Goal: Task Accomplishment & Management: Manage account settings

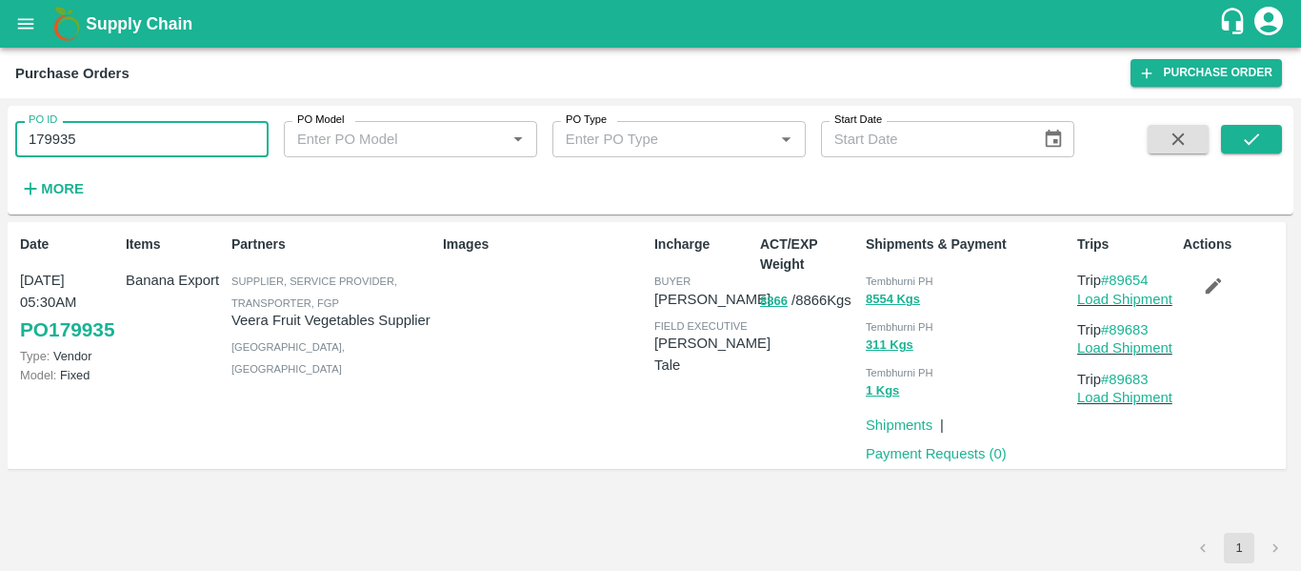
click at [135, 132] on input "179935" at bounding box center [141, 139] width 253 height 36
paste input "text"
type input "179954"
click at [1252, 147] on icon "submit" at bounding box center [1251, 139] width 21 height 21
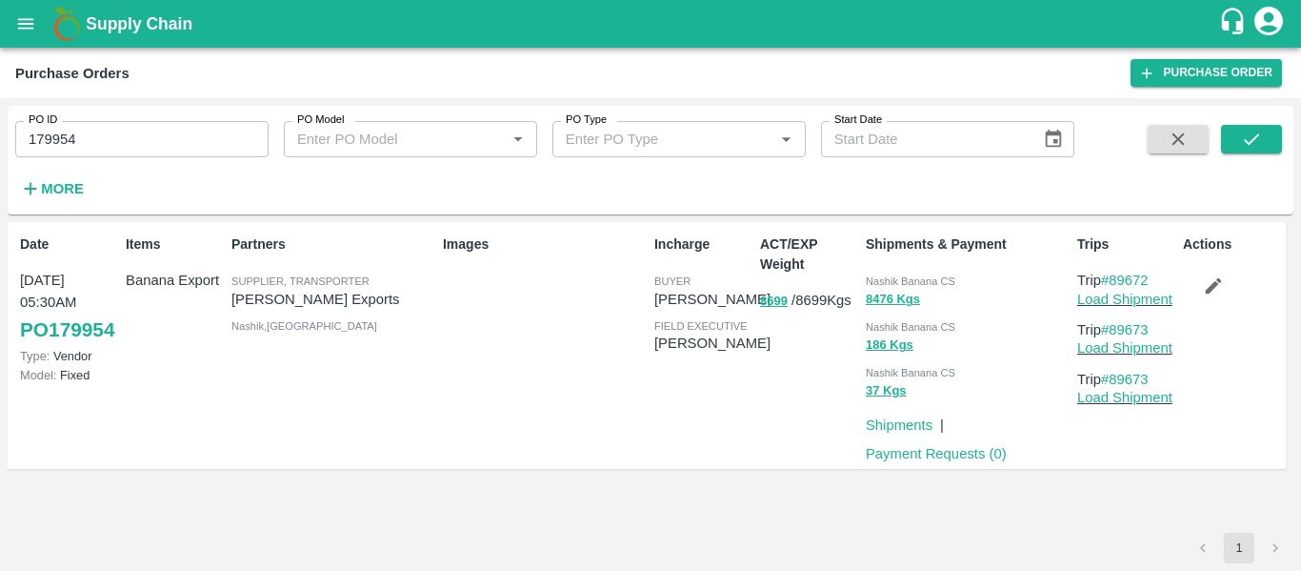
click at [1208, 282] on icon "button" at bounding box center [1213, 285] width 21 height 21
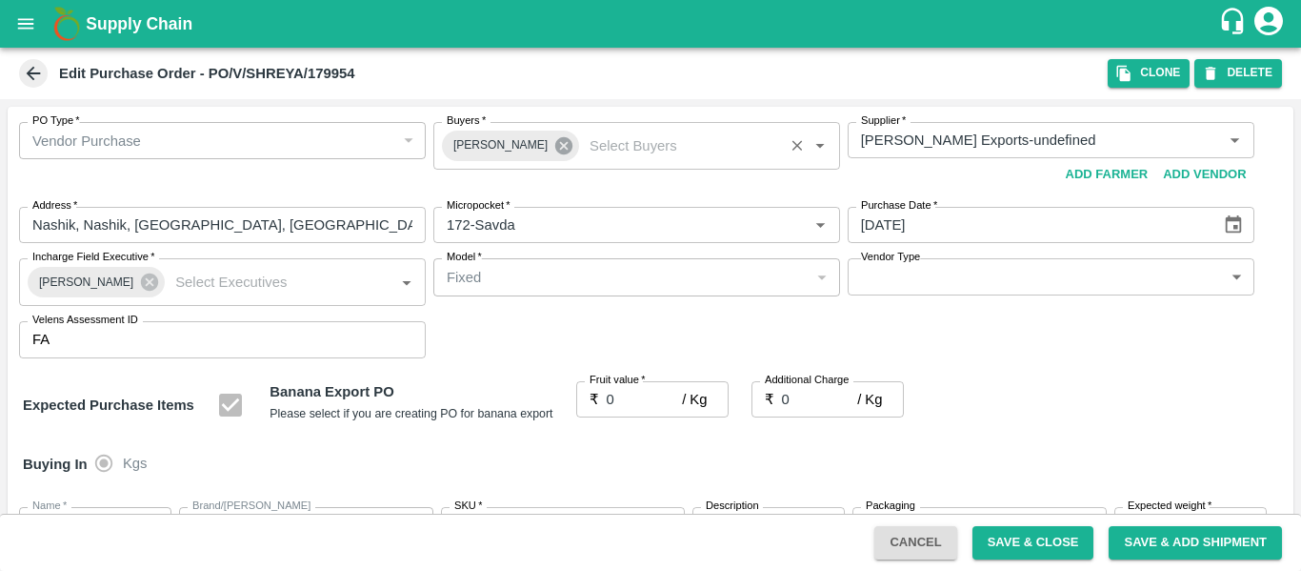
click at [555, 149] on icon at bounding box center [563, 145] width 17 height 17
click at [501, 147] on input "Buyers   *" at bounding box center [621, 140] width 364 height 25
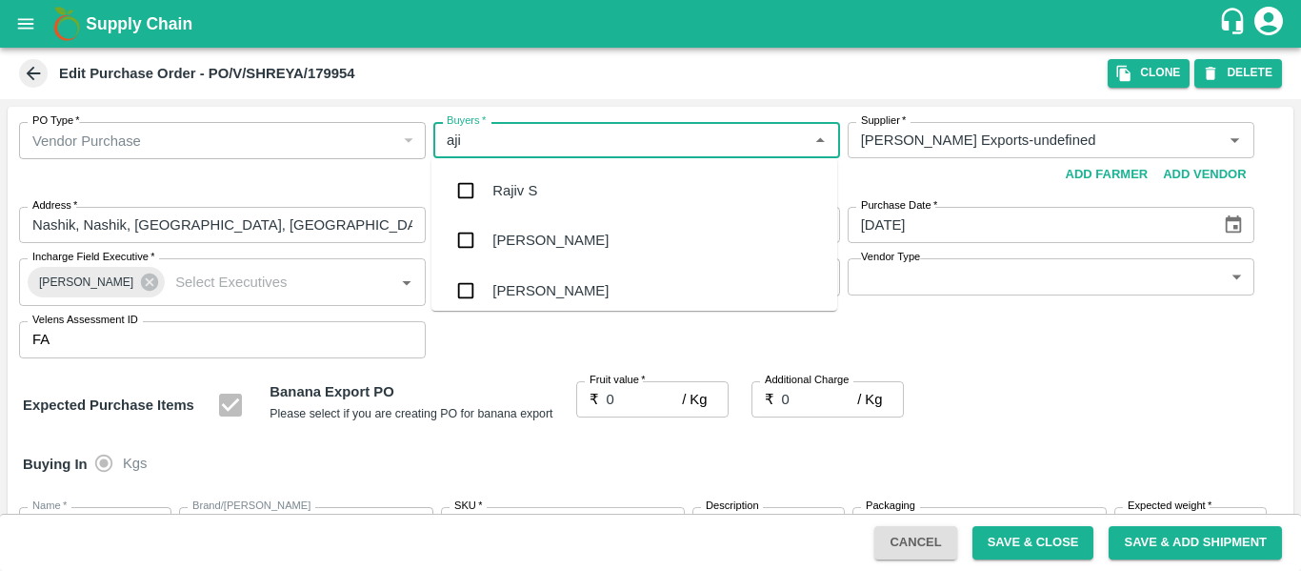
type input "ajit"
click at [508, 191] on div "Ajit Otari" at bounding box center [551, 190] width 116 height 21
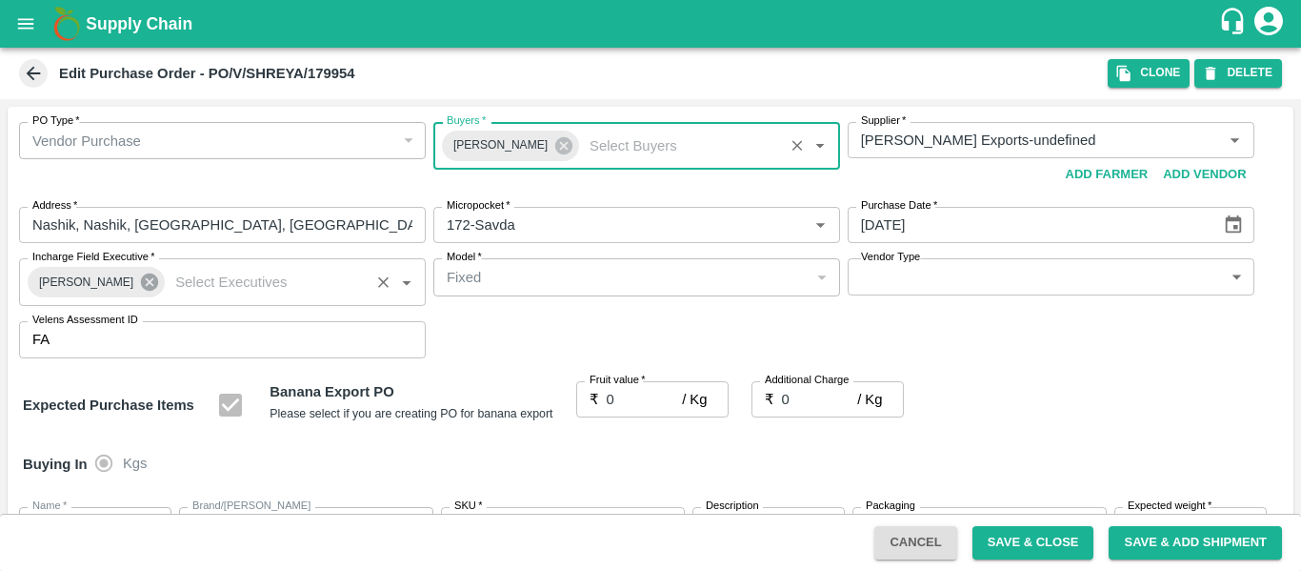
click at [141, 284] on icon at bounding box center [149, 281] width 17 height 17
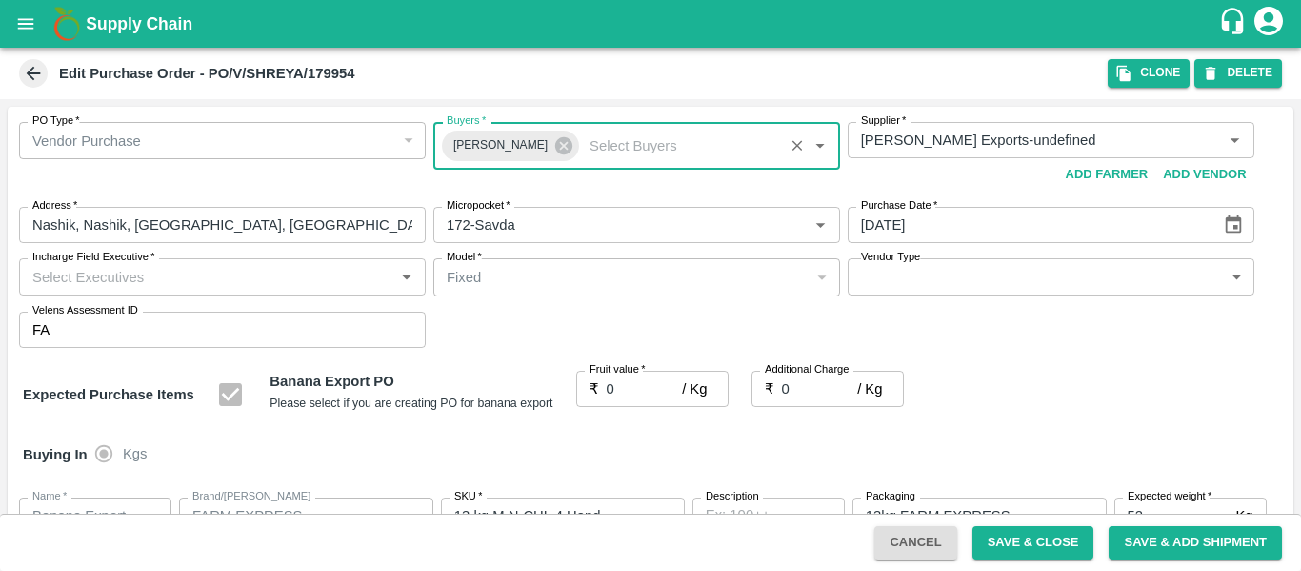
click at [97, 282] on input "Incharge Field Executive   *" at bounding box center [207, 276] width 364 height 25
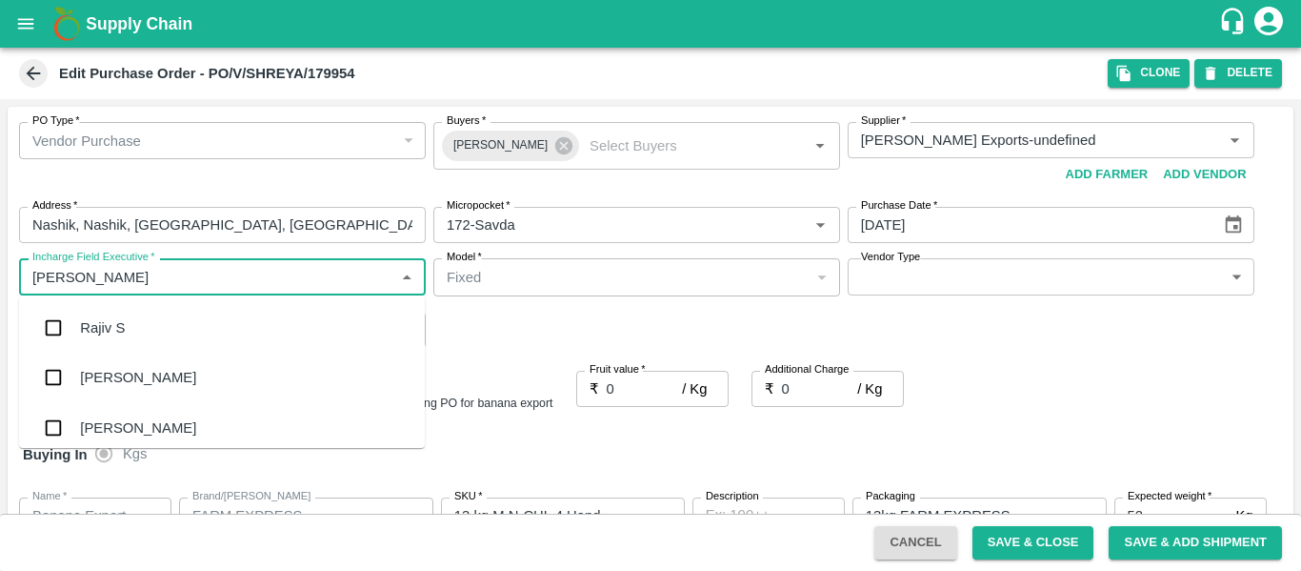
type input "jayd"
click at [109, 325] on div "[PERSON_NAME] Tale" at bounding box center [153, 327] width 146 height 21
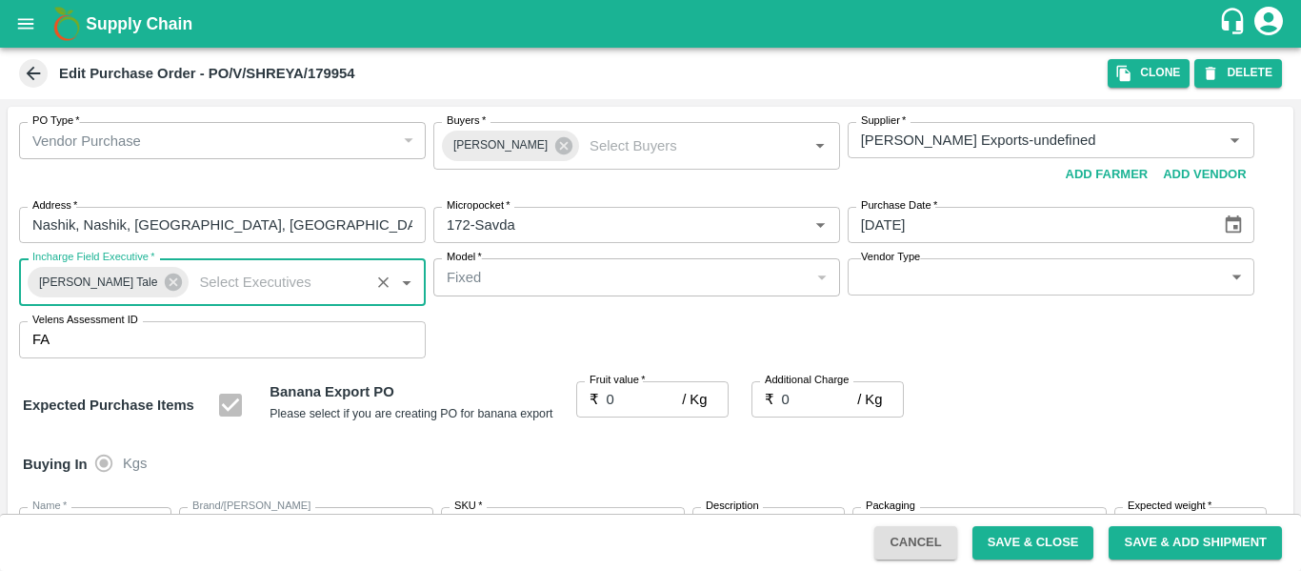
click at [639, 403] on input "0" at bounding box center [645, 399] width 76 height 36
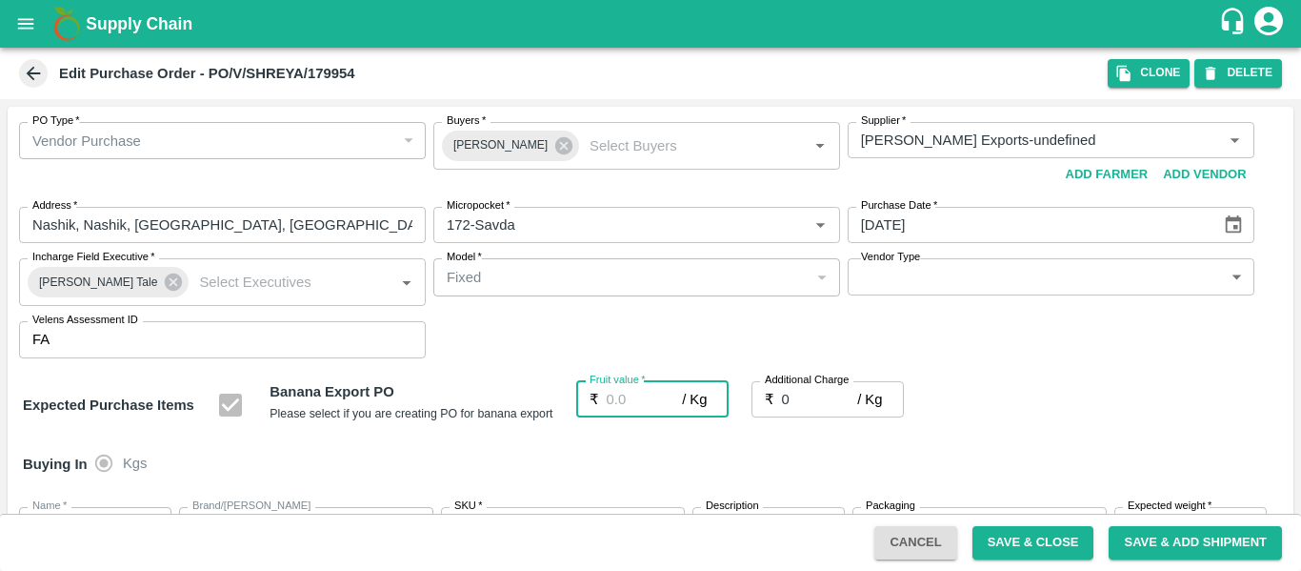
type input "1"
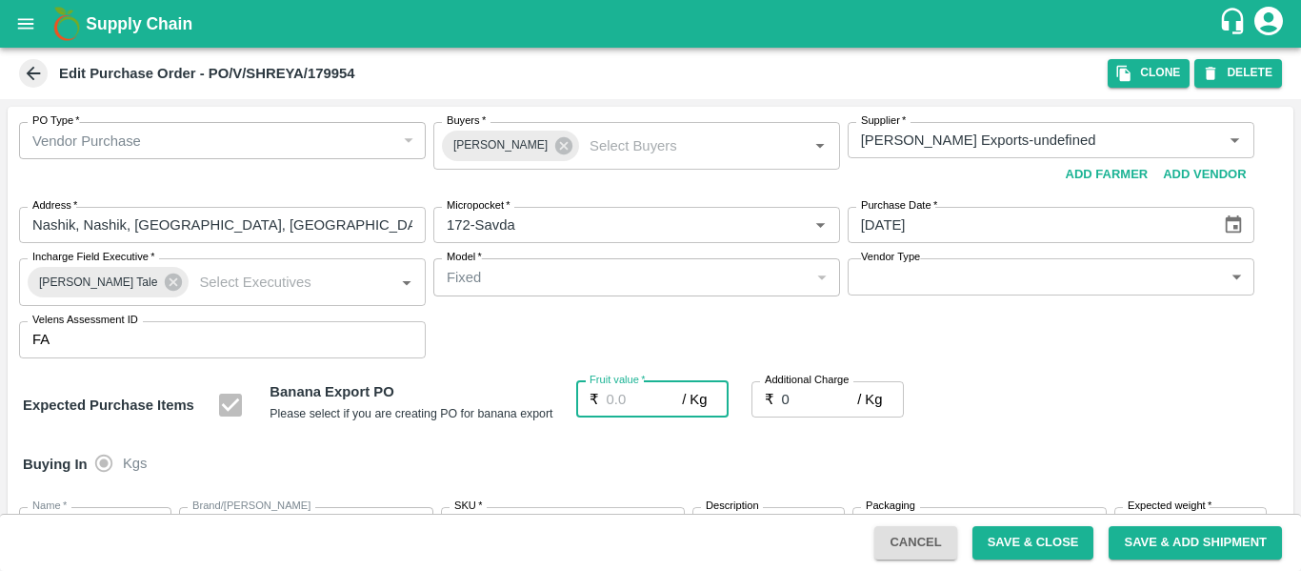
type input "1"
type input "18"
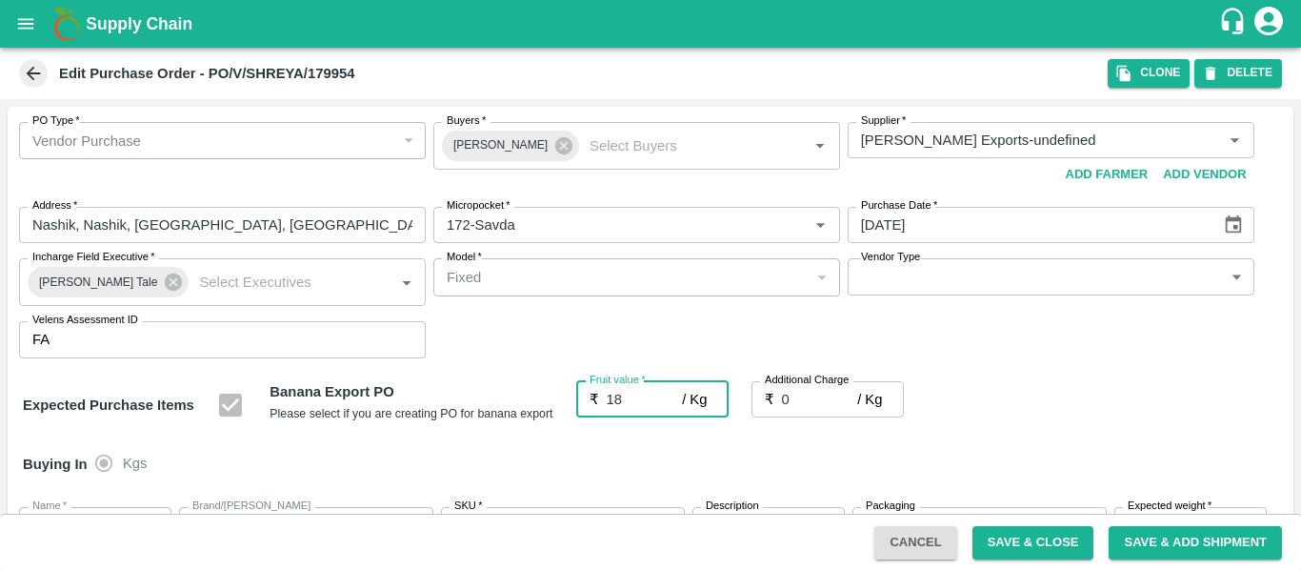
type input "18"
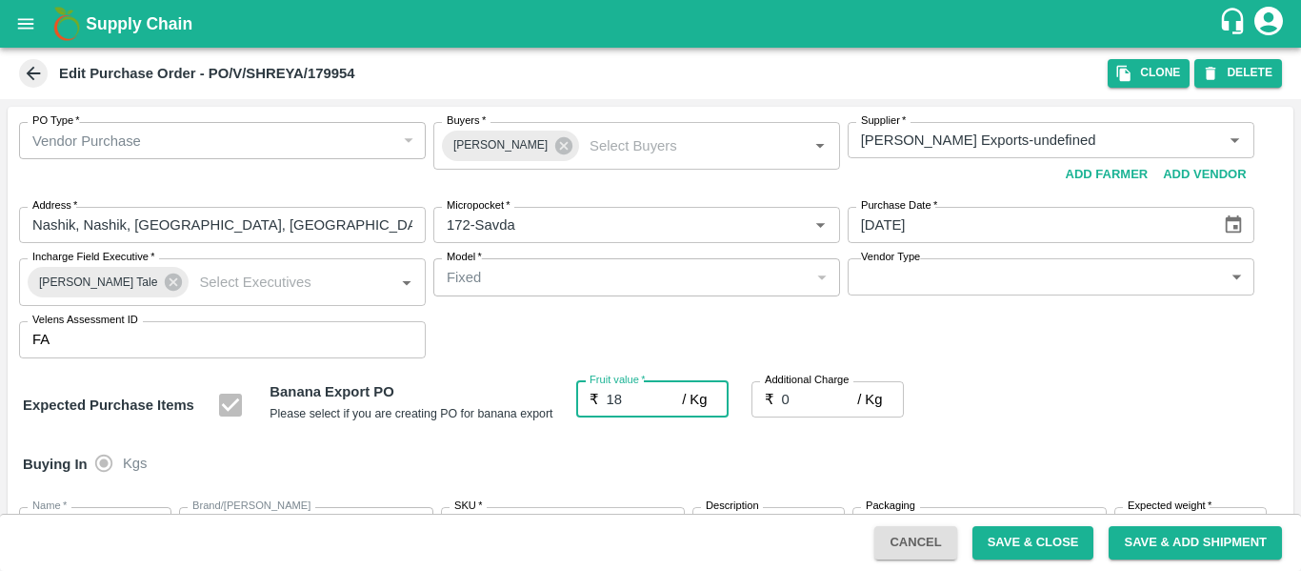
type input "18"
click at [817, 402] on input "0" at bounding box center [820, 399] width 76 height 36
type input "2"
type input "20"
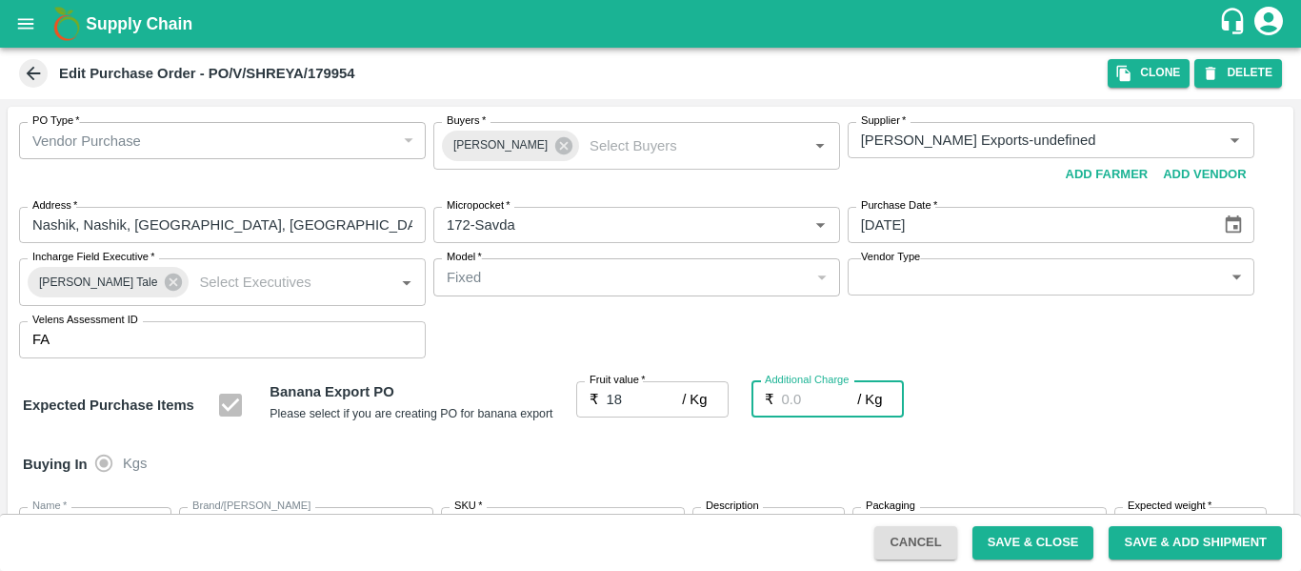
type input "20"
type input "2.7"
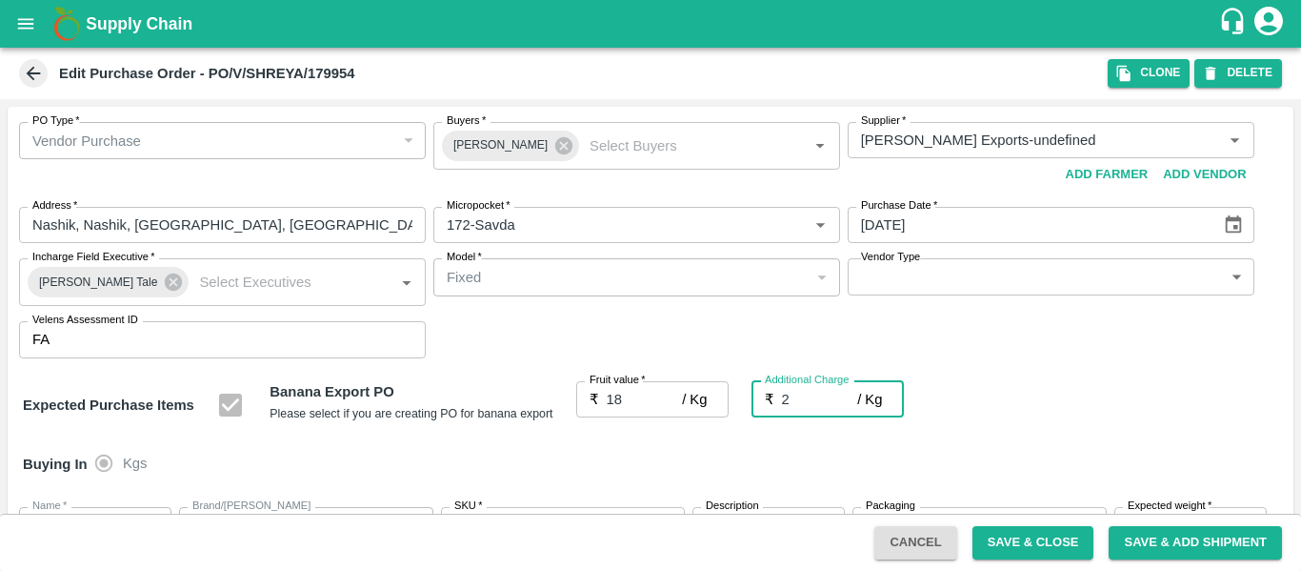
type input "20.7"
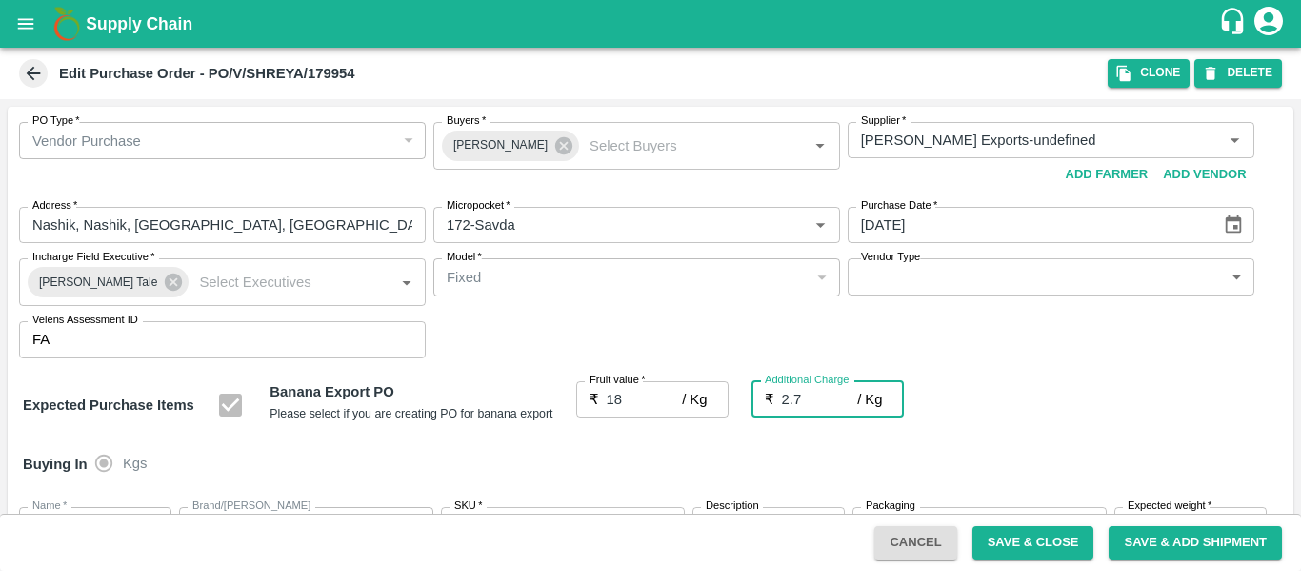
type input "2.75"
type input "20.75"
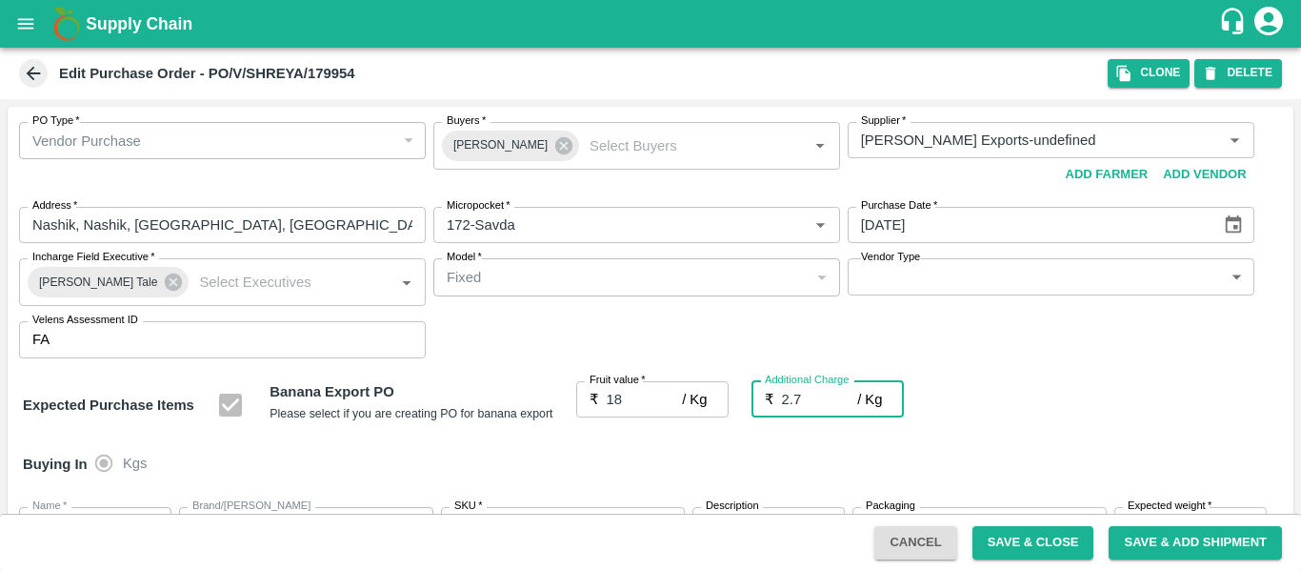
type input "20.75"
type input "2.75"
click at [977, 422] on div "Expected Purchase Items Banana Export PO Please select if you are creating PO f…" at bounding box center [651, 405] width 1256 height 49
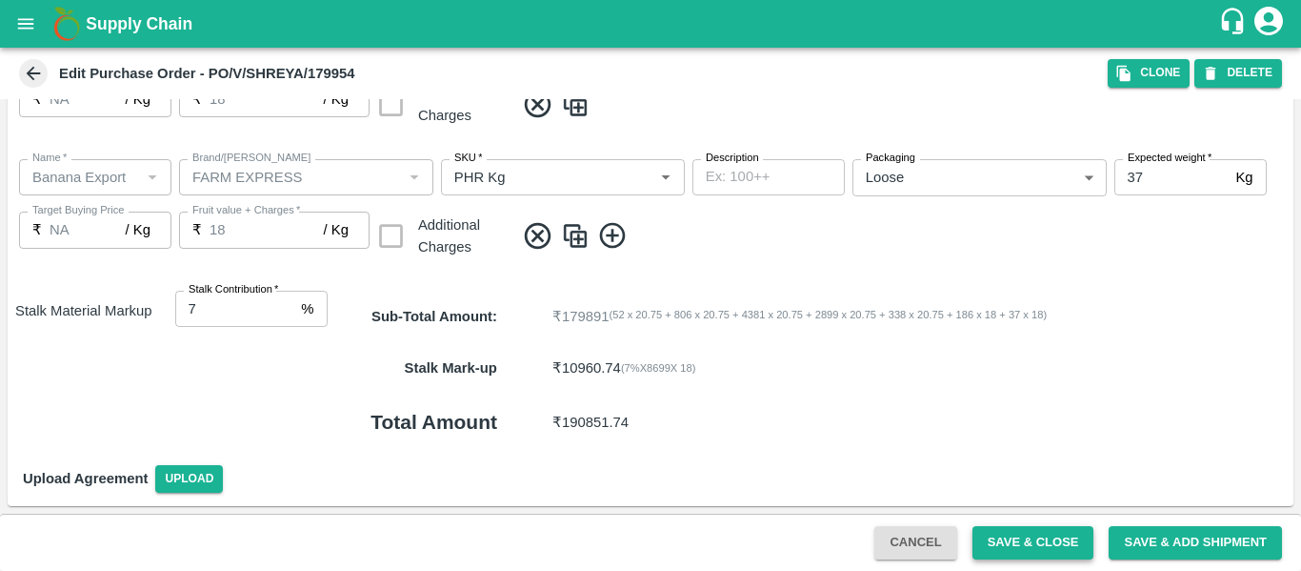
click at [1001, 535] on button "Save & Close" at bounding box center [1034, 542] width 122 height 33
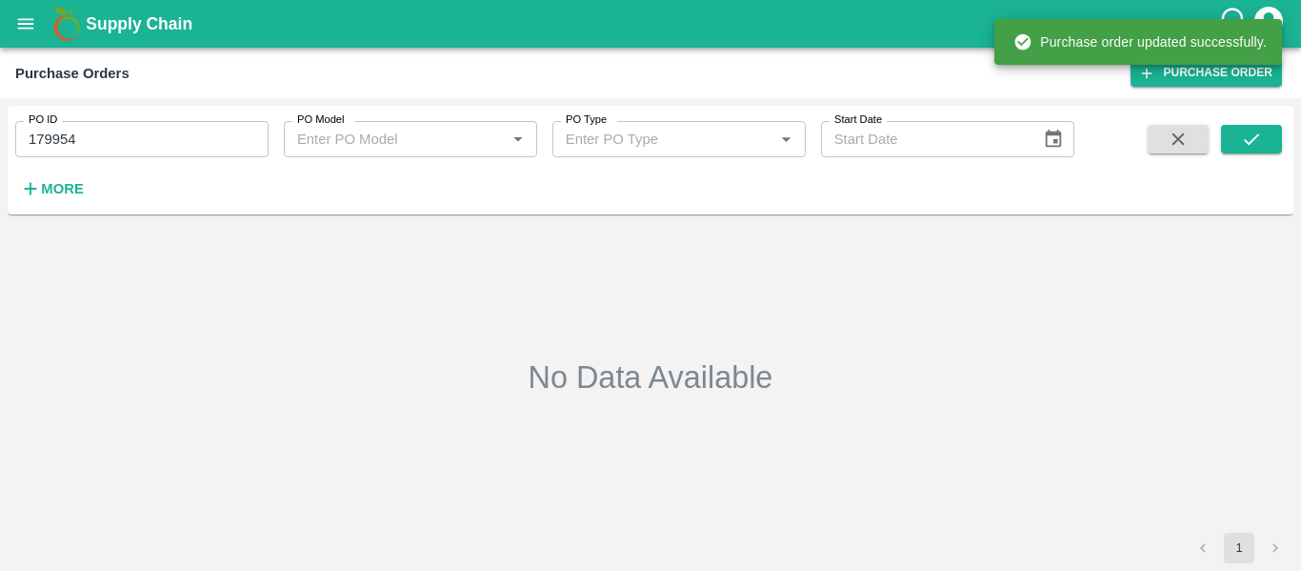
type input "179954"
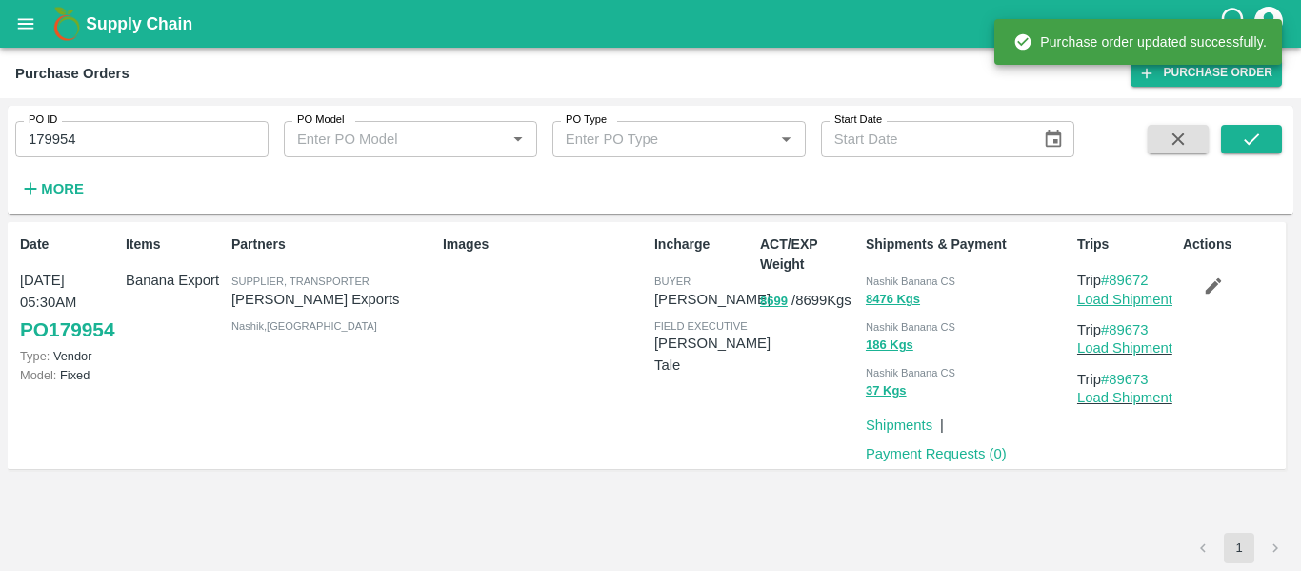
click at [1132, 302] on link "Load Shipment" at bounding box center [1125, 299] width 95 height 15
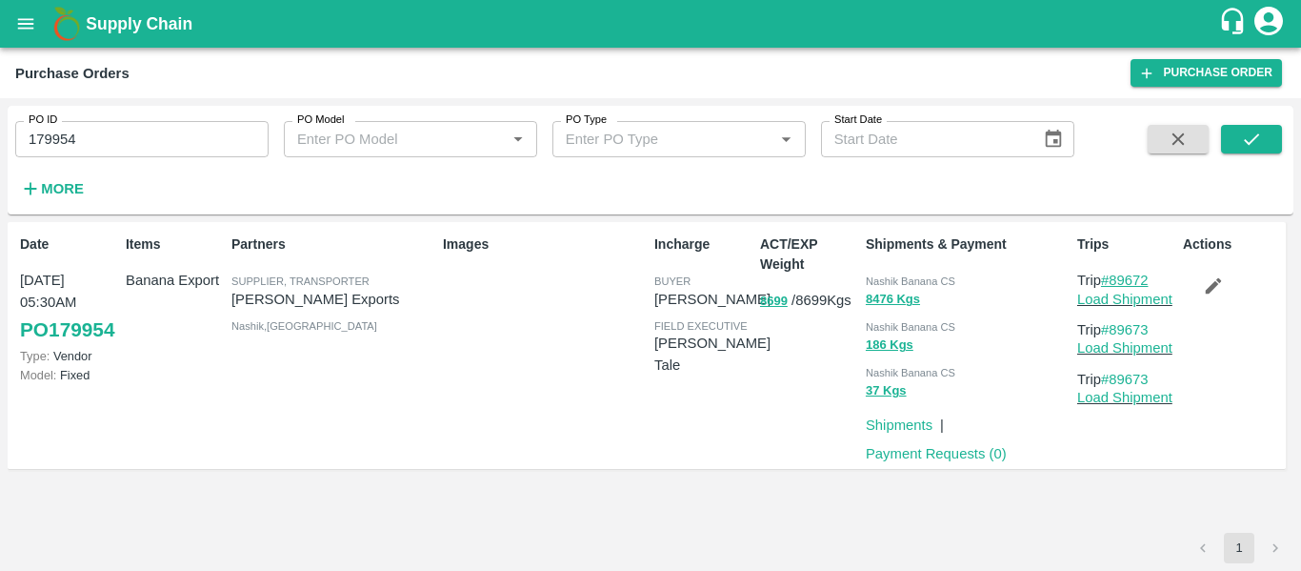
drag, startPoint x: 1166, startPoint y: 277, endPoint x: 1108, endPoint y: 280, distance: 58.2
click at [1108, 280] on p "Trip #89672" at bounding box center [1127, 280] width 98 height 21
click at [1160, 279] on p "Trip #89672" at bounding box center [1127, 280] width 98 height 21
drag, startPoint x: 1160, startPoint y: 279, endPoint x: 1121, endPoint y: 279, distance: 39.1
click at [1121, 279] on p "Trip #89672" at bounding box center [1127, 280] width 98 height 21
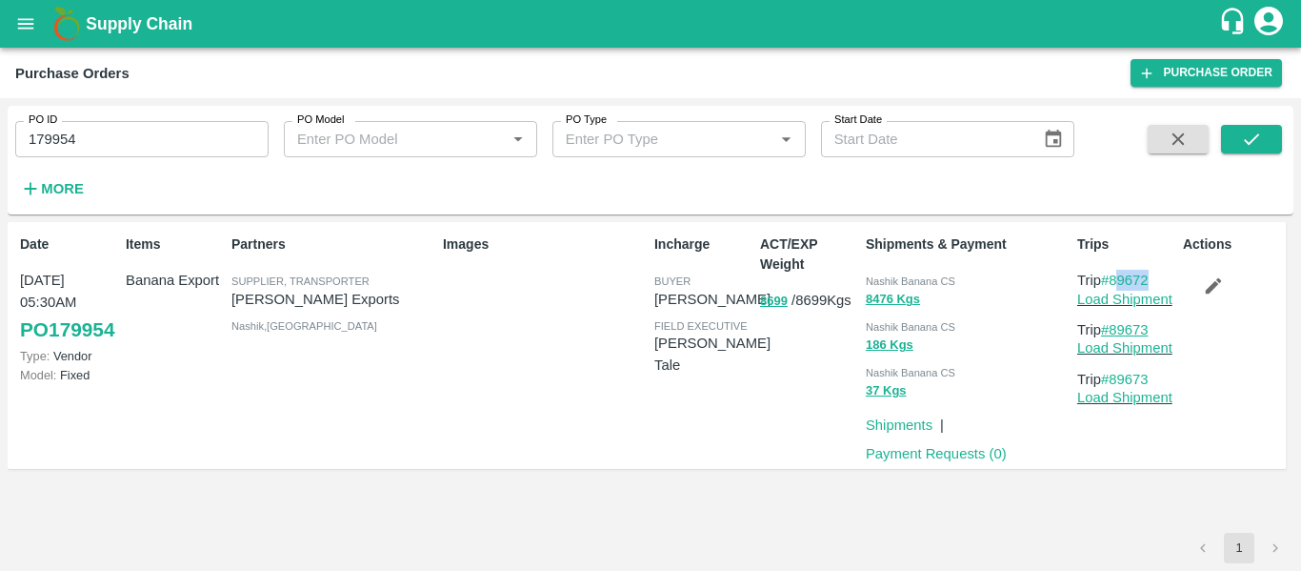
drag, startPoint x: 1166, startPoint y: 330, endPoint x: 1115, endPoint y: 329, distance: 51.5
click at [1115, 329] on p "Trip #89673" at bounding box center [1127, 329] width 98 height 21
copy link "89673"
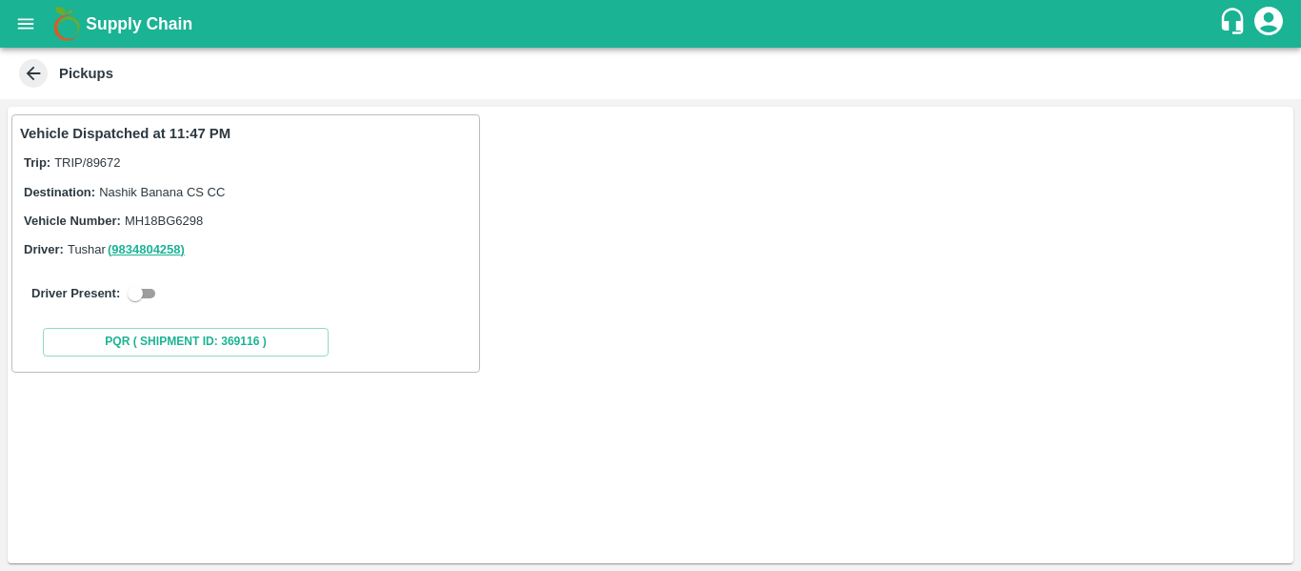
click at [138, 298] on input "checkbox" at bounding box center [135, 293] width 69 height 23
checkbox input "true"
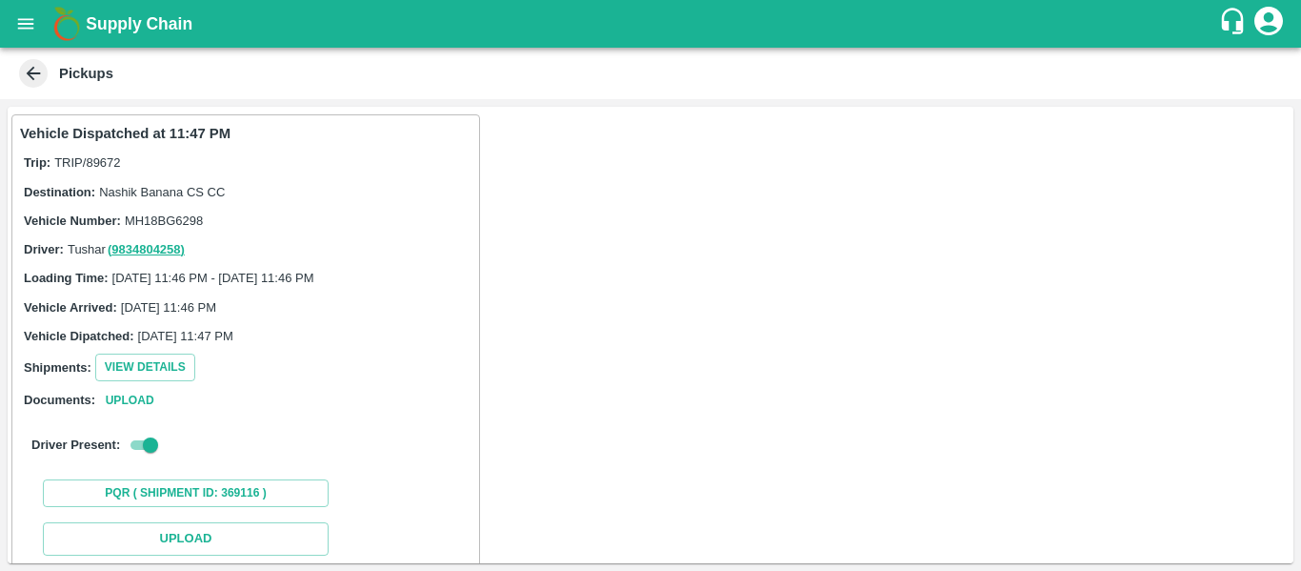
scroll to position [210, 0]
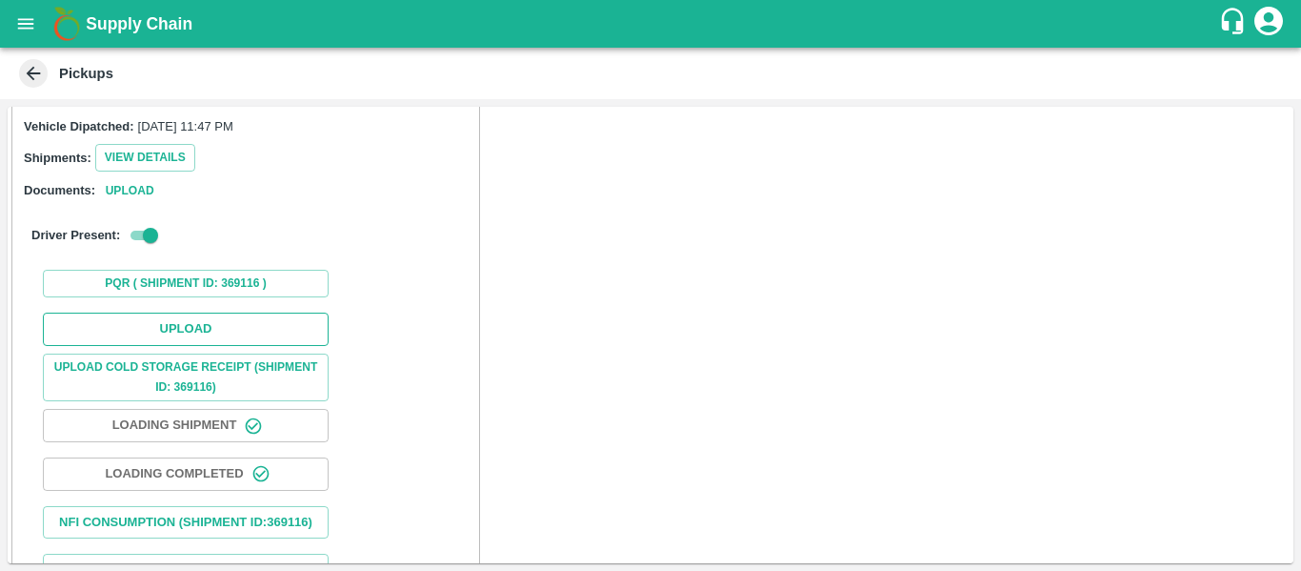
click at [201, 316] on button "Upload" at bounding box center [186, 328] width 286 height 33
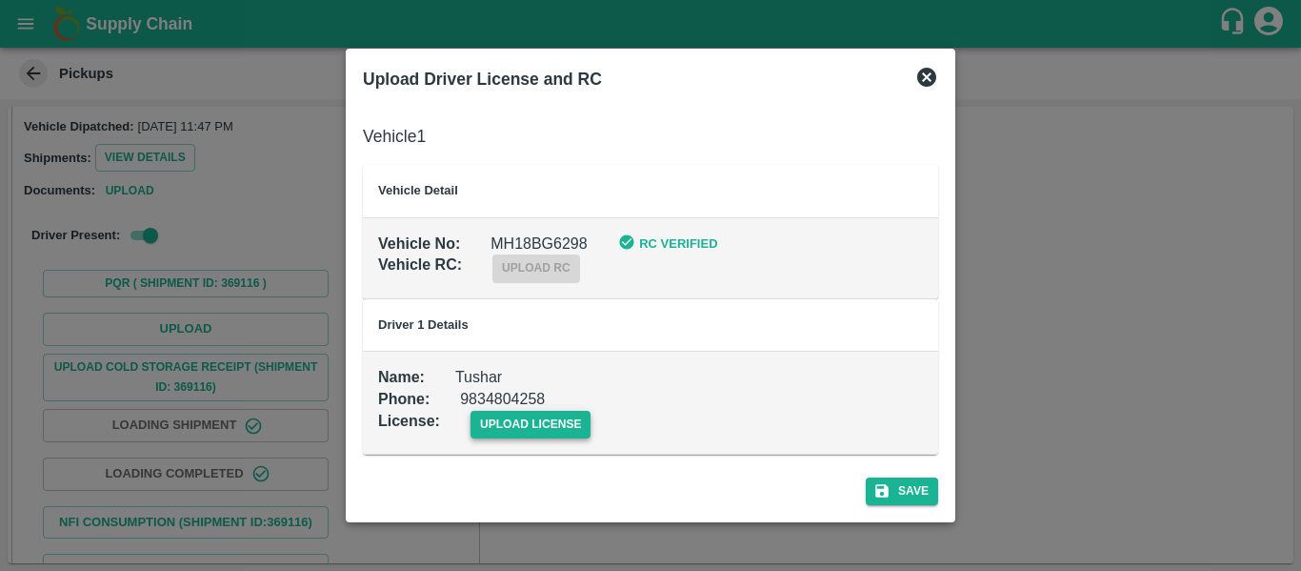
click at [534, 421] on span "upload license" at bounding box center [531, 425] width 121 height 28
click at [0, 0] on input "upload license" at bounding box center [0, 0] width 0 height 0
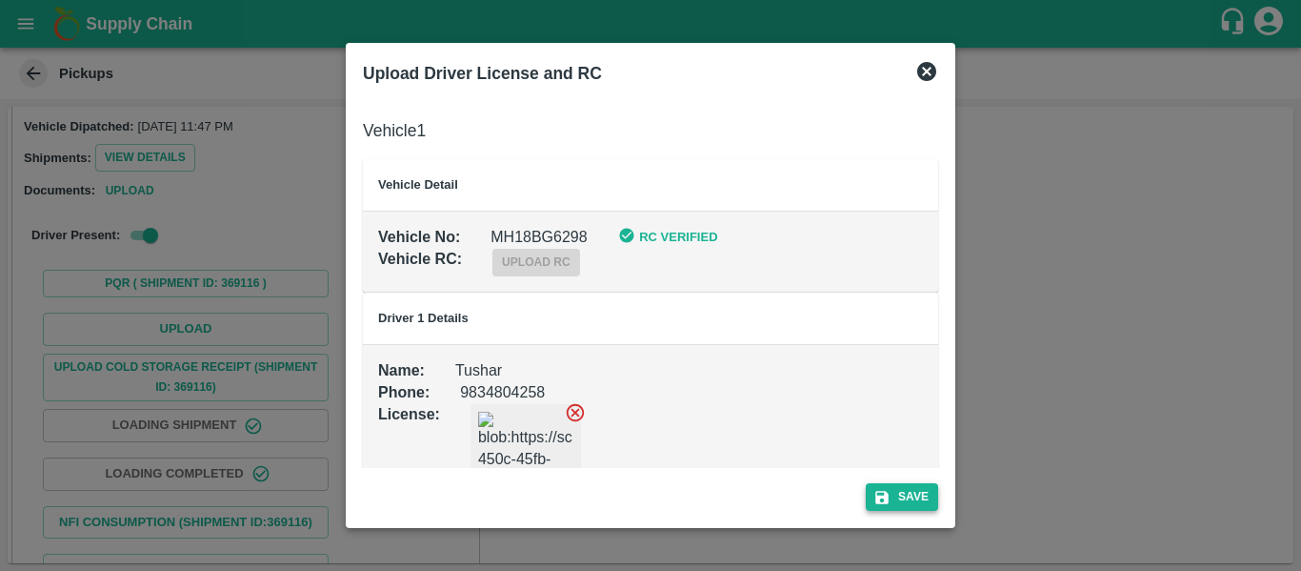
click at [915, 497] on button "Save" at bounding box center [902, 497] width 72 height 28
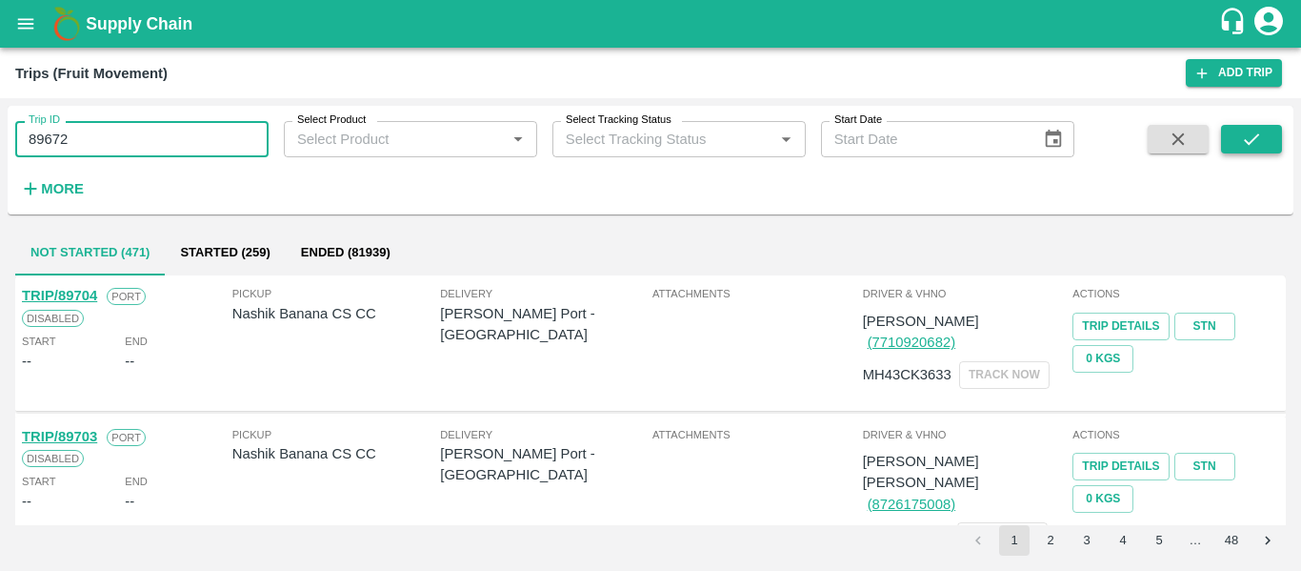
type input "89672"
click at [1242, 134] on icon "submit" at bounding box center [1251, 139] width 21 height 21
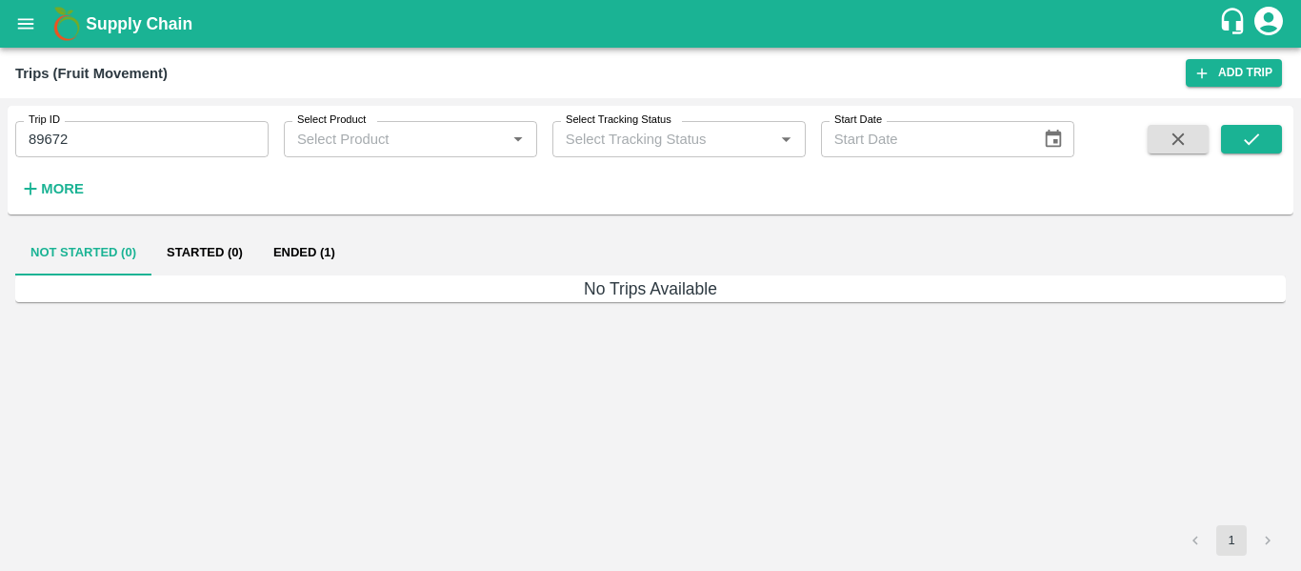
click at [316, 234] on button "Ended (1)" at bounding box center [304, 253] width 92 height 46
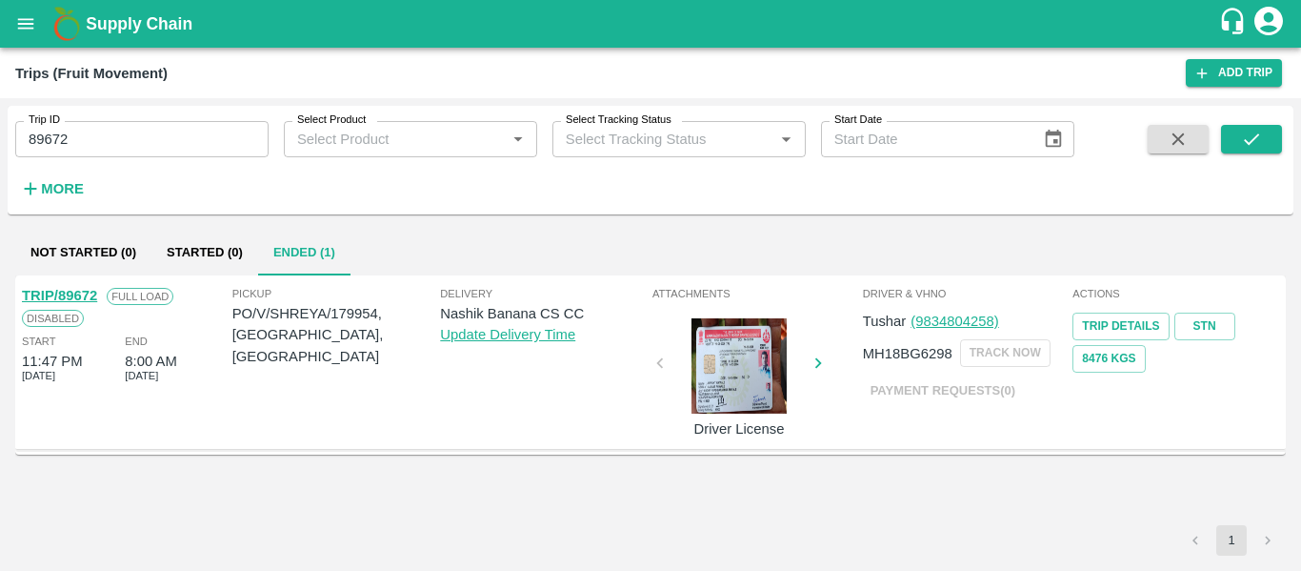
click at [83, 292] on link "TRIP/89672" at bounding box center [59, 295] width 75 height 15
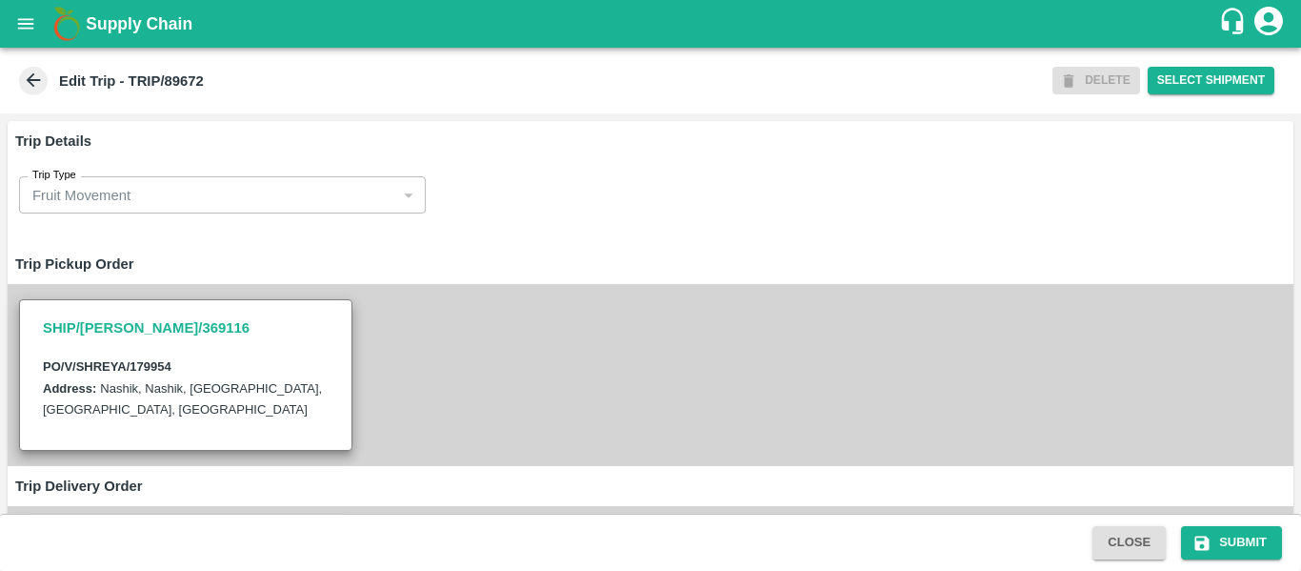
type input "Shreyansh Exports-Nashik, Nashik-91584 65669(Supplier, Transporter)"
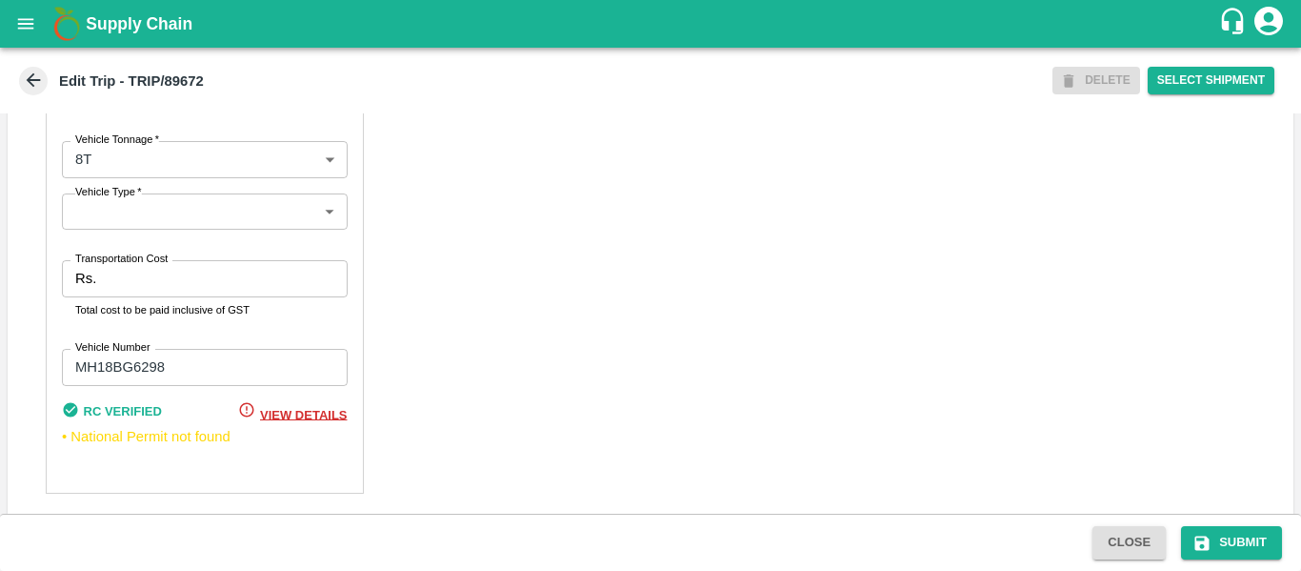
scroll to position [1462, 0]
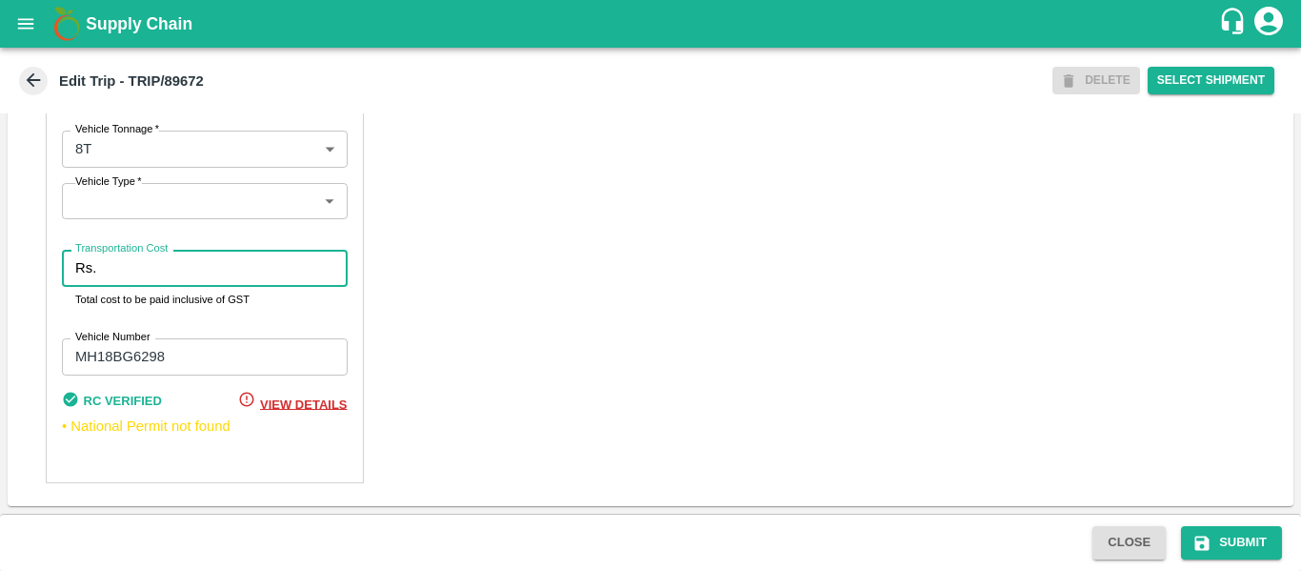
click at [143, 266] on input "Transportation Cost" at bounding box center [225, 268] width 243 height 36
type input "10000"
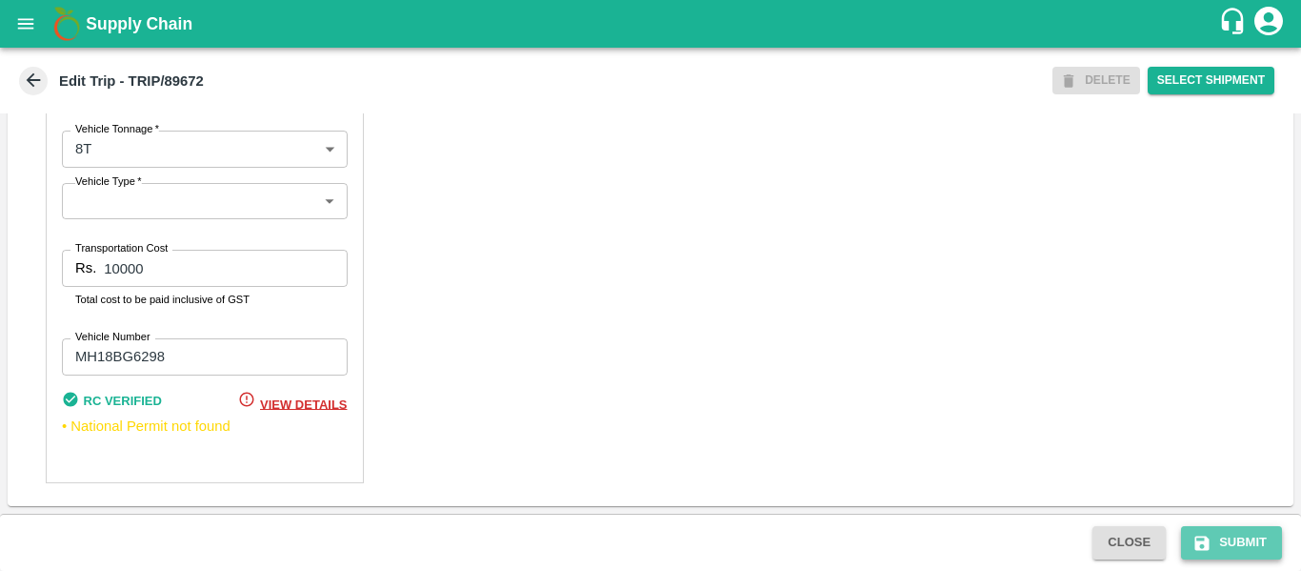
click at [1219, 547] on button "Submit" at bounding box center [1231, 542] width 101 height 33
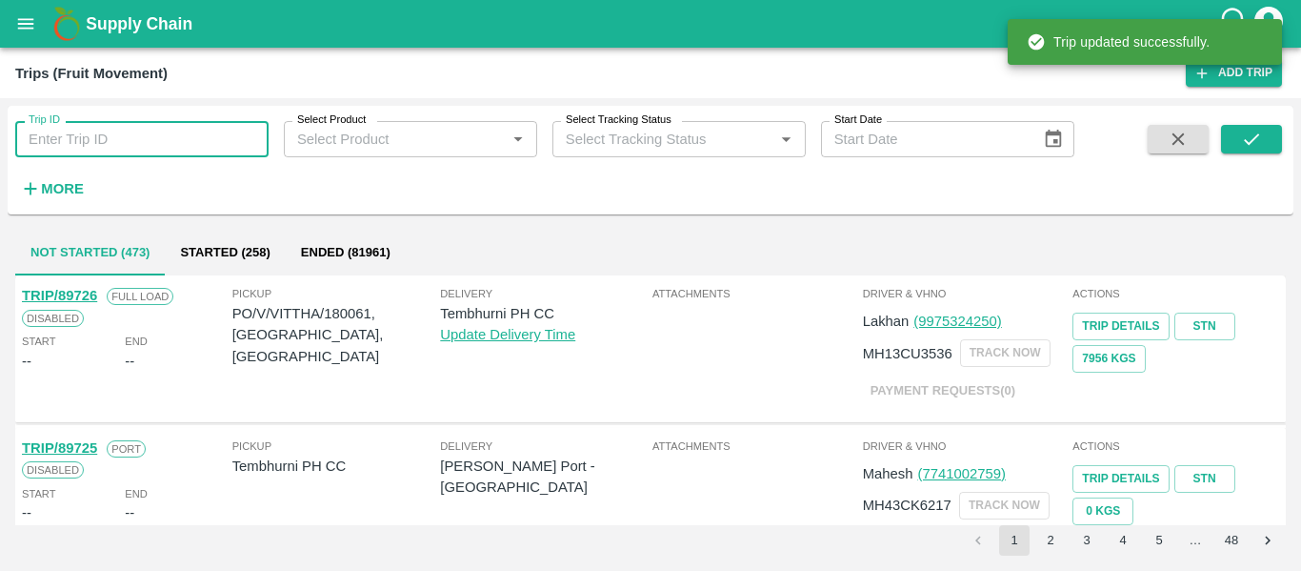
click at [175, 146] on input "Trip ID" at bounding box center [141, 139] width 253 height 36
paste input "89673"
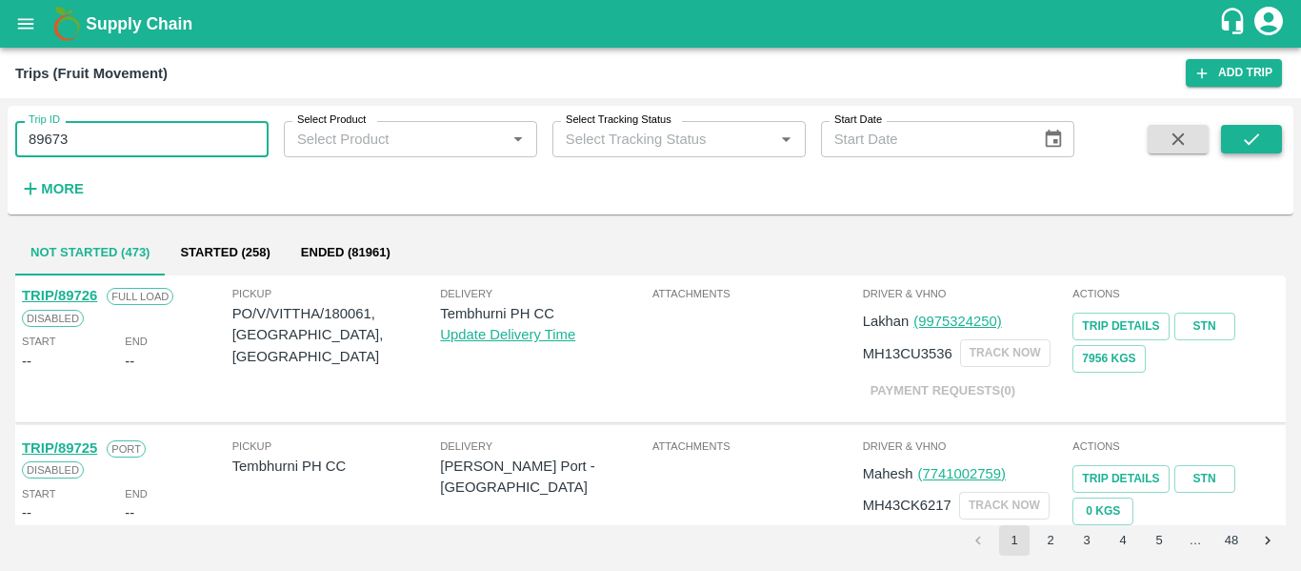
type input "89673"
click at [1229, 144] on button "submit" at bounding box center [1251, 139] width 61 height 29
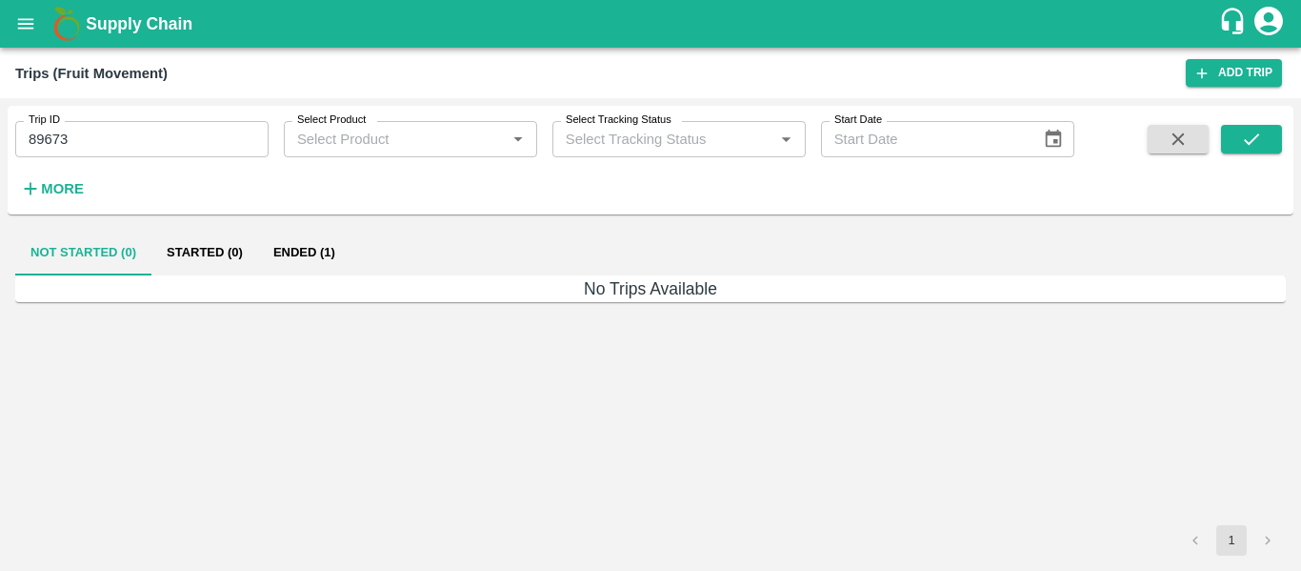
click at [336, 245] on button "Ended (1)" at bounding box center [304, 253] width 92 height 46
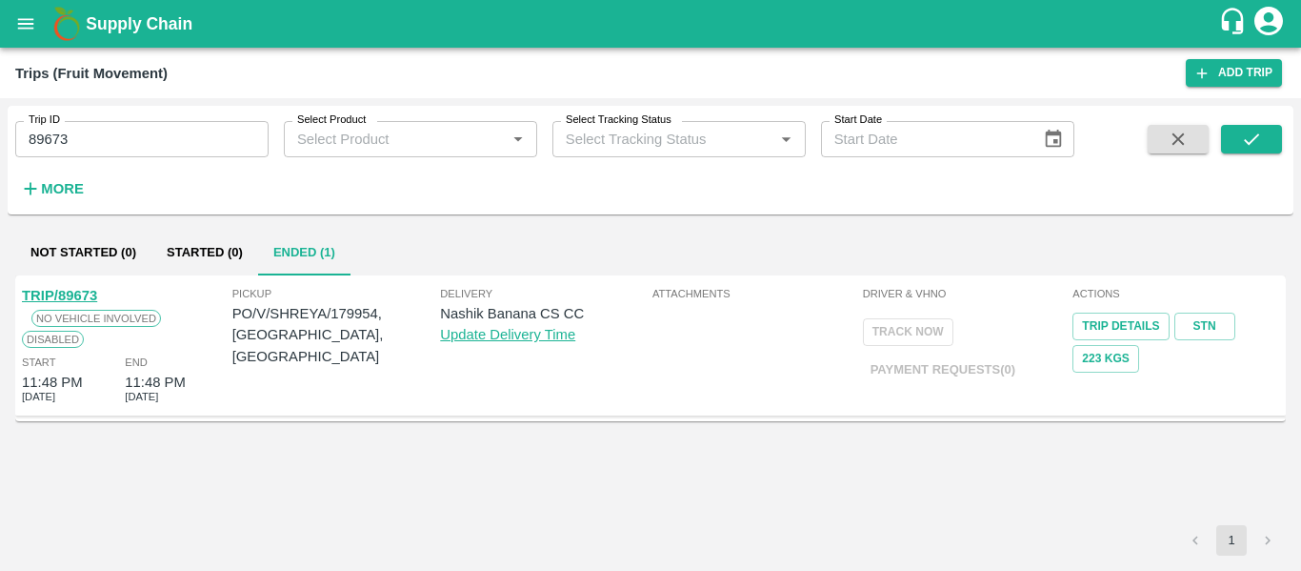
click at [89, 289] on link "TRIP/89673" at bounding box center [59, 295] width 75 height 15
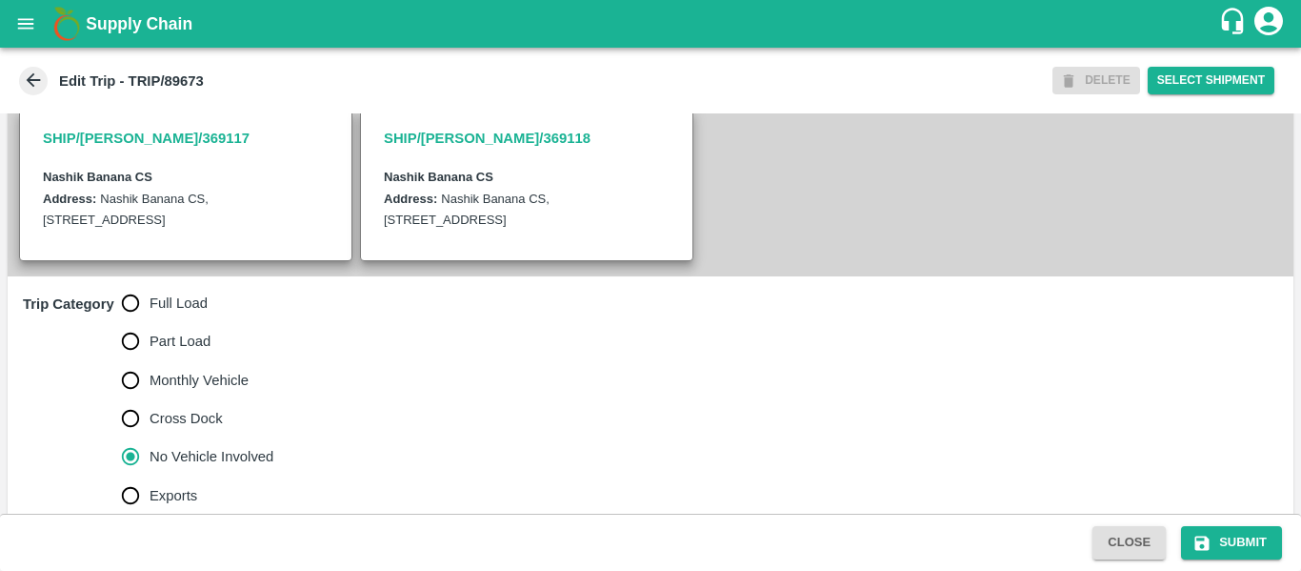
scroll to position [416, 0]
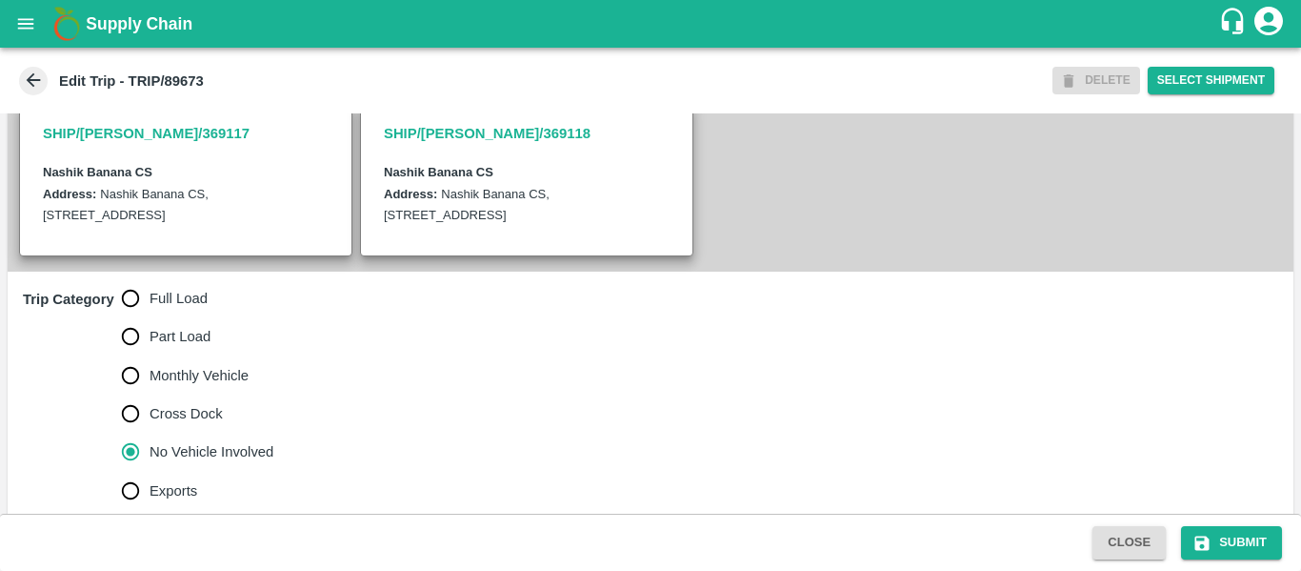
click at [153, 309] on span "Full Load" at bounding box center [179, 298] width 58 height 21
click at [150, 314] on input "Full Load" at bounding box center [130, 298] width 38 height 38
radio input "true"
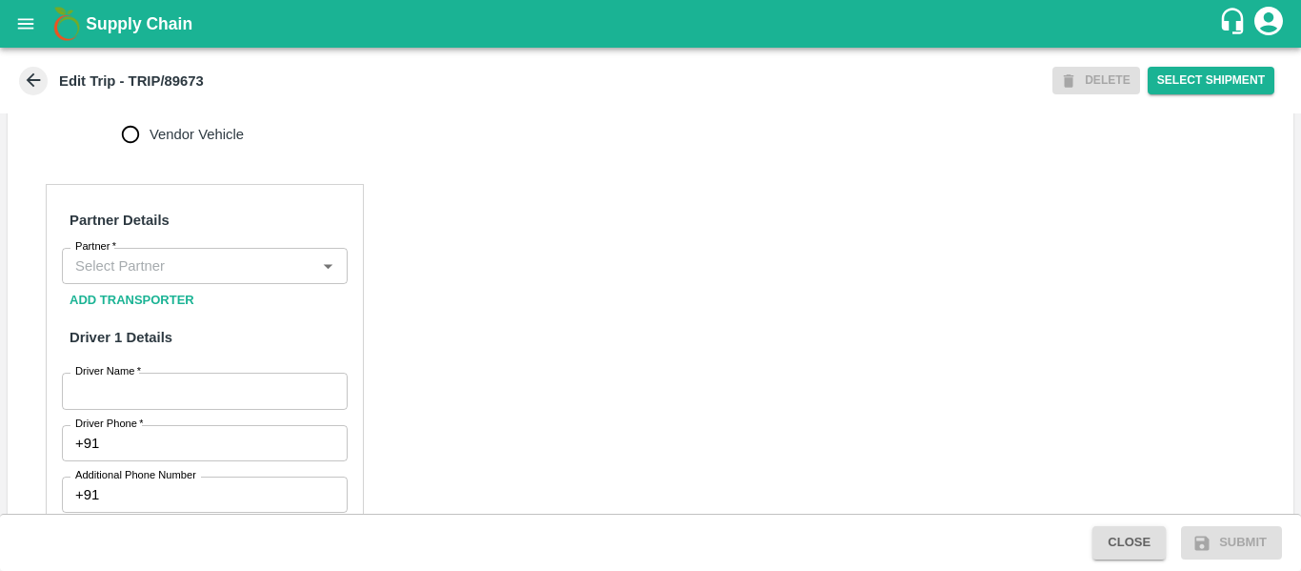
scroll to position [827, 0]
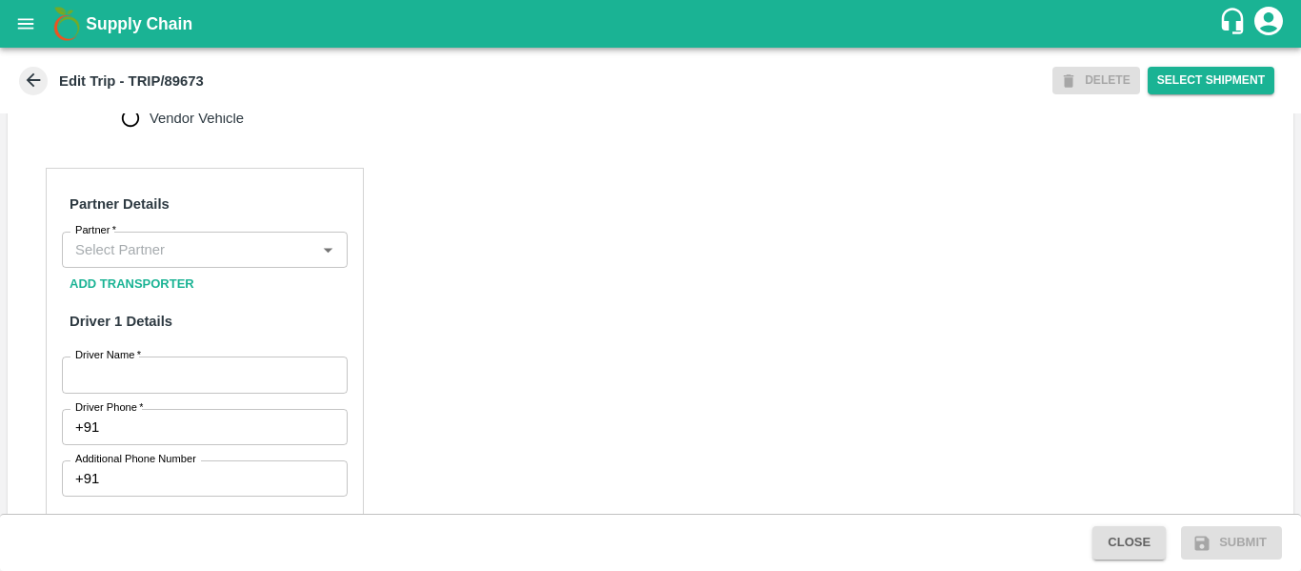
click at [120, 262] on input "Partner   *" at bounding box center [189, 249] width 243 height 25
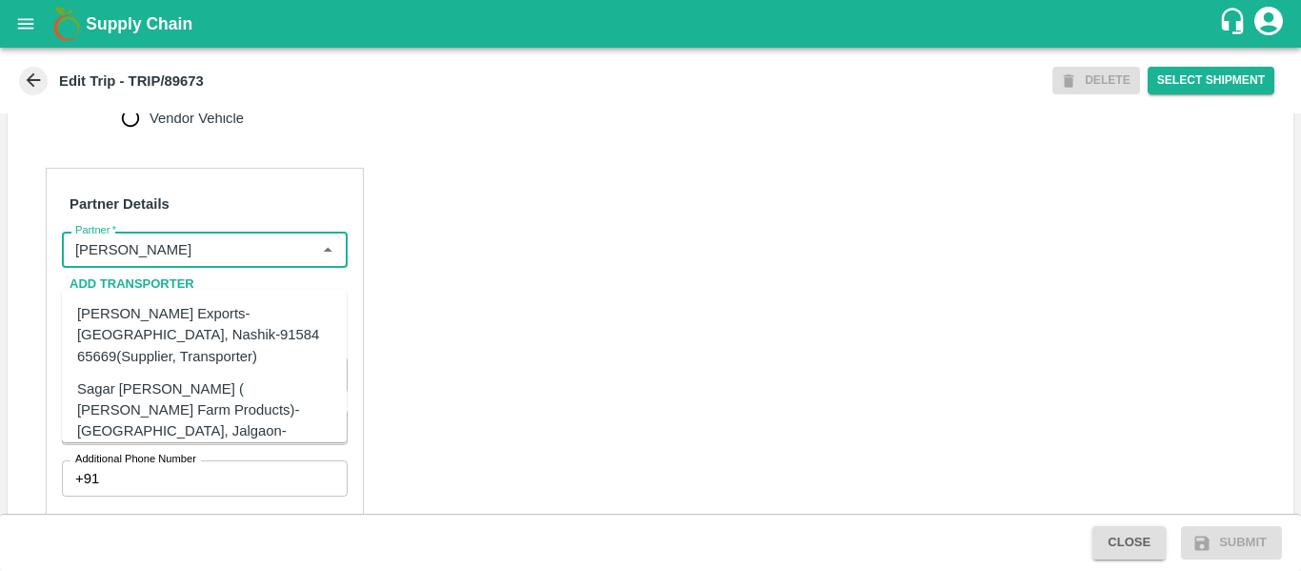
click at [160, 325] on div "[PERSON_NAME] Exports-[GEOGRAPHIC_DATA], Nashik-91584 65669(Supplier, Transport…" at bounding box center [204, 335] width 254 height 64
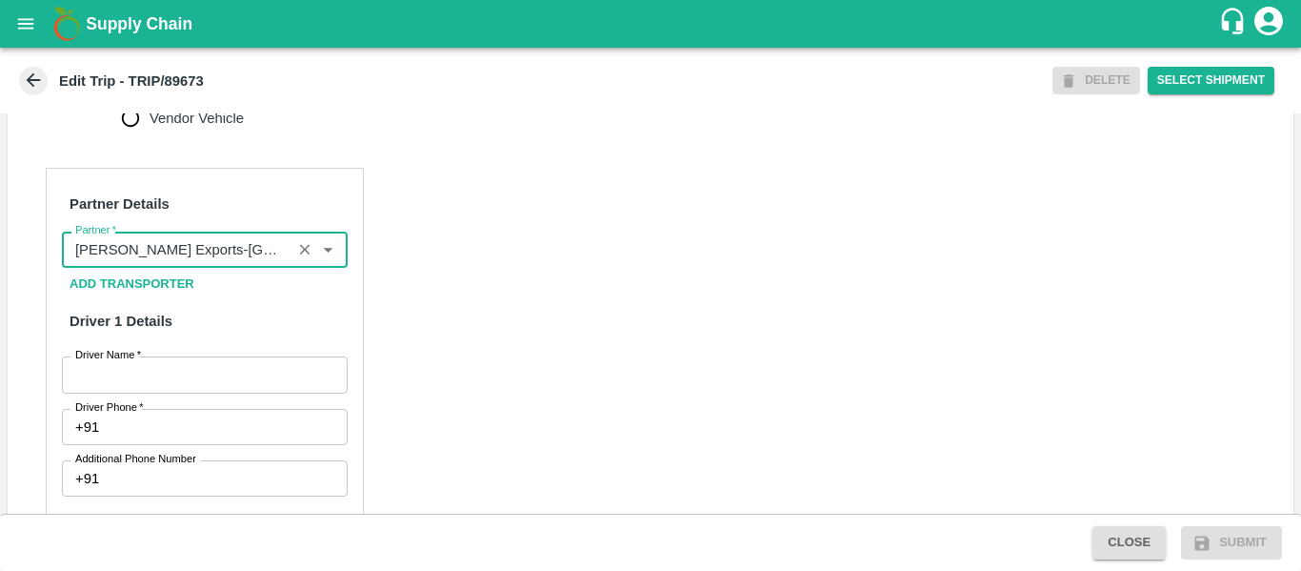
type input "[PERSON_NAME] Exports-[GEOGRAPHIC_DATA], Nashik-91584 65669(Supplier, Transport…"
click at [177, 382] on input "Driver Name   *" at bounding box center [205, 374] width 286 height 36
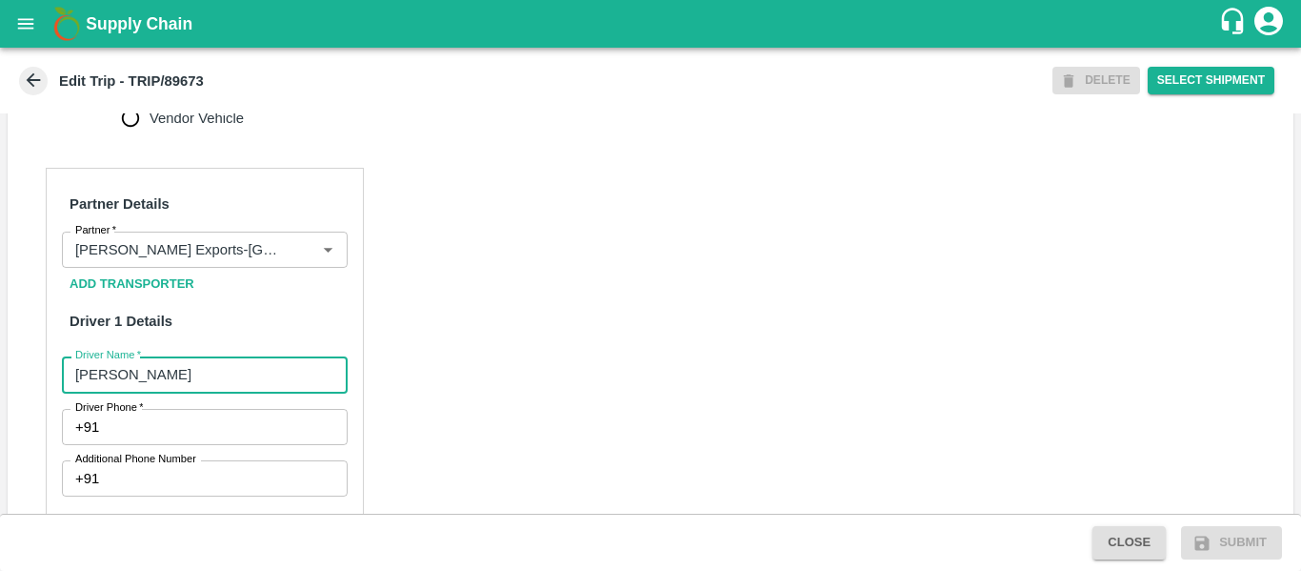
type input "[PERSON_NAME]"
click at [183, 431] on input "Driver Phone   *" at bounding box center [227, 427] width 240 height 36
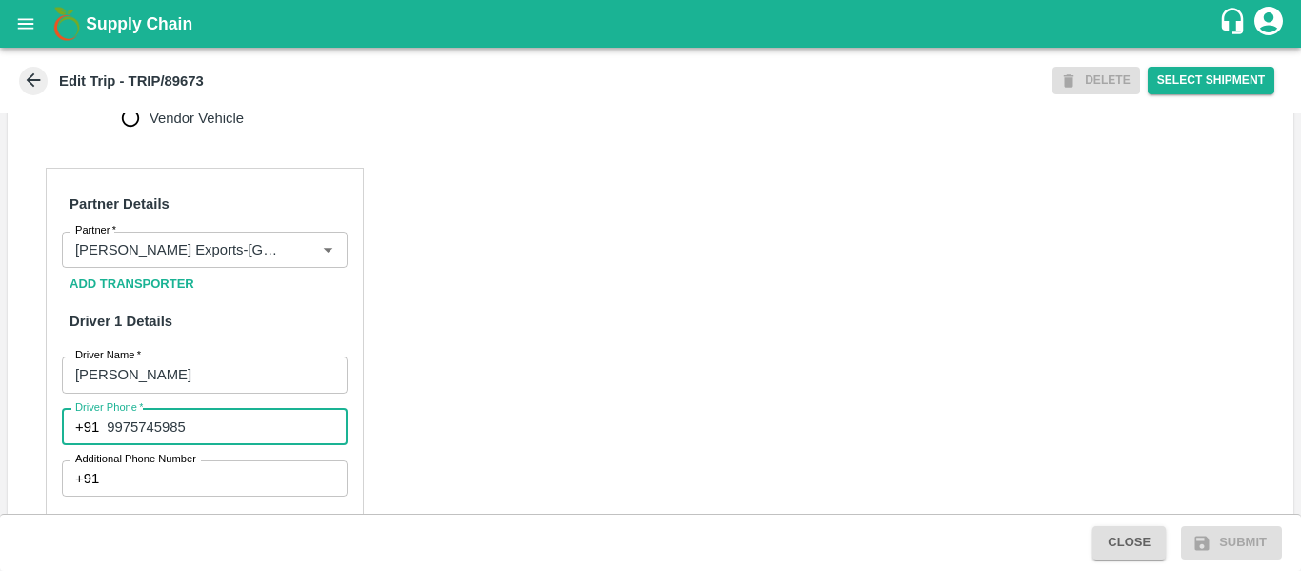
type input "9975745985"
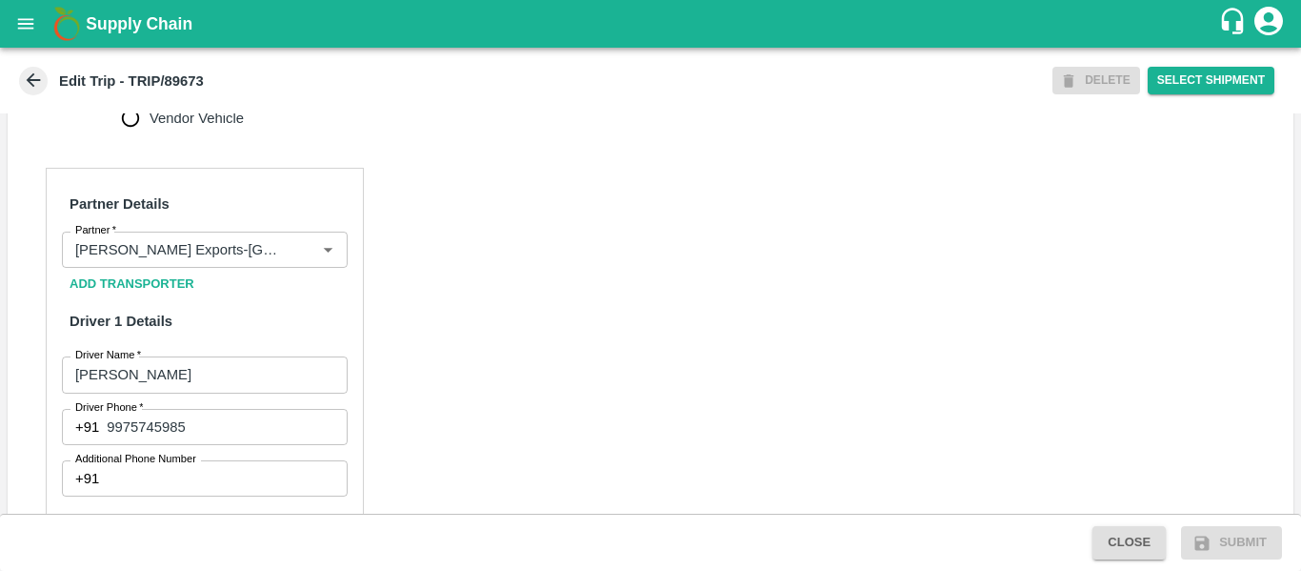
scroll to position [1443, 0]
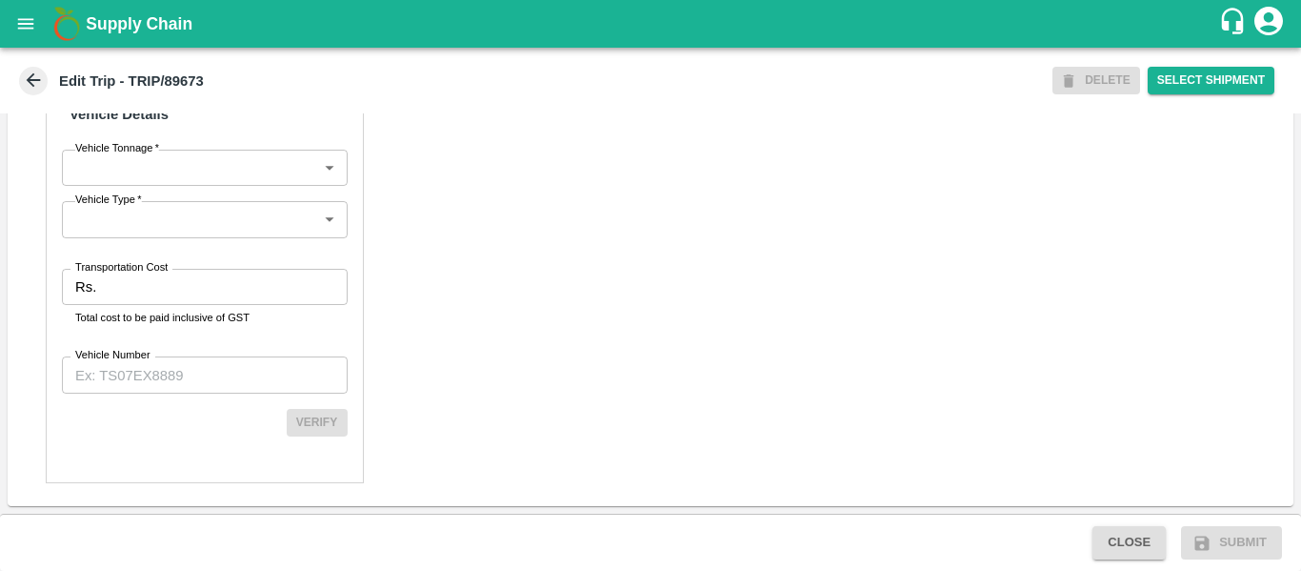
click at [183, 276] on input "Transportation Cost" at bounding box center [225, 287] width 243 height 36
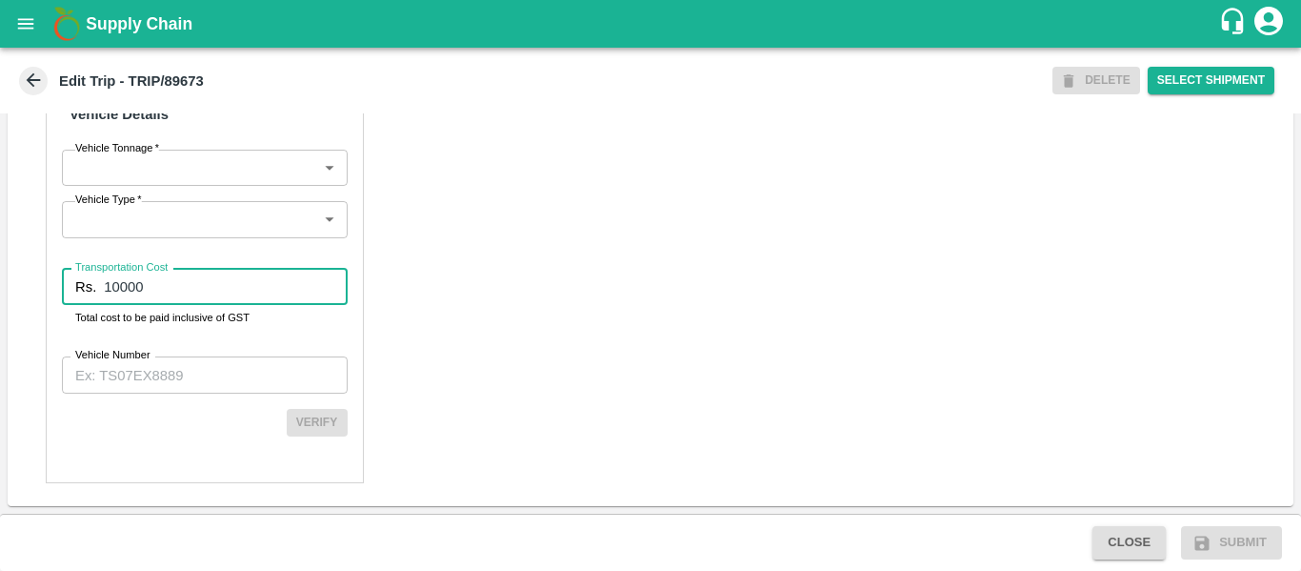
type input "10000"
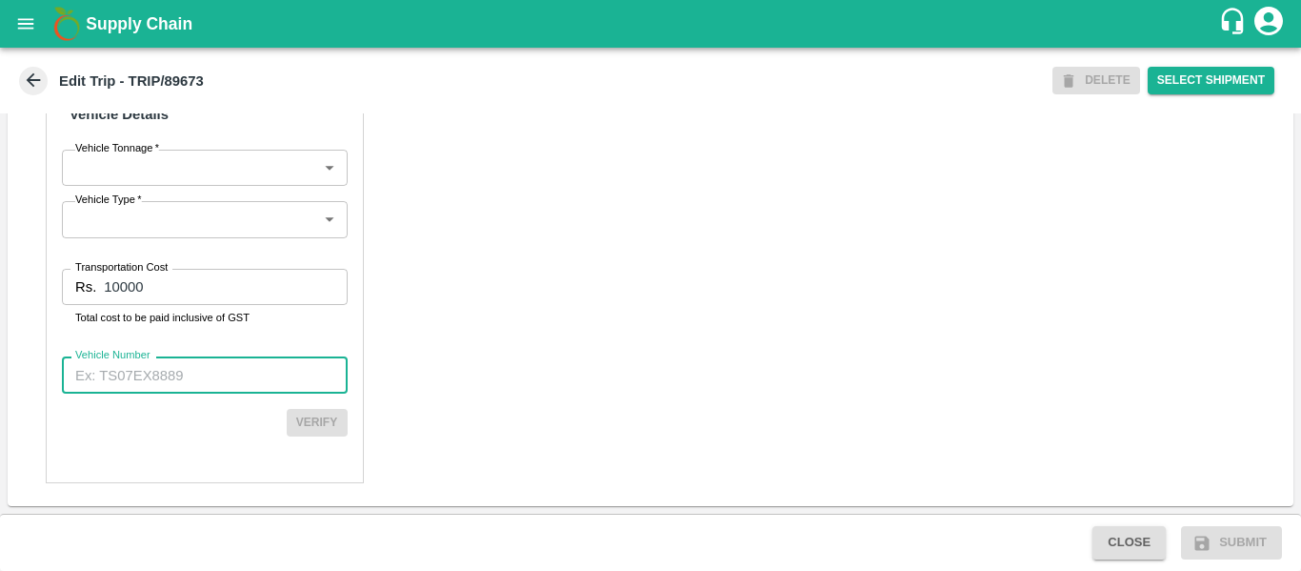
click at [129, 376] on input "Vehicle Number" at bounding box center [205, 374] width 286 height 36
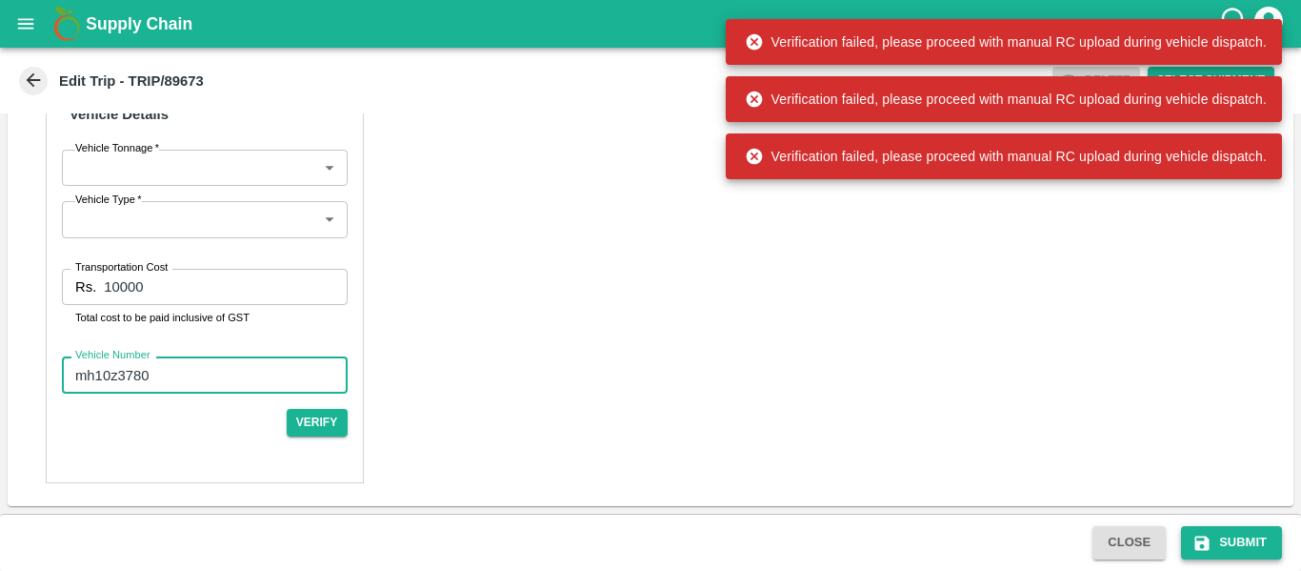
type input "mh10z3780"
click at [1195, 535] on icon "submit" at bounding box center [1202, 543] width 19 height 19
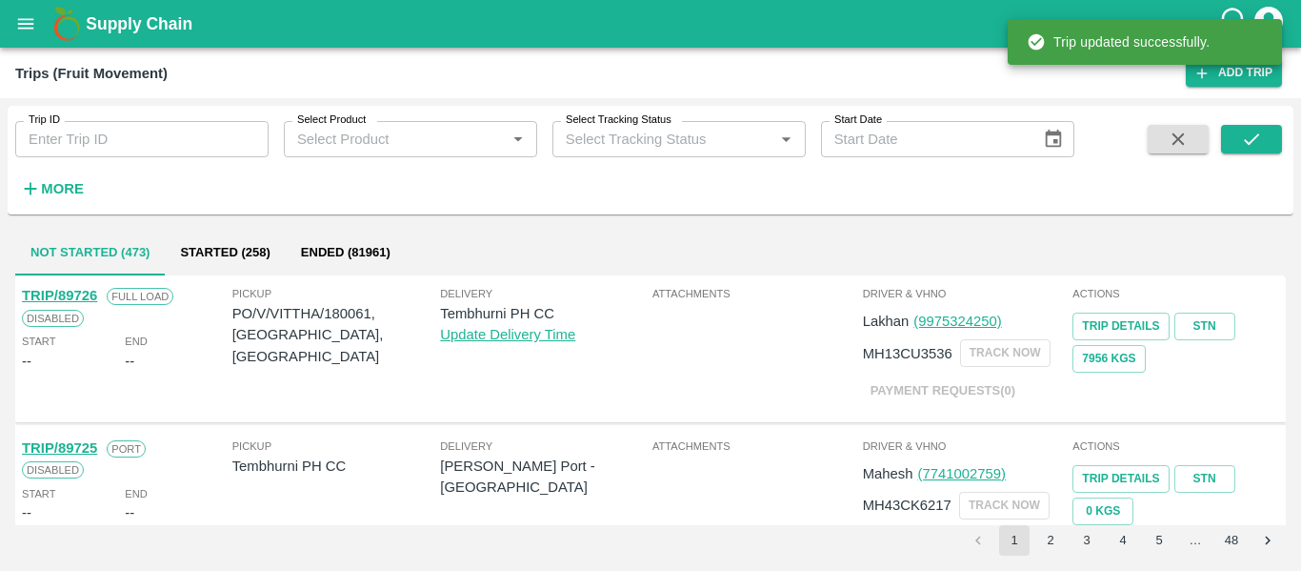
click at [153, 113] on div "Trip ID Trip ID" at bounding box center [134, 131] width 269 height 51
click at [156, 140] on input "Trip ID" at bounding box center [141, 139] width 253 height 36
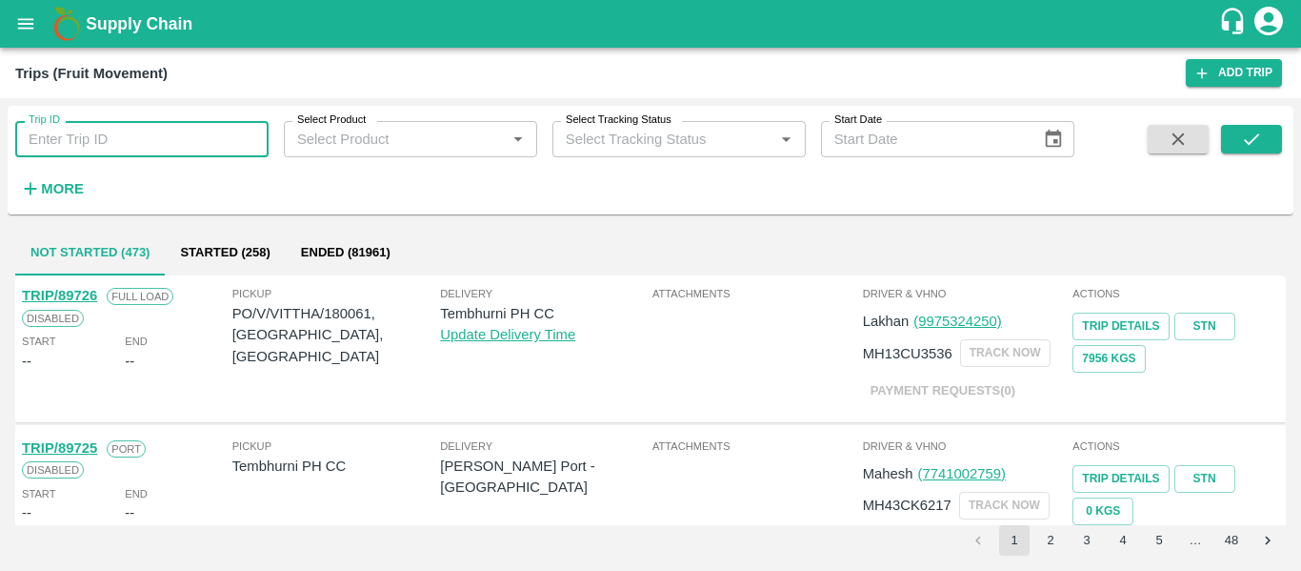
paste input "89673"
type input "89673"
click at [1229, 149] on button "submit" at bounding box center [1251, 139] width 61 height 29
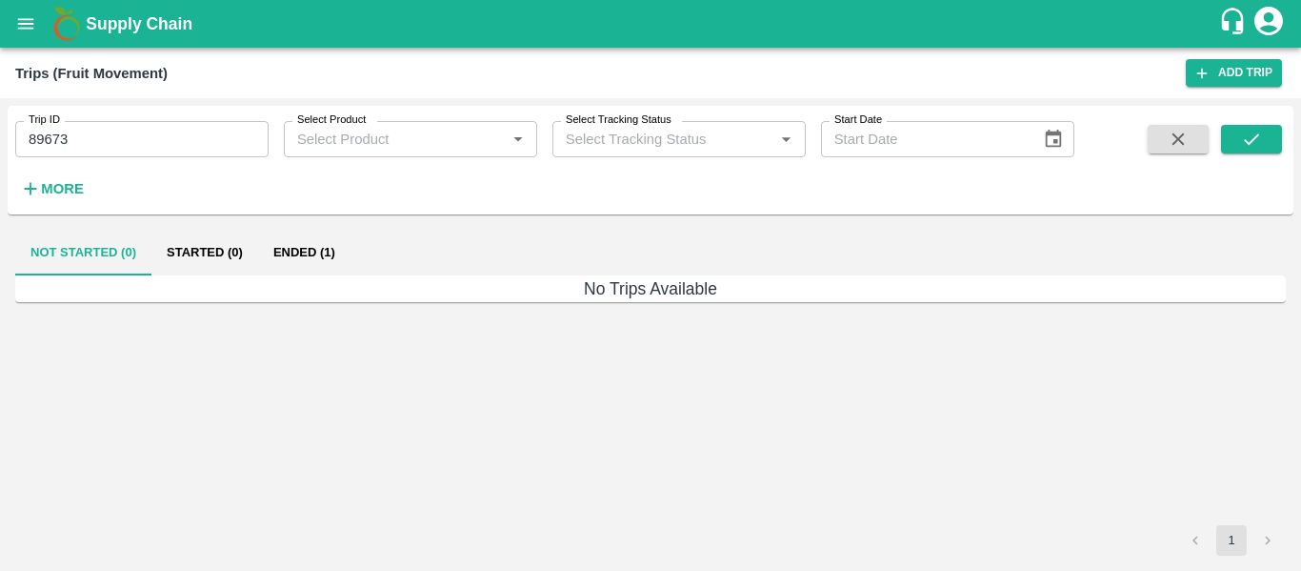
click at [291, 252] on button "Ended (1)" at bounding box center [304, 253] width 92 height 46
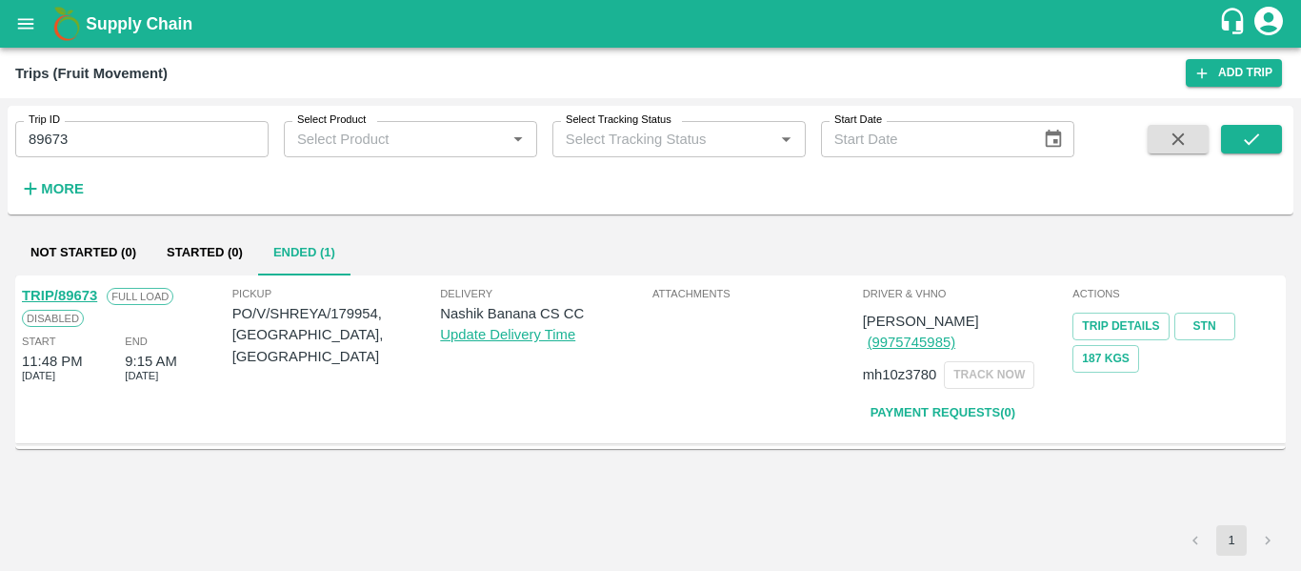
click at [79, 292] on link "TRIP/89673" at bounding box center [59, 295] width 75 height 15
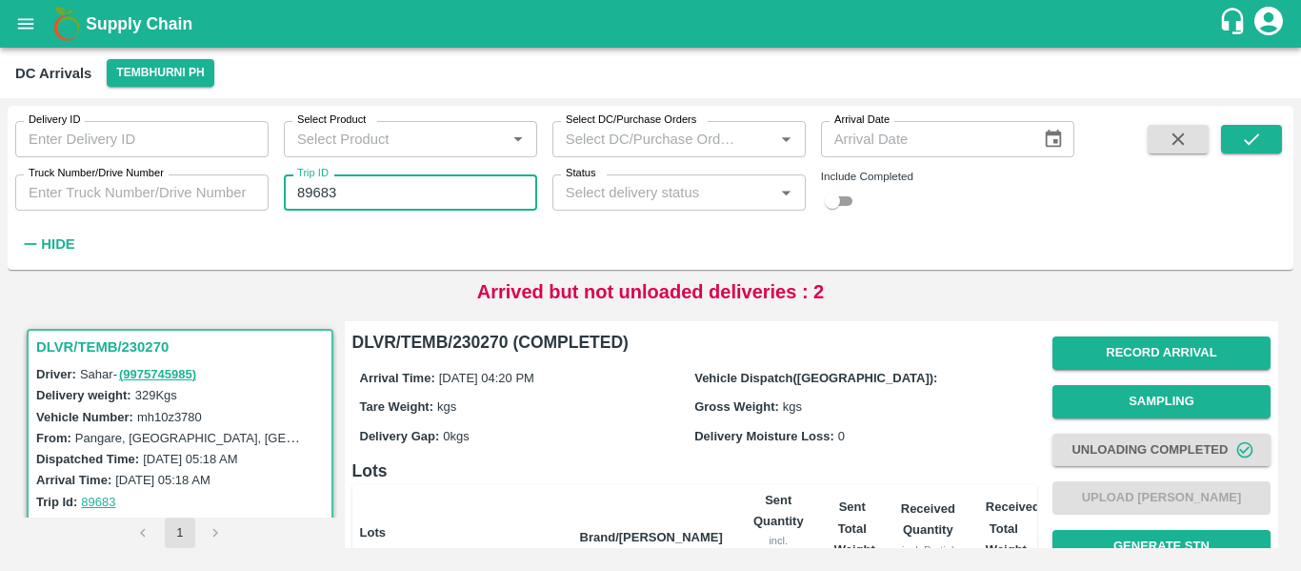
click at [390, 193] on input "89683" at bounding box center [410, 192] width 253 height 36
type input "89673"
click at [171, 83] on button "Tembhurni PH" at bounding box center [160, 73] width 107 height 28
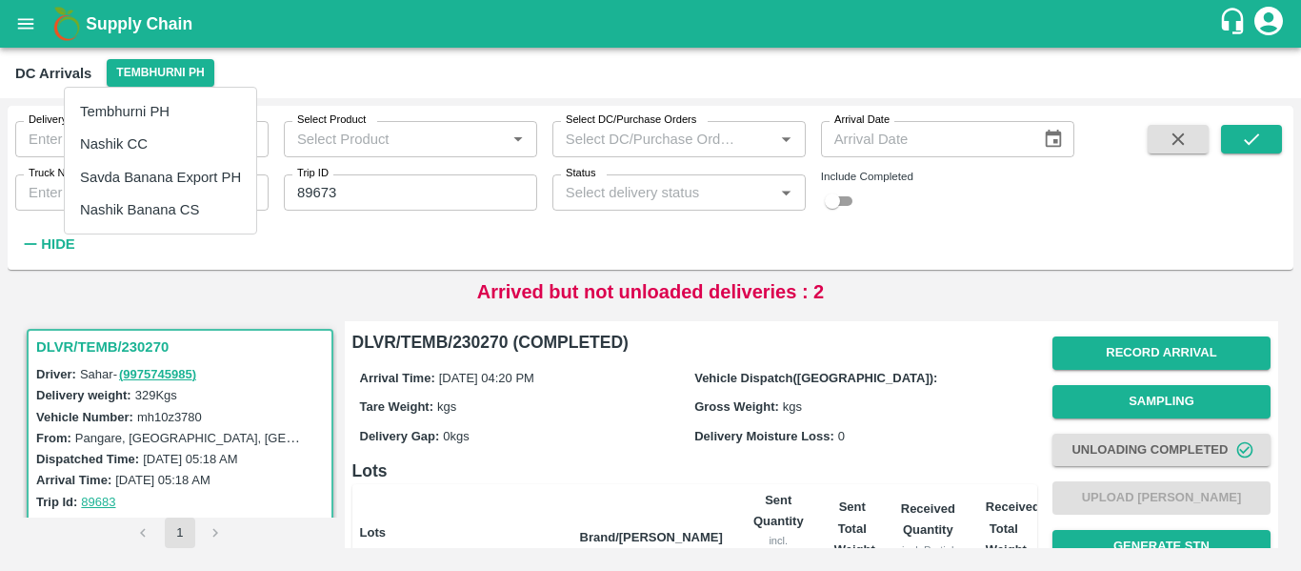
click at [153, 203] on li "Nashik Banana CS" at bounding box center [160, 209] width 191 height 32
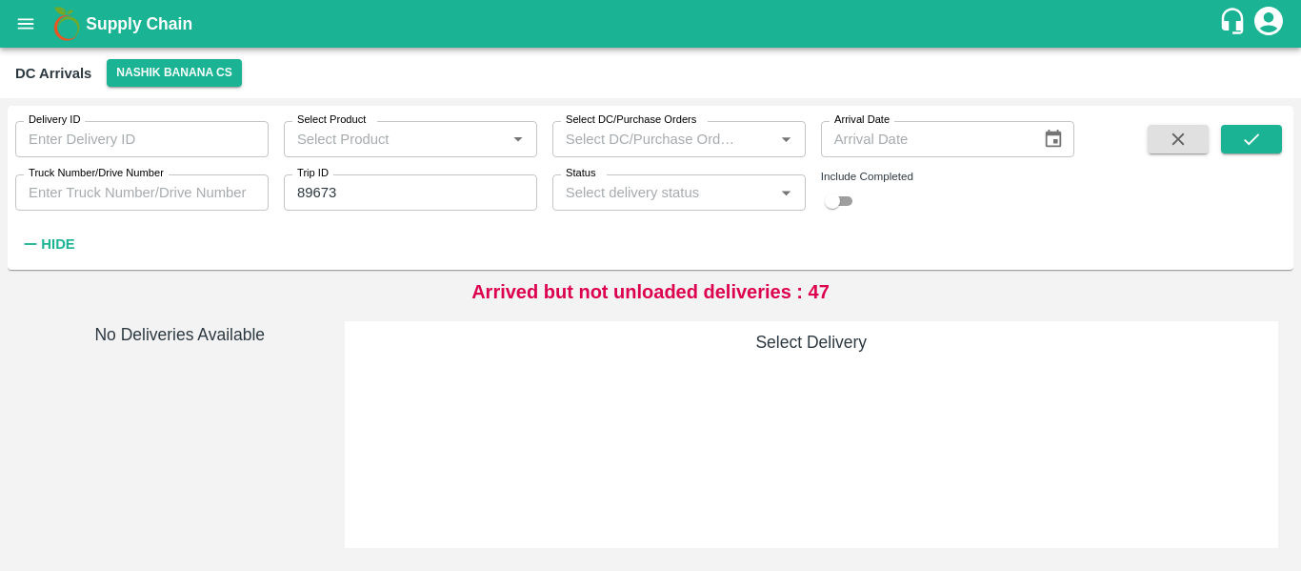
click at [355, 189] on input "89673" at bounding box center [410, 192] width 253 height 36
click at [1260, 130] on icon "submit" at bounding box center [1251, 139] width 21 height 21
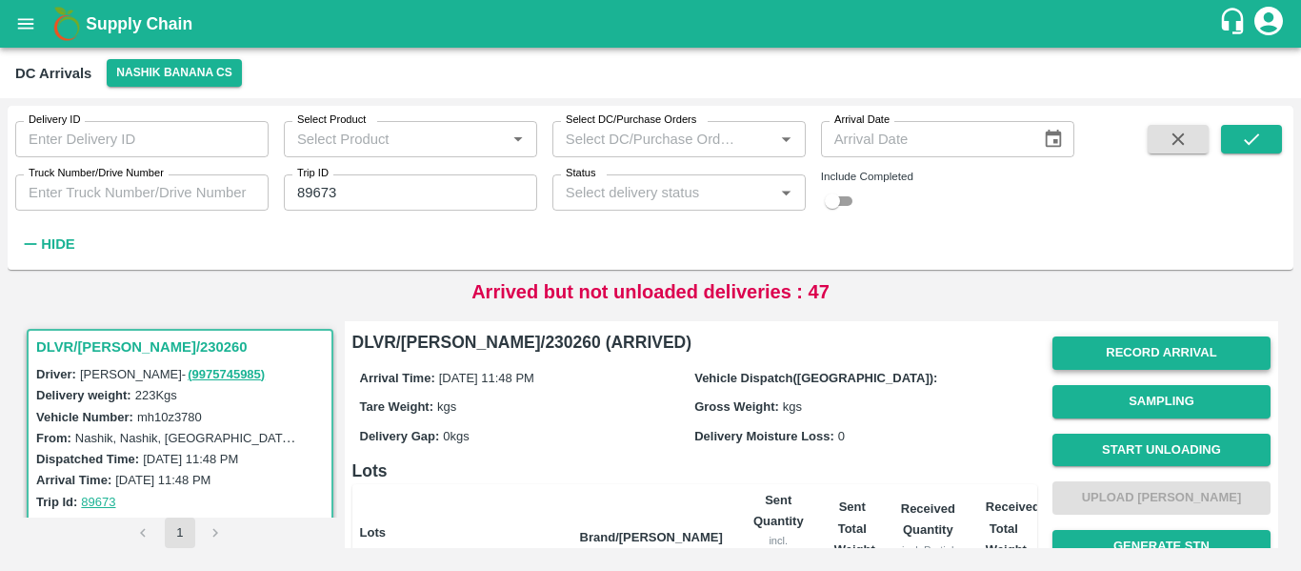
click at [1134, 350] on button "Record Arrival" at bounding box center [1162, 352] width 218 height 33
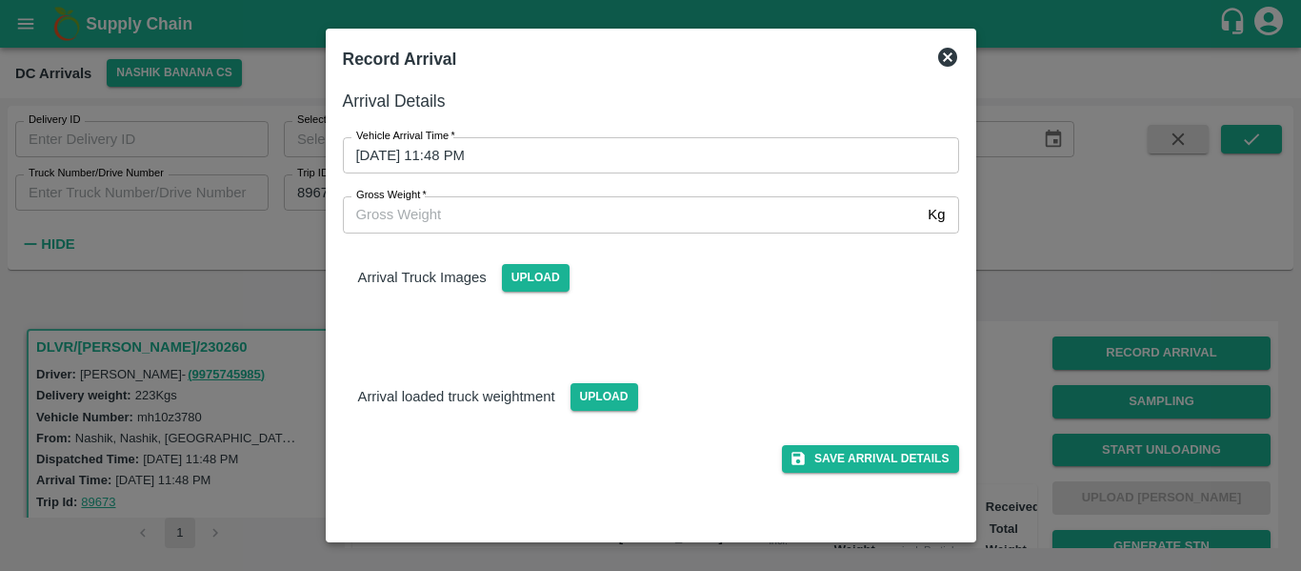
click at [520, 133] on div "Vehicle Arrival Time   * 08/10/2025 11:48 PM Vehicle Arrival Time" at bounding box center [639, 143] width 639 height 59
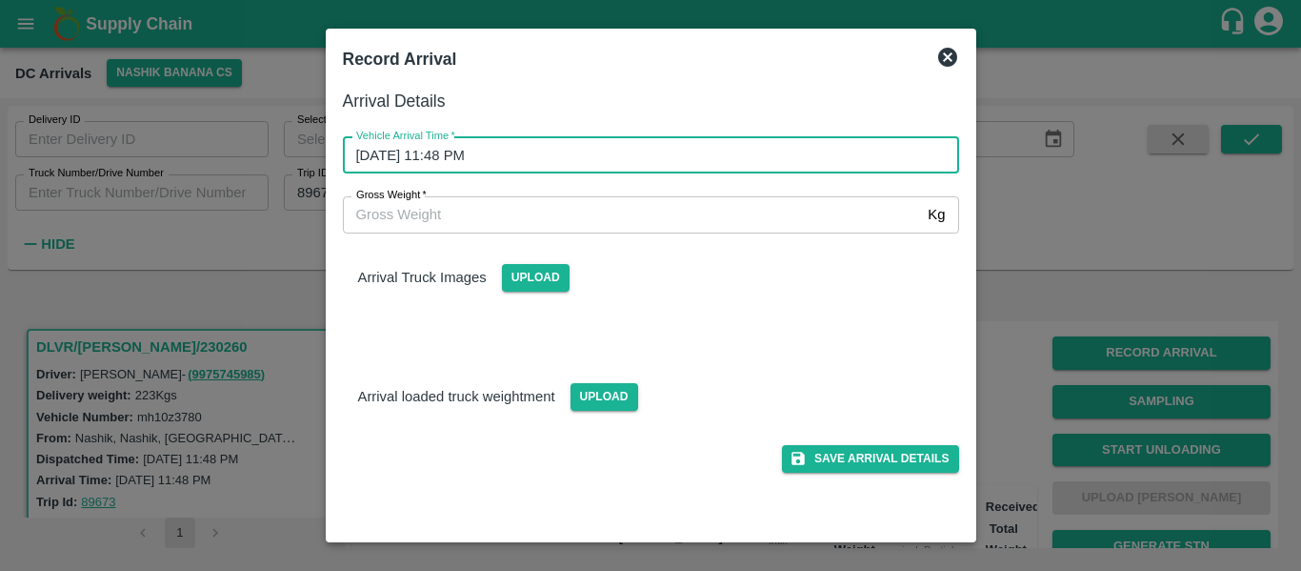
click at [497, 158] on input "08/10/2025 11:48 PM" at bounding box center [644, 155] width 603 height 36
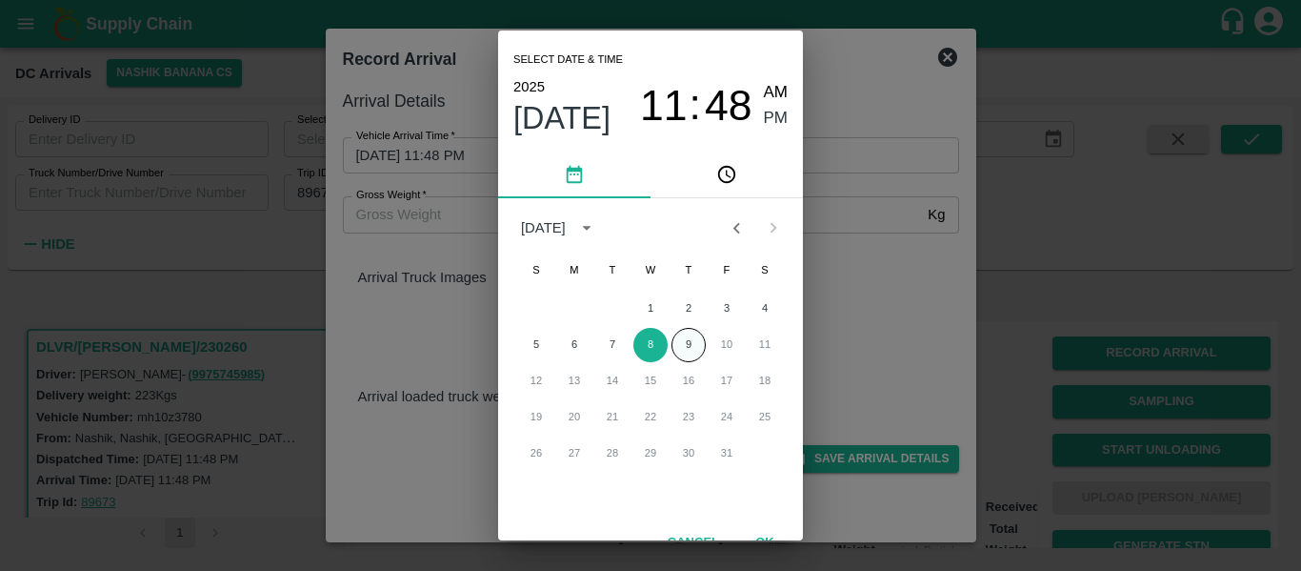
click at [693, 355] on button "9" at bounding box center [689, 345] width 34 height 34
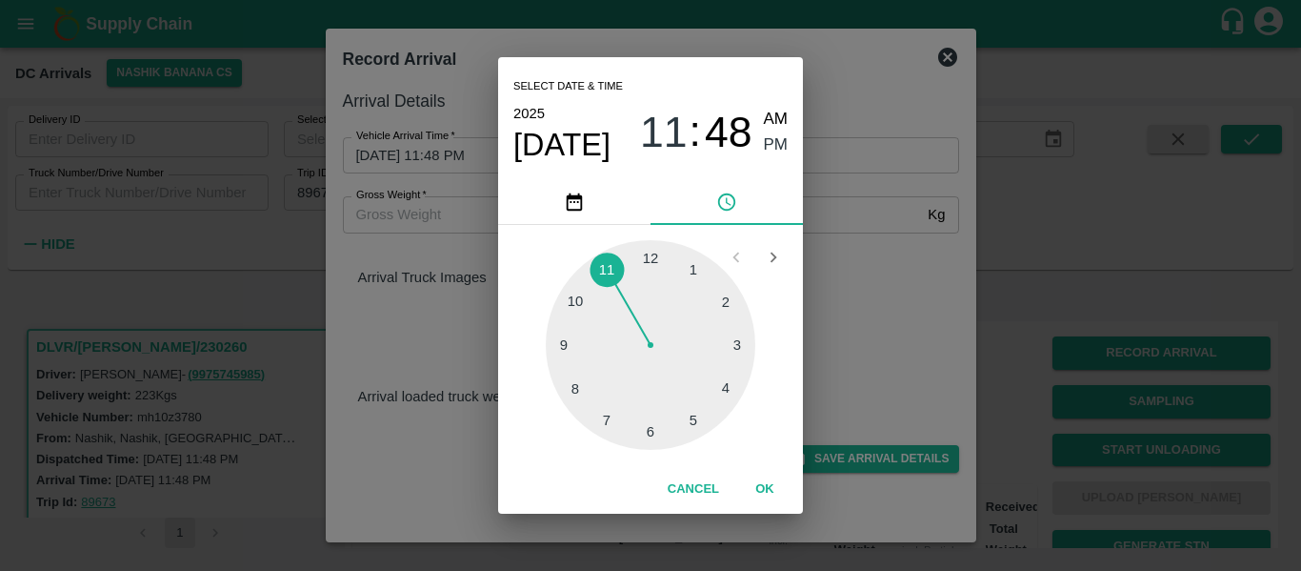
click at [564, 344] on div at bounding box center [651, 345] width 210 height 210
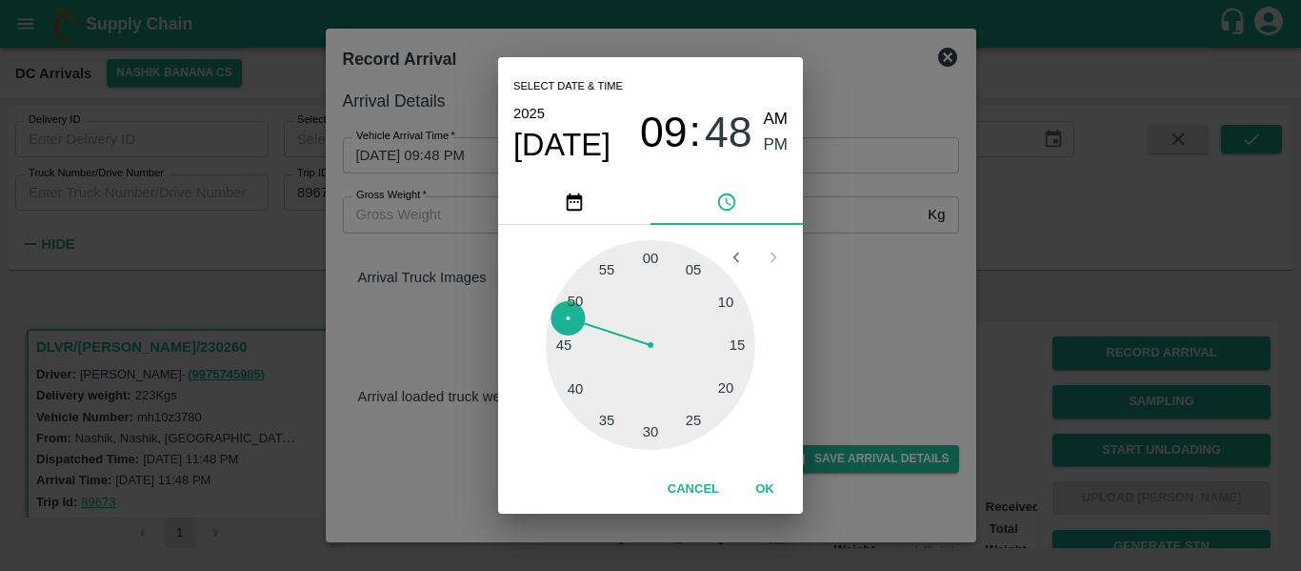
click at [756, 340] on div "05 10 15 20 25 30 35 40 45 50 55 00" at bounding box center [651, 345] width 274 height 210
drag, startPoint x: 745, startPoint y: 344, endPoint x: 691, endPoint y: 183, distance: 169.9
click at [691, 183] on button "pick time" at bounding box center [727, 202] width 152 height 46
click at [771, 111] on span "AM" at bounding box center [776, 120] width 25 height 26
type input "09/10/2025 09:15 AM"
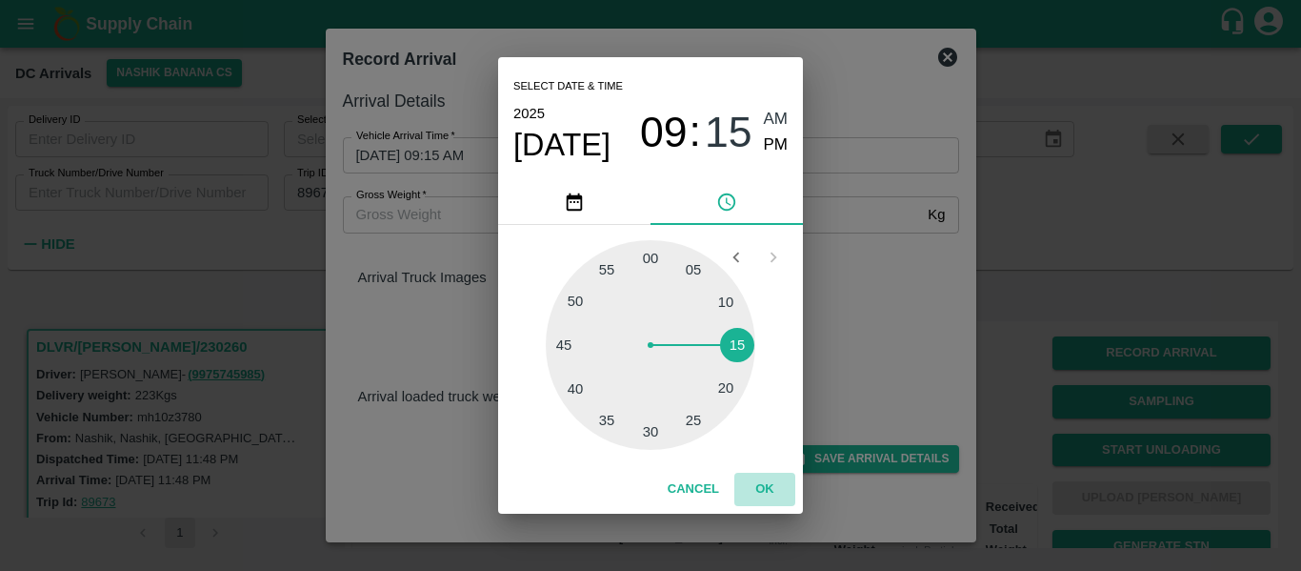
click at [760, 483] on button "OK" at bounding box center [765, 489] width 61 height 33
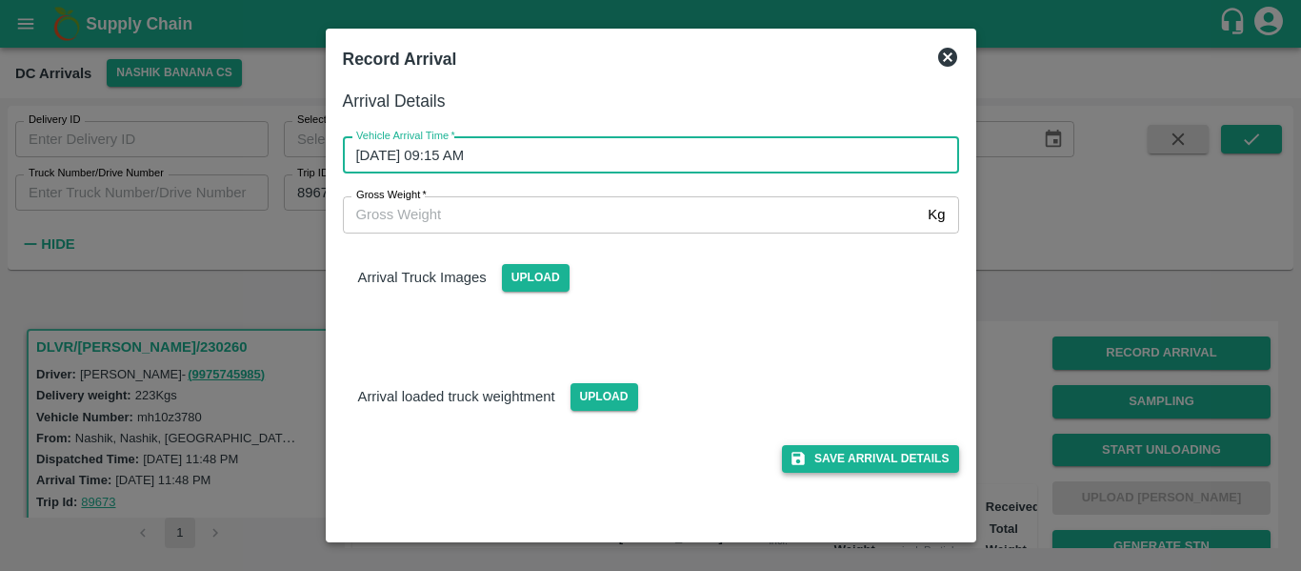
click at [819, 471] on button "Save Arrival Details" at bounding box center [870, 459] width 176 height 28
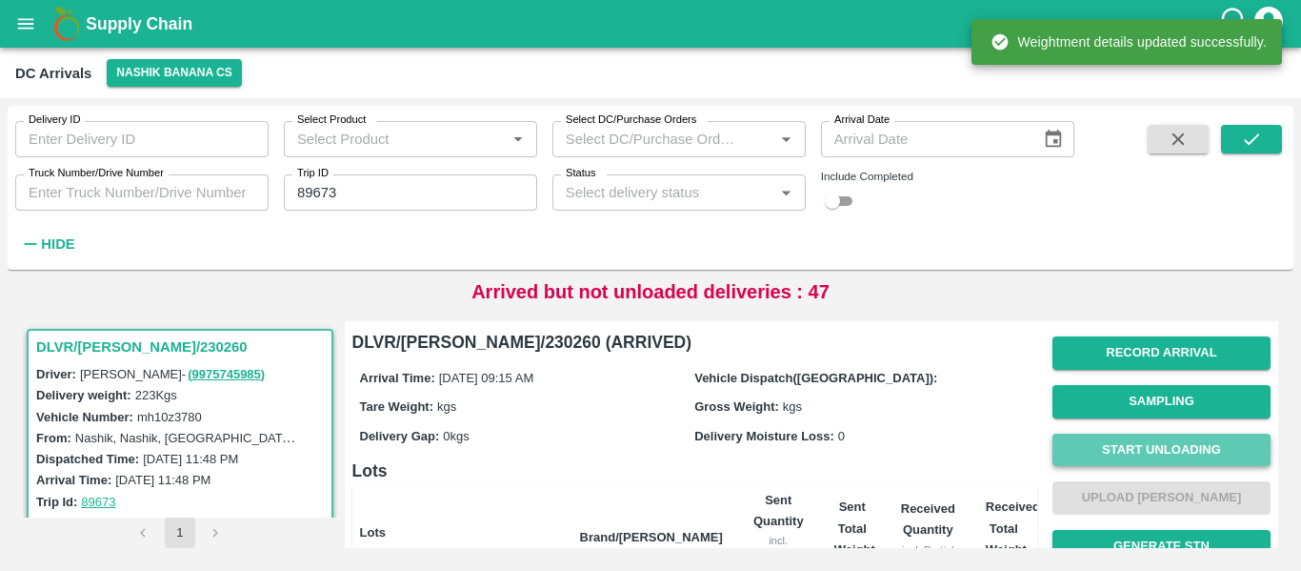
click at [1190, 444] on button "Start Unloading" at bounding box center [1162, 449] width 218 height 33
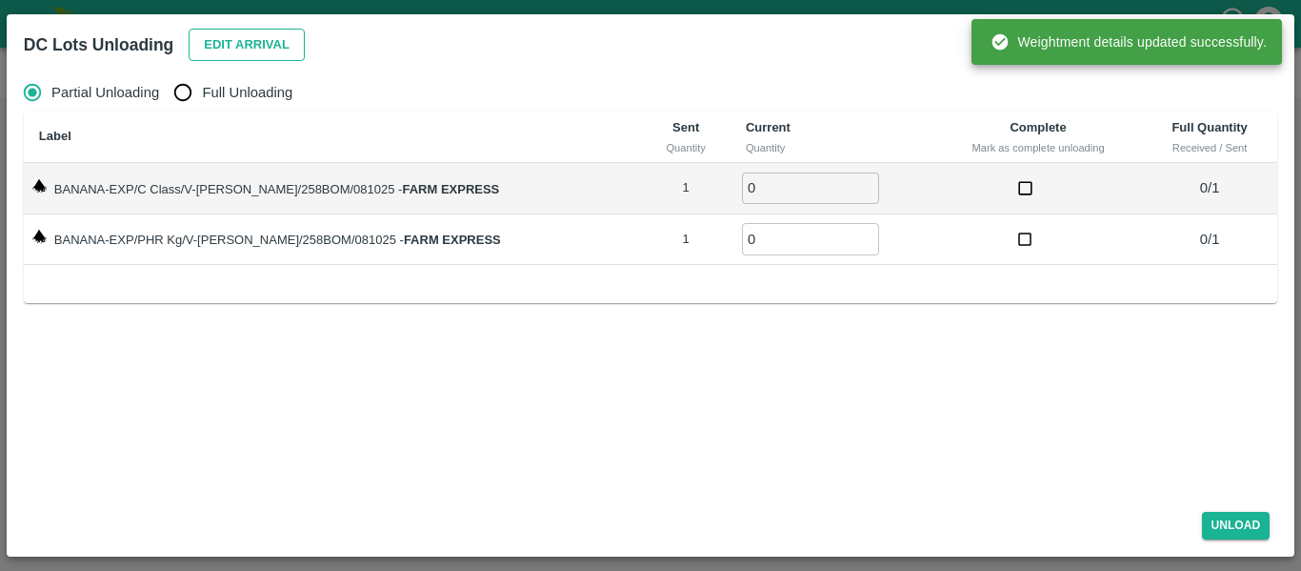
click at [243, 35] on button "Edit Arrival" at bounding box center [247, 45] width 116 height 33
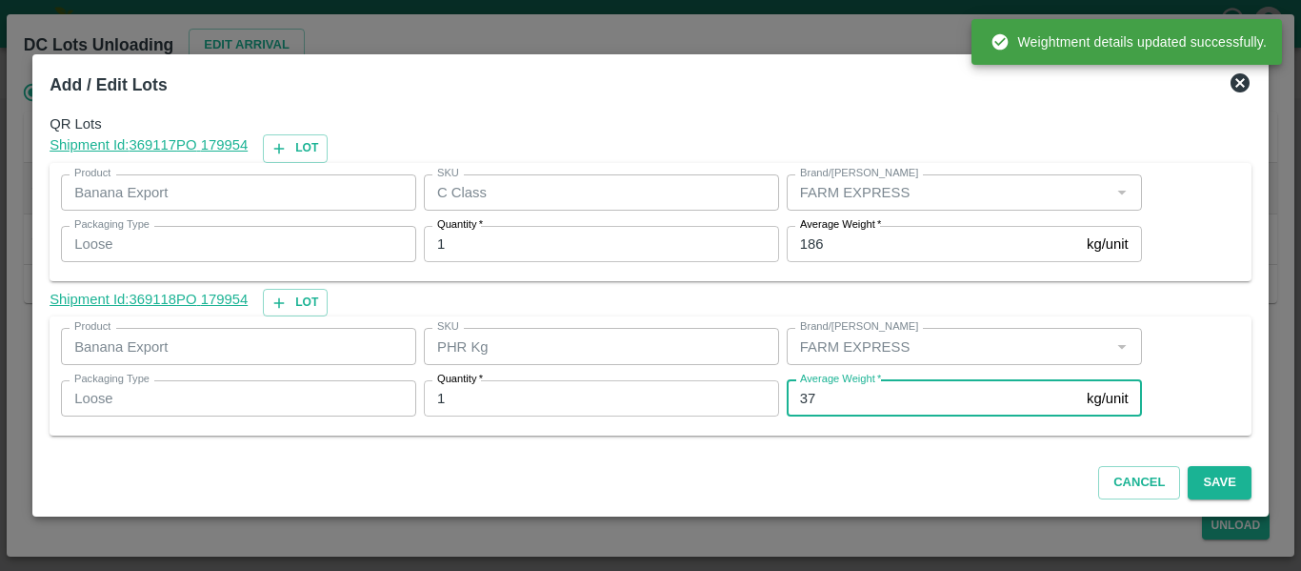
click at [824, 413] on input "37" at bounding box center [933, 398] width 292 height 36
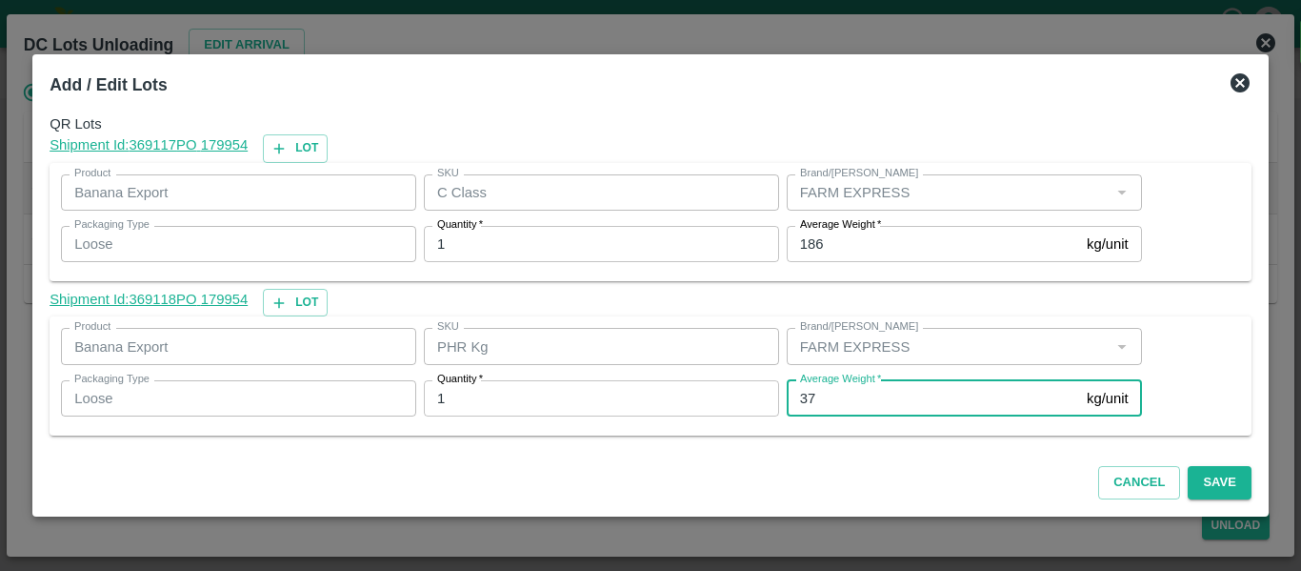
type input "3"
type input "1"
click at [1200, 491] on button "Save" at bounding box center [1219, 482] width 63 height 33
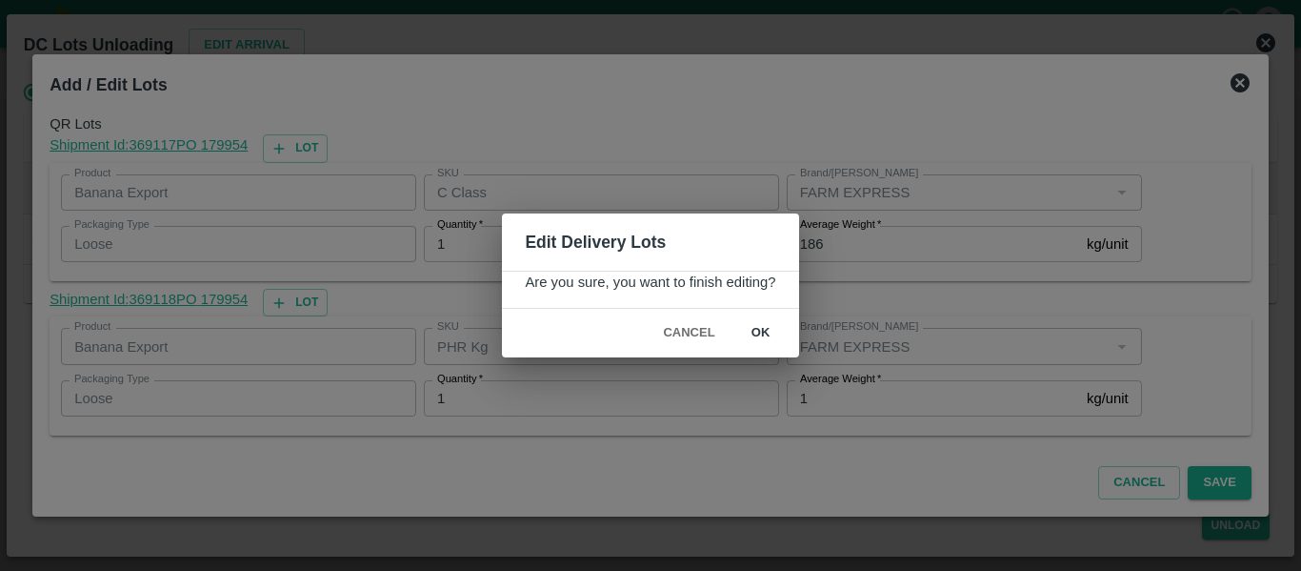
click at [770, 337] on button "ok" at bounding box center [761, 332] width 61 height 33
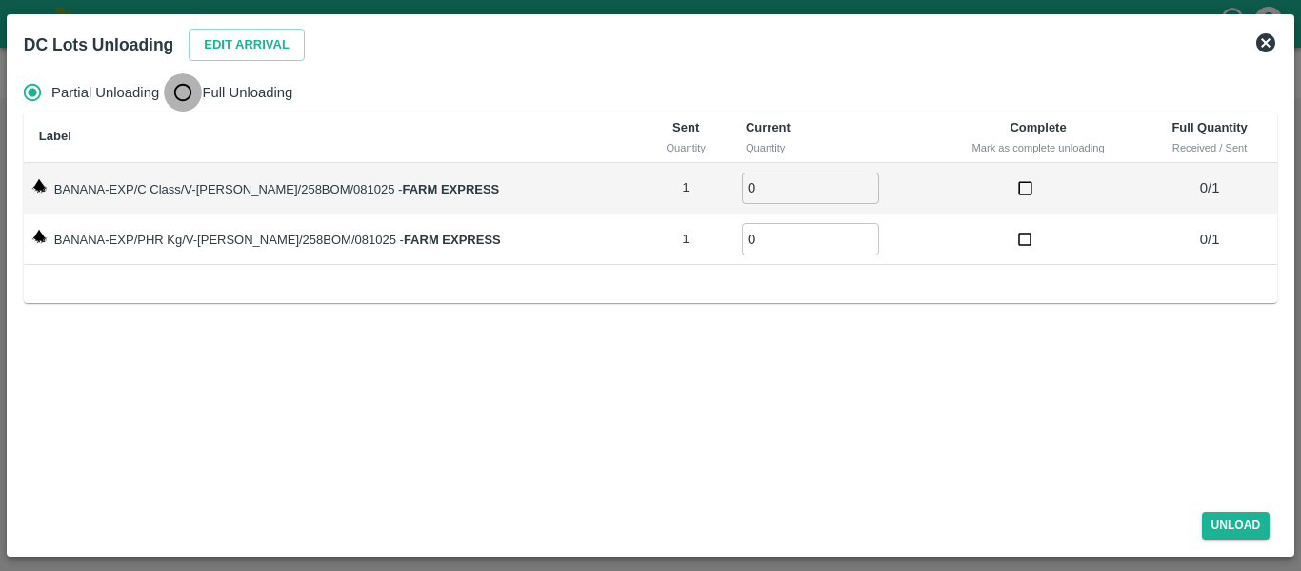
click at [182, 100] on input "Full Unloading" at bounding box center [183, 92] width 38 height 38
radio input "true"
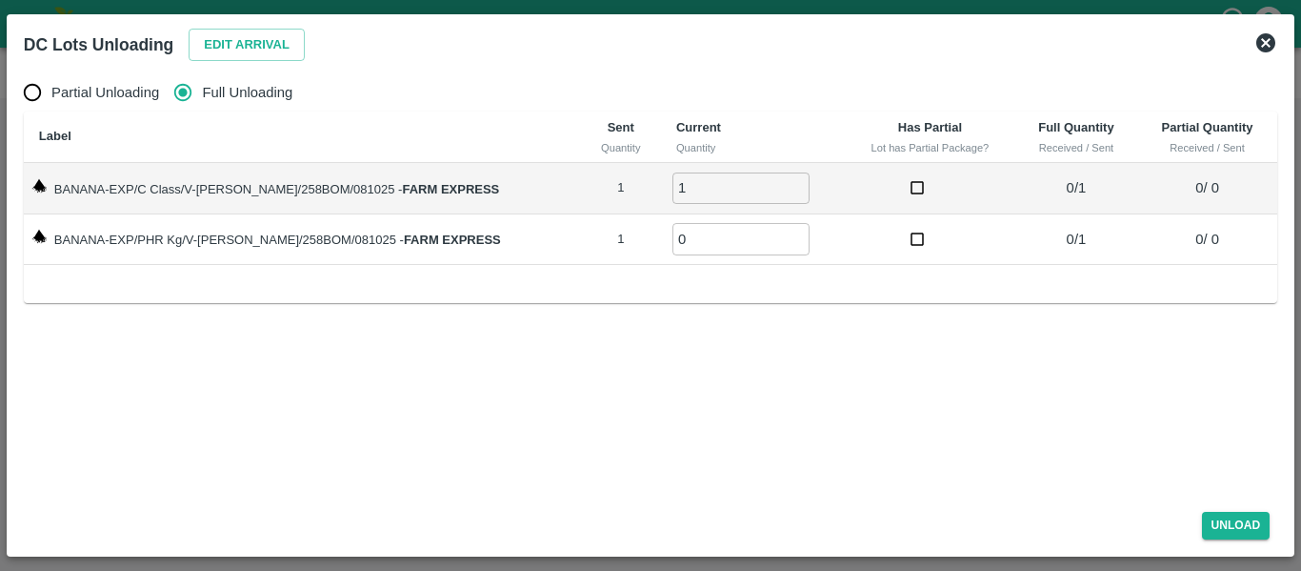
type input "1"
click at [772, 185] on input "1" at bounding box center [741, 187] width 137 height 31
type input "1"
click at [779, 233] on input "1" at bounding box center [741, 238] width 137 height 31
click at [1238, 508] on div "Unload" at bounding box center [650, 521] width 1269 height 50
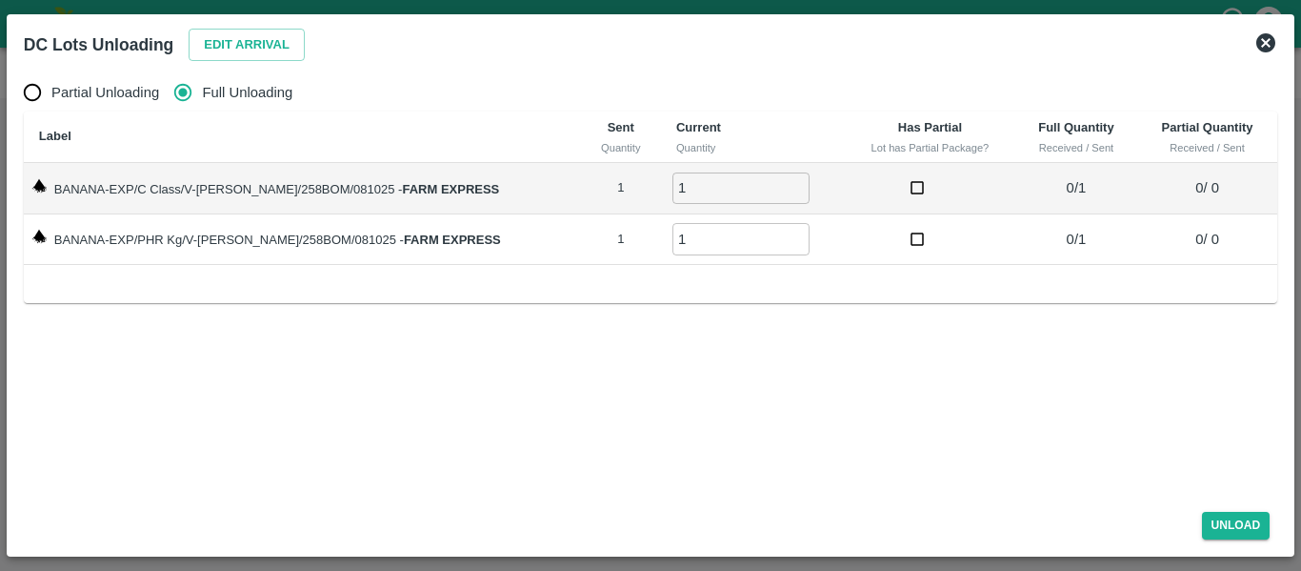
click at [1238, 508] on div "Unload" at bounding box center [650, 521] width 1269 height 50
click at [1229, 534] on button "Unload" at bounding box center [1236, 526] width 69 height 28
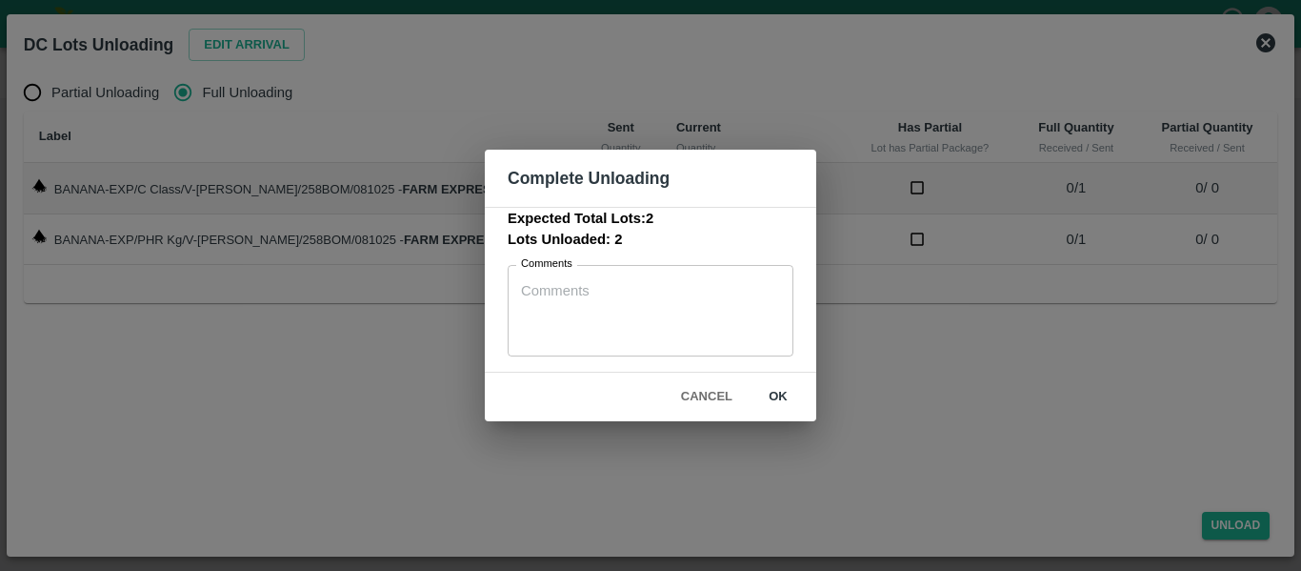
click at [788, 411] on button "ok" at bounding box center [778, 396] width 61 height 33
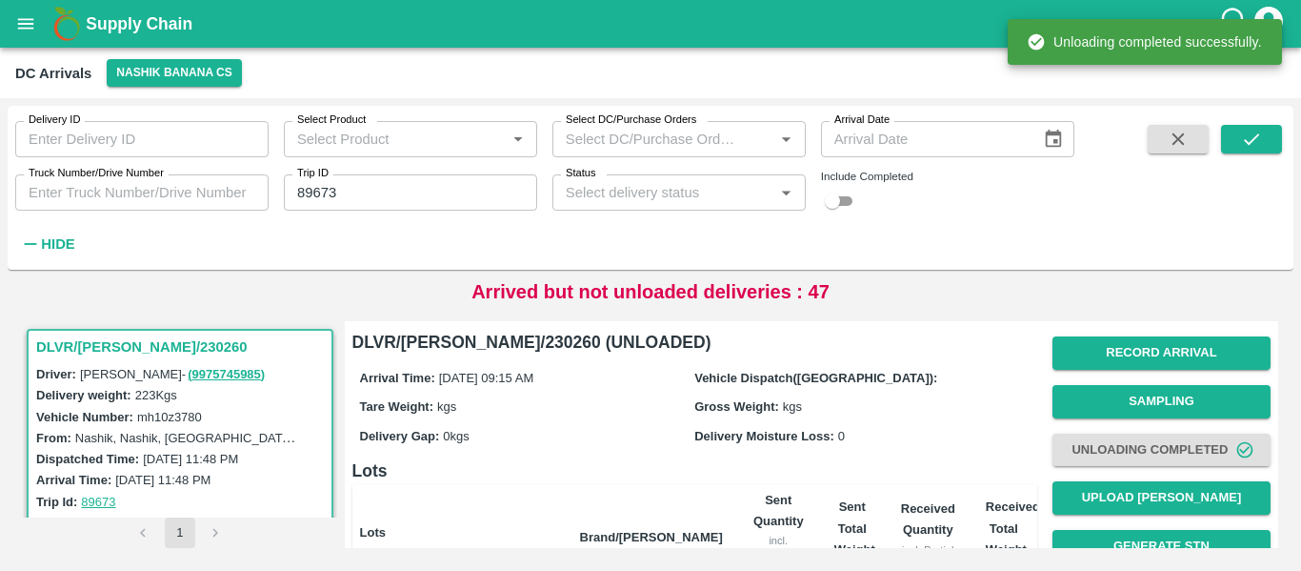
scroll to position [244, 0]
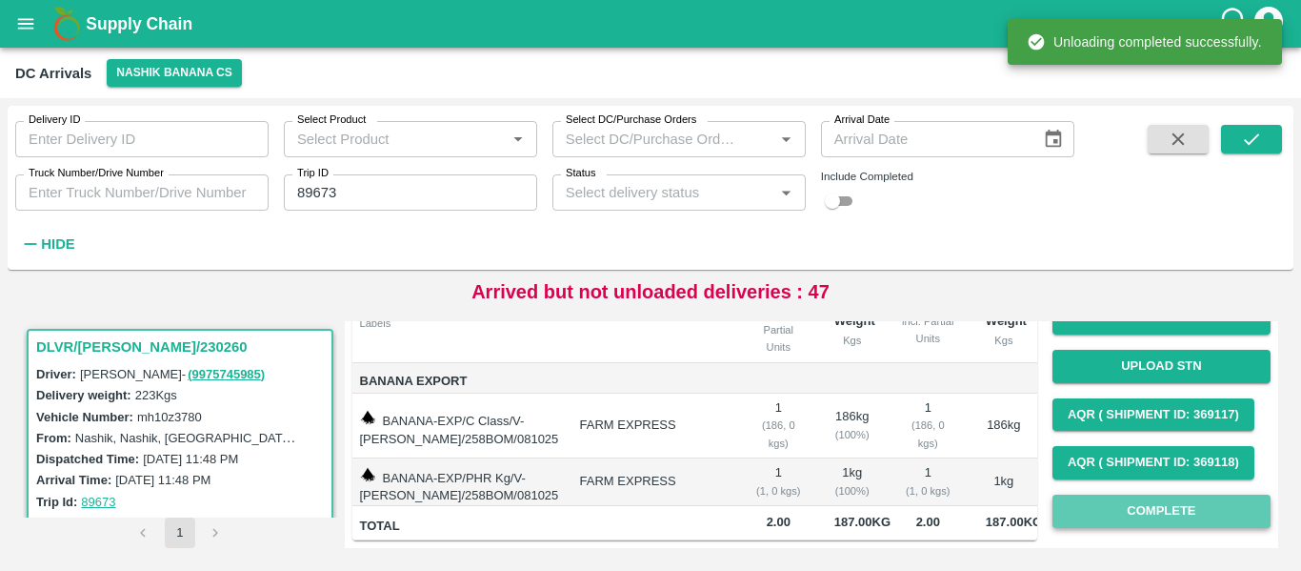
click at [1075, 494] on button "Complete" at bounding box center [1162, 510] width 218 height 33
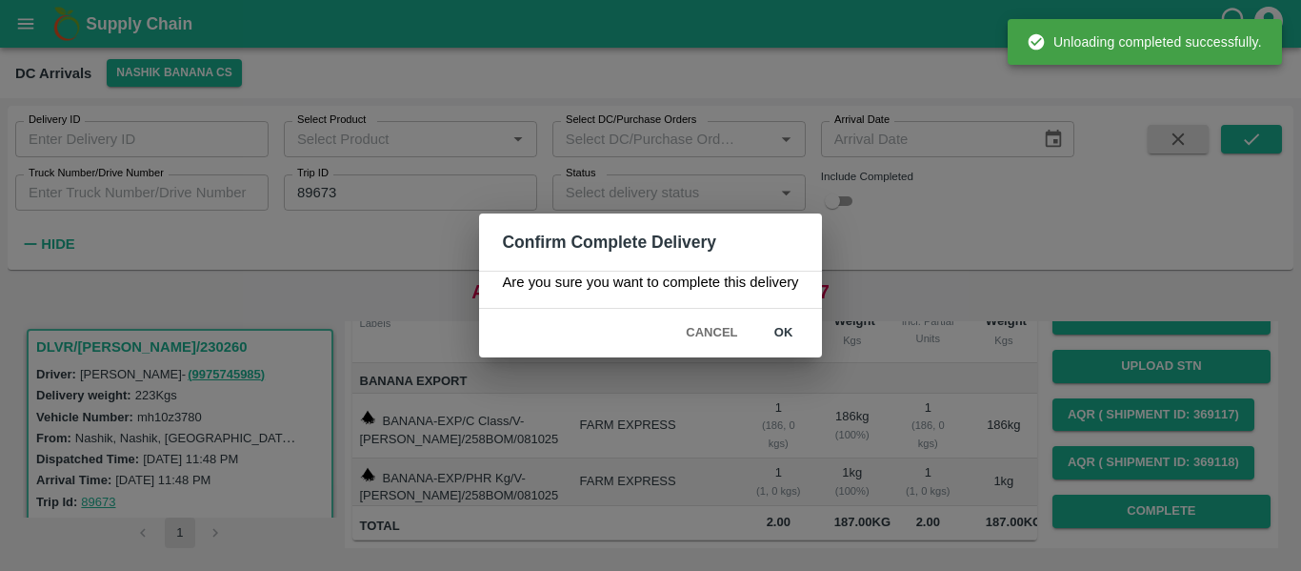
click at [796, 337] on button "ok" at bounding box center [784, 332] width 61 height 33
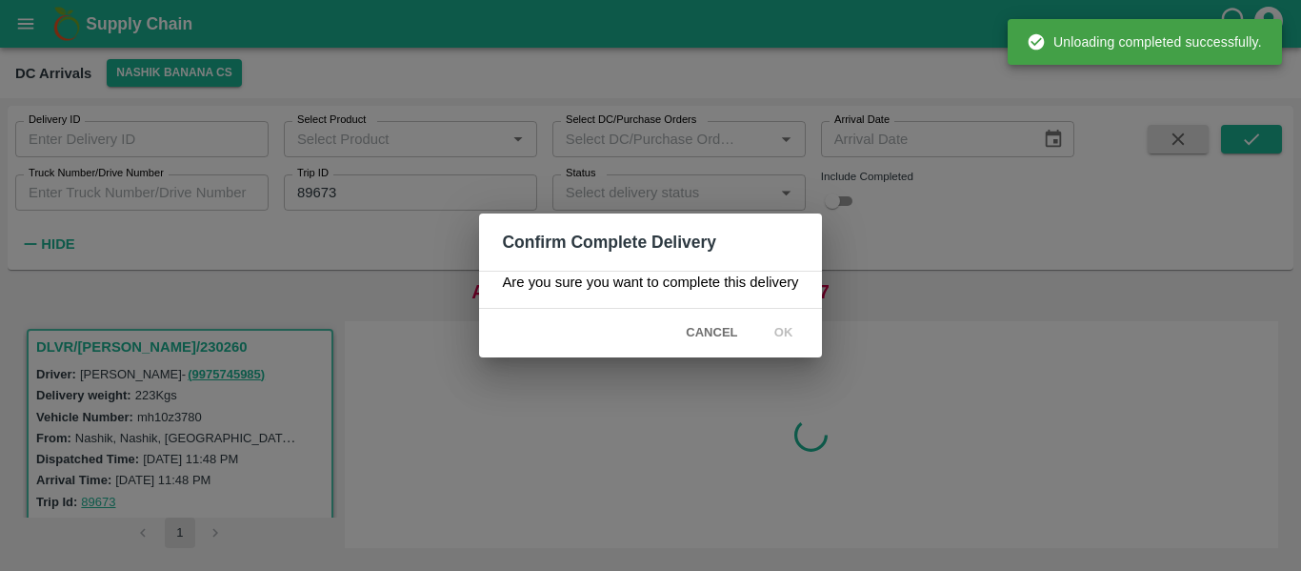
scroll to position [0, 0]
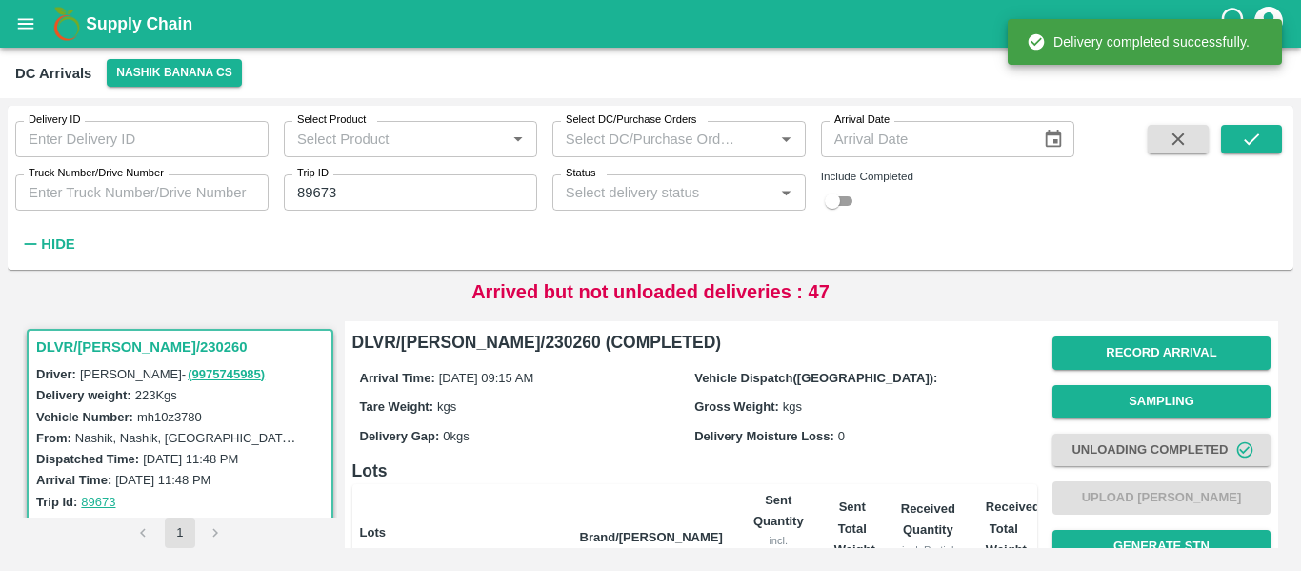
click at [328, 195] on input "89673" at bounding box center [410, 192] width 253 height 36
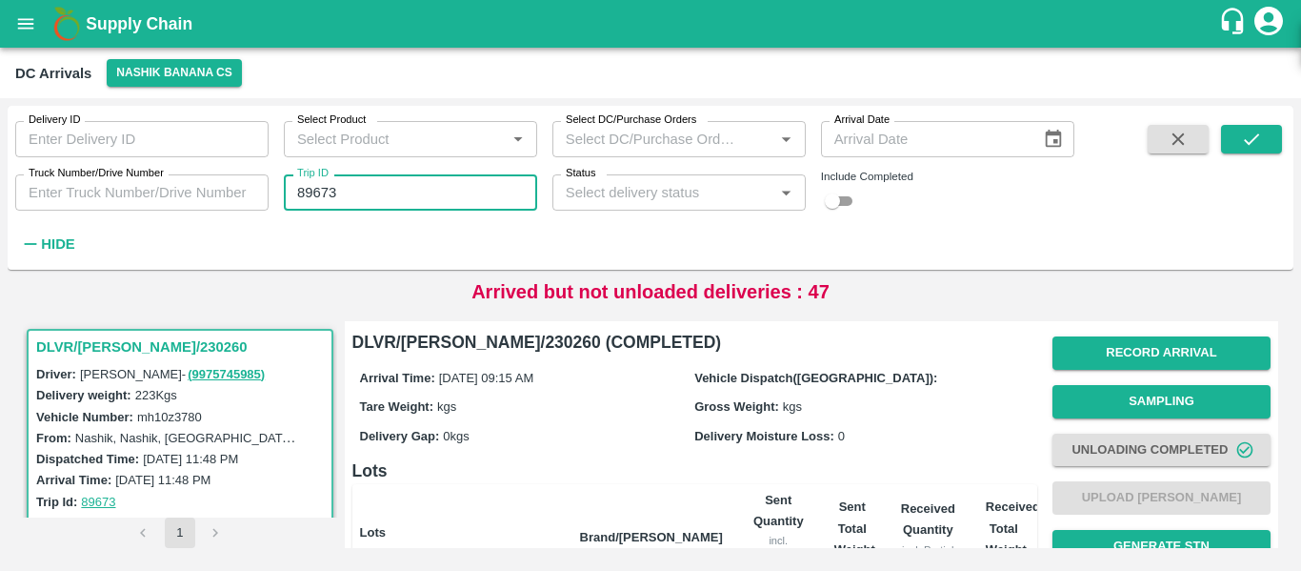
paste input "text"
type input "89675"
click at [1252, 147] on icon "submit" at bounding box center [1251, 139] width 21 height 21
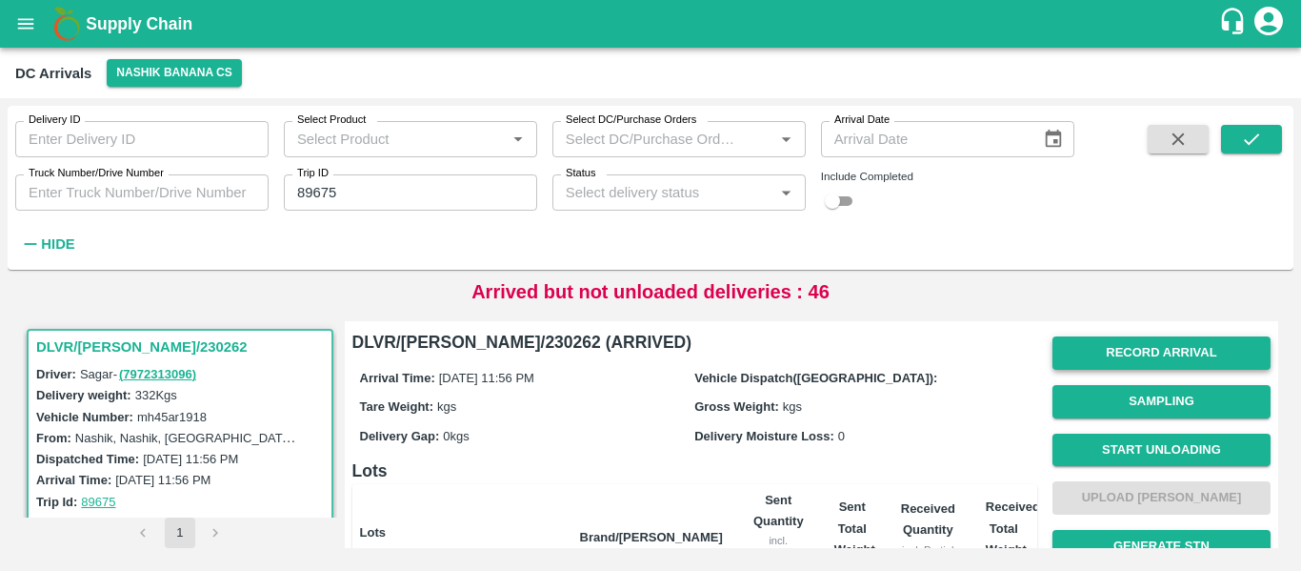
click at [1136, 350] on button "Record Arrival" at bounding box center [1162, 352] width 218 height 33
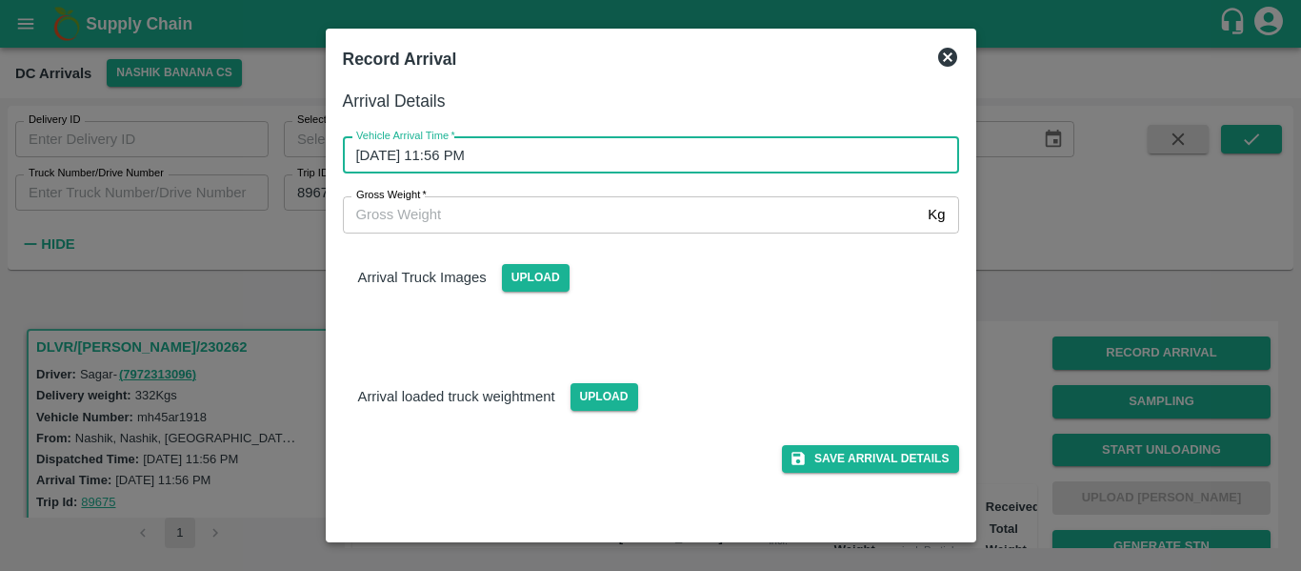
click at [497, 161] on input "08/10/2025 11:56 PM" at bounding box center [644, 155] width 603 height 36
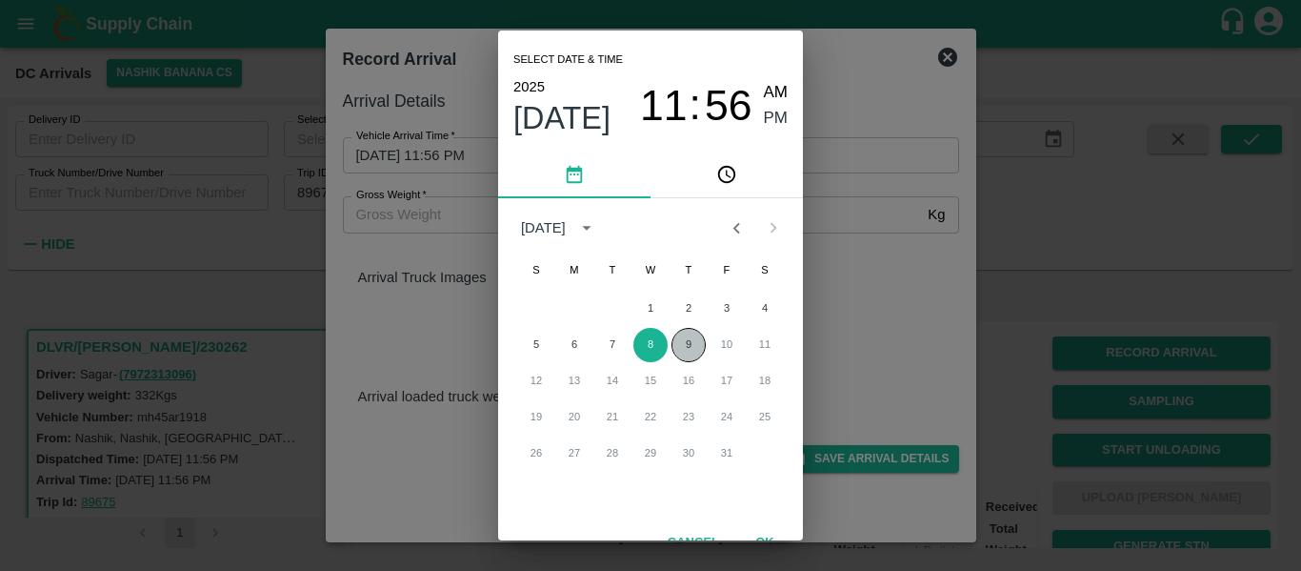
click at [675, 345] on button "9" at bounding box center [689, 345] width 34 height 34
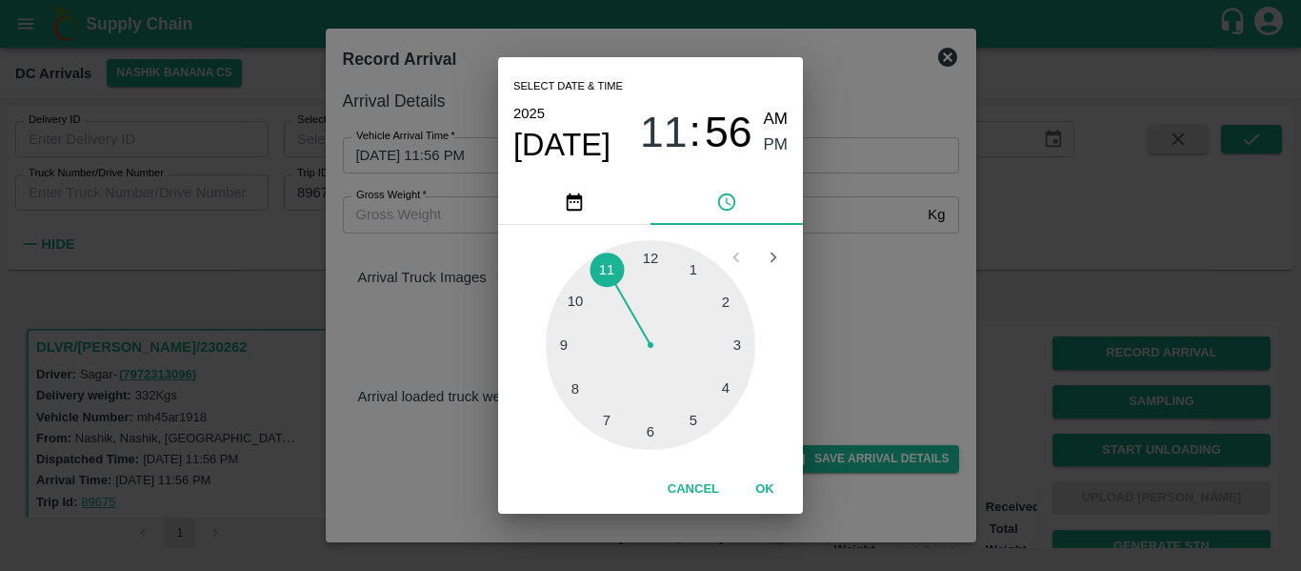
click at [570, 350] on div at bounding box center [651, 345] width 210 height 210
click at [579, 309] on div at bounding box center [651, 345] width 210 height 210
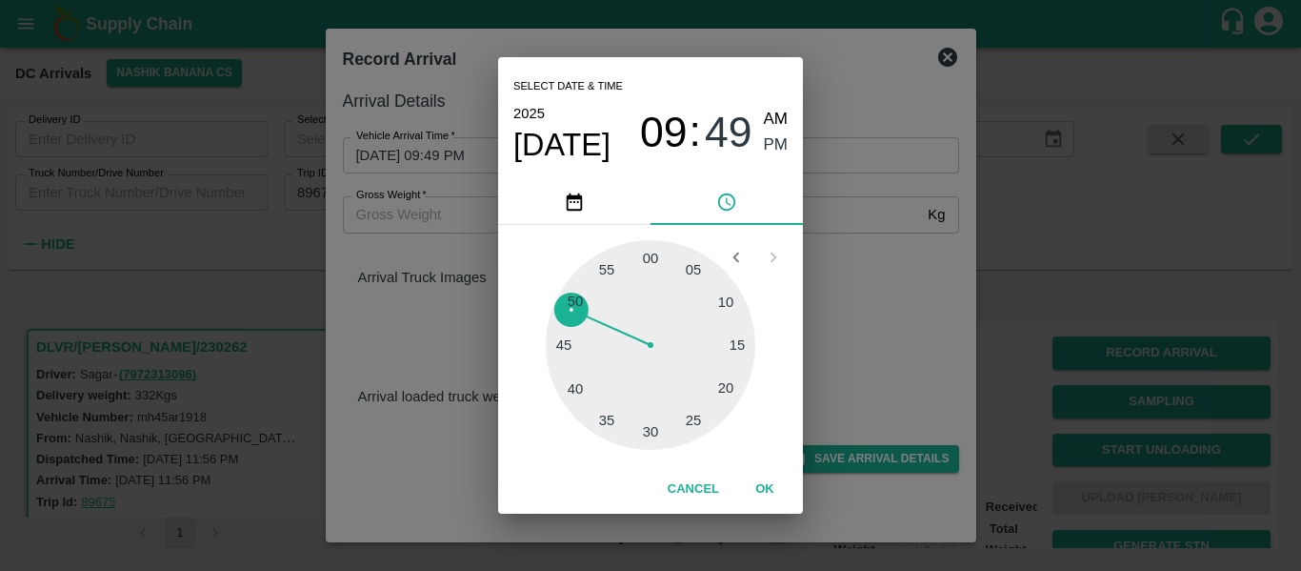
click at [771, 122] on span "AM" at bounding box center [776, 120] width 25 height 26
type input "09/10/2025 09:49 AM"
click at [765, 488] on button "OK" at bounding box center [765, 489] width 61 height 33
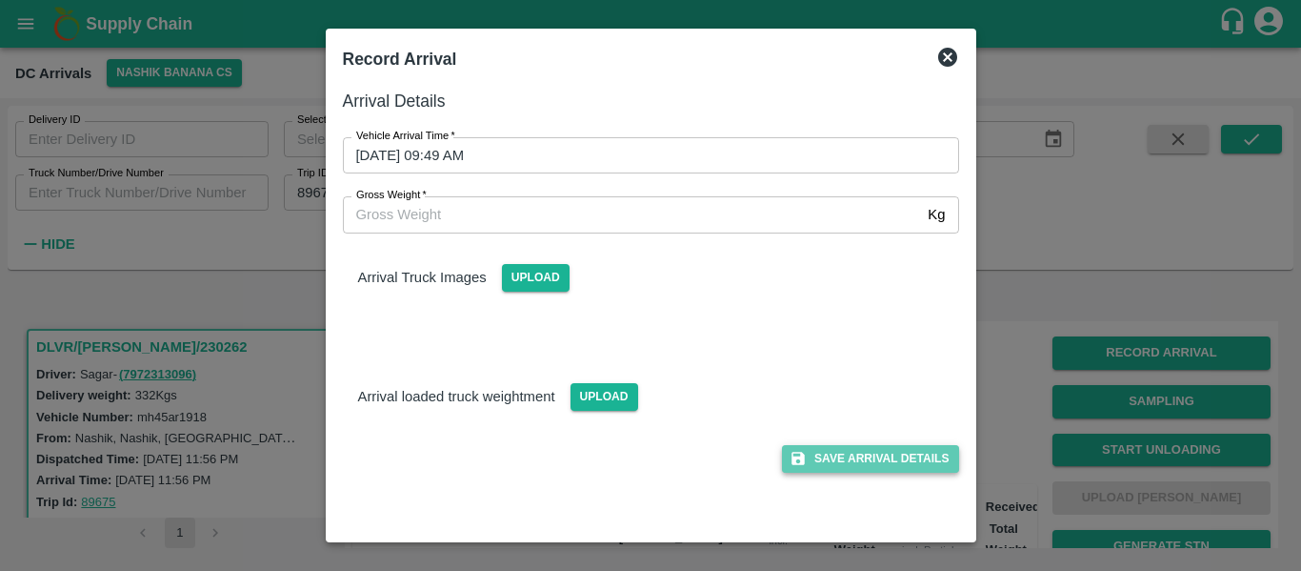
click at [828, 466] on button "Save Arrival Details" at bounding box center [870, 459] width 176 height 28
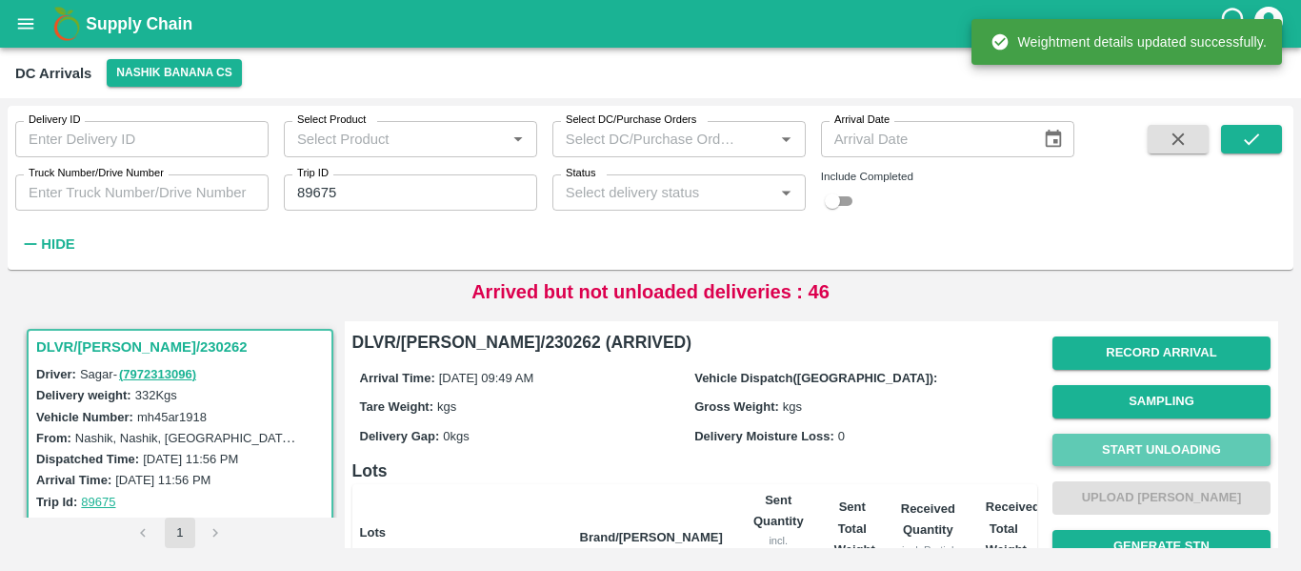
click at [1115, 459] on button "Start Unloading" at bounding box center [1162, 449] width 218 height 33
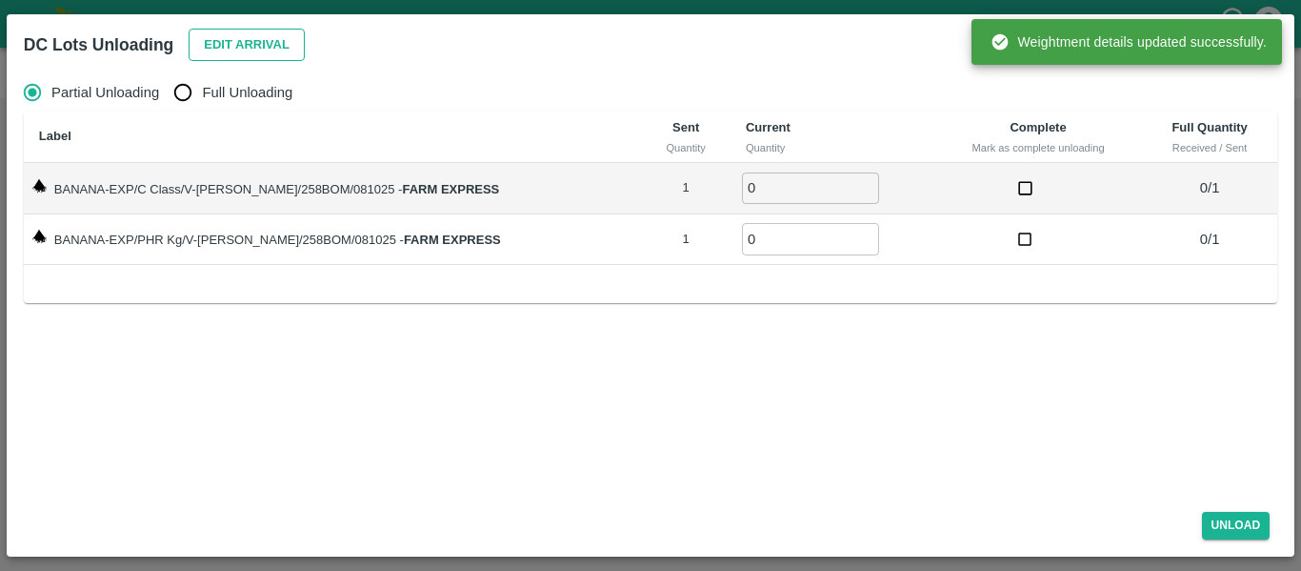
click at [220, 47] on button "Edit Arrival" at bounding box center [247, 45] width 116 height 33
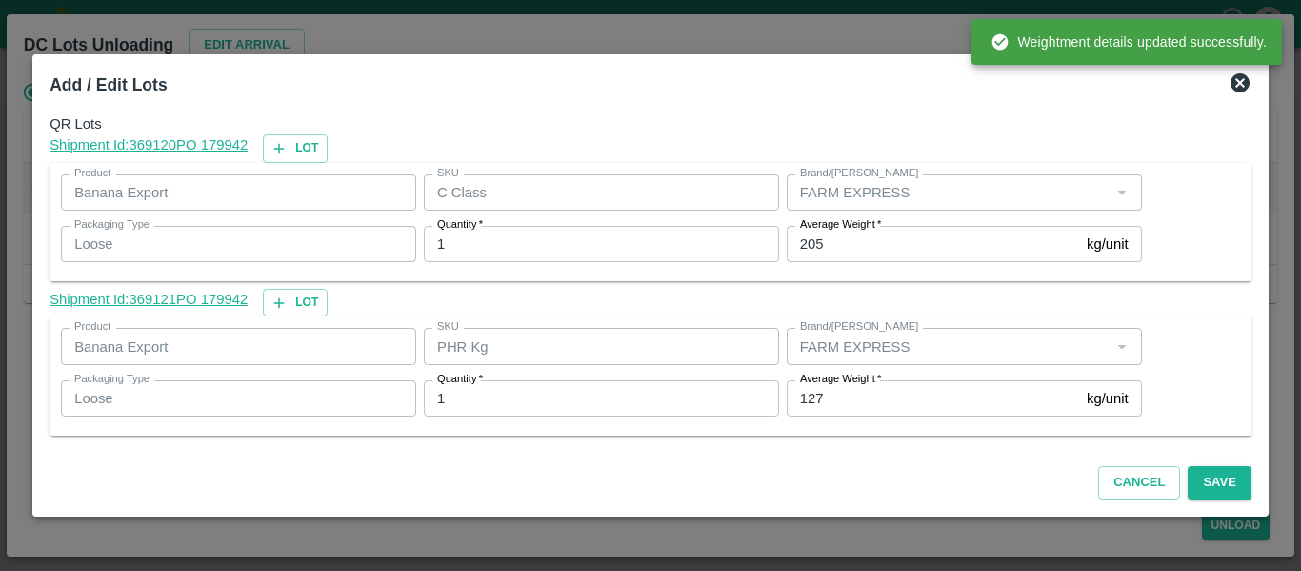
click at [836, 394] on input "127" at bounding box center [933, 398] width 292 height 36
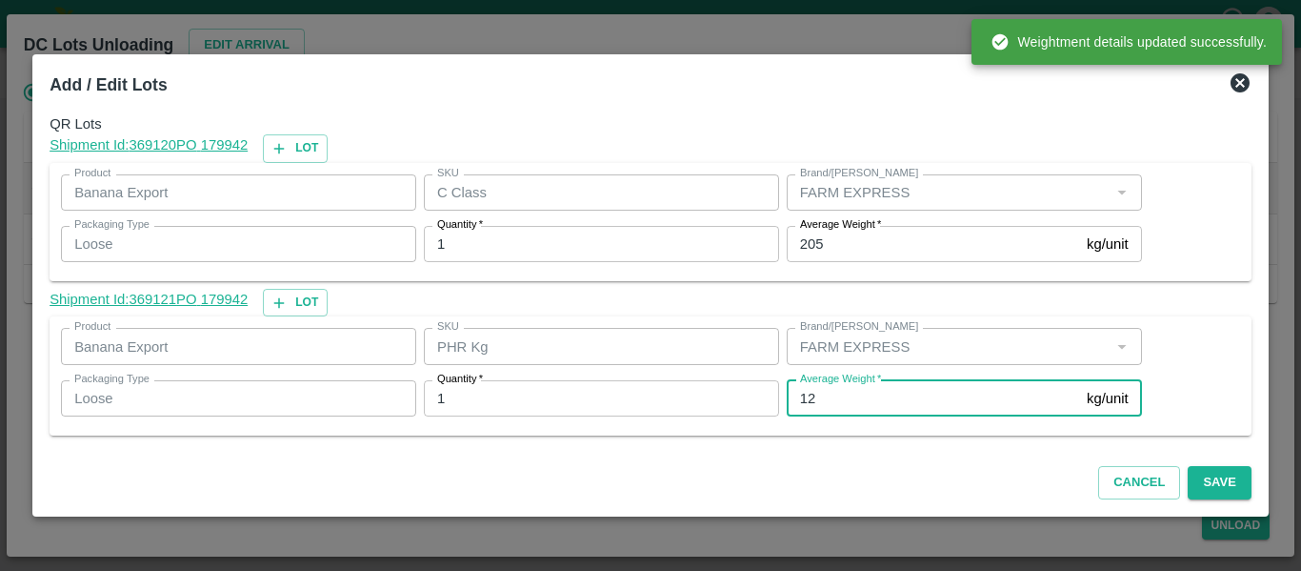
type input "1"
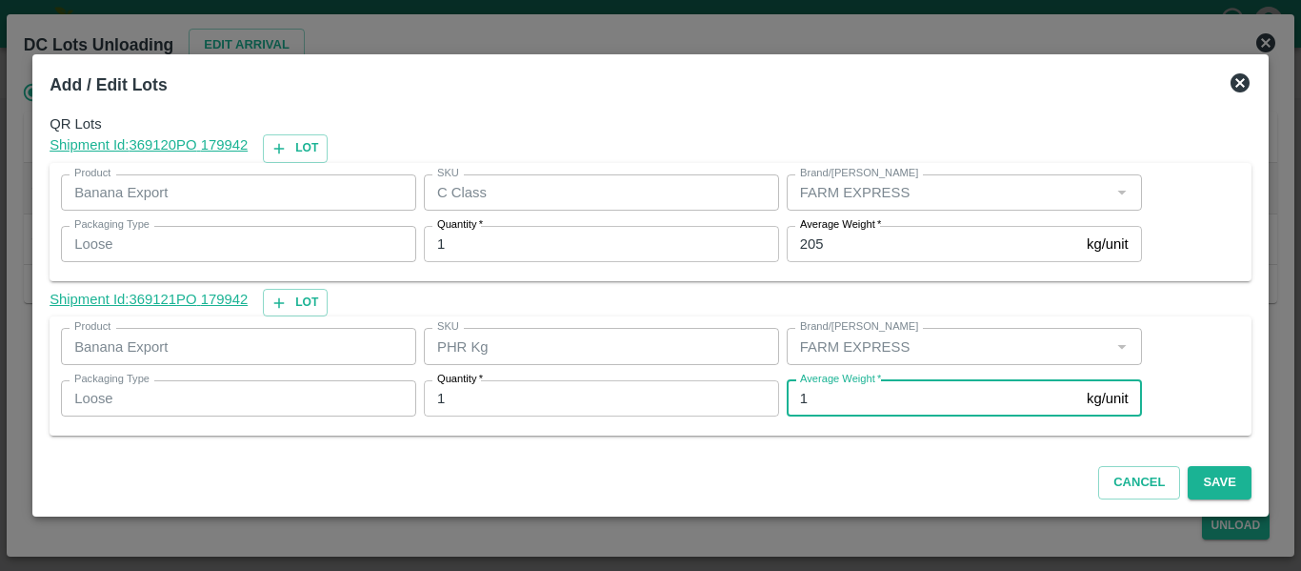
type input "1"
click at [829, 242] on input "205" at bounding box center [933, 244] width 292 height 36
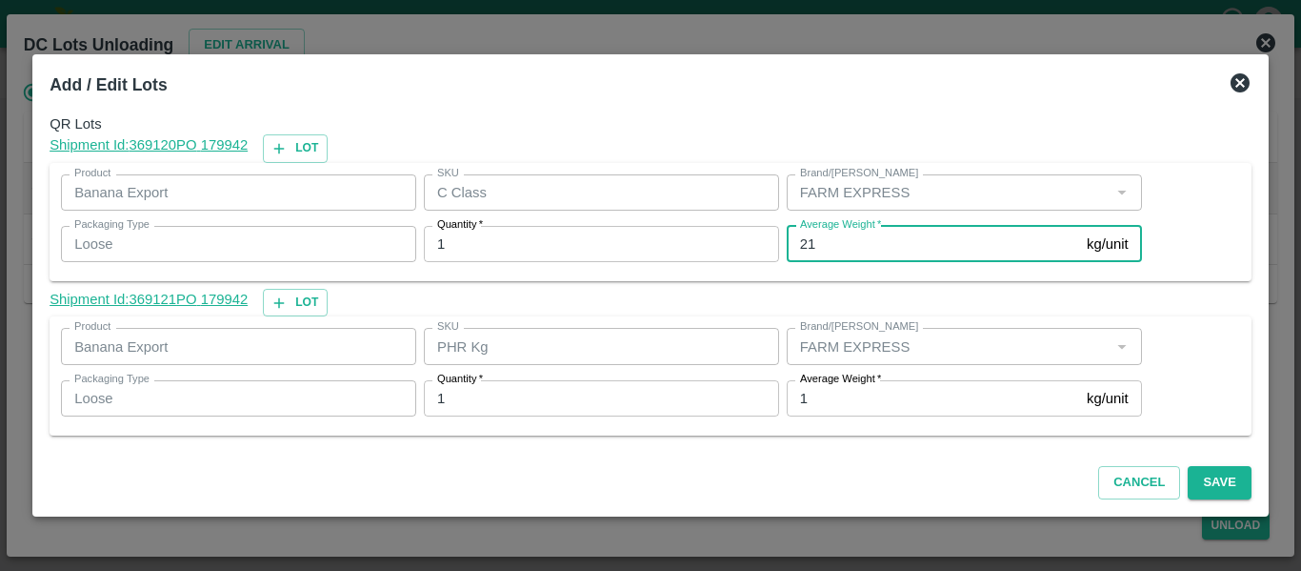
type input "2"
type input "194"
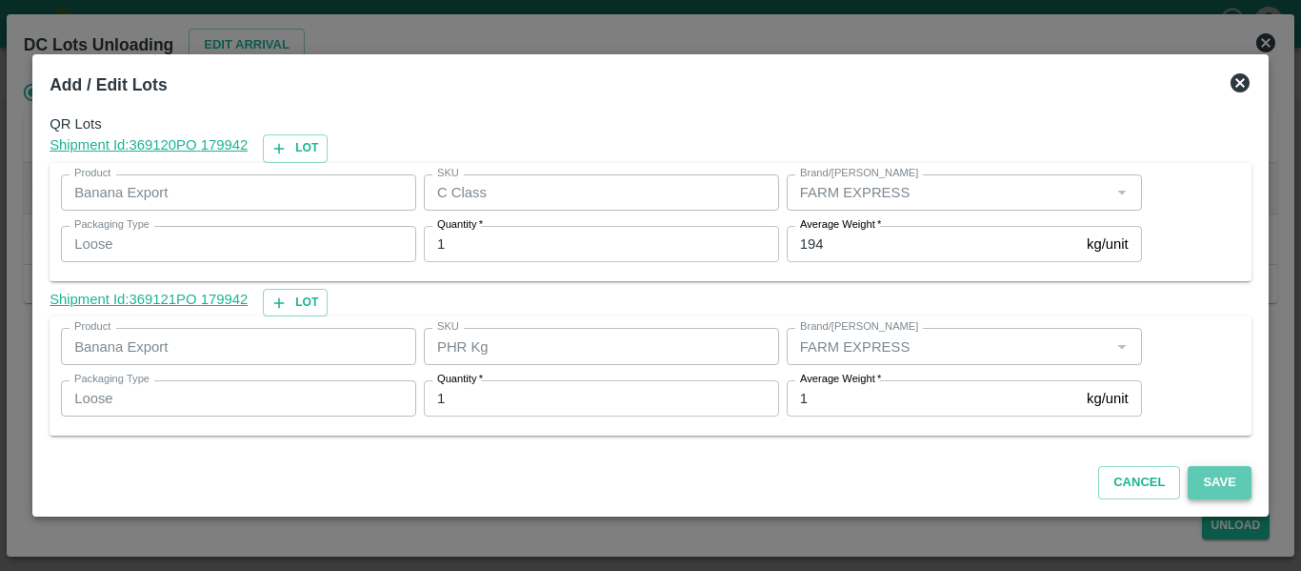
click at [1211, 478] on button "Save" at bounding box center [1219, 482] width 63 height 33
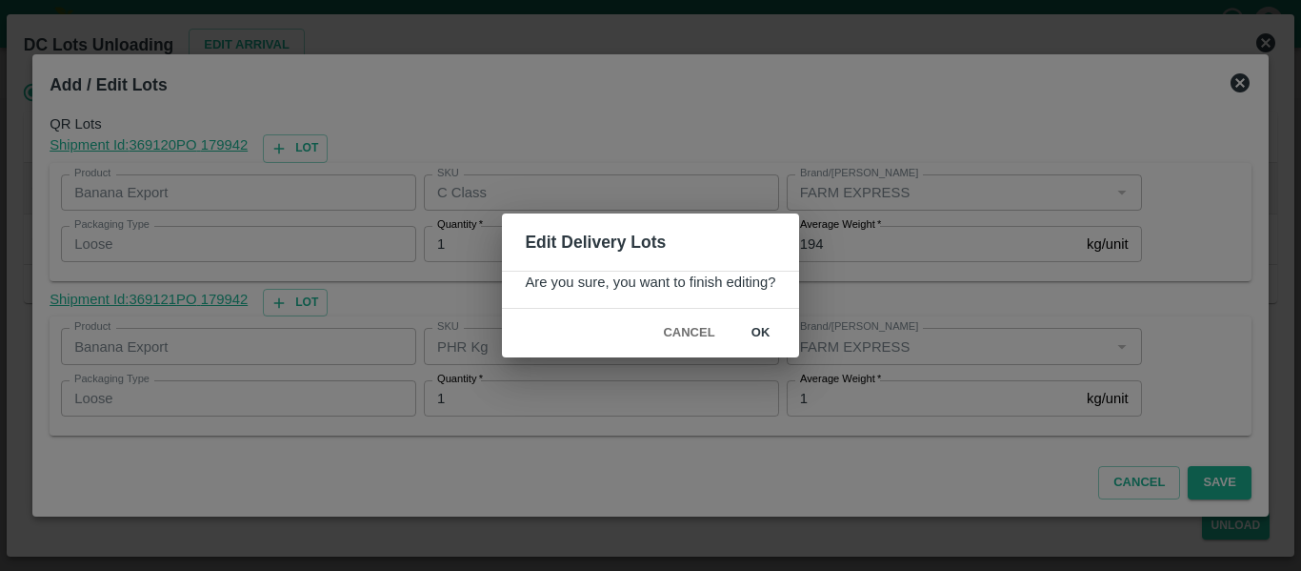
click at [764, 333] on button "ok" at bounding box center [761, 332] width 61 height 33
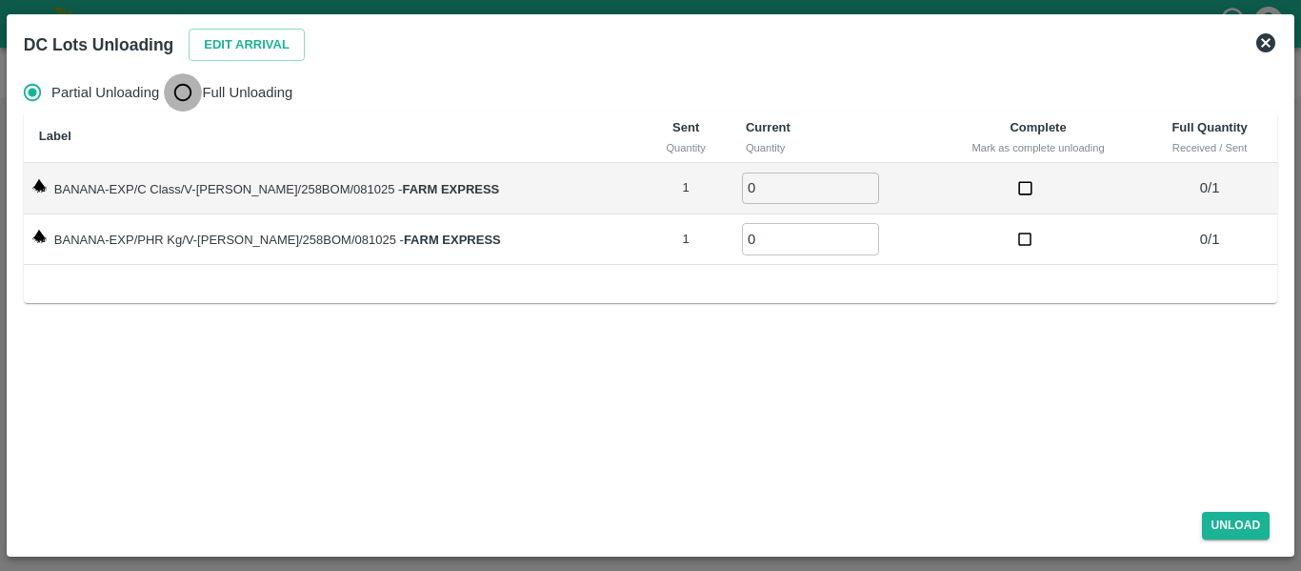
click at [197, 101] on input "Full Unloading" at bounding box center [183, 92] width 38 height 38
radio input "true"
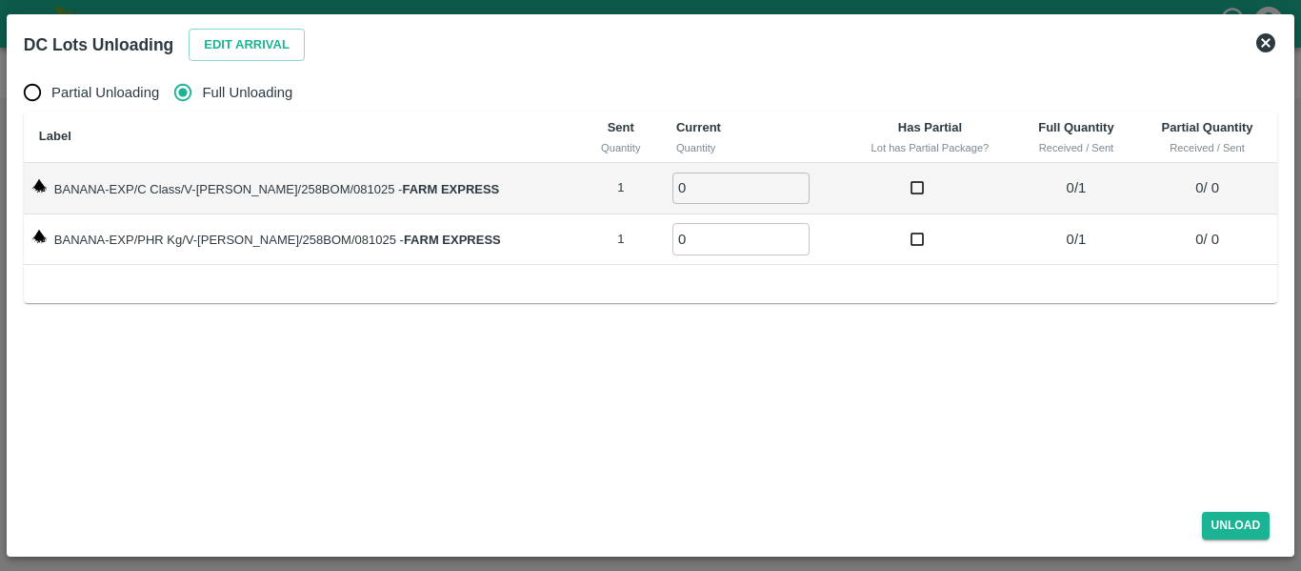
click at [773, 178] on input "0" at bounding box center [741, 187] width 137 height 31
type input "1"
click at [773, 181] on input "1" at bounding box center [741, 187] width 137 height 31
type input "1"
click at [777, 233] on input "1" at bounding box center [741, 238] width 137 height 31
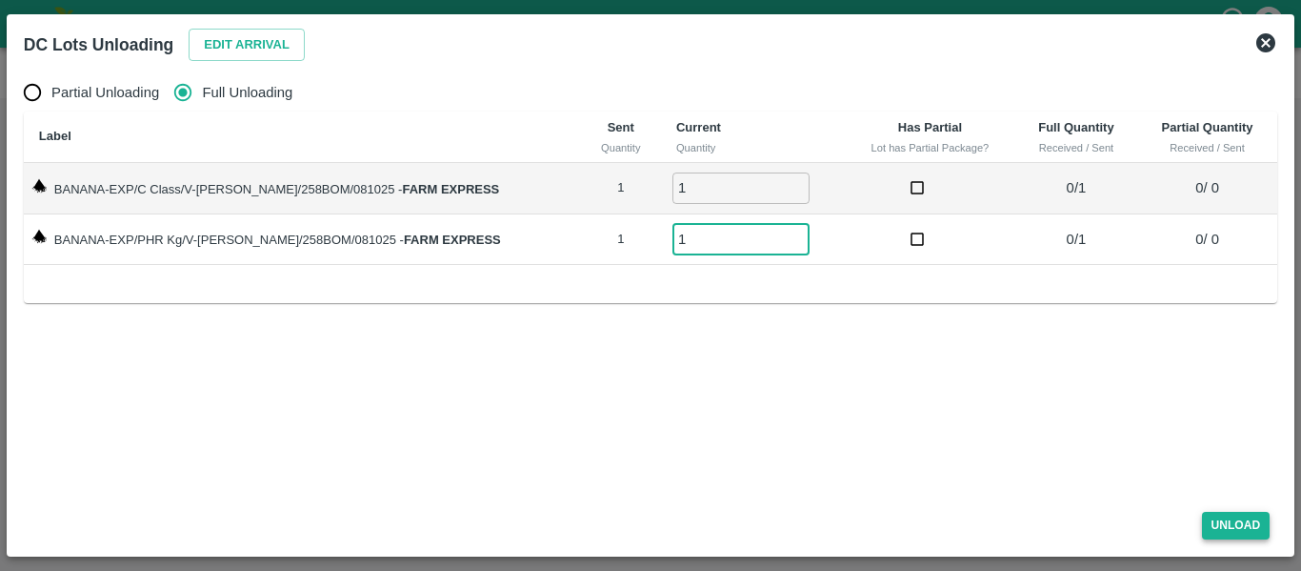
click at [1236, 533] on button "Unload" at bounding box center [1236, 526] width 69 height 28
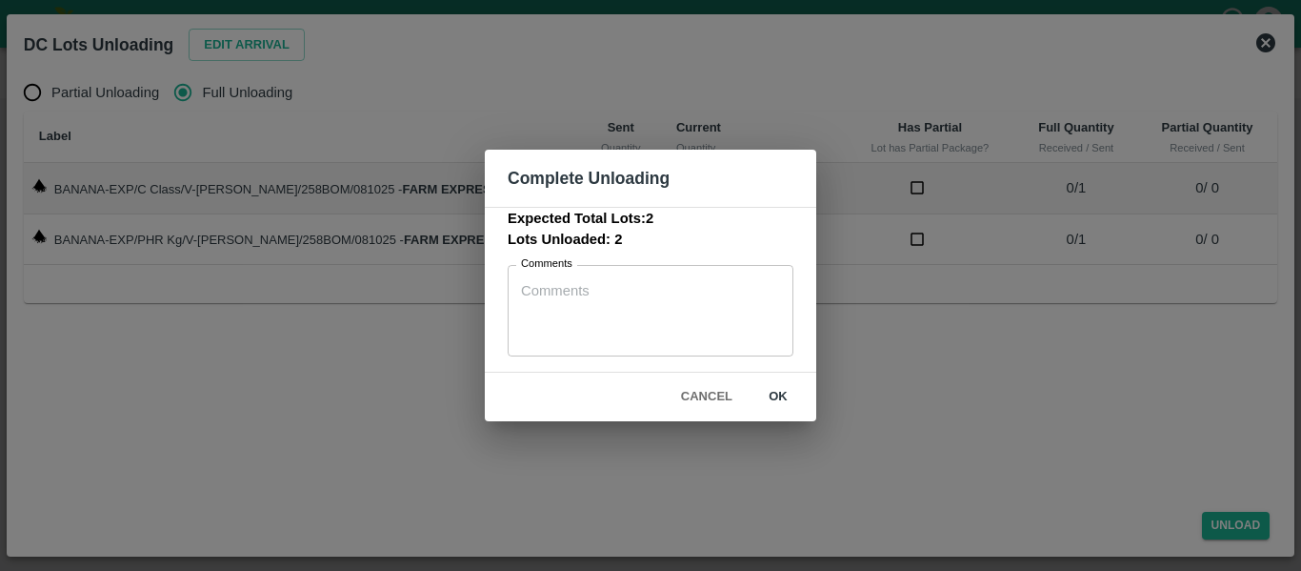
click at [780, 393] on button "ok" at bounding box center [778, 396] width 61 height 33
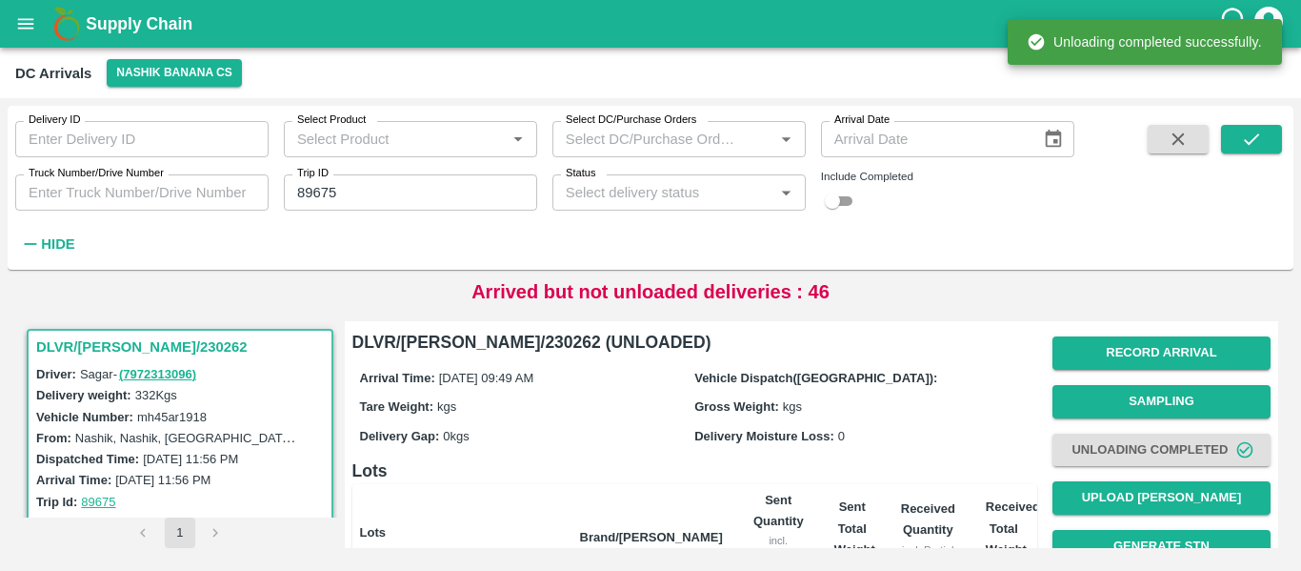
scroll to position [244, 0]
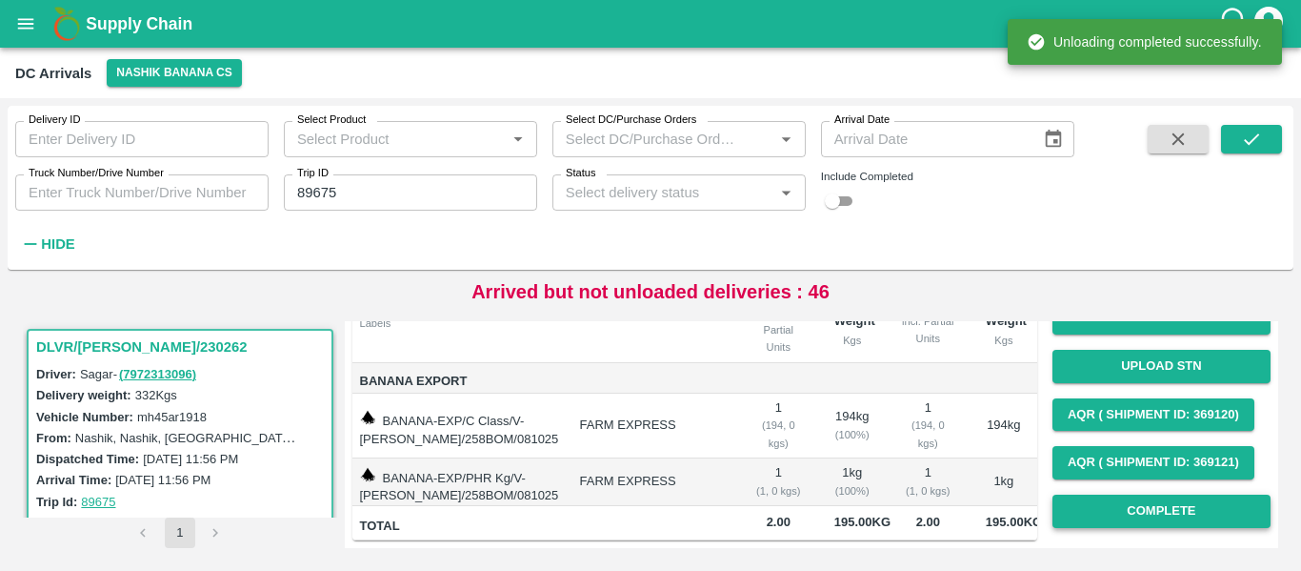
click at [1139, 501] on button "Complete" at bounding box center [1162, 510] width 218 height 33
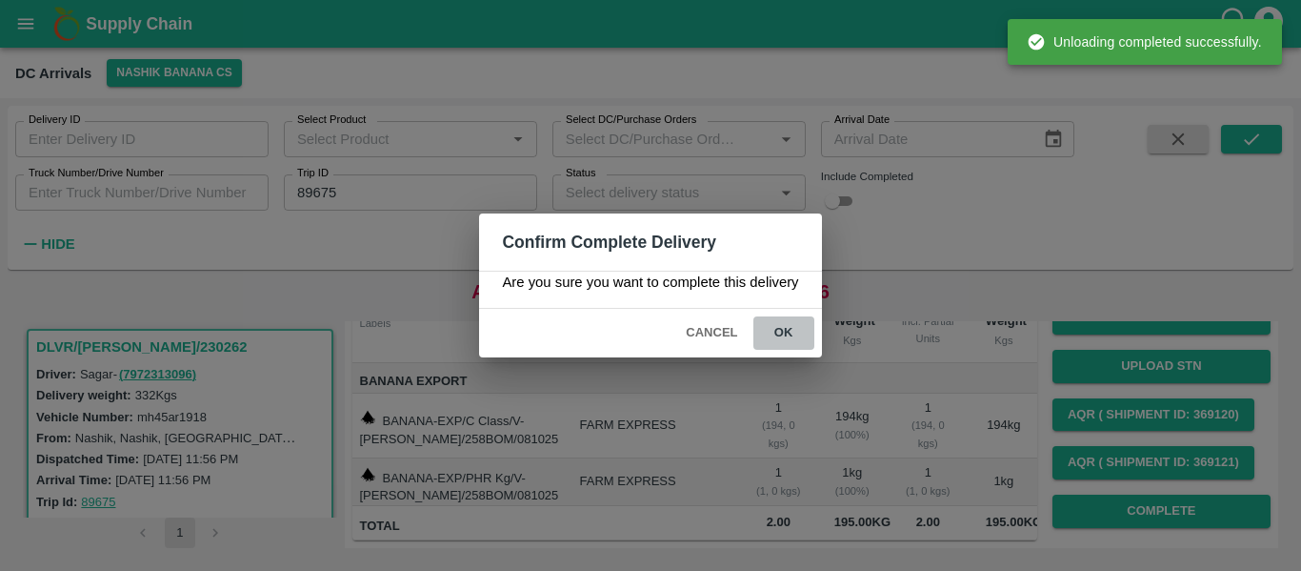
click at [789, 331] on button "ok" at bounding box center [784, 332] width 61 height 33
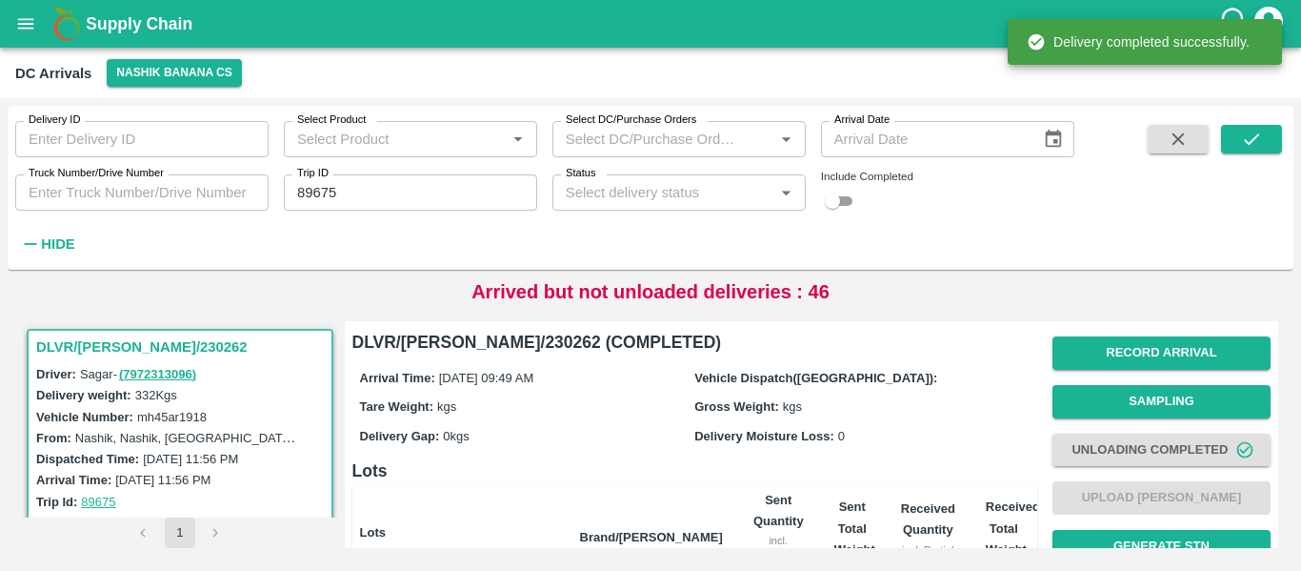
click at [373, 197] on input "89675" at bounding box center [410, 192] width 253 height 36
paste input "text"
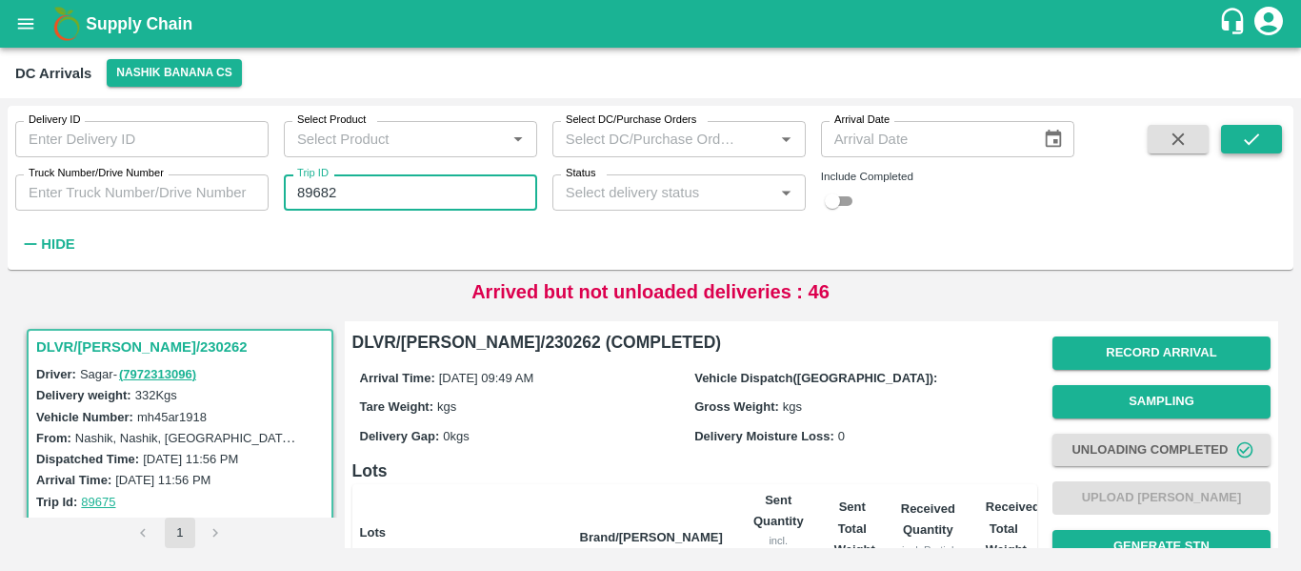
type input "89682"
click at [1260, 138] on icon "submit" at bounding box center [1251, 139] width 21 height 21
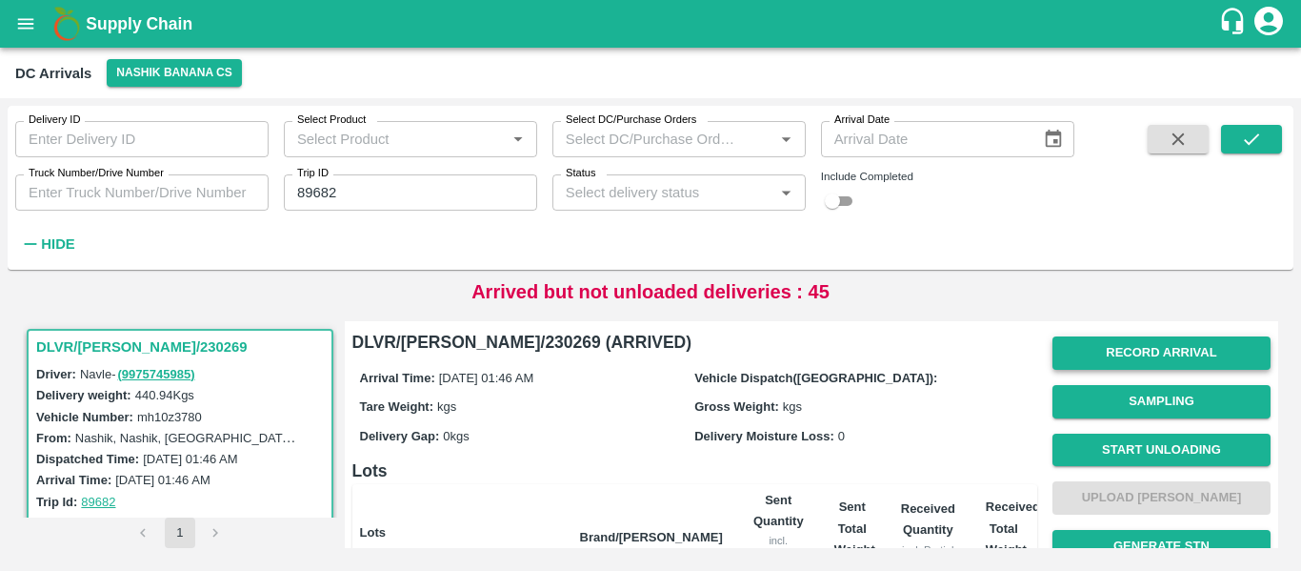
click at [1128, 353] on button "Record Arrival" at bounding box center [1162, 352] width 218 height 33
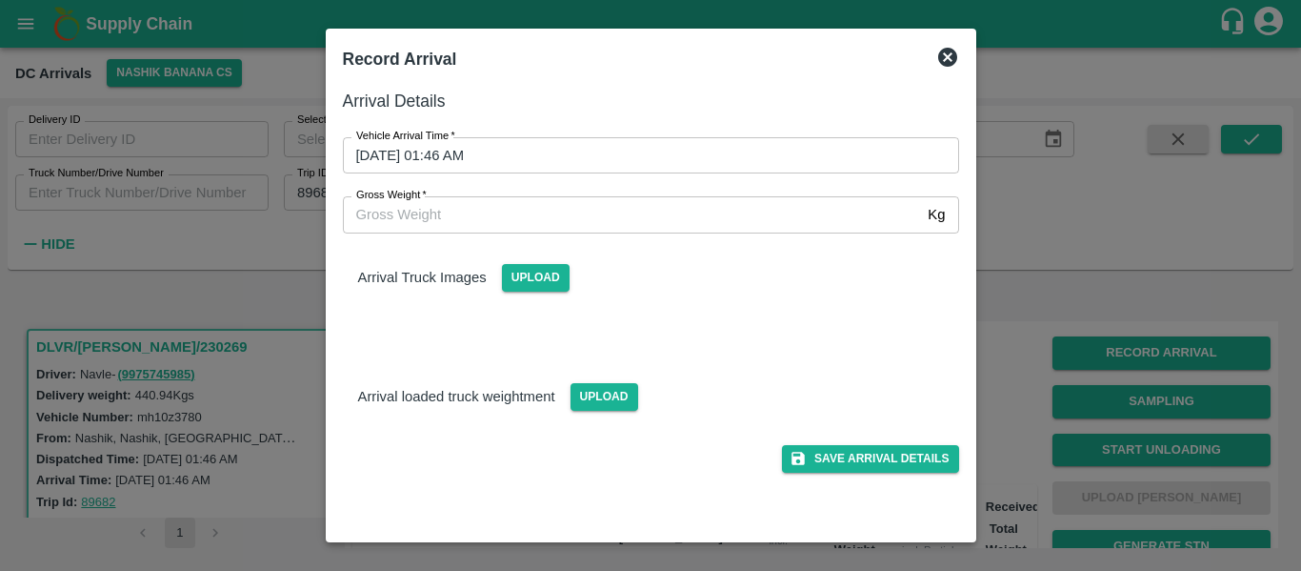
click at [483, 149] on input "09/10/2025 01:46 AM" at bounding box center [644, 155] width 603 height 36
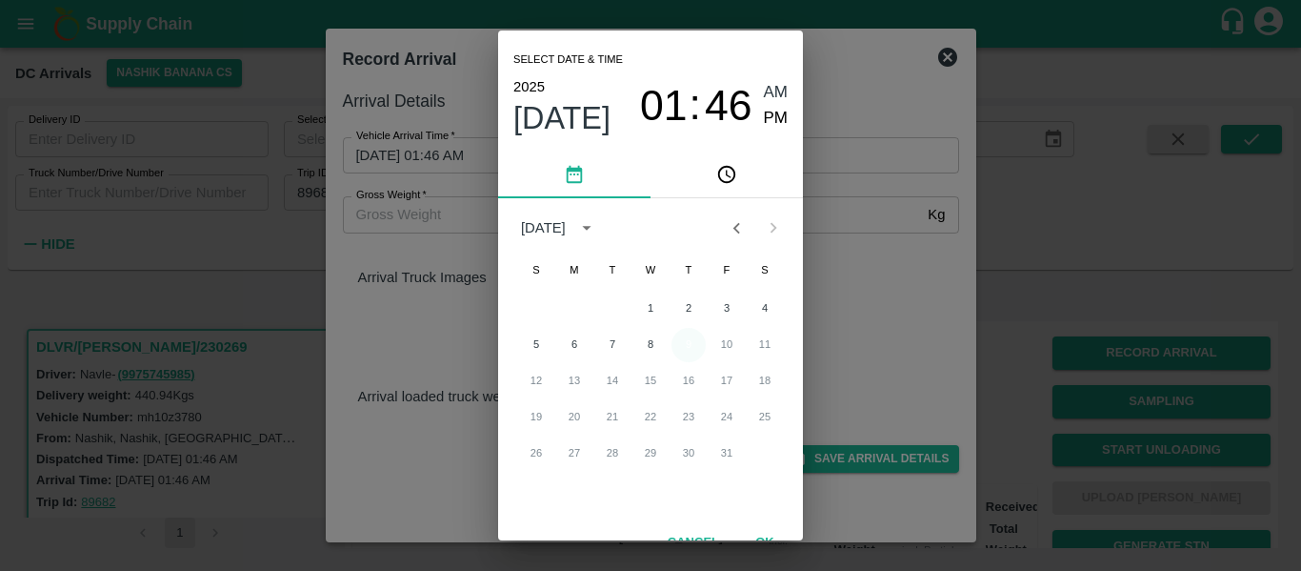
click at [685, 344] on button "9" at bounding box center [689, 345] width 34 height 34
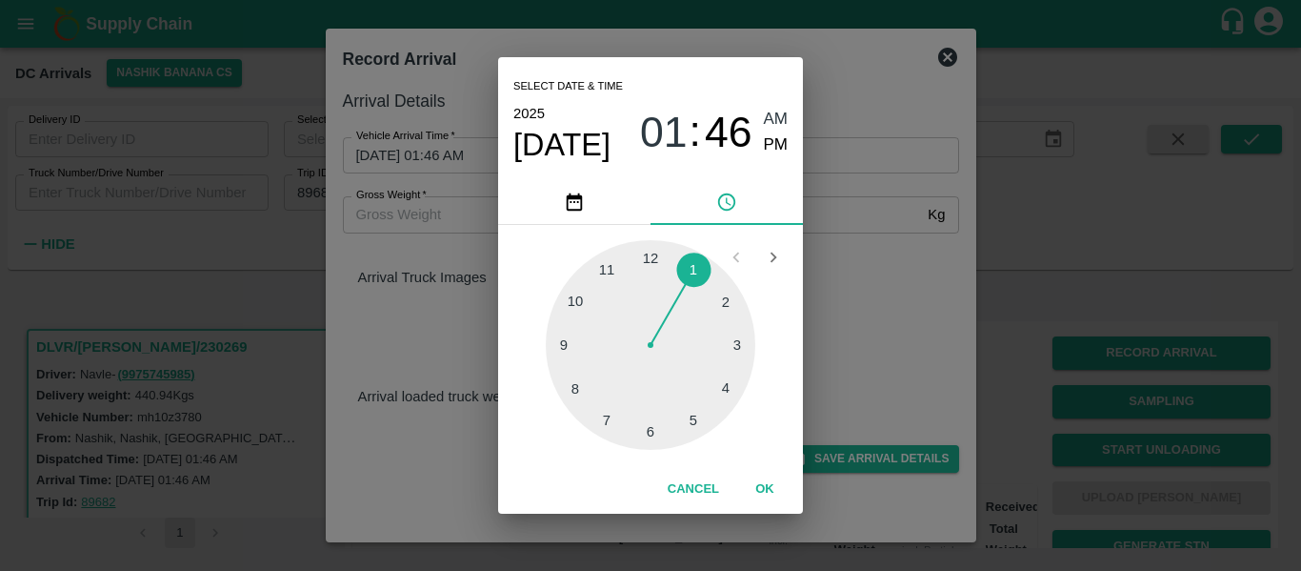
click at [576, 295] on div at bounding box center [651, 345] width 210 height 210
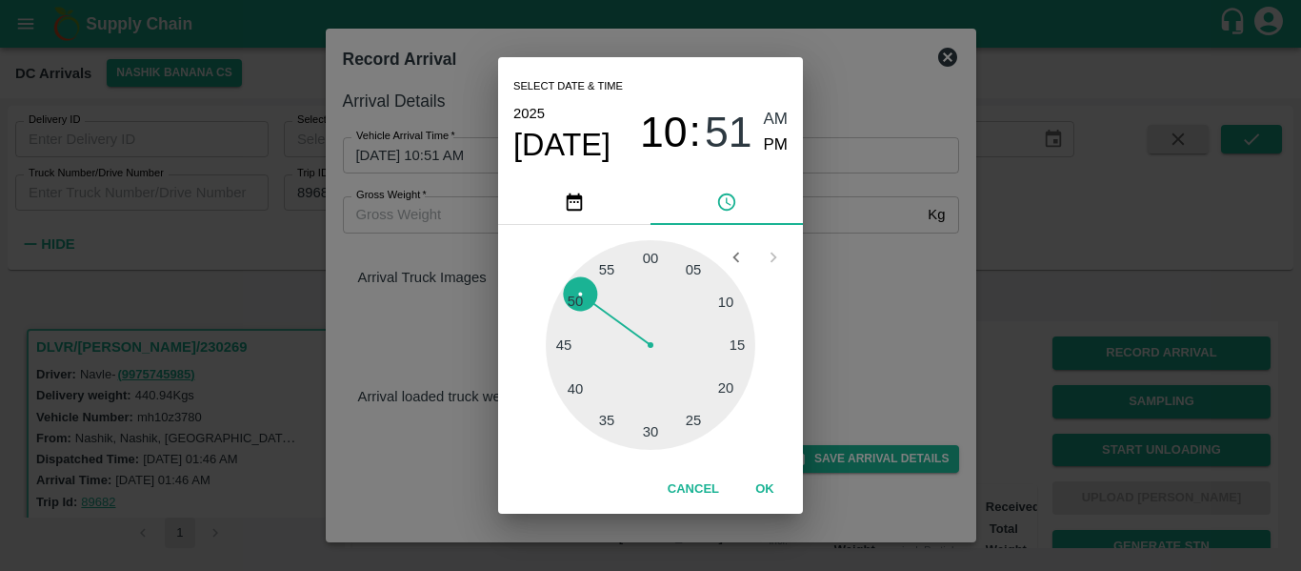
click at [777, 143] on span "PM" at bounding box center [776, 145] width 25 height 26
click at [774, 119] on span "AM" at bounding box center [776, 120] width 25 height 26
type input "09/10/2025 10:51 AM"
click at [776, 486] on button "OK" at bounding box center [765, 489] width 61 height 33
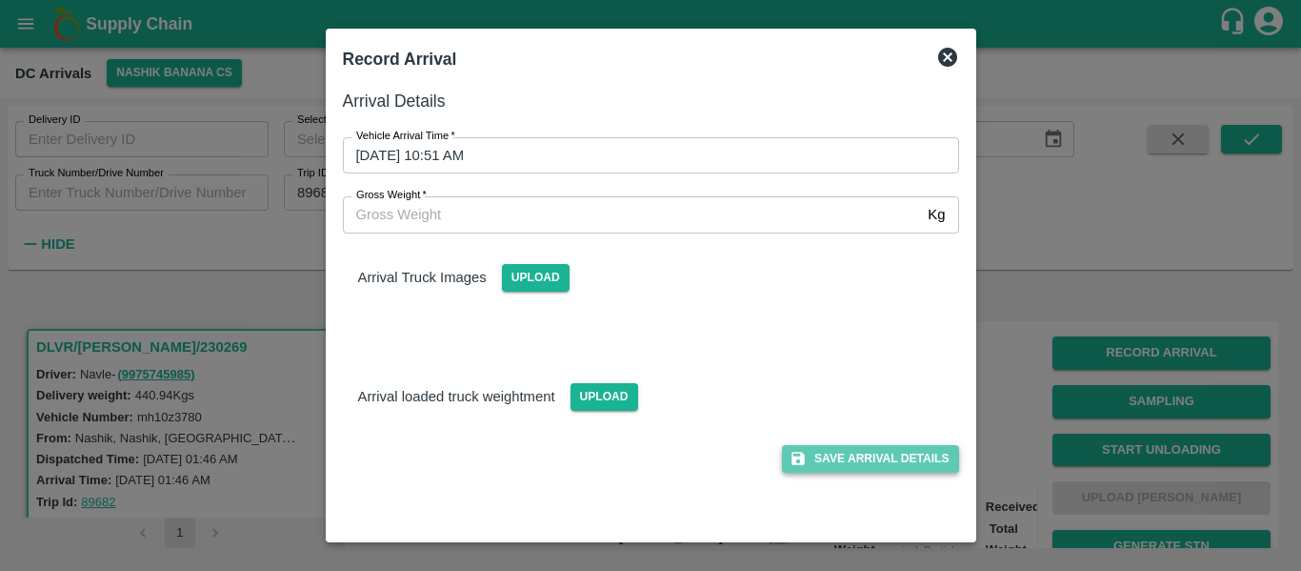
click at [838, 470] on button "Save Arrival Details" at bounding box center [870, 459] width 176 height 28
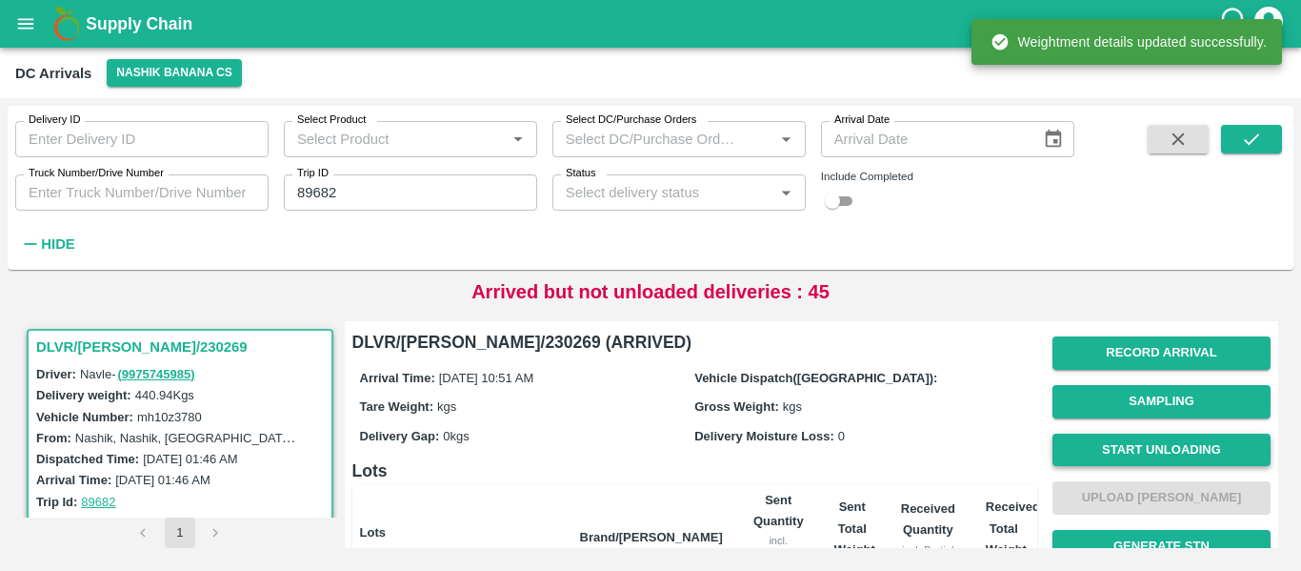
click at [1161, 444] on button "Start Unloading" at bounding box center [1162, 449] width 218 height 33
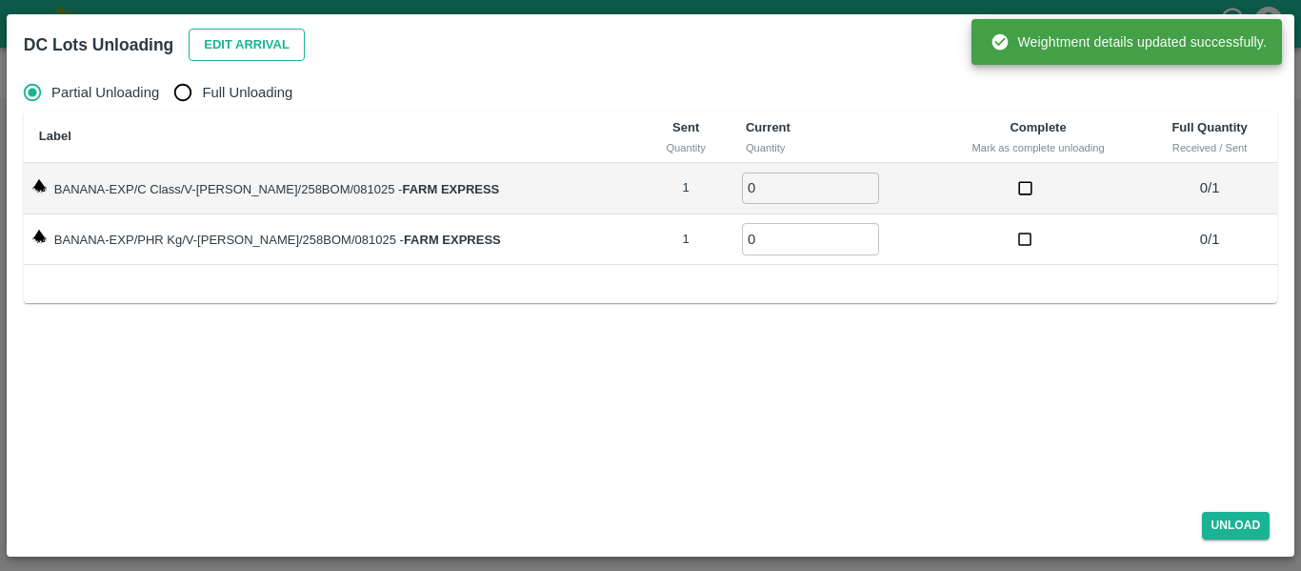
click at [218, 37] on button "Edit Arrival" at bounding box center [247, 45] width 116 height 33
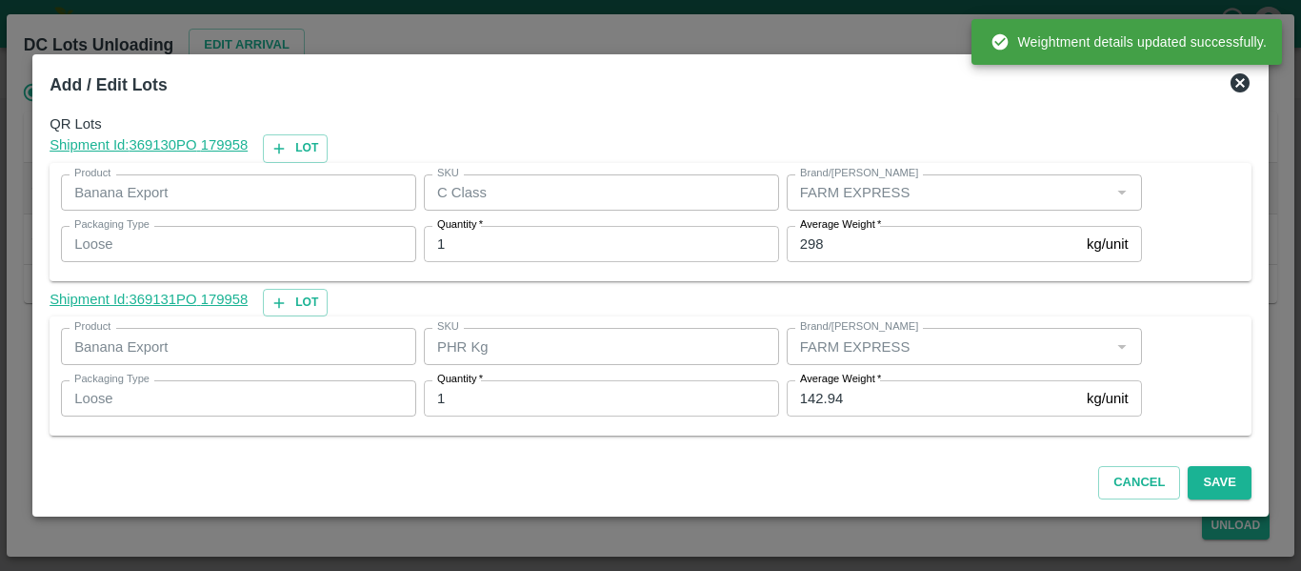
click at [858, 406] on input "142.94" at bounding box center [933, 398] width 292 height 36
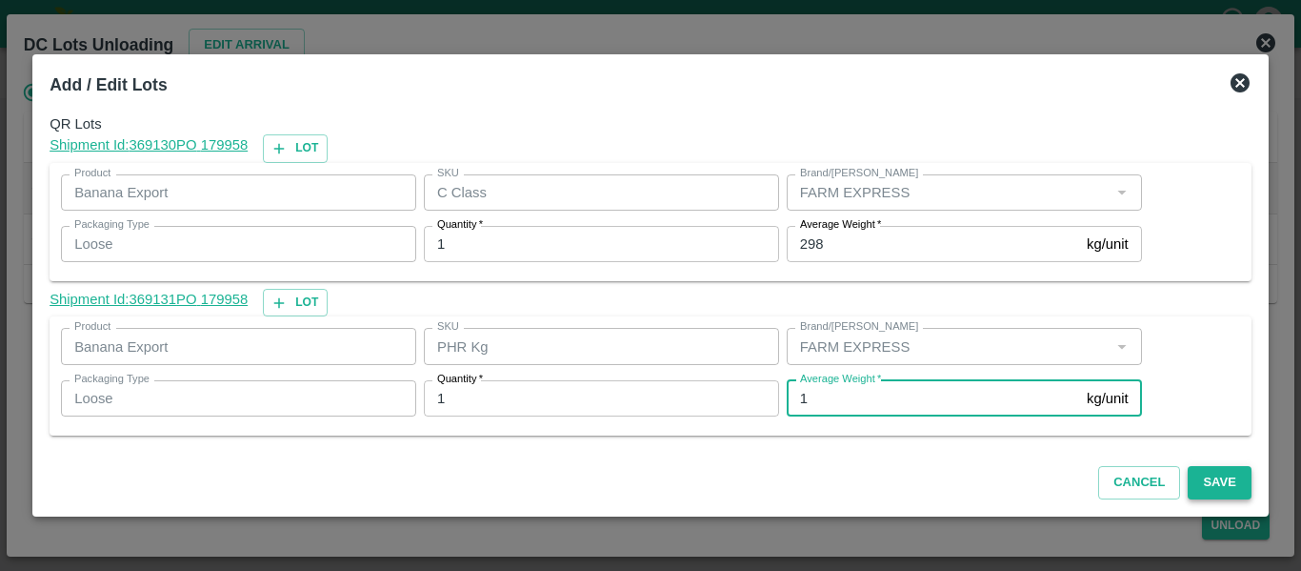
type input "1"
click at [1204, 480] on button "Save" at bounding box center [1219, 482] width 63 height 33
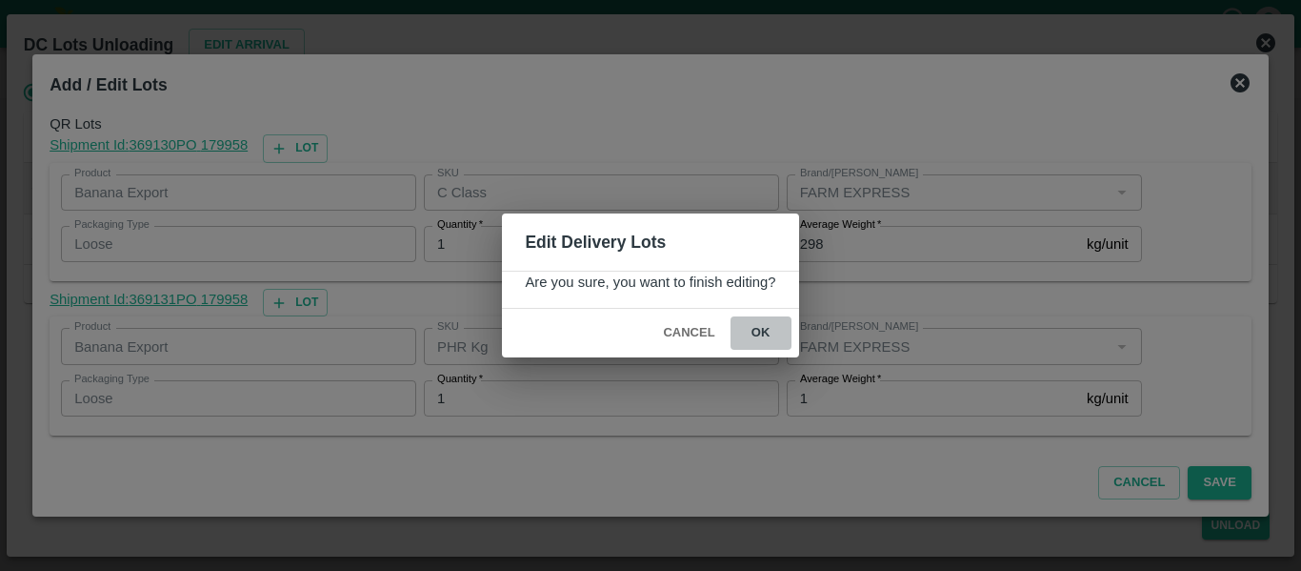
click at [762, 333] on button "ok" at bounding box center [761, 332] width 61 height 33
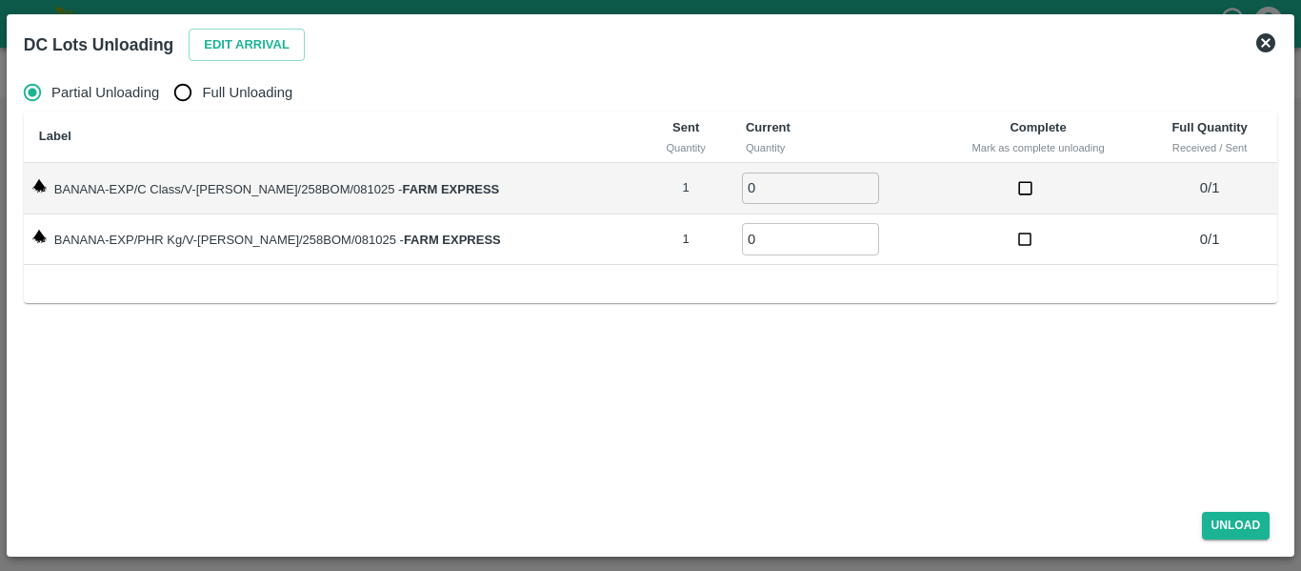
click at [232, 88] on span "Full Unloading" at bounding box center [247, 92] width 91 height 21
click at [202, 88] on input "Full Unloading" at bounding box center [183, 92] width 38 height 38
radio input "true"
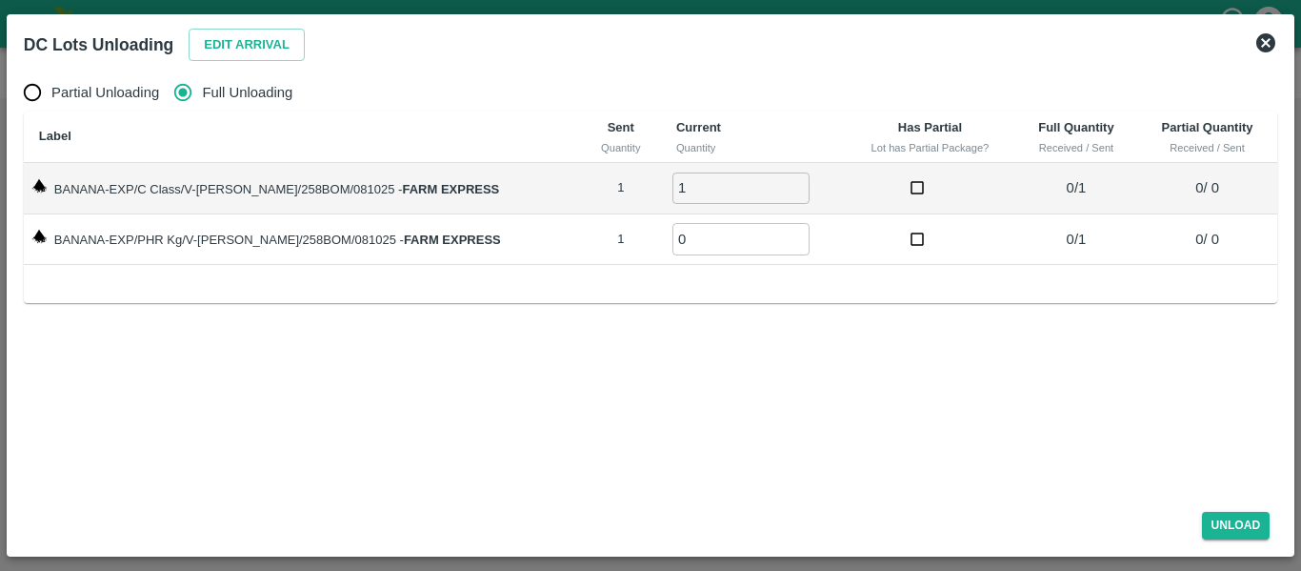
type input "1"
click at [773, 182] on input "1" at bounding box center [741, 187] width 137 height 31
type input "1"
click at [778, 233] on input "1" at bounding box center [741, 238] width 137 height 31
click at [1236, 523] on button "Unload" at bounding box center [1236, 526] width 69 height 28
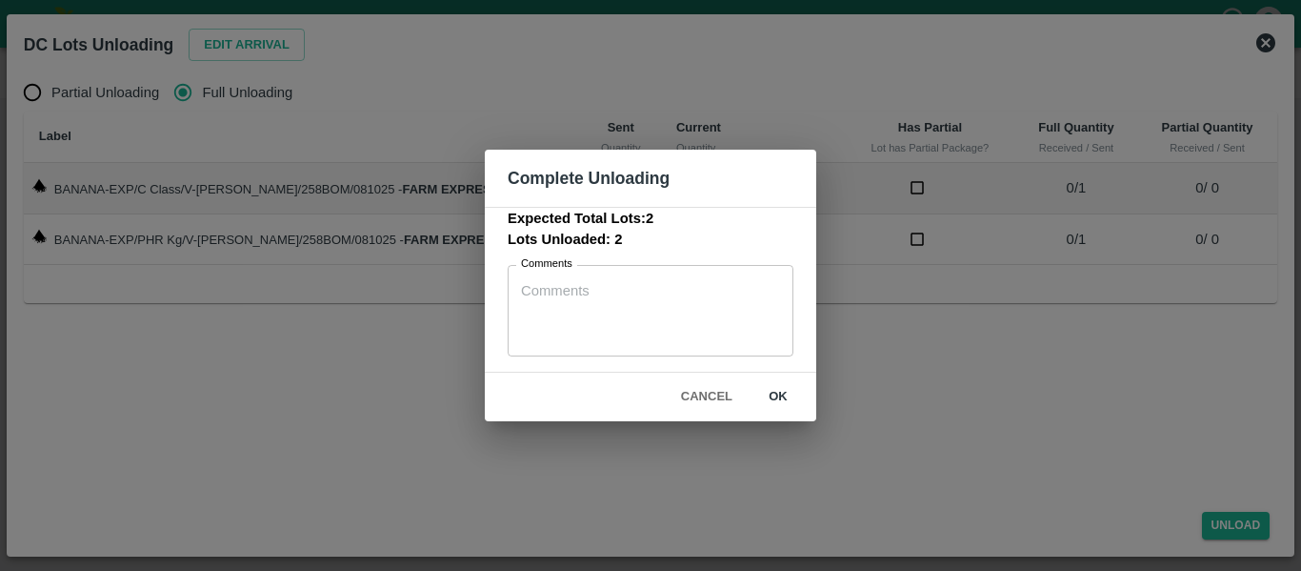
click at [778, 402] on button "ok" at bounding box center [778, 396] width 61 height 33
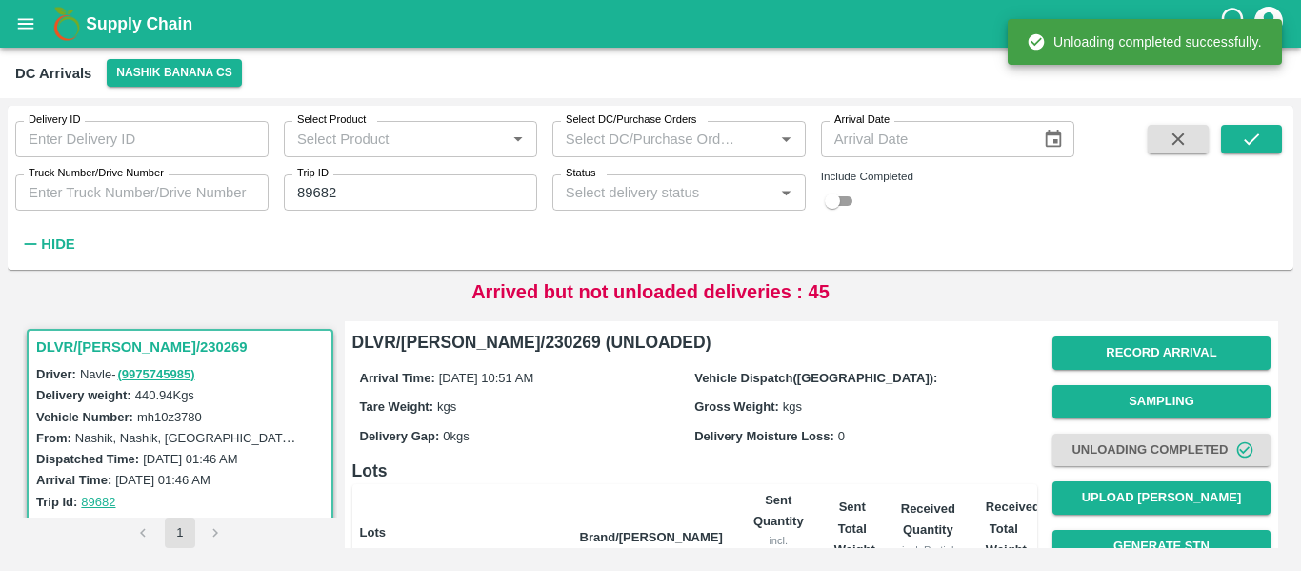
scroll to position [244, 0]
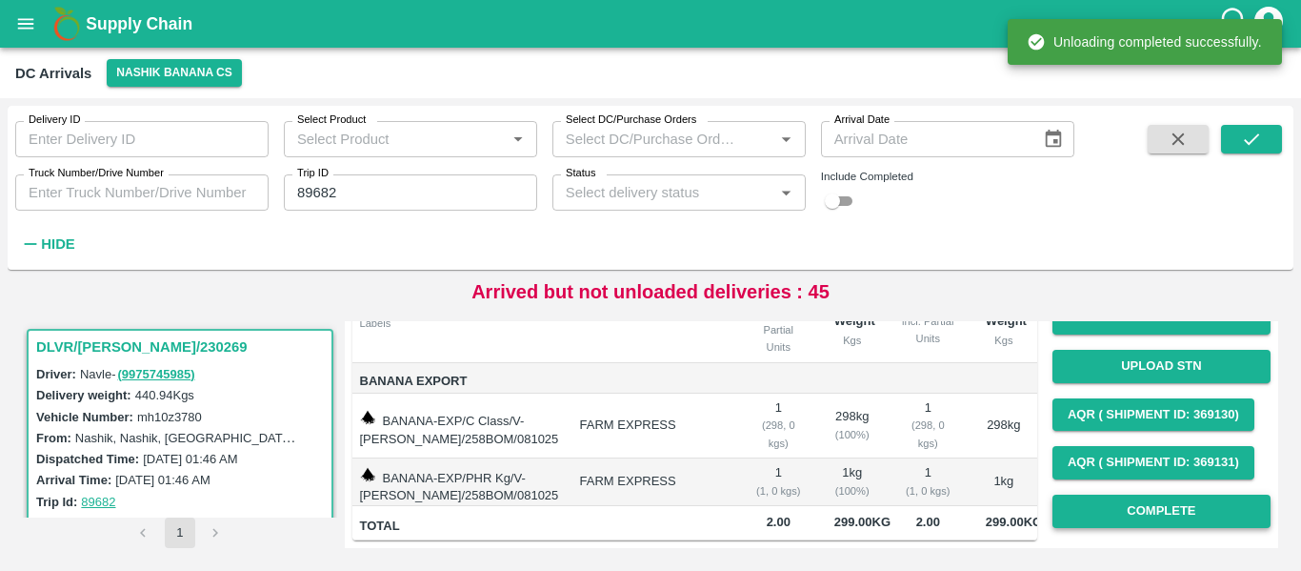
click at [1098, 494] on button "Complete" at bounding box center [1162, 510] width 218 height 33
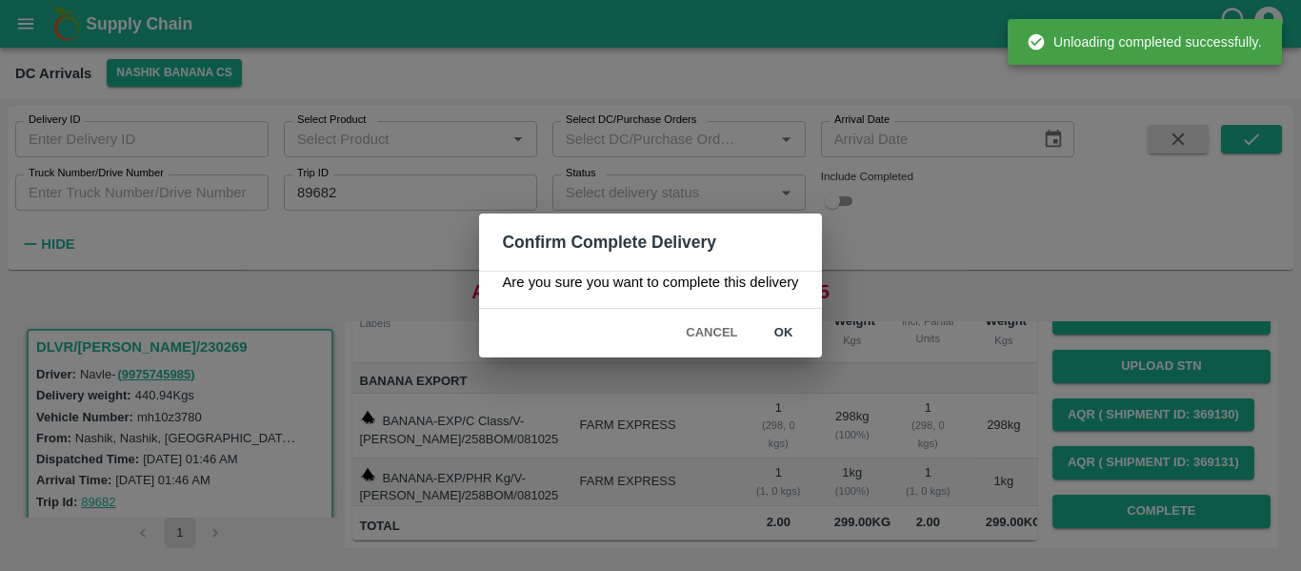
click at [778, 338] on button "ok" at bounding box center [784, 332] width 61 height 33
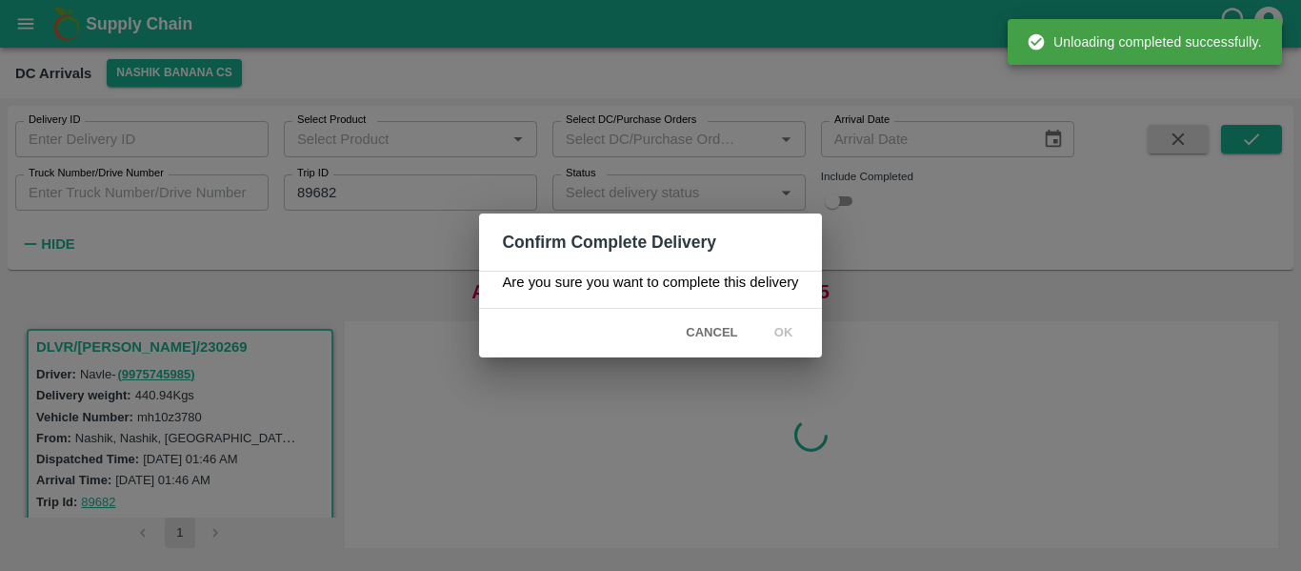
scroll to position [0, 0]
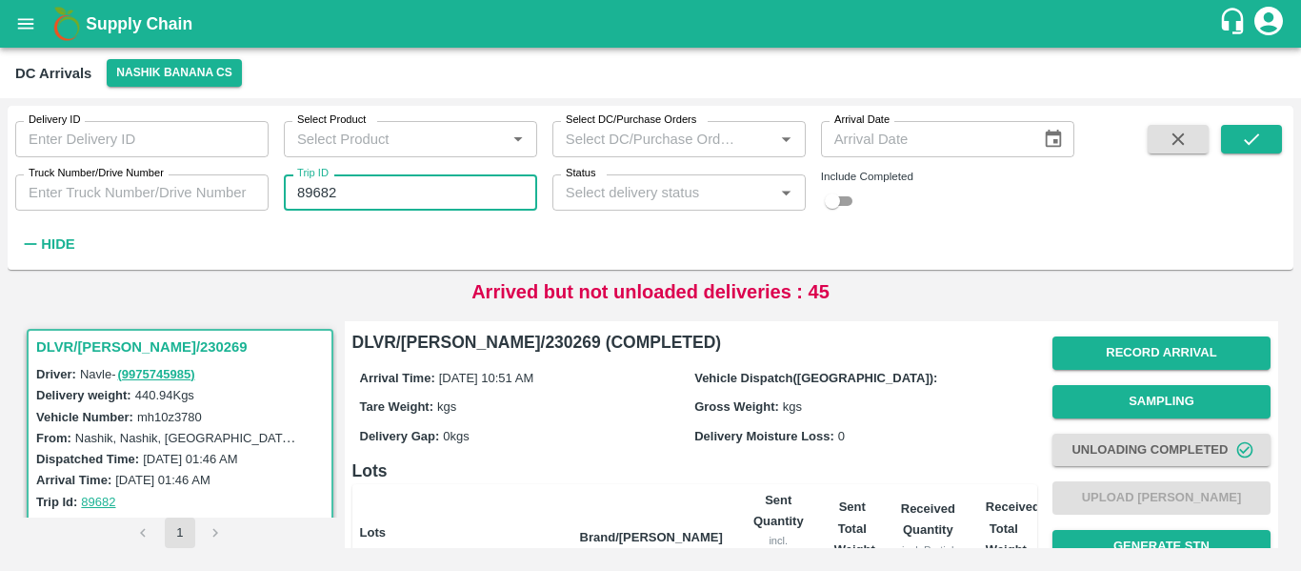
click at [338, 187] on input "89682" at bounding box center [410, 192] width 253 height 36
paste input "text"
type input "89665"
click at [1258, 141] on icon "submit" at bounding box center [1251, 139] width 21 height 21
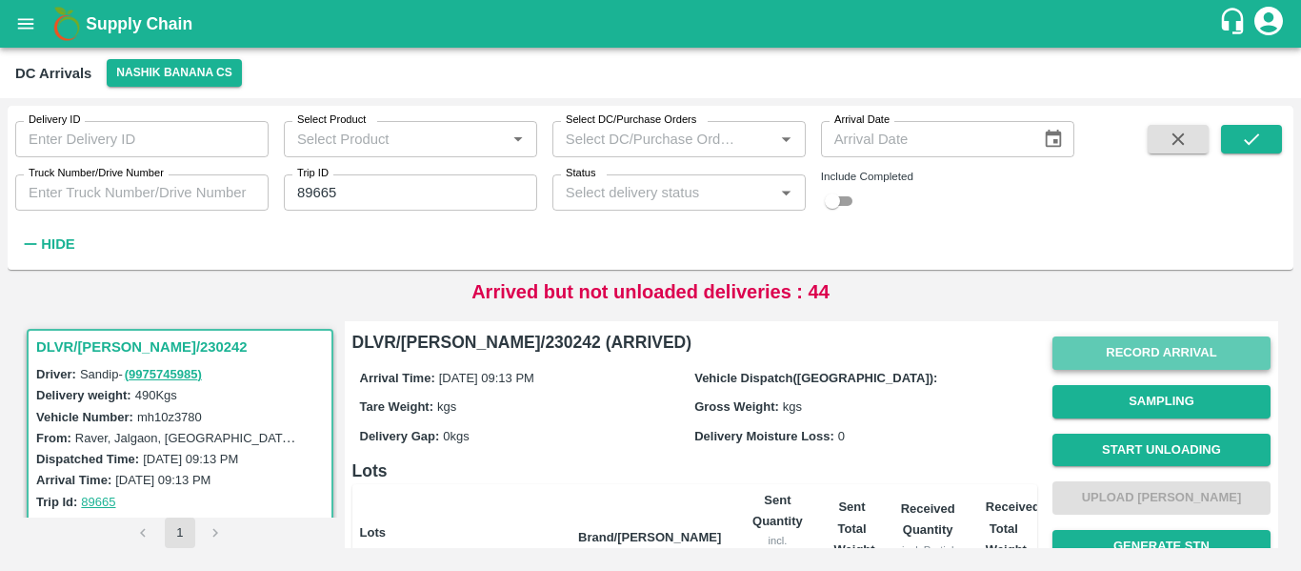
click at [1161, 356] on button "Record Arrival" at bounding box center [1162, 352] width 218 height 33
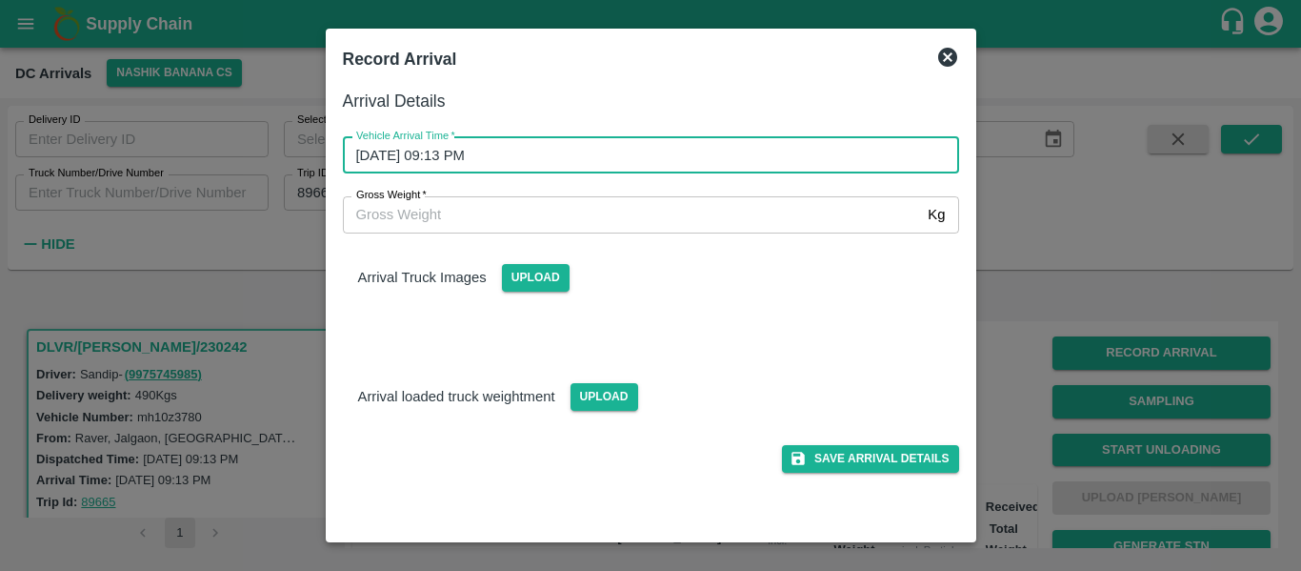
click at [441, 162] on input "08/10/2025 09:13 PM" at bounding box center [644, 155] width 603 height 36
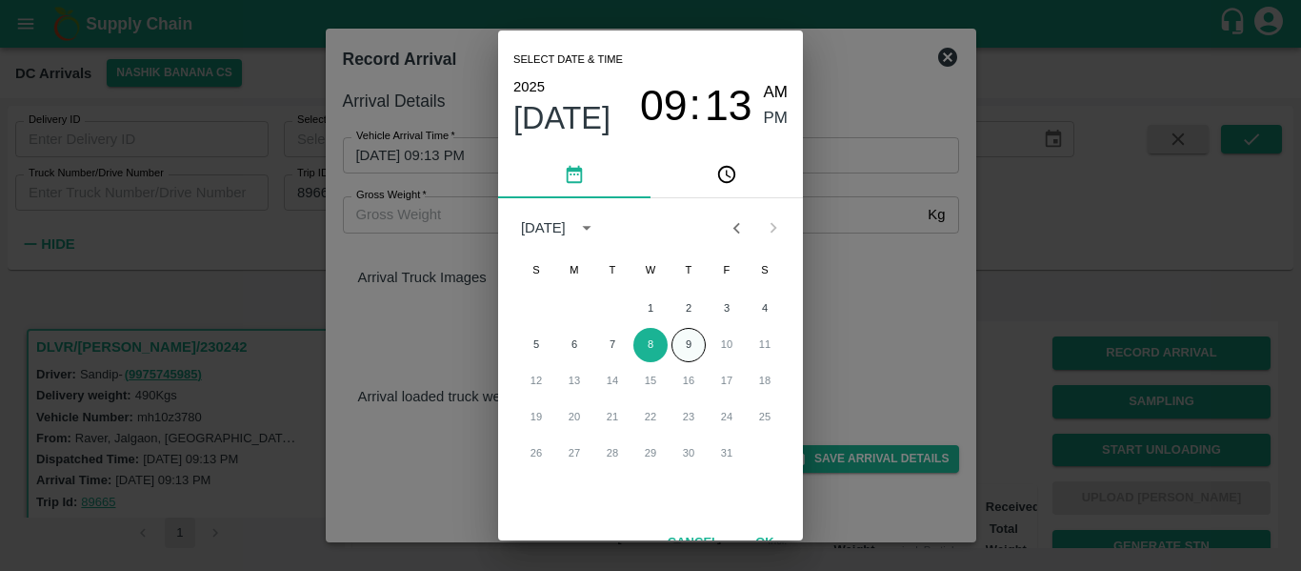
click at [686, 344] on button "9" at bounding box center [689, 345] width 34 height 34
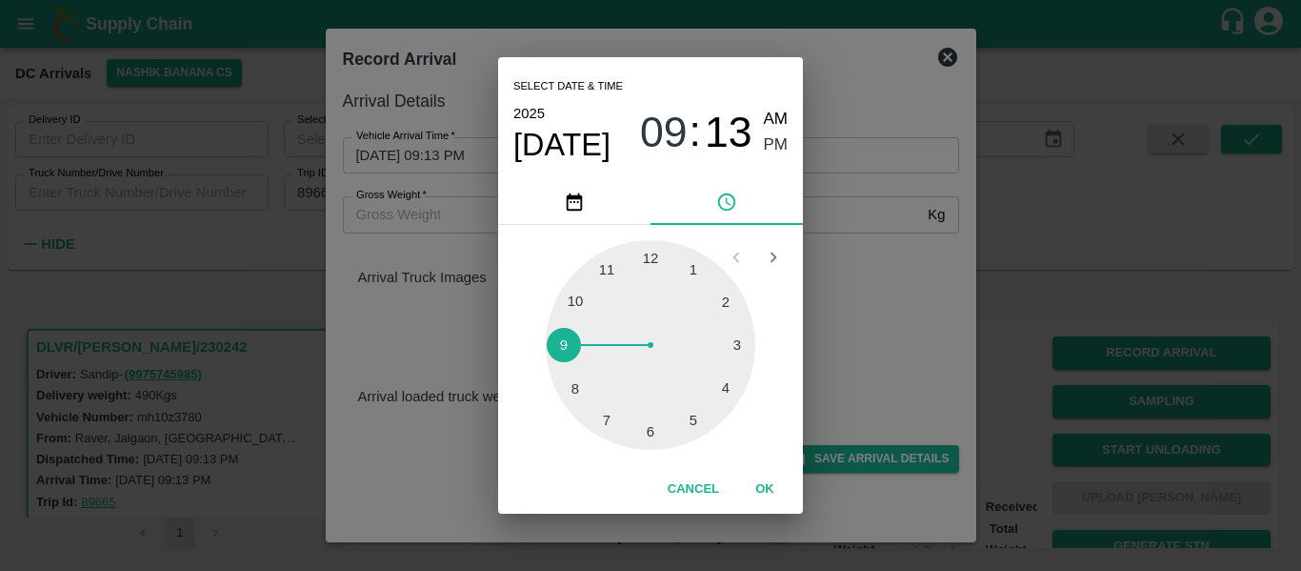
click at [574, 389] on div at bounding box center [651, 345] width 210 height 210
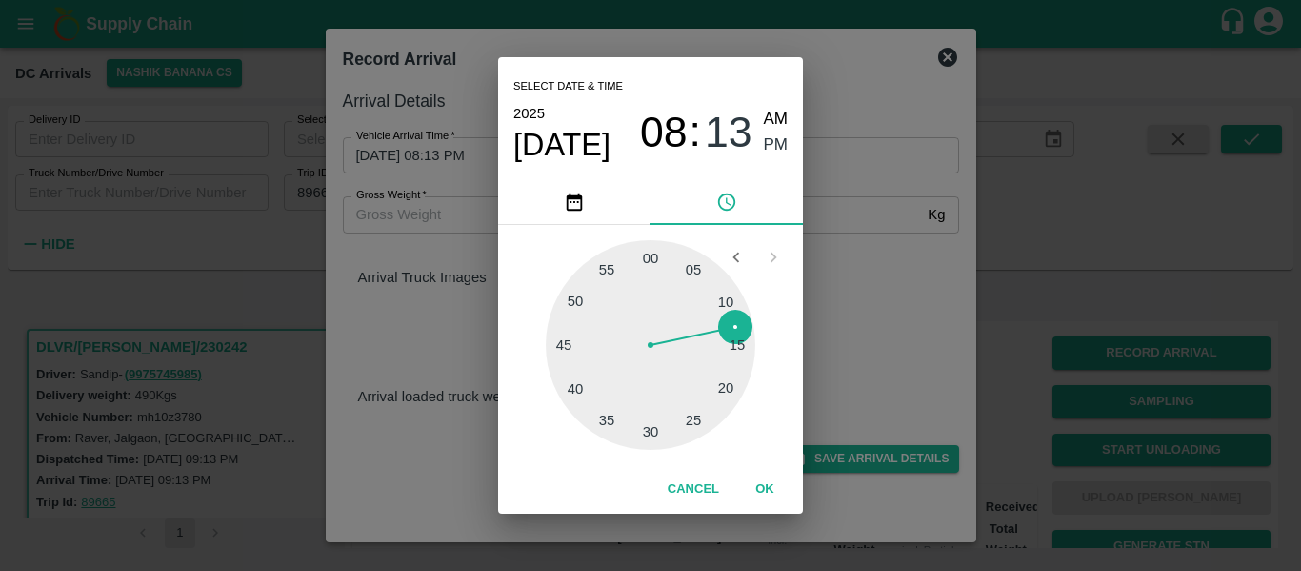
click at [732, 353] on div at bounding box center [651, 345] width 210 height 210
type input "09/10/2025 08:16 PM"
click at [762, 144] on div "08 : 16 AM PM" at bounding box center [714, 132] width 148 height 50
click at [771, 140] on span "PM" at bounding box center [776, 145] width 25 height 26
click at [766, 492] on button "OK" at bounding box center [765, 489] width 61 height 33
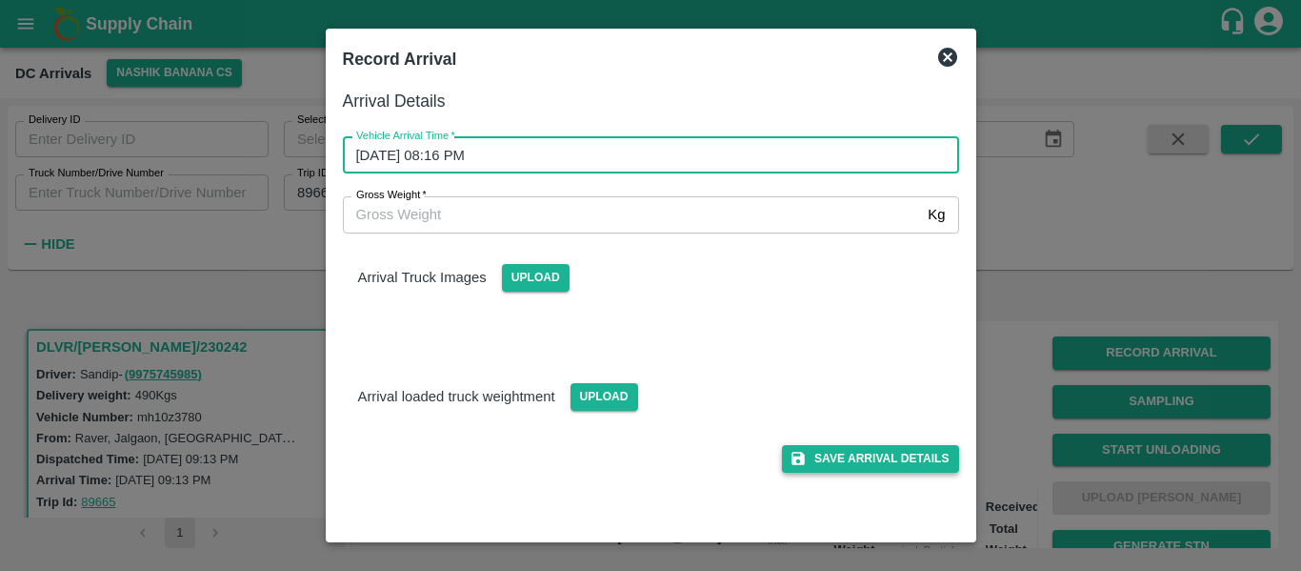
click at [879, 451] on button "Save Arrival Details" at bounding box center [870, 459] width 176 height 28
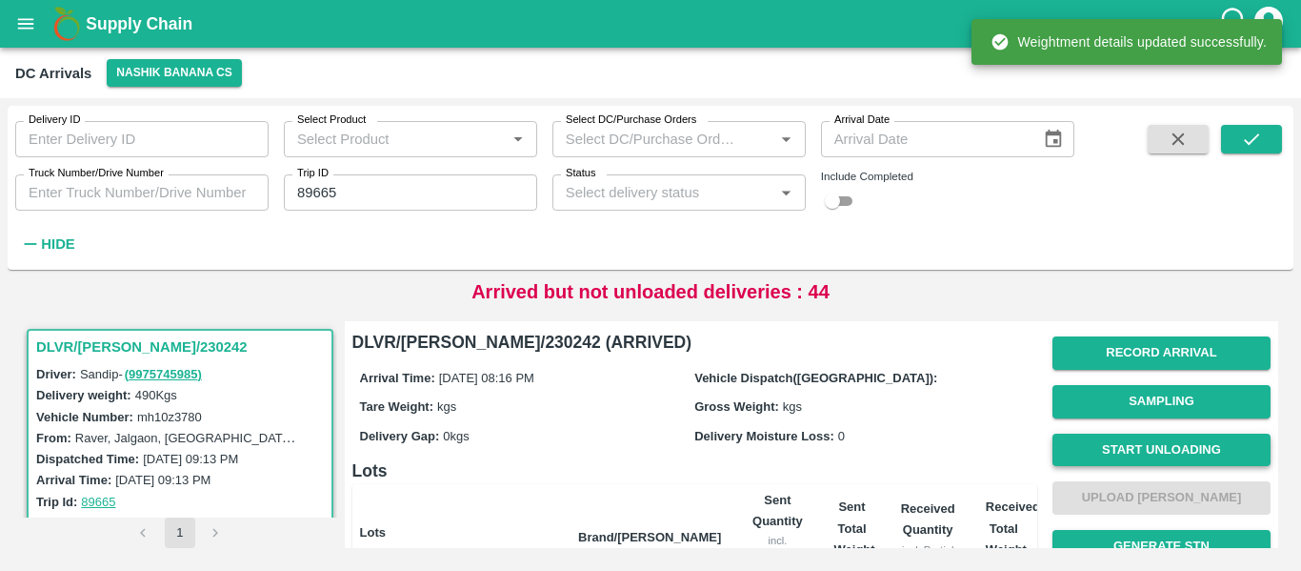
click at [1109, 444] on button "Start Unloading" at bounding box center [1162, 449] width 218 height 33
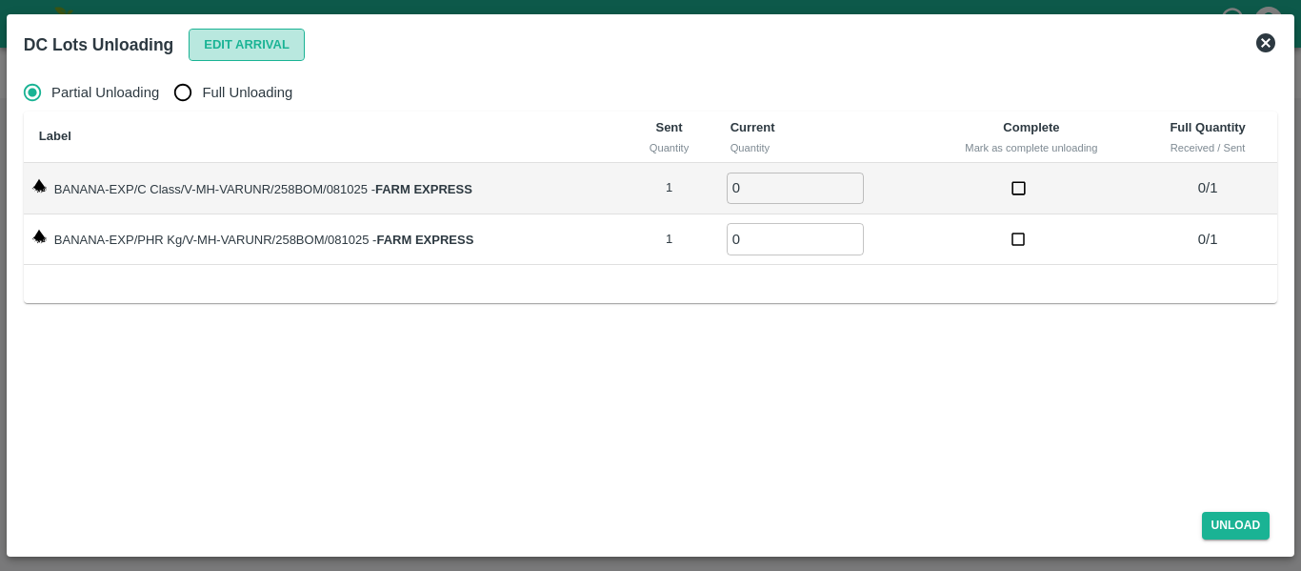
click at [222, 47] on button "Edit Arrival" at bounding box center [247, 45] width 116 height 33
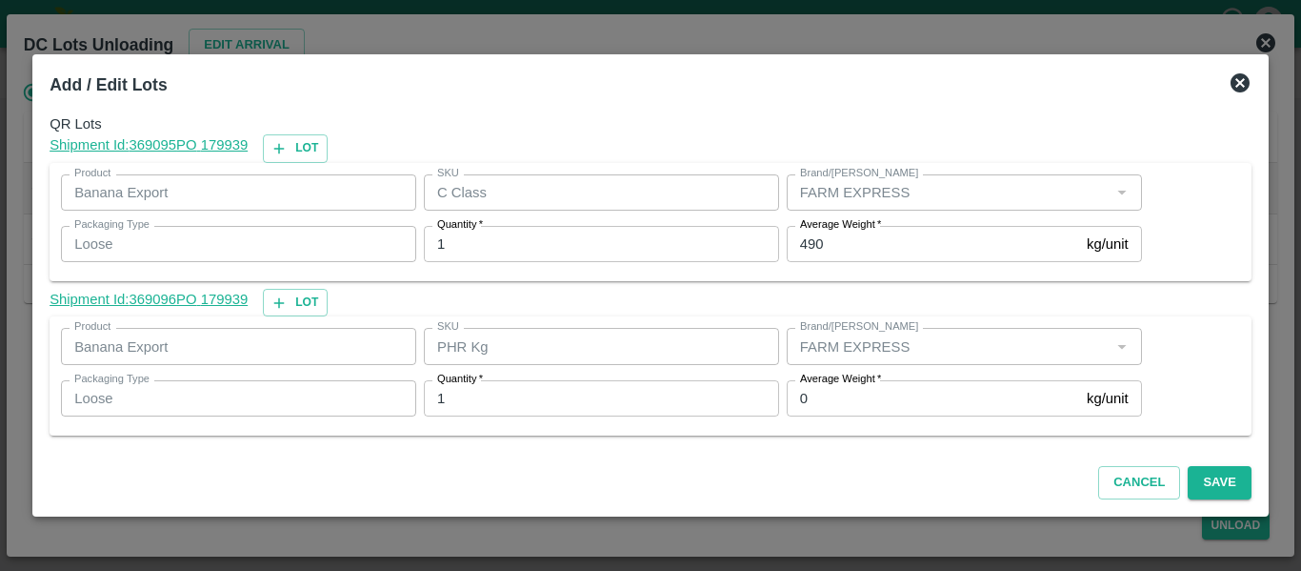
click at [839, 415] on input "0" at bounding box center [933, 398] width 292 height 36
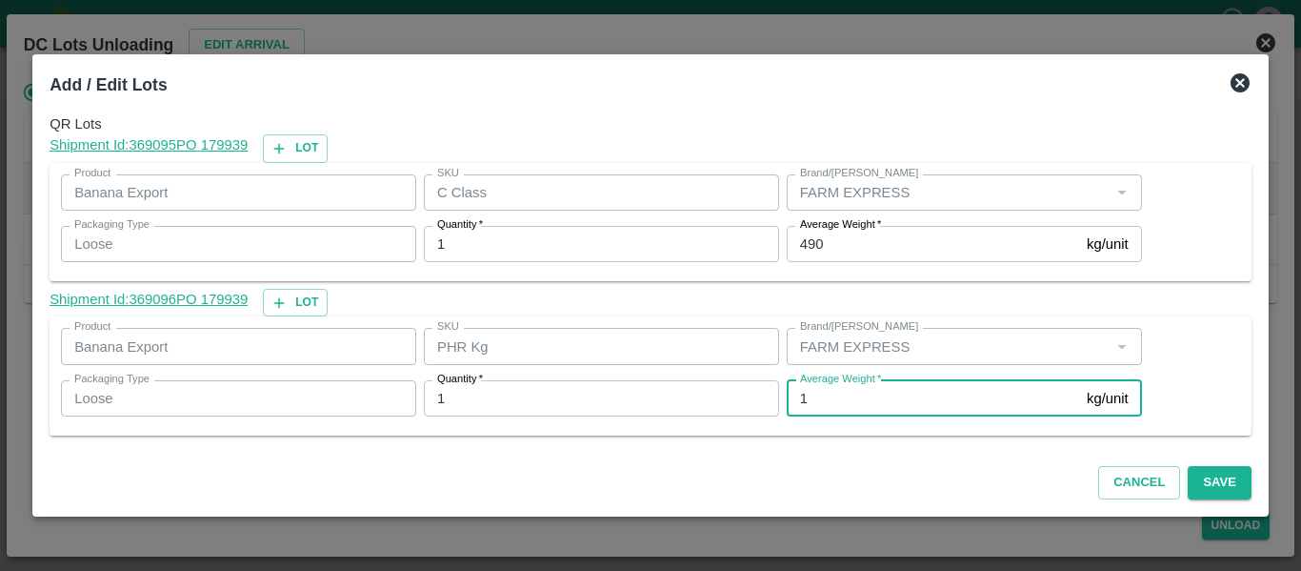
type input "1"
click at [832, 233] on input "490" at bounding box center [933, 244] width 292 height 36
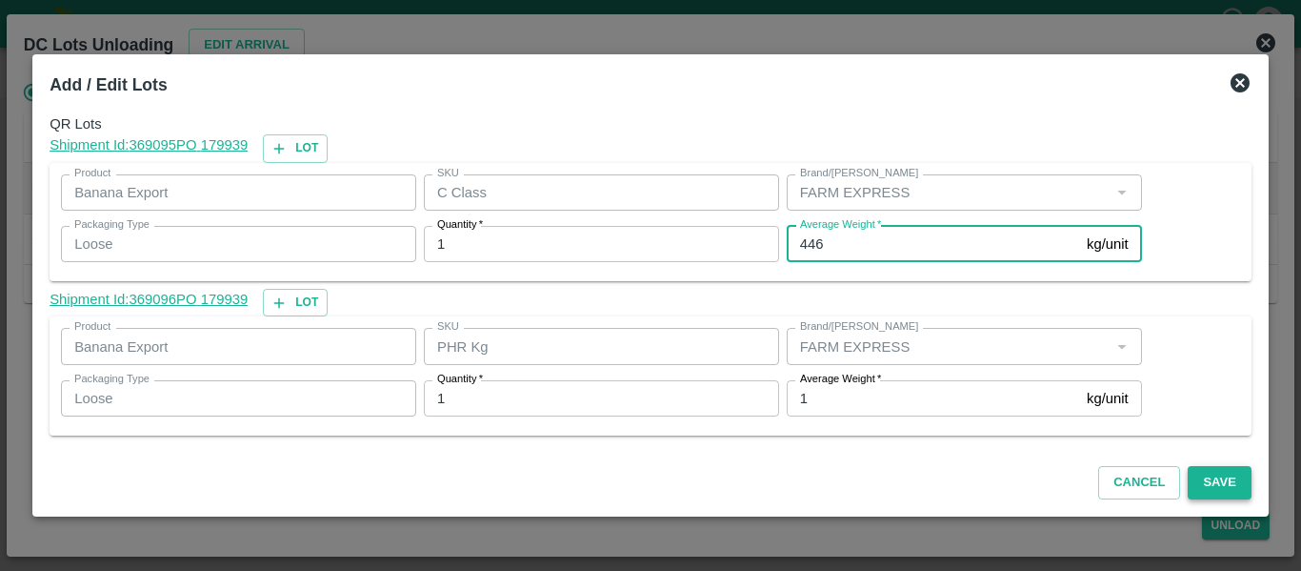
type input "446"
click at [1216, 476] on button "Save" at bounding box center [1219, 482] width 63 height 33
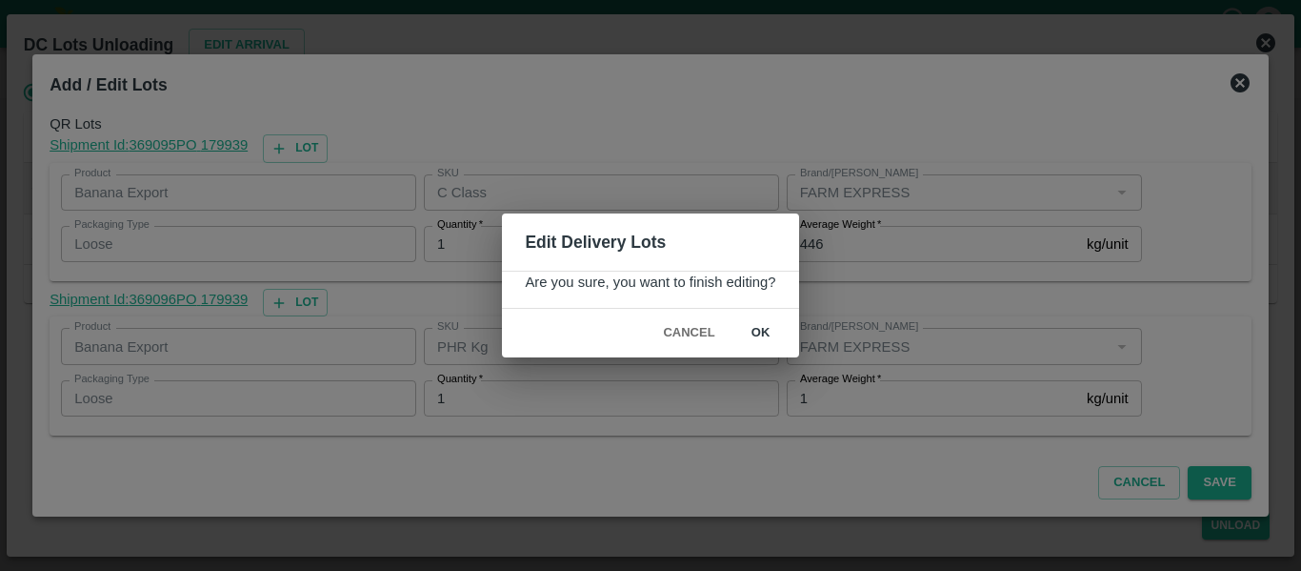
click at [750, 326] on button "ok" at bounding box center [761, 332] width 61 height 33
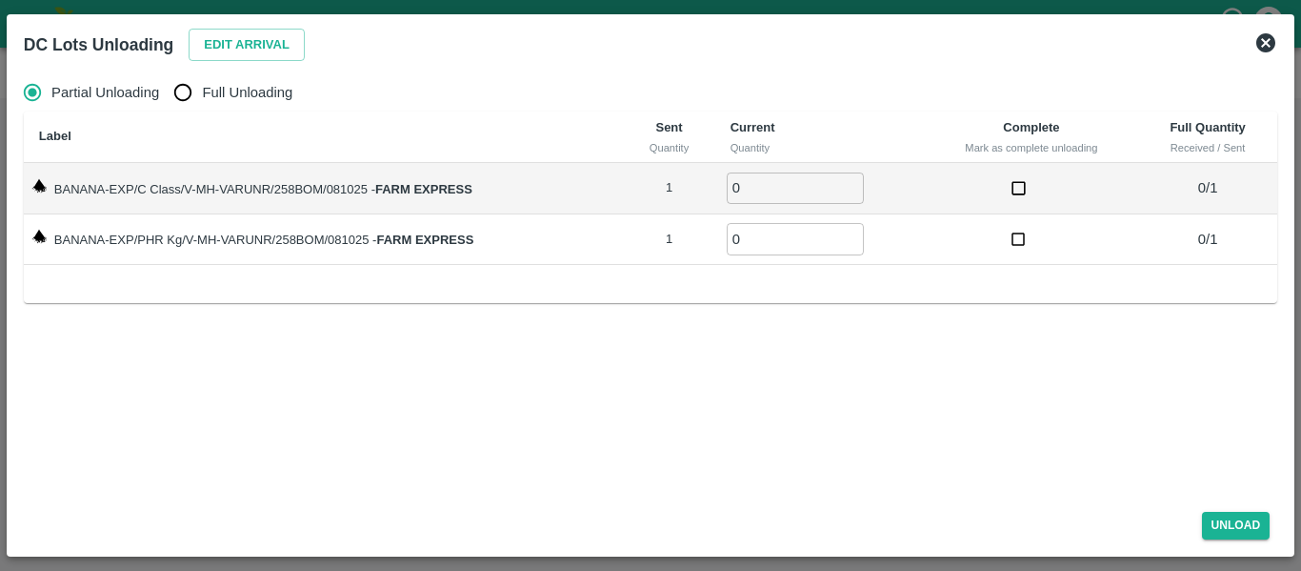
click at [201, 90] on input "Full Unloading" at bounding box center [183, 92] width 38 height 38
radio input "true"
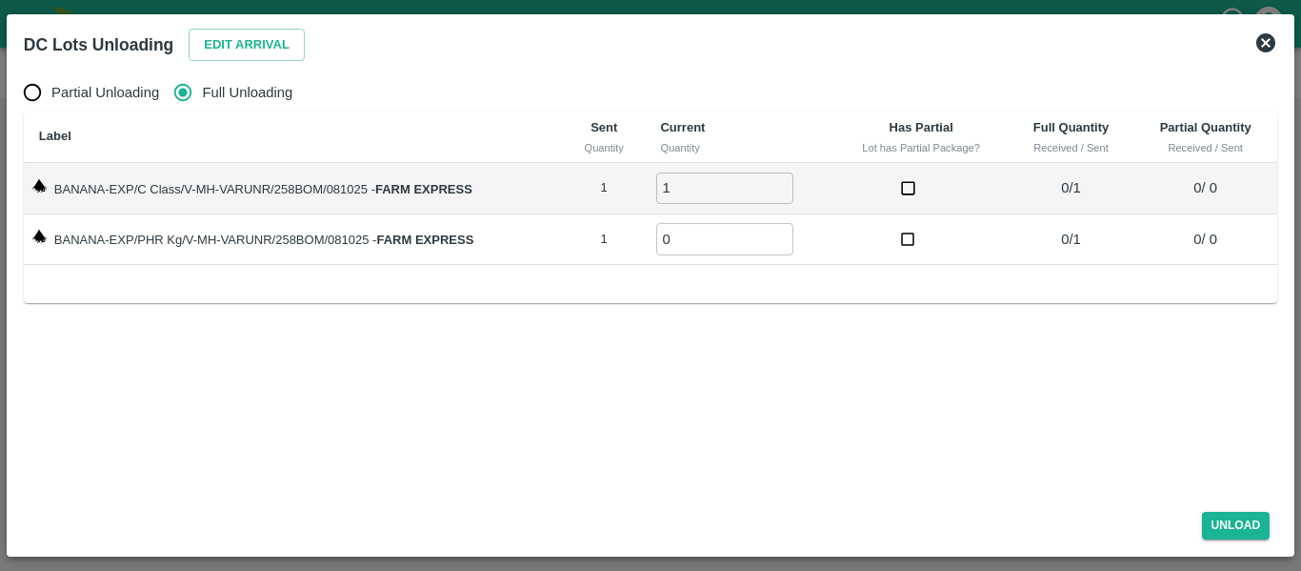
type input "1"
click at [786, 182] on input "1" at bounding box center [724, 187] width 137 height 31
type input "1"
click at [782, 232] on input "1" at bounding box center [724, 238] width 137 height 31
click at [1251, 540] on div "Unload" at bounding box center [650, 521] width 1269 height 50
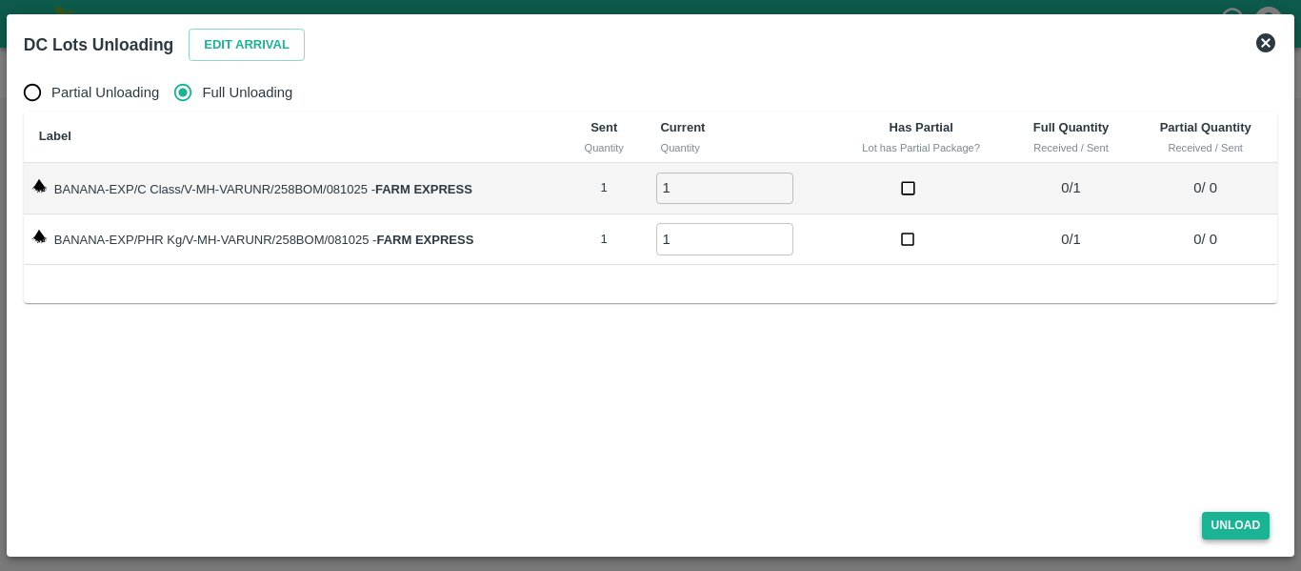
click at [1238, 531] on button "Unload" at bounding box center [1236, 526] width 69 height 28
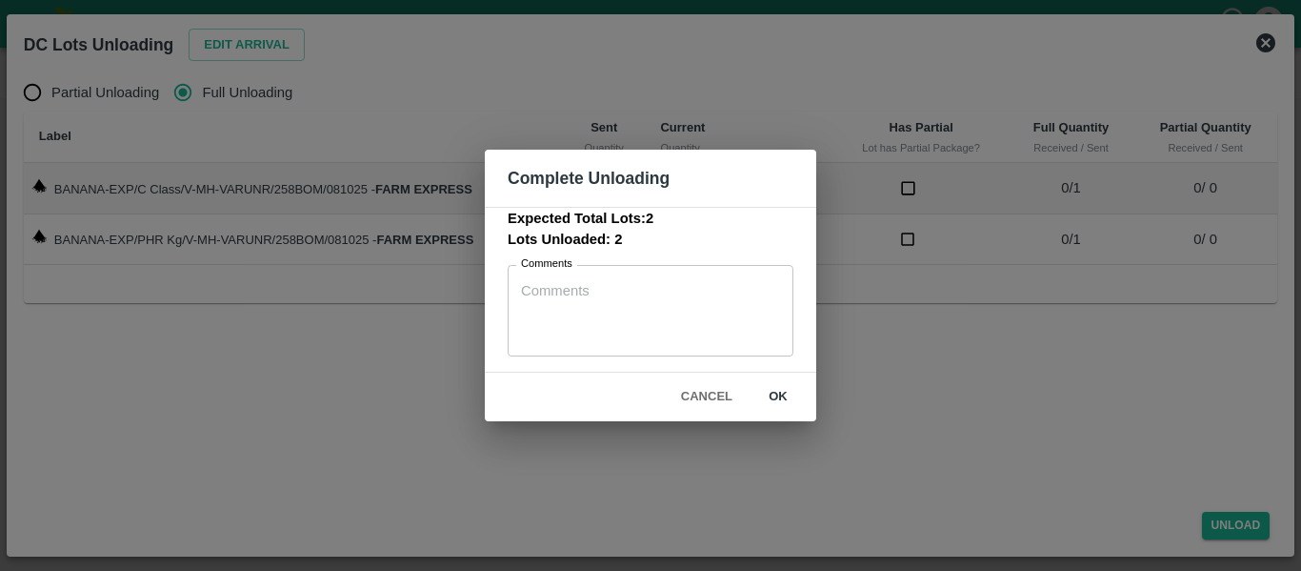
click at [769, 396] on button "ok" at bounding box center [778, 396] width 61 height 33
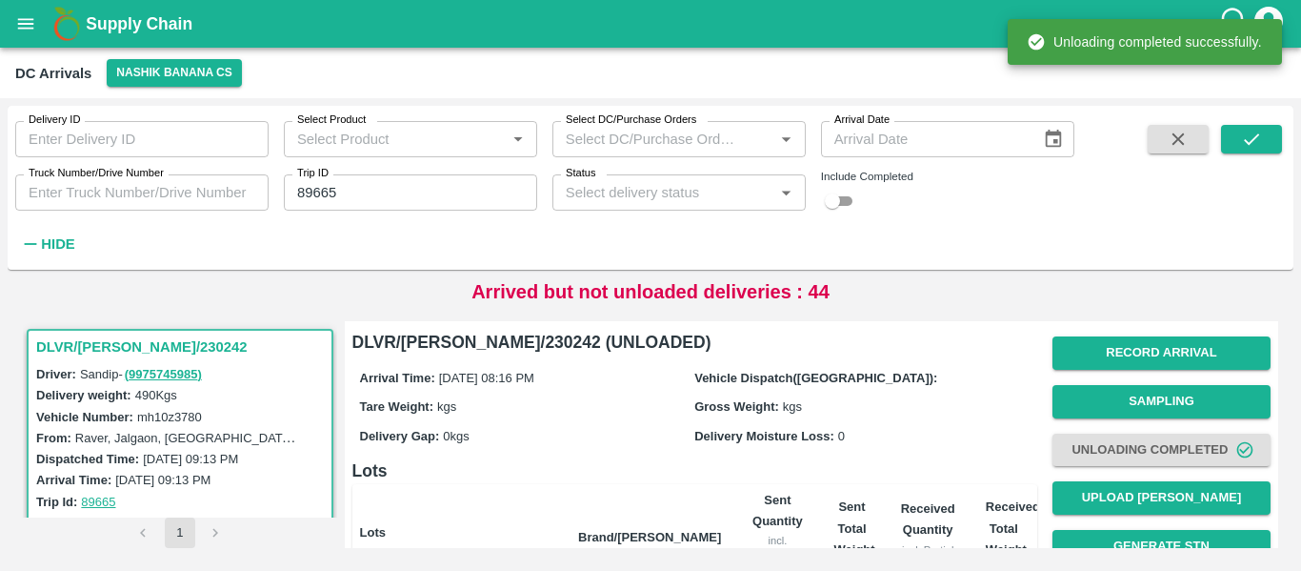
scroll to position [244, 0]
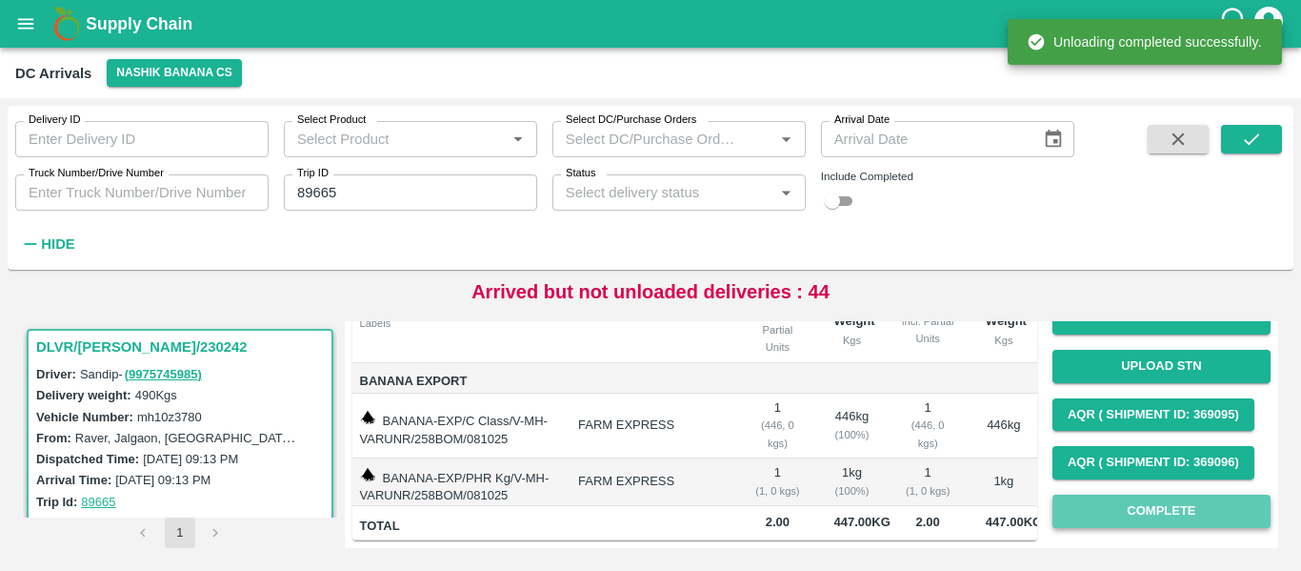
click at [1144, 498] on button "Complete" at bounding box center [1162, 510] width 218 height 33
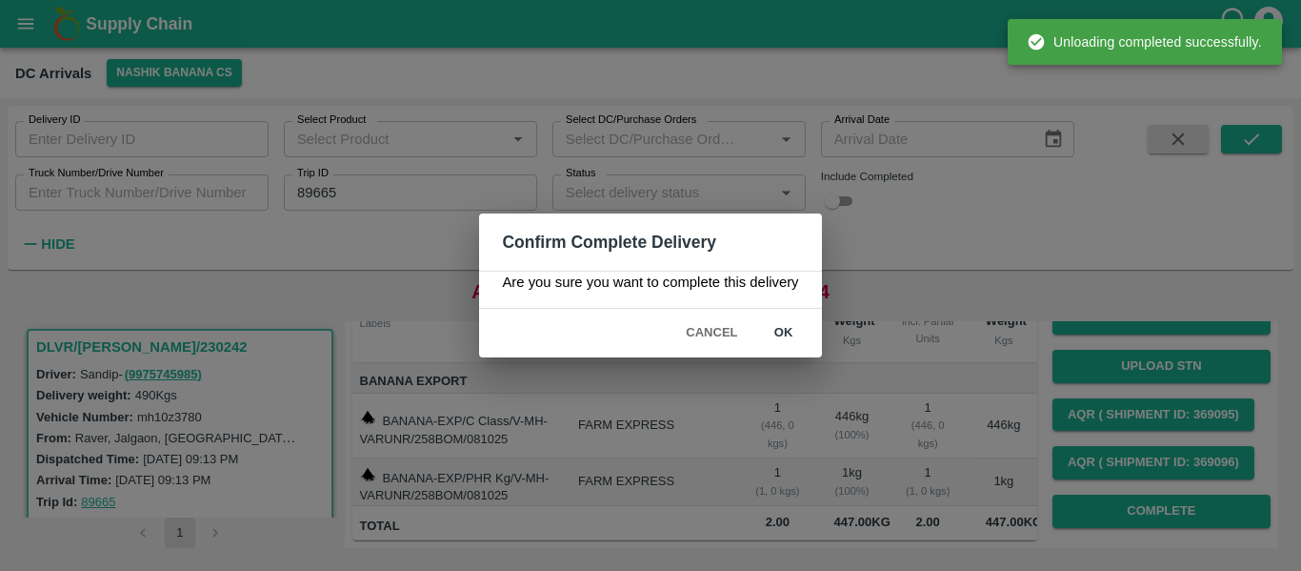
click at [787, 332] on button "ok" at bounding box center [784, 332] width 61 height 33
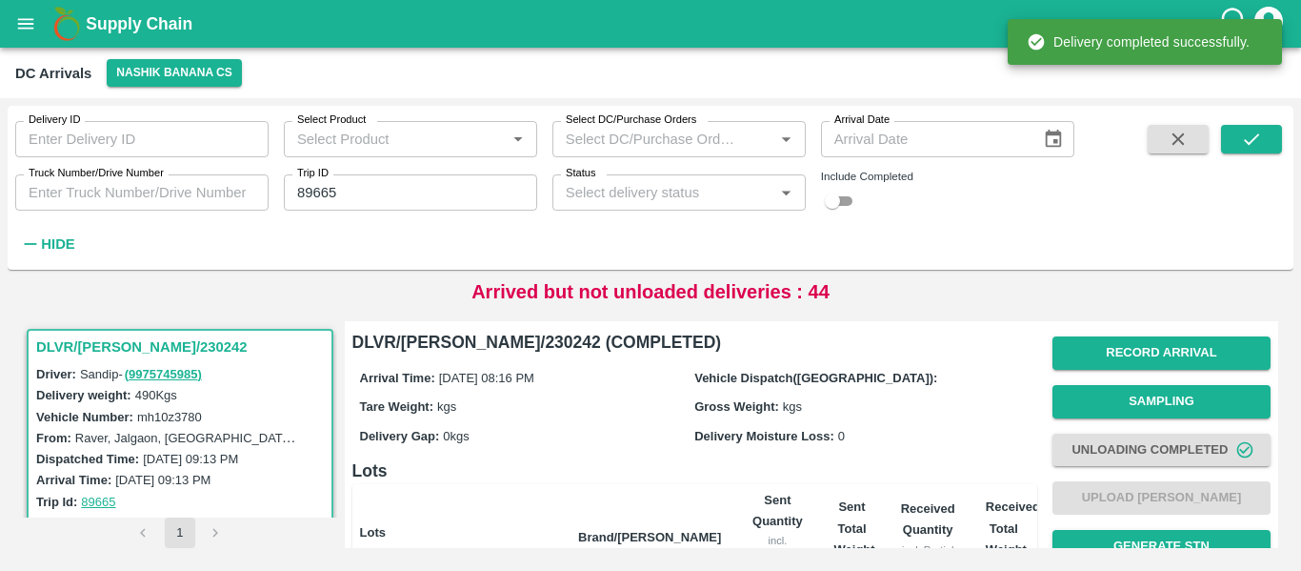
click at [347, 193] on input "89665" at bounding box center [410, 192] width 253 height 36
paste input "text"
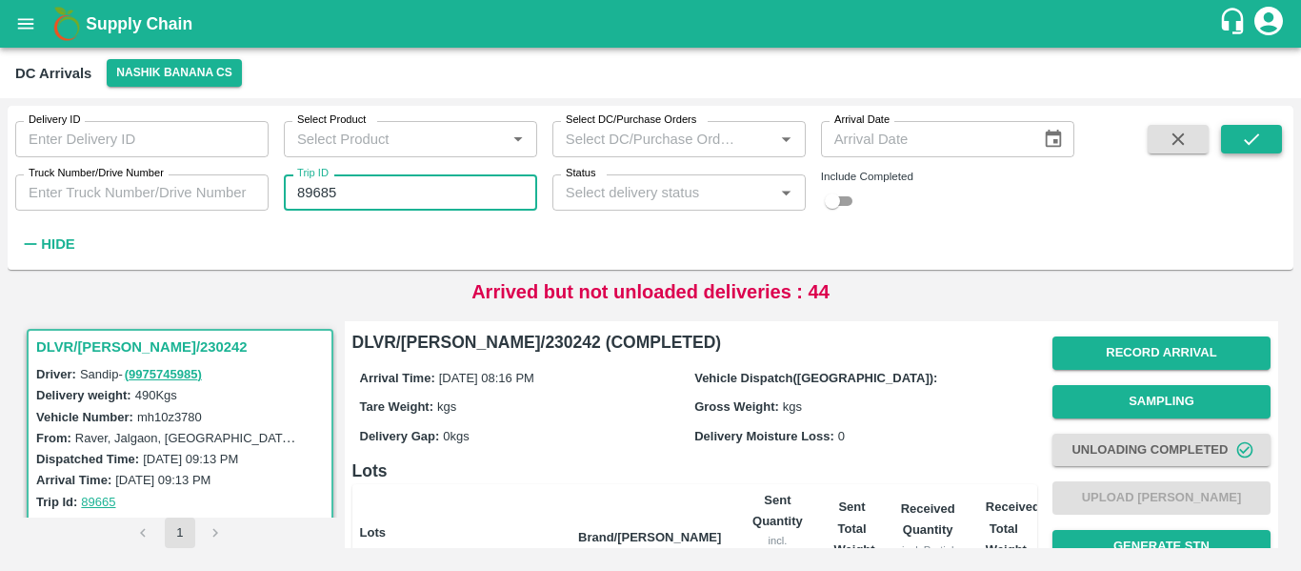
type input "89685"
click at [1242, 132] on icon "submit" at bounding box center [1251, 139] width 21 height 21
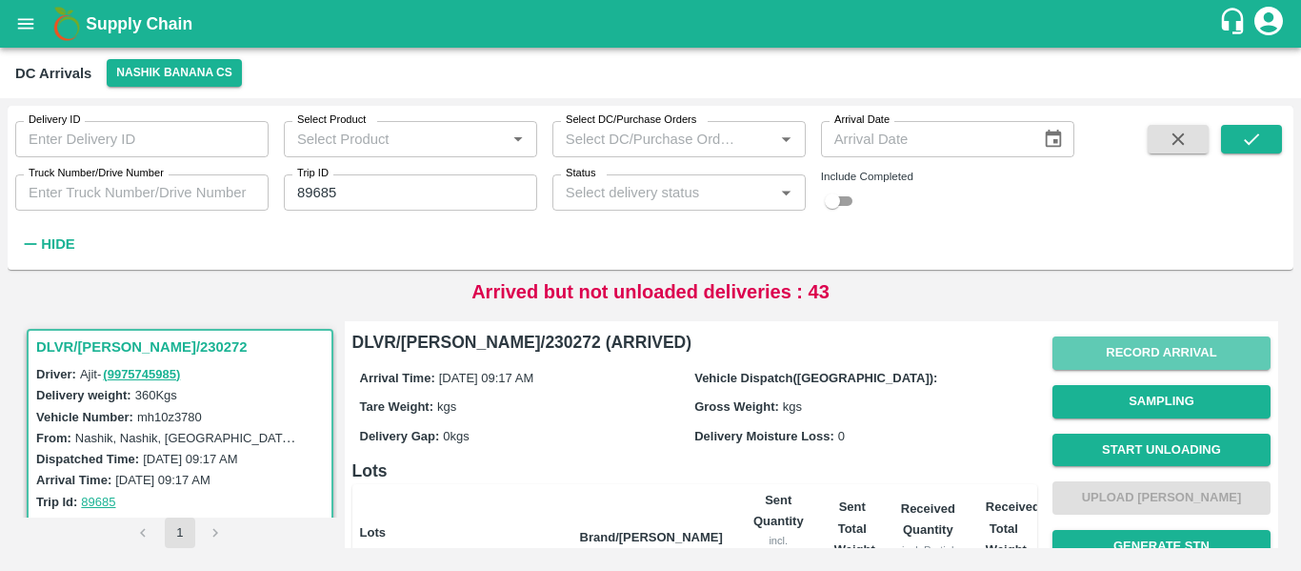
click at [1078, 356] on button "Record Arrival" at bounding box center [1162, 352] width 218 height 33
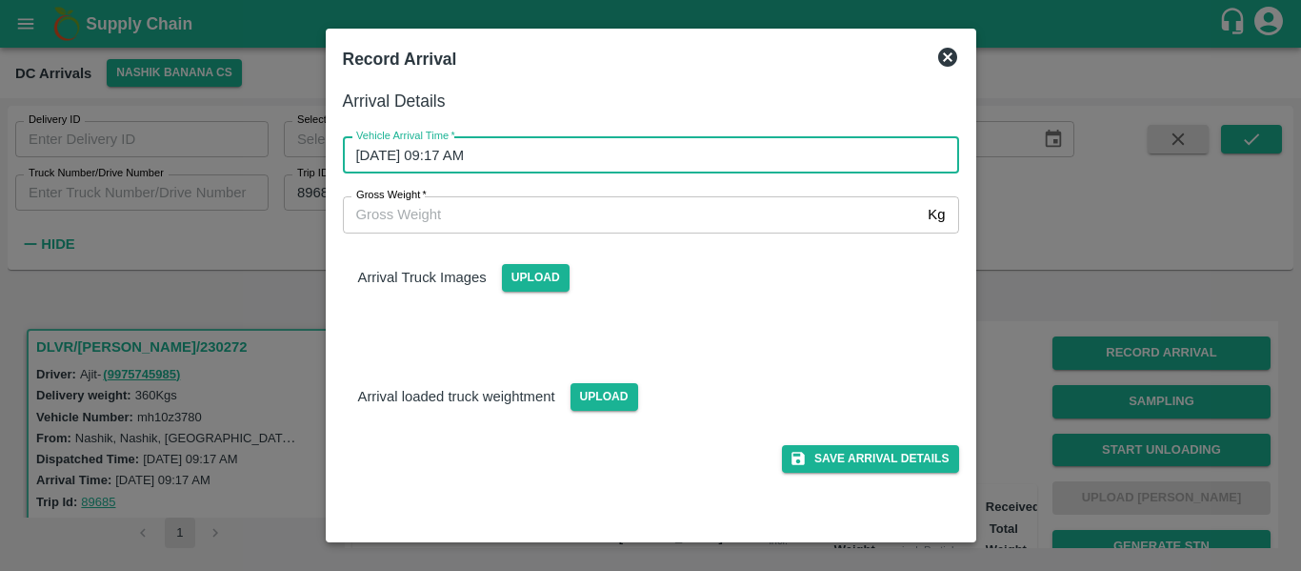
click at [494, 151] on input "09/10/2025 09:17 AM" at bounding box center [644, 155] width 603 height 36
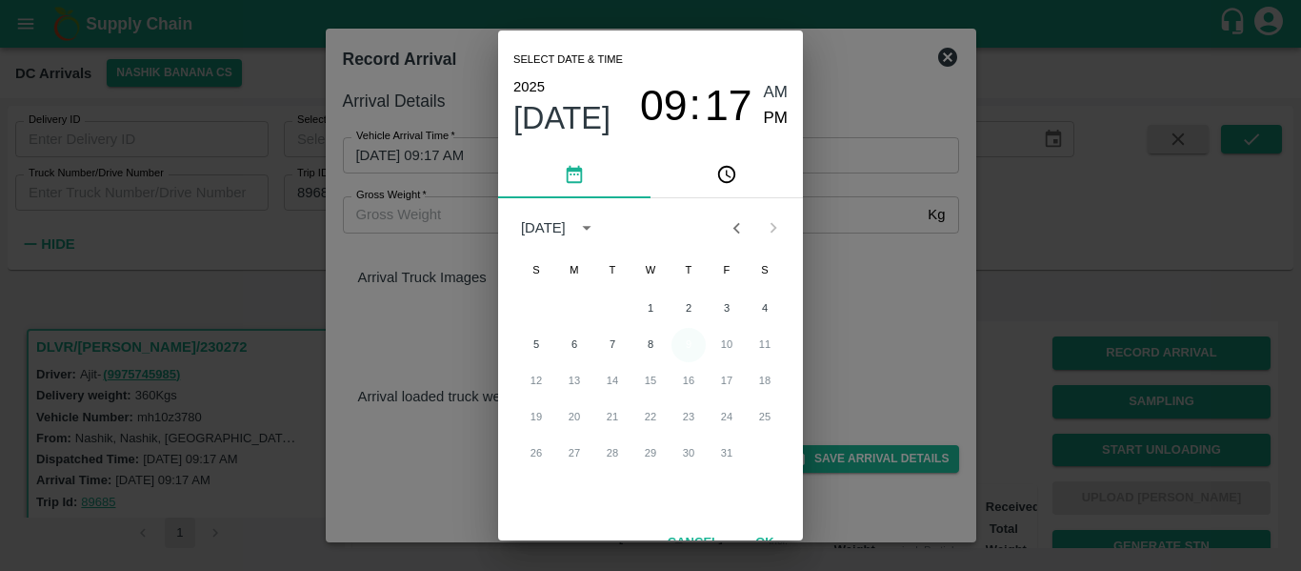
click at [692, 340] on button "9" at bounding box center [689, 345] width 34 height 34
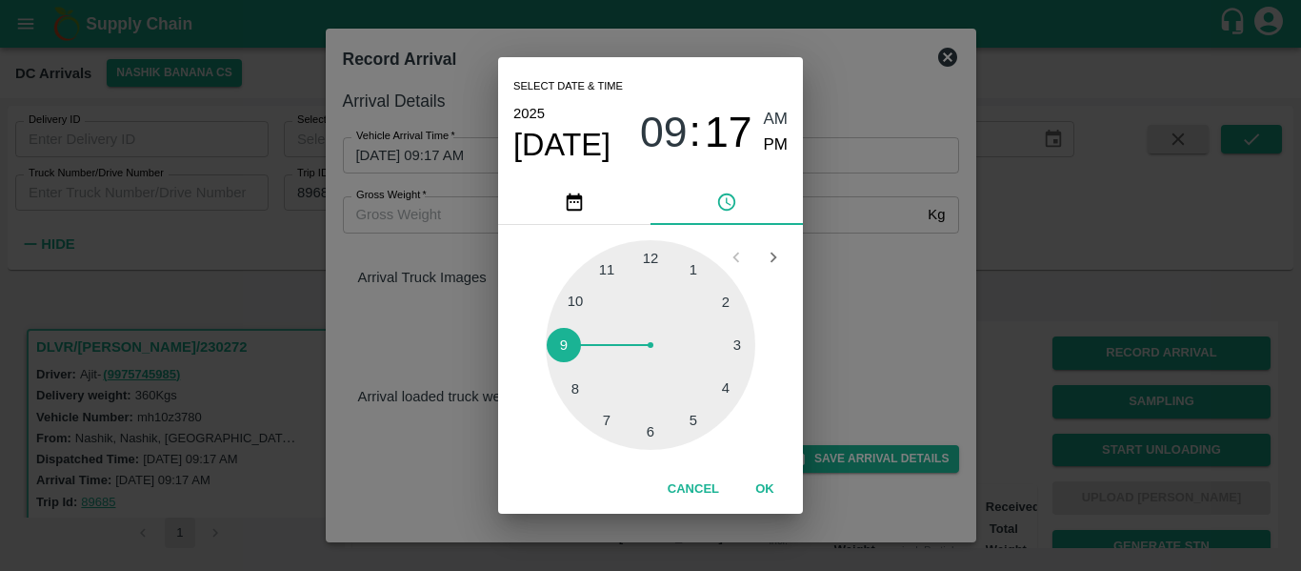
click at [574, 387] on div at bounding box center [651, 345] width 210 height 210
click at [775, 147] on span "PM" at bounding box center [776, 145] width 25 height 26
click at [772, 105] on div "2025 Oct 9 08 : 40 AM PM" at bounding box center [651, 132] width 274 height 63
click at [774, 120] on span "AM" at bounding box center [776, 120] width 25 height 26
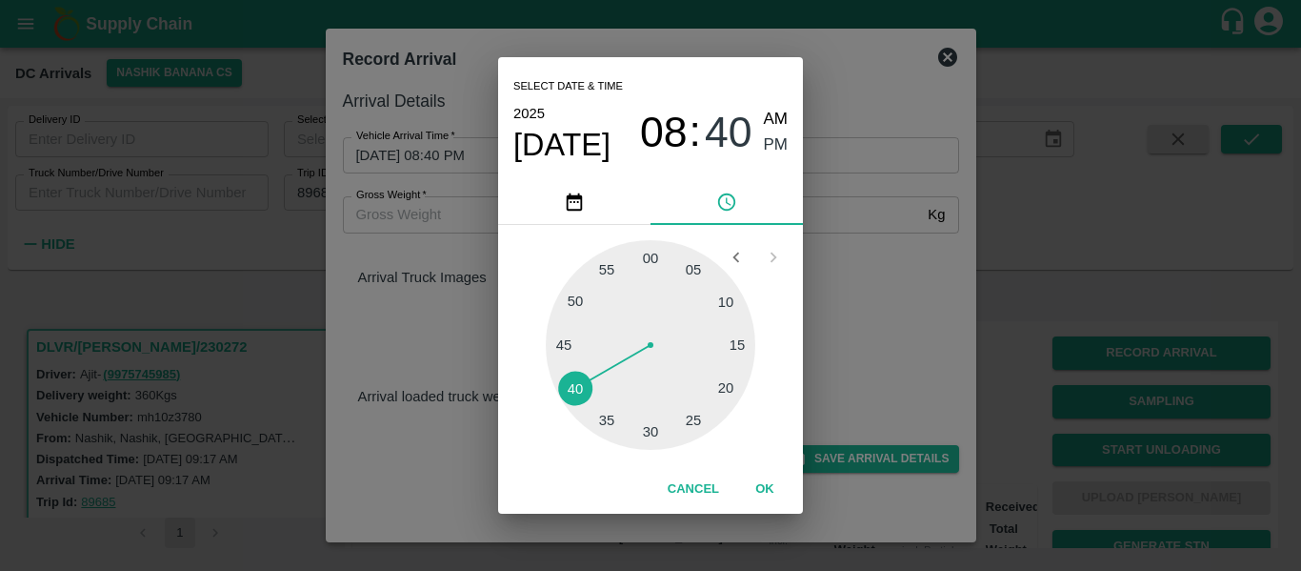
type input "09/10/2025 08:40 AM"
click at [773, 486] on button "OK" at bounding box center [765, 489] width 61 height 33
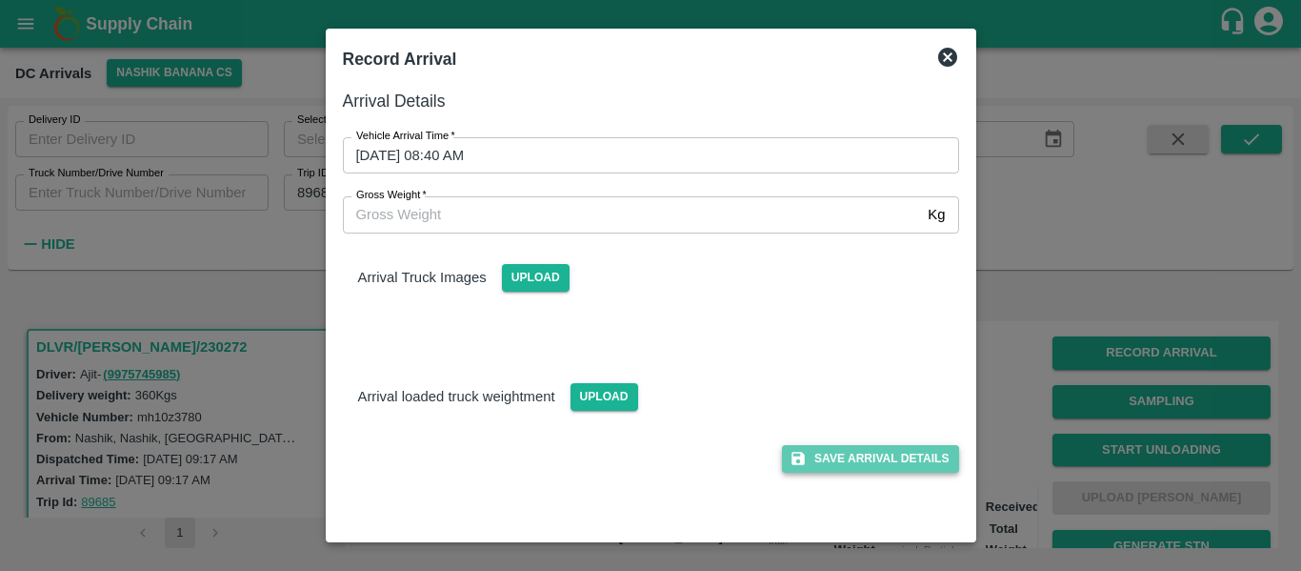
click at [895, 450] on button "Save Arrival Details" at bounding box center [870, 459] width 176 height 28
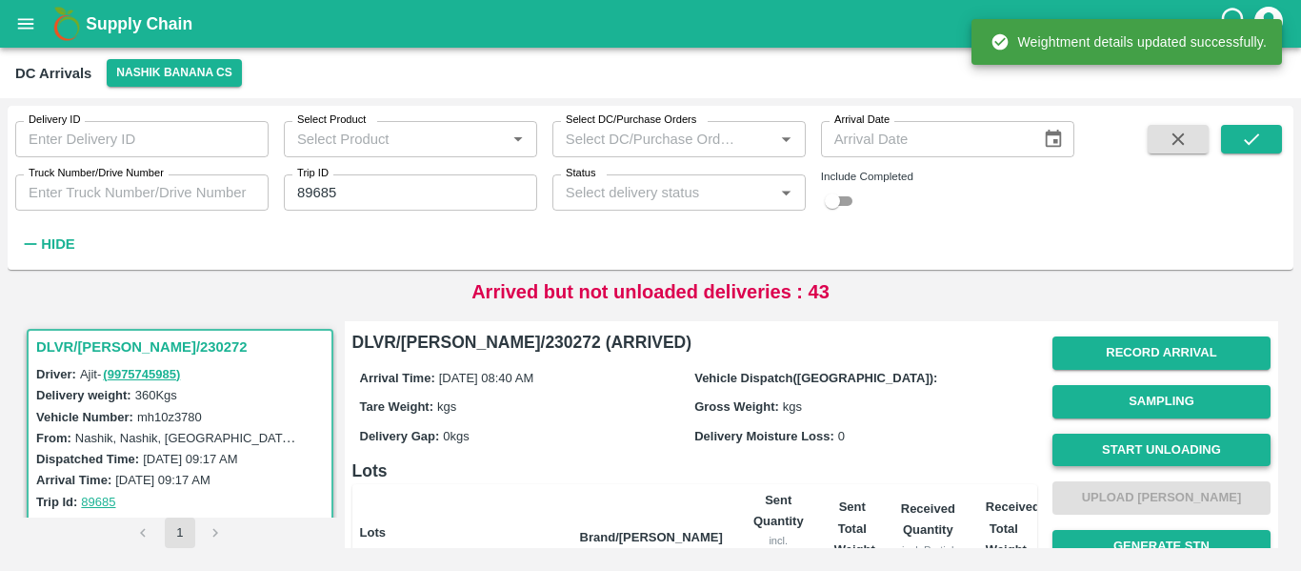
click at [1139, 456] on button "Start Unloading" at bounding box center [1162, 449] width 218 height 33
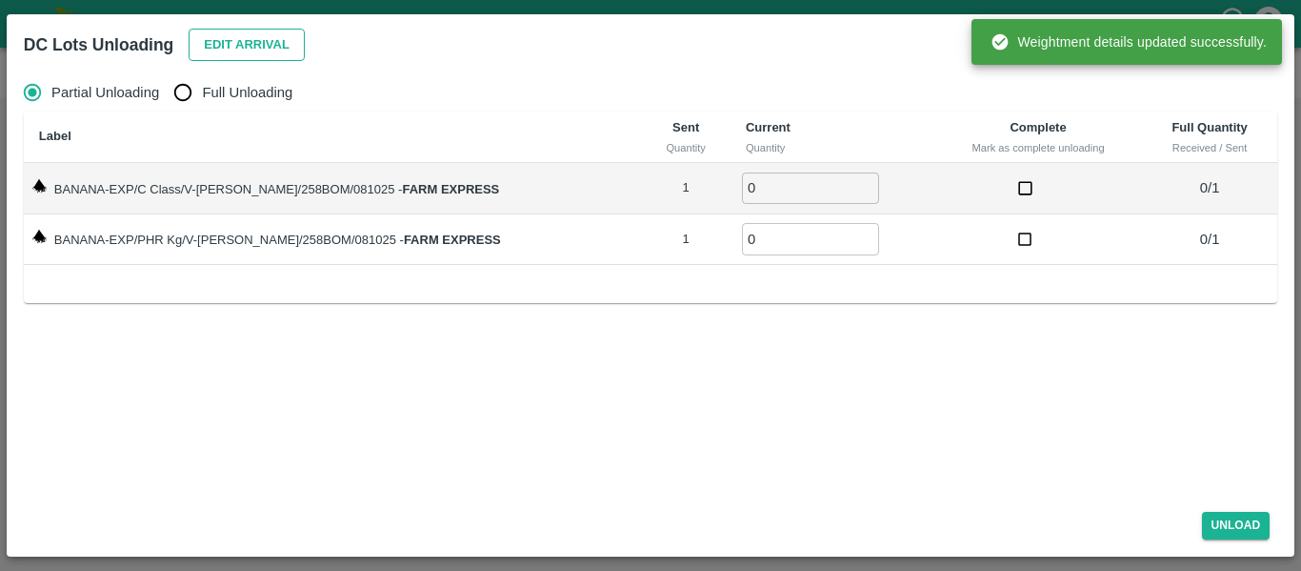
click at [290, 58] on button "Edit Arrival" at bounding box center [247, 45] width 116 height 33
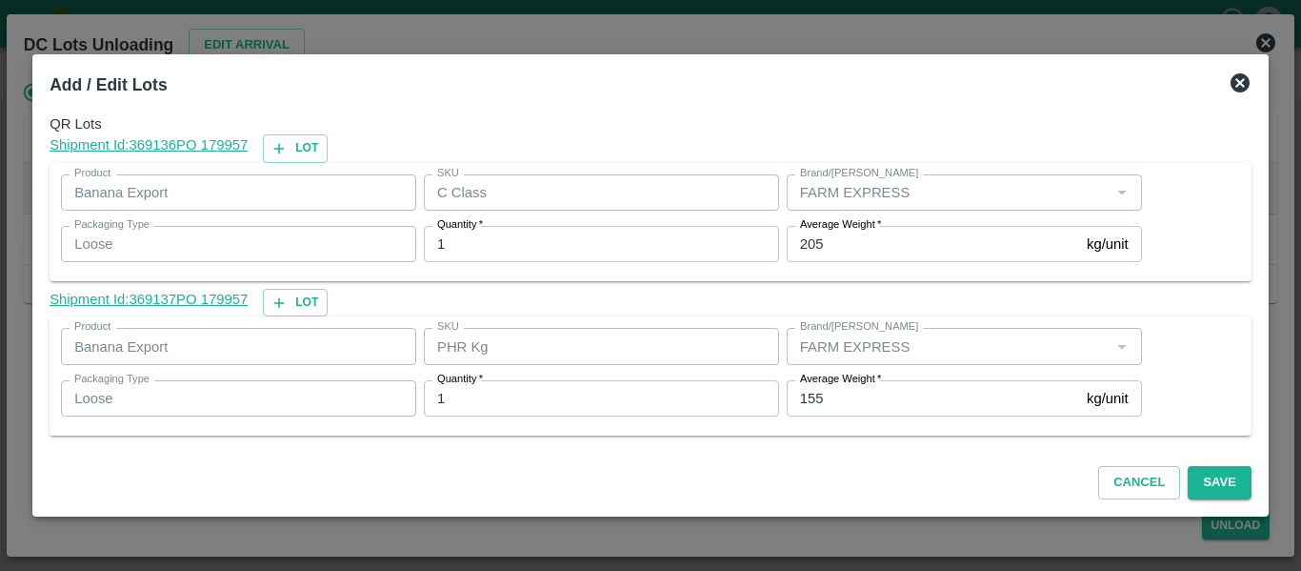
click at [827, 406] on input "155" at bounding box center [933, 398] width 292 height 36
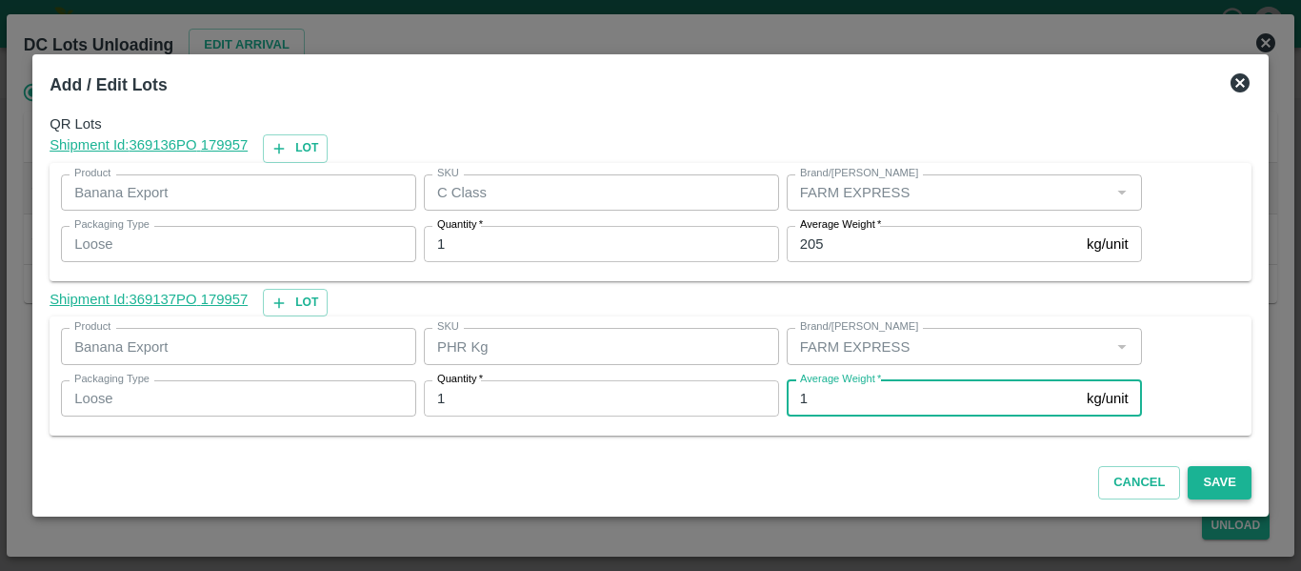
type input "1"
click at [1212, 482] on button "Save" at bounding box center [1219, 482] width 63 height 33
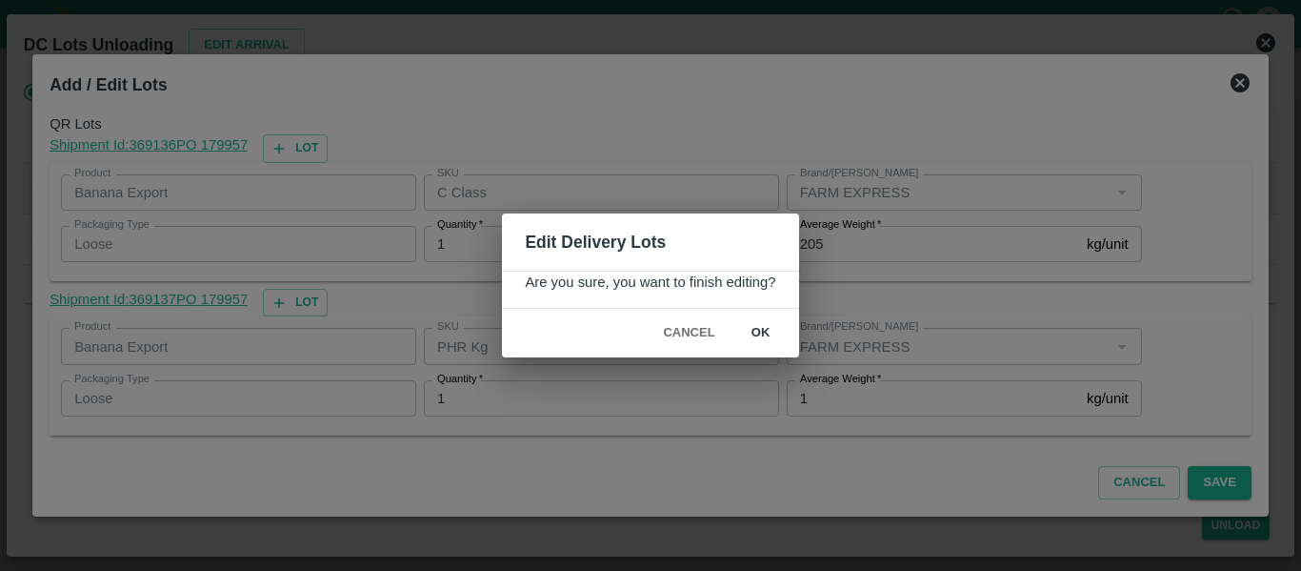
click at [771, 341] on button "ok" at bounding box center [761, 332] width 61 height 33
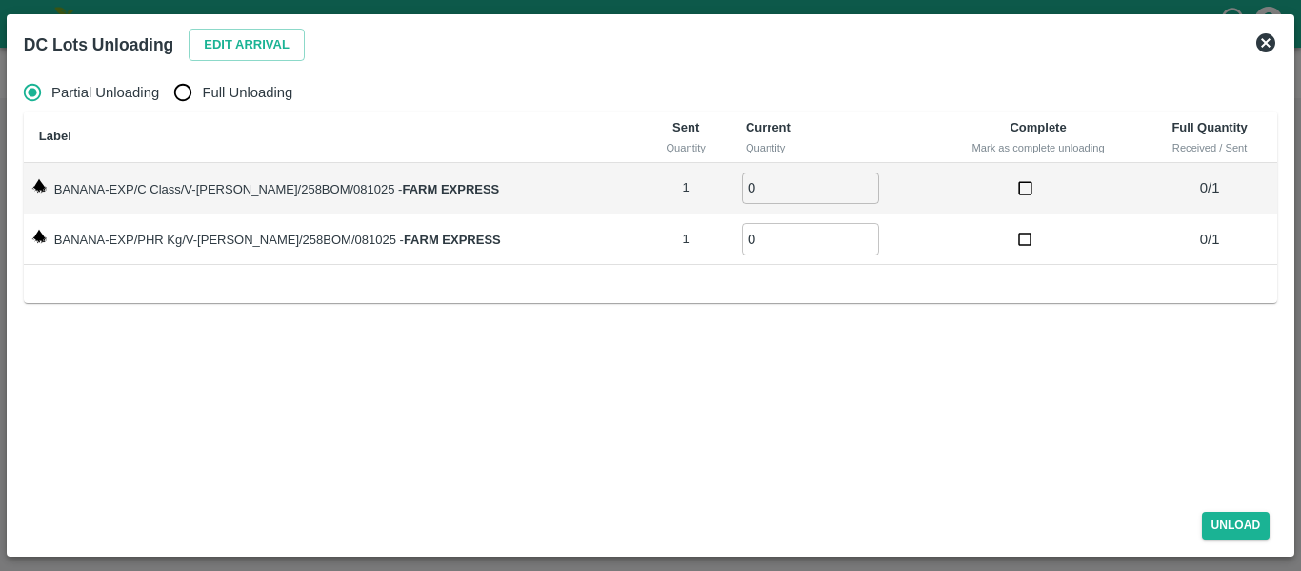
click at [189, 104] on input "Full Unloading" at bounding box center [183, 92] width 38 height 38
radio input "true"
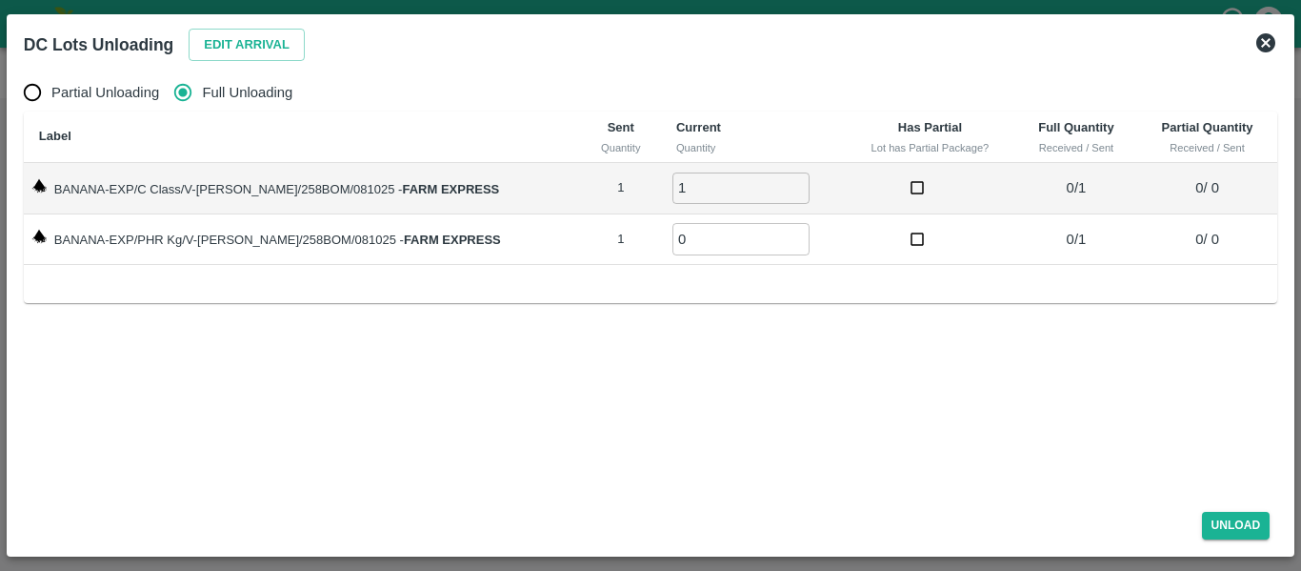
type input "1"
click at [776, 181] on input "1" at bounding box center [741, 187] width 137 height 31
type input "1"
click at [775, 232] on input "1" at bounding box center [741, 238] width 137 height 31
click at [1241, 526] on button "Unload" at bounding box center [1236, 526] width 69 height 28
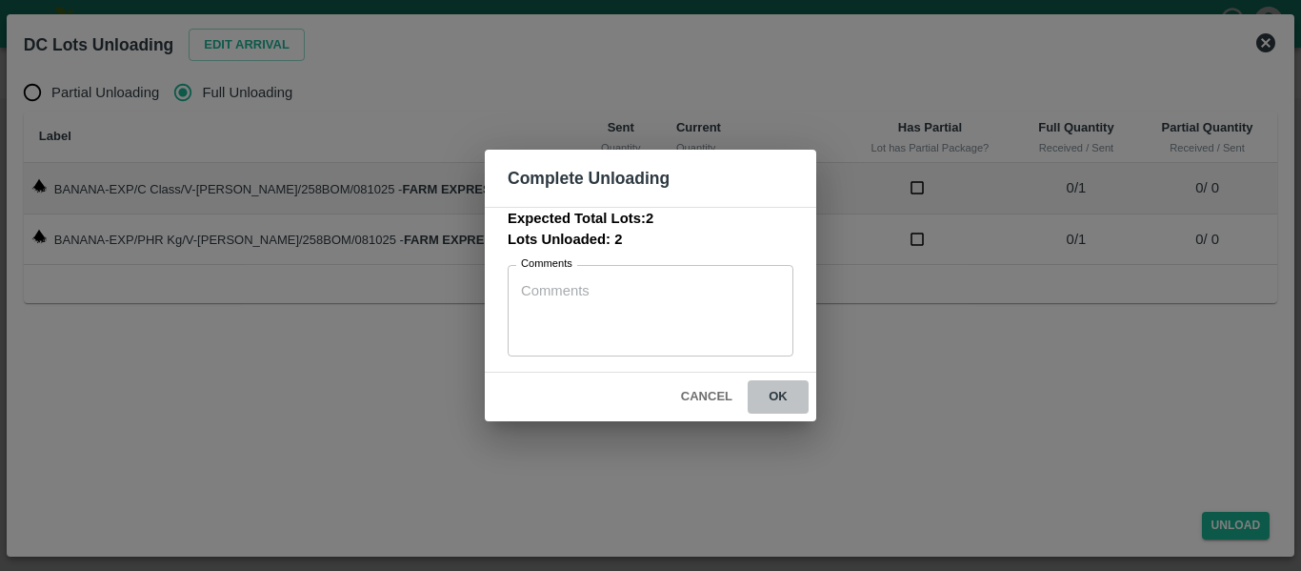
click at [776, 387] on button "ok" at bounding box center [778, 396] width 61 height 33
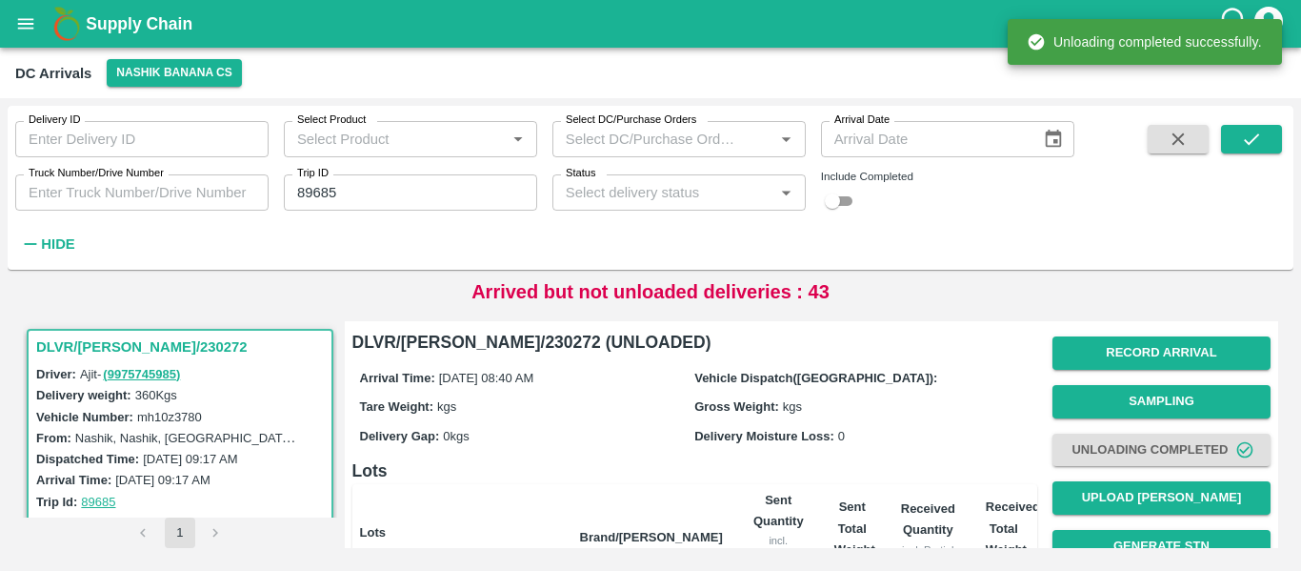
scroll to position [244, 0]
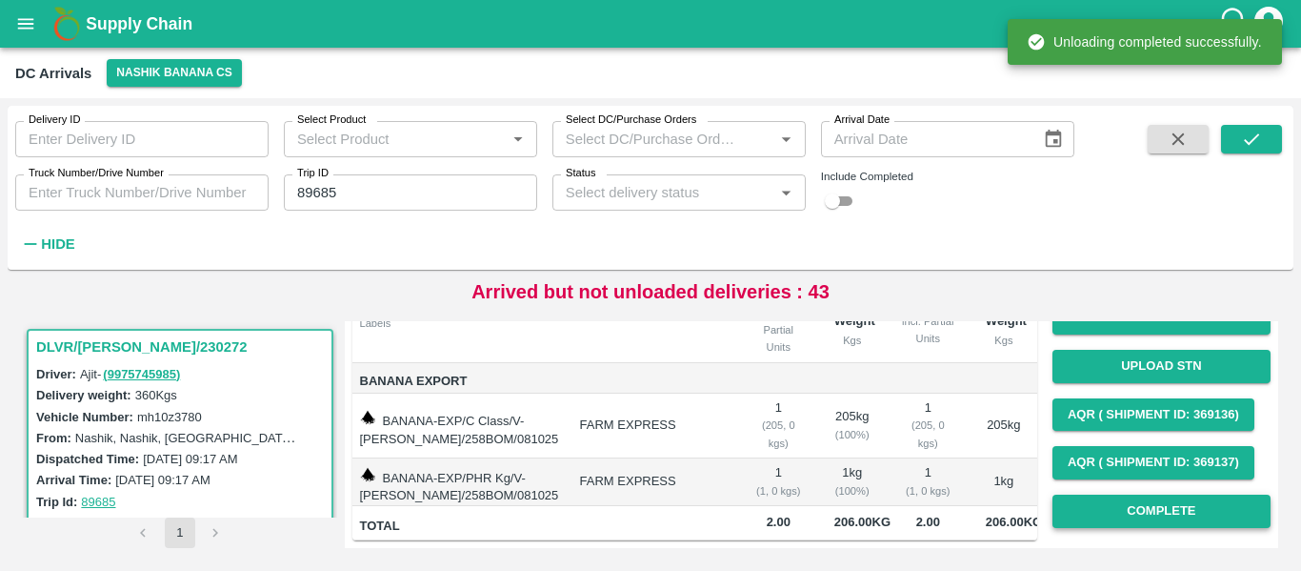
click at [1173, 495] on button "Complete" at bounding box center [1162, 510] width 218 height 33
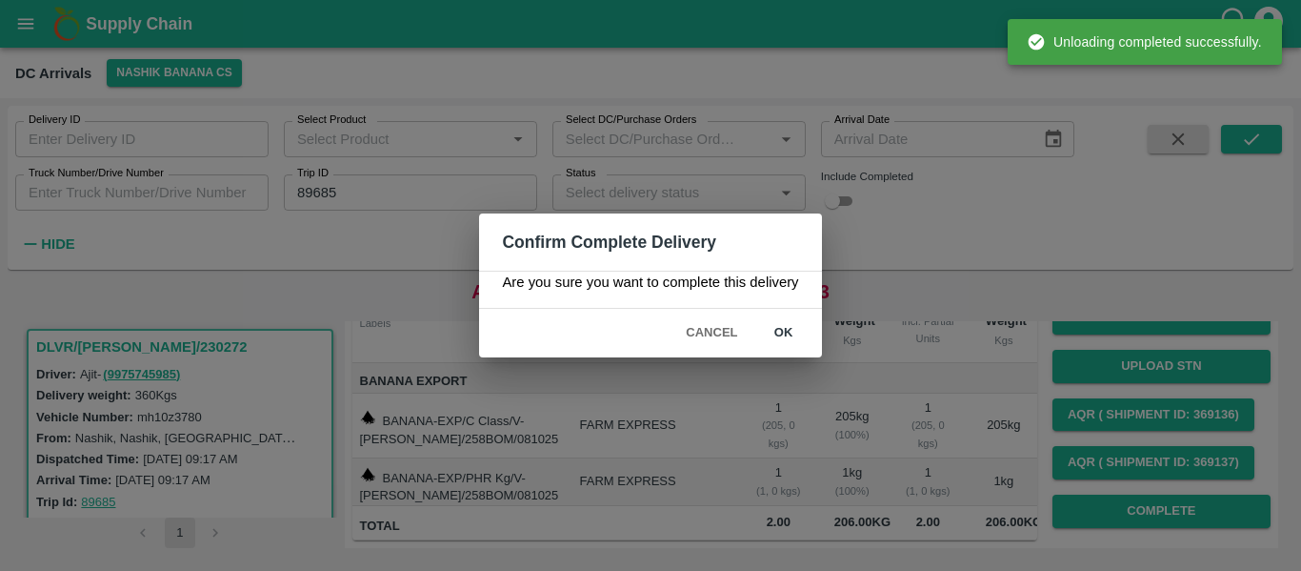
click at [786, 347] on button "ok" at bounding box center [784, 332] width 61 height 33
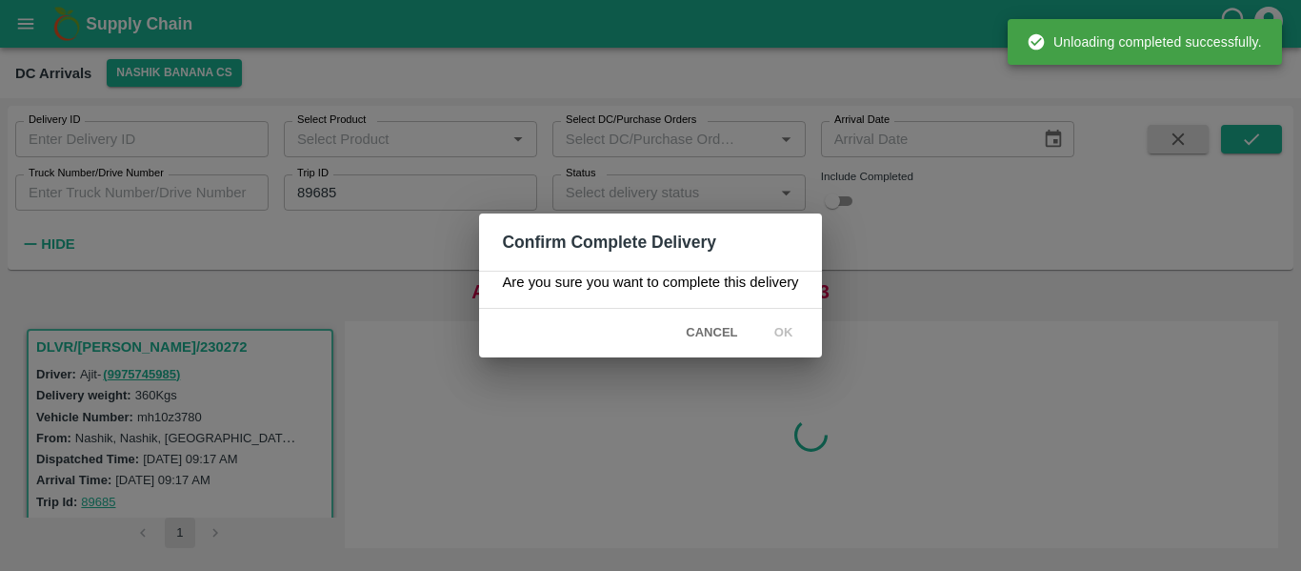
scroll to position [0, 0]
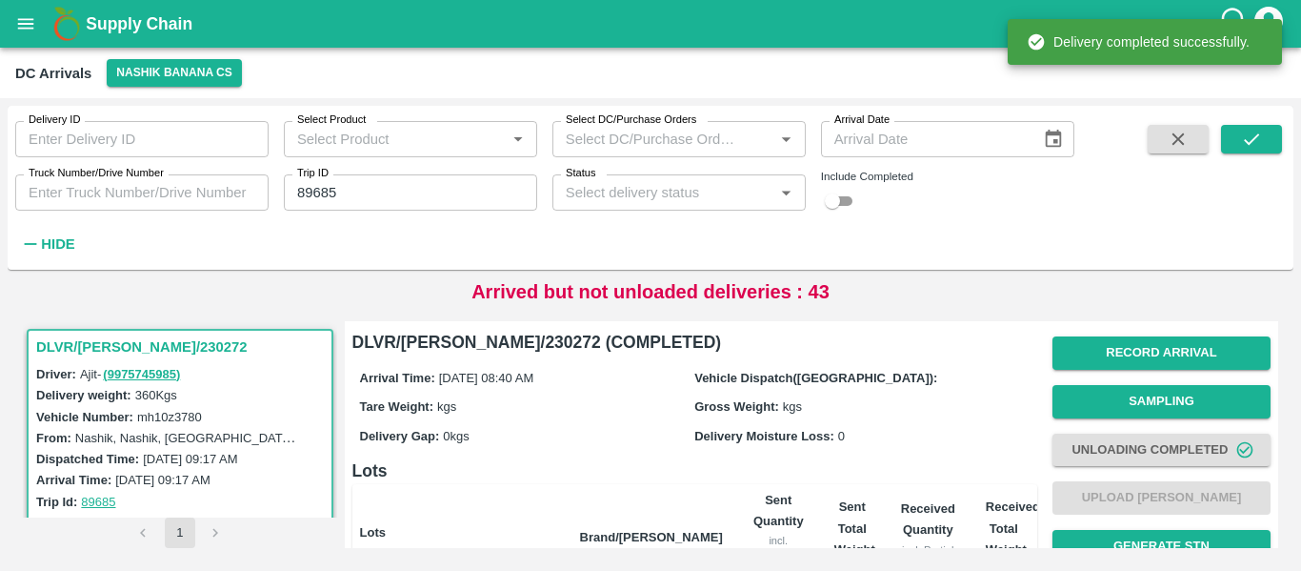
click at [326, 200] on input "89685" at bounding box center [410, 192] width 253 height 36
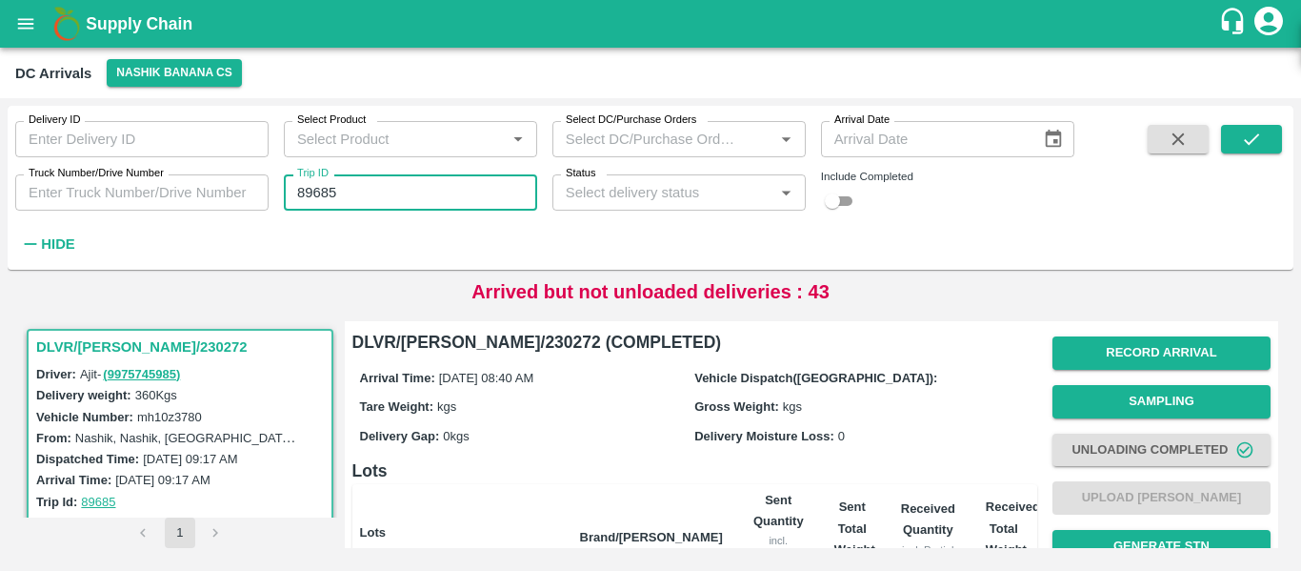
paste input "text"
type input "89679"
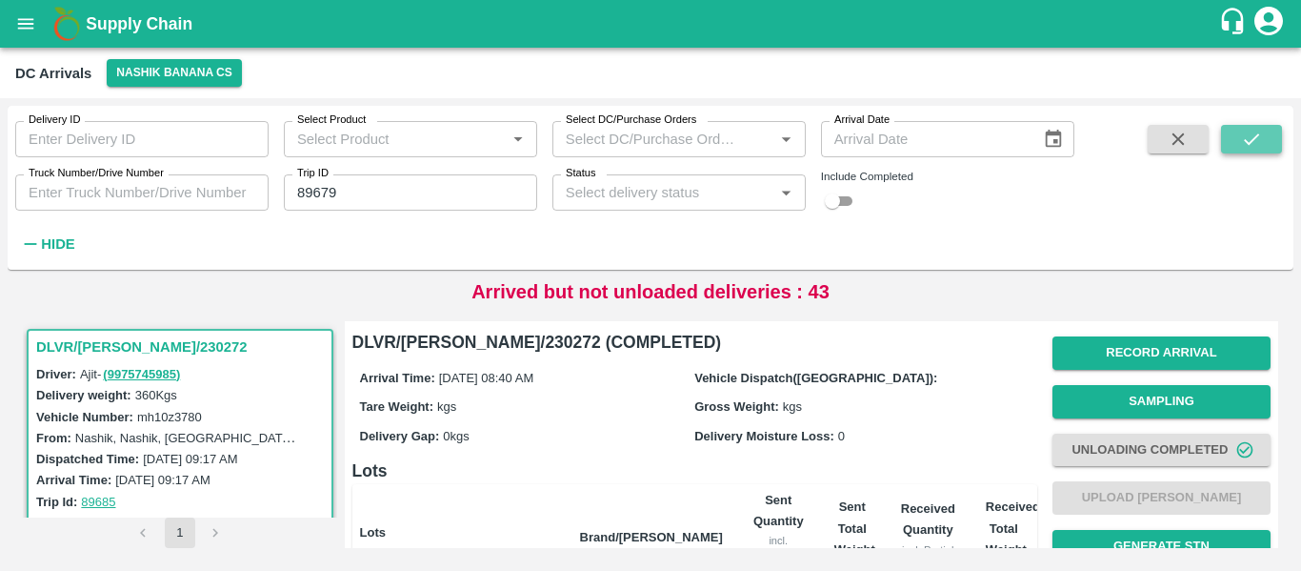
click at [1266, 144] on button "submit" at bounding box center [1251, 139] width 61 height 29
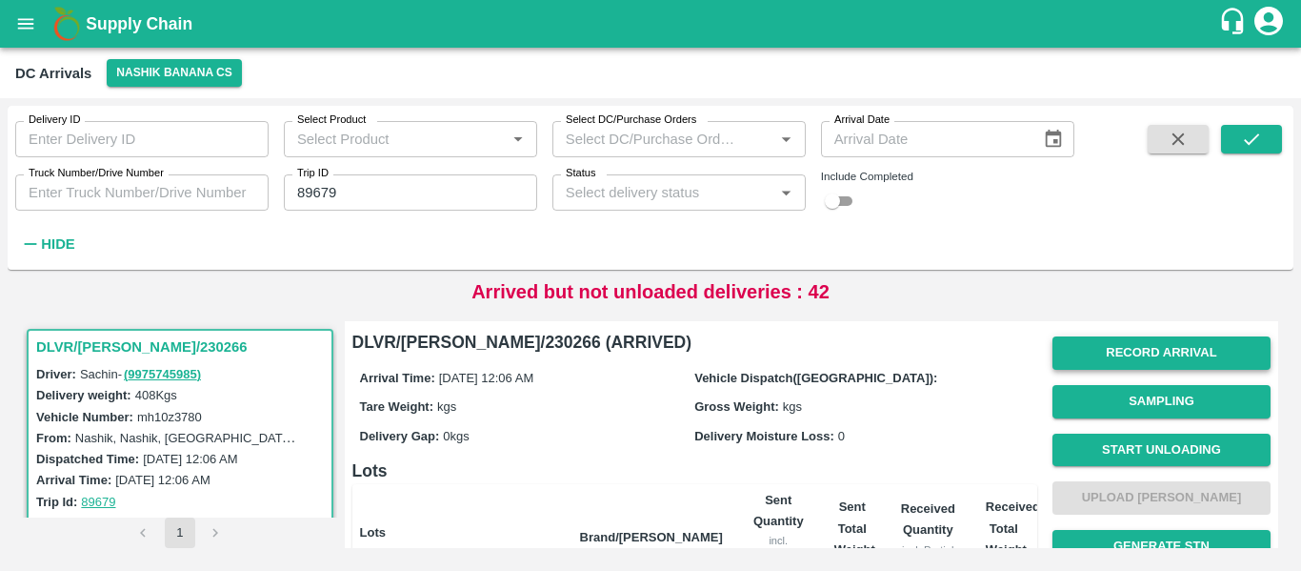
click at [1150, 348] on button "Record Arrival" at bounding box center [1162, 352] width 218 height 33
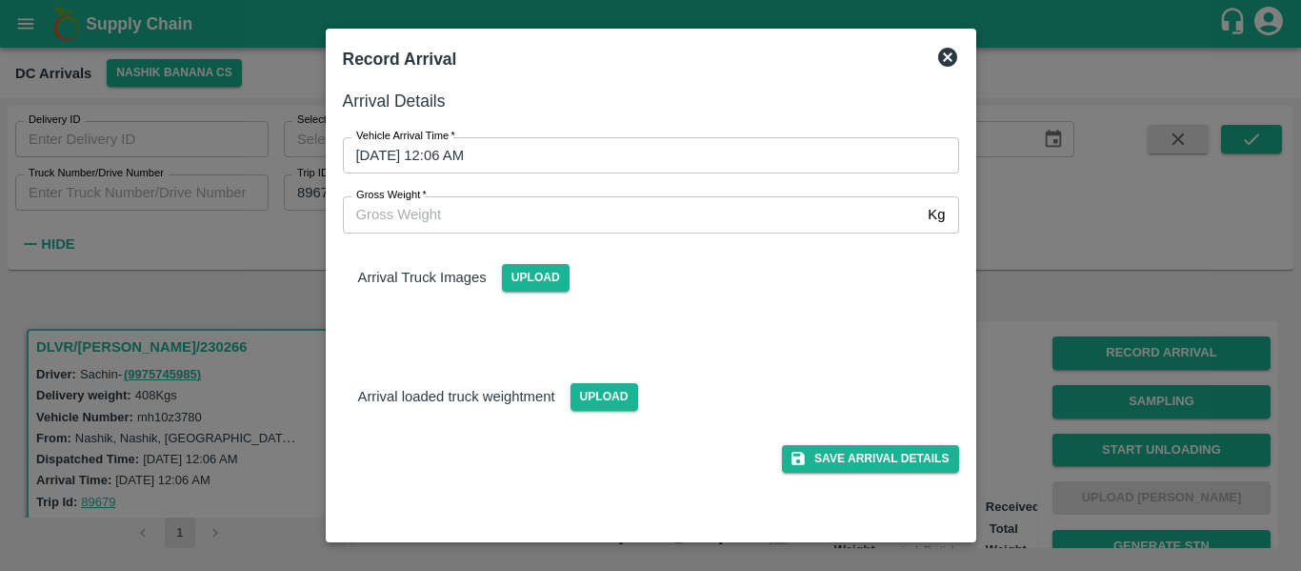
click at [547, 164] on input "09/10/2025 12:06 AM" at bounding box center [644, 155] width 603 height 36
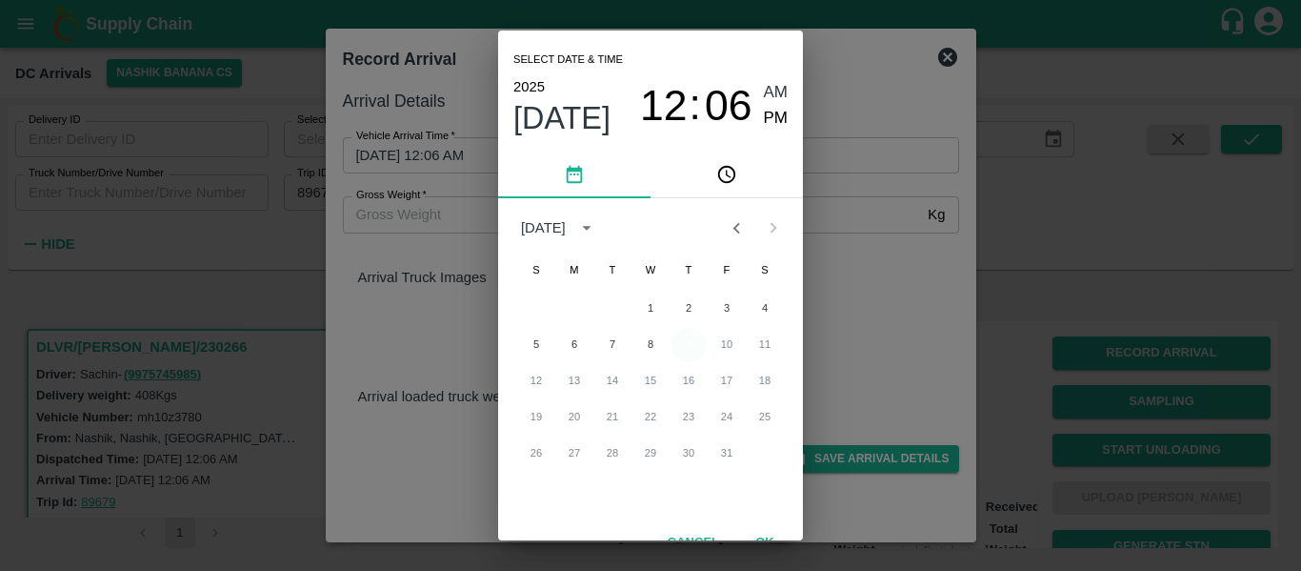
click at [690, 349] on button "9" at bounding box center [689, 345] width 34 height 34
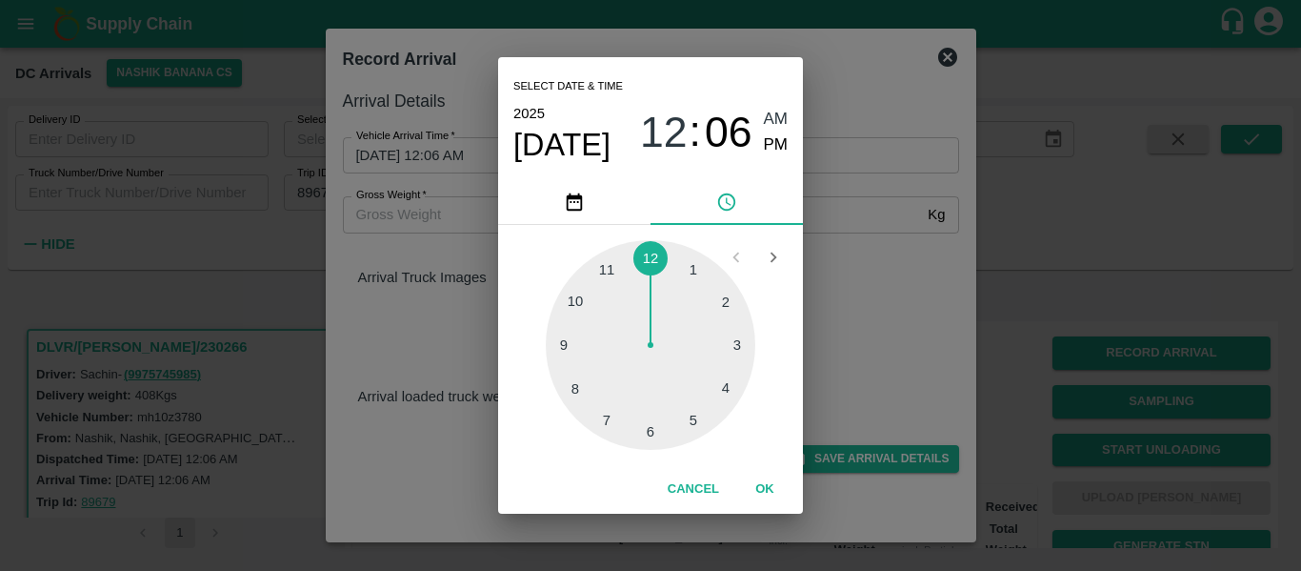
click at [559, 349] on div at bounding box center [651, 345] width 210 height 210
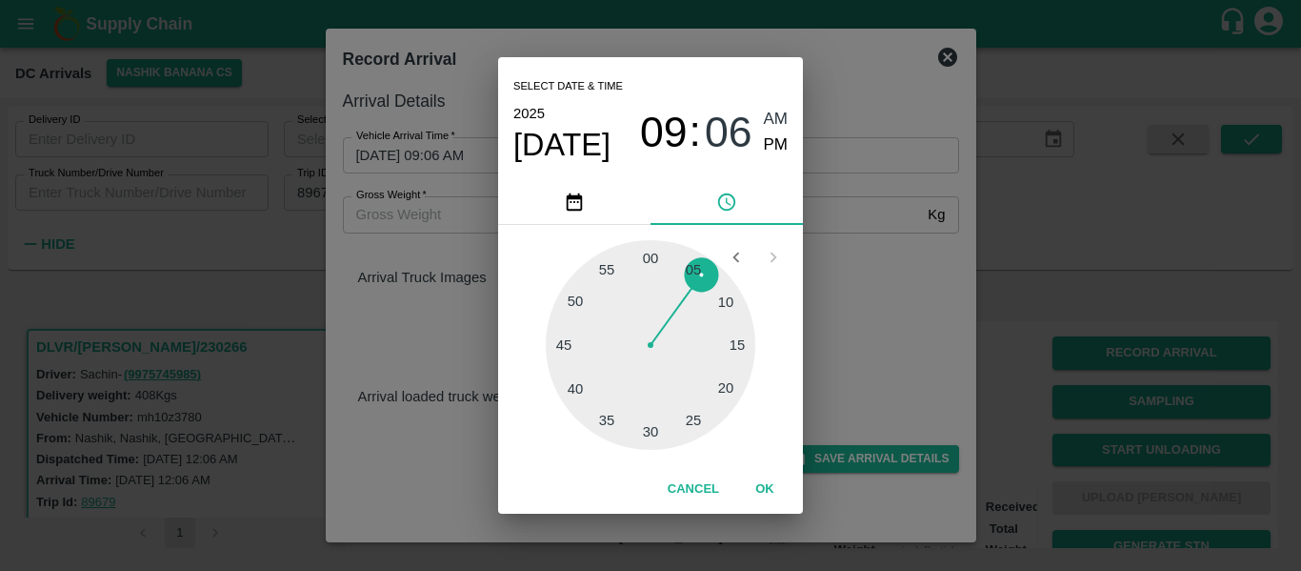
click at [559, 349] on div at bounding box center [651, 345] width 210 height 210
click at [768, 149] on span "PM" at bounding box center [776, 145] width 25 height 26
type input "09/10/2025 09:45 PM"
click at [782, 486] on button "OK" at bounding box center [765, 489] width 61 height 33
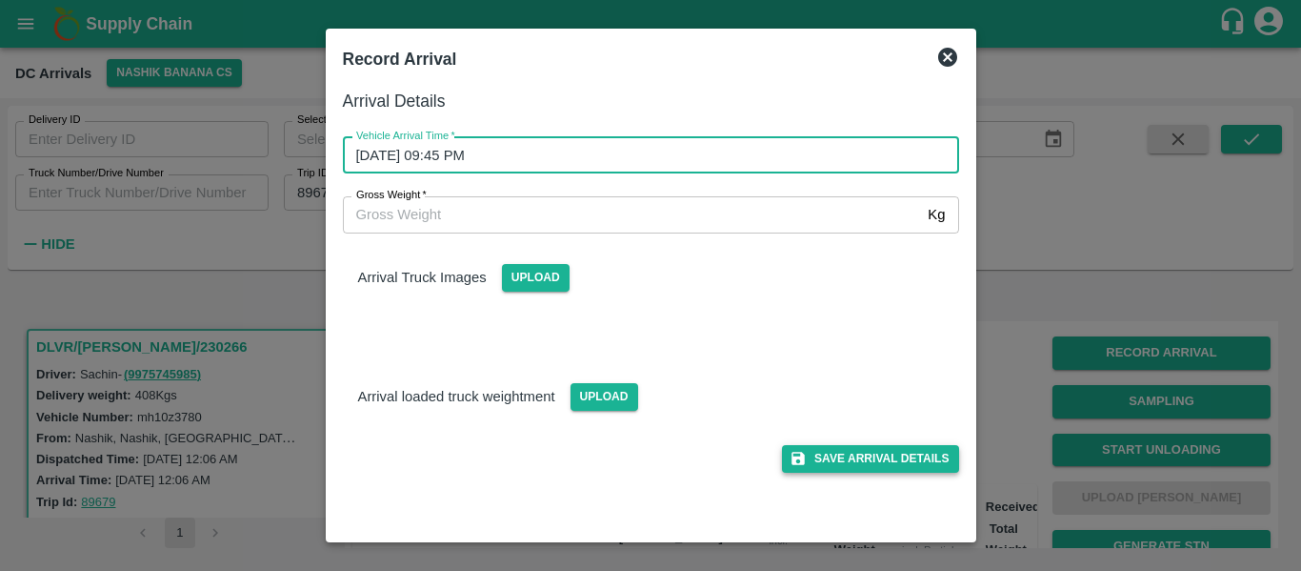
click at [869, 463] on button "Save Arrival Details" at bounding box center [870, 459] width 176 height 28
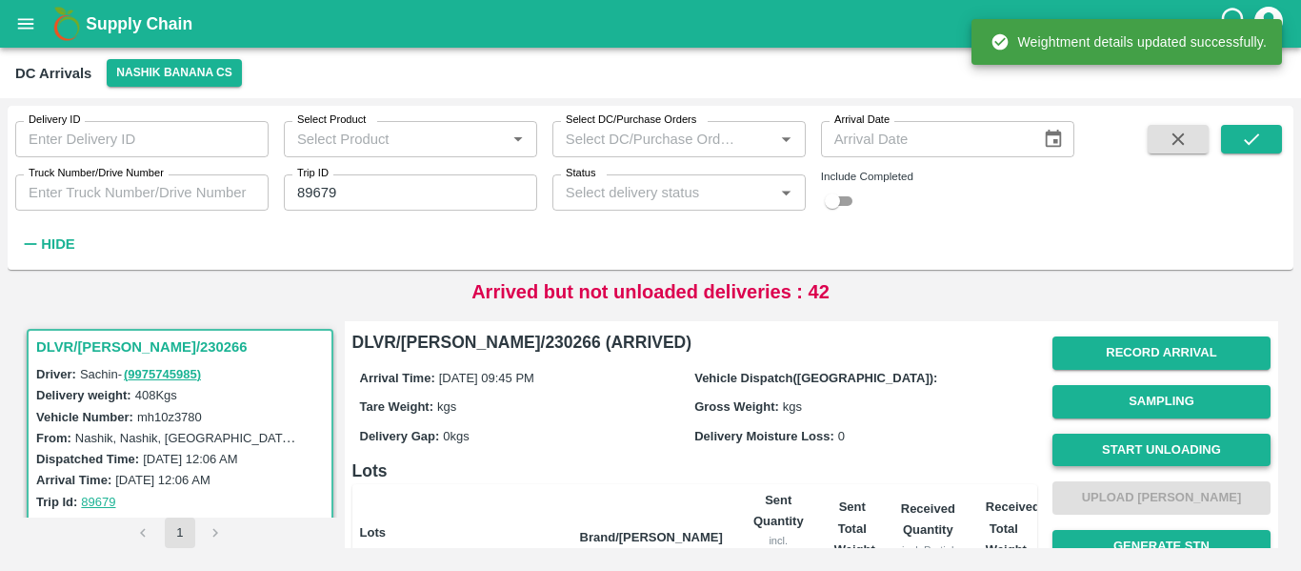
click at [1111, 449] on button "Start Unloading" at bounding box center [1162, 449] width 218 height 33
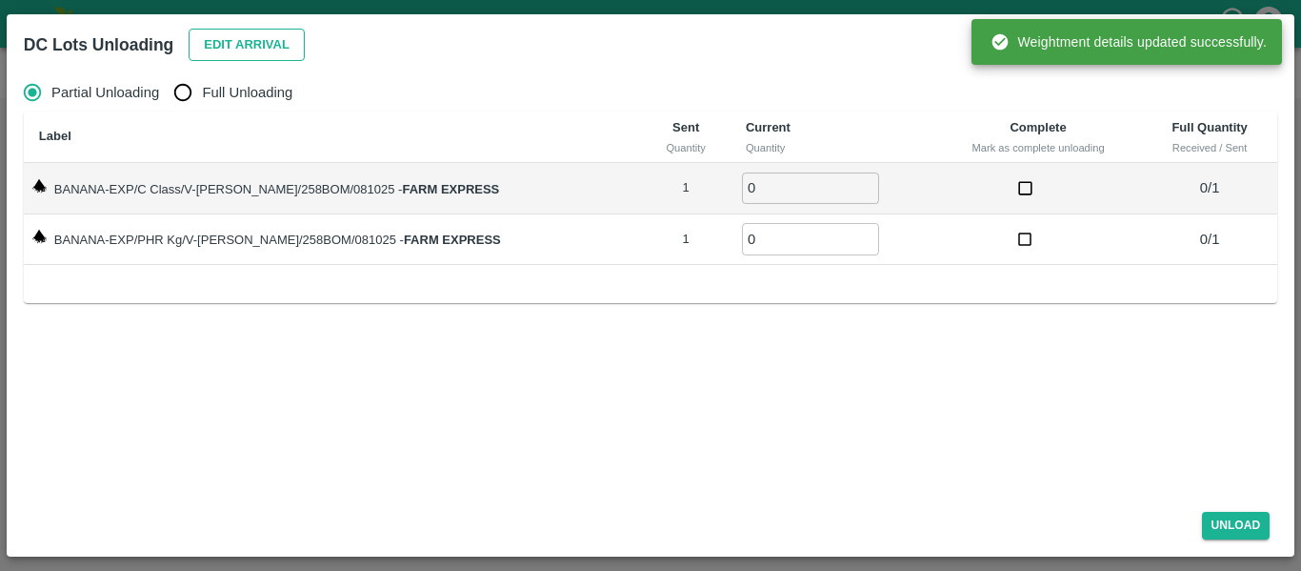
click at [228, 42] on button "Edit Arrival" at bounding box center [247, 45] width 116 height 33
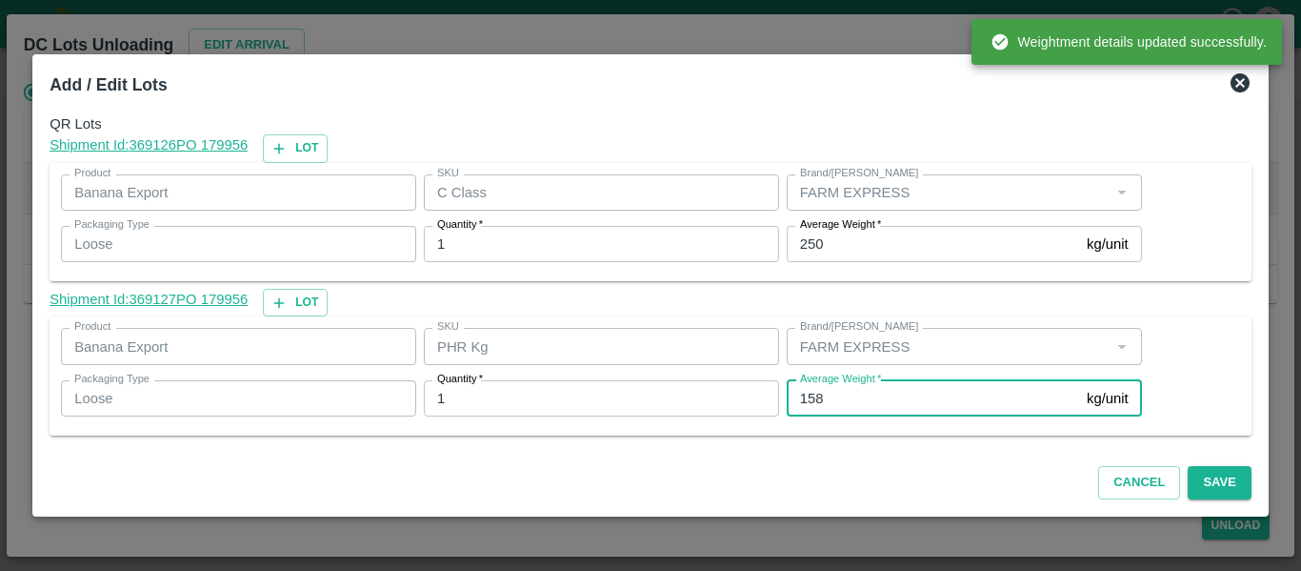
click at [832, 388] on input "158" at bounding box center [933, 398] width 292 height 36
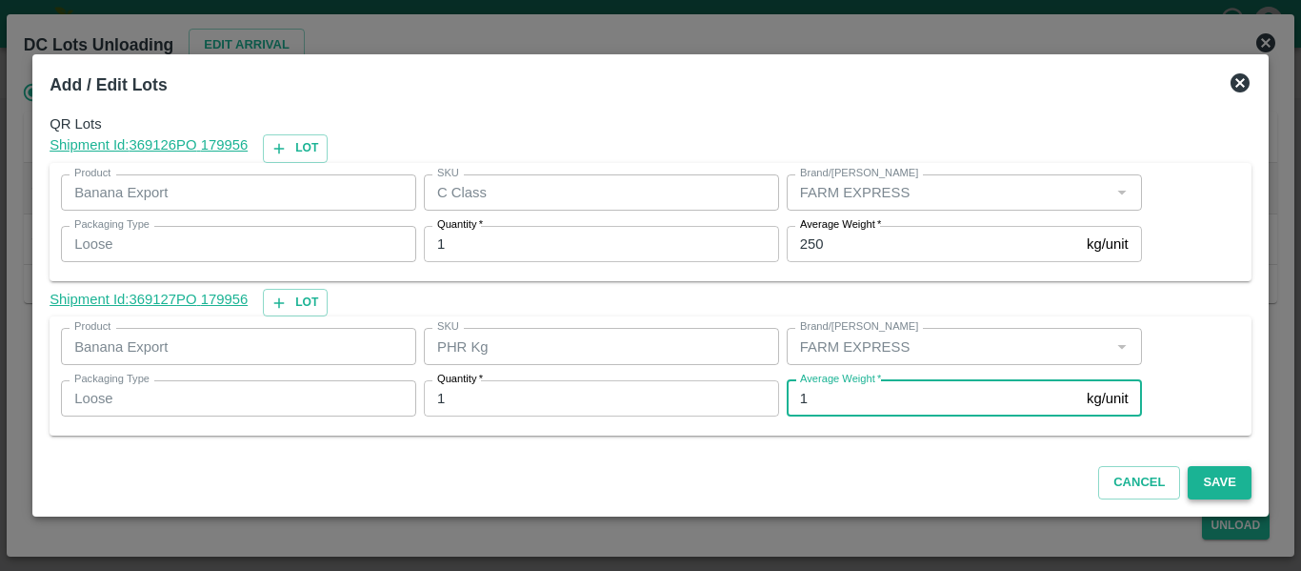
type input "1"
click at [1224, 474] on button "Save" at bounding box center [1219, 482] width 63 height 33
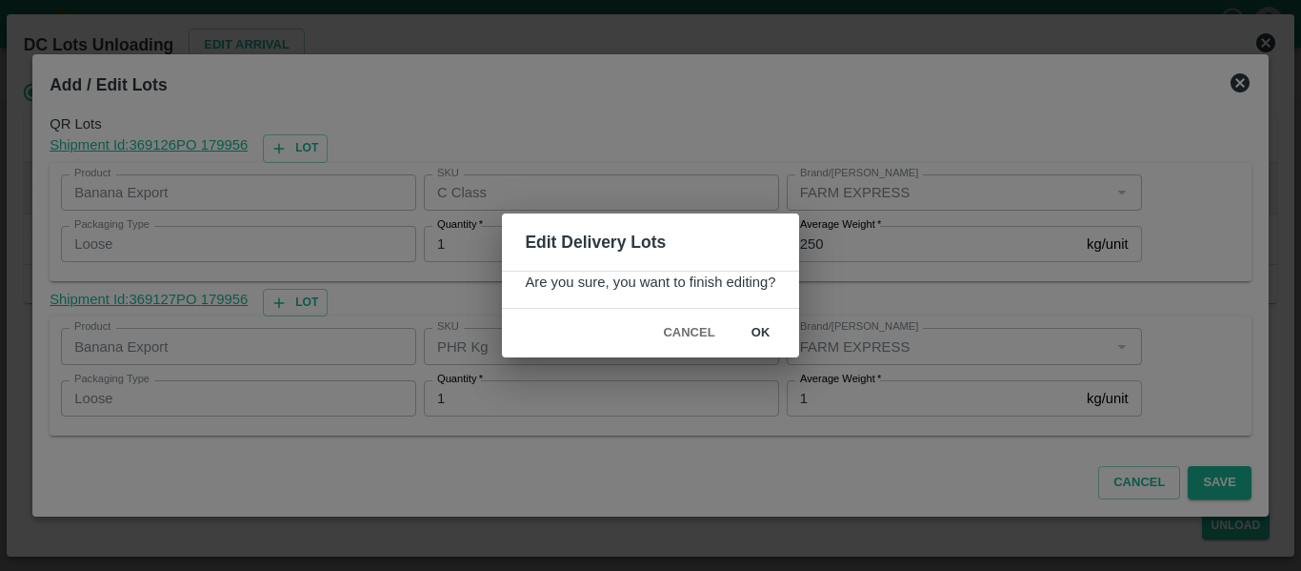
click at [758, 330] on button "ok" at bounding box center [761, 332] width 61 height 33
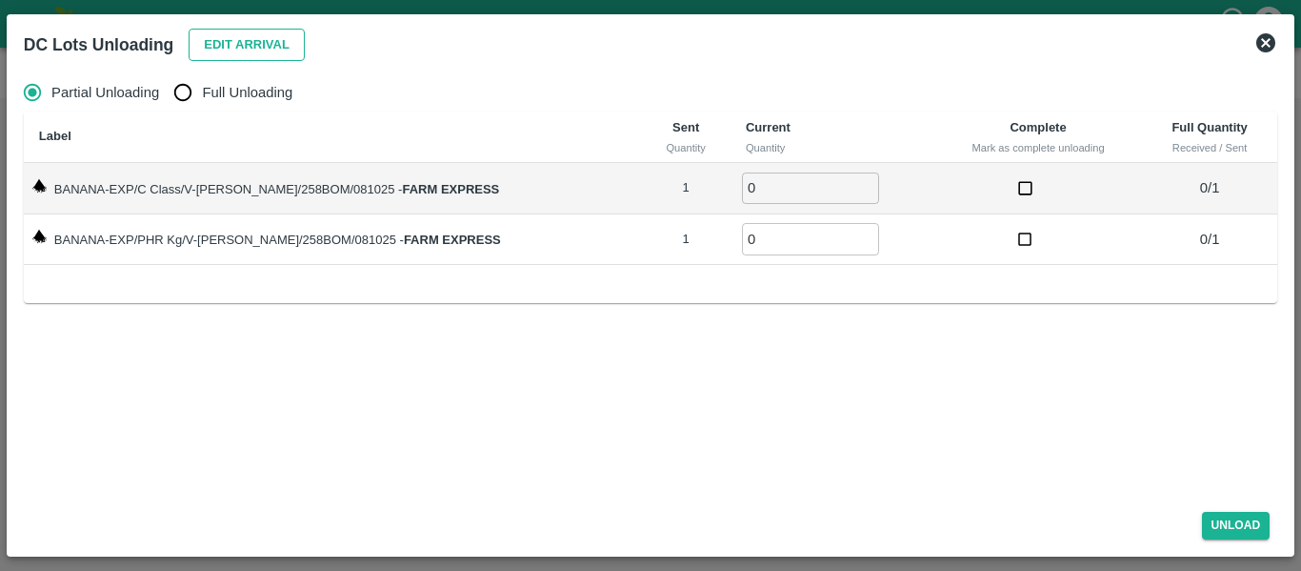
click at [207, 40] on button "Edit Arrival" at bounding box center [247, 45] width 116 height 33
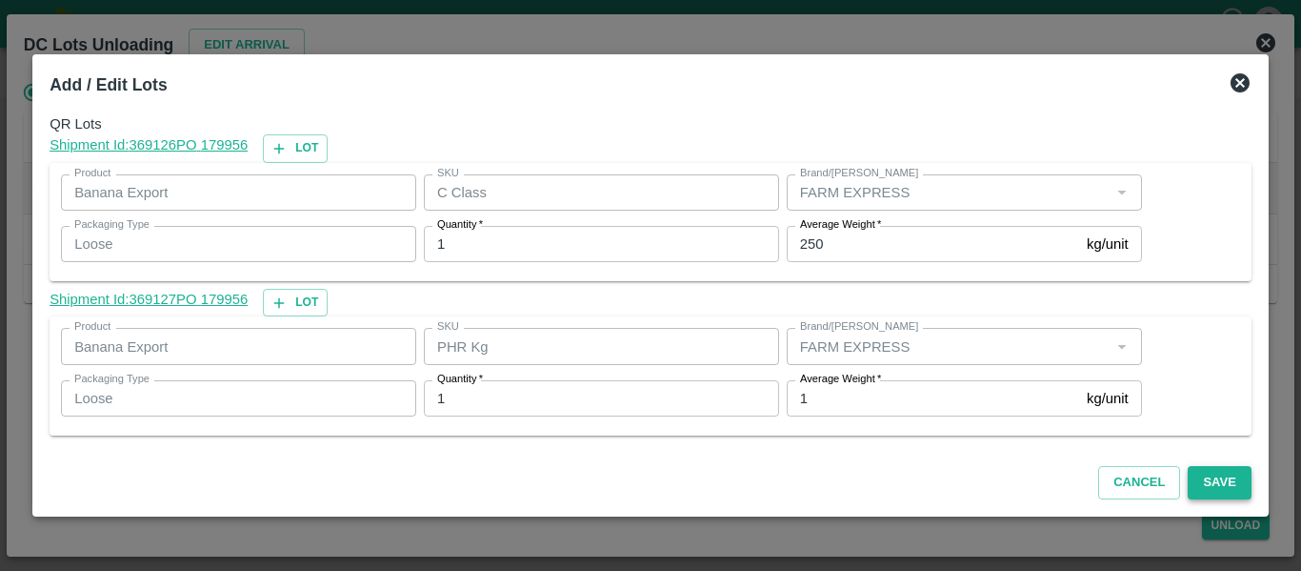
click at [1222, 480] on button "Save" at bounding box center [1219, 482] width 63 height 33
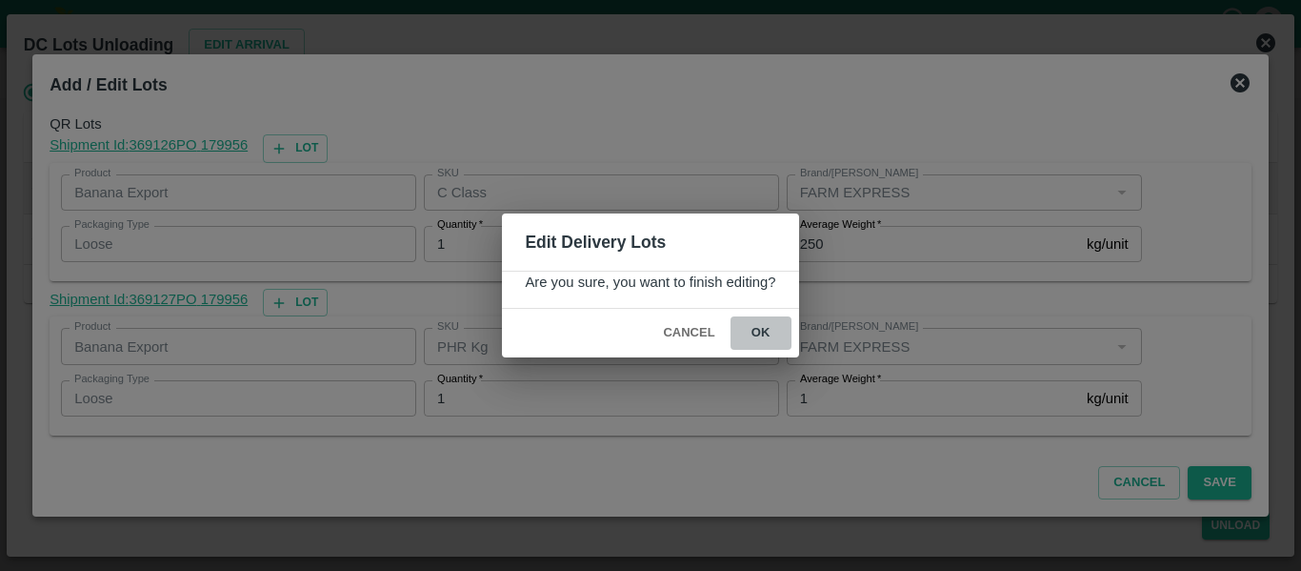
click at [753, 329] on button "ok" at bounding box center [761, 332] width 61 height 33
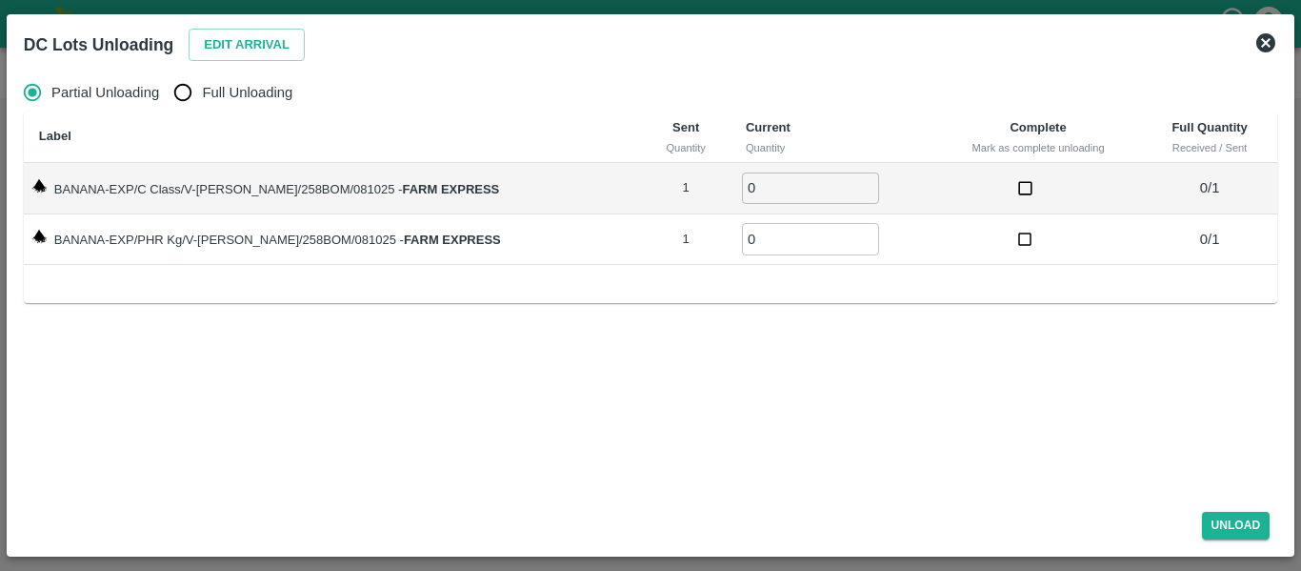
click at [241, 94] on span "Full Unloading" at bounding box center [247, 92] width 91 height 21
click at [202, 94] on input "Full Unloading" at bounding box center [183, 92] width 38 height 38
radio input "true"
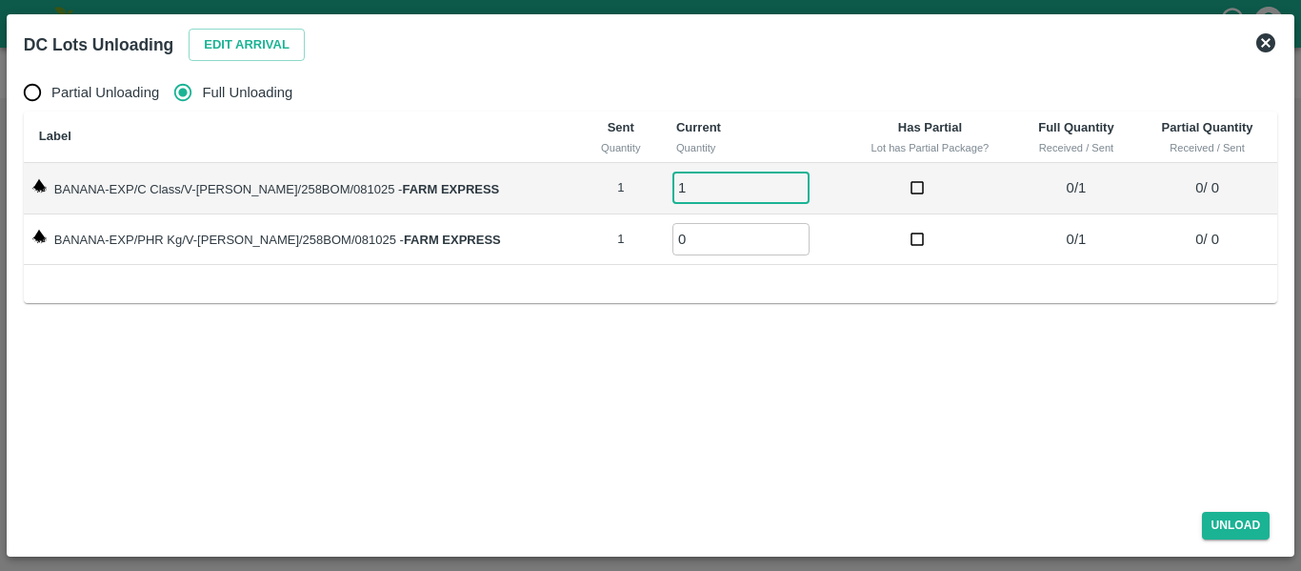
type input "1"
click at [768, 182] on input "1" at bounding box center [741, 187] width 137 height 31
type input "1"
click at [776, 232] on input "1" at bounding box center [741, 238] width 137 height 31
click at [1221, 526] on button "Unload" at bounding box center [1236, 526] width 69 height 28
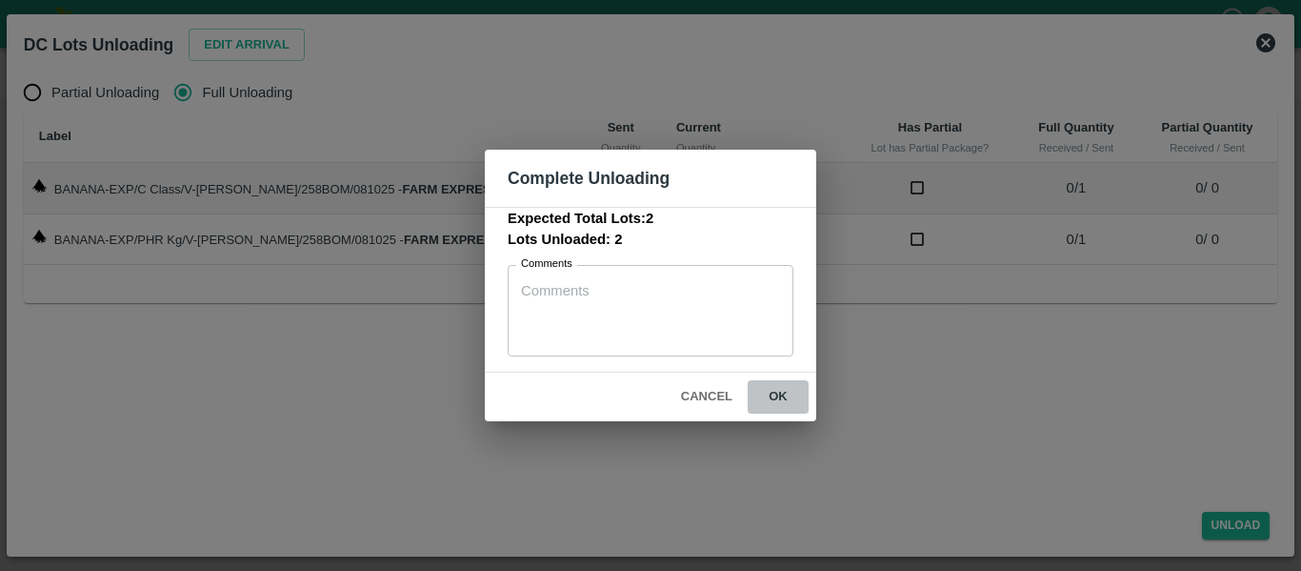
click at [779, 394] on button "ok" at bounding box center [778, 396] width 61 height 33
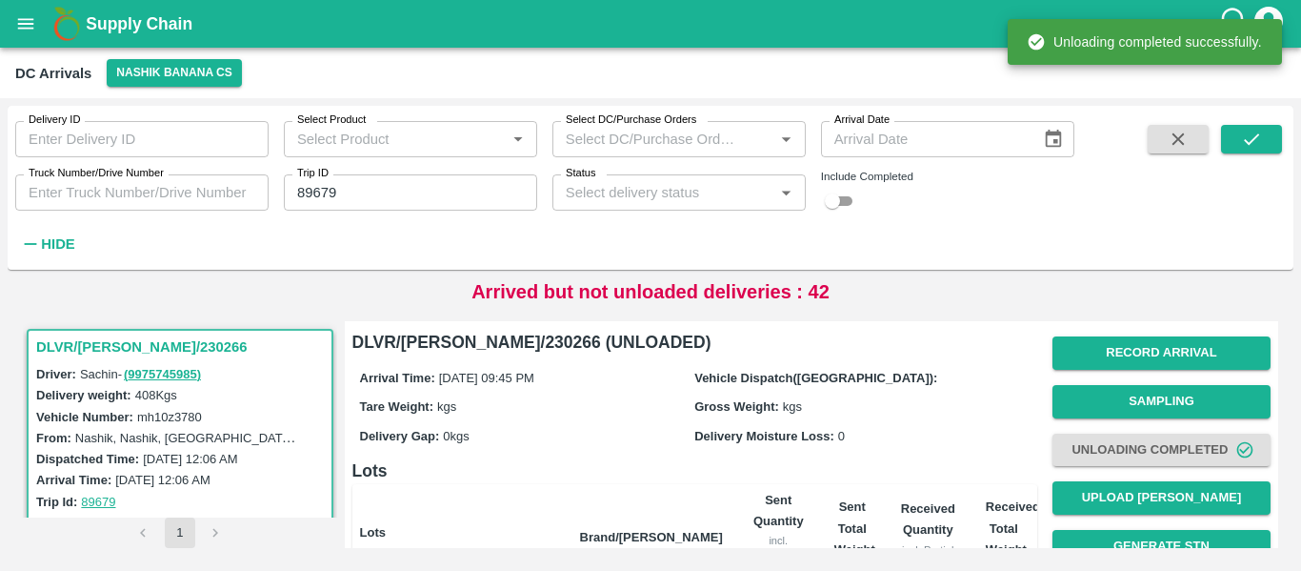
scroll to position [244, 0]
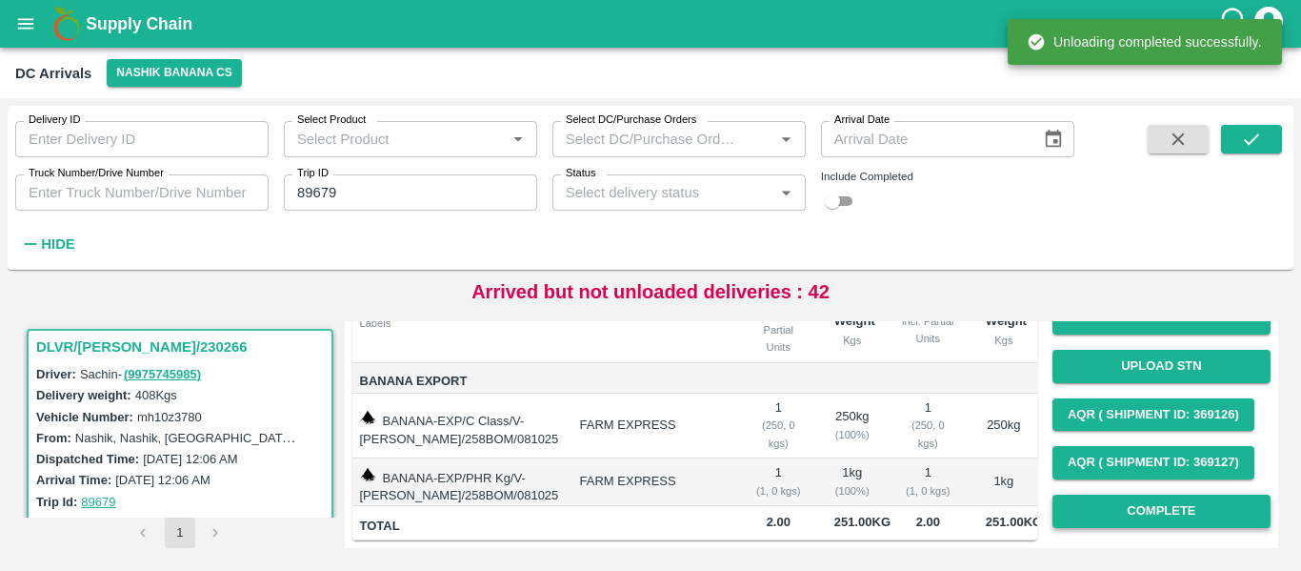
click at [1198, 511] on button "Complete" at bounding box center [1162, 510] width 218 height 33
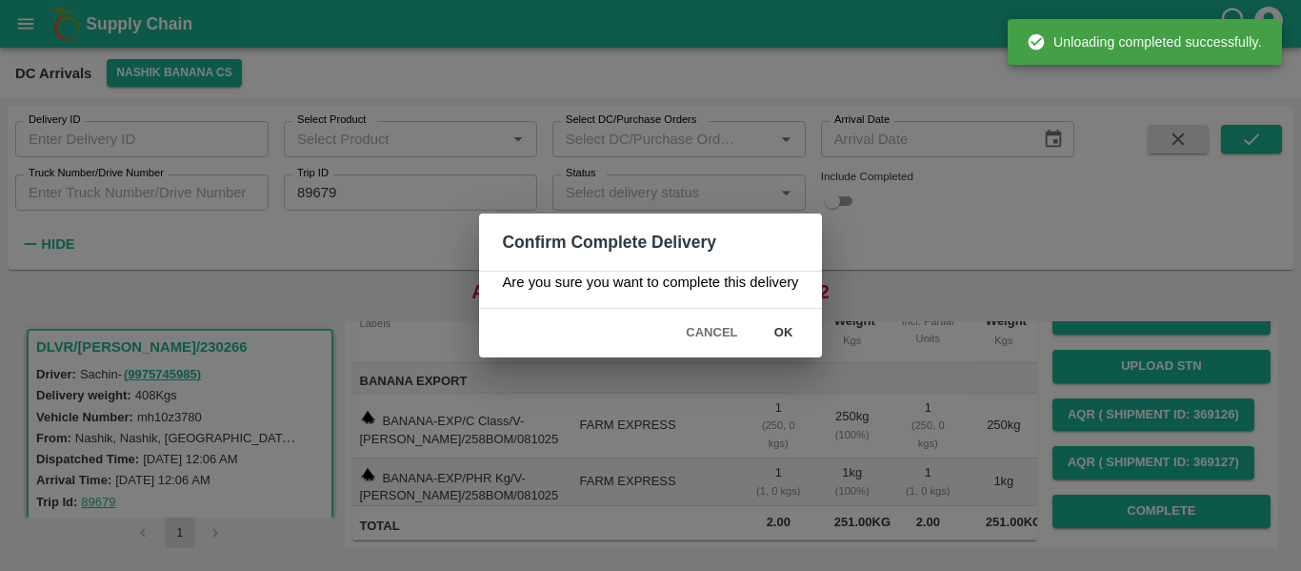
click at [783, 333] on button "ok" at bounding box center [784, 332] width 61 height 33
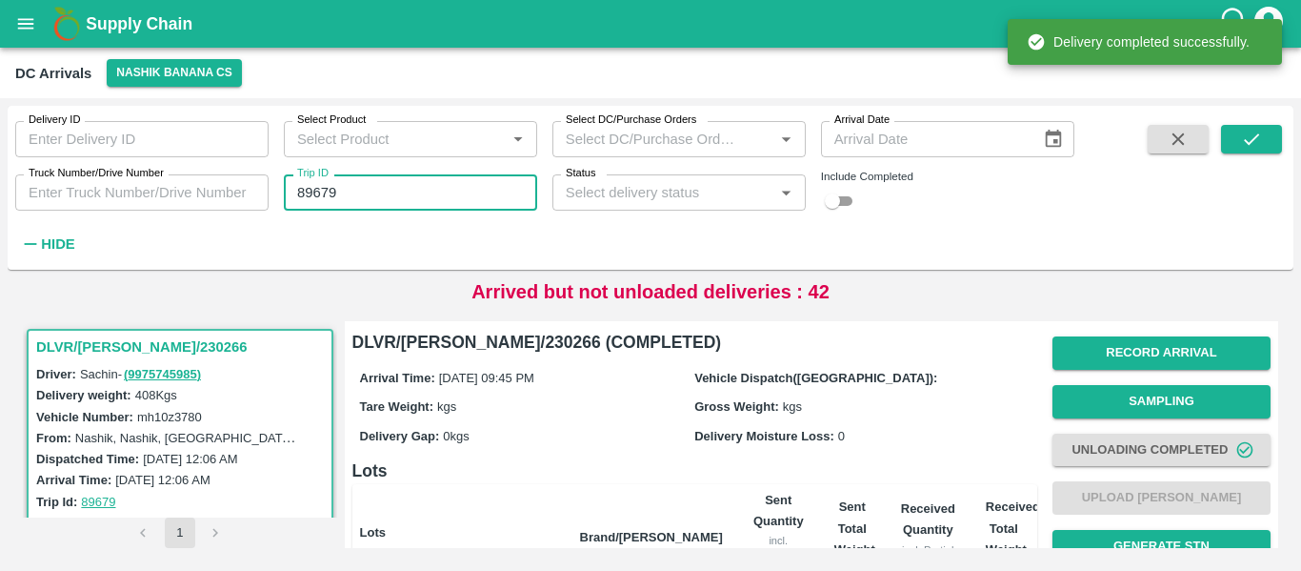
click at [377, 194] on input "89679" at bounding box center [410, 192] width 253 height 36
paste input "text"
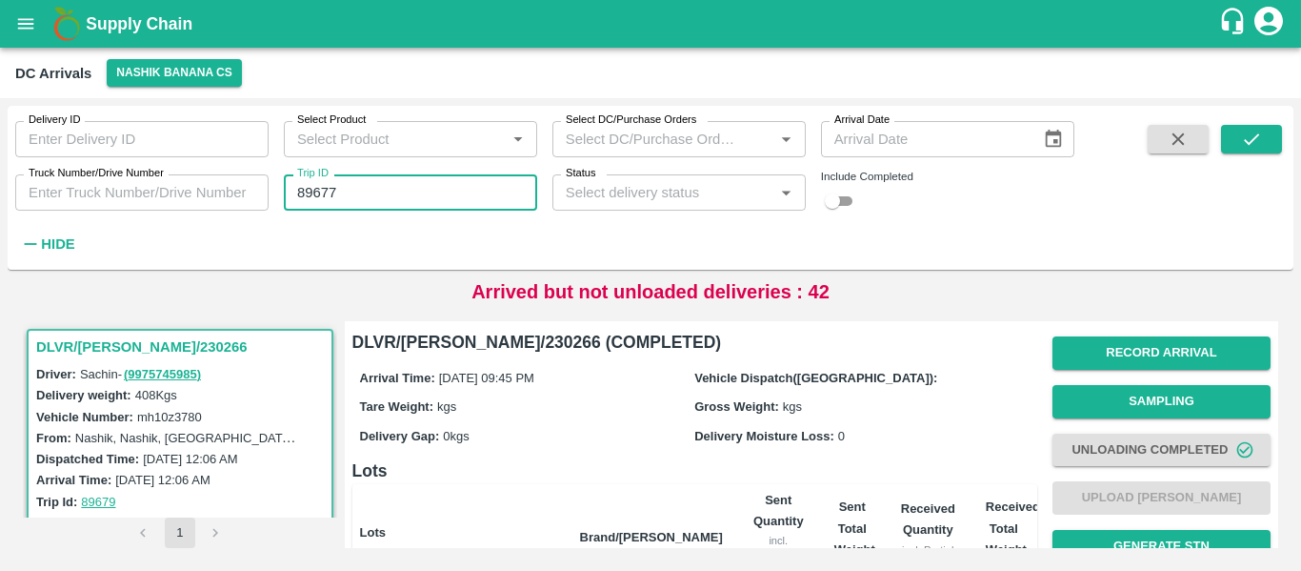
type input "89677"
click at [1241, 154] on span at bounding box center [1251, 191] width 61 height 133
click at [1241, 146] on icon "submit" at bounding box center [1251, 139] width 21 height 21
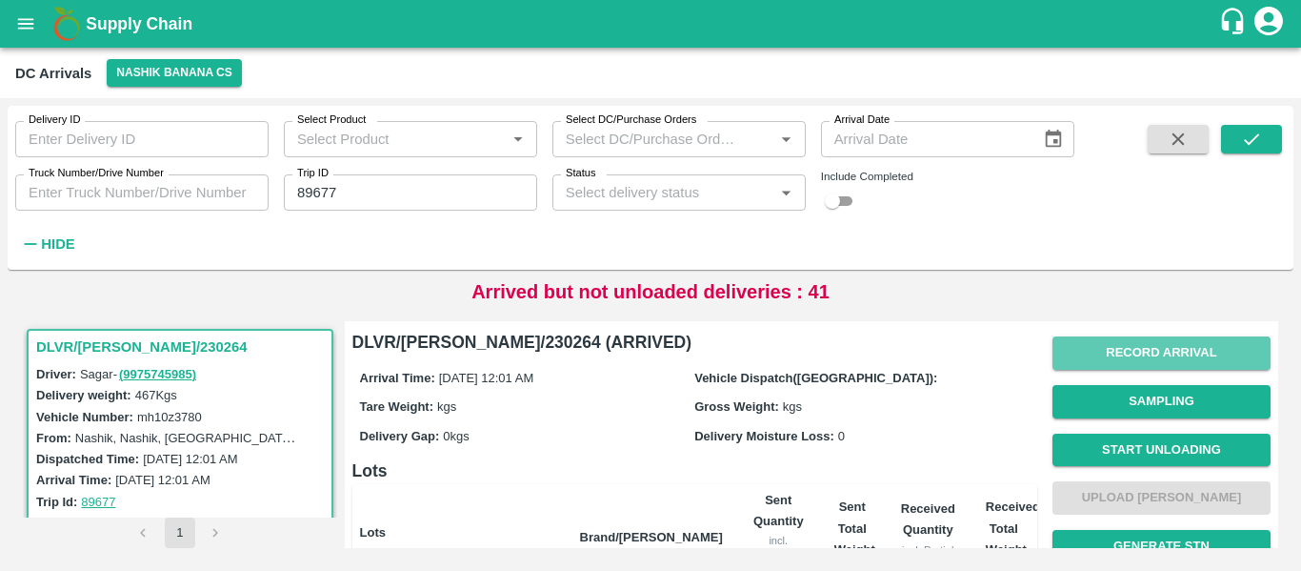
click at [1134, 352] on button "Record Arrival" at bounding box center [1162, 352] width 218 height 33
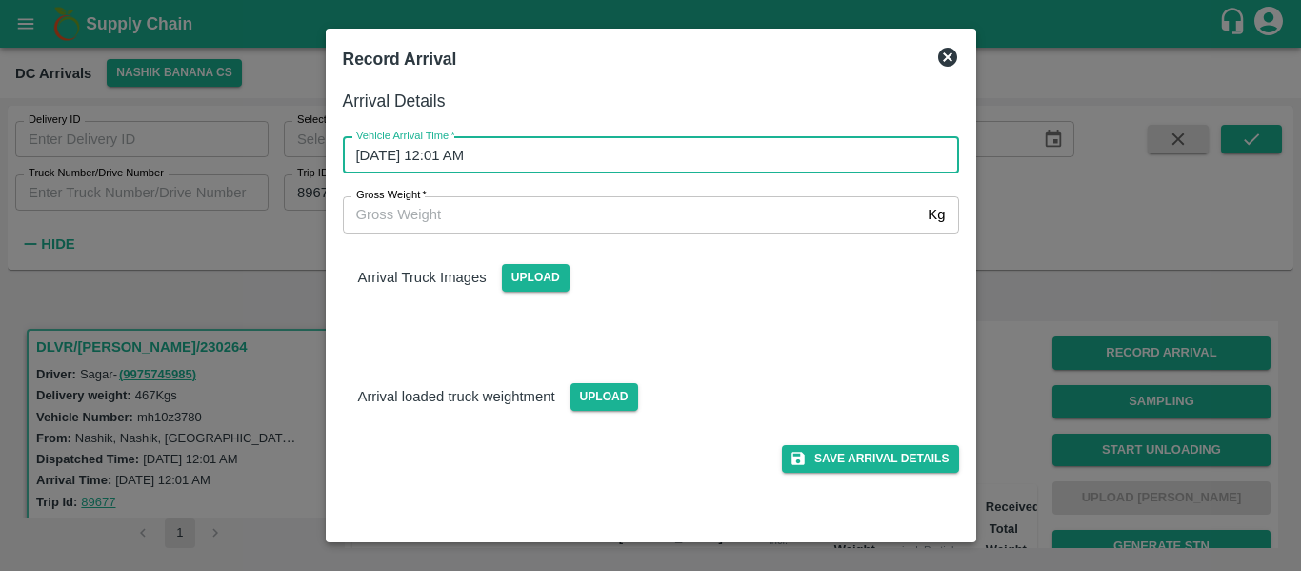
click at [483, 163] on input "09/10/2025 12:01 AM" at bounding box center [644, 155] width 603 height 36
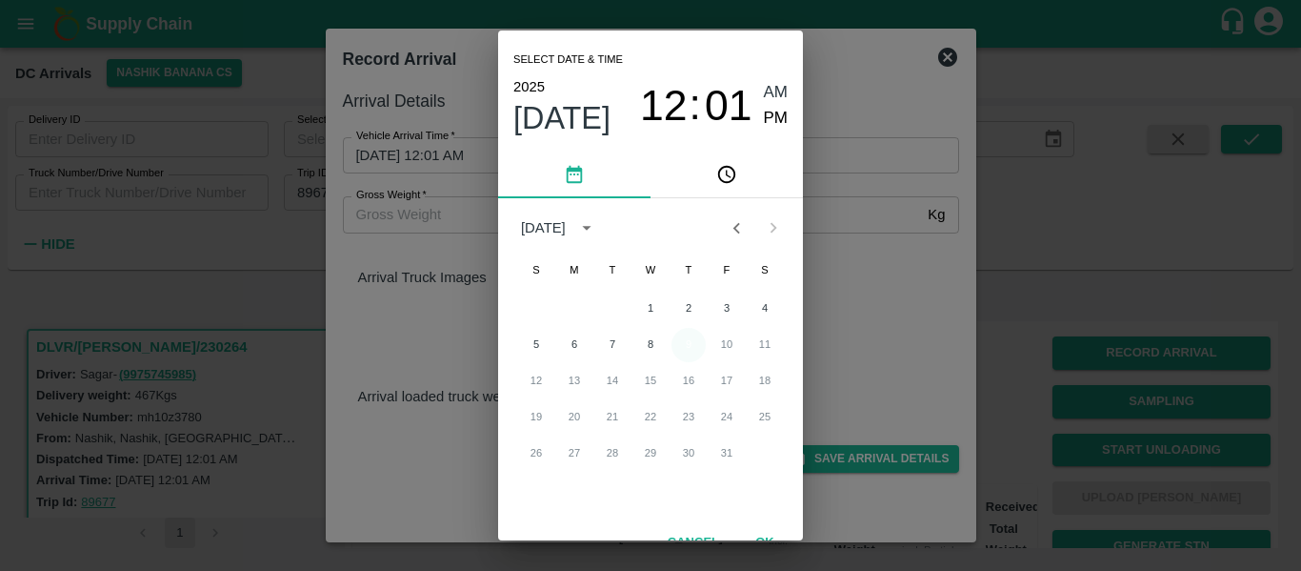
click at [682, 341] on button "9" at bounding box center [689, 345] width 34 height 34
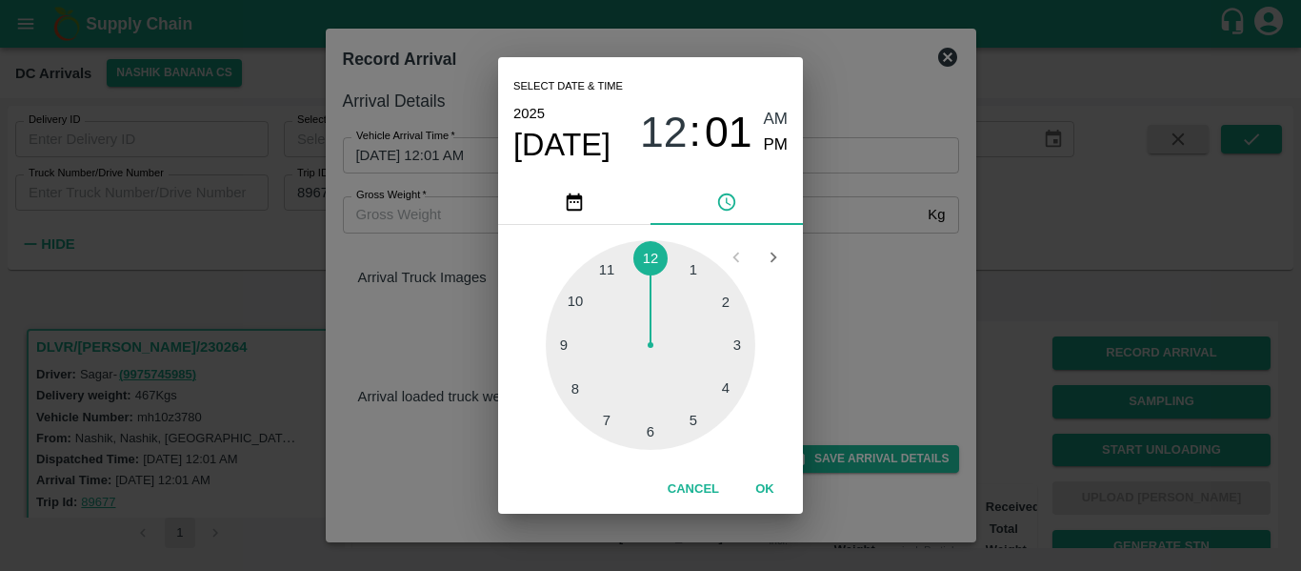
click at [599, 425] on div at bounding box center [651, 345] width 210 height 210
click at [600, 423] on div at bounding box center [651, 345] width 210 height 210
type input "09/10/2025 07:35 AM"
click at [777, 123] on span "AM" at bounding box center [776, 120] width 25 height 26
click at [759, 484] on button "OK" at bounding box center [765, 489] width 61 height 33
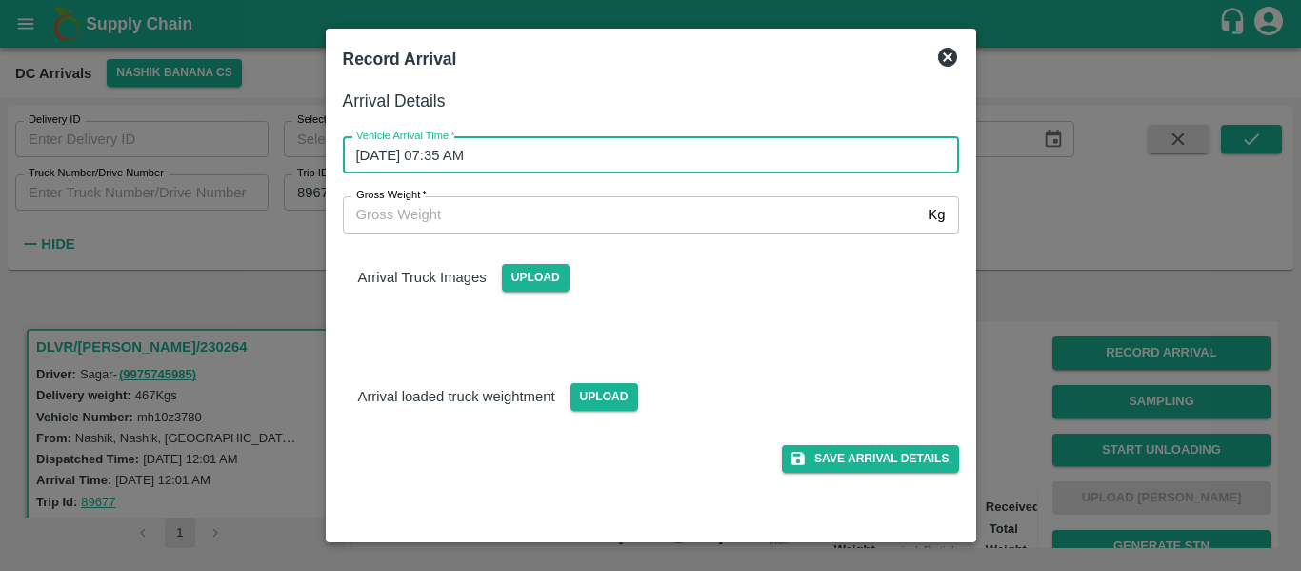
click at [924, 442] on div "Save Arrival Details" at bounding box center [644, 451] width 632 height 43
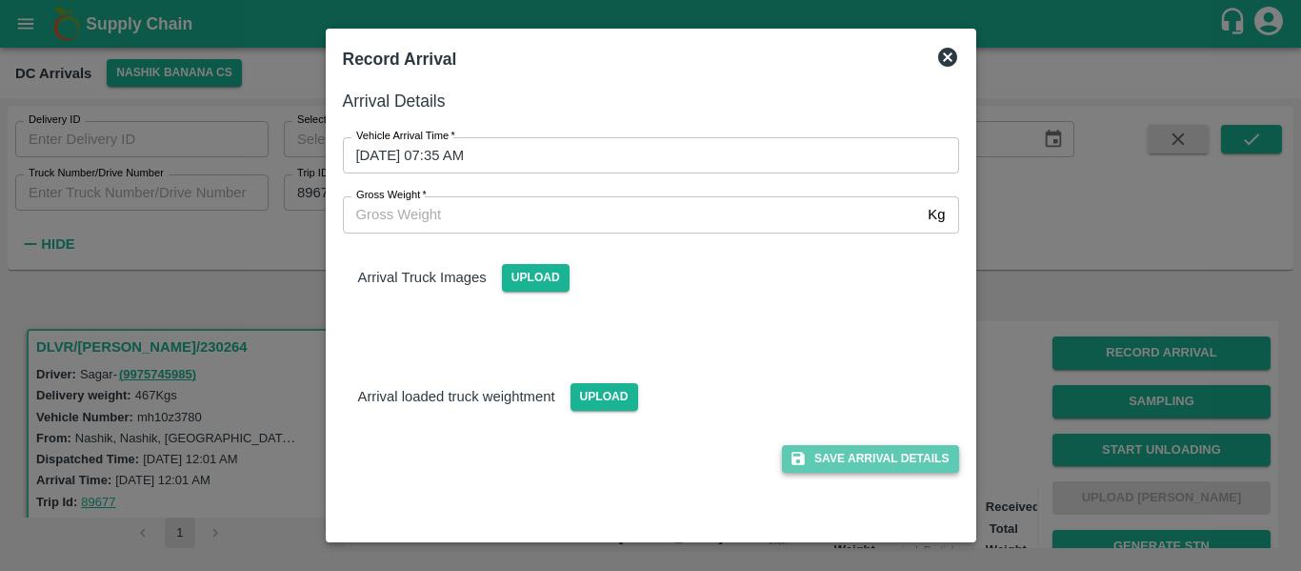
click at [925, 453] on button "Save Arrival Details" at bounding box center [870, 459] width 176 height 28
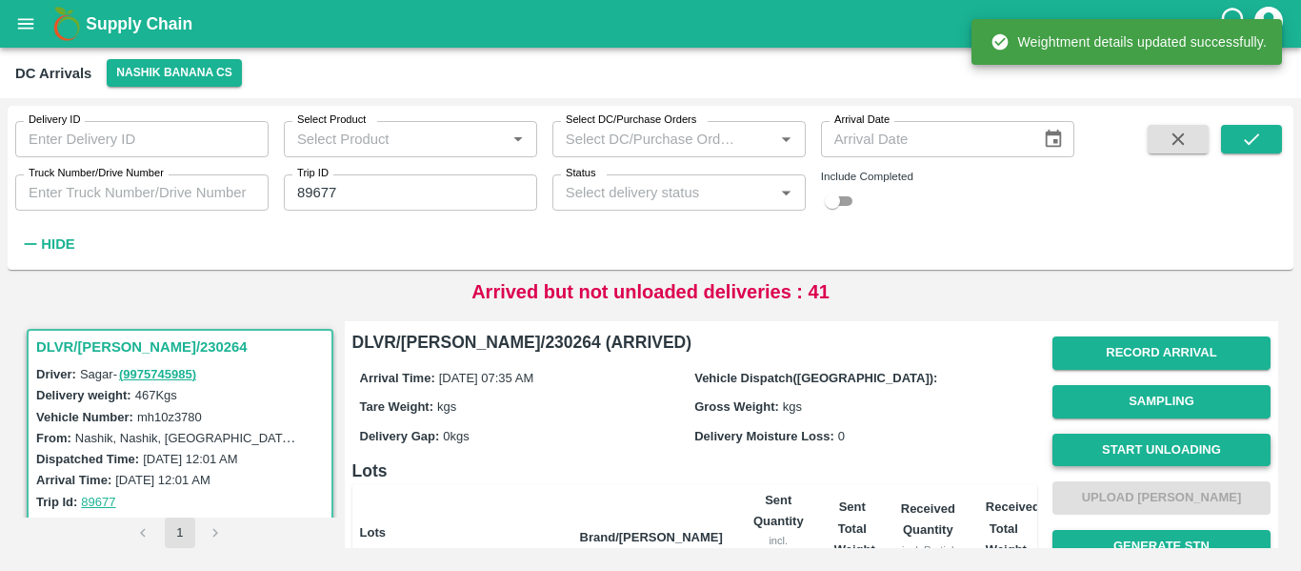
click at [1218, 451] on button "Start Unloading" at bounding box center [1162, 449] width 218 height 33
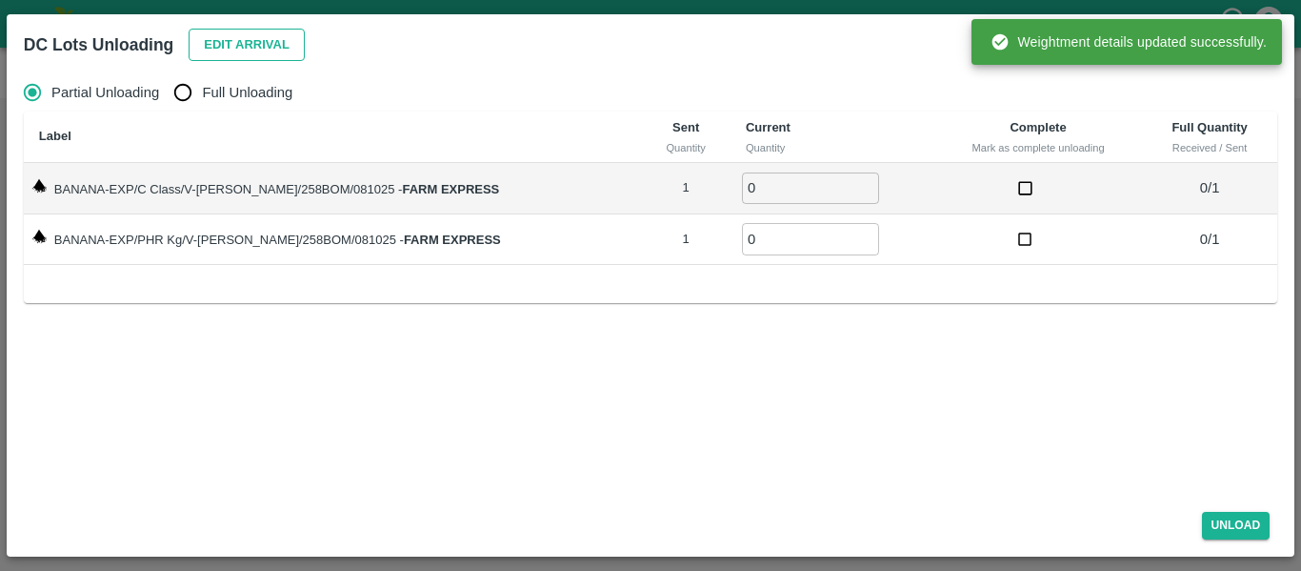
click at [256, 48] on button "Edit Arrival" at bounding box center [247, 45] width 116 height 33
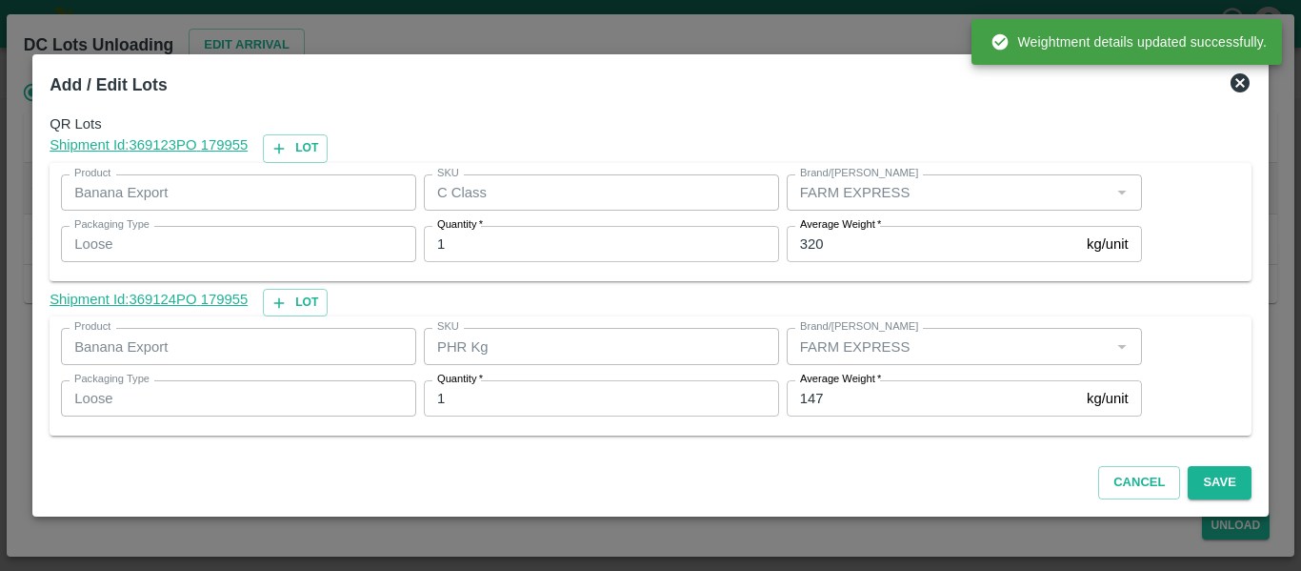
click at [832, 404] on input "147" at bounding box center [933, 398] width 292 height 36
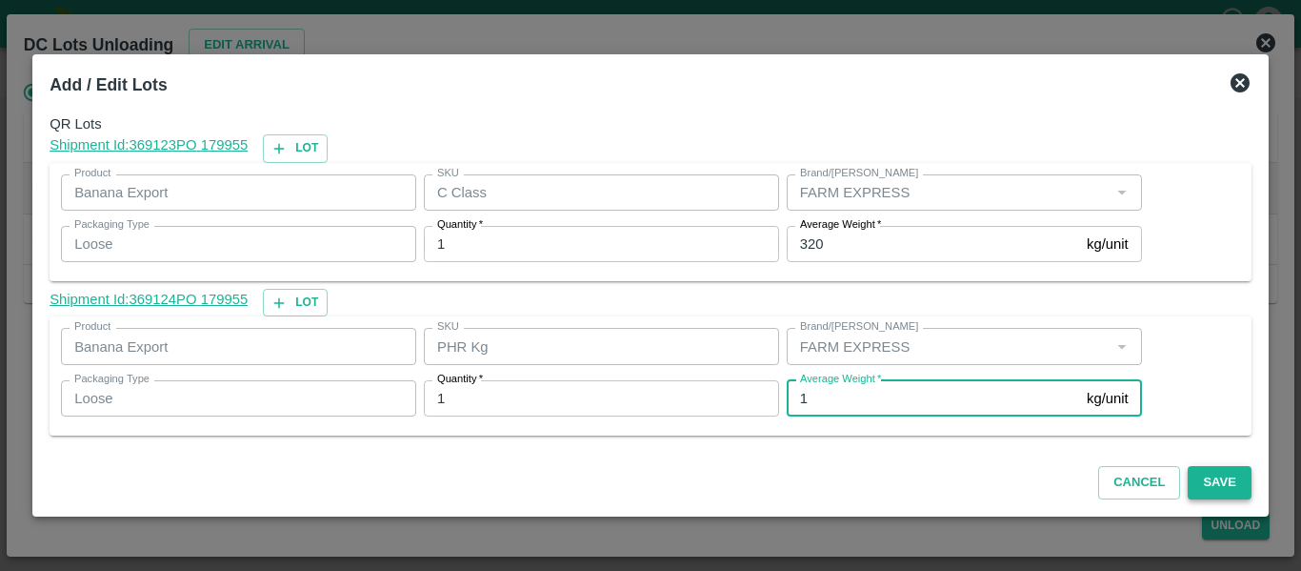
type input "1"
click at [1202, 473] on button "Save" at bounding box center [1219, 482] width 63 height 33
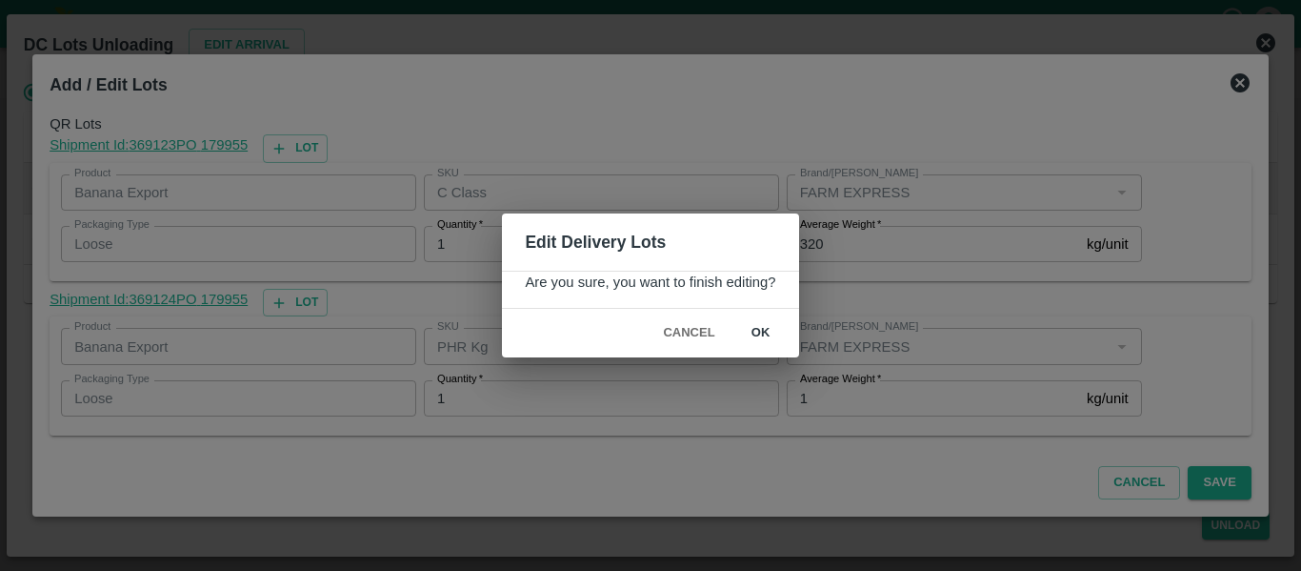
click at [758, 330] on button "ok" at bounding box center [761, 332] width 61 height 33
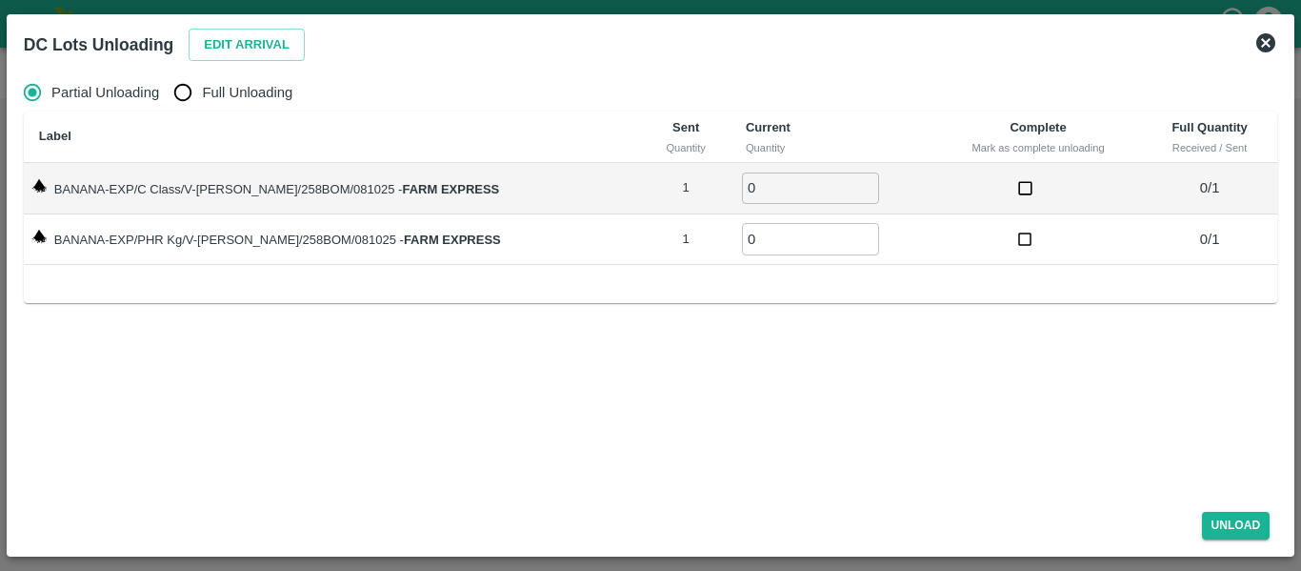
click at [192, 98] on input "Full Unloading" at bounding box center [183, 92] width 38 height 38
radio input "true"
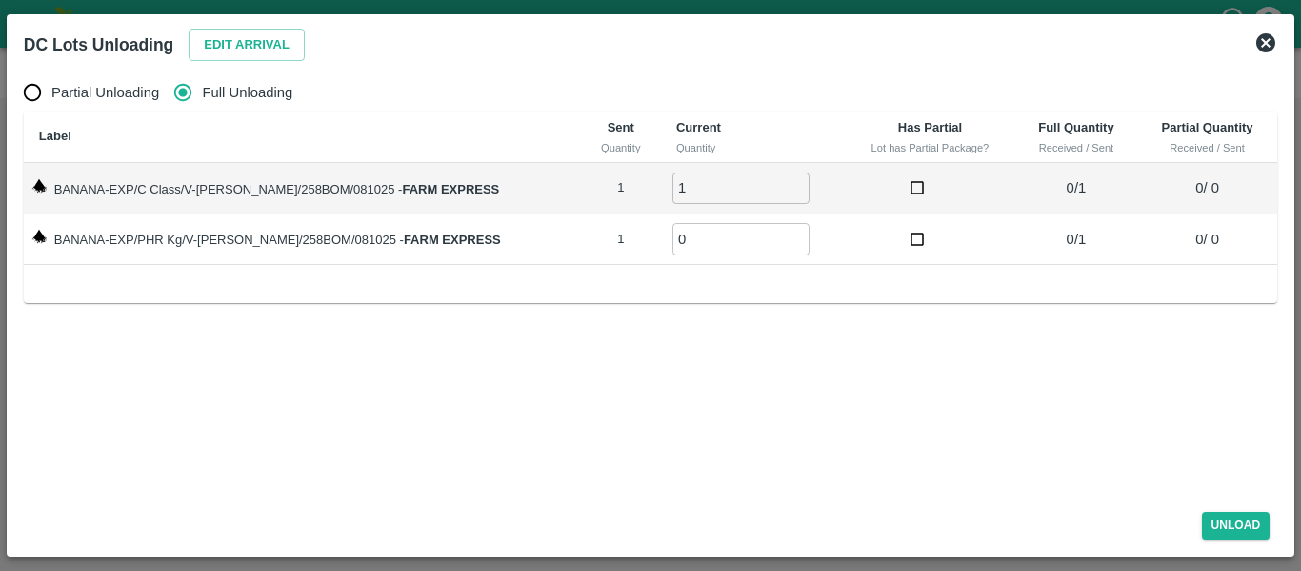
type input "1"
click at [772, 185] on input "1" at bounding box center [741, 187] width 137 height 31
type input "1"
click at [776, 234] on input "1" at bounding box center [741, 238] width 137 height 31
click at [1246, 540] on div "Unload" at bounding box center [650, 521] width 1269 height 50
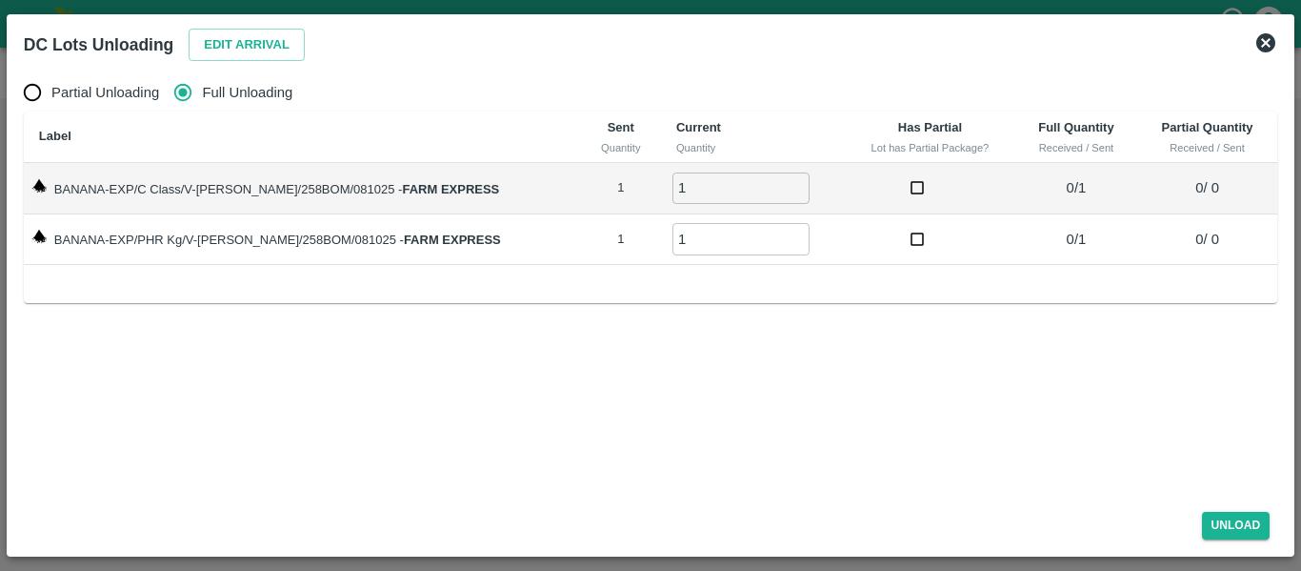
click at [1246, 540] on div "Unload" at bounding box center [650, 521] width 1269 height 50
click at [1235, 534] on button "Unload" at bounding box center [1236, 526] width 69 height 28
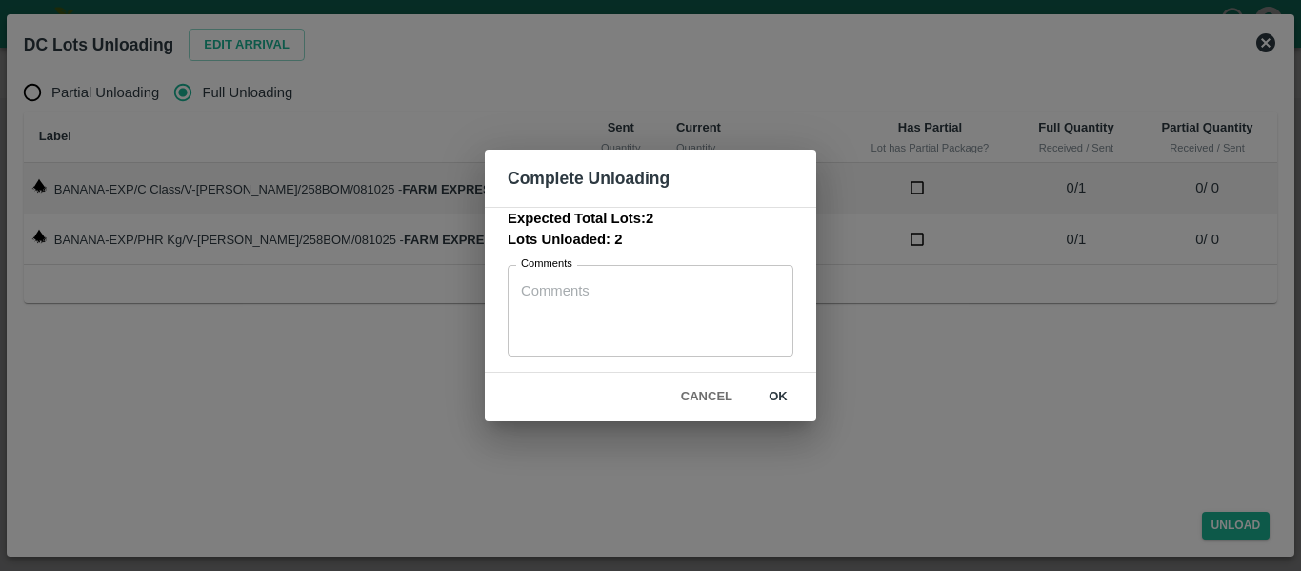
click at [785, 404] on button "ok" at bounding box center [778, 396] width 61 height 33
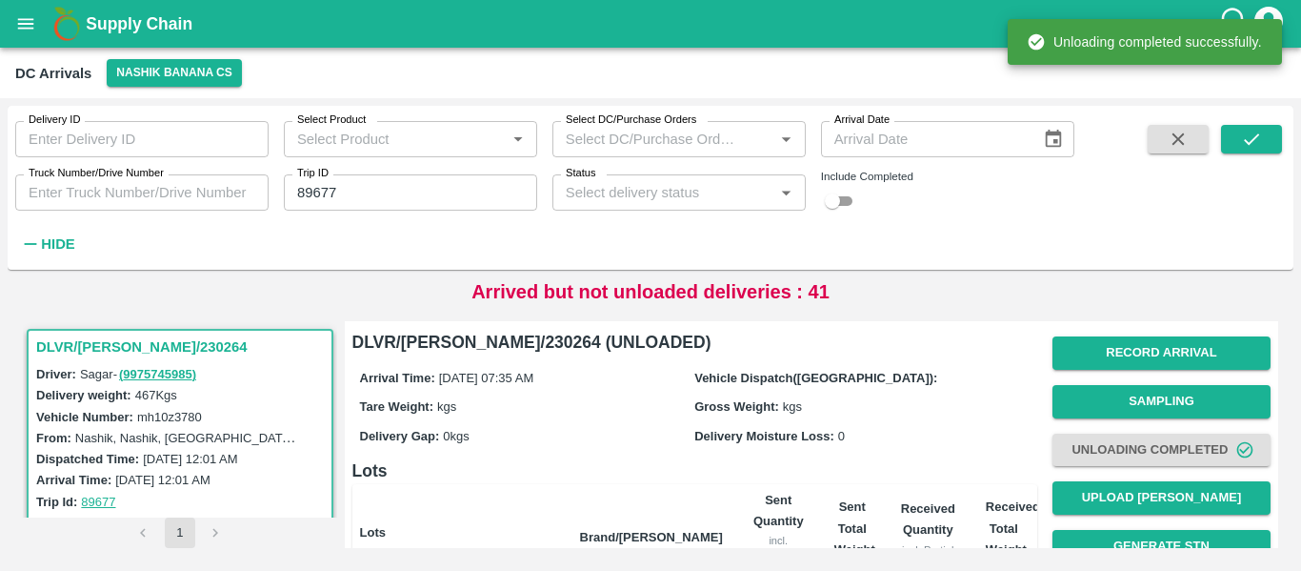
scroll to position [244, 0]
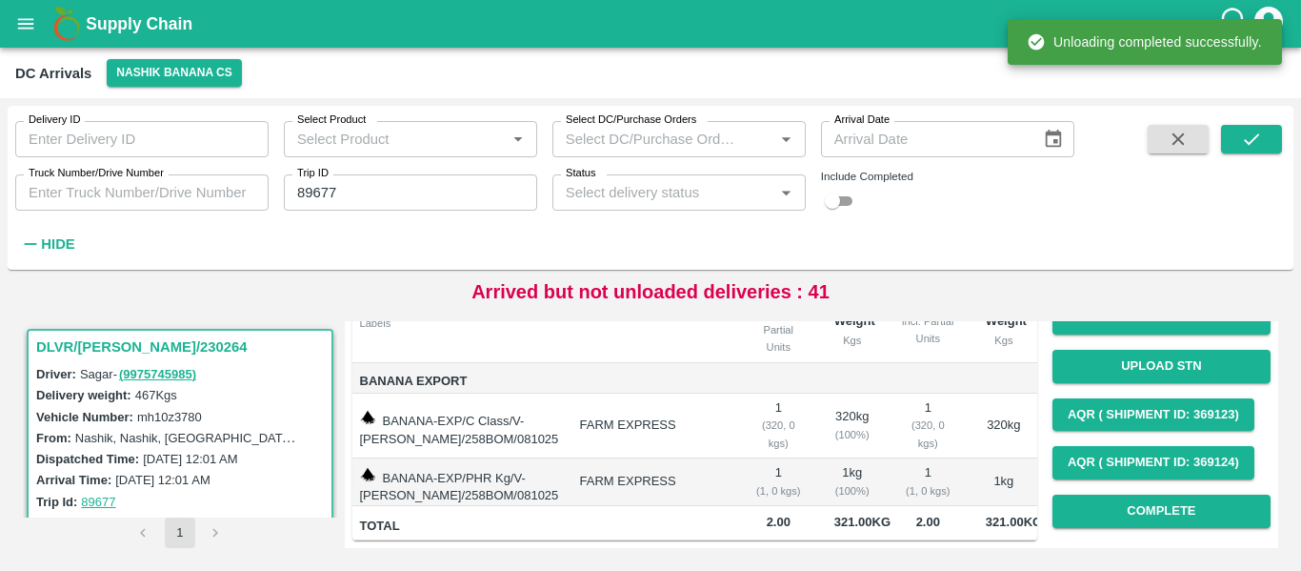
click at [1166, 514] on div "Record Arrival Sampling Unloading Completed Upload Tare Weight Generate STN Upl…" at bounding box center [1162, 317] width 218 height 435
click at [1158, 508] on button "Complete" at bounding box center [1162, 510] width 218 height 33
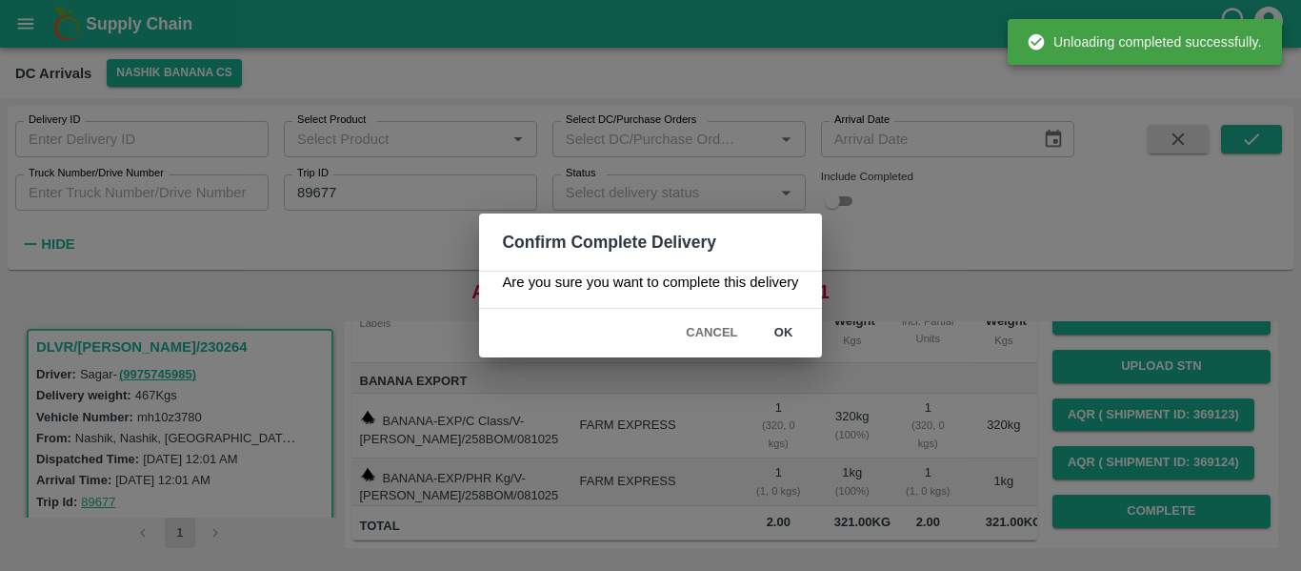
click at [816, 342] on div "Cancel ok" at bounding box center [650, 333] width 342 height 49
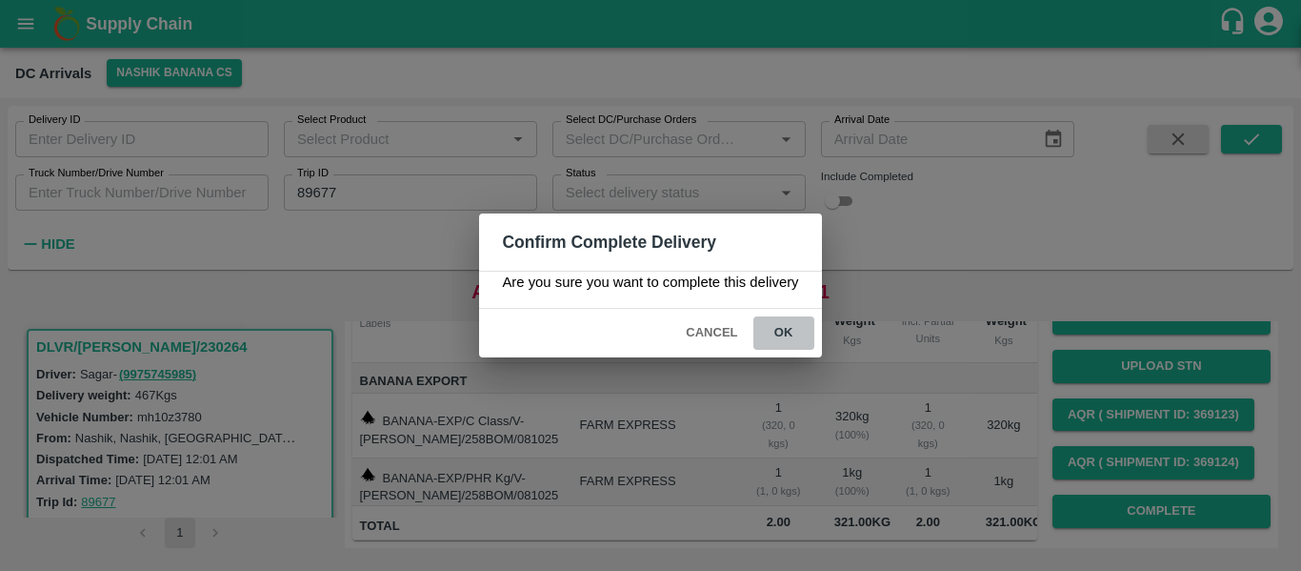
click at [798, 334] on button "ok" at bounding box center [784, 332] width 61 height 33
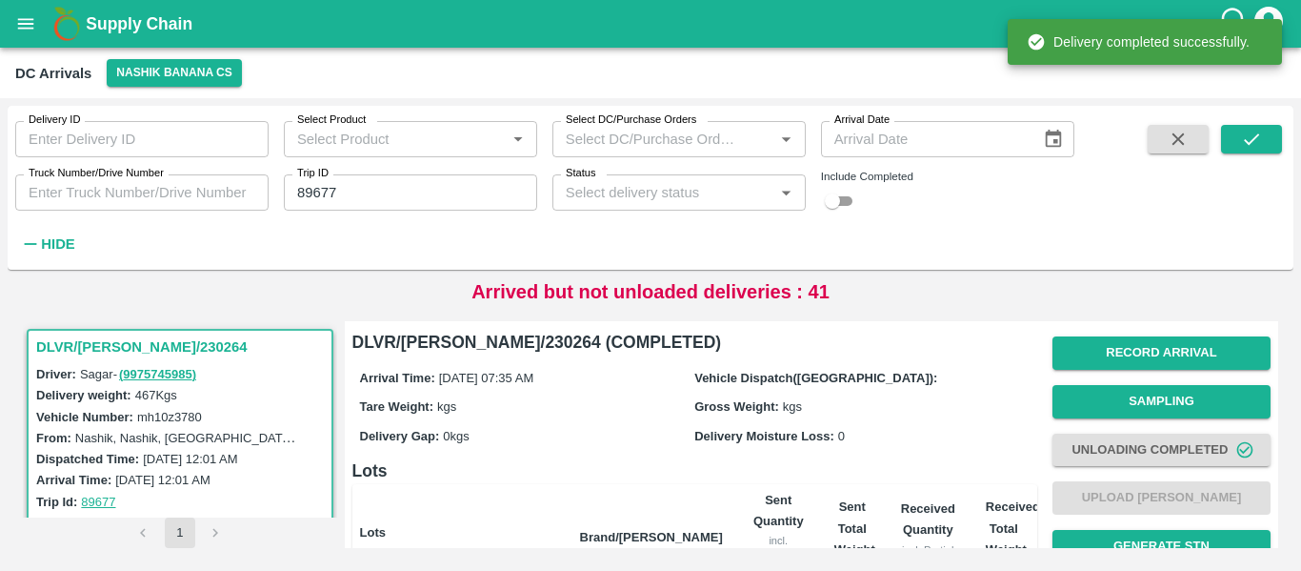
click at [461, 191] on input "89677" at bounding box center [410, 192] width 253 height 36
paste input "text"
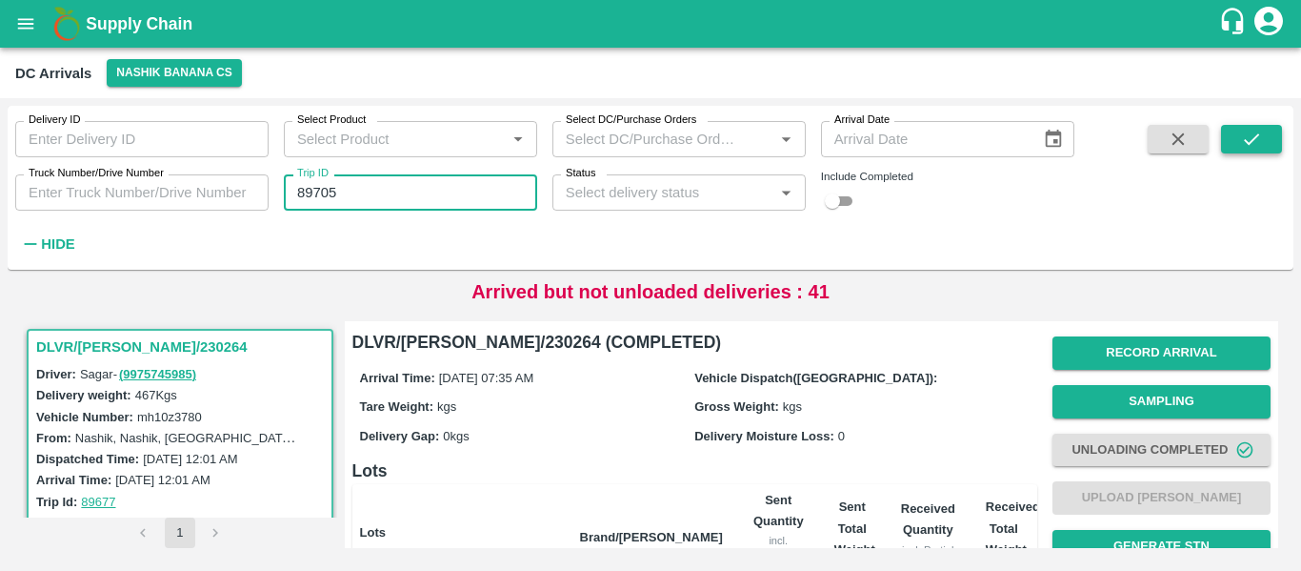
type input "89705"
click at [1246, 152] on button "submit" at bounding box center [1251, 139] width 61 height 29
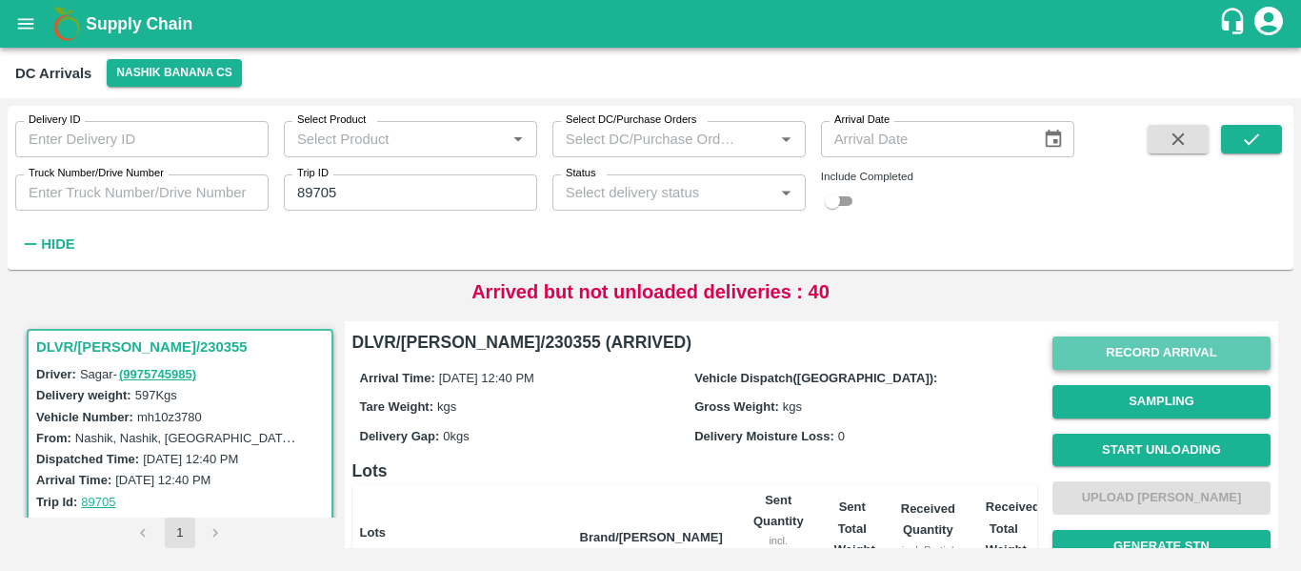
click at [1193, 357] on button "Record Arrival" at bounding box center [1162, 352] width 218 height 33
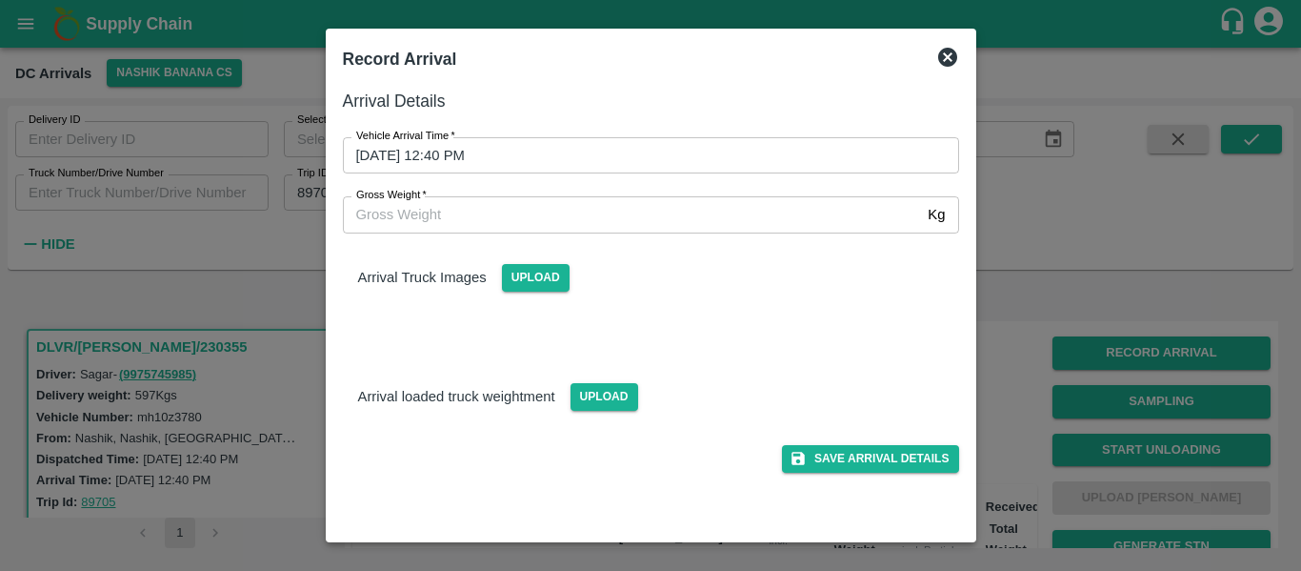
click at [539, 146] on input "09/10/2025 12:40 PM" at bounding box center [644, 155] width 603 height 36
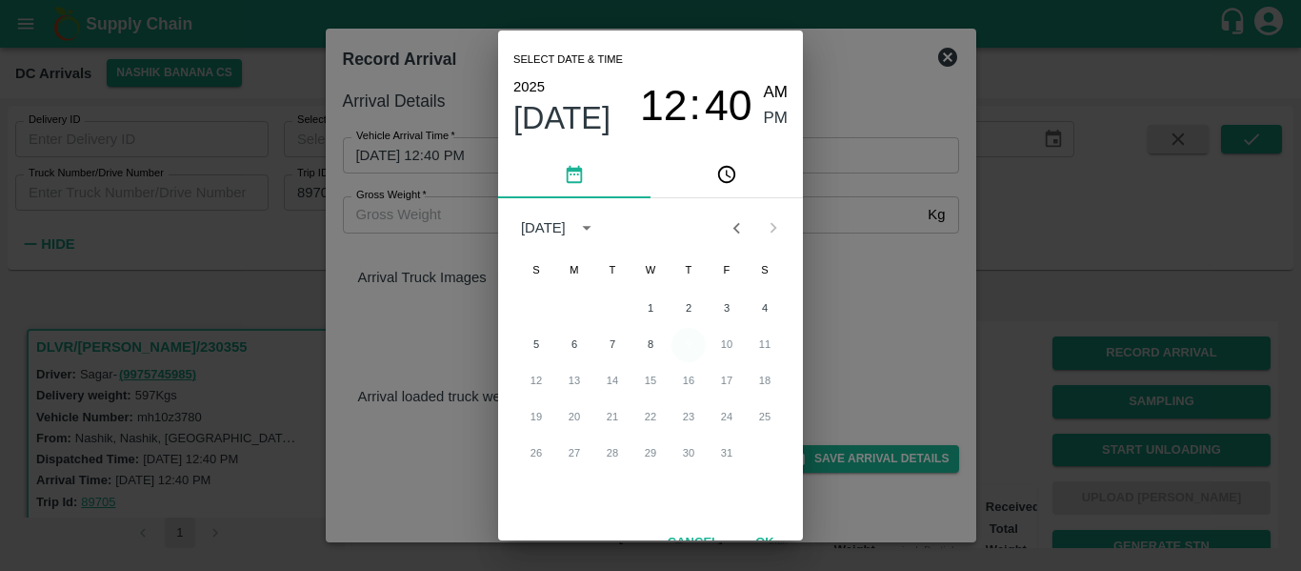
click at [688, 347] on button "9" at bounding box center [689, 345] width 34 height 34
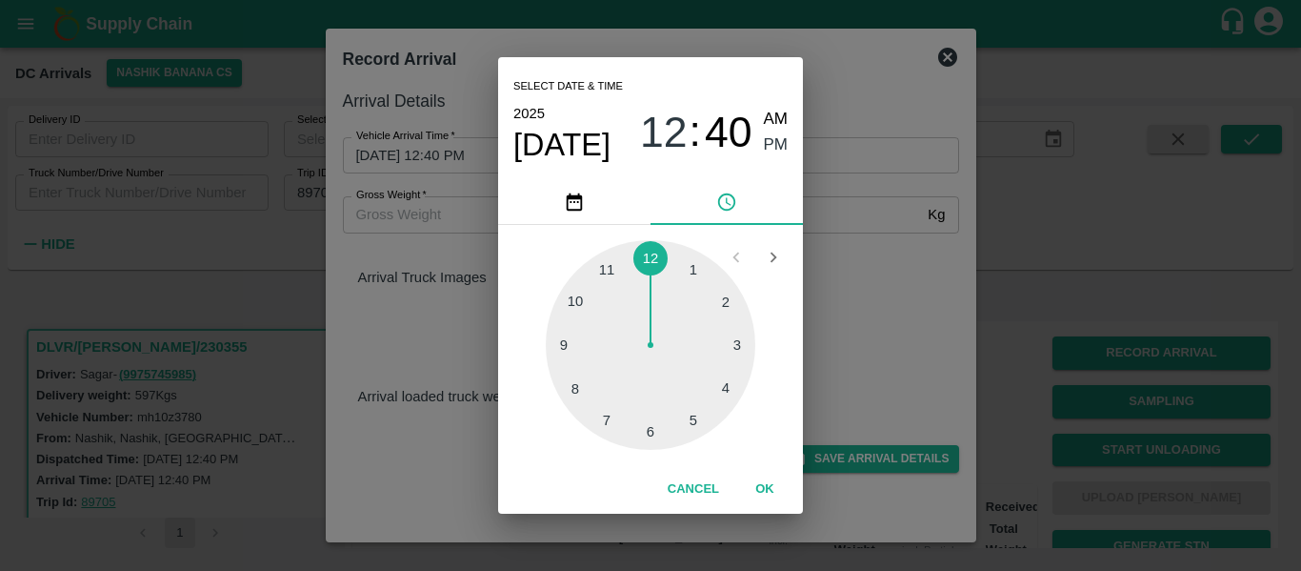
click at [654, 431] on div at bounding box center [651, 345] width 210 height 210
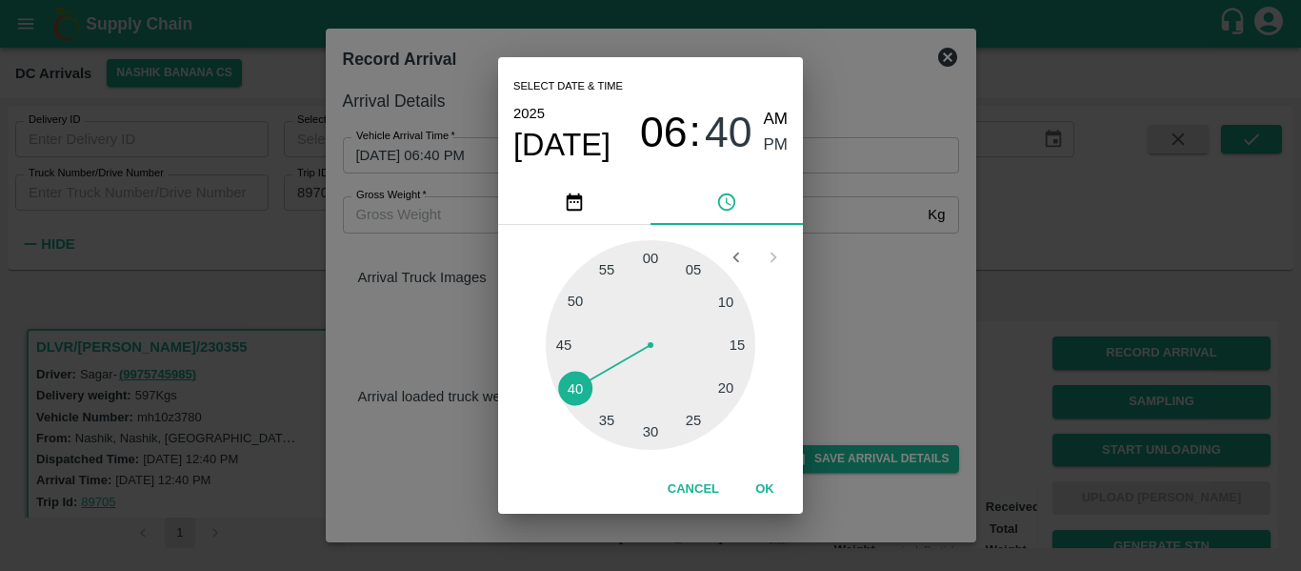
click at [654, 431] on div at bounding box center [651, 345] width 210 height 210
click at [772, 110] on span "AM" at bounding box center [776, 120] width 25 height 26
type input "09/10/2025 06:30 AM"
click at [764, 489] on button "OK" at bounding box center [765, 489] width 61 height 33
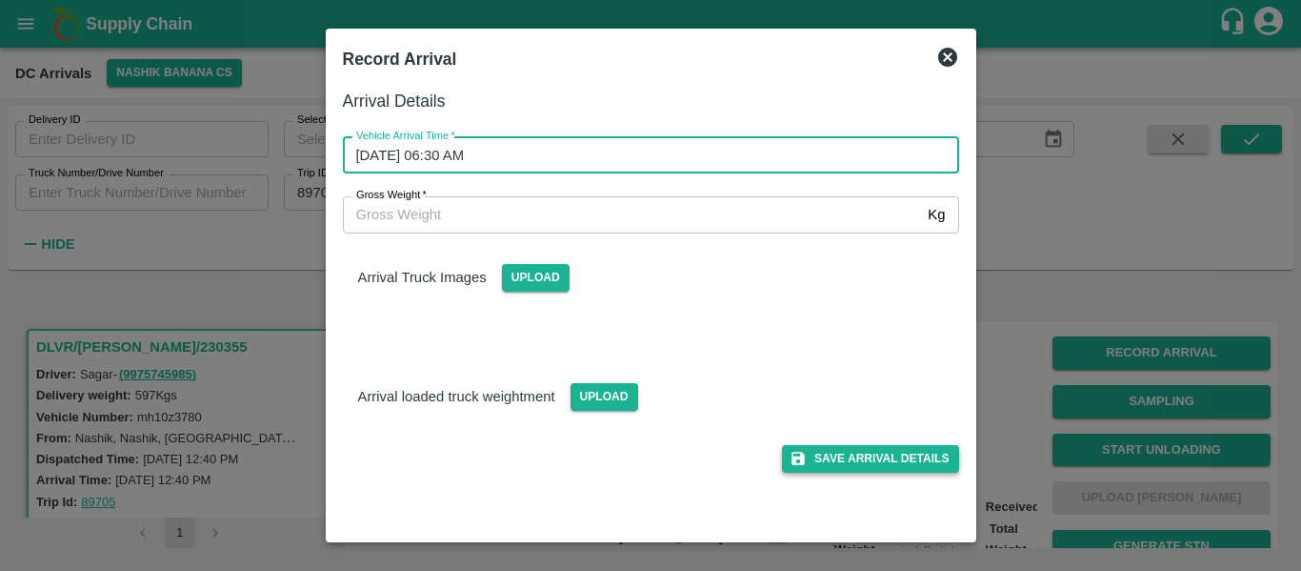
click at [868, 456] on button "Save Arrival Details" at bounding box center [870, 459] width 176 height 28
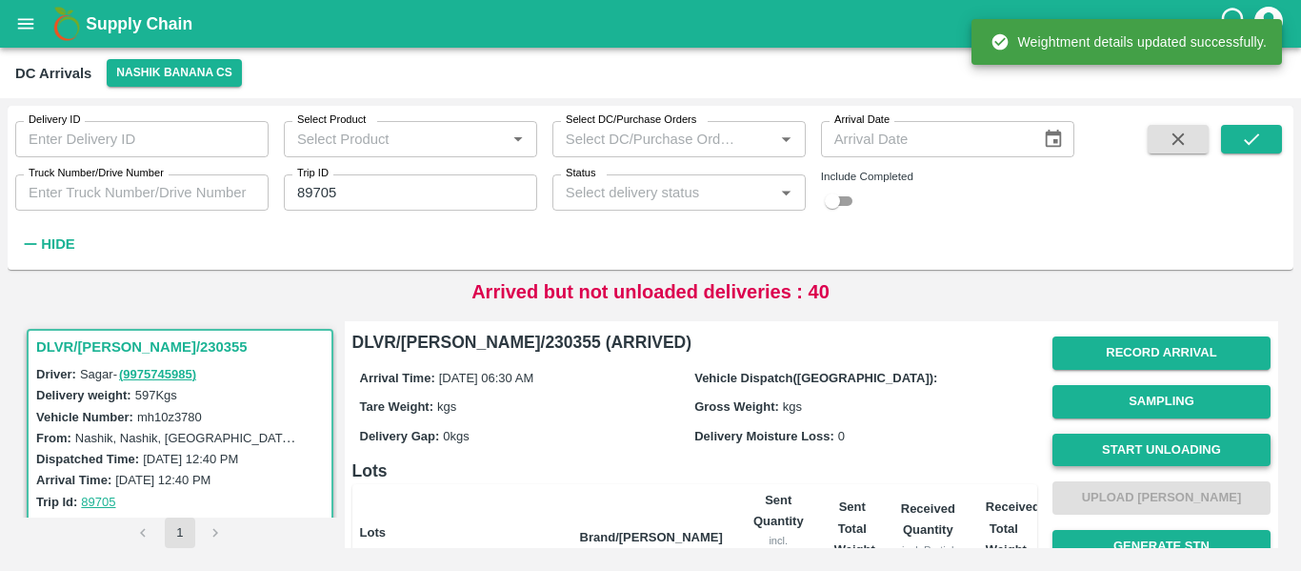
click at [1119, 446] on button "Start Unloading" at bounding box center [1162, 449] width 218 height 33
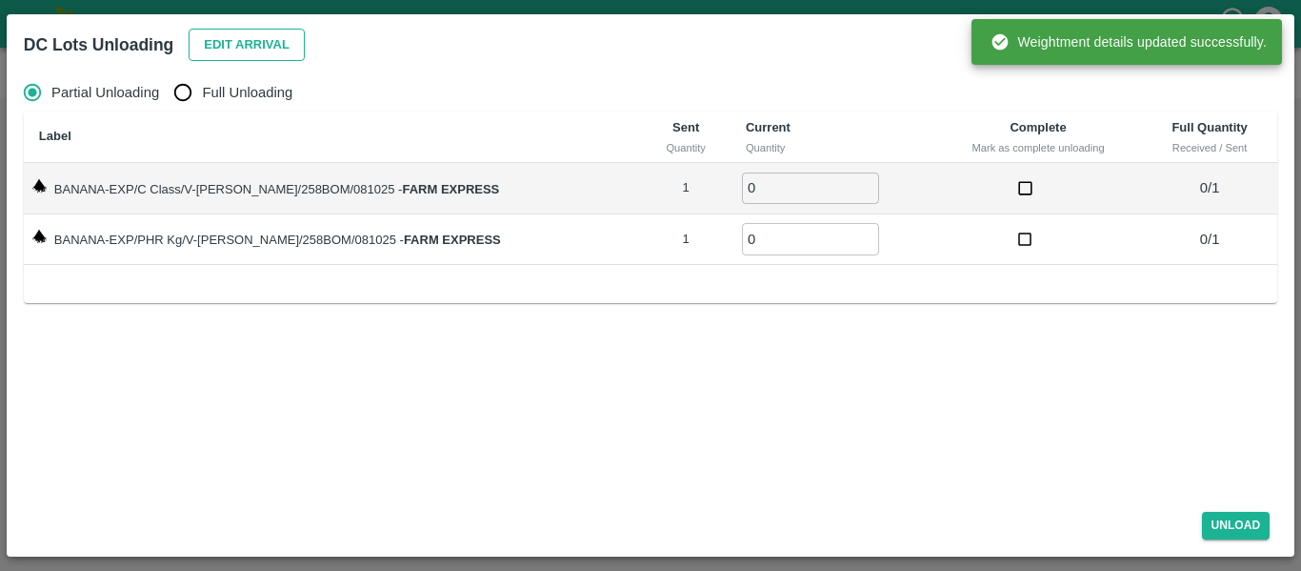
click at [234, 32] on button "Edit Arrival" at bounding box center [247, 45] width 116 height 33
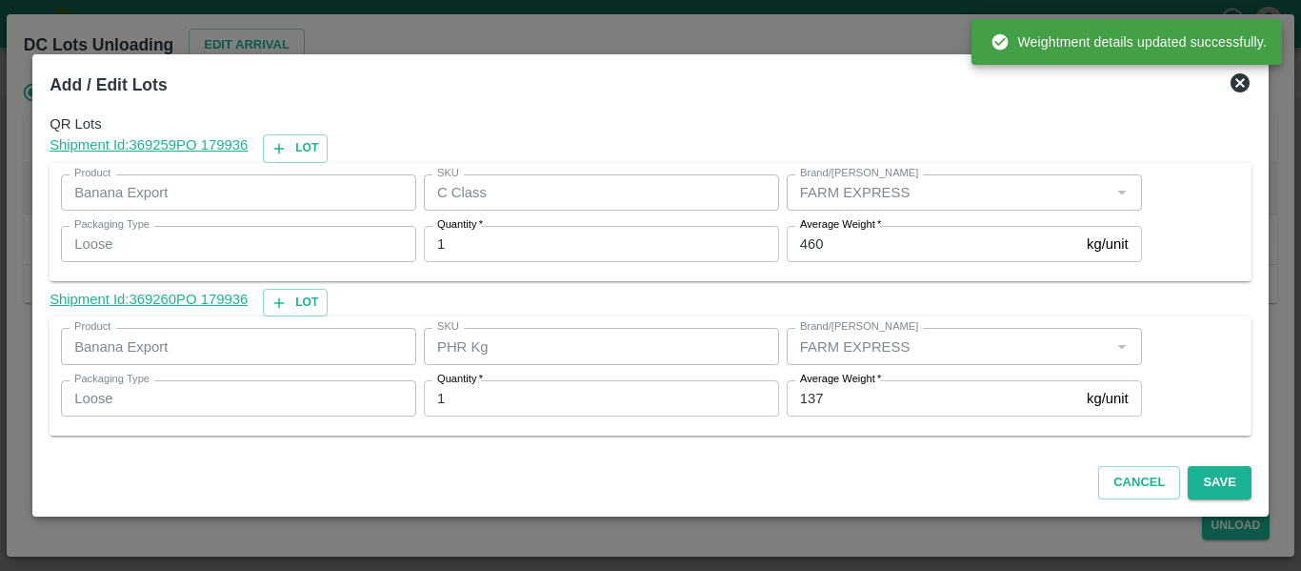
click at [840, 389] on input "137" at bounding box center [933, 398] width 292 height 36
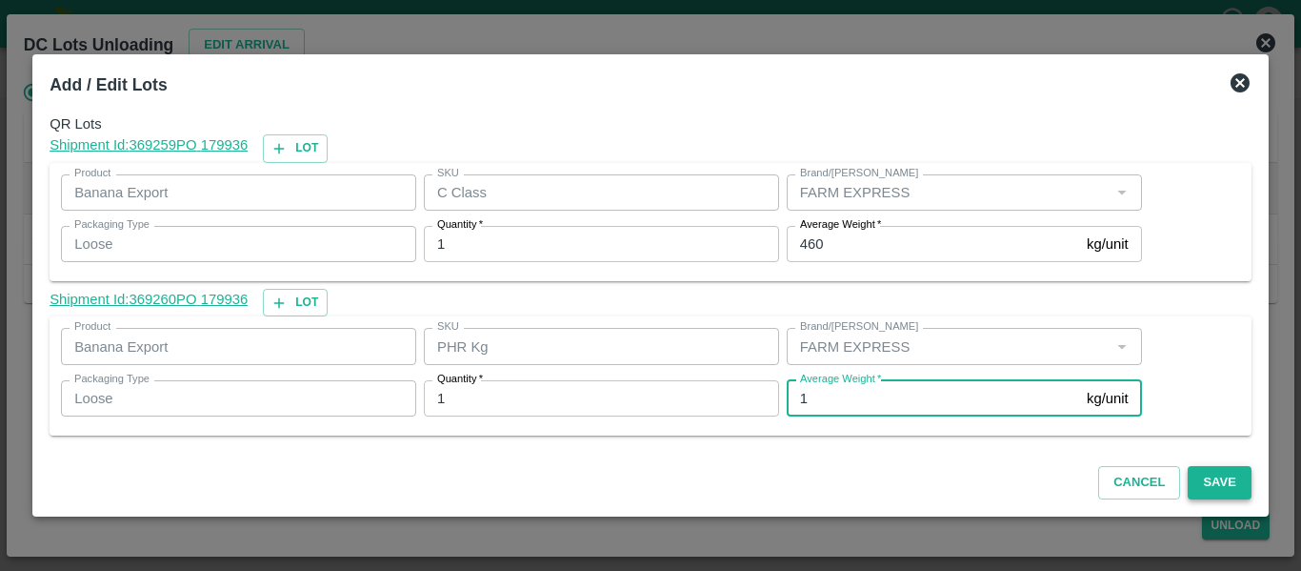
type input "1"
click at [1219, 478] on button "Save" at bounding box center [1219, 482] width 63 height 33
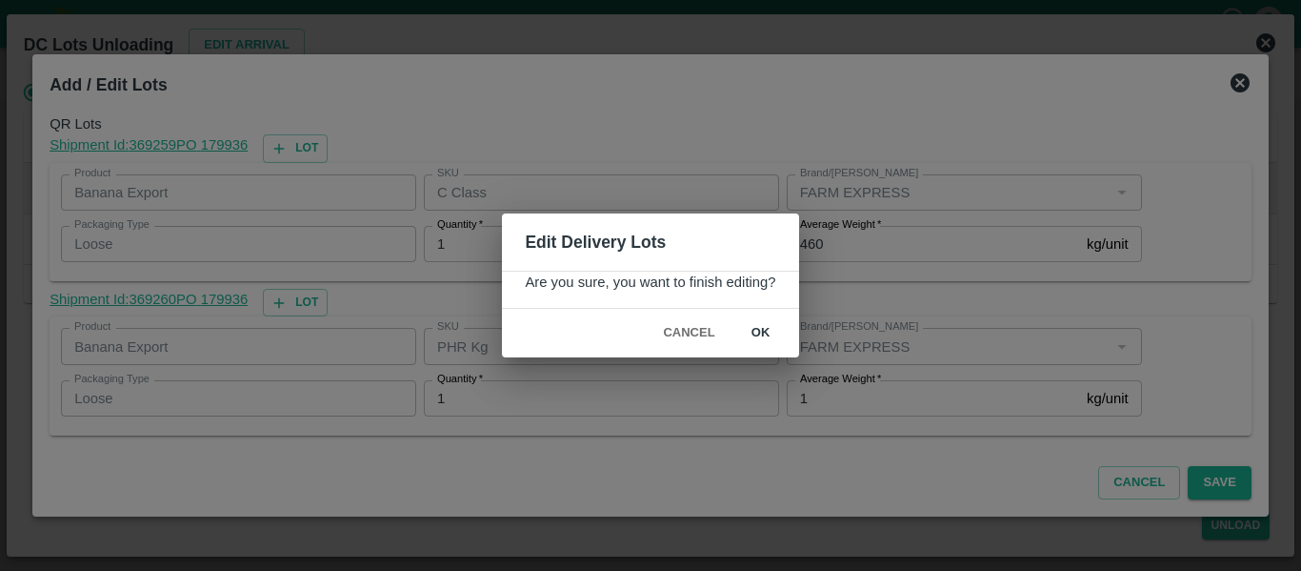
click at [787, 345] on button "ok" at bounding box center [761, 332] width 61 height 33
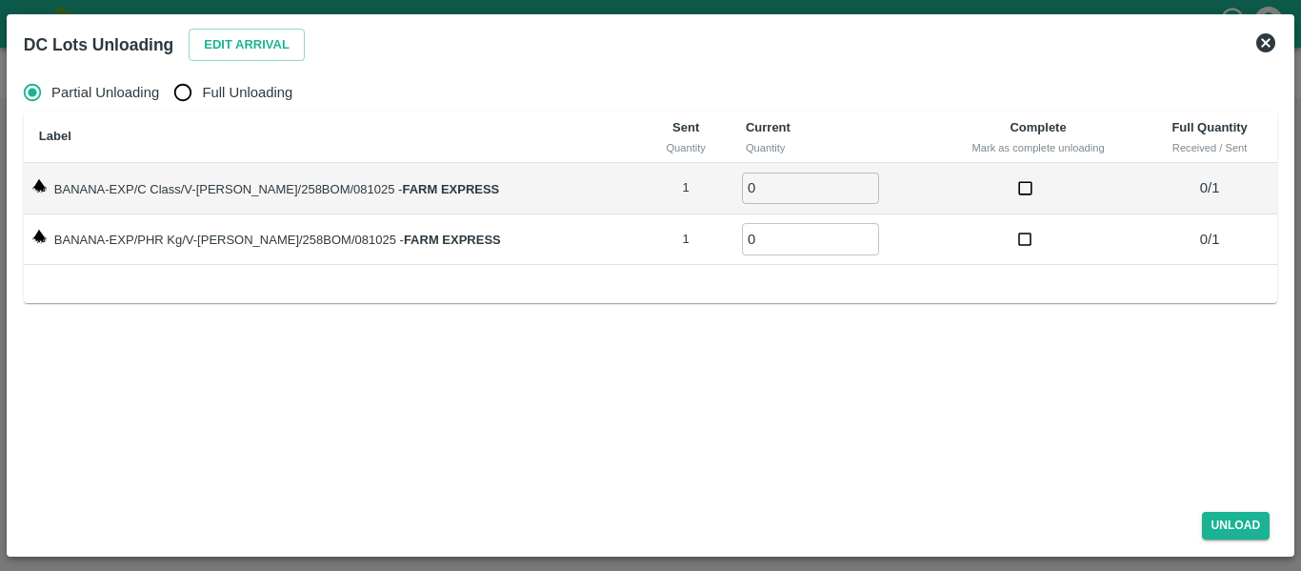
click at [232, 97] on span "Full Unloading" at bounding box center [247, 92] width 91 height 21
click at [202, 97] on input "Full Unloading" at bounding box center [183, 92] width 38 height 38
radio input "true"
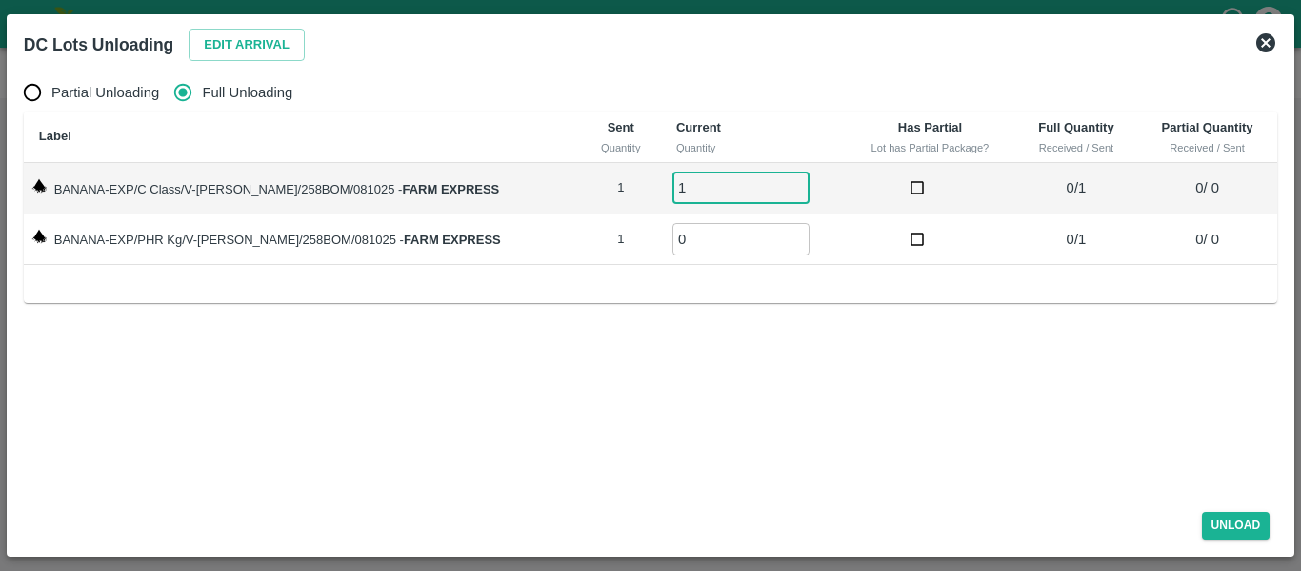
type input "1"
click at [771, 180] on input "1" at bounding box center [741, 187] width 137 height 31
type input "1"
click at [774, 232] on input "1" at bounding box center [741, 238] width 137 height 31
click at [1250, 530] on button "Unload" at bounding box center [1236, 526] width 69 height 28
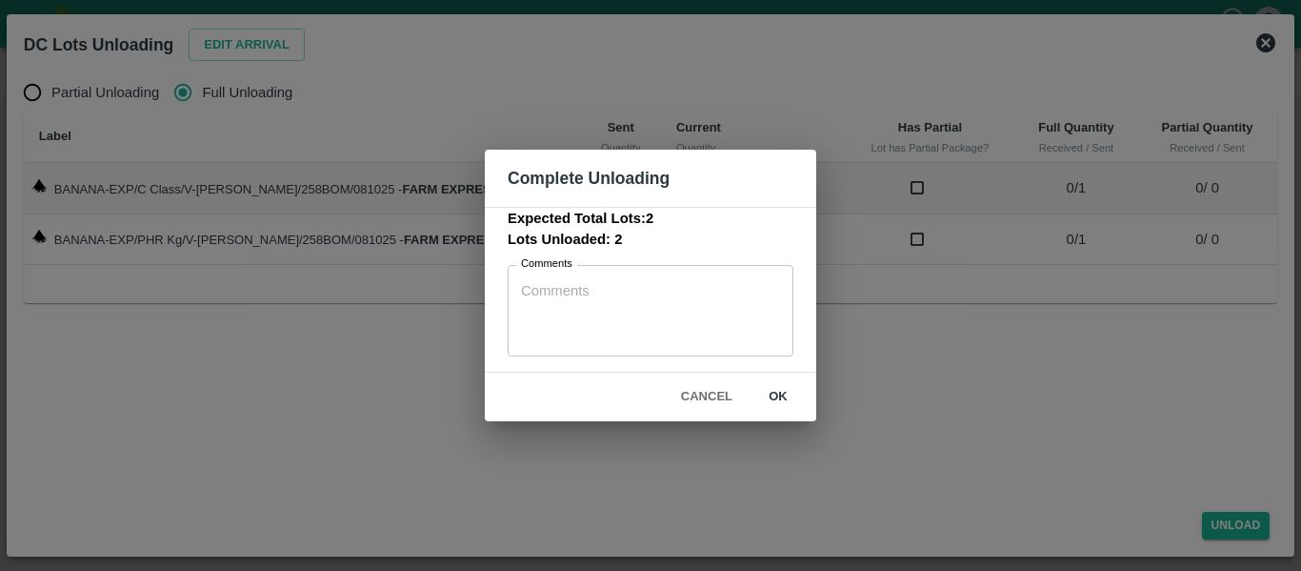
click at [782, 401] on button "ok" at bounding box center [778, 396] width 61 height 33
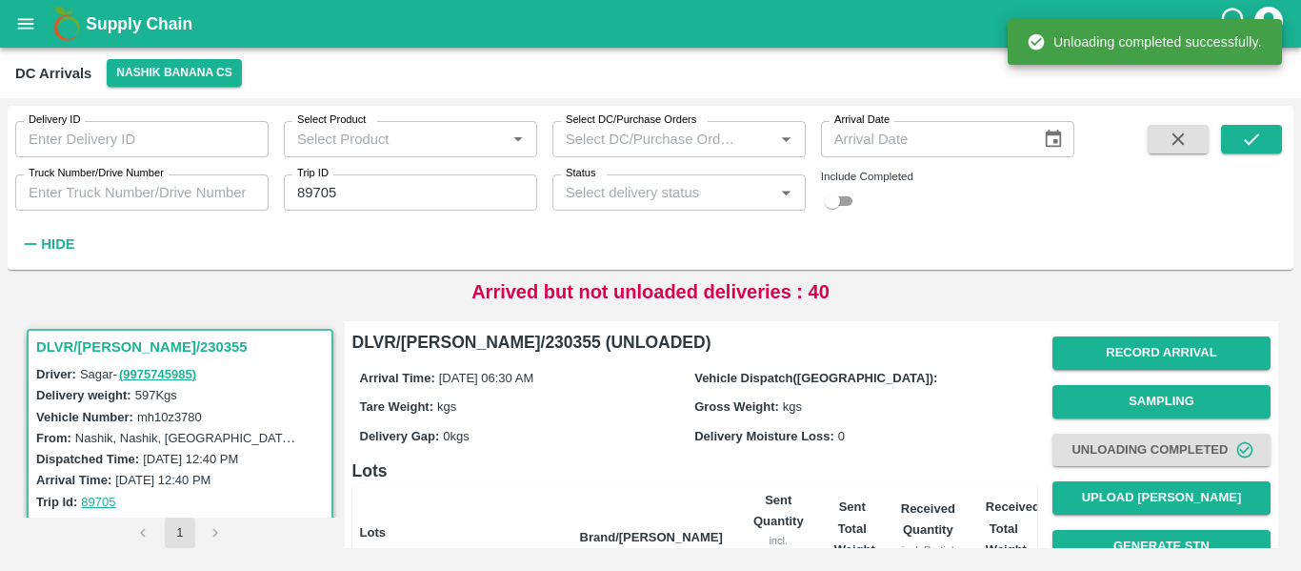
scroll to position [244, 0]
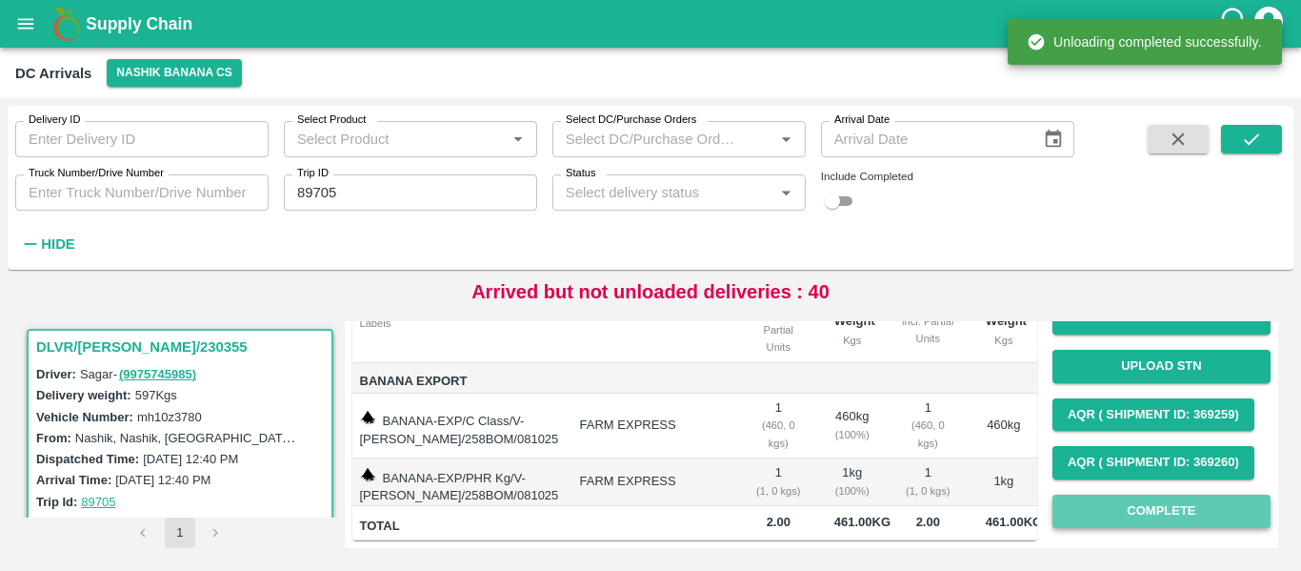
click at [1097, 494] on button "Complete" at bounding box center [1162, 510] width 218 height 33
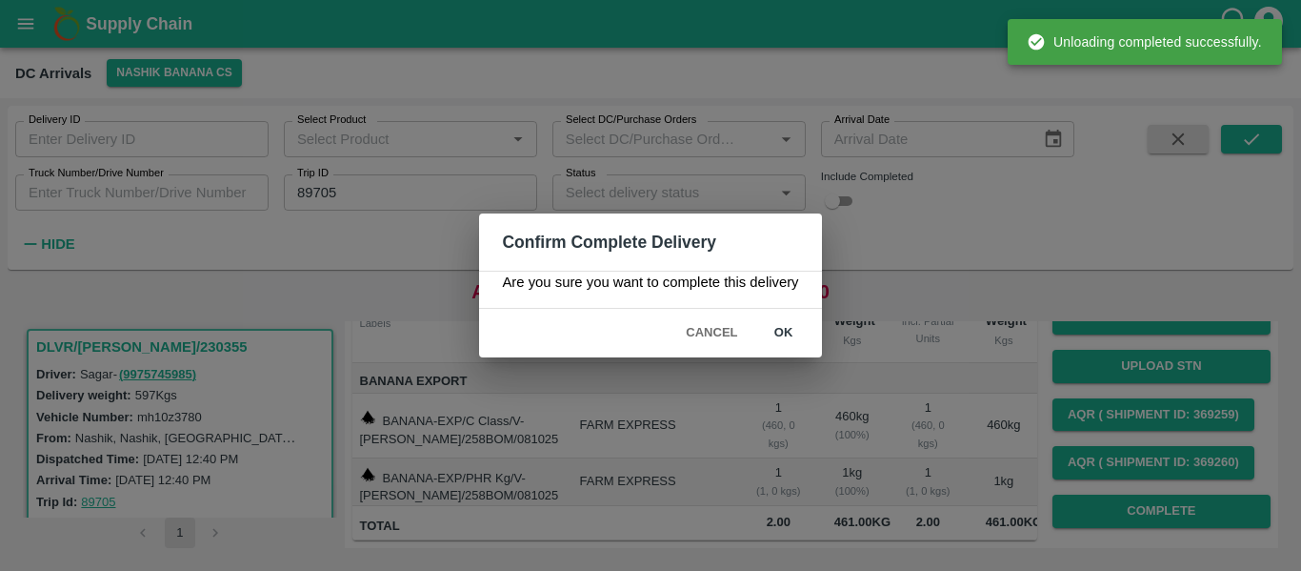
click at [776, 332] on button "ok" at bounding box center [784, 332] width 61 height 33
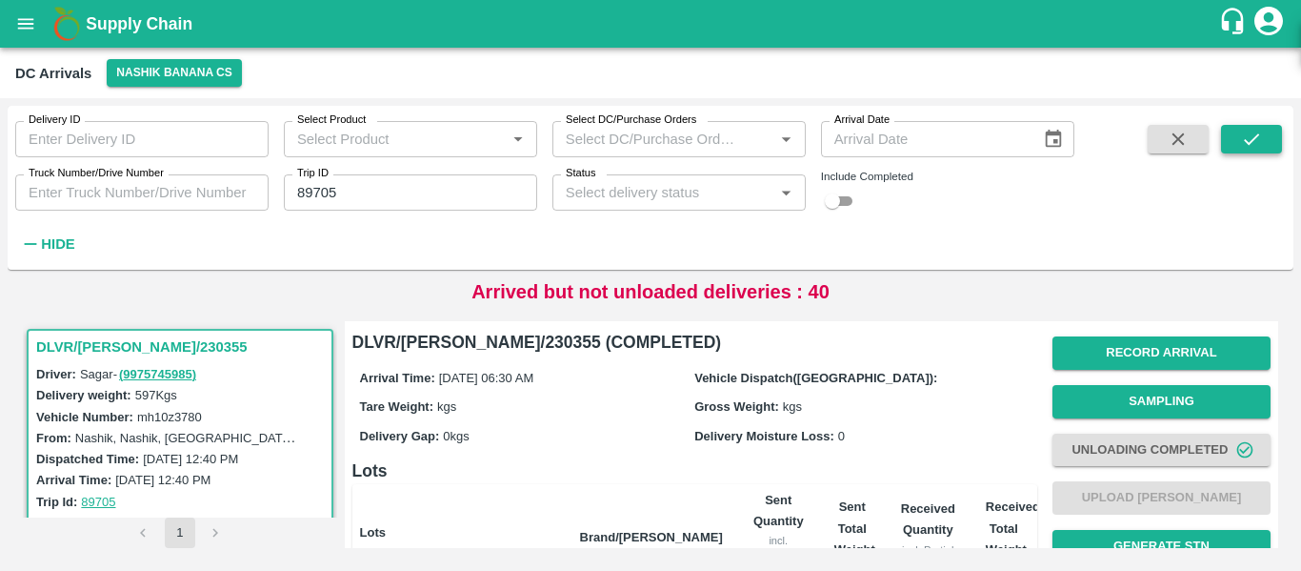
click at [1238, 136] on button "submit" at bounding box center [1251, 139] width 61 height 29
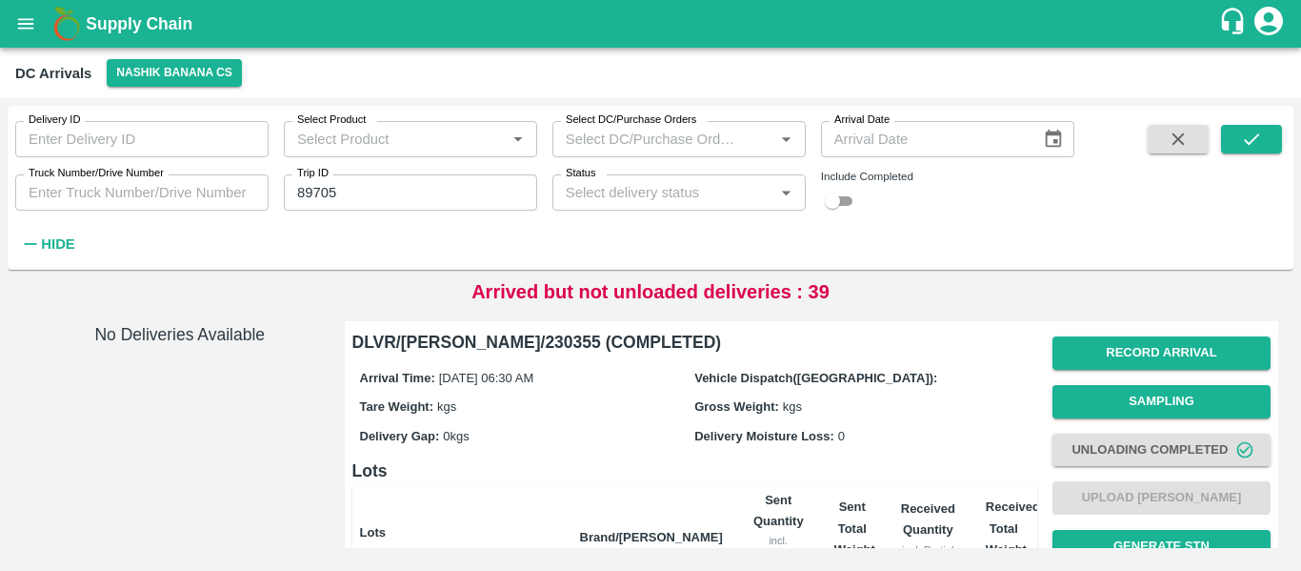
click at [842, 207] on input "checkbox" at bounding box center [832, 201] width 69 height 23
checkbox input "true"
click at [1239, 138] on button "submit" at bounding box center [1251, 139] width 61 height 29
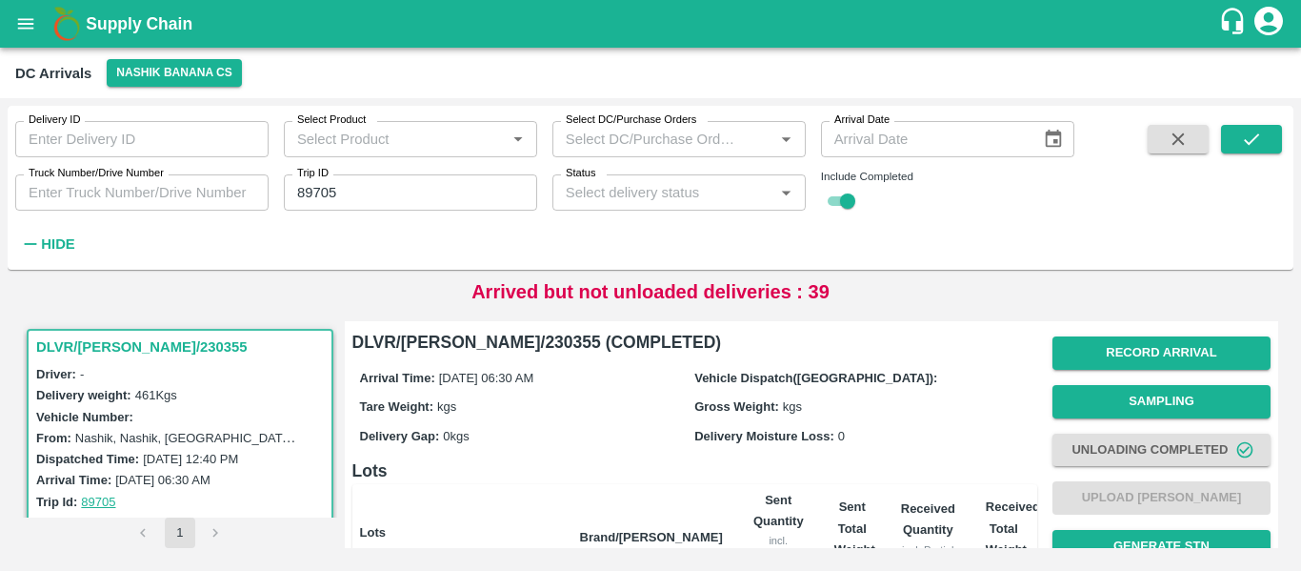
click at [1147, 137] on span at bounding box center [1178, 191] width 76 height 133
click at [1164, 139] on button "button" at bounding box center [1178, 139] width 61 height 29
checkbox input "false"
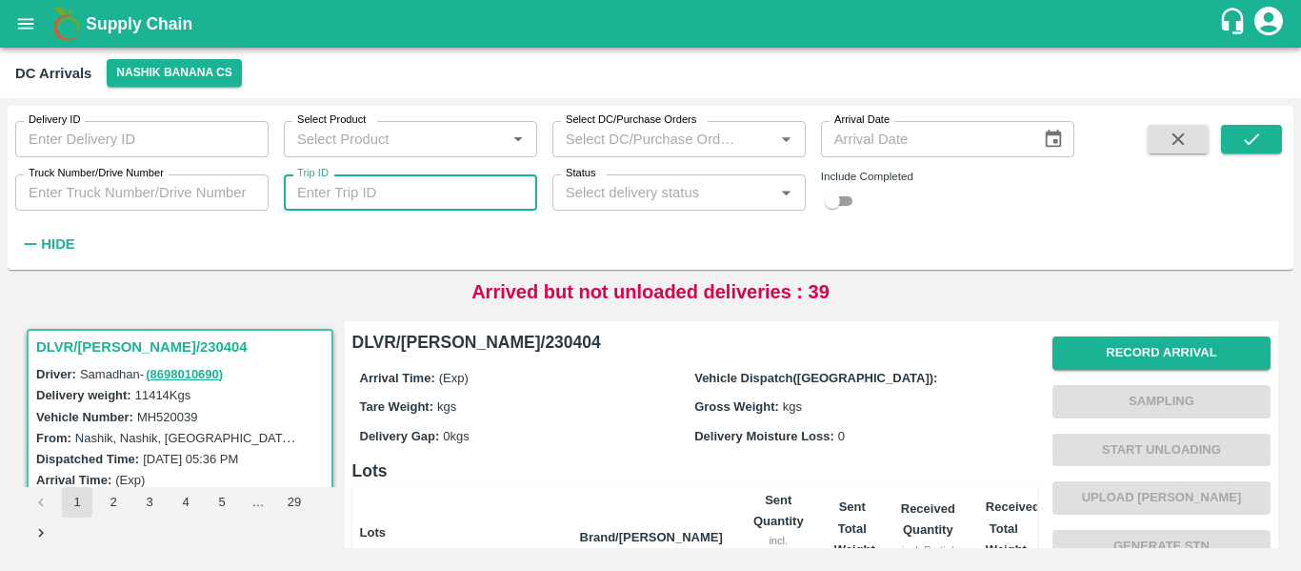
click at [381, 186] on input "Trip ID" at bounding box center [410, 192] width 253 height 36
paste input "text"
type input "89705"
click at [836, 207] on input "checkbox" at bounding box center [832, 201] width 69 height 23
checkbox input "true"
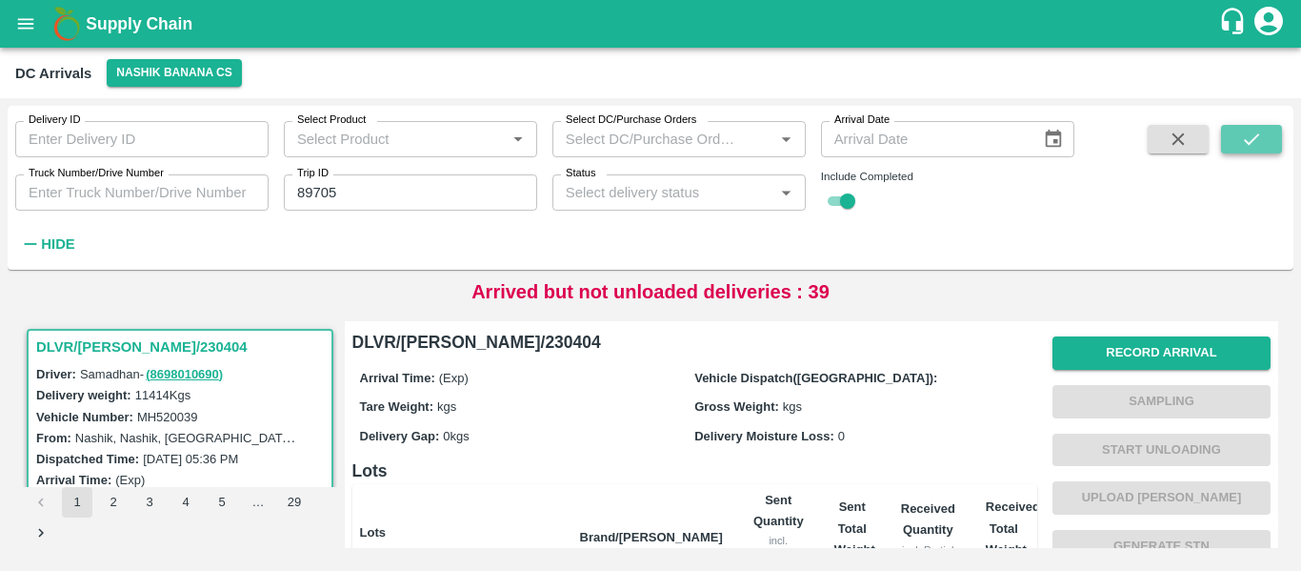
click at [1251, 148] on icon "submit" at bounding box center [1251, 139] width 21 height 21
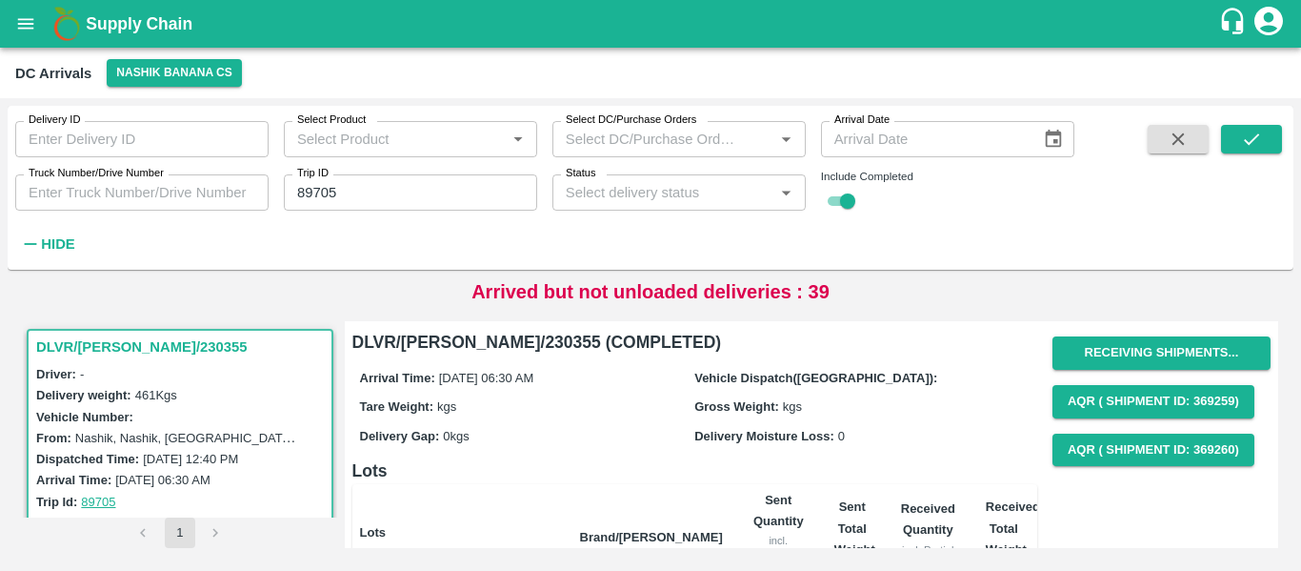
click at [374, 188] on input "89705" at bounding box center [410, 192] width 253 height 36
paste input "text"
type input "89706"
click at [1237, 153] on button "submit" at bounding box center [1251, 139] width 61 height 29
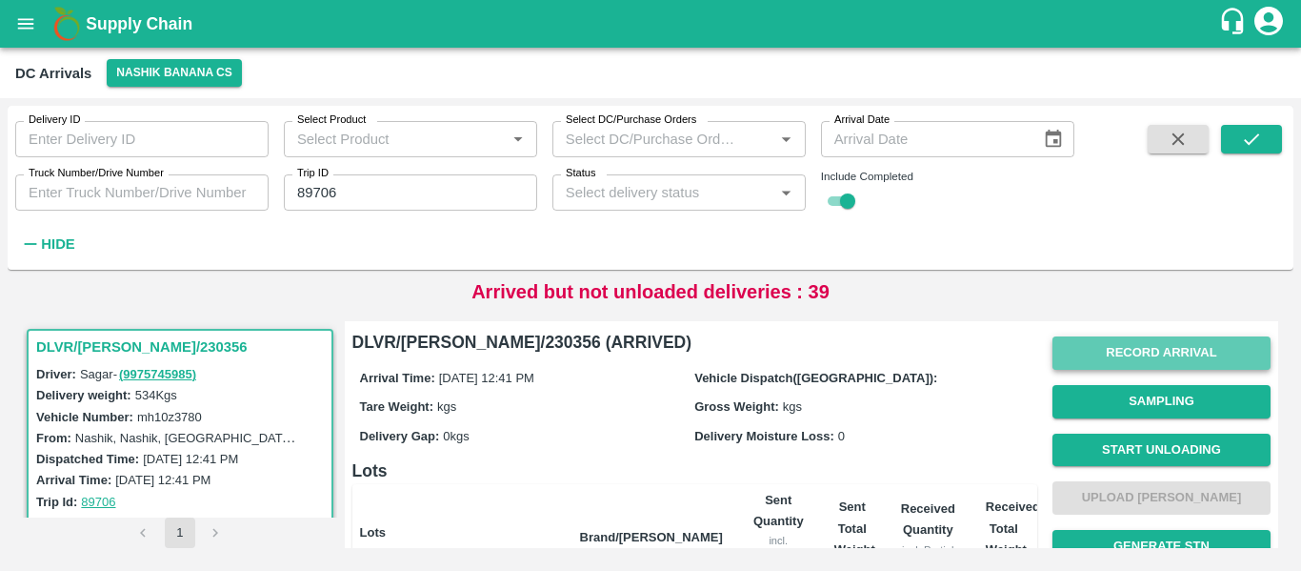
click at [1139, 337] on button "Record Arrival" at bounding box center [1162, 352] width 218 height 33
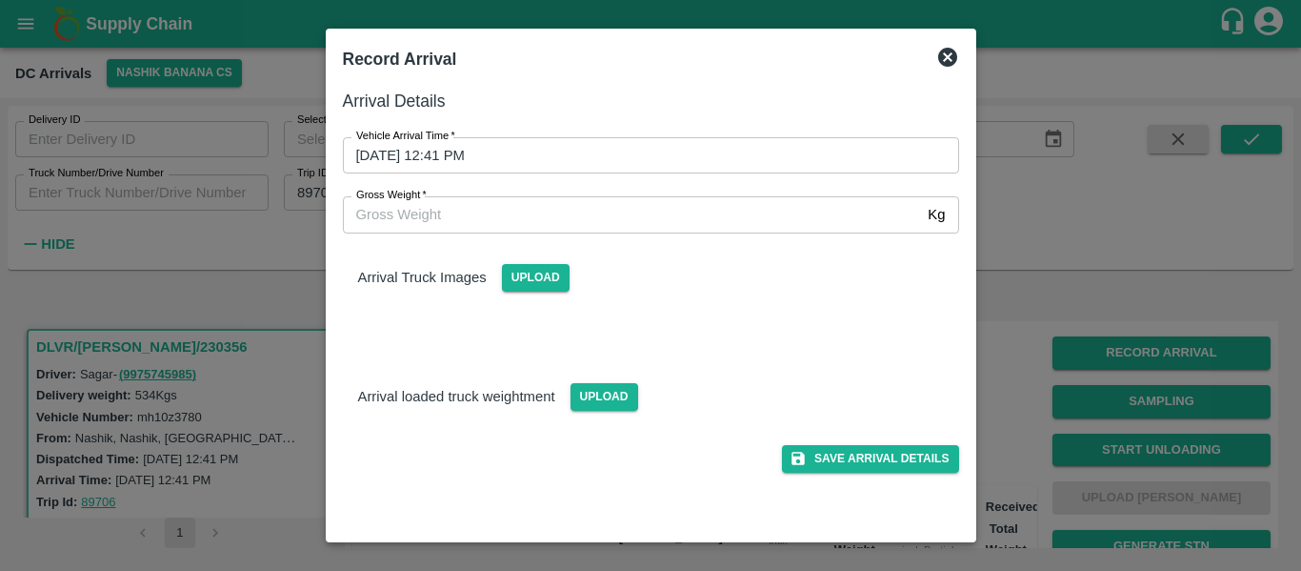
click at [520, 149] on input "09/10/2025 12:41 PM" at bounding box center [644, 155] width 603 height 36
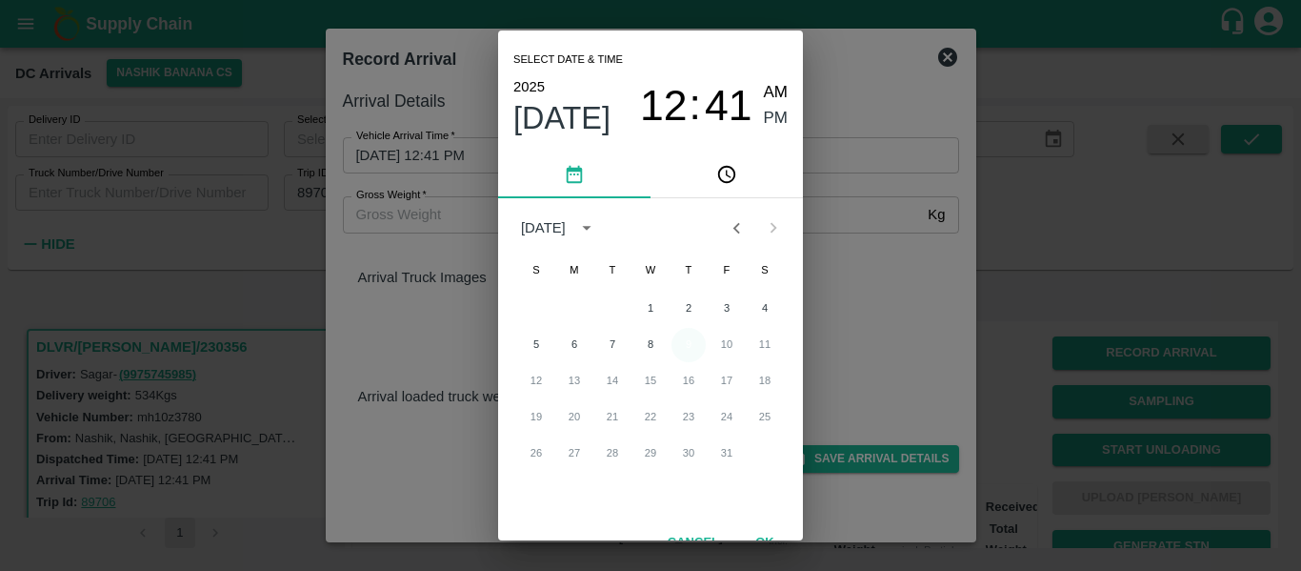
click at [689, 338] on button "9" at bounding box center [689, 345] width 34 height 34
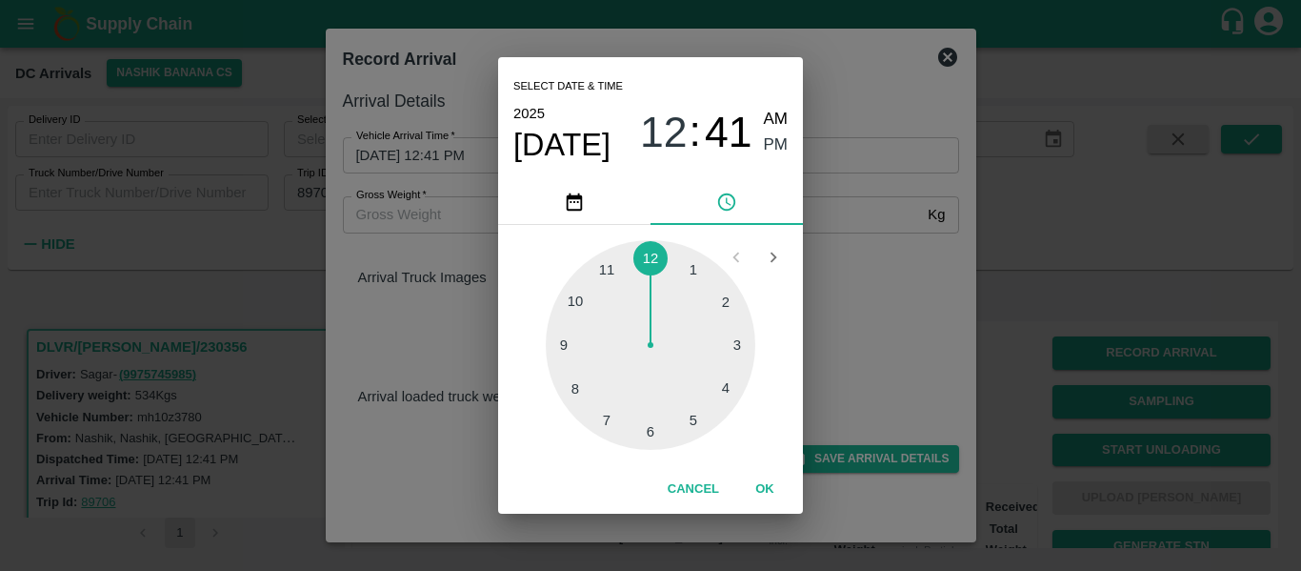
click at [561, 344] on div at bounding box center [651, 345] width 210 height 210
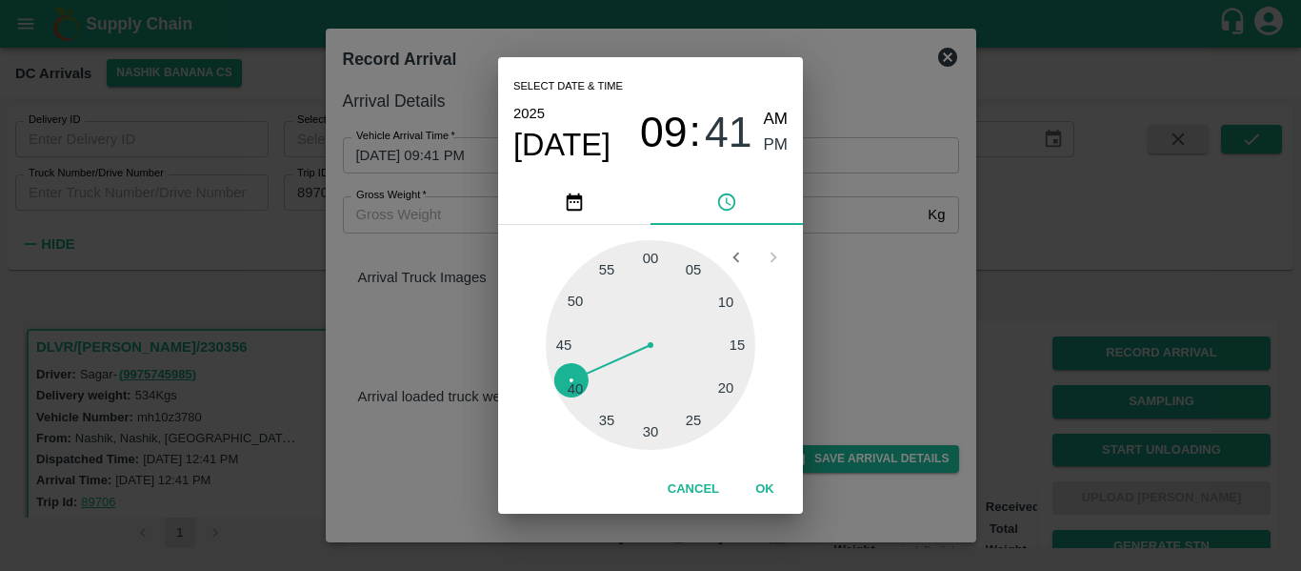
click at [561, 344] on div at bounding box center [651, 345] width 210 height 210
click at [768, 123] on span "AM" at bounding box center [776, 120] width 25 height 26
type input "09/10/2025 09:45 AM"
click at [765, 489] on button "OK" at bounding box center [765, 489] width 61 height 33
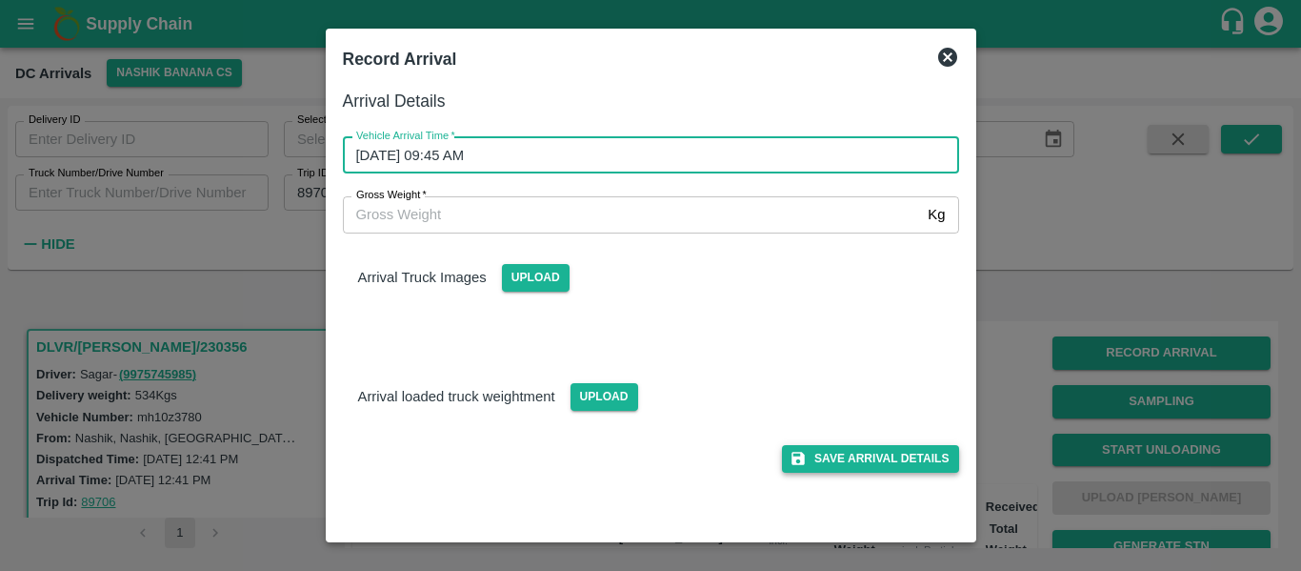
click at [828, 461] on button "Save Arrival Details" at bounding box center [870, 459] width 176 height 28
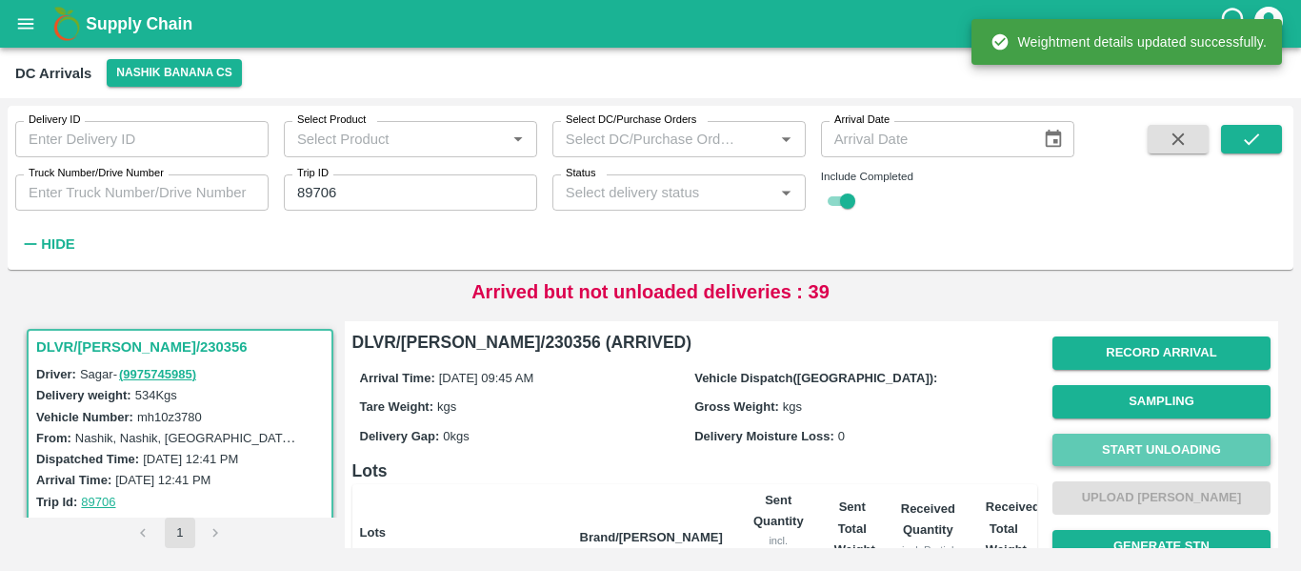
click at [1140, 440] on button "Start Unloading" at bounding box center [1162, 449] width 218 height 33
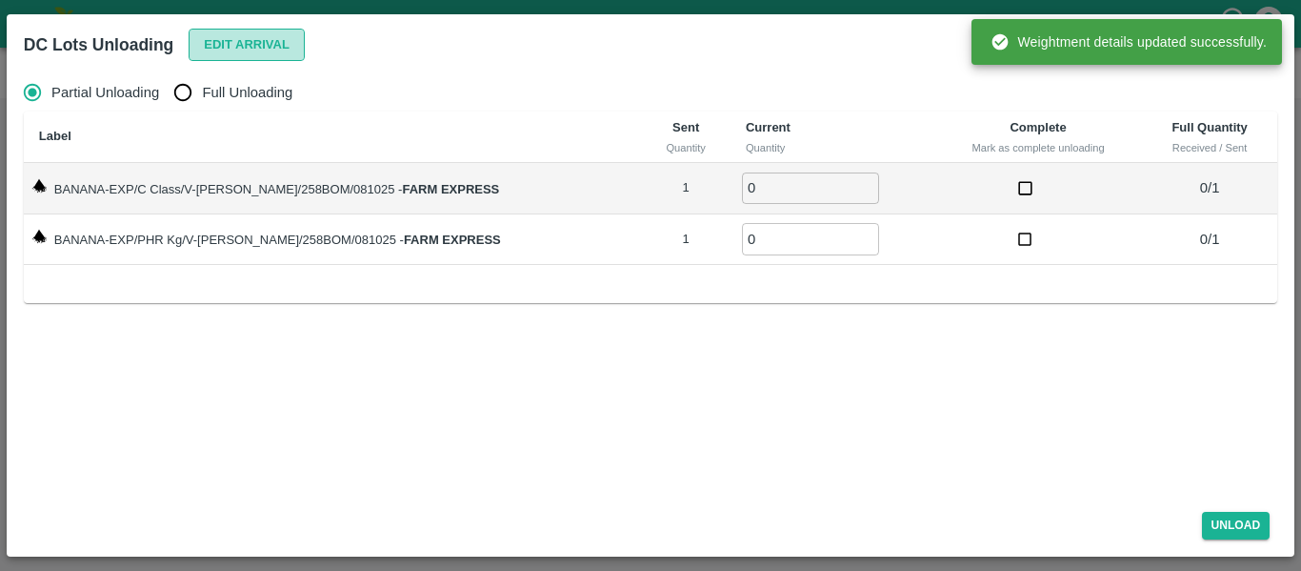
click at [275, 44] on button "Edit Arrival" at bounding box center [247, 45] width 116 height 33
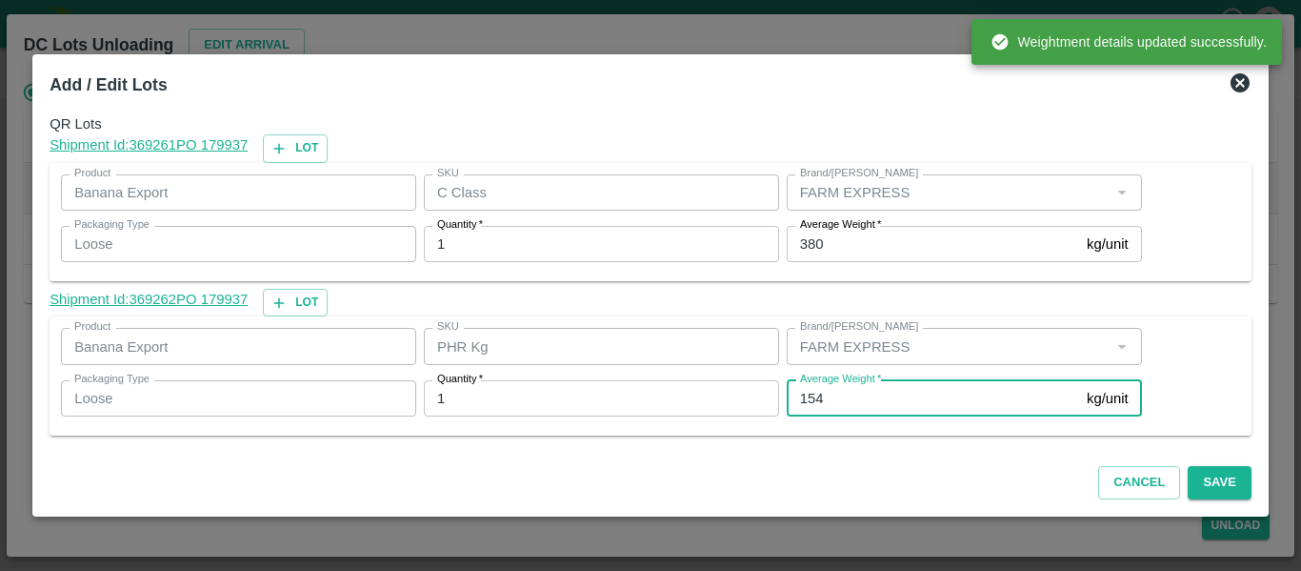
click at [848, 407] on input "154" at bounding box center [933, 398] width 292 height 36
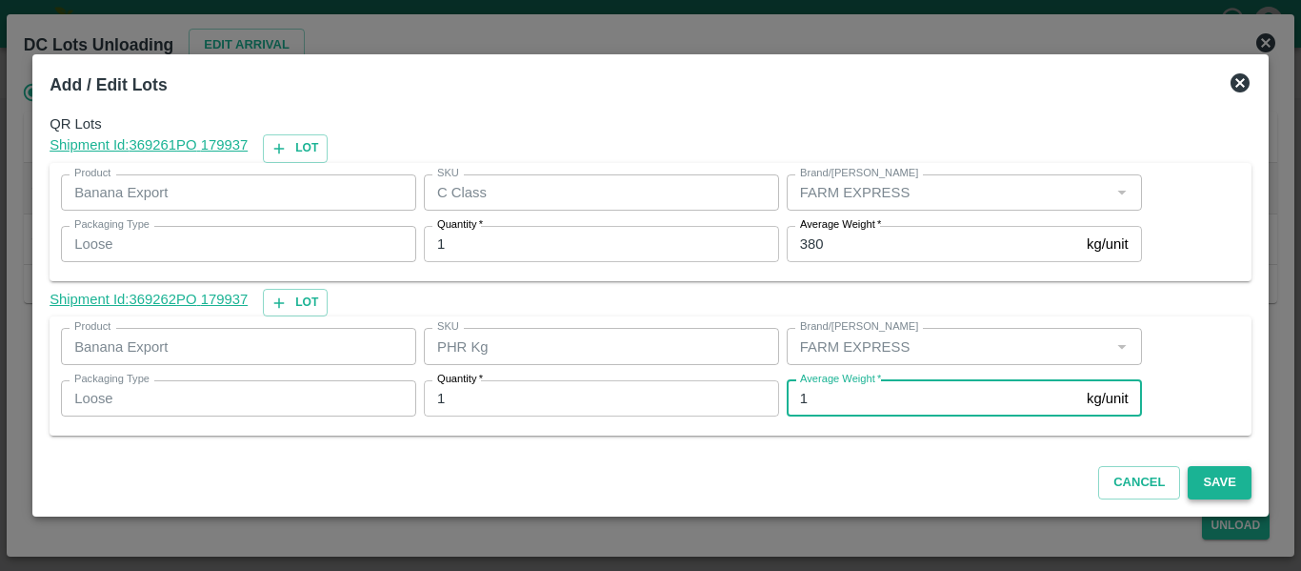
type input "1"
click at [1196, 475] on button "Save" at bounding box center [1219, 482] width 63 height 33
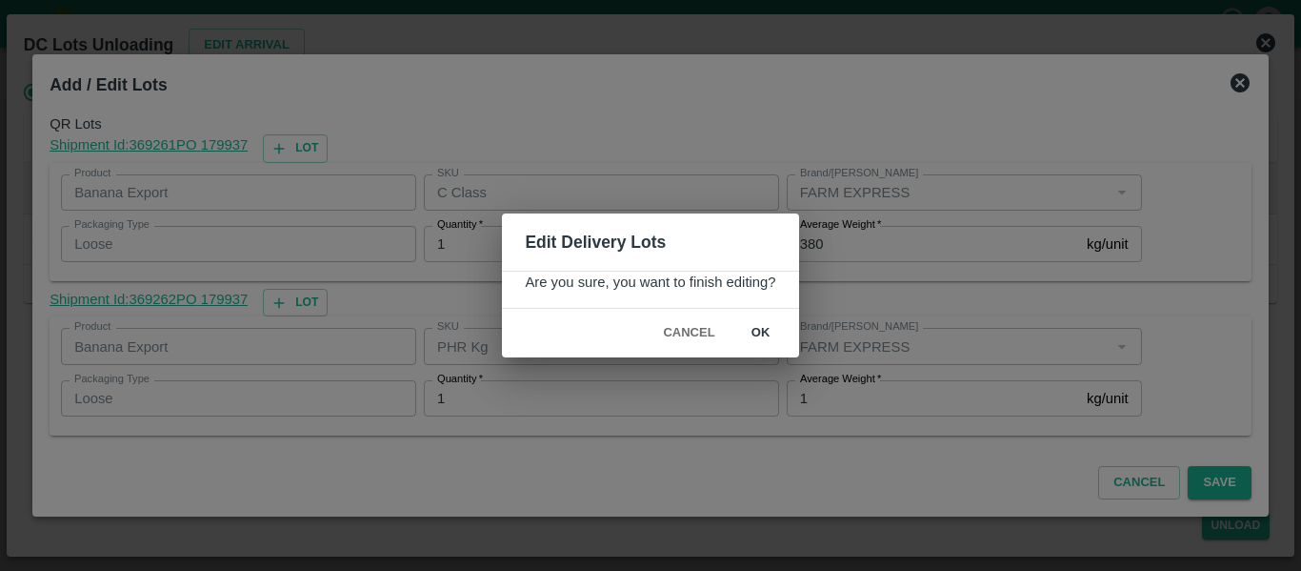
click at [773, 332] on button "ok" at bounding box center [761, 332] width 61 height 33
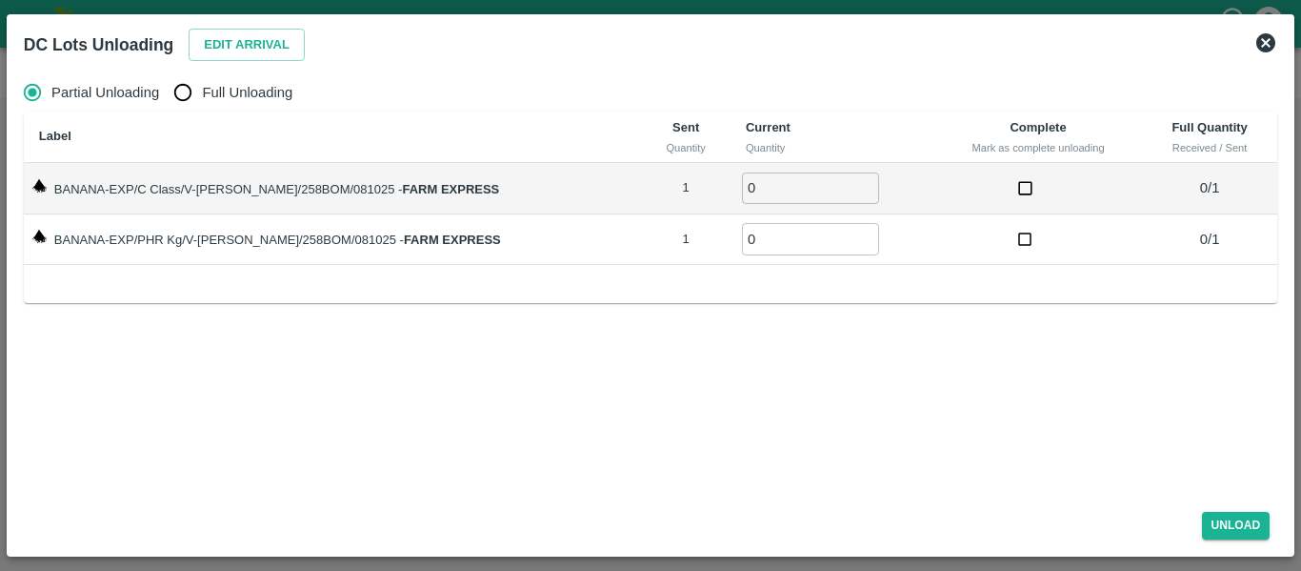
click at [191, 100] on input "Full Unloading" at bounding box center [183, 92] width 38 height 38
radio input "true"
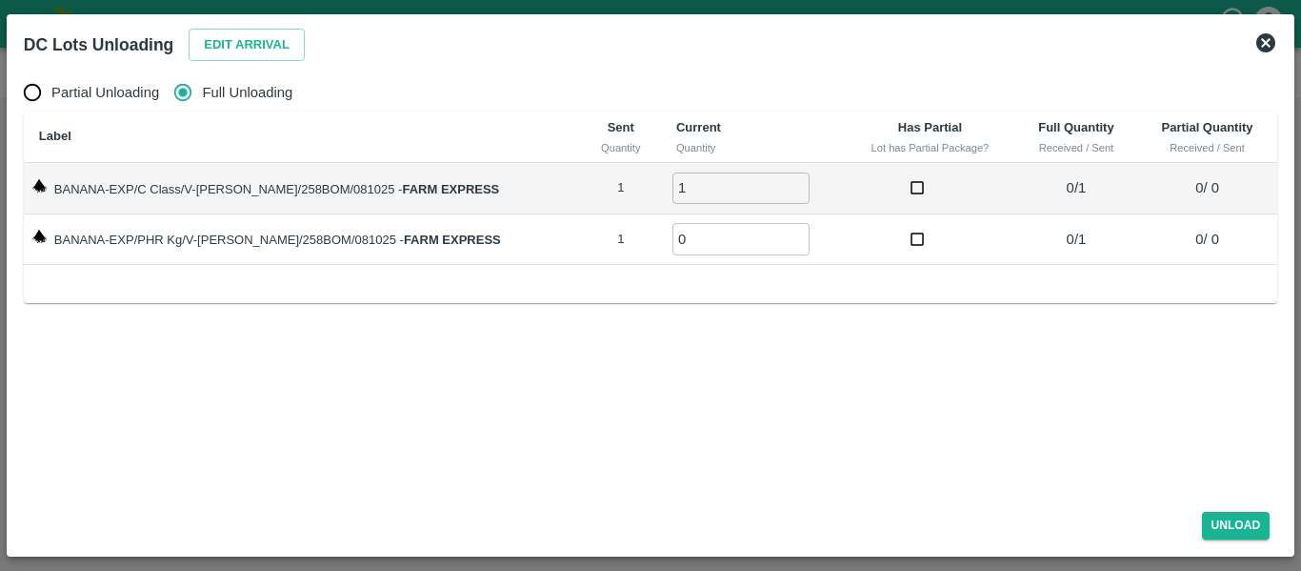
type input "1"
click at [772, 182] on input "1" at bounding box center [741, 187] width 137 height 31
type input "1"
click at [773, 232] on input "1" at bounding box center [741, 238] width 137 height 31
click at [1233, 516] on button "Unload" at bounding box center [1236, 526] width 69 height 28
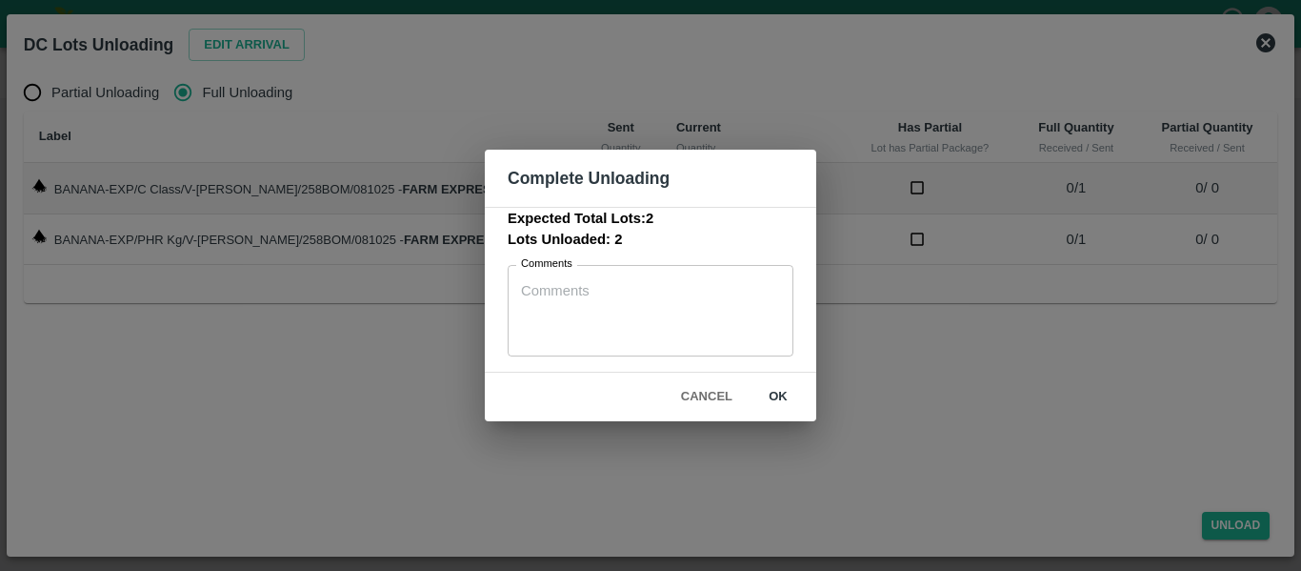
click at [789, 394] on button "ok" at bounding box center [778, 396] width 61 height 33
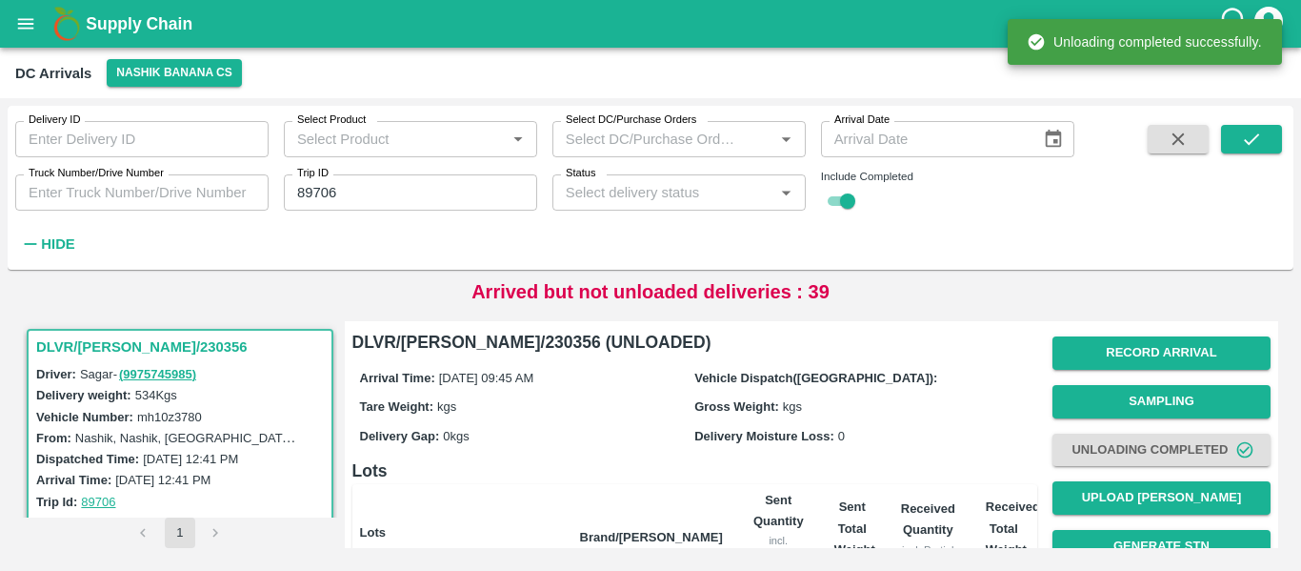
scroll to position [244, 0]
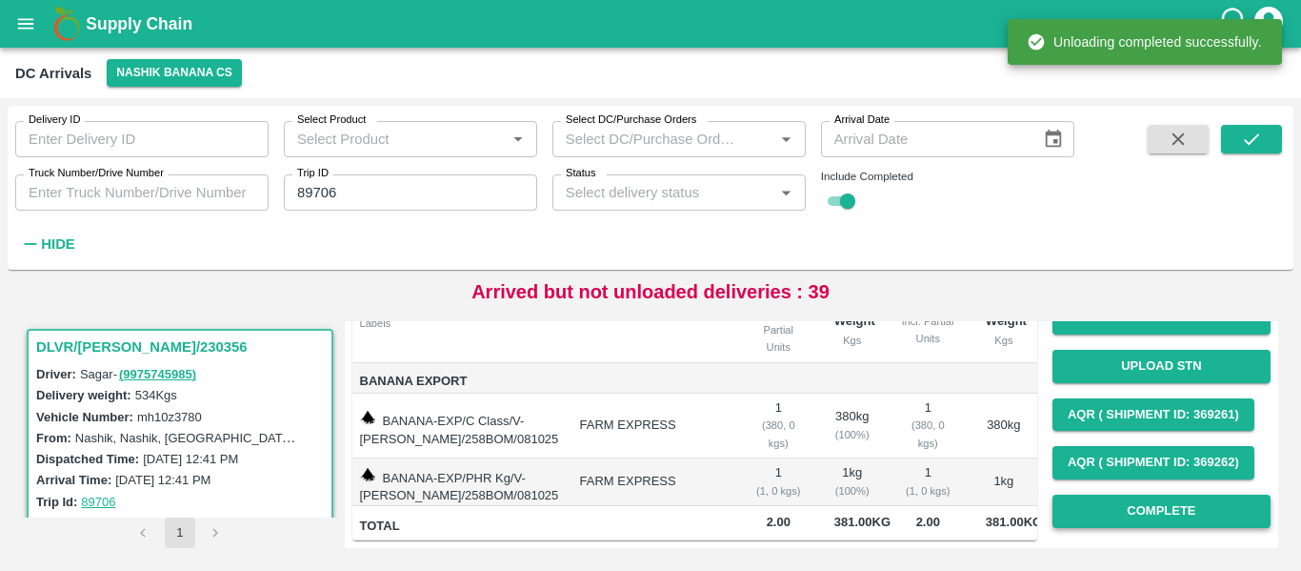
click at [1172, 494] on button "Complete" at bounding box center [1162, 510] width 218 height 33
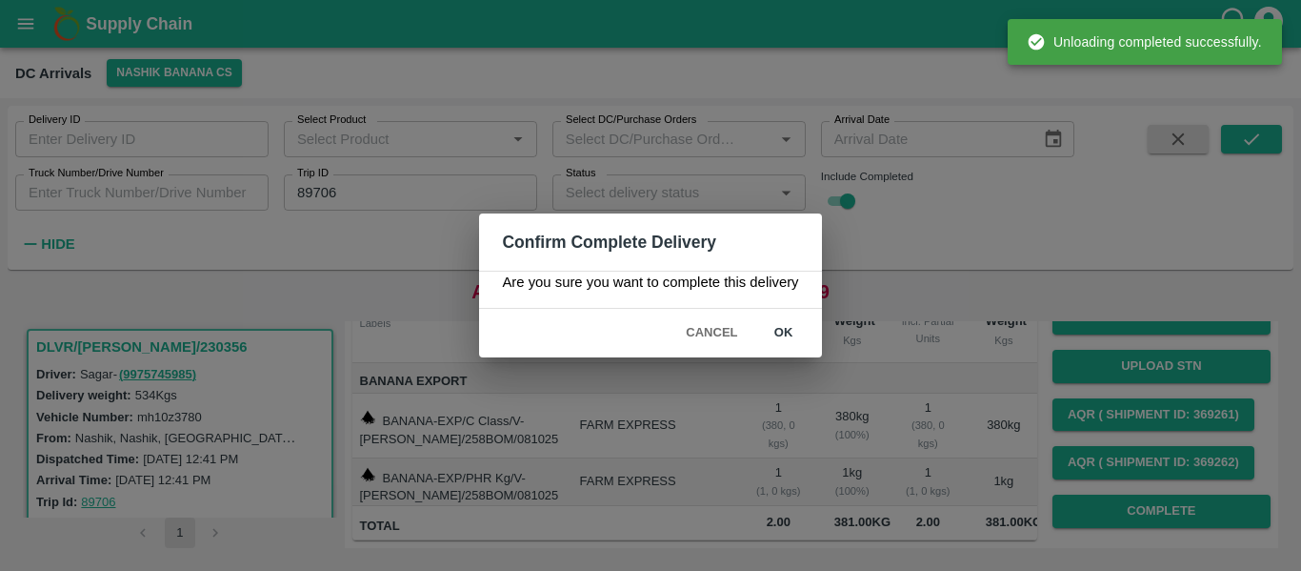
click at [789, 327] on button "ok" at bounding box center [784, 332] width 61 height 33
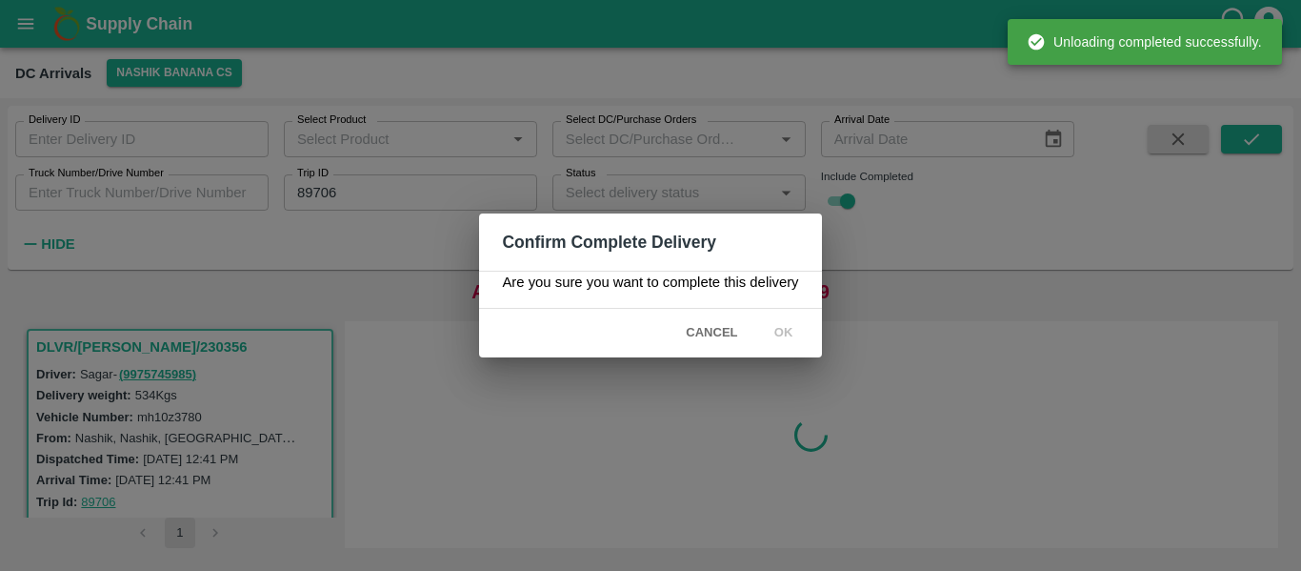
scroll to position [0, 0]
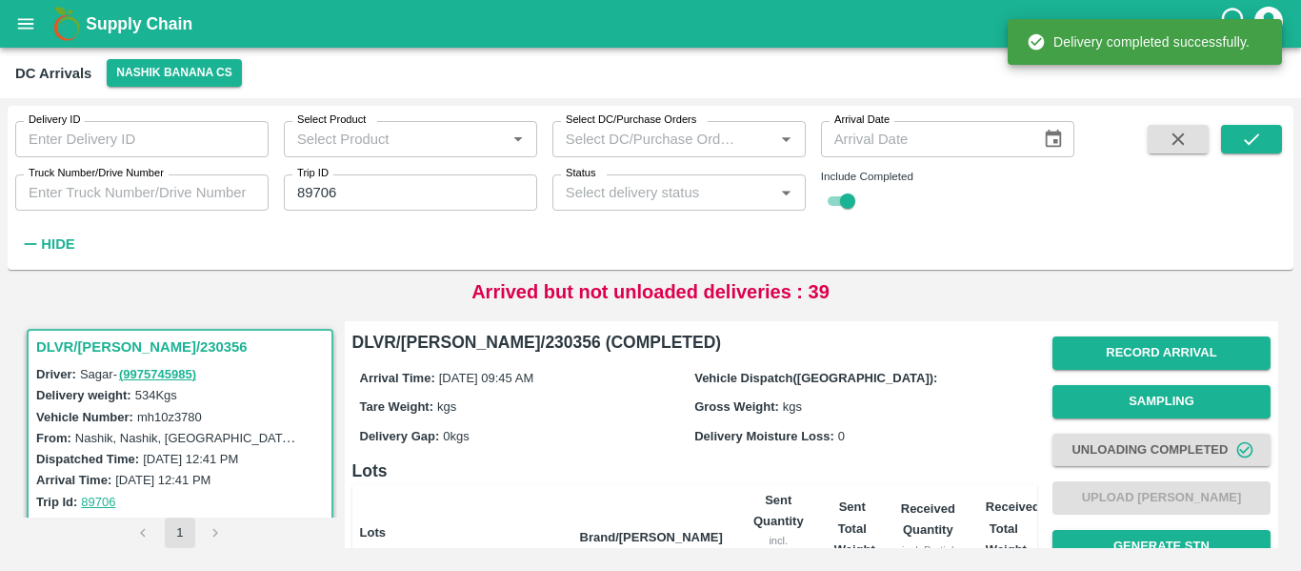
click at [340, 191] on input "89706" at bounding box center [410, 192] width 253 height 36
paste input "text"
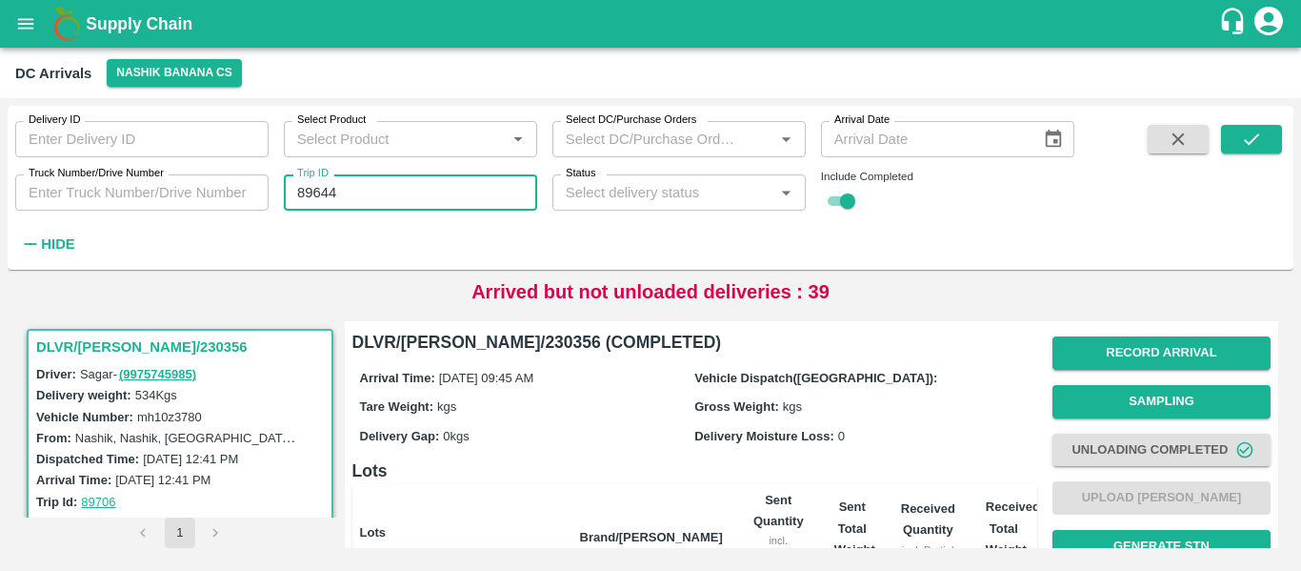
type input "89644"
click at [1300, 122] on div "Delivery ID Delivery ID Select Product Select Product   * Select DC/Purchase Or…" at bounding box center [650, 334] width 1301 height 473
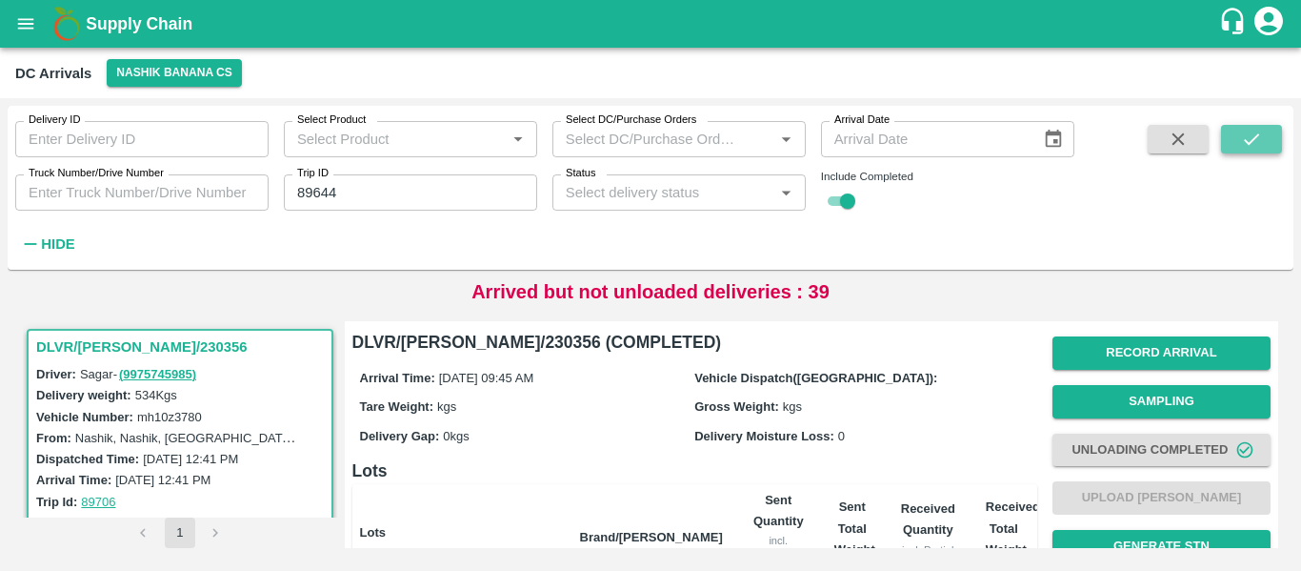
click at [1270, 133] on button "submit" at bounding box center [1251, 139] width 61 height 29
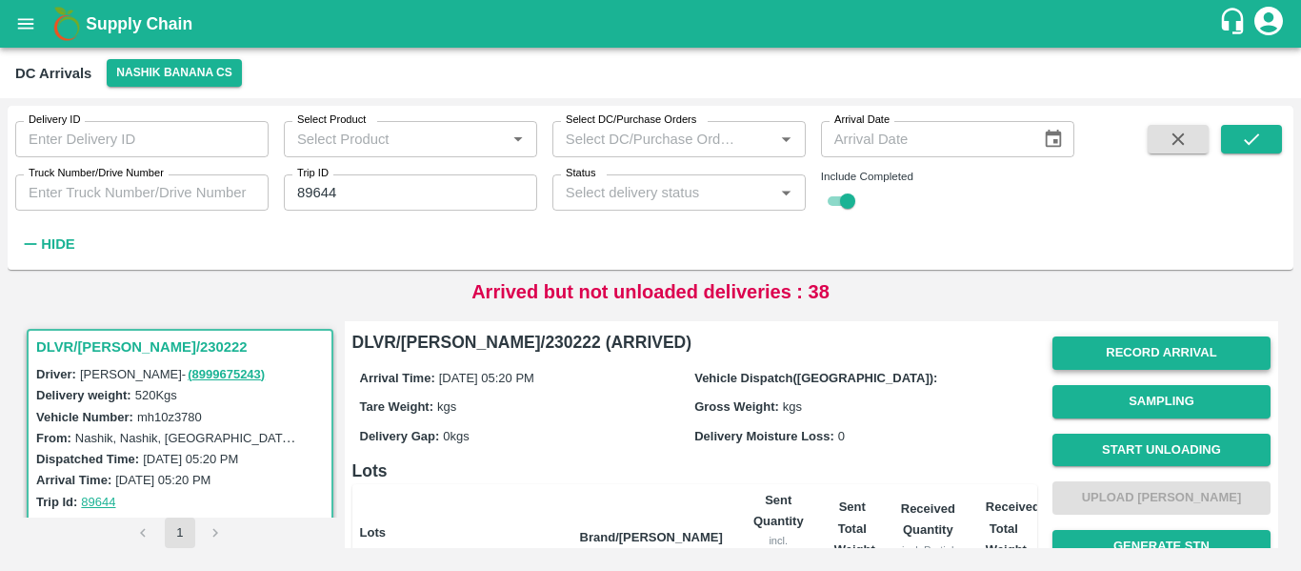
click at [1116, 366] on button "Record Arrival" at bounding box center [1162, 352] width 218 height 33
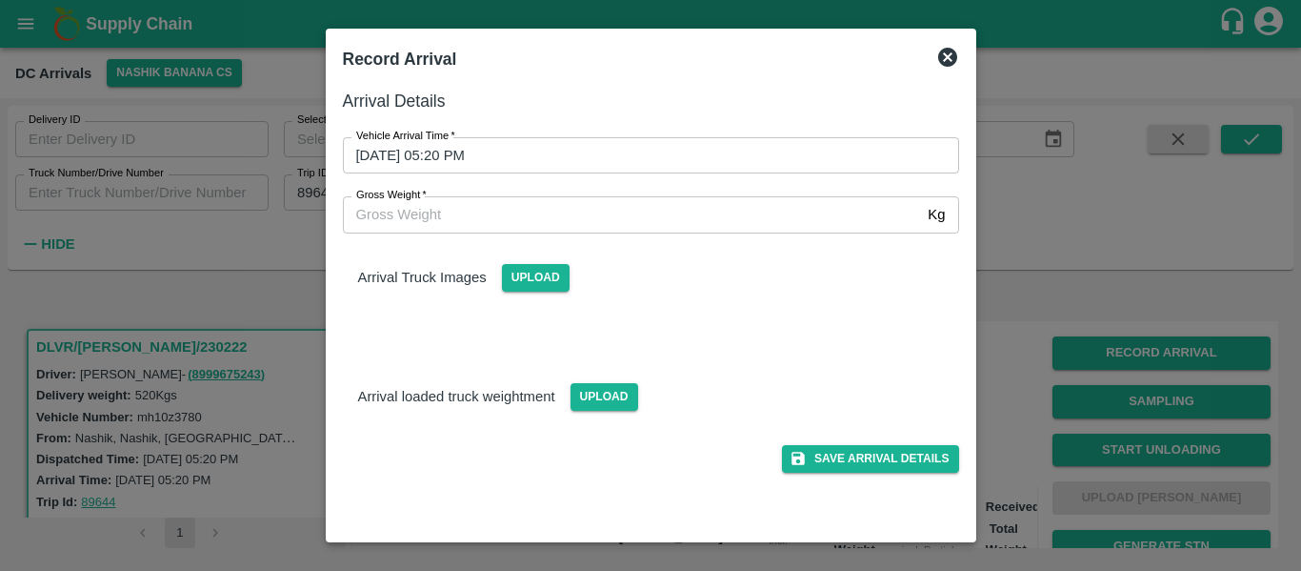
click at [560, 186] on div "Gross Weight   * Kg Gross Weight" at bounding box center [639, 202] width 639 height 59
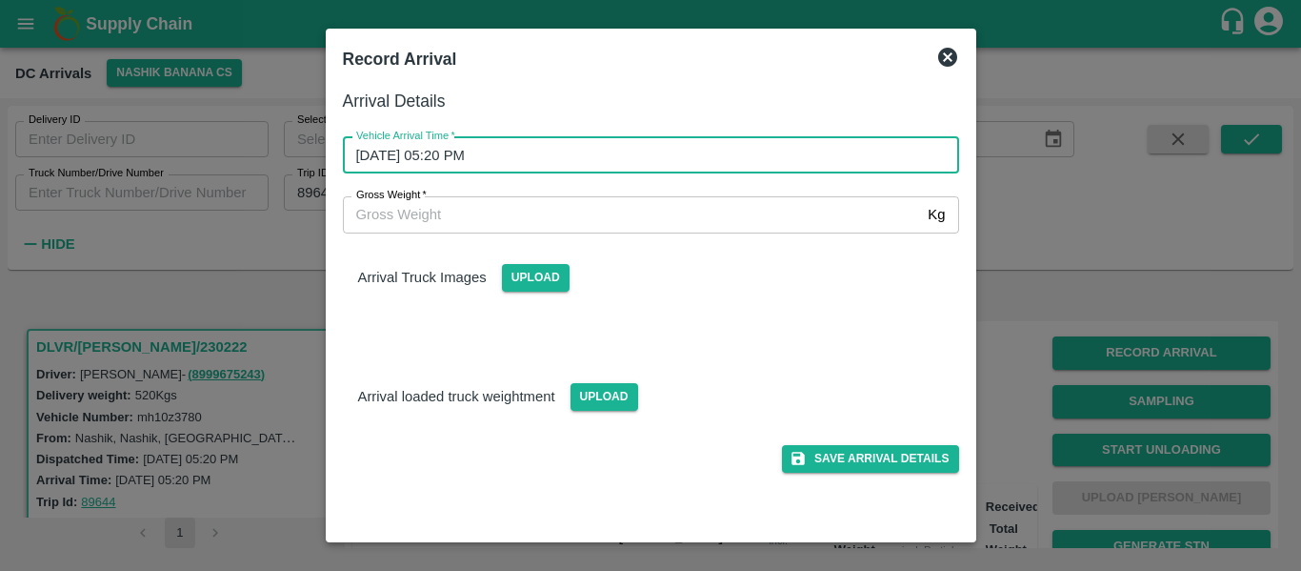
click at [506, 151] on input "08/10/2025 05:20 PM" at bounding box center [644, 155] width 603 height 36
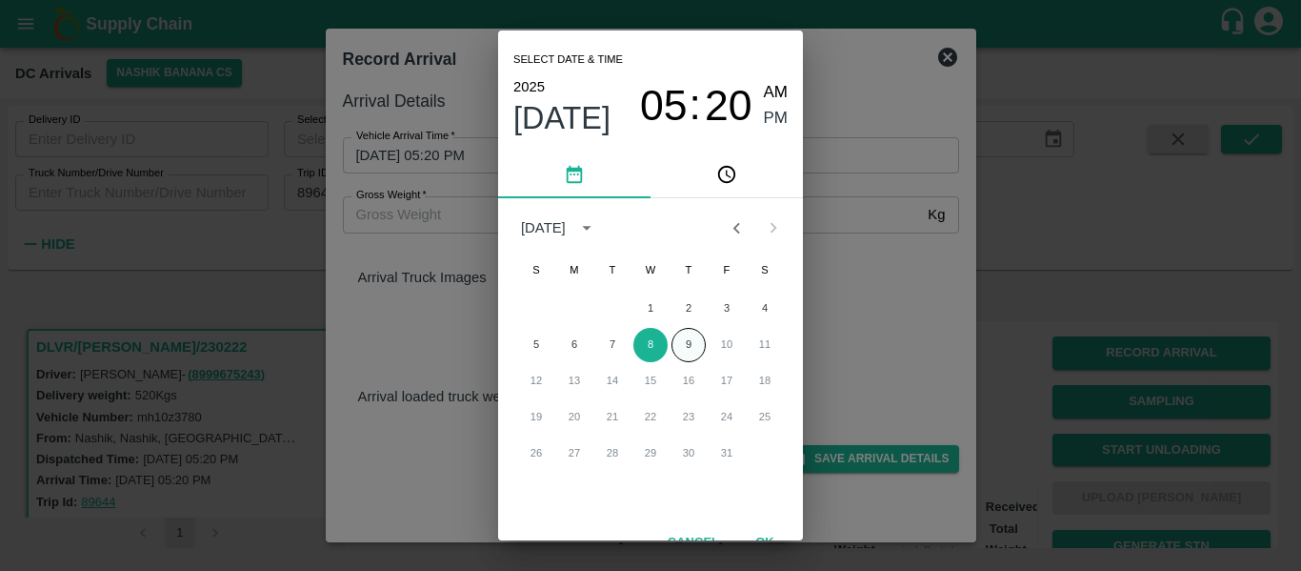
click at [687, 355] on button "9" at bounding box center [689, 345] width 34 height 34
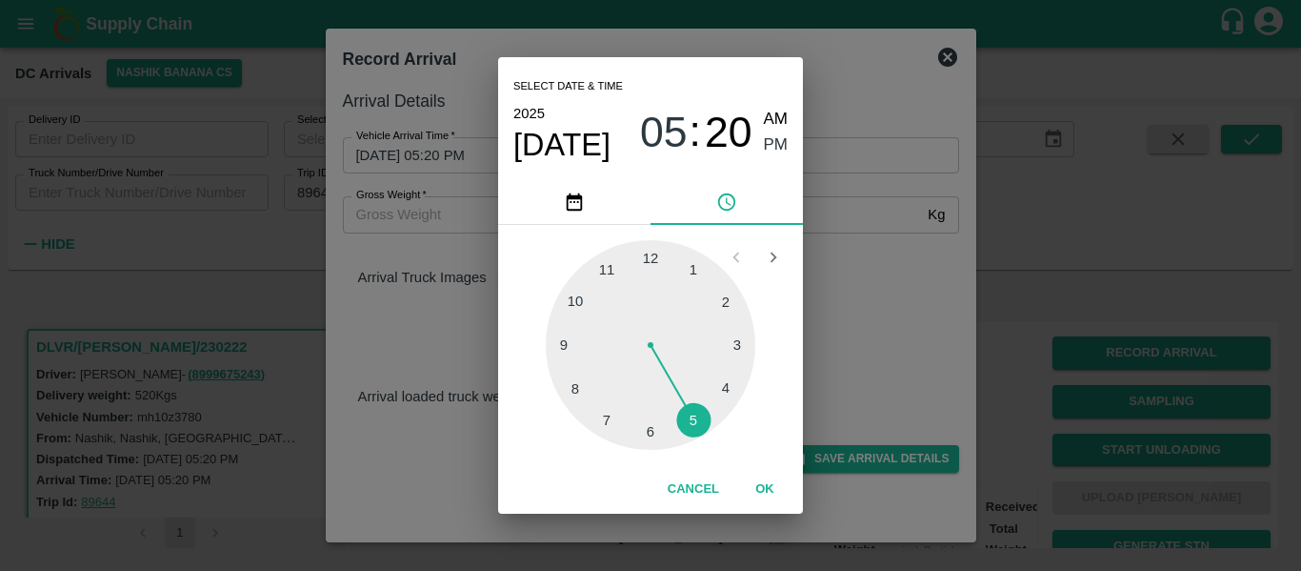
click at [574, 308] on div at bounding box center [651, 345] width 210 height 210
click at [701, 268] on div at bounding box center [651, 345] width 210 height 210
click at [768, 121] on span "AM" at bounding box center [776, 120] width 25 height 26
type input "09/10/2025 10:06 AM"
click at [764, 469] on div "Cancel OK" at bounding box center [650, 489] width 305 height 49
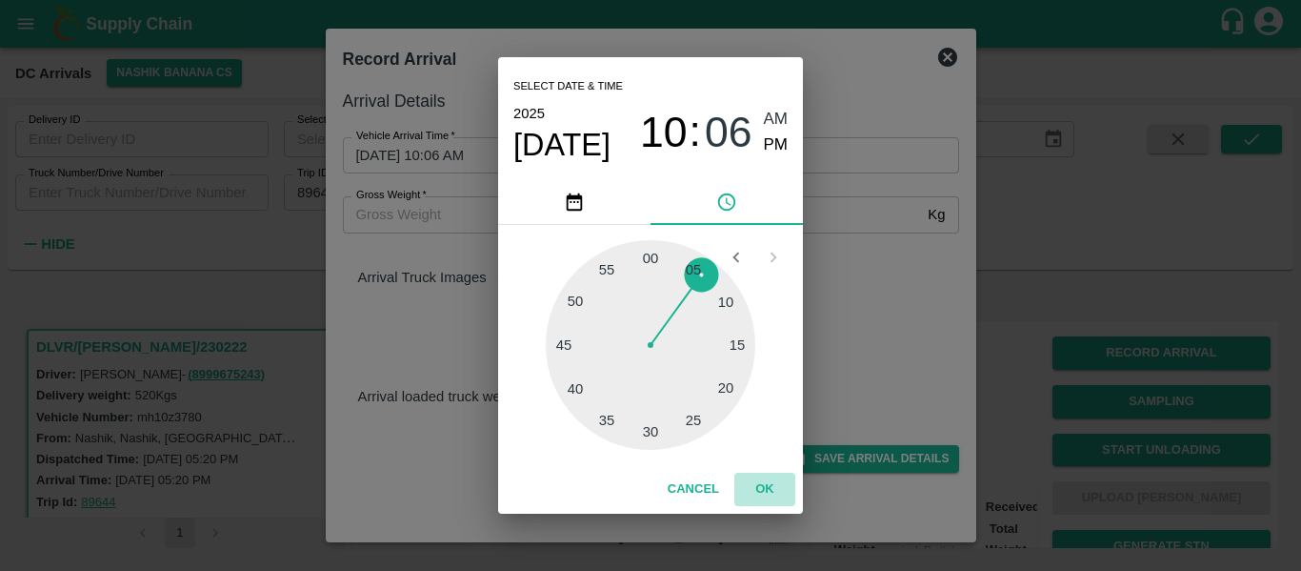
click at [767, 485] on button "OK" at bounding box center [765, 489] width 61 height 33
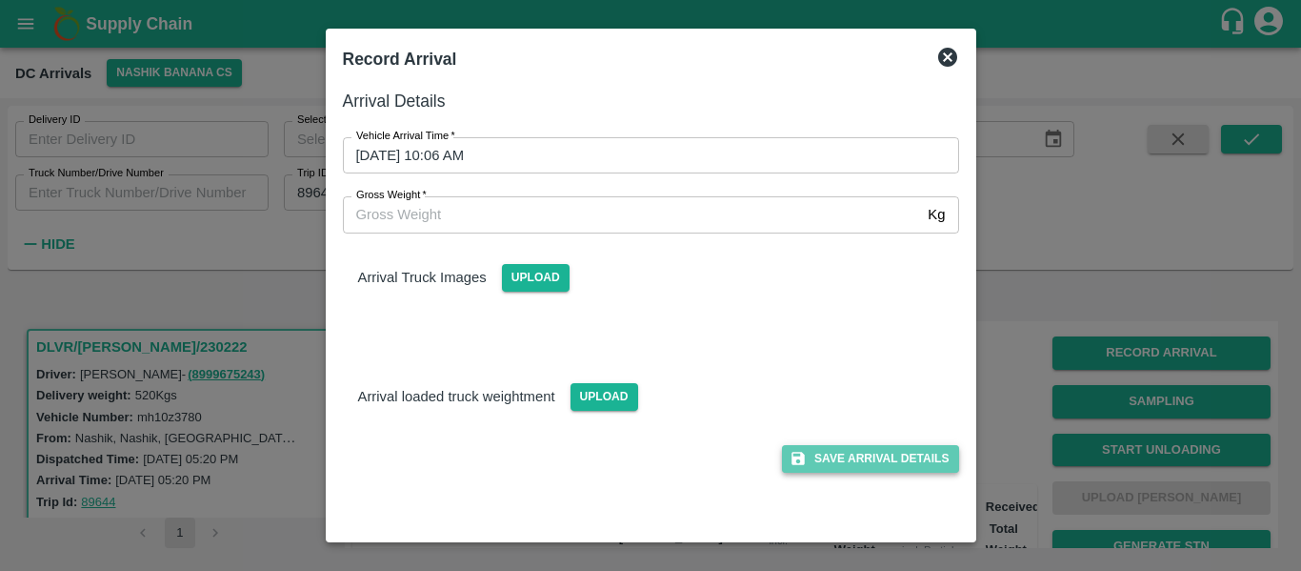
click at [855, 466] on button "Save Arrival Details" at bounding box center [870, 459] width 176 height 28
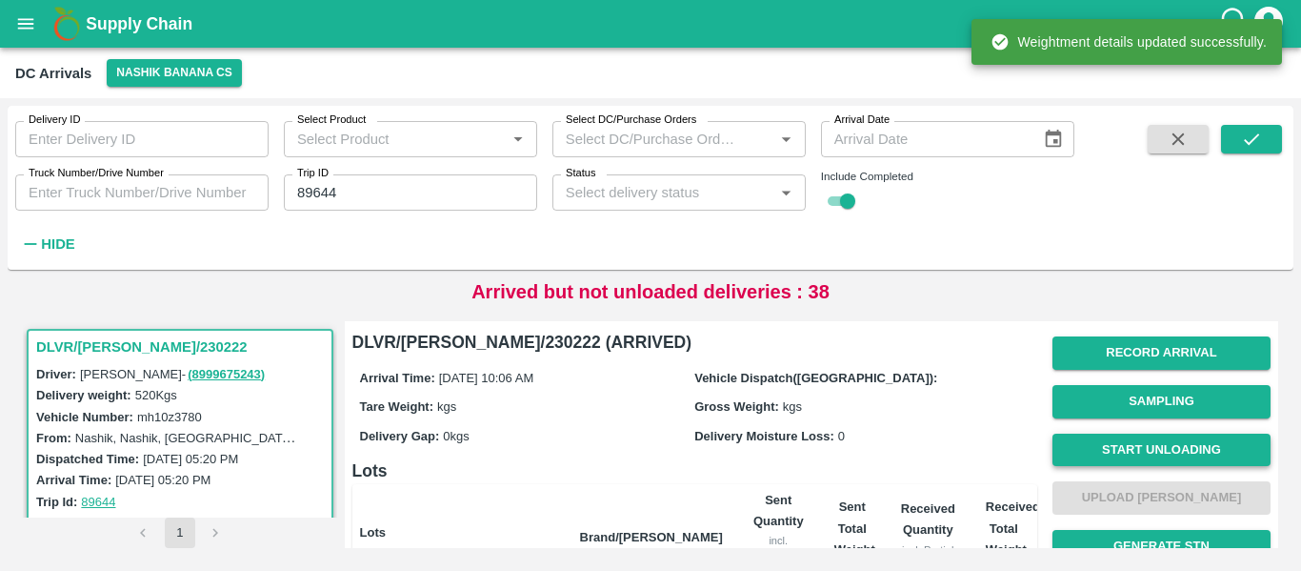
click at [1145, 446] on button "Start Unloading" at bounding box center [1162, 449] width 218 height 33
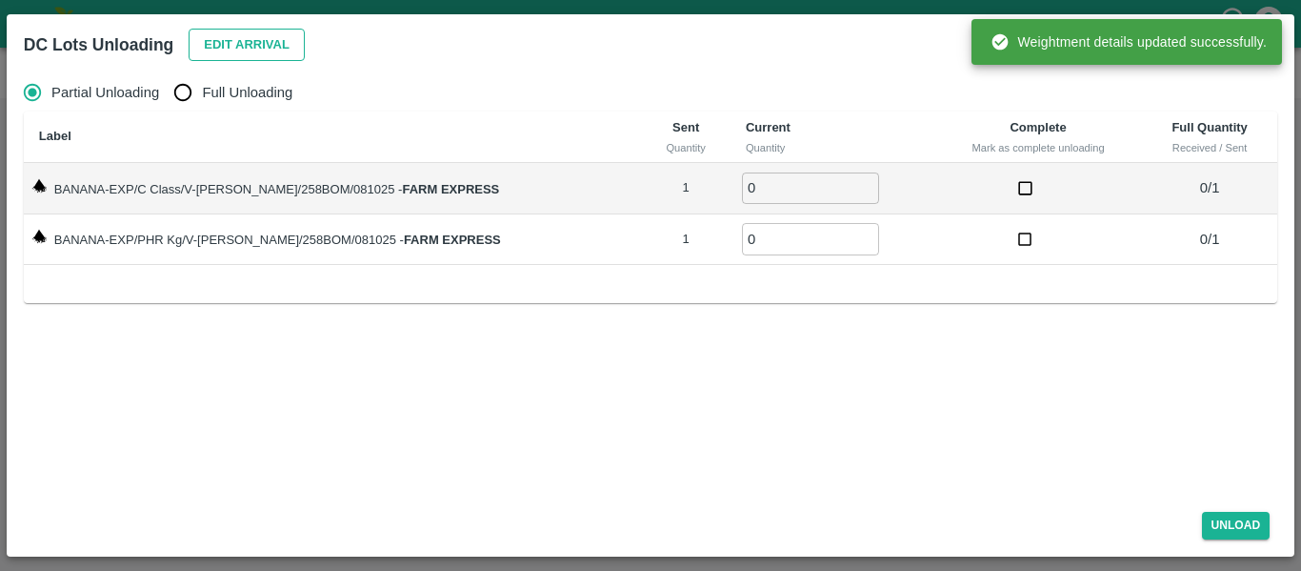
click at [237, 30] on button "Edit Arrival" at bounding box center [247, 45] width 116 height 33
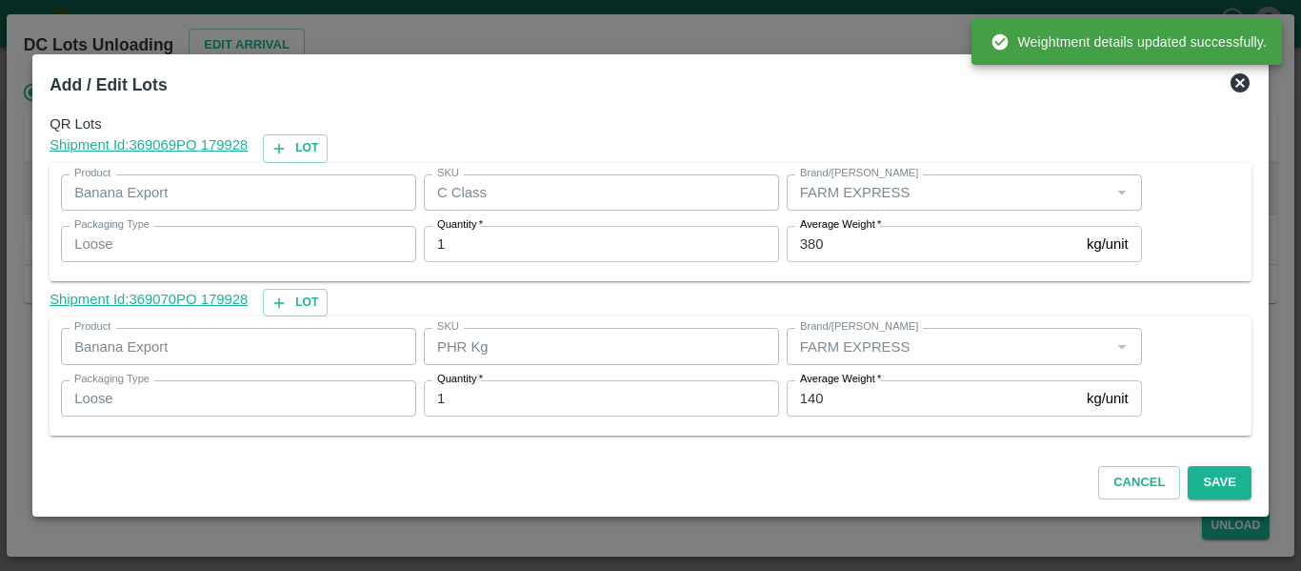
click at [874, 395] on input "140" at bounding box center [933, 398] width 292 height 36
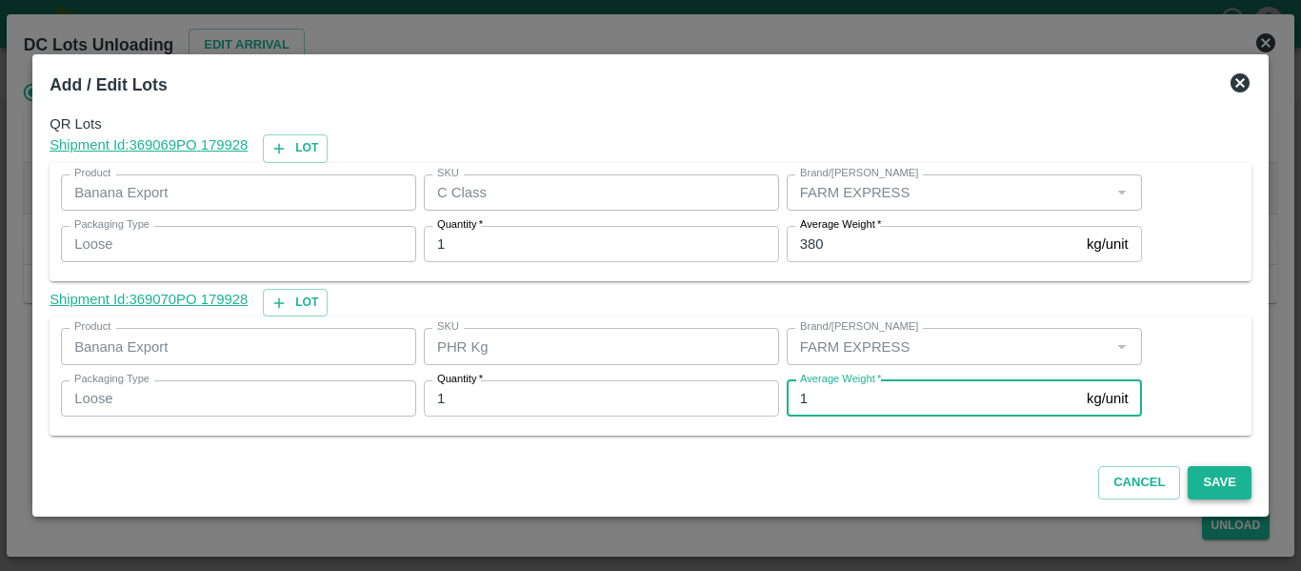
type input "1"
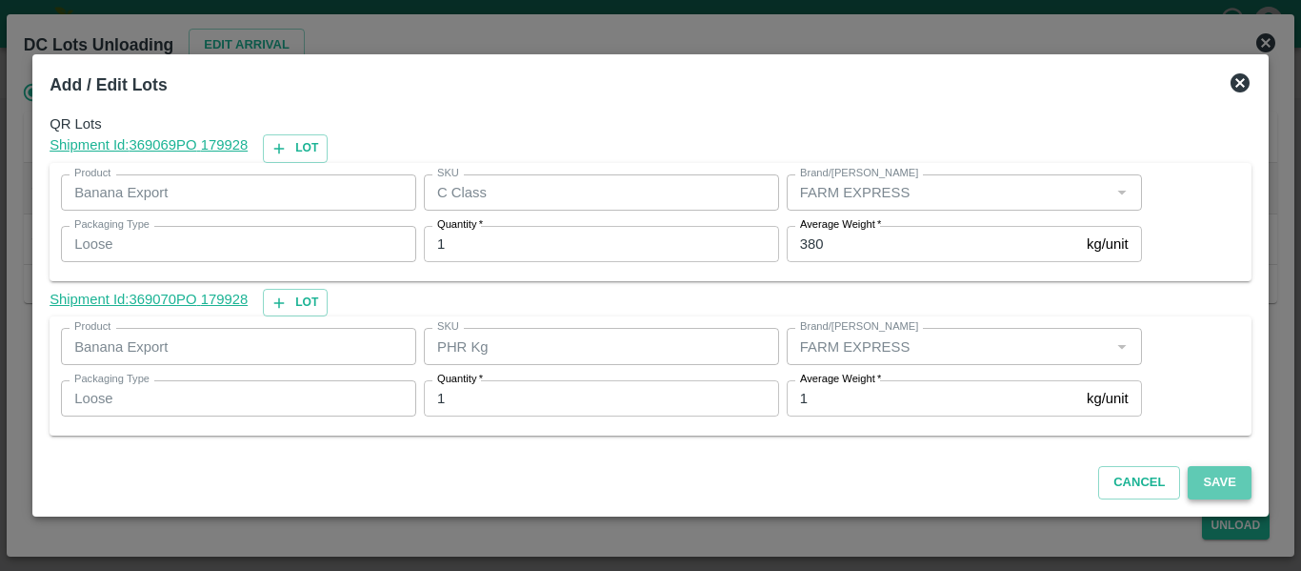
click at [1220, 498] on button "Save" at bounding box center [1219, 482] width 63 height 33
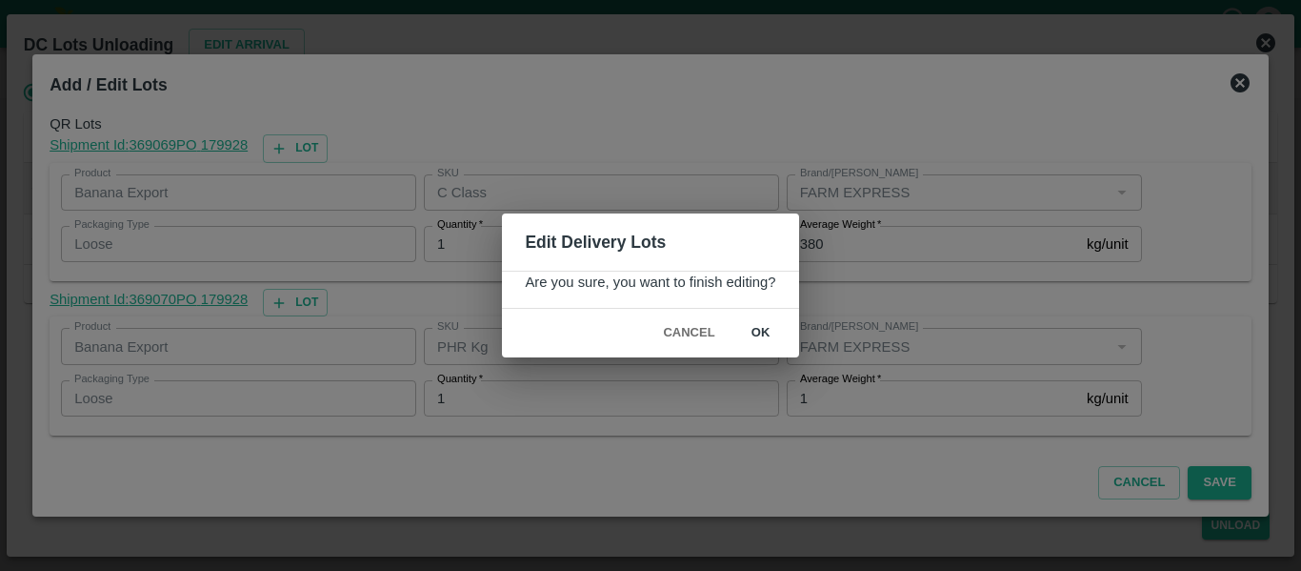
click at [768, 329] on button "ok" at bounding box center [761, 332] width 61 height 33
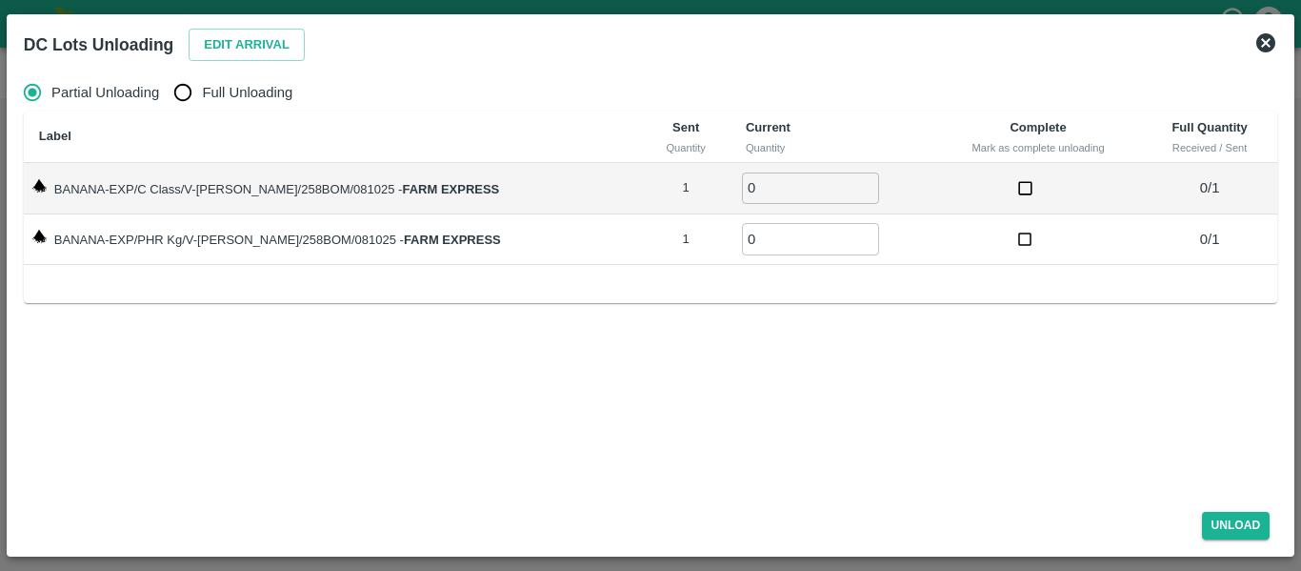
click at [252, 93] on span "Full Unloading" at bounding box center [247, 92] width 91 height 21
click at [202, 93] on input "Full Unloading" at bounding box center [183, 92] width 38 height 38
radio input "true"
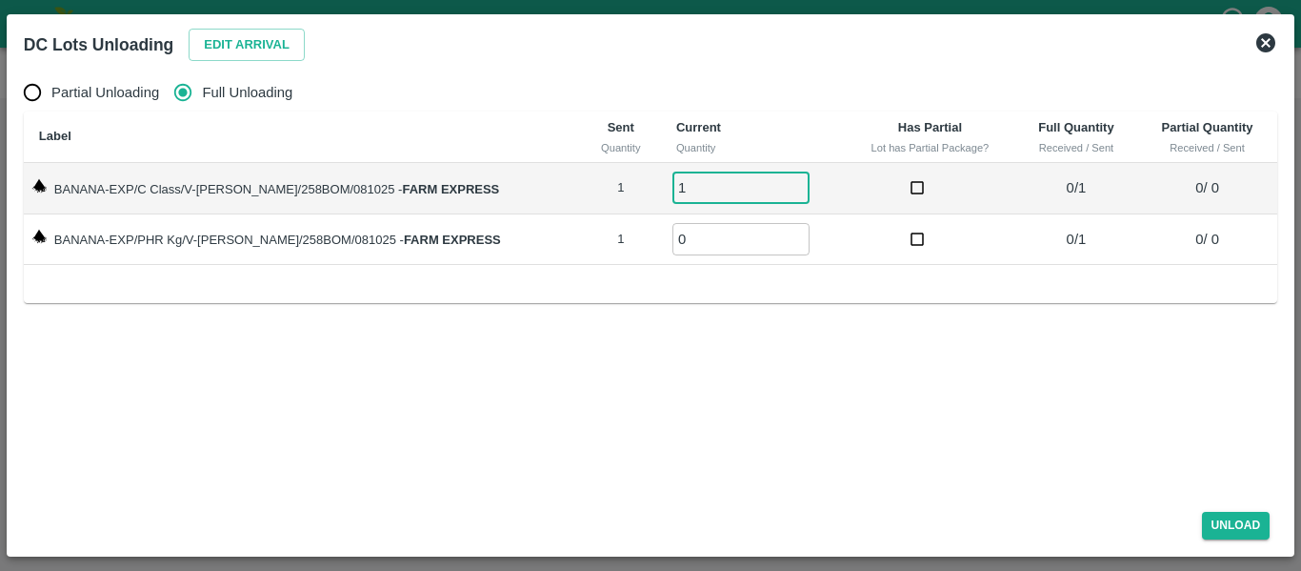
type input "1"
click at [780, 183] on input "1" at bounding box center [741, 187] width 137 height 31
type input "1"
click at [778, 232] on input "1" at bounding box center [741, 238] width 137 height 31
click at [1219, 528] on button "Unload" at bounding box center [1236, 526] width 69 height 28
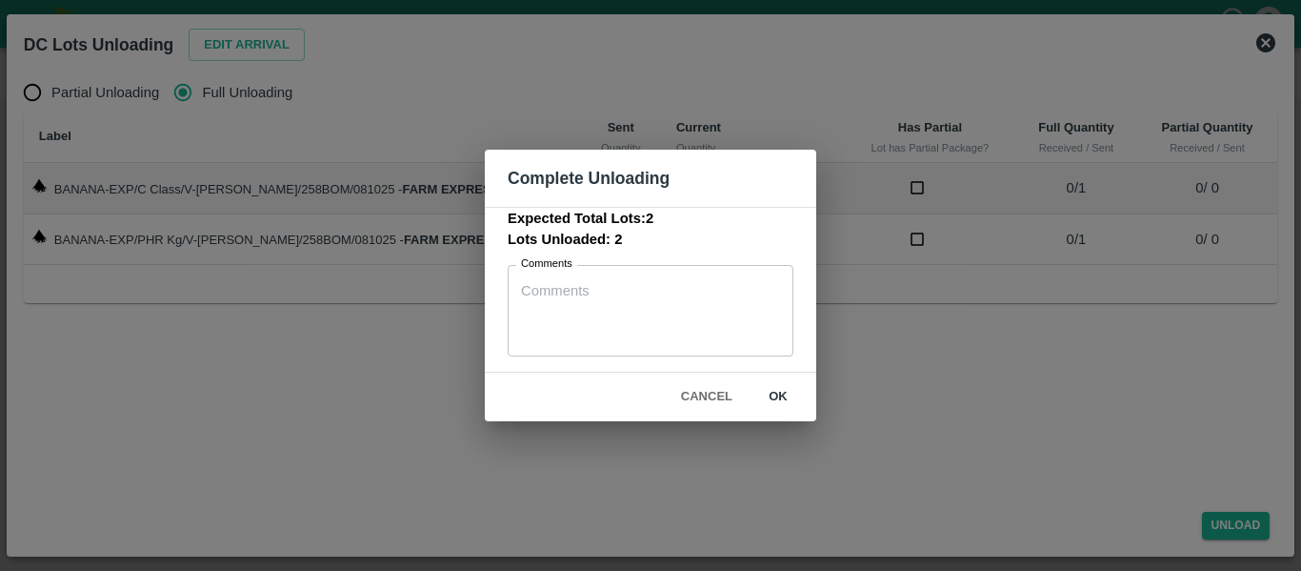
click at [774, 393] on button "ok" at bounding box center [778, 396] width 61 height 33
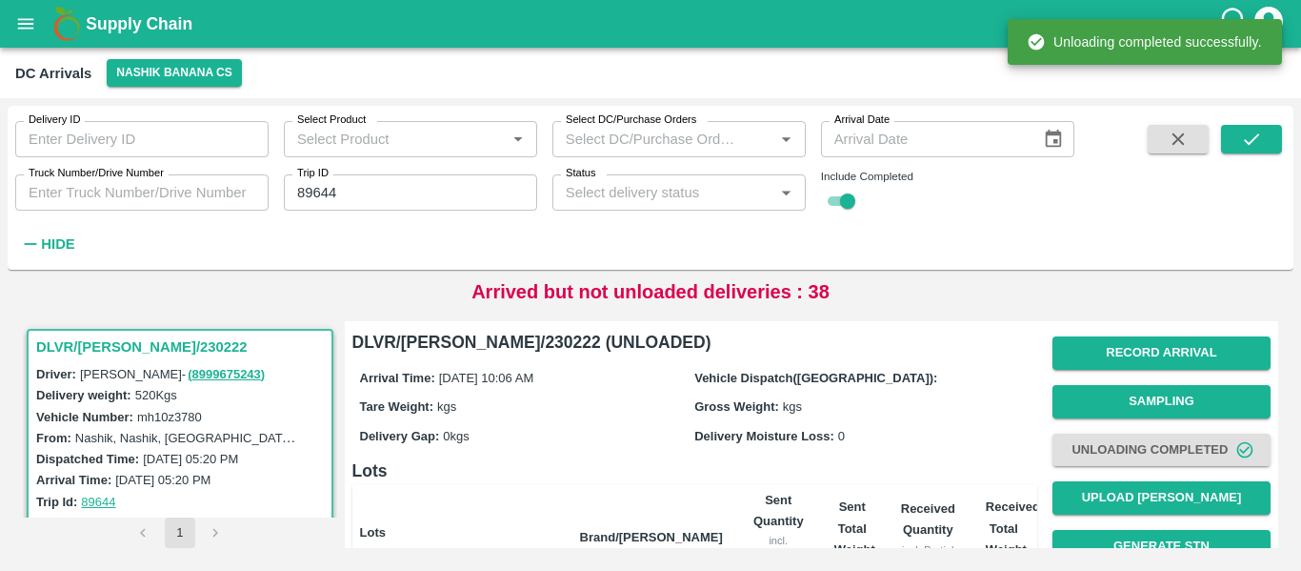
scroll to position [244, 0]
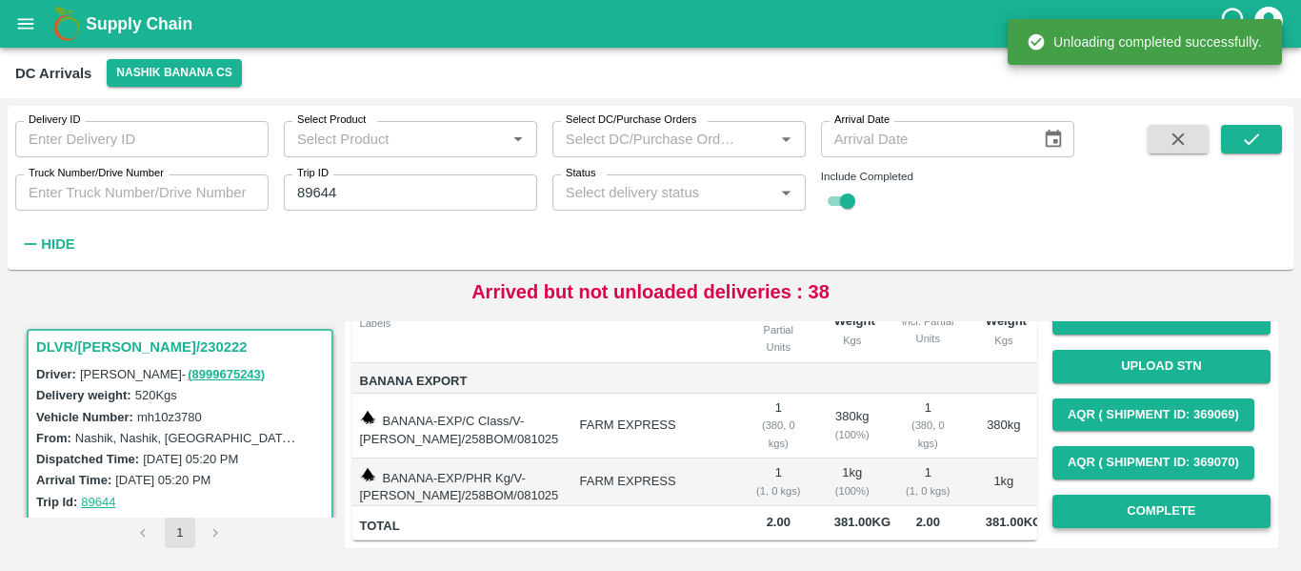
click at [1164, 496] on button "Complete" at bounding box center [1162, 510] width 218 height 33
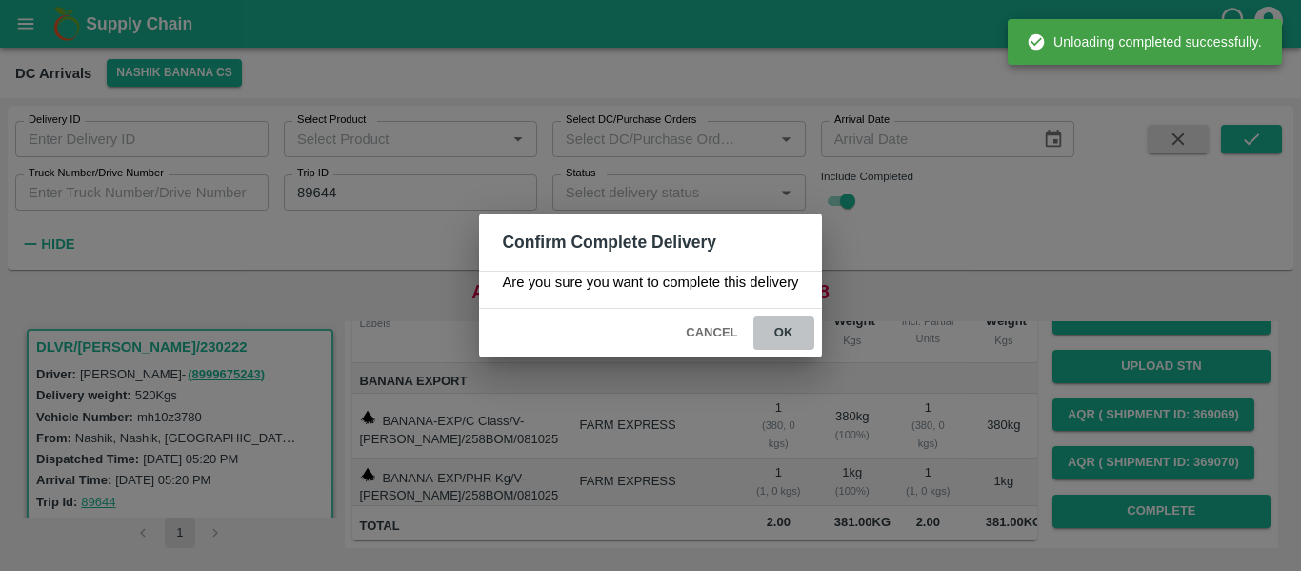
click at [803, 333] on button "ok" at bounding box center [784, 332] width 61 height 33
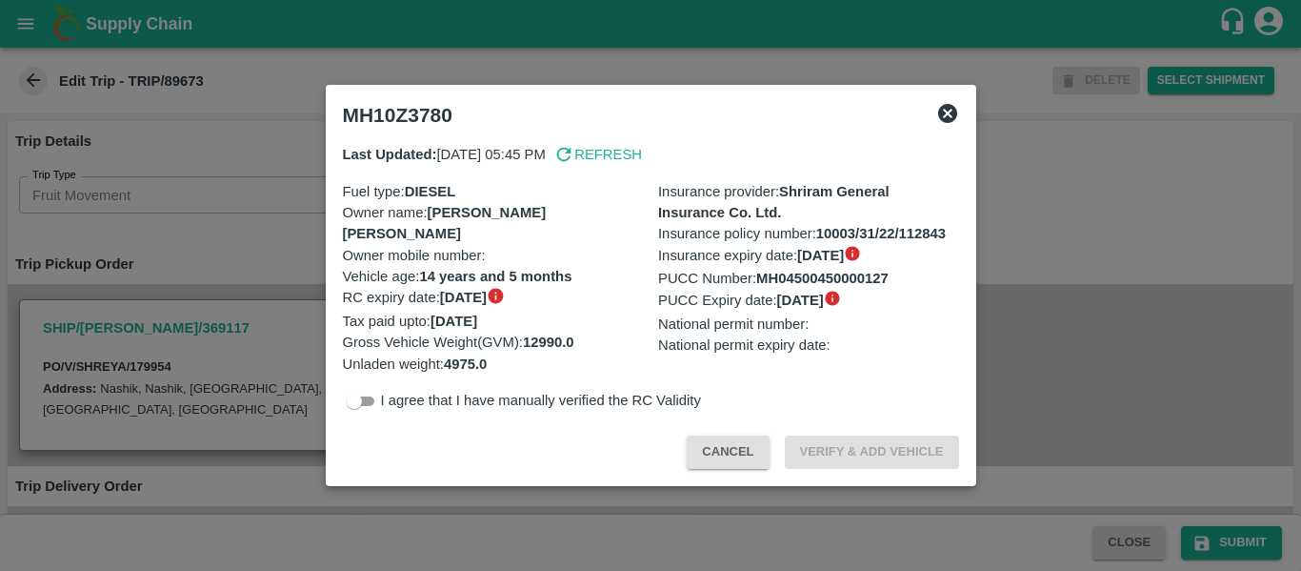
click at [186, 316] on div at bounding box center [650, 285] width 1301 height 571
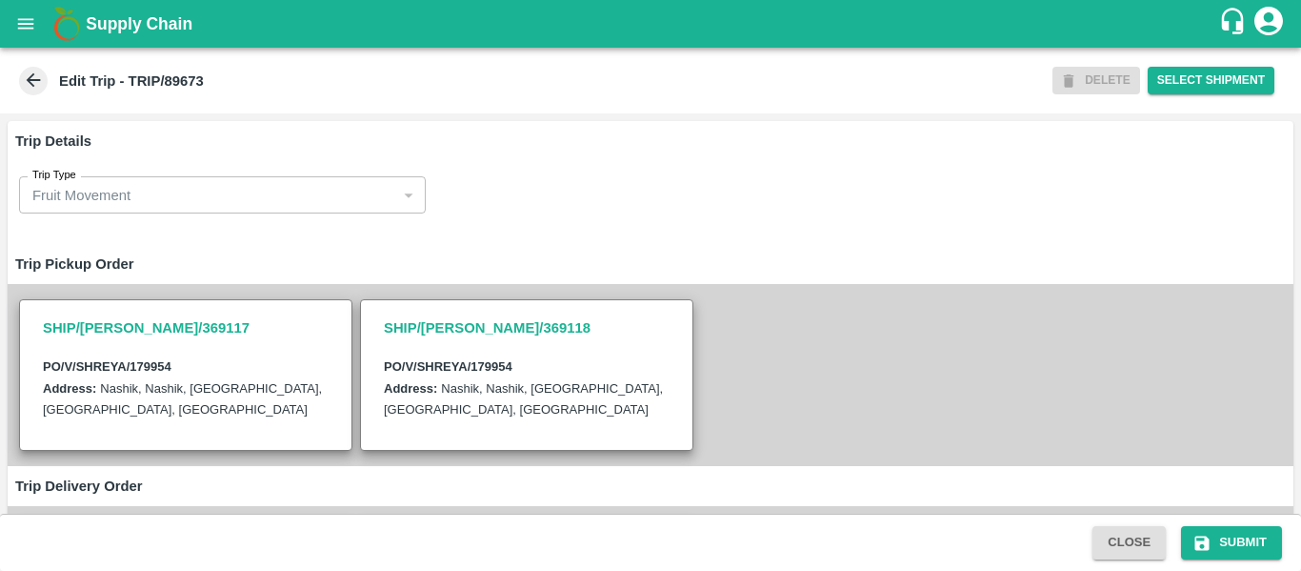
scroll to position [429, 0]
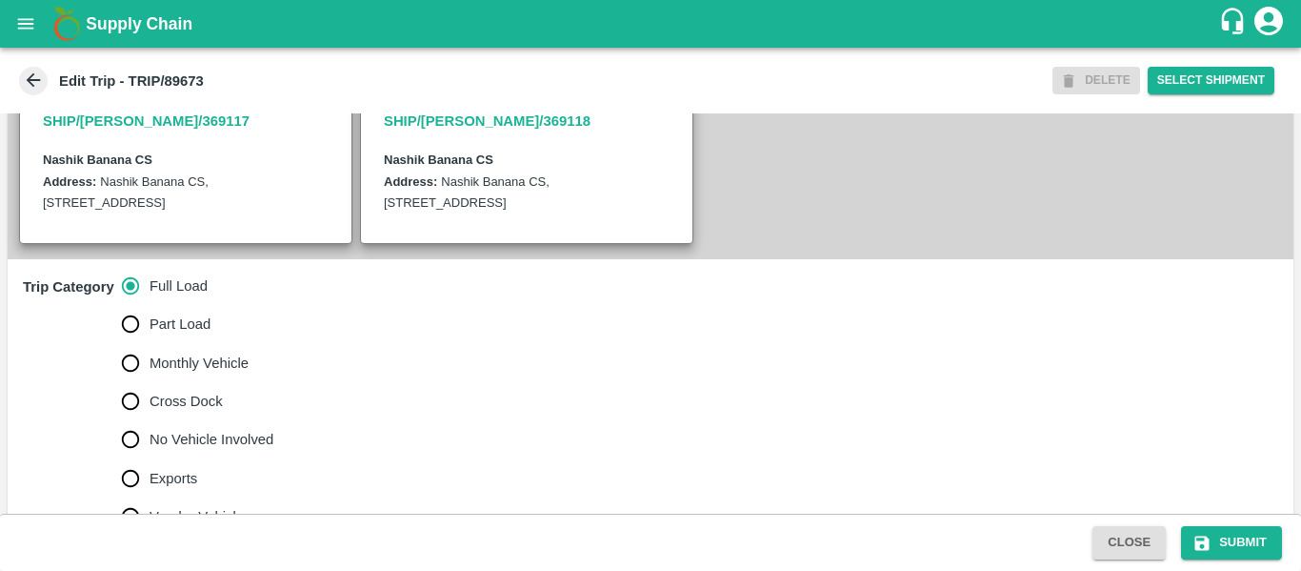
click at [205, 450] on span "No Vehicle Involved" at bounding box center [212, 439] width 124 height 21
click at [150, 454] on input "No Vehicle Involved" at bounding box center [130, 439] width 38 height 38
radio input "true"
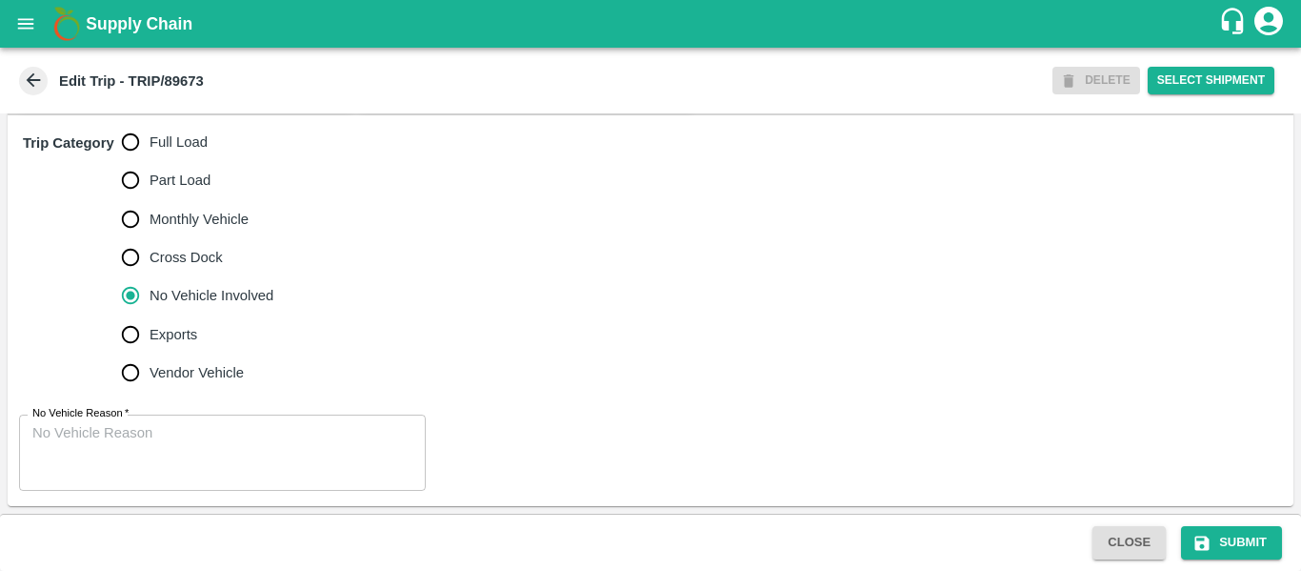
click at [248, 443] on textarea "No Vehicle Reason   *" at bounding box center [222, 453] width 380 height 60
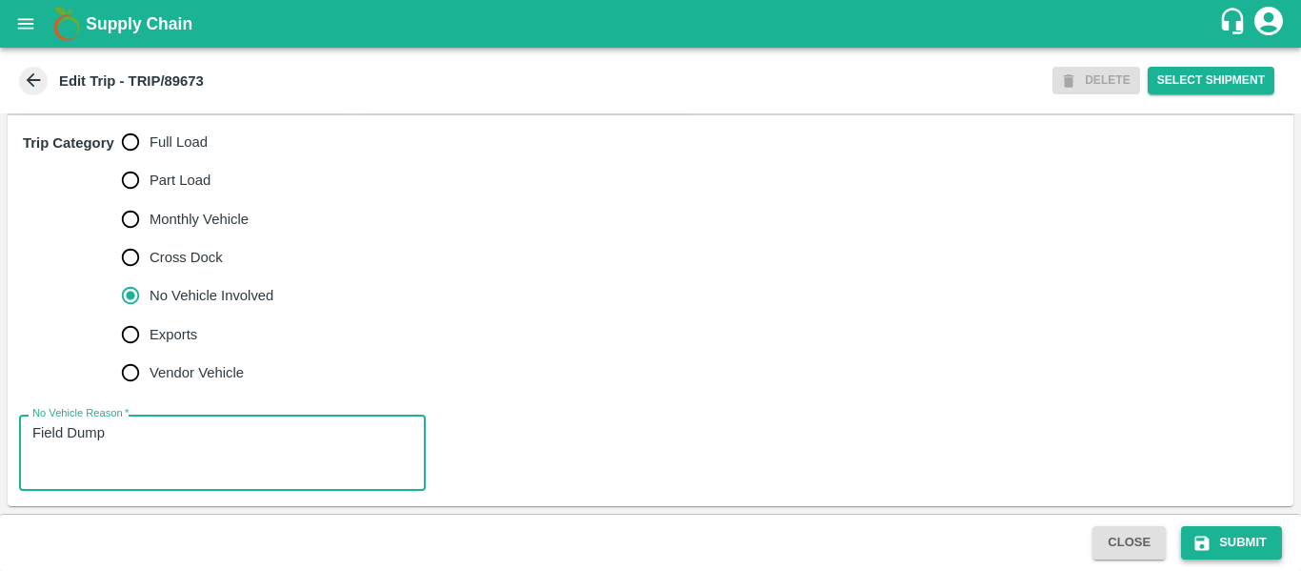
type textarea "Field Dump"
click at [1230, 530] on button "Submit" at bounding box center [1231, 542] width 101 height 33
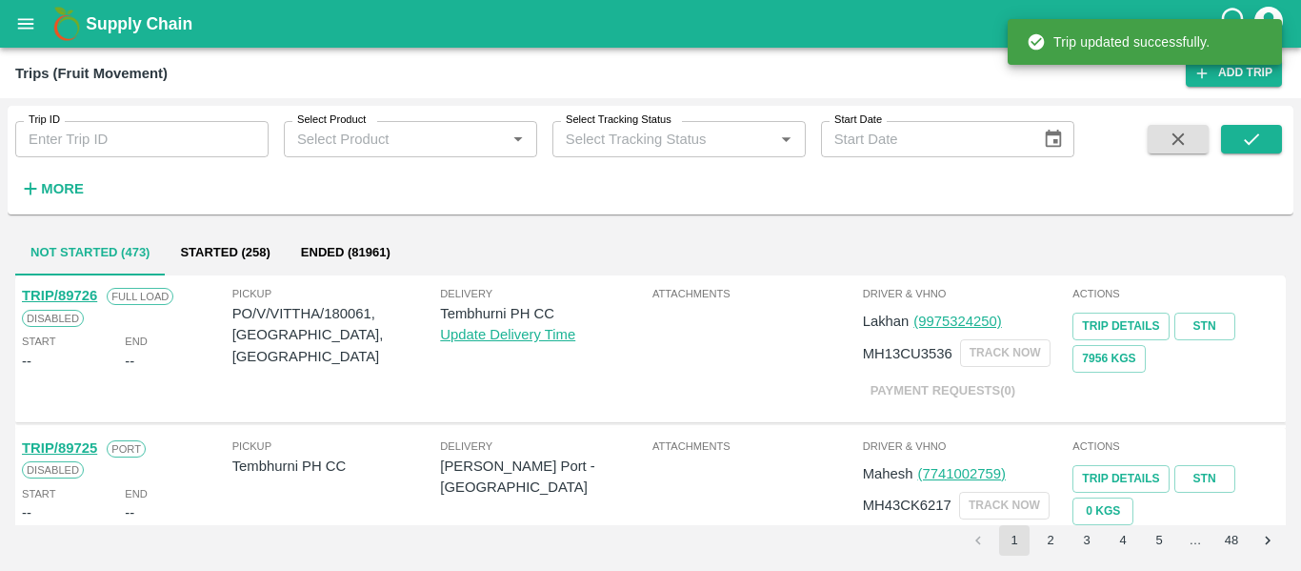
click at [112, 135] on input "Trip ID" at bounding box center [141, 139] width 253 height 36
paste input "89674"
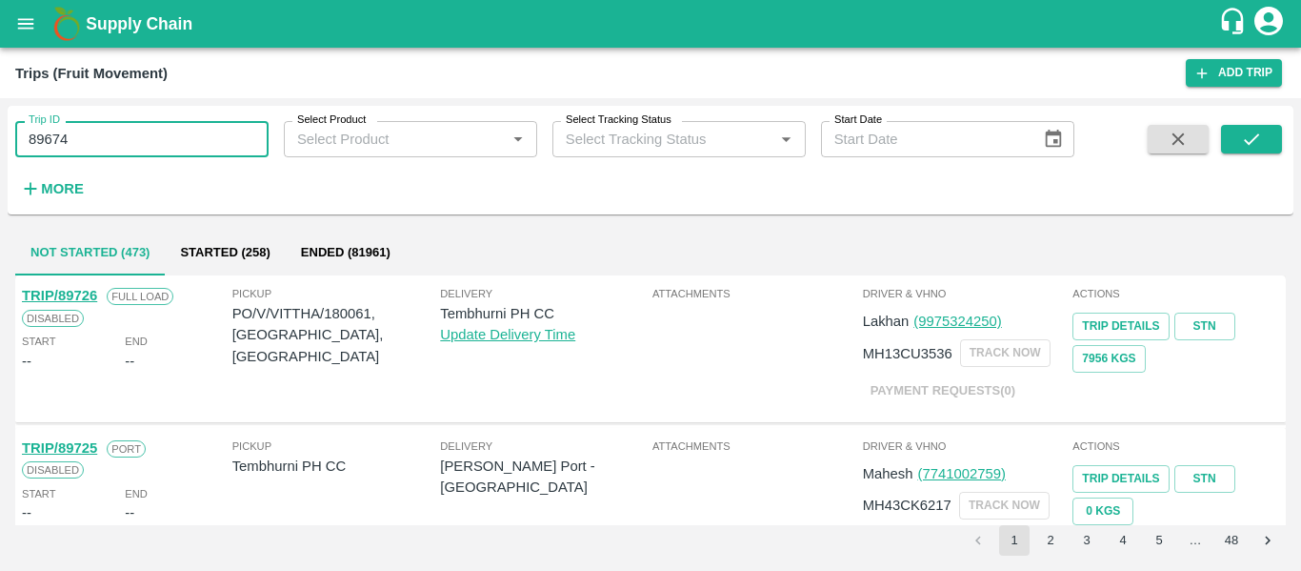
click at [1225, 121] on div "Trip ID 89674 Trip ID Select Product Select Product   * Select Tracking Status …" at bounding box center [651, 159] width 1286 height 93
click at [1231, 136] on button "submit" at bounding box center [1251, 139] width 61 height 29
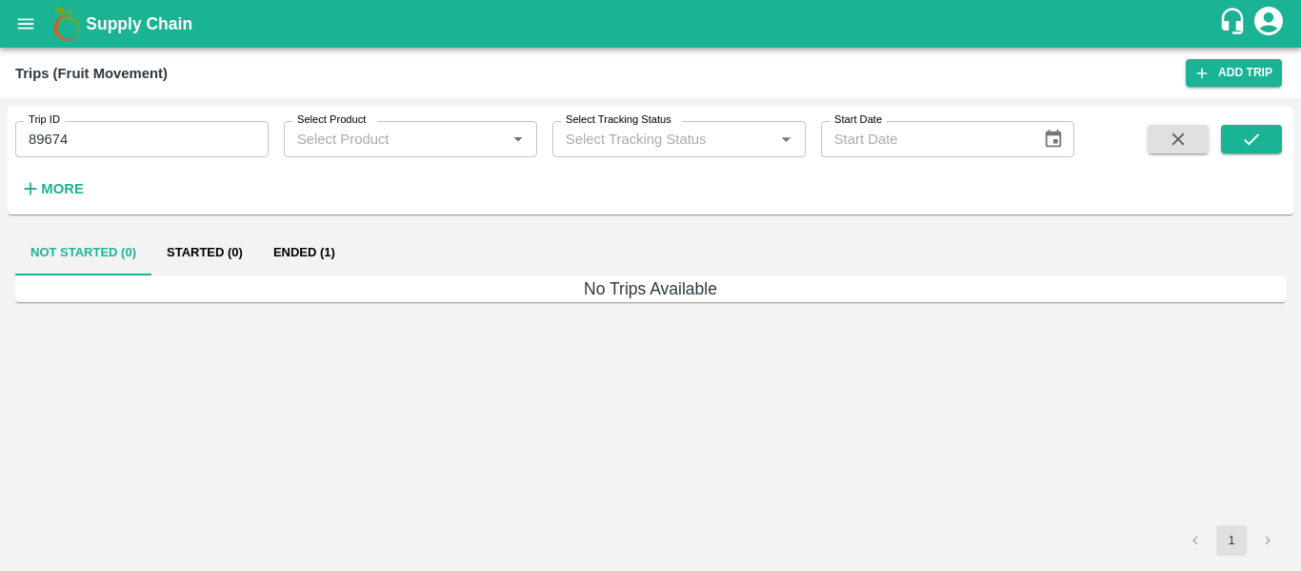
click at [315, 247] on button "Ended (1)" at bounding box center [304, 253] width 92 height 46
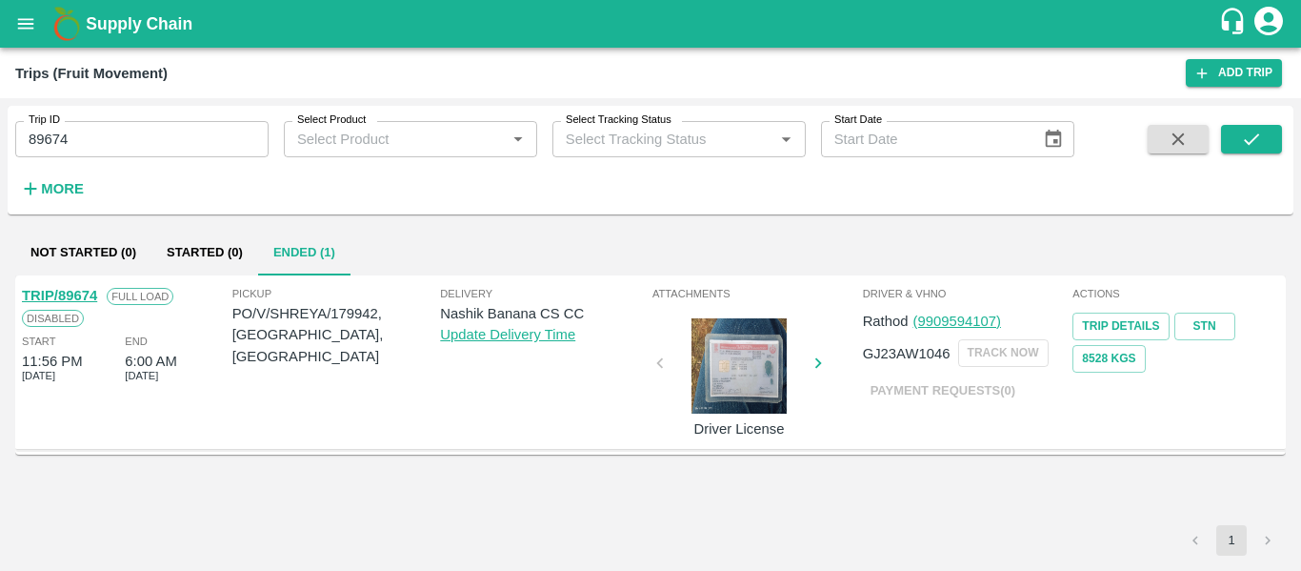
click at [65, 296] on link "TRIP/89674" at bounding box center [59, 295] width 75 height 15
click at [146, 143] on input "89674" at bounding box center [141, 139] width 253 height 36
paste input "text"
type input "89675"
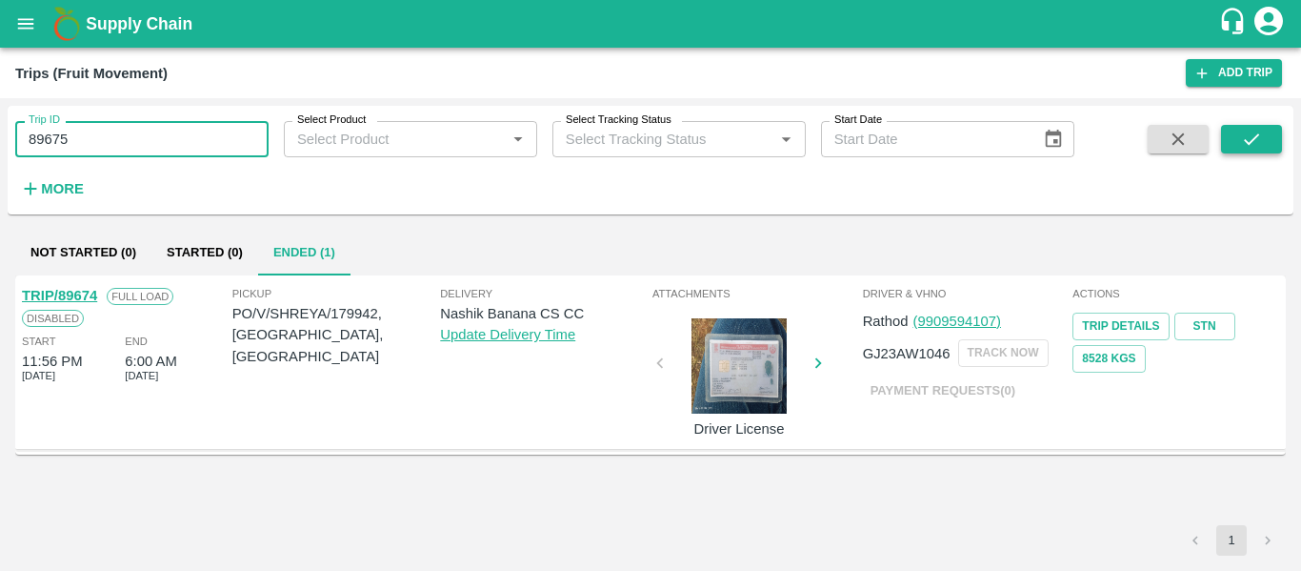
click at [1248, 138] on icon "submit" at bounding box center [1251, 139] width 21 height 21
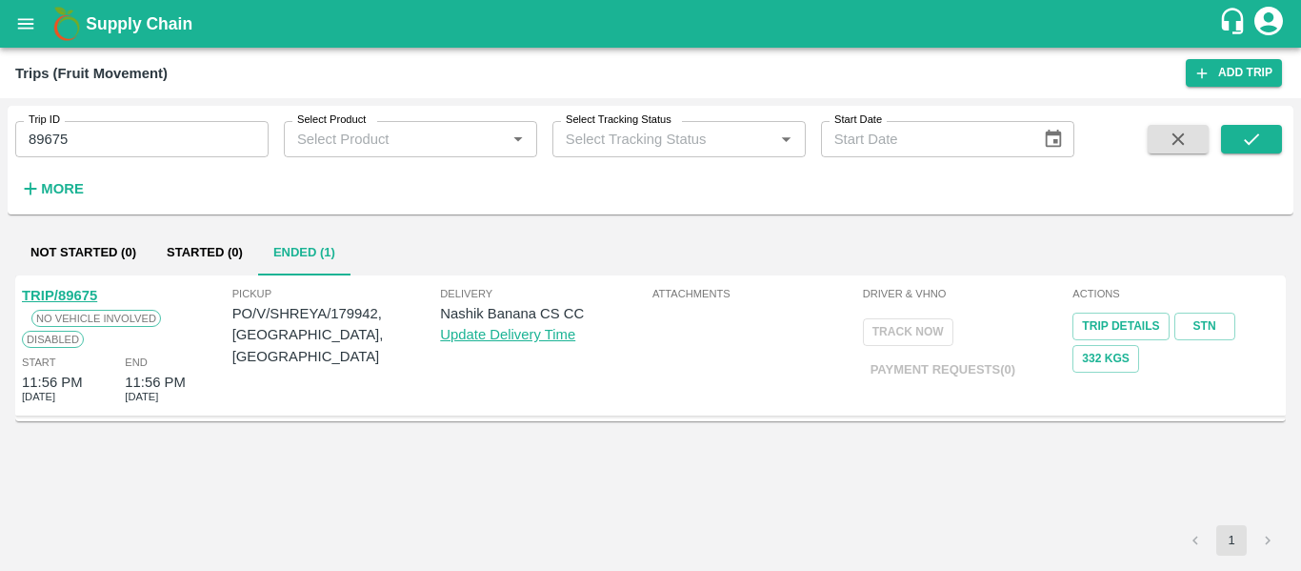
click at [85, 294] on link "TRIP/89675" at bounding box center [59, 295] width 75 height 15
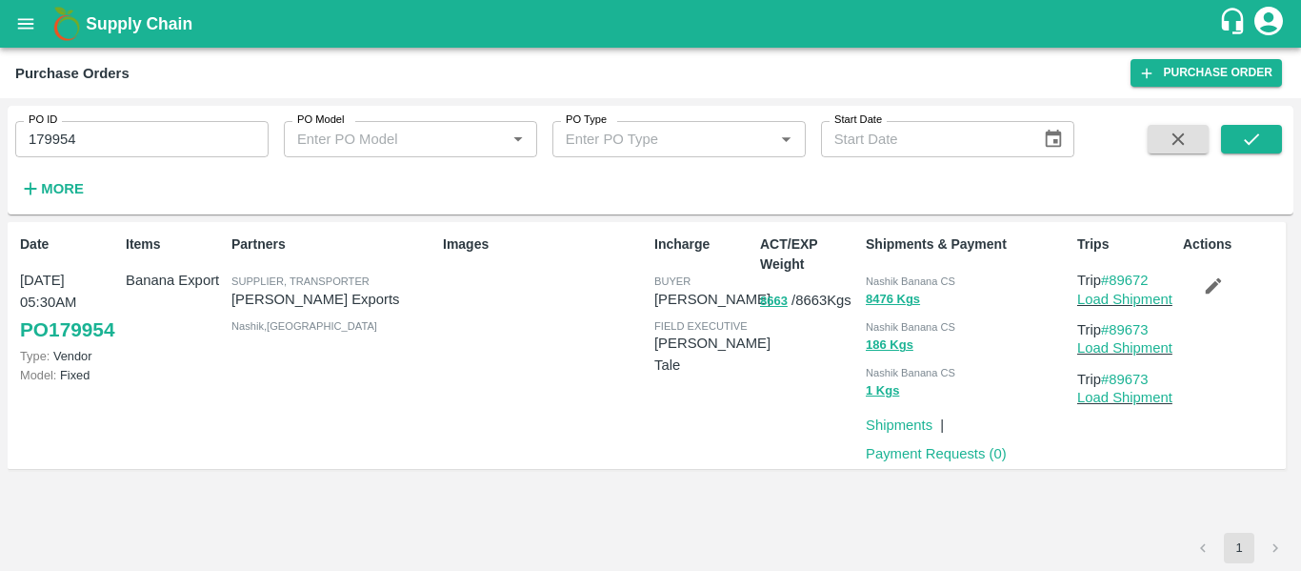
click at [111, 134] on input "179954" at bounding box center [141, 139] width 253 height 36
paste input "text"
type input "179942"
click at [1251, 148] on icon "submit" at bounding box center [1251, 139] width 21 height 21
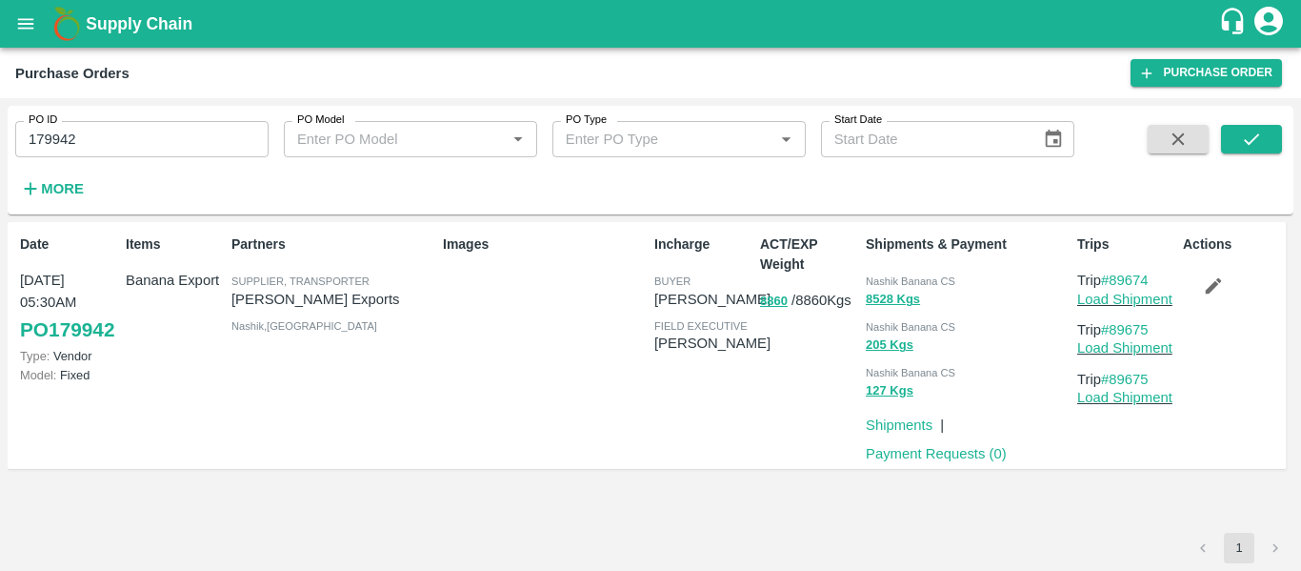
click at [1224, 294] on icon "button" at bounding box center [1213, 285] width 21 height 21
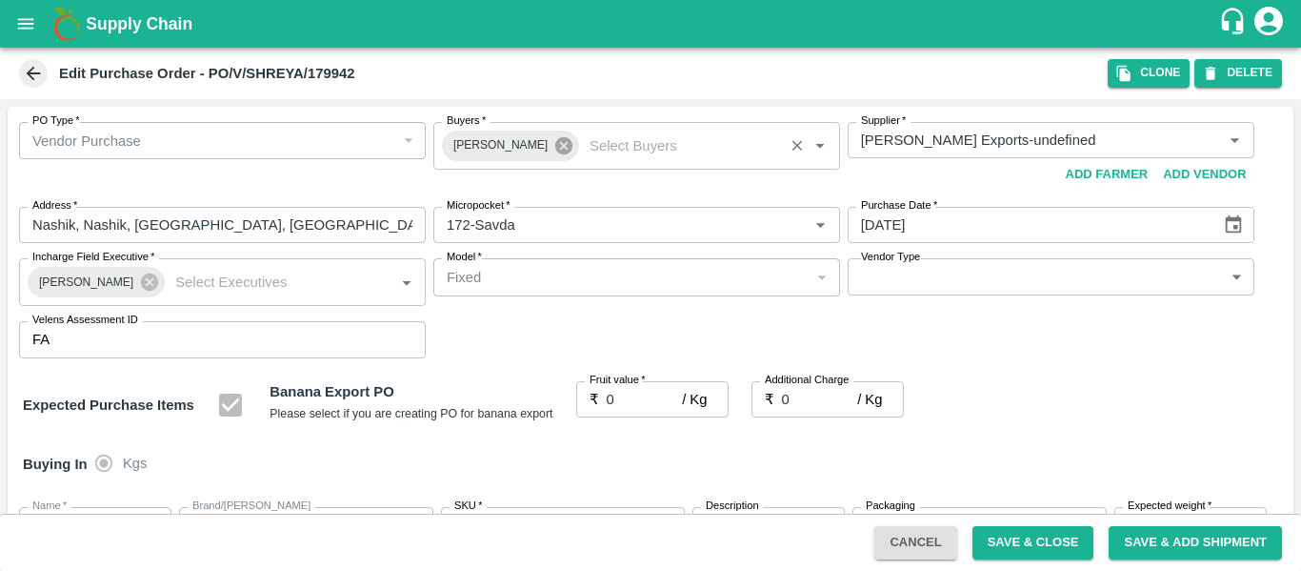
click at [554, 145] on icon at bounding box center [564, 145] width 21 height 21
click at [495, 142] on input "Buyers   *" at bounding box center [621, 140] width 364 height 25
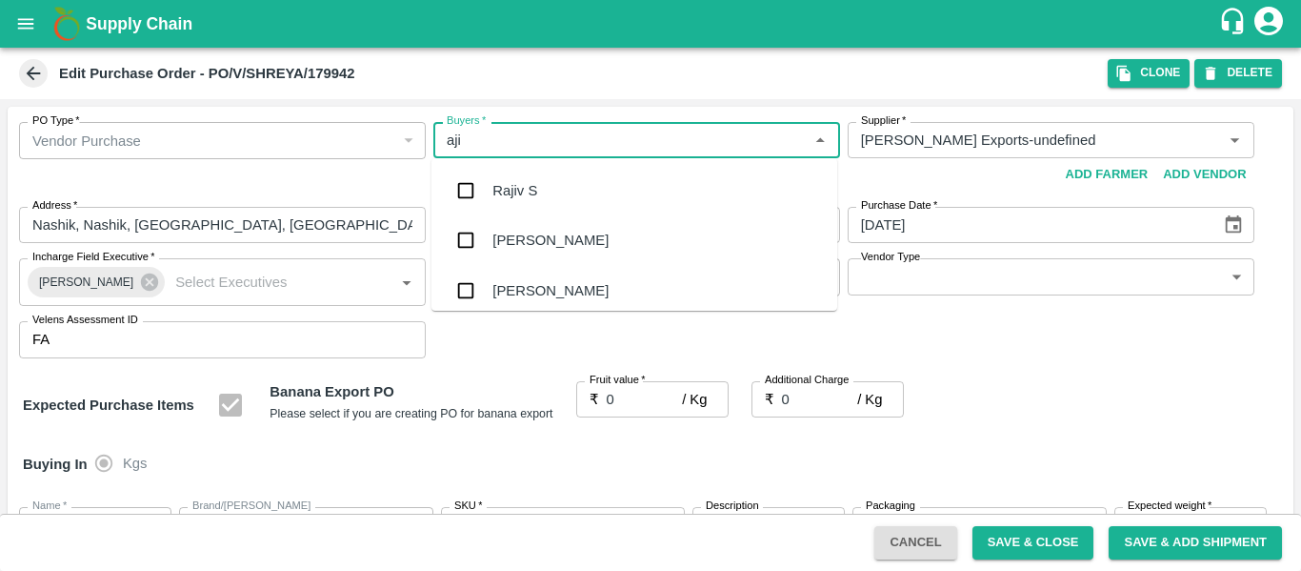
type input "ajit"
click at [502, 178] on div "Ajit Otari" at bounding box center [635, 191] width 406 height 50
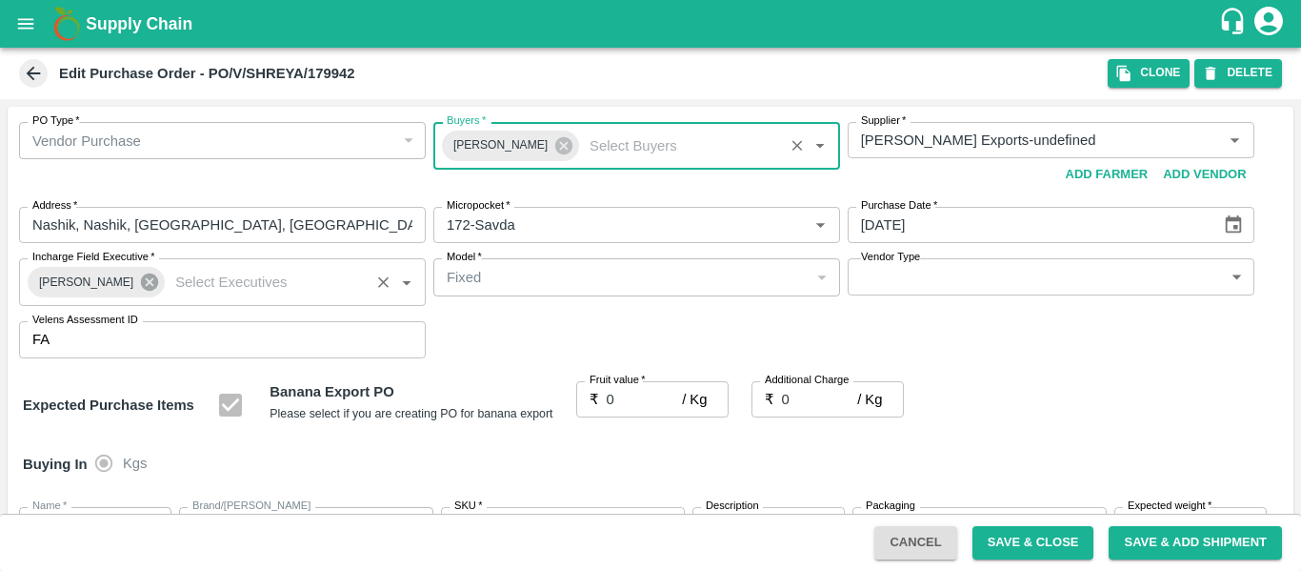
click at [141, 279] on icon at bounding box center [149, 281] width 17 height 17
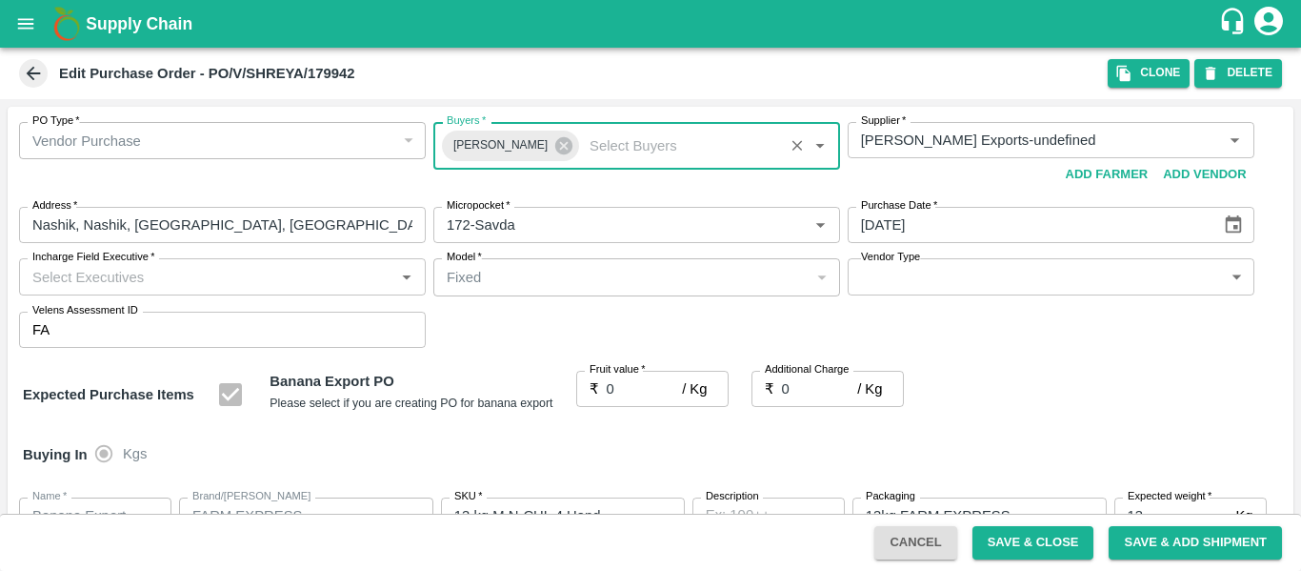
click at [95, 281] on input "Incharge Field Executive   *" at bounding box center [207, 276] width 364 height 25
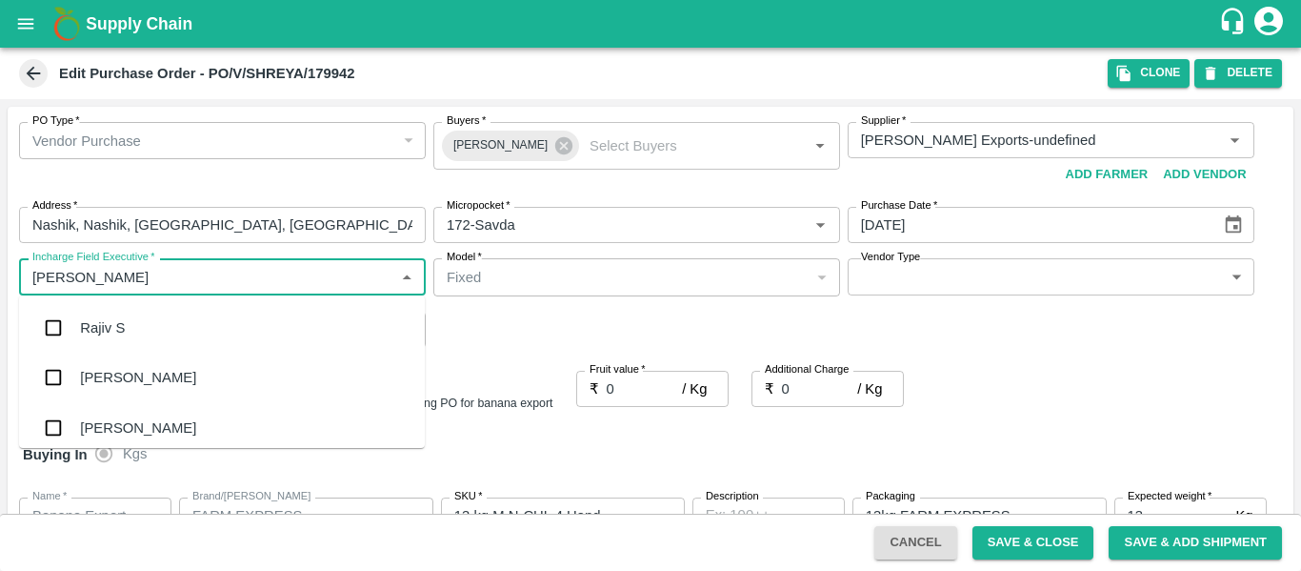
type input "jayd"
click at [105, 322] on div "jaydip Tale" at bounding box center [153, 327] width 146 height 21
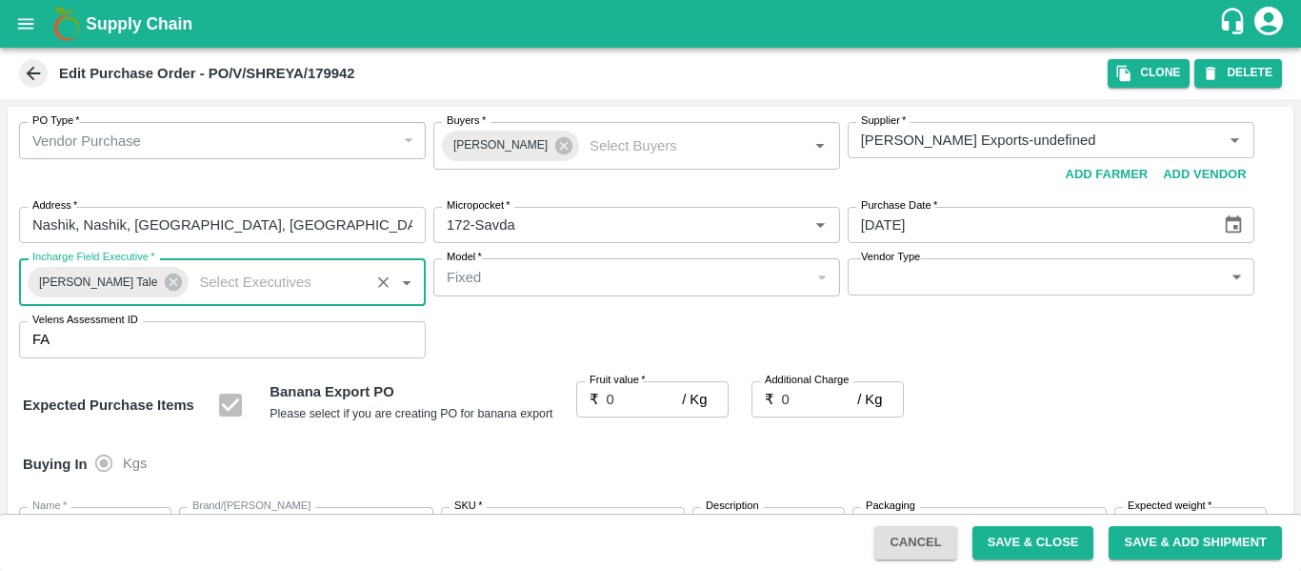
click at [637, 396] on input "0" at bounding box center [645, 399] width 76 height 36
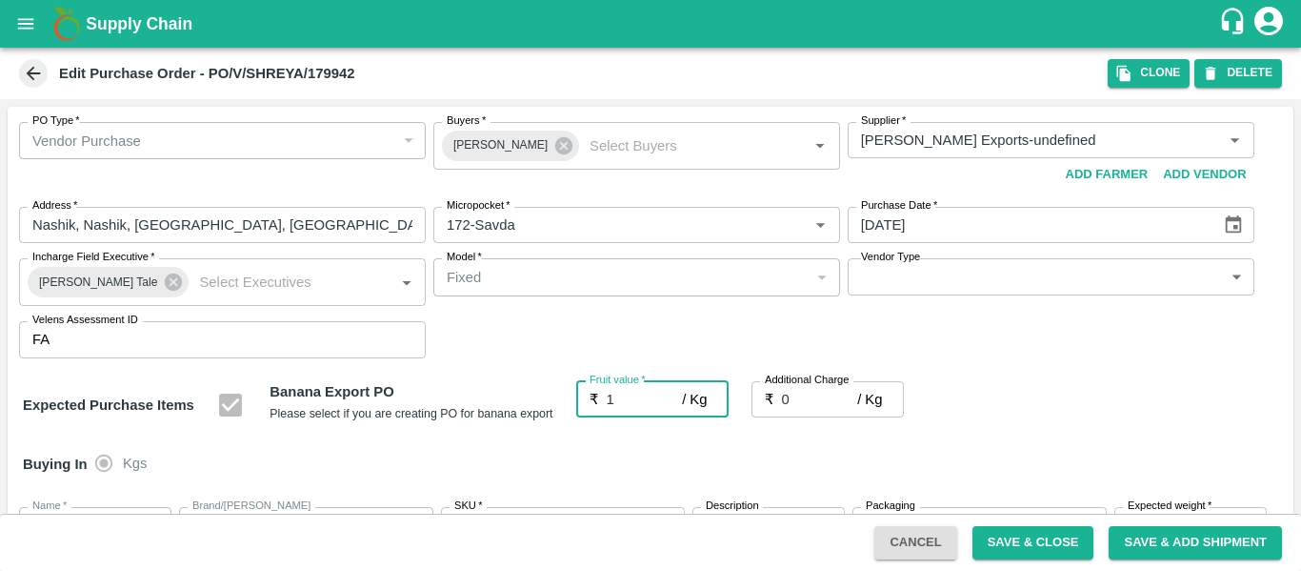
type input "18"
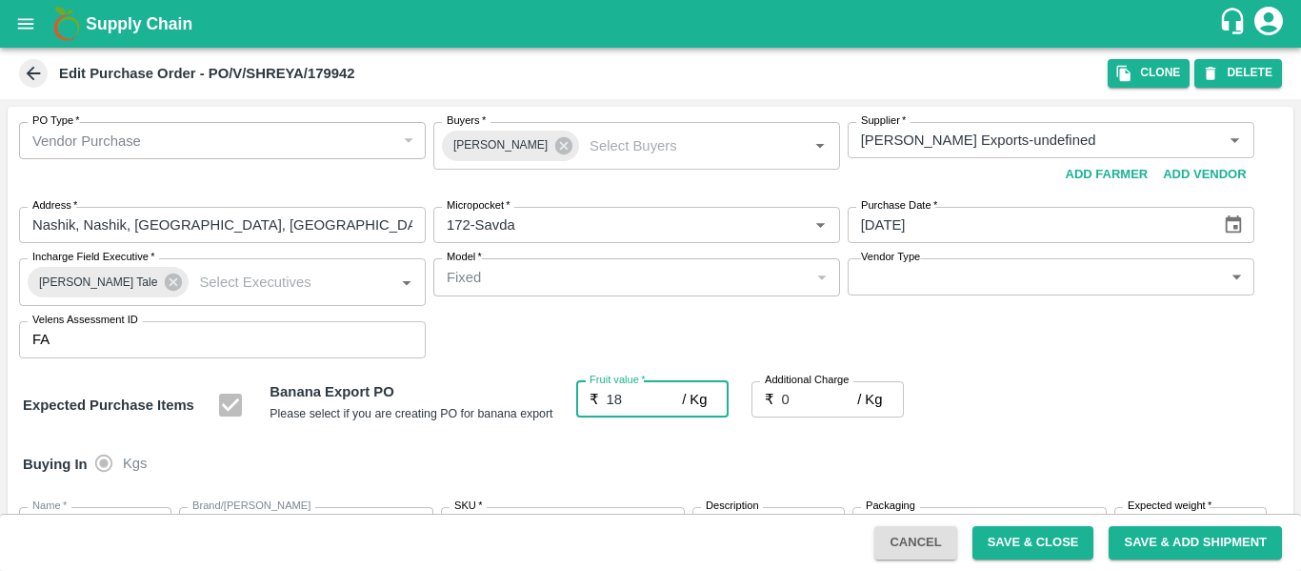
type input "18"
click at [792, 392] on input "0" at bounding box center [820, 399] width 76 height 36
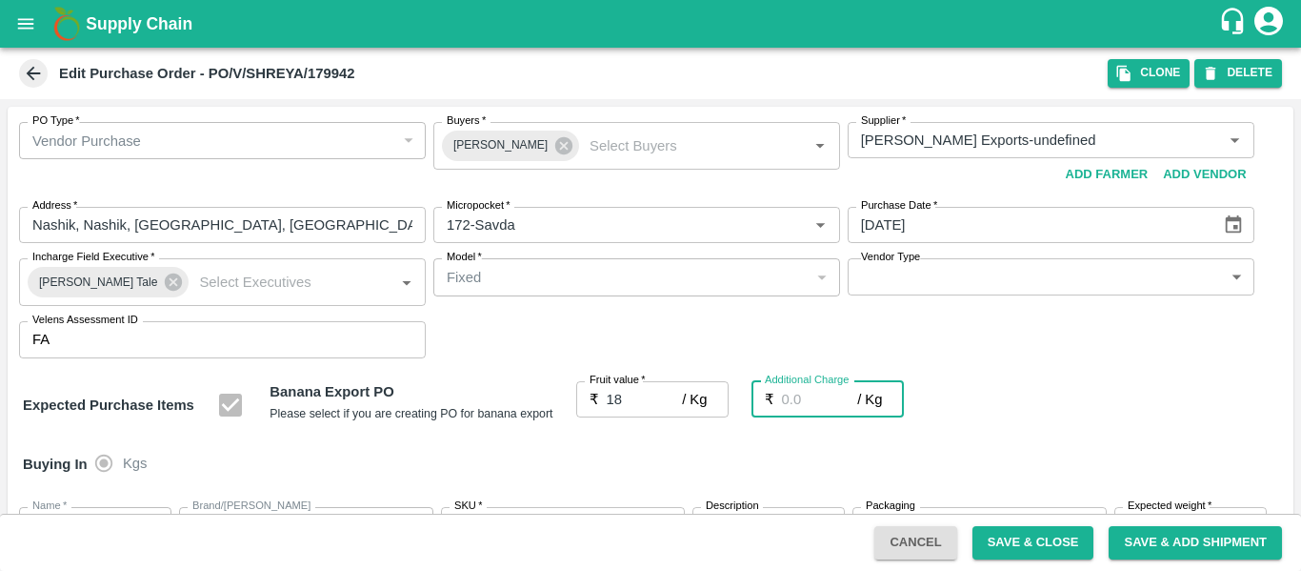
type input "2"
type input "20"
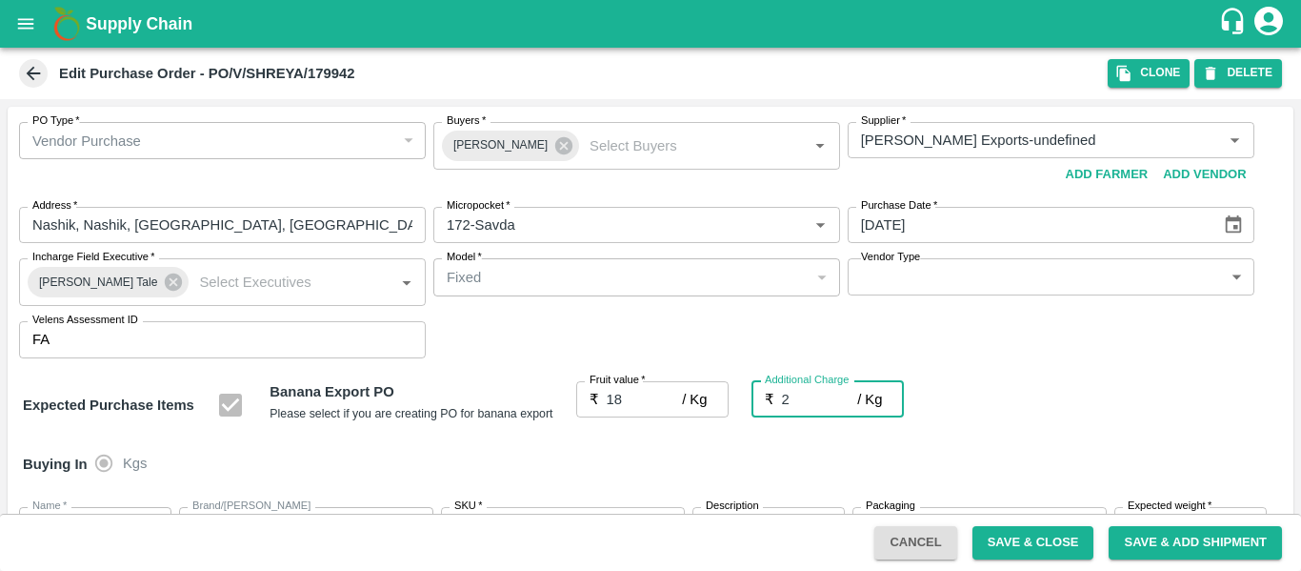
type input "20"
type input "2.7"
type input "20.7"
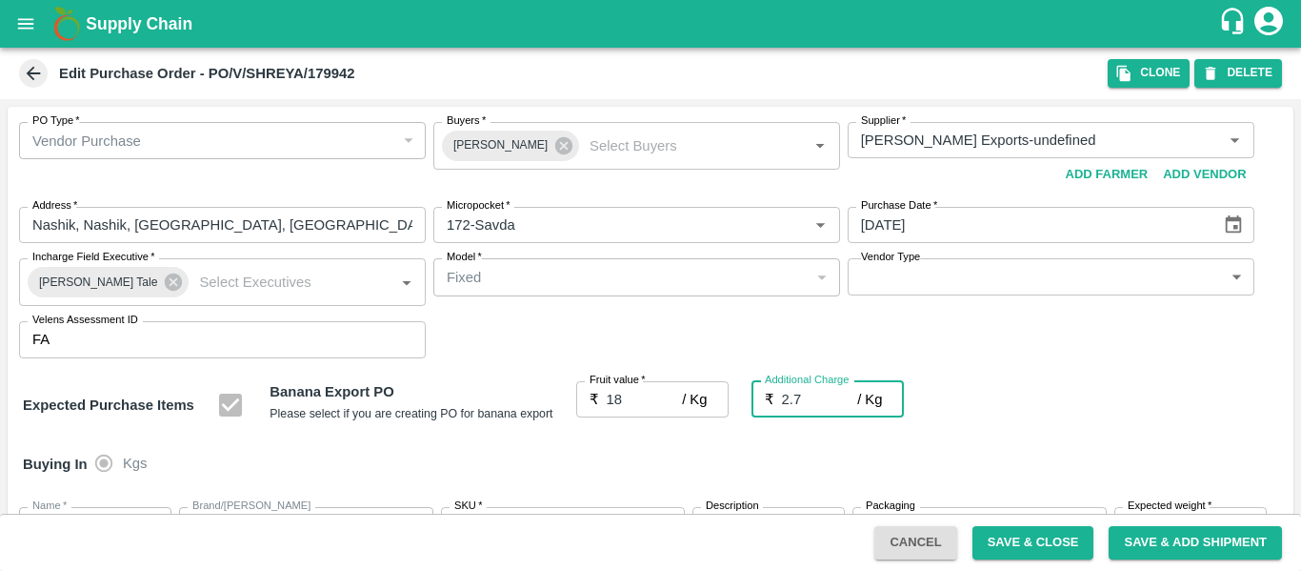
type input "20.7"
type input "2.75"
type input "20.75"
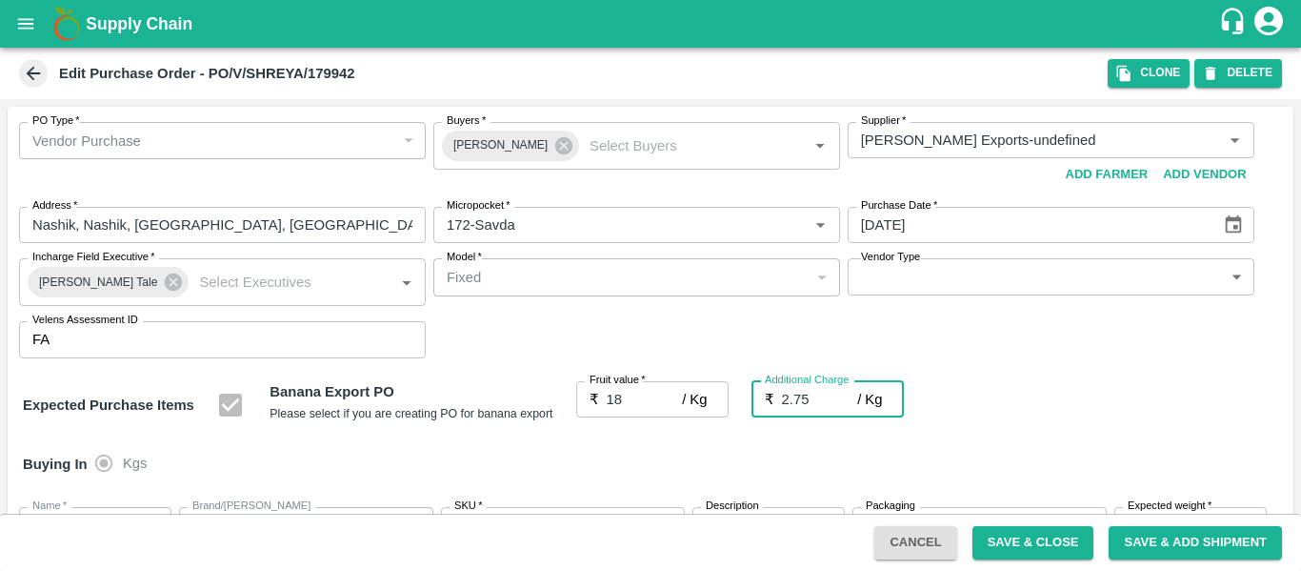
type input "20.75"
type input "2.75"
click at [1136, 411] on div "Expected Purchase Items Banana Export PO Please select if you are creating PO f…" at bounding box center [651, 405] width 1256 height 49
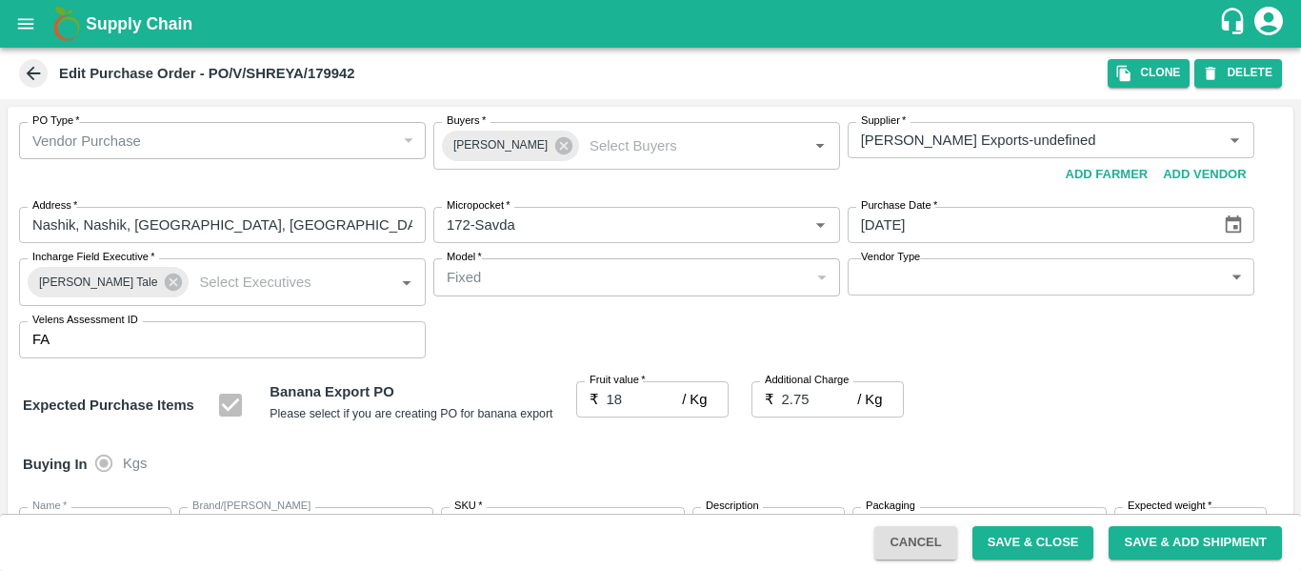
scroll to position [1136, 0]
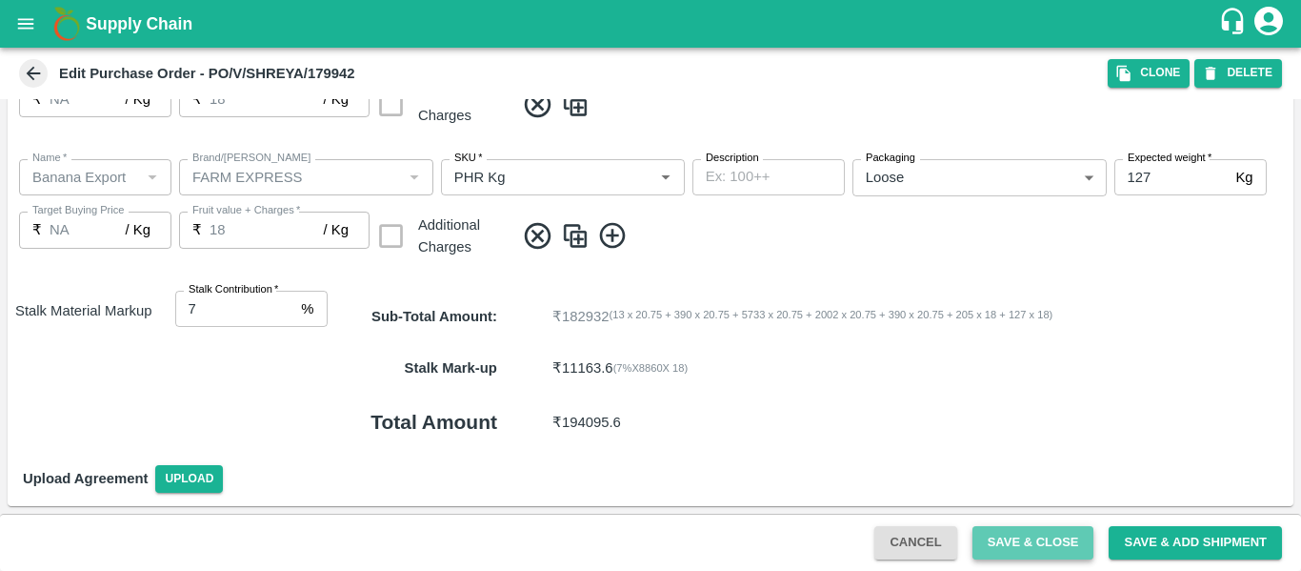
click at [1038, 555] on button "Save & Close" at bounding box center [1034, 542] width 122 height 33
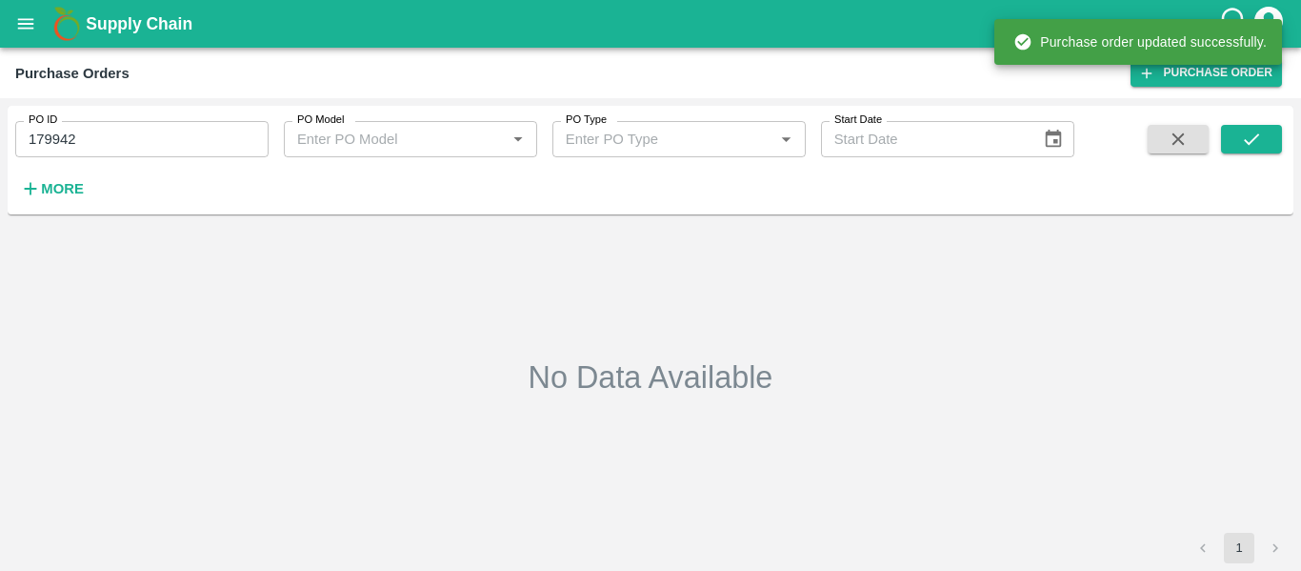
type input "179942"
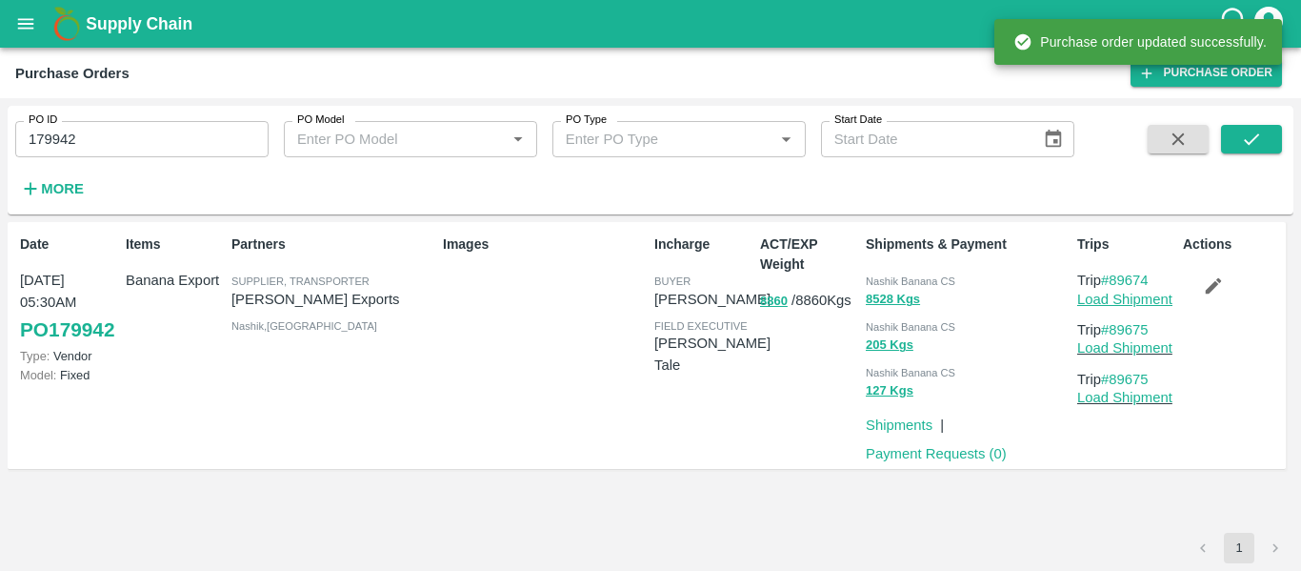
click at [1136, 300] on link "Load Shipment" at bounding box center [1125, 299] width 95 height 15
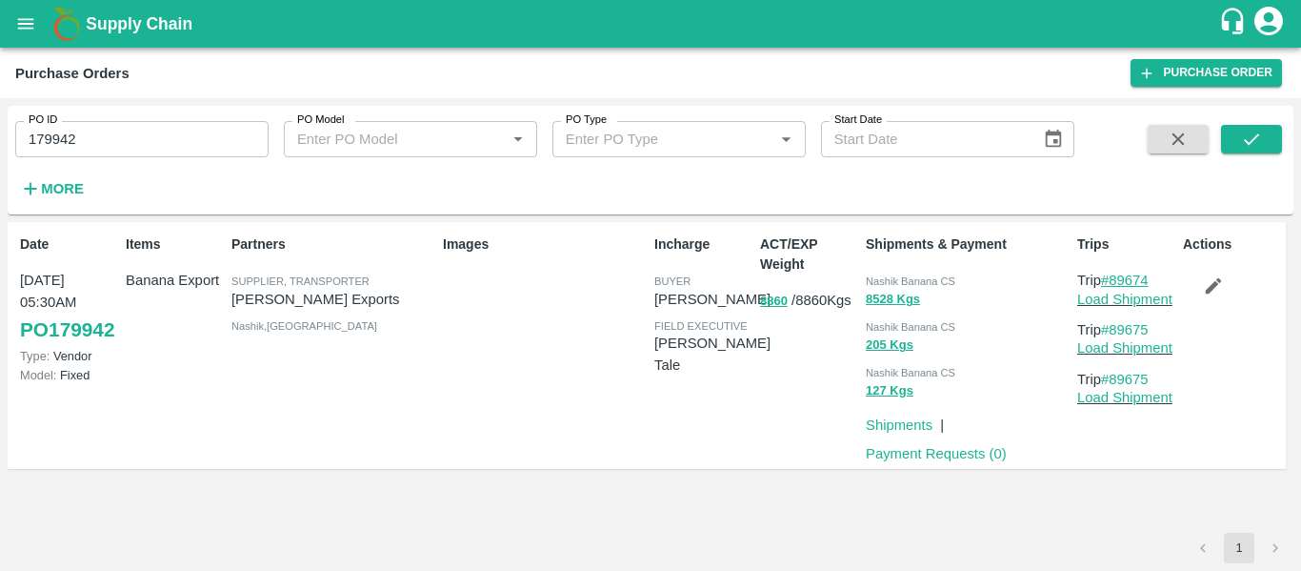
drag, startPoint x: 1170, startPoint y: 278, endPoint x: 1115, endPoint y: 278, distance: 55.3
click at [1115, 278] on p "Trip #89674" at bounding box center [1127, 280] width 98 height 21
copy link "89674"
click at [1142, 300] on link "Load Shipment" at bounding box center [1125, 299] width 95 height 15
drag, startPoint x: 1163, startPoint y: 330, endPoint x: 1115, endPoint y: 332, distance: 48.6
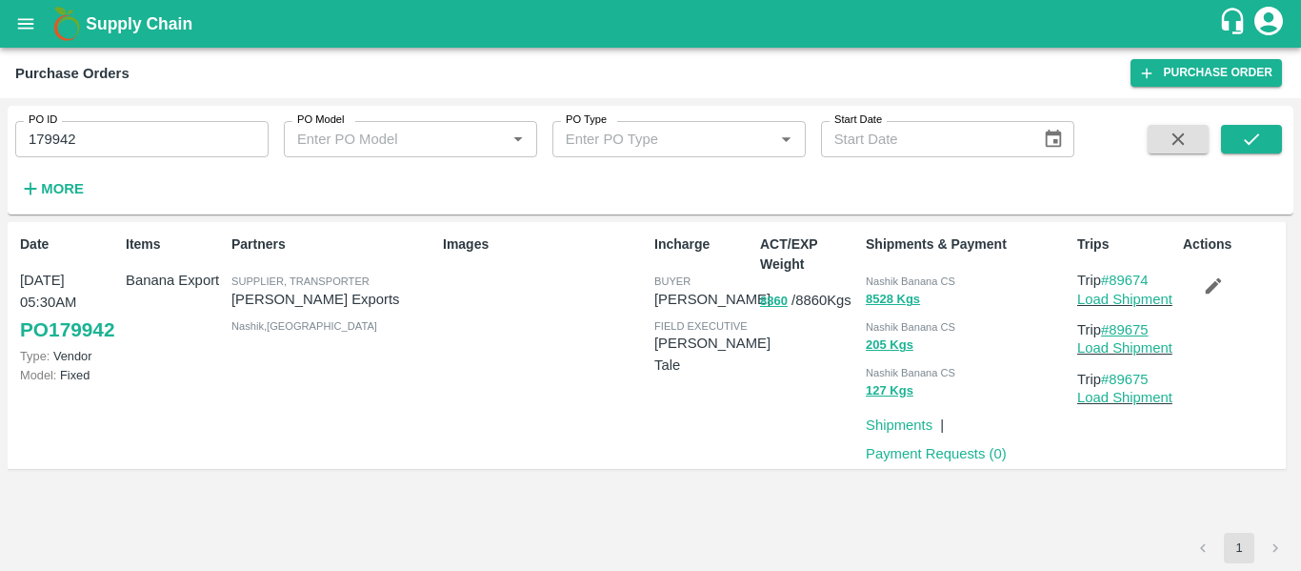
click at [1115, 332] on p "Trip #89675" at bounding box center [1127, 329] width 98 height 21
copy link "89675"
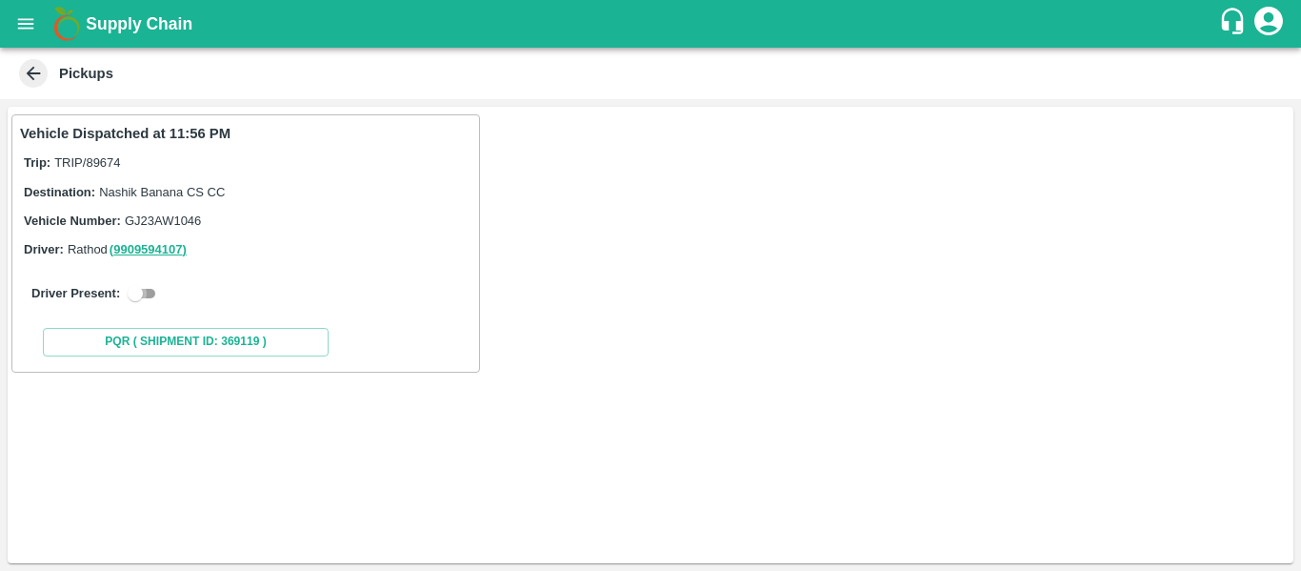
click at [149, 297] on input "checkbox" at bounding box center [135, 293] width 69 height 23
checkbox input "true"
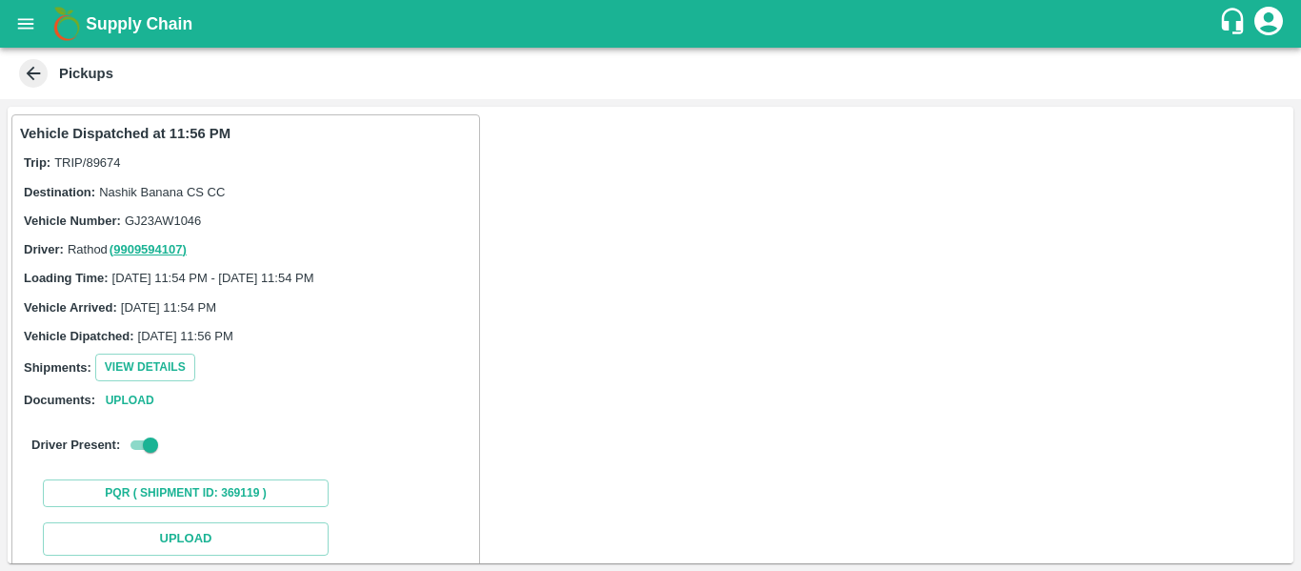
scroll to position [279, 0]
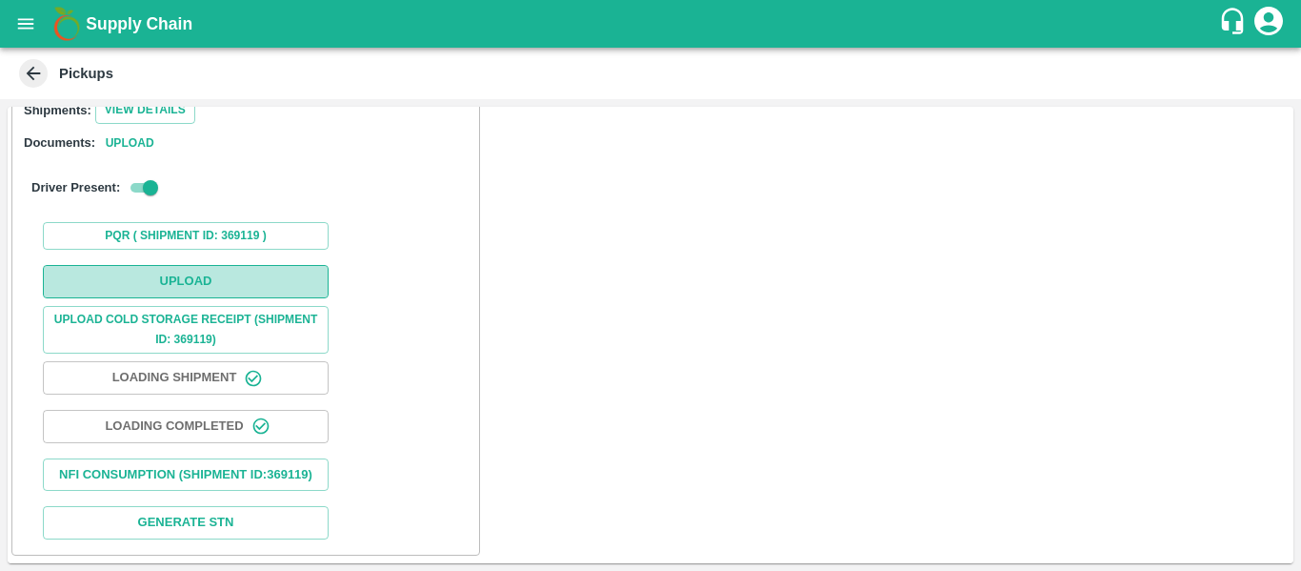
click at [231, 268] on button "Upload" at bounding box center [186, 281] width 286 height 33
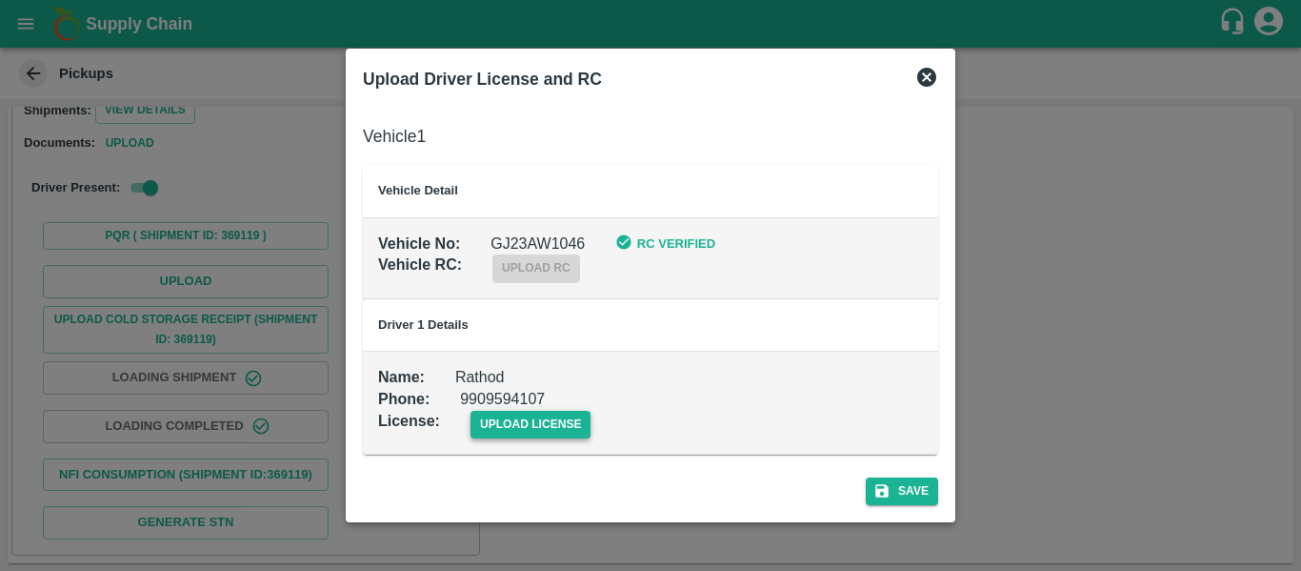
click at [489, 416] on span "upload license" at bounding box center [531, 425] width 121 height 28
click at [0, 0] on input "upload license" at bounding box center [0, 0] width 0 height 0
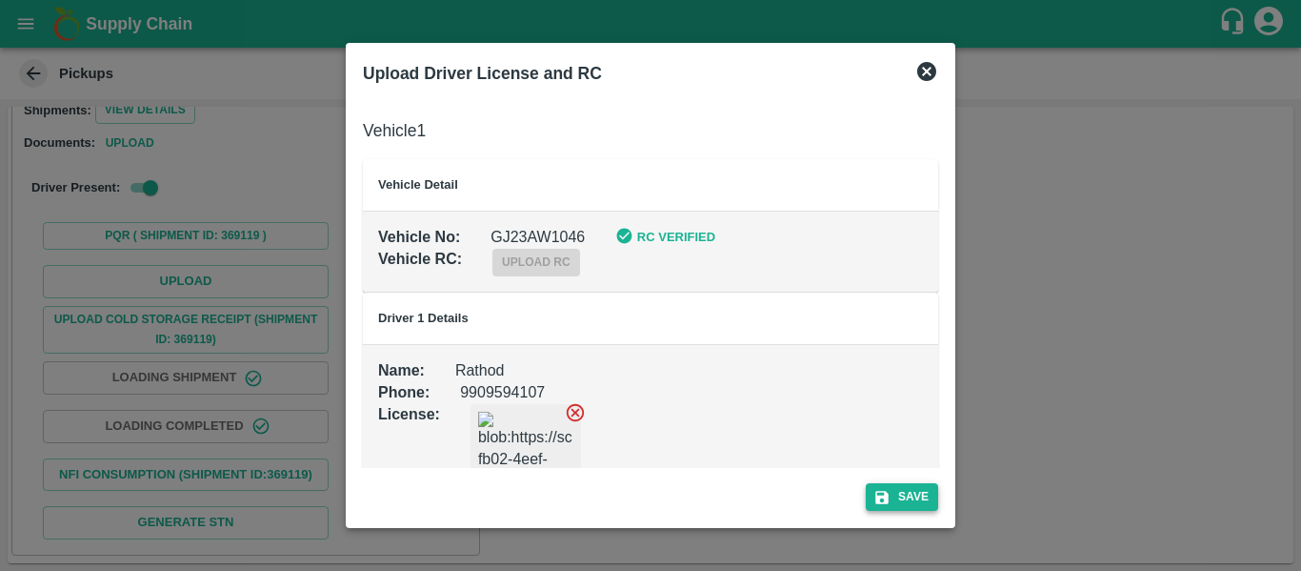
click at [877, 494] on icon "submit" at bounding box center [882, 497] width 13 height 13
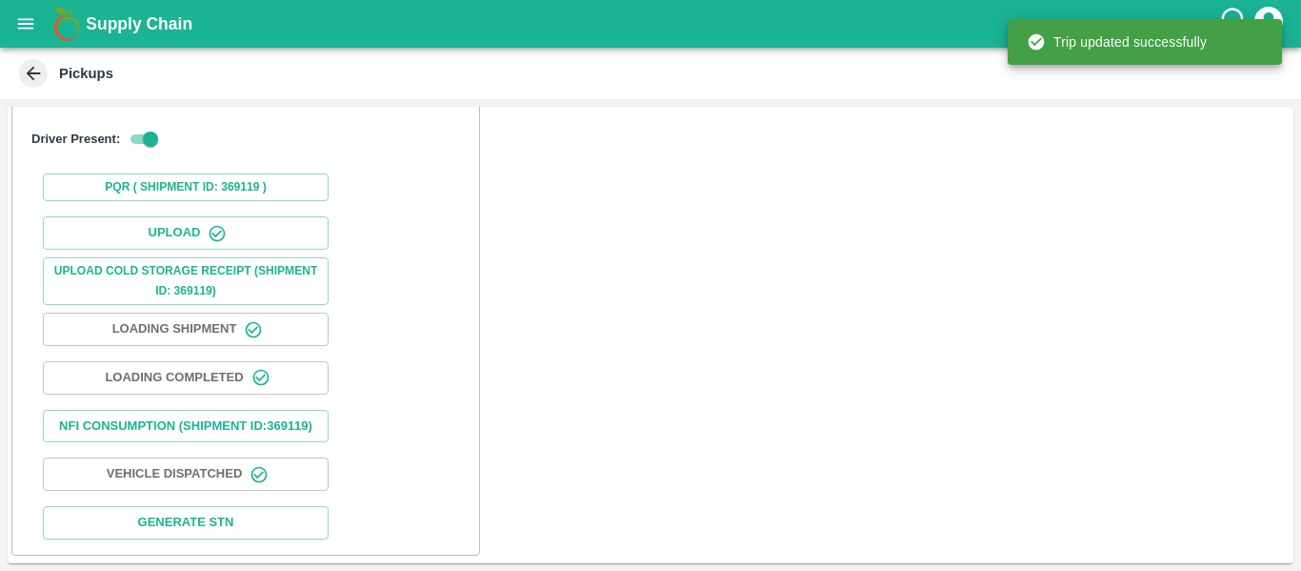
scroll to position [328, 0]
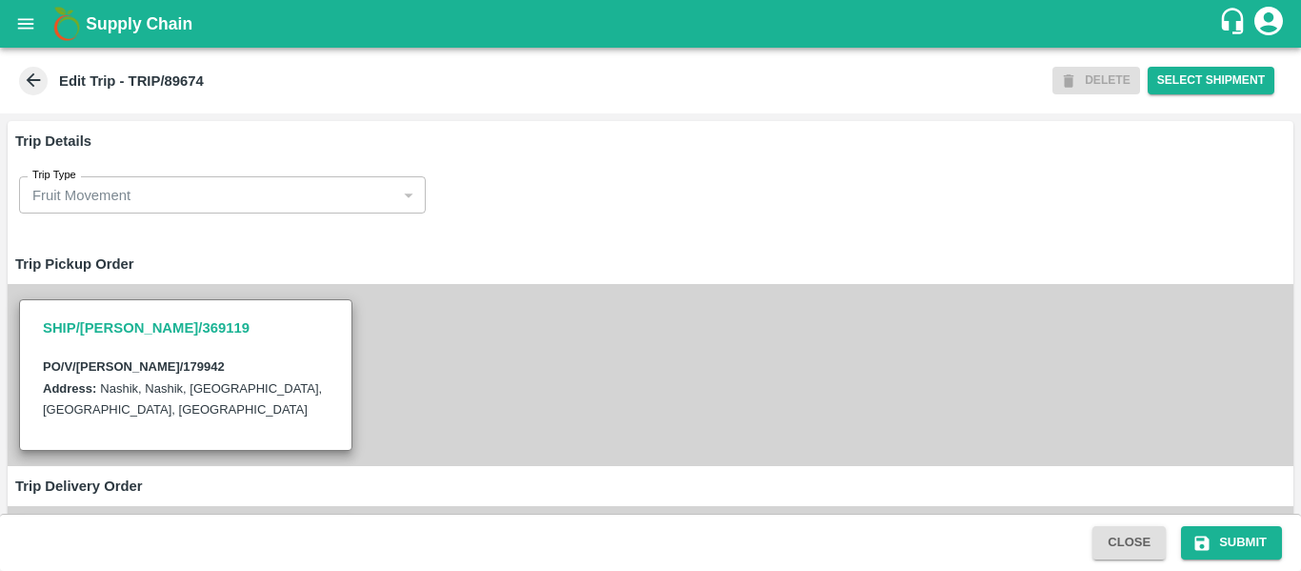
click at [566, 307] on div "SHIP/[PERSON_NAME]/369119 PO/V/SHREYA/179942 Address: [GEOGRAPHIC_DATA], [GEOGR…" at bounding box center [651, 375] width 1286 height 182
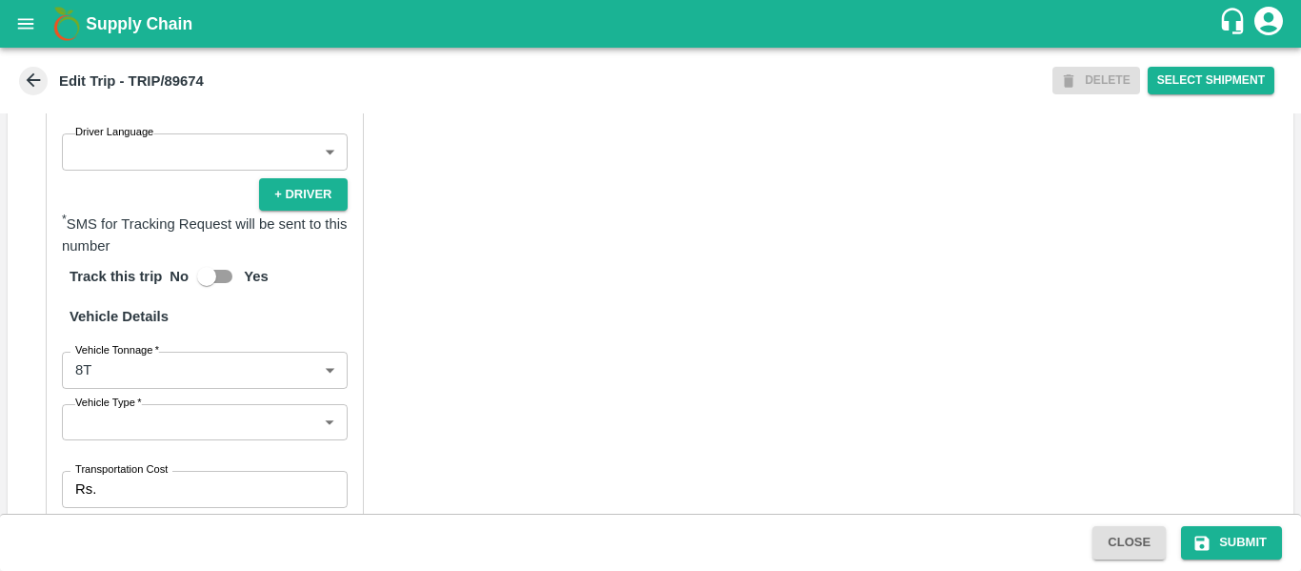
scroll to position [1475, 0]
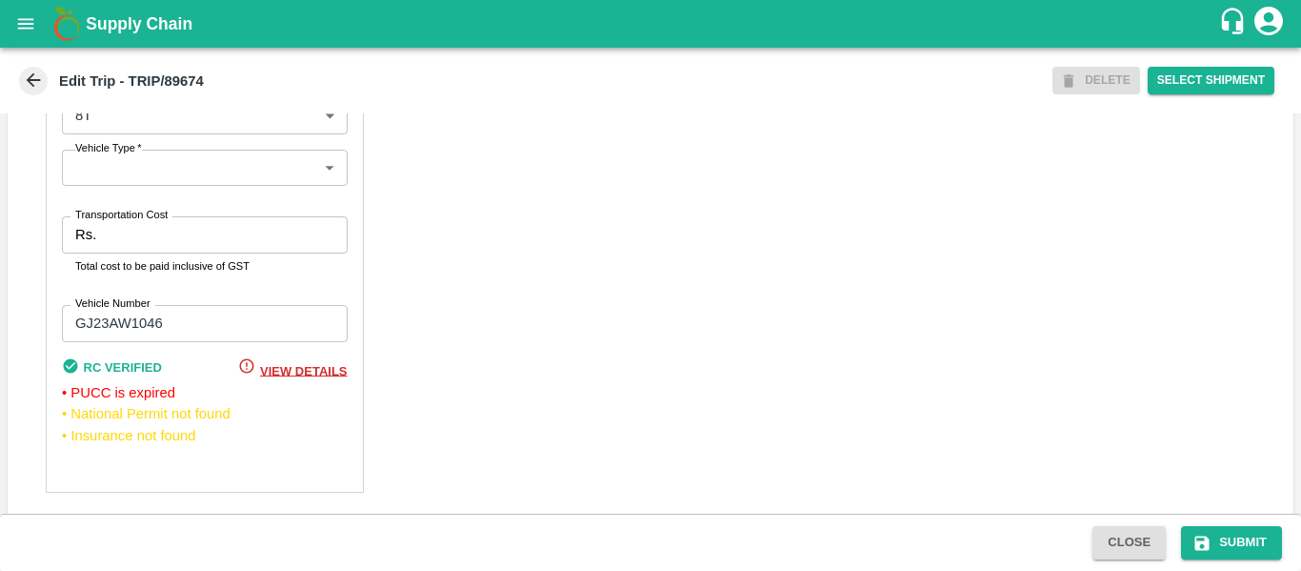
click at [134, 252] on input "Transportation Cost" at bounding box center [225, 234] width 243 height 36
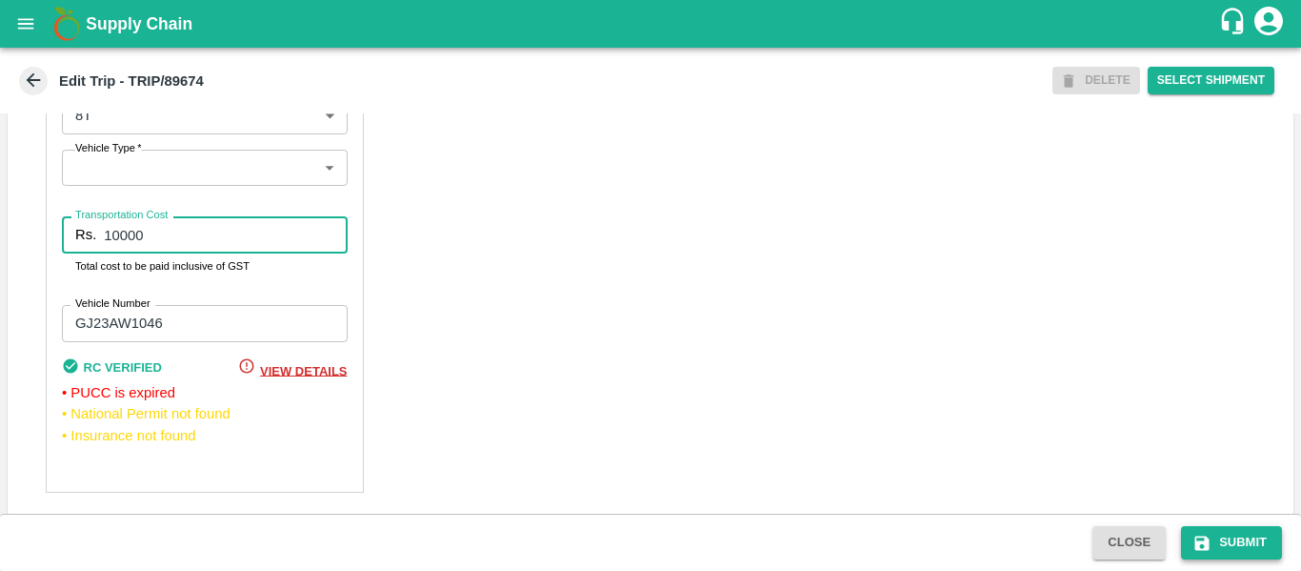
type input "10000"
click at [1199, 542] on icon "submit" at bounding box center [1203, 542] width 14 height 14
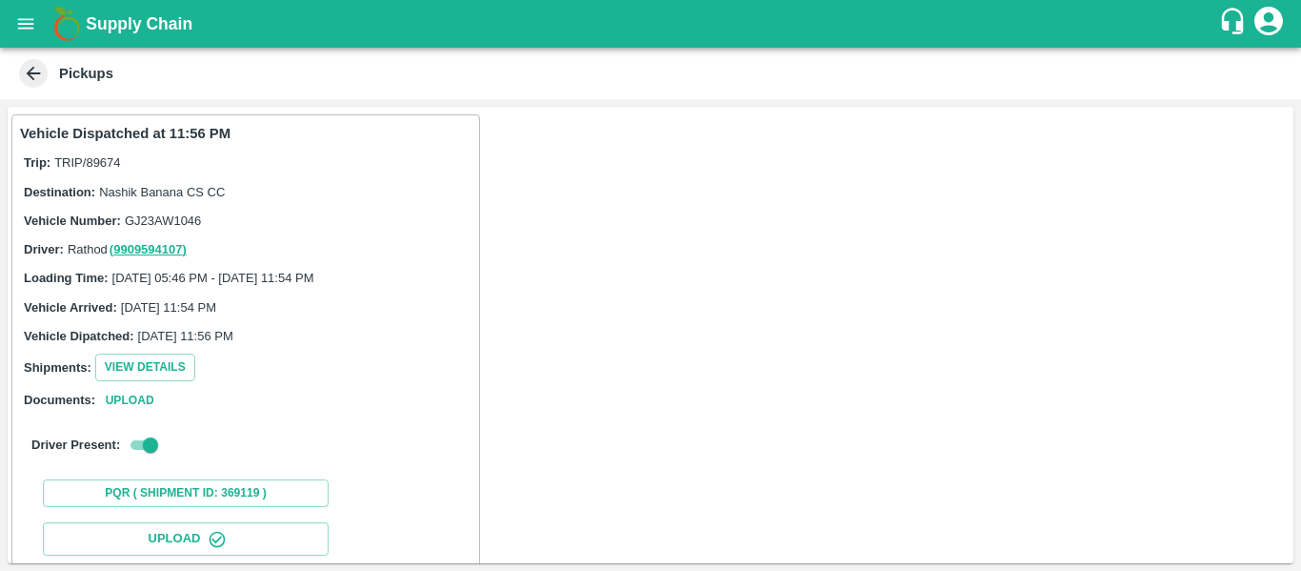
scroll to position [328, 0]
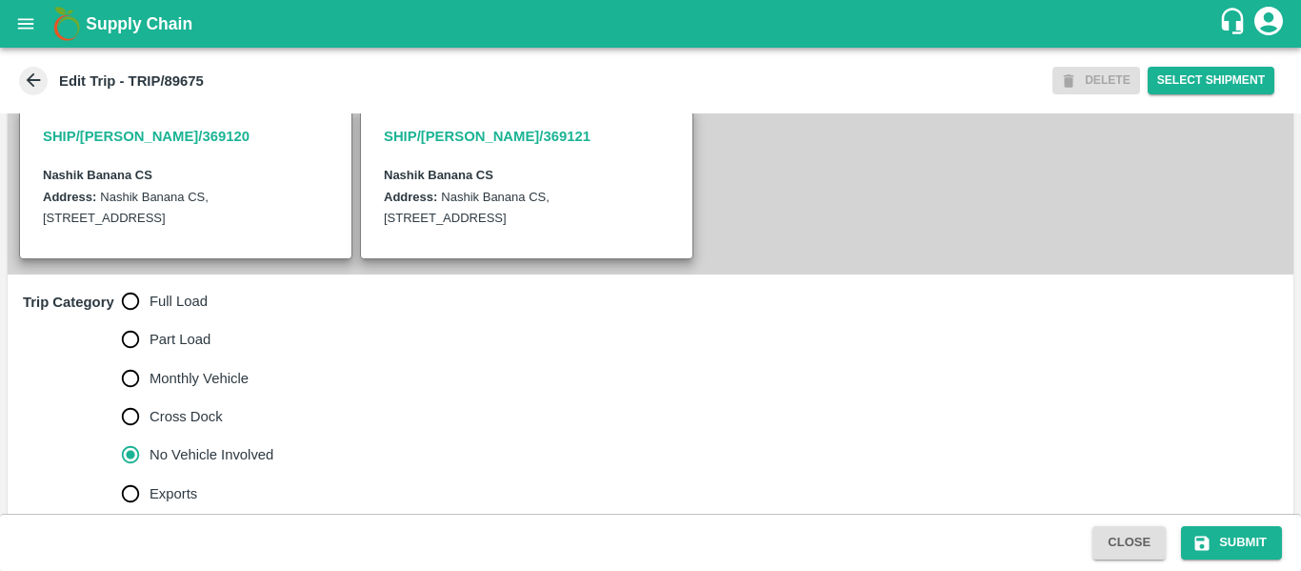
scroll to position [414, 0]
click at [183, 311] on span "Full Load" at bounding box center [179, 300] width 58 height 21
click at [150, 319] on input "Full Load" at bounding box center [130, 300] width 38 height 38
radio input "true"
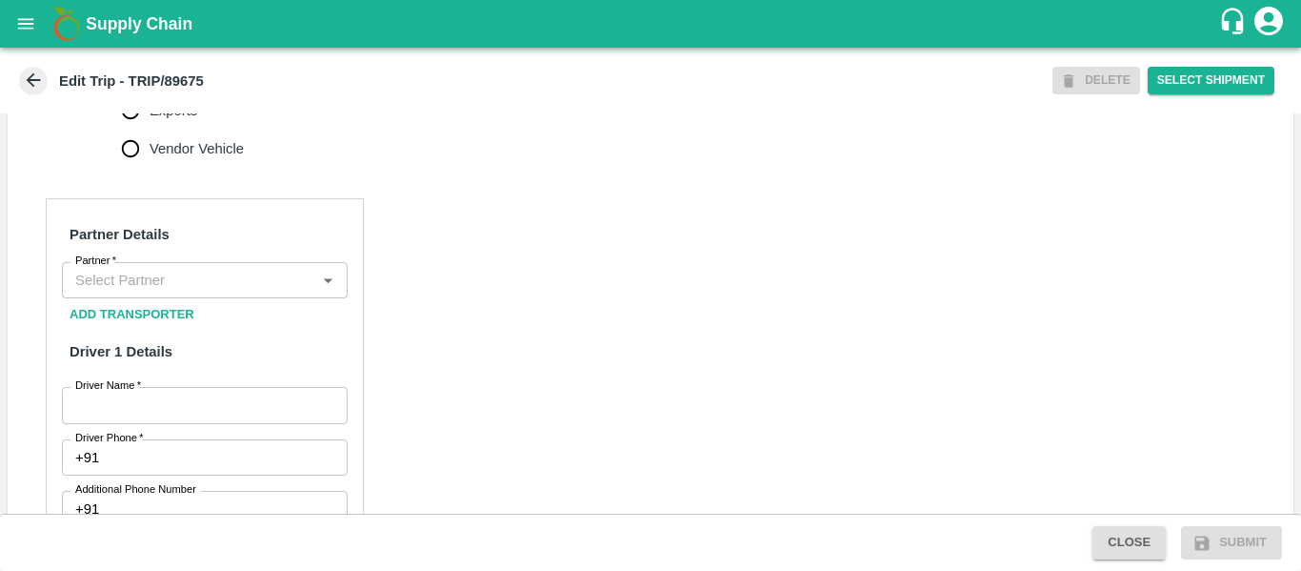
click at [169, 292] on input "Partner   *" at bounding box center [189, 280] width 243 height 25
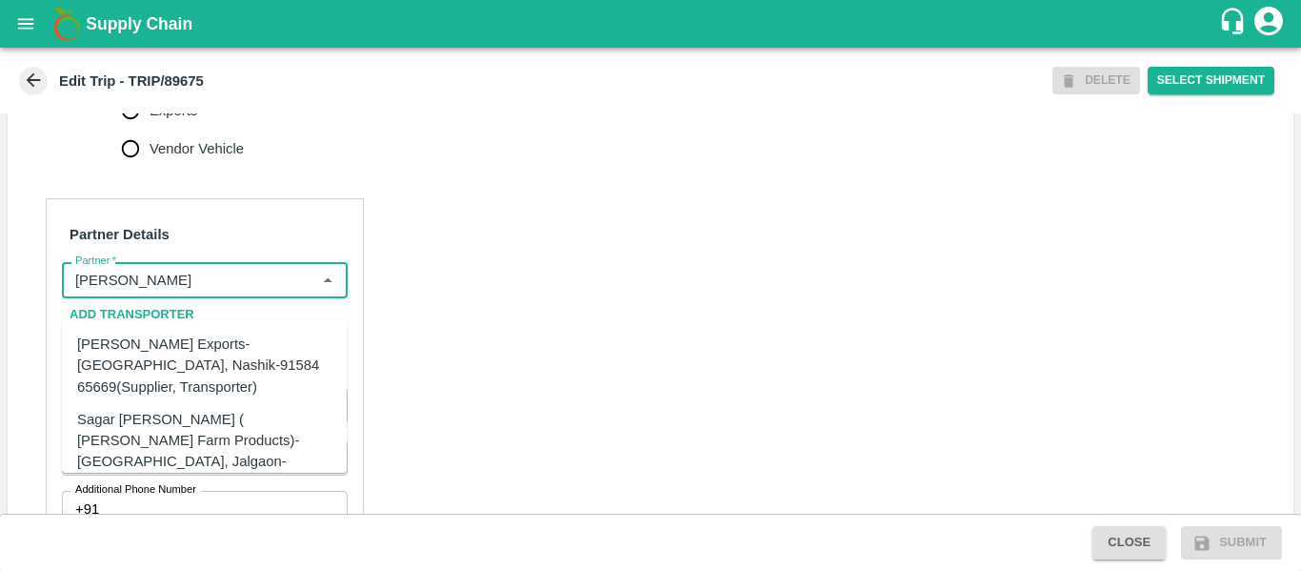
click at [187, 352] on div "[PERSON_NAME] Exports-[GEOGRAPHIC_DATA], Nashik-91584 65669(Supplier, Transport…" at bounding box center [204, 365] width 254 height 64
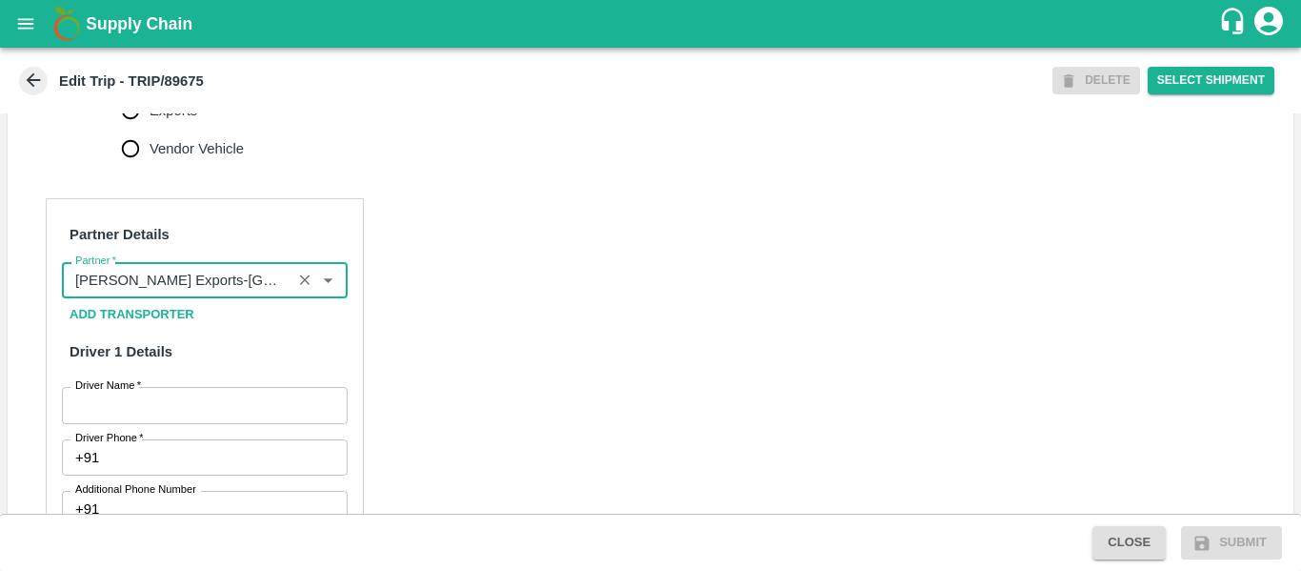
type input "[PERSON_NAME] Exports-[GEOGRAPHIC_DATA], Nashik-91584 65669(Supplier, Transport…"
click at [191, 423] on input "Driver Name   *" at bounding box center [205, 405] width 286 height 36
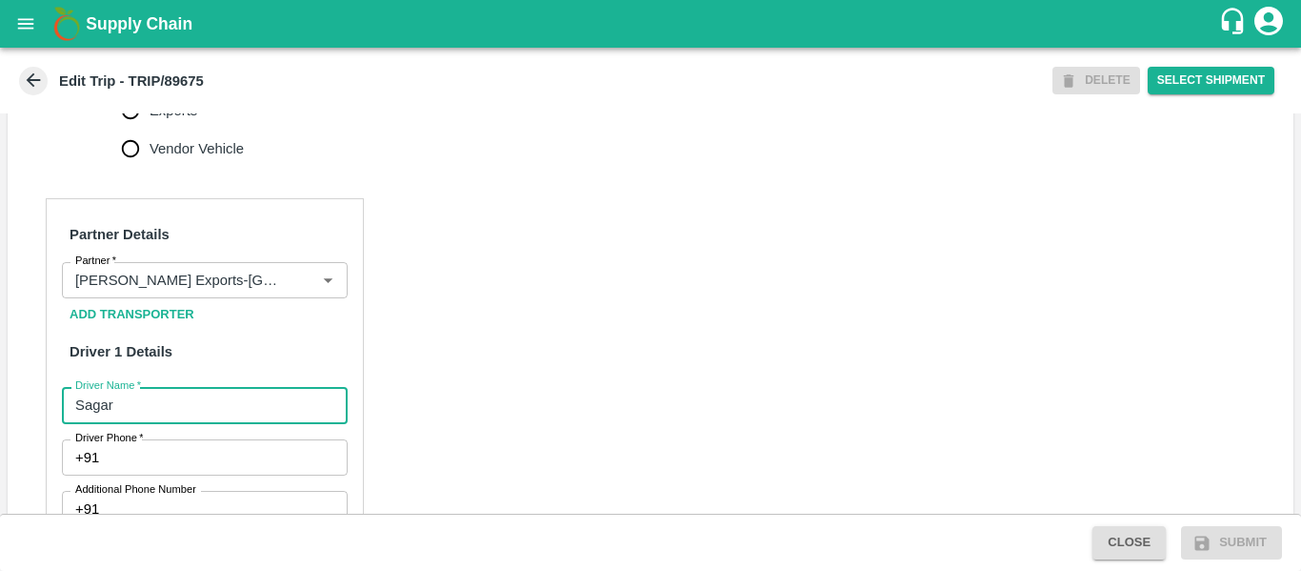
type input "Sagar"
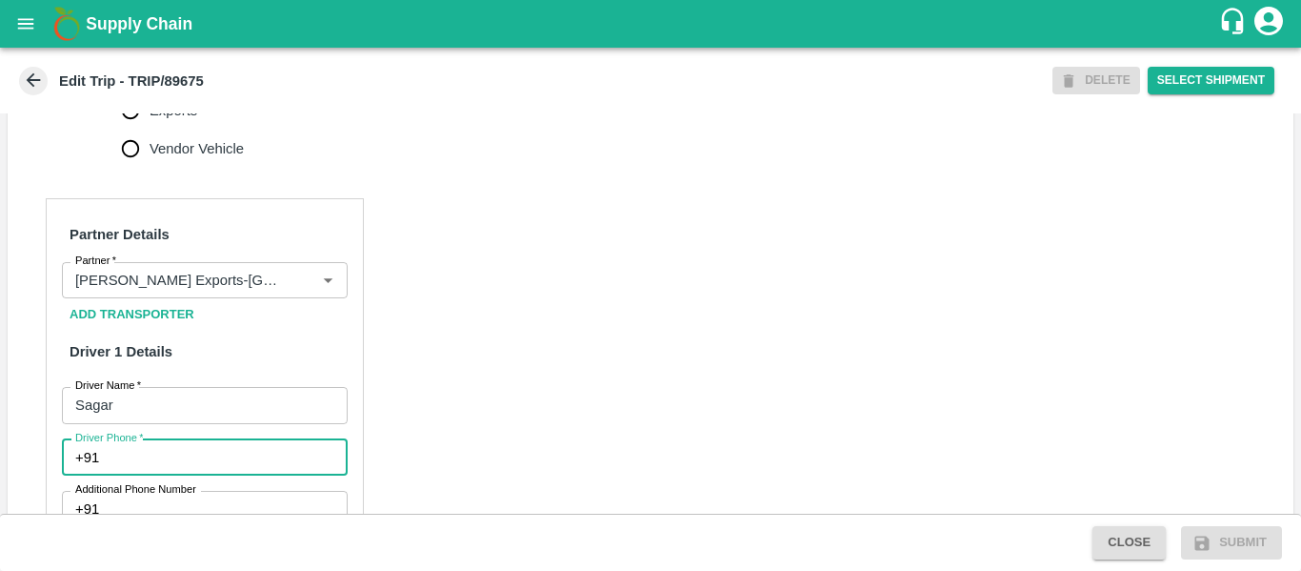
click at [195, 475] on input "Driver Phone   *" at bounding box center [227, 457] width 240 height 36
type input "7972313096"
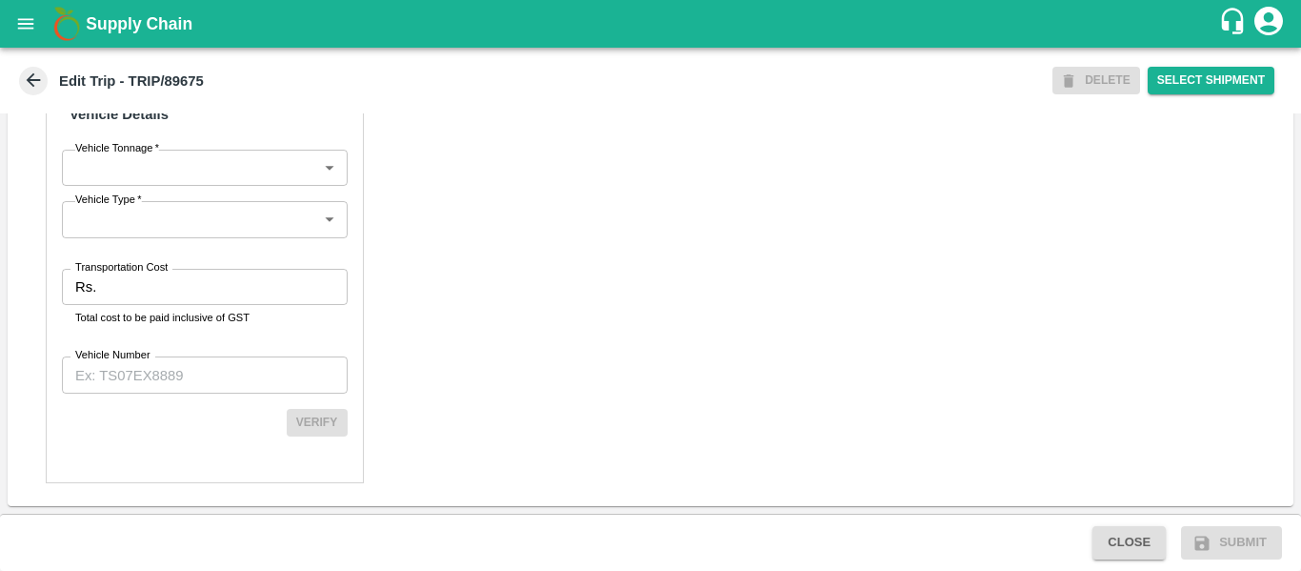
click at [161, 294] on input "Transportation Cost" at bounding box center [225, 287] width 243 height 36
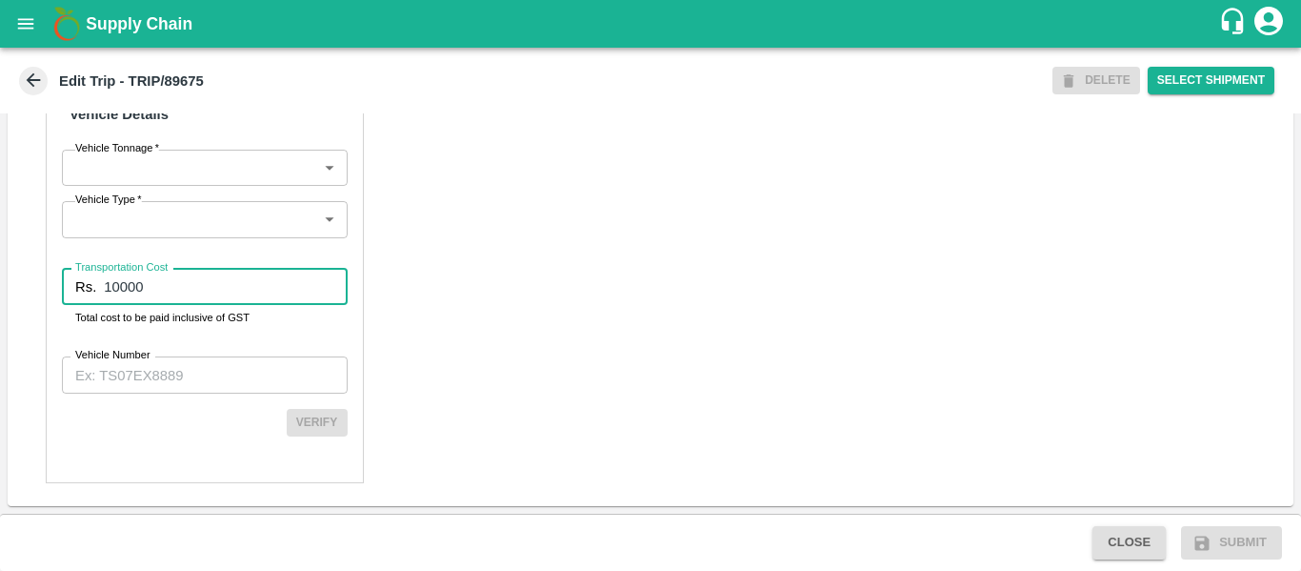
type input "10000"
click at [169, 350] on div "Partner Details Partner   * Partner Add Transporter Driver 1 Details Driver Nam…" at bounding box center [205, 27] width 318 height 911
click at [171, 372] on input "Vehicle Number" at bounding box center [205, 374] width 286 height 36
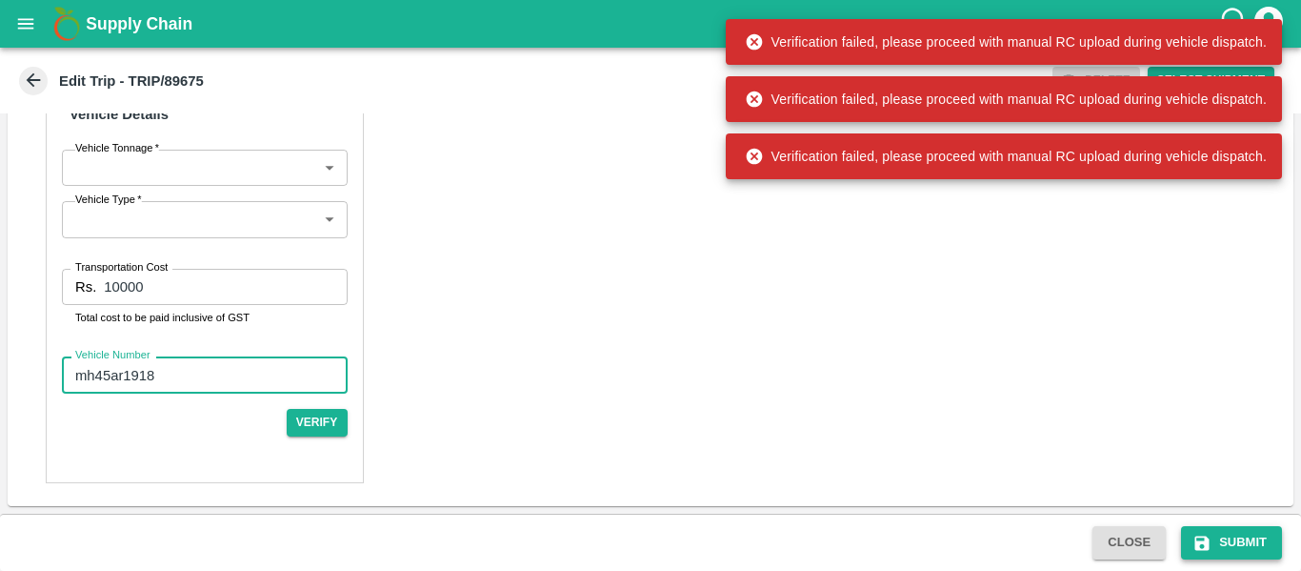
type input "mh45ar1918"
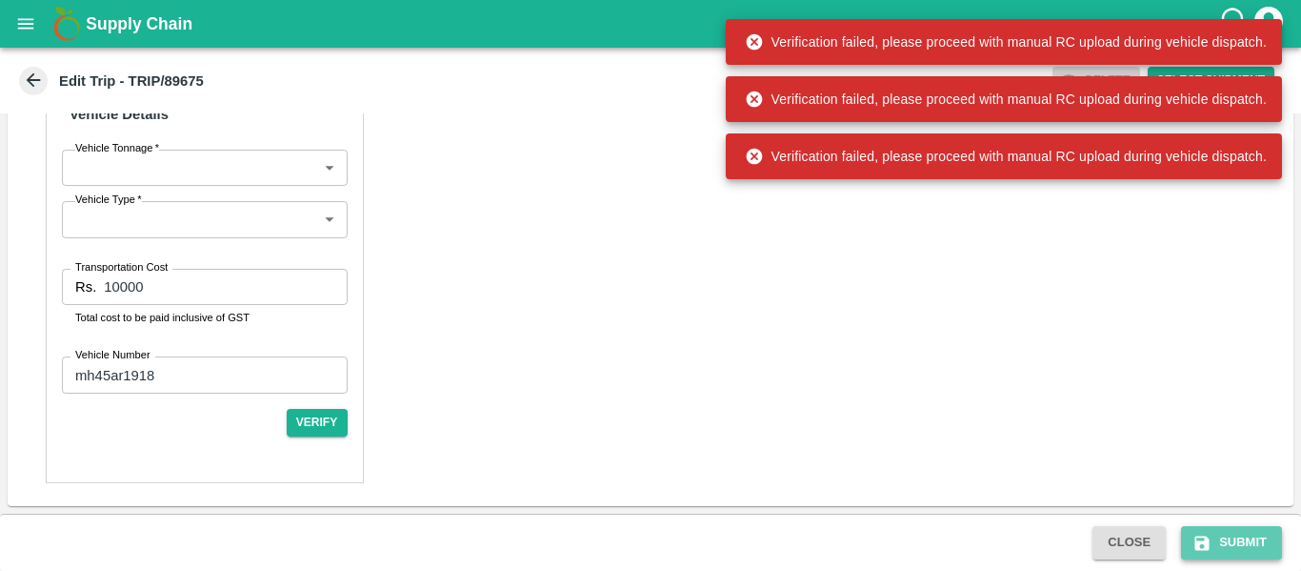
click at [1231, 541] on button "Submit" at bounding box center [1231, 542] width 101 height 33
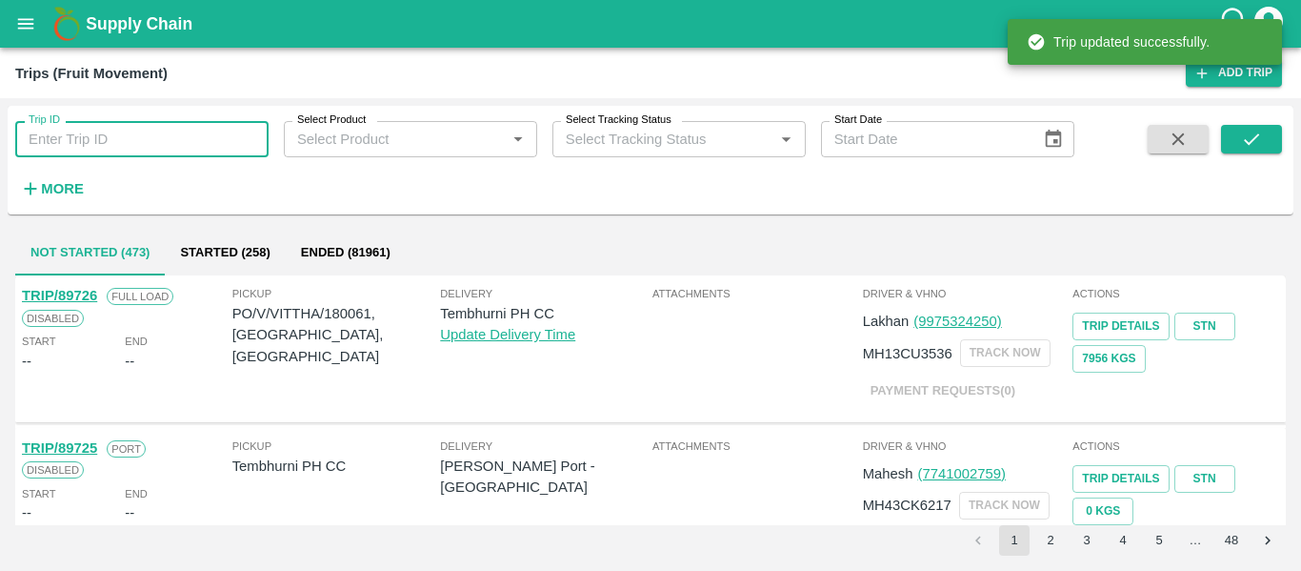
click at [173, 134] on input "Trip ID" at bounding box center [141, 139] width 253 height 36
paste input "89675"
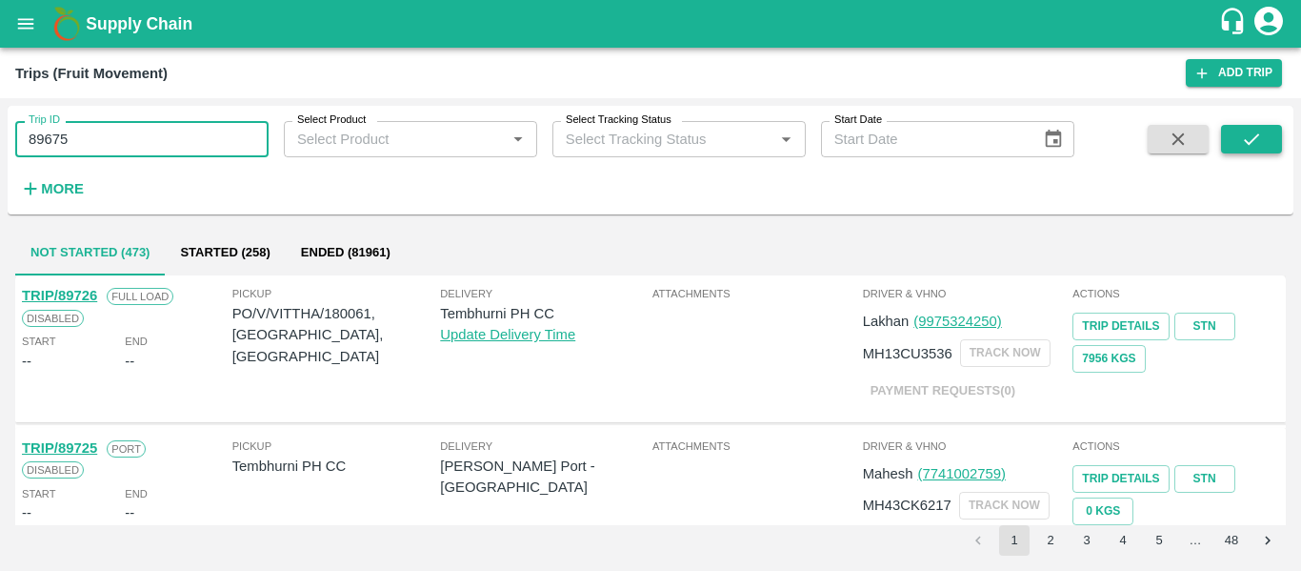
type input "89675"
click at [1241, 143] on icon "submit" at bounding box center [1251, 139] width 21 height 21
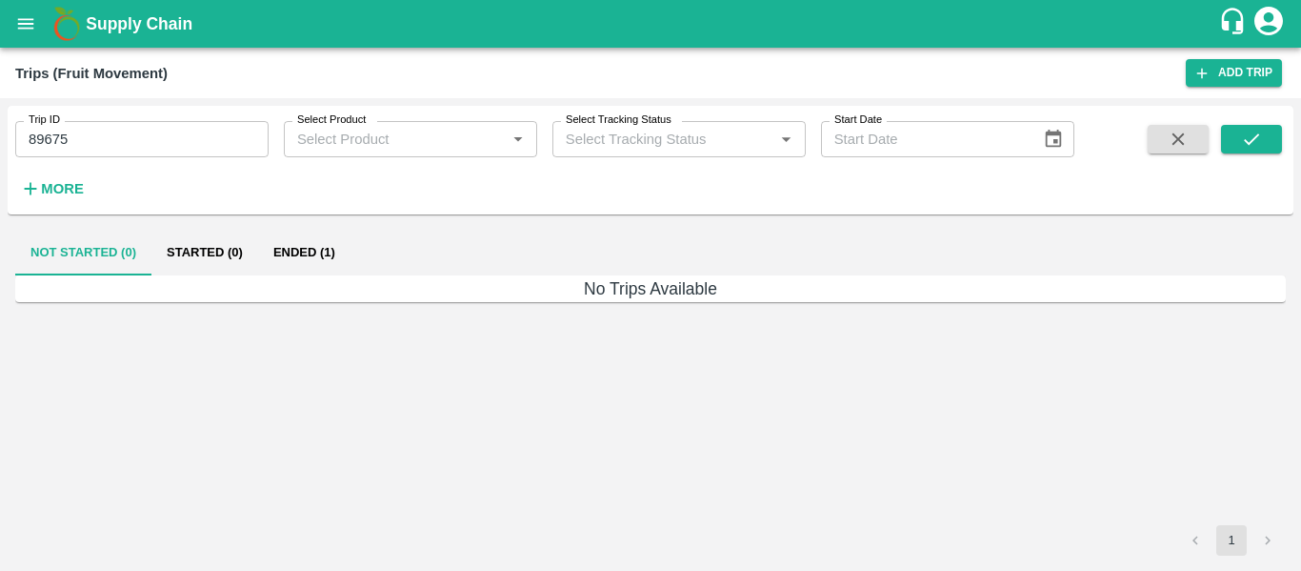
click at [336, 251] on button "Ended (1)" at bounding box center [304, 253] width 92 height 46
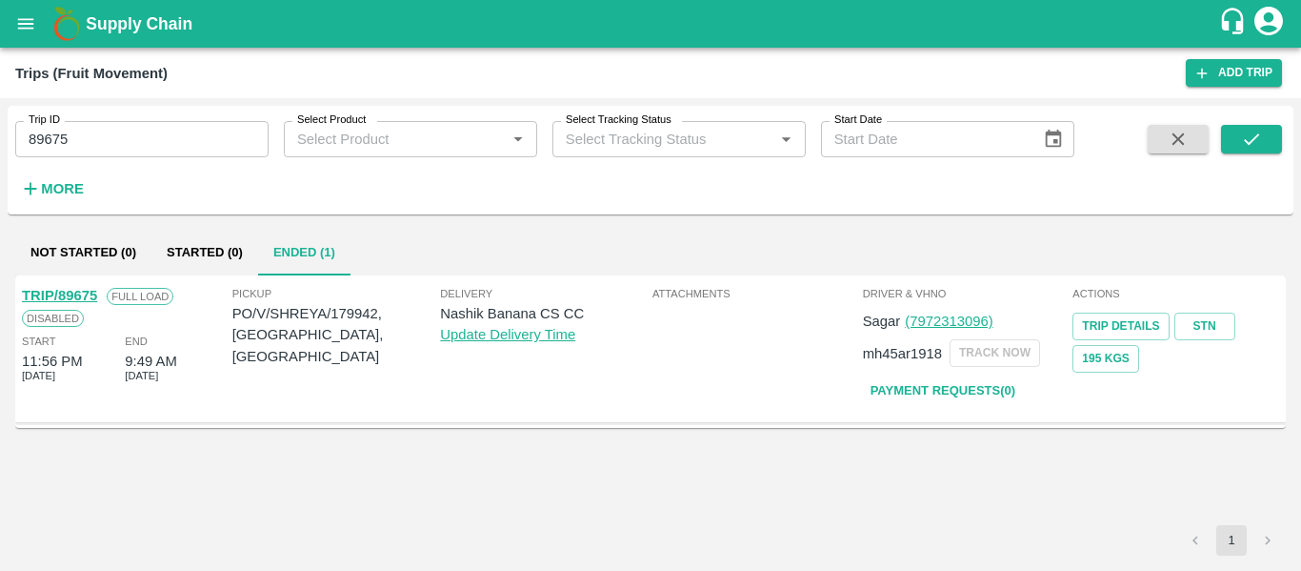
click at [58, 292] on link "TRIP/89675" at bounding box center [59, 295] width 75 height 15
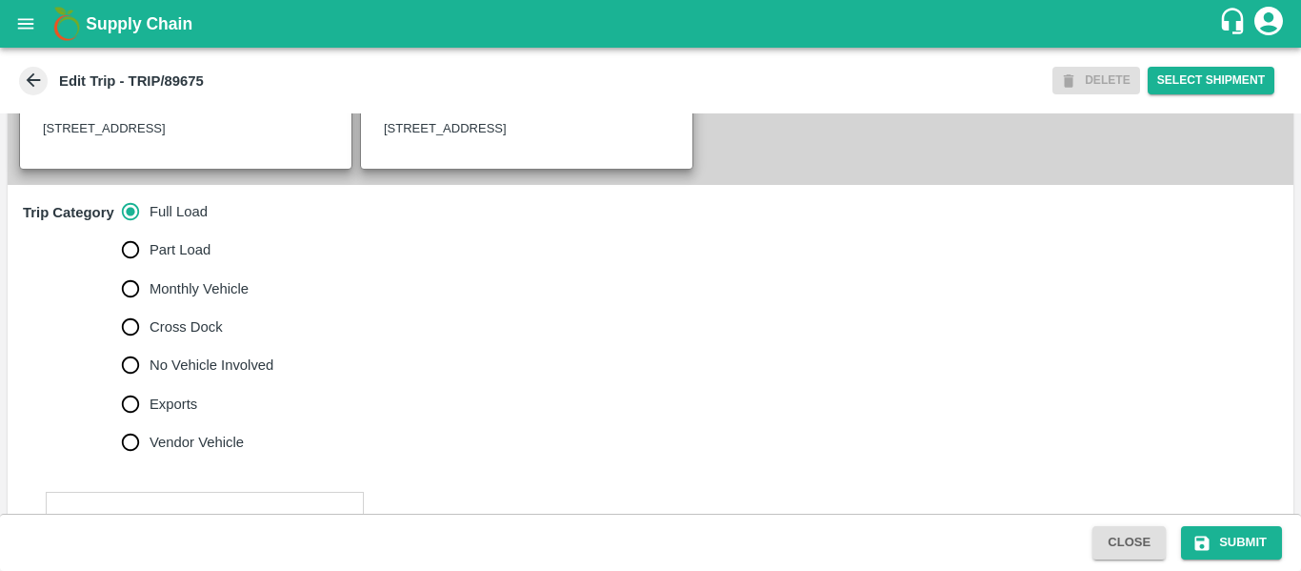
scroll to position [504, 0]
click at [168, 383] on label "No Vehicle Involved" at bounding box center [192, 364] width 163 height 38
click at [150, 383] on input "No Vehicle Involved" at bounding box center [130, 364] width 38 height 38
radio input "true"
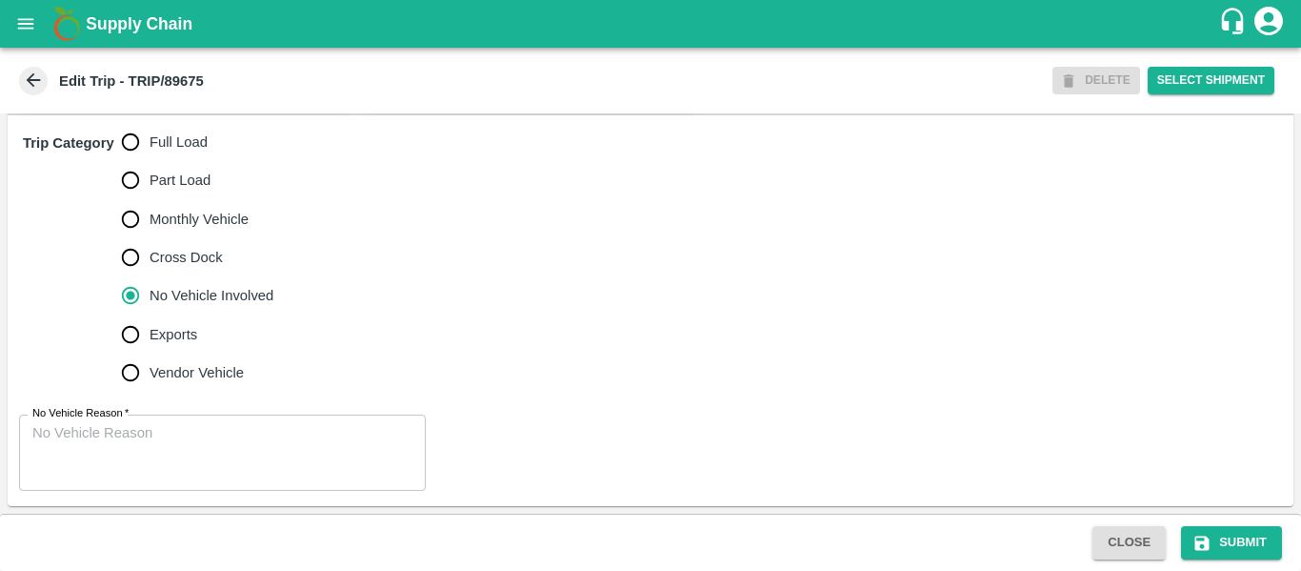
scroll to position [592, 0]
click at [187, 433] on textarea "No Vehicle Reason   *" at bounding box center [222, 453] width 380 height 60
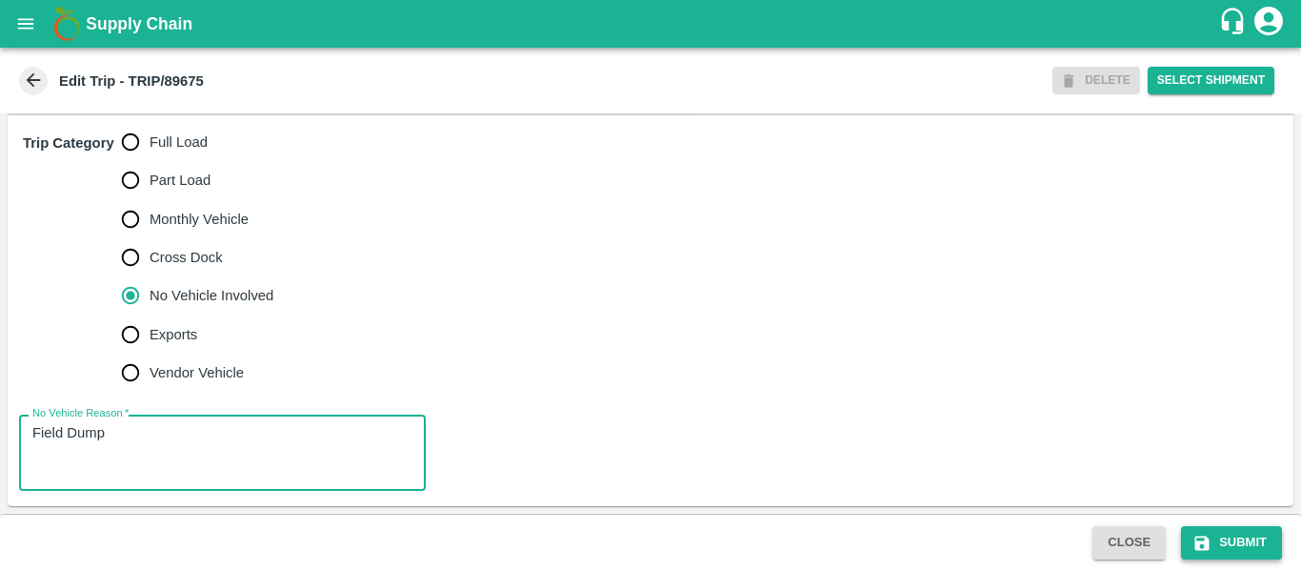
type textarea "Field Dump"
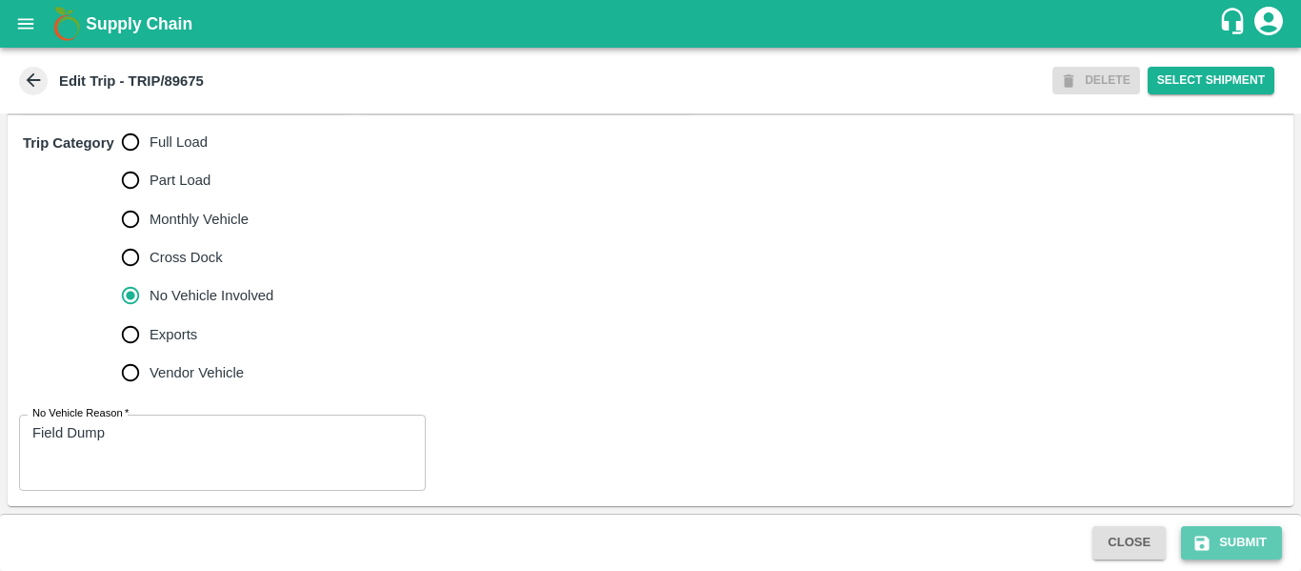
click at [1238, 544] on button "Submit" at bounding box center [1231, 542] width 101 height 33
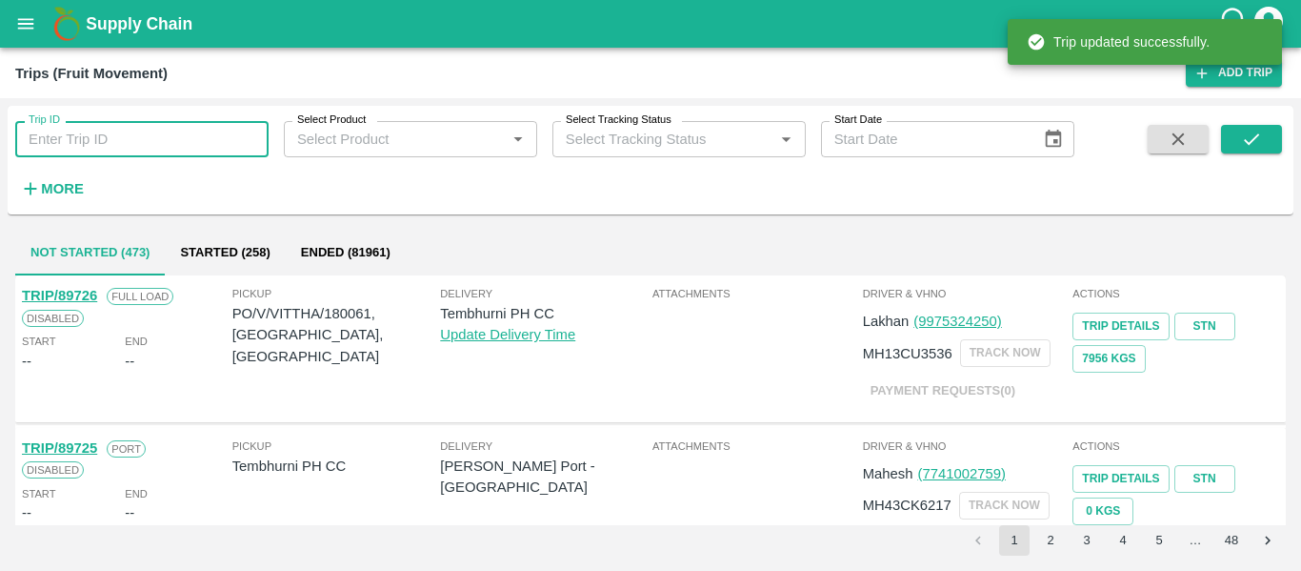
click at [136, 136] on input "Trip ID" at bounding box center [141, 139] width 253 height 36
paste input "89681"
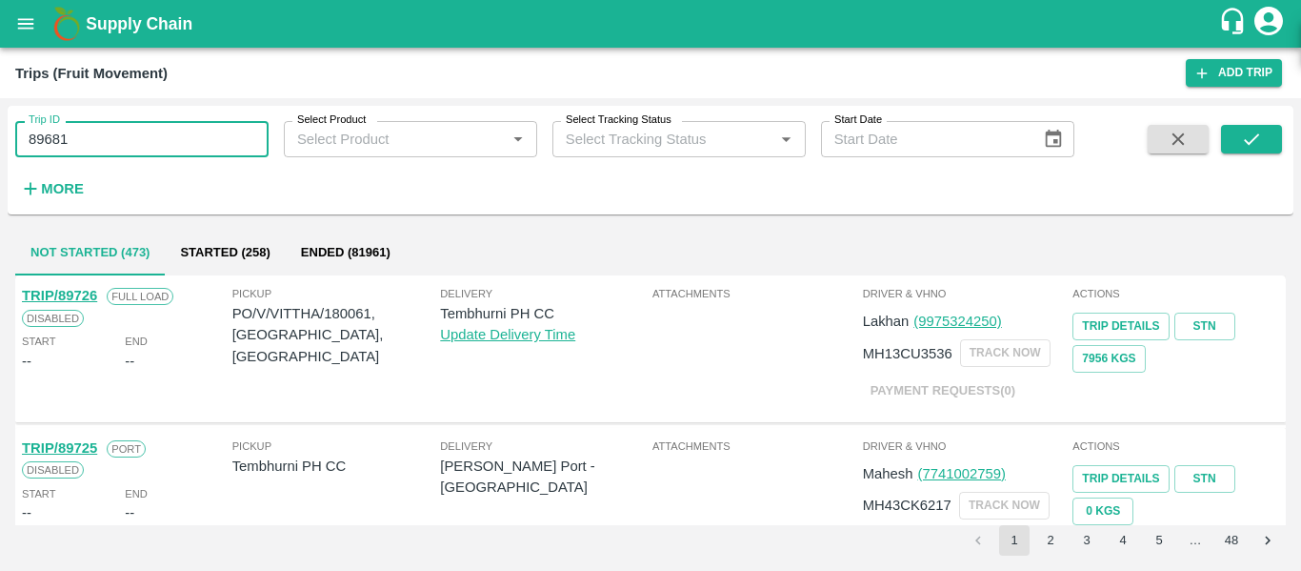
type input "89681"
click at [1232, 124] on div "Trip ID 89681 Trip ID Select Product Select Product   * Select Tracking Status …" at bounding box center [651, 159] width 1286 height 93
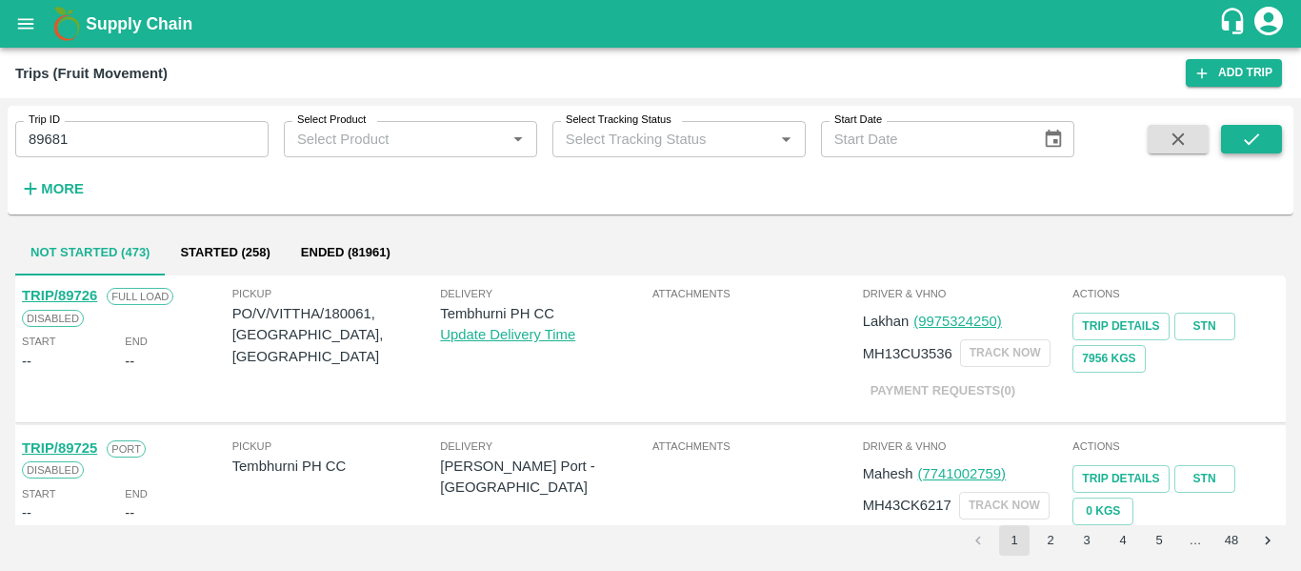
click at [1249, 150] on icon "submit" at bounding box center [1251, 139] width 21 height 21
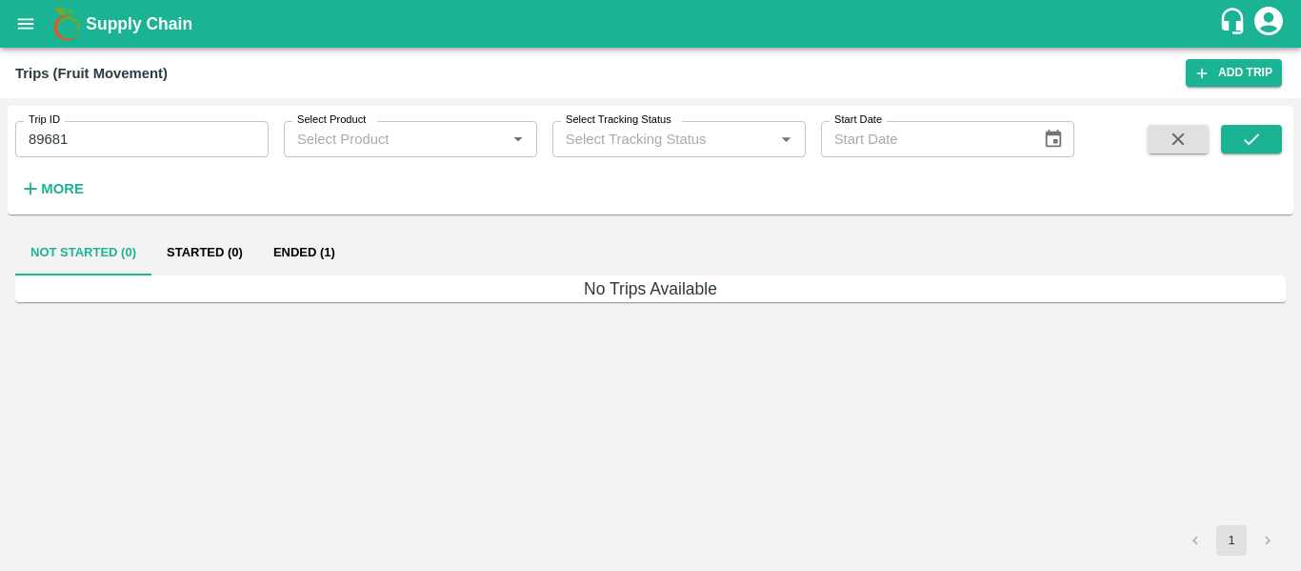
click at [287, 261] on button "Ended (1)" at bounding box center [304, 253] width 92 height 46
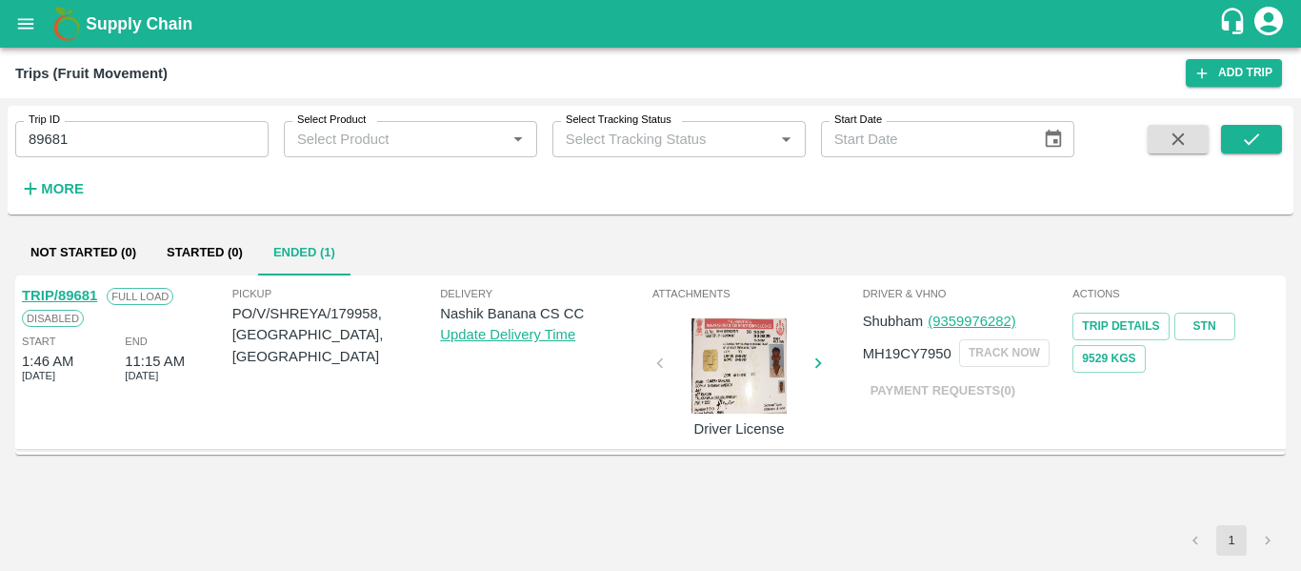
click at [46, 291] on link "TRIP/89681" at bounding box center [59, 295] width 75 height 15
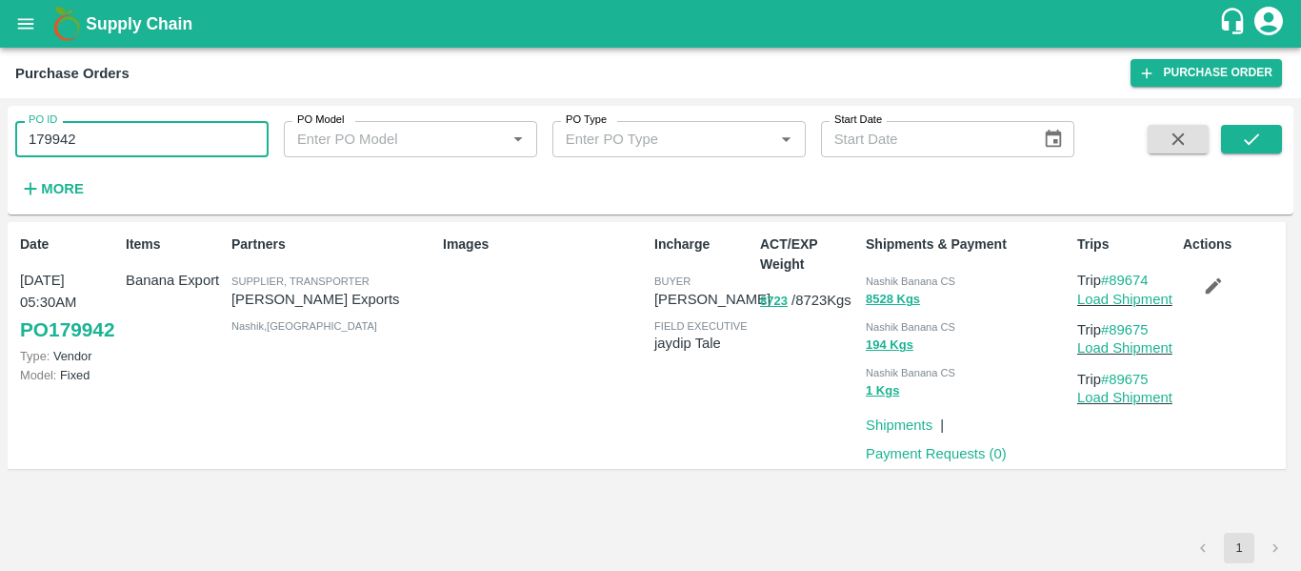
click at [69, 135] on input "179942" at bounding box center [141, 139] width 253 height 36
paste input "text"
type input "179958"
click at [1267, 130] on button "submit" at bounding box center [1251, 139] width 61 height 29
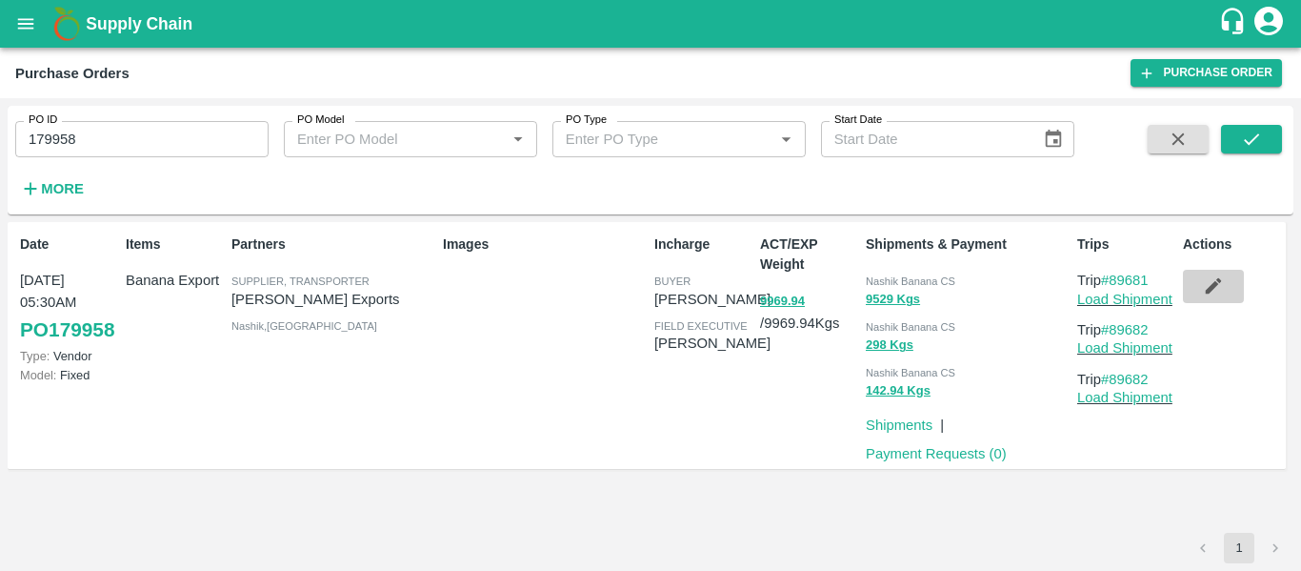
click at [1203, 292] on icon "button" at bounding box center [1213, 285] width 21 height 21
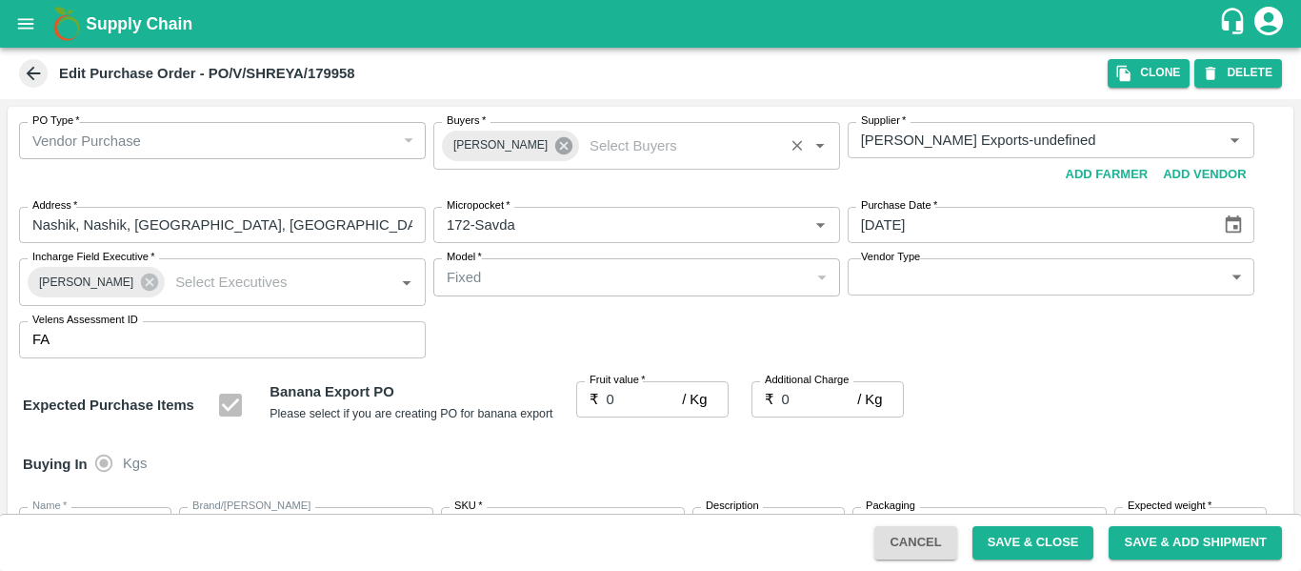
click at [555, 148] on icon at bounding box center [563, 145] width 17 height 17
click at [497, 138] on input "Buyers   *" at bounding box center [621, 140] width 364 height 25
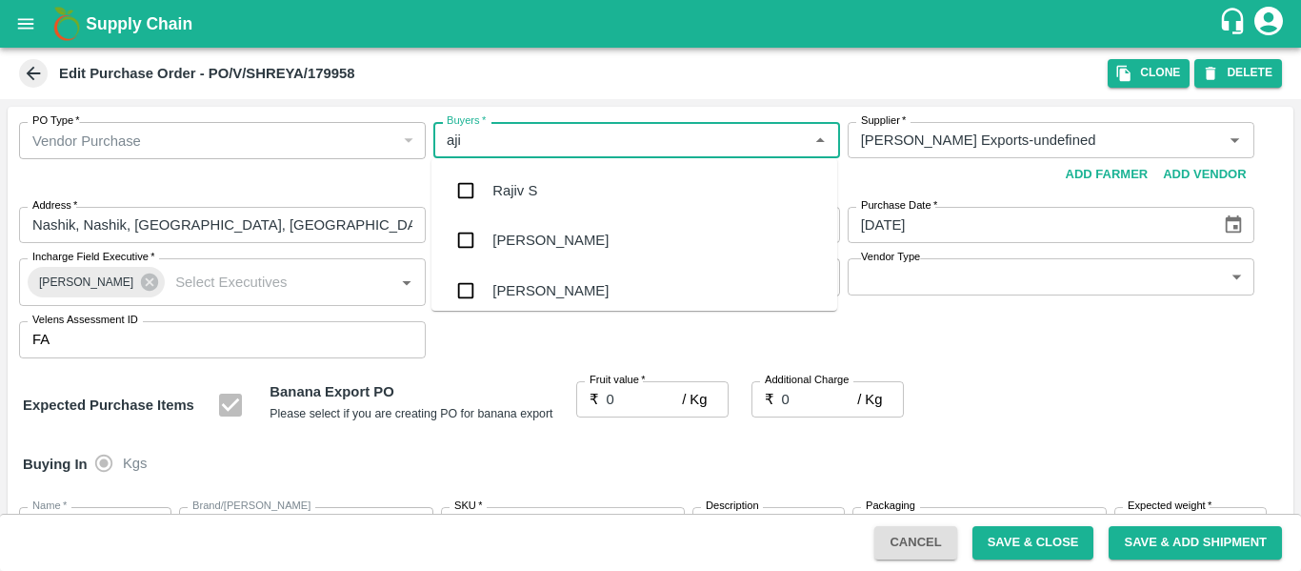
type input "ajit"
click at [507, 184] on div "[PERSON_NAME]" at bounding box center [551, 190] width 116 height 21
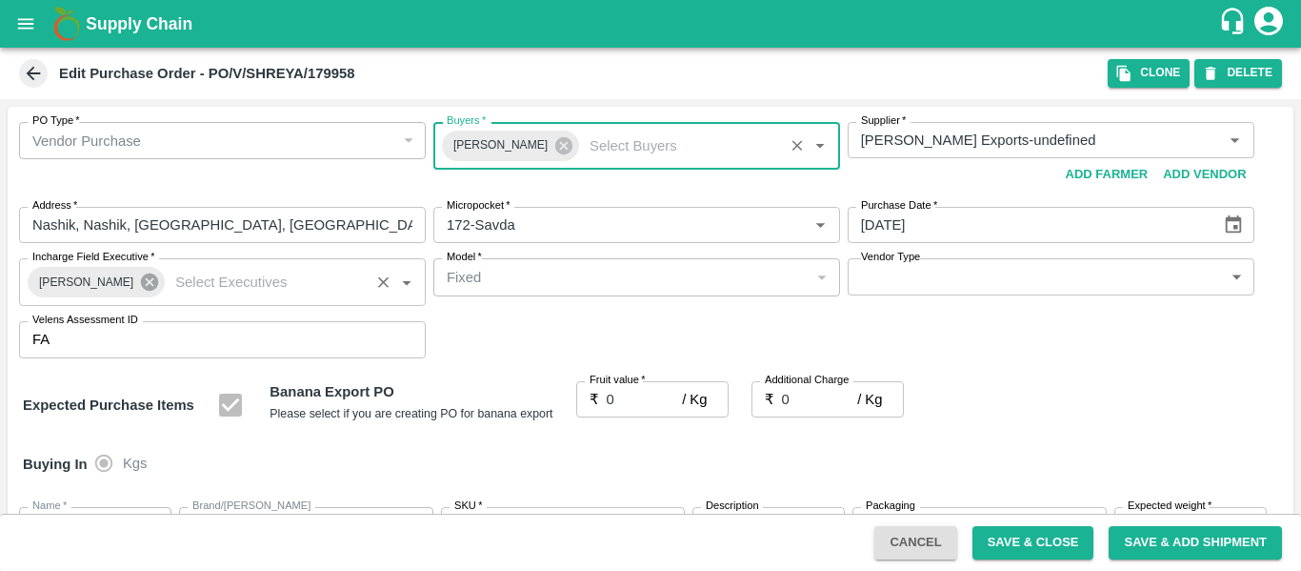
click at [144, 284] on icon at bounding box center [149, 281] width 17 height 17
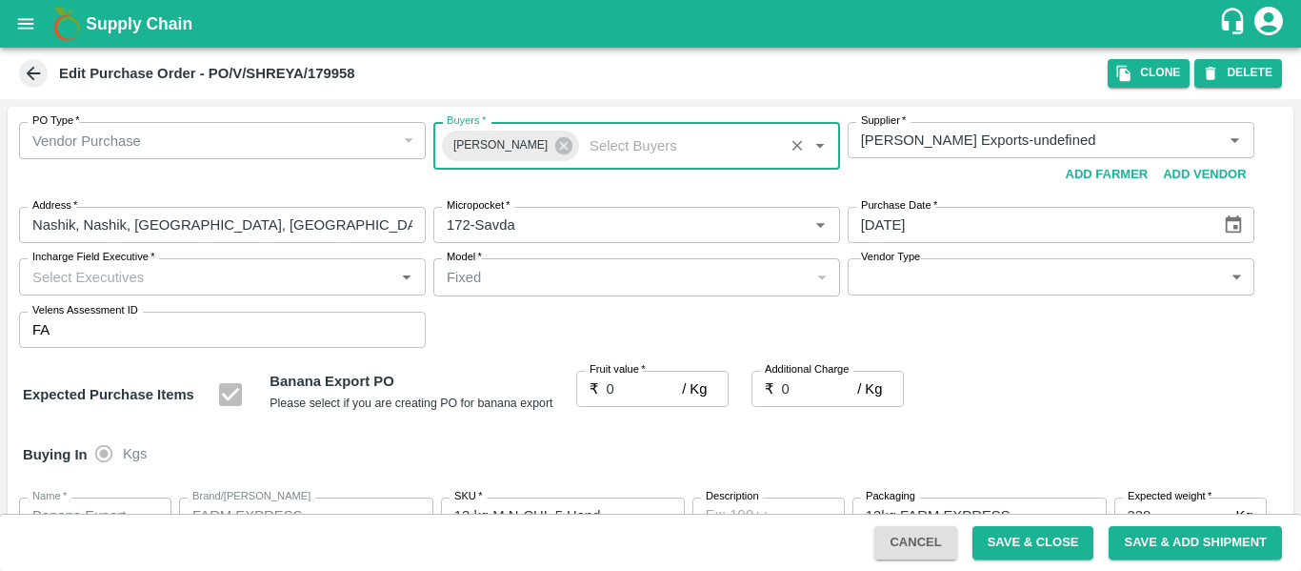
click at [136, 283] on input "Incharge Field Executive   *" at bounding box center [207, 276] width 364 height 25
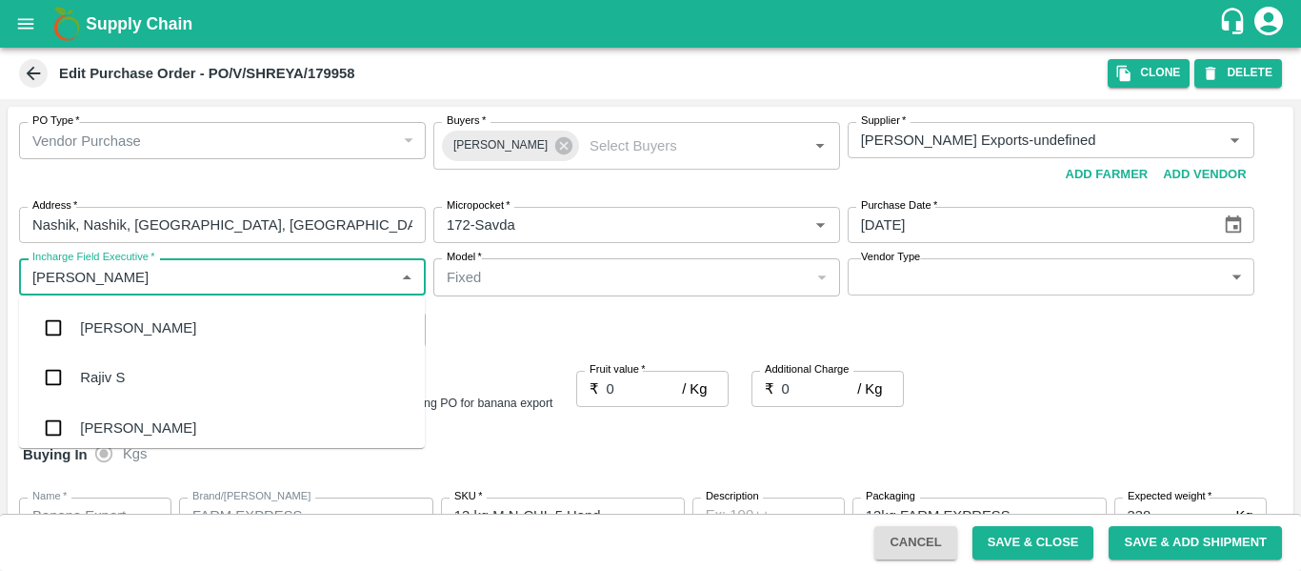
type input "jayd"
click at [144, 320] on div "jaydip Tale" at bounding box center [113, 327] width 67 height 21
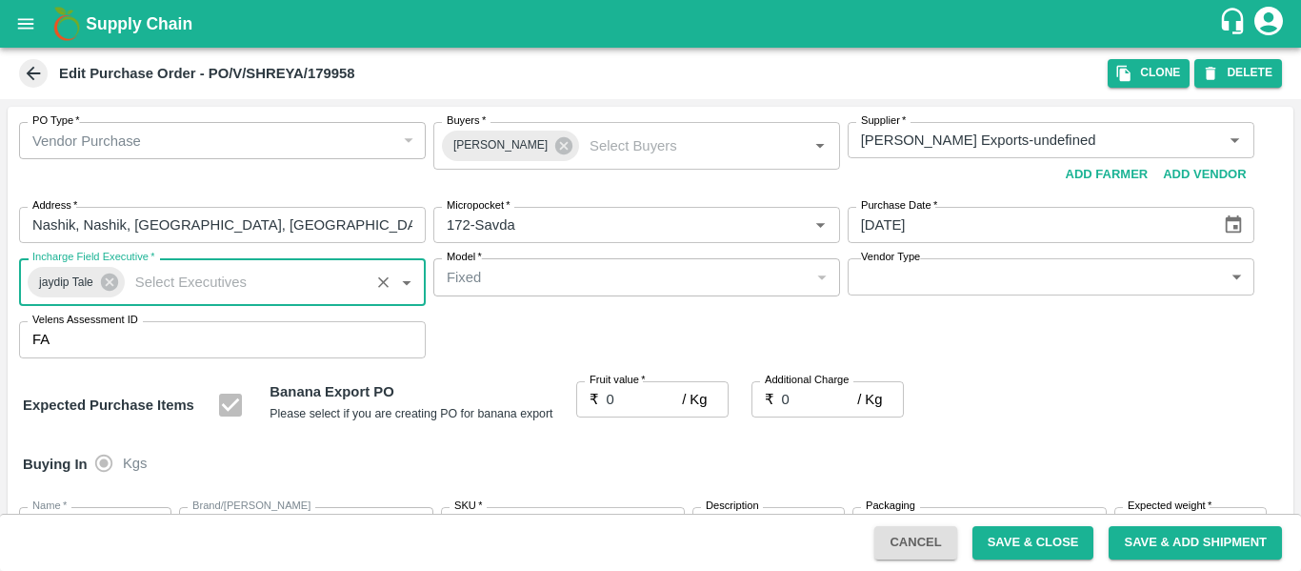
click at [622, 394] on input "0" at bounding box center [645, 399] width 76 height 36
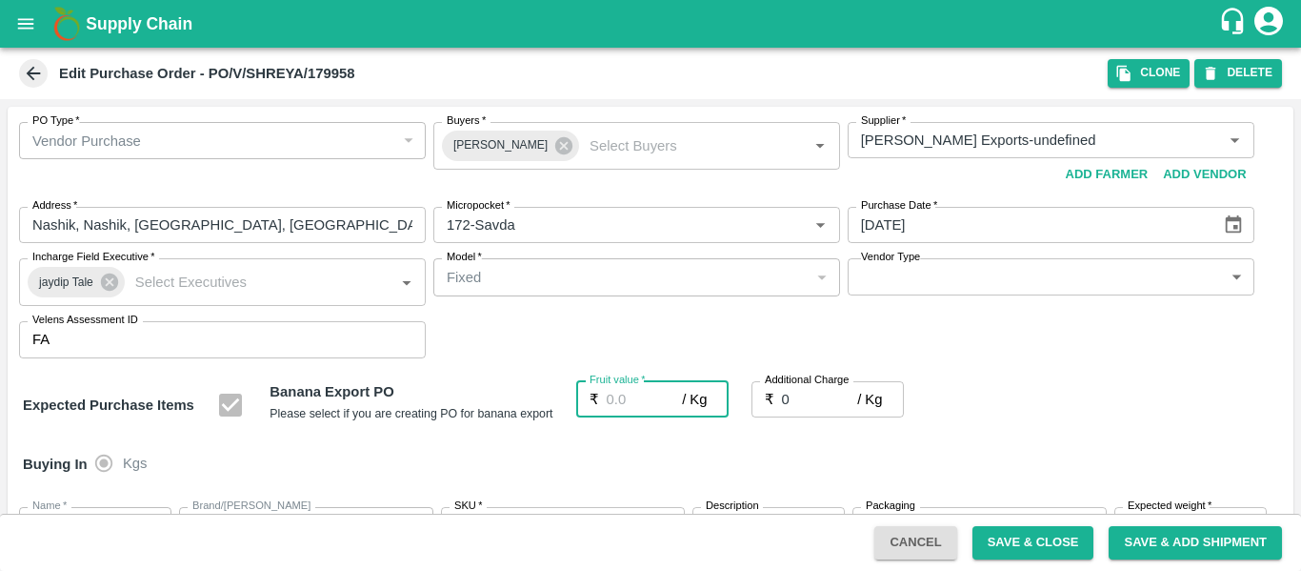
type input "1"
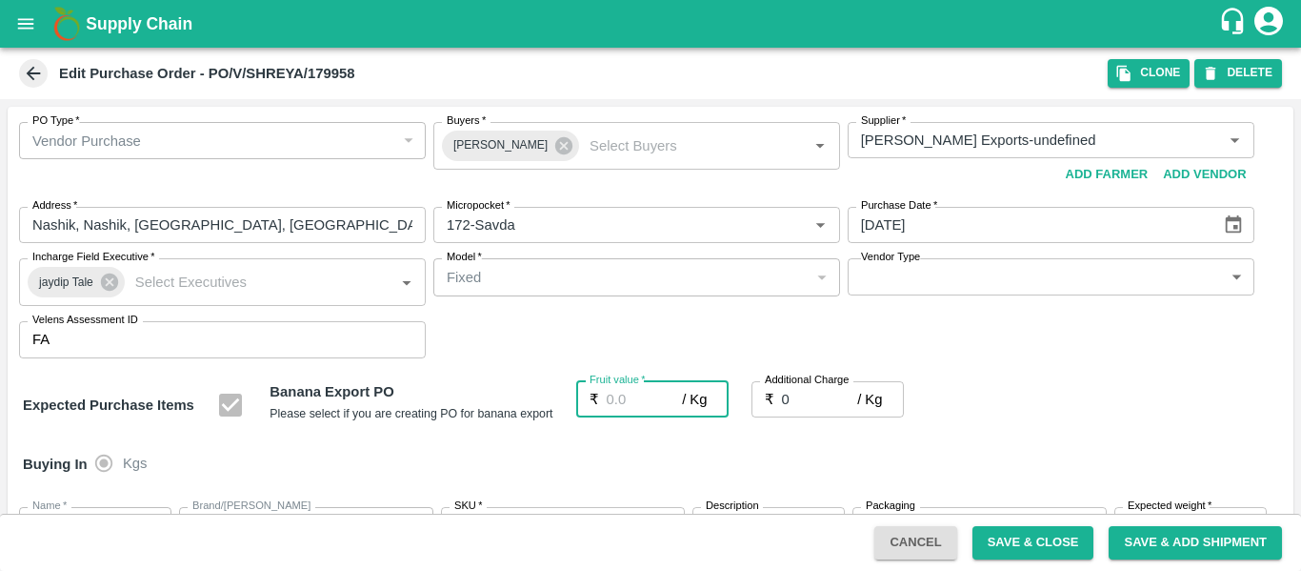
type input "1"
type input "18"
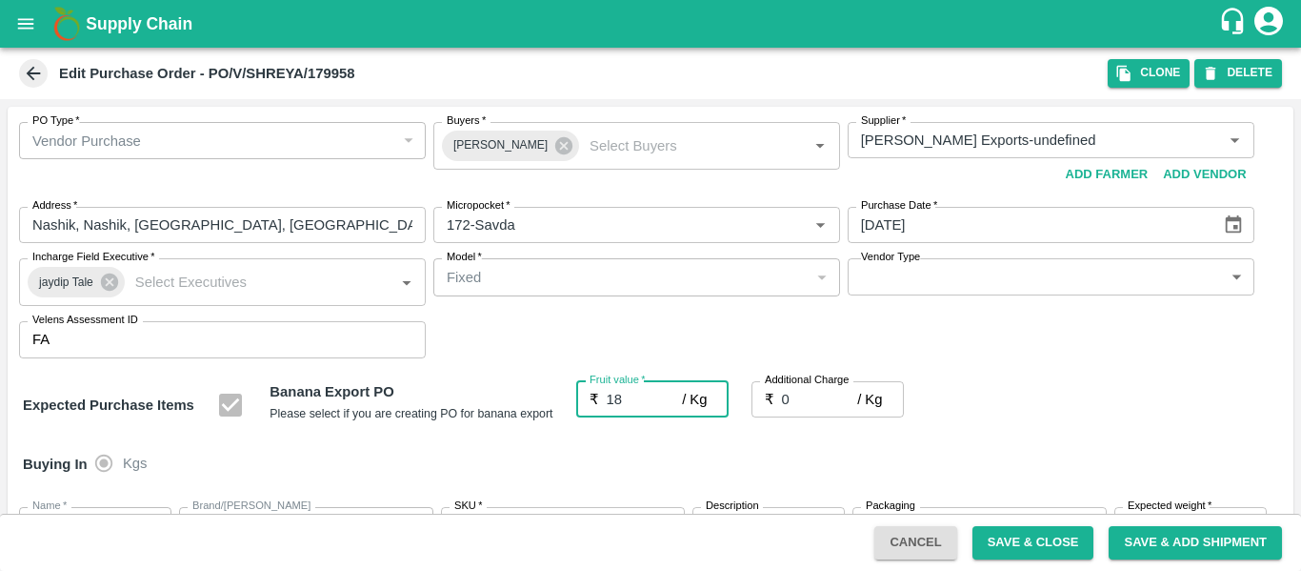
type input "18"
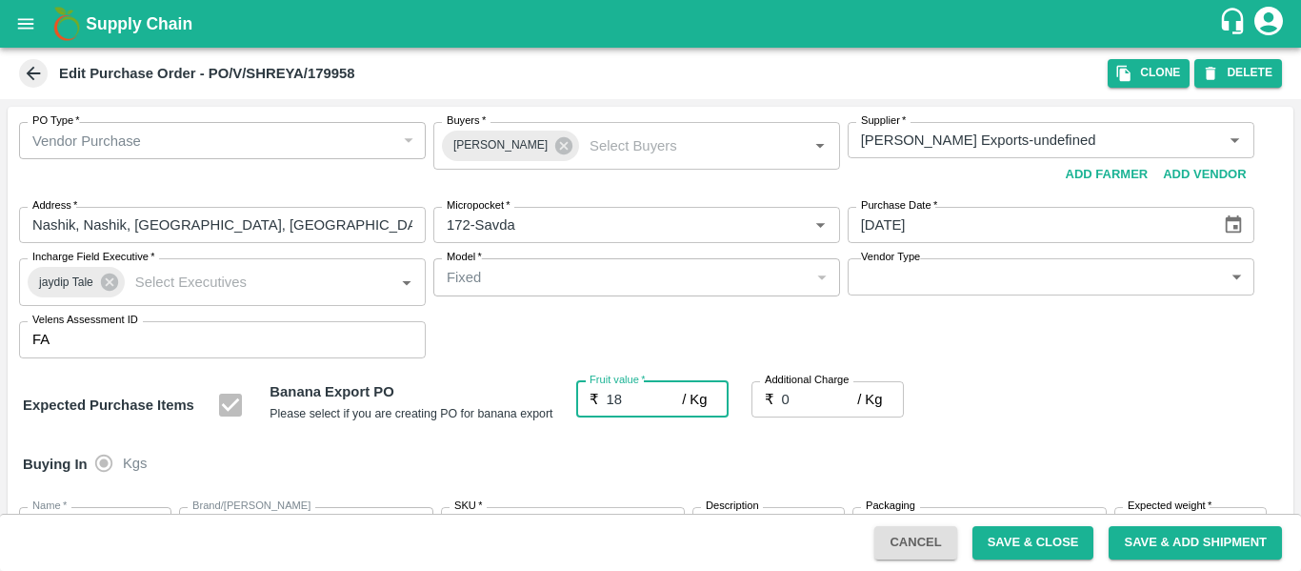
click at [812, 402] on input "0" at bounding box center [820, 399] width 76 height 36
type input "2"
type input "20"
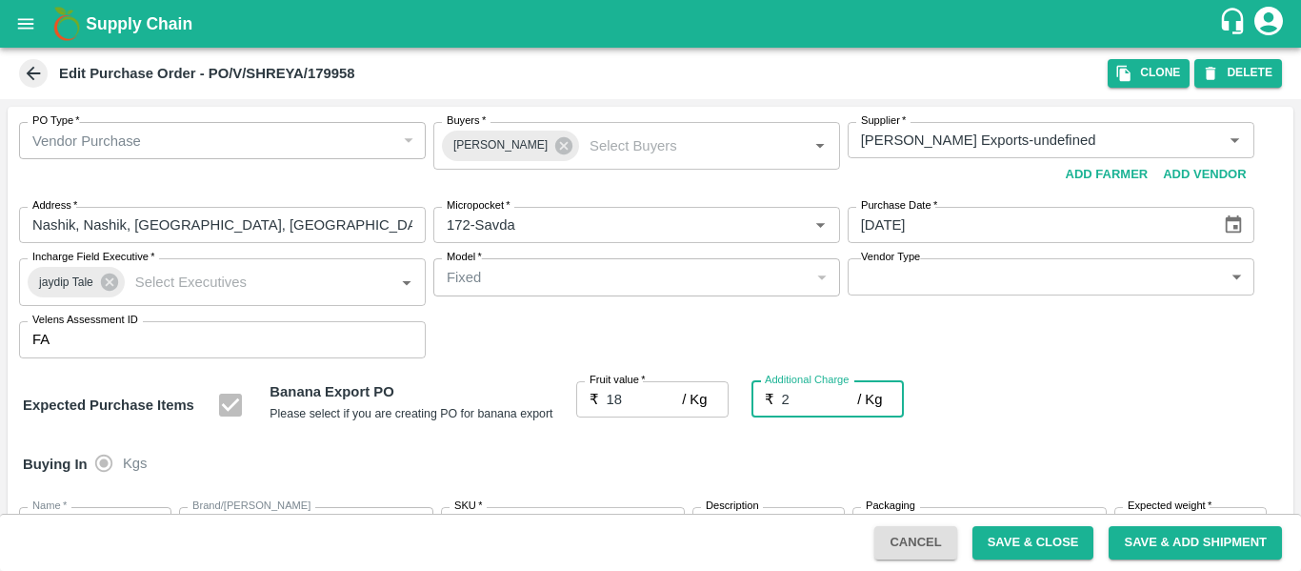
type input "20"
type input "2.7"
type input "20.7"
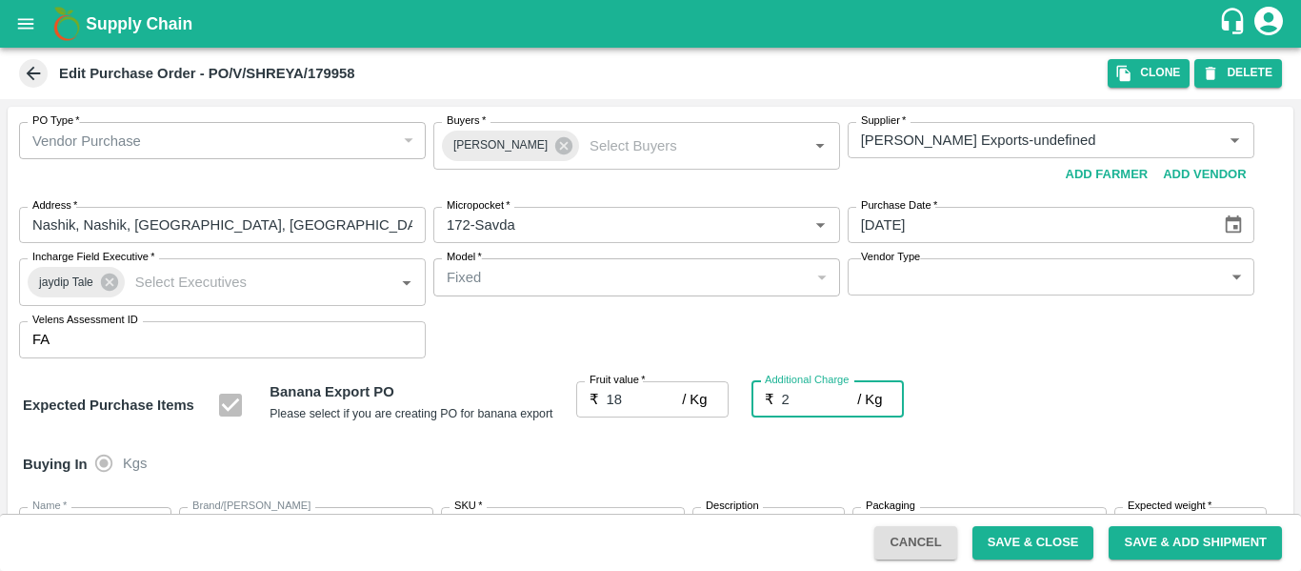
type input "20.7"
type input "2.75"
type input "20.75"
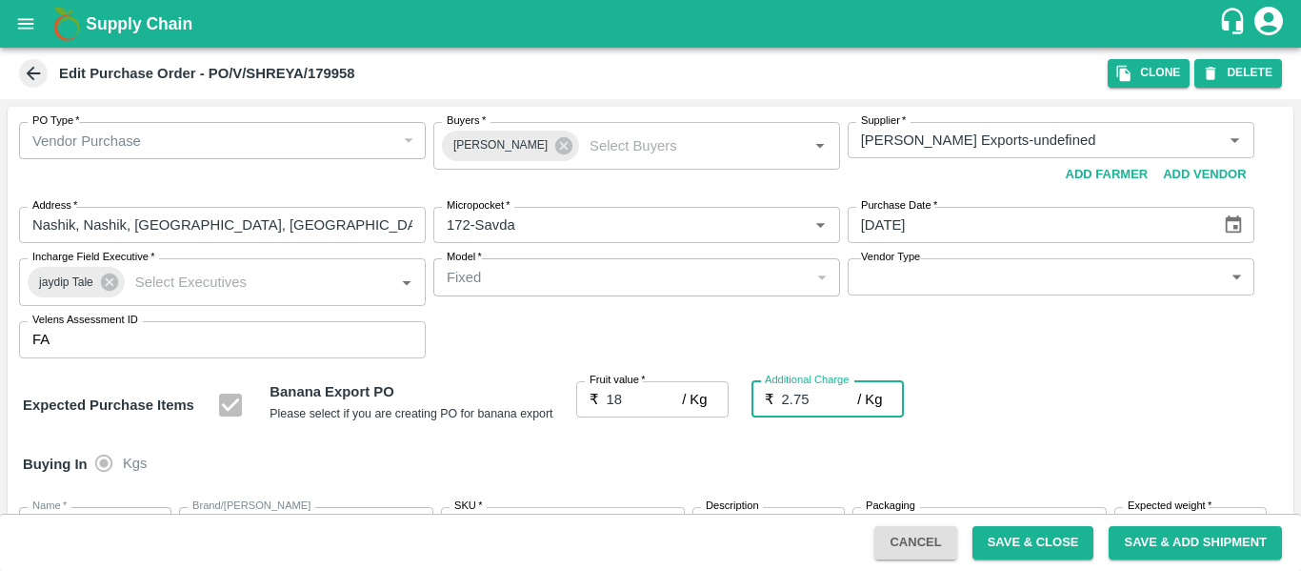
type input "20.75"
type input "2.75"
click at [1022, 416] on div "Expected Purchase Items Banana Export PO Please select if you are creating PO f…" at bounding box center [651, 405] width 1256 height 49
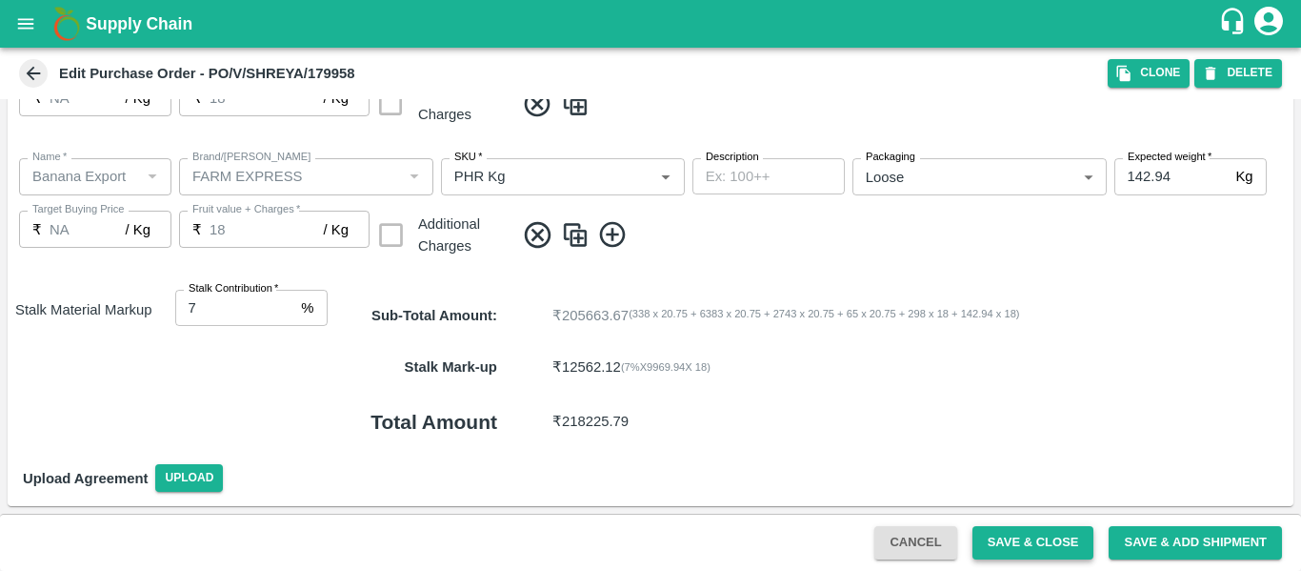
click at [1058, 534] on button "Save & Close" at bounding box center [1034, 542] width 122 height 33
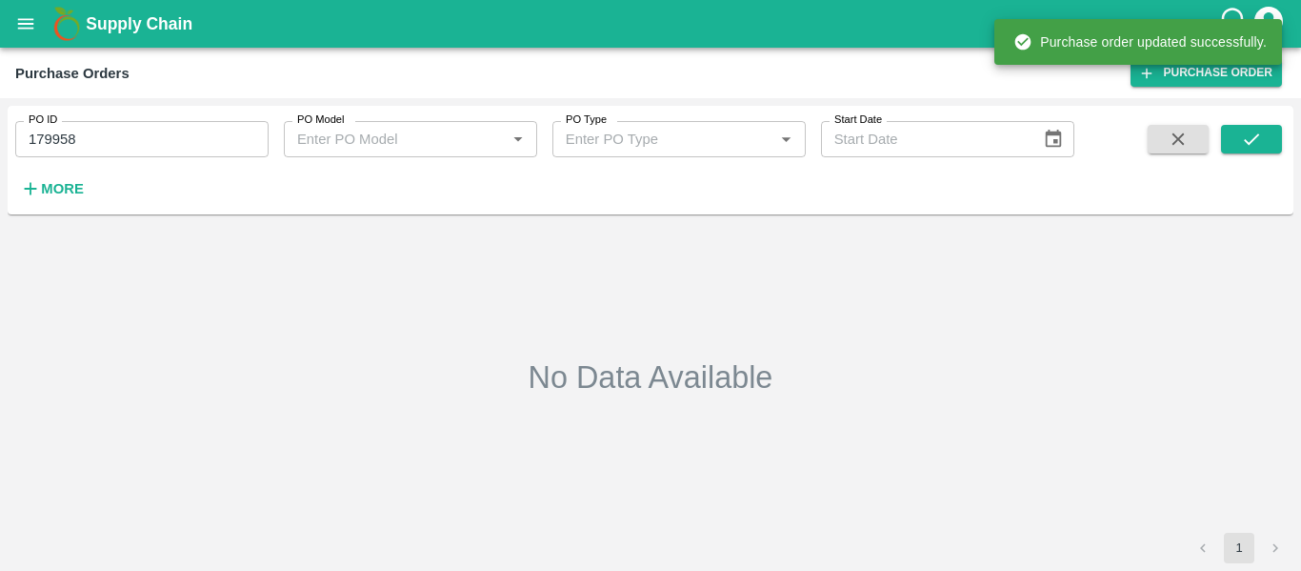
type input "179958"
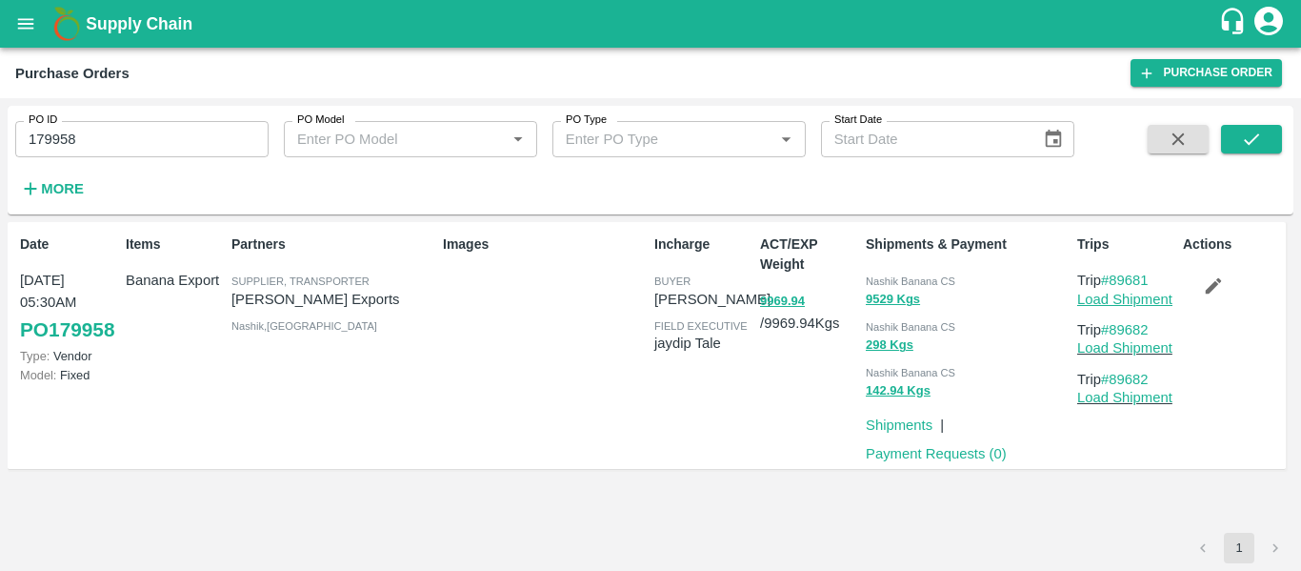
click at [1102, 295] on link "Load Shipment" at bounding box center [1125, 299] width 95 height 15
drag, startPoint x: 1159, startPoint y: 280, endPoint x: 1114, endPoint y: 281, distance: 45.7
click at [1114, 281] on p "Trip #89681" at bounding box center [1127, 280] width 98 height 21
copy link "89681"
drag, startPoint x: 1164, startPoint y: 329, endPoint x: 1116, endPoint y: 329, distance: 48.6
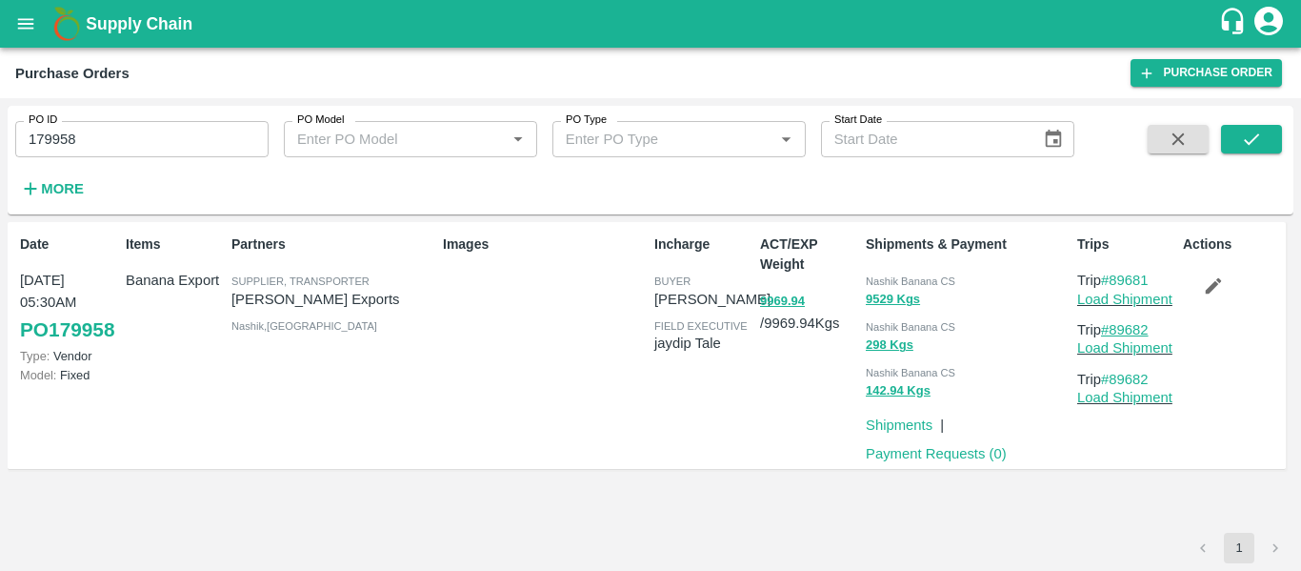
click at [1116, 329] on p "Trip #89682" at bounding box center [1127, 329] width 98 height 21
copy link "89682"
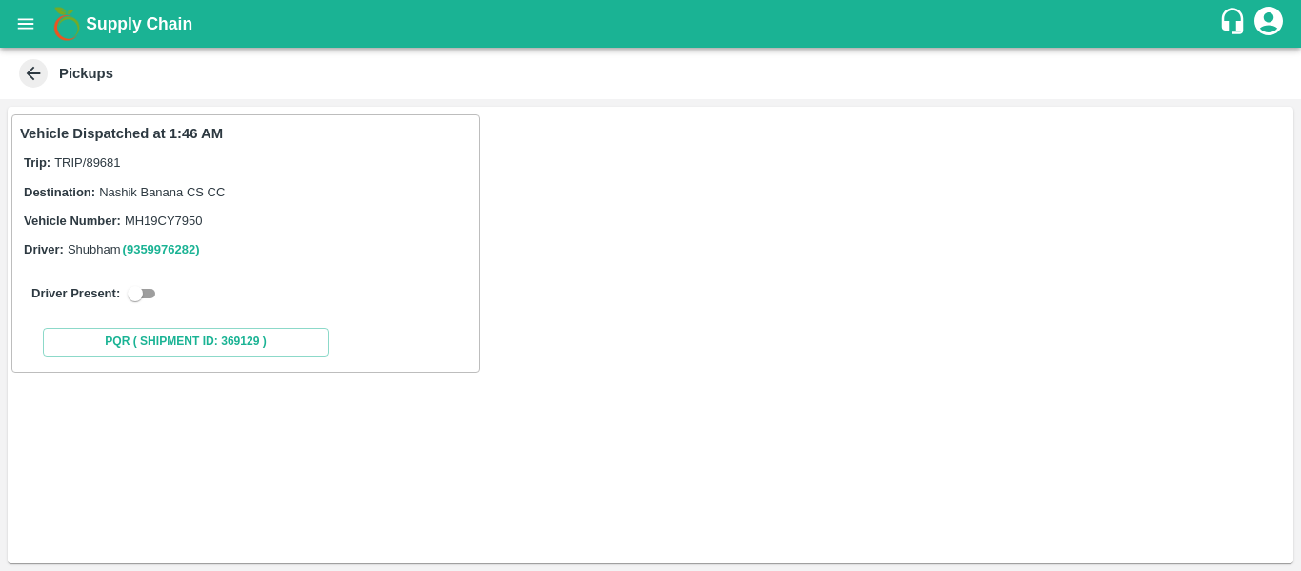
click at [145, 292] on input "checkbox" at bounding box center [135, 293] width 69 height 23
checkbox input "true"
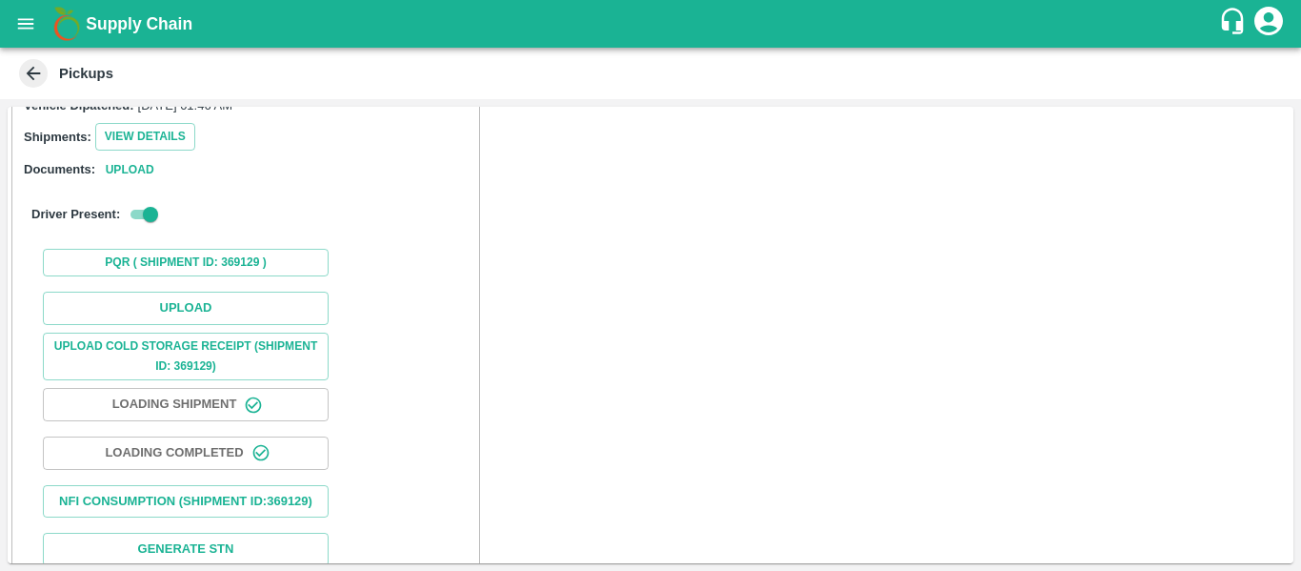
scroll to position [279, 0]
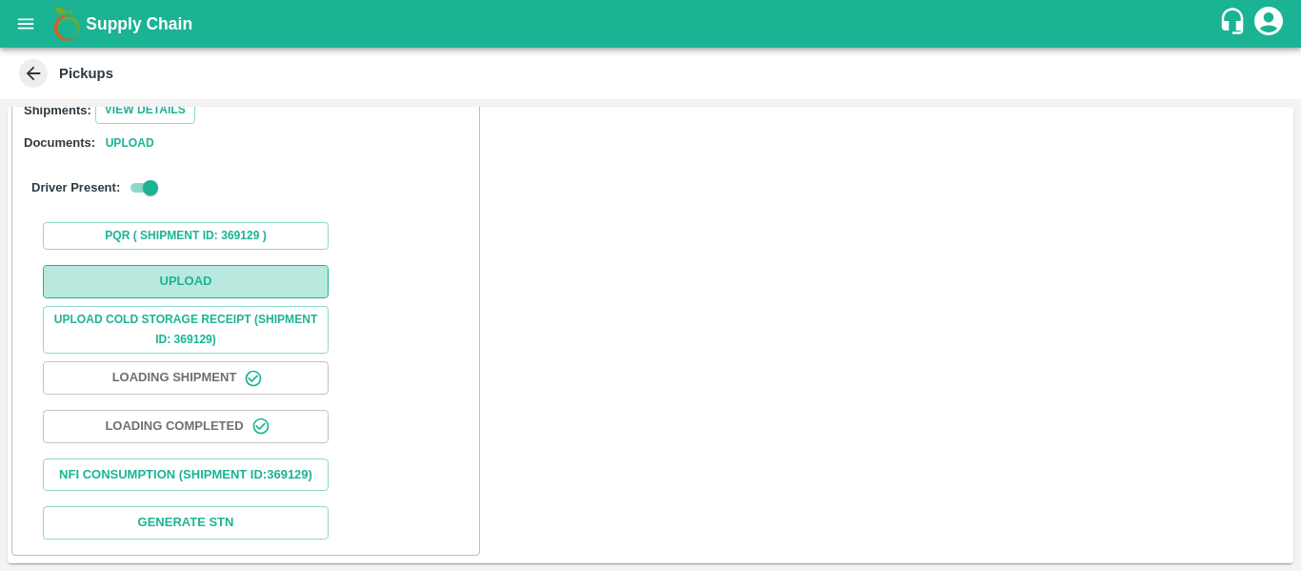
click at [203, 265] on button "Upload" at bounding box center [186, 281] width 286 height 33
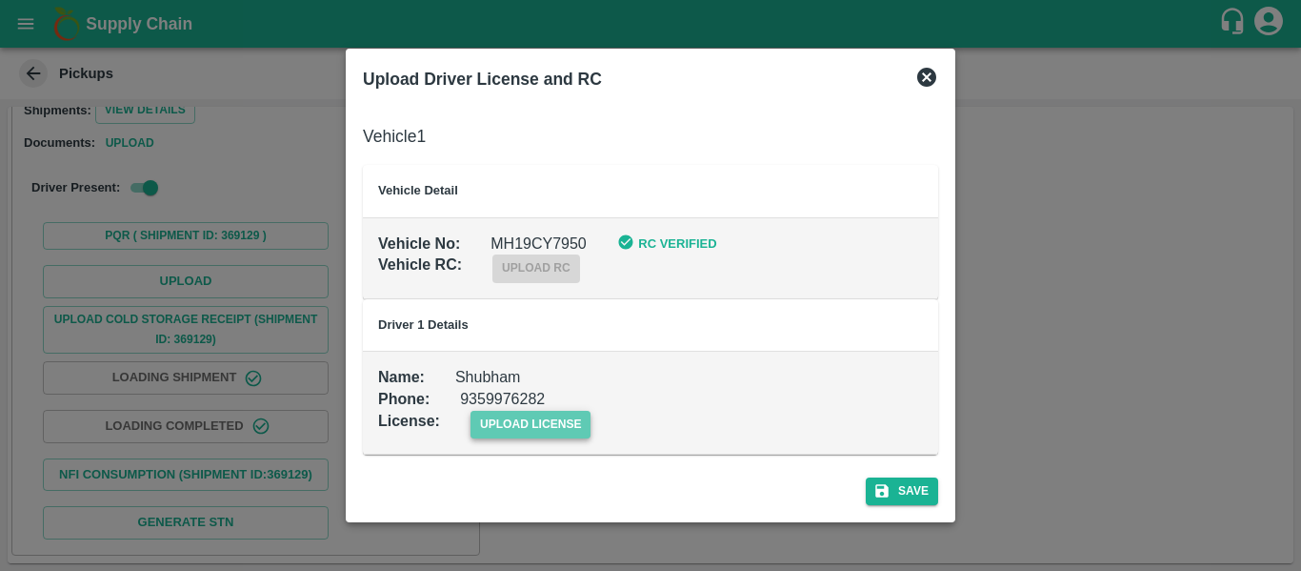
click at [537, 417] on span "upload license" at bounding box center [531, 425] width 121 height 28
click at [0, 0] on input "upload license" at bounding box center [0, 0] width 0 height 0
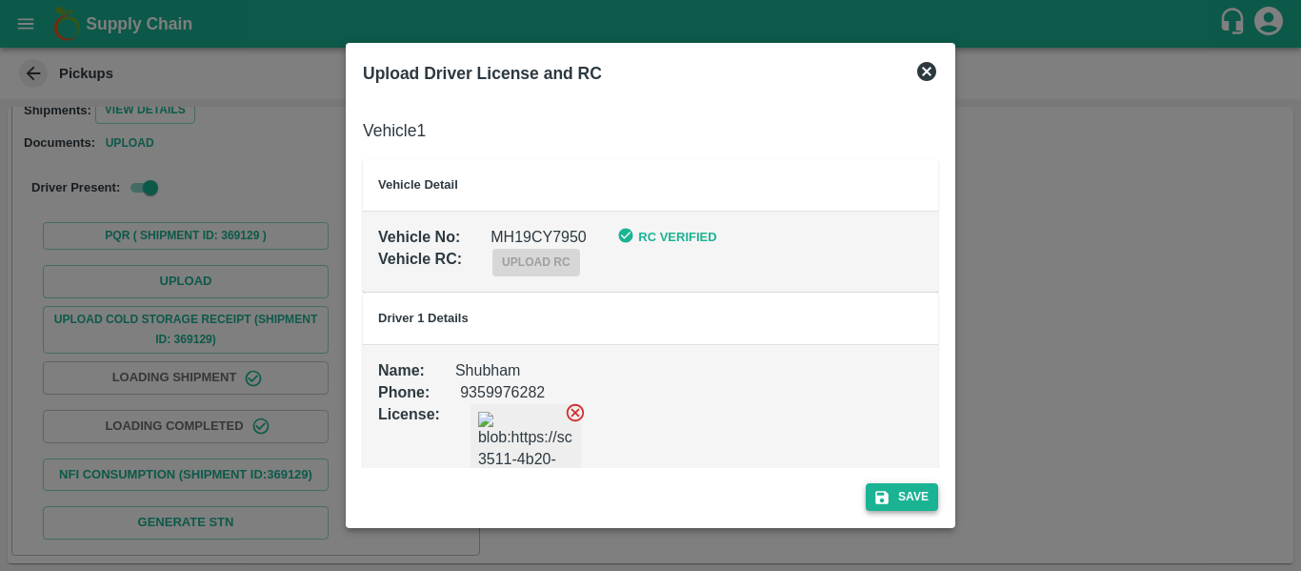
click at [884, 495] on icon "submit" at bounding box center [882, 497] width 13 height 13
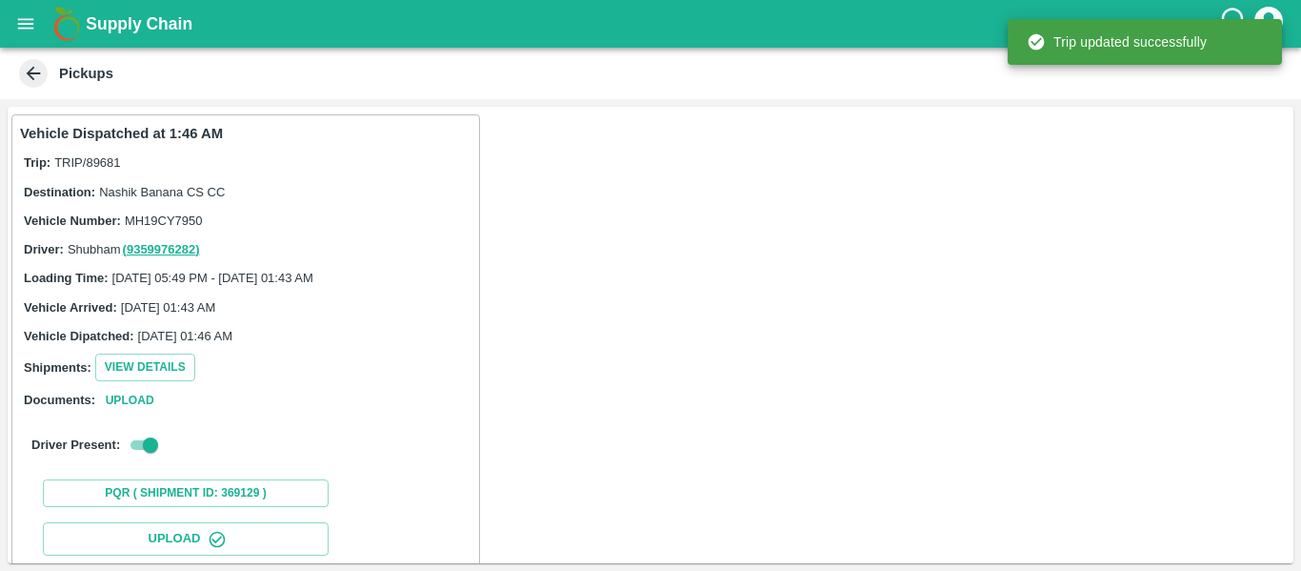
scroll to position [328, 0]
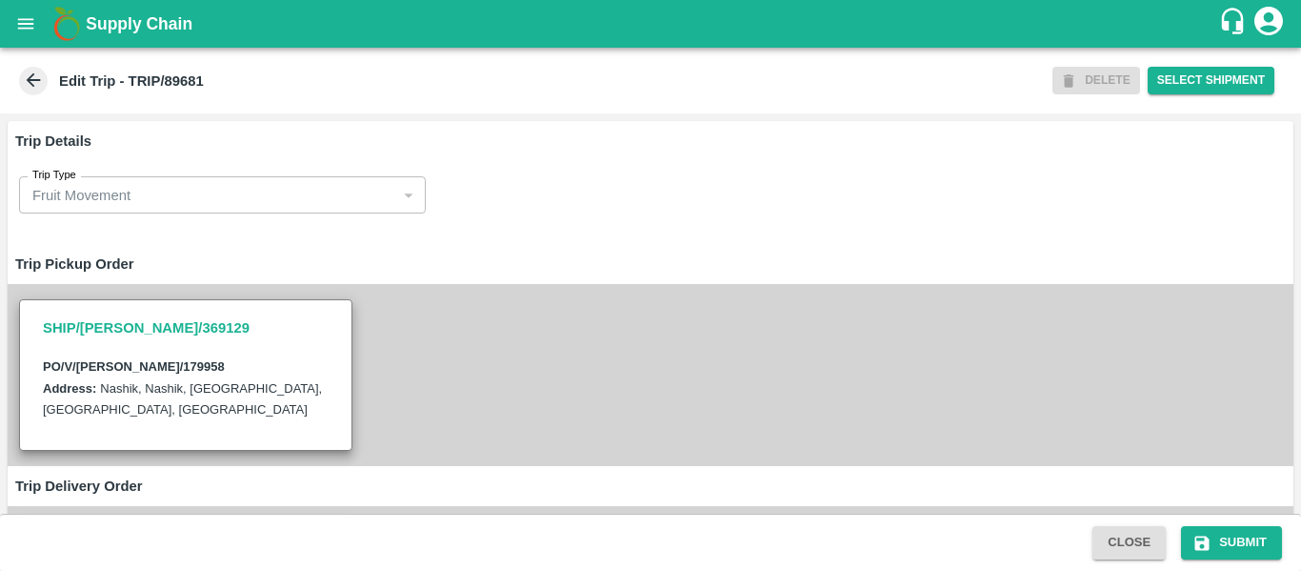
type input "[PERSON_NAME] Exports-[GEOGRAPHIC_DATA], Nashik-91584 65669(Supplier, Transport…"
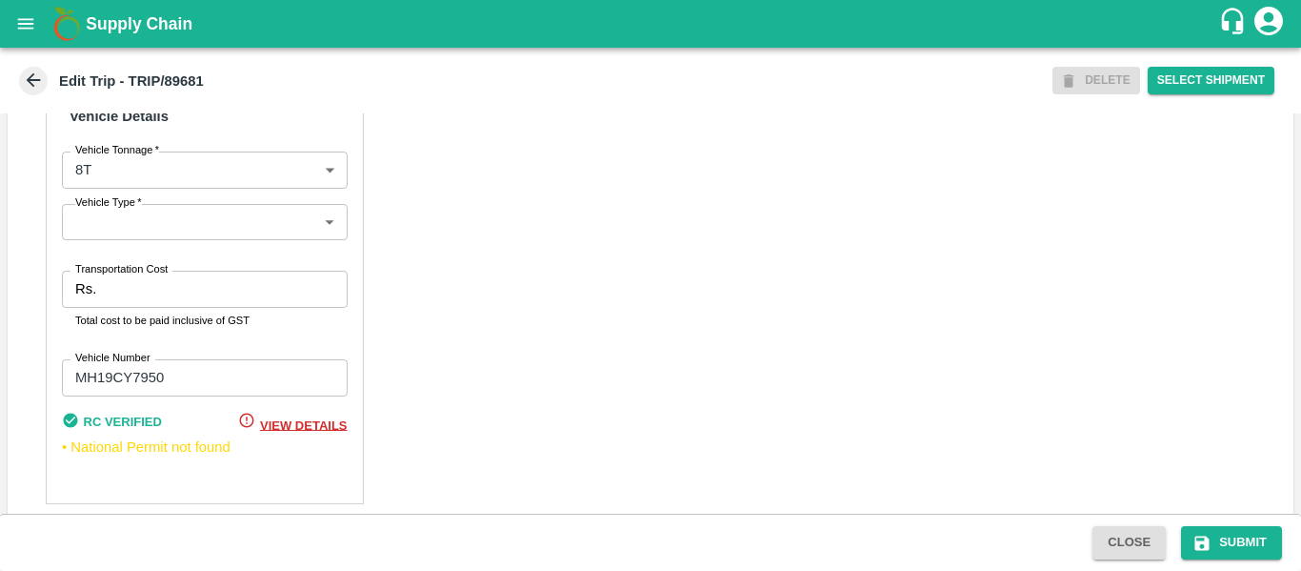
scroll to position [1462, 0]
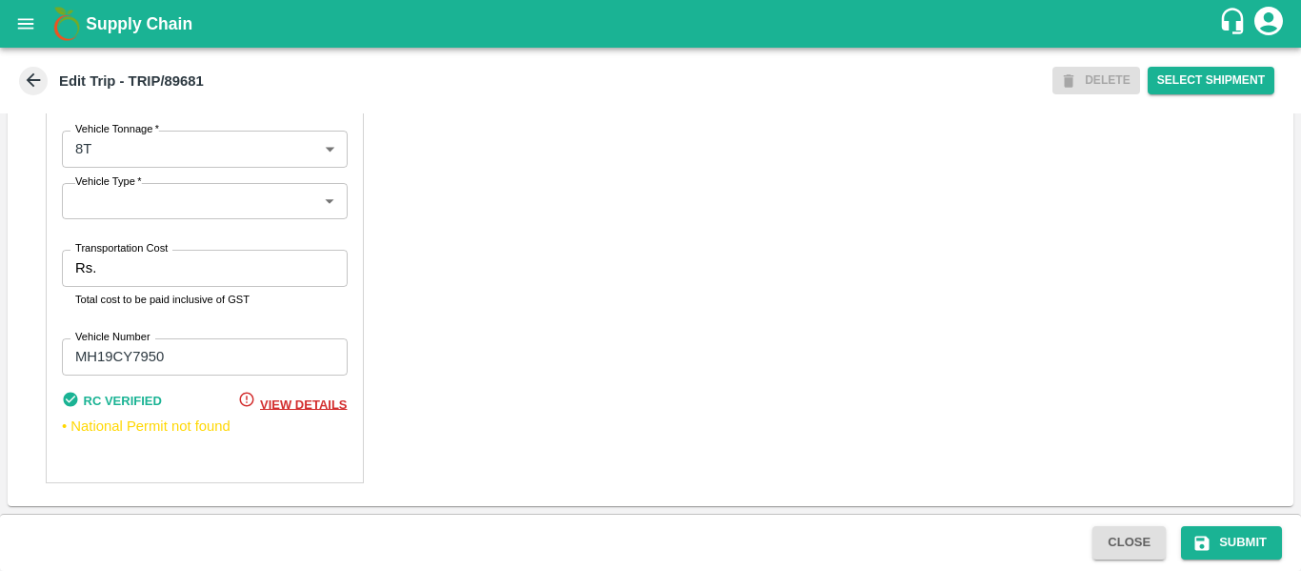
click at [140, 272] on input "Transportation Cost" at bounding box center [225, 268] width 243 height 36
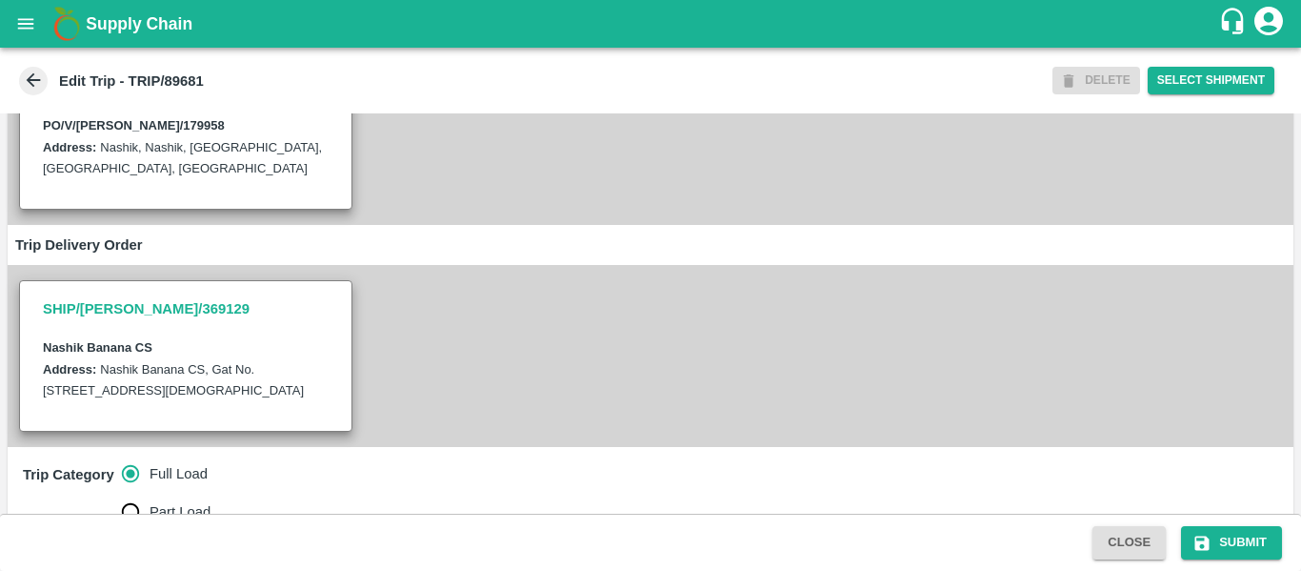
scroll to position [0, 0]
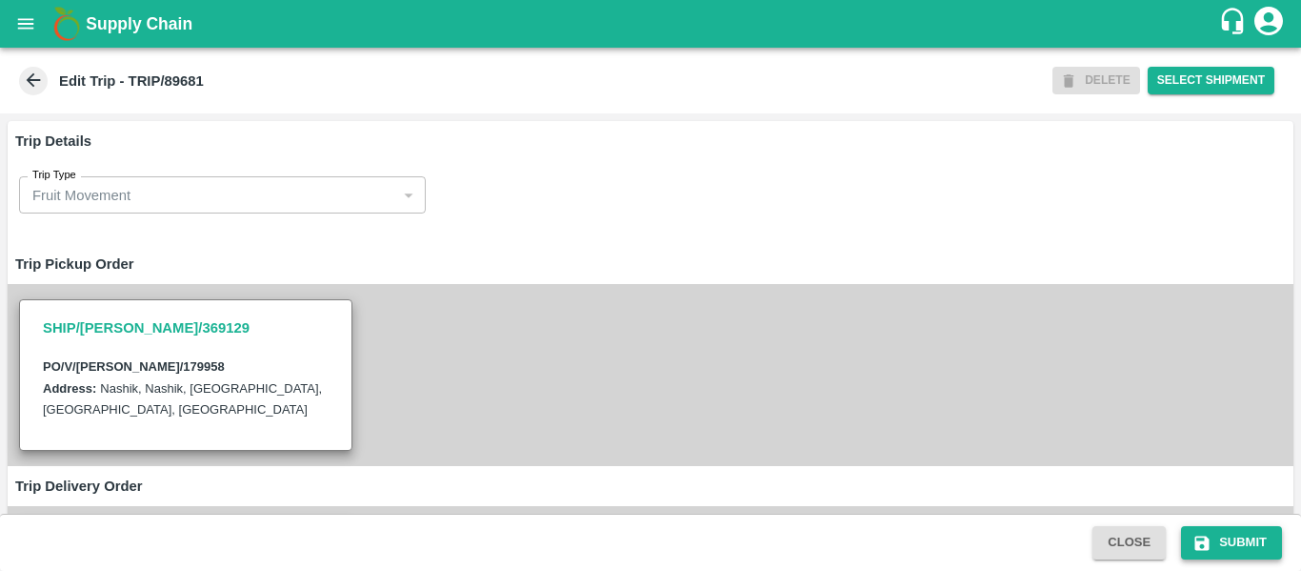
type input "10000"
click at [1206, 547] on icon "submit" at bounding box center [1203, 542] width 14 height 14
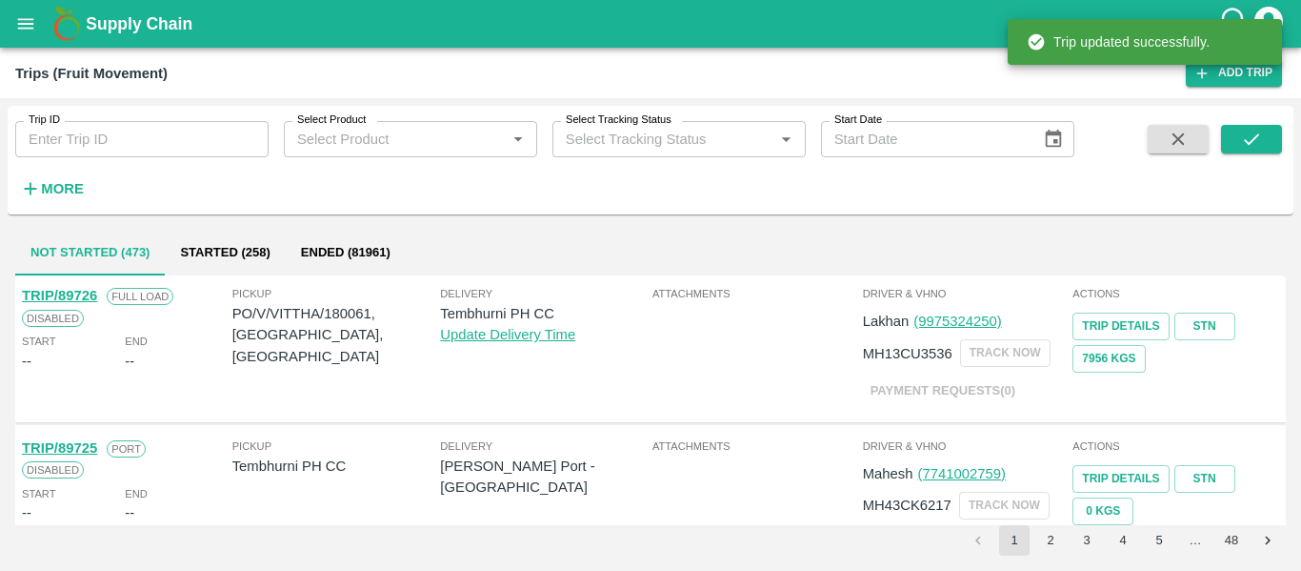
click at [129, 149] on input "Trip ID" at bounding box center [141, 139] width 253 height 36
paste input "89682"
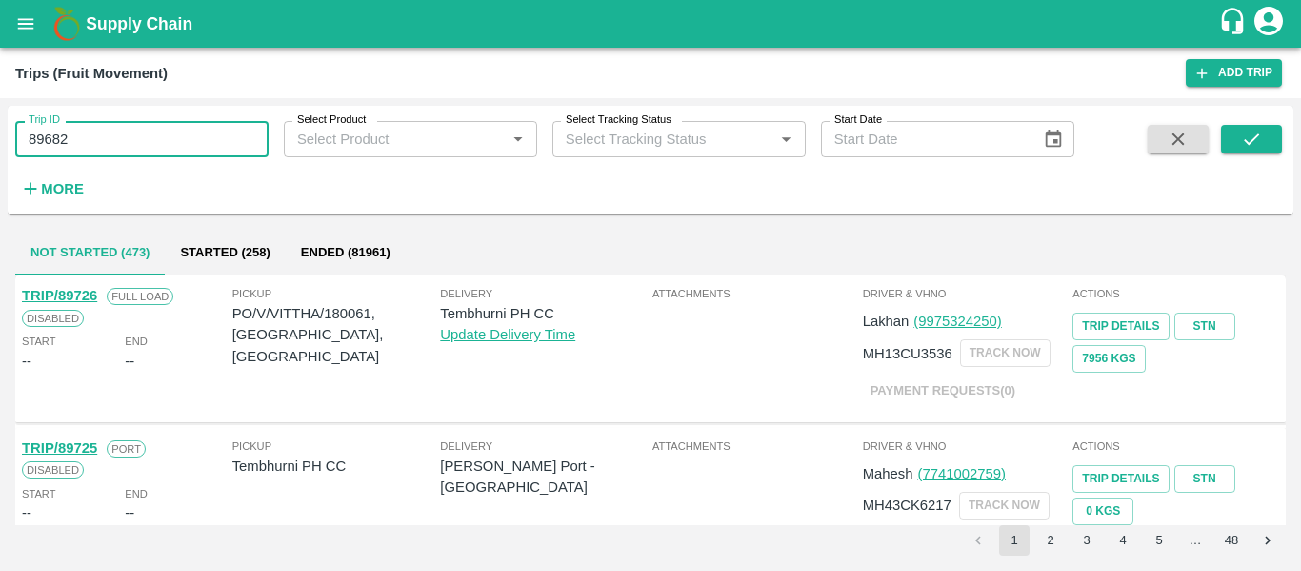
type input "89682"
click at [1238, 160] on span at bounding box center [1251, 164] width 61 height 78
click at [1239, 151] on button "submit" at bounding box center [1251, 139] width 61 height 29
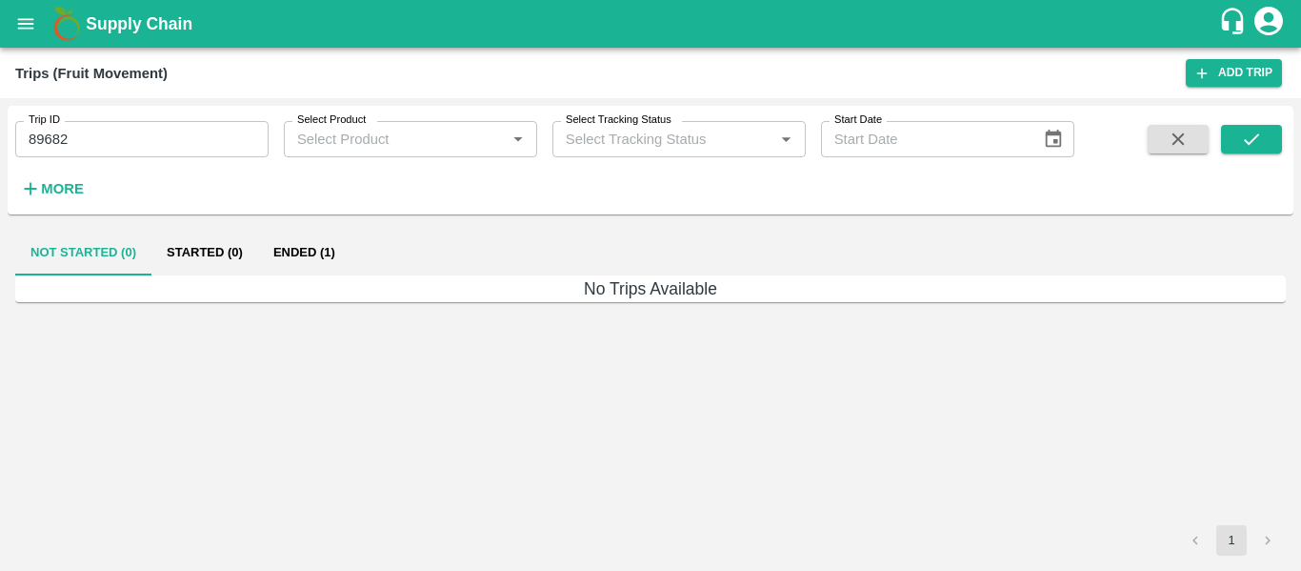
click at [289, 253] on button "Ended (1)" at bounding box center [304, 253] width 92 height 46
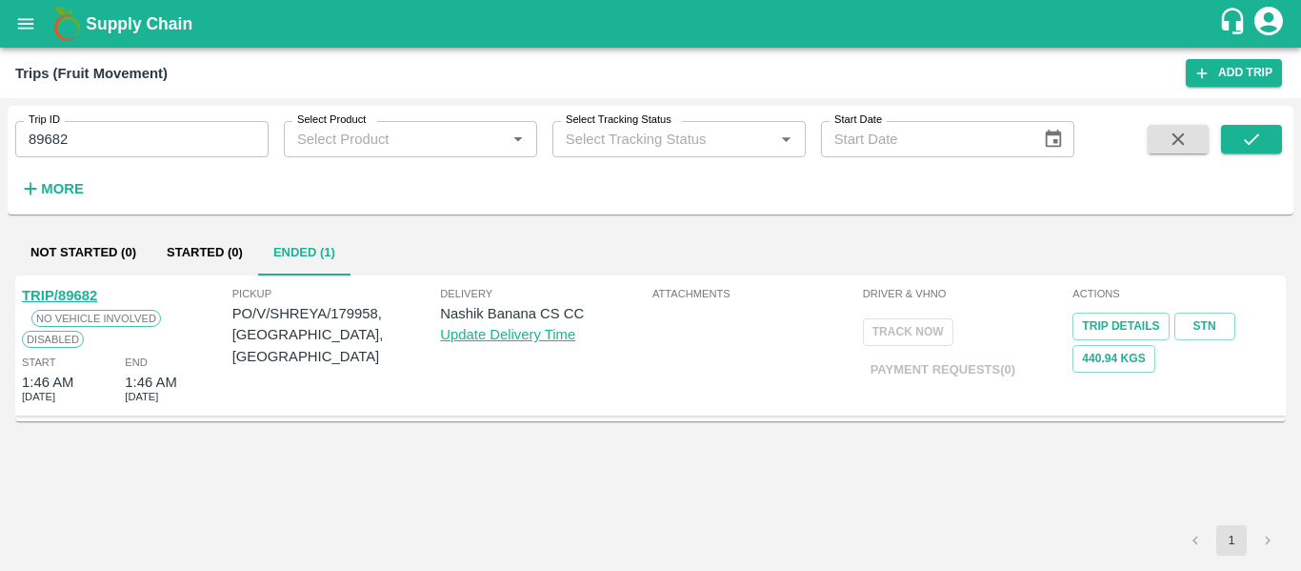
click at [63, 290] on link "TRIP/89682" at bounding box center [59, 295] width 75 height 15
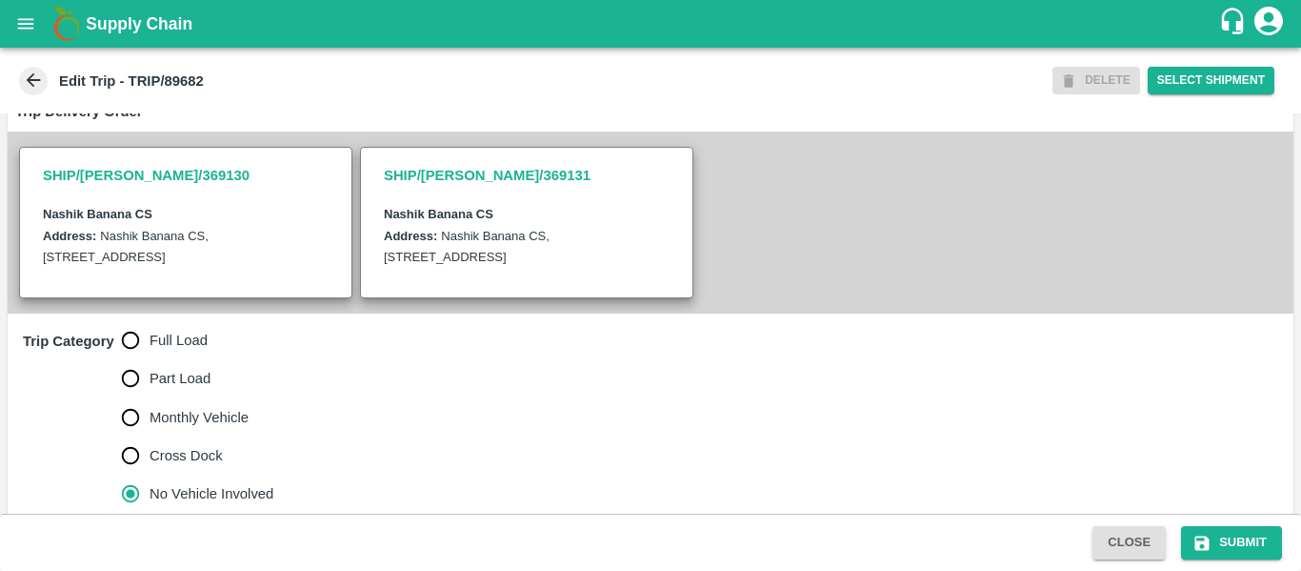
scroll to position [376, 0]
click at [166, 349] on span "Full Load" at bounding box center [179, 338] width 58 height 21
click at [150, 357] on input "Full Load" at bounding box center [130, 338] width 38 height 38
radio input "true"
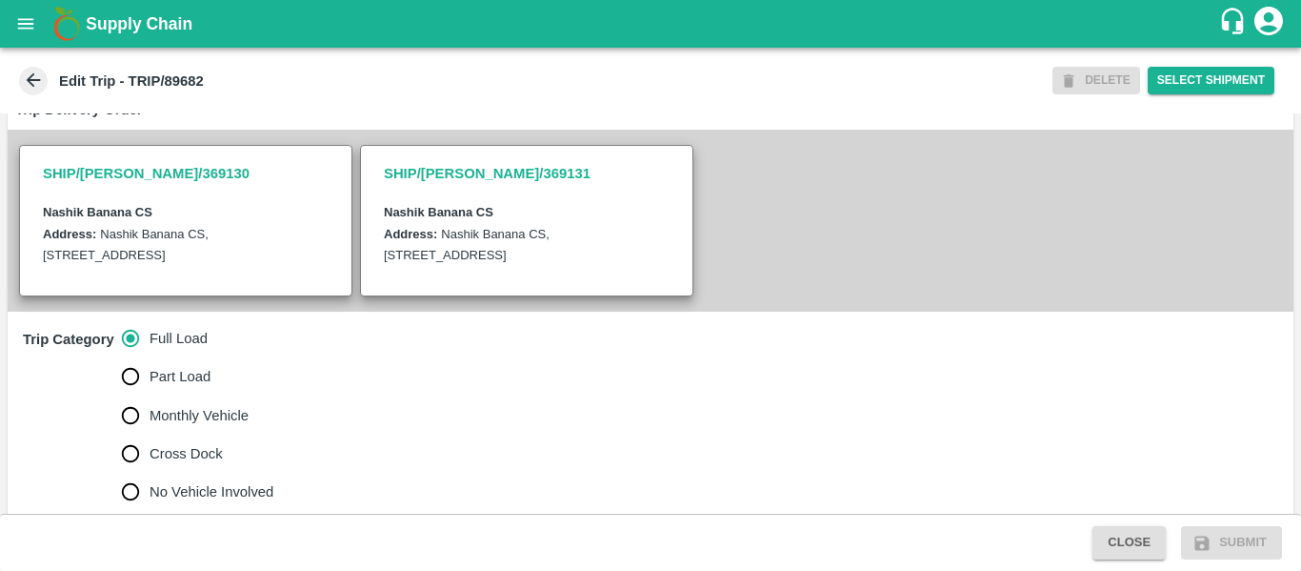
scroll to position [807, 0]
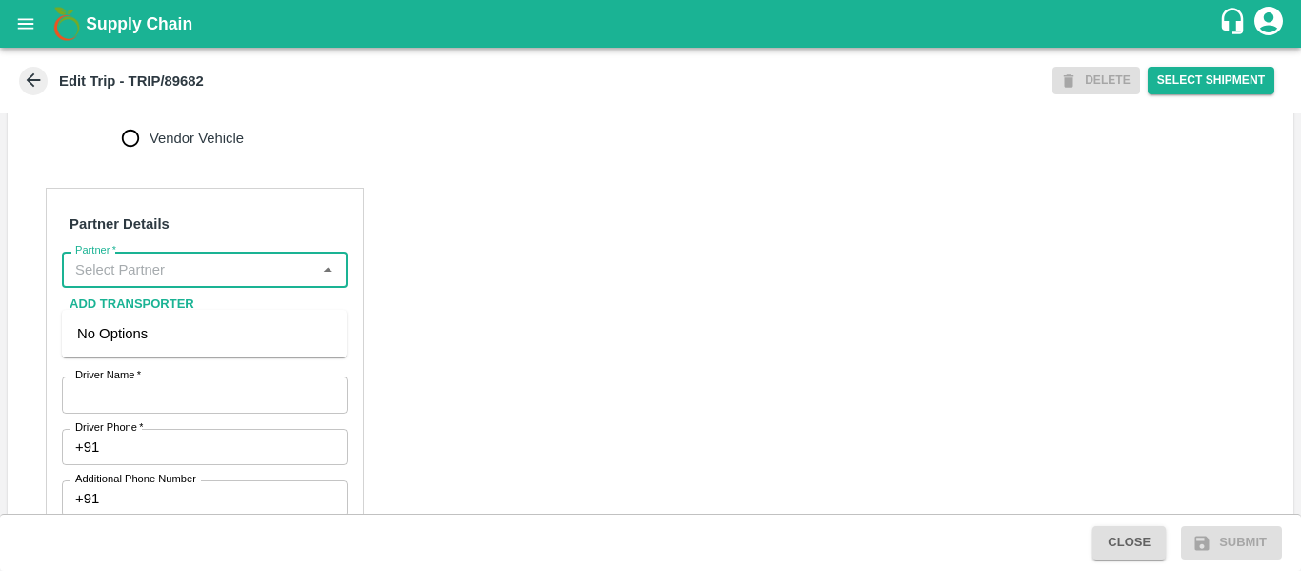
click at [131, 282] on input "Partner   *" at bounding box center [189, 269] width 243 height 25
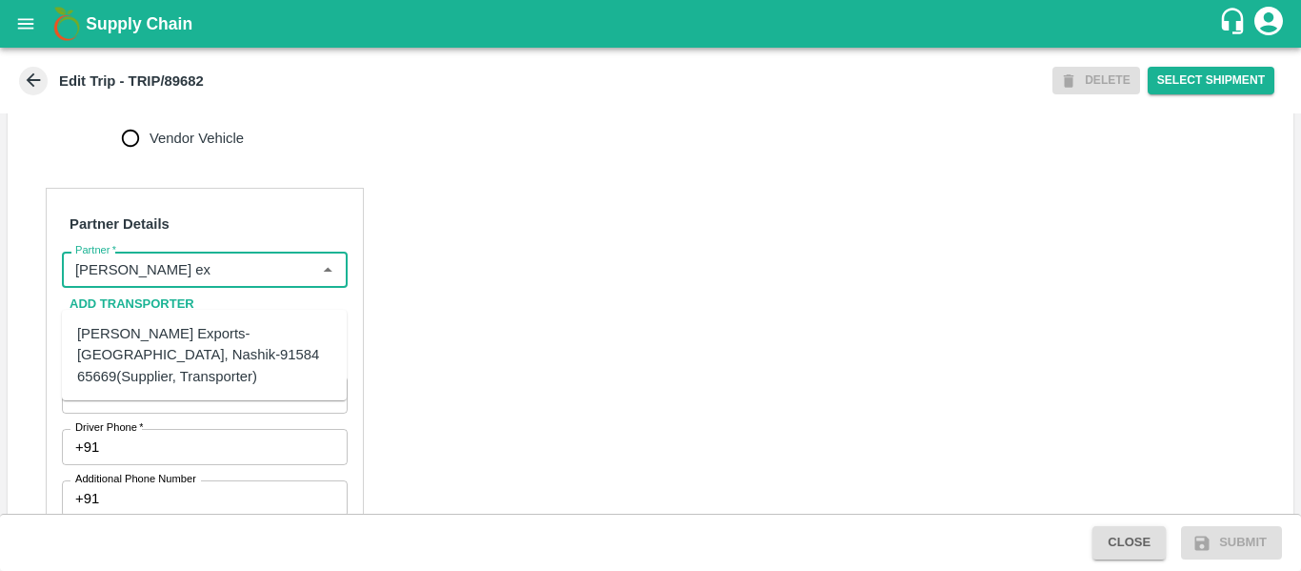
click at [148, 329] on div "[PERSON_NAME] Exports-[GEOGRAPHIC_DATA], Nashik-91584 65669(Supplier, Transport…" at bounding box center [204, 355] width 254 height 64
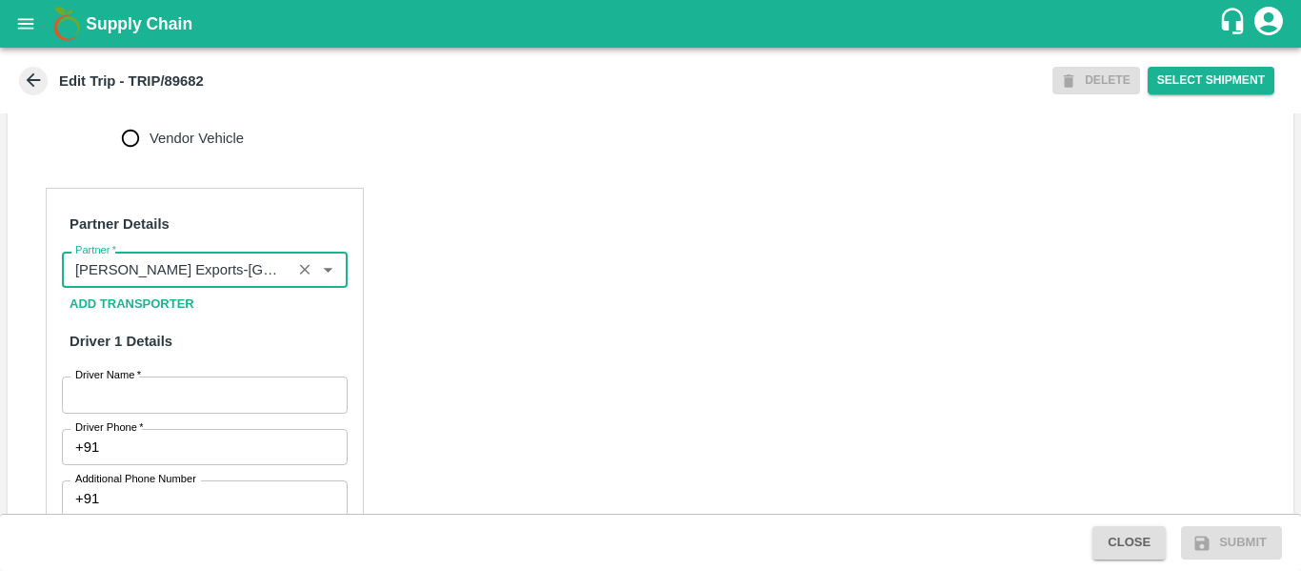
type input "[PERSON_NAME] Exports-[GEOGRAPHIC_DATA], Nashik-91584 65669(Supplier, Transport…"
click at [176, 413] on input "Driver Name   *" at bounding box center [205, 394] width 286 height 36
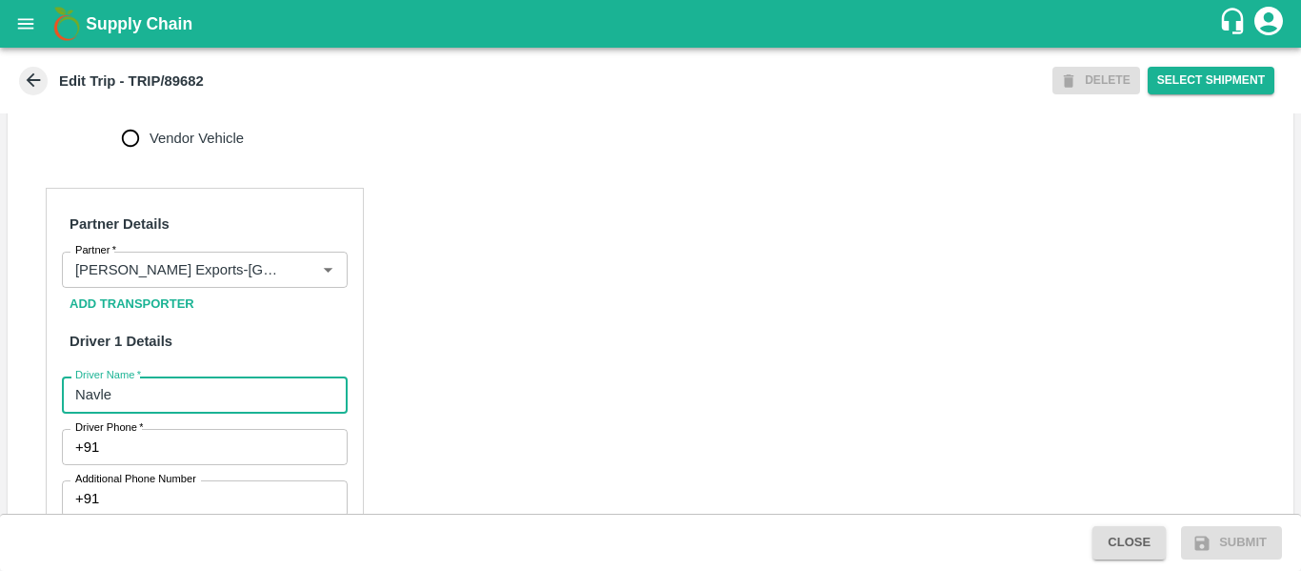
type input "Navle"
click at [181, 465] on input "Driver Phone   *" at bounding box center [227, 447] width 240 height 36
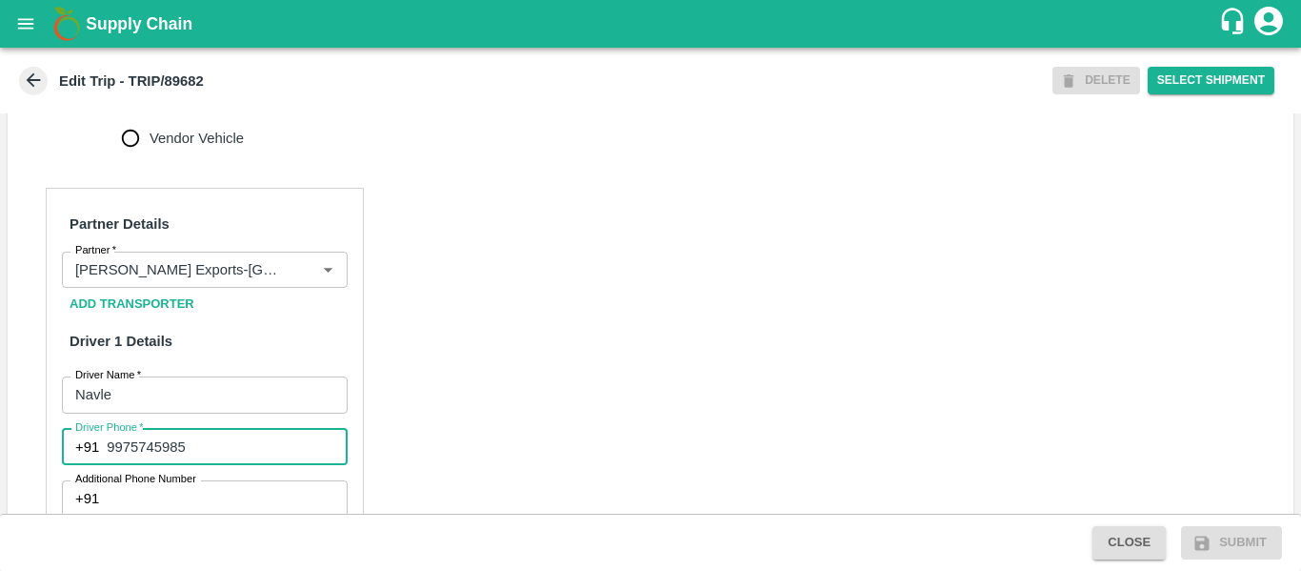
type input "9975745985"
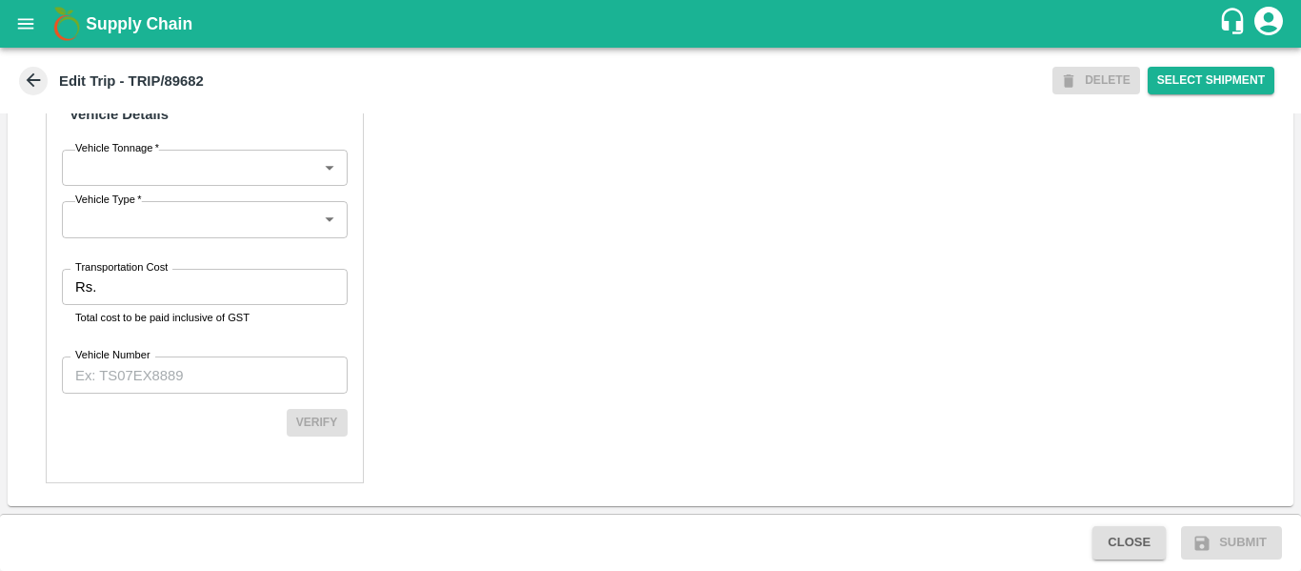
scroll to position [1427, 0]
click at [157, 275] on label "Transportation Cost" at bounding box center [121, 267] width 92 height 15
click at [157, 284] on input "Transportation Cost" at bounding box center [225, 287] width 243 height 36
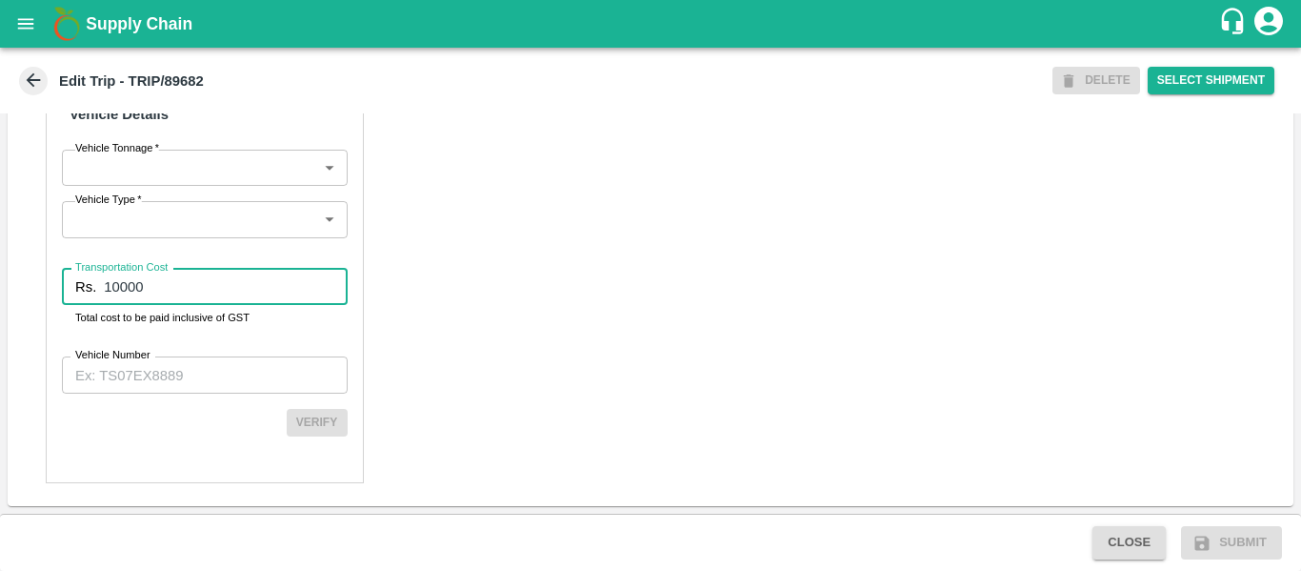
type input "10000"
click at [171, 393] on input "Vehicle Number" at bounding box center [205, 374] width 286 height 36
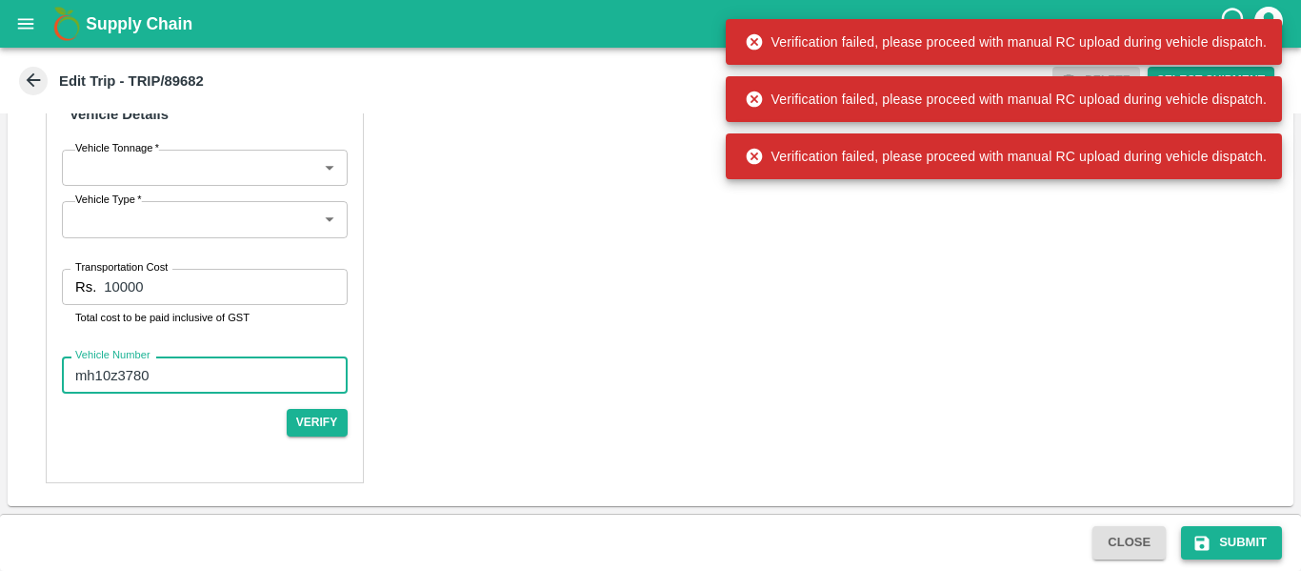
type input "mh10z3780"
click at [1192, 533] on button "Submit" at bounding box center [1231, 542] width 101 height 33
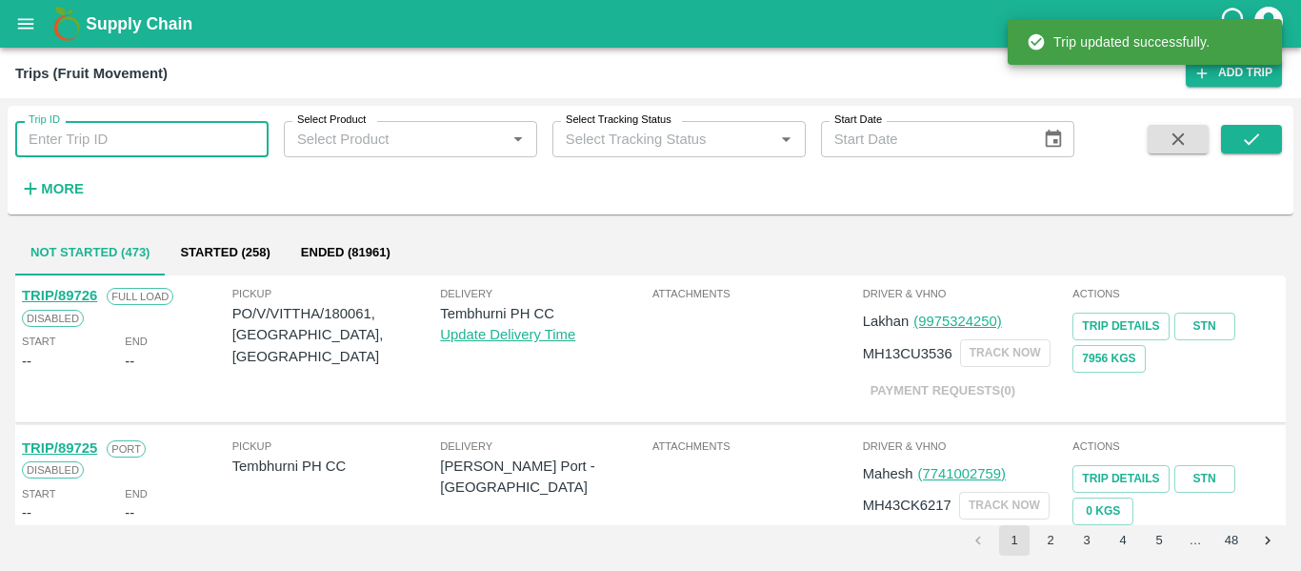
click at [143, 132] on input "Trip ID" at bounding box center [141, 139] width 253 height 36
paste input "89682"
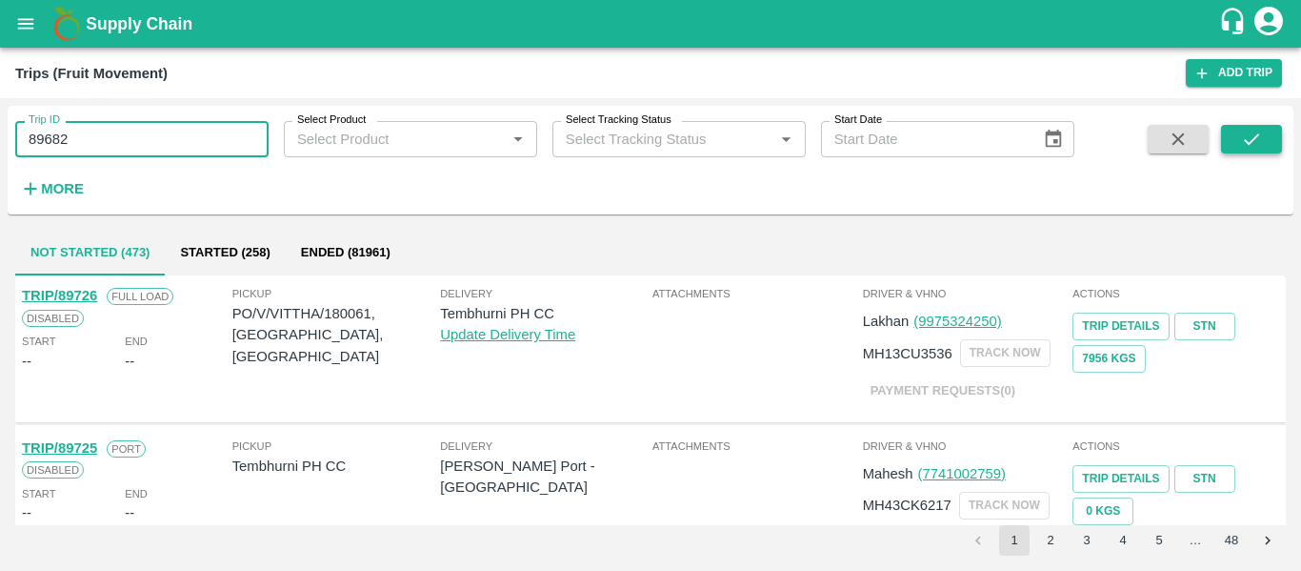
type input "89682"
click at [1239, 143] on button "submit" at bounding box center [1251, 139] width 61 height 29
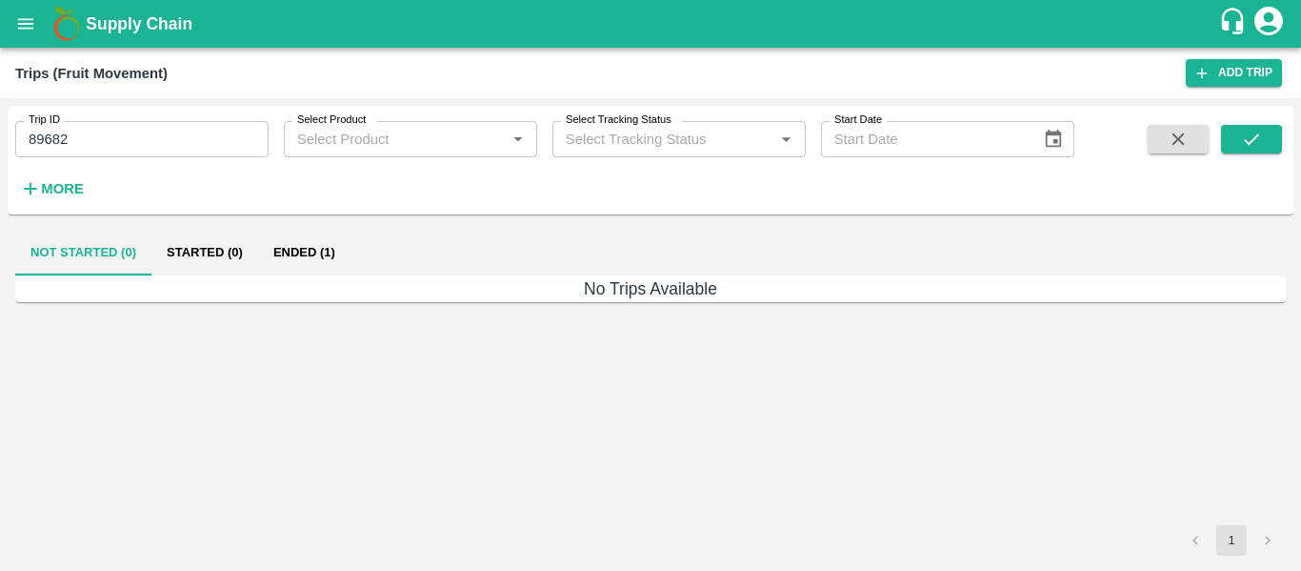
click at [318, 250] on button "Ended (1)" at bounding box center [304, 253] width 92 height 46
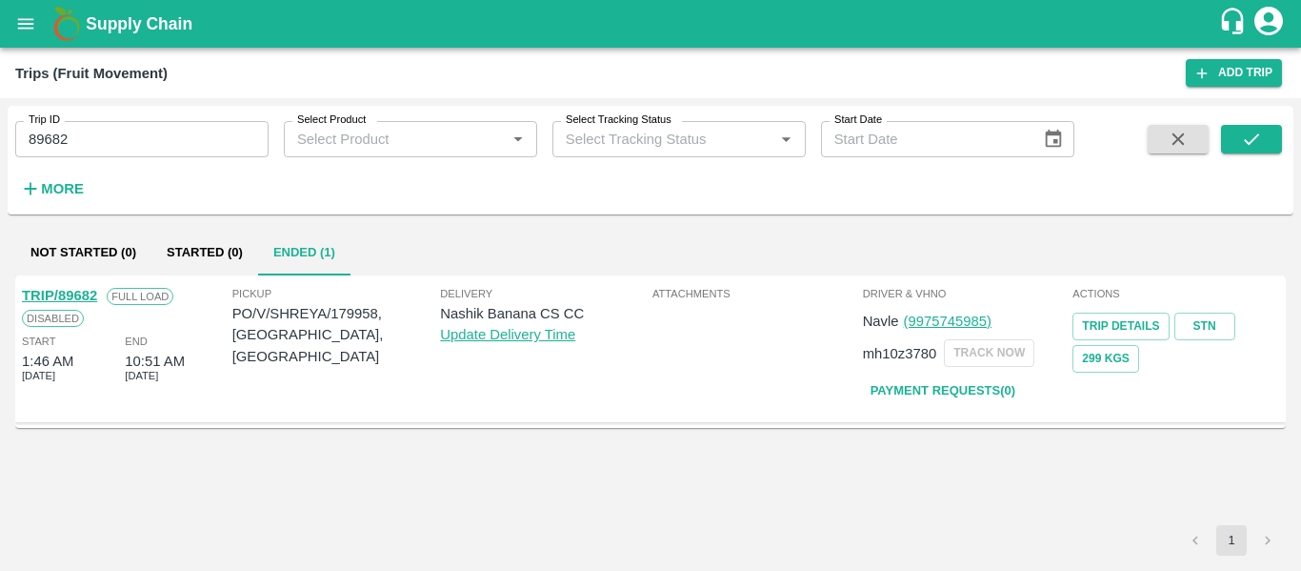
click at [72, 294] on link "TRIP/89682" at bounding box center [59, 295] width 75 height 15
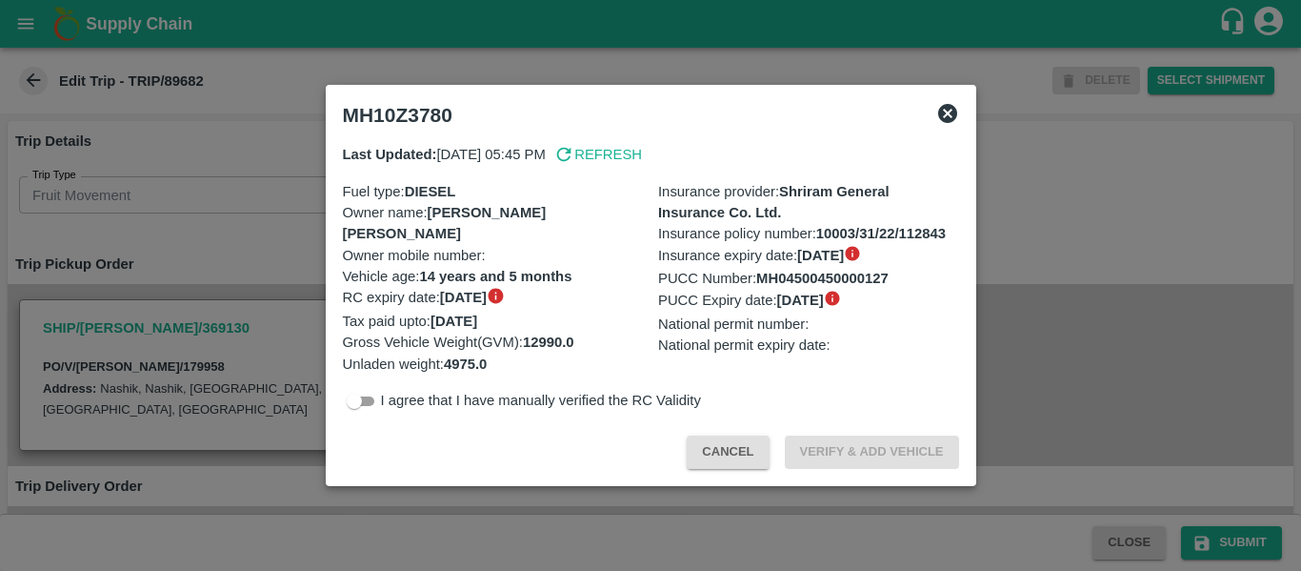
click at [270, 277] on div at bounding box center [650, 285] width 1301 height 571
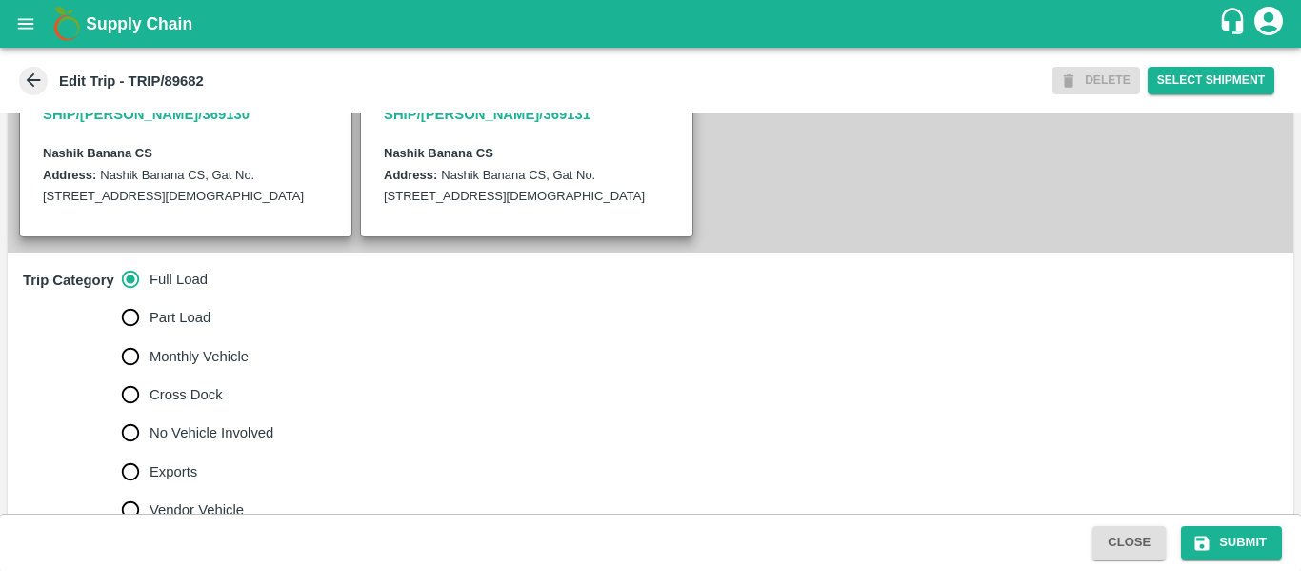
scroll to position [436, 0]
click at [186, 442] on span "No Vehicle Involved" at bounding box center [212, 431] width 124 height 21
click at [150, 451] on input "No Vehicle Involved" at bounding box center [130, 432] width 38 height 38
radio input "true"
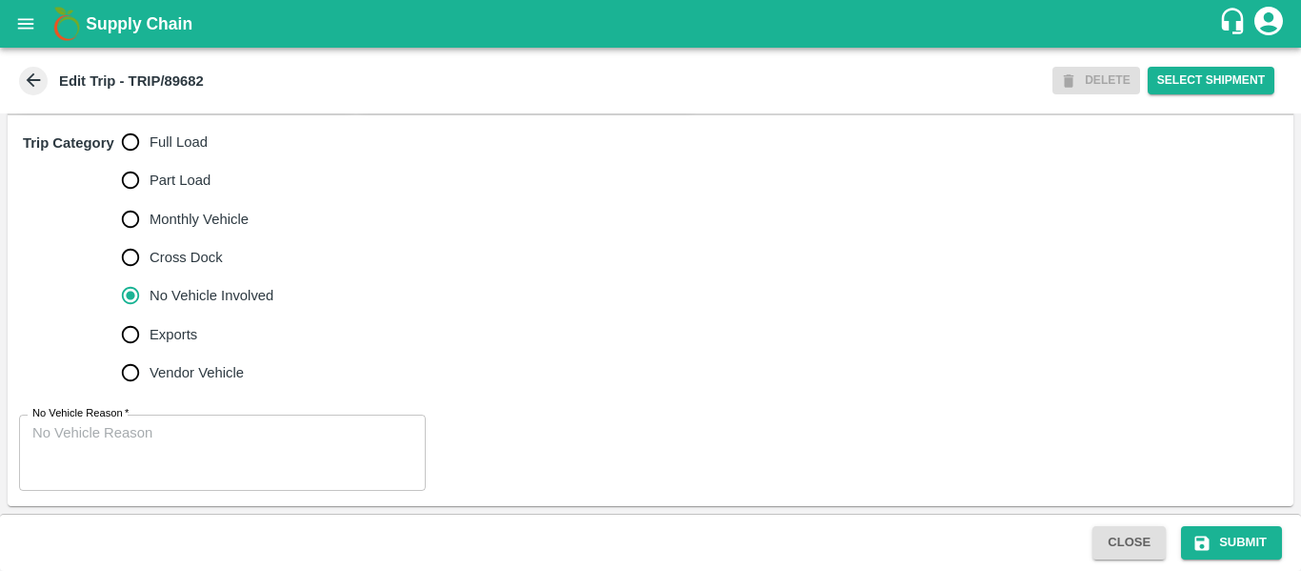
click at [225, 445] on textarea "No Vehicle Reason   *" at bounding box center [222, 453] width 380 height 60
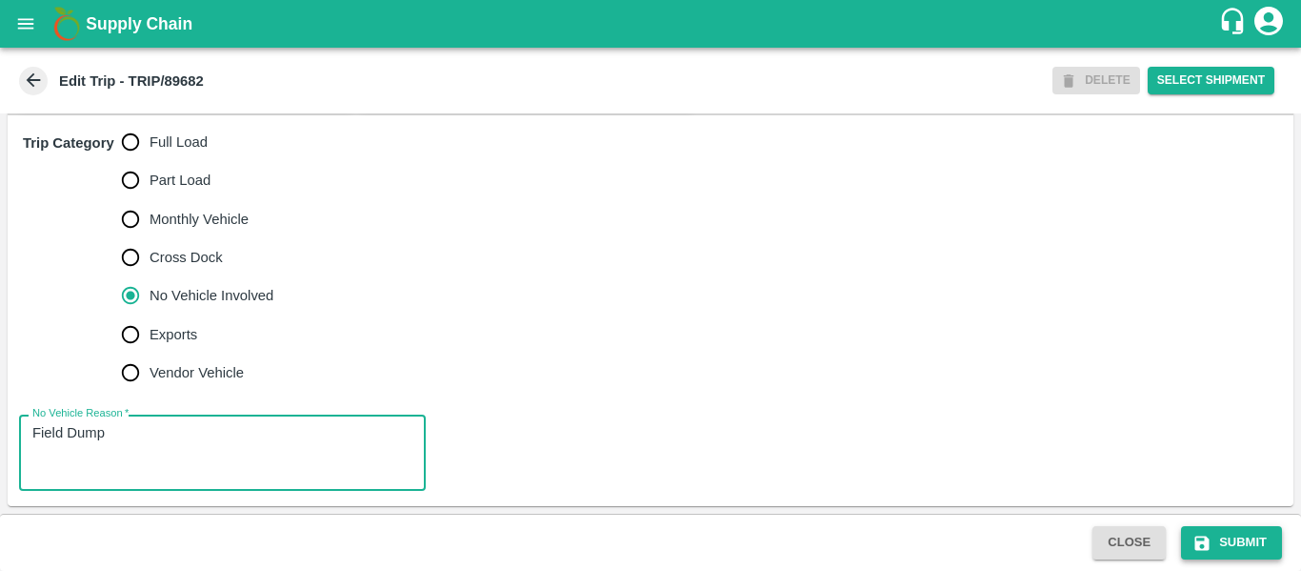
type textarea "Field Dump"
click at [1234, 554] on button "Submit" at bounding box center [1231, 542] width 101 height 33
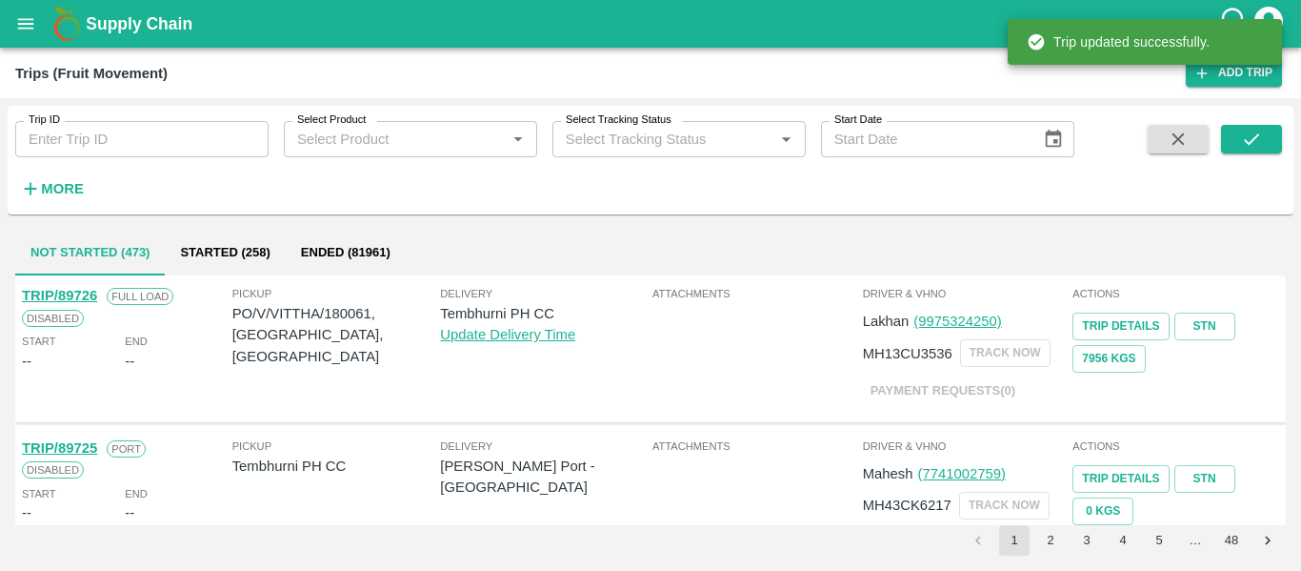
click at [204, 117] on div "Trip ID Trip ID" at bounding box center [134, 131] width 269 height 51
click at [155, 133] on input "Trip ID" at bounding box center [141, 139] width 253 height 36
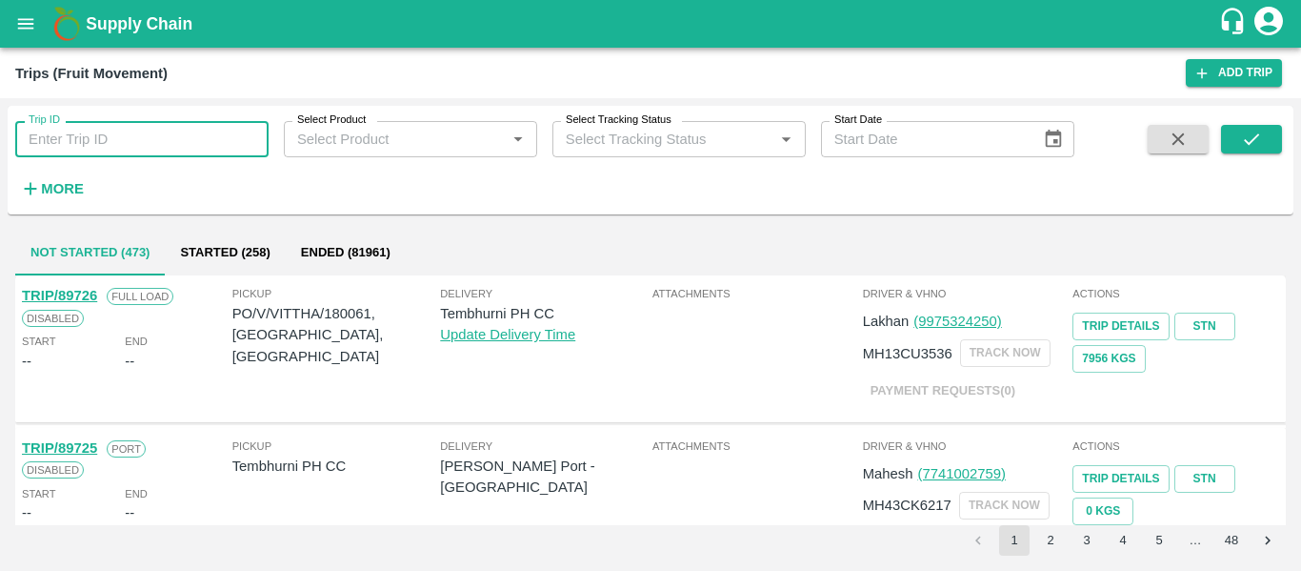
paste input "89659"
type input "89659"
click at [1234, 136] on button "submit" at bounding box center [1251, 139] width 61 height 29
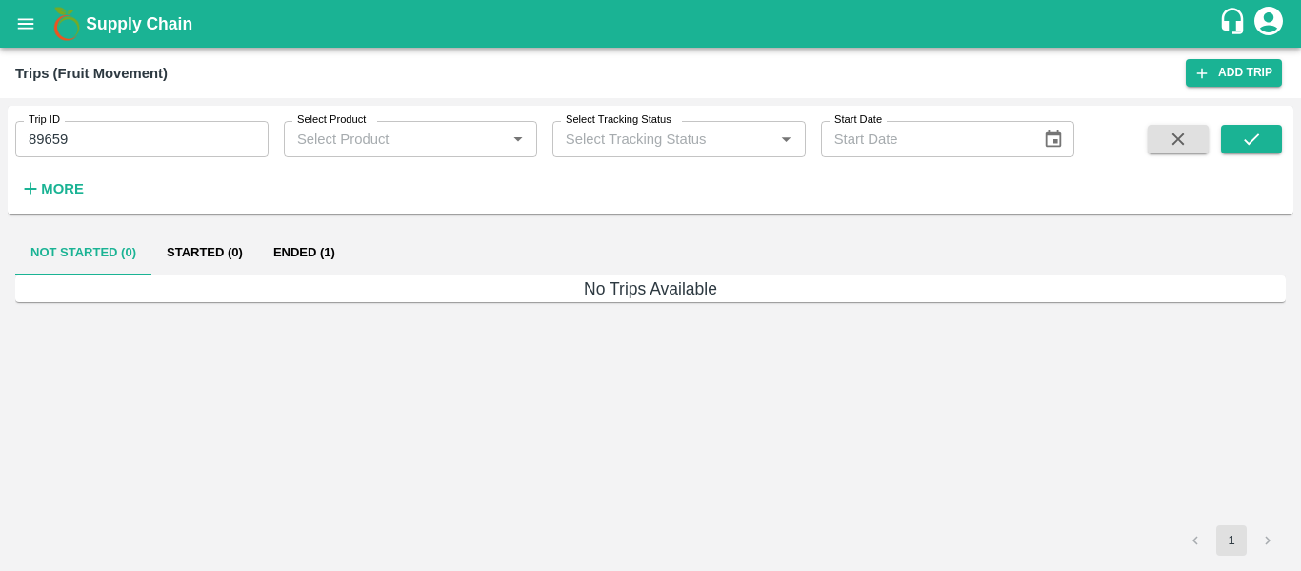
click at [296, 268] on button "Ended (1)" at bounding box center [304, 253] width 92 height 46
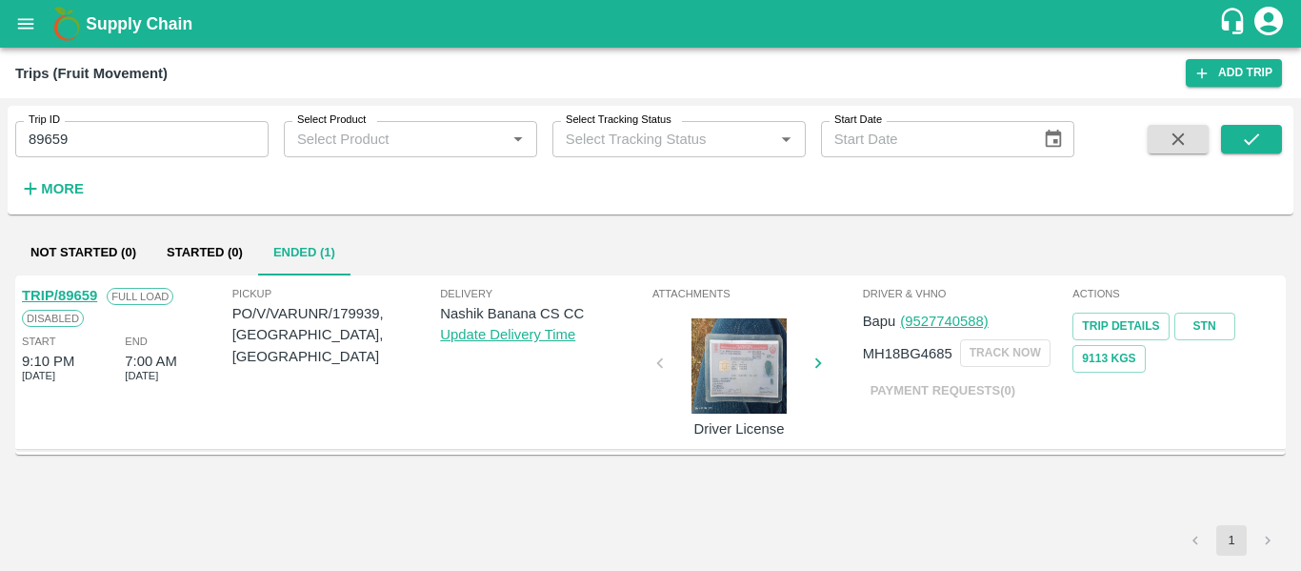
click at [76, 292] on link "TRIP/89659" at bounding box center [59, 295] width 75 height 15
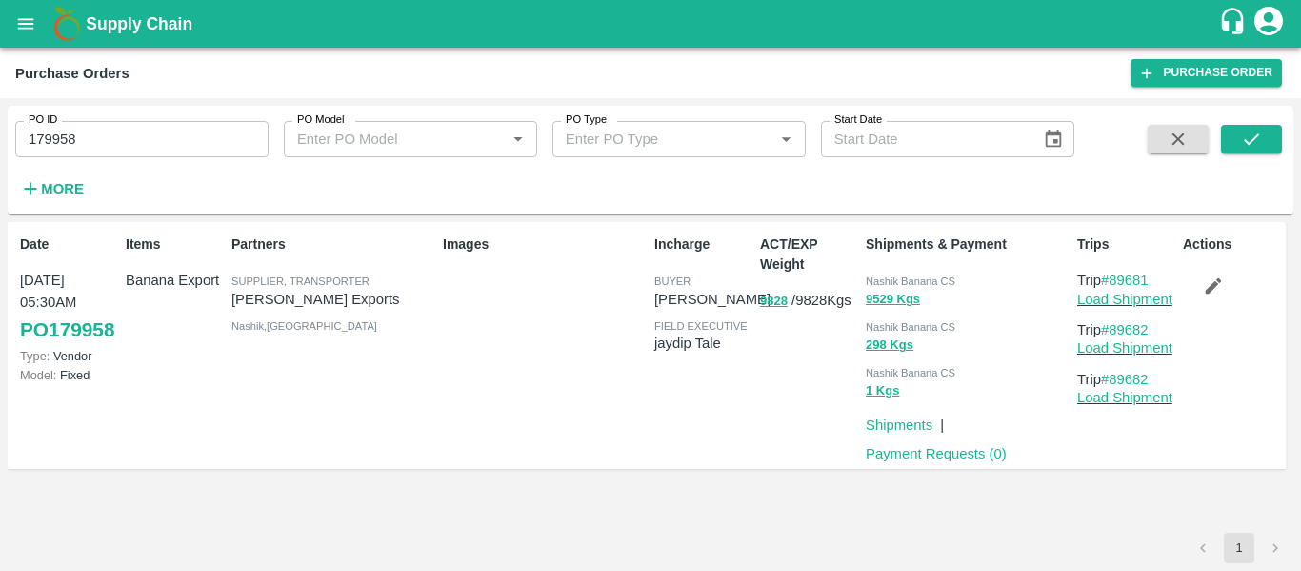
click at [98, 120] on div "PO ID 179958 PO ID" at bounding box center [134, 131] width 269 height 51
click at [101, 131] on input "179958" at bounding box center [141, 139] width 253 height 36
paste input "text"
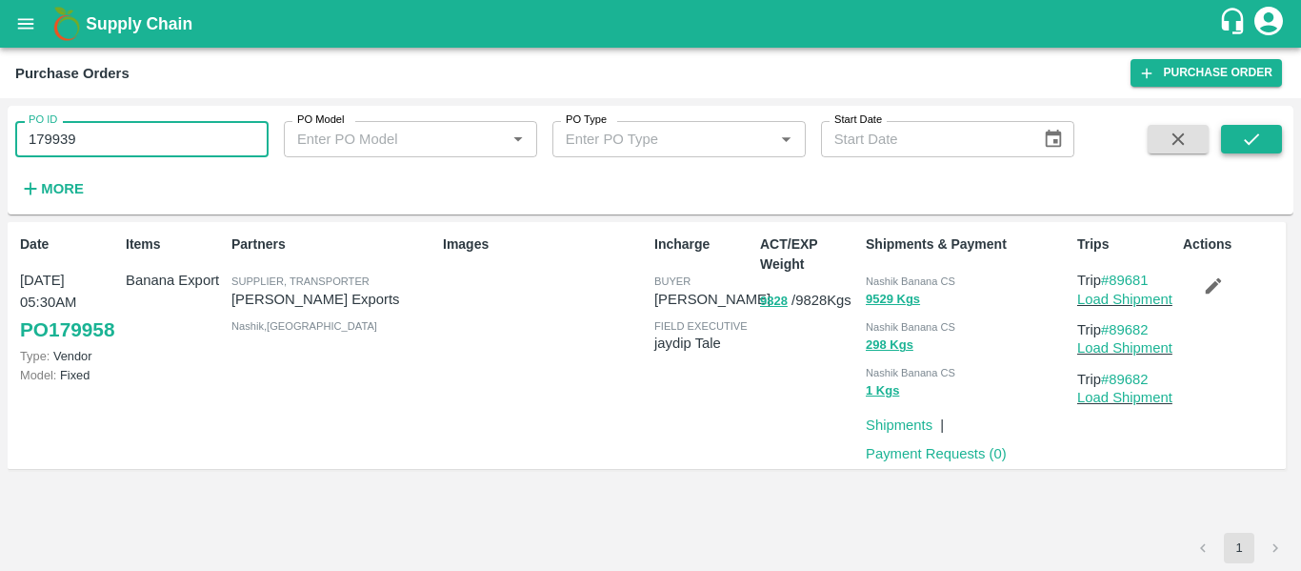
type input "179939"
click at [1260, 137] on icon "submit" at bounding box center [1251, 139] width 21 height 21
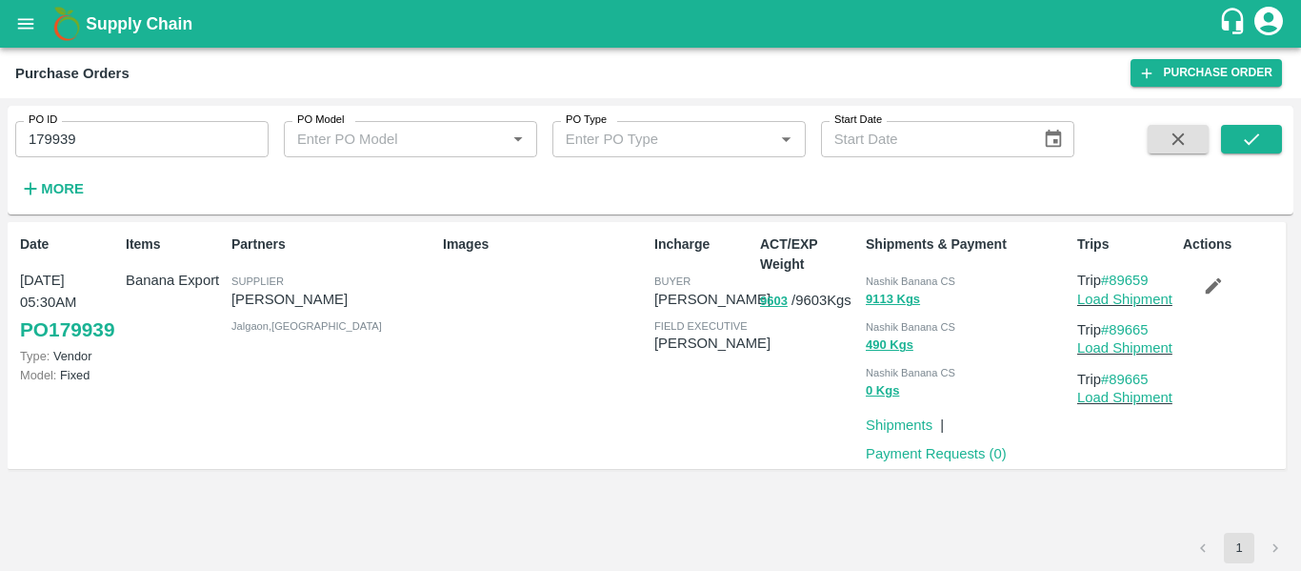
click at [1217, 292] on icon "button" at bounding box center [1213, 285] width 21 height 21
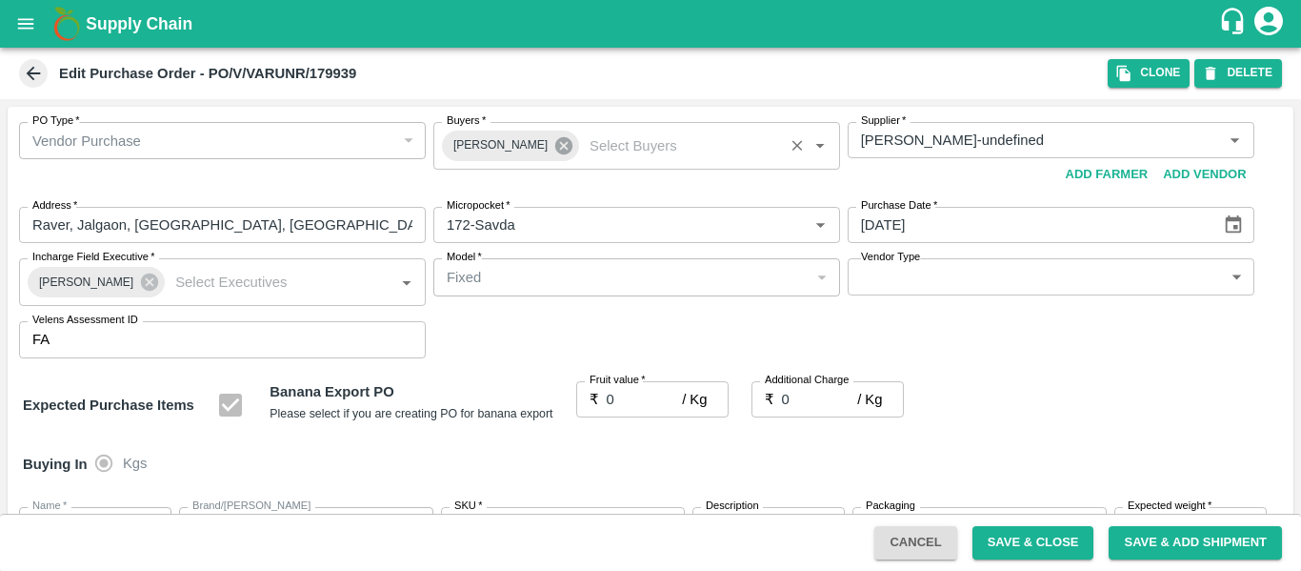
click at [555, 147] on icon at bounding box center [563, 145] width 17 height 17
click at [493, 141] on input "Buyers   *" at bounding box center [621, 140] width 364 height 25
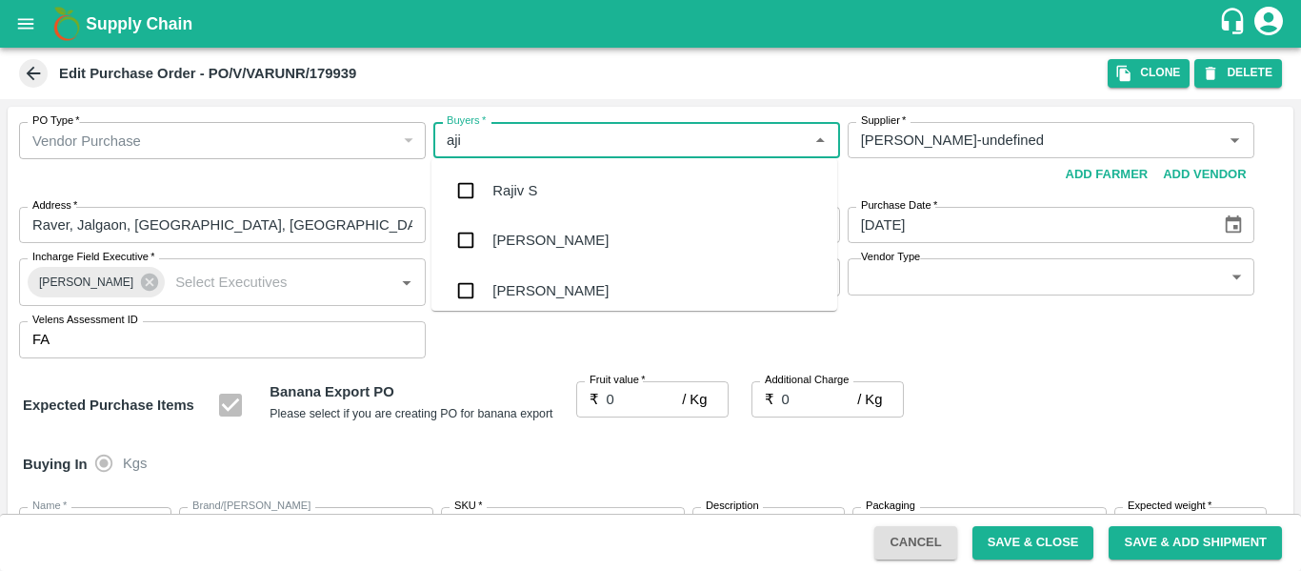
type input "ajit"
click at [501, 185] on div "Ajit Otari" at bounding box center [551, 190] width 116 height 21
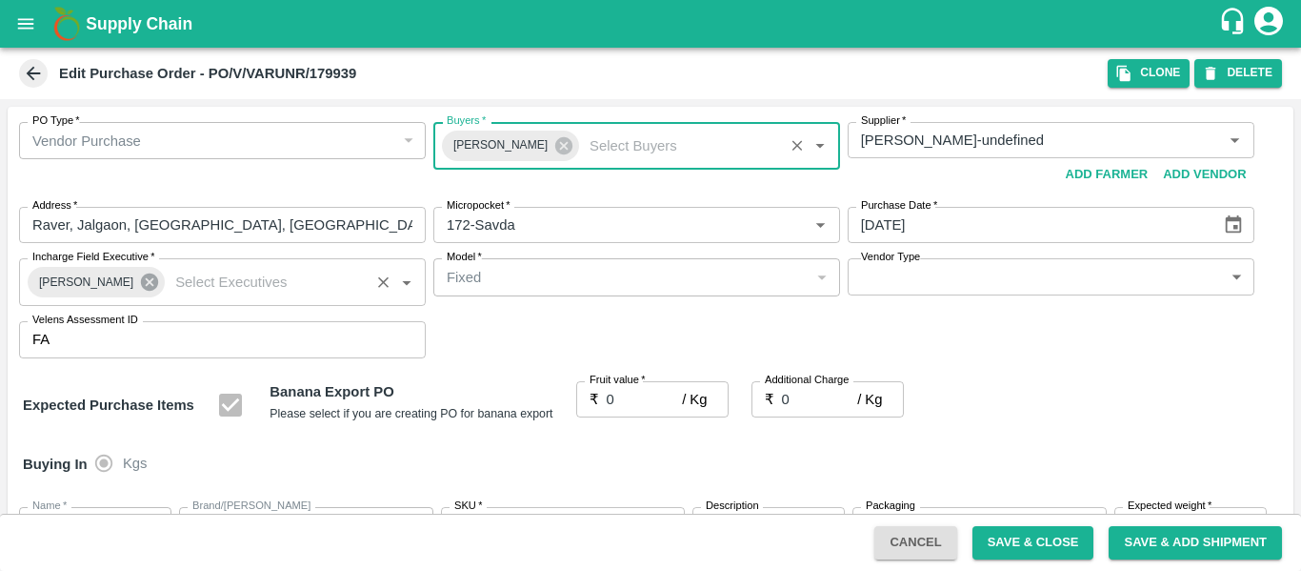
click at [144, 286] on icon at bounding box center [149, 281] width 17 height 17
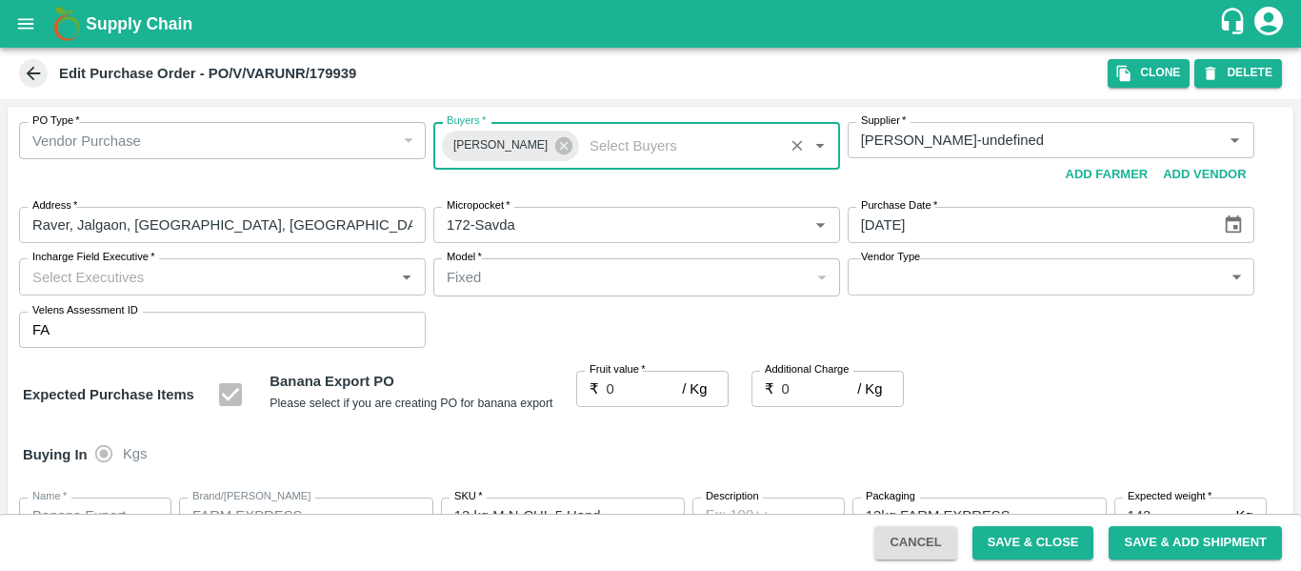
click at [89, 281] on input "Incharge Field Executive   *" at bounding box center [207, 276] width 364 height 25
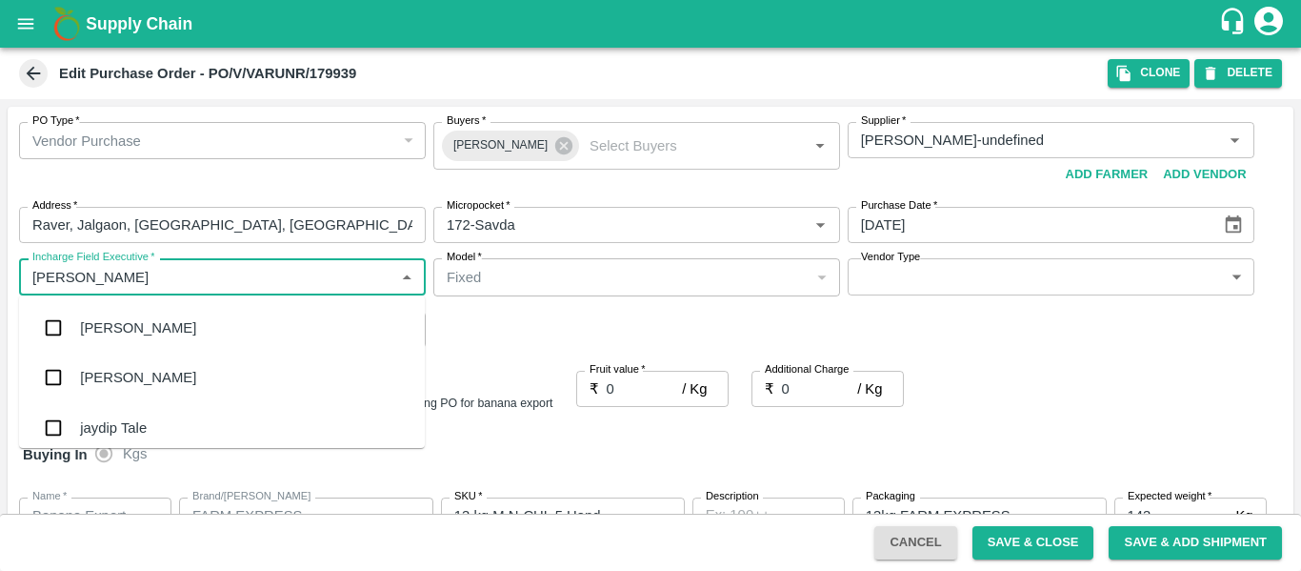
type input "jayd"
click at [98, 321] on div "jaydip Tale" at bounding box center [113, 327] width 67 height 21
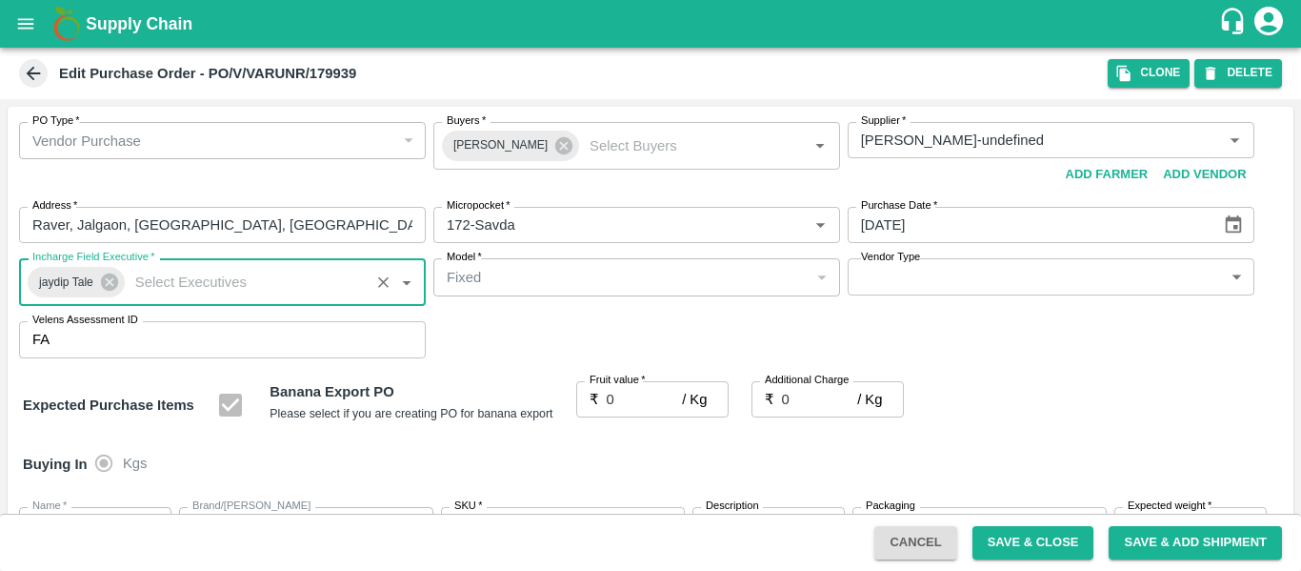
click at [627, 405] on input "0" at bounding box center [645, 399] width 76 height 36
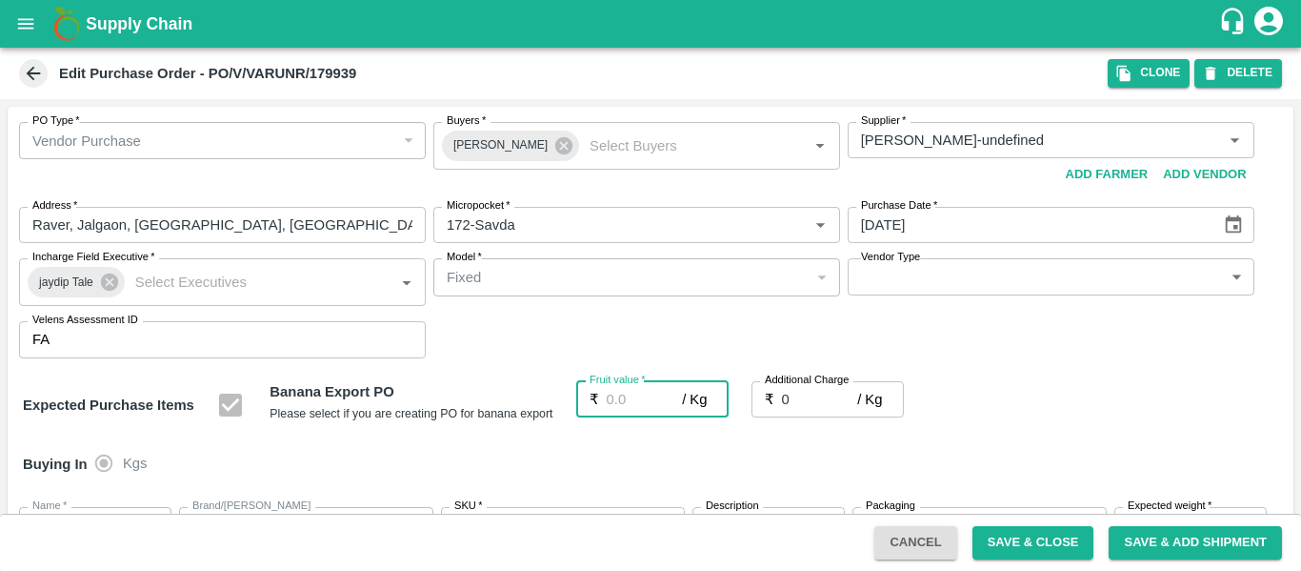
type input "1"
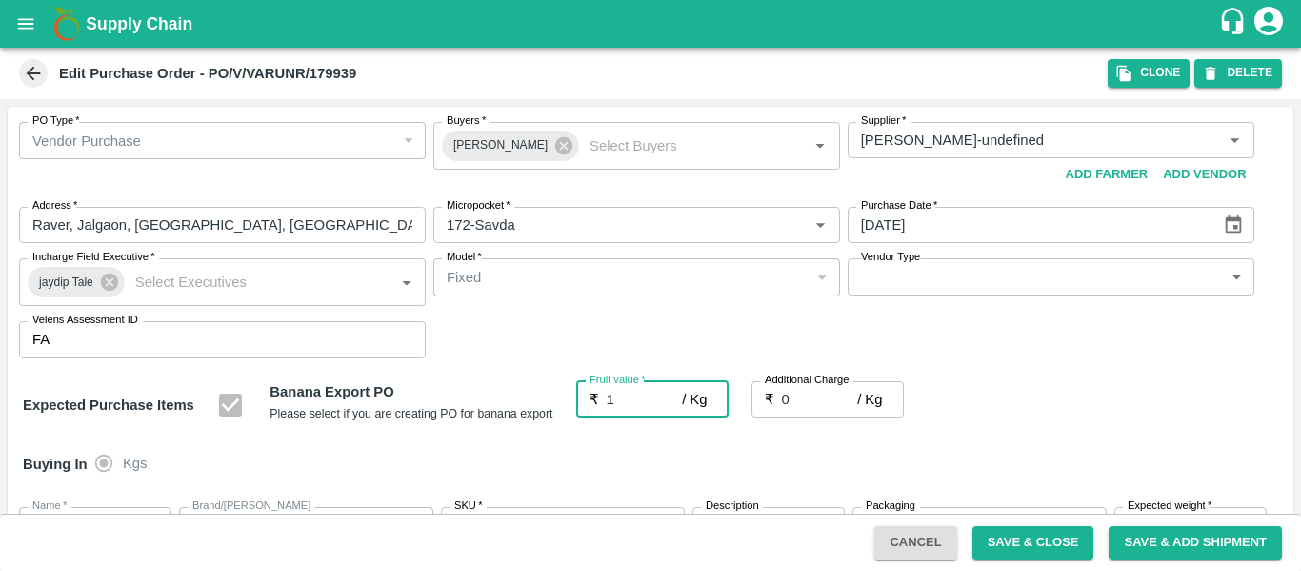
type input "1"
type input "17"
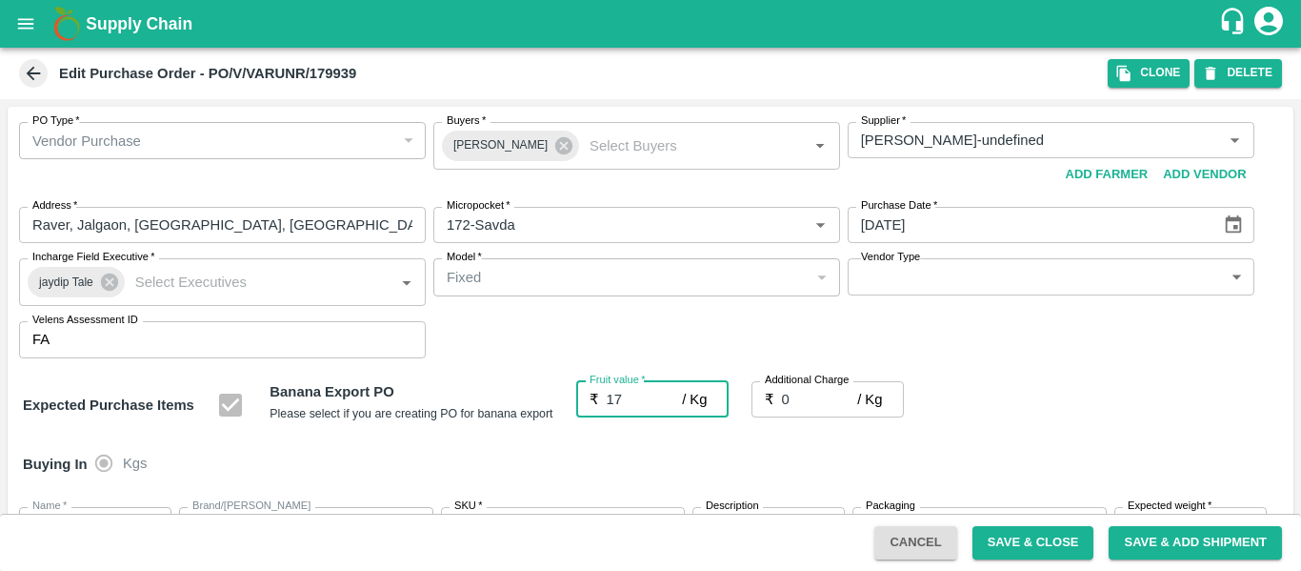
type input "17"
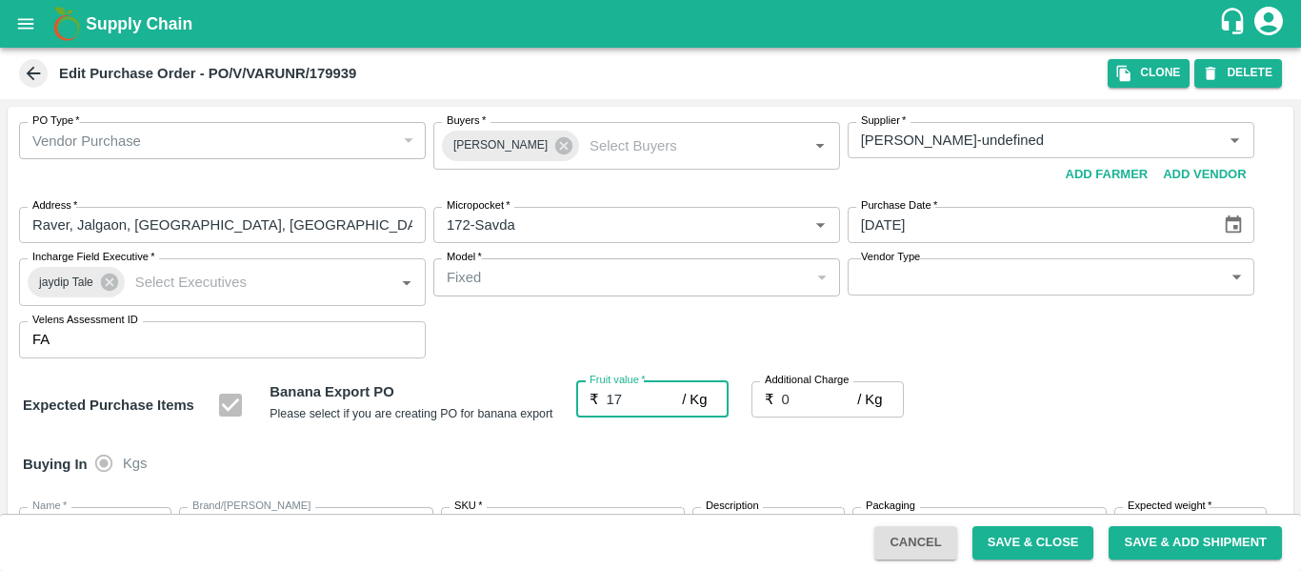
click at [811, 397] on input "0" at bounding box center [820, 399] width 76 height 36
type input "2"
type input "19"
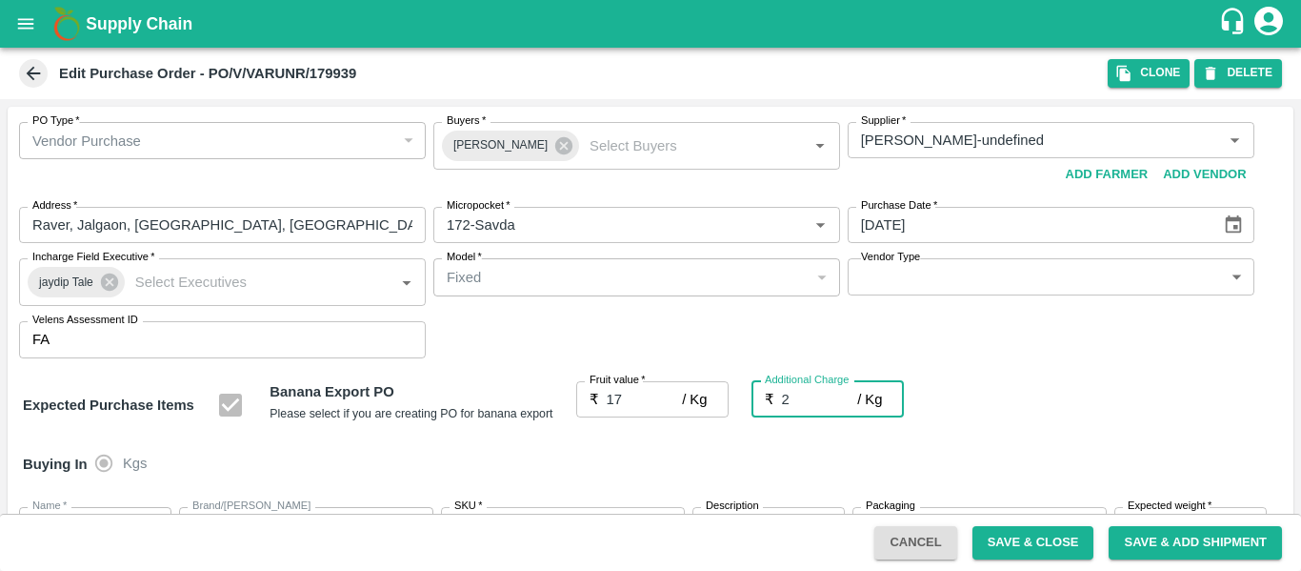
type input "19"
type input "2.7"
type input "19.7"
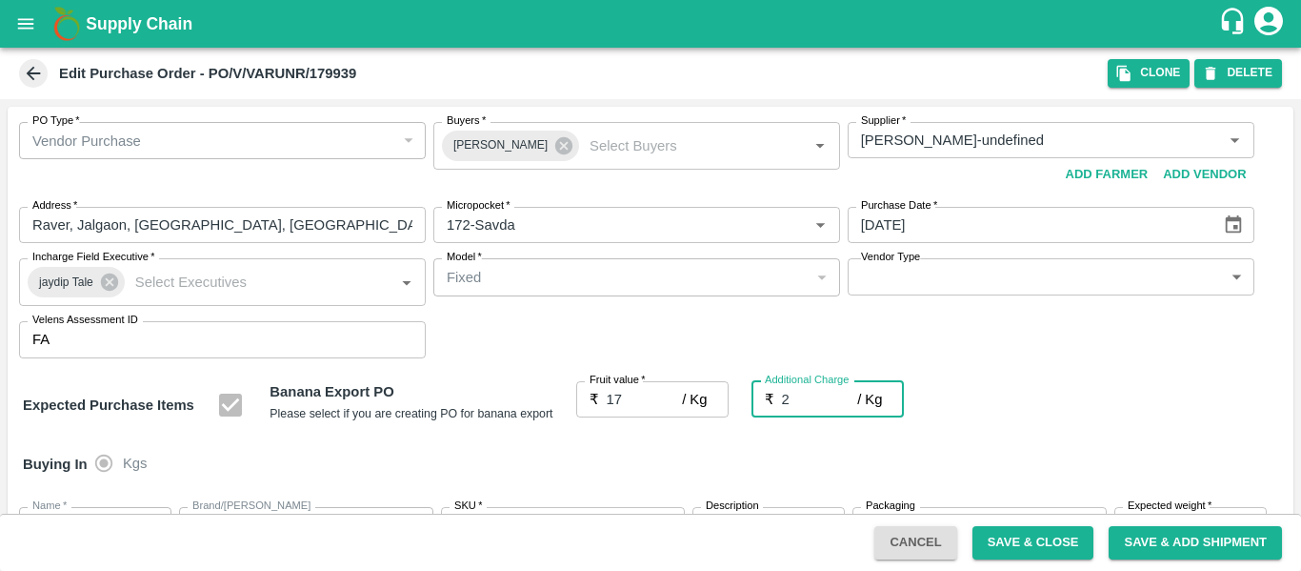
type input "19.7"
type input "2.75"
type input "19.75"
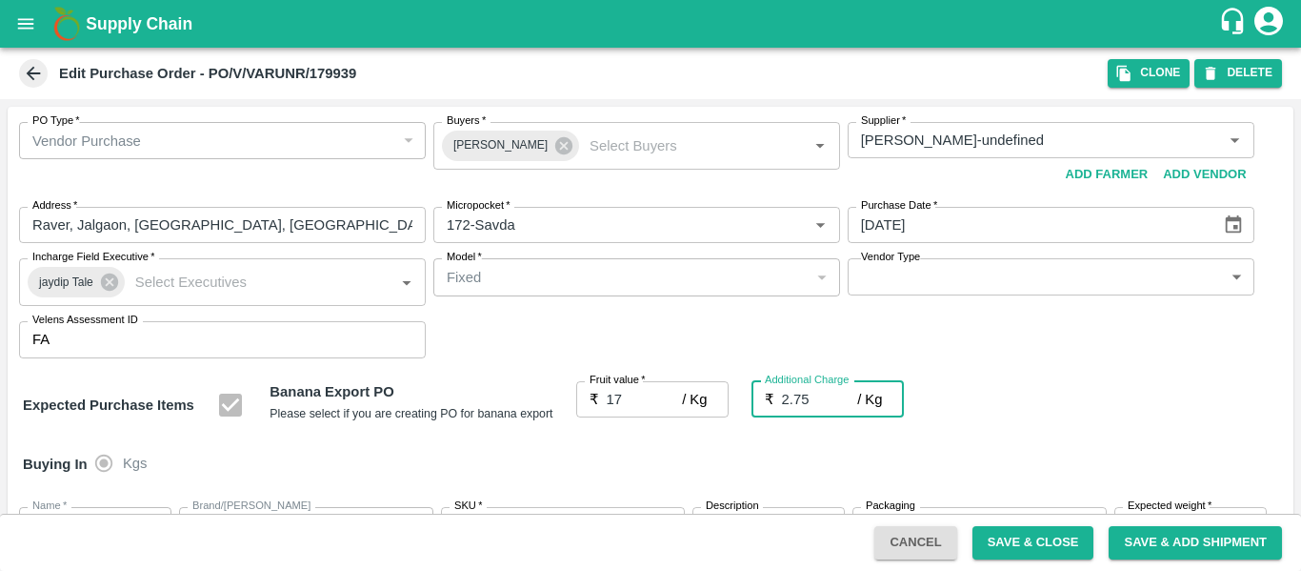
type input "19.75"
type input "2.75"
click at [1019, 405] on div "Expected Purchase Items Banana Export PO Please select if you are creating PO f…" at bounding box center [651, 405] width 1256 height 49
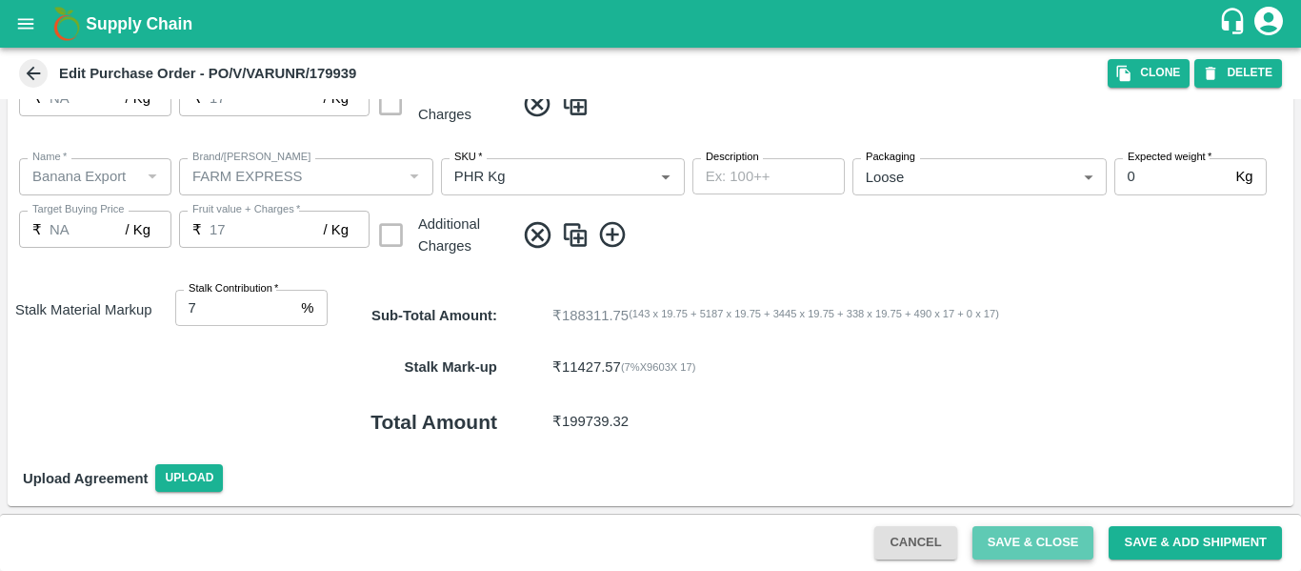
click at [988, 538] on button "Save & Close" at bounding box center [1034, 542] width 122 height 33
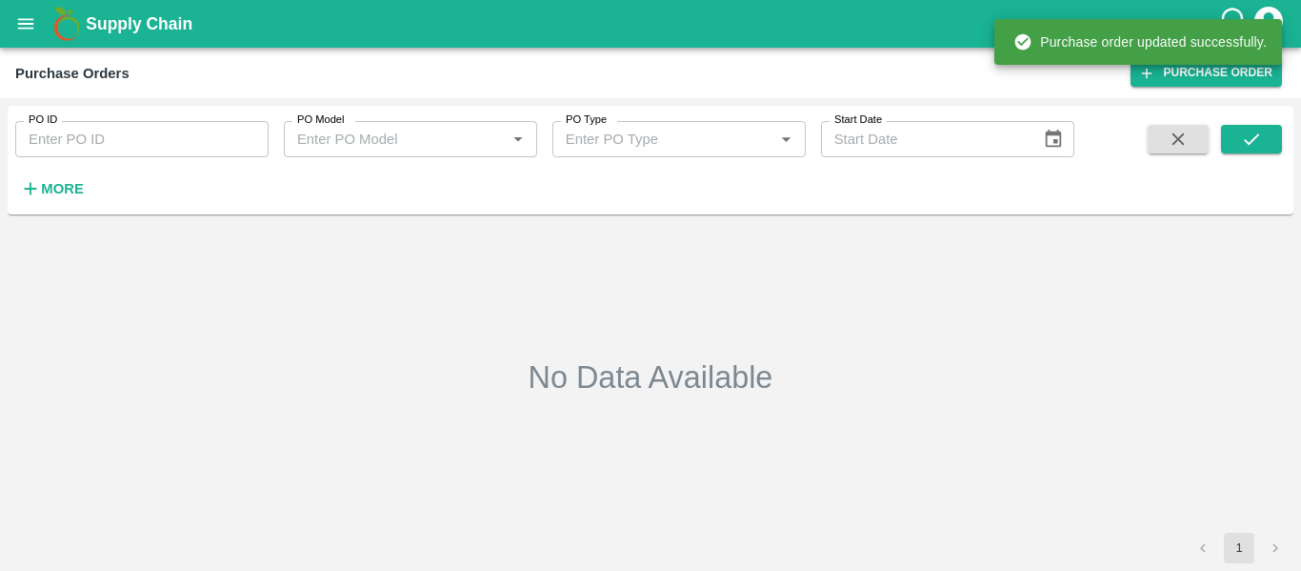
type input "179939"
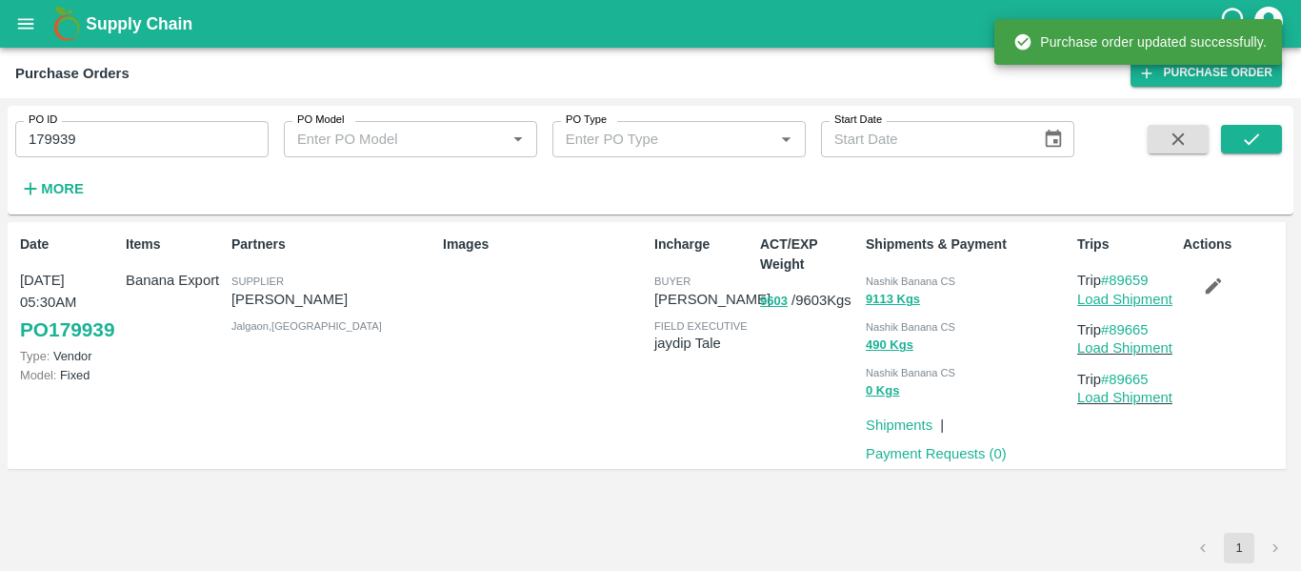
click at [1106, 301] on link "Load Shipment" at bounding box center [1125, 299] width 95 height 15
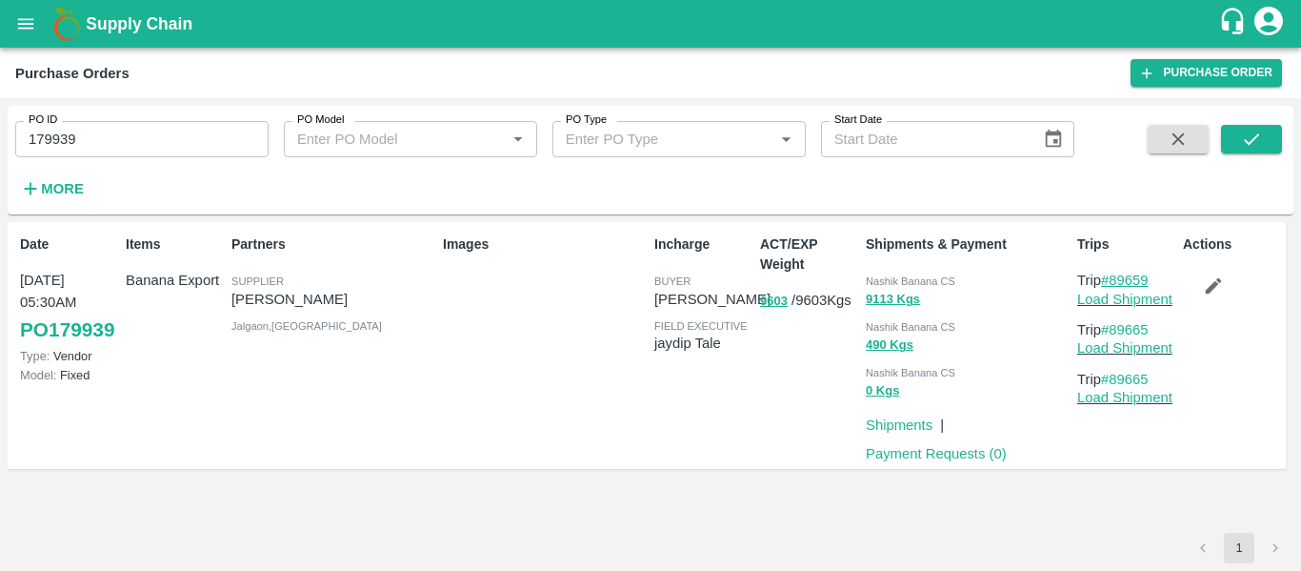
drag, startPoint x: 1159, startPoint y: 280, endPoint x: 1115, endPoint y: 281, distance: 43.8
click at [1115, 281] on p "Trip #89659" at bounding box center [1127, 280] width 98 height 21
copy link "89659"
click at [1116, 302] on link "Load Shipment" at bounding box center [1125, 299] width 95 height 15
drag, startPoint x: 1169, startPoint y: 330, endPoint x: 1111, endPoint y: 330, distance: 58.1
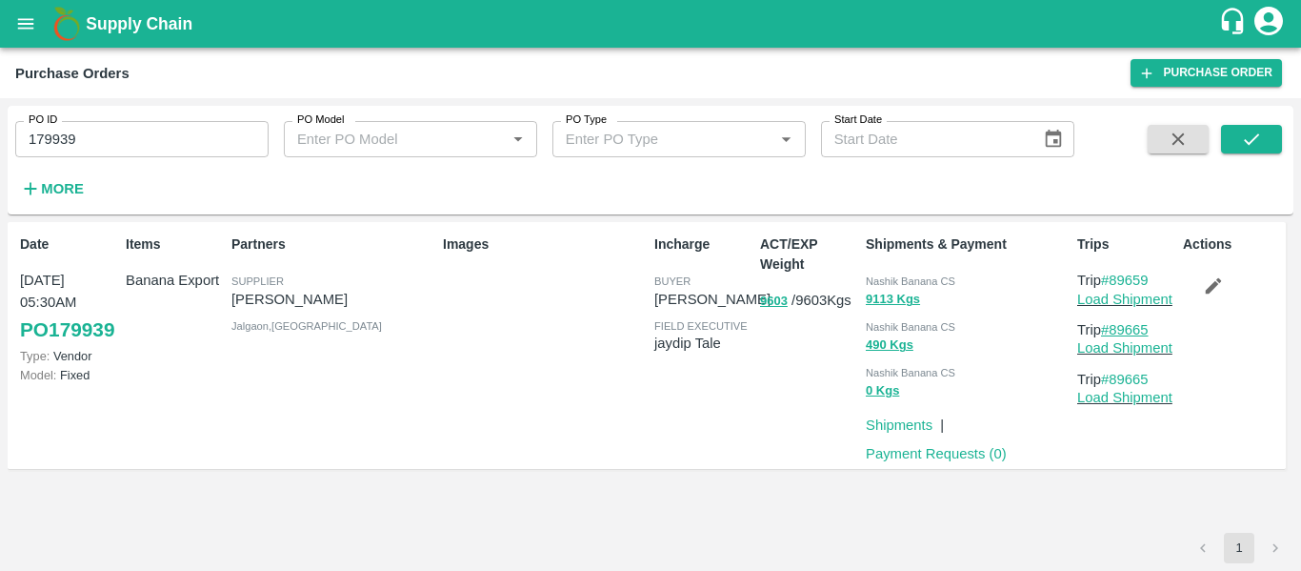
click at [1111, 330] on p "Trip #89665" at bounding box center [1127, 329] width 98 height 21
copy link "89665"
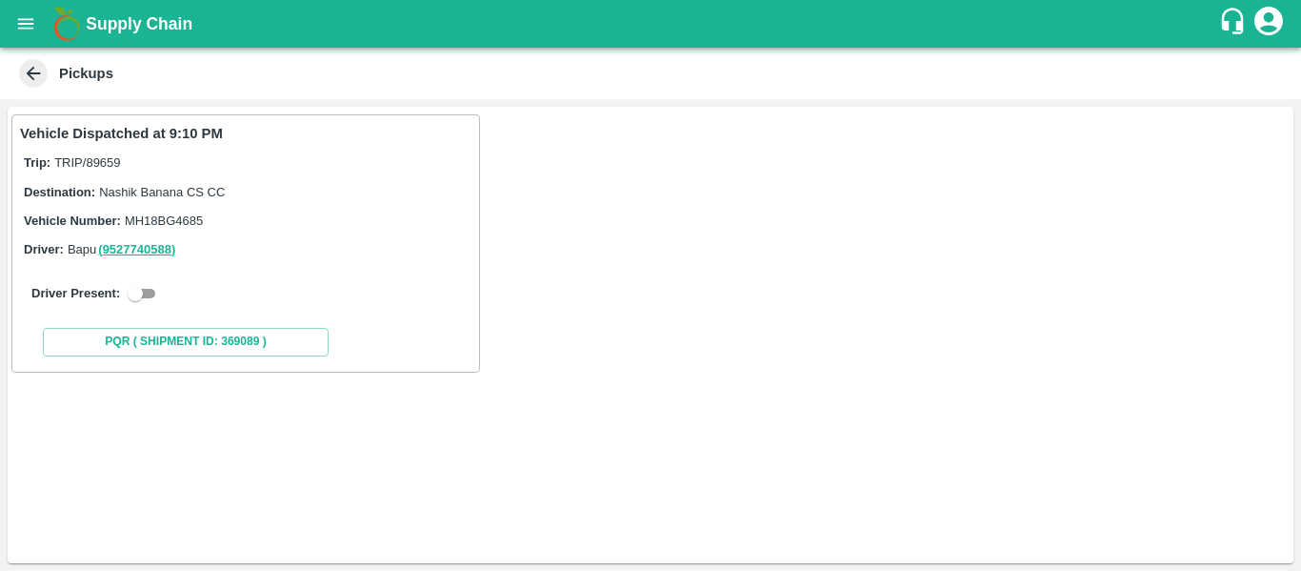
click at [160, 295] on input "checkbox" at bounding box center [135, 293] width 69 height 23
checkbox input "true"
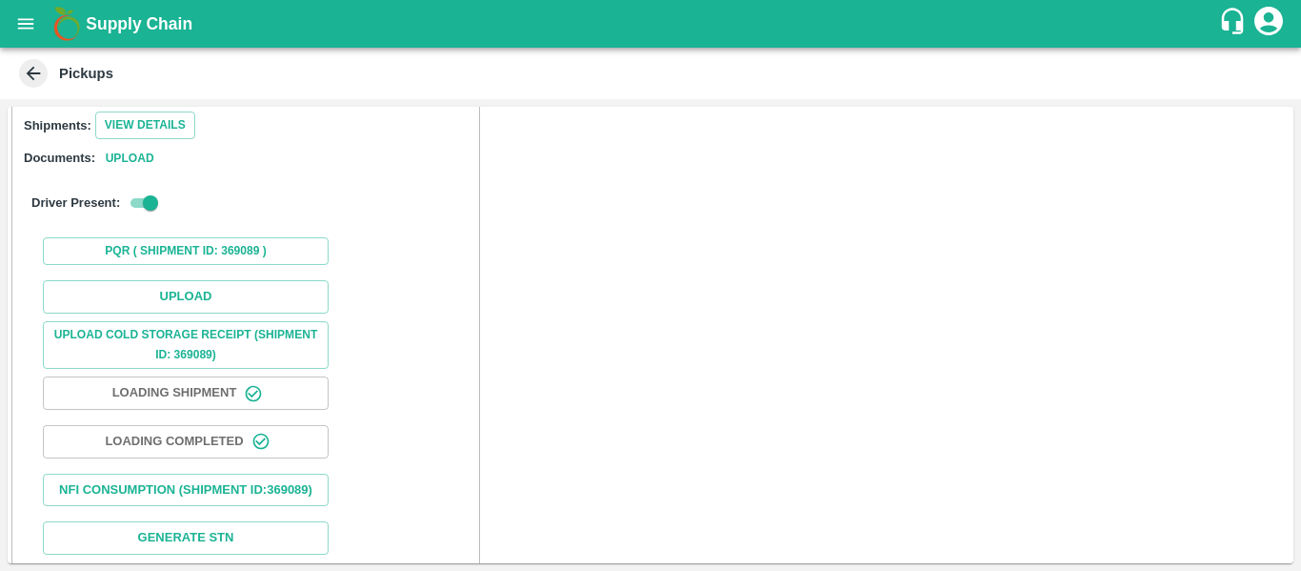
scroll to position [243, 0]
click at [227, 298] on button "Upload" at bounding box center [186, 295] width 286 height 33
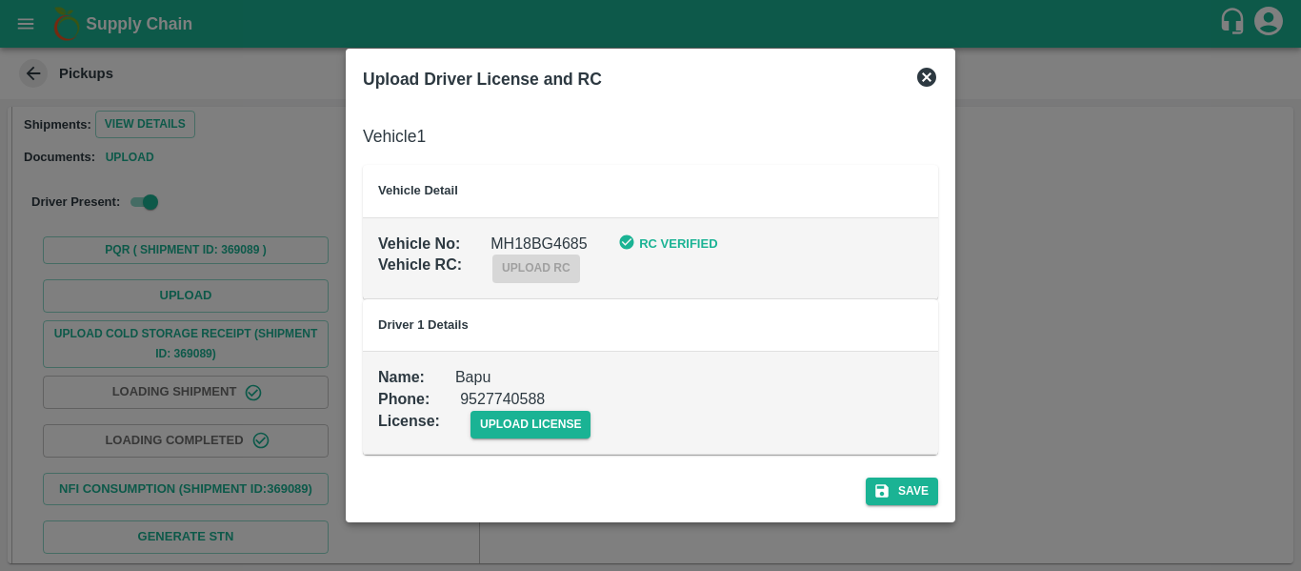
click at [508, 442] on td "Name : Bapu Phone : [PHONE_NUMBER] License : upload license" at bounding box center [650, 402] width 575 height 103
click at [521, 427] on span "upload license" at bounding box center [531, 425] width 121 height 28
click at [0, 0] on input "upload license" at bounding box center [0, 0] width 0 height 0
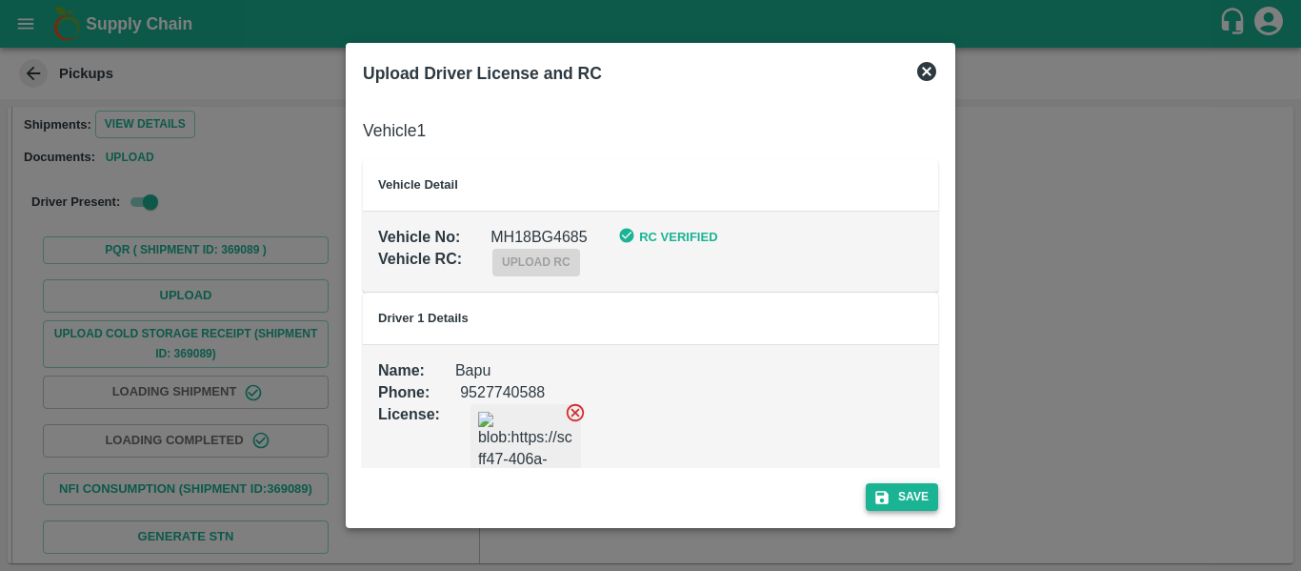
click at [919, 498] on button "Save" at bounding box center [902, 497] width 72 height 28
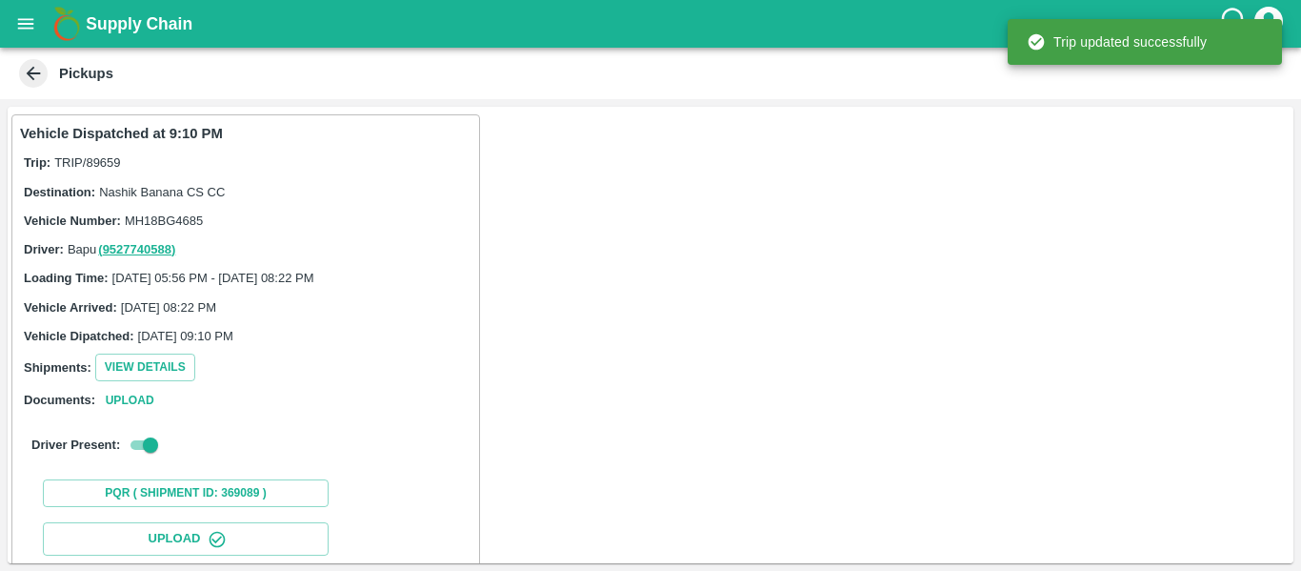
scroll to position [328, 0]
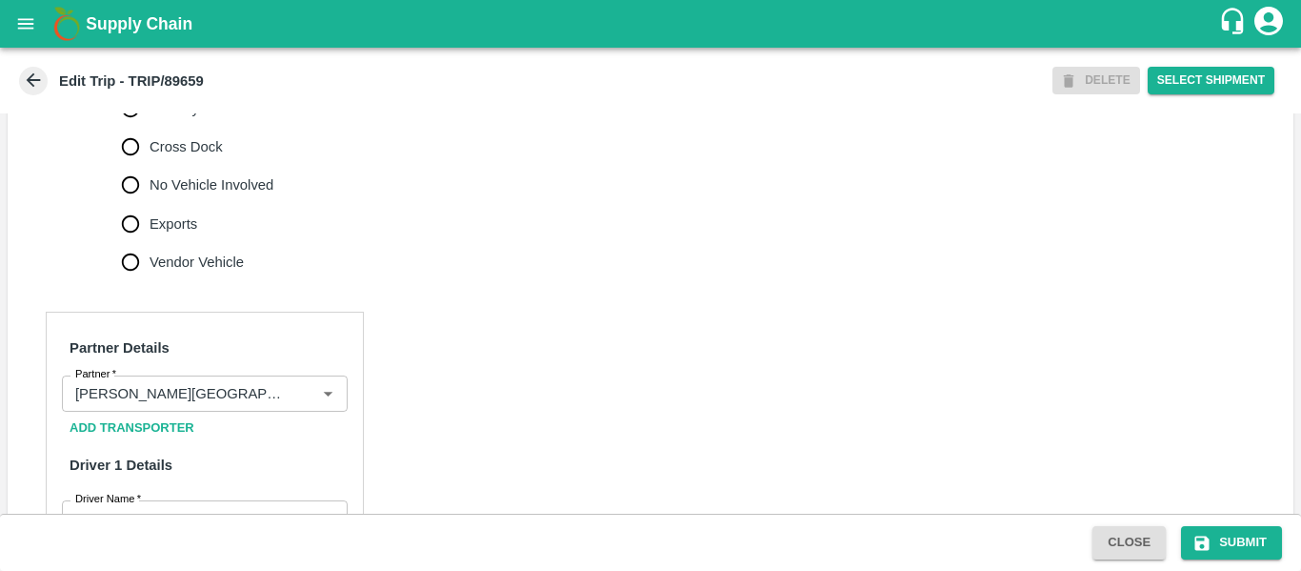
scroll to position [1462, 0]
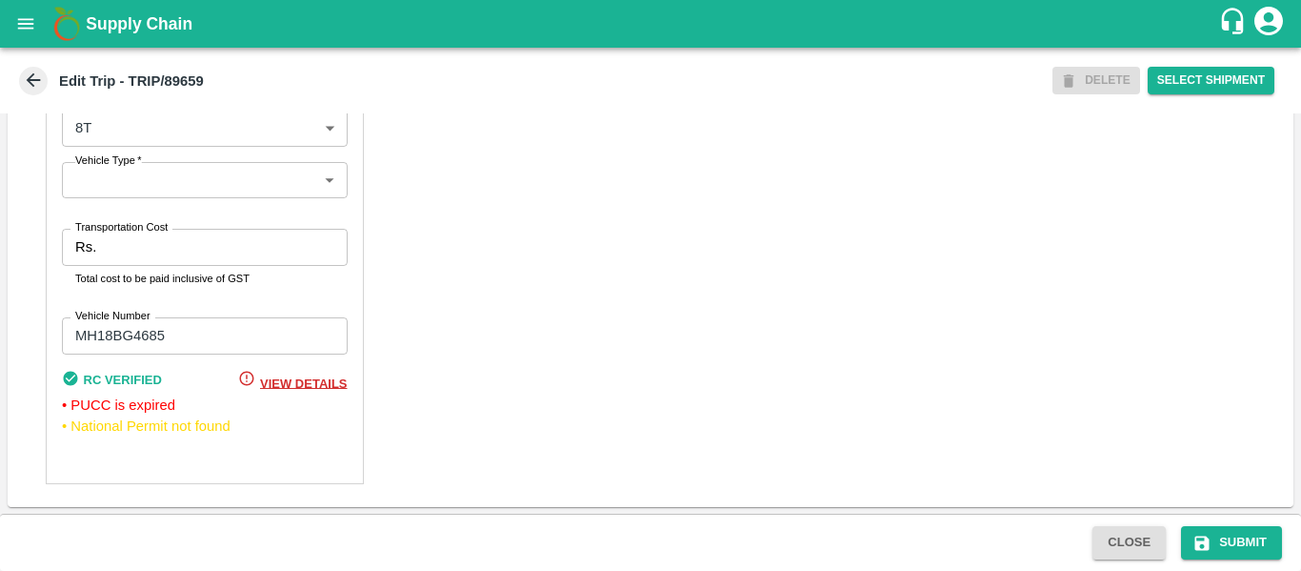
click at [121, 258] on input "Transportation Cost" at bounding box center [225, 247] width 243 height 36
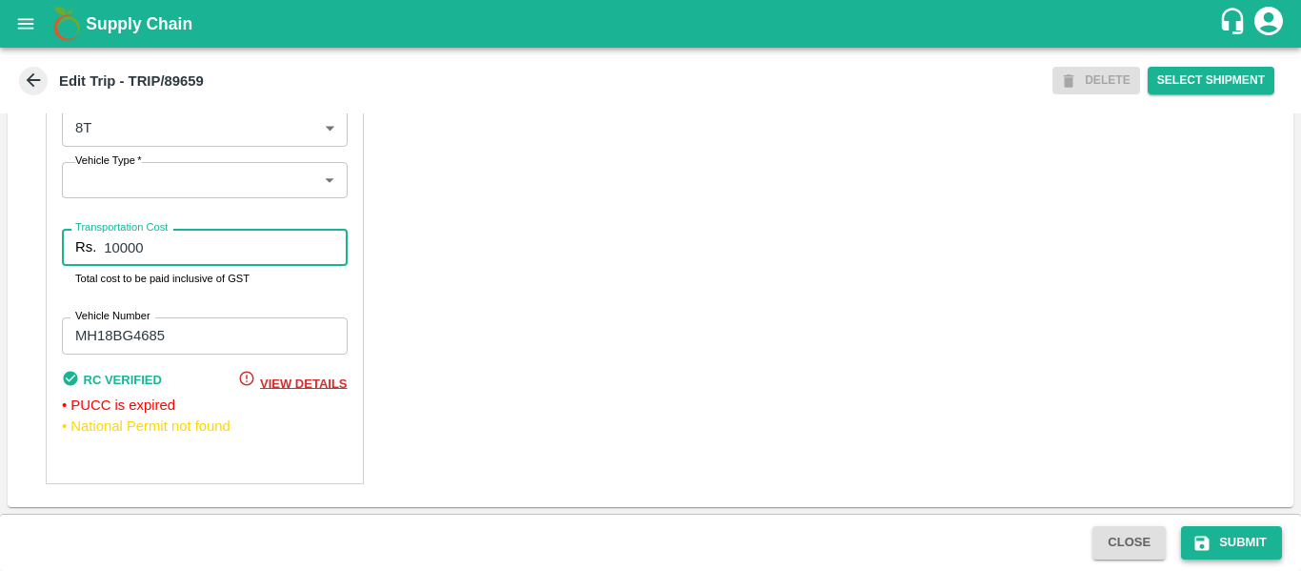
type input "10000"
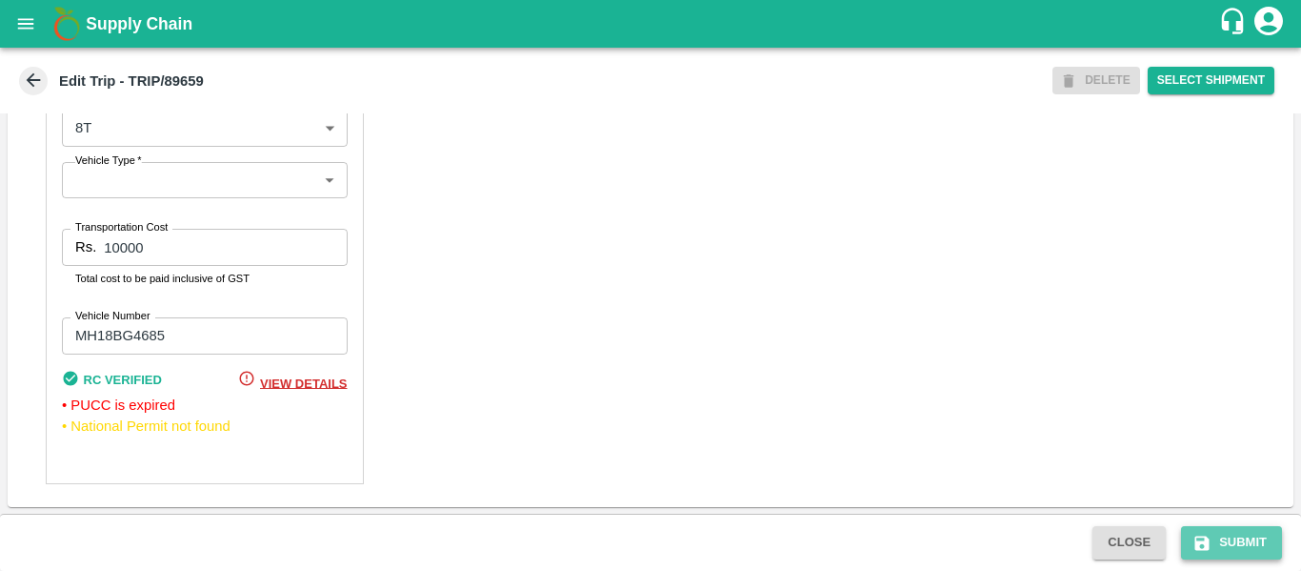
click at [1213, 529] on button "Submit" at bounding box center [1231, 542] width 101 height 33
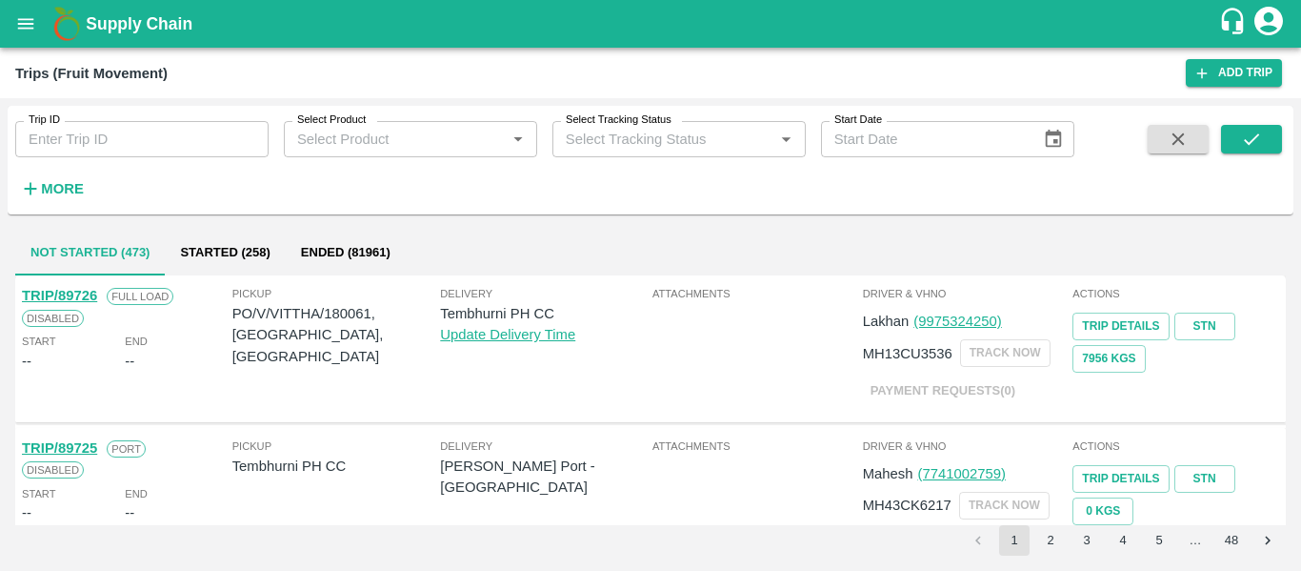
click at [55, 151] on input "Trip ID" at bounding box center [141, 139] width 253 height 36
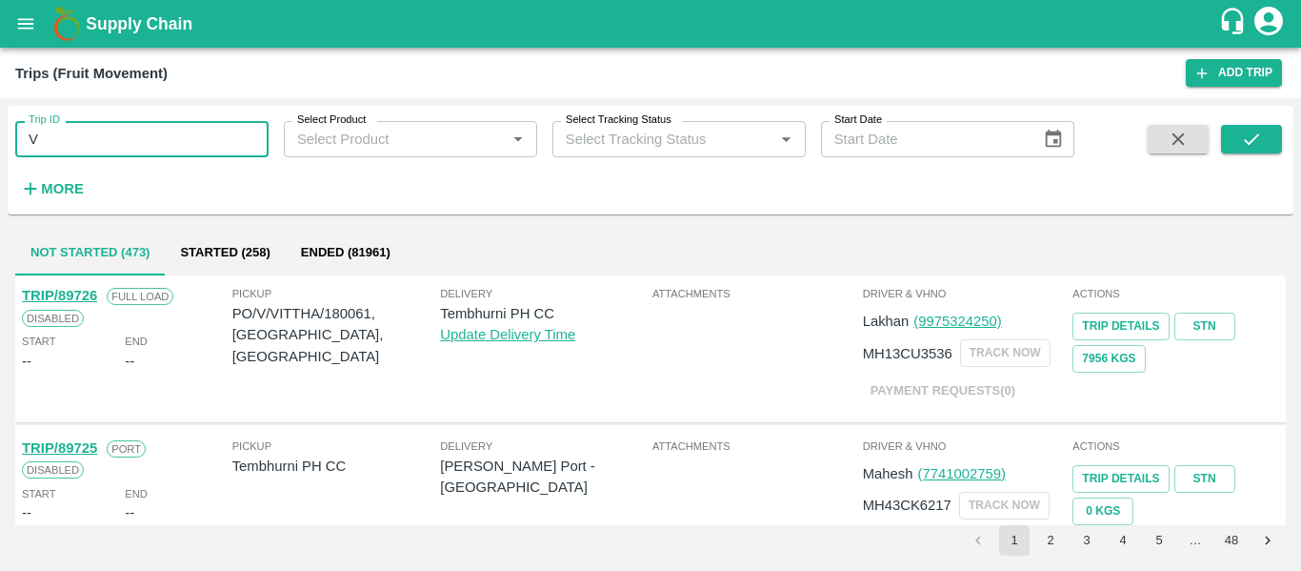
type input "V"
paste input "text"
type input "89659"
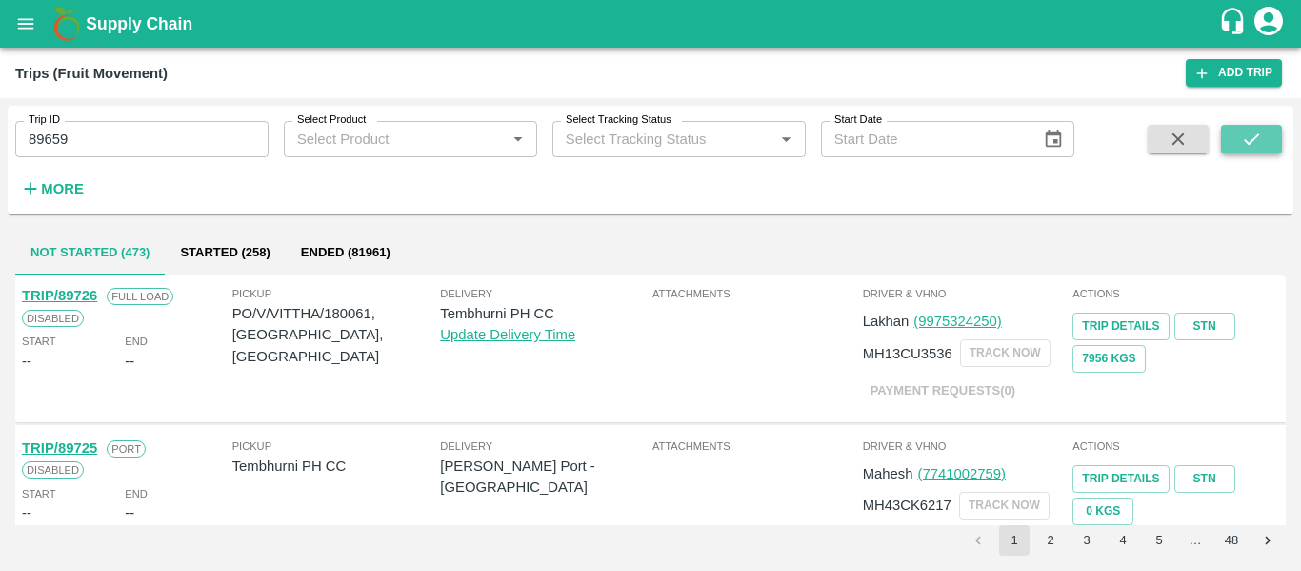
click at [1262, 136] on icon "submit" at bounding box center [1251, 139] width 21 height 21
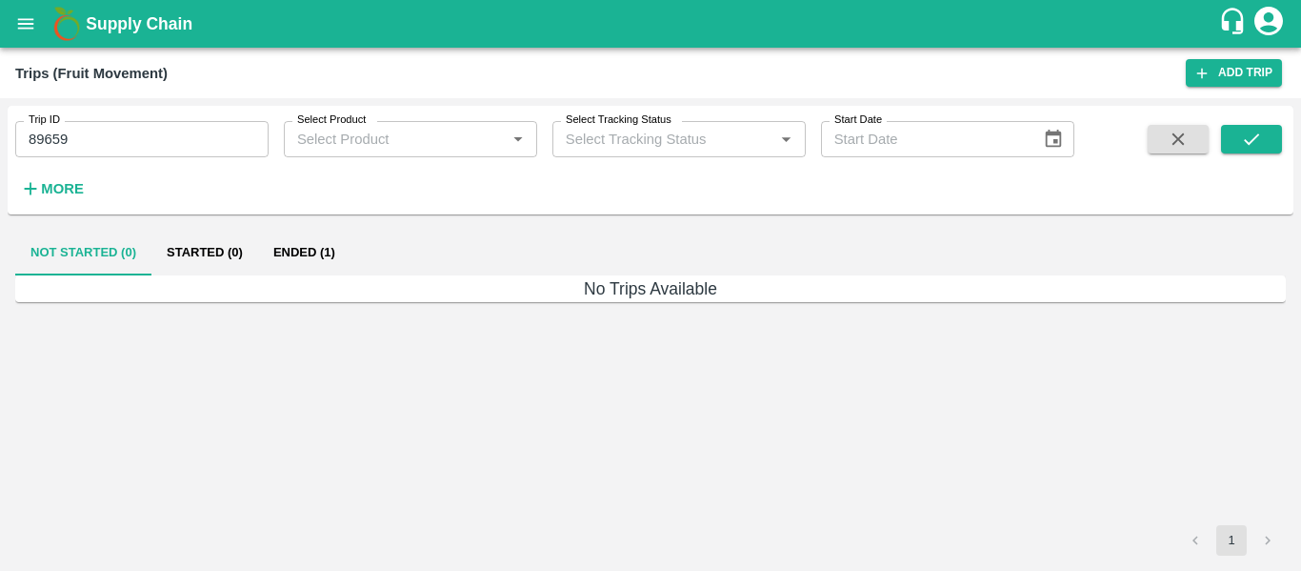
click at [305, 255] on button "Ended (1)" at bounding box center [304, 253] width 92 height 46
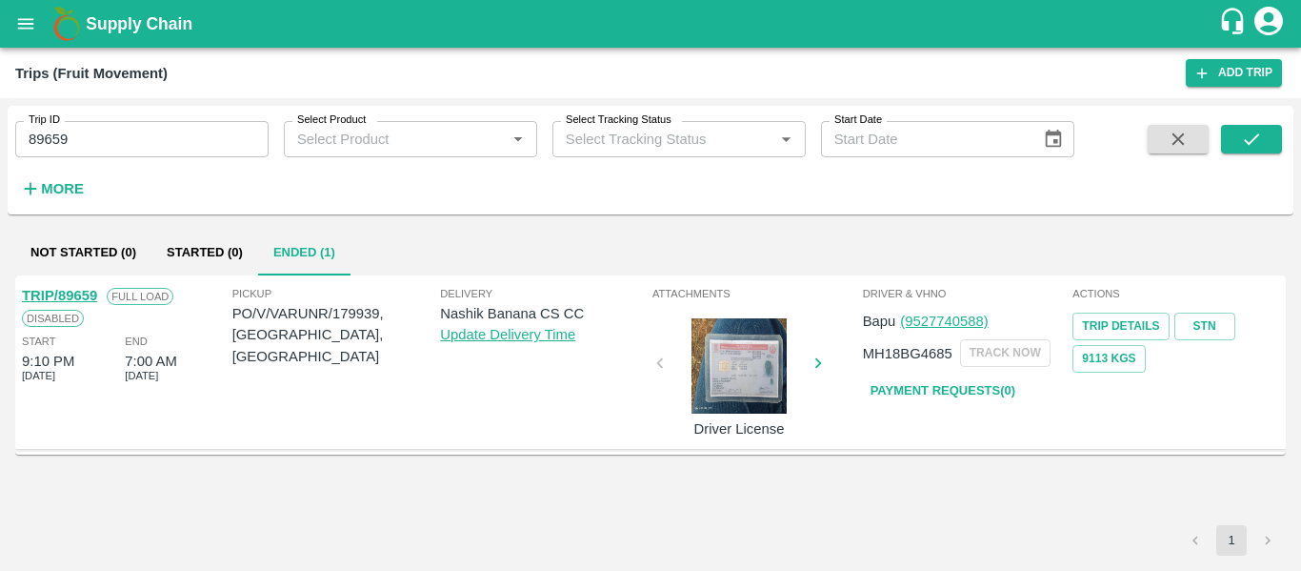
click at [58, 298] on link "TRIP/89659" at bounding box center [59, 295] width 75 height 15
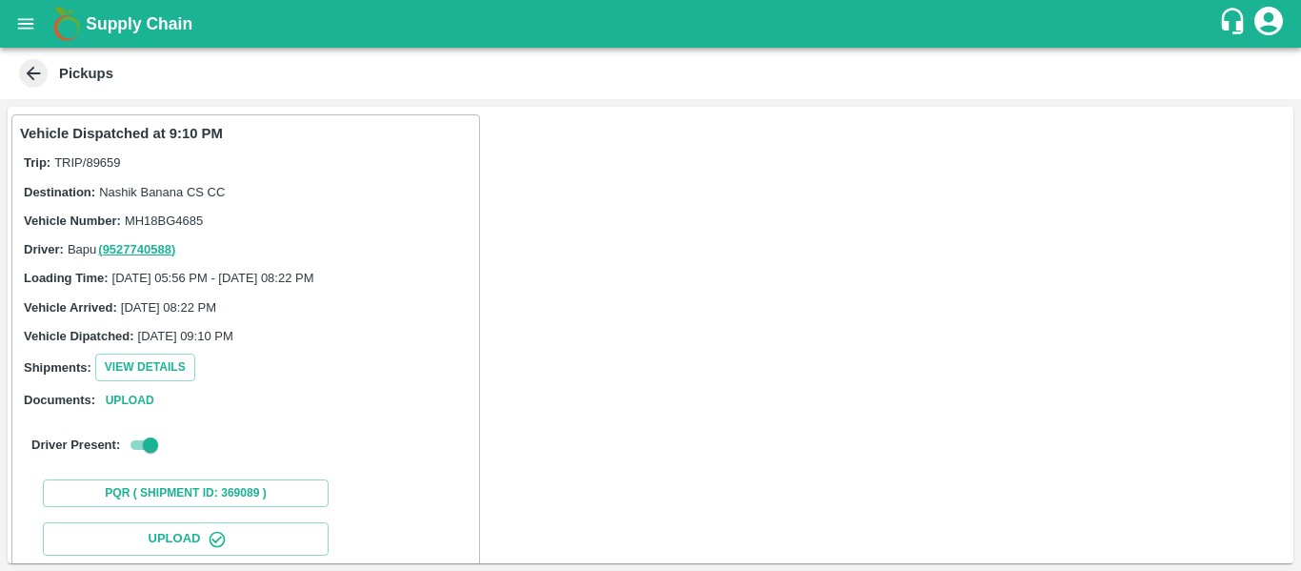
scroll to position [328, 0]
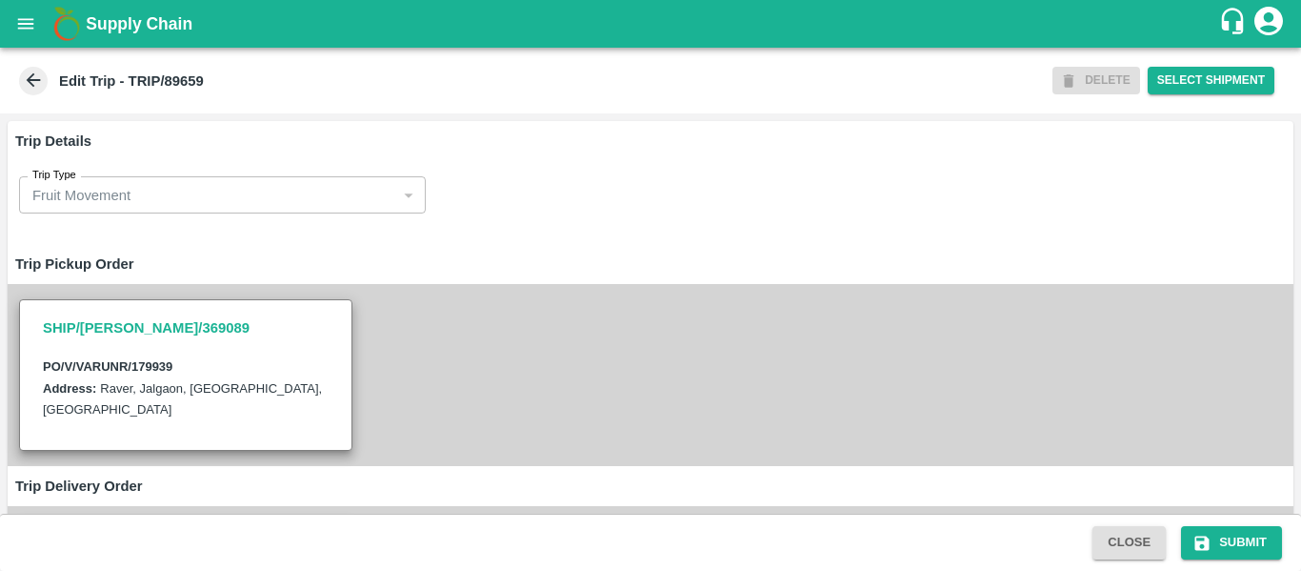
click at [528, 329] on div "SHIP/[PERSON_NAME]/369089 PO/V/VARUNR/179939 Address: [GEOGRAPHIC_DATA]" at bounding box center [651, 375] width 1286 height 182
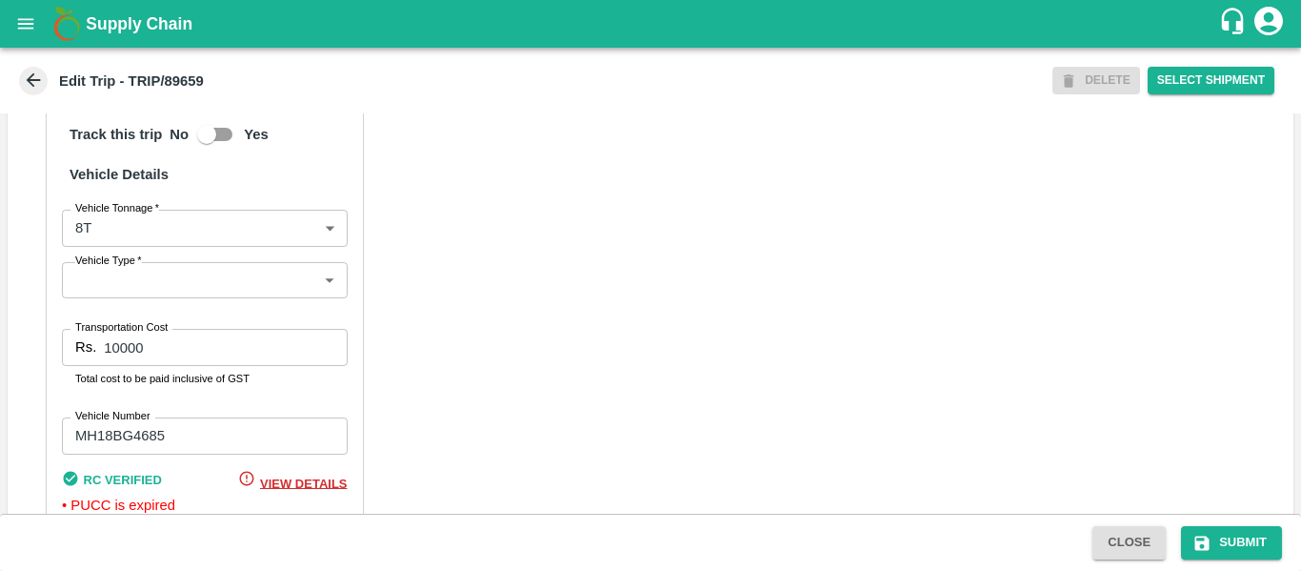
scroll to position [1462, 0]
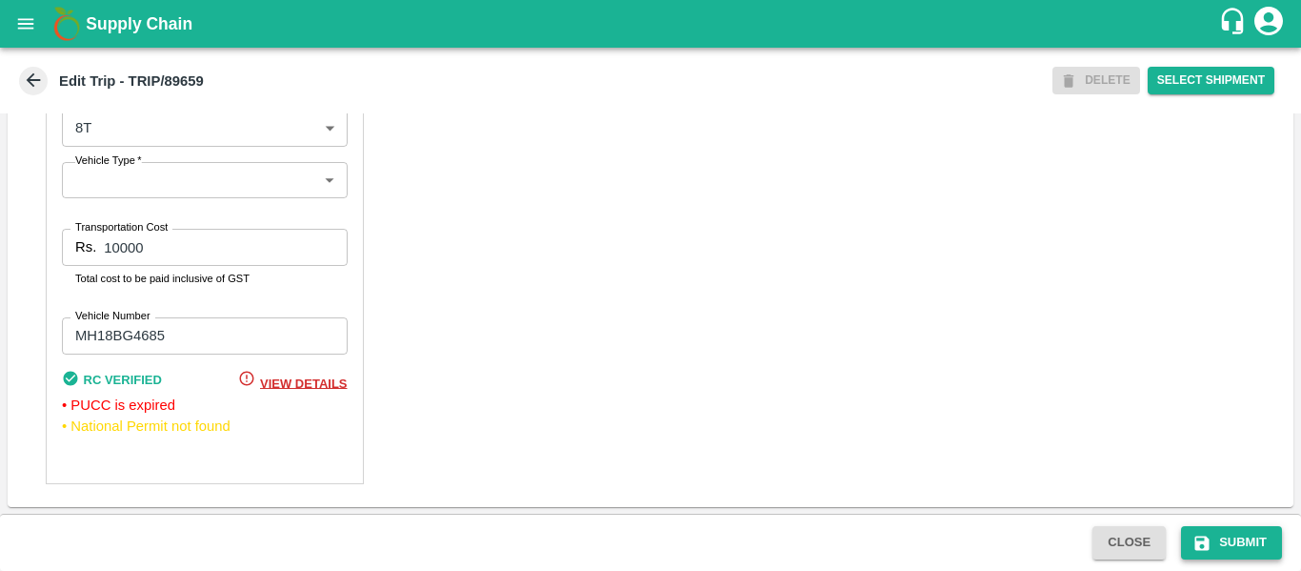
click at [1187, 540] on button "Submit" at bounding box center [1231, 542] width 101 height 33
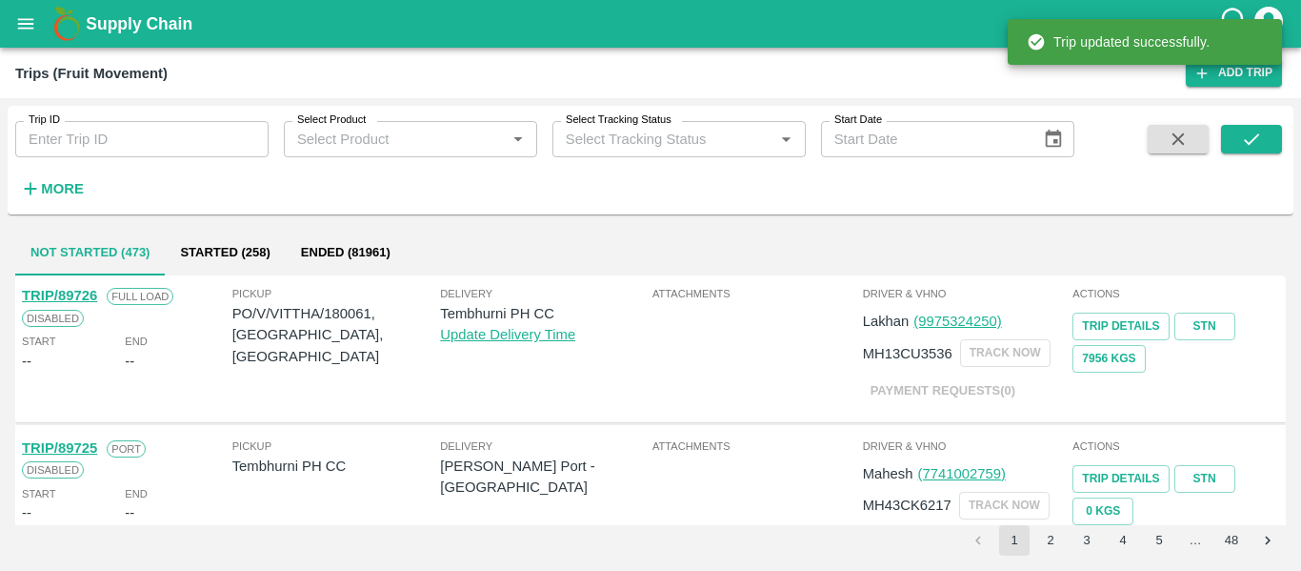
click at [92, 143] on input "Trip ID" at bounding box center [141, 139] width 253 height 36
paste input "89665"
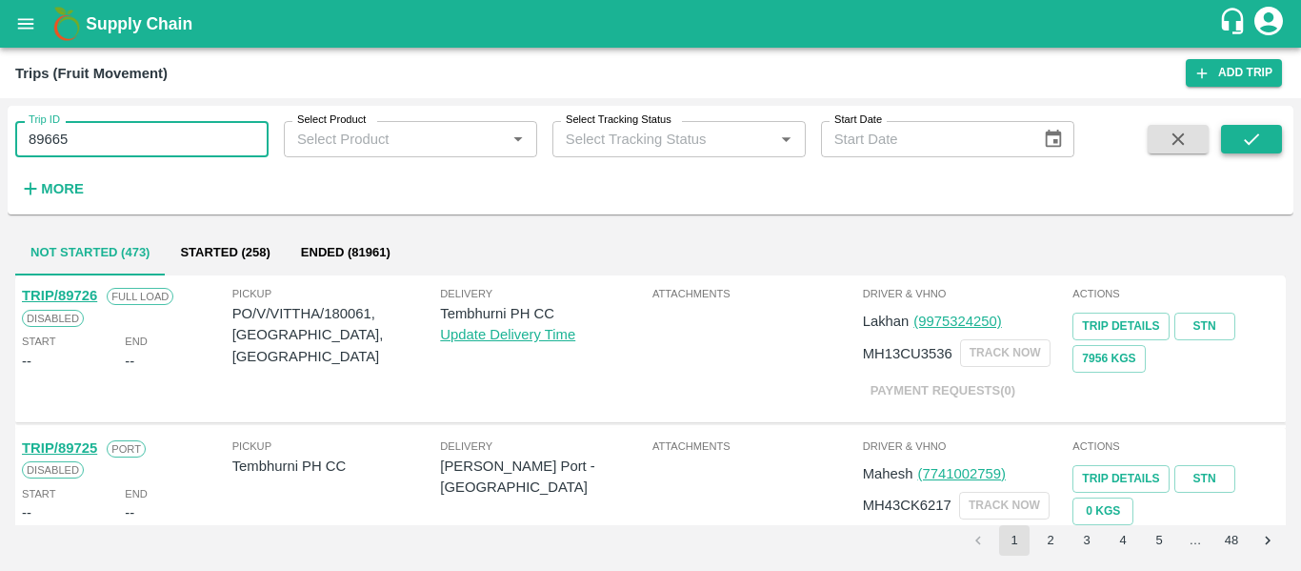
type input "89665"
click at [1266, 146] on button "submit" at bounding box center [1251, 139] width 61 height 29
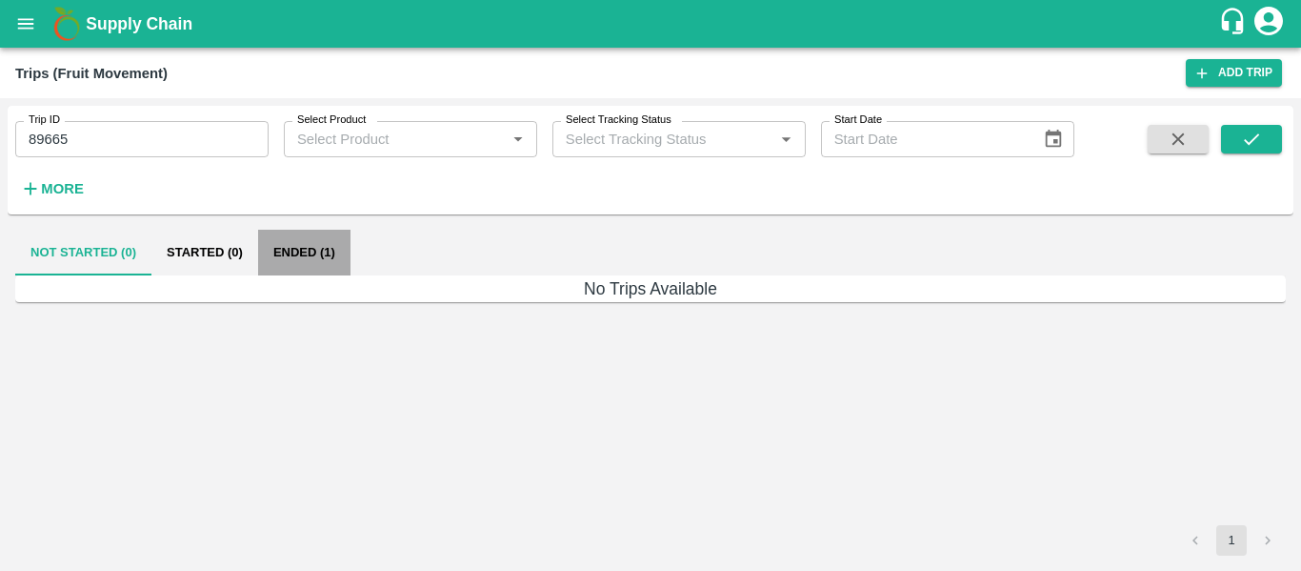
click at [272, 252] on button "Ended (1)" at bounding box center [304, 253] width 92 height 46
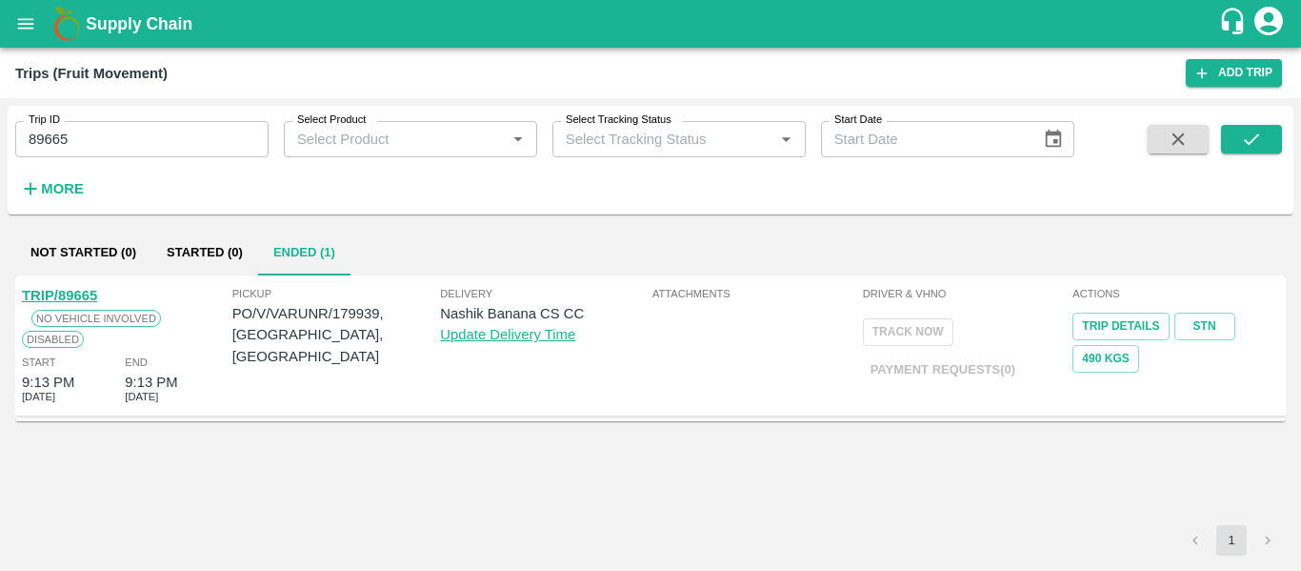
click at [80, 291] on link "TRIP/89665" at bounding box center [59, 295] width 75 height 15
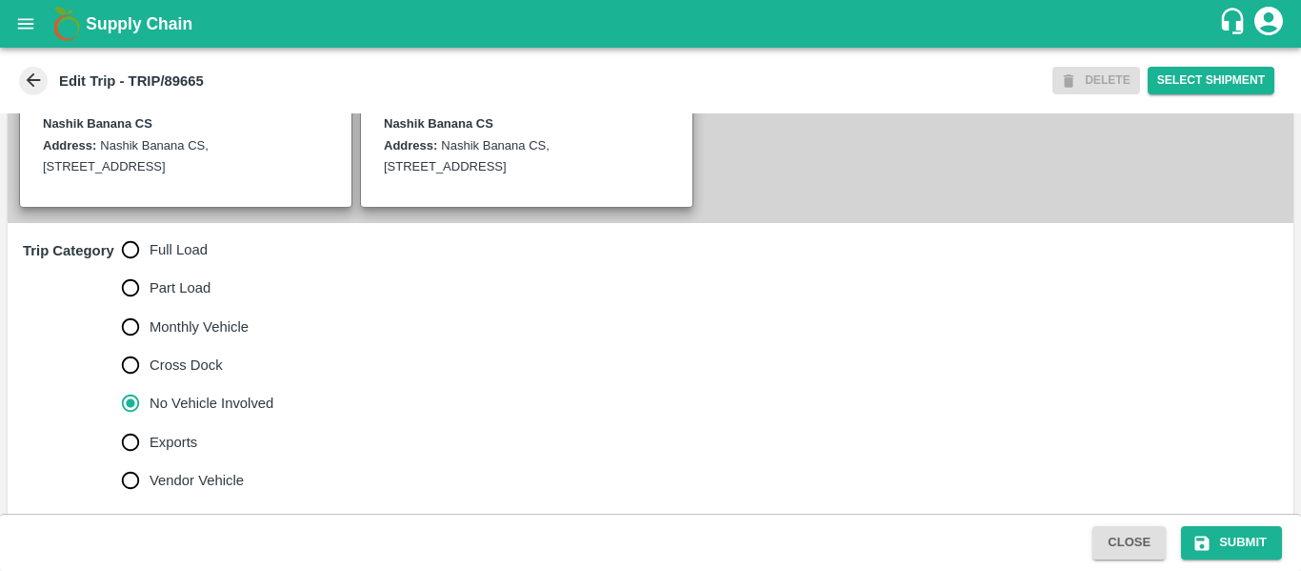
scroll to position [468, 0]
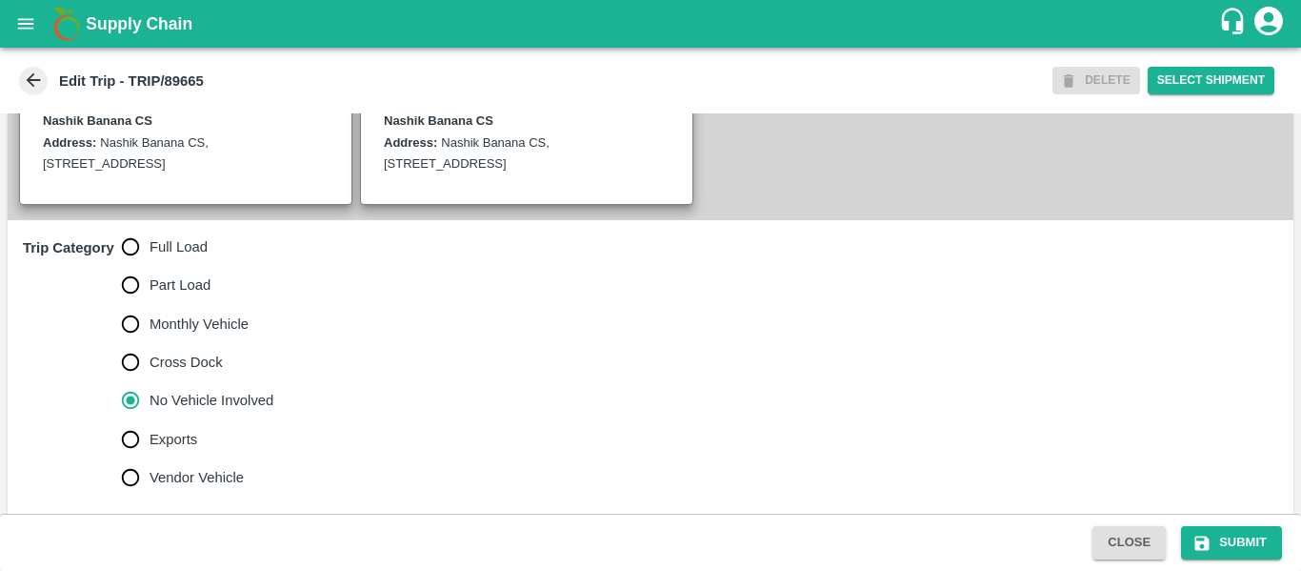
click at [189, 256] on span "Full Load" at bounding box center [179, 246] width 58 height 21
click at [150, 256] on input "Full Load" at bounding box center [130, 247] width 38 height 38
radio input "true"
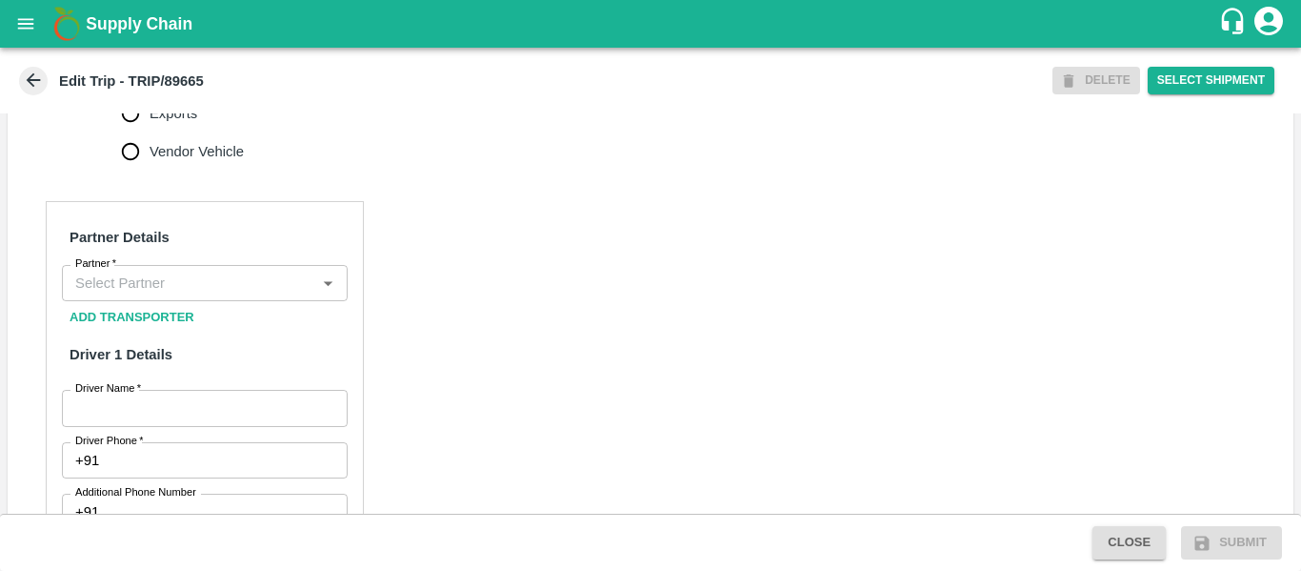
scroll to position [795, 0]
click at [159, 279] on input "Partner   *" at bounding box center [189, 282] width 243 height 25
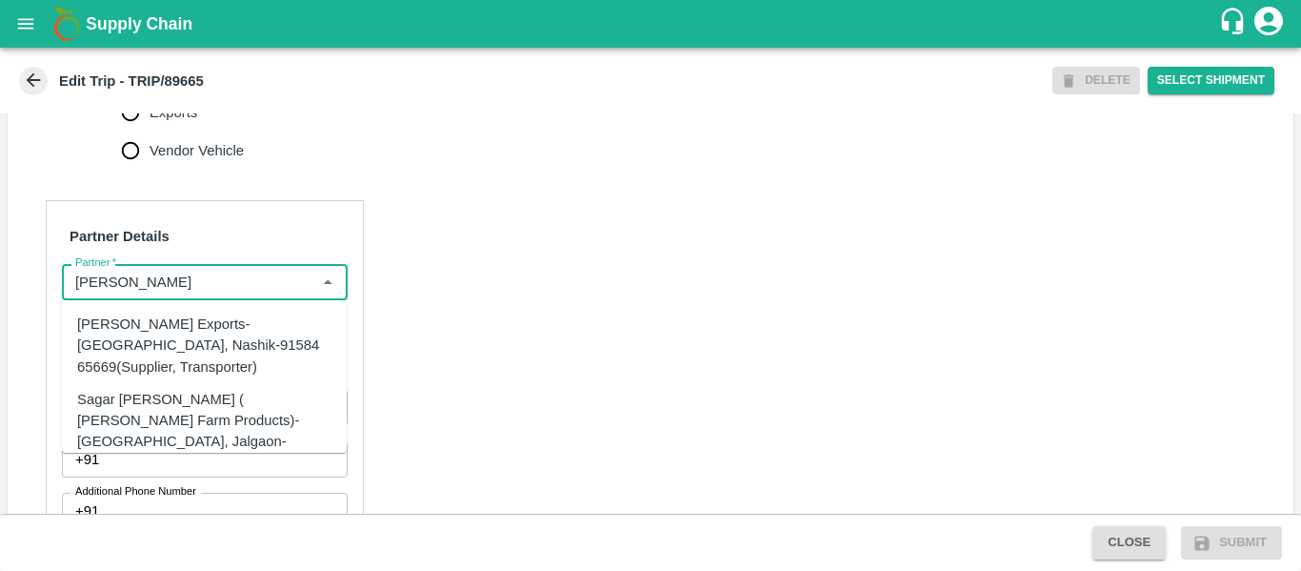
click at [177, 314] on div "[PERSON_NAME] Exports-[GEOGRAPHIC_DATA], Nashik-91584 65669(Supplier, Transport…" at bounding box center [204, 345] width 254 height 64
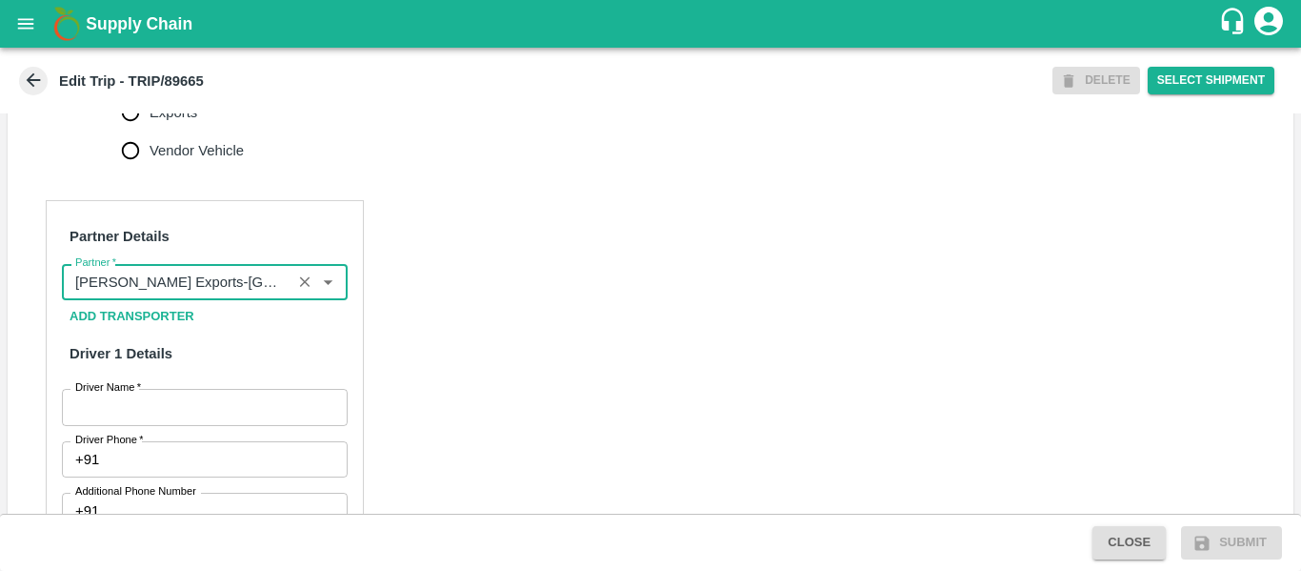
type input "[PERSON_NAME] Exports-[GEOGRAPHIC_DATA], Nashik-91584 65669(Supplier, Transport…"
click at [191, 409] on input "Driver Name   *" at bounding box center [205, 407] width 286 height 36
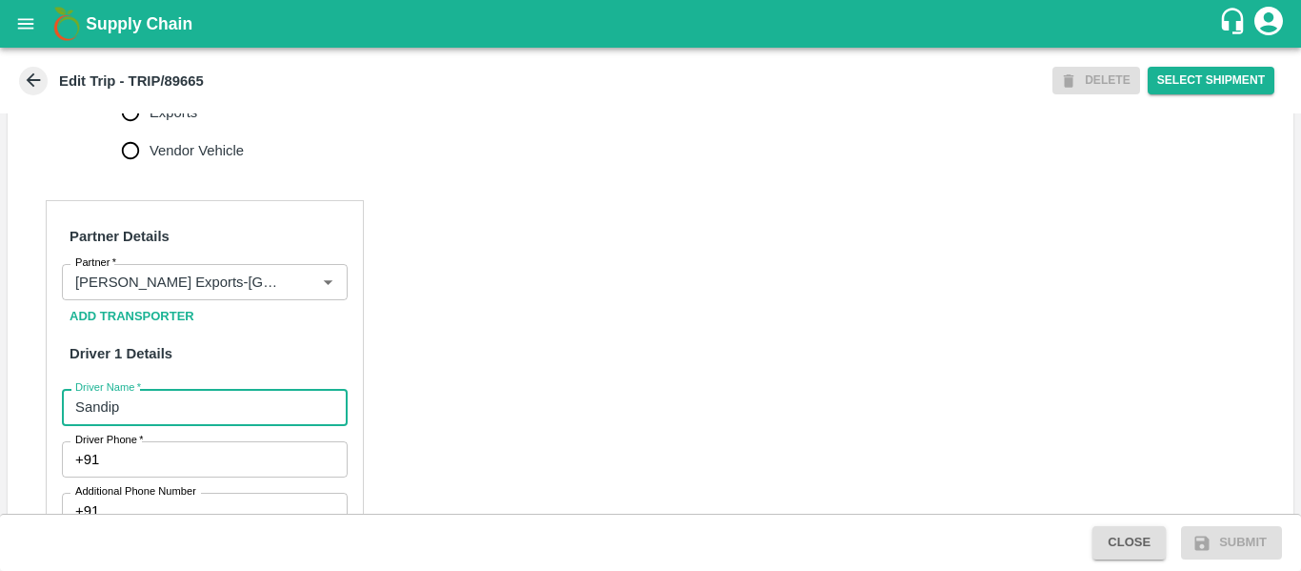
type input "Sandip"
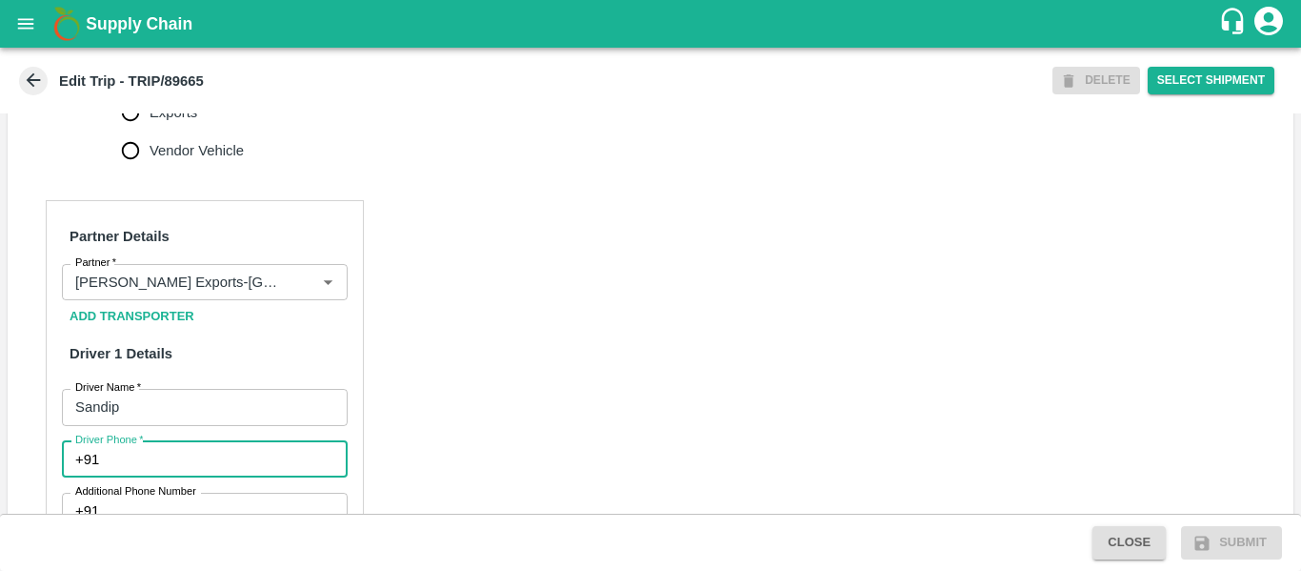
click at [197, 474] on input "Driver Phone   *" at bounding box center [227, 459] width 240 height 36
type input "9975745985"
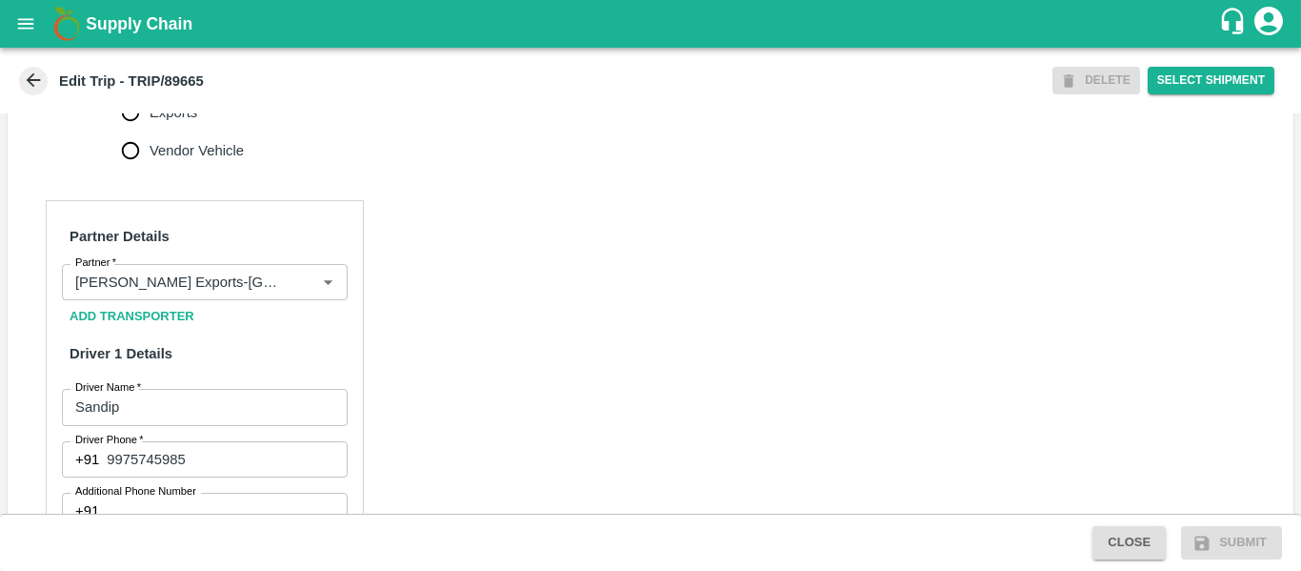
scroll to position [1422, 0]
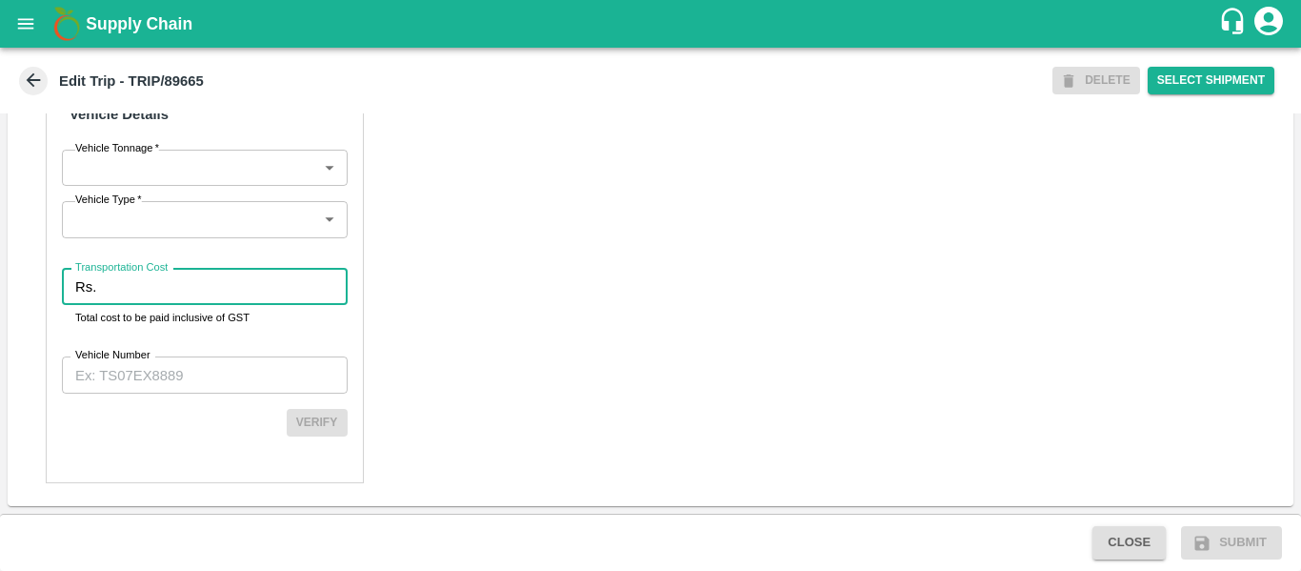
click at [126, 297] on input "Transportation Cost" at bounding box center [225, 287] width 243 height 36
type input "10000"
click at [137, 355] on label "Vehicle Number" at bounding box center [112, 355] width 75 height 15
click at [137, 356] on input "Vehicle Number" at bounding box center [205, 374] width 286 height 36
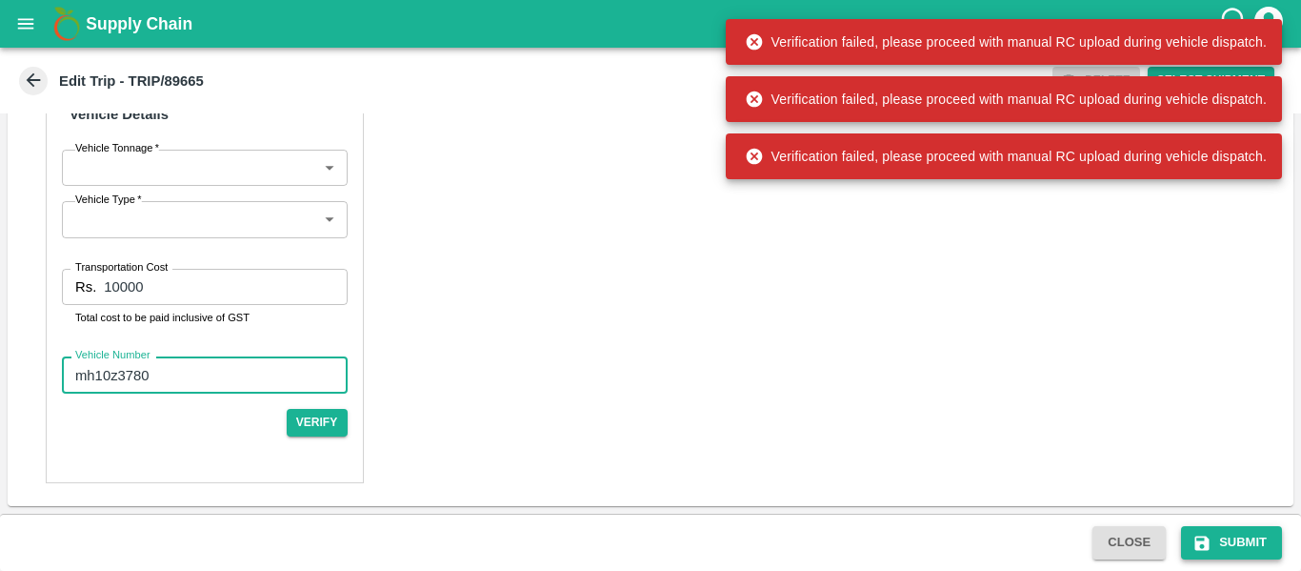
type input "mh10z3780"
click at [1220, 540] on button "Submit" at bounding box center [1231, 542] width 101 height 33
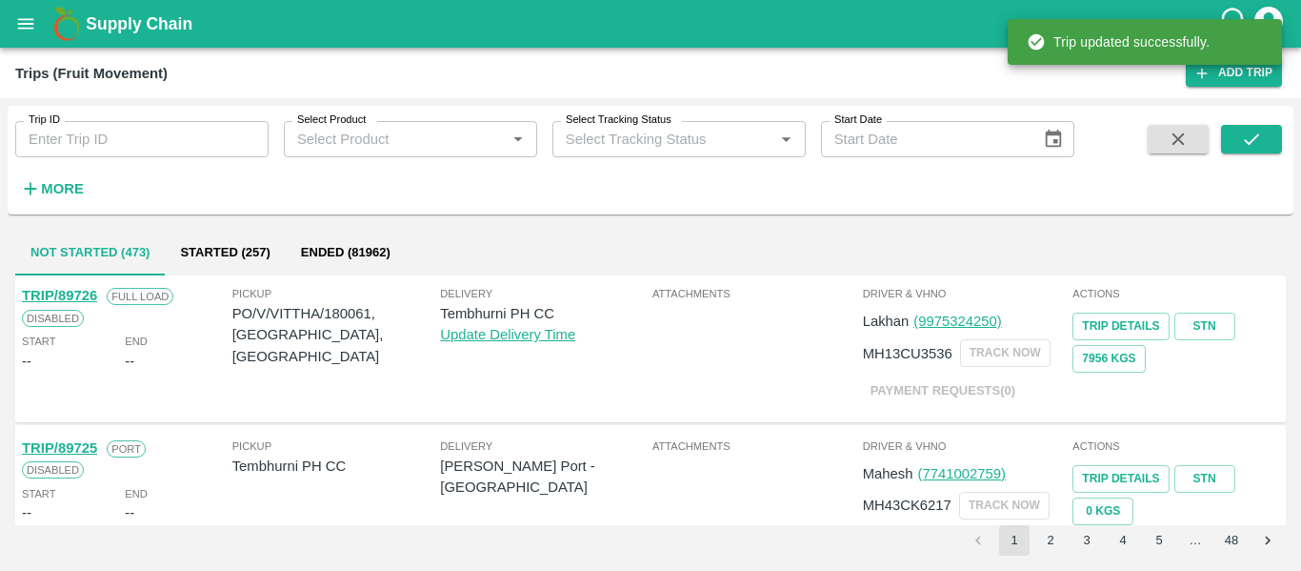
click at [121, 116] on div "Trip ID Trip ID" at bounding box center [134, 131] width 269 height 51
click at [122, 141] on input "Trip ID" at bounding box center [141, 139] width 253 height 36
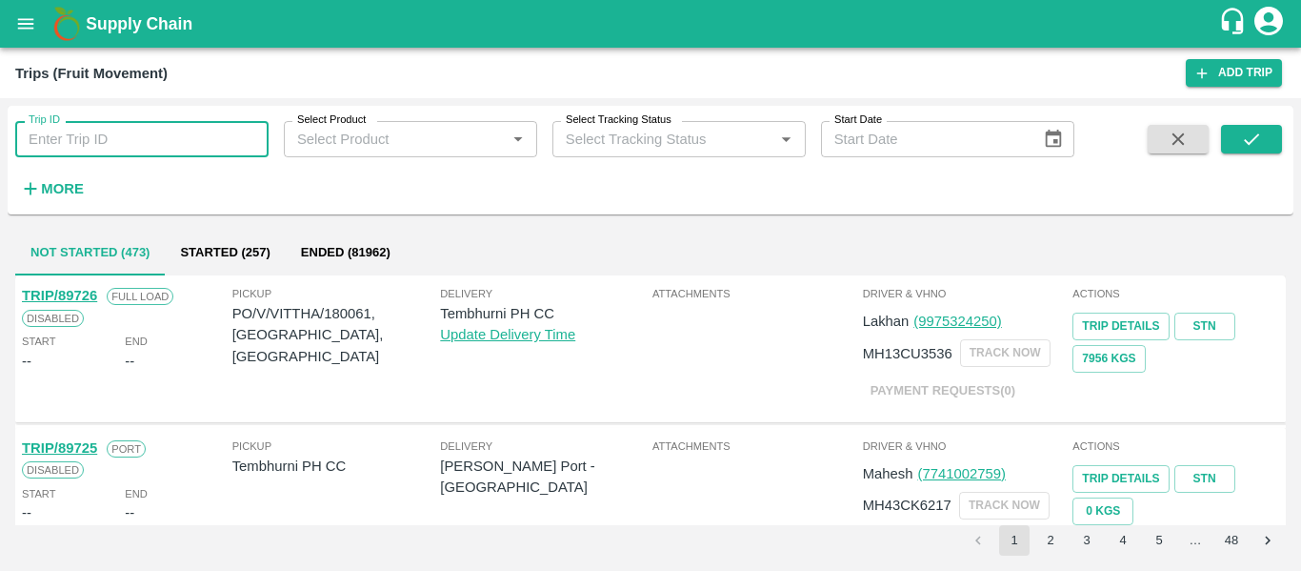
paste input "89665"
type input "89665"
click at [1248, 141] on icon "submit" at bounding box center [1251, 139] width 21 height 21
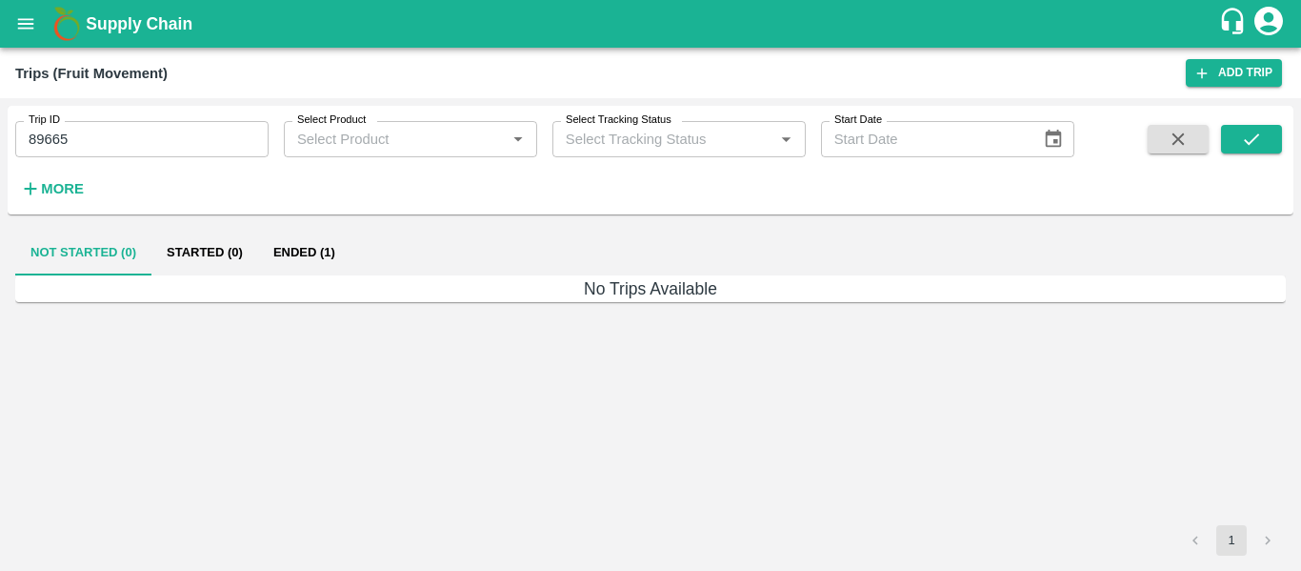
click at [315, 247] on button "Ended (1)" at bounding box center [304, 253] width 92 height 46
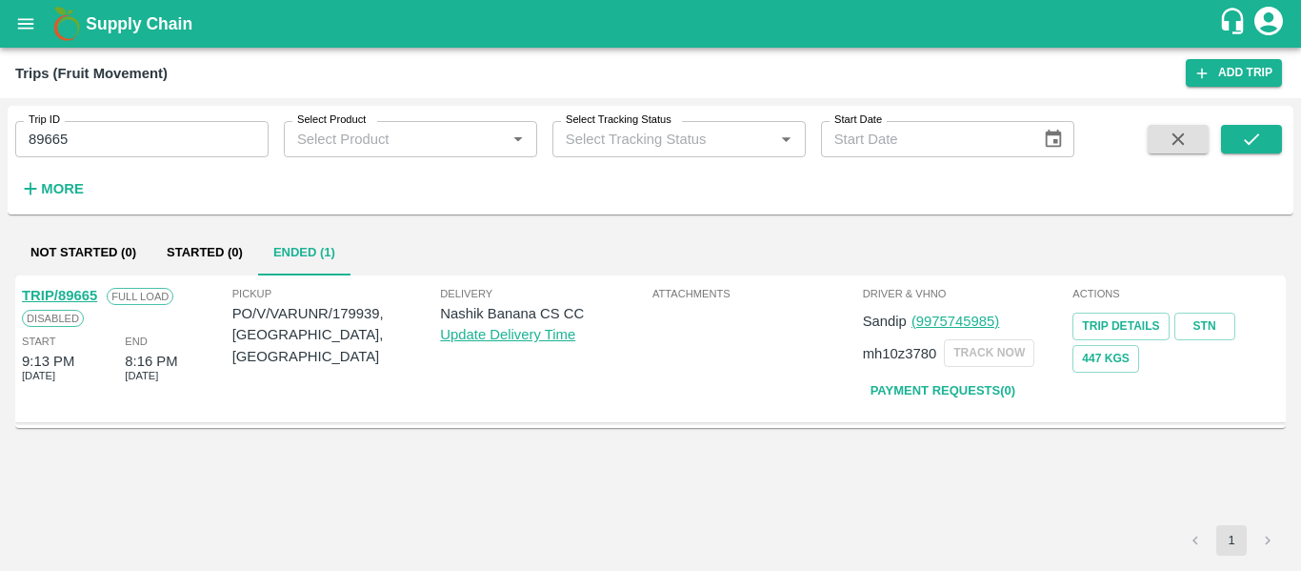
click at [91, 294] on link "TRIP/89665" at bounding box center [59, 295] width 75 height 15
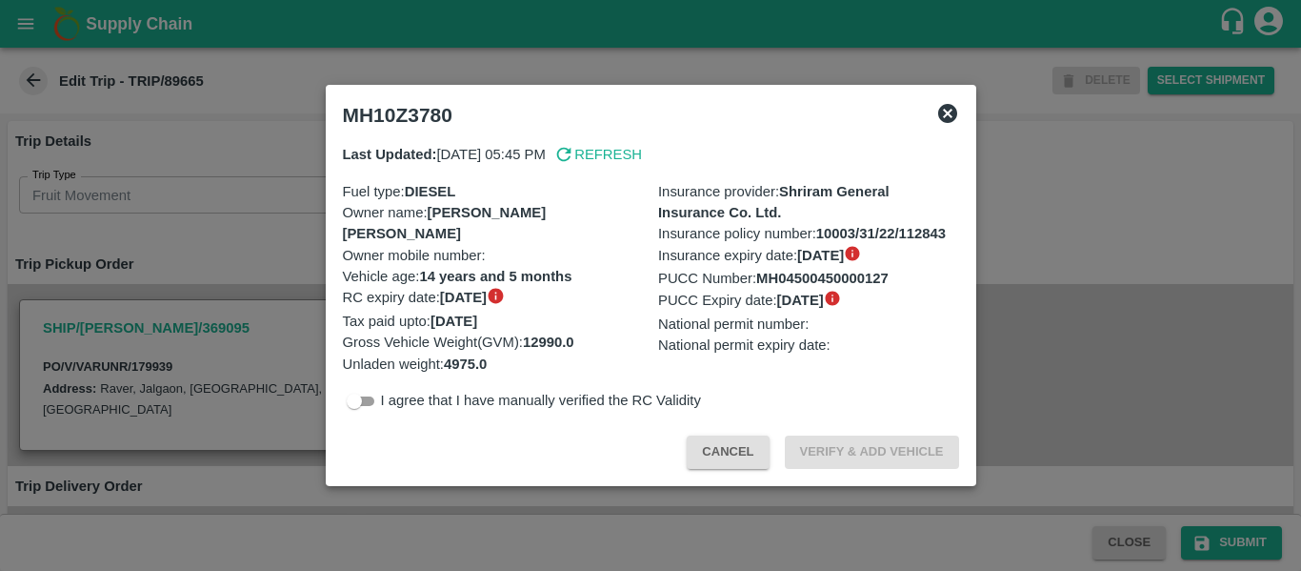
click at [268, 232] on div at bounding box center [650, 285] width 1301 height 571
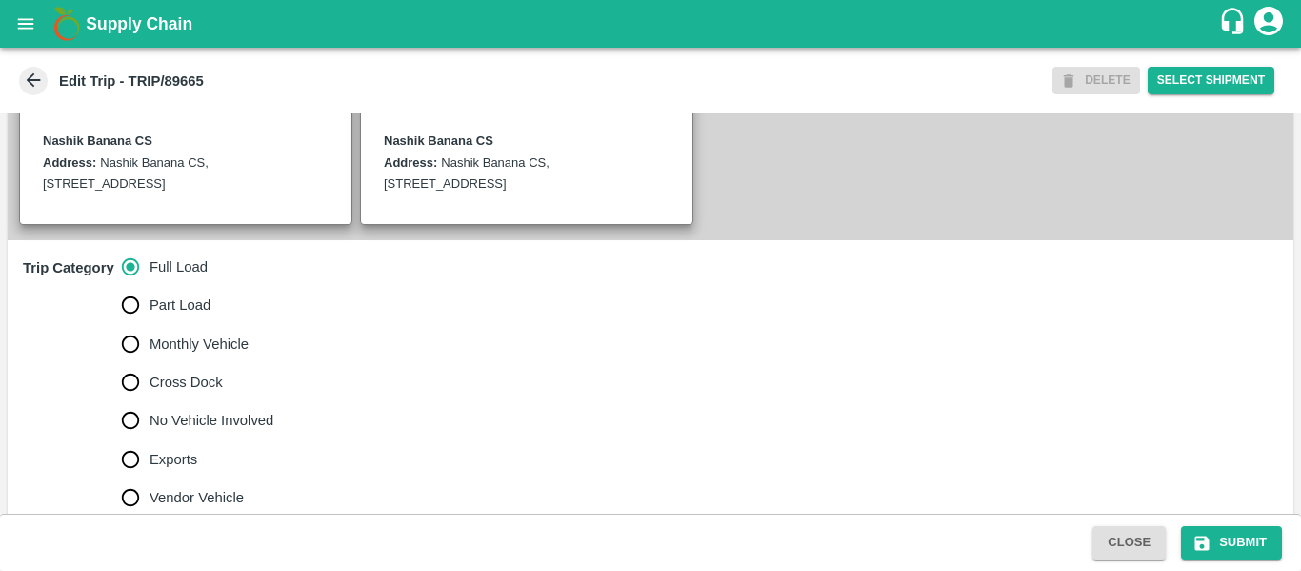
scroll to position [448, 0]
click at [209, 433] on label "No Vehicle Involved" at bounding box center [192, 420] width 163 height 38
click at [150, 433] on input "No Vehicle Involved" at bounding box center [130, 420] width 38 height 38
radio input "true"
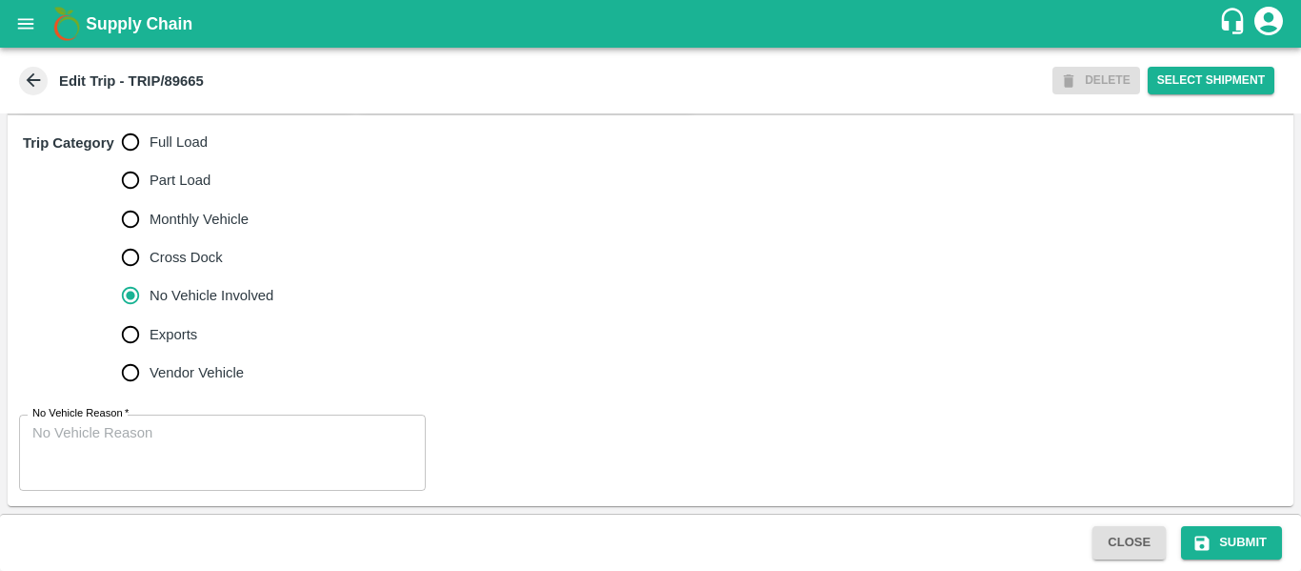
click at [192, 412] on div "No Vehicle Reason   * x No Vehicle Reason" at bounding box center [651, 452] width 1286 height 107
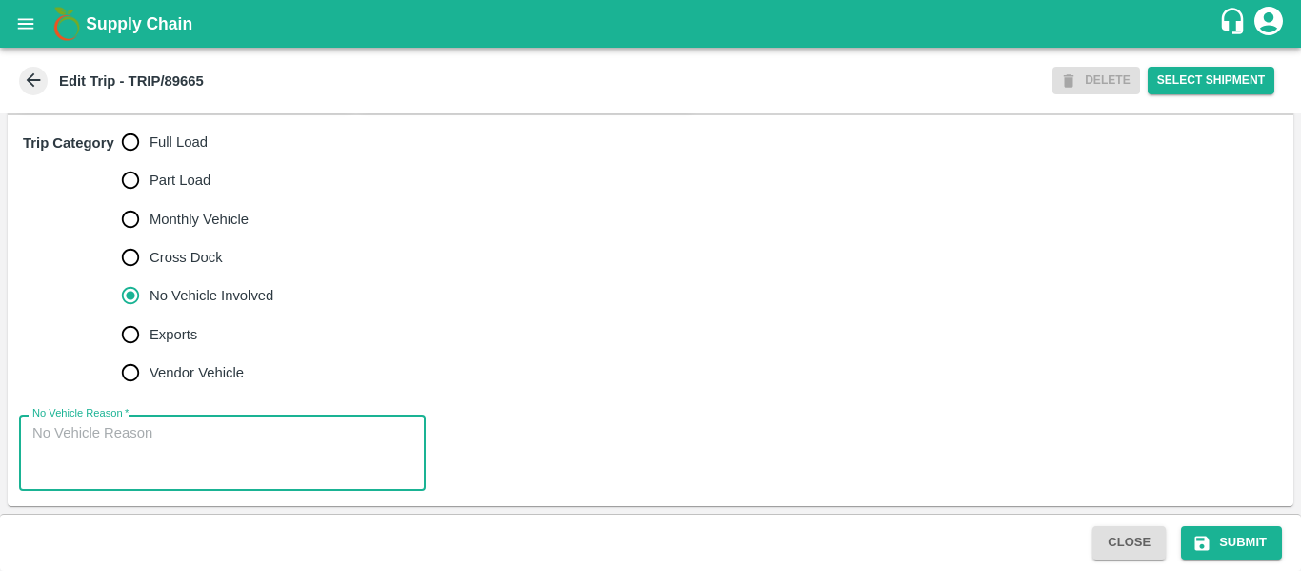
click at [196, 440] on textarea "No Vehicle Reason   *" at bounding box center [222, 453] width 380 height 60
type textarea "Field Dump"
click at [1220, 543] on button "Submit" at bounding box center [1231, 542] width 101 height 33
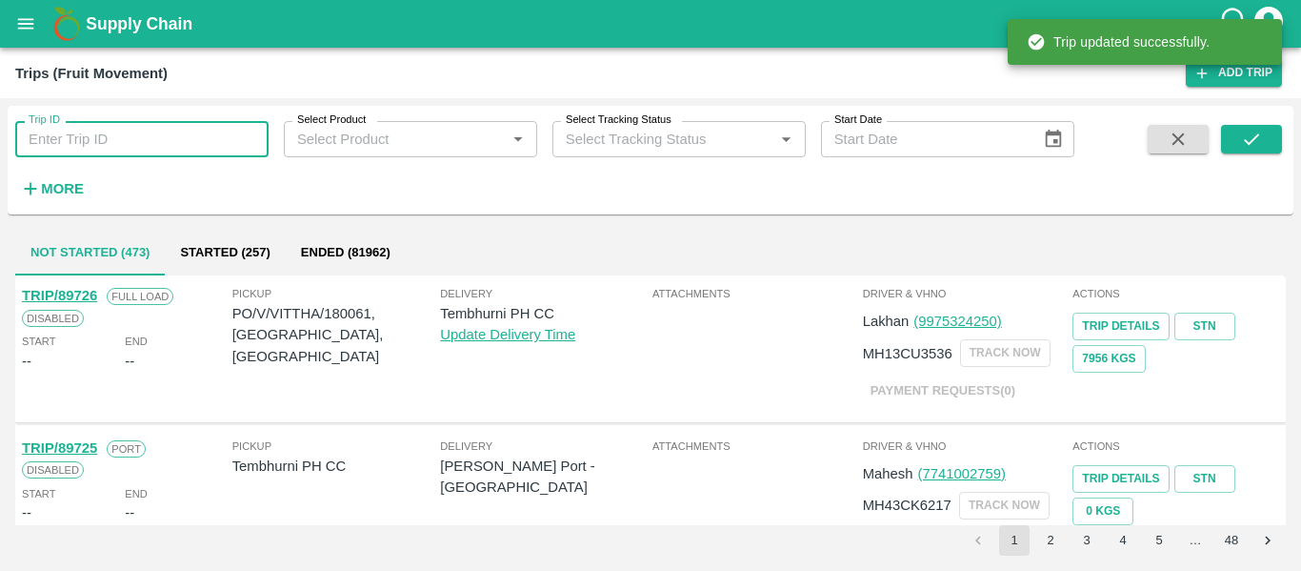
click at [120, 144] on input "Trip ID" at bounding box center [141, 139] width 253 height 36
paste input "89680"
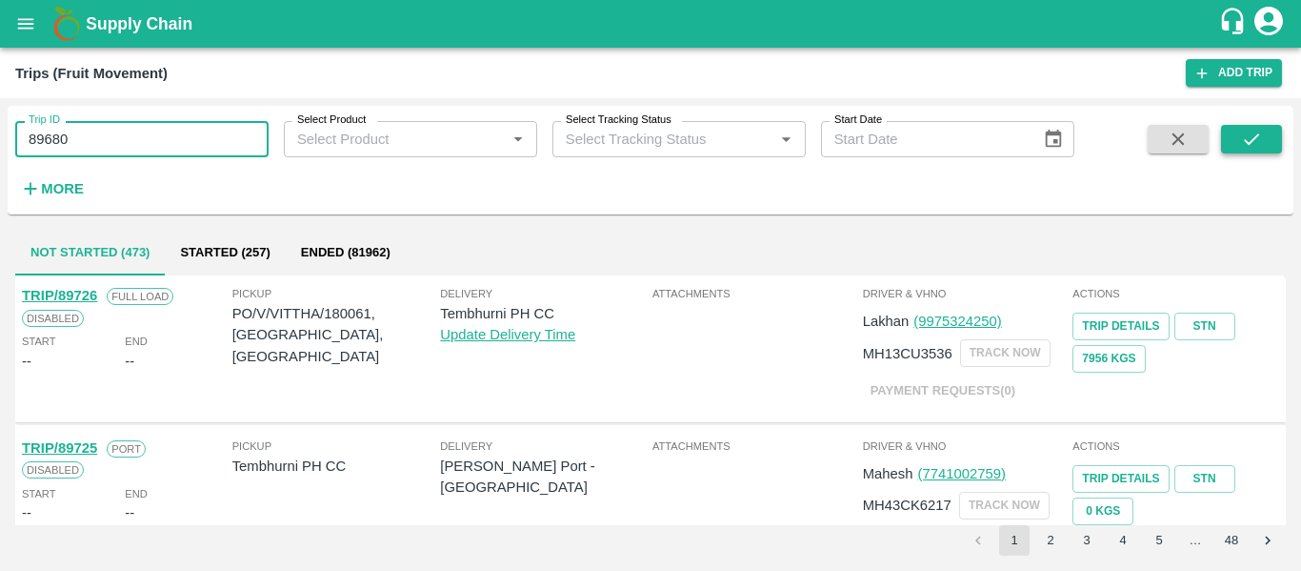
type input "89680"
click at [1236, 148] on button "submit" at bounding box center [1251, 139] width 61 height 29
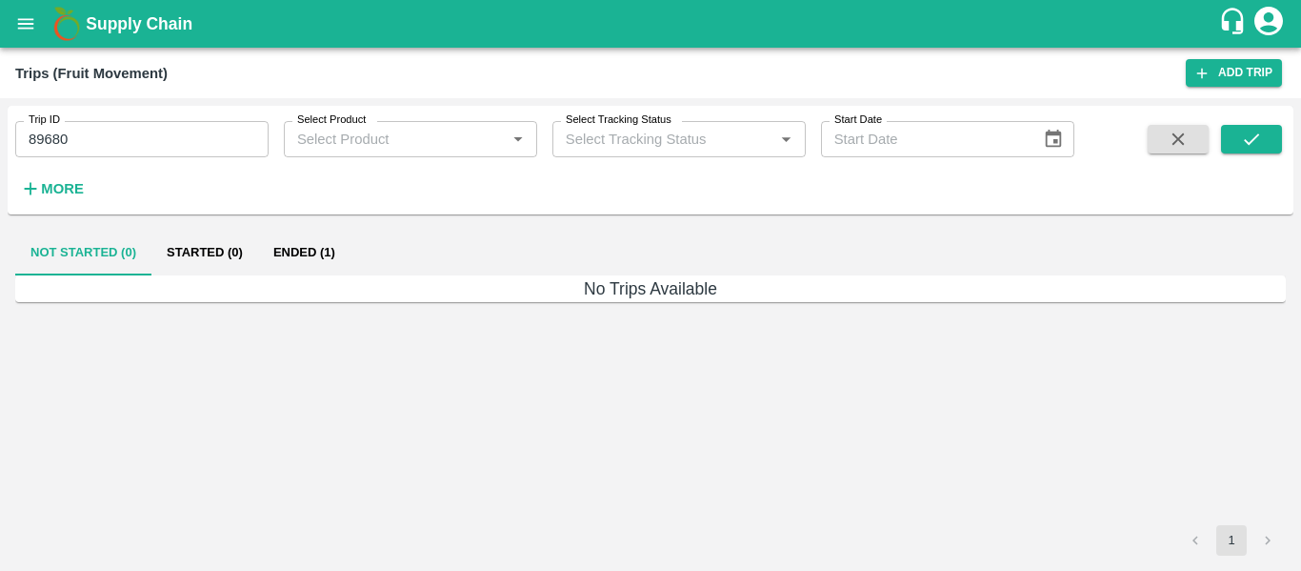
click at [311, 242] on button "Ended (1)" at bounding box center [304, 253] width 92 height 46
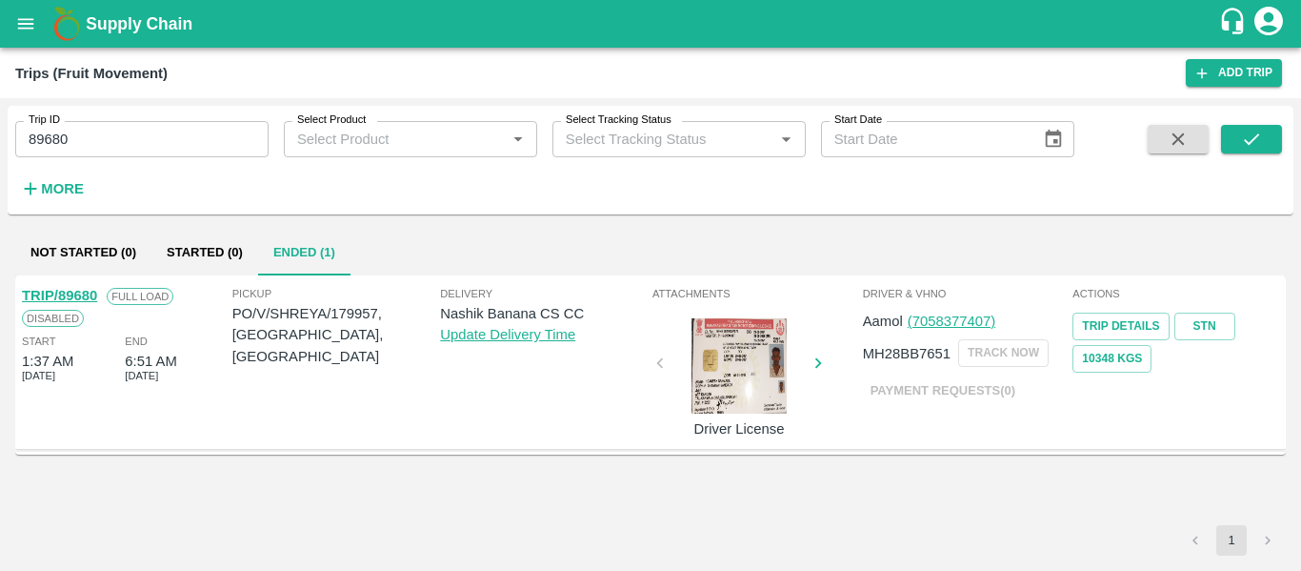
click at [68, 292] on link "TRIP/89680" at bounding box center [59, 295] width 75 height 15
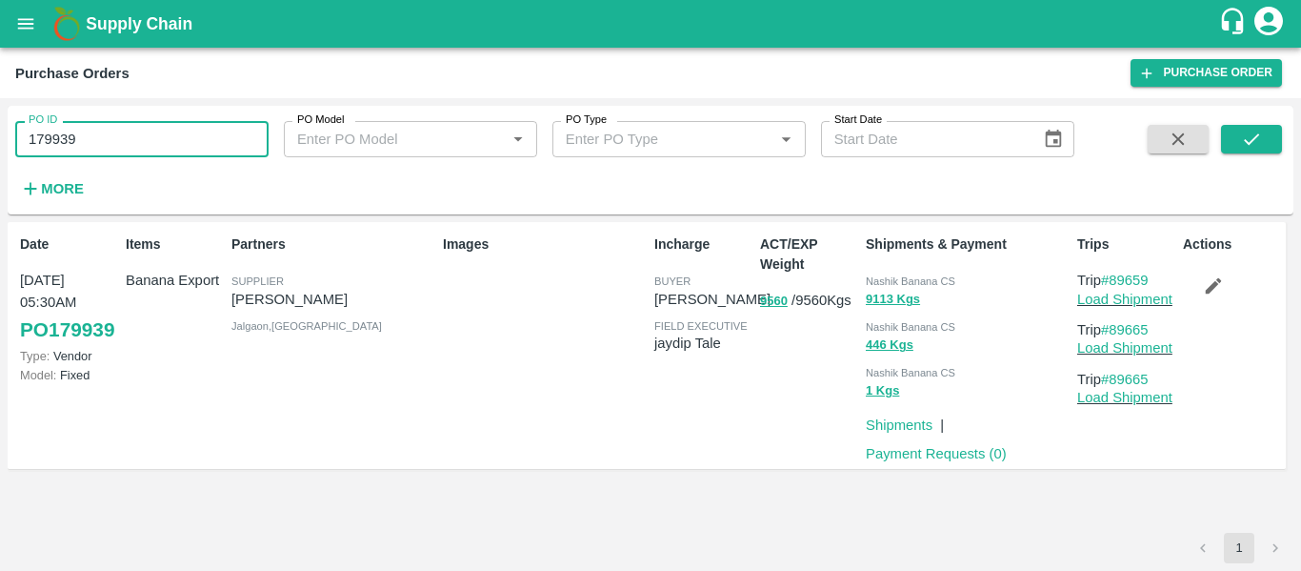
click at [91, 138] on input "179939" at bounding box center [141, 139] width 253 height 36
paste input "text"
type input "179957"
click at [1256, 143] on icon "submit" at bounding box center [1251, 139] width 21 height 21
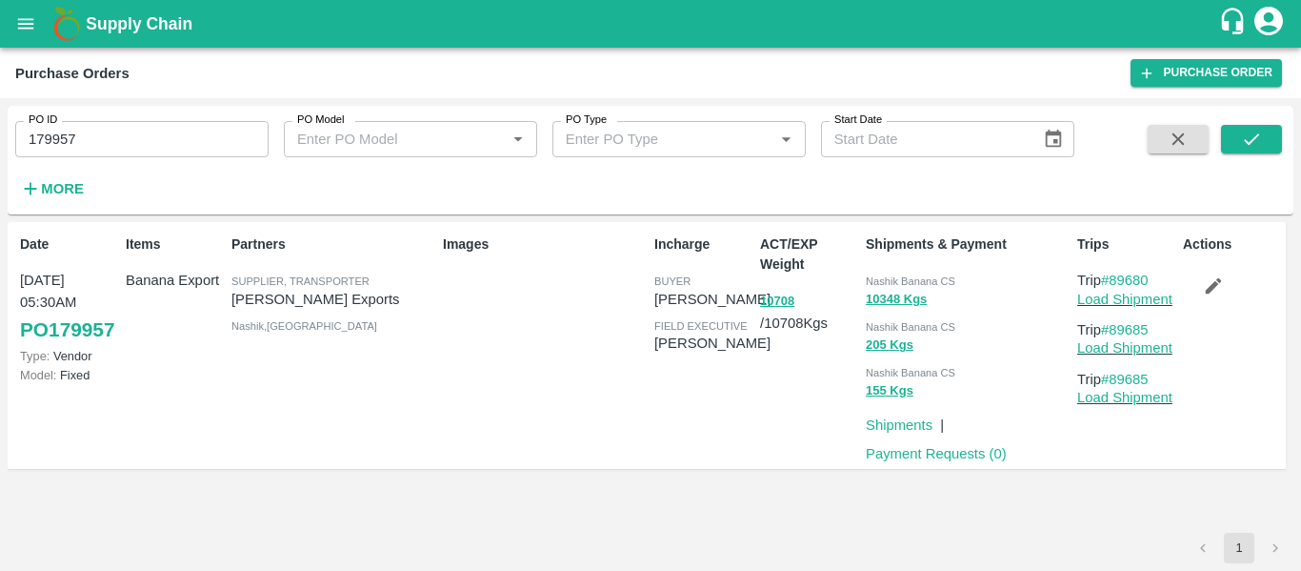
click at [1218, 287] on icon "button" at bounding box center [1213, 285] width 21 height 21
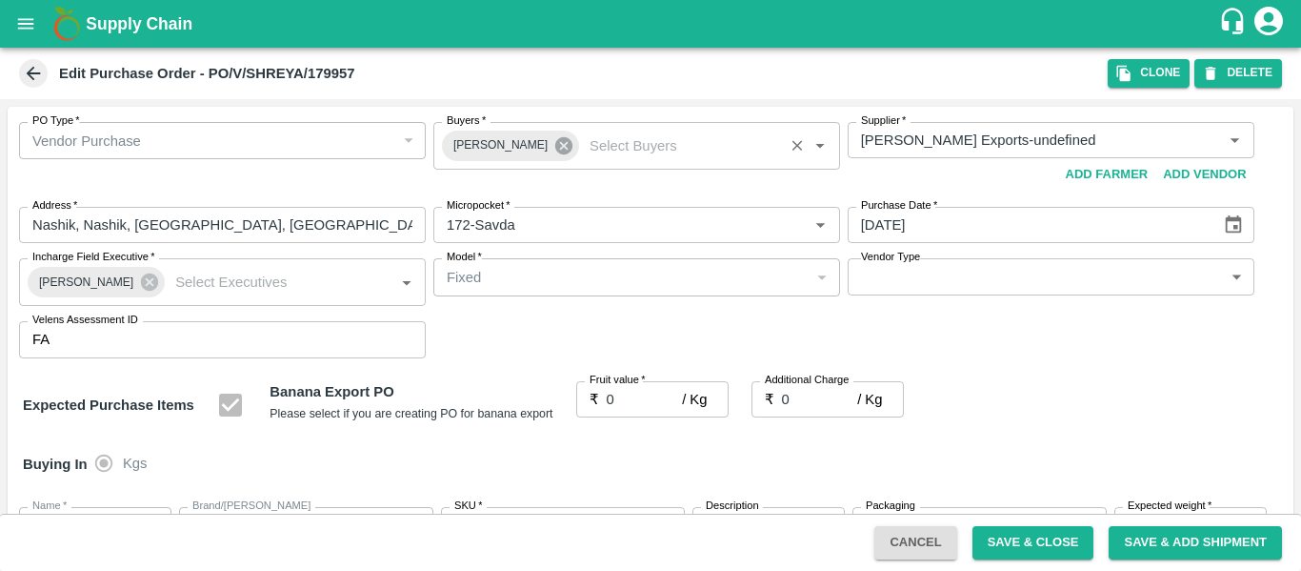
click at [555, 148] on icon at bounding box center [563, 145] width 17 height 17
click at [520, 143] on input "Buyers   *" at bounding box center [621, 140] width 364 height 25
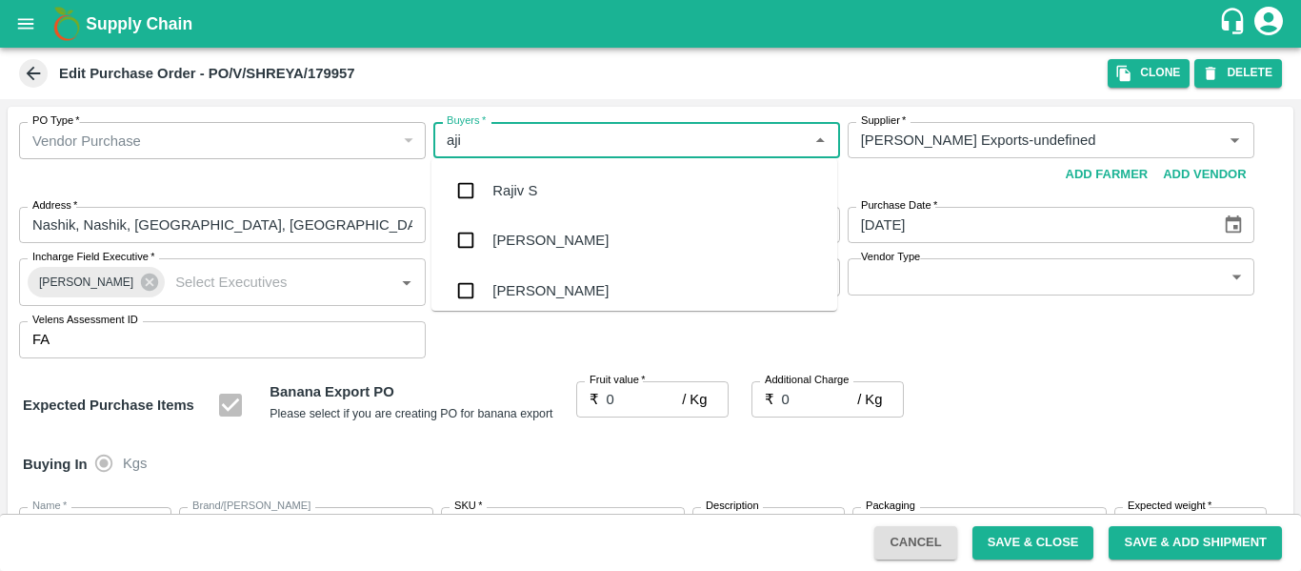
type input "ajit"
click at [524, 184] on div "[PERSON_NAME]" at bounding box center [551, 190] width 116 height 21
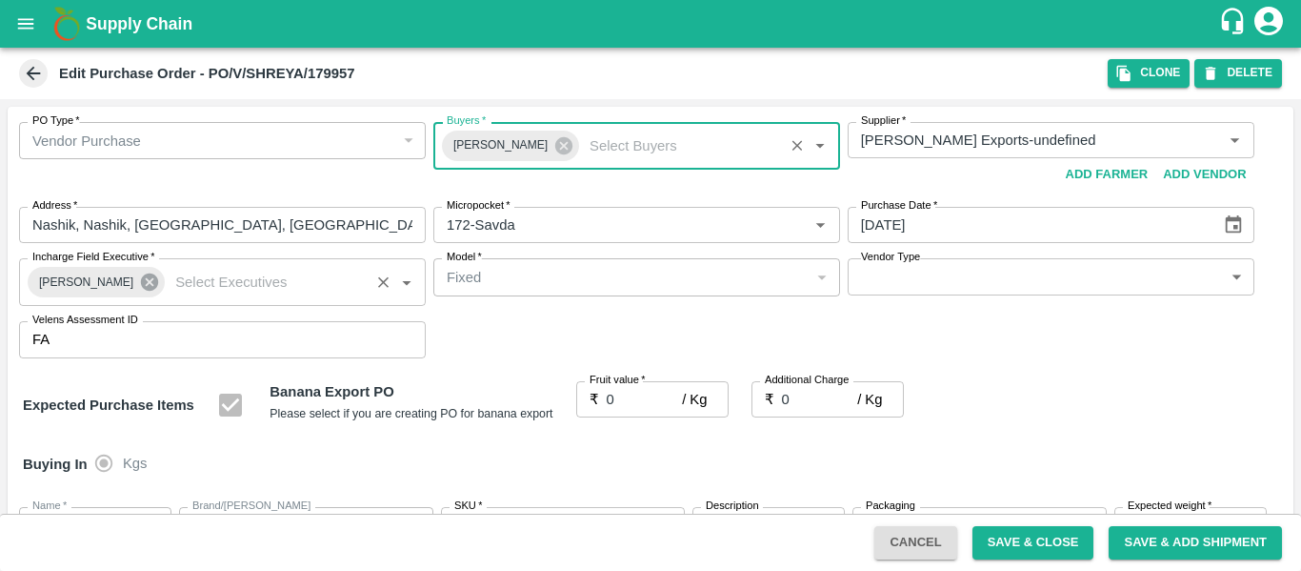
click at [143, 284] on icon at bounding box center [149, 281] width 17 height 17
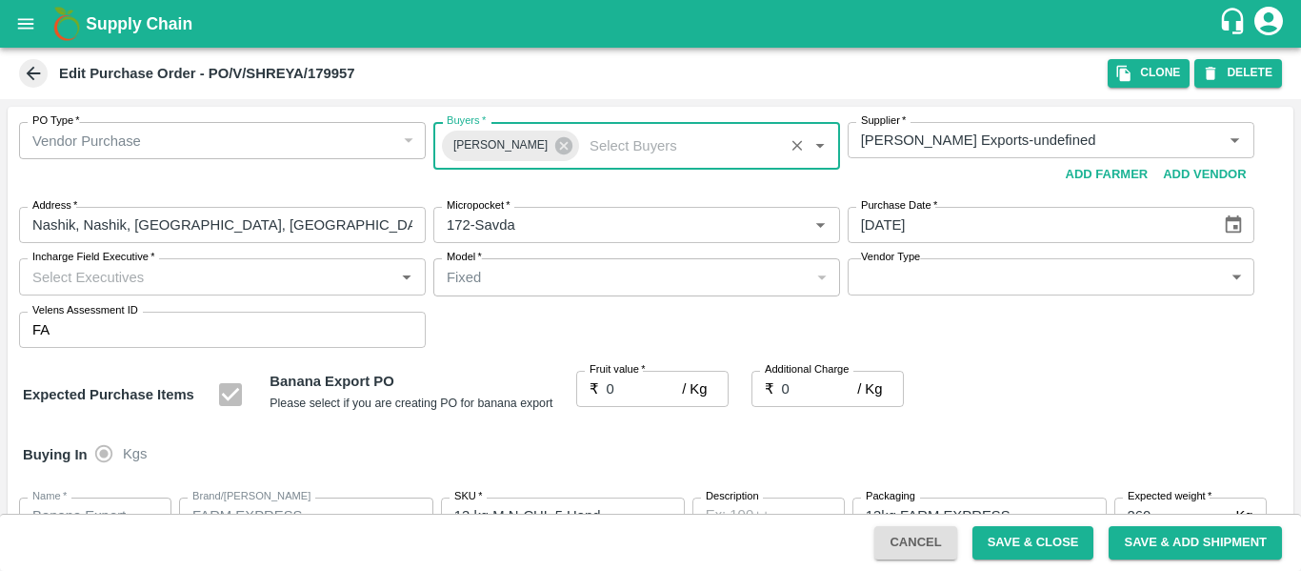
click at [74, 279] on input "Incharge Field Executive   *" at bounding box center [207, 276] width 364 height 25
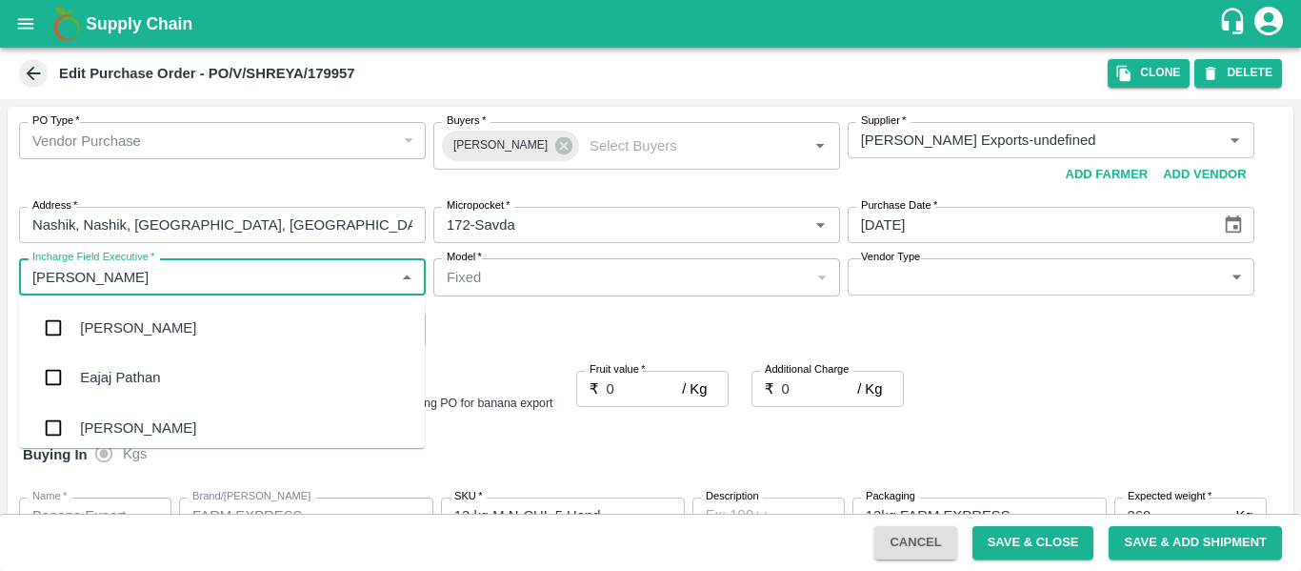
type input "jayd"
click at [96, 330] on div "jaydip Tale" at bounding box center [113, 327] width 67 height 21
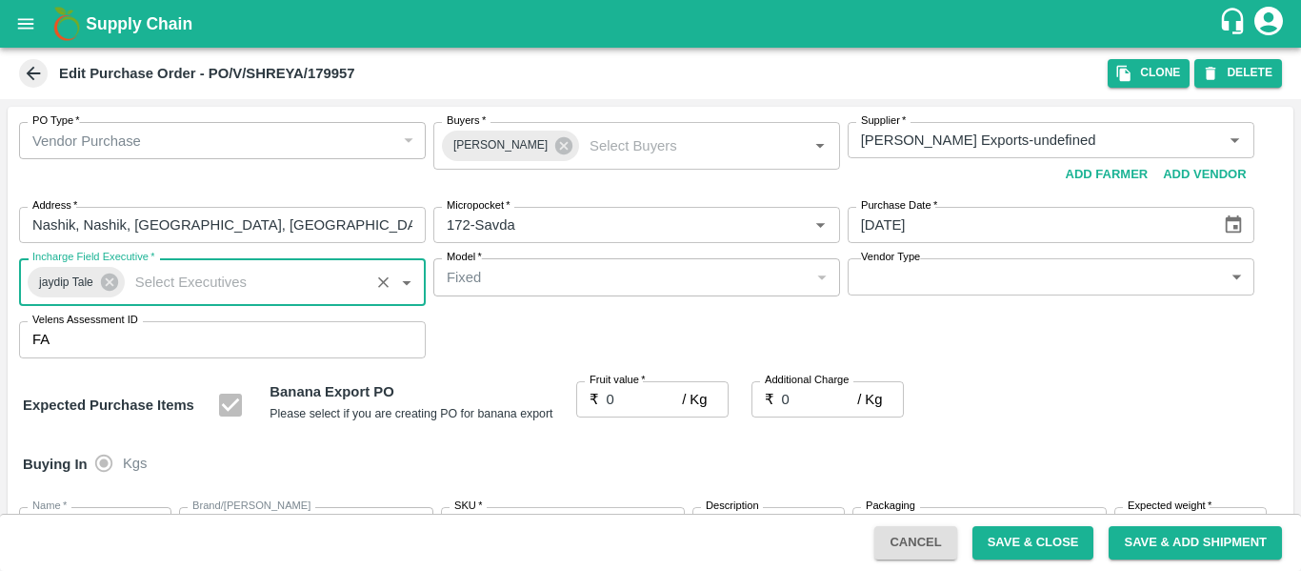
click at [628, 402] on input "0" at bounding box center [645, 399] width 76 height 36
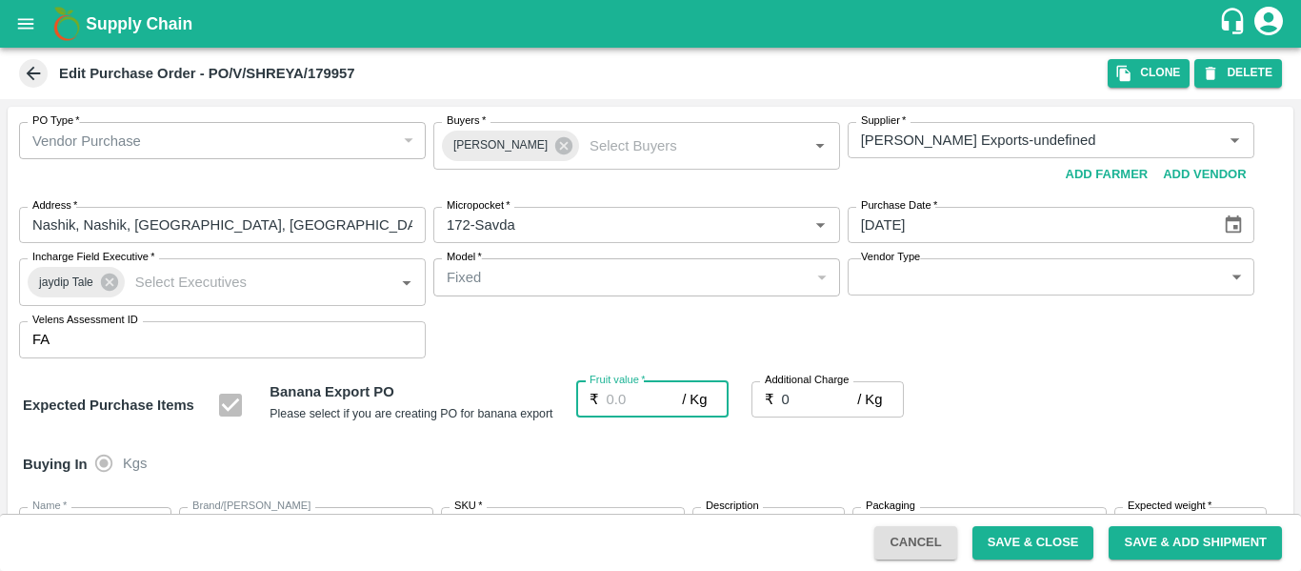
type input "1"
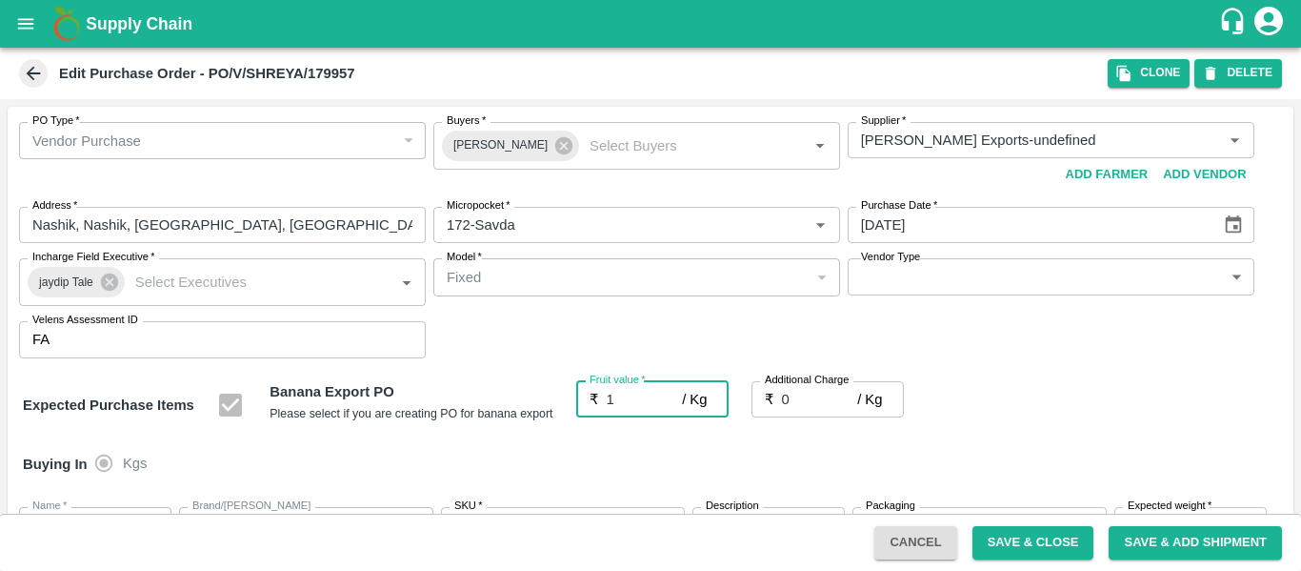
type input "1"
type input "18"
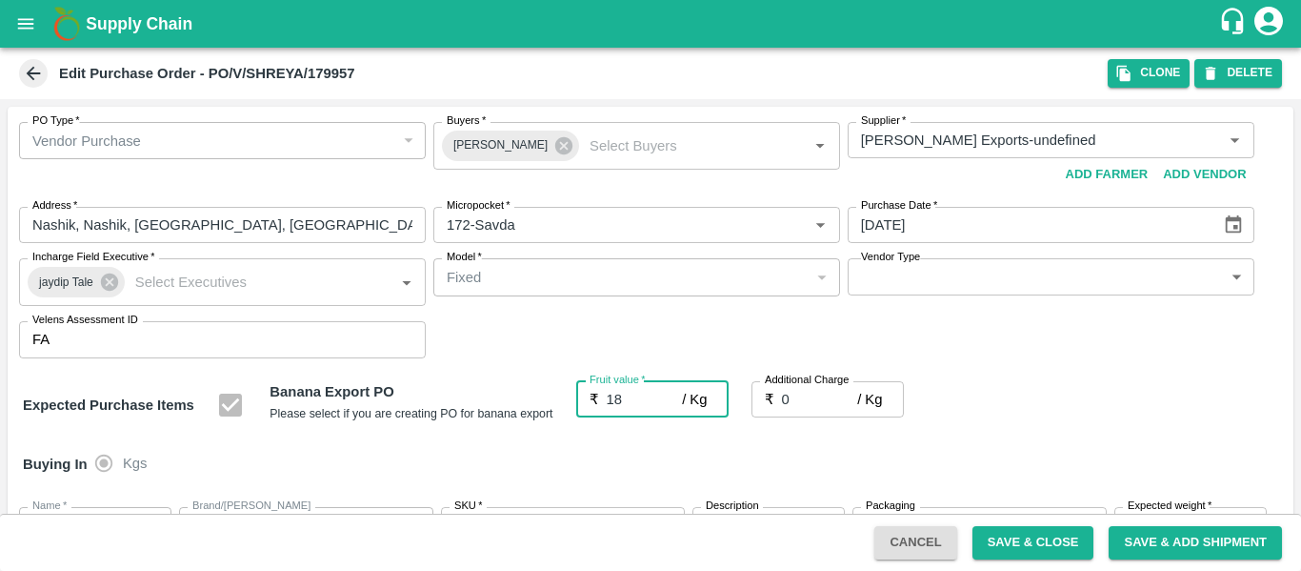
type input "18"
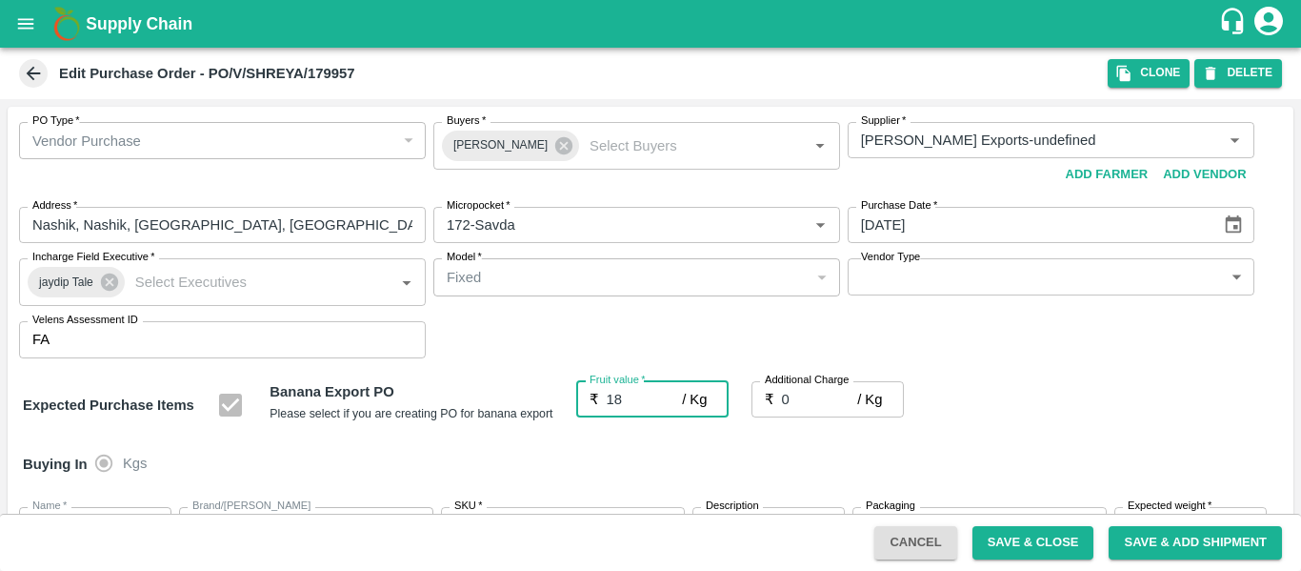
click at [823, 411] on input "0" at bounding box center [820, 399] width 76 height 36
type input "2"
type input "20"
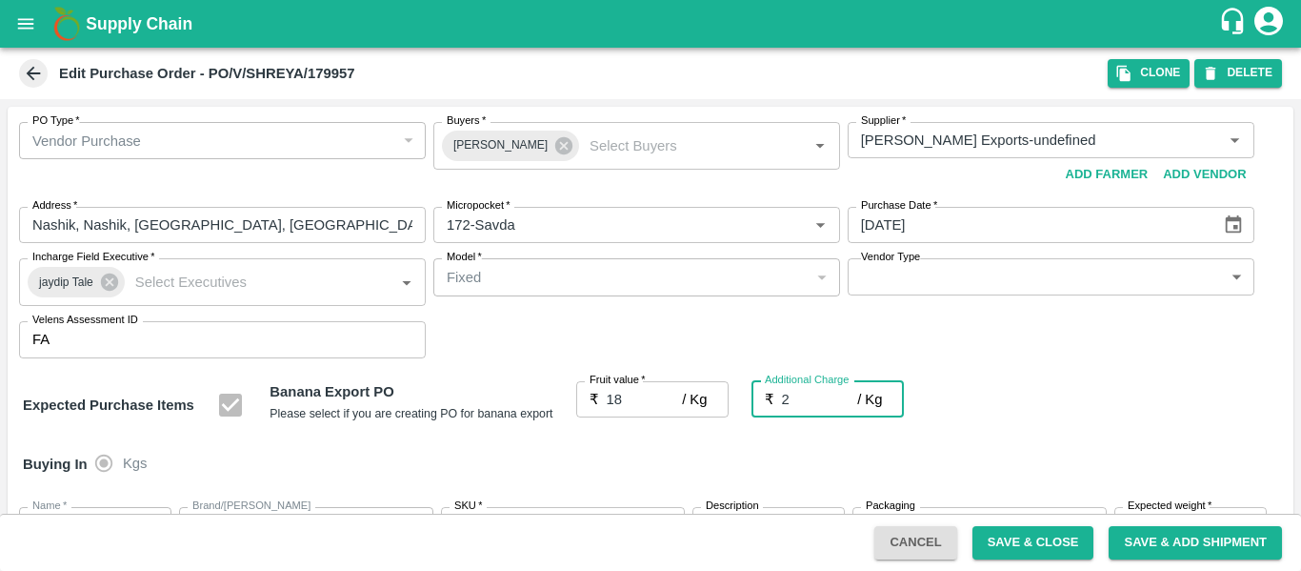
type input "20"
type input "2.7"
type input "20.7"
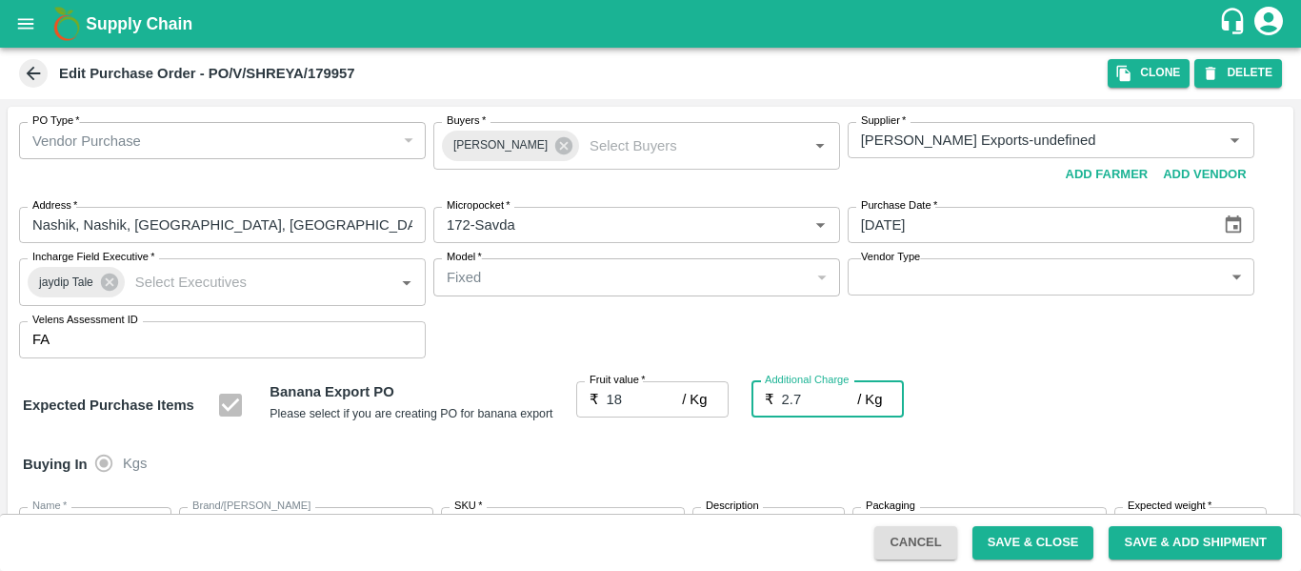
type input "20.7"
type input "2.75"
type input "20.75"
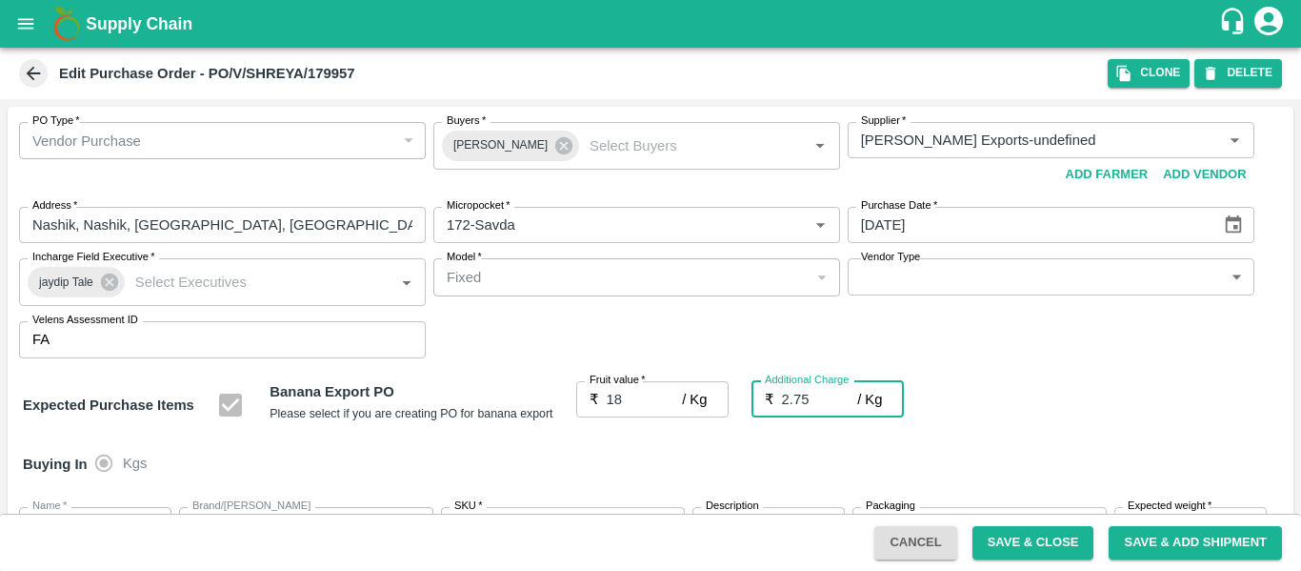
type input "20.75"
type input "2.75"
click at [974, 415] on div "Expected Purchase Items Banana Export PO Please select if you are creating PO f…" at bounding box center [651, 405] width 1256 height 49
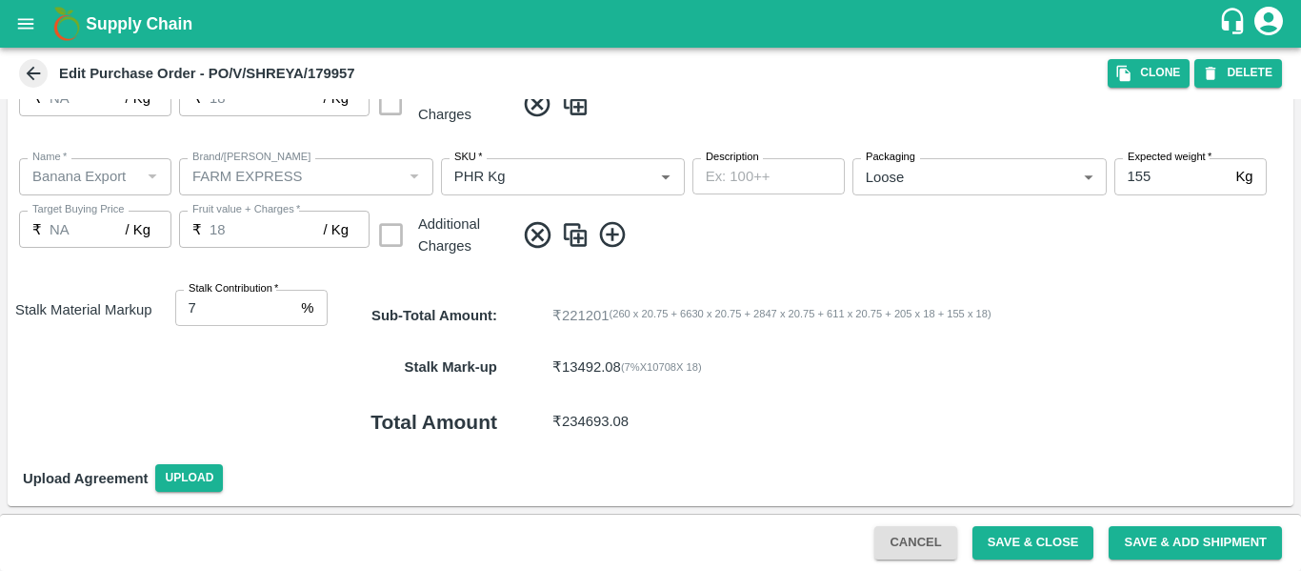
click at [1039, 560] on div "Cancel Save & Close Save & Add Shipment" at bounding box center [650, 542] width 1301 height 57
click at [1064, 541] on button "Save & Close" at bounding box center [1034, 542] width 122 height 33
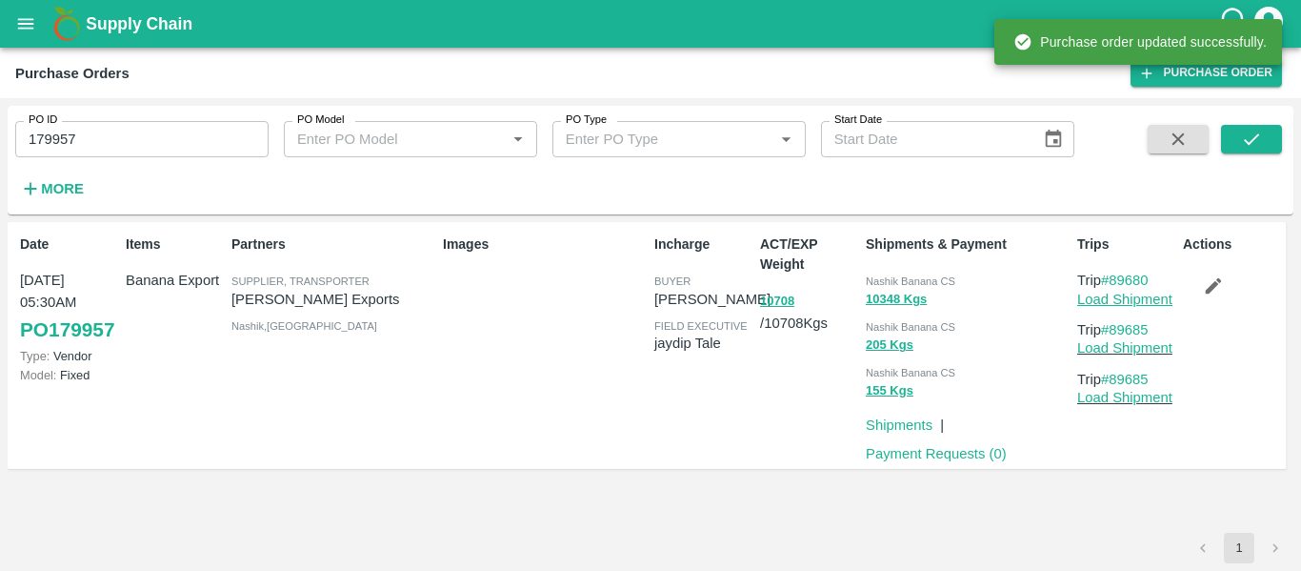
click at [1107, 292] on link "Load Shipment" at bounding box center [1125, 299] width 95 height 15
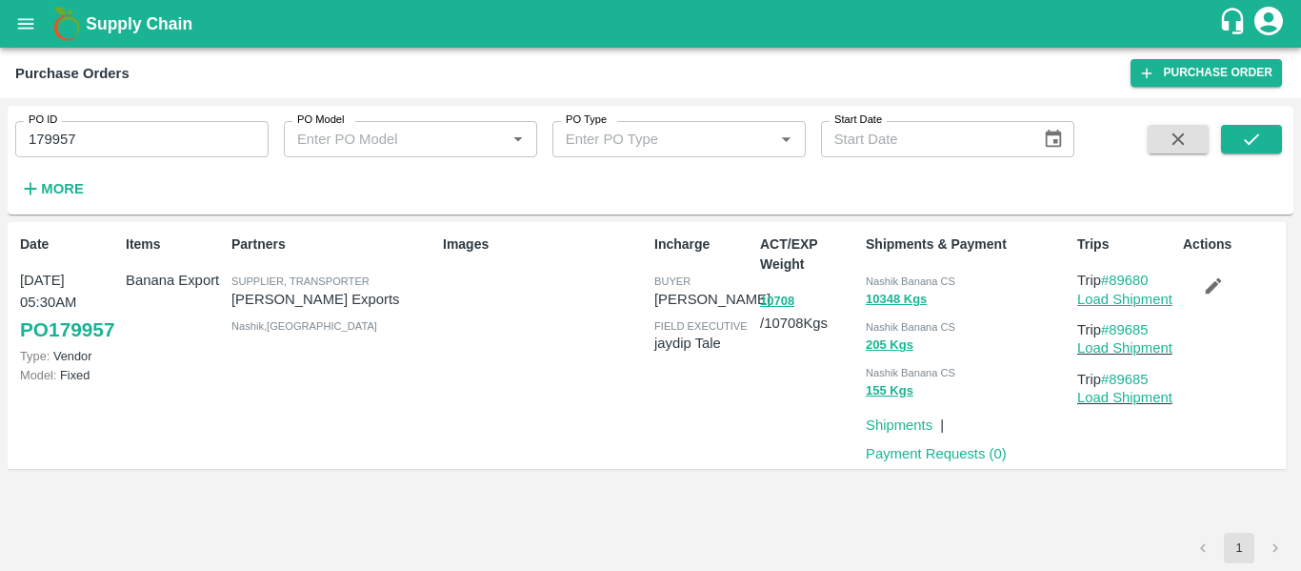
click at [1129, 296] on link "Load Shipment" at bounding box center [1125, 299] width 95 height 15
drag, startPoint x: 1166, startPoint y: 284, endPoint x: 1117, endPoint y: 285, distance: 49.6
click at [1117, 285] on p "Trip #89680" at bounding box center [1127, 280] width 98 height 21
copy link "89680"
drag, startPoint x: 1167, startPoint y: 325, endPoint x: 1114, endPoint y: 331, distance: 53.7
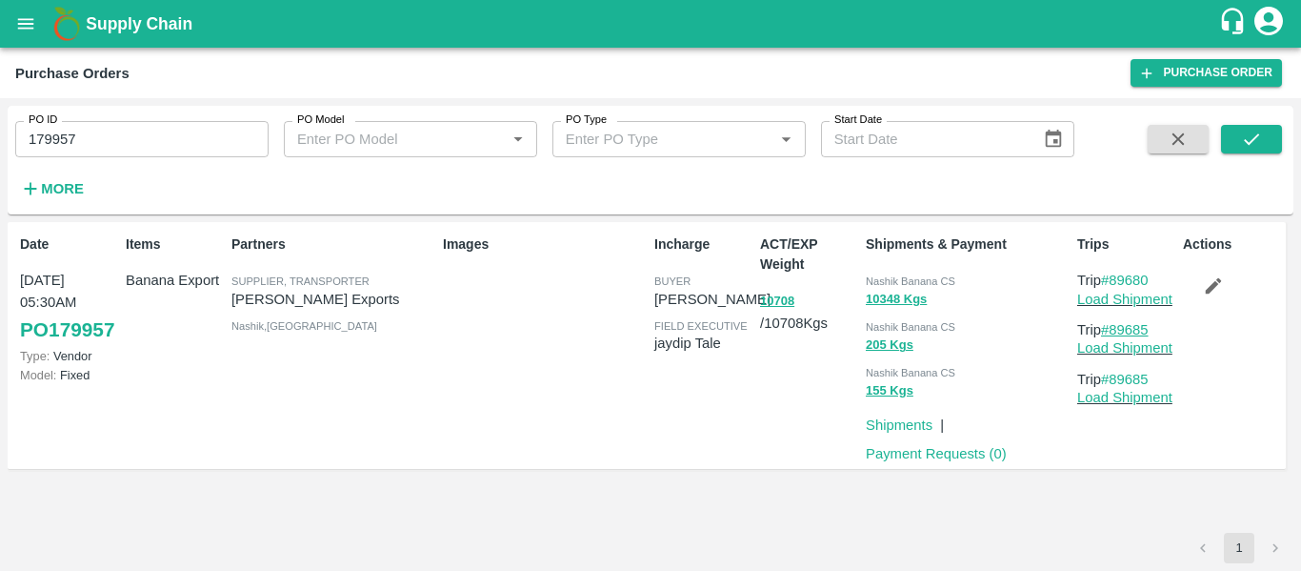
click at [1114, 331] on p "Trip #89685" at bounding box center [1127, 329] width 98 height 21
copy link "89685"
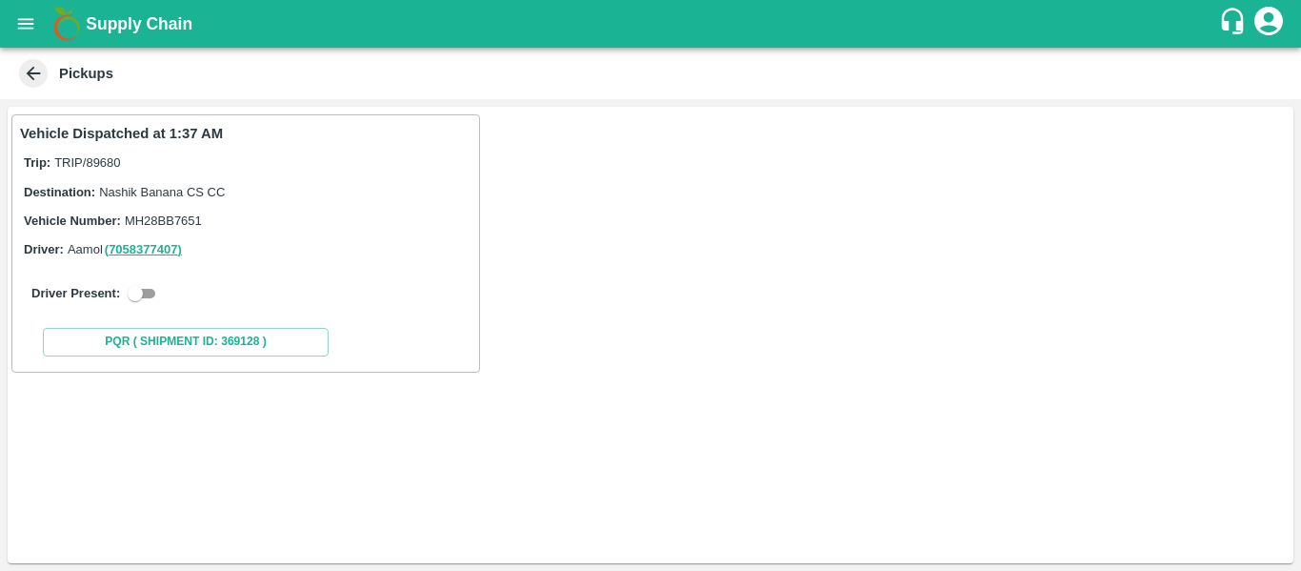
click at [148, 286] on input "checkbox" at bounding box center [135, 293] width 69 height 23
checkbox input "true"
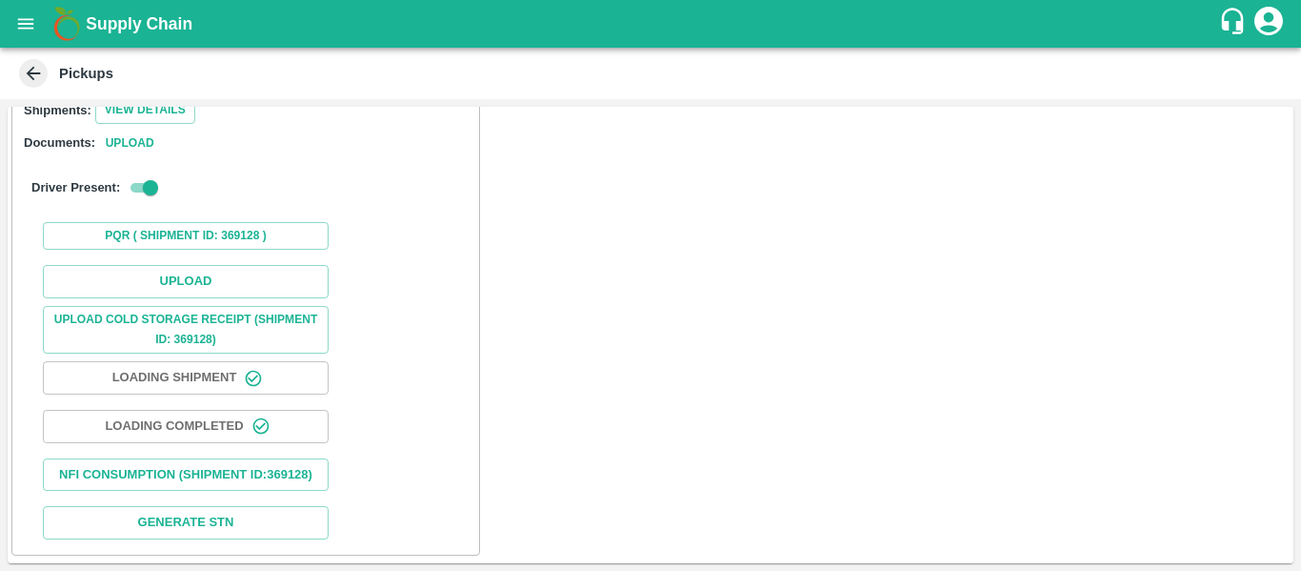
scroll to position [279, 0]
click at [191, 265] on button "Upload" at bounding box center [186, 281] width 286 height 33
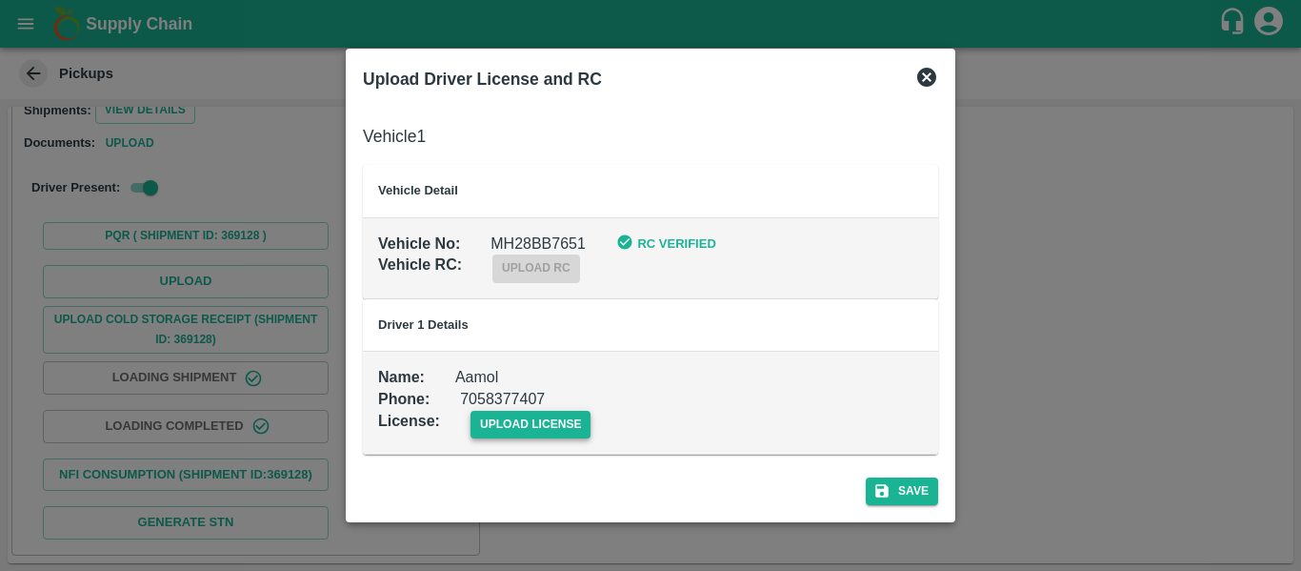
click at [526, 436] on span "upload license" at bounding box center [531, 425] width 121 height 28
click at [0, 0] on input "upload license" at bounding box center [0, 0] width 0 height 0
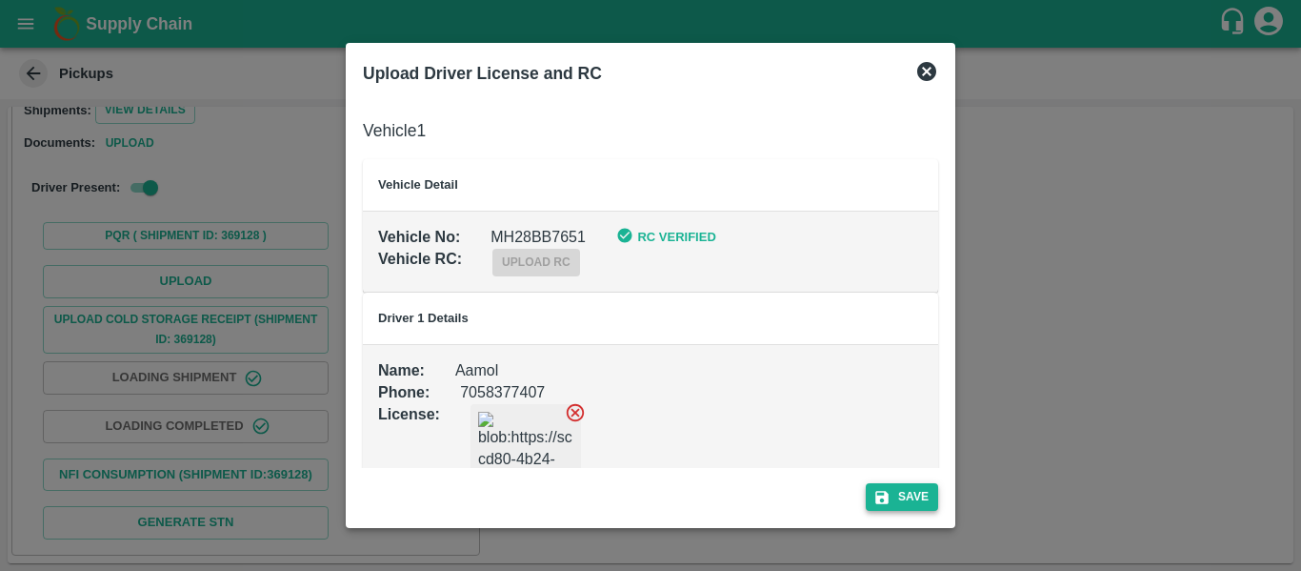
click at [906, 487] on button "Save" at bounding box center [902, 497] width 72 height 28
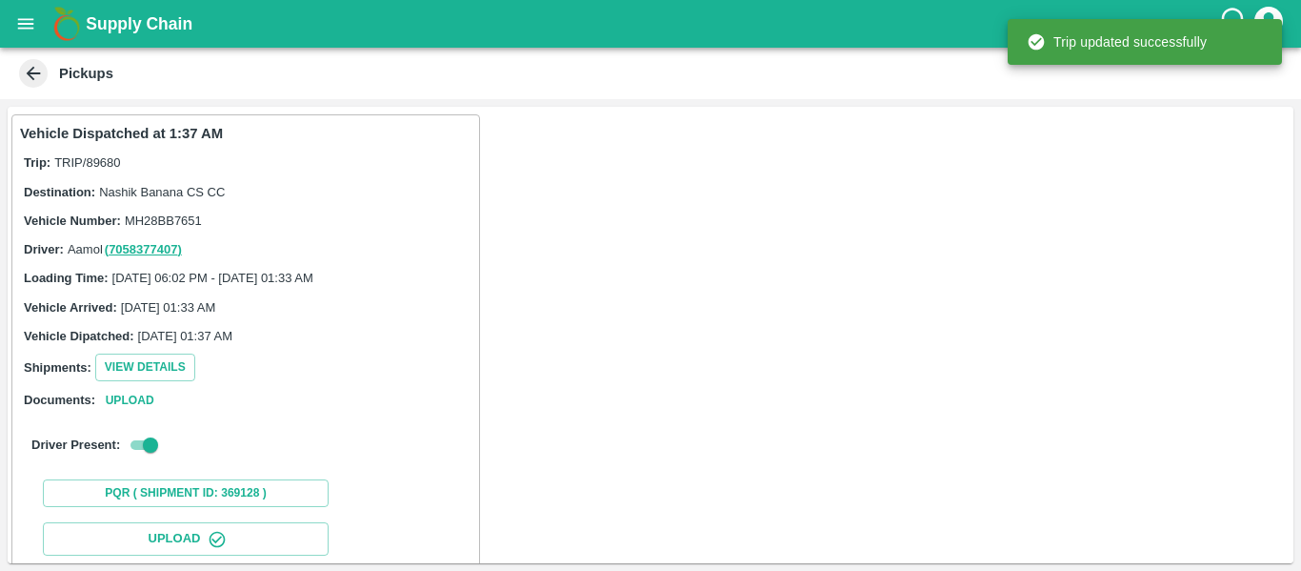
scroll to position [328, 0]
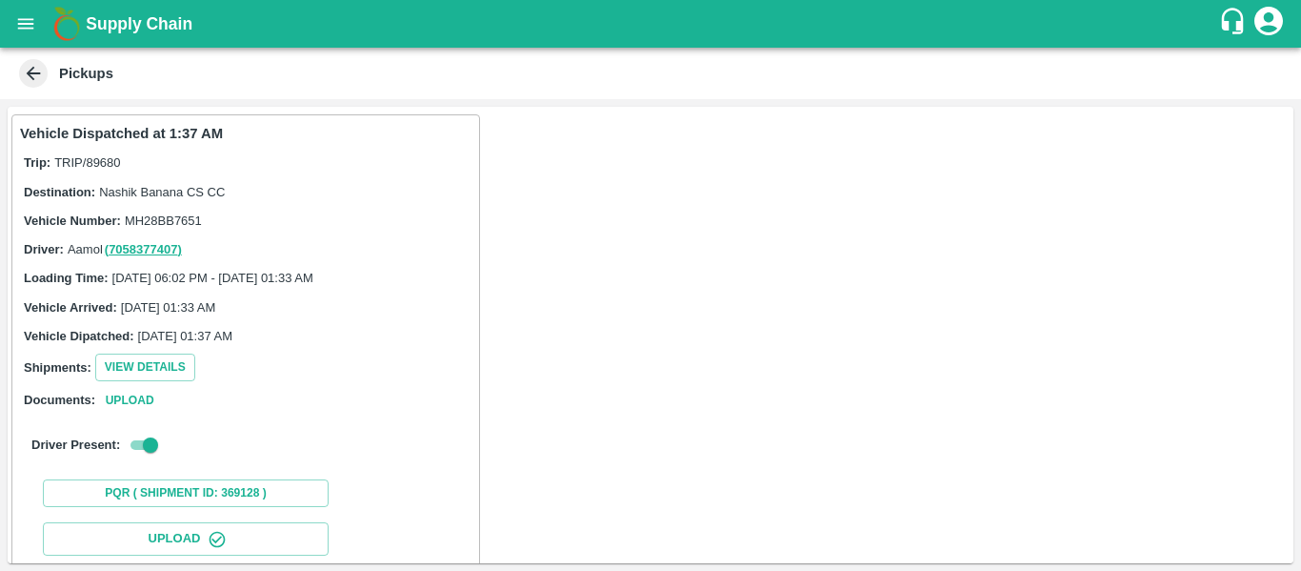
scroll to position [328, 0]
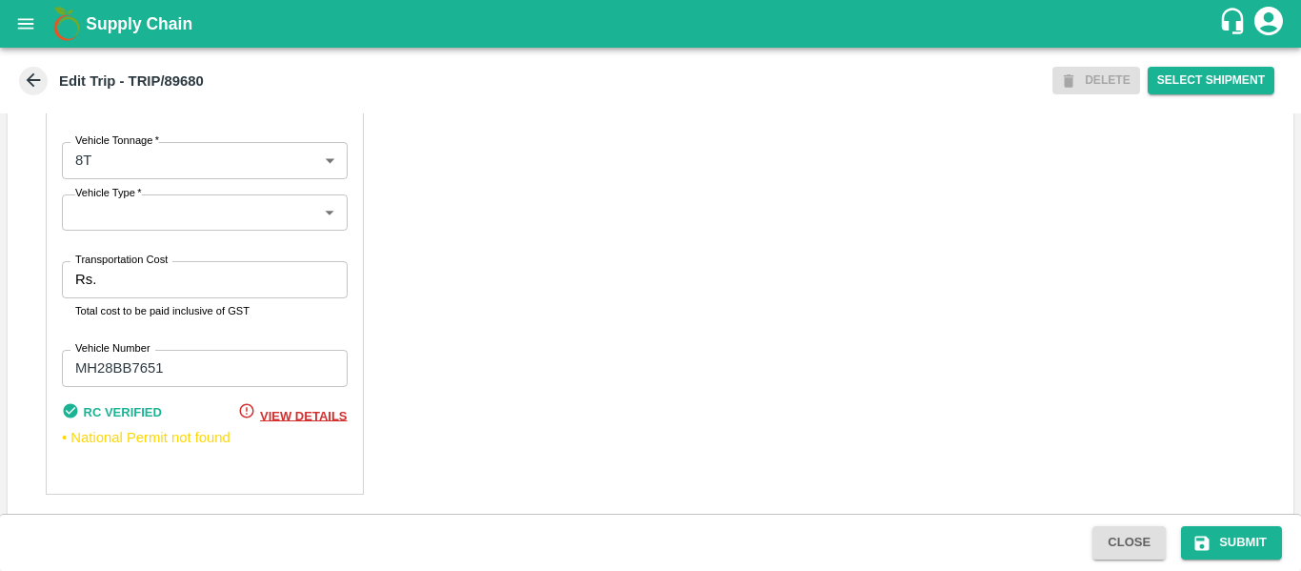
scroll to position [1462, 0]
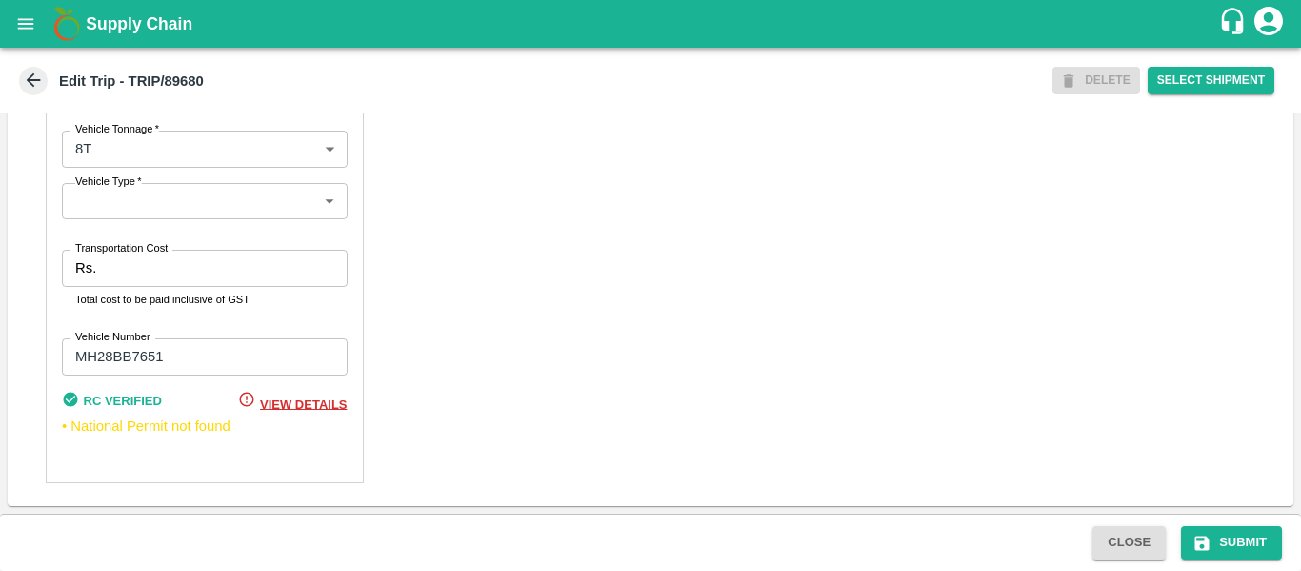
click at [137, 288] on div "Transportation Cost Rs. Transportation Cost Total cost to be paid inclusive of …" at bounding box center [205, 279] width 286 height 58
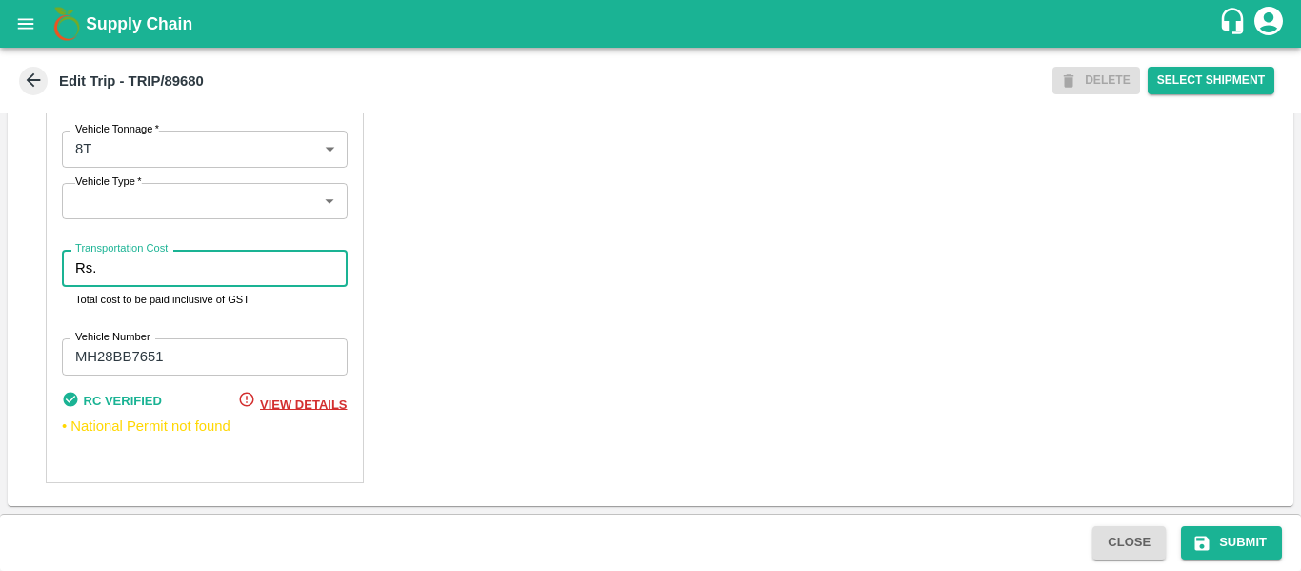
click at [109, 265] on input "Transportation Cost" at bounding box center [225, 268] width 243 height 36
type input "10000"
click at [1252, 540] on button "Submit" at bounding box center [1231, 542] width 101 height 33
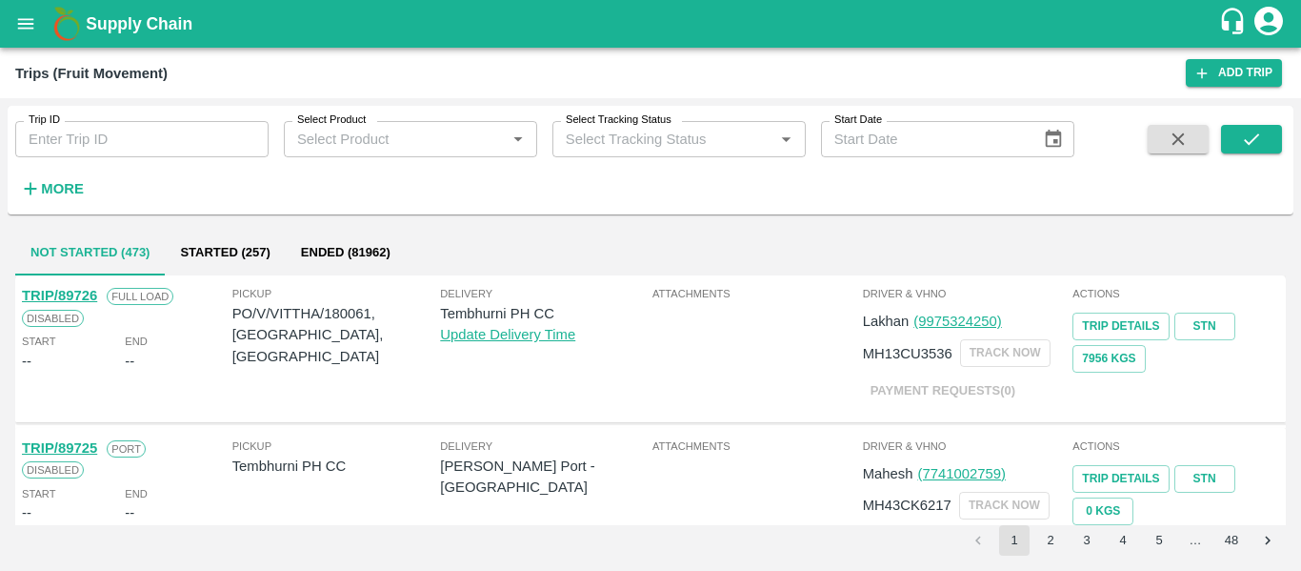
click at [121, 144] on input "Trip ID" at bounding box center [141, 139] width 253 height 36
paste input "89685"
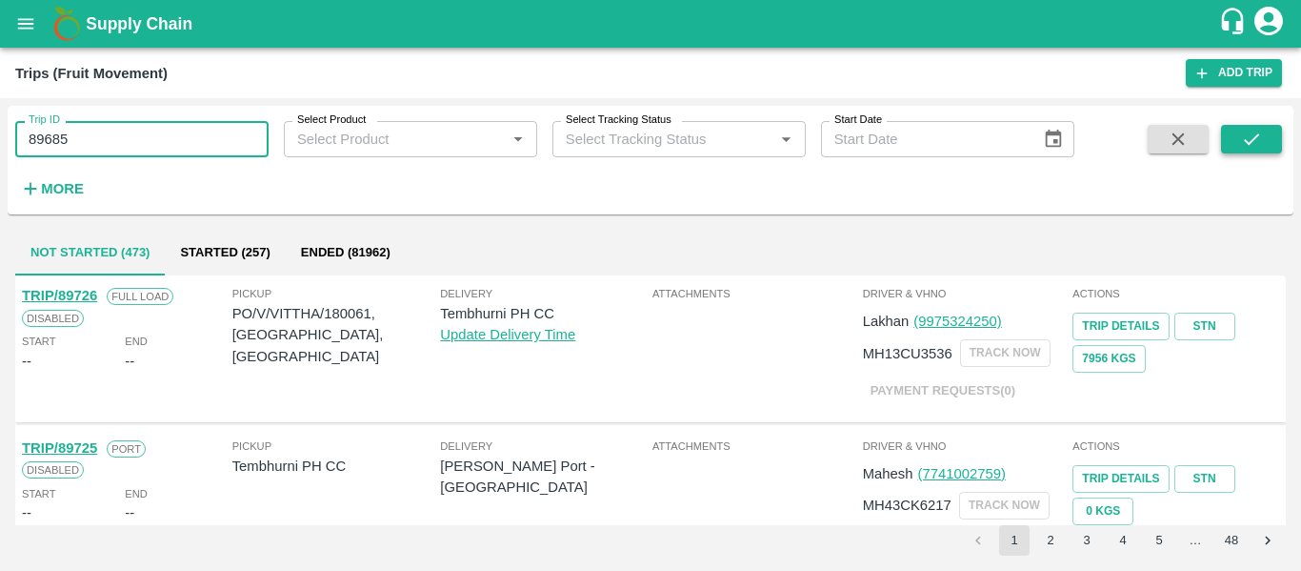
type input "89685"
click at [1223, 143] on button "submit" at bounding box center [1251, 139] width 61 height 29
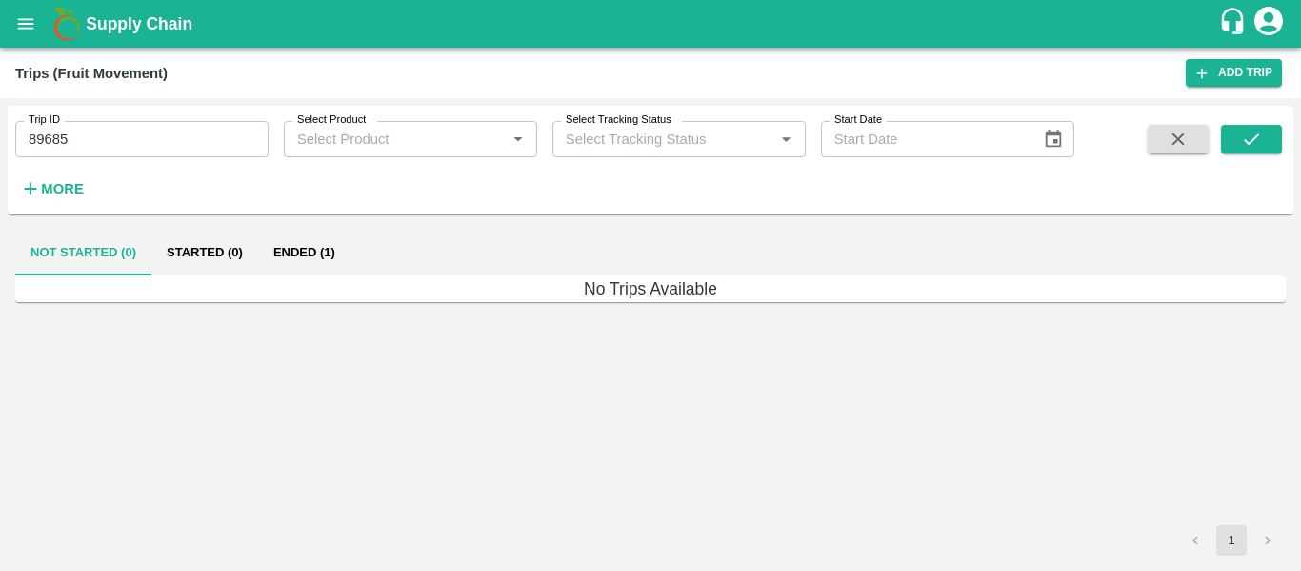
click at [276, 252] on button "Ended (1)" at bounding box center [304, 253] width 92 height 46
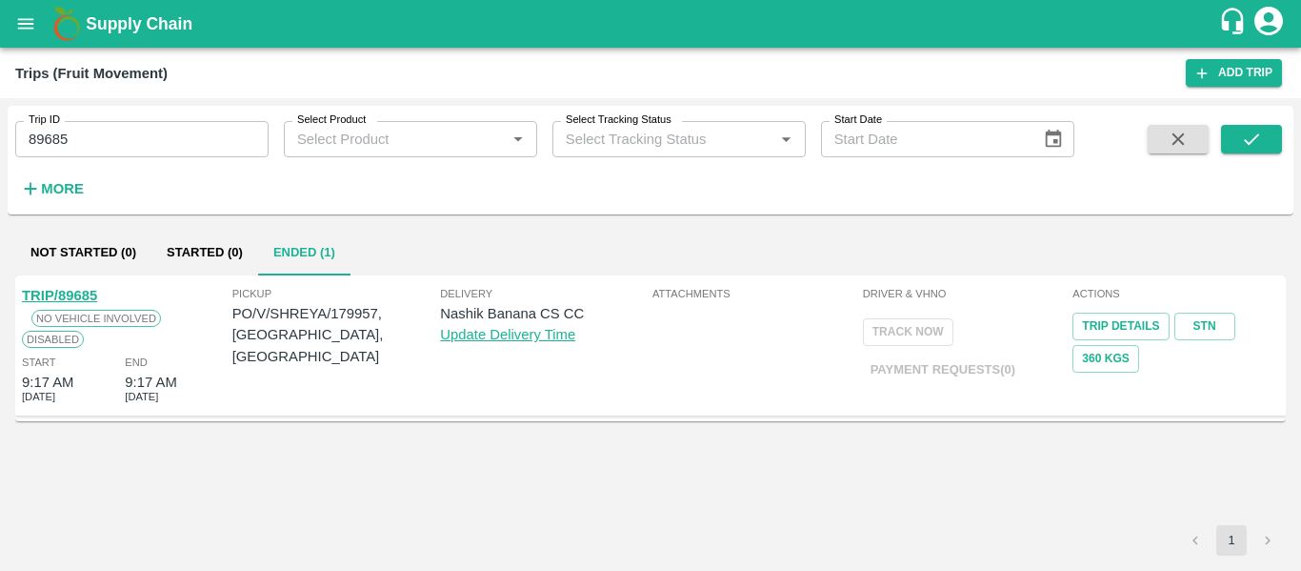
click at [68, 291] on link "TRIP/89685" at bounding box center [59, 295] width 75 height 15
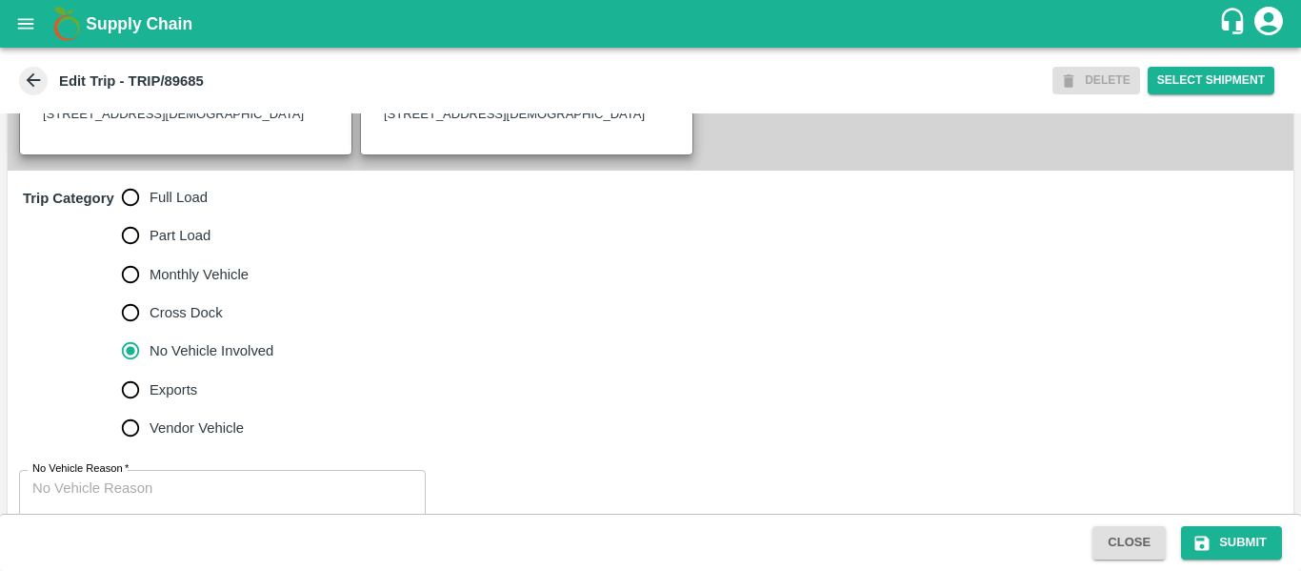
scroll to position [520, 0]
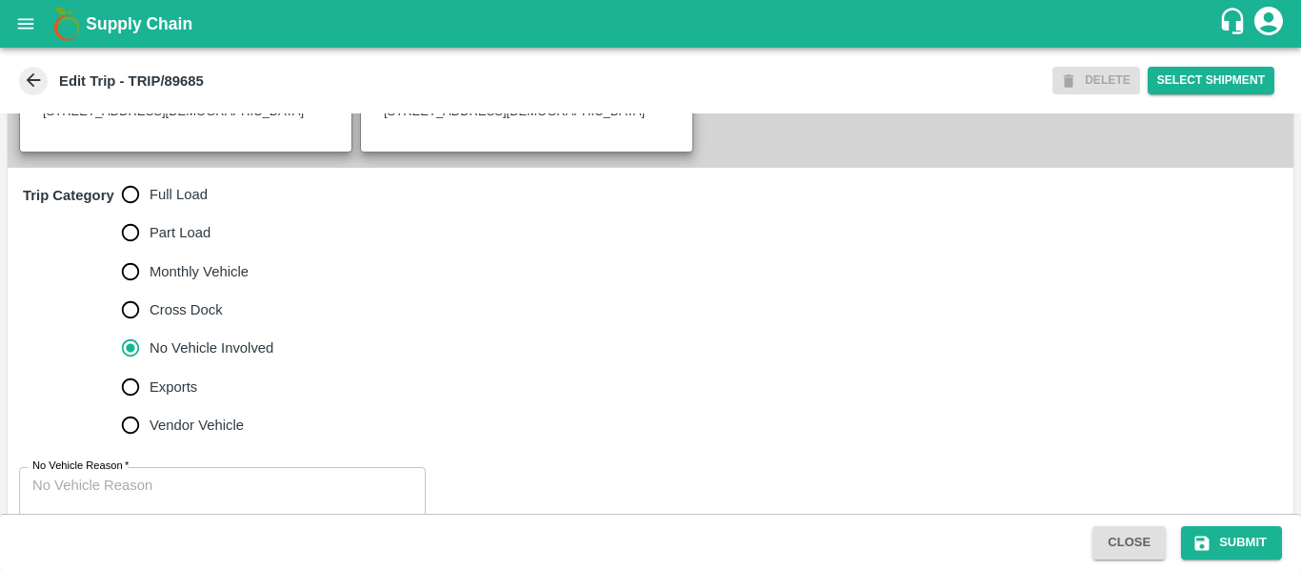
click at [201, 205] on span "Full Load" at bounding box center [179, 194] width 58 height 21
click at [150, 213] on input "Full Load" at bounding box center [130, 194] width 38 height 38
radio input "true"
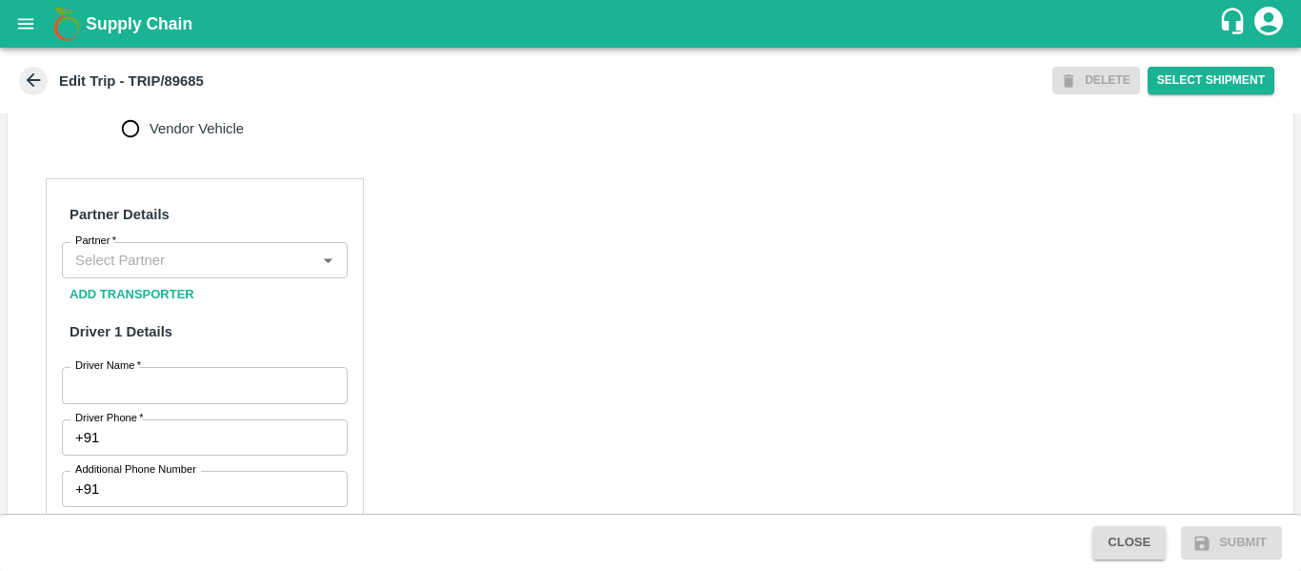
scroll to position [817, 0]
click at [70, 263] on div "Partner" at bounding box center [205, 259] width 286 height 36
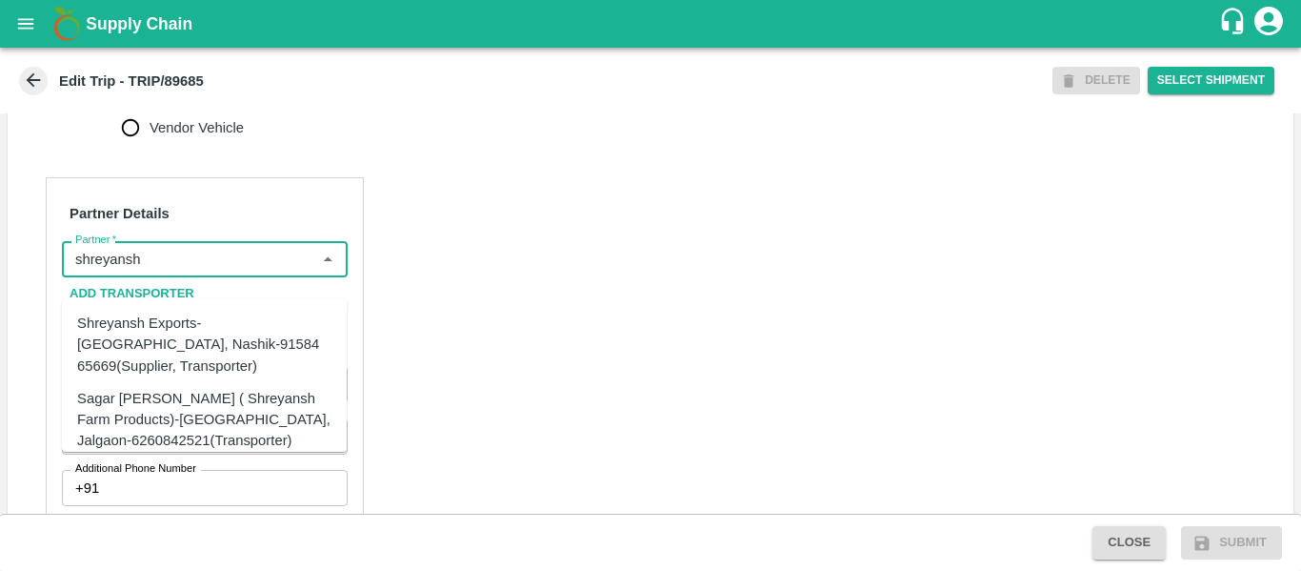
click at [153, 348] on div "Shreyansh Exports-Nashik, Nashik-91584 65669(Supplier, Transporter)" at bounding box center [204, 344] width 254 height 64
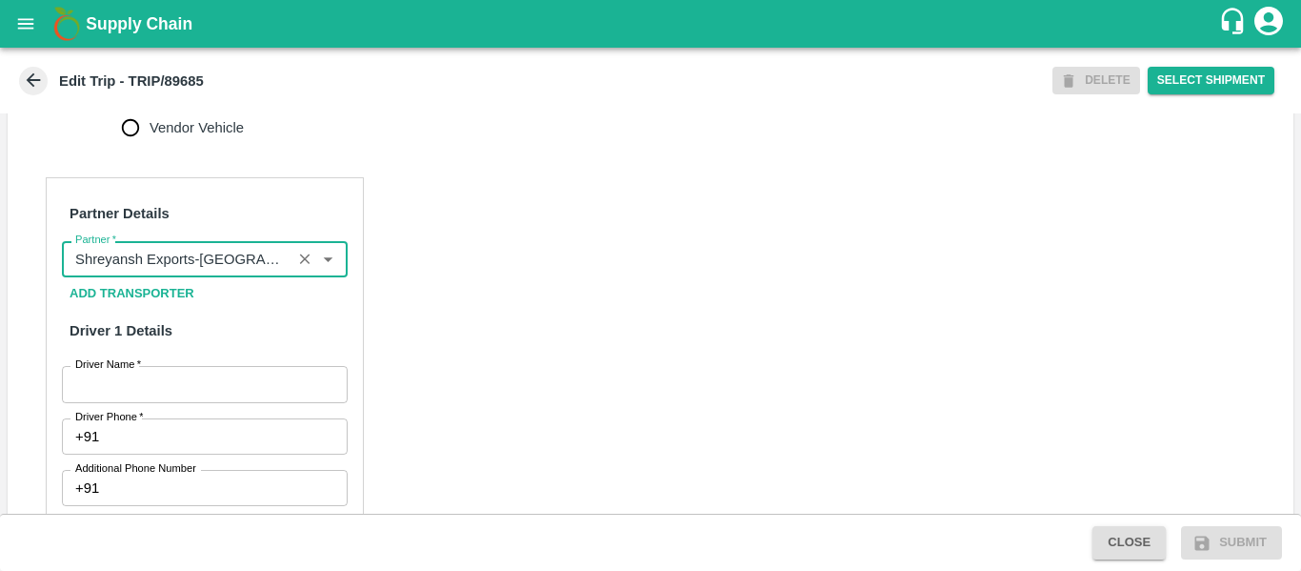
type input "Shreyansh Exports-Nashik, Nashik-91584 65669(Supplier, Transporter)"
click at [194, 398] on input "Driver Name   *" at bounding box center [205, 384] width 286 height 36
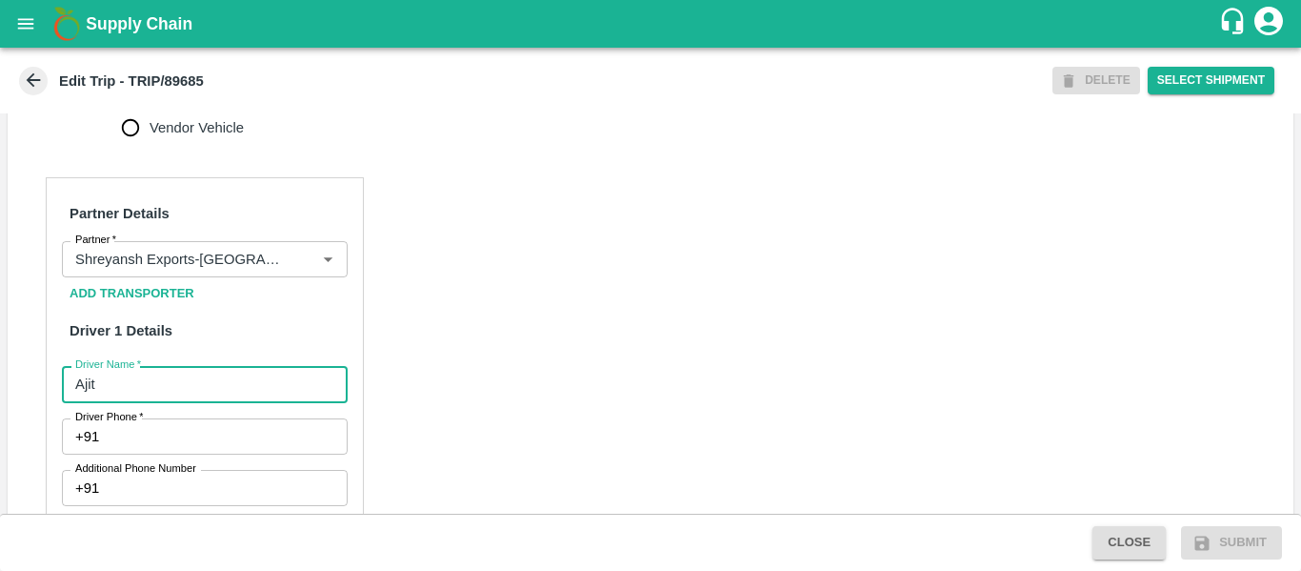
type input "Ajit"
click at [196, 449] on input "Driver Phone   *" at bounding box center [227, 436] width 240 height 36
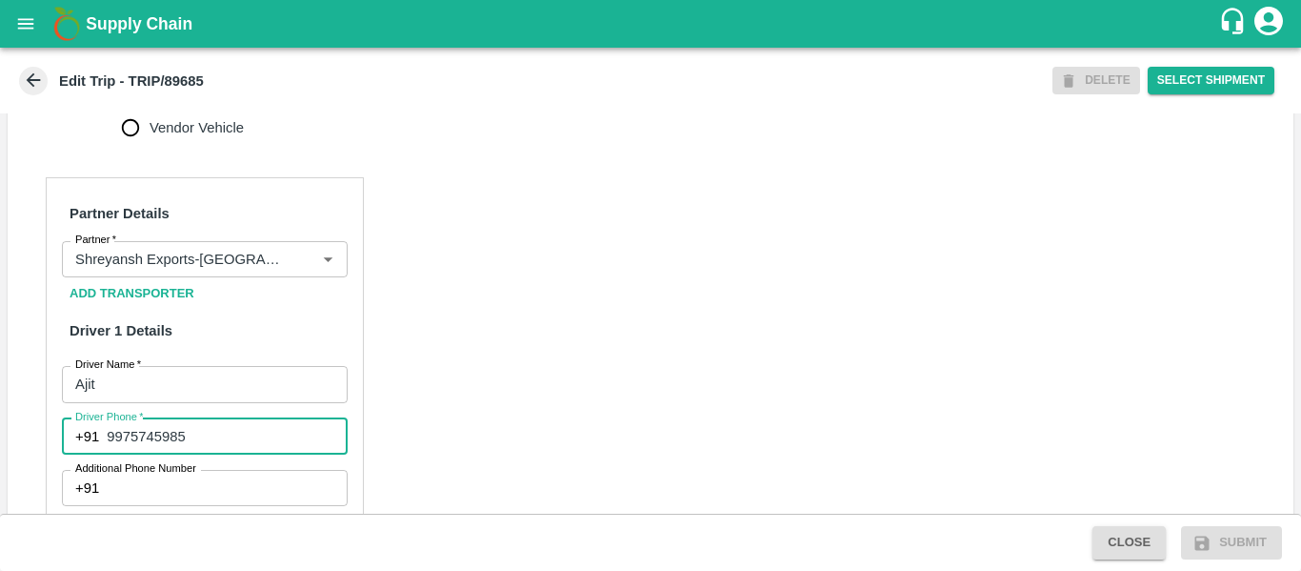
type input "9975745985"
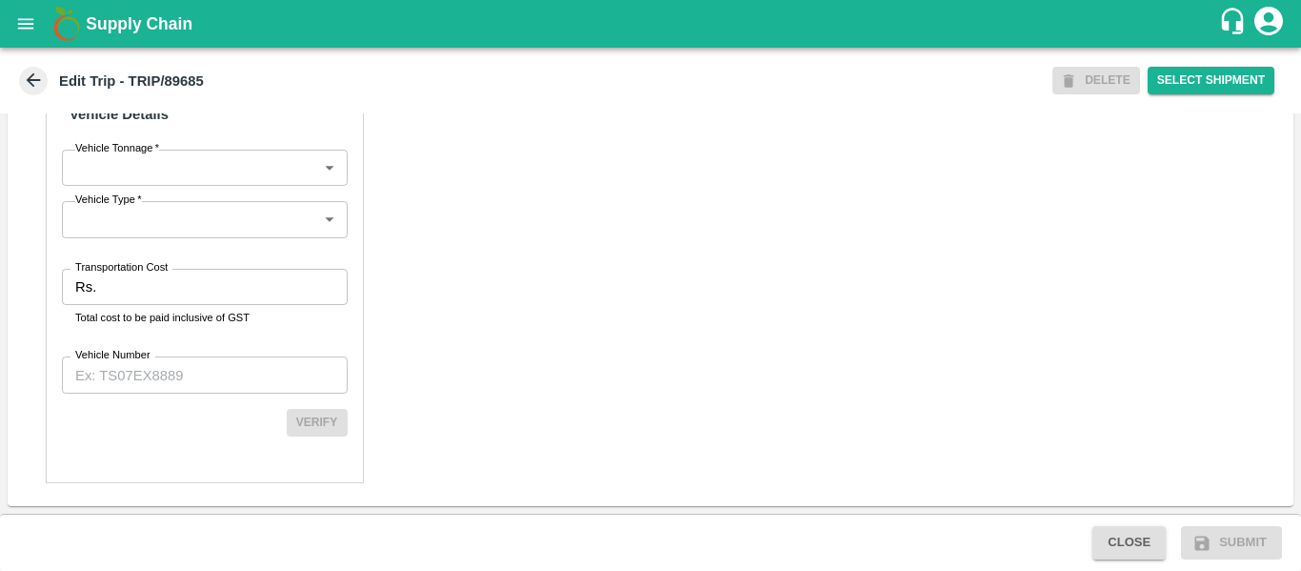
click at [164, 305] on input "Transportation Cost" at bounding box center [225, 287] width 243 height 36
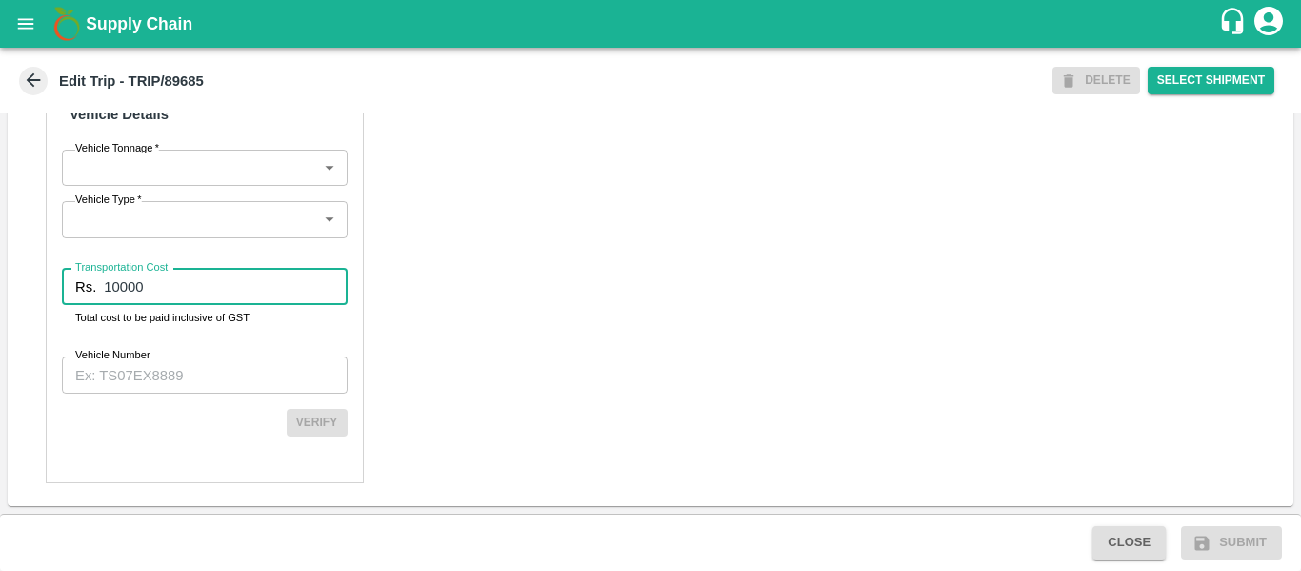
type input "10000"
click at [204, 372] on input "Vehicle Number" at bounding box center [205, 374] width 286 height 36
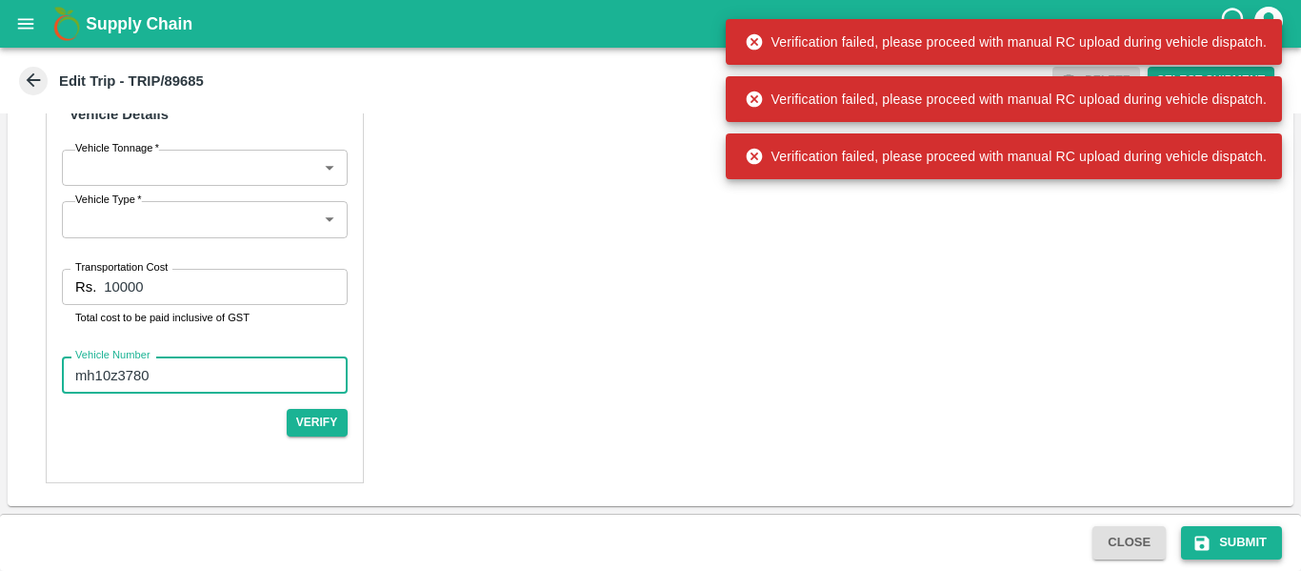
type input "mh10z3780"
click at [1246, 538] on button "Submit" at bounding box center [1231, 542] width 101 height 33
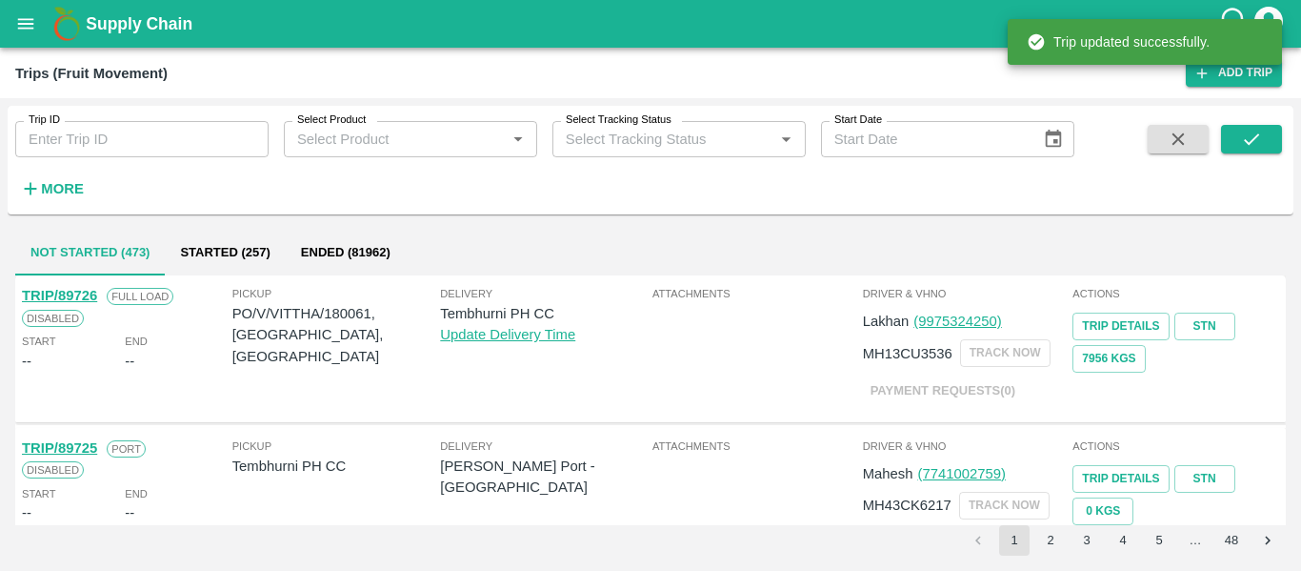
click at [156, 152] on input "Trip ID" at bounding box center [141, 139] width 253 height 36
paste input "89685"
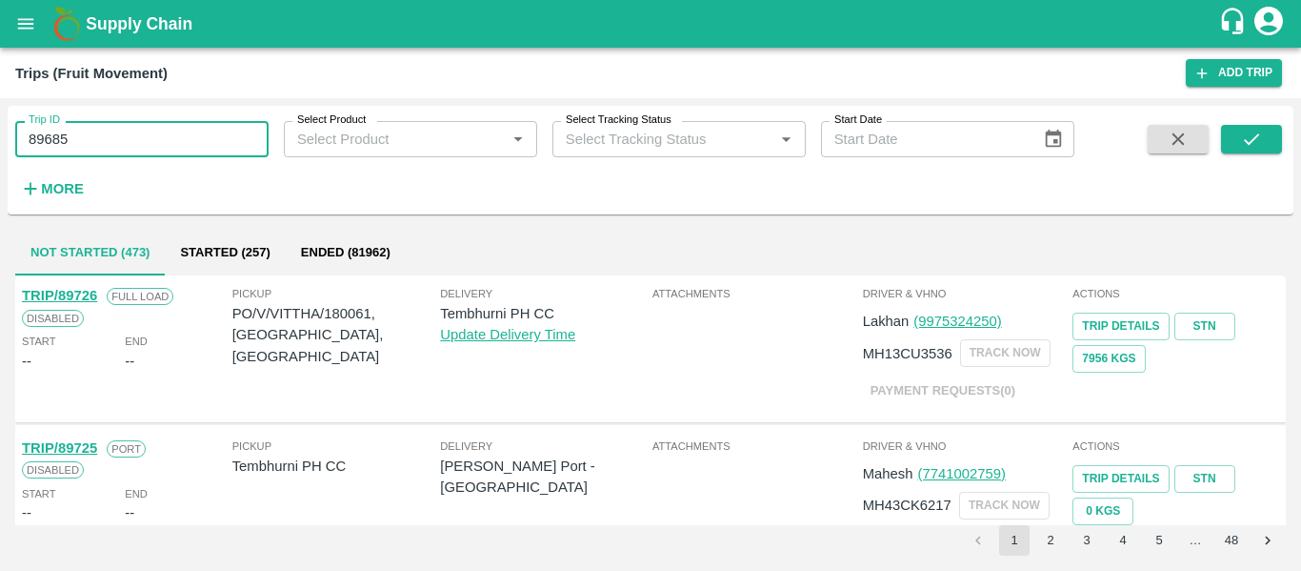
type input "89685"
click at [1254, 155] on span at bounding box center [1251, 164] width 61 height 78
click at [1235, 148] on button "submit" at bounding box center [1251, 139] width 61 height 29
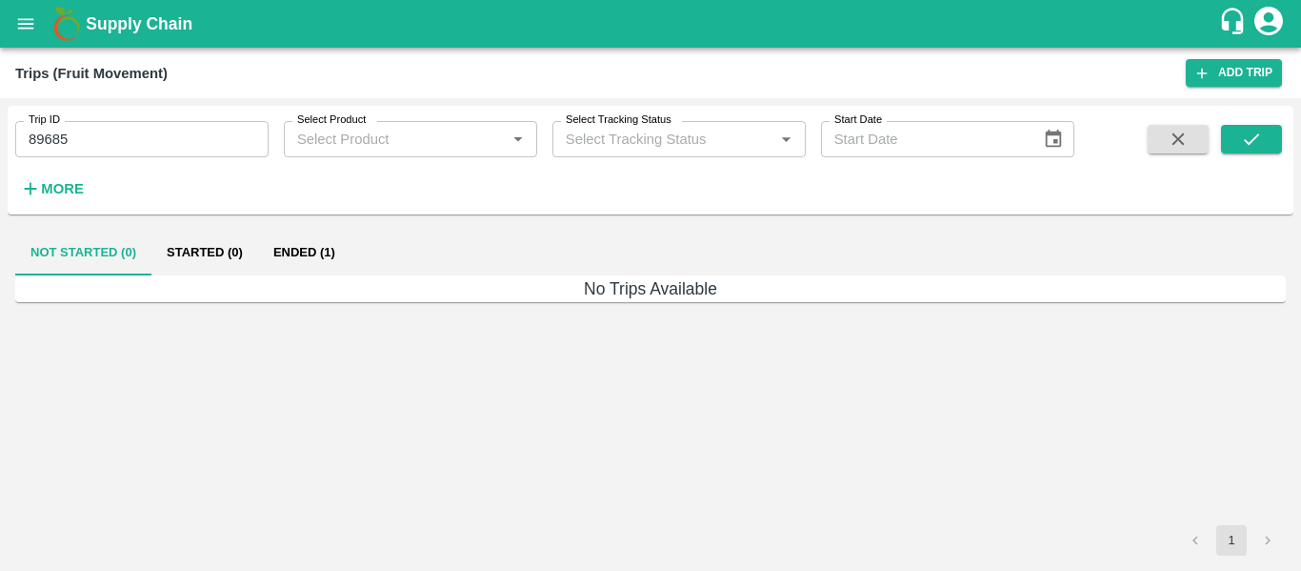
click at [327, 251] on button "Ended (1)" at bounding box center [304, 253] width 92 height 46
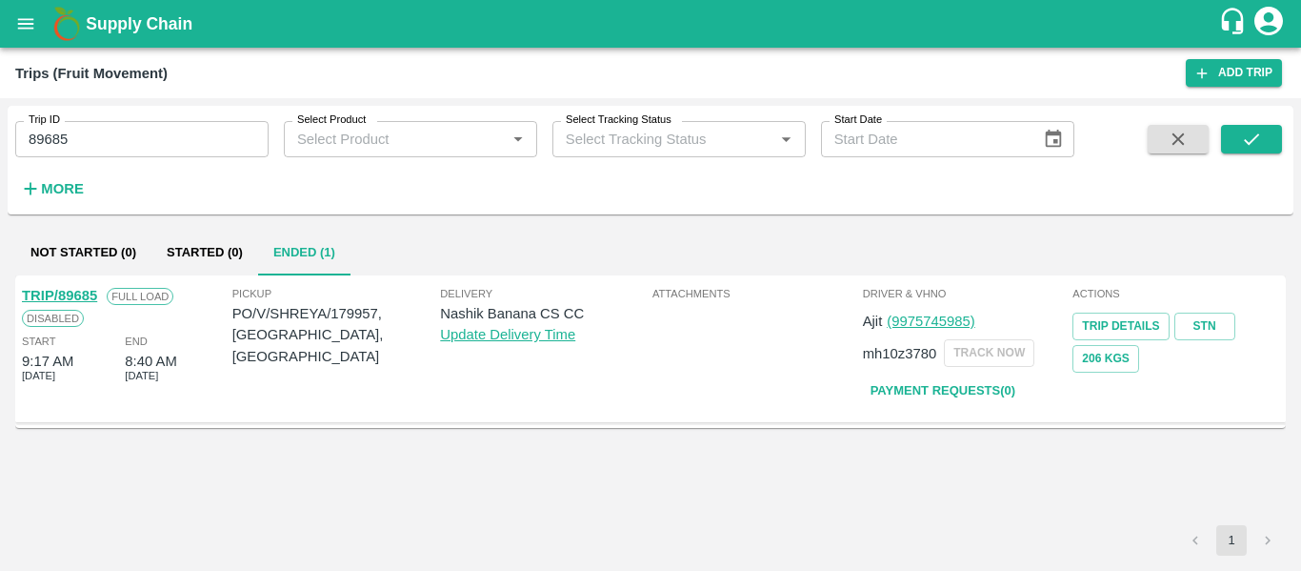
click at [85, 289] on link "TRIP/89685" at bounding box center [59, 295] width 75 height 15
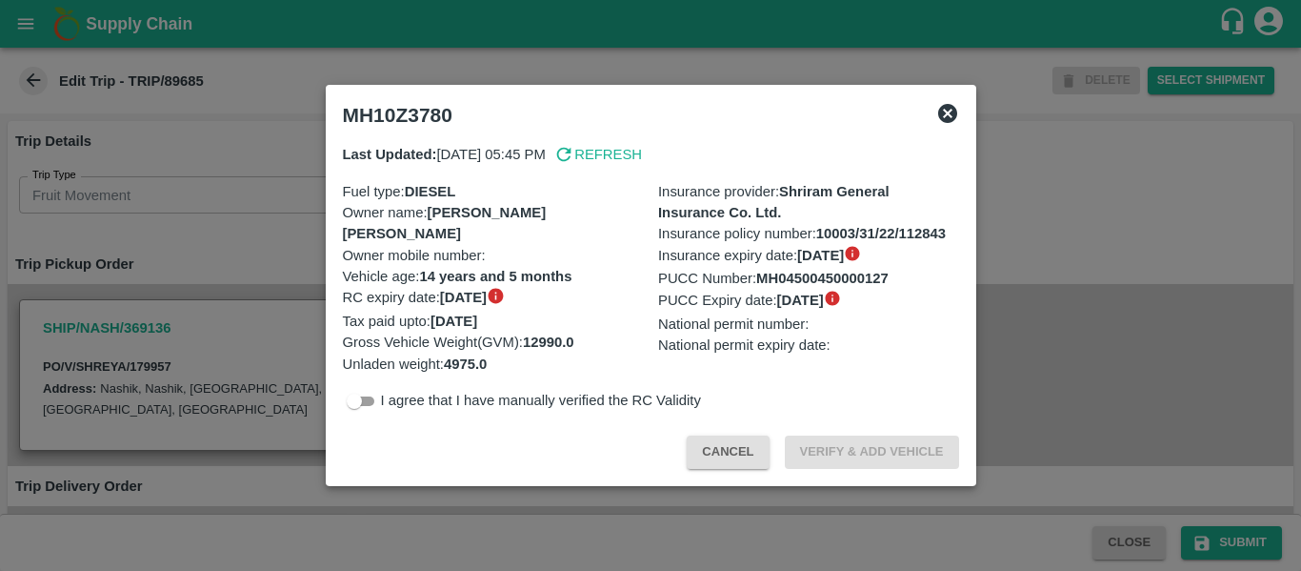
click at [166, 331] on div at bounding box center [650, 285] width 1301 height 571
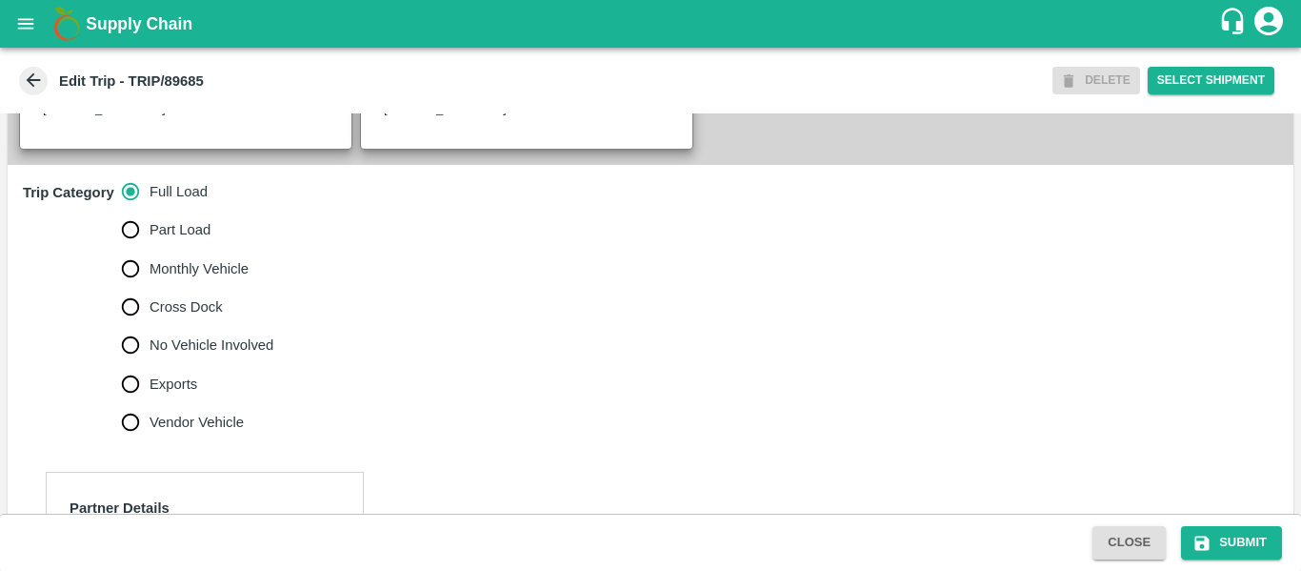
click at [208, 355] on span "No Vehicle Involved" at bounding box center [212, 344] width 124 height 21
click at [150, 364] on input "No Vehicle Involved" at bounding box center [130, 345] width 38 height 38
radio input "true"
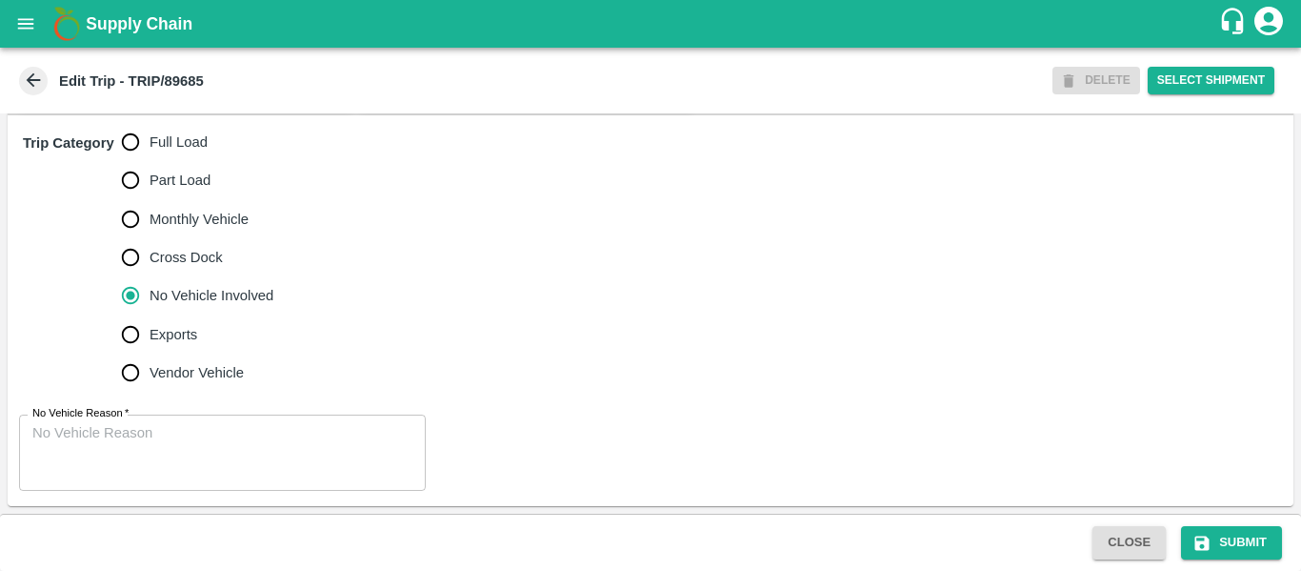
click at [181, 469] on textarea "No Vehicle Reason   *" at bounding box center [222, 453] width 380 height 60
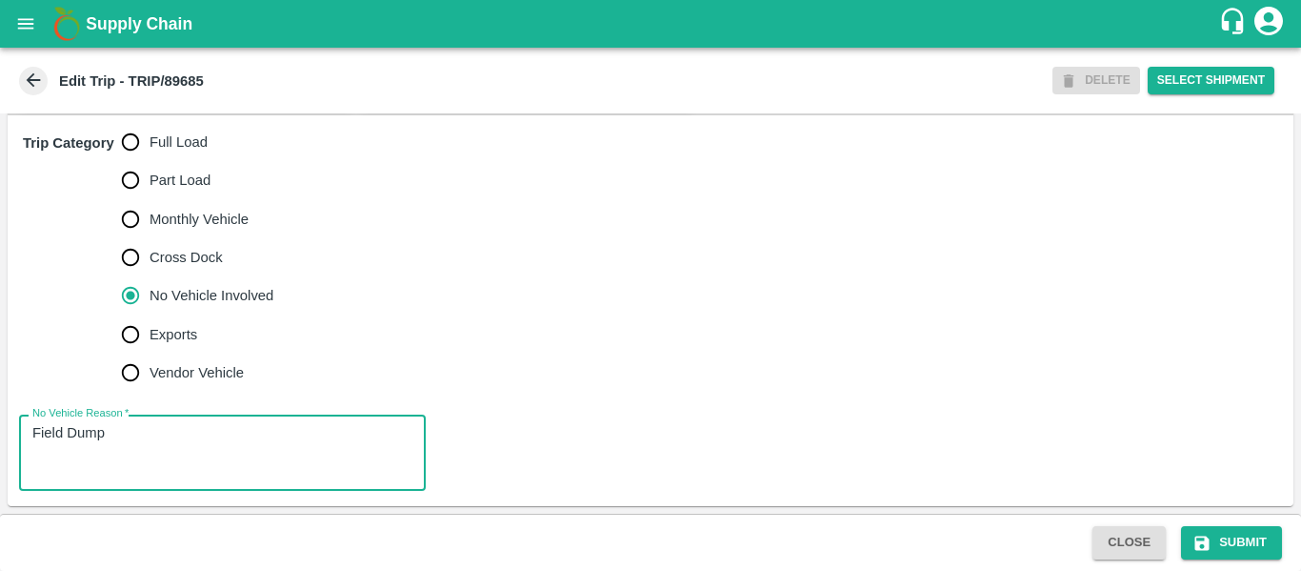
type textarea "Field Dump"
click at [1179, 524] on div "Close Submit" at bounding box center [650, 542] width 1301 height 57
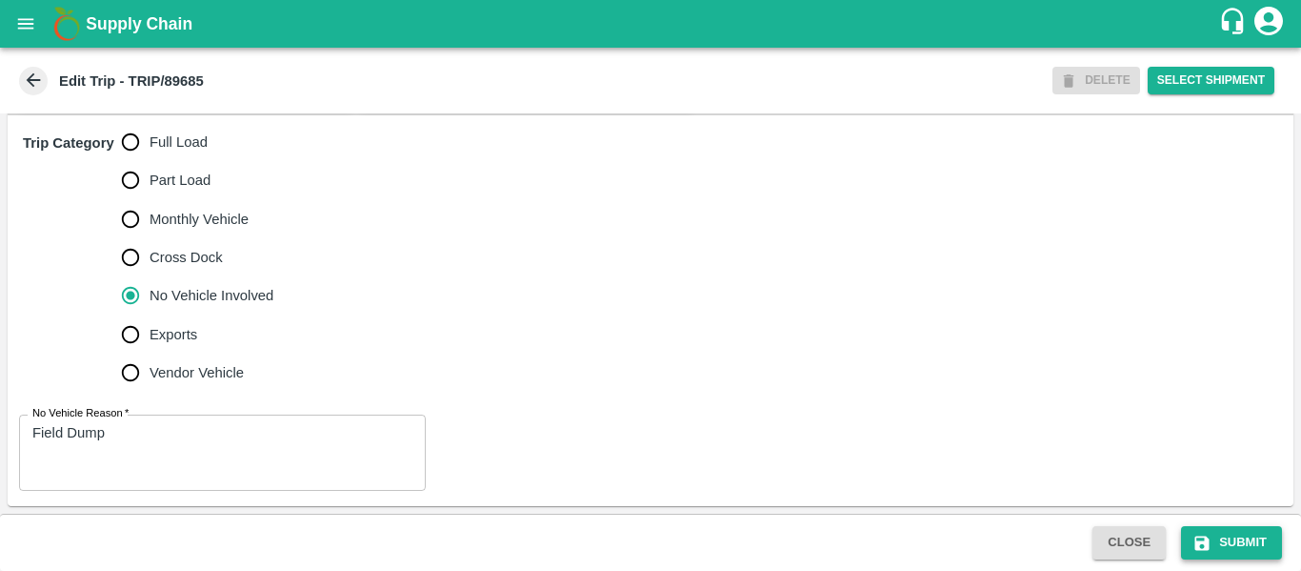
click at [1207, 534] on icon "submit" at bounding box center [1202, 543] width 19 height 19
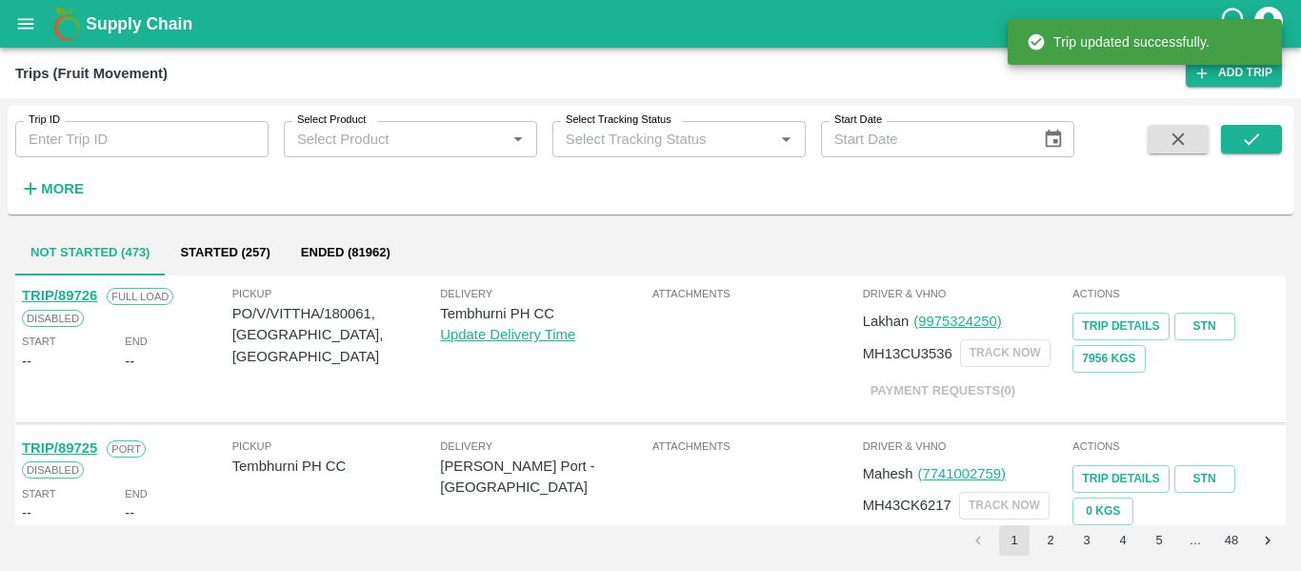
click at [74, 132] on input "Trip ID" at bounding box center [141, 139] width 253 height 36
paste input "89678"
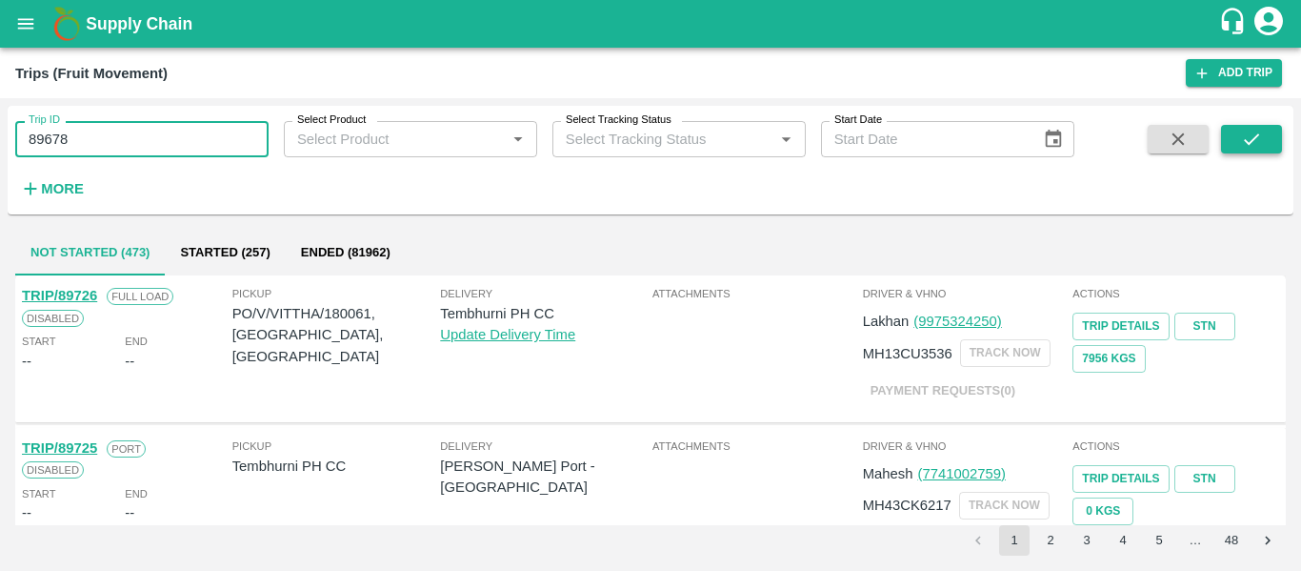
type input "89678"
click at [1263, 136] on button "submit" at bounding box center [1251, 139] width 61 height 29
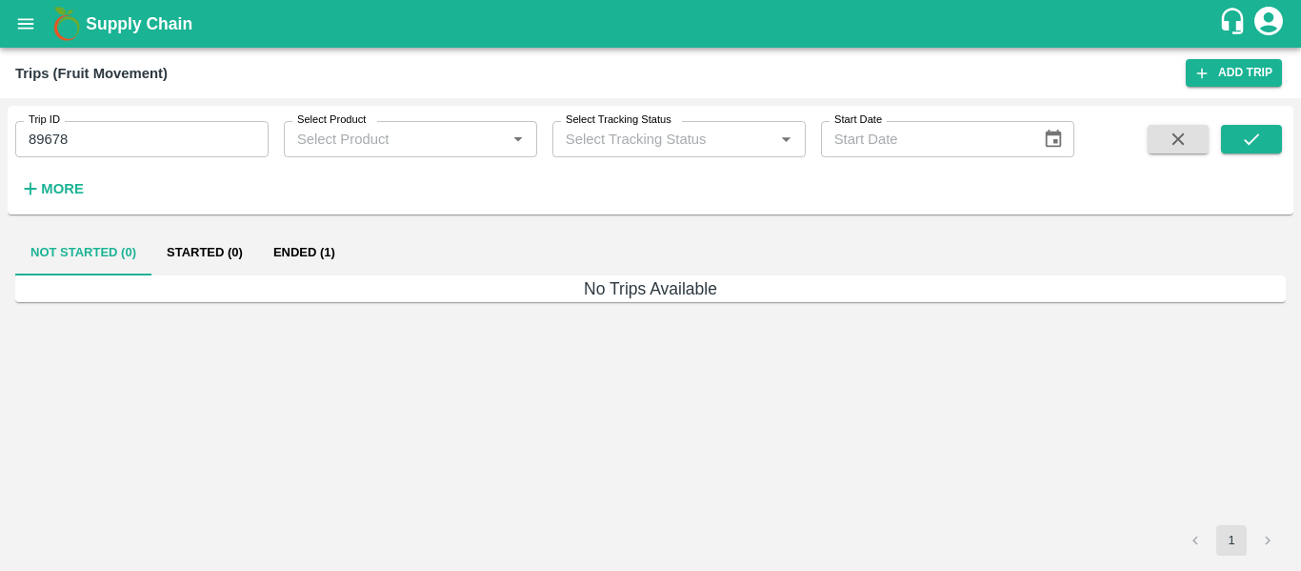
click at [319, 244] on button "Ended (1)" at bounding box center [304, 253] width 92 height 46
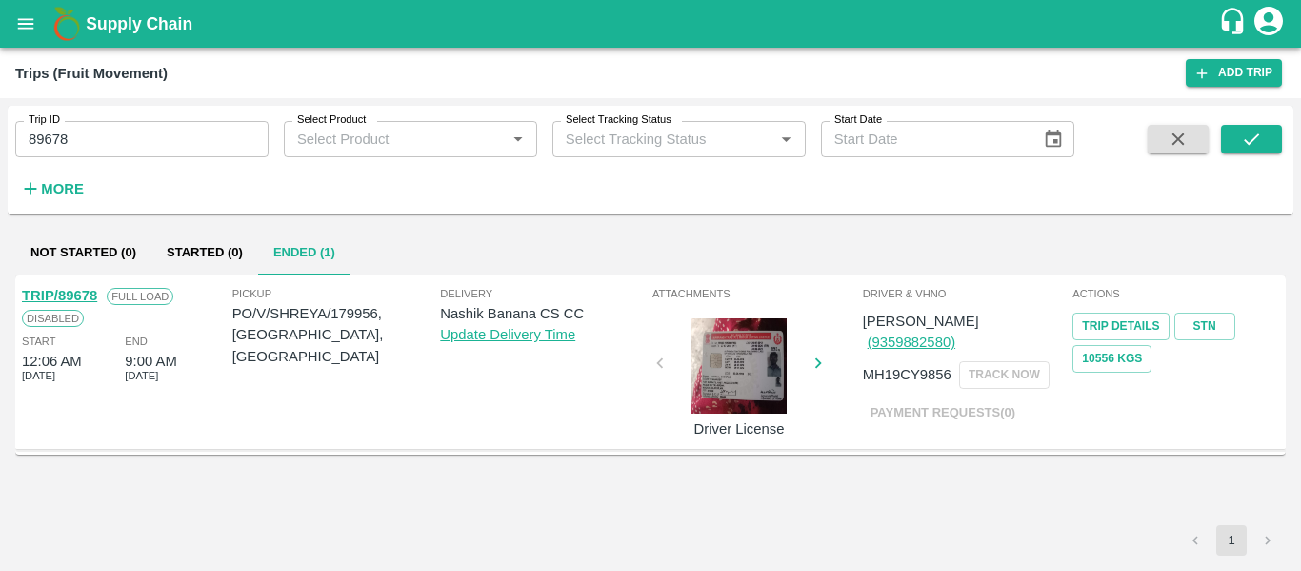
click at [63, 289] on link "TRIP/89678" at bounding box center [59, 295] width 75 height 15
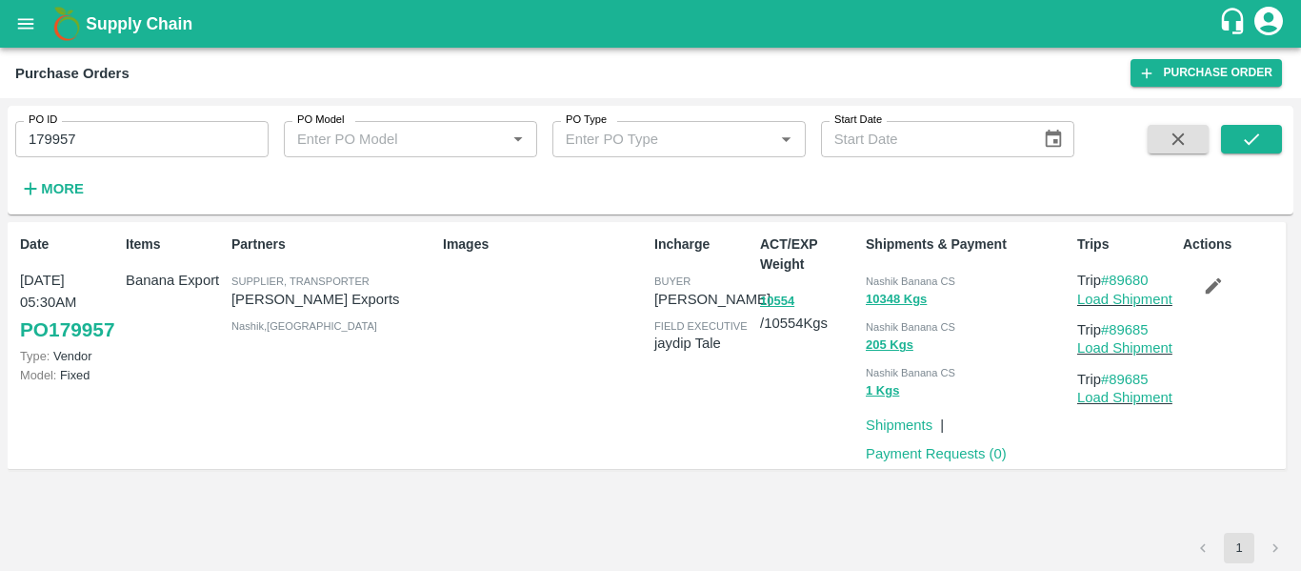
click at [131, 150] on input "179957" at bounding box center [141, 139] width 253 height 36
paste input "text"
type input "179956"
click at [1265, 109] on div "PO ID 179956 PO ID PO Model PO Model   * PO Type PO Type   * Start Date Start D…" at bounding box center [651, 160] width 1286 height 109
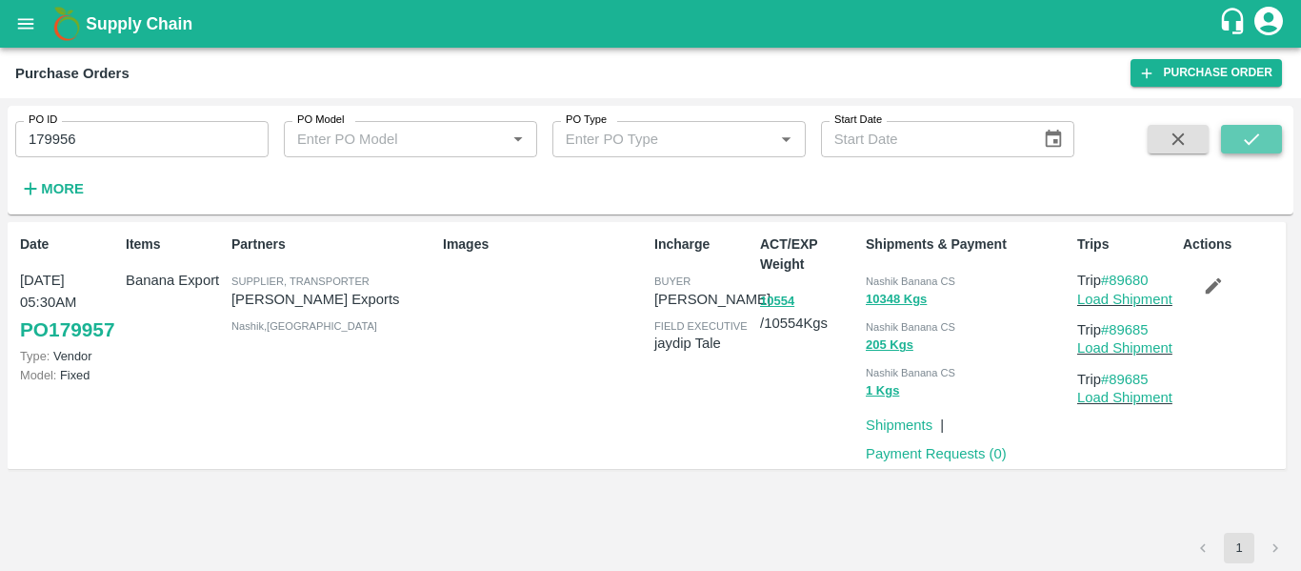
click at [1261, 131] on icon "submit" at bounding box center [1251, 139] width 21 height 21
click at [1213, 299] on button "button" at bounding box center [1213, 286] width 61 height 32
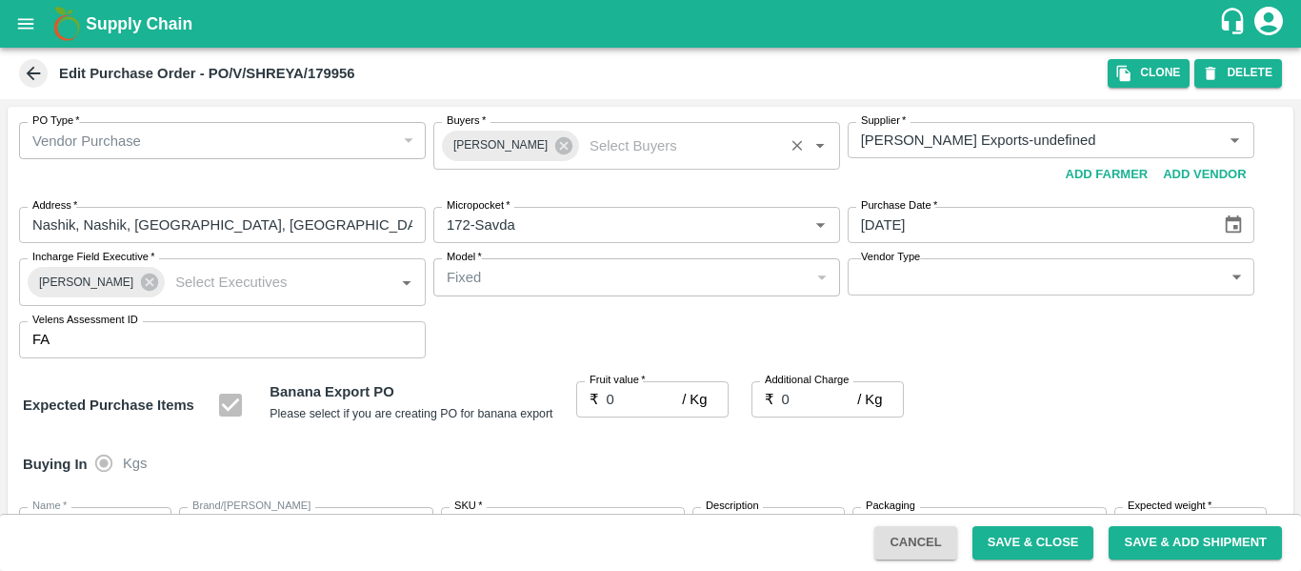
click at [550, 156] on div "[PERSON_NAME]" at bounding box center [510, 146] width 137 height 30
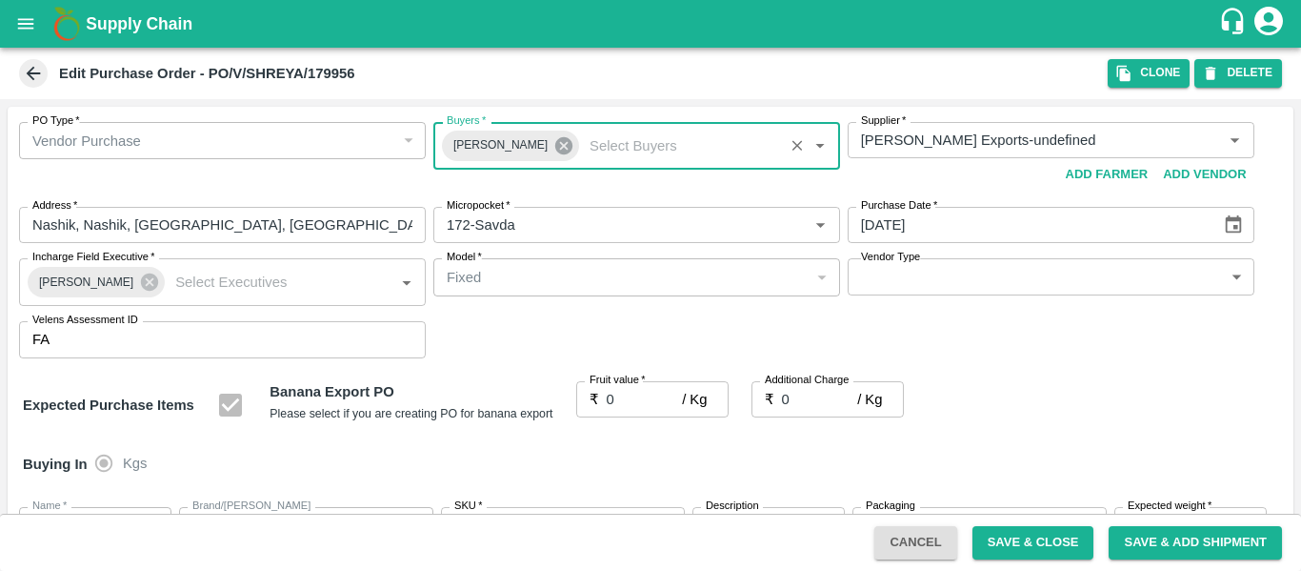
click at [554, 148] on icon at bounding box center [564, 145] width 21 height 21
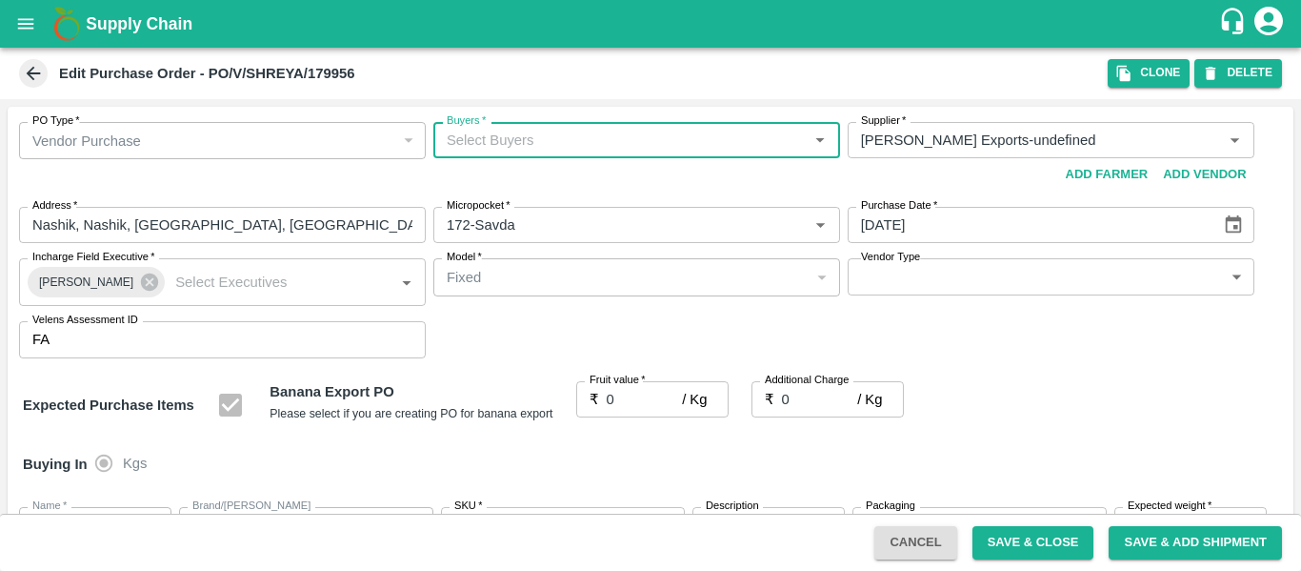
click at [509, 147] on input "Buyers   *" at bounding box center [621, 140] width 364 height 25
type input "ajit"
click at [512, 190] on div "[PERSON_NAME]" at bounding box center [551, 190] width 116 height 21
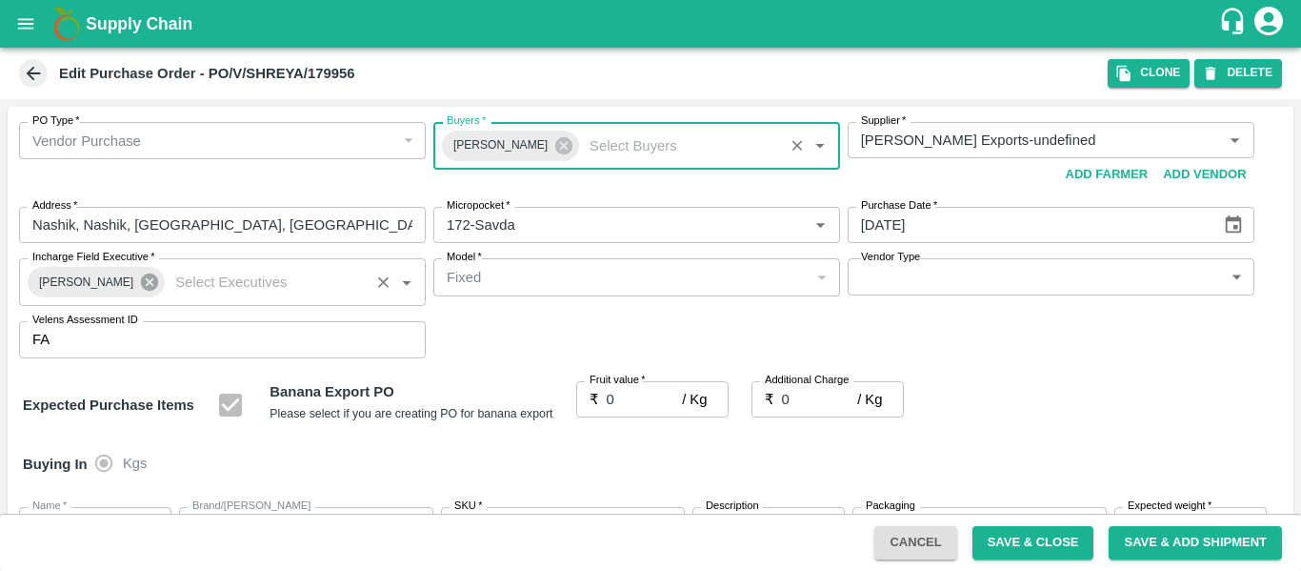
click at [139, 282] on icon at bounding box center [149, 282] width 21 height 21
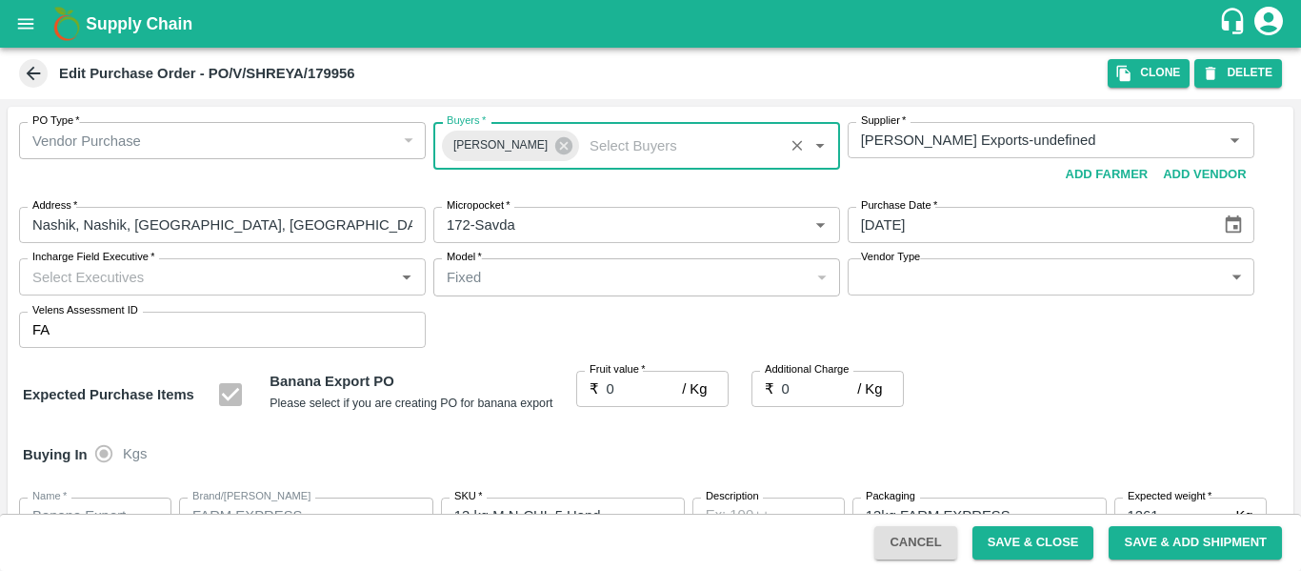
click at [70, 277] on input "Incharge Field Executive   *" at bounding box center [207, 276] width 364 height 25
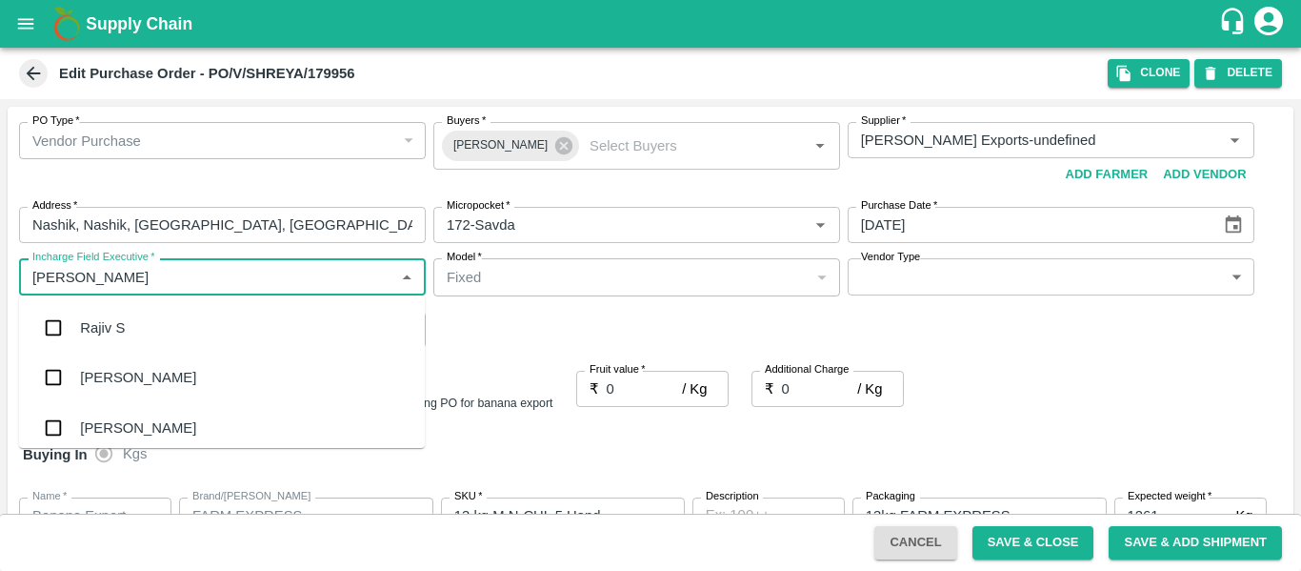
type input "jayd"
click at [87, 324] on div "jaydip Tale" at bounding box center [113, 327] width 67 height 21
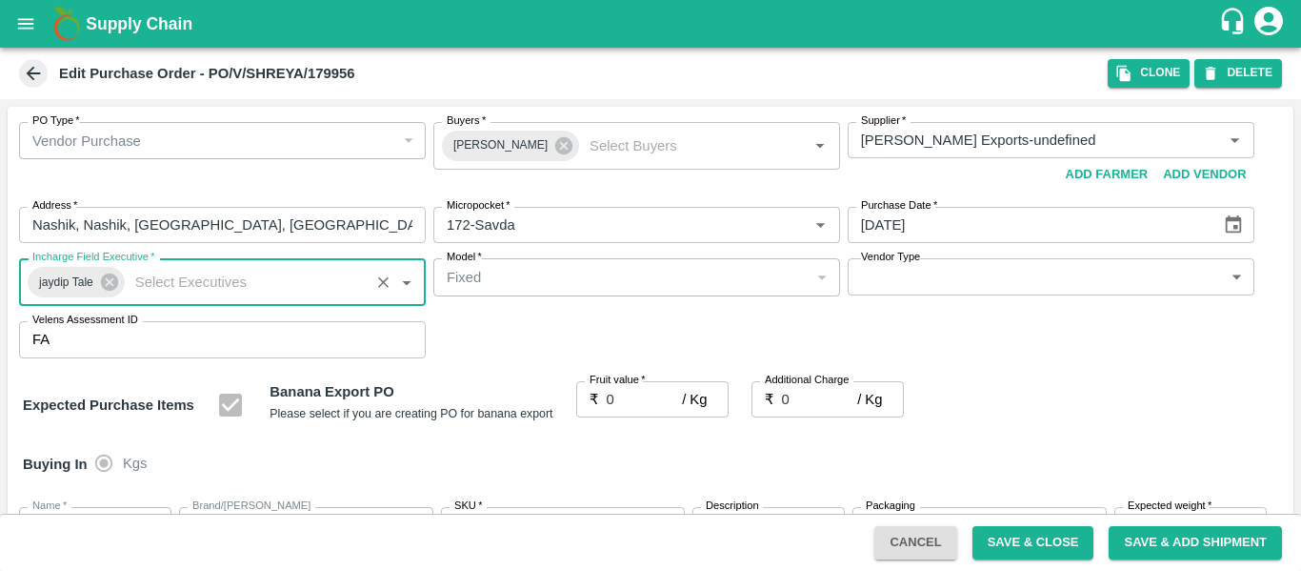
click at [623, 394] on input "0" at bounding box center [645, 399] width 76 height 36
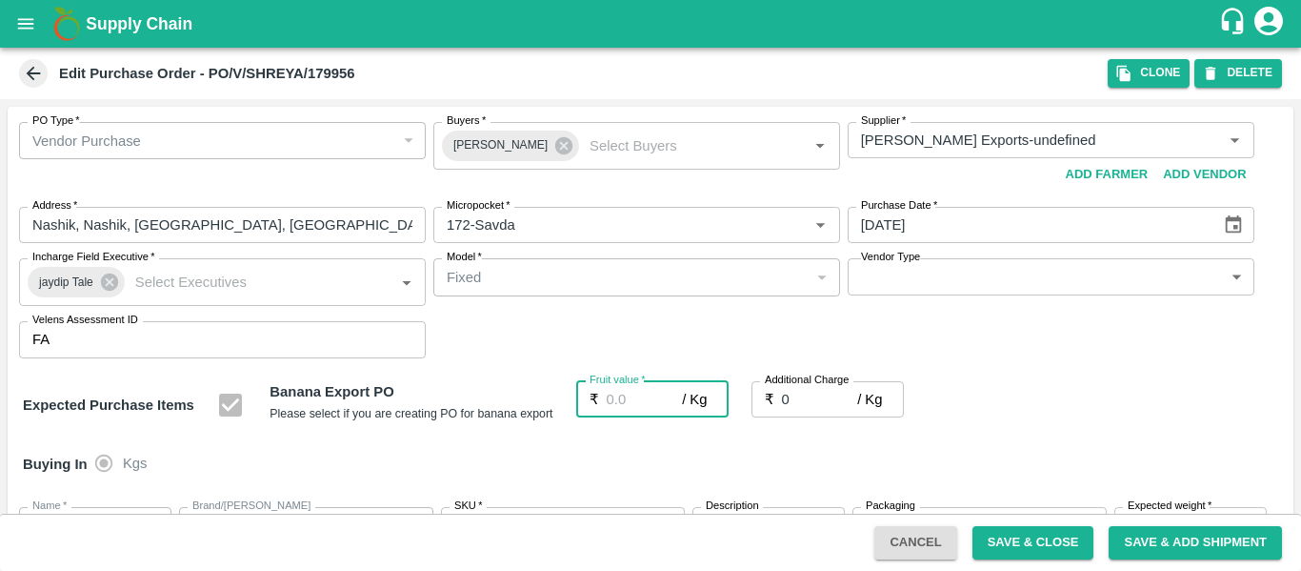
type input "1"
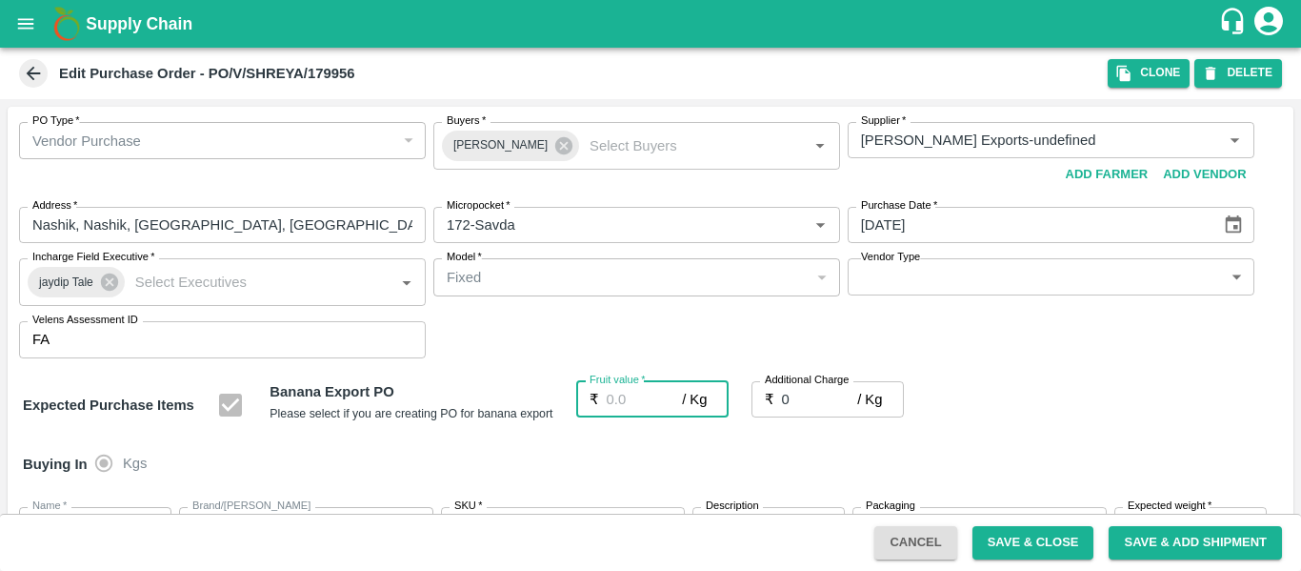
type input "1"
type input "18"
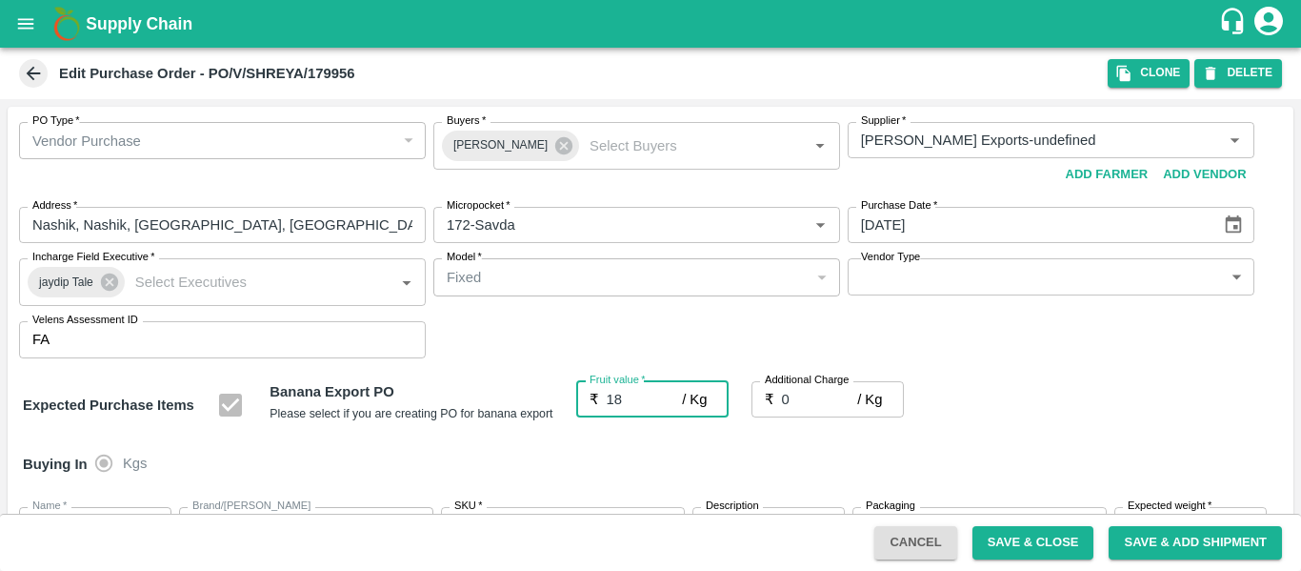
type input "18"
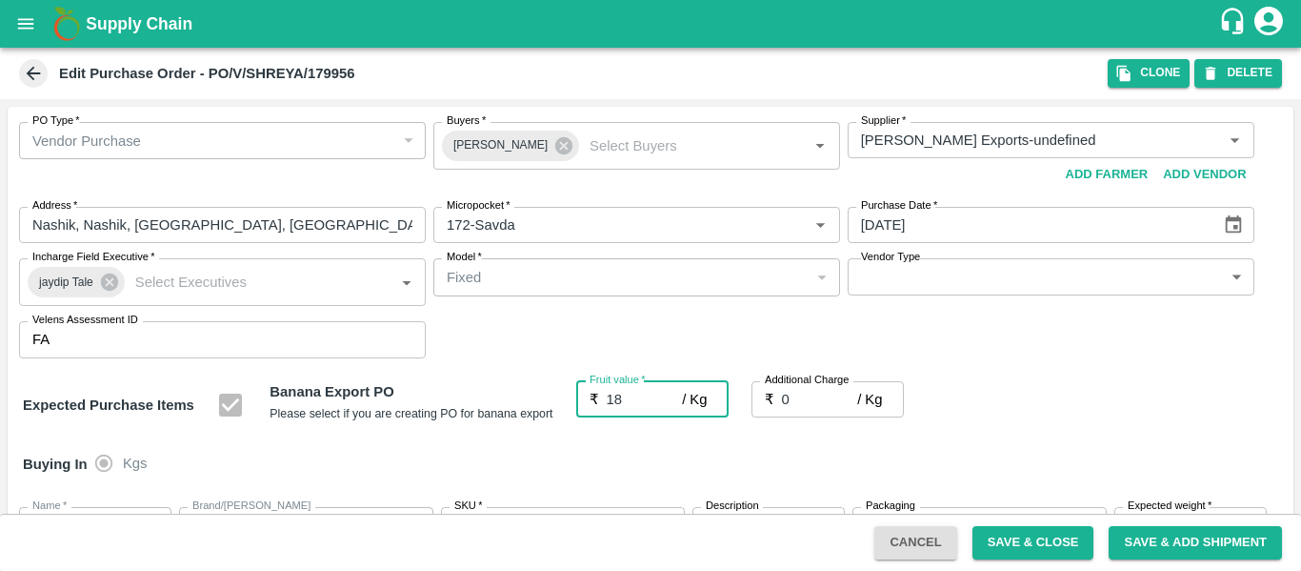
click at [815, 404] on input "0" at bounding box center [820, 399] width 76 height 36
type input "2"
type input "20"
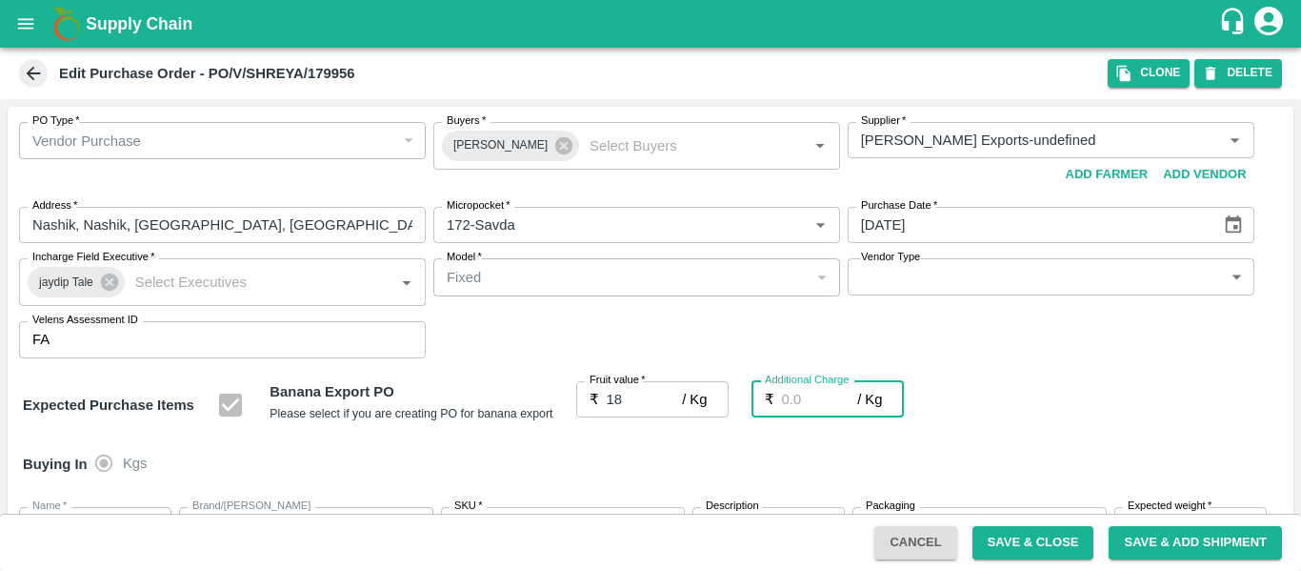
type input "20"
type input "2.7"
type input "20.7"
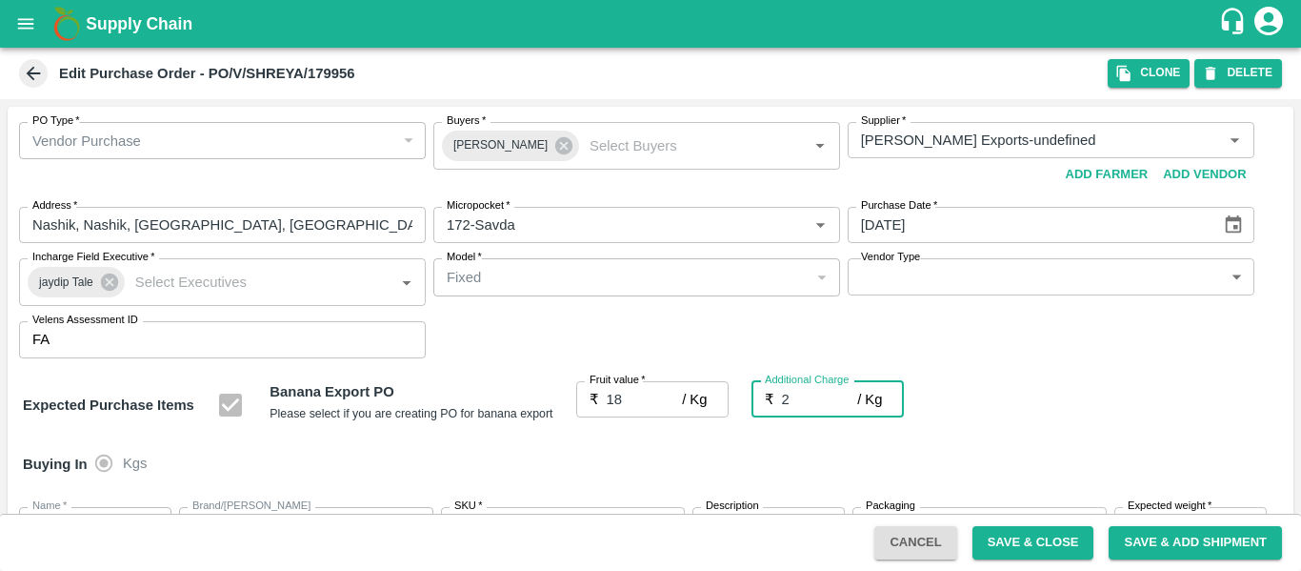
type input "20.7"
type input "2.75"
type input "20.75"
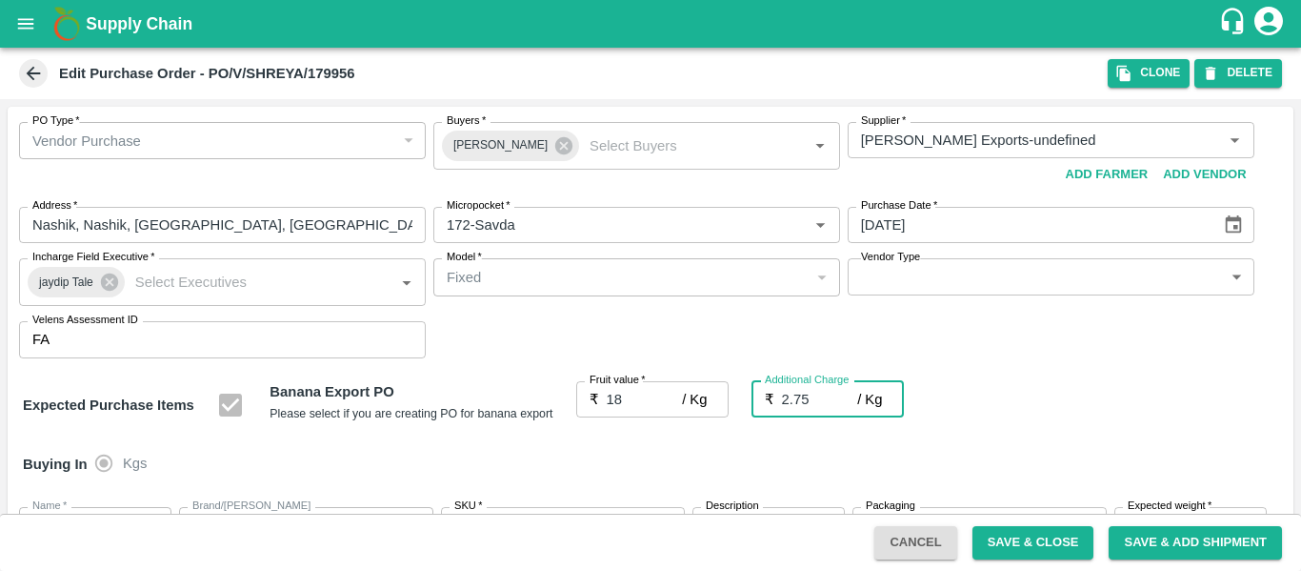
type input "20.75"
type input "2.75"
click at [1006, 404] on div "Expected Purchase Items Banana Export PO Please select if you are creating PO f…" at bounding box center [651, 405] width 1256 height 49
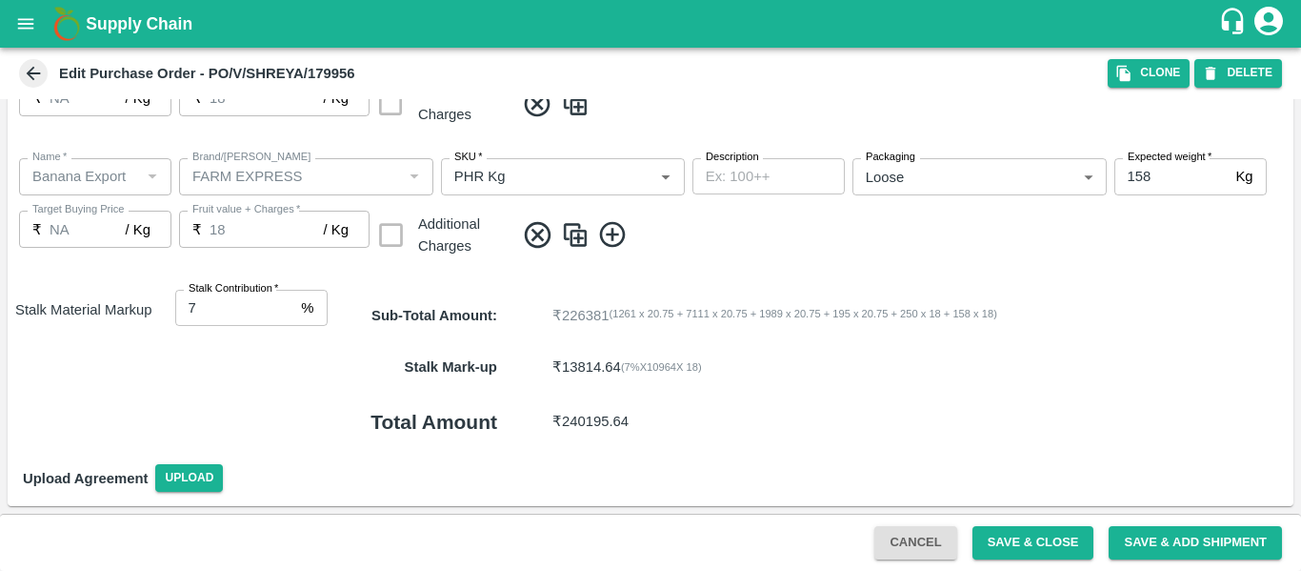
click at [992, 543] on button "Save & Close" at bounding box center [1034, 542] width 122 height 33
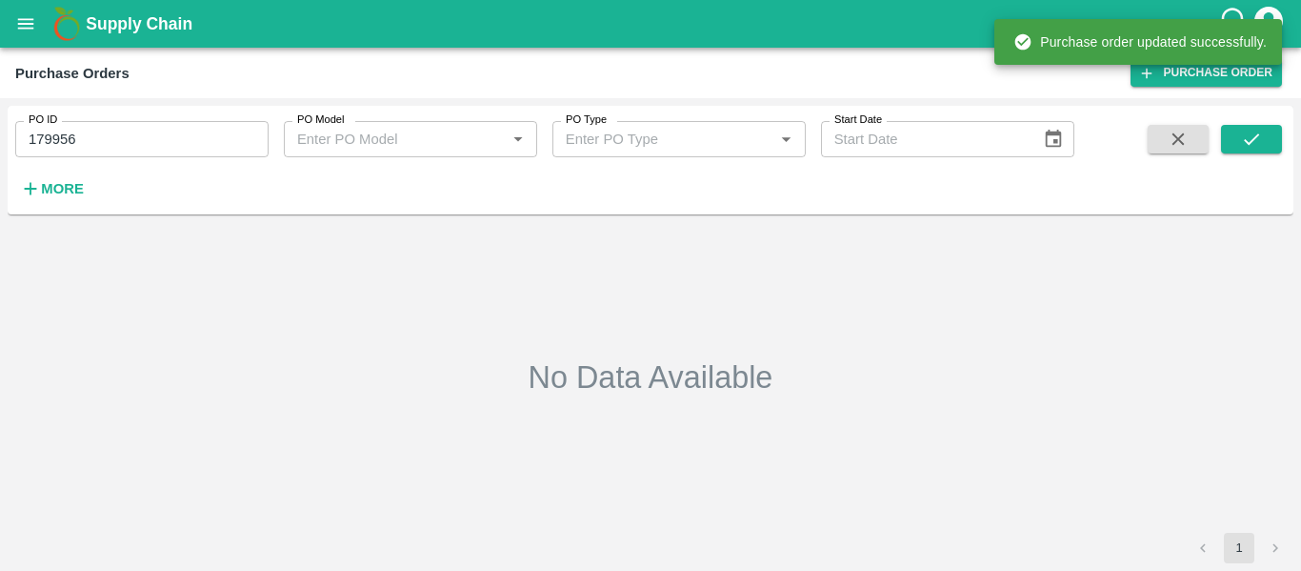
type input "179956"
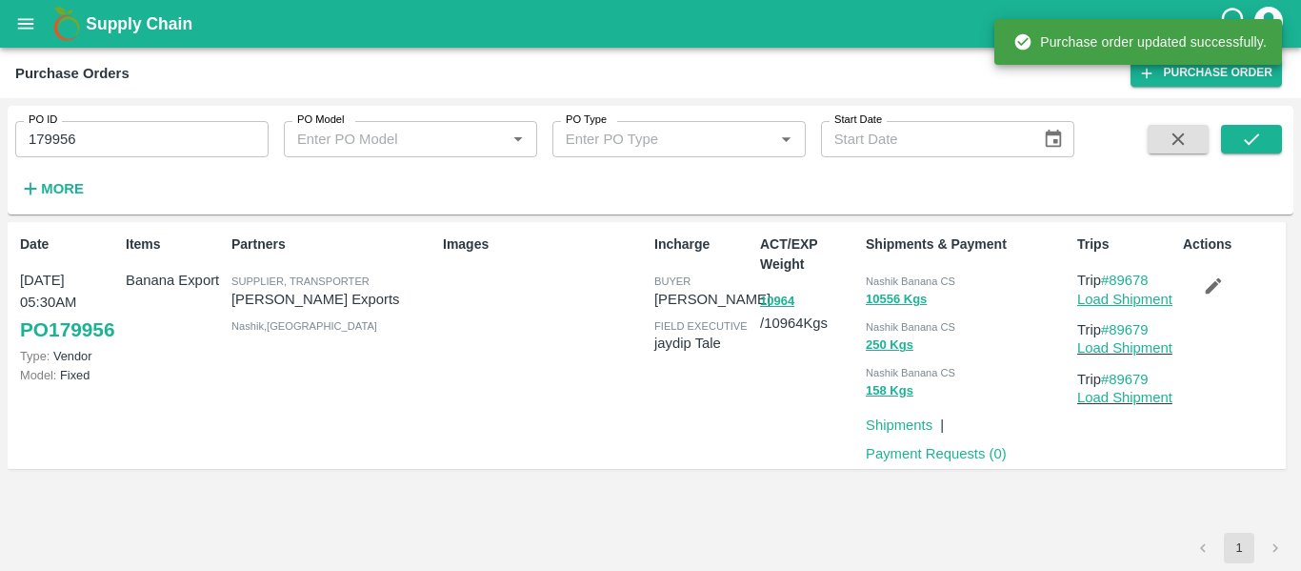
click at [1119, 303] on link "Load Shipment" at bounding box center [1125, 299] width 95 height 15
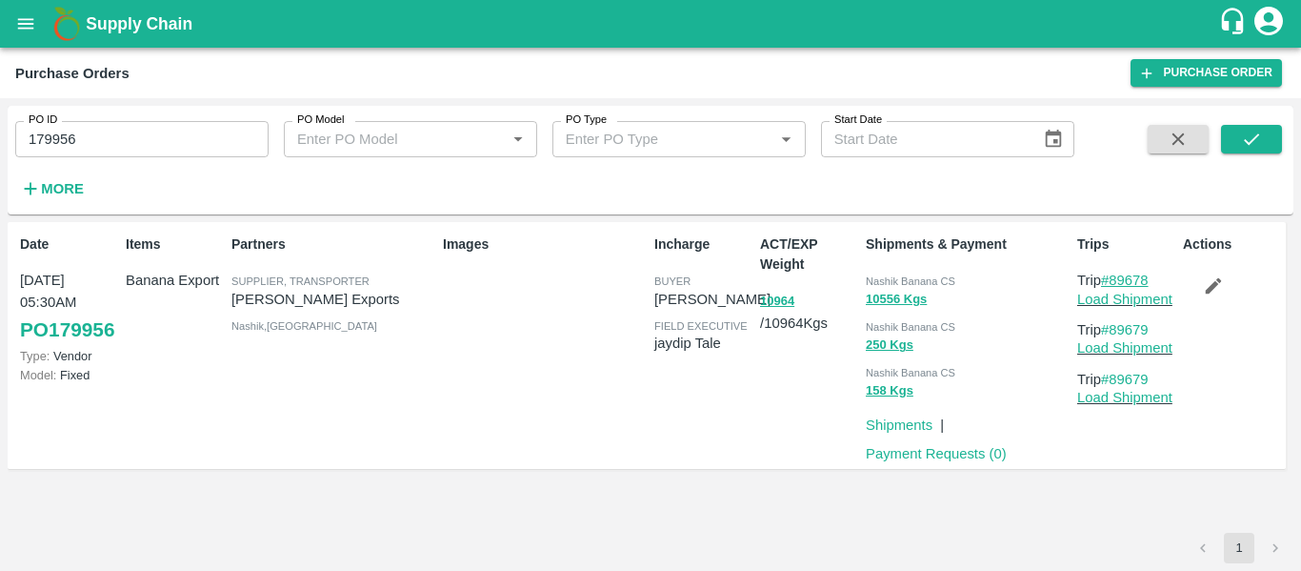
drag, startPoint x: 1160, startPoint y: 279, endPoint x: 1118, endPoint y: 280, distance: 42.9
click at [1118, 280] on p "Trip #89678" at bounding box center [1127, 280] width 98 height 21
click at [1176, 276] on div "Actions" at bounding box center [1229, 345] width 106 height 237
drag, startPoint x: 1160, startPoint y: 278, endPoint x: 1114, endPoint y: 281, distance: 46.8
click at [1114, 281] on p "Trip #89678" at bounding box center [1127, 280] width 98 height 21
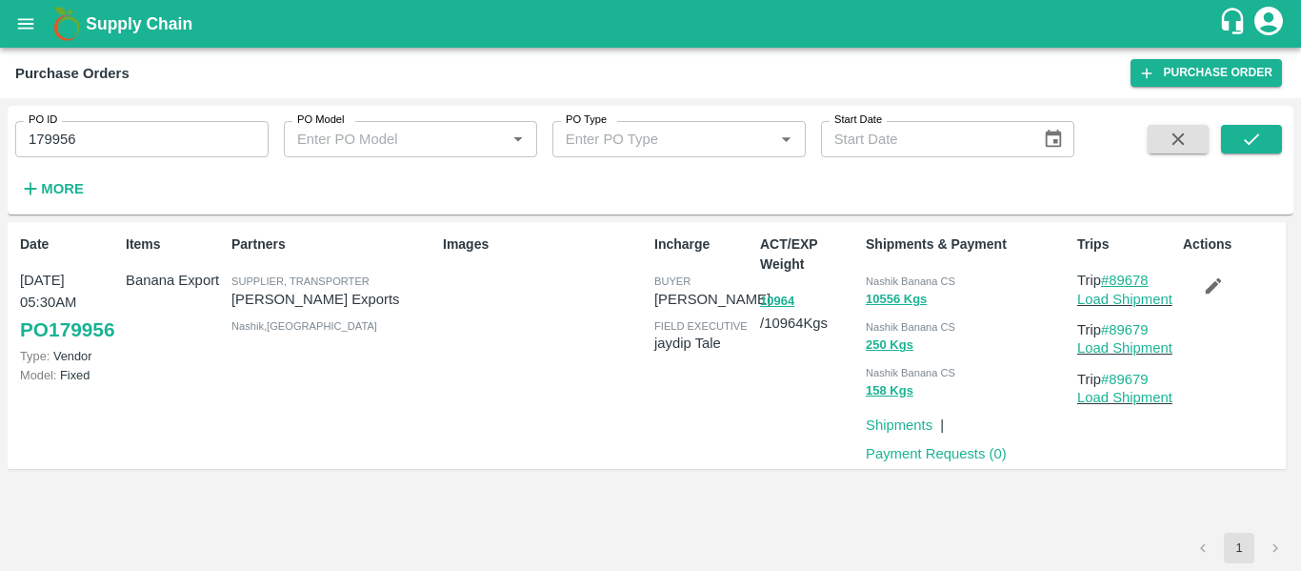
copy link "89678"
drag, startPoint x: 1159, startPoint y: 332, endPoint x: 1113, endPoint y: 331, distance: 46.7
click at [1113, 331] on p "Trip #89679" at bounding box center [1127, 329] width 98 height 21
copy link "89679"
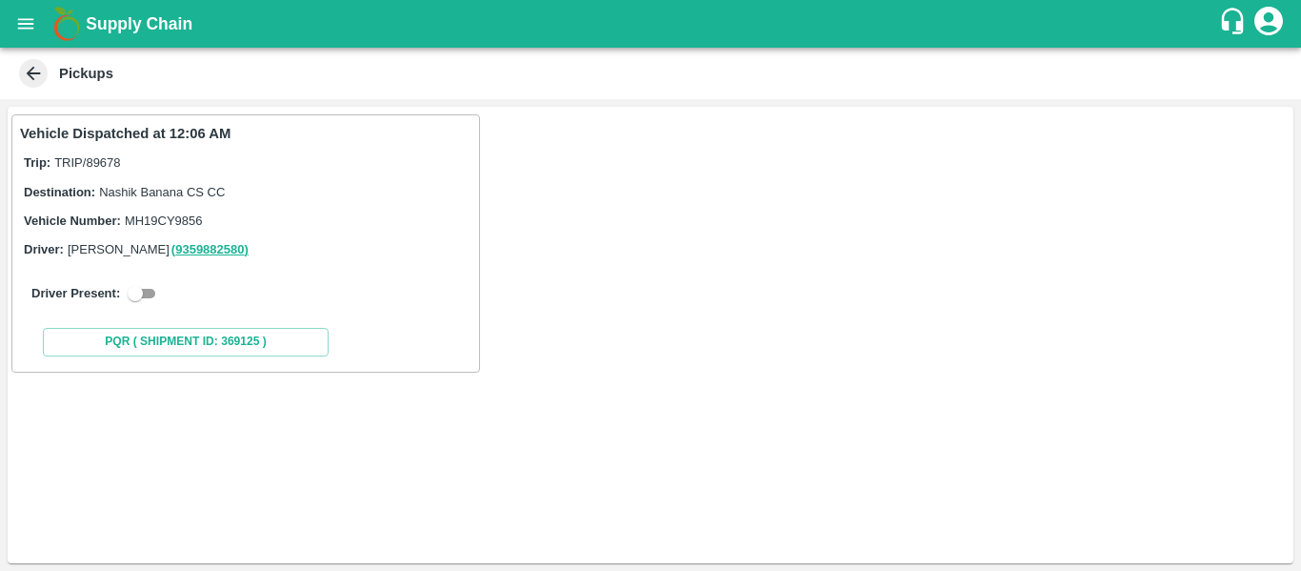
click at [148, 297] on input "checkbox" at bounding box center [135, 293] width 69 height 23
checkbox input "true"
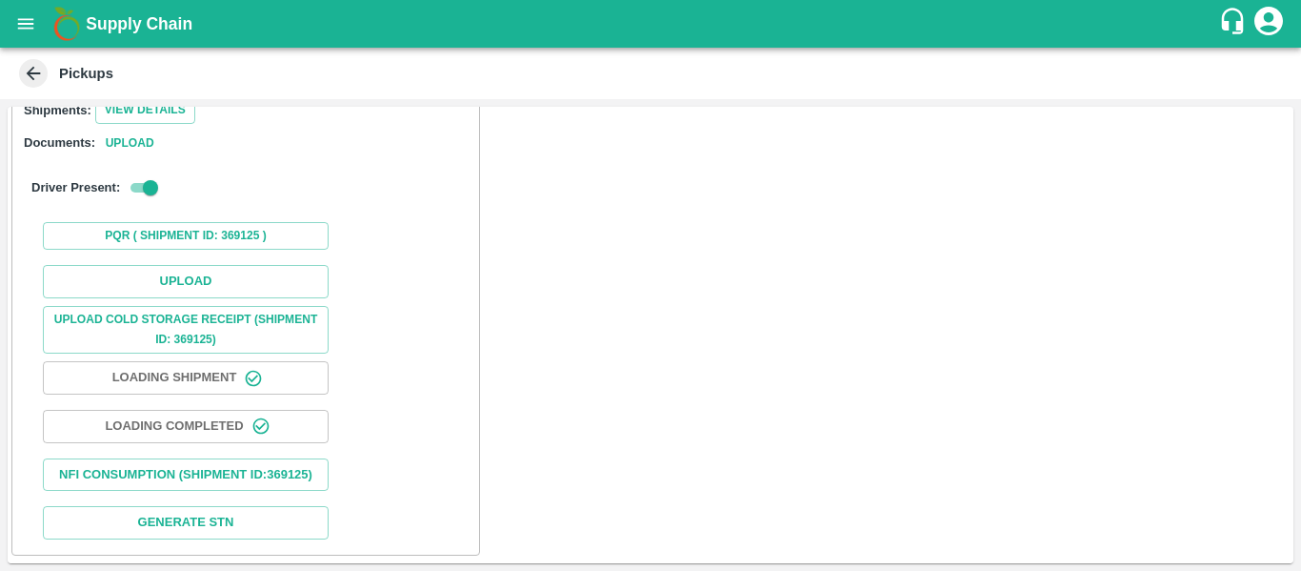
scroll to position [279, 0]
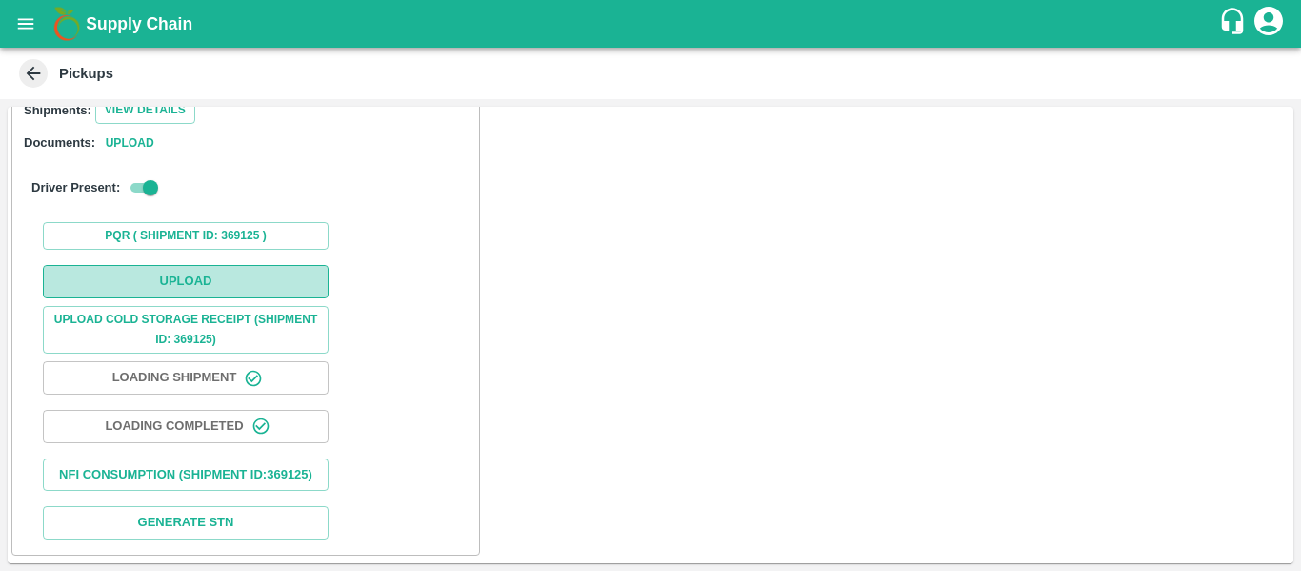
click at [220, 265] on button "Upload" at bounding box center [186, 281] width 286 height 33
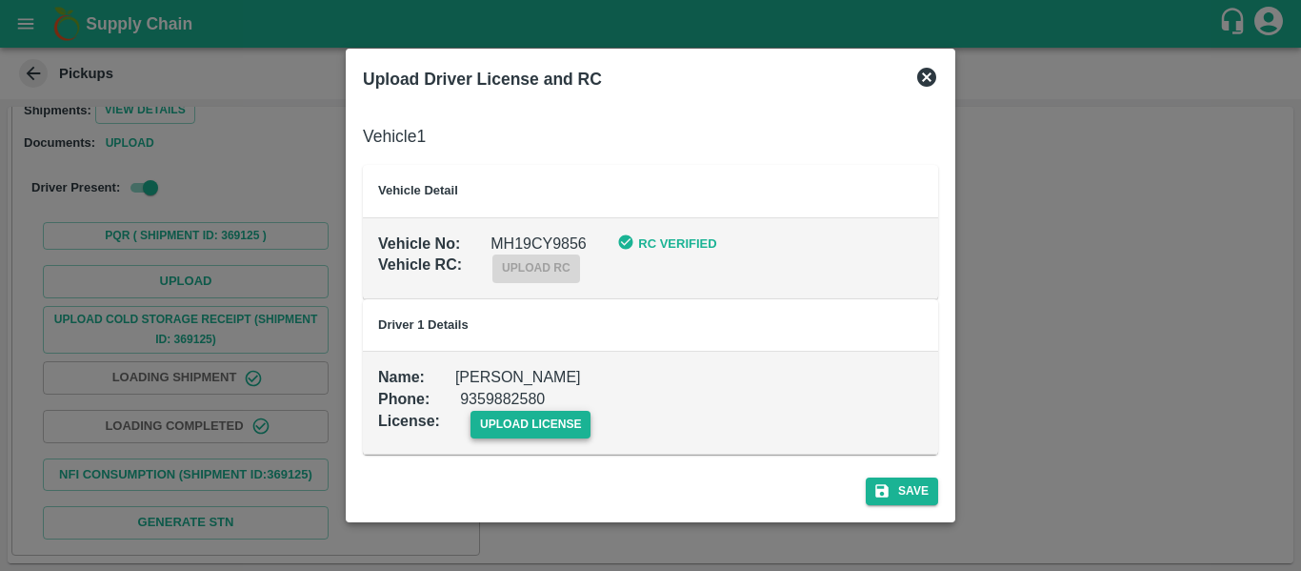
click at [544, 423] on span "upload license" at bounding box center [531, 425] width 121 height 28
click at [0, 0] on input "upload license" at bounding box center [0, 0] width 0 height 0
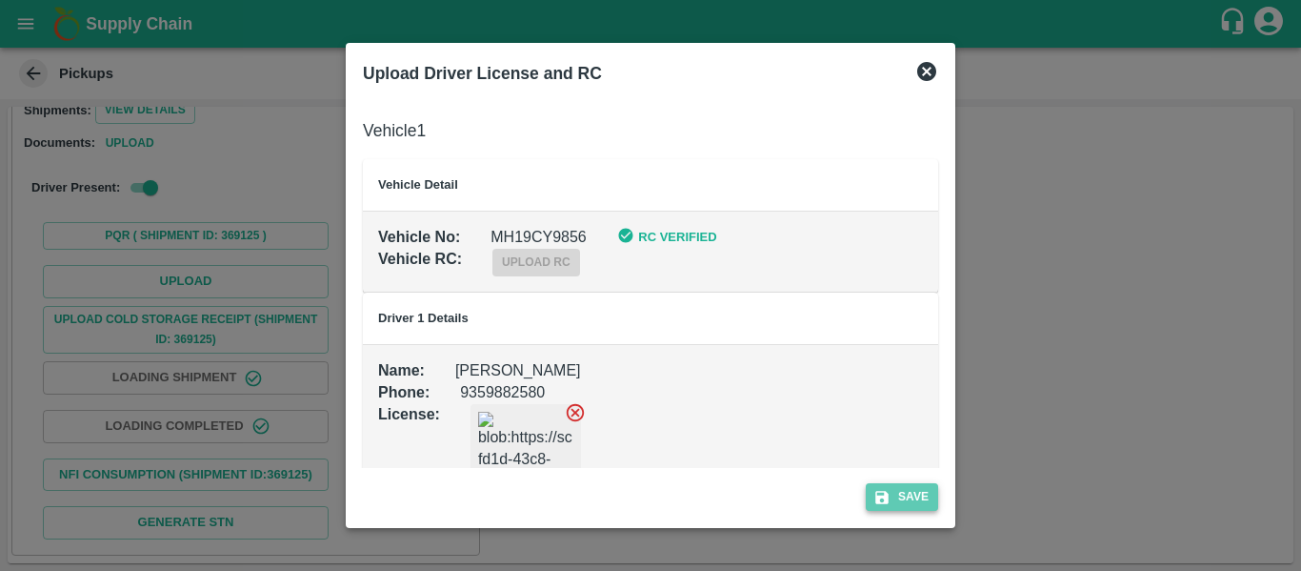
click at [890, 490] on icon "submit" at bounding box center [882, 497] width 17 height 17
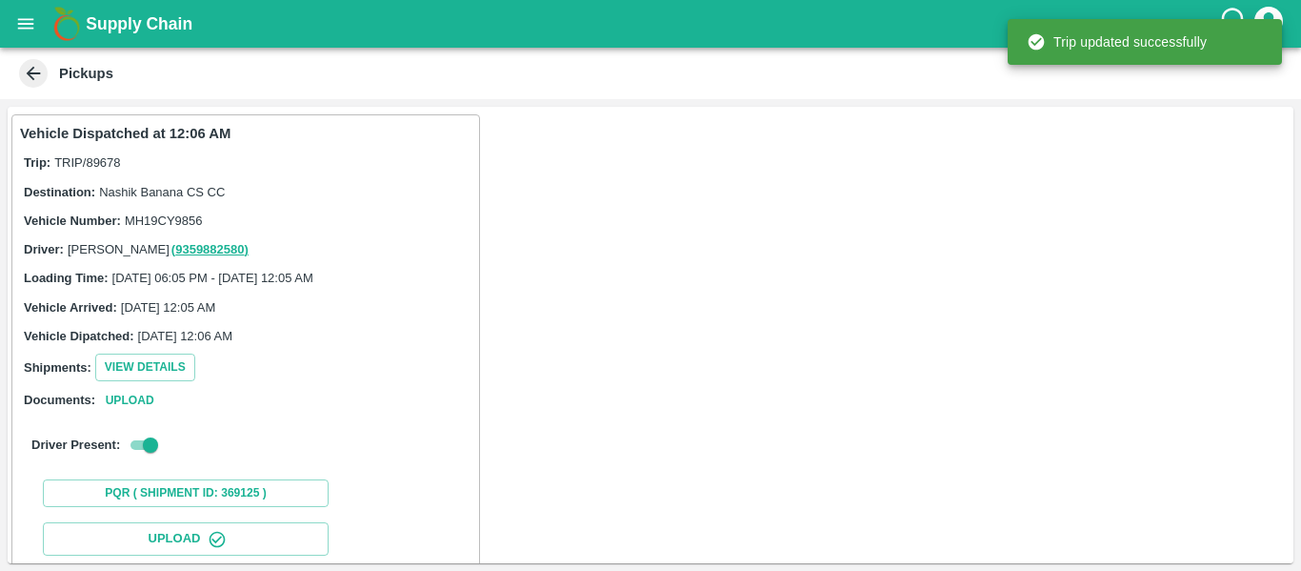
scroll to position [328, 0]
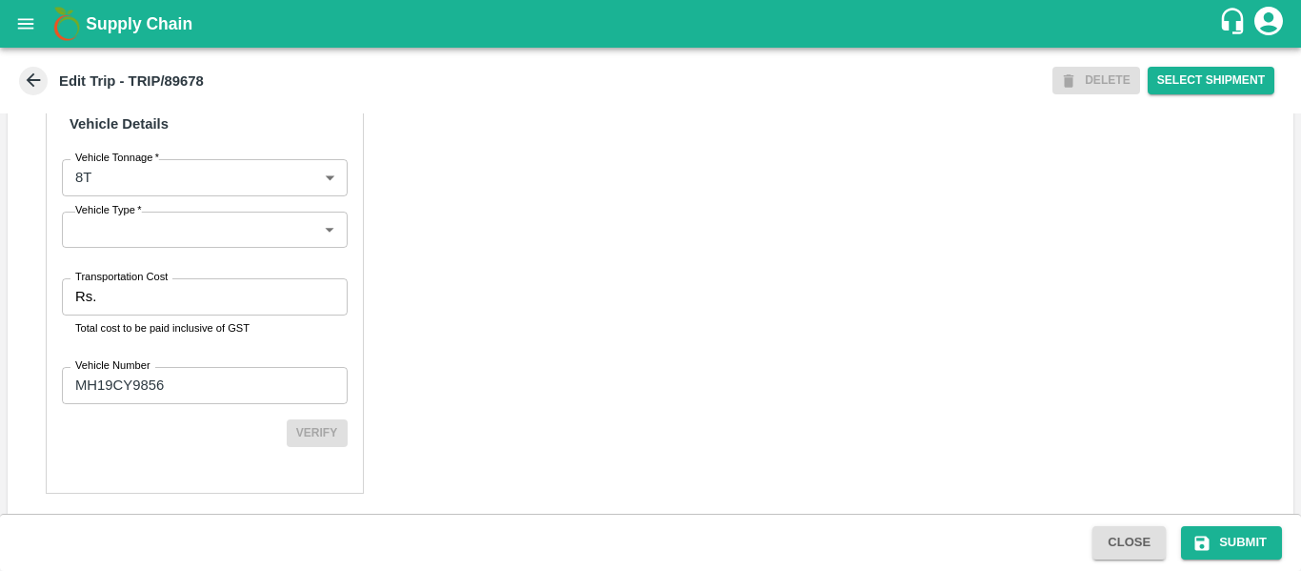
scroll to position [1444, 0]
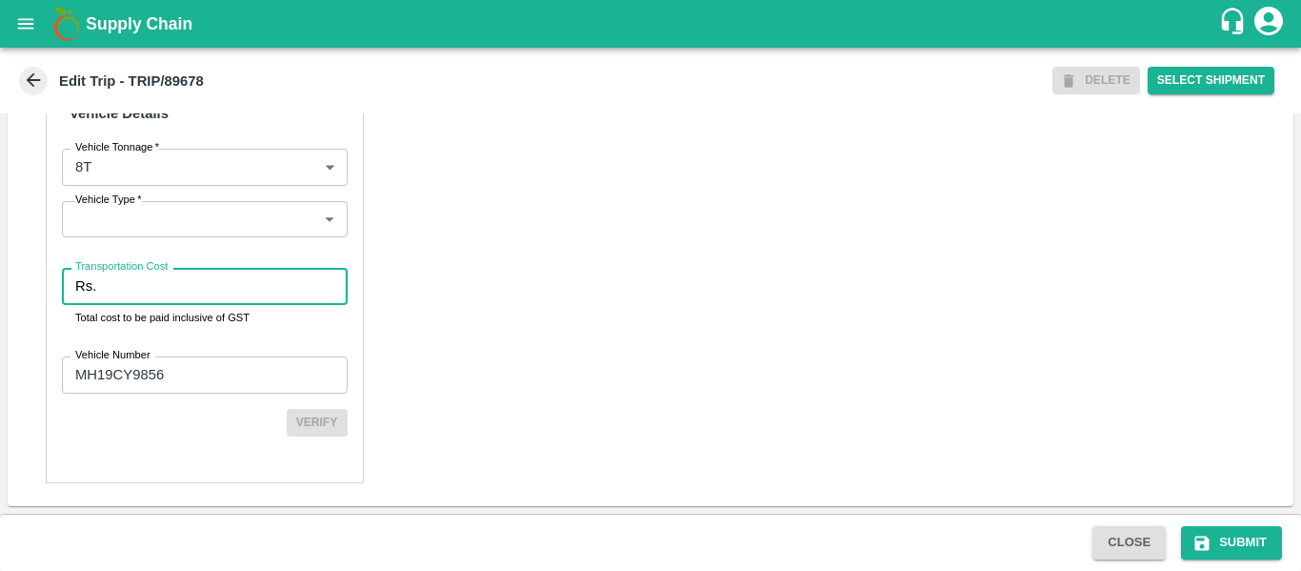
click at [111, 295] on input "Transportation Cost" at bounding box center [225, 286] width 243 height 36
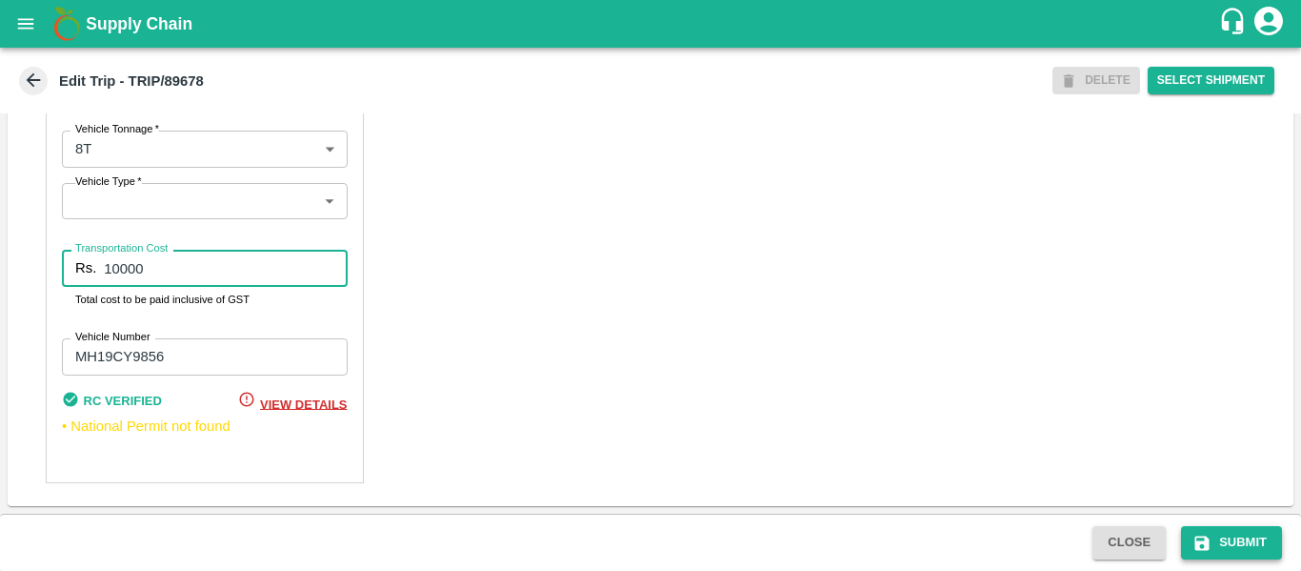
type input "10000"
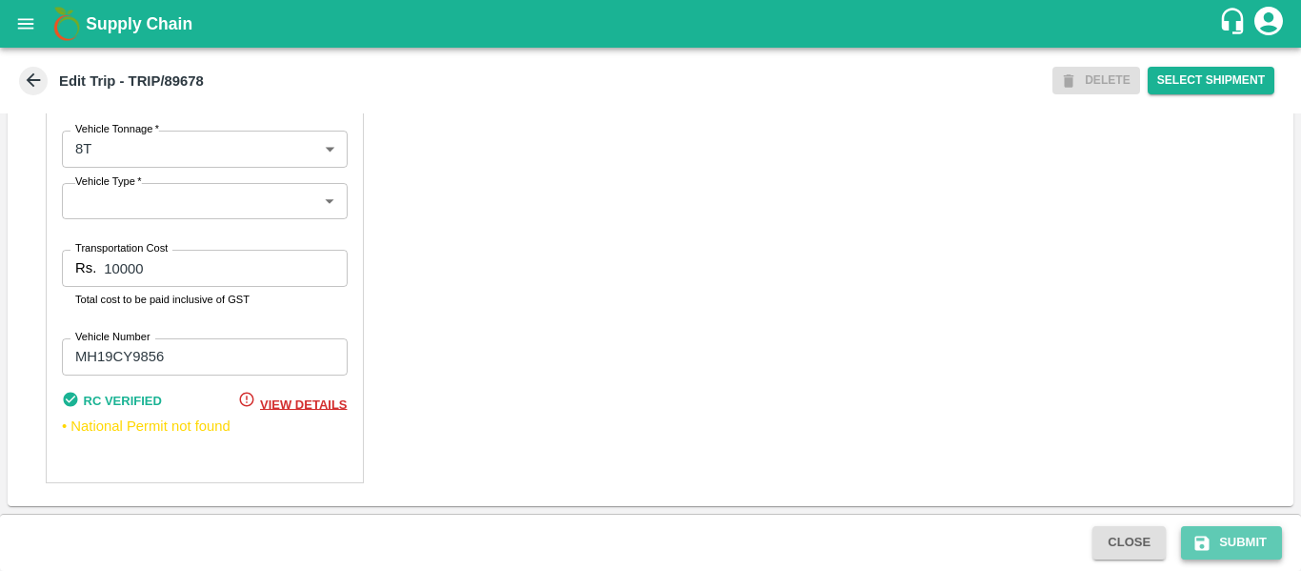
click at [1234, 526] on button "Submit" at bounding box center [1231, 542] width 101 height 33
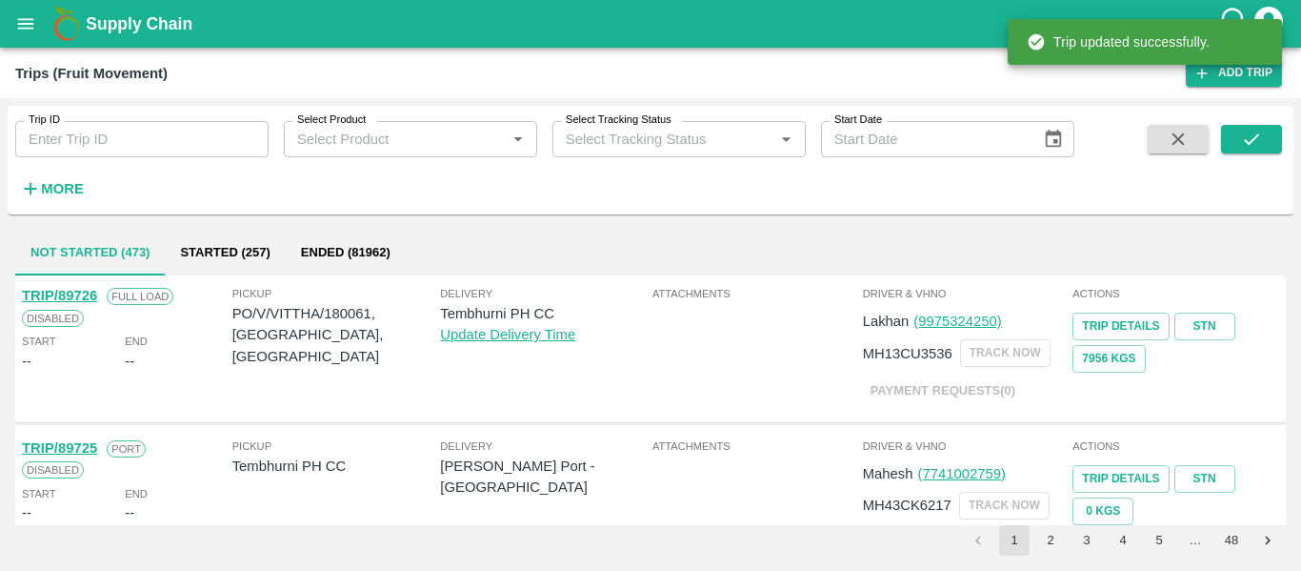
click at [51, 145] on input "Trip ID" at bounding box center [141, 139] width 253 height 36
paste input "89679"
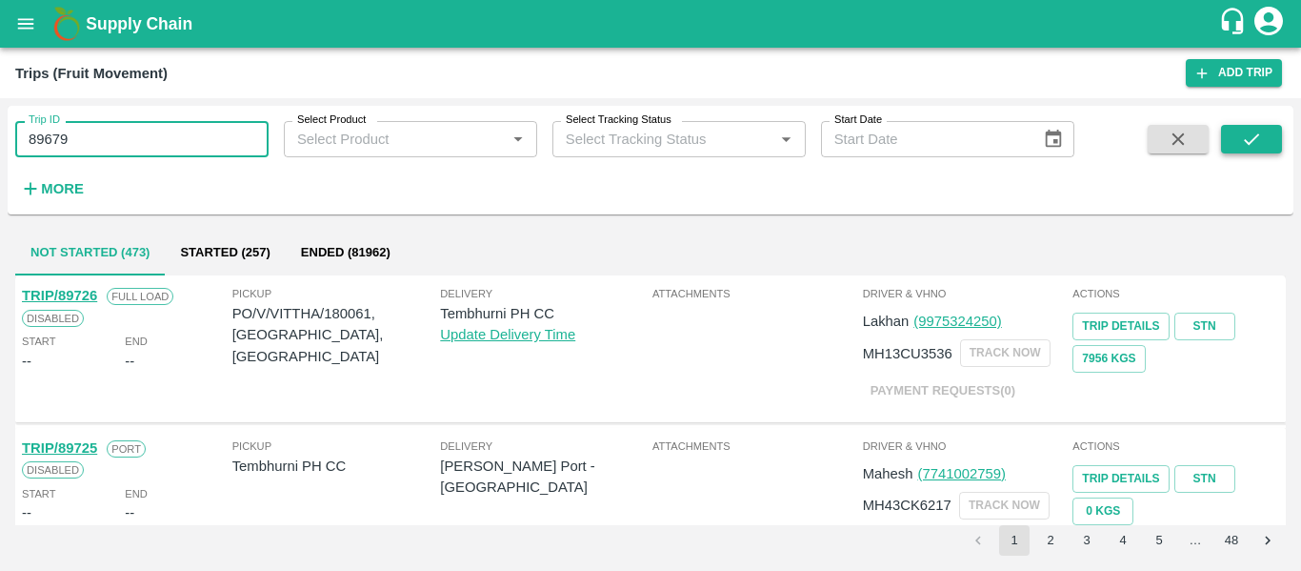
type input "89679"
click at [1252, 138] on icon "submit" at bounding box center [1251, 139] width 21 height 21
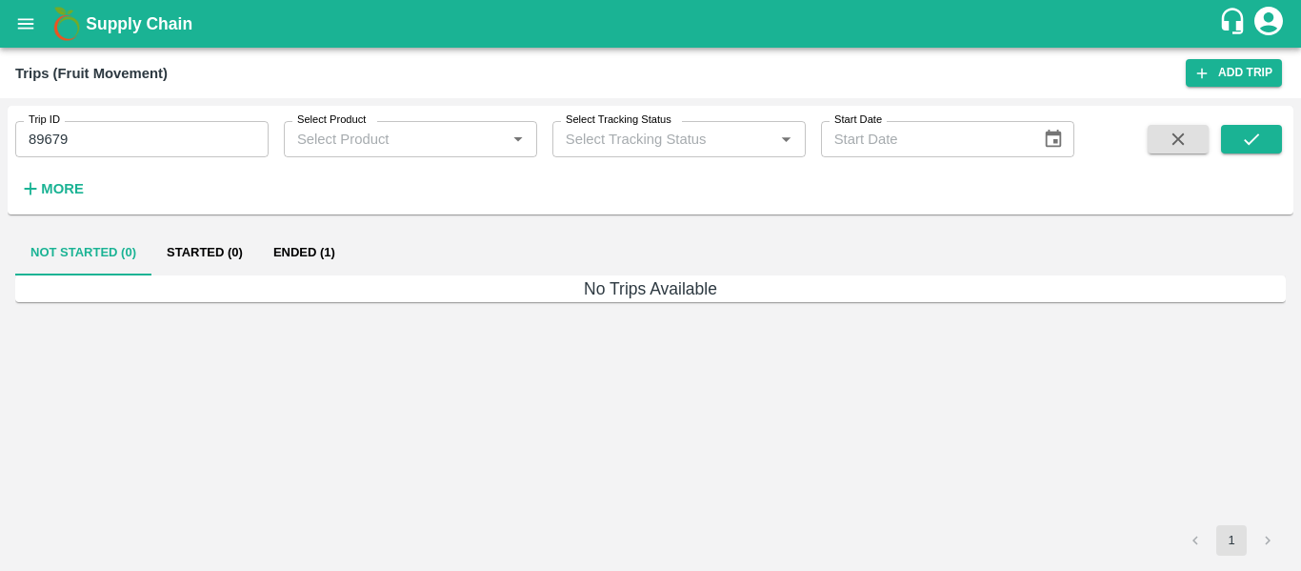
click at [301, 263] on button "Ended (1)" at bounding box center [304, 253] width 92 height 46
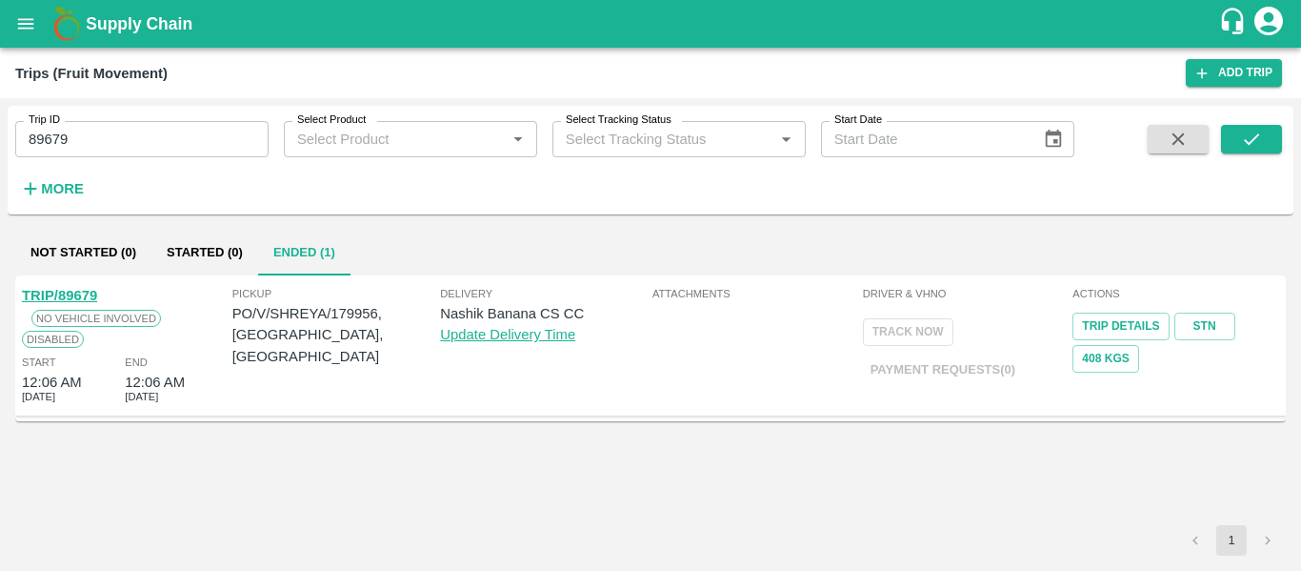
click at [33, 292] on link "TRIP/89679" at bounding box center [59, 295] width 75 height 15
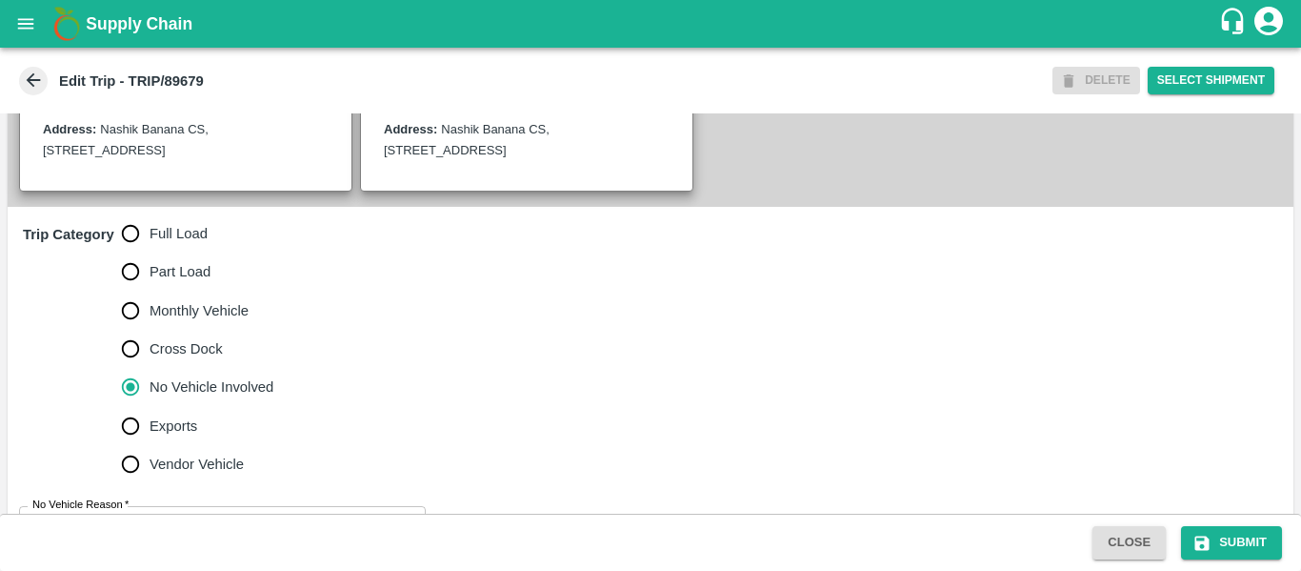
scroll to position [487, 0]
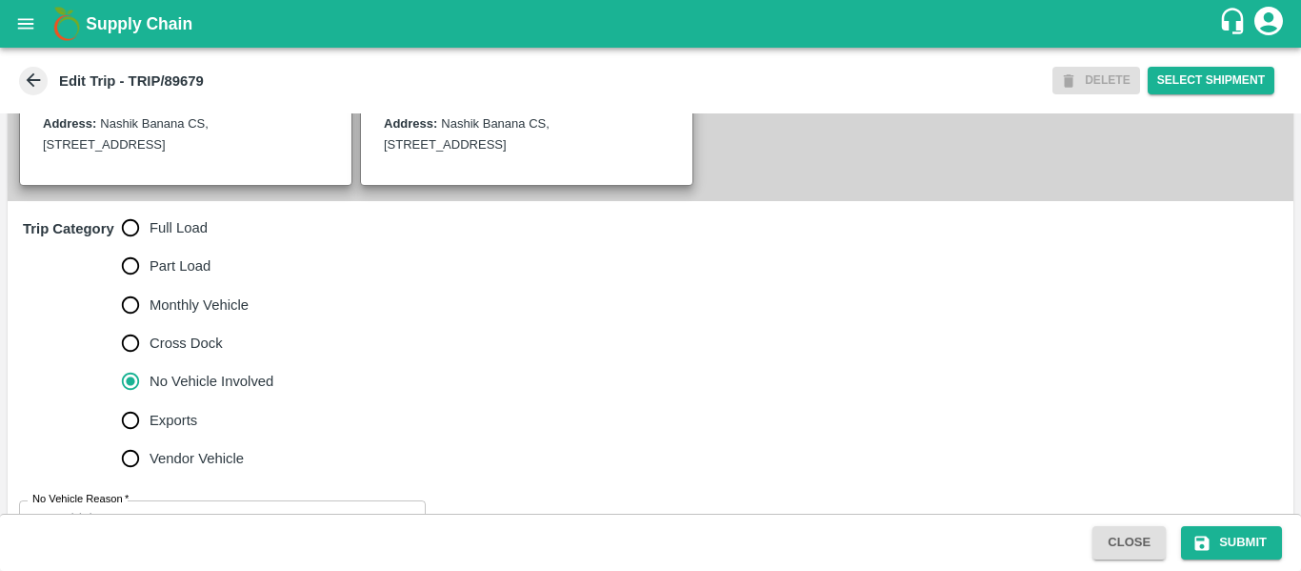
click at [133, 236] on input "Full Load" at bounding box center [130, 228] width 38 height 38
radio input "true"
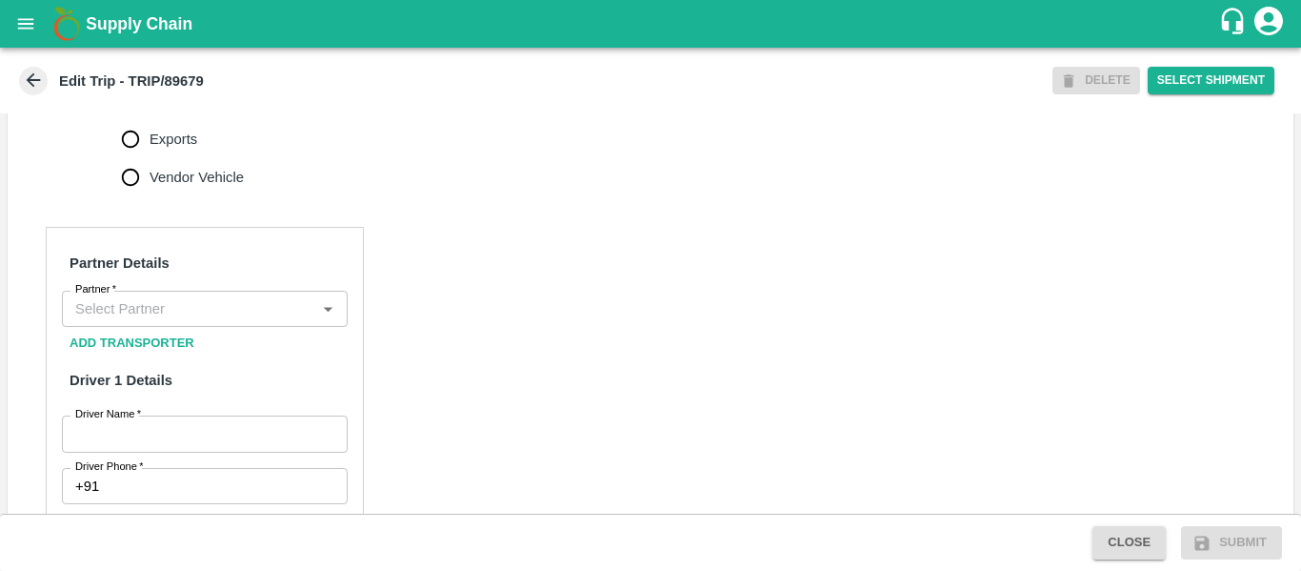
scroll to position [769, 0]
click at [130, 320] on input "Partner   *" at bounding box center [189, 307] width 243 height 25
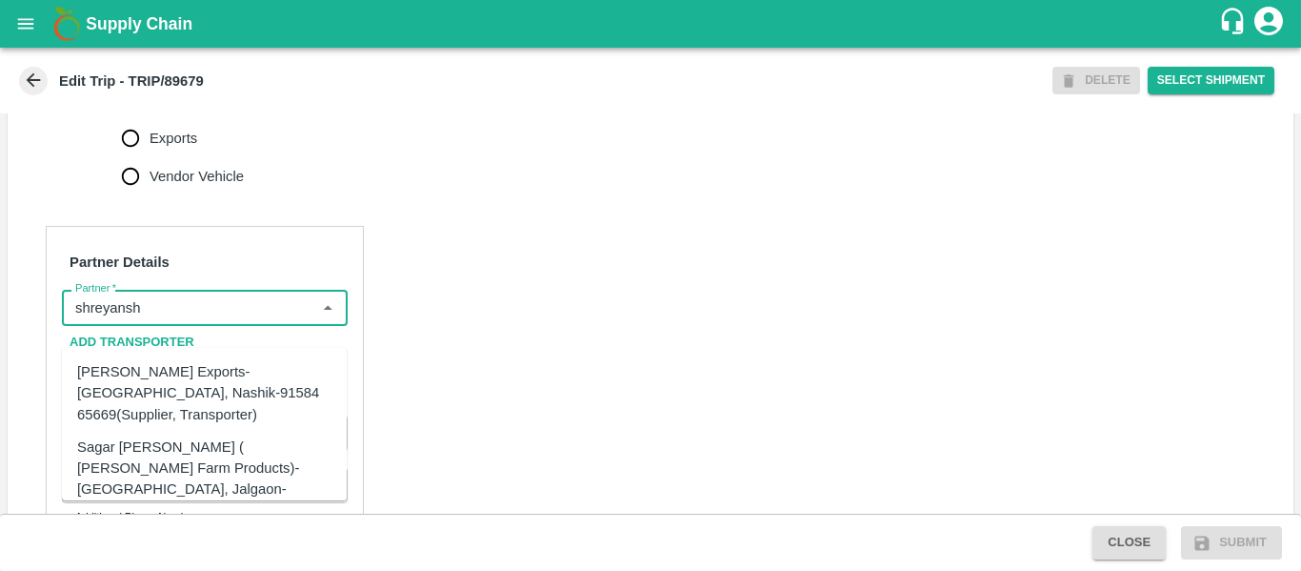
click at [173, 390] on div "[PERSON_NAME] Exports-[GEOGRAPHIC_DATA], Nashik-91584 65669(Supplier, Transport…" at bounding box center [204, 393] width 254 height 64
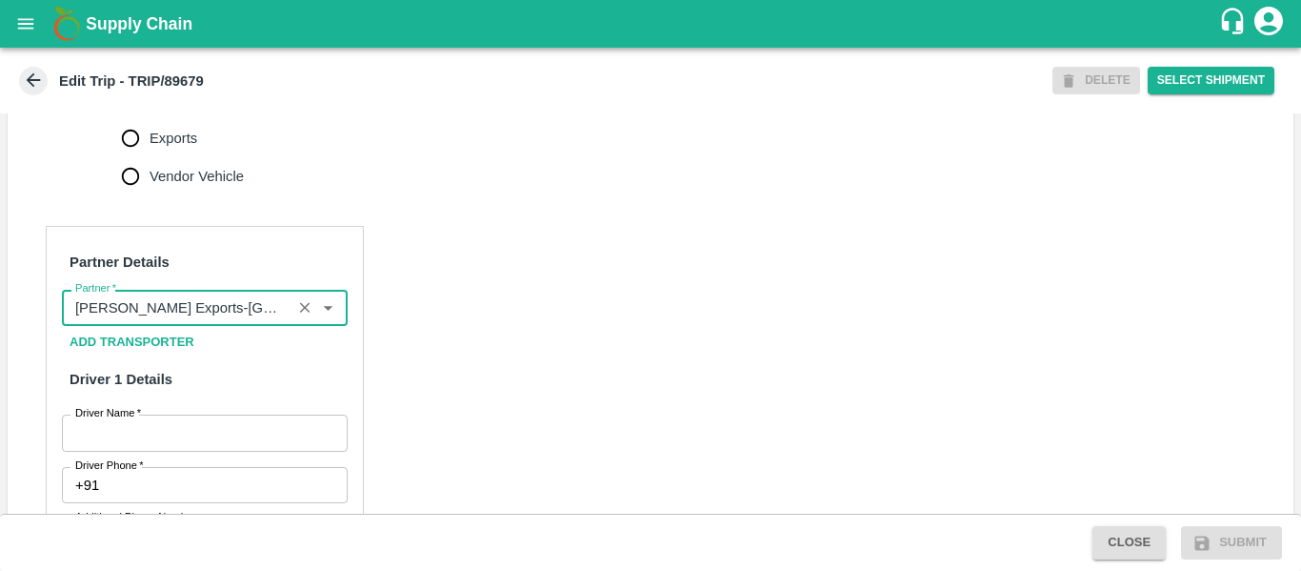
type input "[PERSON_NAME] Exports-[GEOGRAPHIC_DATA], Nashik-91584 65669(Supplier, Transport…"
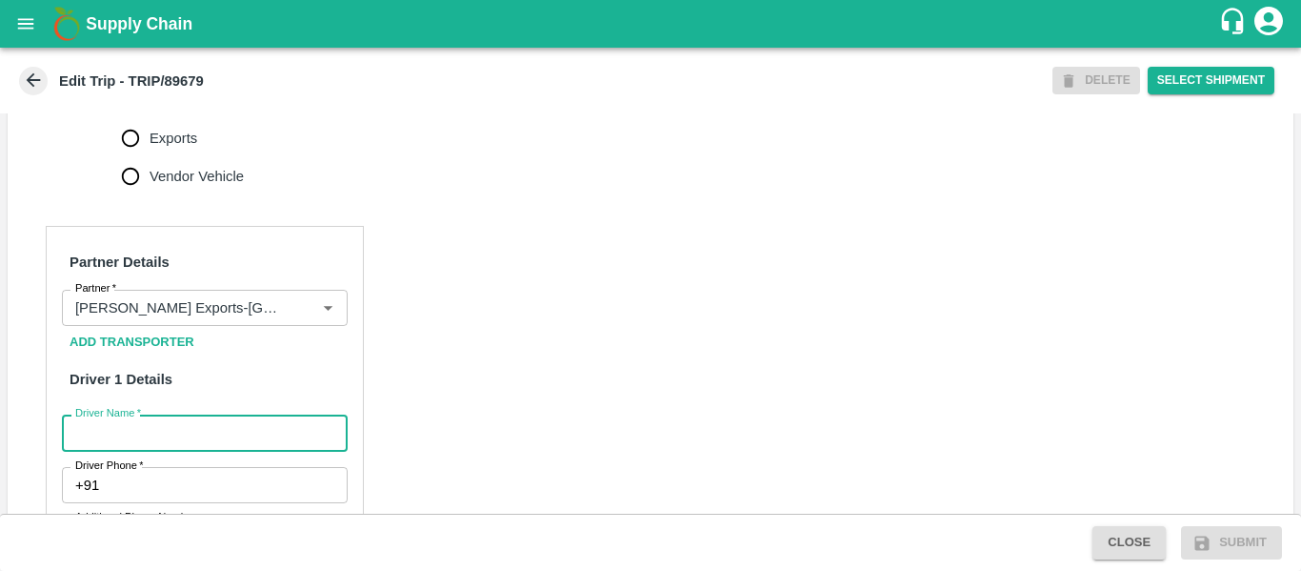
click at [188, 442] on input "Driver Name   *" at bounding box center [205, 432] width 286 height 36
type input "Sachin"
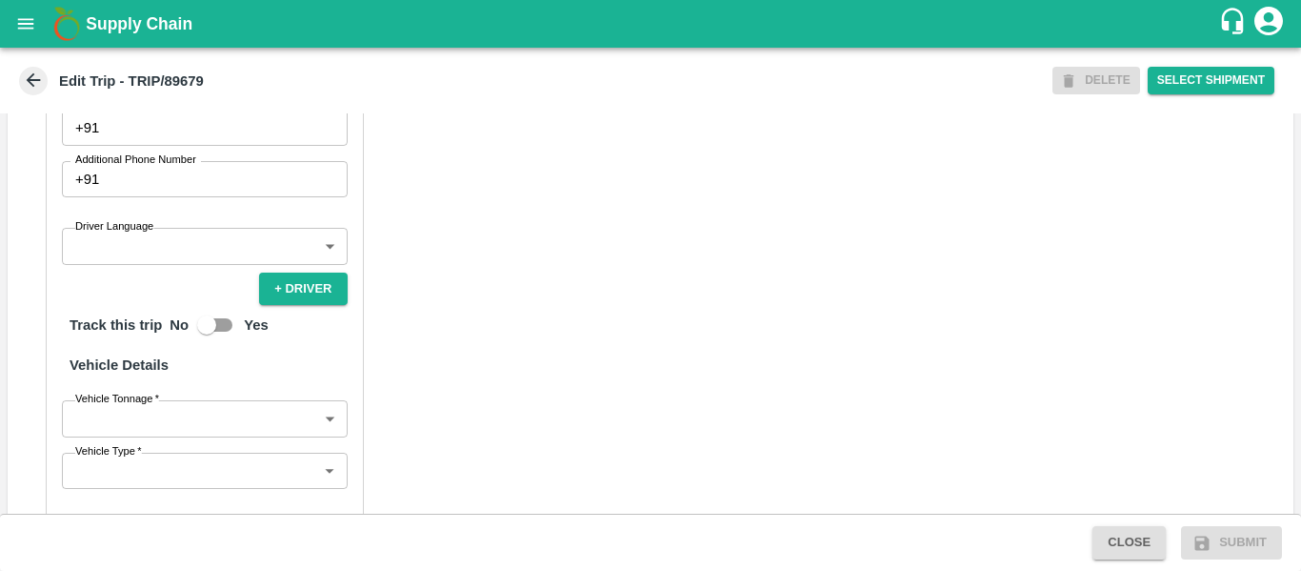
scroll to position [1139, 0]
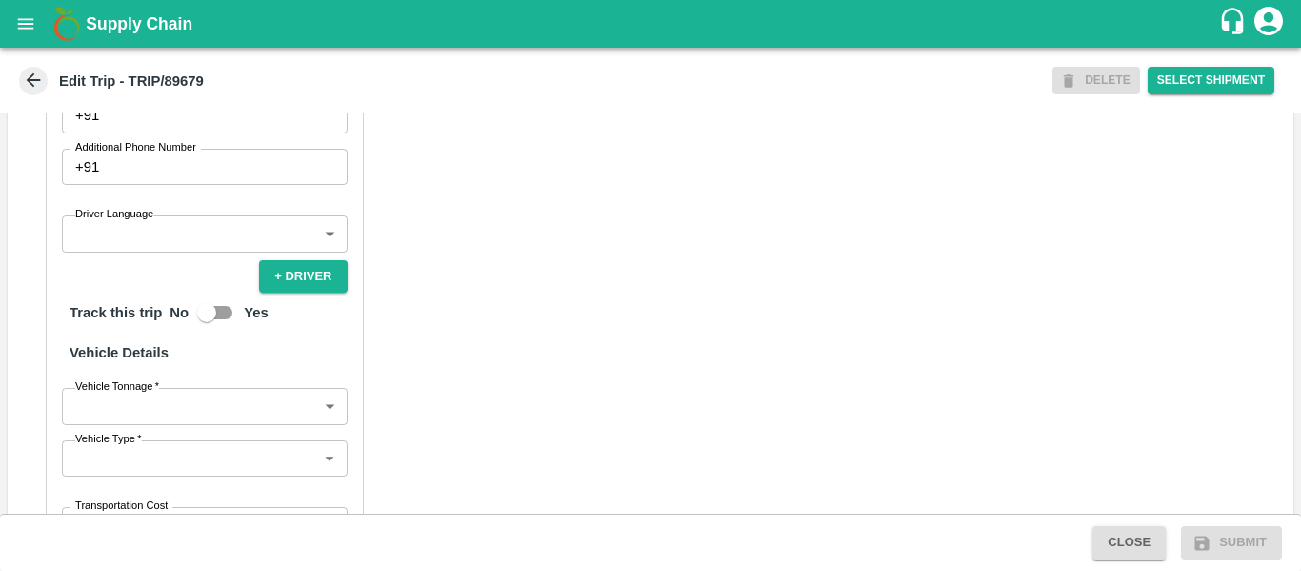
click at [151, 133] on input "Driver Phone   *" at bounding box center [227, 115] width 240 height 36
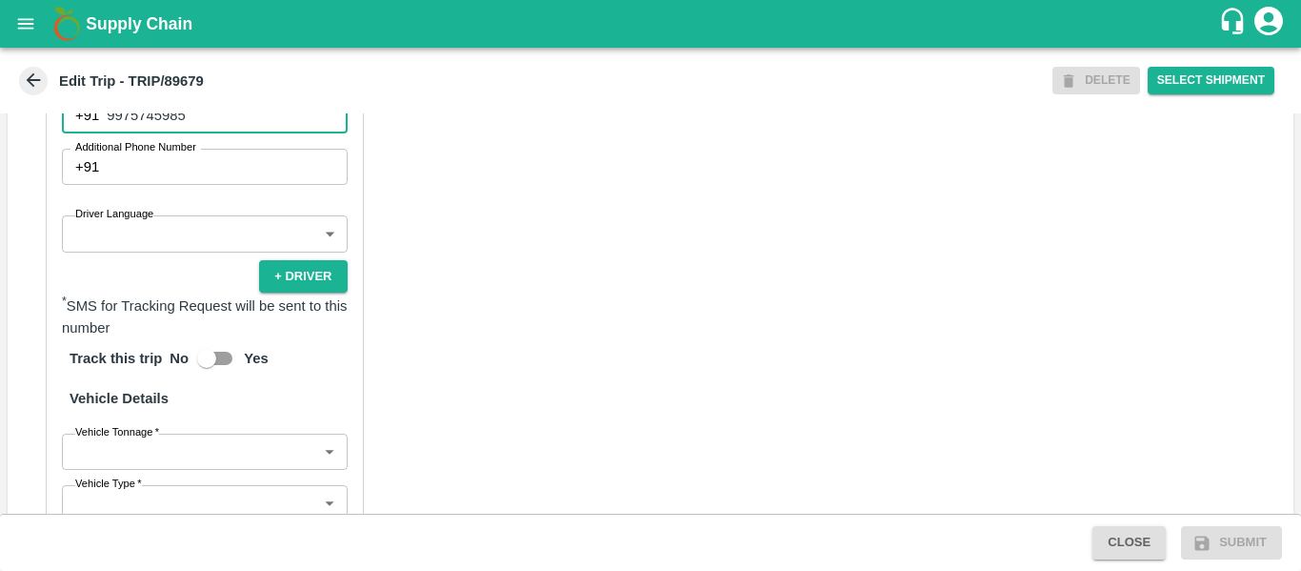
type input "9975745985"
click at [642, 308] on div "Partner Details Partner   * Partner Add Transporter Driver 1 Details Driver Nam…" at bounding box center [651, 311] width 1286 height 957
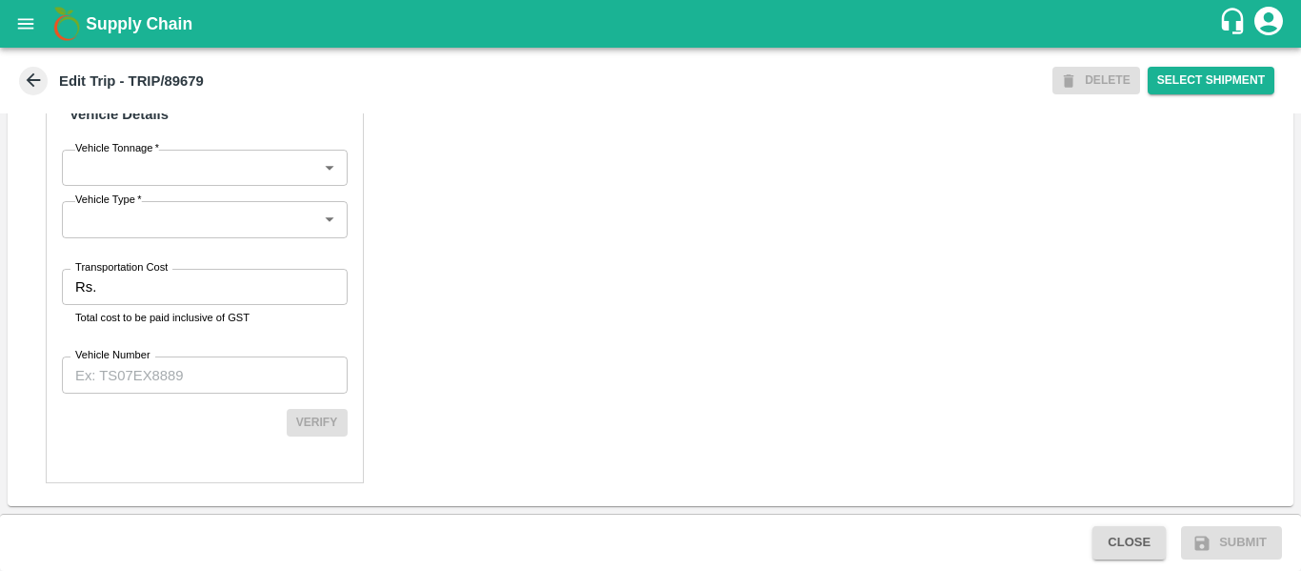
click at [131, 306] on div "Transportation Cost Rs. Transportation Cost Total cost to be paid inclusive of …" at bounding box center [205, 298] width 286 height 58
click at [102, 283] on div "Rs. Transportation Cost" at bounding box center [205, 287] width 286 height 36
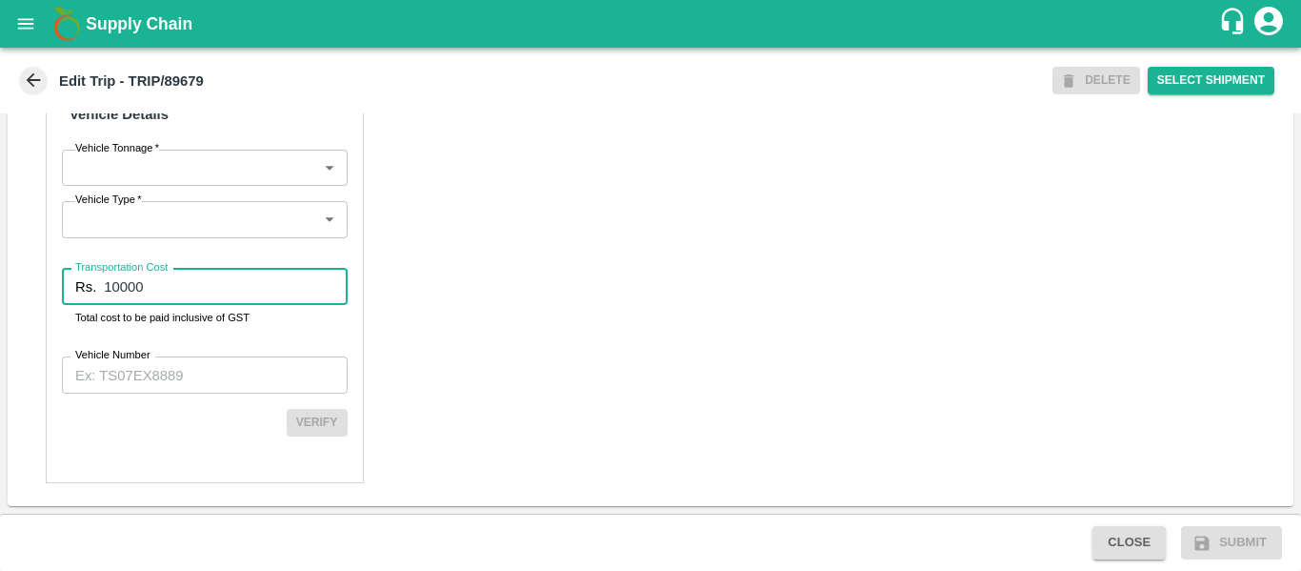
type input "10000"
click at [142, 351] on label "Vehicle Number" at bounding box center [112, 355] width 75 height 15
click at [142, 356] on input "Vehicle Number" at bounding box center [205, 374] width 286 height 36
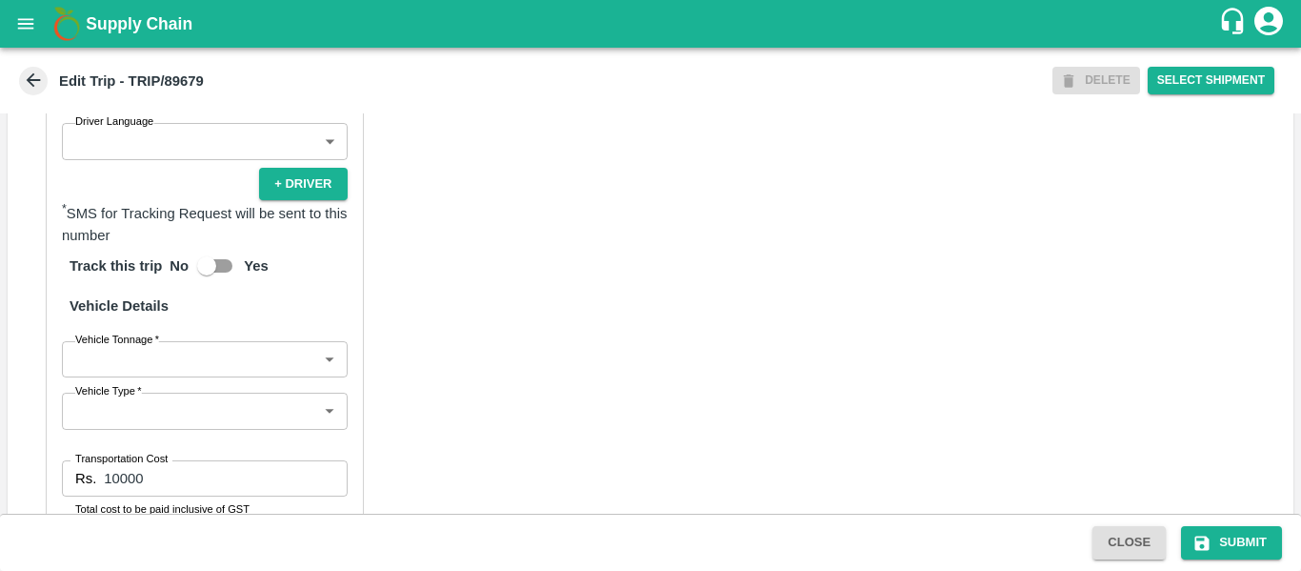
scroll to position [1389, 0]
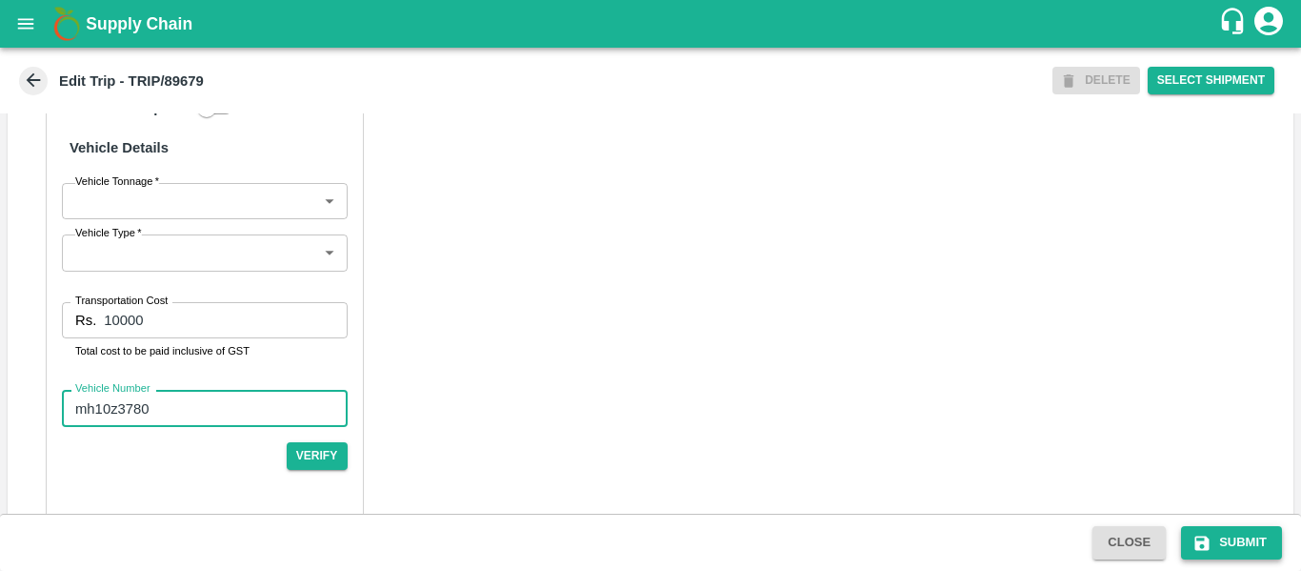
type input "mh10z3780"
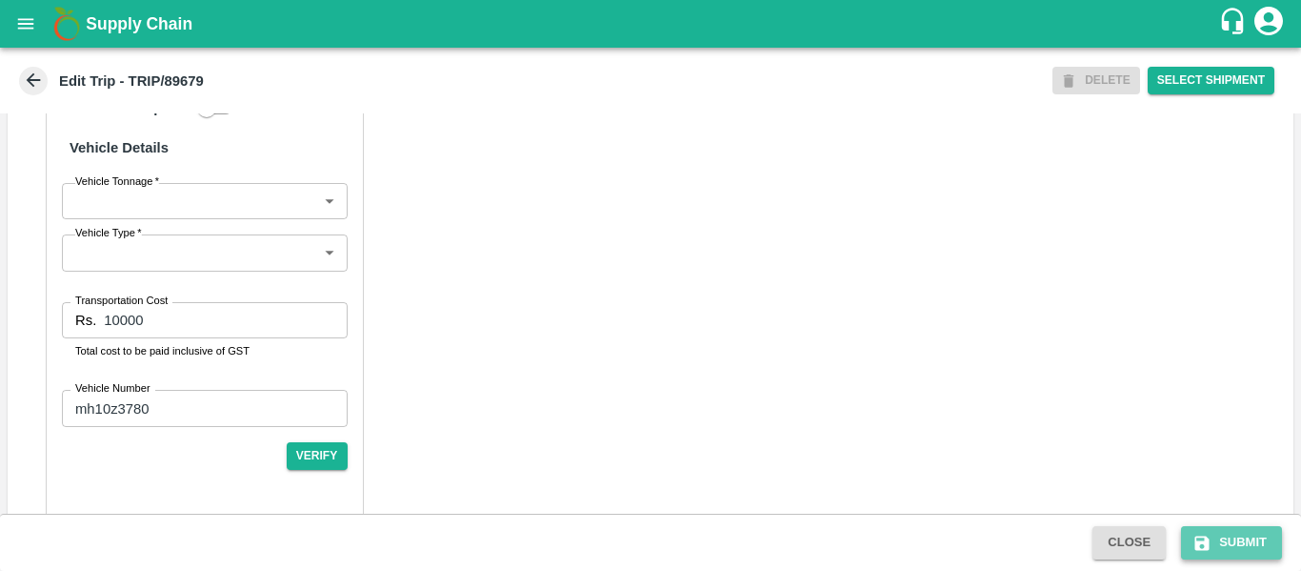
click at [1190, 546] on button "Submit" at bounding box center [1231, 542] width 101 height 33
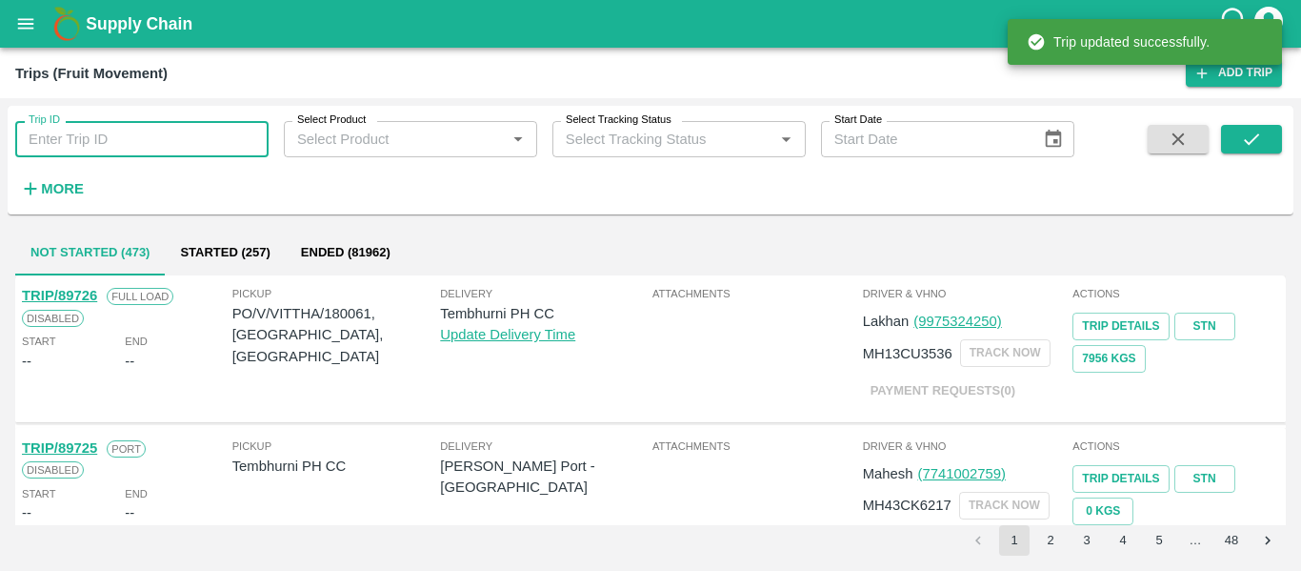
click at [97, 145] on input "Trip ID" at bounding box center [141, 139] width 253 height 36
paste input "89679"
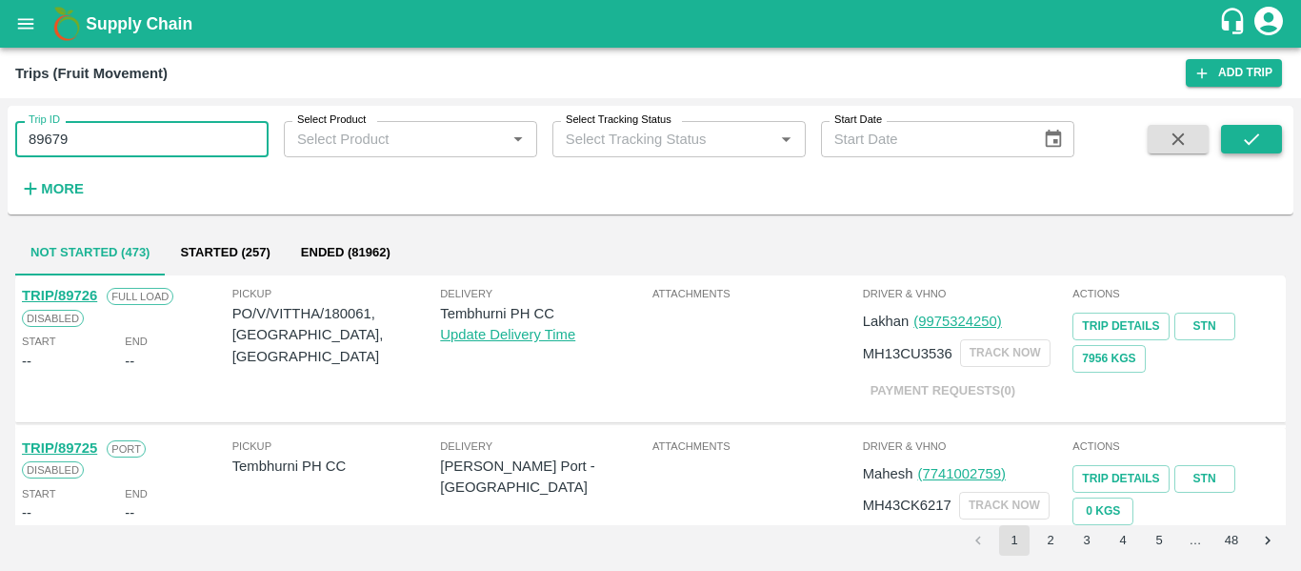
type input "89679"
click at [1230, 148] on button "submit" at bounding box center [1251, 139] width 61 height 29
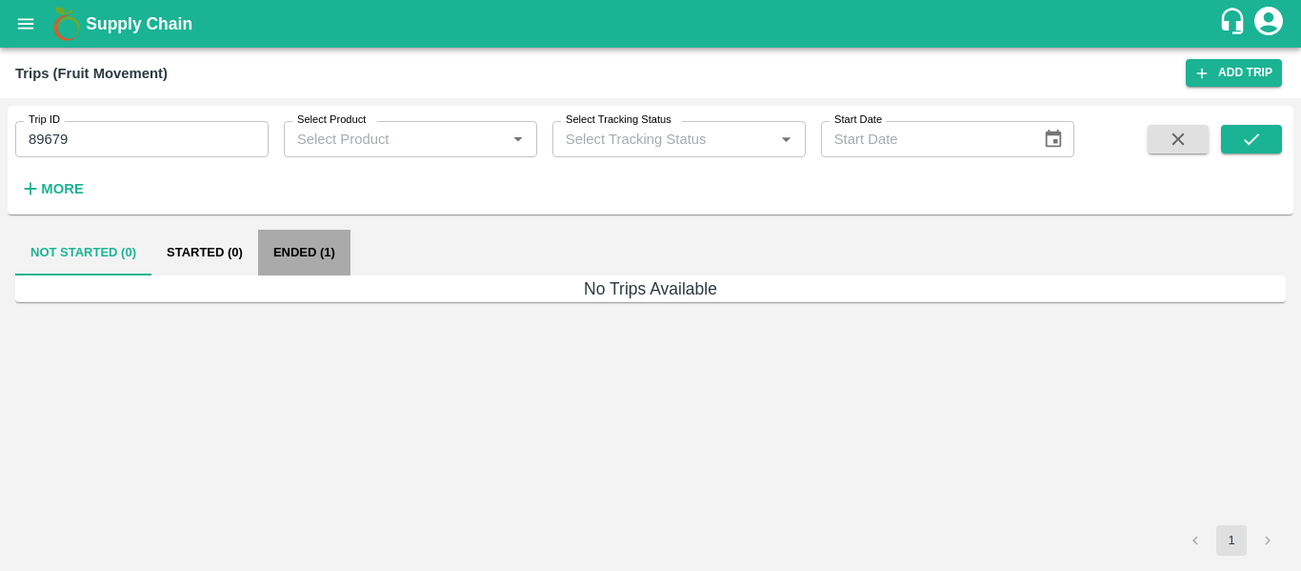
click at [316, 265] on button "Ended (1)" at bounding box center [304, 253] width 92 height 46
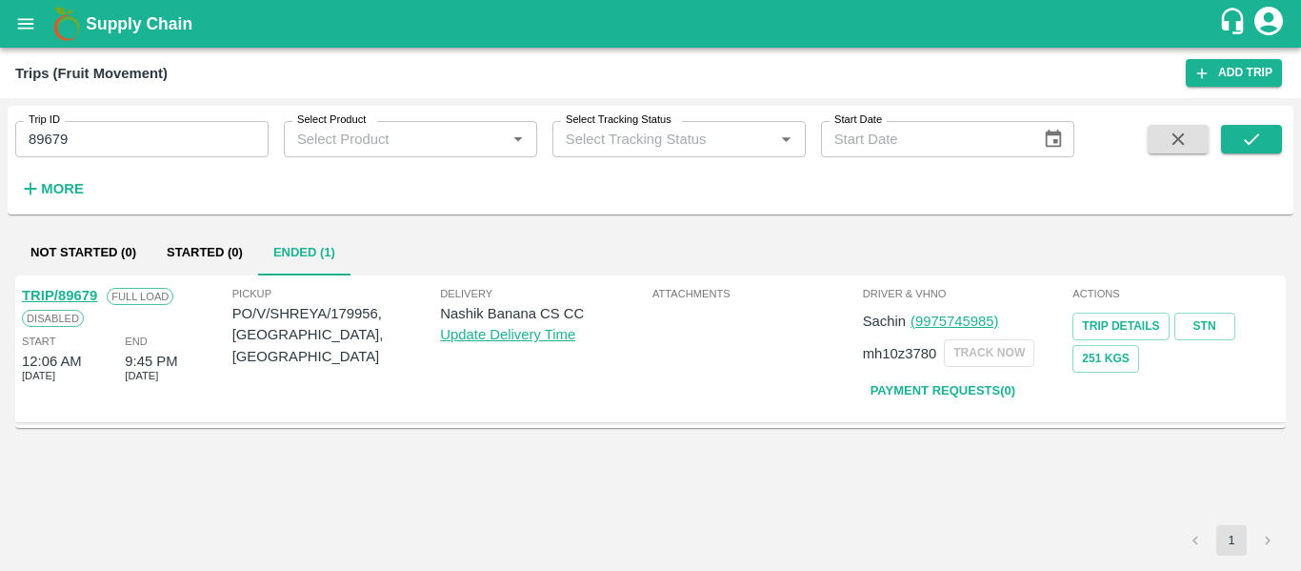
click at [78, 285] on div "TRIP/89679" at bounding box center [59, 295] width 75 height 21
click at [70, 286] on div "TRIP/89679" at bounding box center [59, 295] width 75 height 21
click at [79, 294] on link "TRIP/89679" at bounding box center [59, 295] width 75 height 15
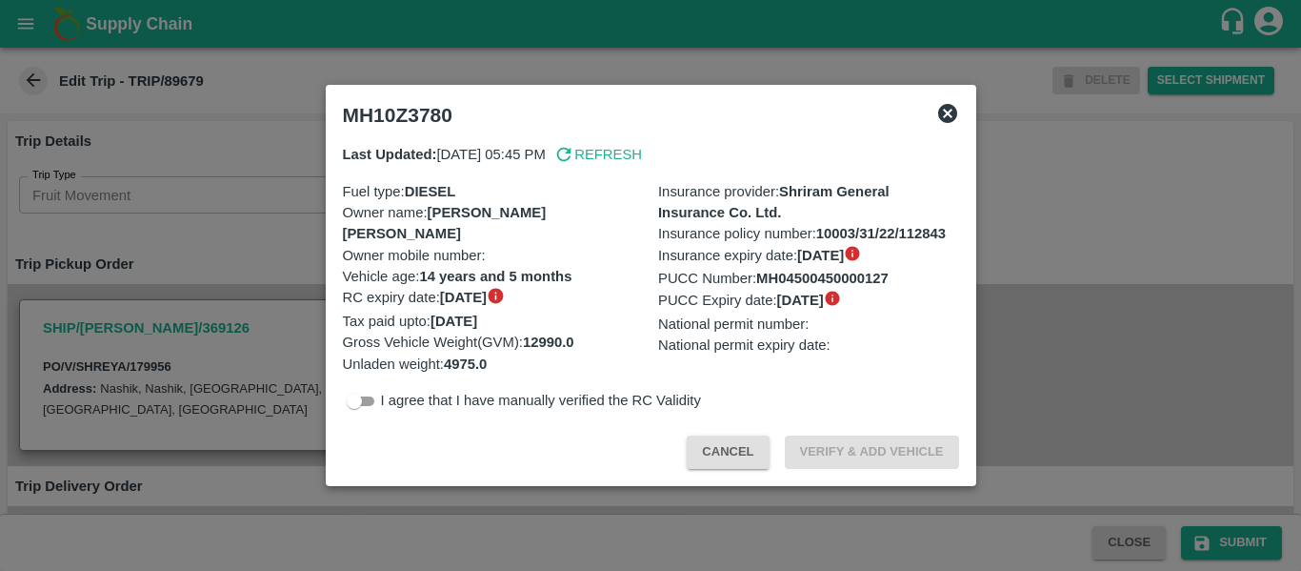
click at [191, 247] on div at bounding box center [650, 285] width 1301 height 571
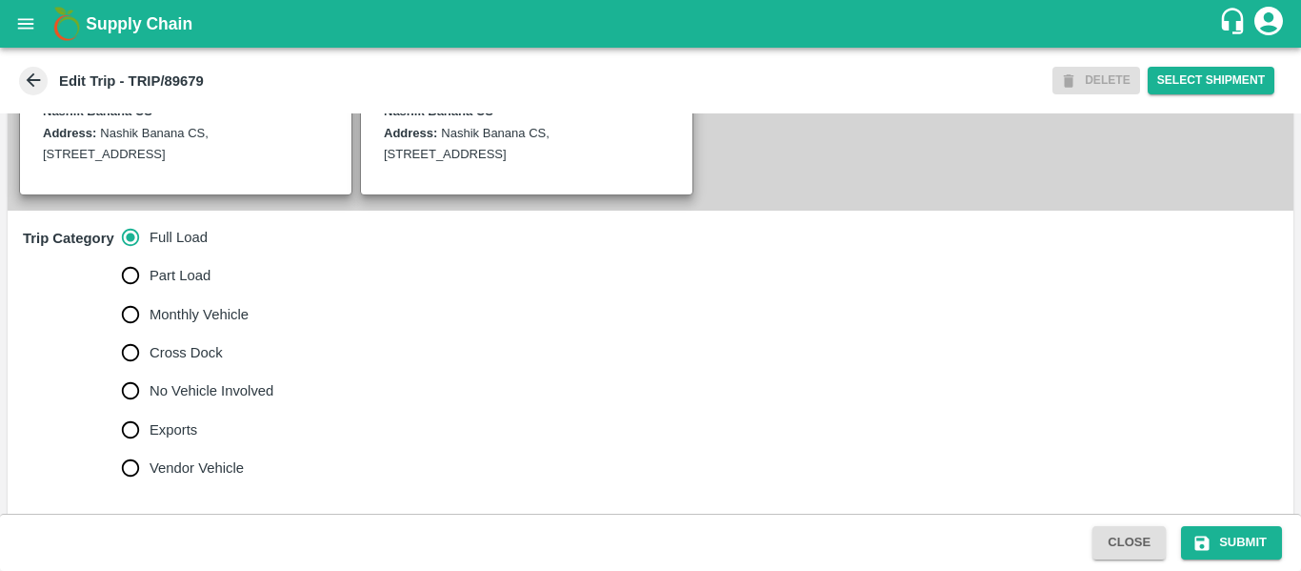
scroll to position [498, 0]
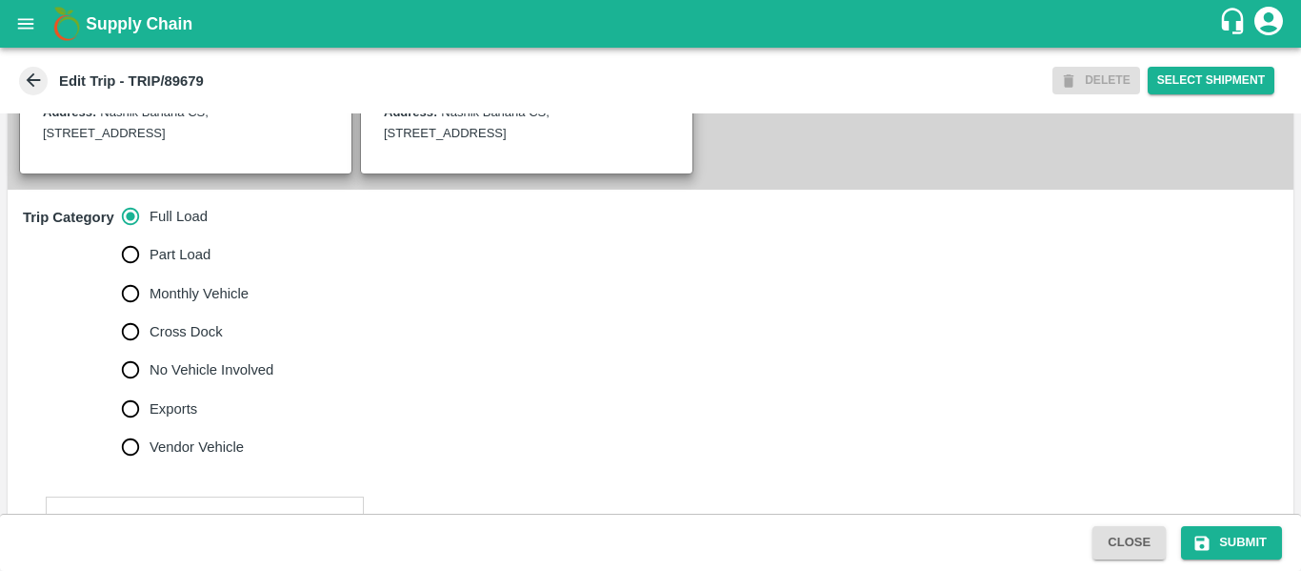
click at [232, 380] on span "No Vehicle Involved" at bounding box center [212, 369] width 124 height 21
click at [150, 389] on input "No Vehicle Involved" at bounding box center [130, 370] width 38 height 38
radio input "true"
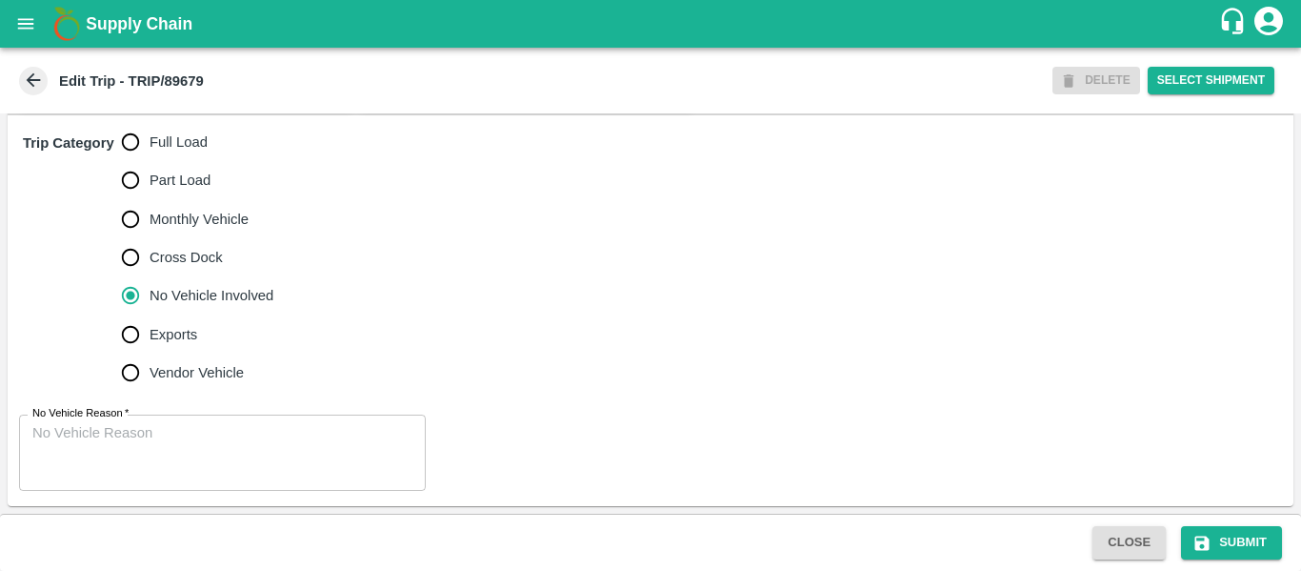
click at [142, 434] on textarea "No Vehicle Reason   *" at bounding box center [222, 453] width 380 height 60
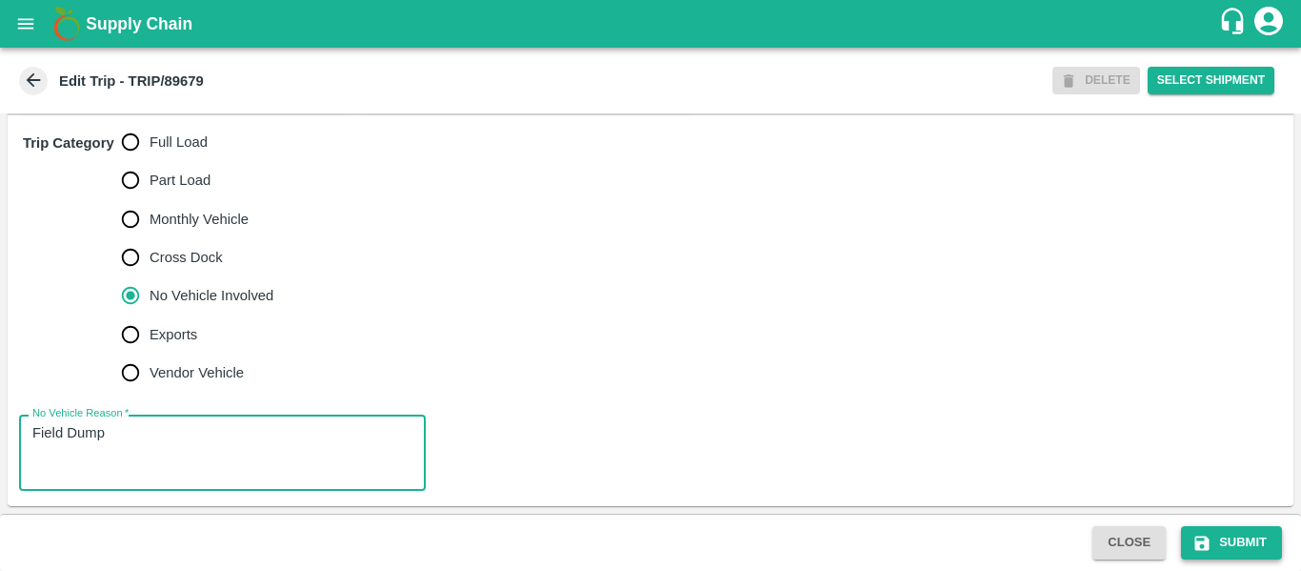
type textarea "Field Dump"
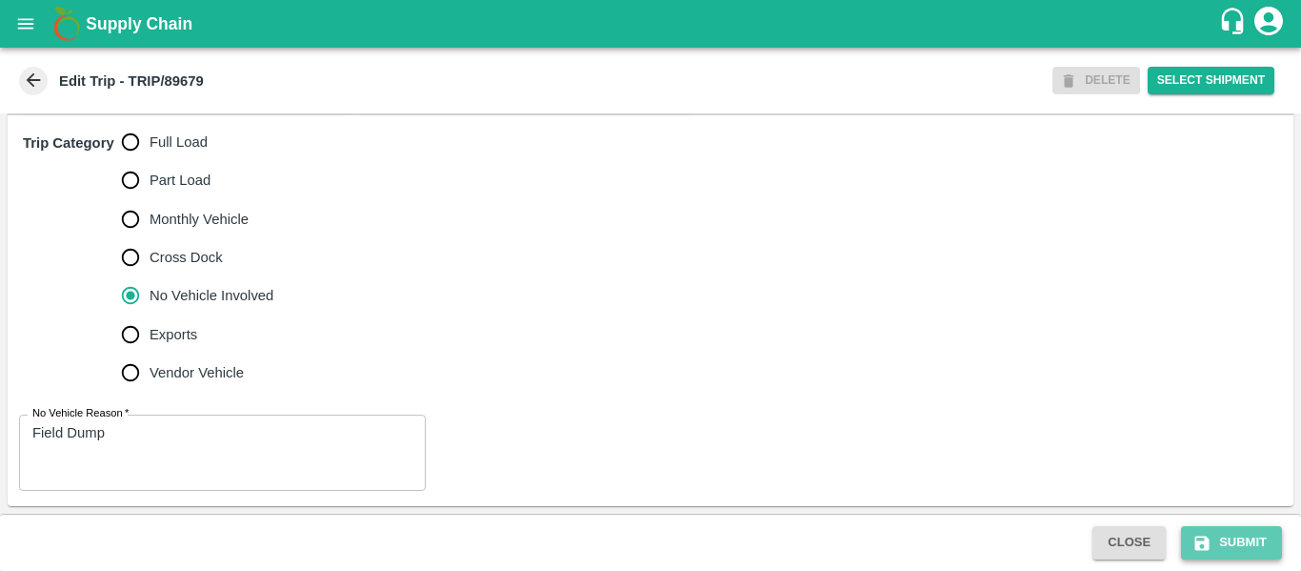
click at [1226, 543] on button "Submit" at bounding box center [1231, 542] width 101 height 33
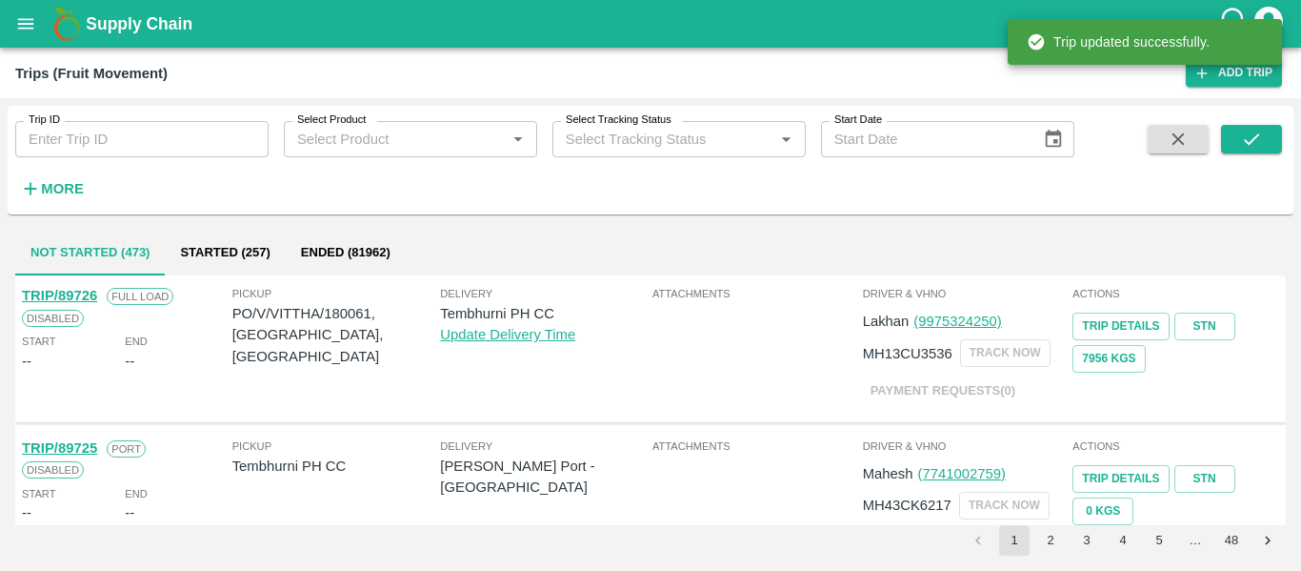
click at [56, 143] on input "Trip ID" at bounding box center [141, 139] width 253 height 36
paste input "89676"
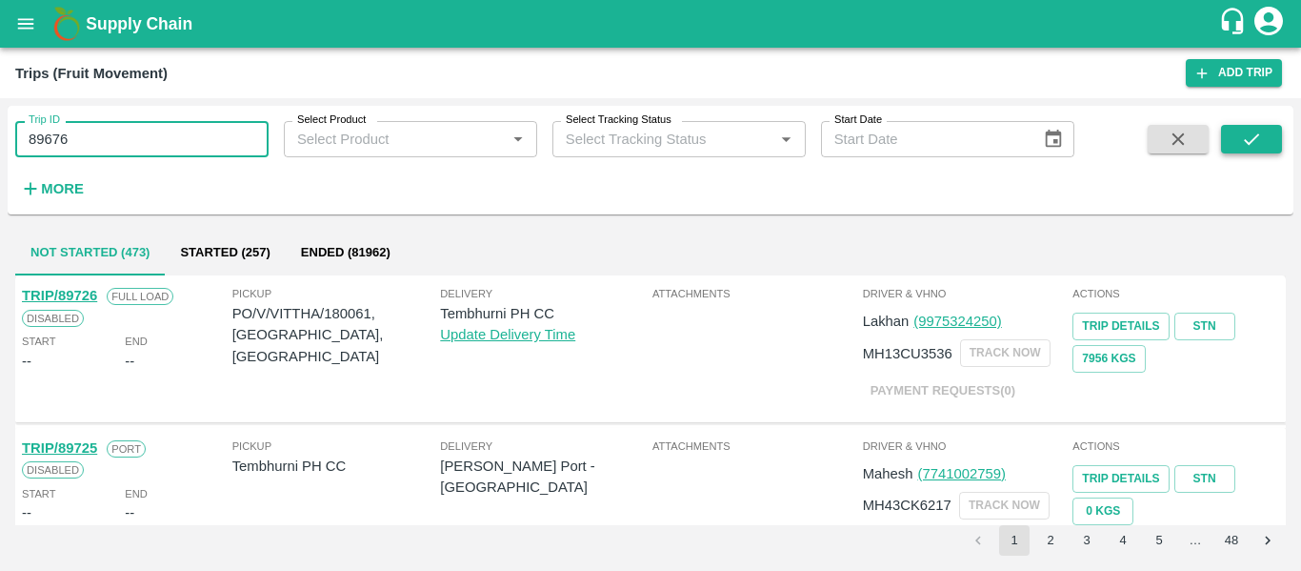
type input "89676"
click at [1247, 145] on icon "submit" at bounding box center [1251, 139] width 21 height 21
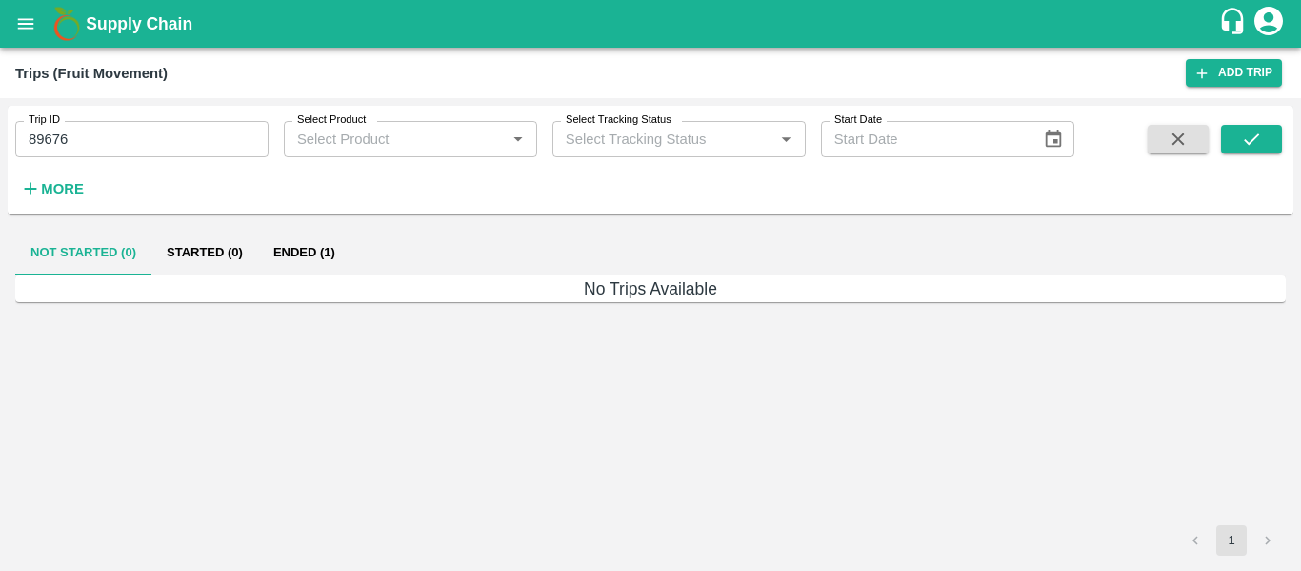
click at [321, 244] on button "Ended (1)" at bounding box center [304, 253] width 92 height 46
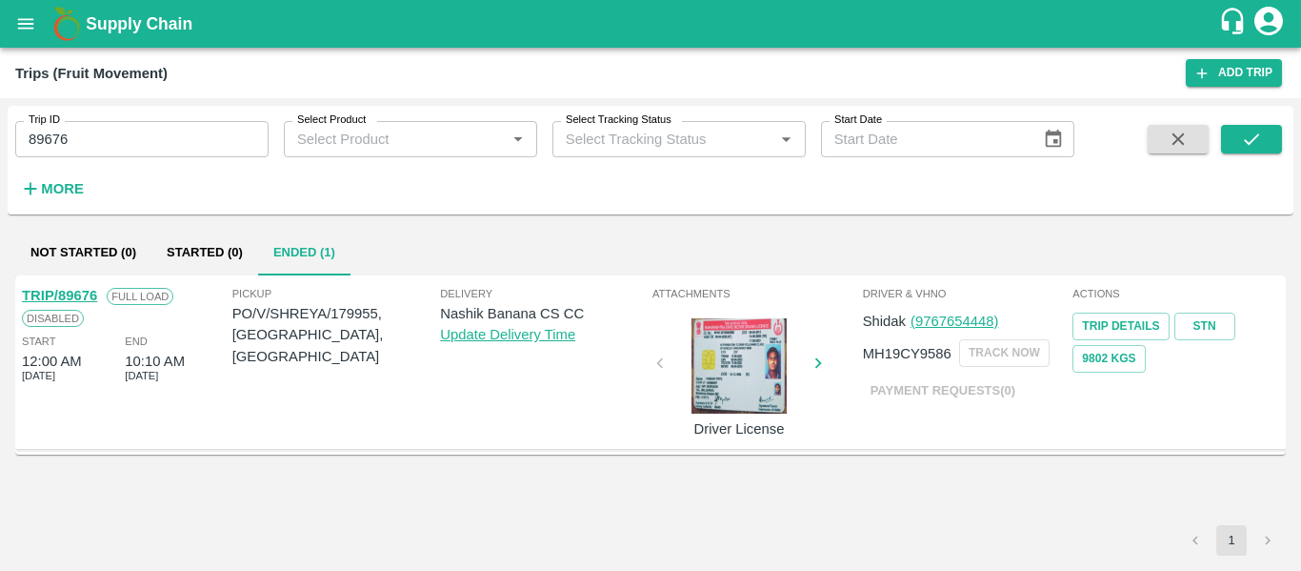
click at [68, 292] on link "TRIP/89676" at bounding box center [59, 295] width 75 height 15
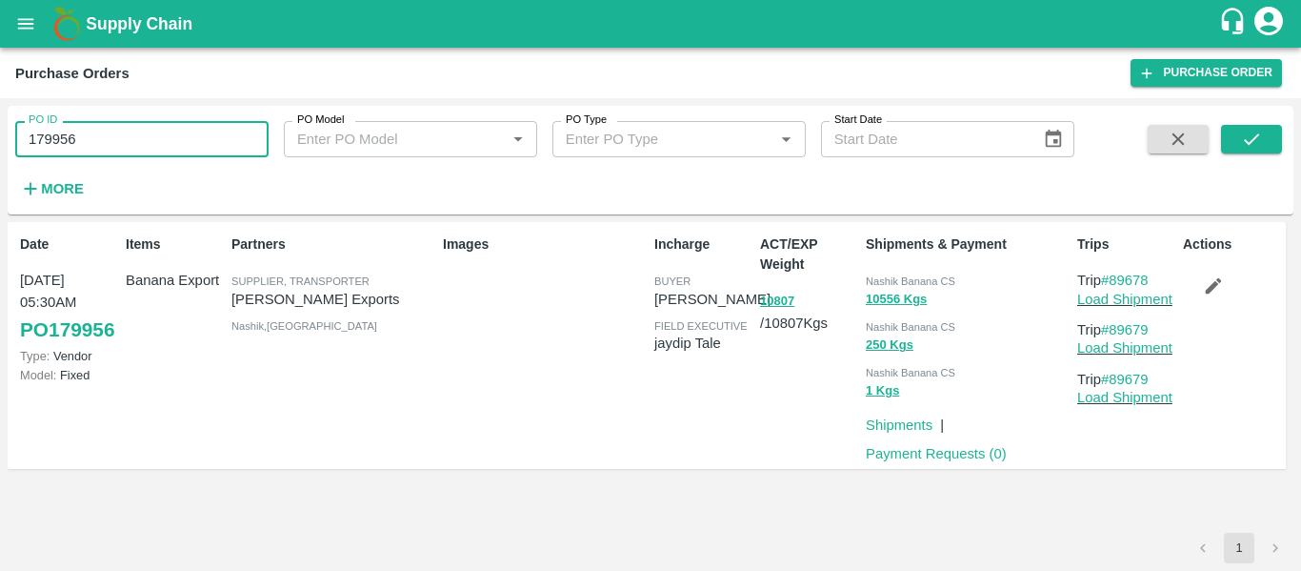
click at [100, 137] on input "179956" at bounding box center [141, 139] width 253 height 36
paste input "text"
click at [100, 137] on input "179955" at bounding box center [141, 139] width 253 height 36
type input "179955"
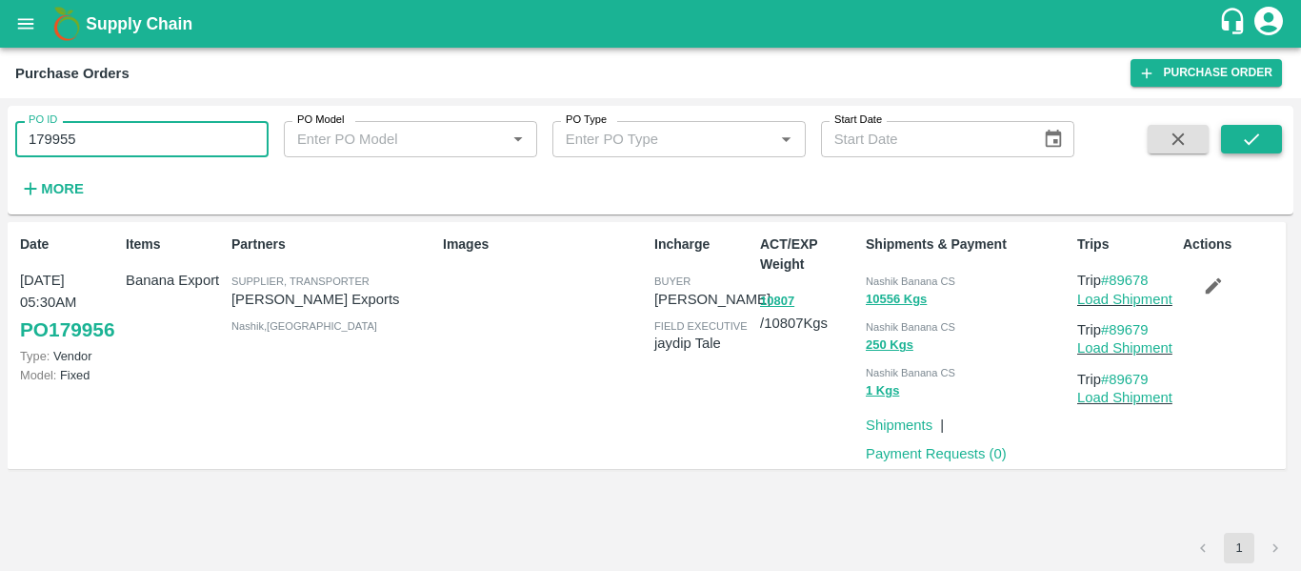
click at [1228, 137] on button "submit" at bounding box center [1251, 139] width 61 height 29
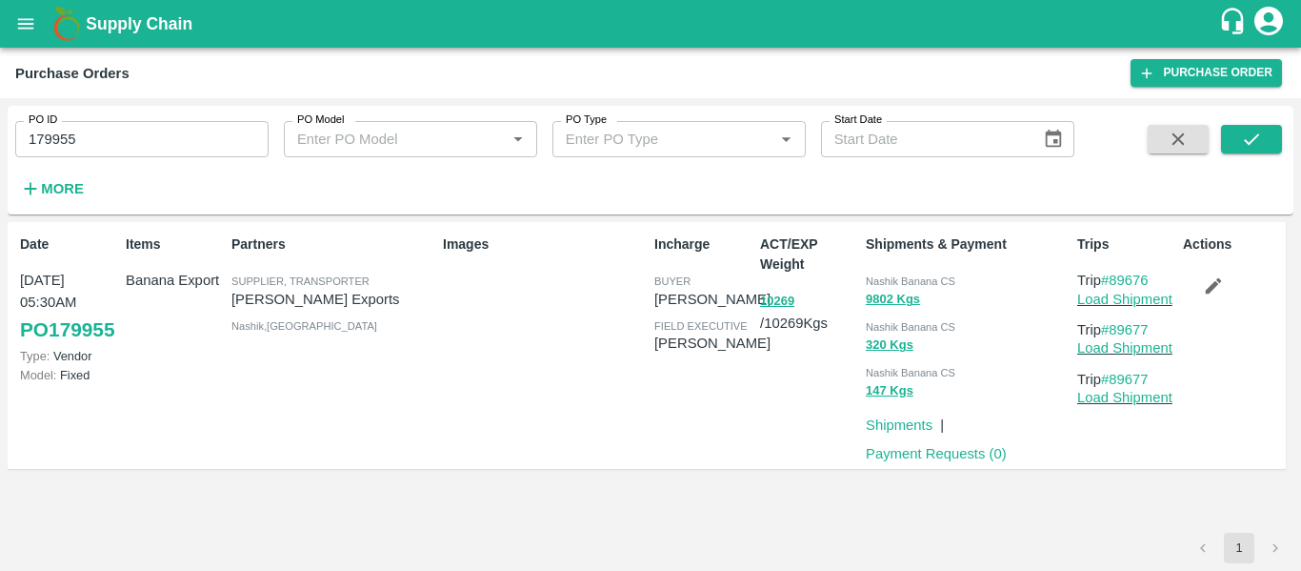
click at [1223, 301] on button "button" at bounding box center [1213, 286] width 61 height 32
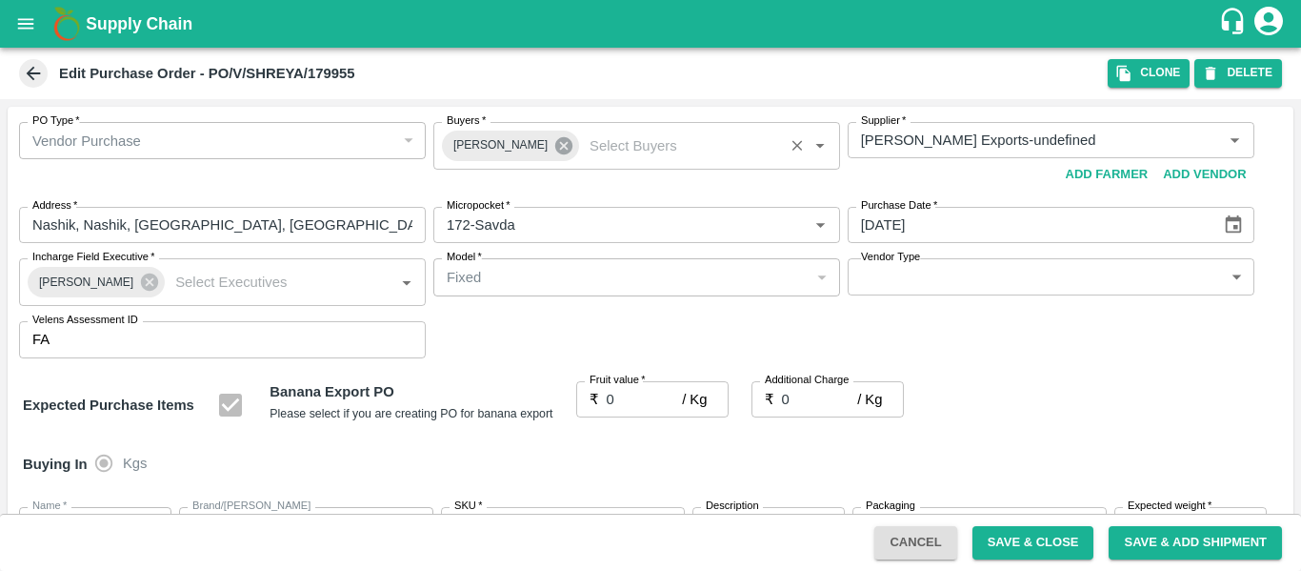
click at [555, 151] on icon at bounding box center [563, 145] width 17 height 17
click at [527, 149] on input "Buyers   *" at bounding box center [621, 140] width 364 height 25
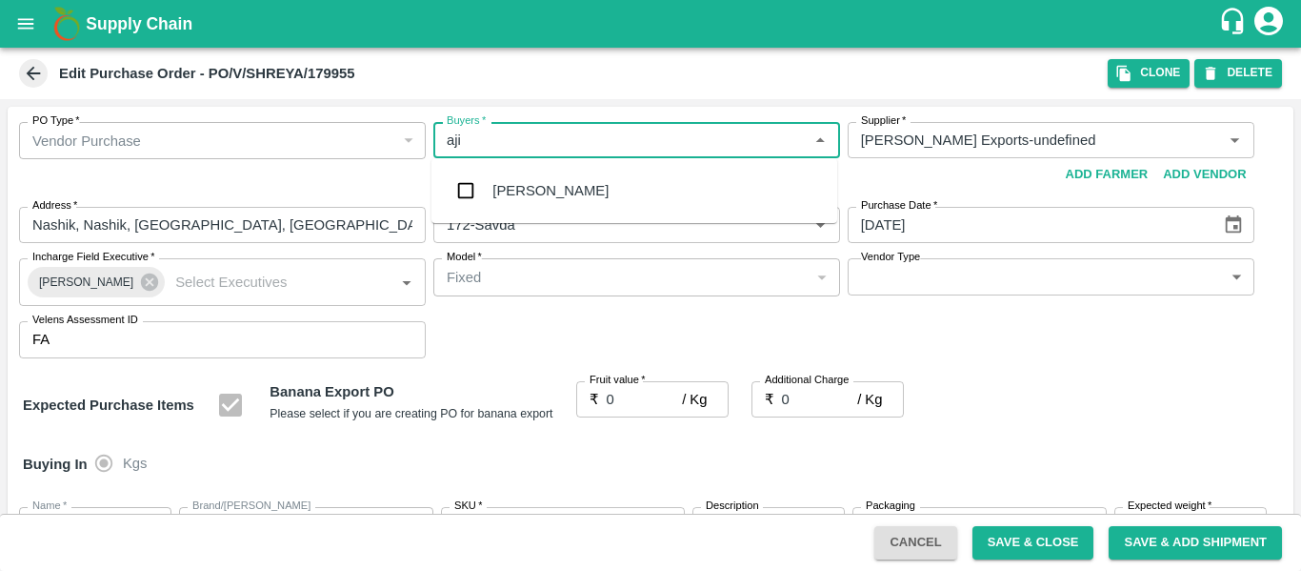
type input "ajit"
click at [532, 181] on div "Ajit Otari" at bounding box center [551, 190] width 116 height 21
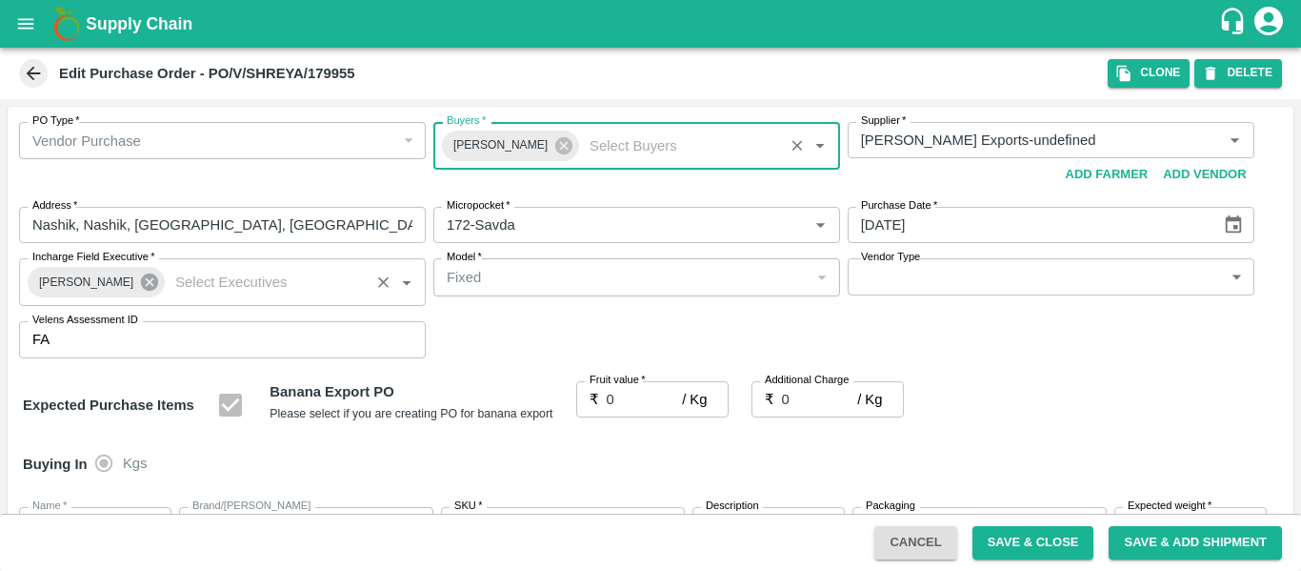
click at [141, 286] on icon at bounding box center [149, 281] width 17 height 17
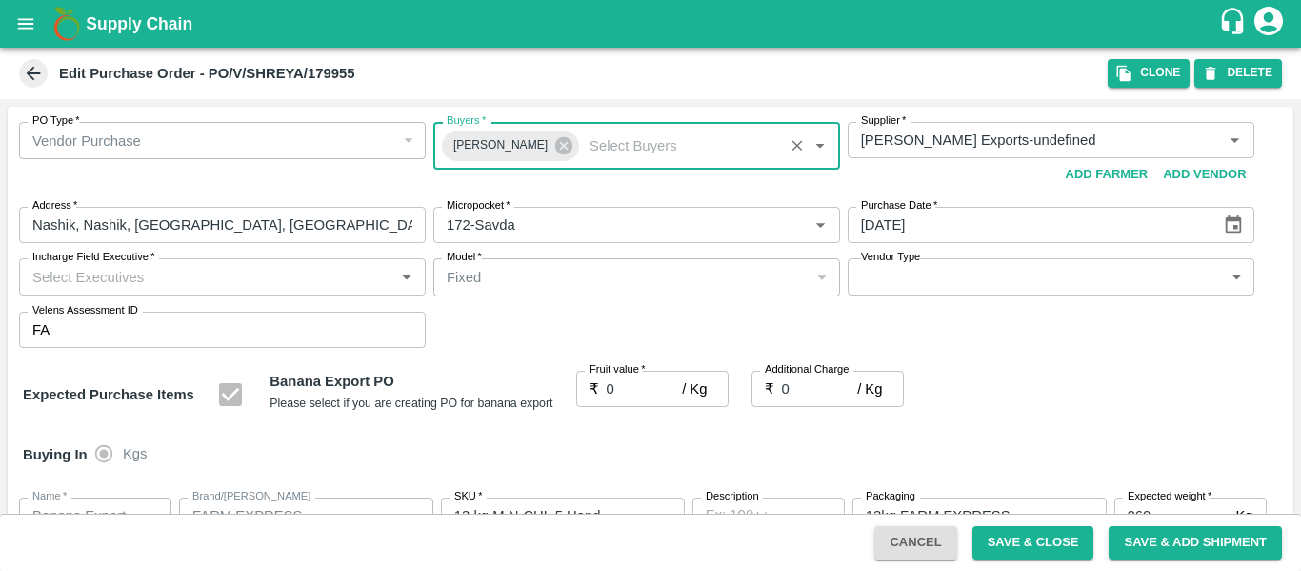
click at [106, 283] on input "Incharge Field Executive   *" at bounding box center [207, 276] width 364 height 25
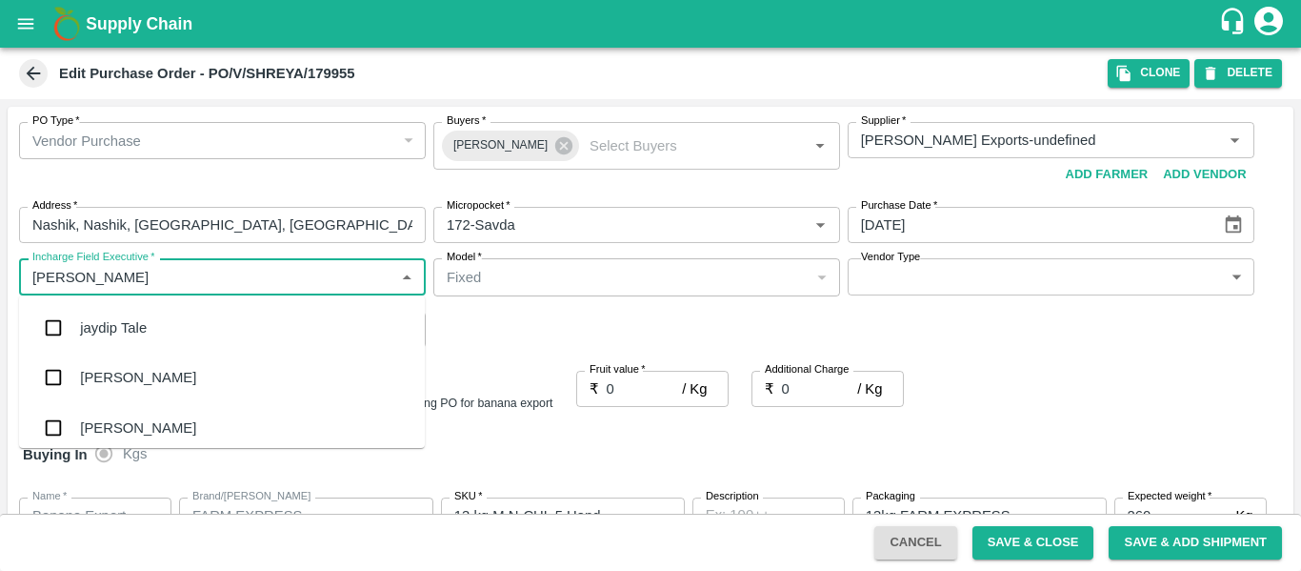
type input "jayd"
click at [112, 310] on div "jaydip Tale" at bounding box center [222, 328] width 406 height 50
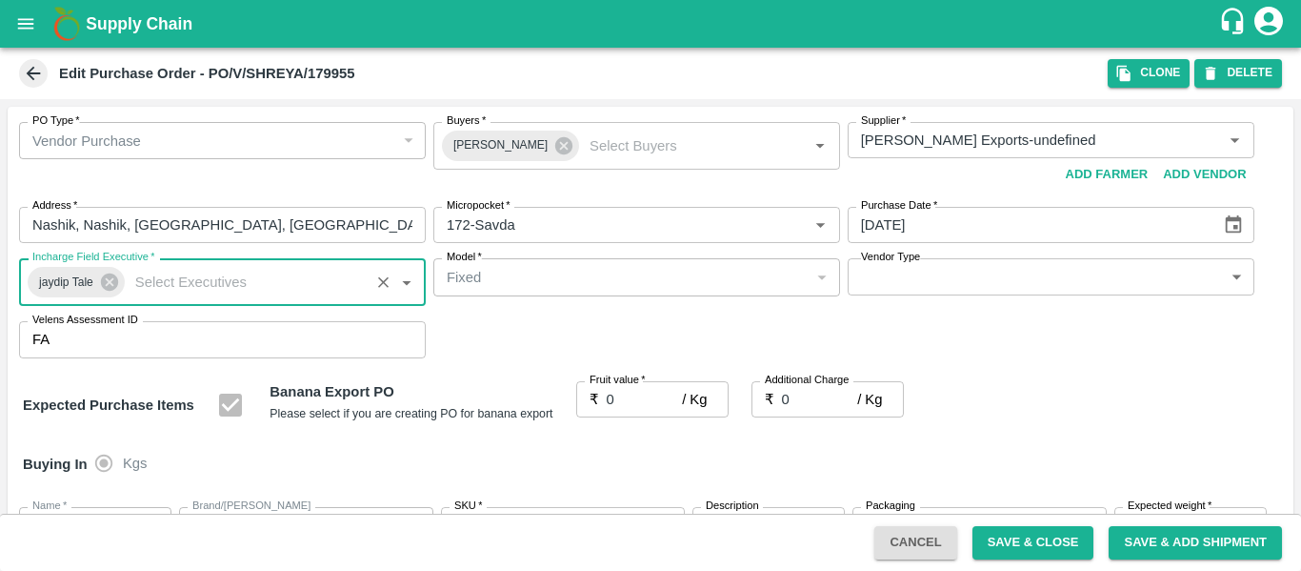
click at [634, 409] on input "0" at bounding box center [645, 399] width 76 height 36
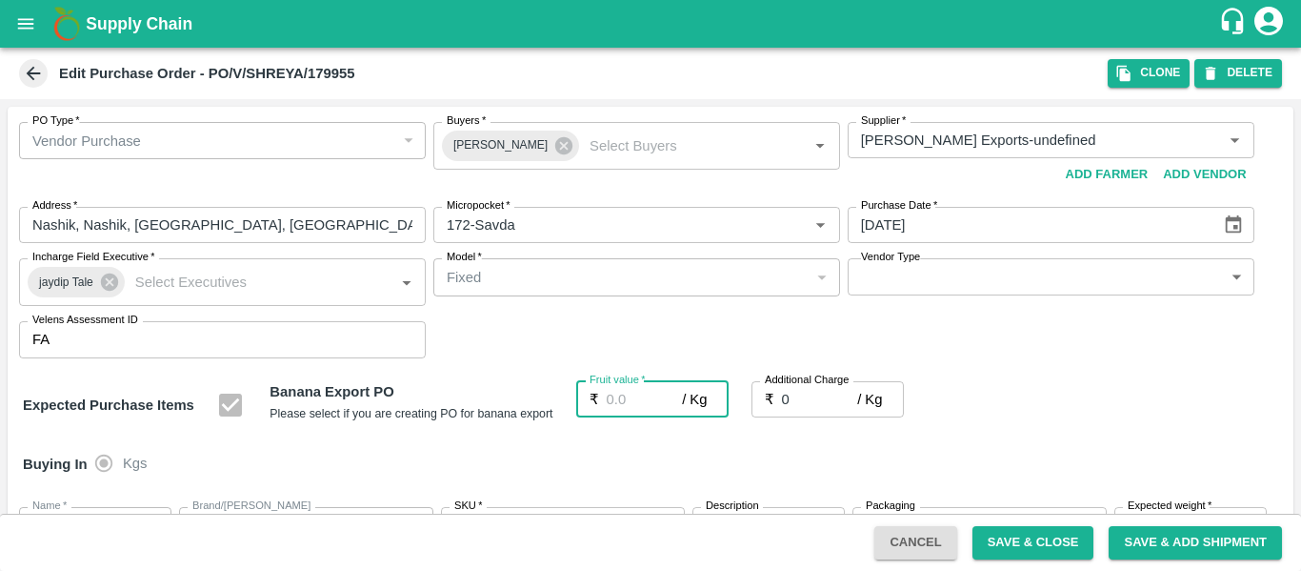
type input "1"
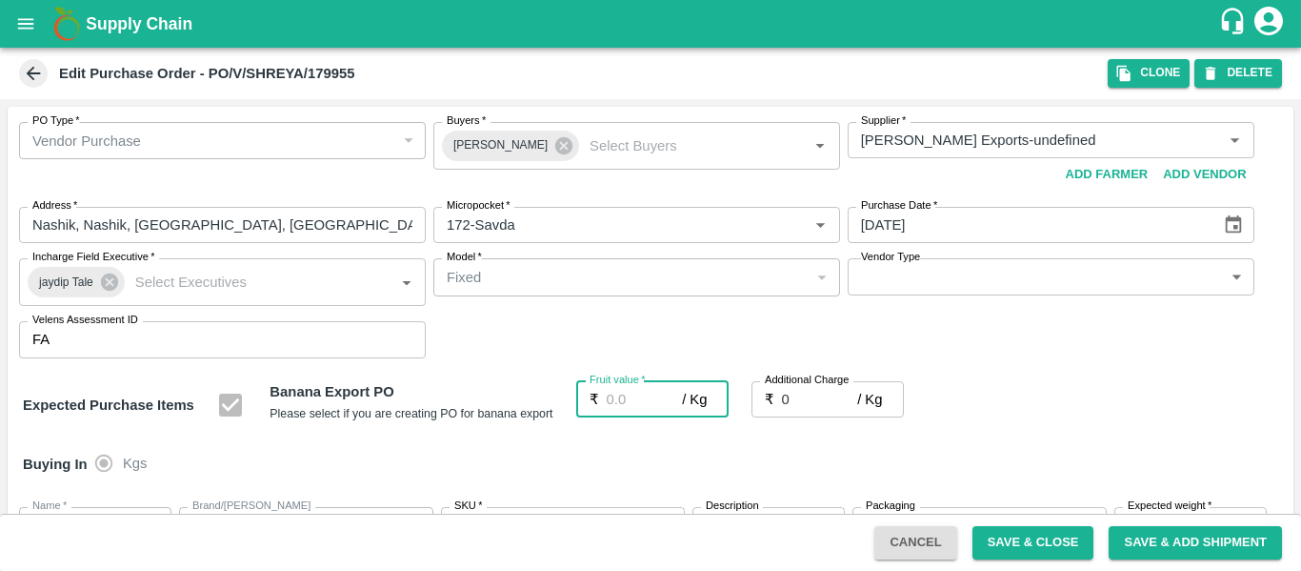
type input "1"
type input "18"
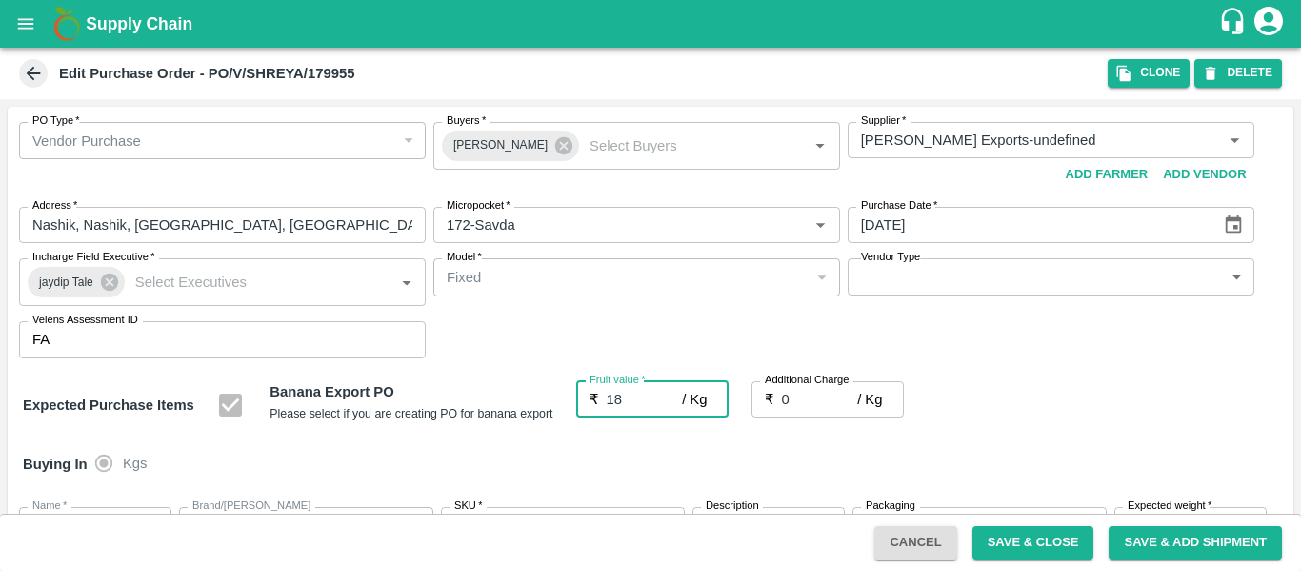
type input "18"
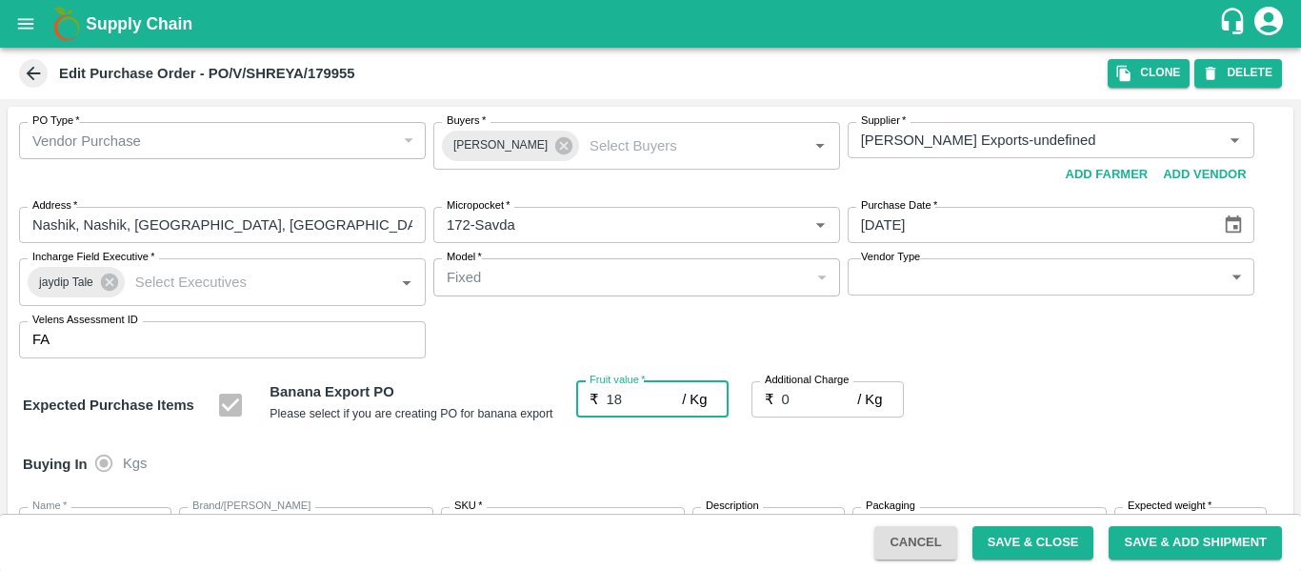
click at [804, 412] on input "0" at bounding box center [820, 399] width 76 height 36
type input "2"
type input "20"
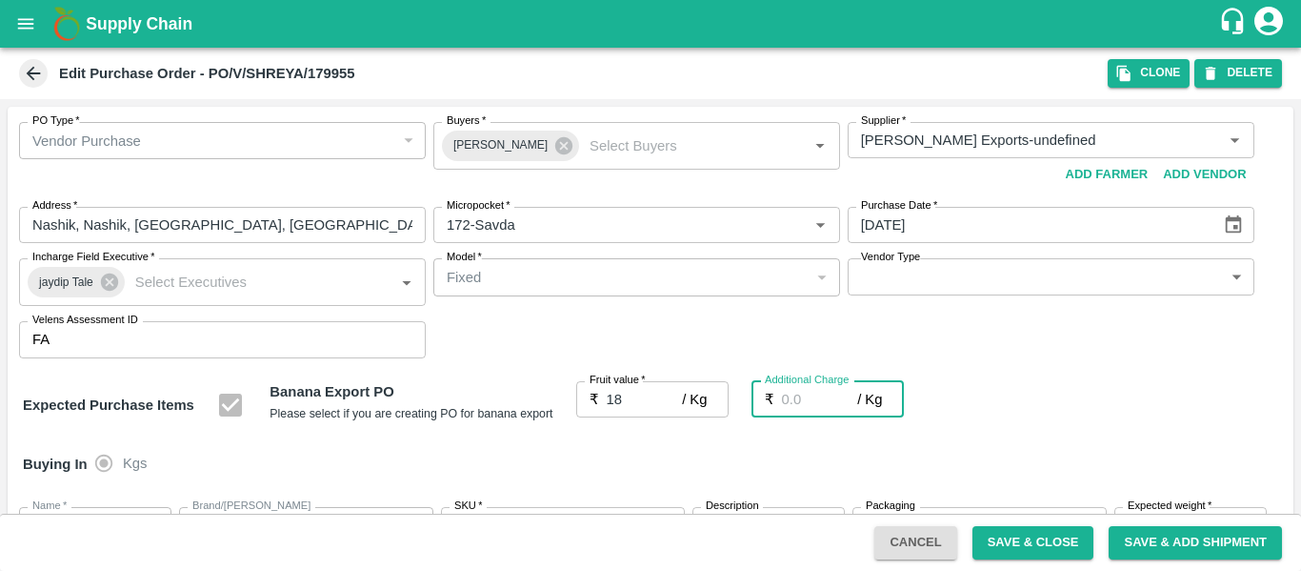
type input "20"
type input "2.7"
type input "20.7"
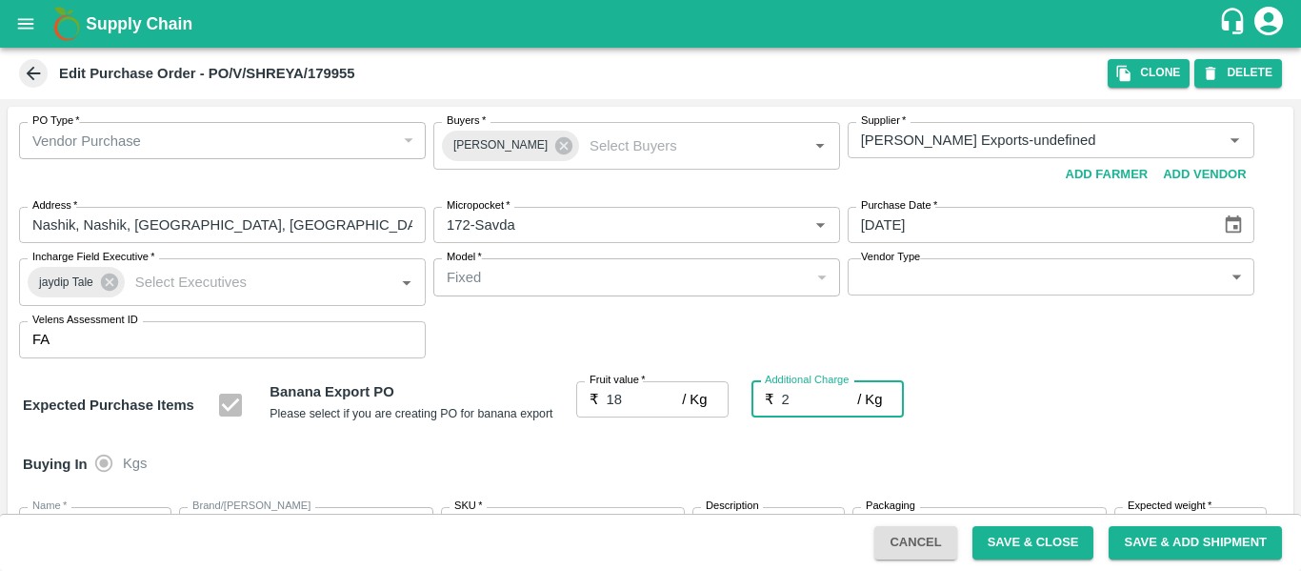
type input "20.7"
type input "2.75"
type input "20.75"
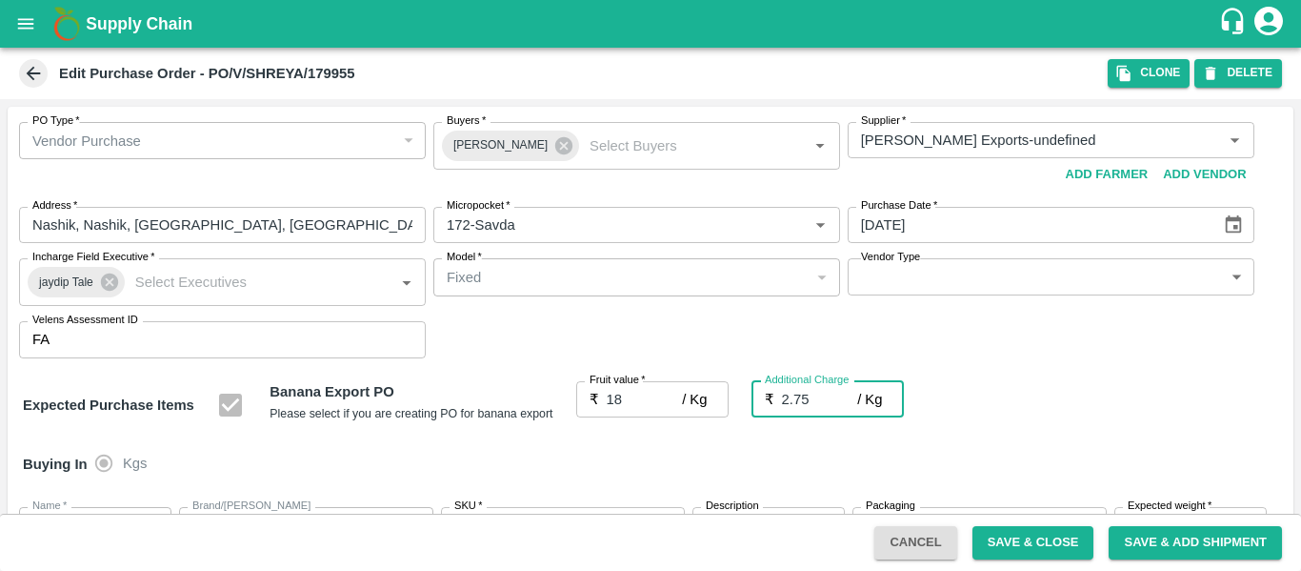
type input "20.75"
type input "2.75"
click at [1058, 421] on div "Expected Purchase Items Banana Export PO Please select if you are creating PO f…" at bounding box center [651, 405] width 1256 height 49
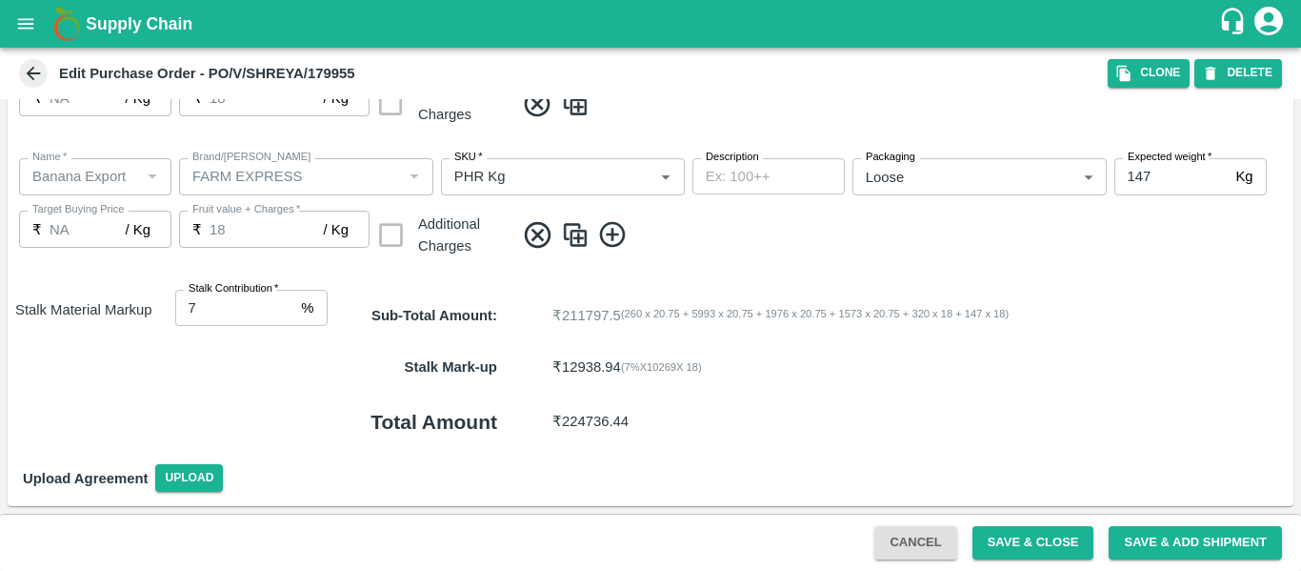
click at [1019, 561] on div "Cancel Save & Close Save & Add Shipment" at bounding box center [650, 542] width 1301 height 57
click at [1060, 542] on button "Save & Close" at bounding box center [1034, 542] width 122 height 33
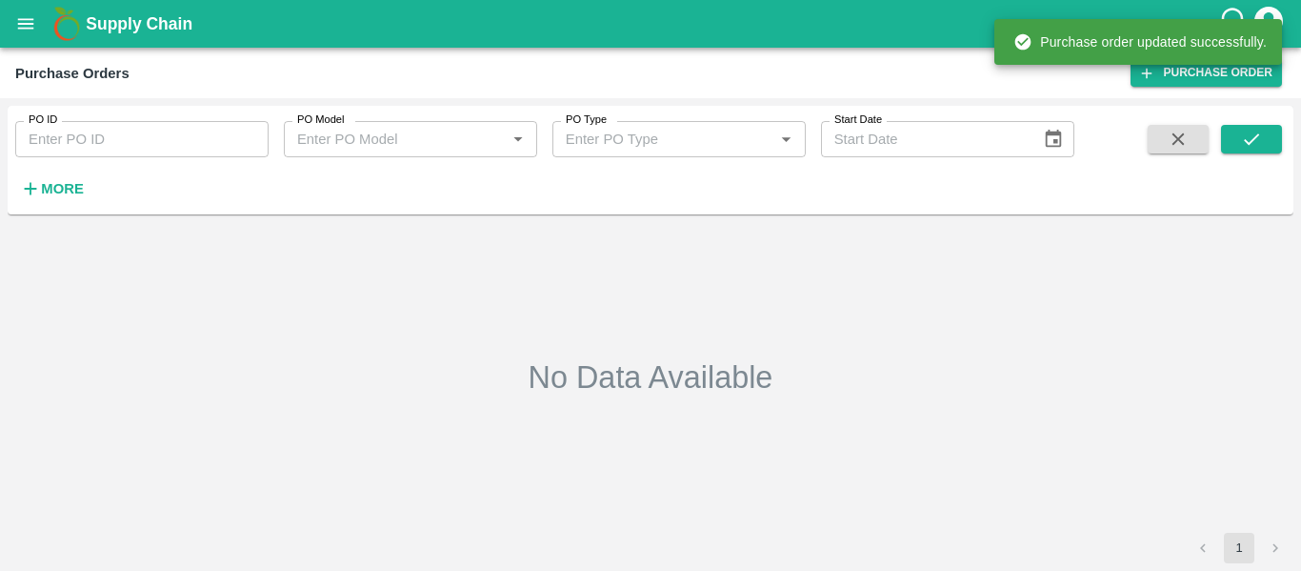
type input "179955"
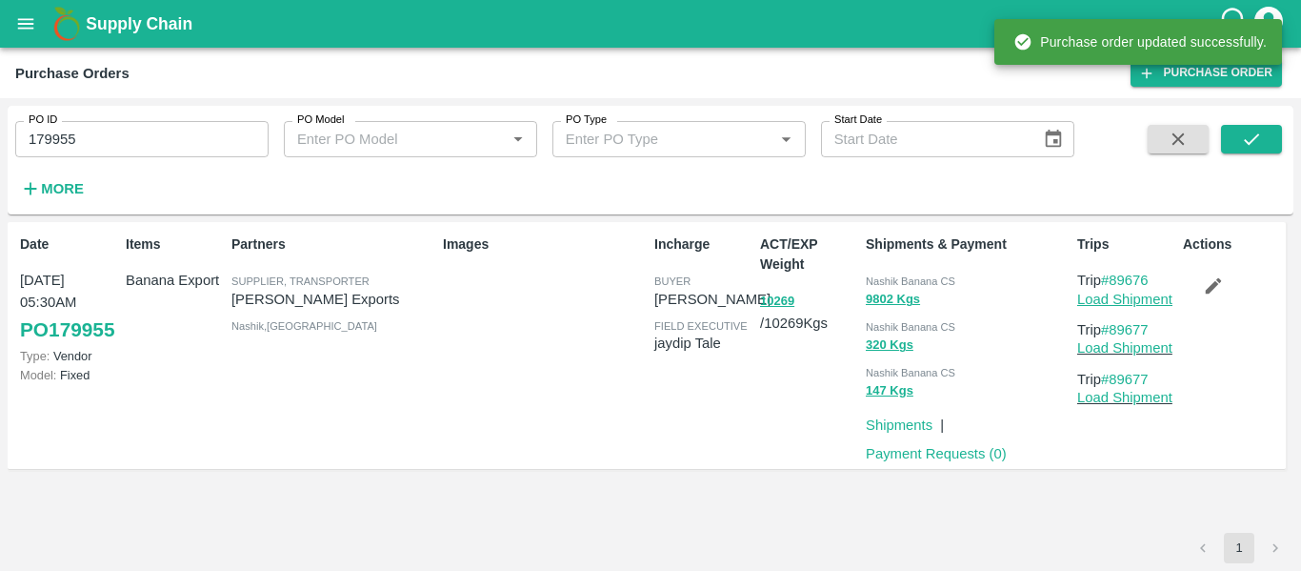
click at [1099, 301] on link "Load Shipment" at bounding box center [1125, 299] width 95 height 15
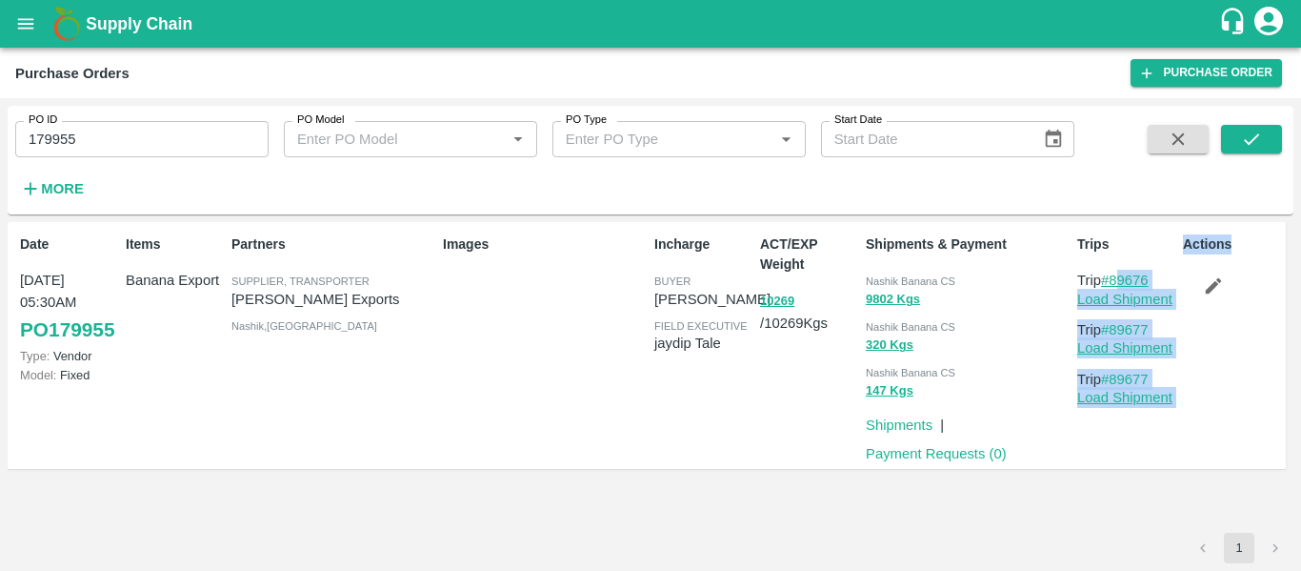
drag, startPoint x: 1179, startPoint y: 272, endPoint x: 1115, endPoint y: 281, distance: 64.4
click at [1115, 281] on div "Date 08 Oct, 05:30AM PO 179955 Type: Vendor Model: Fixed Items Banana Export Pa…" at bounding box center [647, 346] width 1279 height 248
click at [1172, 281] on p "Trip #89676" at bounding box center [1127, 280] width 98 height 21
drag, startPoint x: 1159, startPoint y: 280, endPoint x: 1117, endPoint y: 282, distance: 42.0
click at [1117, 282] on p "Trip #89676" at bounding box center [1127, 280] width 98 height 21
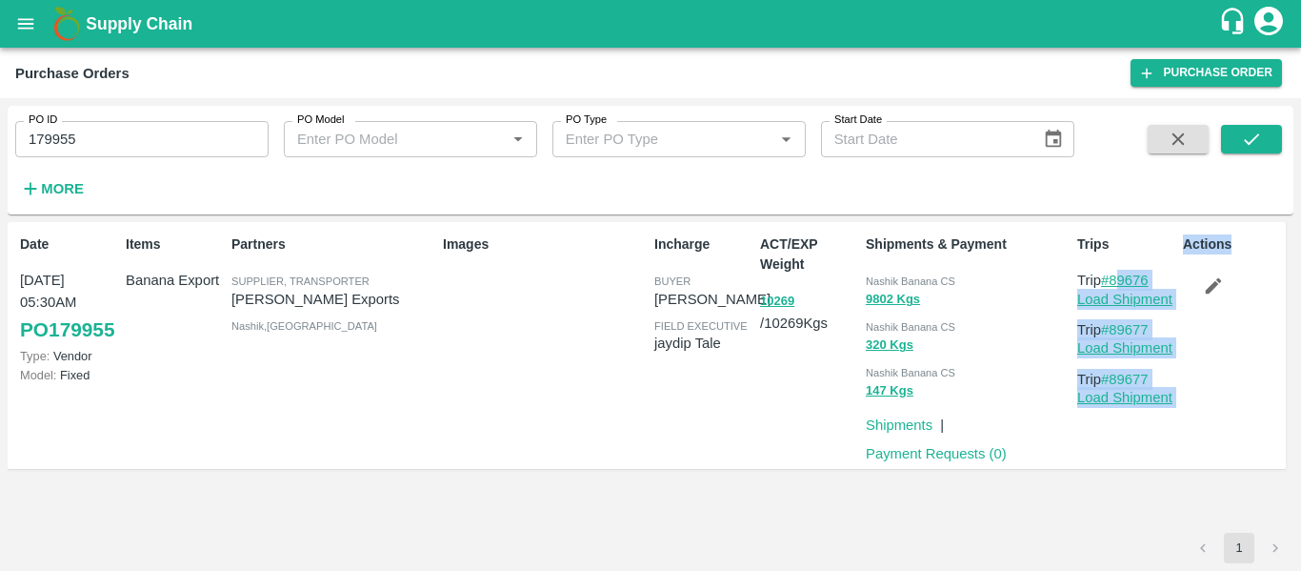
copy link "89676"
drag, startPoint x: 1160, startPoint y: 325, endPoint x: 1118, endPoint y: 329, distance: 43.0
click at [1118, 329] on p "Trip #89677" at bounding box center [1127, 329] width 98 height 21
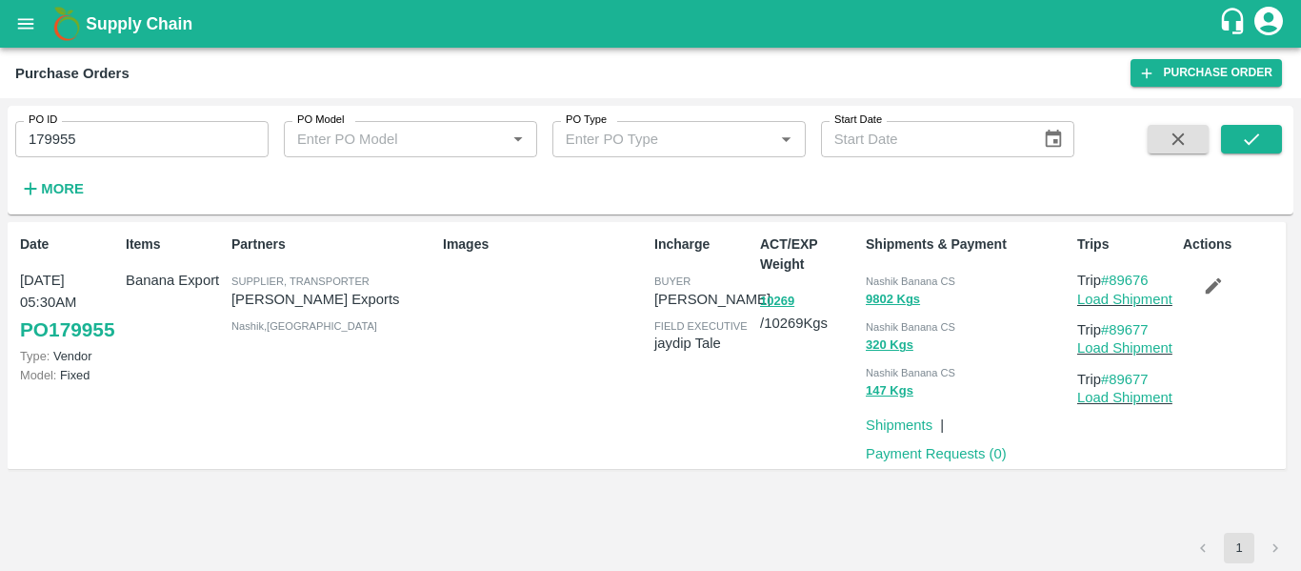
click at [1177, 327] on div "Actions" at bounding box center [1229, 345] width 106 height 237
drag, startPoint x: 1160, startPoint y: 326, endPoint x: 1116, endPoint y: 327, distance: 44.8
click at [1116, 327] on p "Trip #89677" at bounding box center [1127, 329] width 98 height 21
copy link "89677"
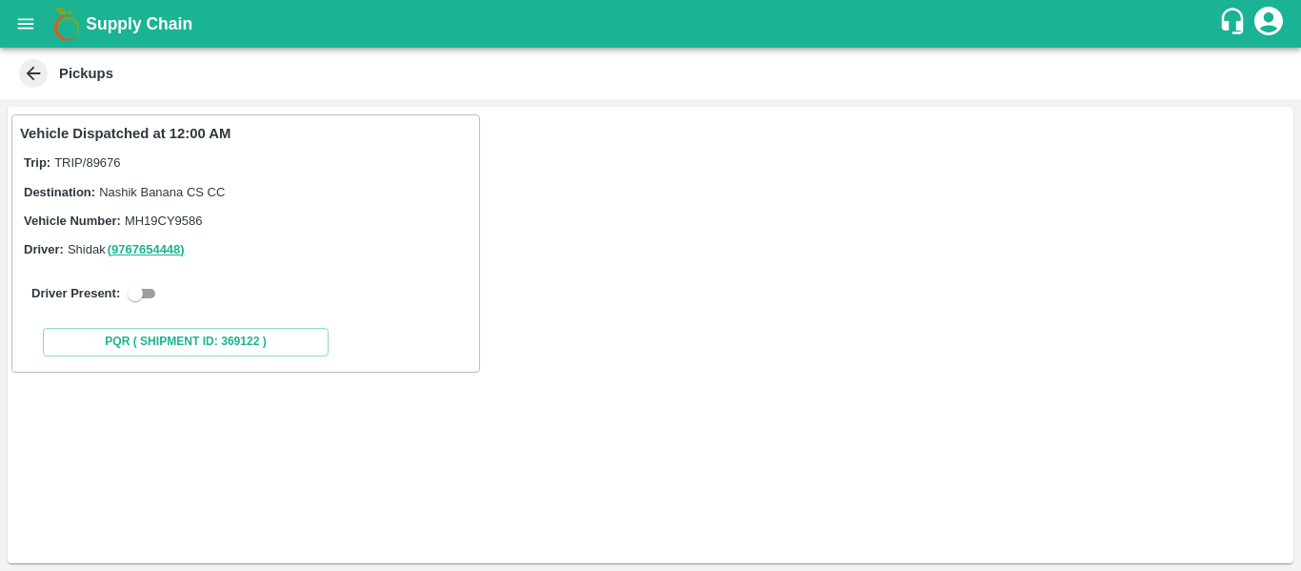
click at [151, 287] on input "checkbox" at bounding box center [135, 293] width 69 height 23
checkbox input "true"
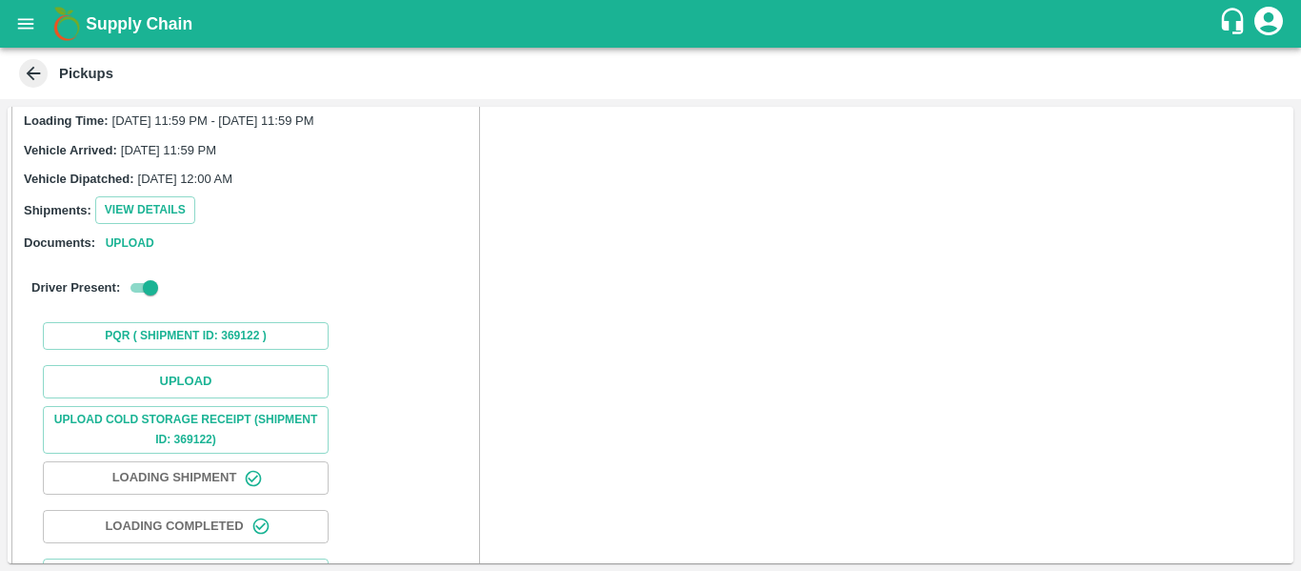
scroll to position [160, 0]
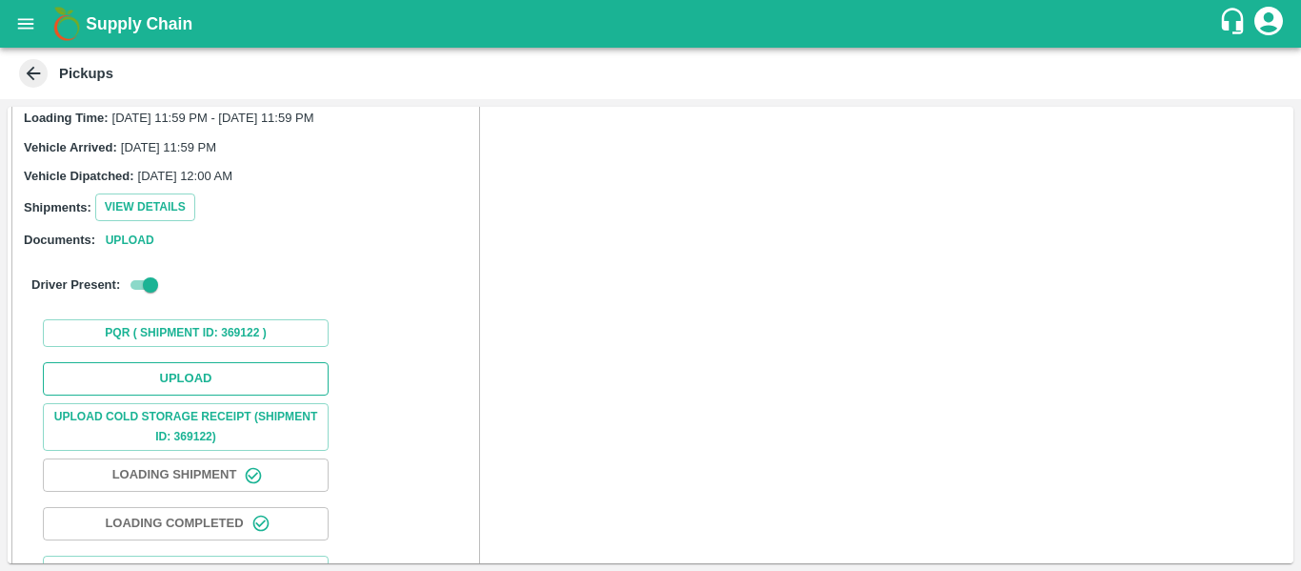
click at [214, 369] on button "Upload" at bounding box center [186, 378] width 286 height 33
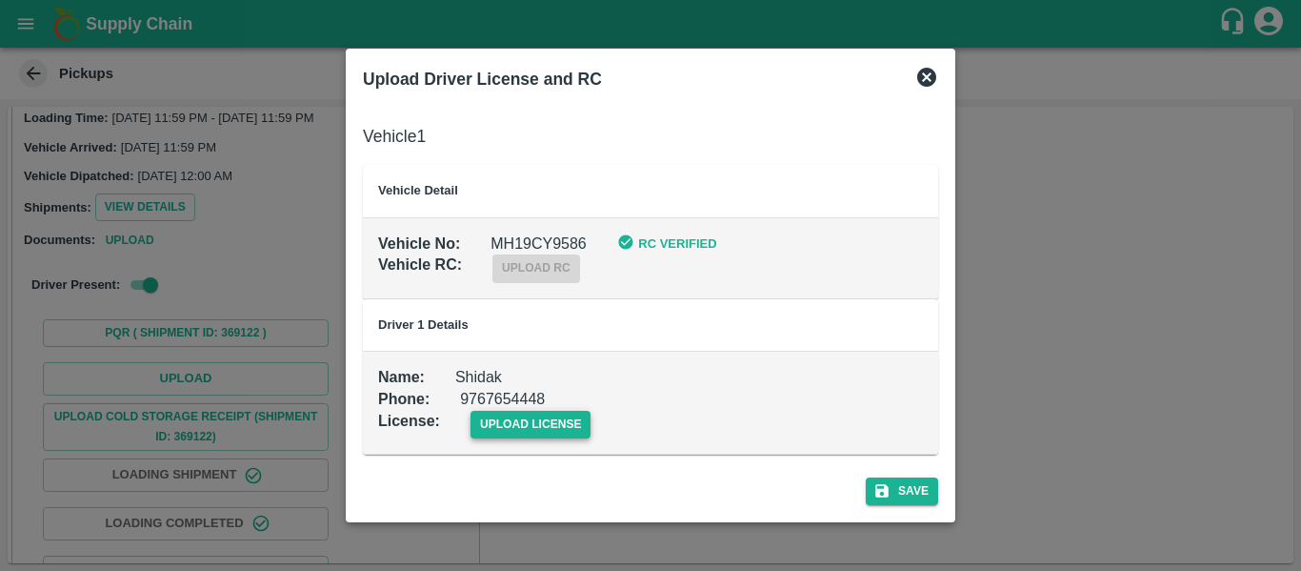
click at [532, 419] on span "upload license" at bounding box center [531, 425] width 121 height 28
click at [0, 0] on input "upload license" at bounding box center [0, 0] width 0 height 0
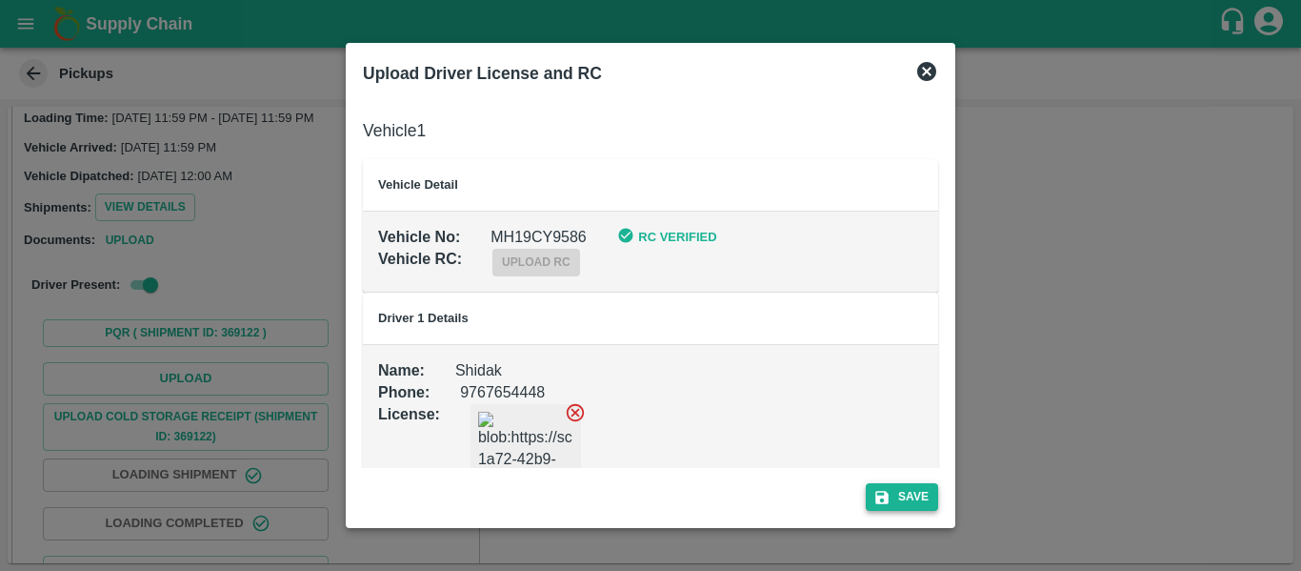
click at [900, 489] on button "Save" at bounding box center [902, 497] width 72 height 28
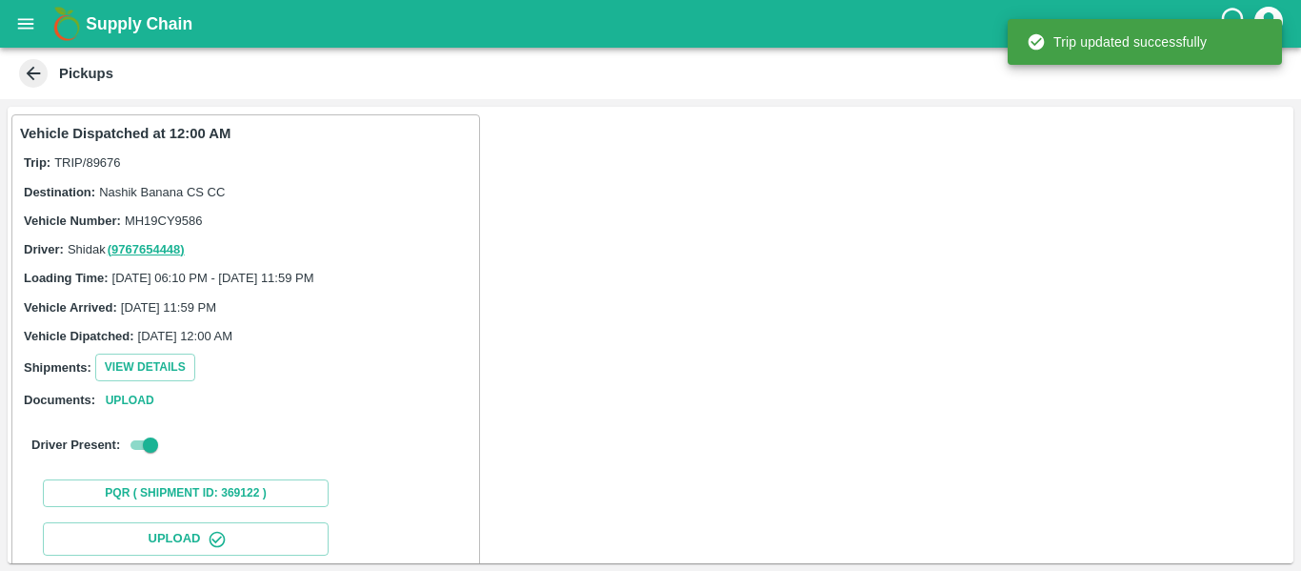
scroll to position [328, 0]
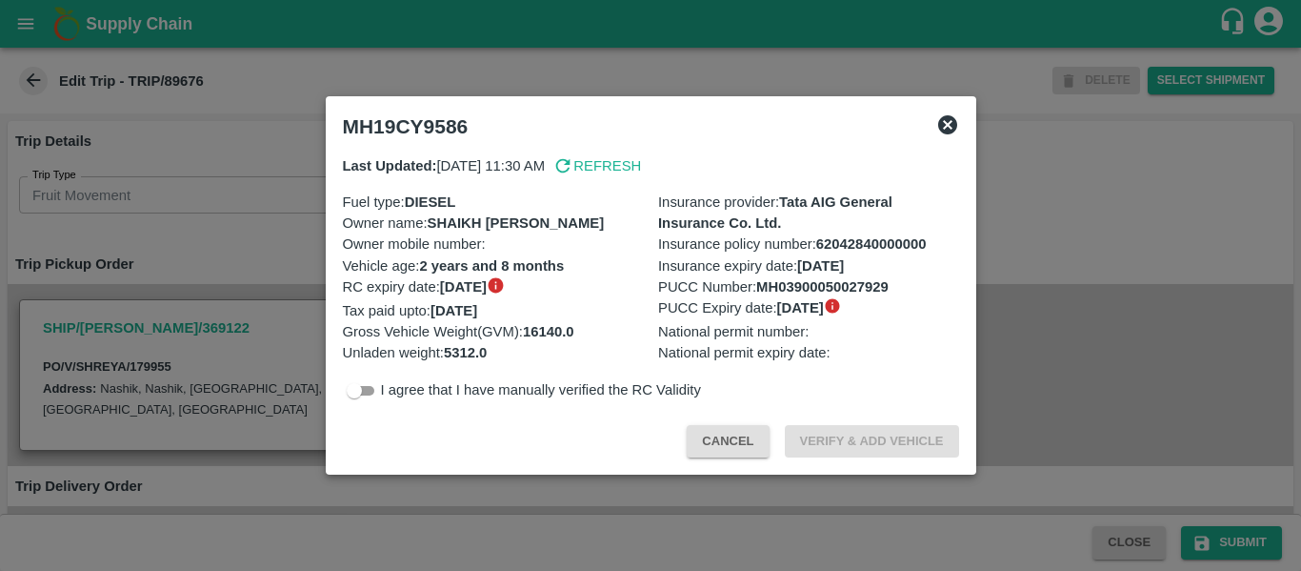
click at [307, 271] on div at bounding box center [650, 285] width 1301 height 571
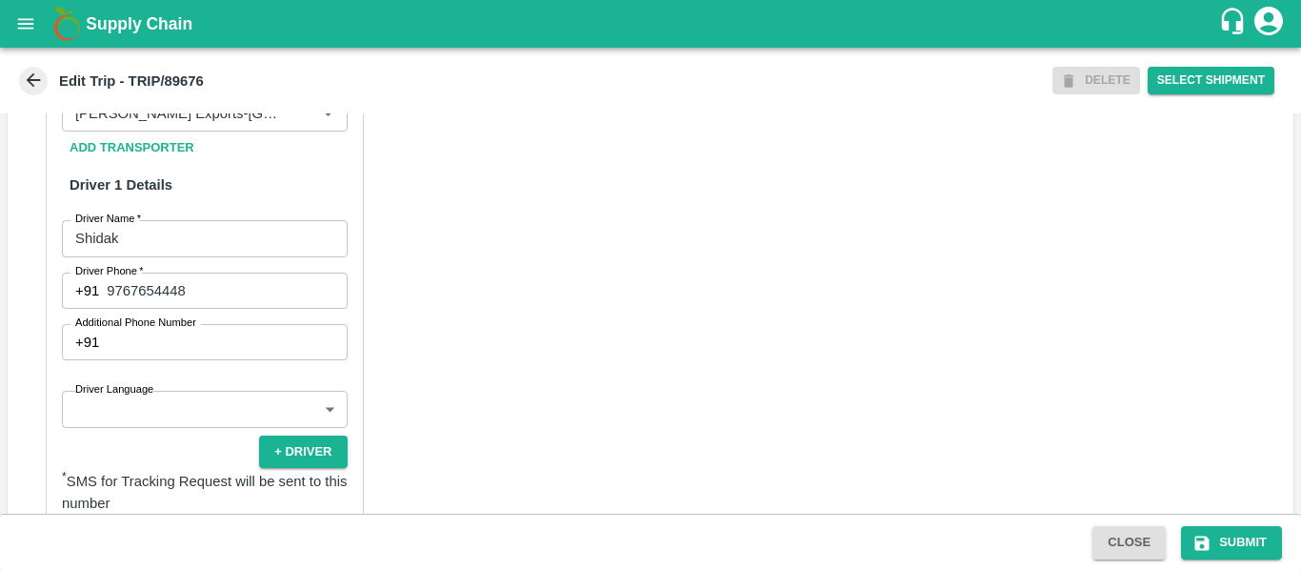
scroll to position [1444, 0]
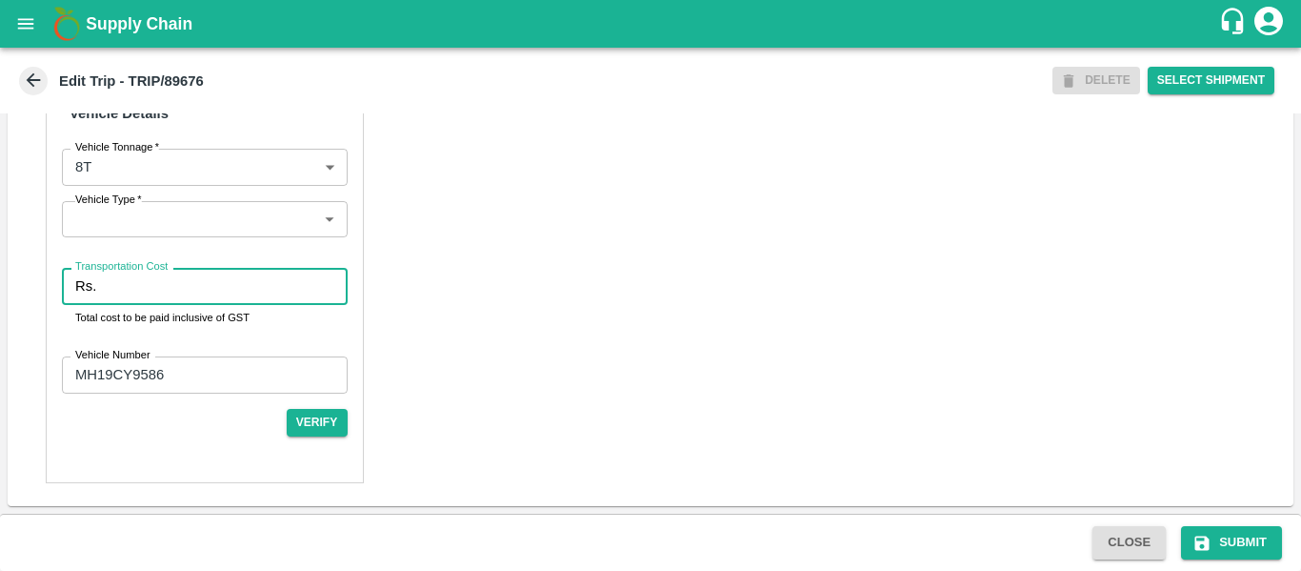
click at [195, 284] on input "Transportation Cost" at bounding box center [225, 286] width 243 height 36
type input "10000"
click at [1219, 539] on button "Submit" at bounding box center [1231, 542] width 101 height 33
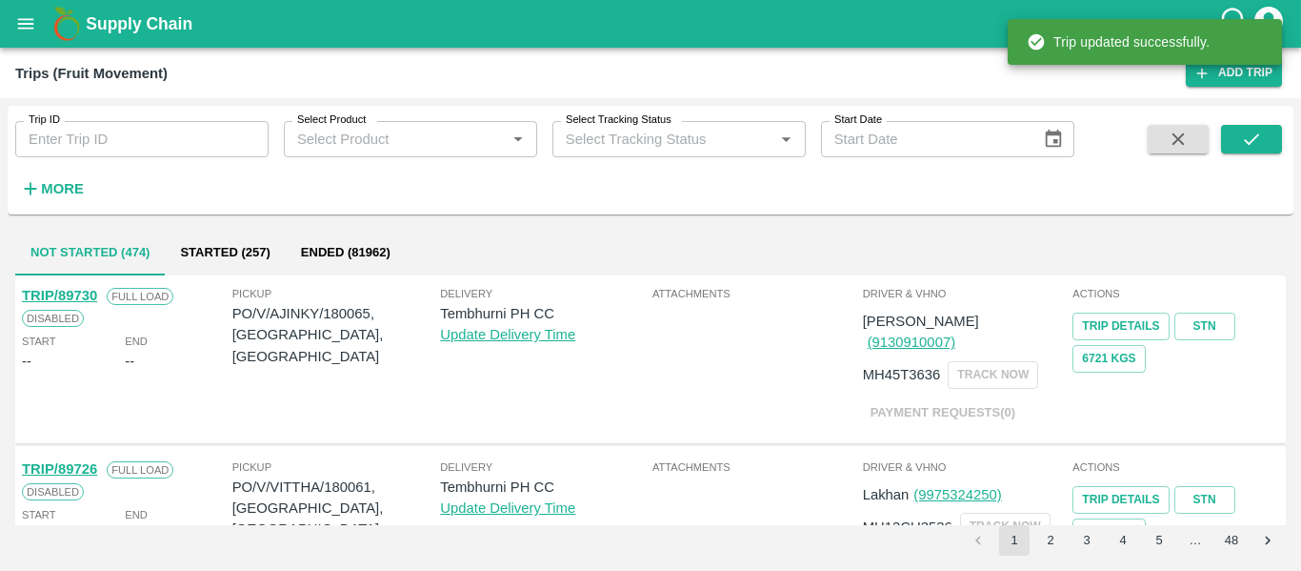
click at [173, 117] on div "Trip ID Trip ID" at bounding box center [134, 131] width 269 height 51
click at [177, 148] on input "Trip ID" at bounding box center [141, 139] width 253 height 36
paste input "89677"
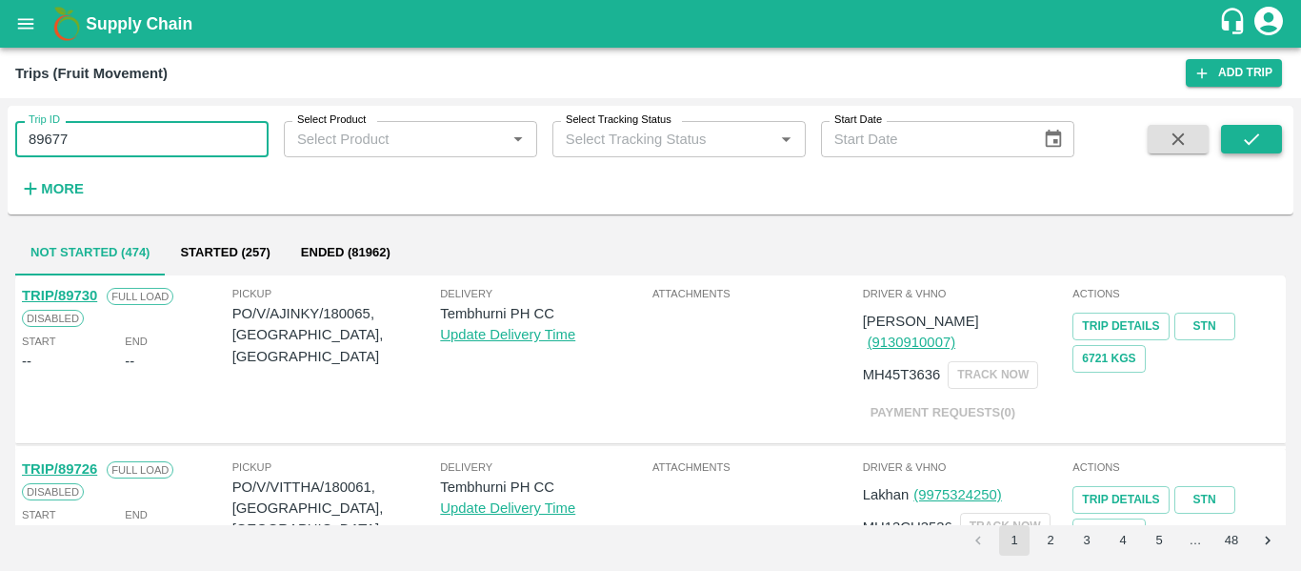
type input "89677"
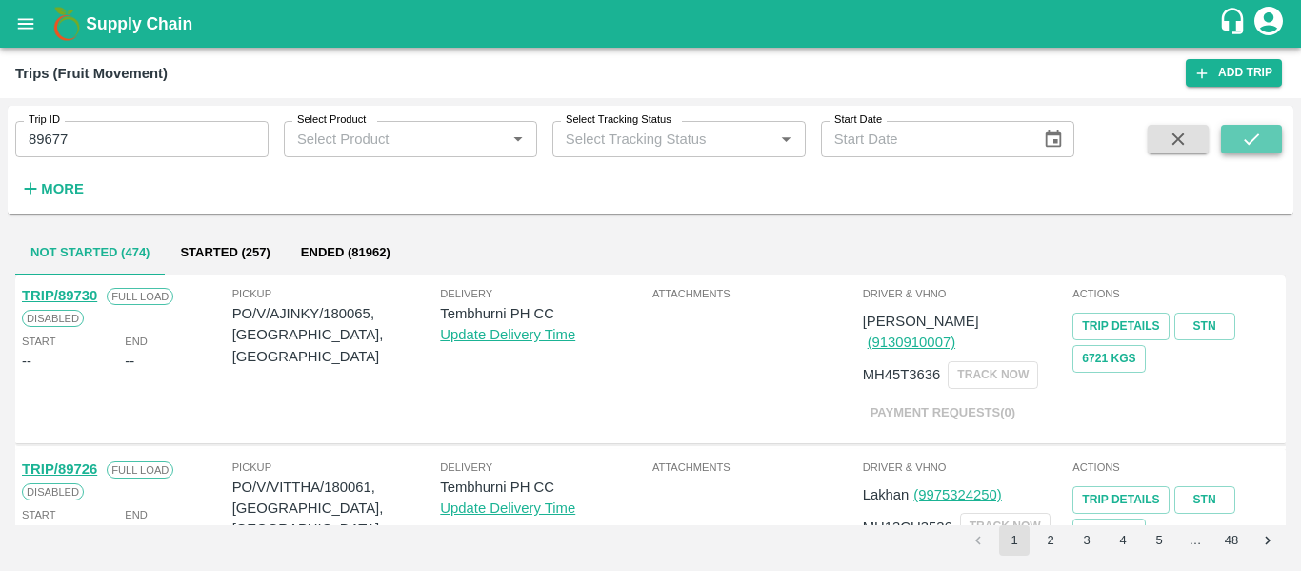
click at [1239, 133] on button "submit" at bounding box center [1251, 139] width 61 height 29
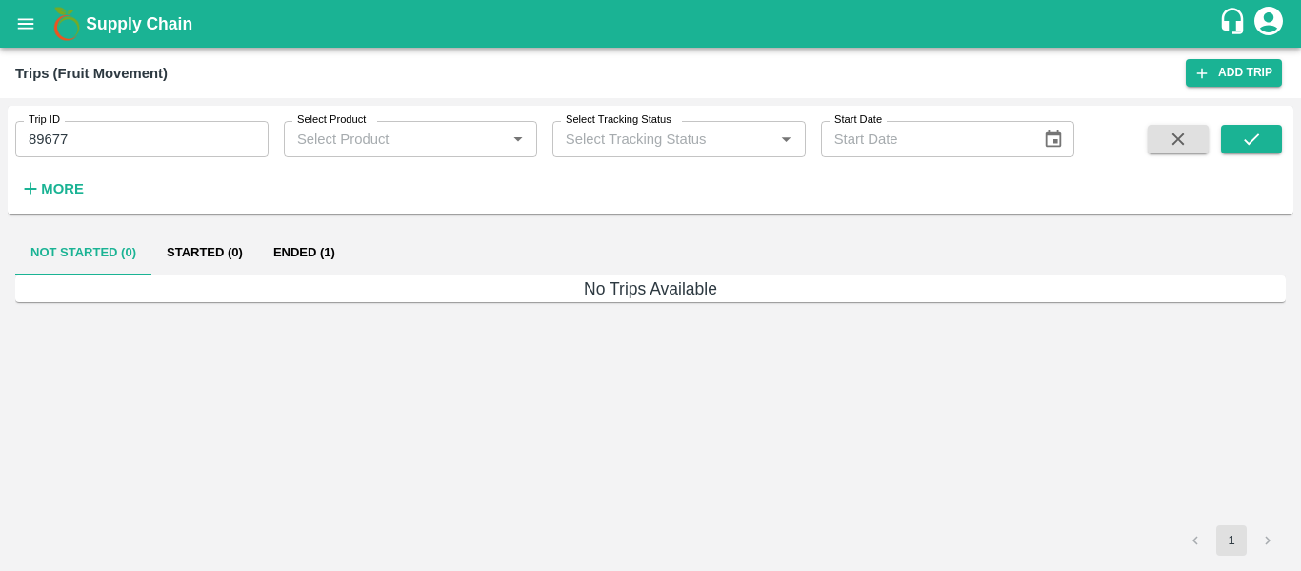
click at [333, 247] on button "Ended (1)" at bounding box center [304, 253] width 92 height 46
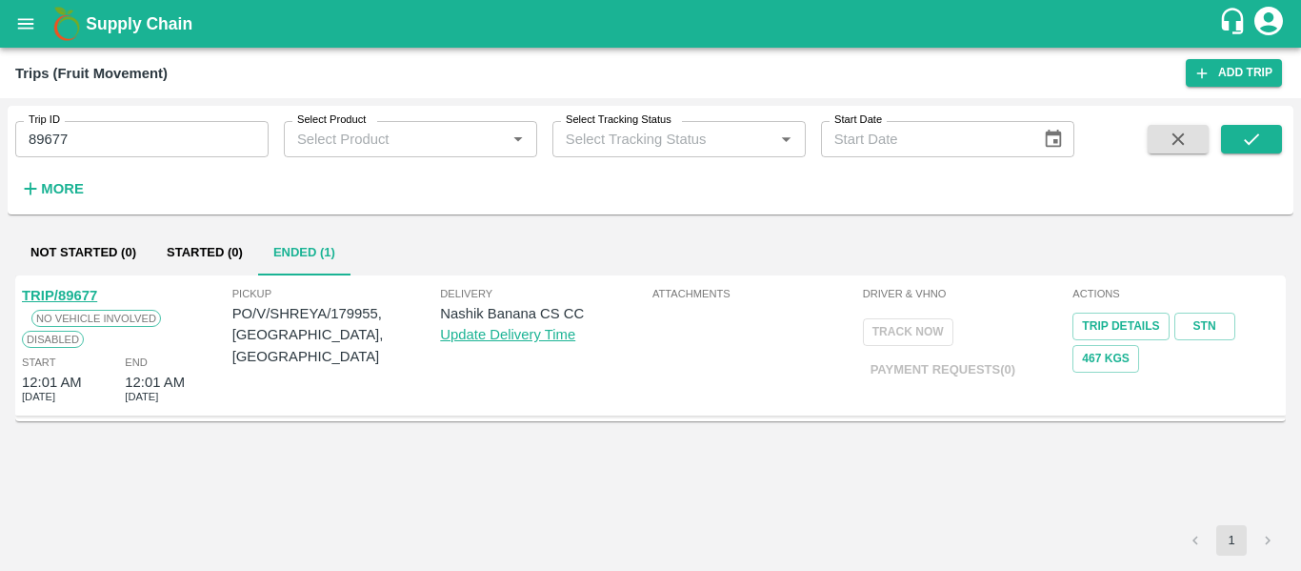
click at [66, 289] on link "TRIP/89677" at bounding box center [59, 295] width 75 height 15
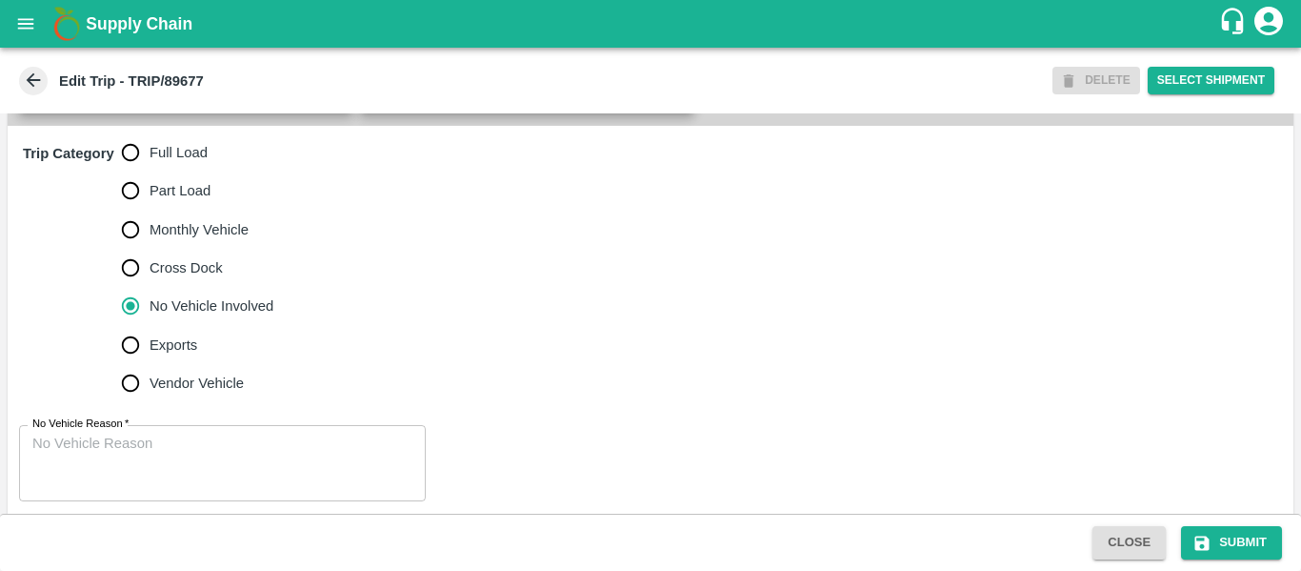
scroll to position [563, 0]
click at [149, 160] on input "Full Load" at bounding box center [130, 151] width 38 height 38
radio input "true"
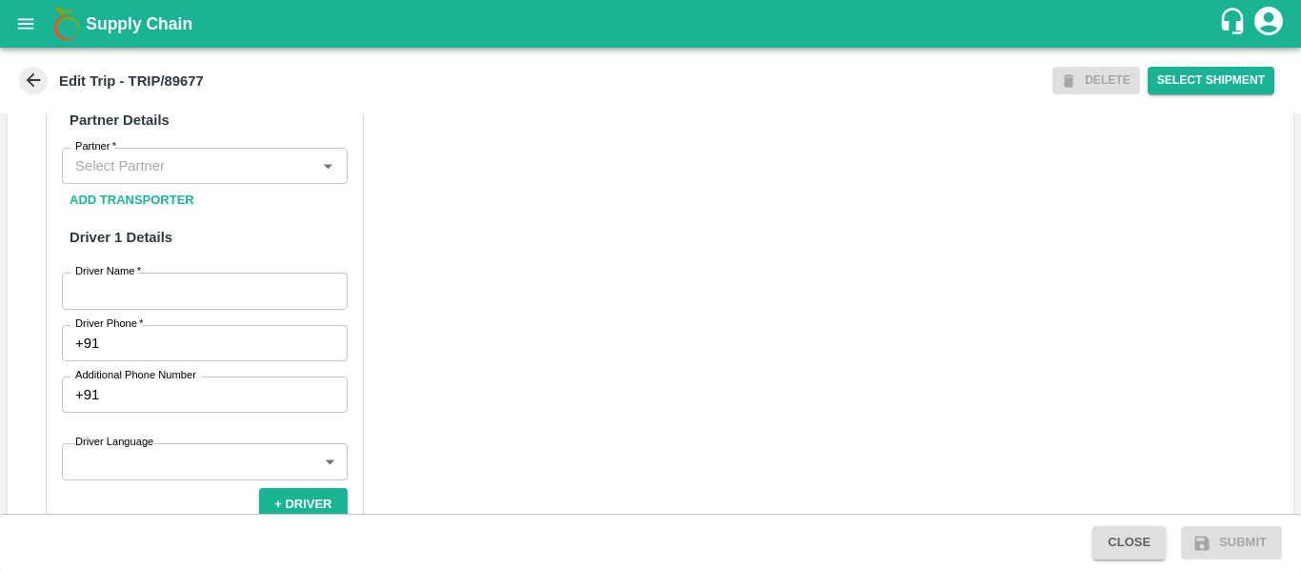
scroll to position [912, 0]
click at [173, 183] on div "Partner" at bounding box center [205, 165] width 286 height 36
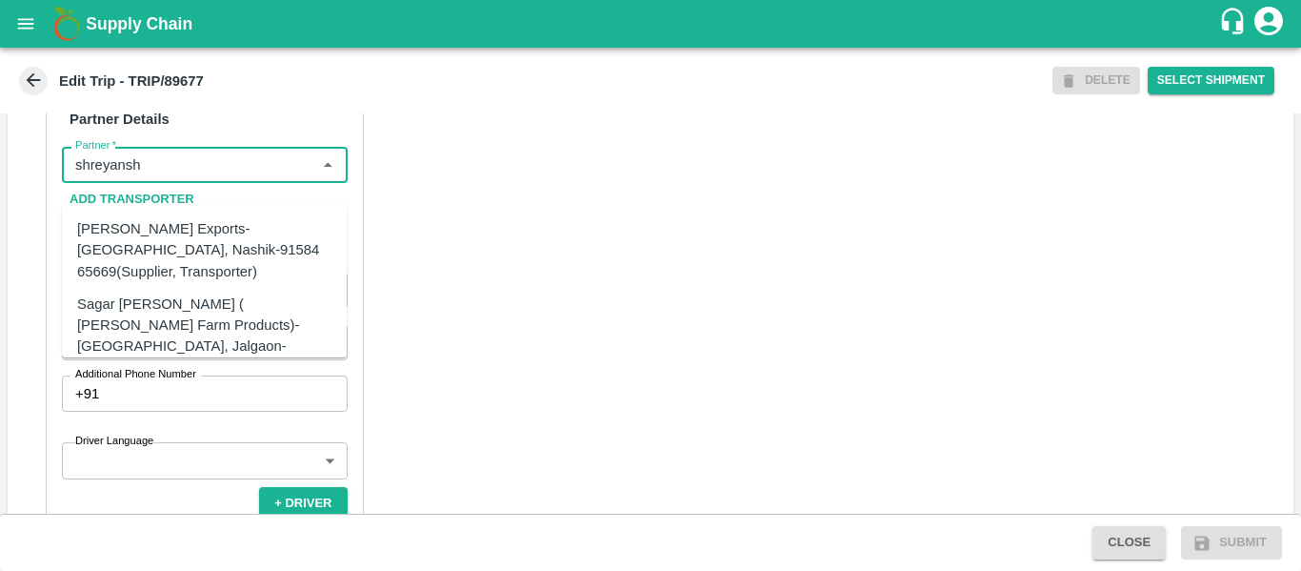
click at [203, 247] on div "[PERSON_NAME] Exports-[GEOGRAPHIC_DATA], Nashik-91584 65669(Supplier, Transport…" at bounding box center [204, 250] width 254 height 64
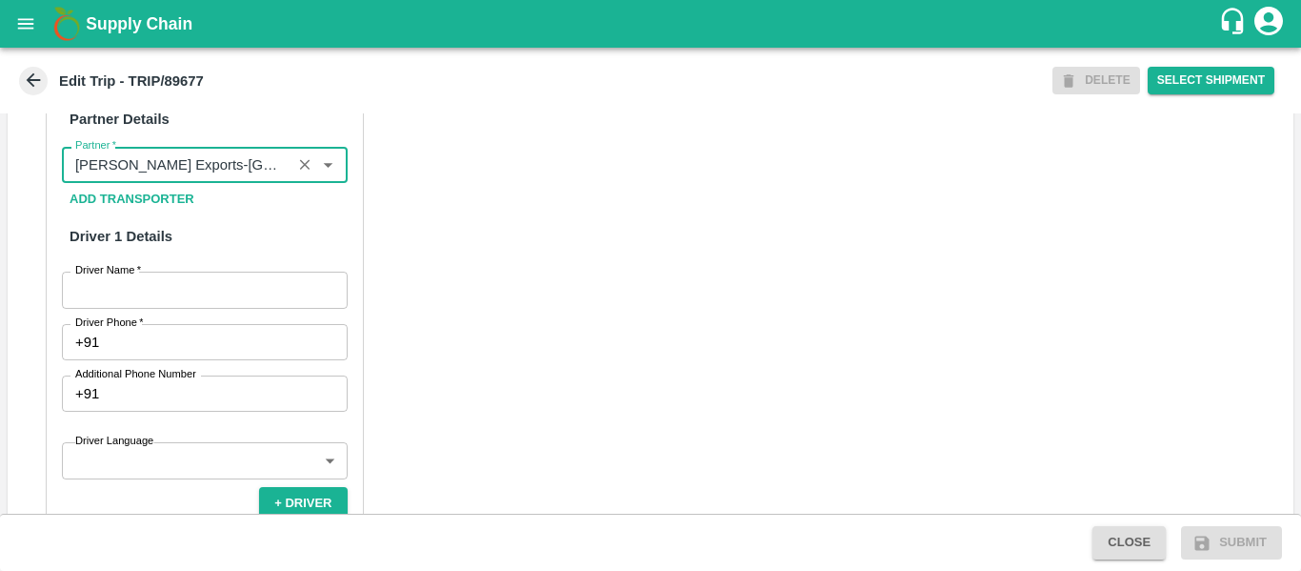
type input "[PERSON_NAME] Exports-[GEOGRAPHIC_DATA], Nashik-91584 65669(Supplier, Transport…"
click at [211, 298] on input "Driver Name   *" at bounding box center [205, 290] width 286 height 36
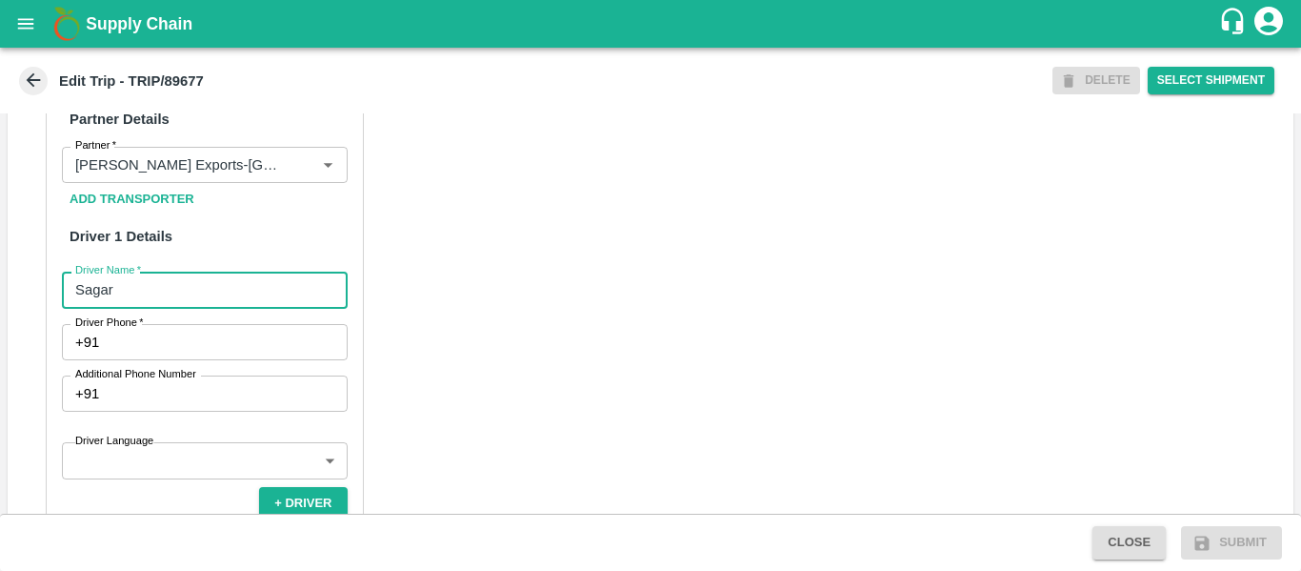
type input "Sagar"
click at [214, 360] on input "Driver Phone   *" at bounding box center [227, 342] width 240 height 36
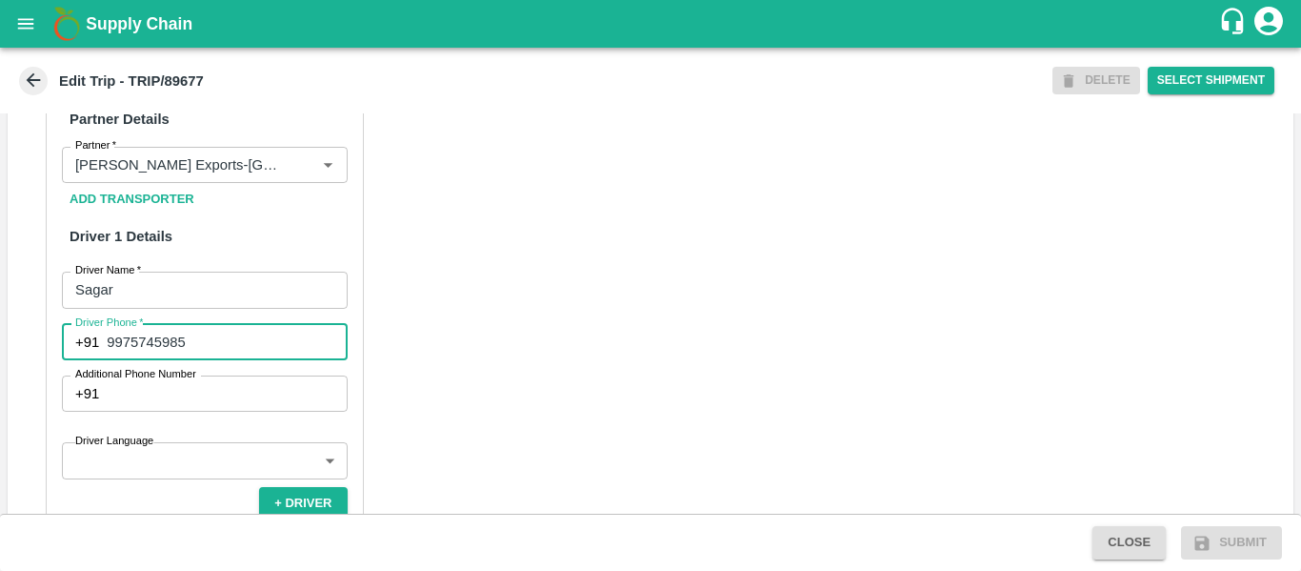
type input "9975745985"
click at [593, 405] on div "Partner Details Partner   * Partner Add Transporter Driver 1 Details Driver Nam…" at bounding box center [651, 538] width 1286 height 957
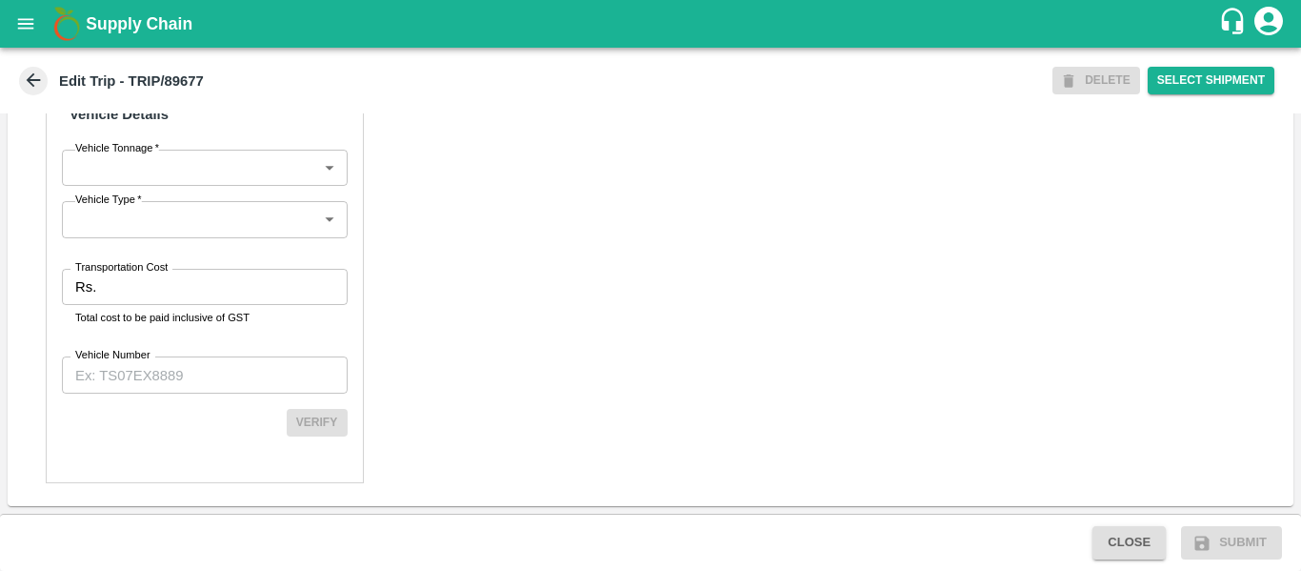
click at [137, 292] on input "Transportation Cost" at bounding box center [225, 287] width 243 height 36
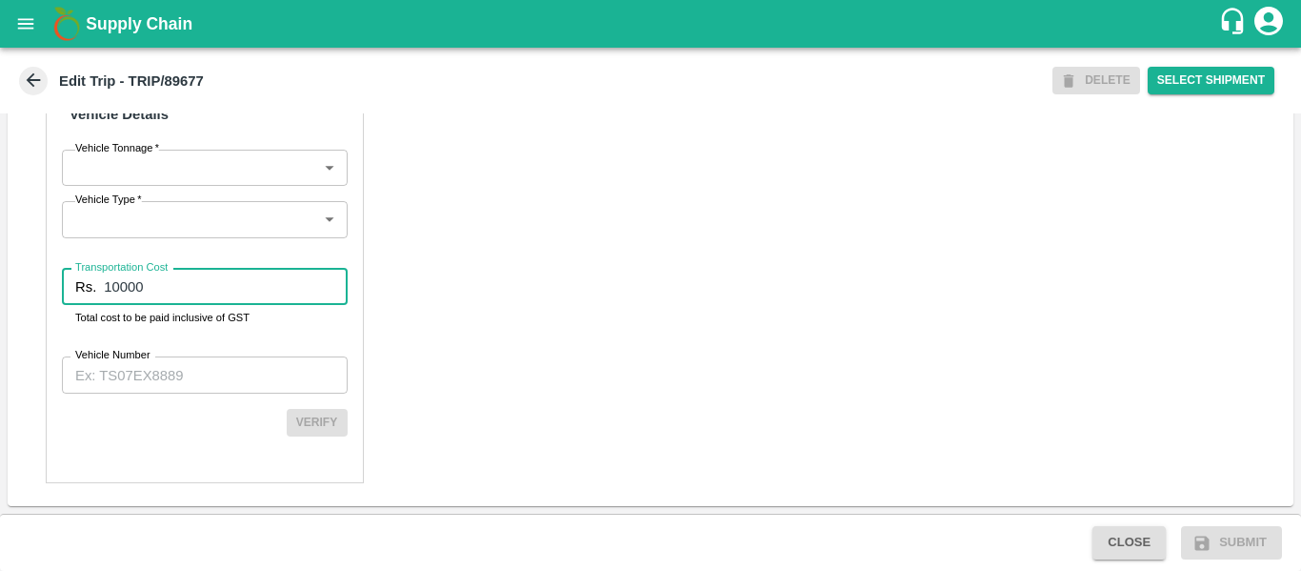
type input "10000"
click at [156, 382] on input "Vehicle Number" at bounding box center [205, 374] width 286 height 36
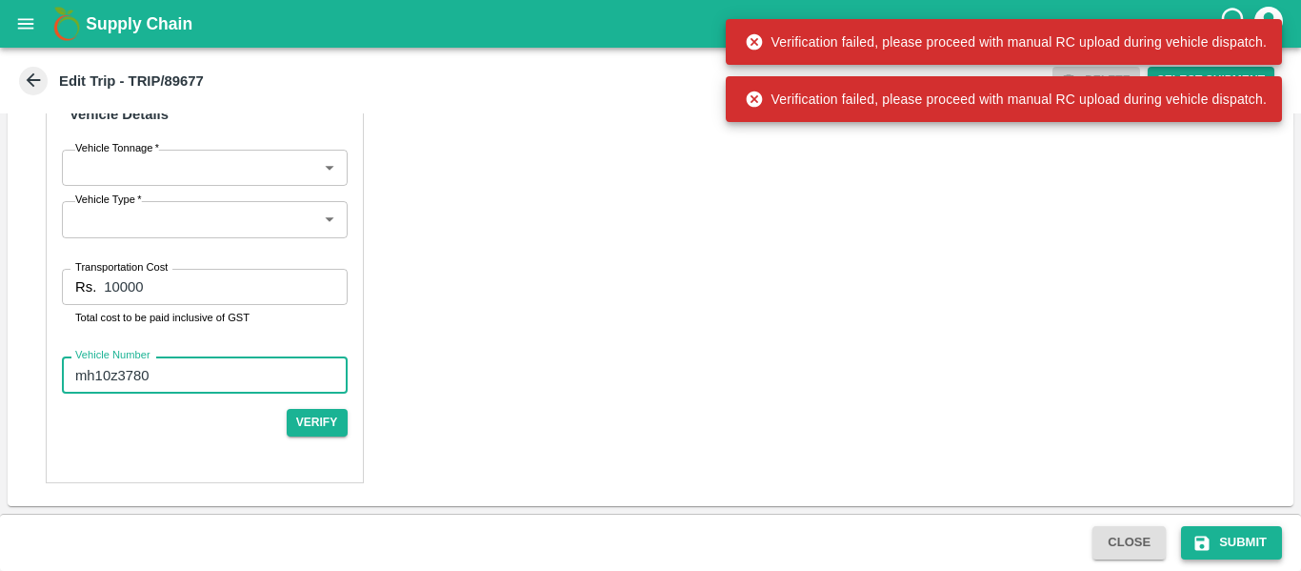
type input "mh10z3780"
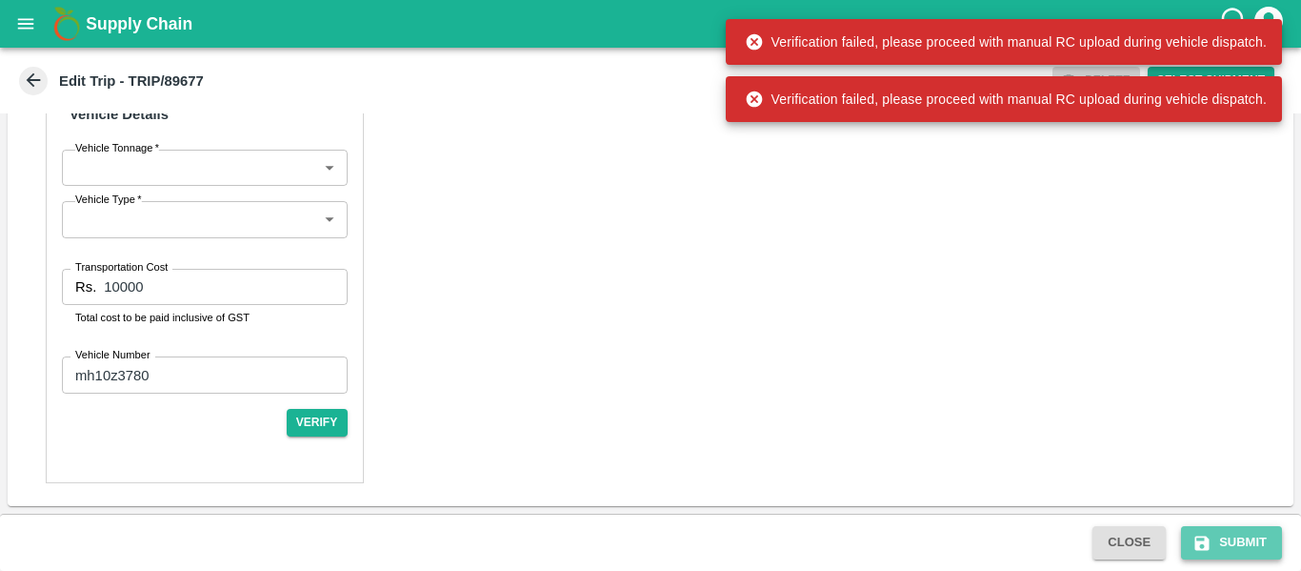
click at [1246, 530] on button "Submit" at bounding box center [1231, 542] width 101 height 33
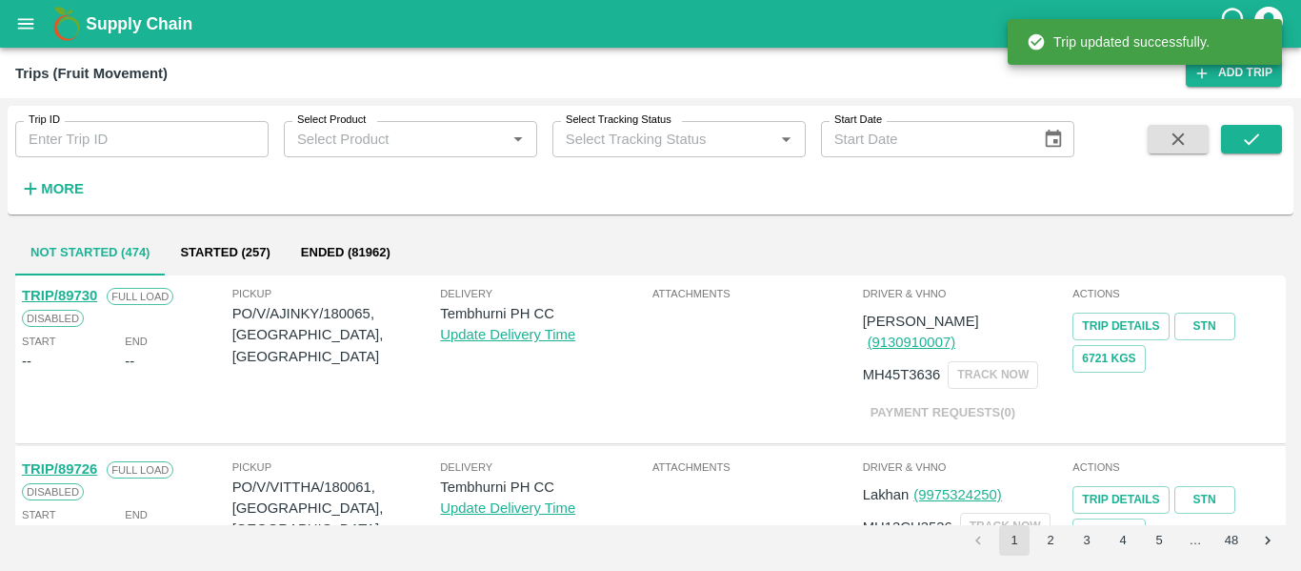
click at [116, 132] on input "Trip ID" at bounding box center [141, 139] width 253 height 36
paste input "89677"
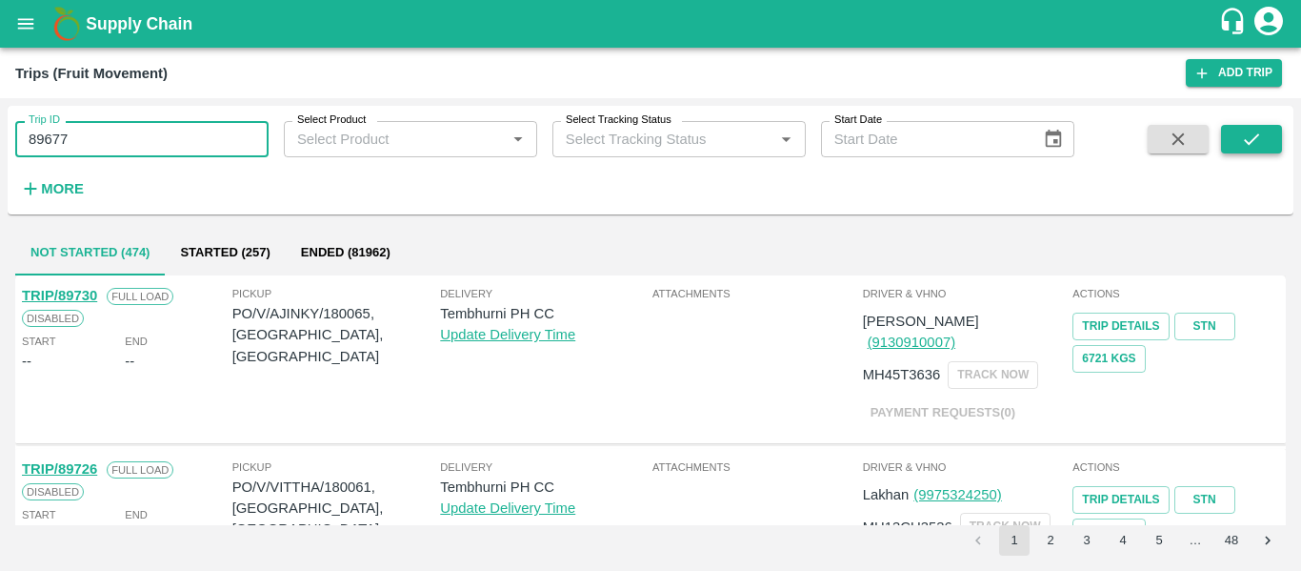
type input "89677"
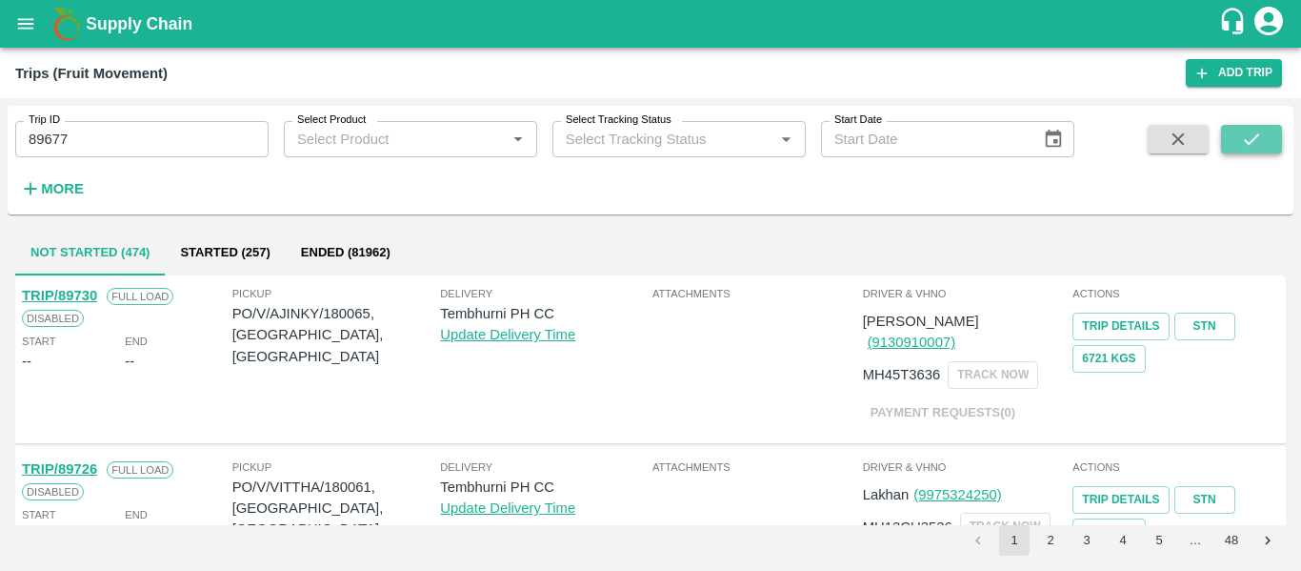
click at [1261, 138] on icon "submit" at bounding box center [1251, 139] width 21 height 21
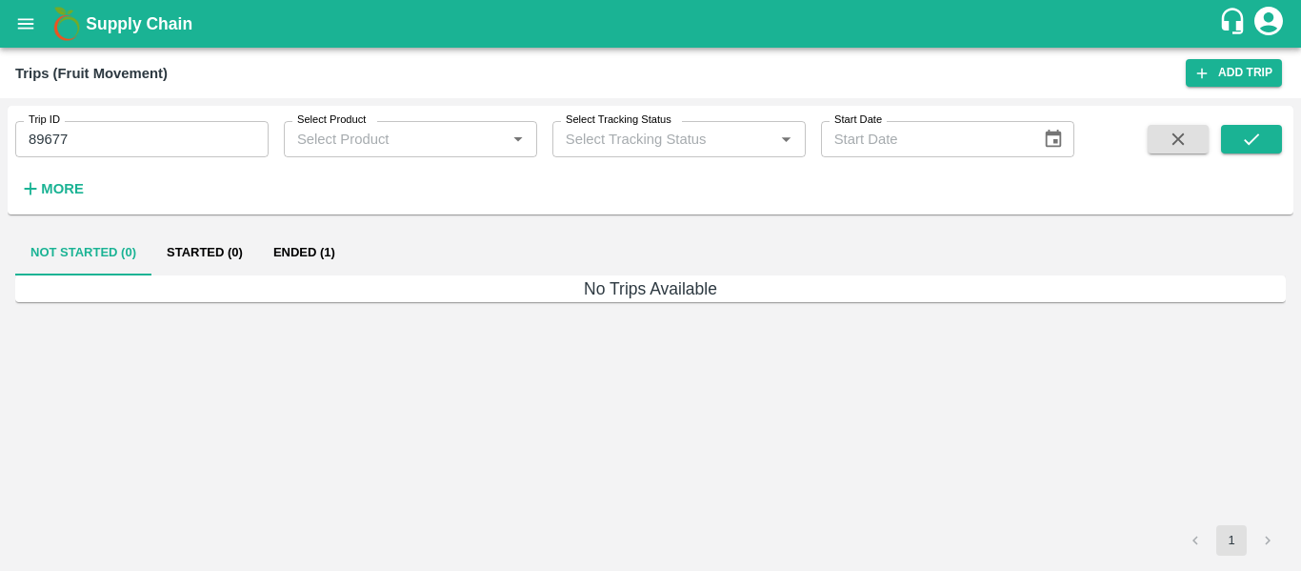
click at [293, 263] on button "Ended (1)" at bounding box center [304, 253] width 92 height 46
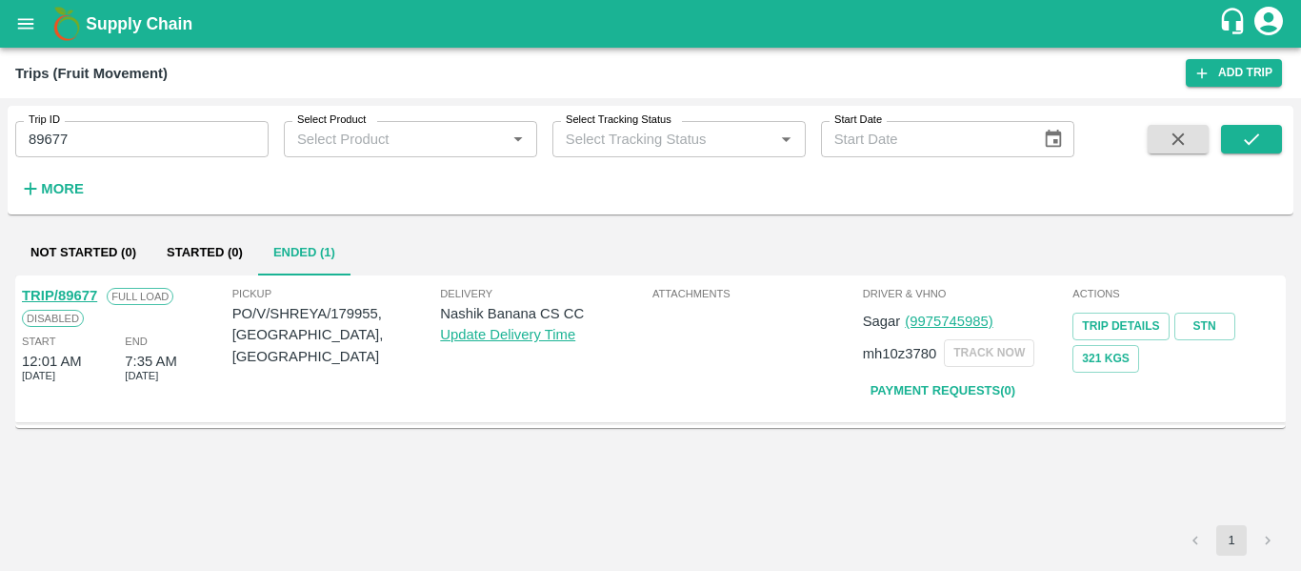
click at [71, 295] on link "TRIP/89677" at bounding box center [59, 295] width 75 height 15
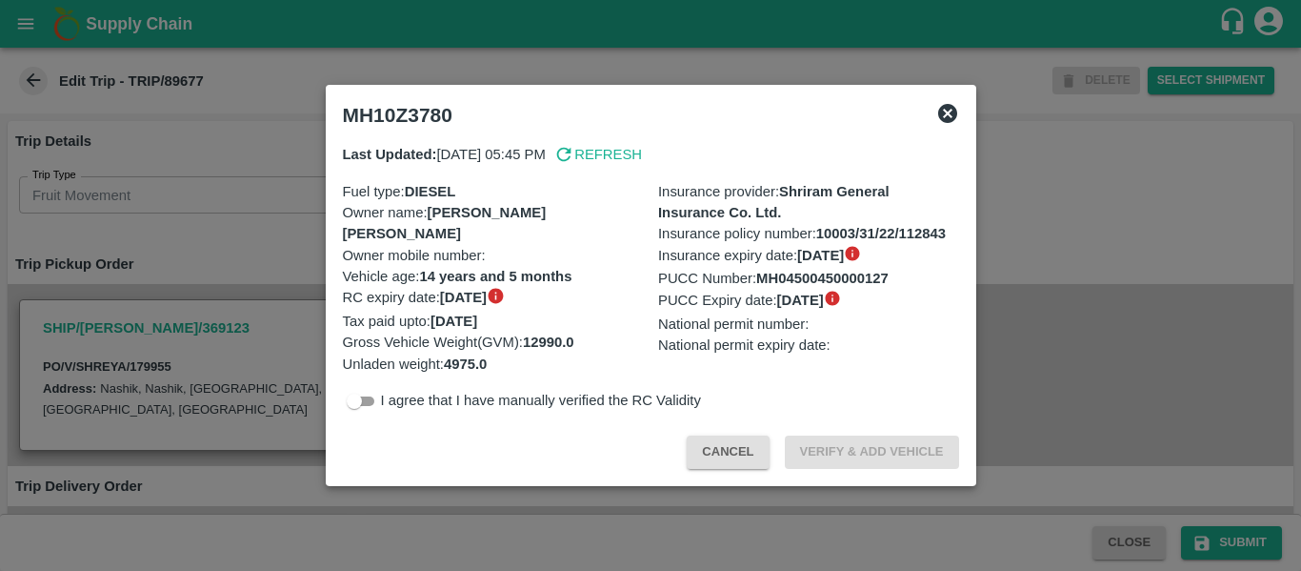
click at [238, 243] on div at bounding box center [650, 285] width 1301 height 571
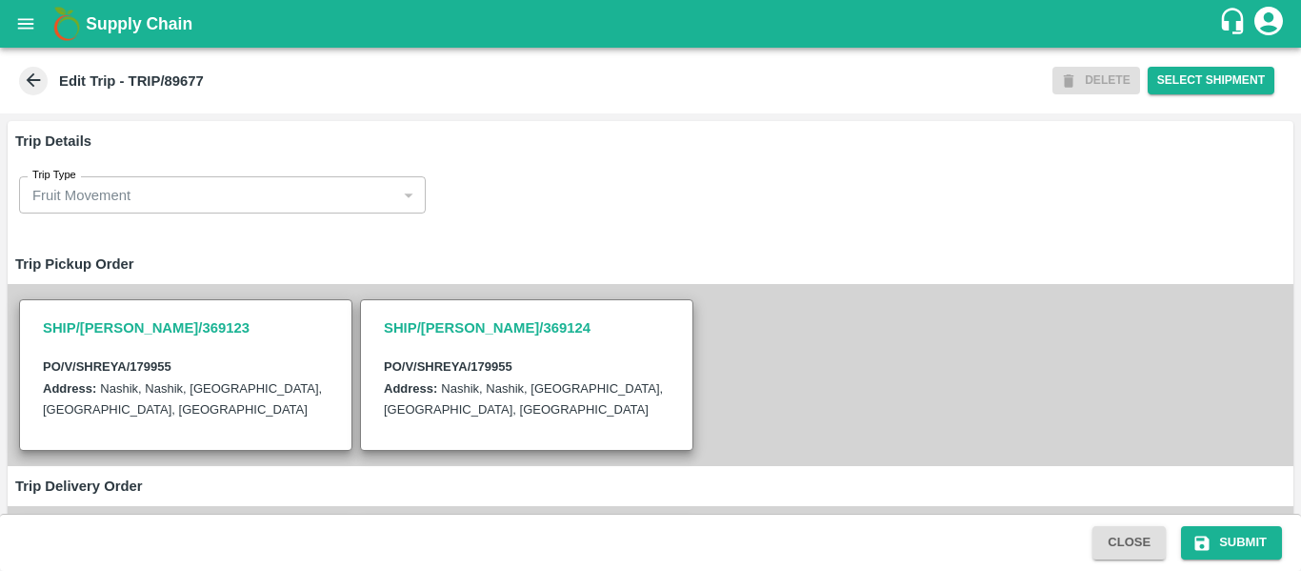
scroll to position [466, 0]
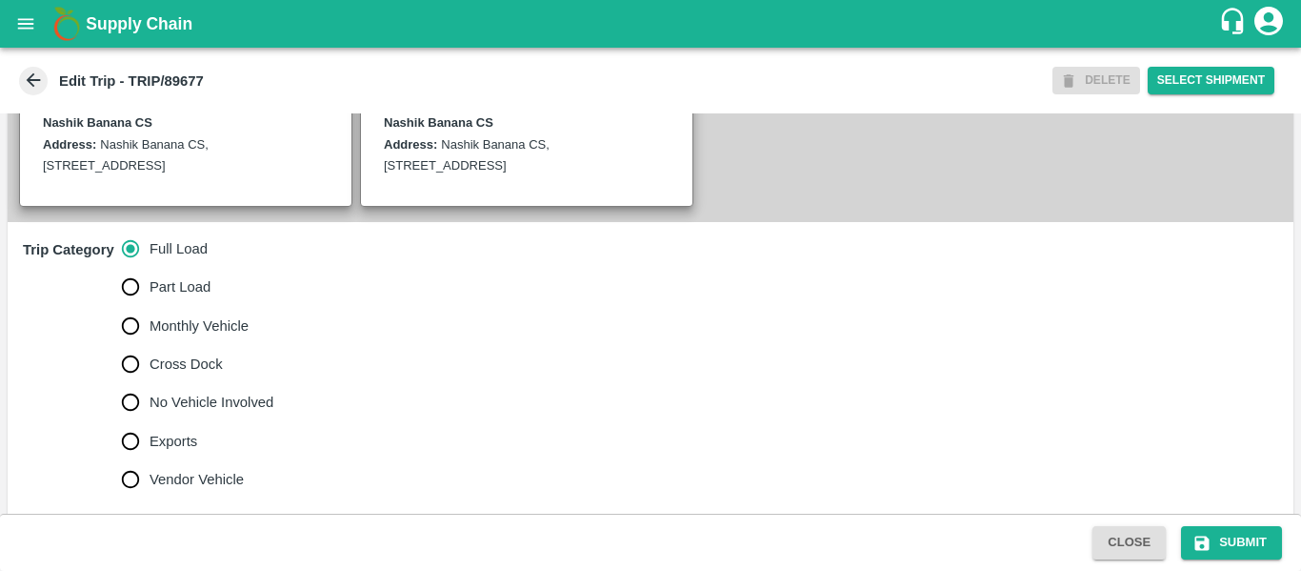
click at [203, 413] on span "No Vehicle Involved" at bounding box center [212, 402] width 124 height 21
click at [150, 414] on input "No Vehicle Involved" at bounding box center [130, 402] width 38 height 38
radio input "true"
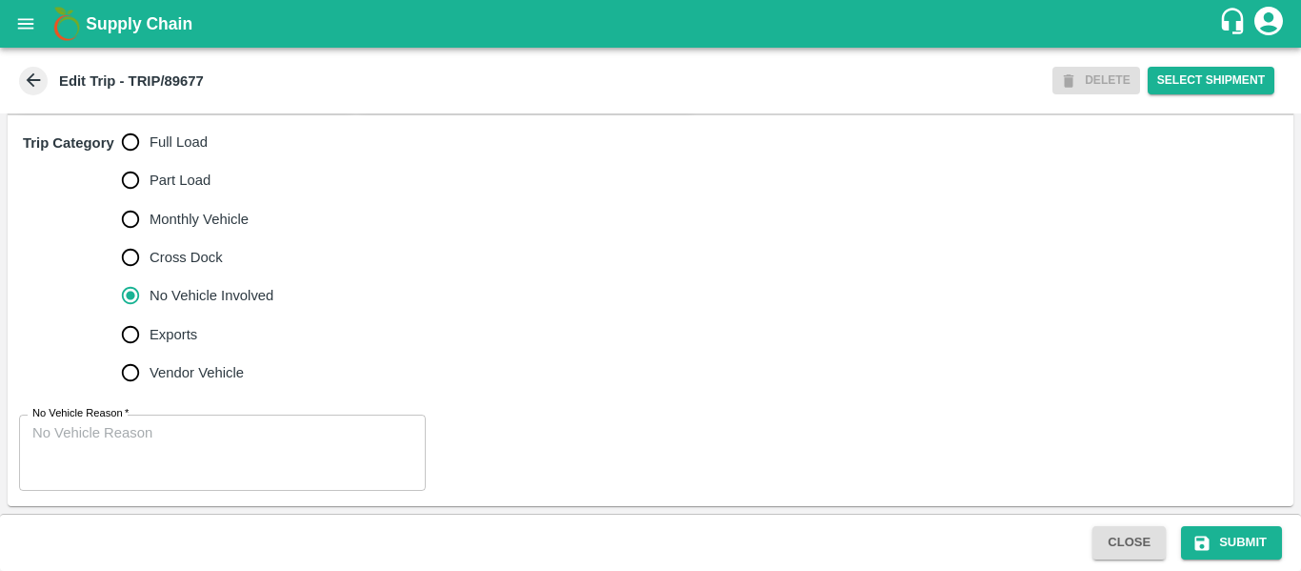
click at [201, 465] on textarea "No Vehicle Reason   *" at bounding box center [222, 453] width 380 height 60
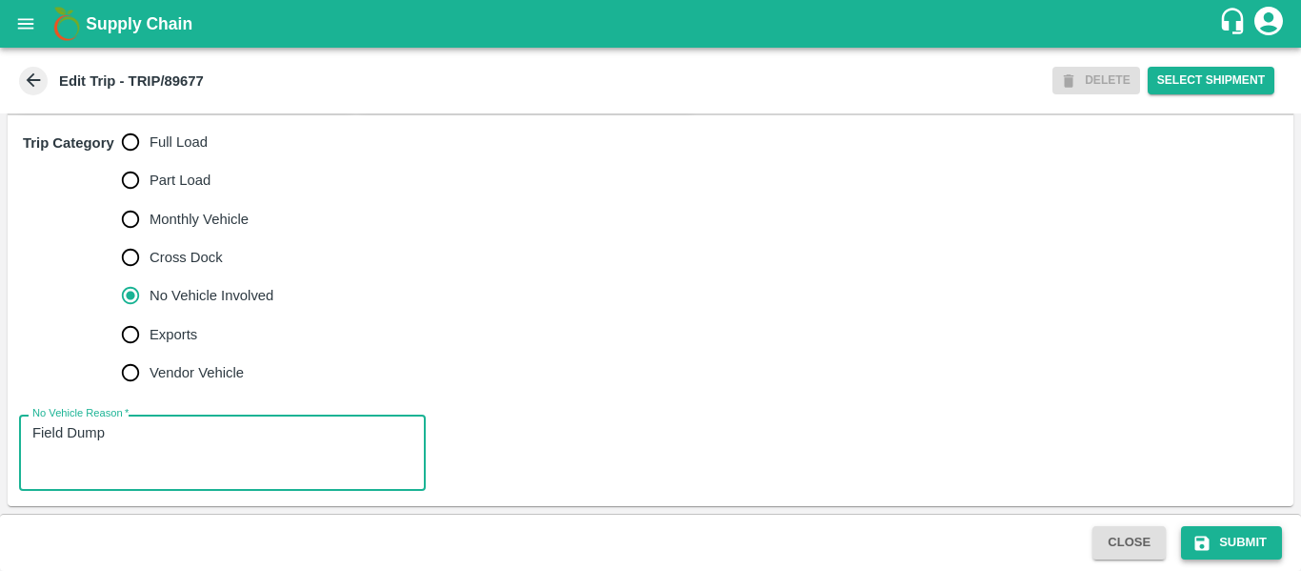
type textarea "Field Dump"
click at [1185, 529] on button "Submit" at bounding box center [1231, 542] width 101 height 33
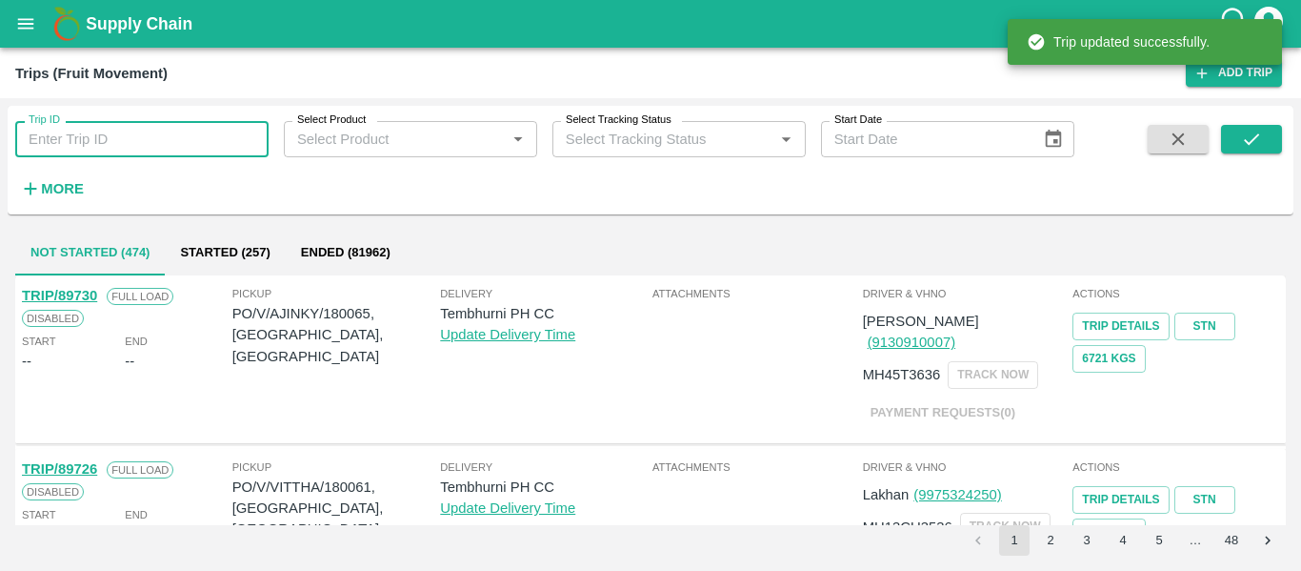
click at [41, 129] on input "Trip ID" at bounding box center [141, 139] width 253 height 36
paste input "89655"
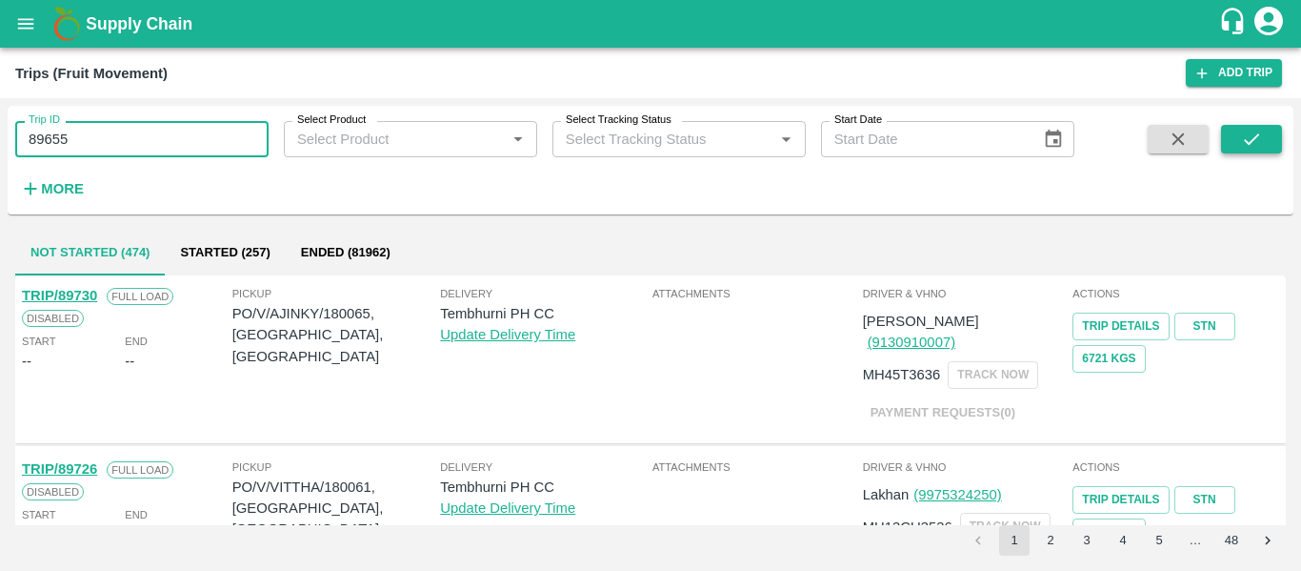
type input "89655"
click at [1229, 146] on button "submit" at bounding box center [1251, 139] width 61 height 29
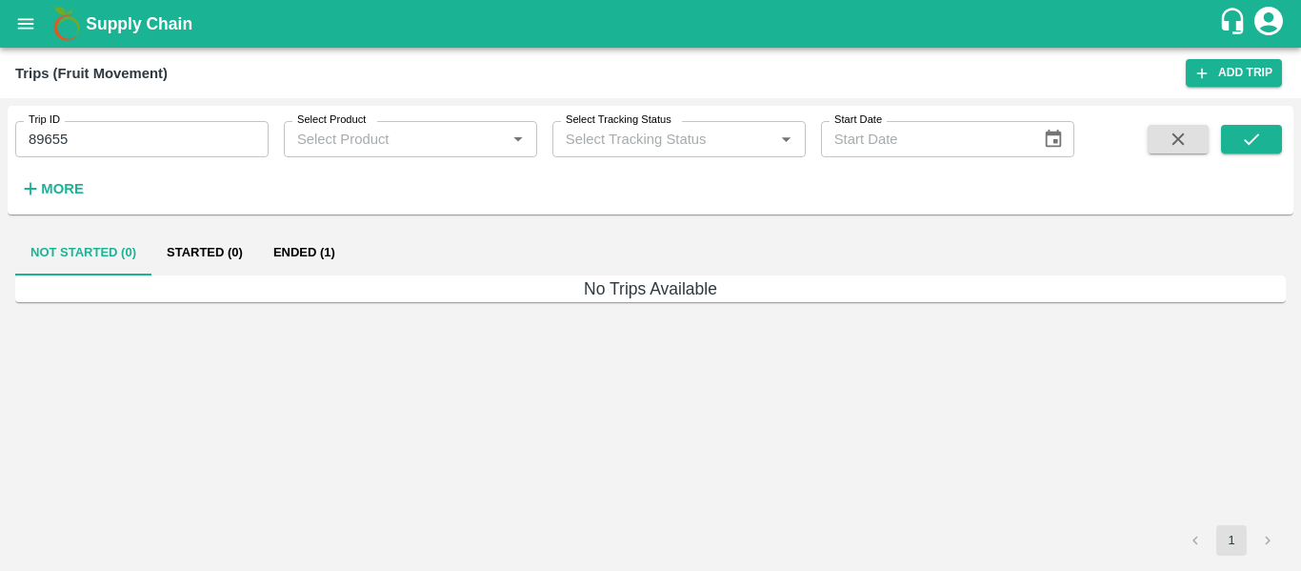
click at [328, 236] on button "Ended (1)" at bounding box center [304, 253] width 92 height 46
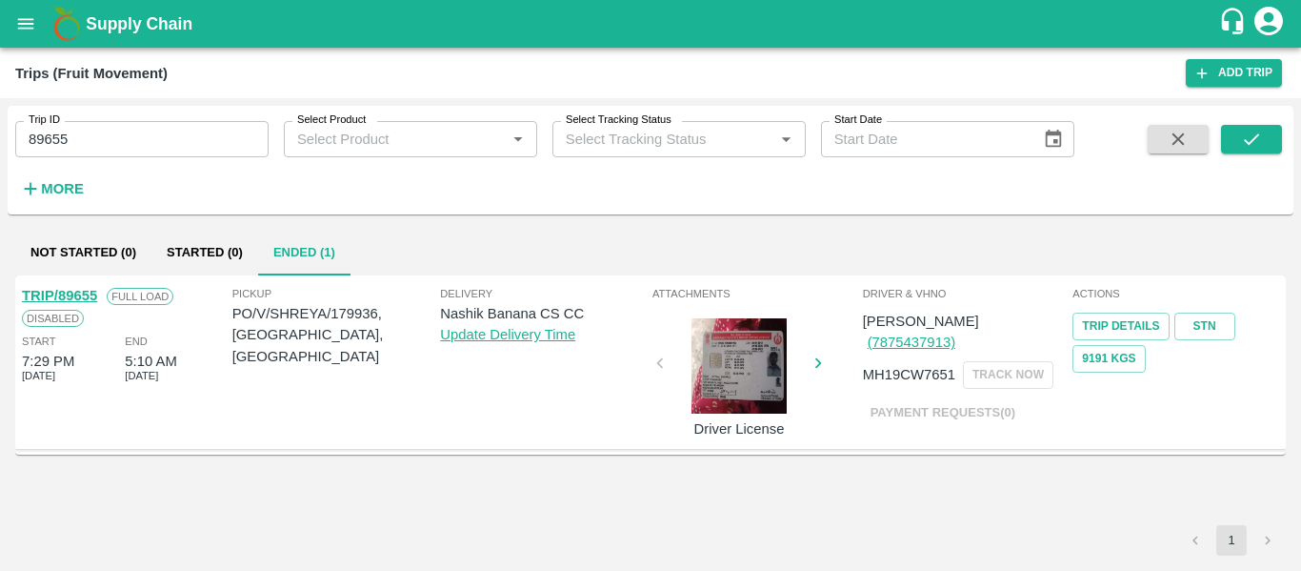
click at [53, 292] on link "TRIP/89655" at bounding box center [59, 295] width 75 height 15
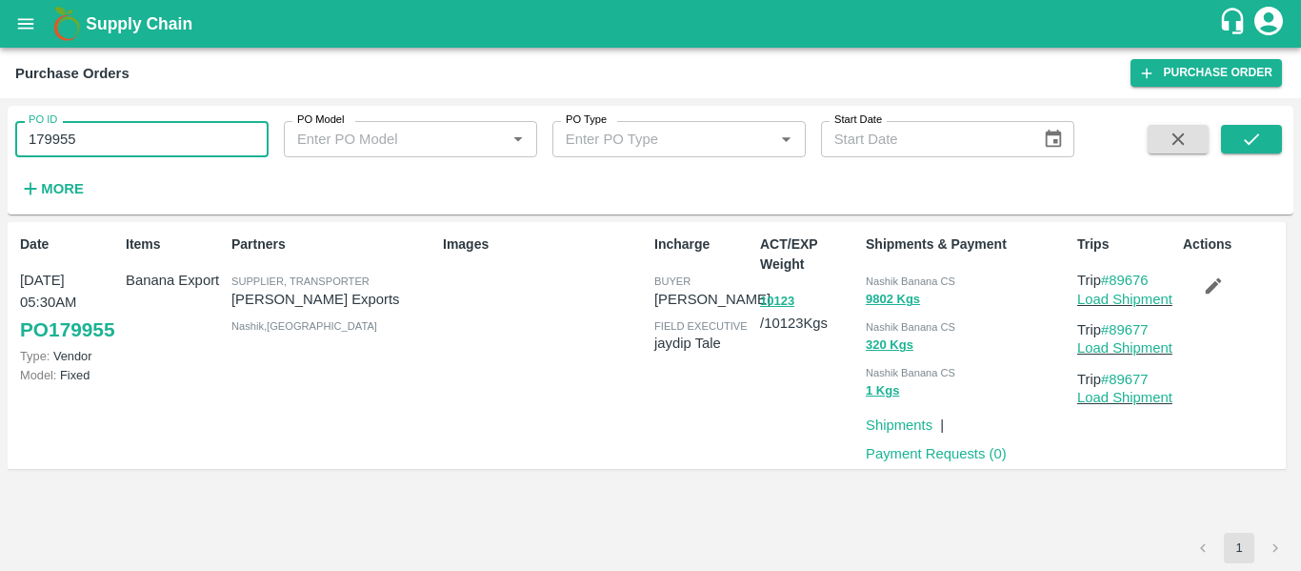
click at [131, 124] on input "179955" at bounding box center [141, 139] width 253 height 36
paste input "text"
type input "179936"
click at [1276, 111] on div "PO ID 179936 PO ID PO Model PO Model   * PO Type PO Type   * Start Date Start D…" at bounding box center [651, 160] width 1286 height 109
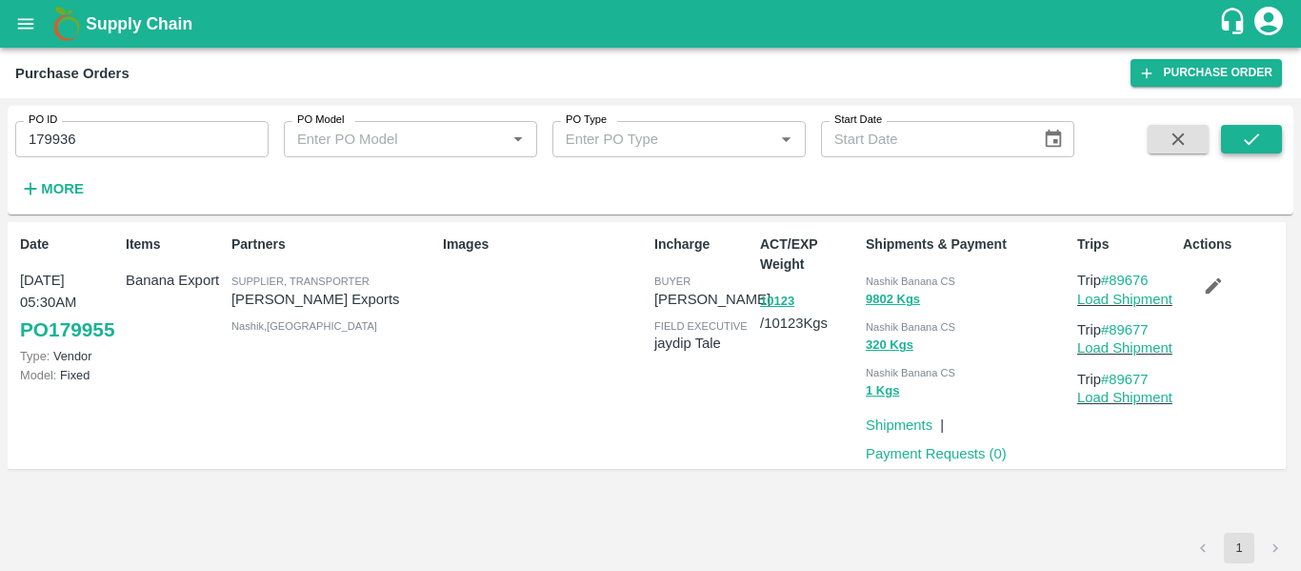
click at [1273, 134] on button "submit" at bounding box center [1251, 139] width 61 height 29
click at [1236, 281] on button "button" at bounding box center [1213, 286] width 61 height 32
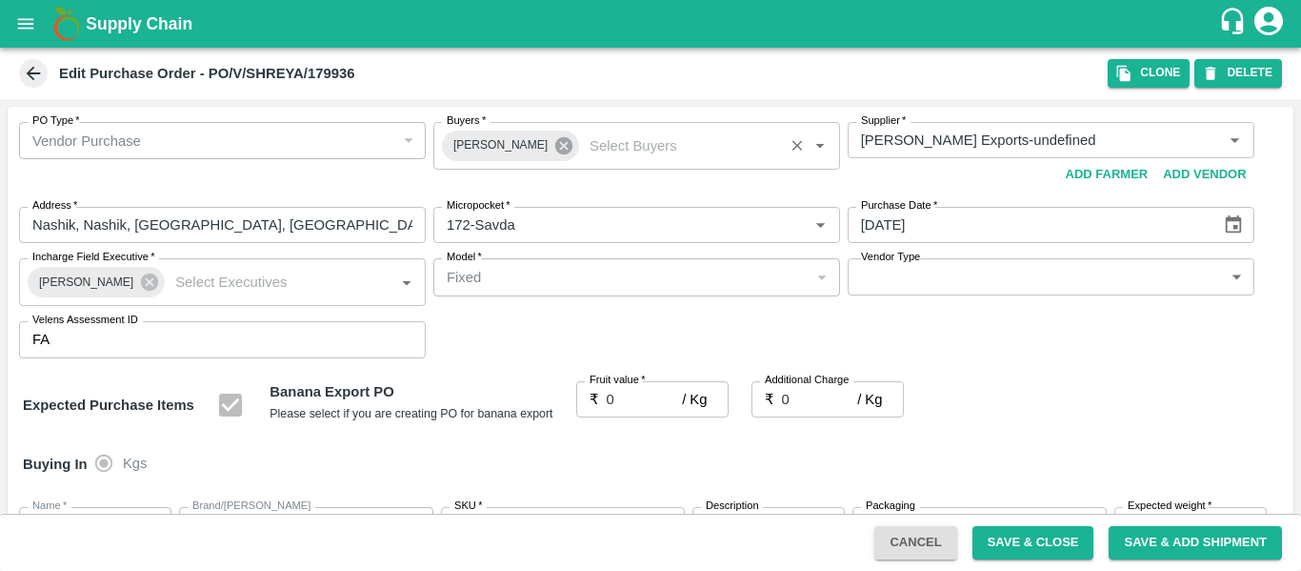
click at [555, 146] on icon at bounding box center [563, 145] width 17 height 17
click at [476, 140] on input "Buyers   *" at bounding box center [621, 140] width 364 height 25
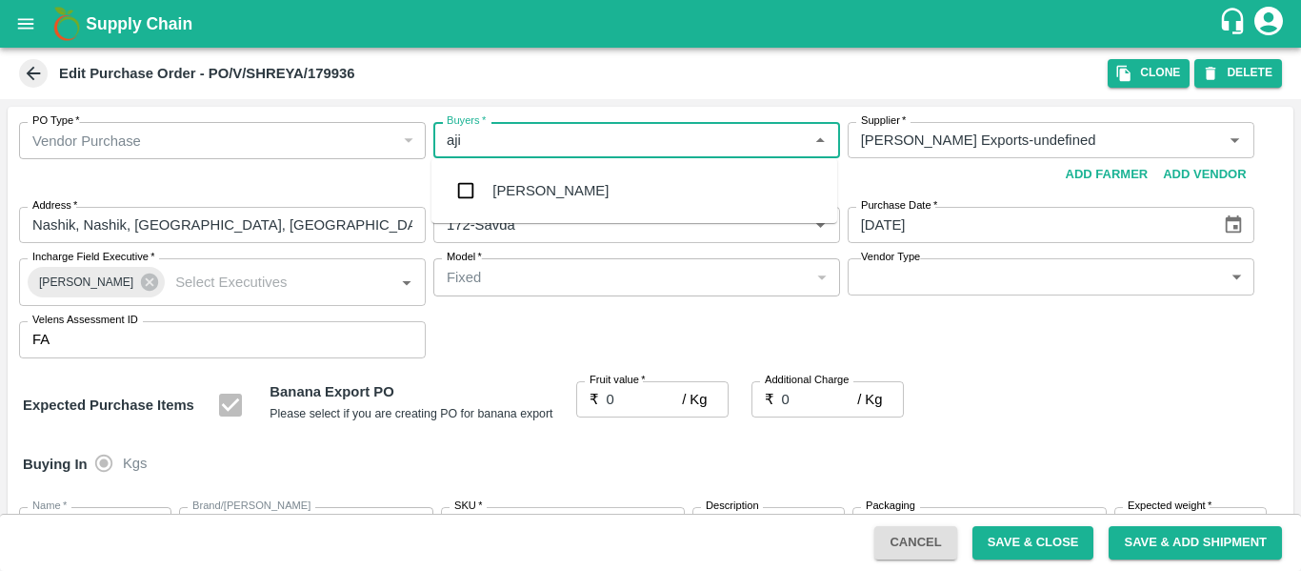
type input "ajit"
click at [485, 182] on input "checkbox" at bounding box center [466, 190] width 38 height 38
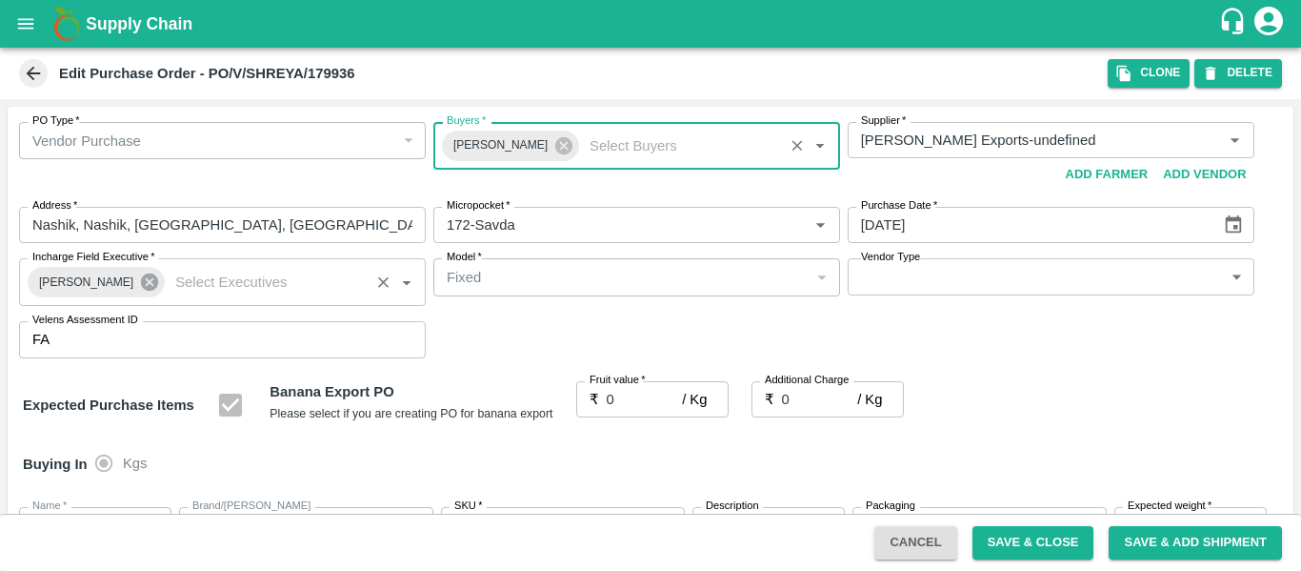
click at [139, 285] on icon at bounding box center [149, 282] width 21 height 21
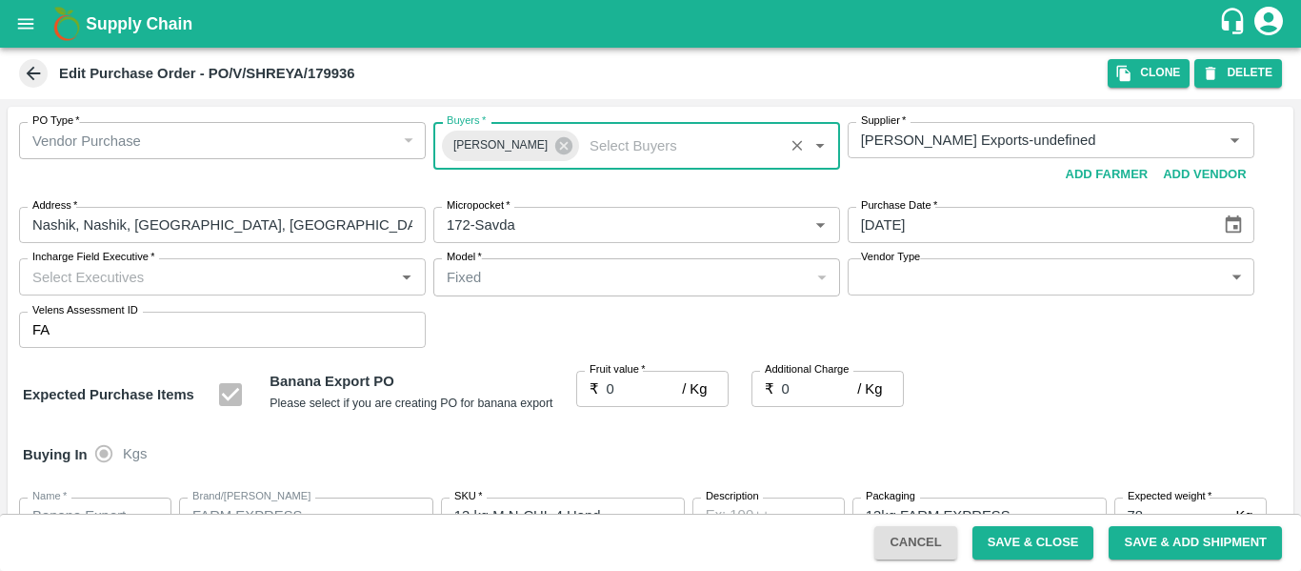
click at [61, 282] on input "Incharge Field Executive   *" at bounding box center [207, 276] width 364 height 25
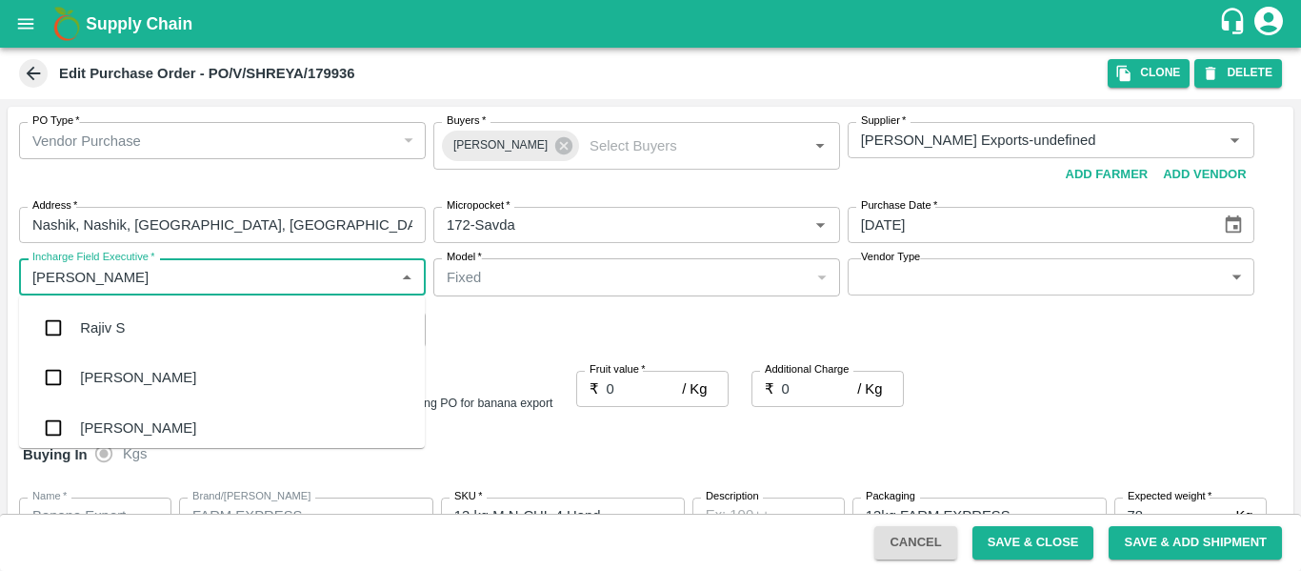
type input "jayd"
click at [71, 320] on input "checkbox" at bounding box center [53, 328] width 38 height 38
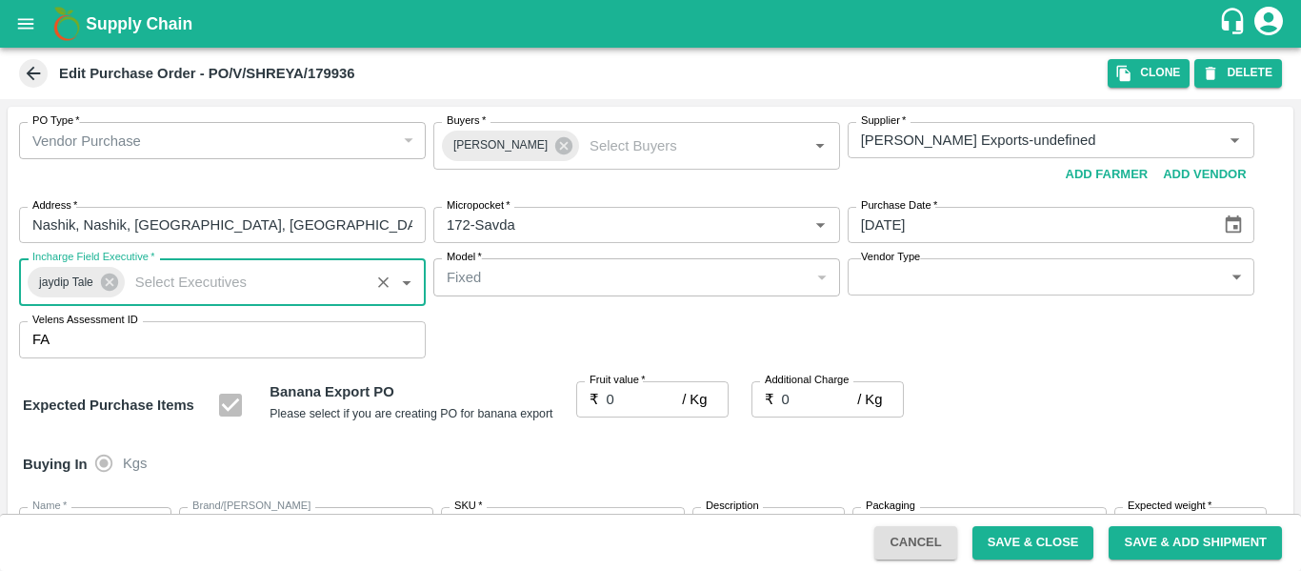
click at [635, 409] on input "0" at bounding box center [645, 399] width 76 height 36
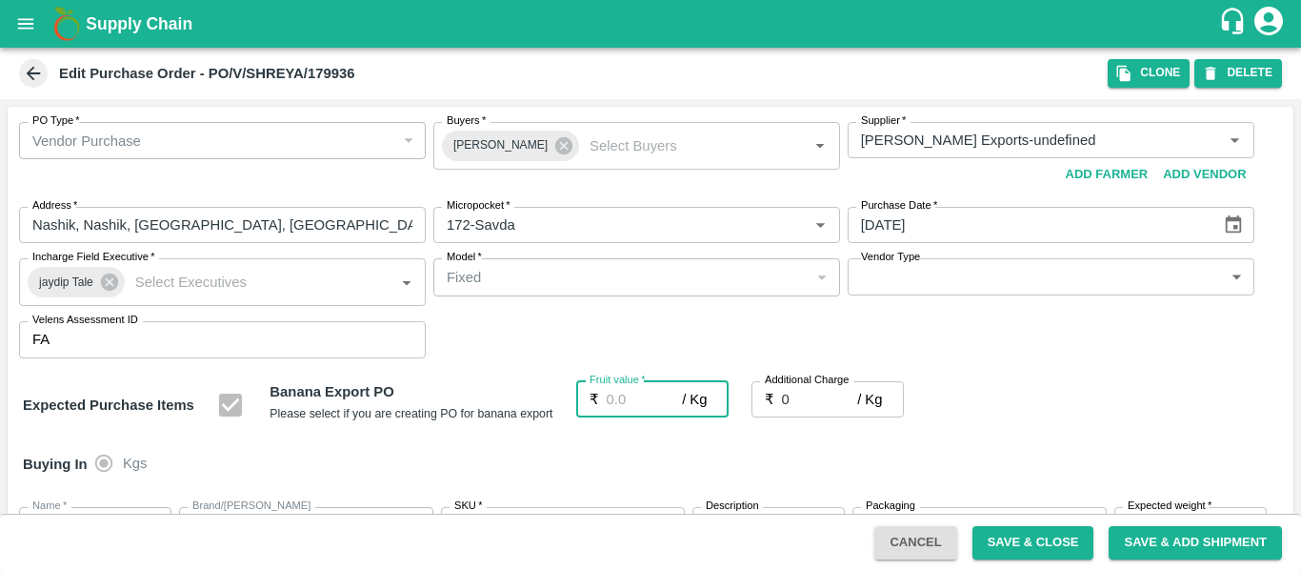
type input "1"
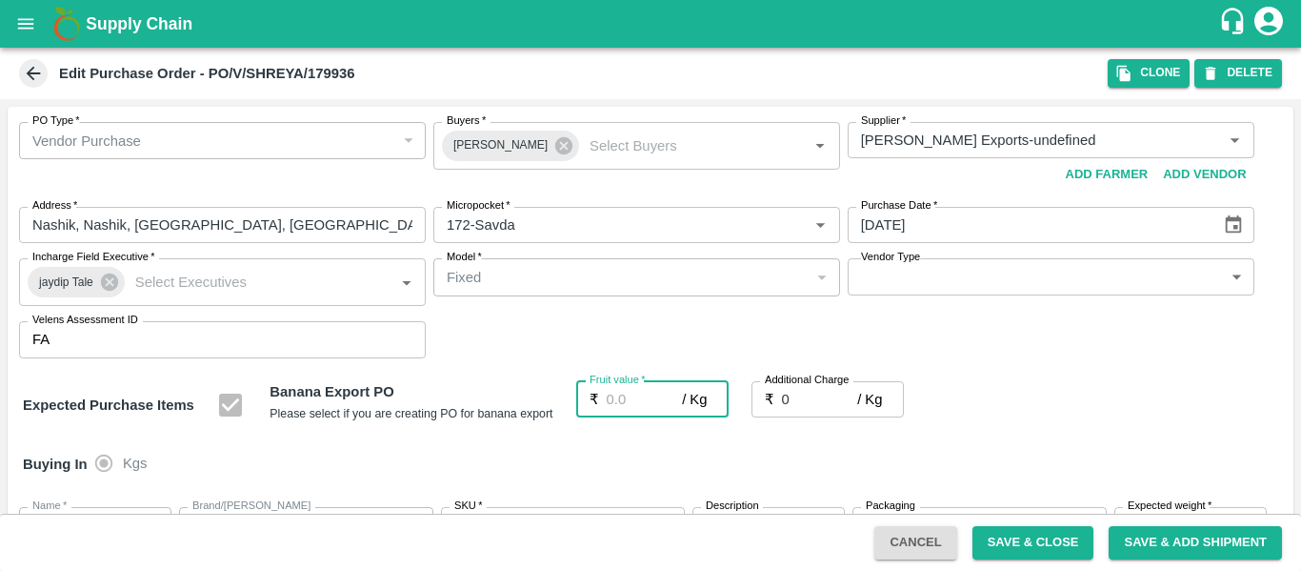
type input "1"
type input "18"
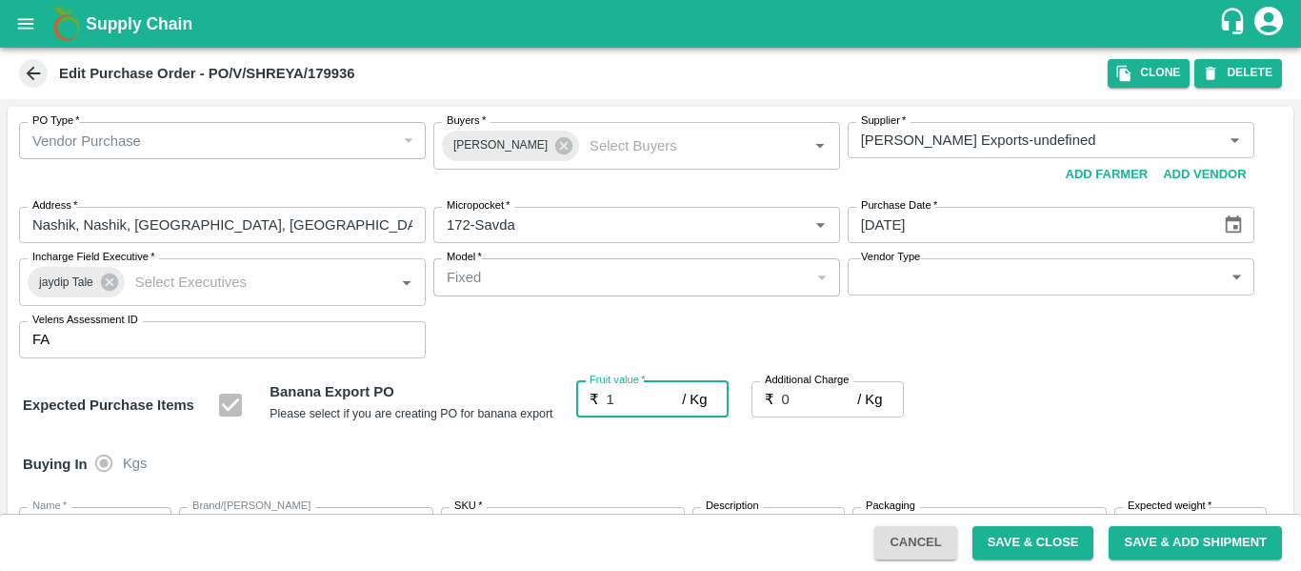
type input "18"
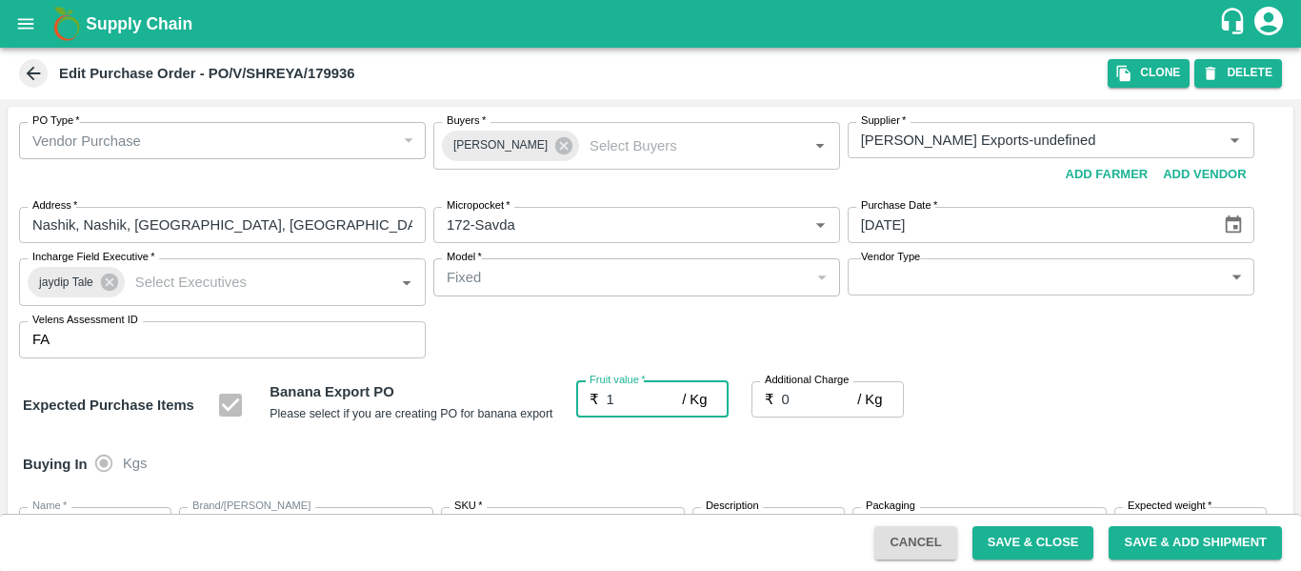
type input "18"
click at [793, 413] on input "0" at bounding box center [820, 399] width 76 height 36
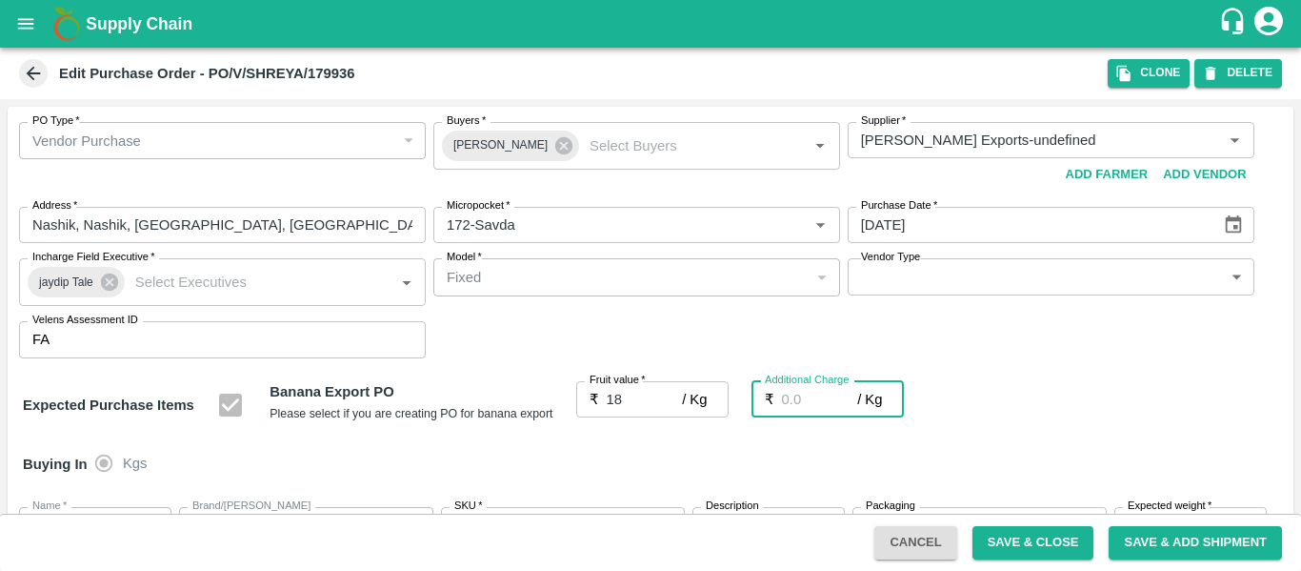
type input "2"
type input "20"
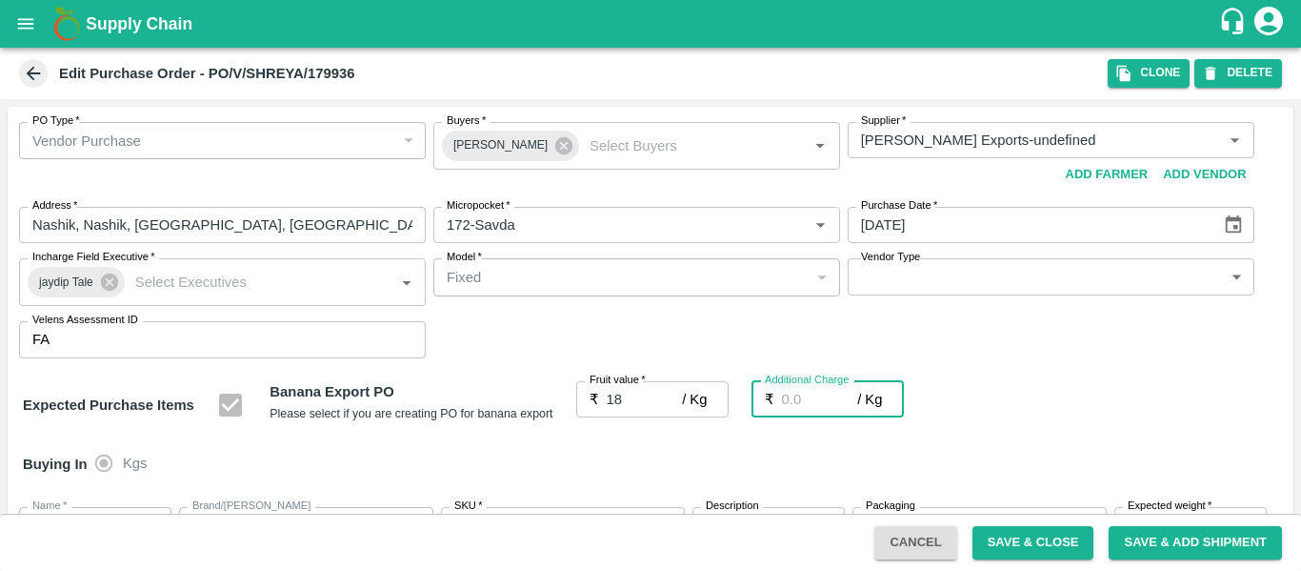
type input "20"
type input "2.7"
type input "20.7"
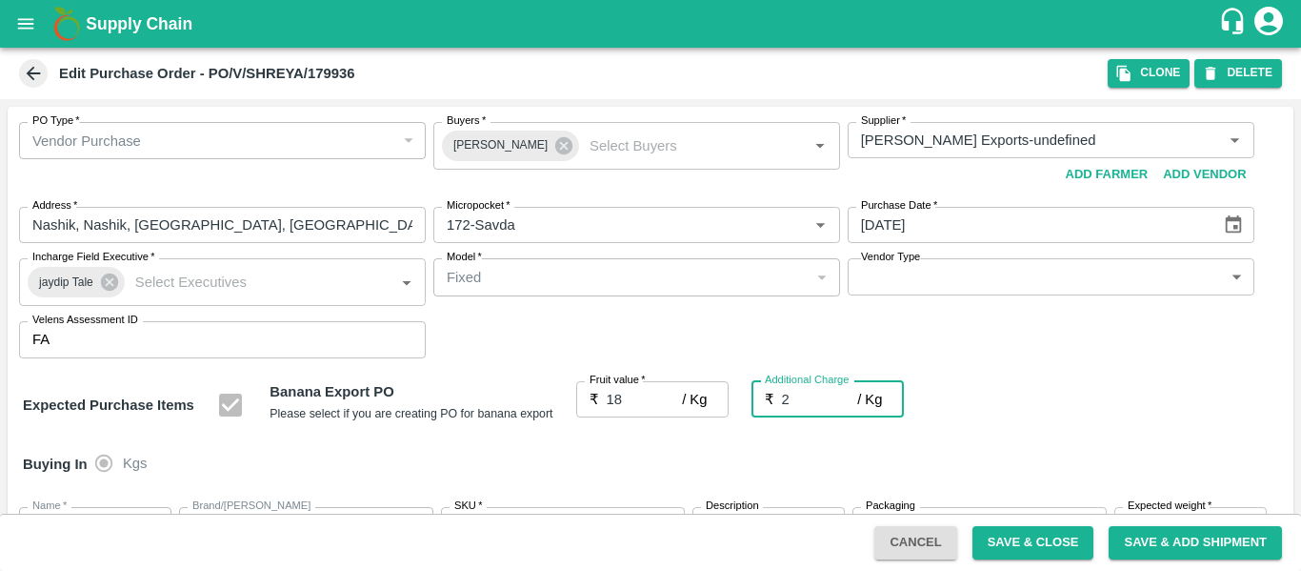
type input "20.7"
type input "2.75"
type input "20.75"
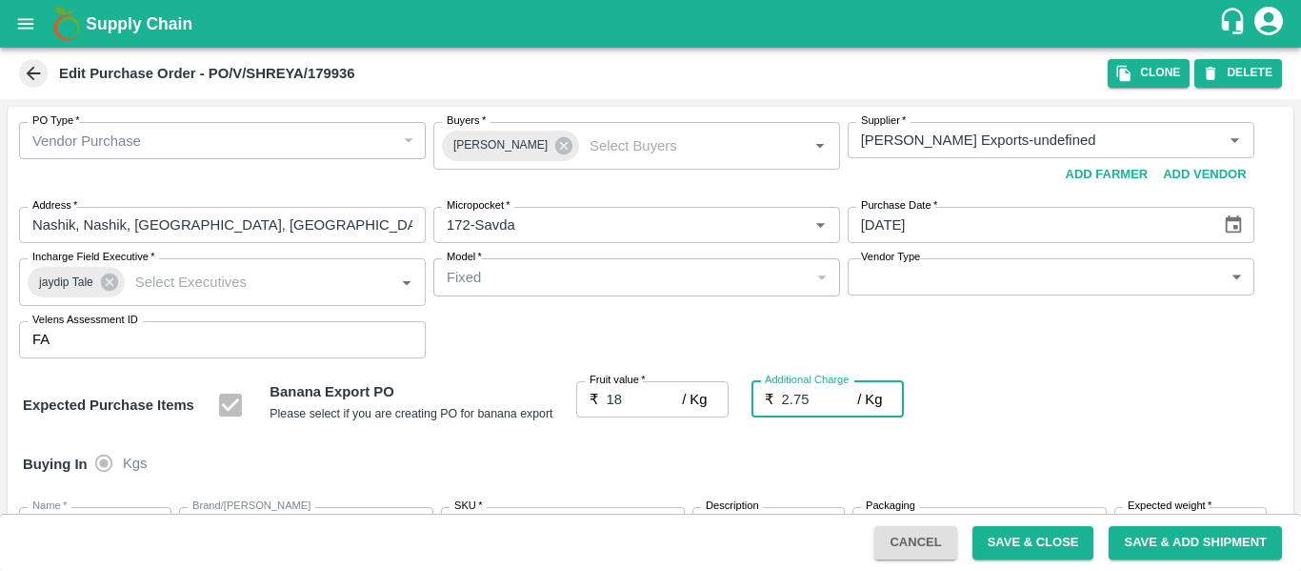
type input "20.75"
type input "2.75"
click at [1001, 452] on div "Buying In Kgs" at bounding box center [651, 463] width 1286 height 55
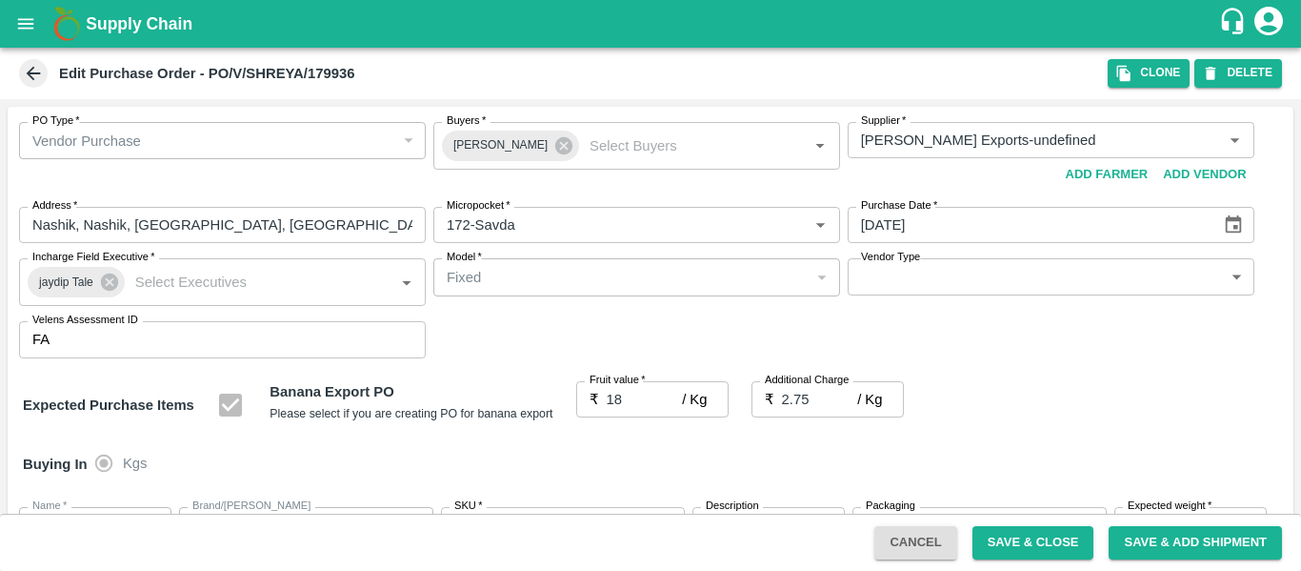
scroll to position [1136, 0]
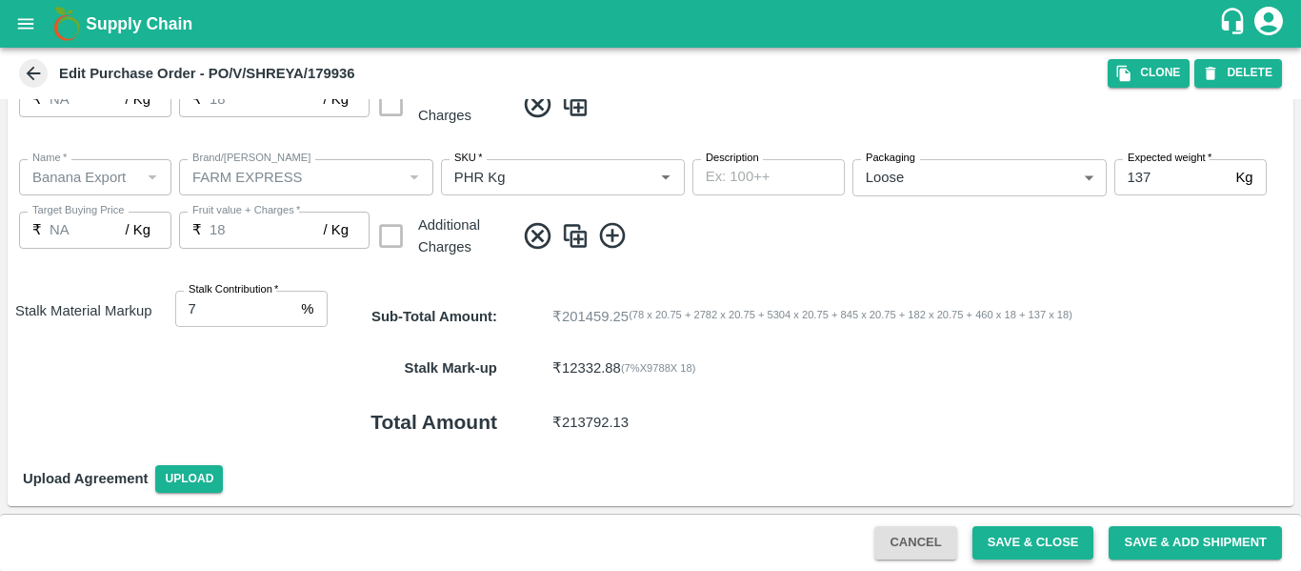
click at [1038, 530] on button "Save & Close" at bounding box center [1034, 542] width 122 height 33
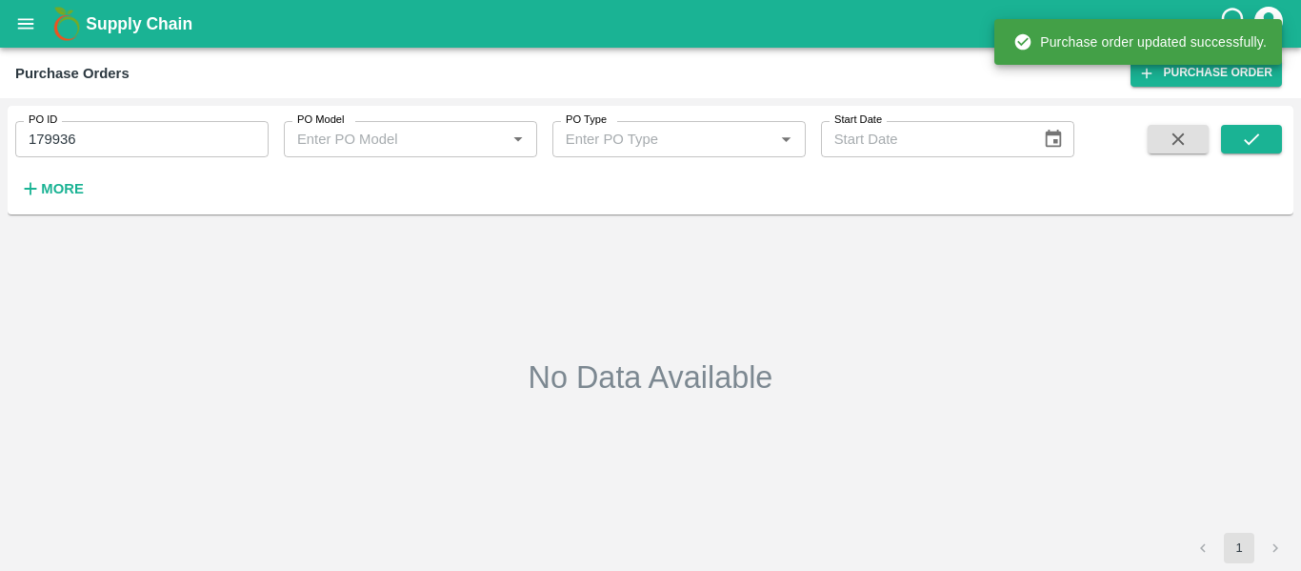
type input "179936"
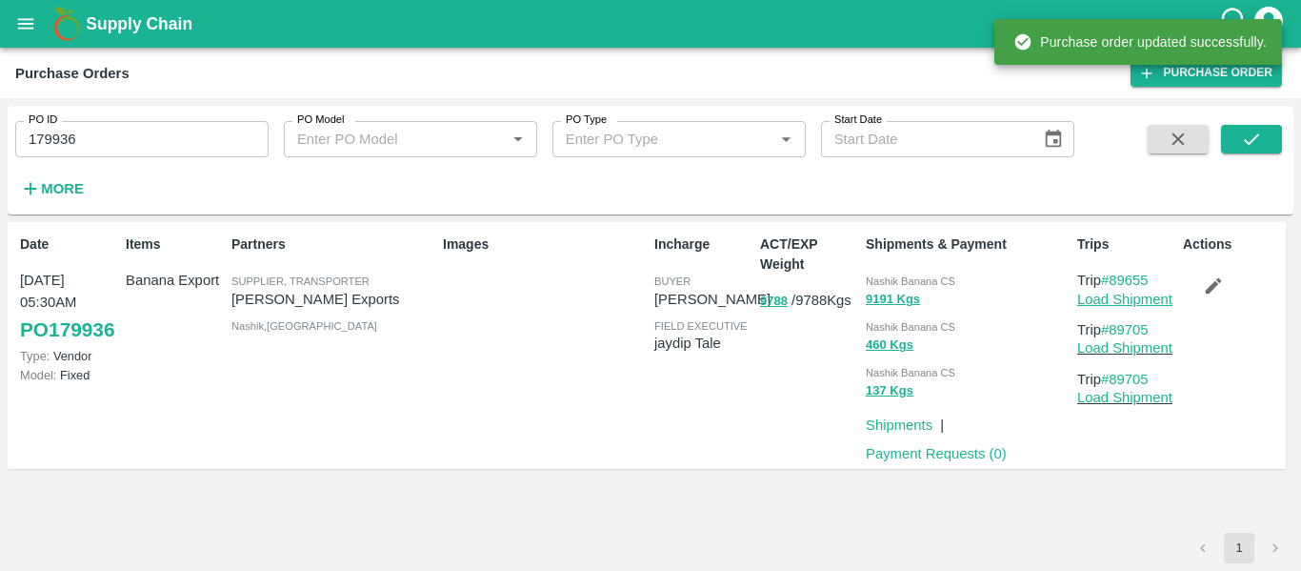
click at [1104, 294] on link "Load Shipment" at bounding box center [1125, 299] width 95 height 15
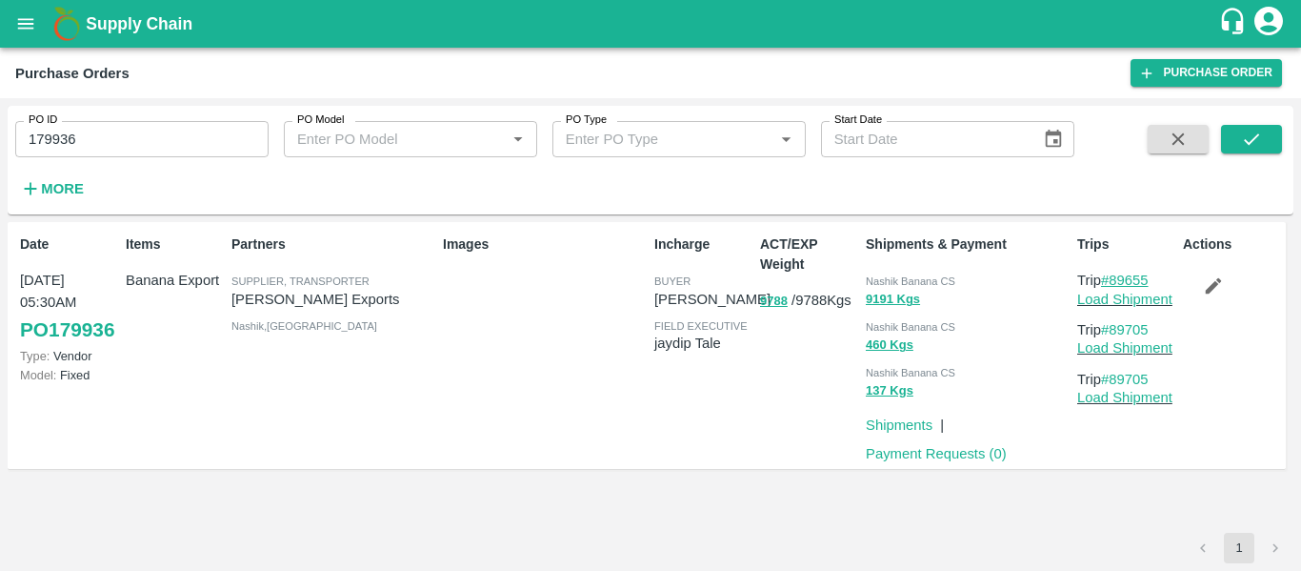
drag, startPoint x: 1159, startPoint y: 279, endPoint x: 1115, endPoint y: 277, distance: 43.9
click at [1115, 277] on p "Trip #89655" at bounding box center [1127, 280] width 98 height 21
copy link "89655"
drag, startPoint x: 1156, startPoint y: 325, endPoint x: 1112, endPoint y: 327, distance: 43.9
click at [1112, 327] on p "Trip #89705" at bounding box center [1127, 329] width 98 height 21
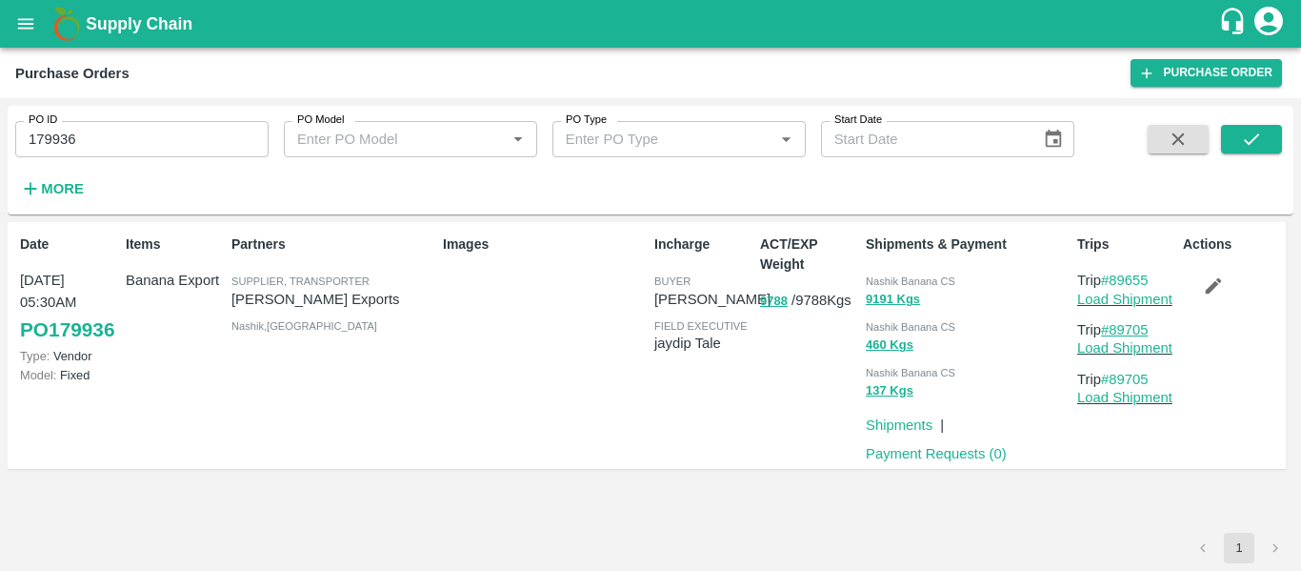
copy link "89705"
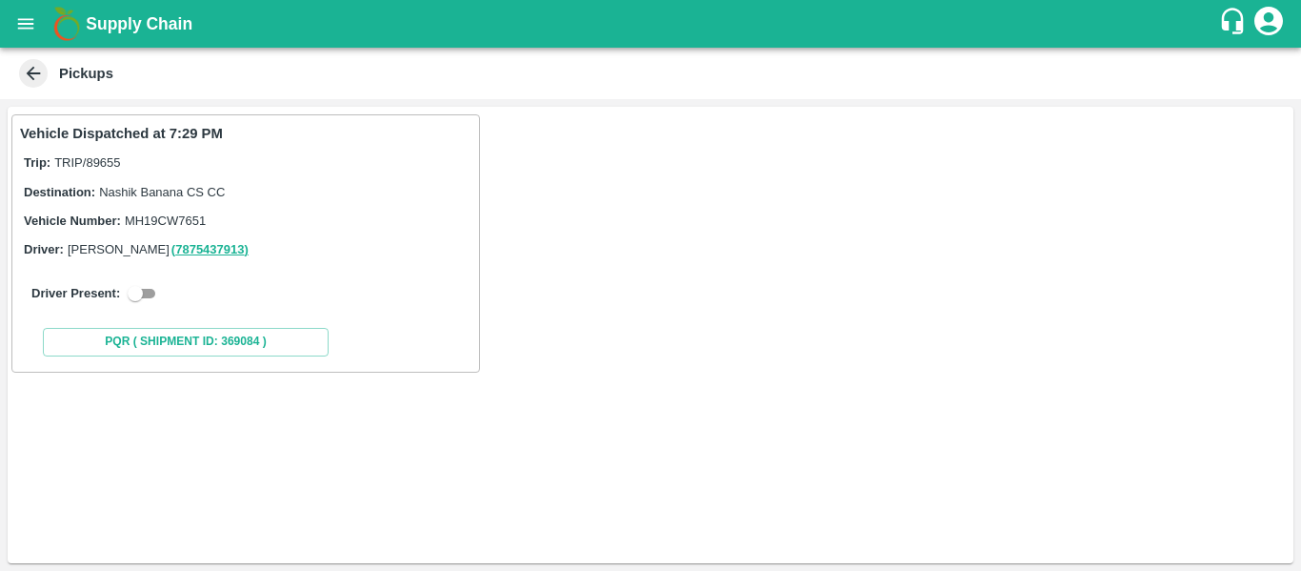
click at [139, 290] on input "checkbox" at bounding box center [135, 293] width 69 height 23
checkbox input "true"
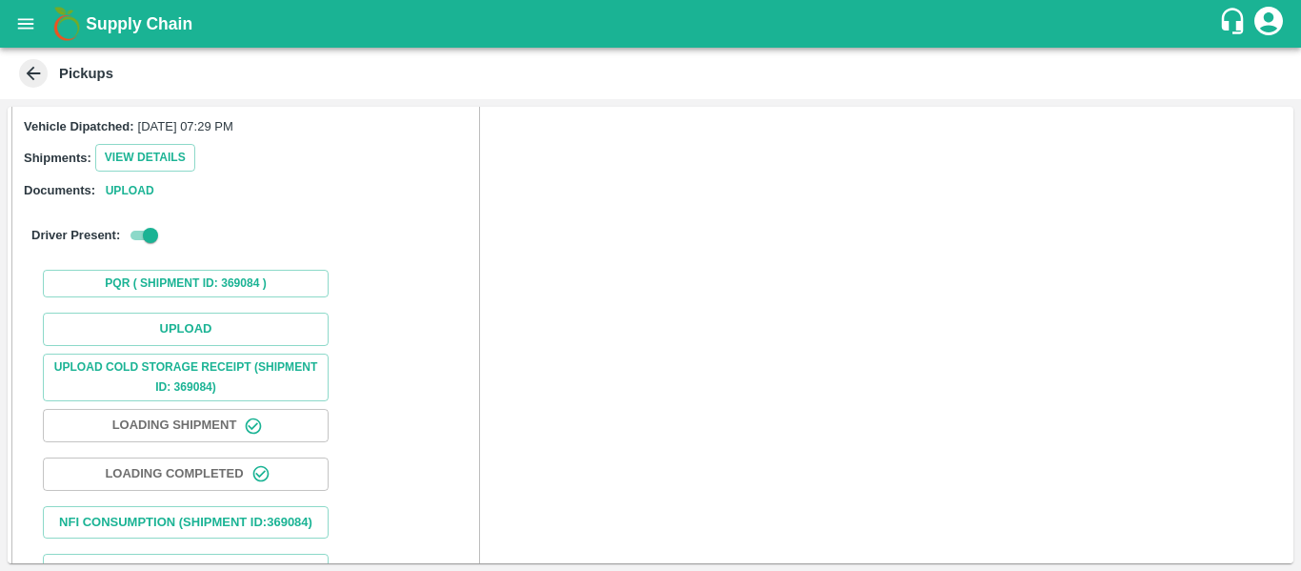
scroll to position [215, 0]
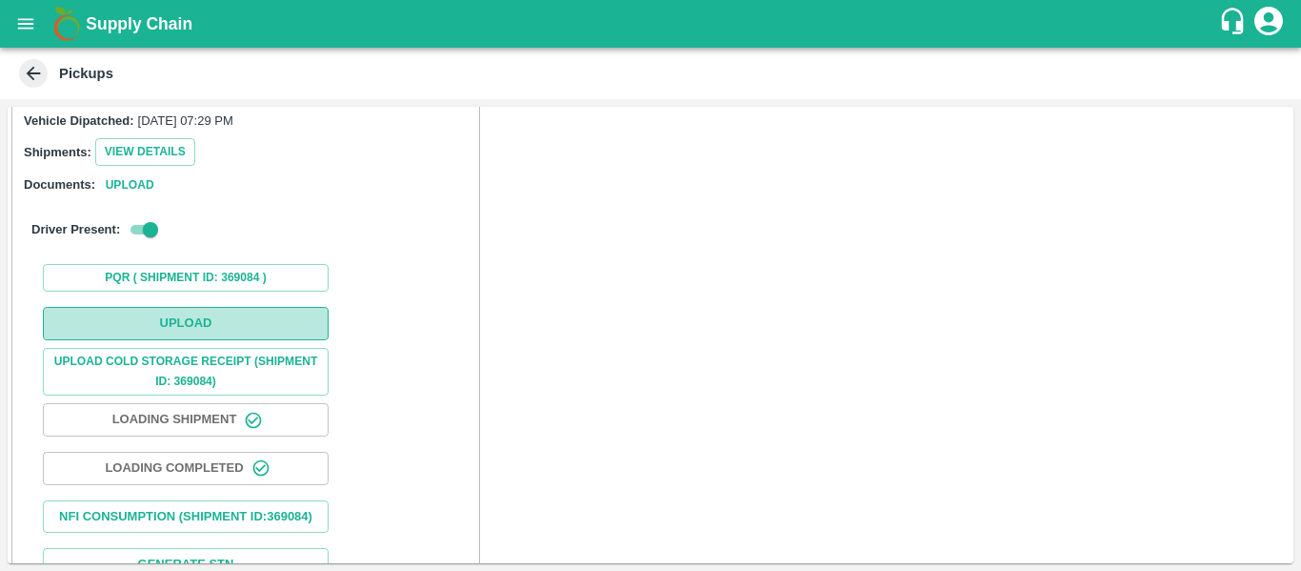
click at [212, 312] on button "Upload" at bounding box center [186, 323] width 286 height 33
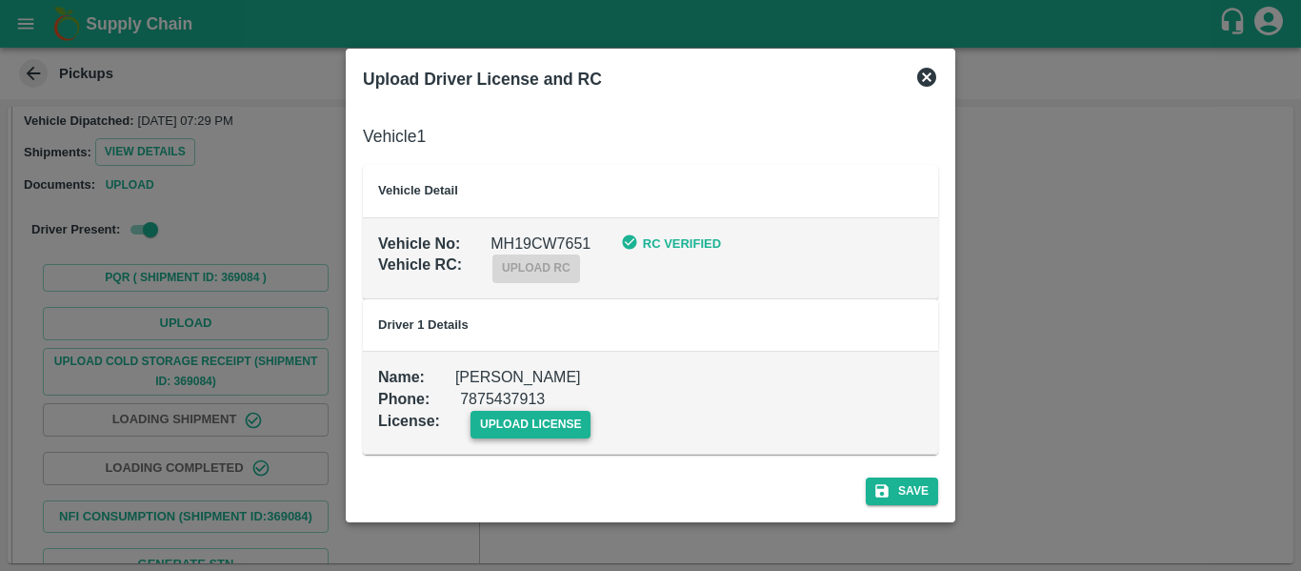
click at [550, 411] on span "upload license" at bounding box center [531, 425] width 121 height 28
click at [0, 0] on input "upload license" at bounding box center [0, 0] width 0 height 0
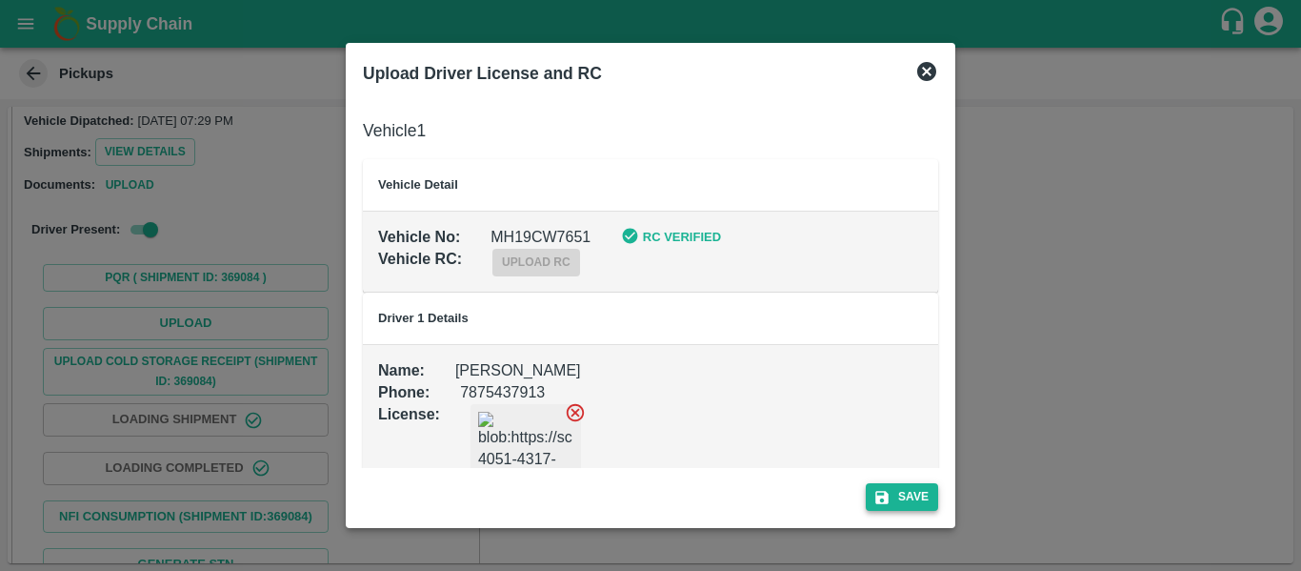
click at [889, 483] on button "Save" at bounding box center [902, 497] width 72 height 28
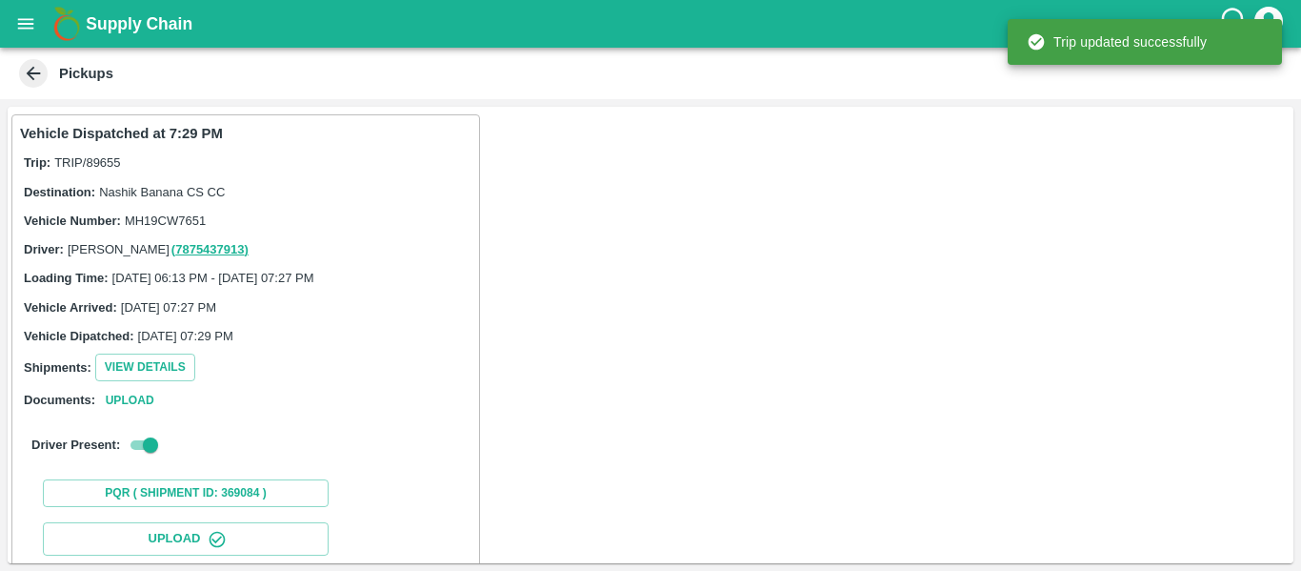
scroll to position [328, 0]
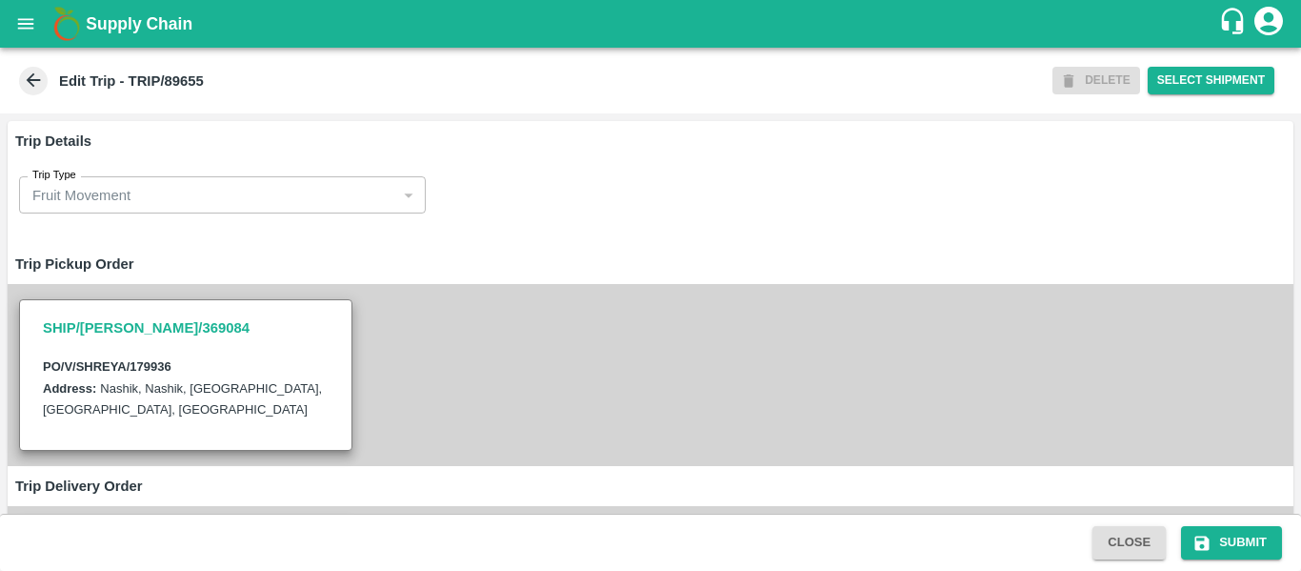
click at [624, 356] on div "SHIP/[PERSON_NAME]/369084 PO/V/SHREYA/179936 Address: [GEOGRAPHIC_DATA], [GEOGR…" at bounding box center [651, 375] width 1286 height 182
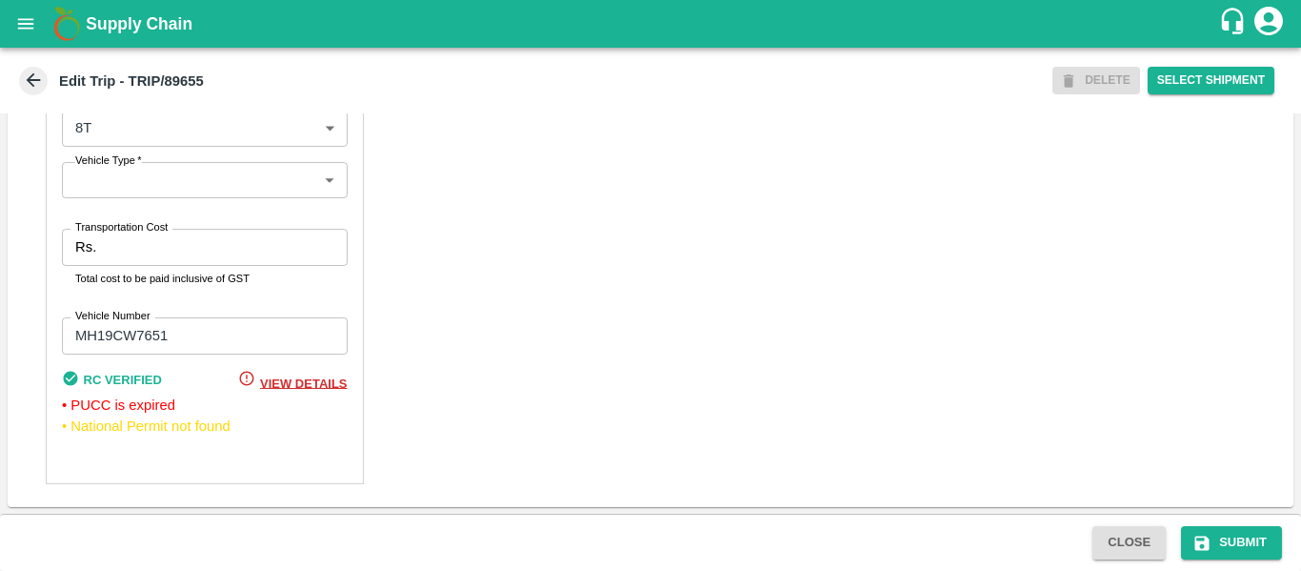
click at [91, 252] on p "Rs." at bounding box center [85, 246] width 21 height 21
click at [133, 246] on input "Transportation Cost" at bounding box center [225, 247] width 243 height 36
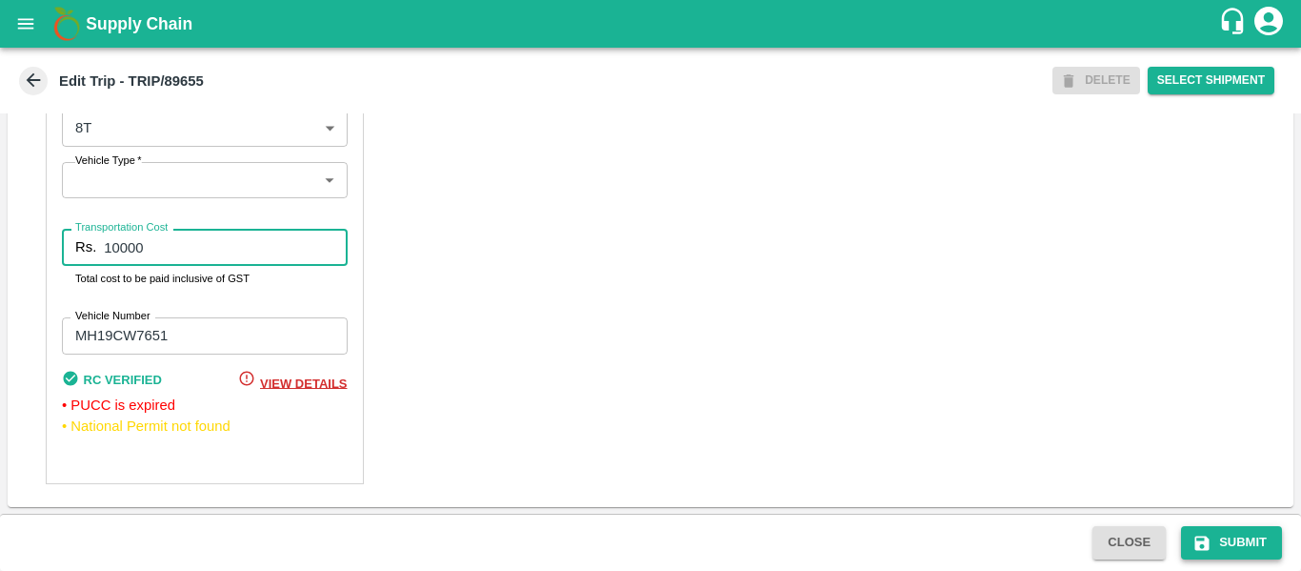
type input "10000"
click at [1191, 531] on button "Submit" at bounding box center [1231, 542] width 101 height 33
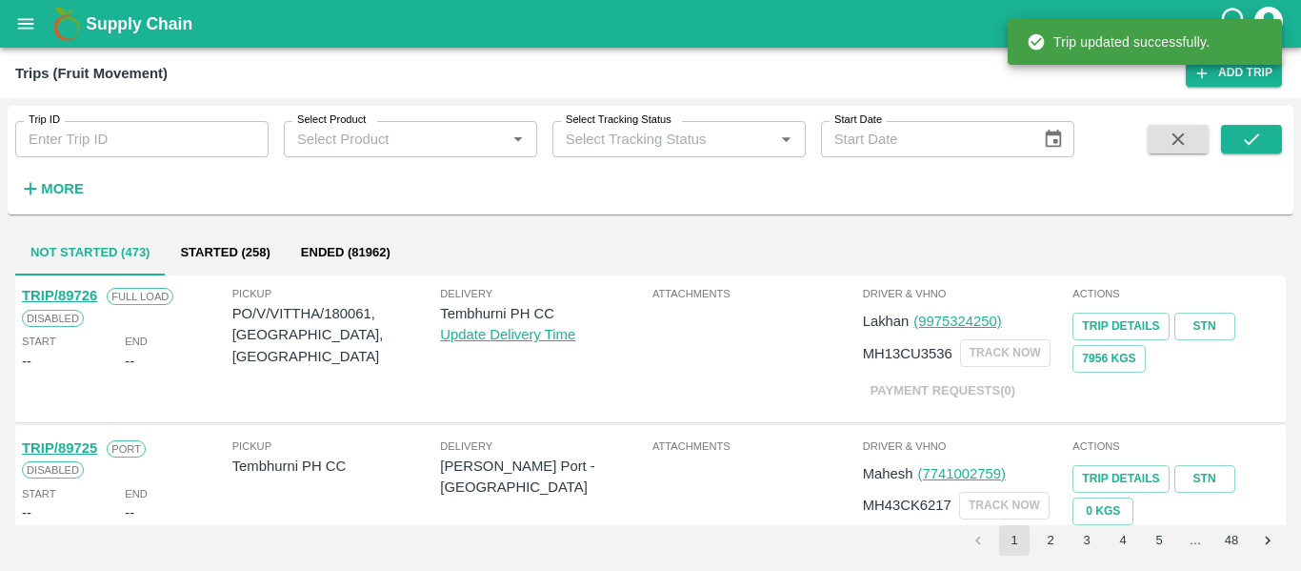
click at [111, 142] on input "Trip ID" at bounding box center [141, 139] width 253 height 36
paste input "89705"
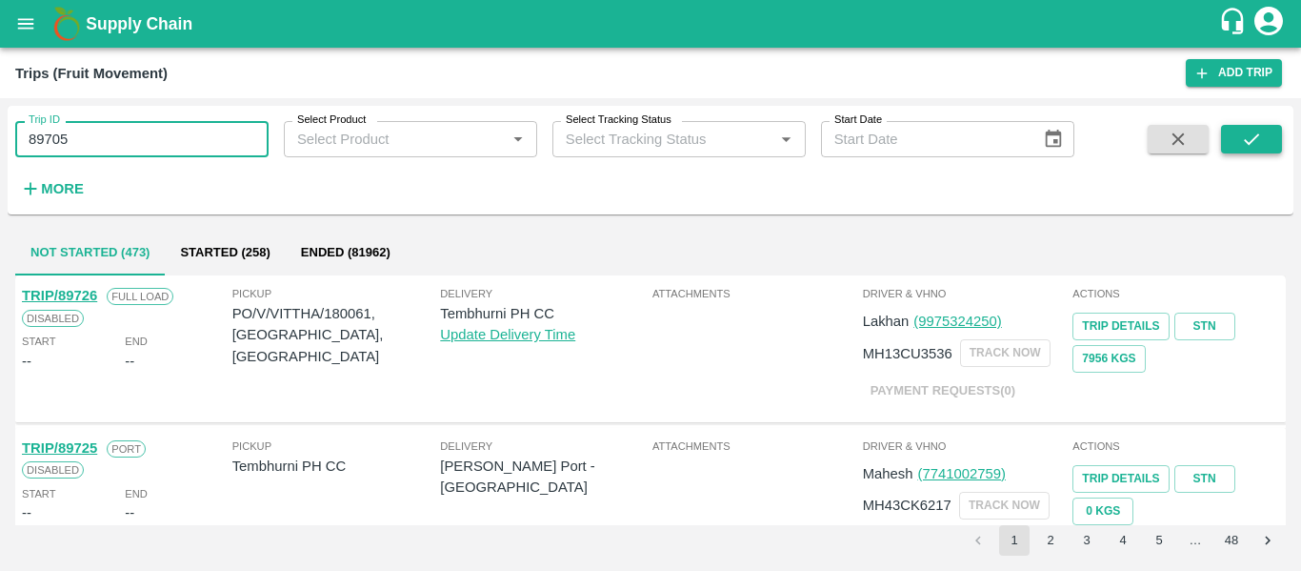
type input "89705"
click at [1269, 152] on button "submit" at bounding box center [1251, 139] width 61 height 29
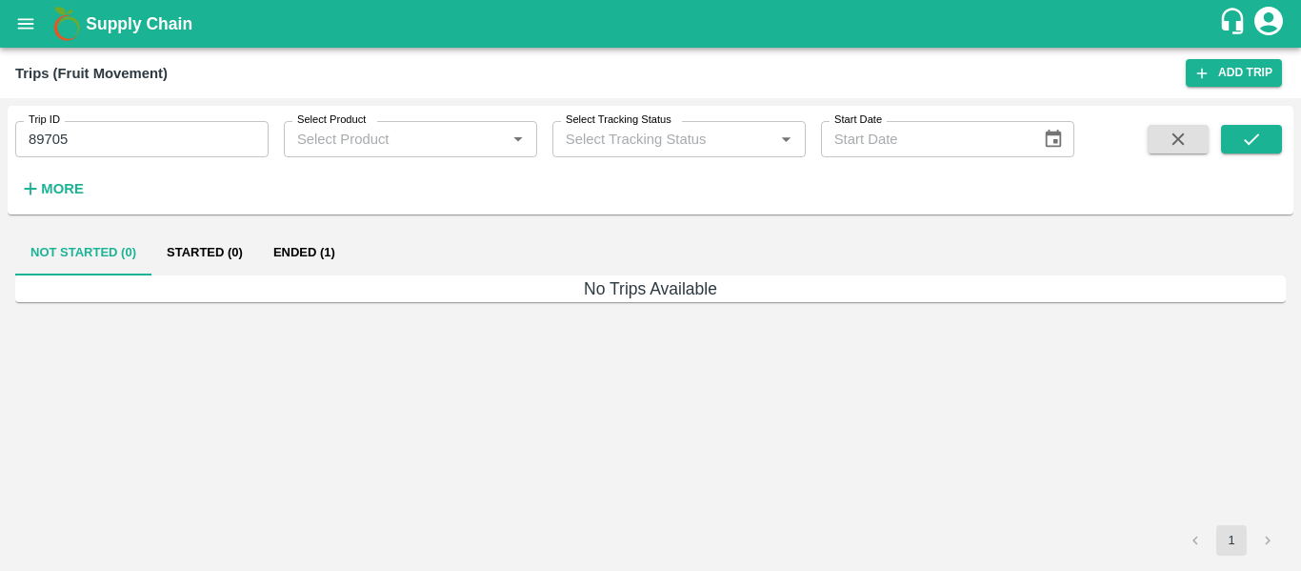
click at [324, 252] on button "Ended (1)" at bounding box center [304, 253] width 92 height 46
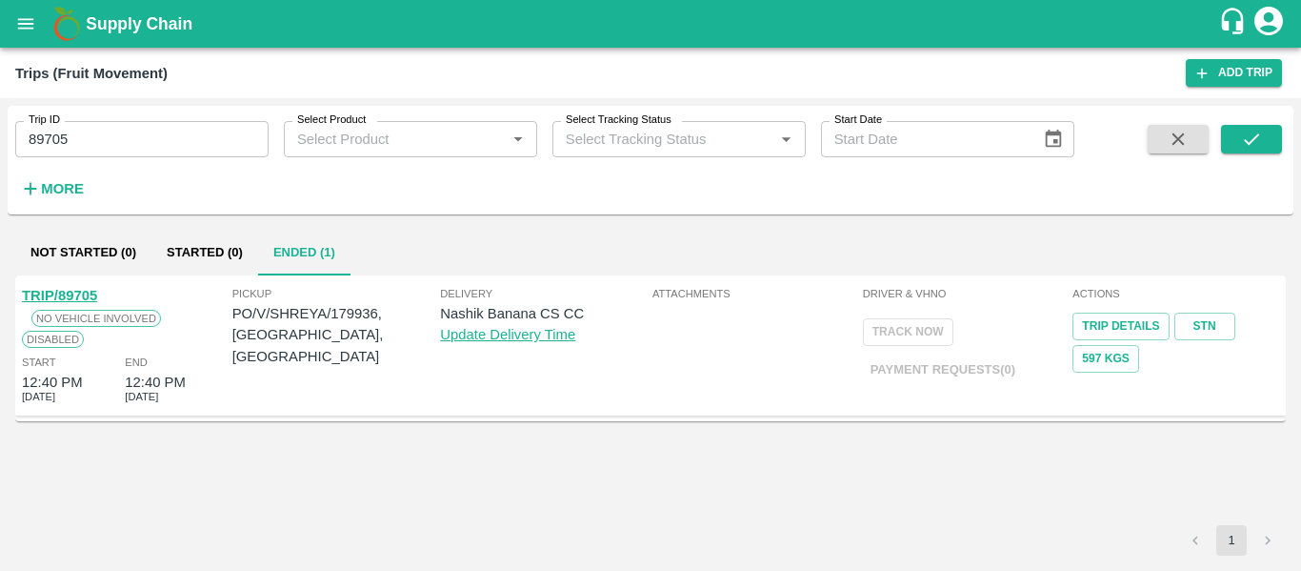
click at [63, 300] on link "TRIP/89705" at bounding box center [59, 295] width 75 height 15
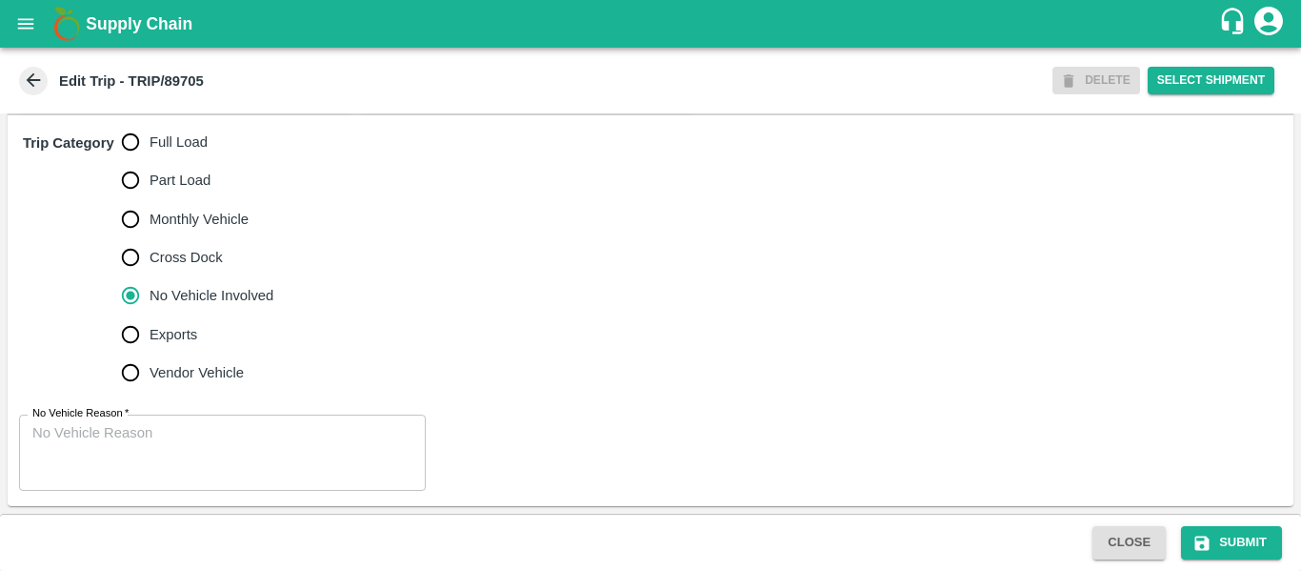
scroll to position [593, 0]
click at [172, 147] on span "Full Load" at bounding box center [179, 141] width 58 height 21
click at [150, 147] on input "Full Load" at bounding box center [130, 142] width 38 height 38
radio input "true"
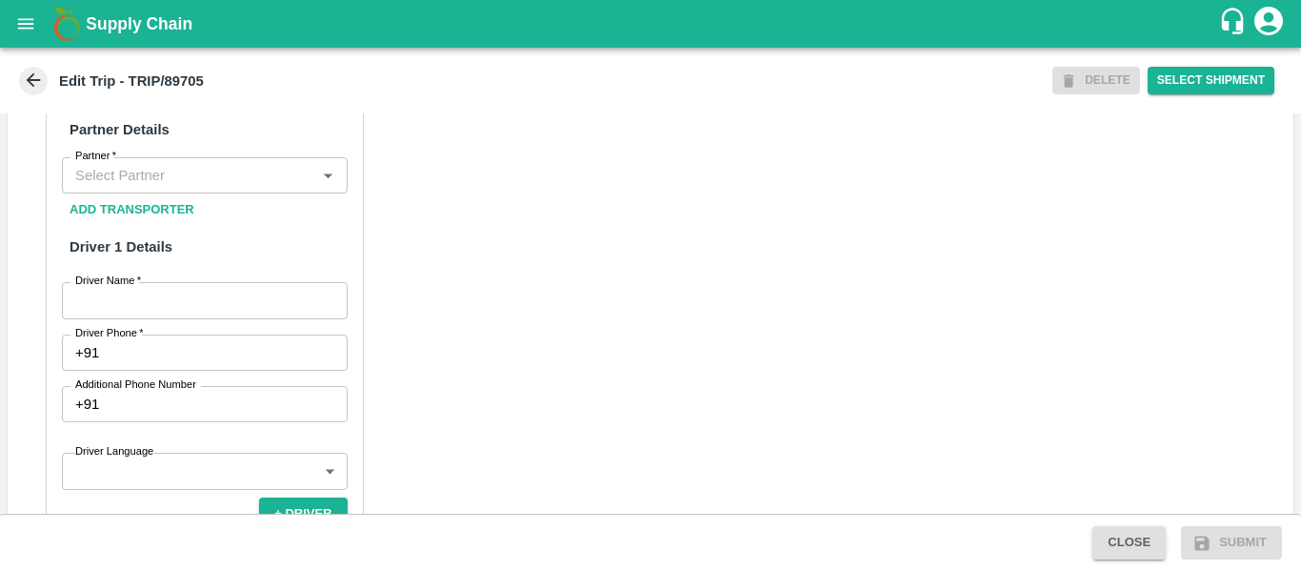
scroll to position [901, 0]
click at [125, 188] on input "Partner   *" at bounding box center [189, 175] width 243 height 25
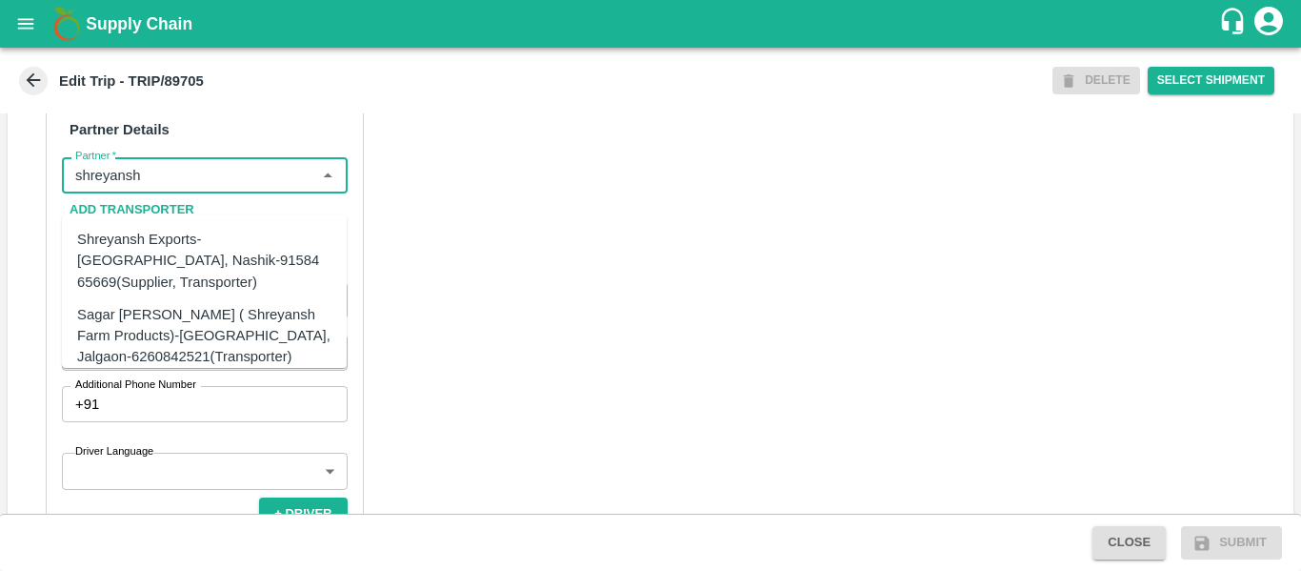
click at [198, 244] on div "Shreyansh Exports-[GEOGRAPHIC_DATA], Nashik-91584 65669(Supplier, Transporter)" at bounding box center [204, 261] width 254 height 64
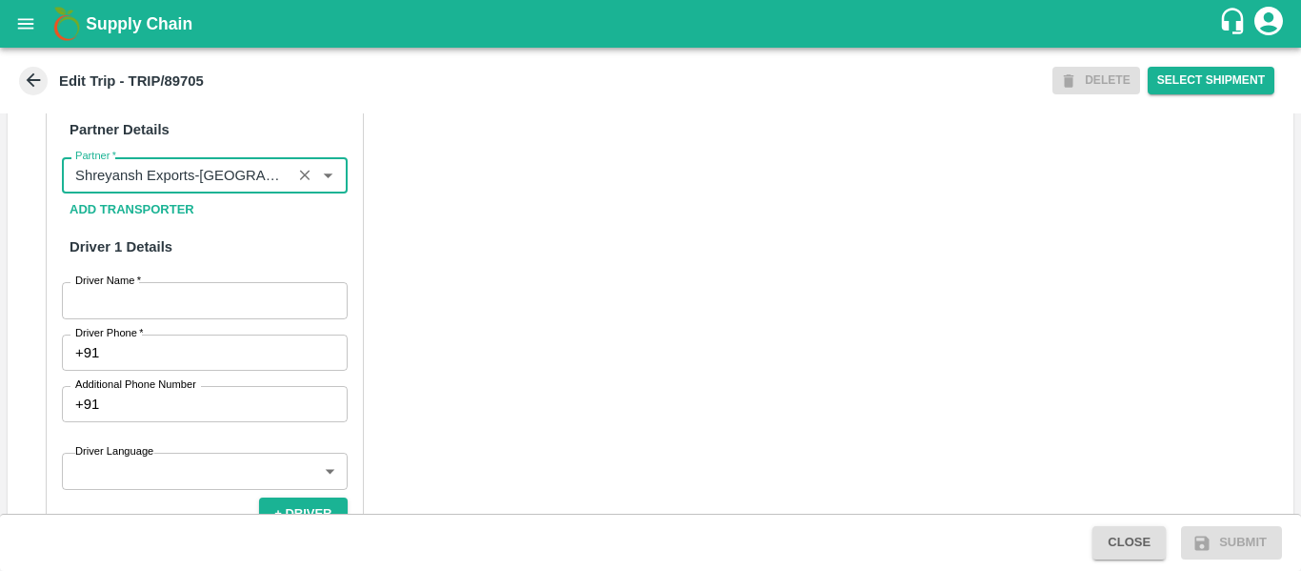
type input "Shreyansh Exports-[GEOGRAPHIC_DATA], Nashik-91584 65669(Supplier, Transporter)"
click at [191, 318] on input "Driver Name   *" at bounding box center [205, 300] width 286 height 36
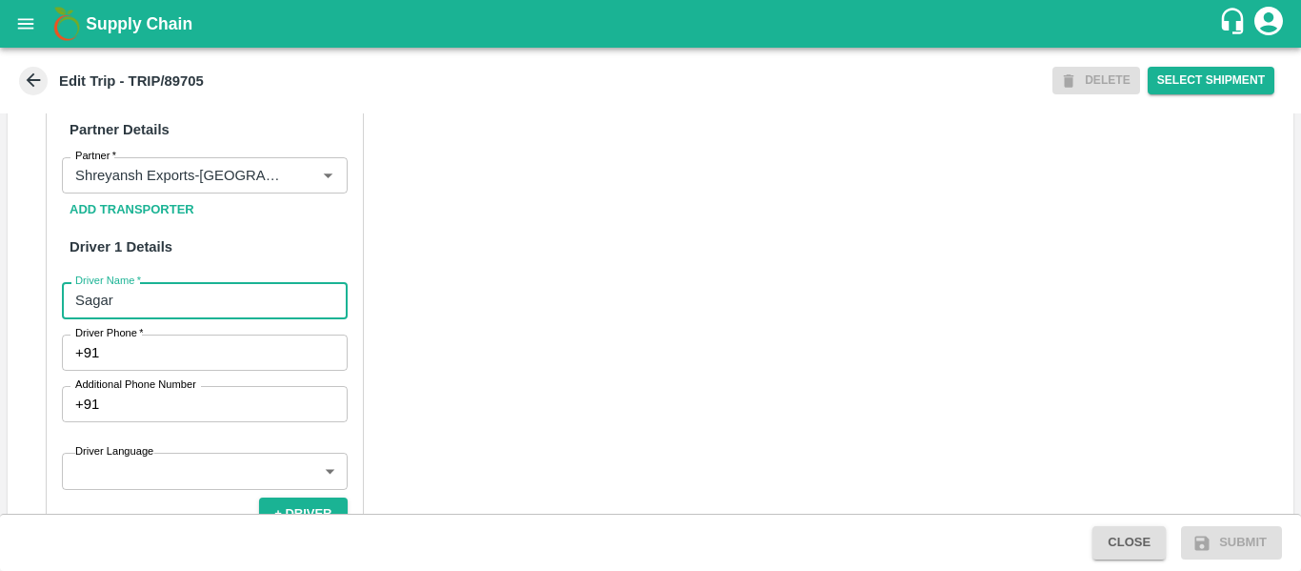
type input "Sagar"
click at [198, 371] on input "Driver Phone   *" at bounding box center [227, 352] width 240 height 36
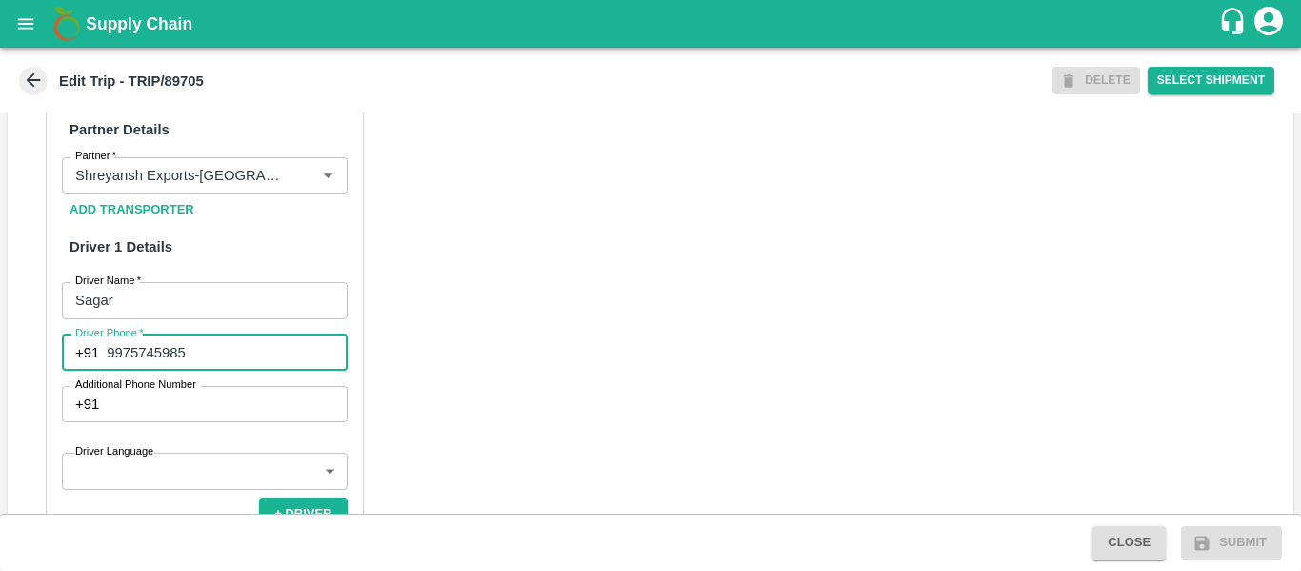
type input "9975745985"
click at [566, 400] on div "Partner Details Partner   * Partner Add Transporter Driver 1 Details Driver Nam…" at bounding box center [651, 549] width 1286 height 957
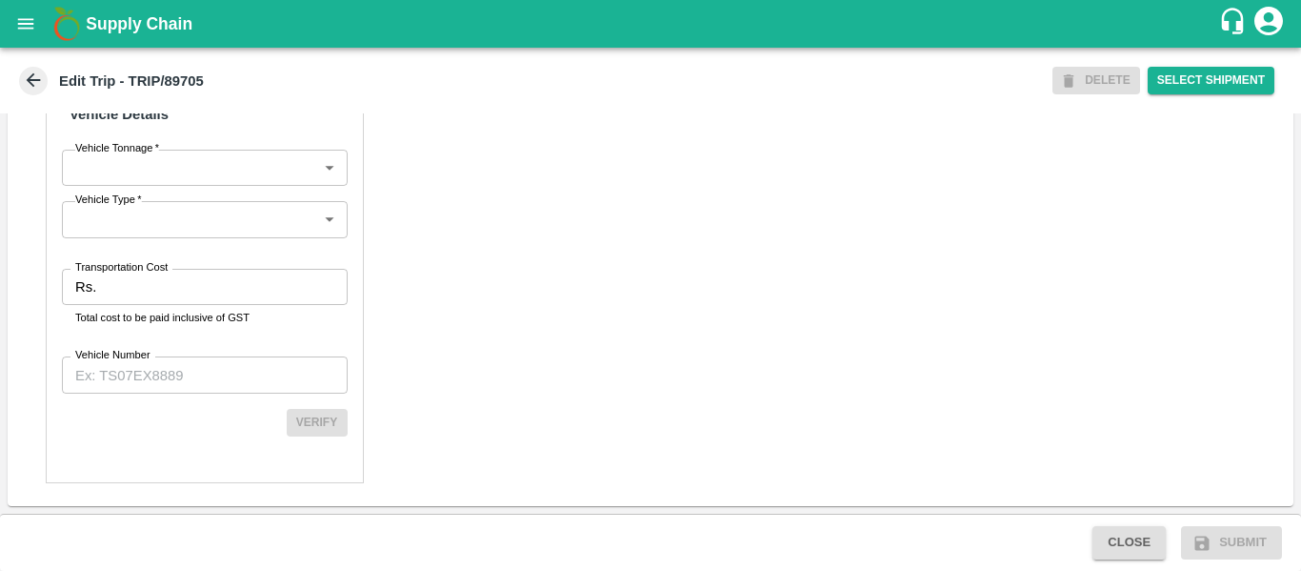
click at [153, 280] on input "Transportation Cost" at bounding box center [225, 287] width 243 height 36
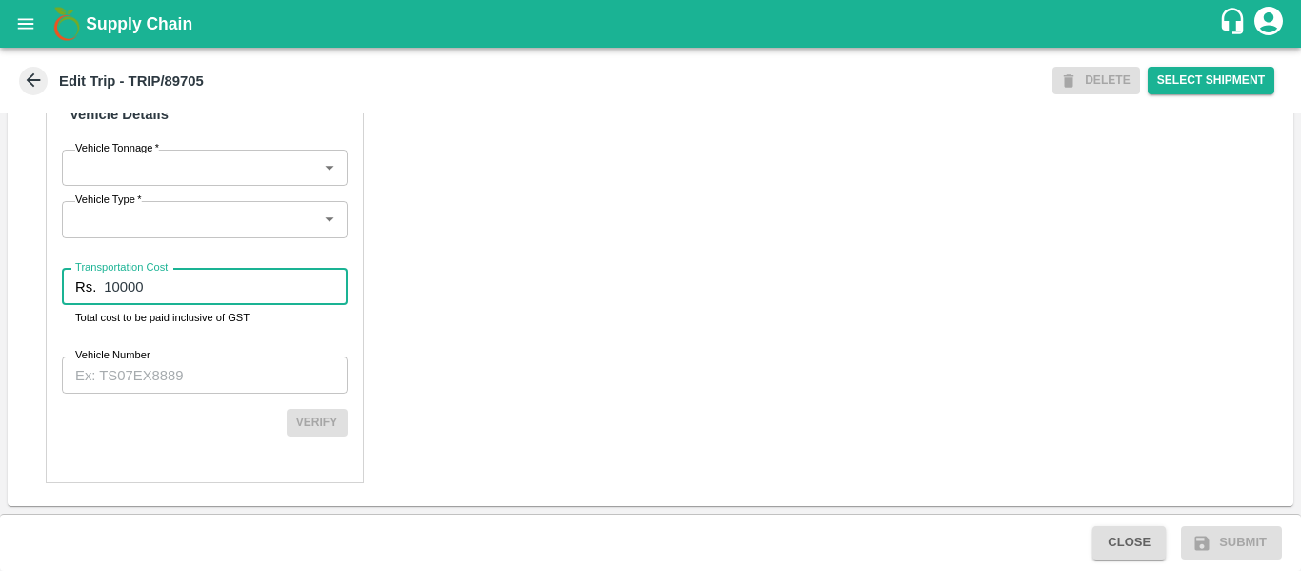
type input "10000"
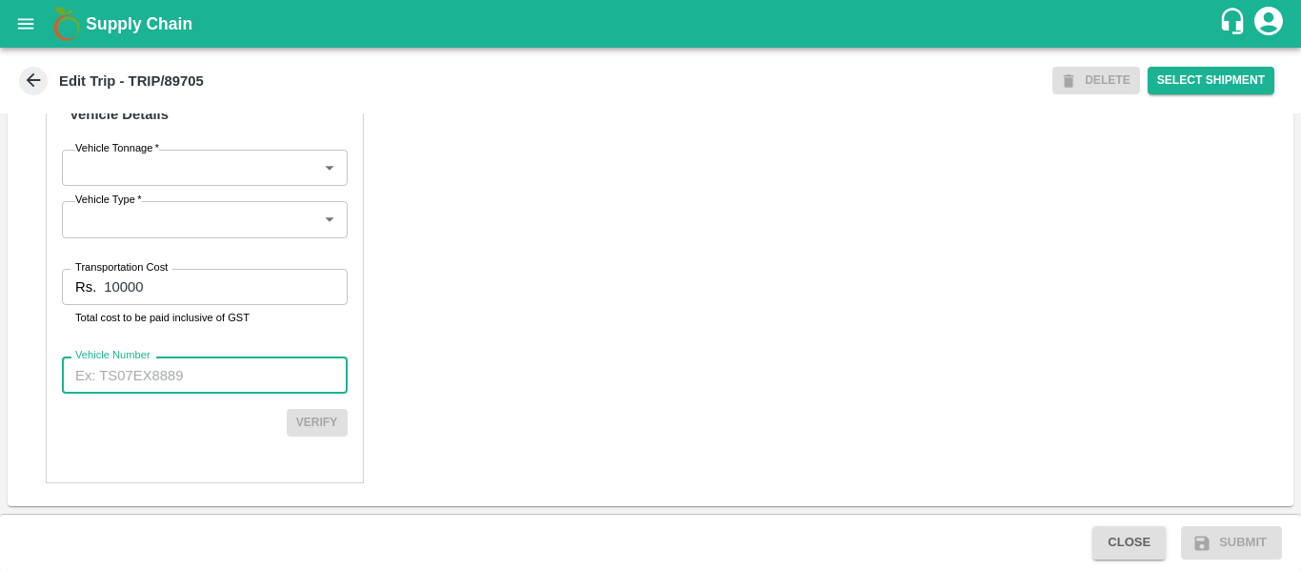
click at [165, 391] on input "Vehicle Number" at bounding box center [205, 374] width 286 height 36
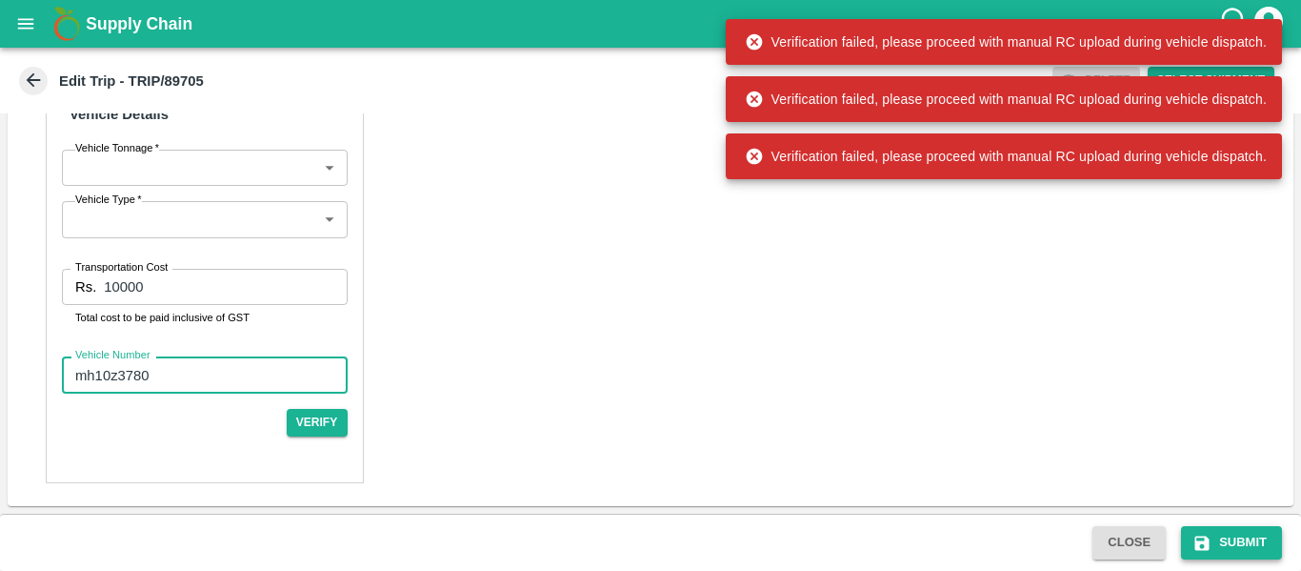
type input "mh10z3780"
click at [1240, 540] on button "Submit" at bounding box center [1231, 542] width 101 height 33
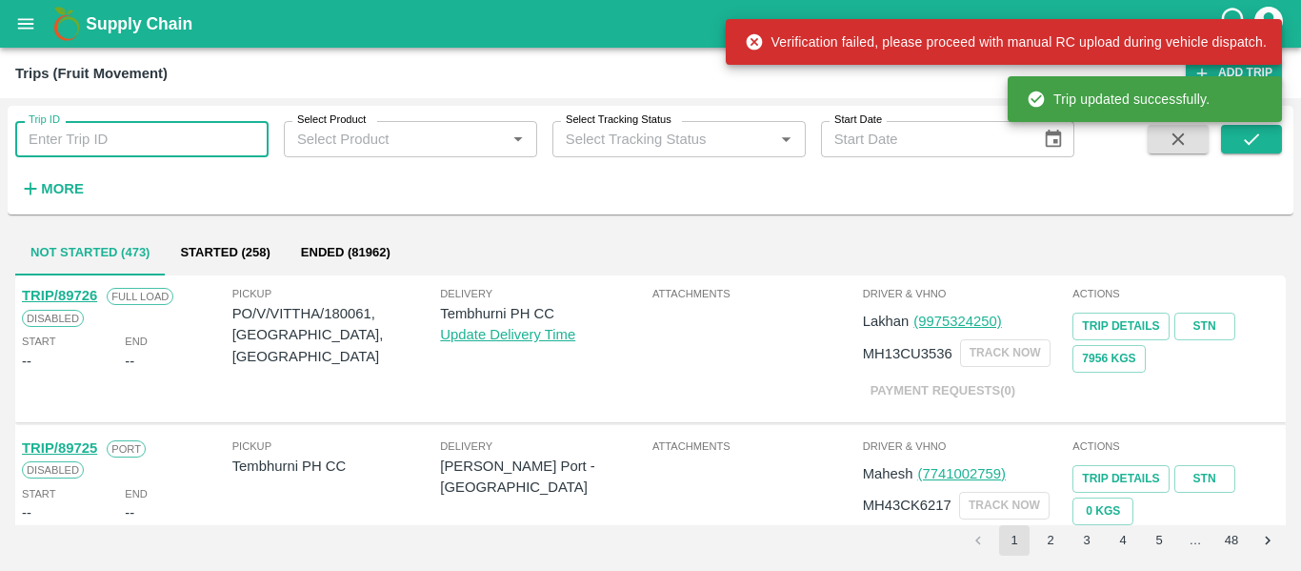
click at [168, 148] on input "Trip ID" at bounding box center [141, 139] width 253 height 36
paste input "89705"
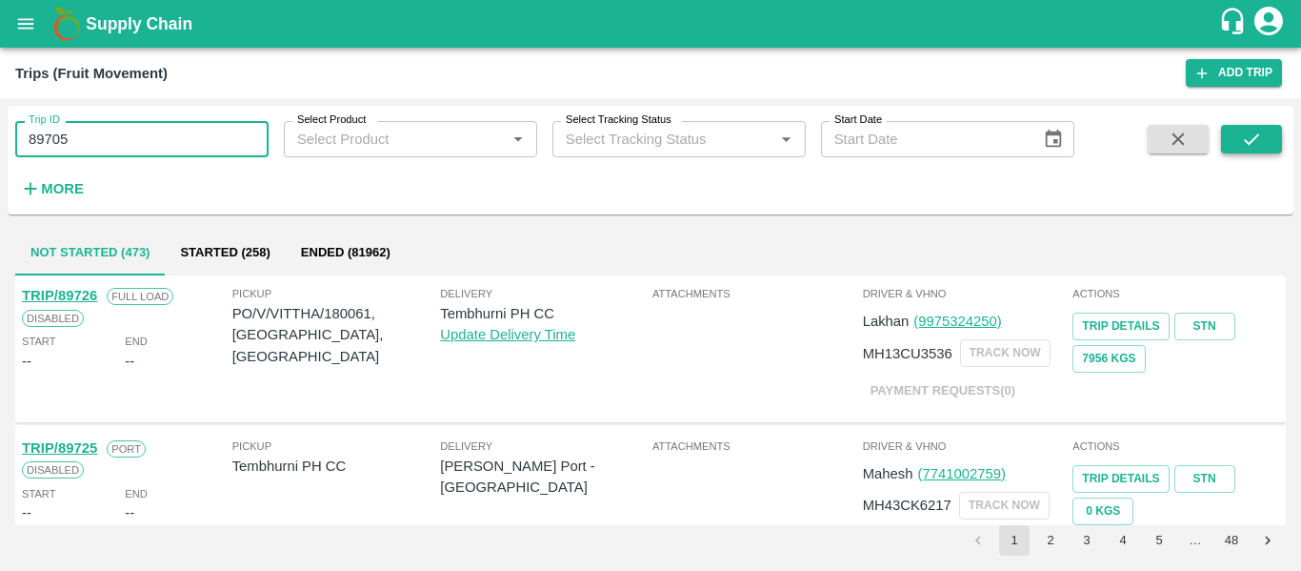
type input "89705"
click at [1241, 147] on icon "submit" at bounding box center [1251, 139] width 21 height 21
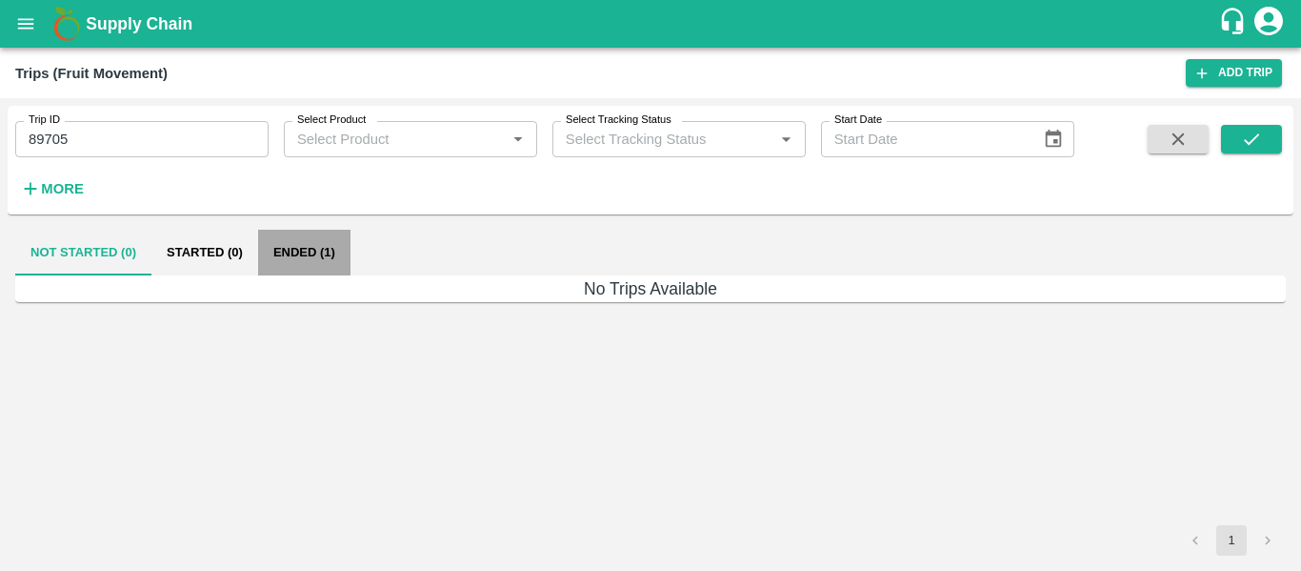
click at [310, 246] on button "Ended (1)" at bounding box center [304, 253] width 92 height 46
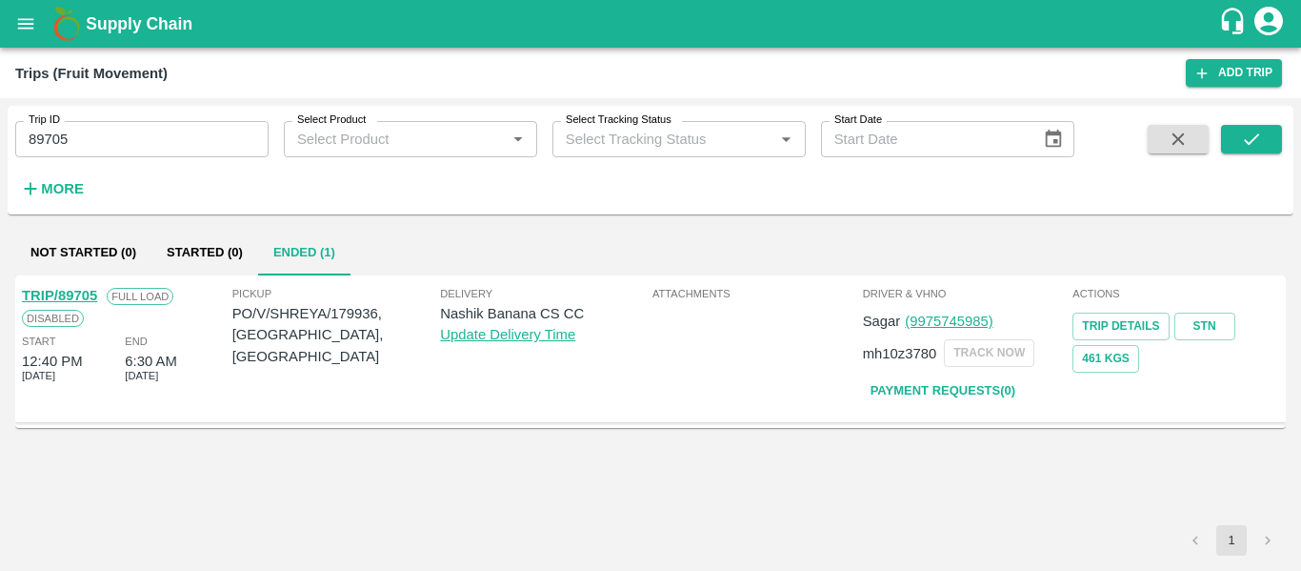
click at [80, 290] on link "TRIP/89705" at bounding box center [59, 295] width 75 height 15
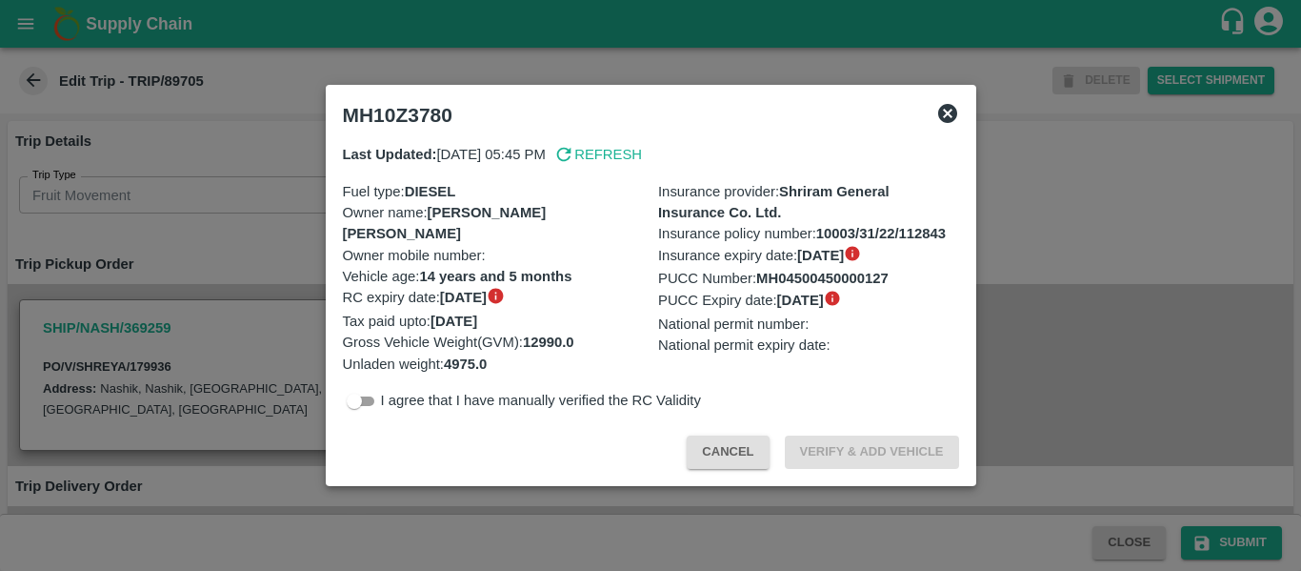
click at [187, 225] on div at bounding box center [650, 285] width 1301 height 571
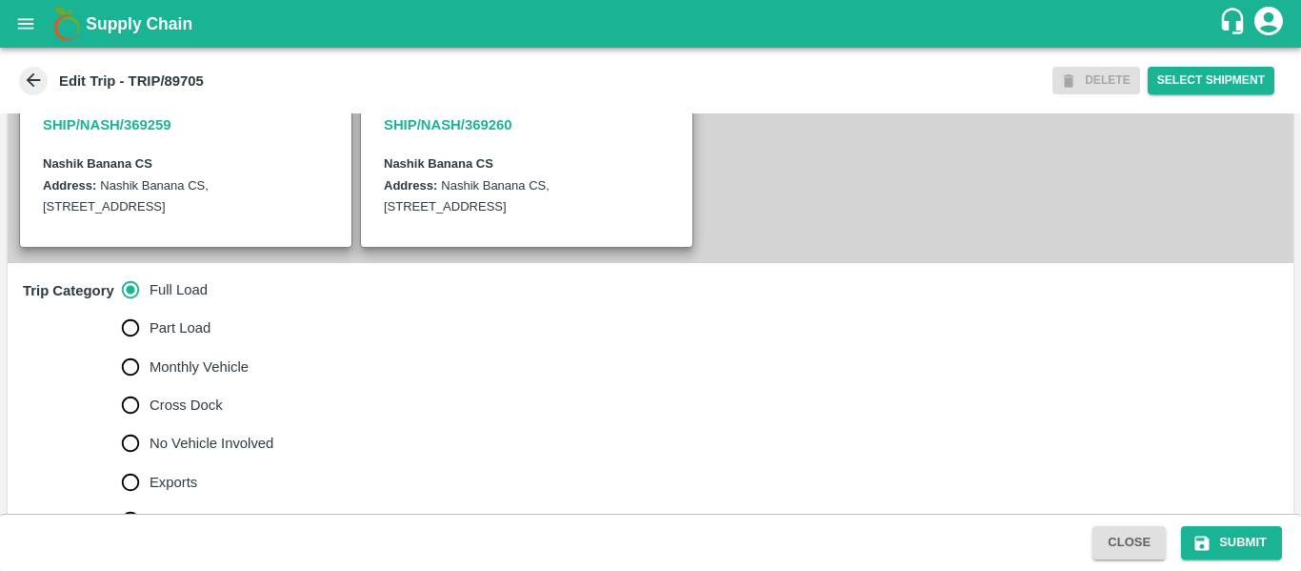
scroll to position [444, 0]
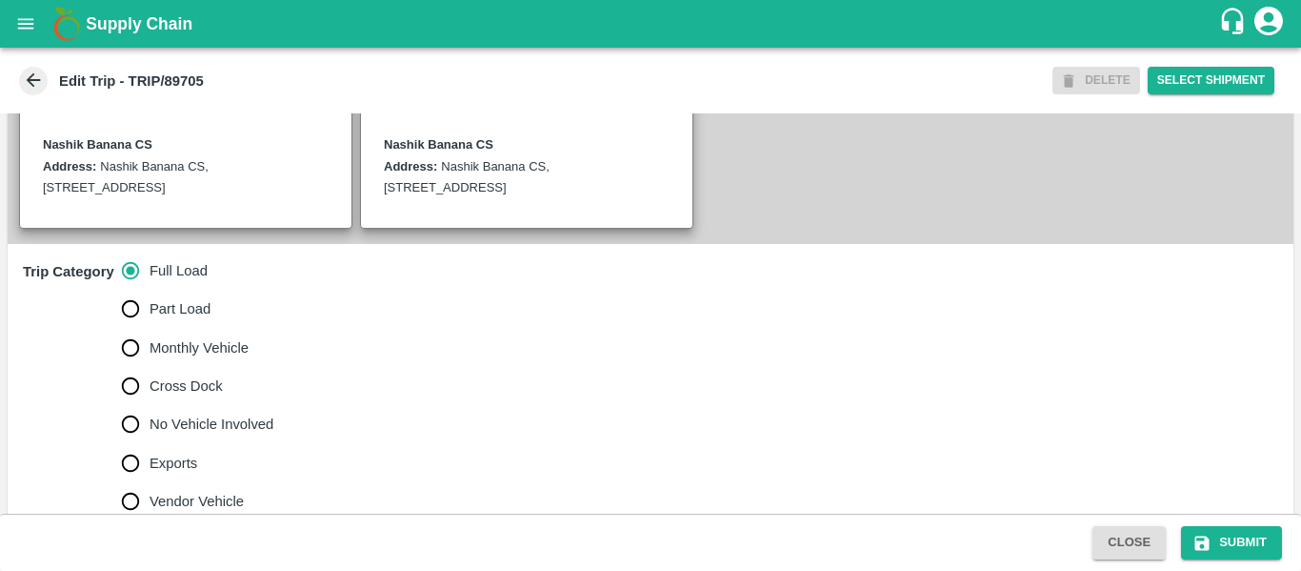
click at [208, 433] on label "No Vehicle Involved" at bounding box center [192, 424] width 163 height 38
click at [150, 433] on input "No Vehicle Involved" at bounding box center [130, 424] width 38 height 38
radio input "true"
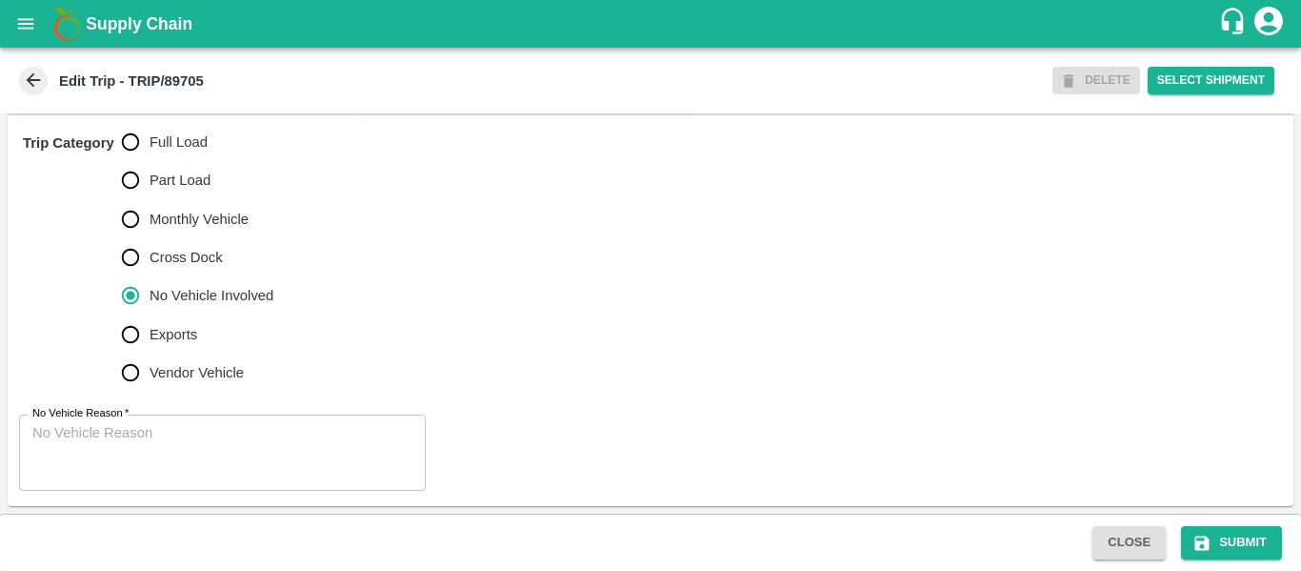
click at [258, 445] on textarea "No Vehicle Reason   *" at bounding box center [222, 453] width 380 height 60
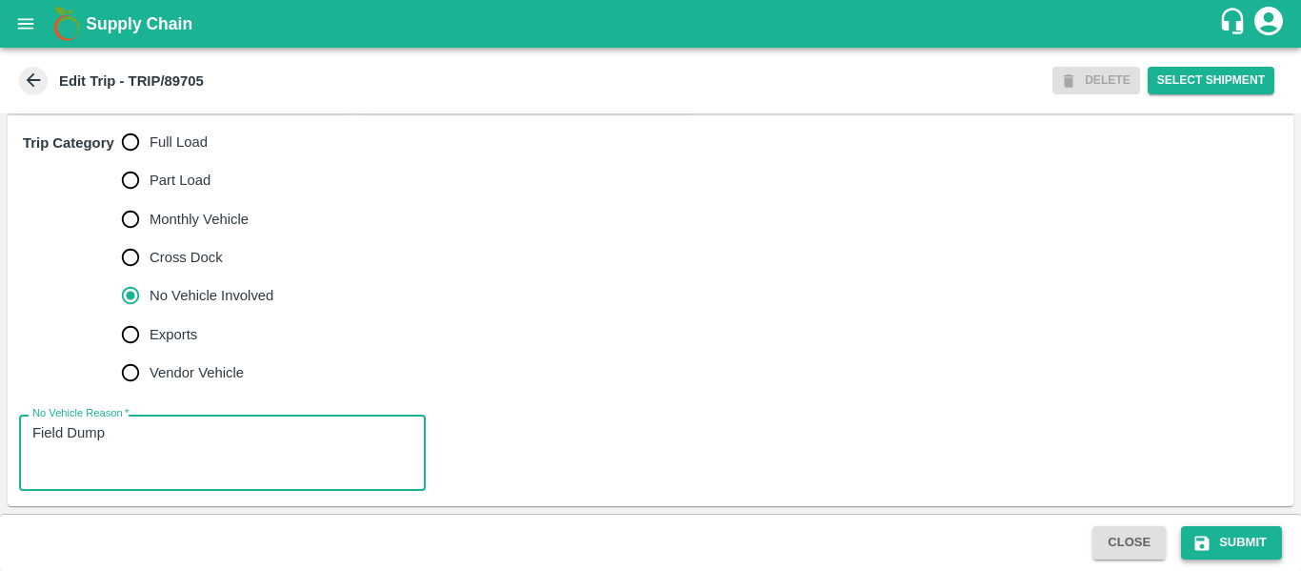
type textarea "Field Dump"
click at [1212, 539] on icon "submit" at bounding box center [1202, 543] width 19 height 19
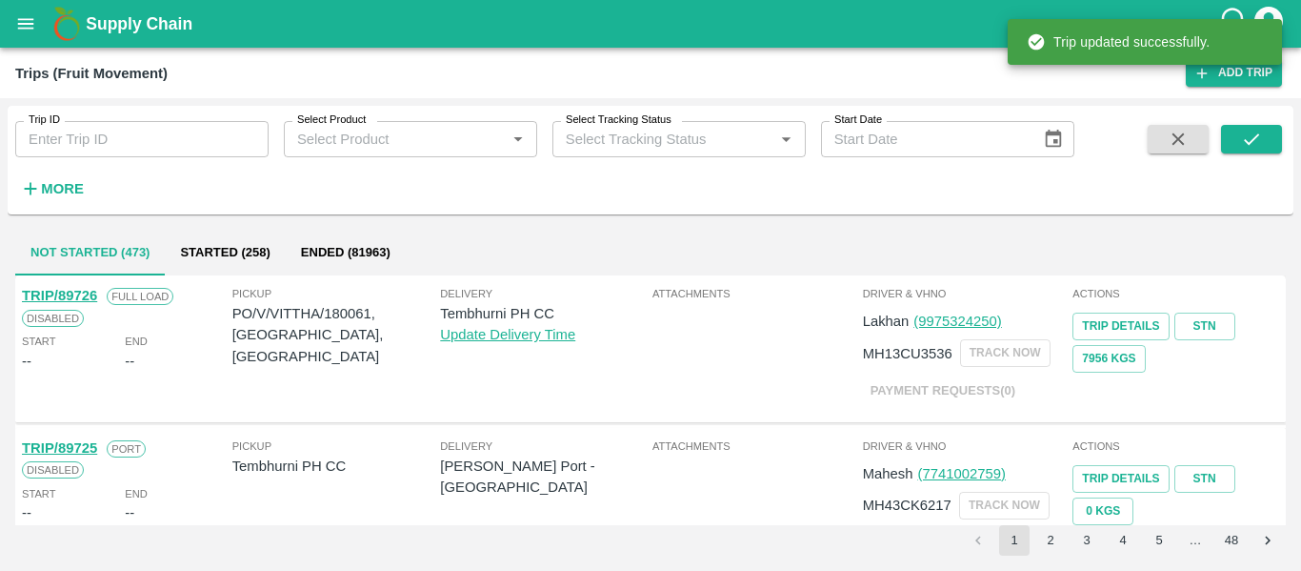
click at [139, 160] on div "Trip ID Trip ID Select Product Select Product   * Select Tracking Status Select…" at bounding box center [537, 155] width 1075 height 99
click at [119, 132] on input "Trip ID" at bounding box center [141, 139] width 253 height 36
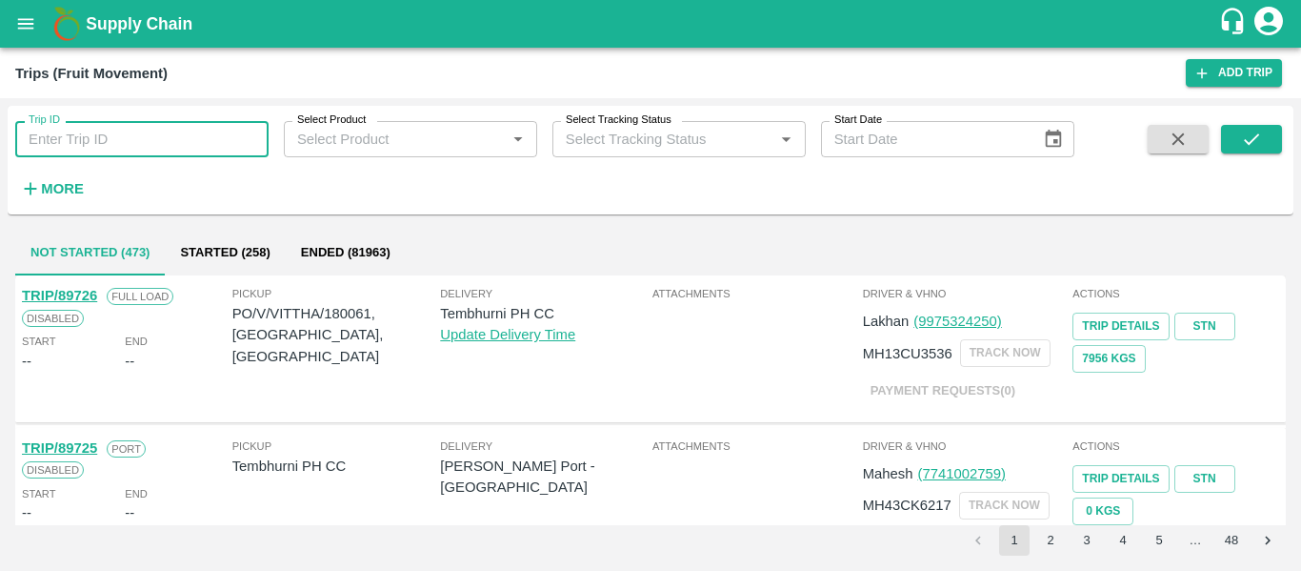
paste input "89656"
type input "89656"
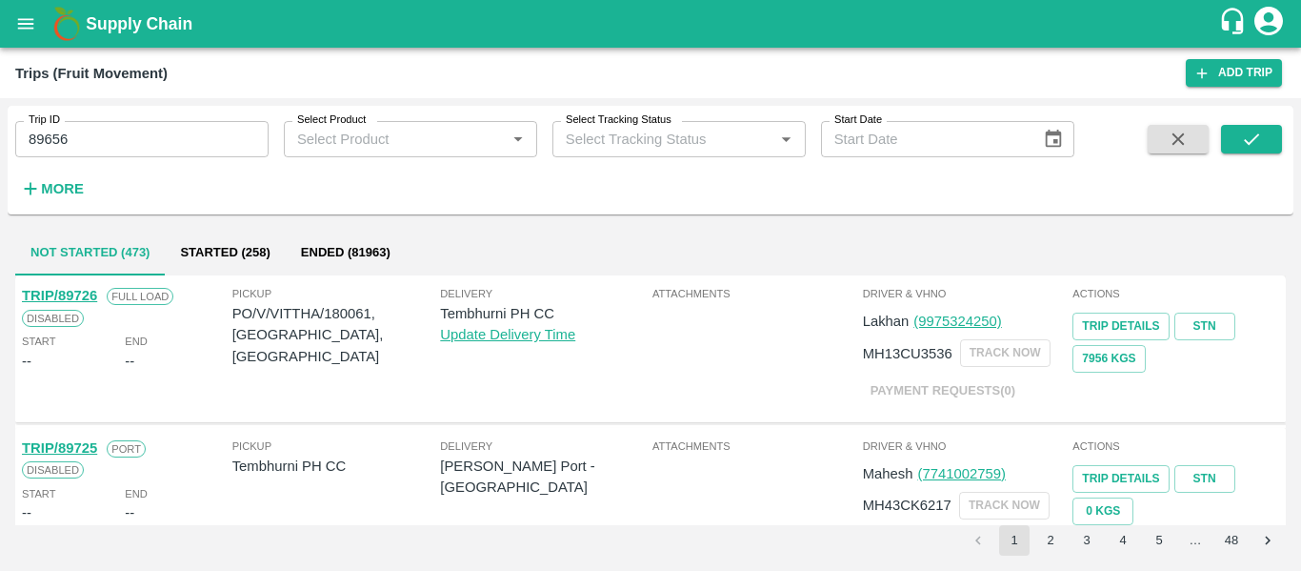
click at [1228, 177] on span at bounding box center [1251, 164] width 61 height 78
click at [1254, 141] on icon "submit" at bounding box center [1251, 139] width 21 height 21
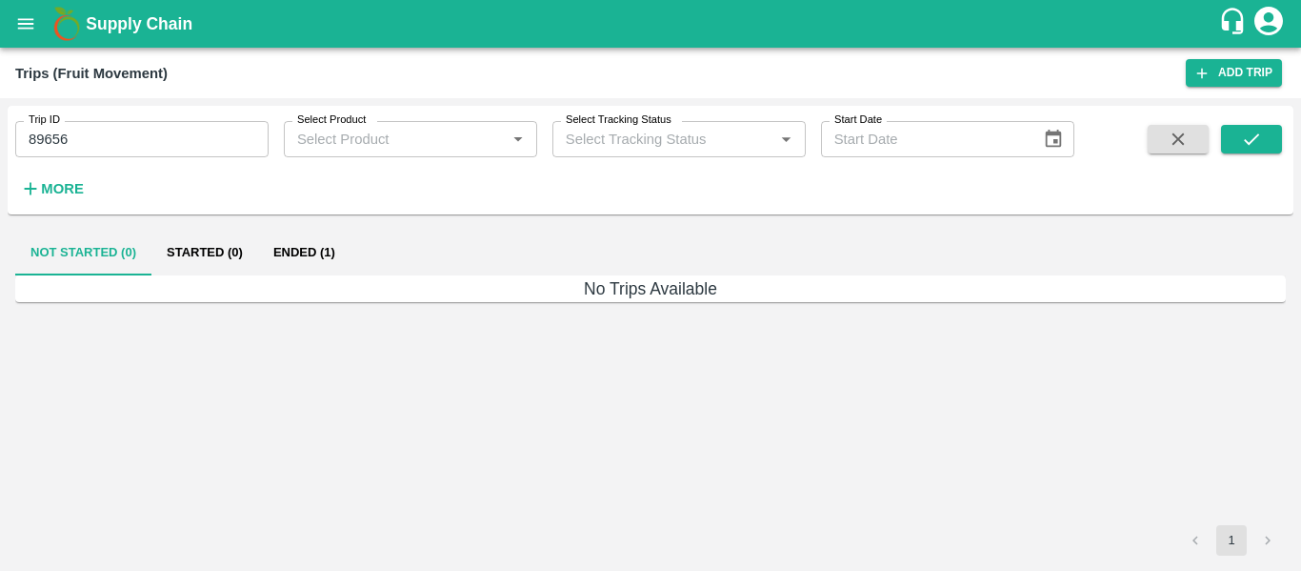
click at [312, 253] on button "Ended (1)" at bounding box center [304, 253] width 92 height 46
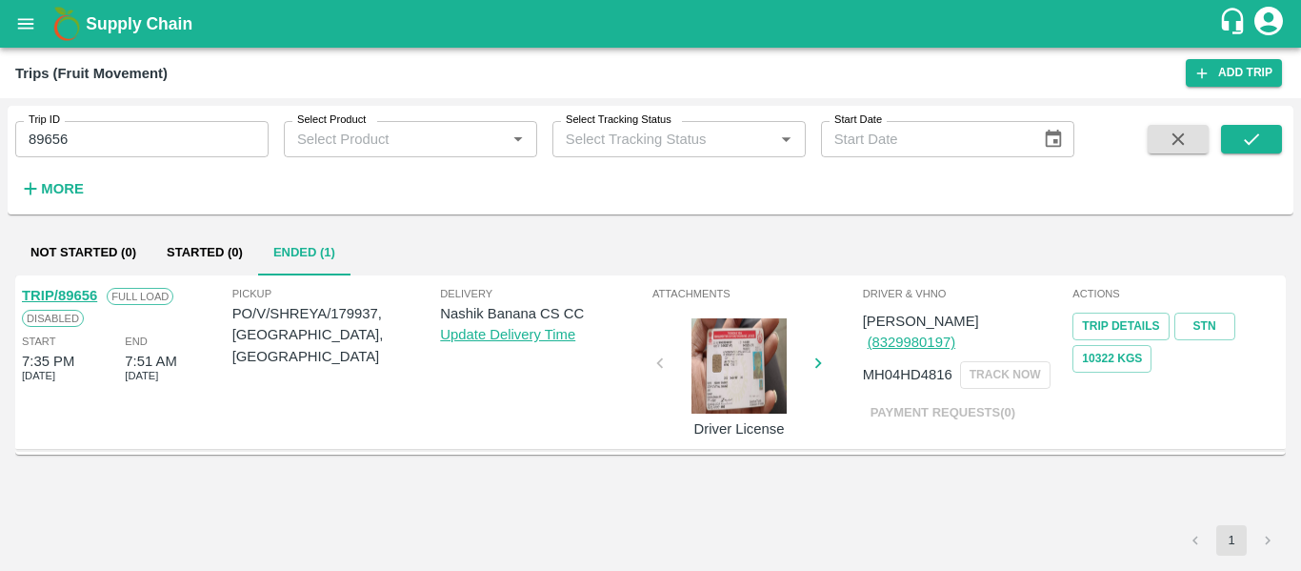
click at [69, 295] on link "TRIP/89656" at bounding box center [59, 295] width 75 height 15
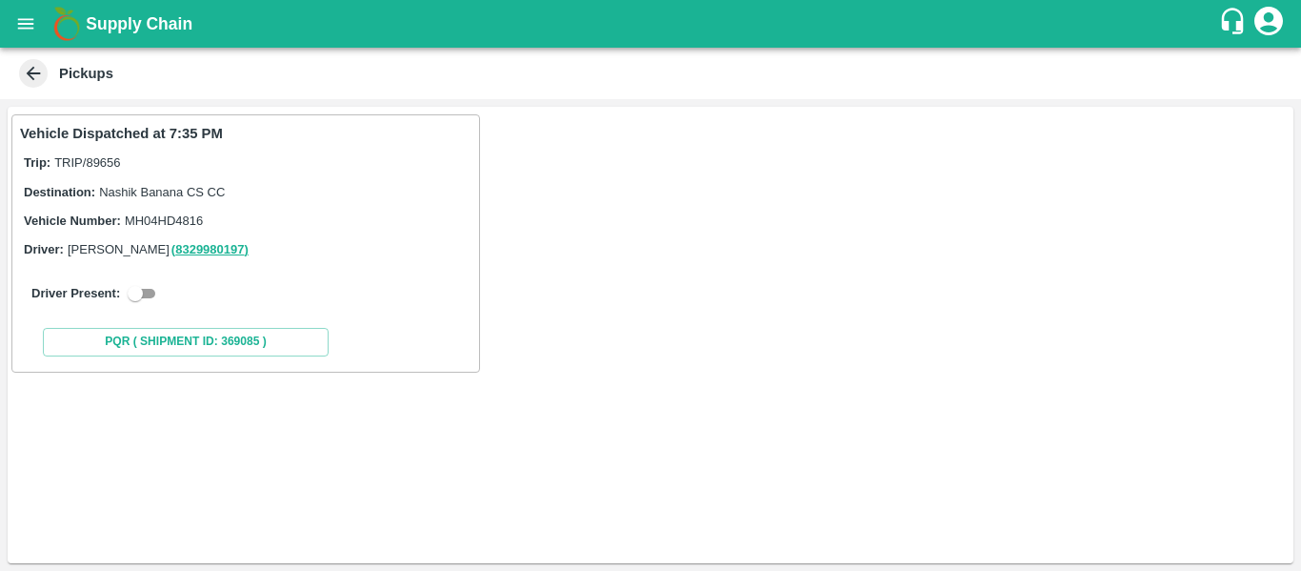
click at [169, 289] on div "Driver Present:" at bounding box center [245, 293] width 429 height 23
click at [157, 292] on input "checkbox" at bounding box center [135, 293] width 69 height 23
checkbox input "true"
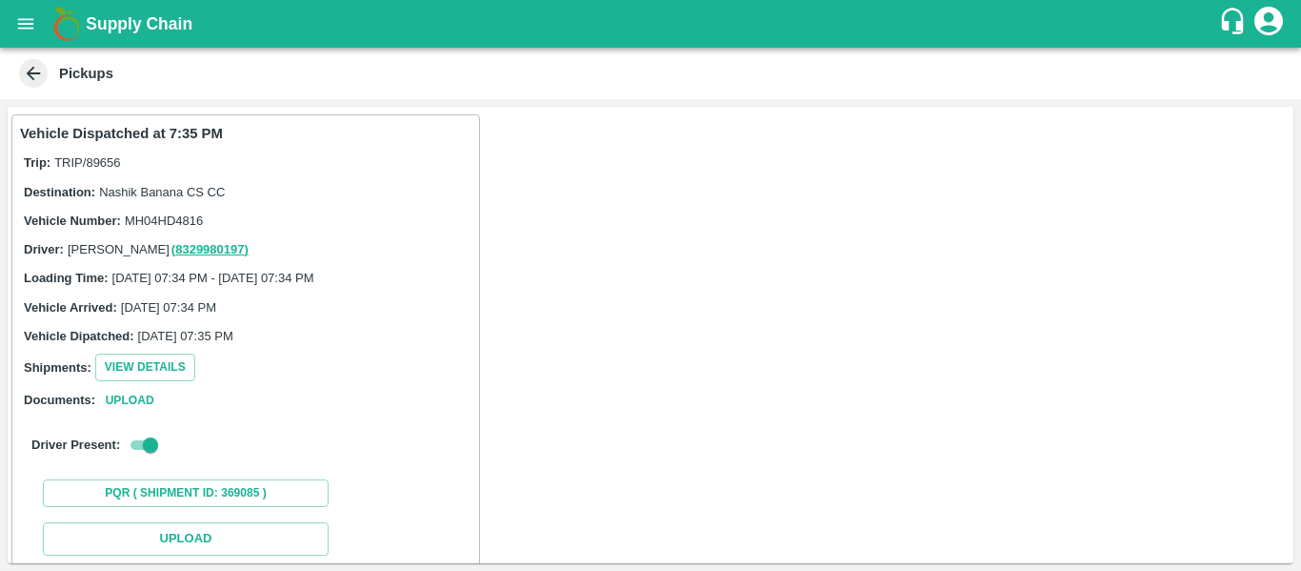
scroll to position [279, 0]
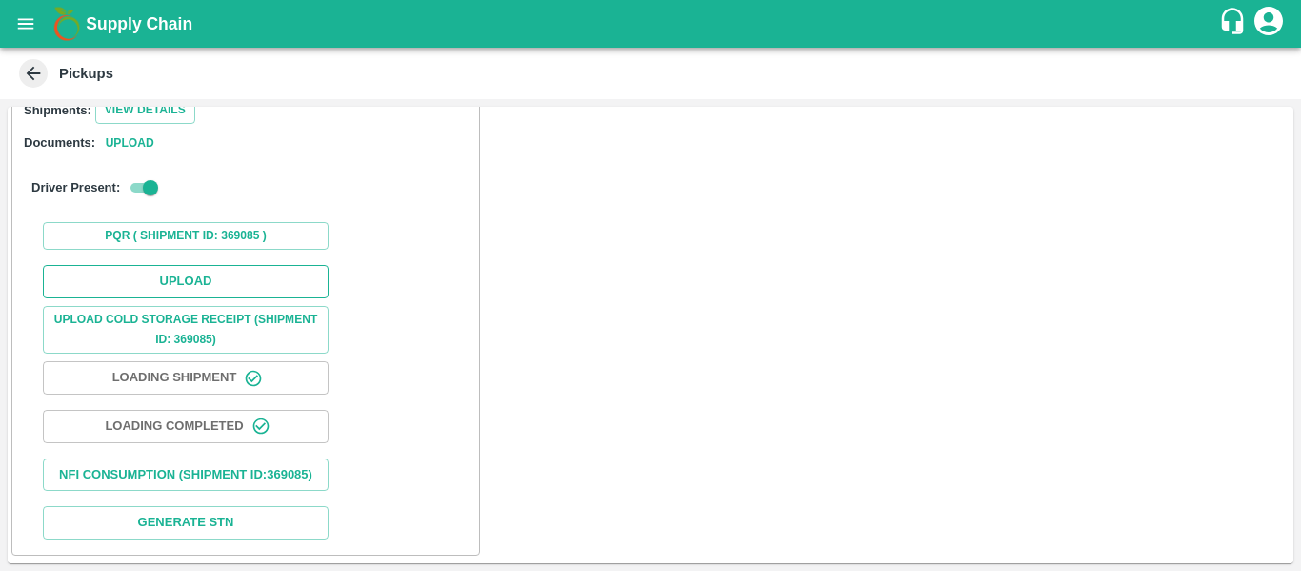
click at [172, 265] on button "Upload" at bounding box center [186, 281] width 286 height 33
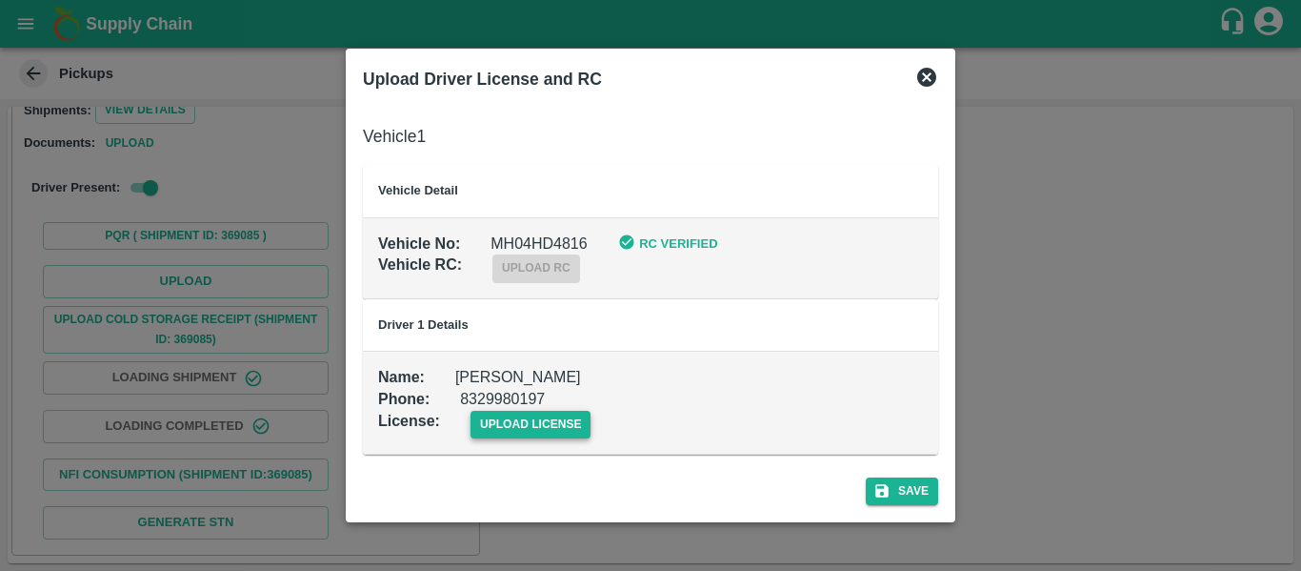
click at [492, 429] on span "upload license" at bounding box center [531, 425] width 121 height 28
click at [0, 0] on input "upload license" at bounding box center [0, 0] width 0 height 0
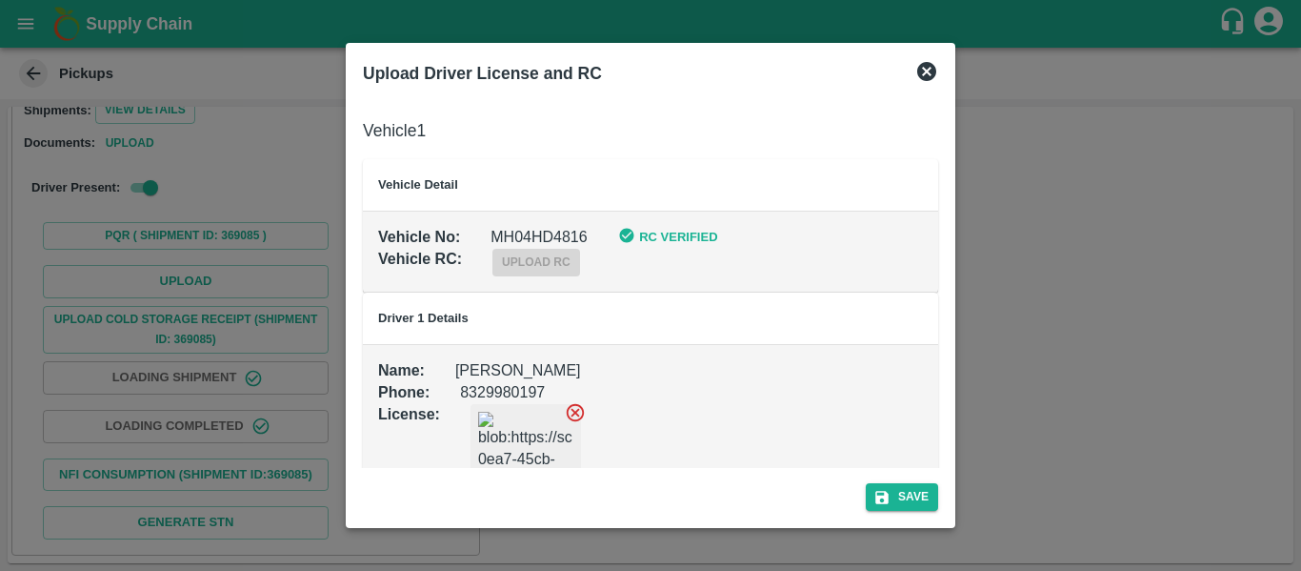
click at [894, 478] on div "Save" at bounding box center [650, 493] width 591 height 50
click at [899, 496] on button "Save" at bounding box center [902, 497] width 72 height 28
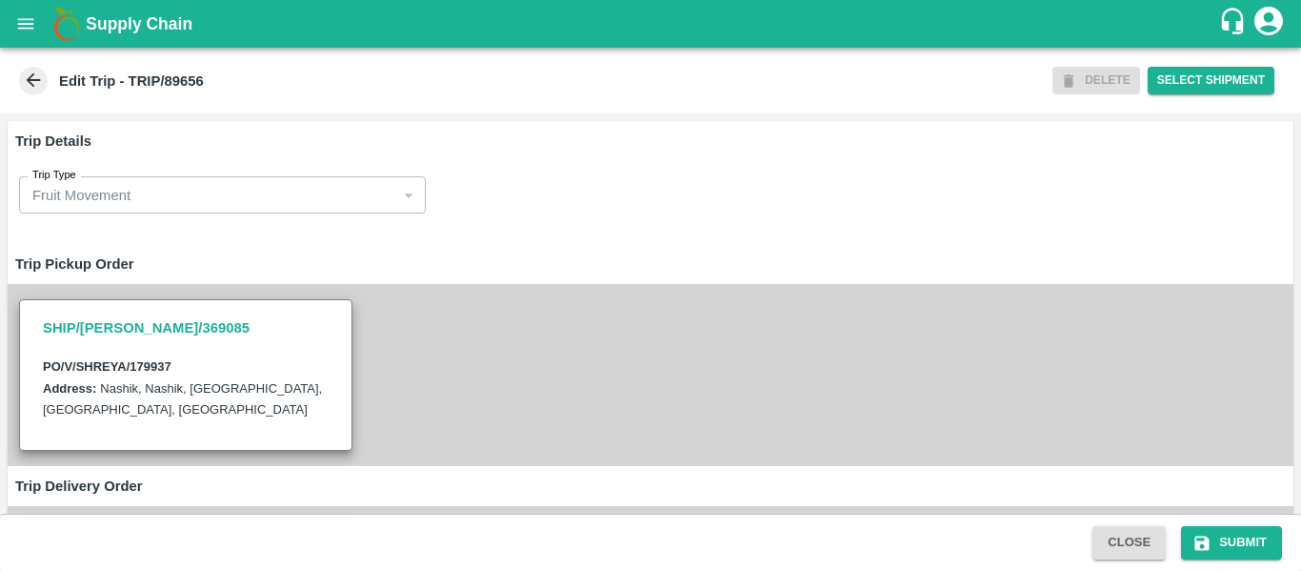
click at [591, 281] on h6 "Trip Pickup Order" at bounding box center [651, 264] width 1286 height 40
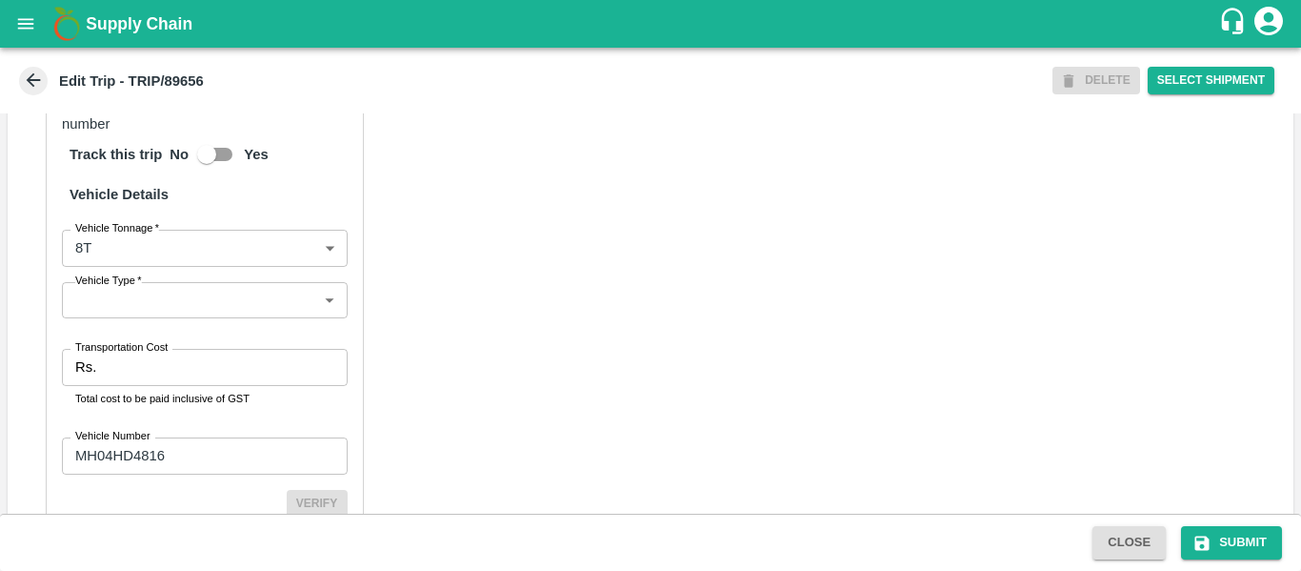
scroll to position [1444, 0]
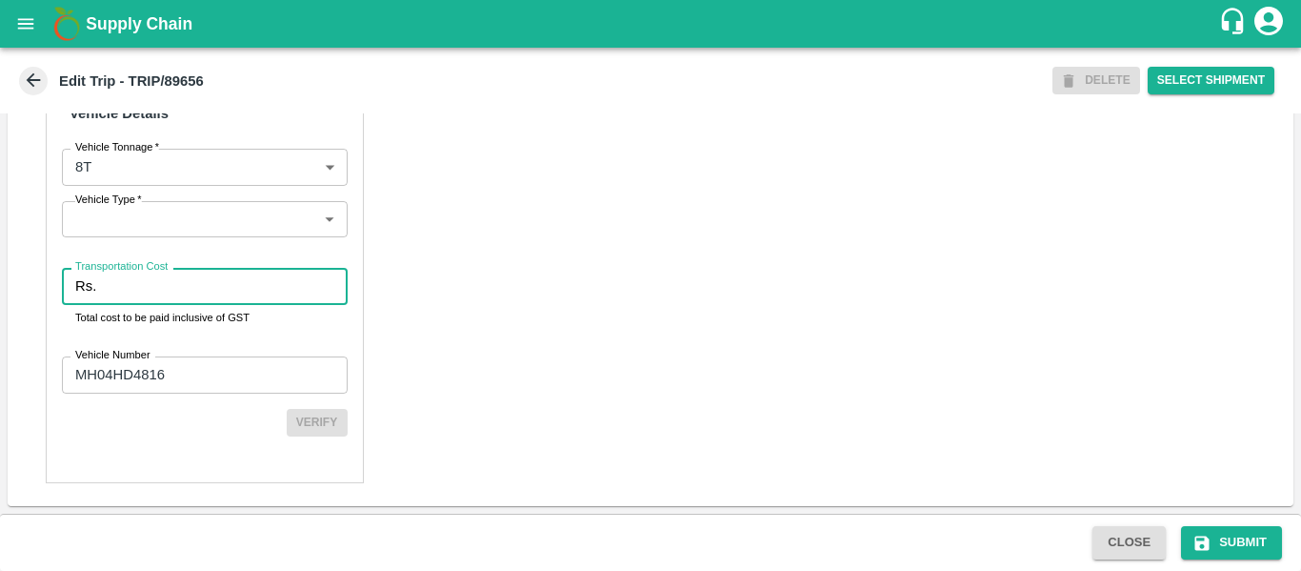
click at [162, 296] on input "Transportation Cost" at bounding box center [225, 286] width 243 height 36
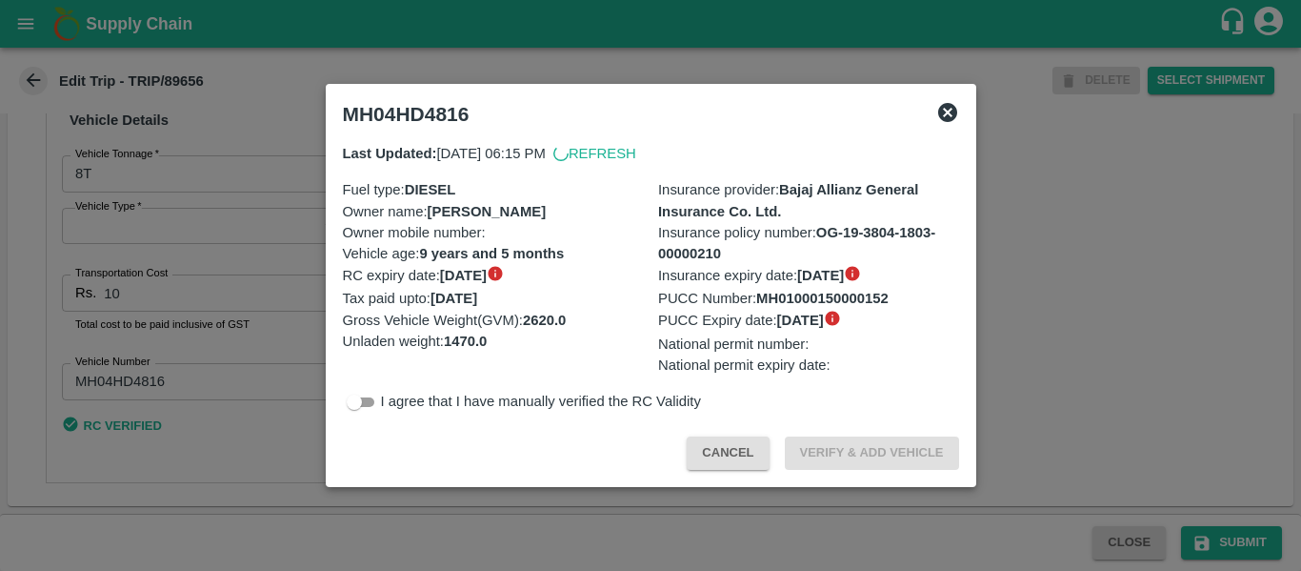
scroll to position [1439, 0]
click at [162, 296] on div at bounding box center [650, 285] width 1301 height 571
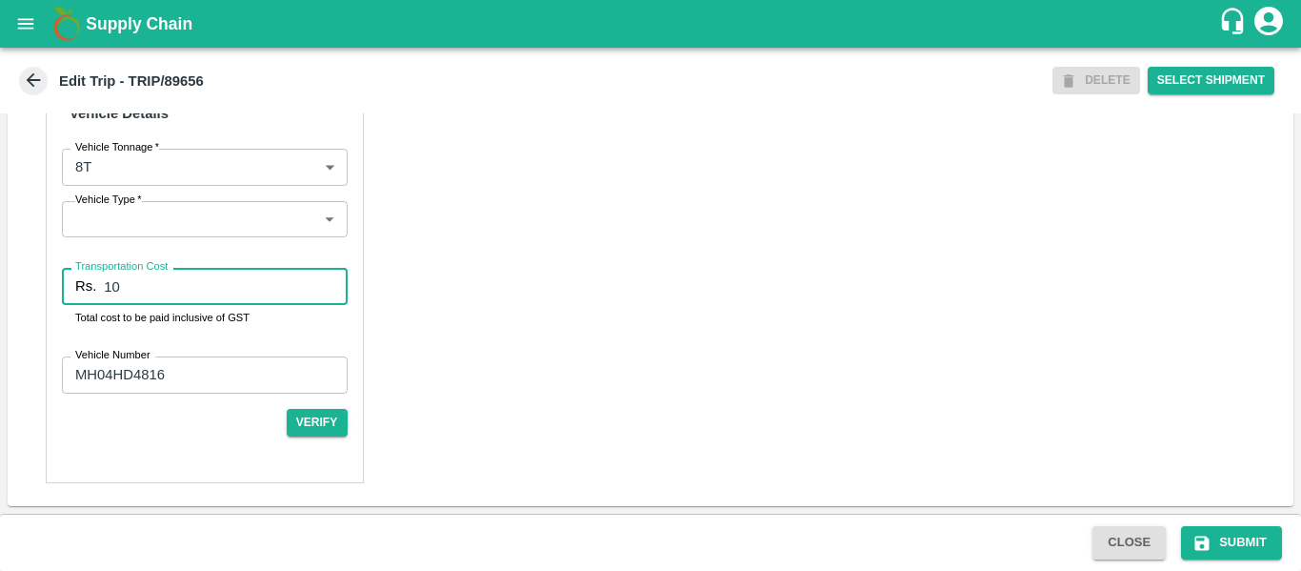
click at [162, 296] on input "10" at bounding box center [225, 286] width 243 height 36
type input "10000"
click at [558, 301] on div "Partner Details Partner   * Partner Add Transporter Driver 1 Details Driver Nam…" at bounding box center [651, 26] width 1286 height 957
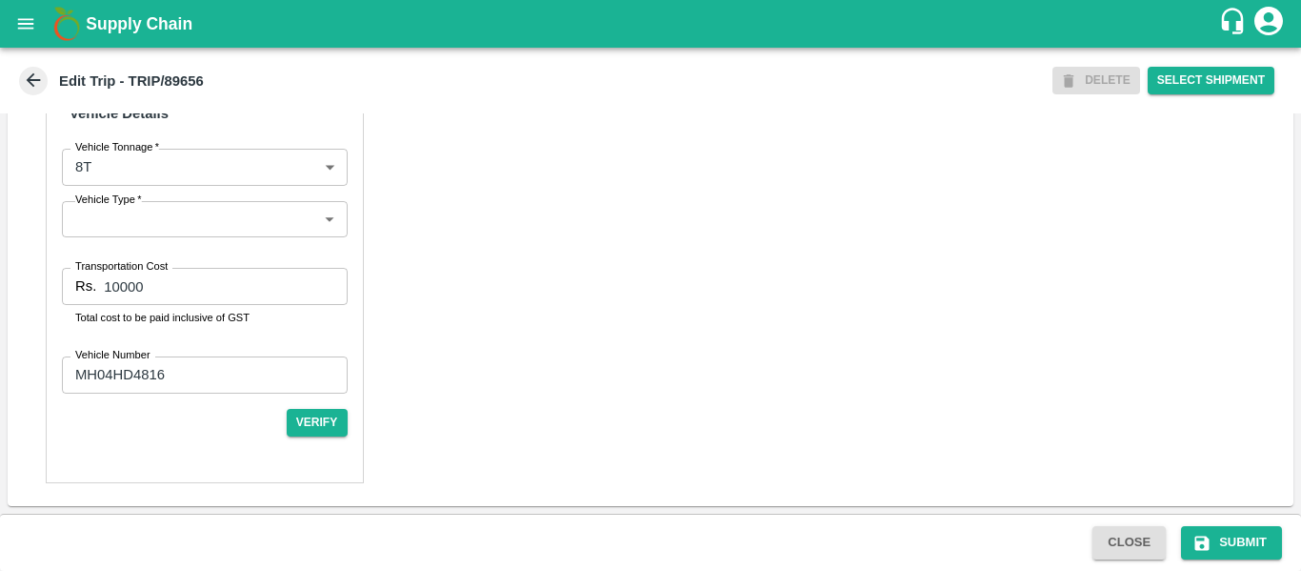
scroll to position [1443, 0]
click at [1199, 535] on icon "submit" at bounding box center [1202, 543] width 19 height 19
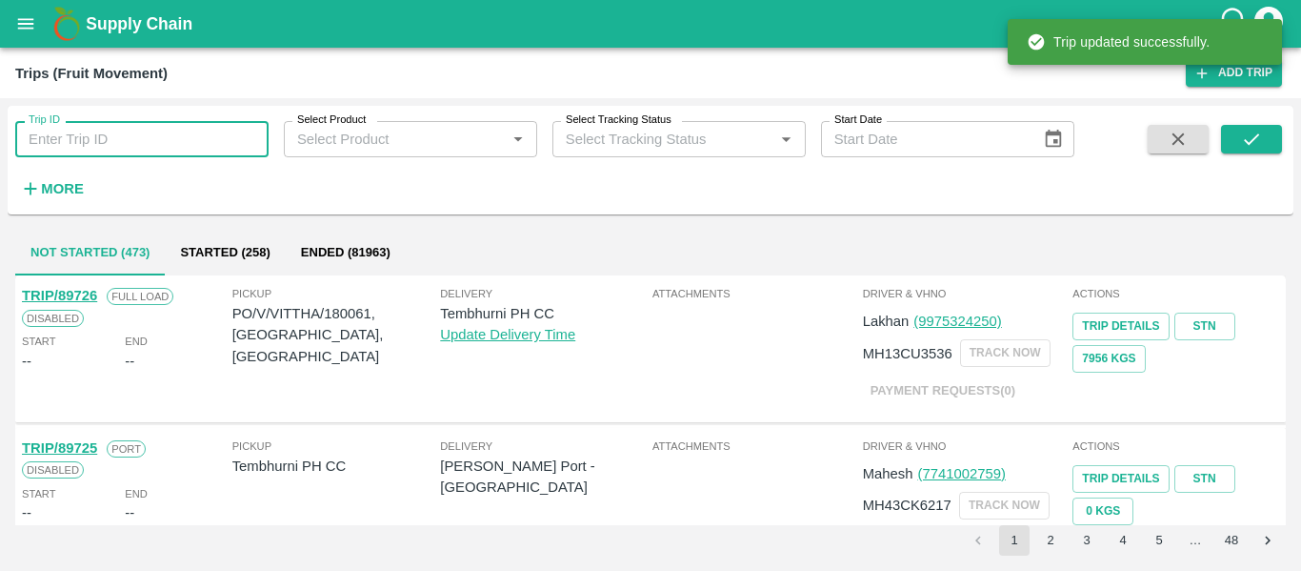
click at [144, 133] on input "Trip ID" at bounding box center [141, 139] width 253 height 36
paste input "89706"
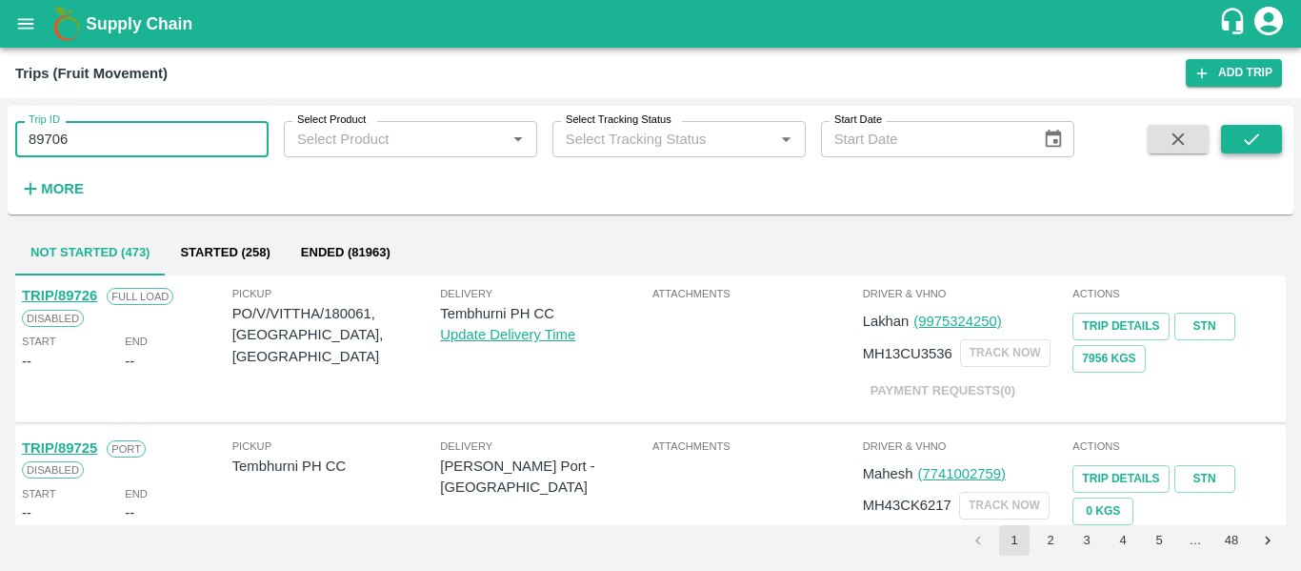
type input "89706"
click at [1247, 131] on icon "submit" at bounding box center [1251, 139] width 21 height 21
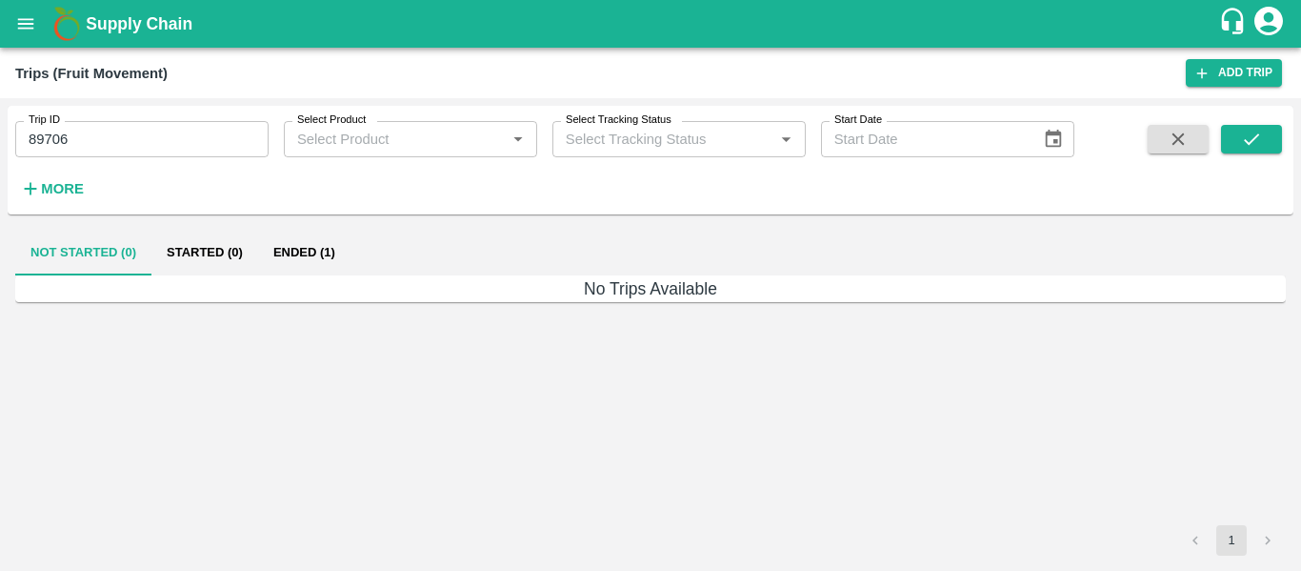
click at [284, 262] on button "Ended (1)" at bounding box center [304, 253] width 92 height 46
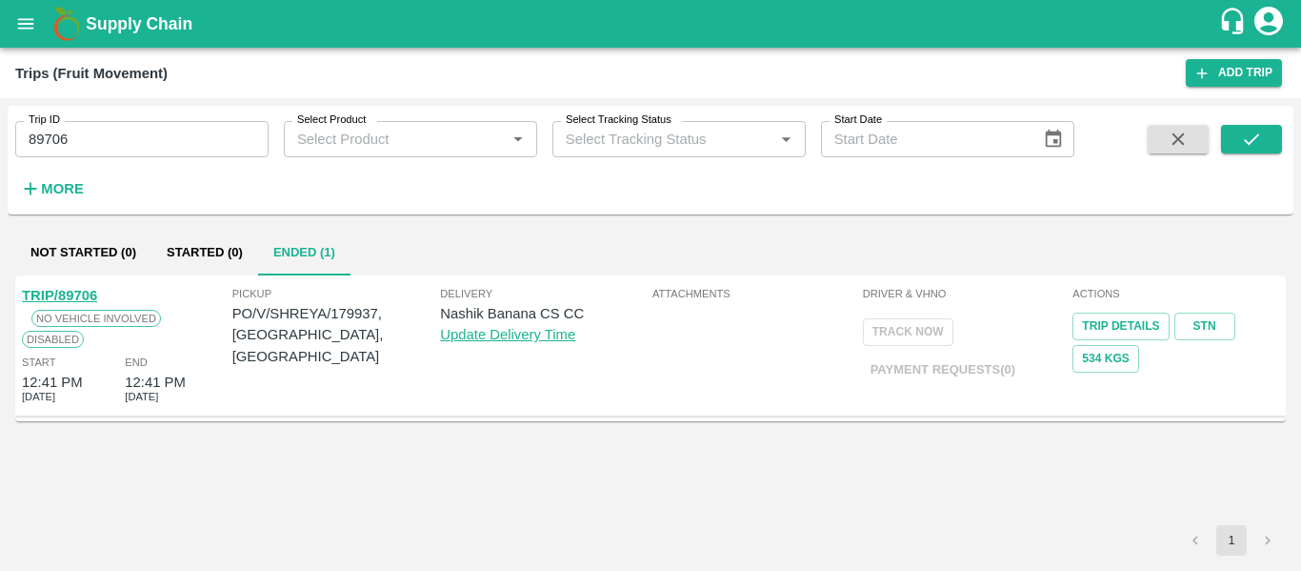
click at [55, 301] on link "TRIP/89706" at bounding box center [59, 295] width 75 height 15
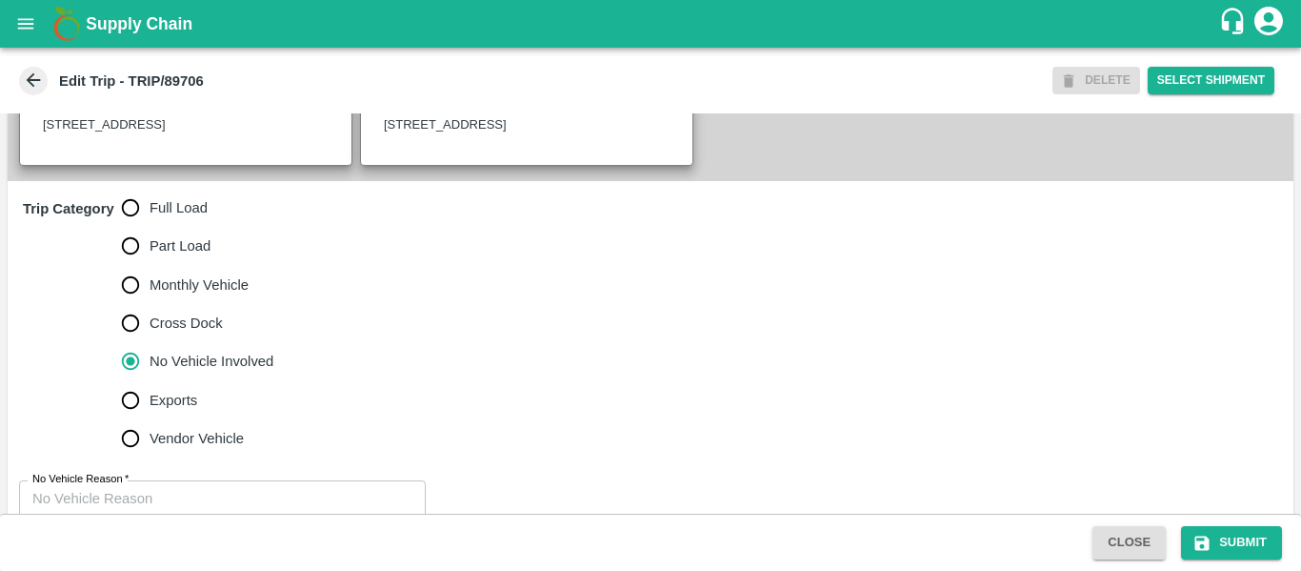
scroll to position [508, 0]
click at [151, 217] on span "Full Load" at bounding box center [179, 206] width 58 height 21
click at [150, 226] on input "Full Load" at bounding box center [130, 207] width 38 height 38
radio input "true"
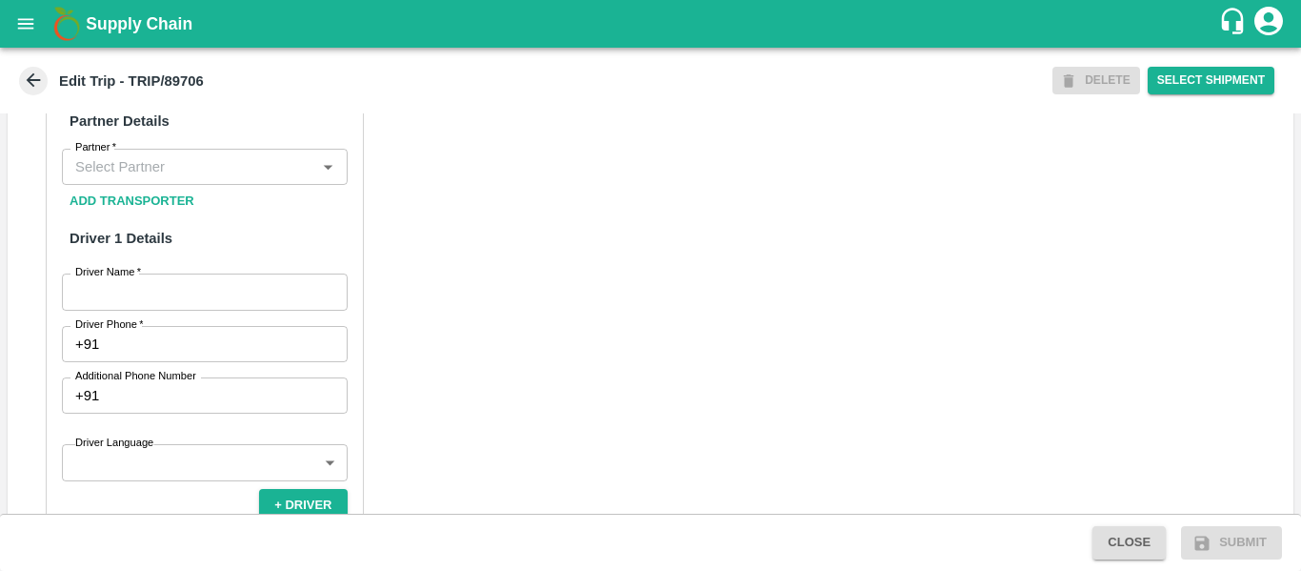
scroll to position [910, 0]
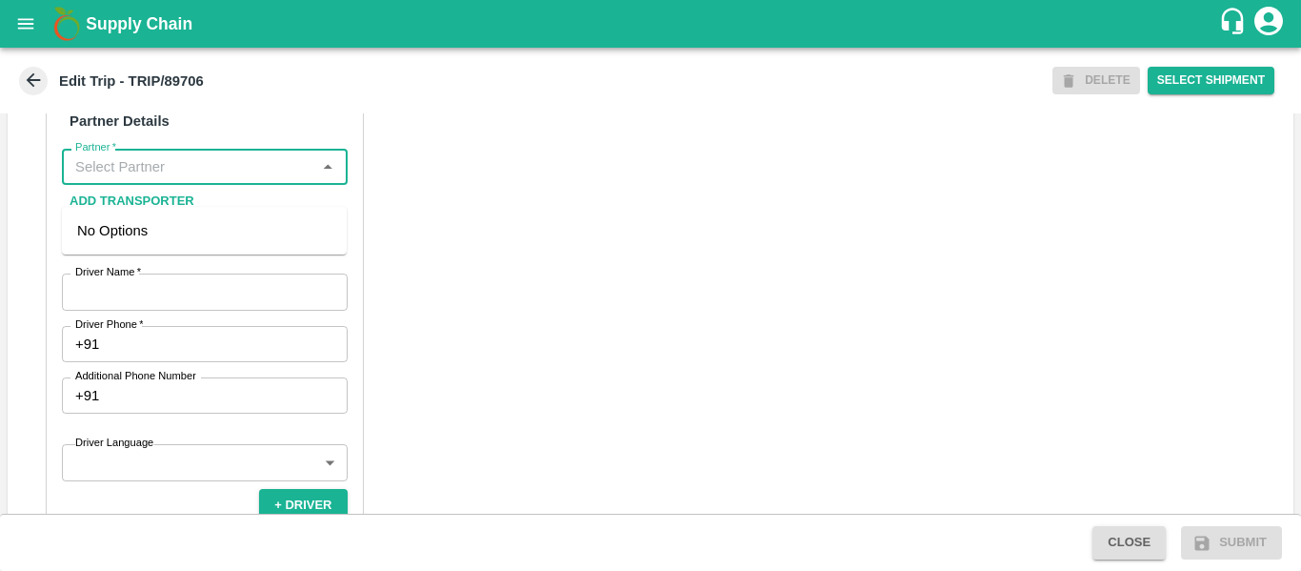
click at [145, 179] on input "Partner   *" at bounding box center [189, 166] width 243 height 25
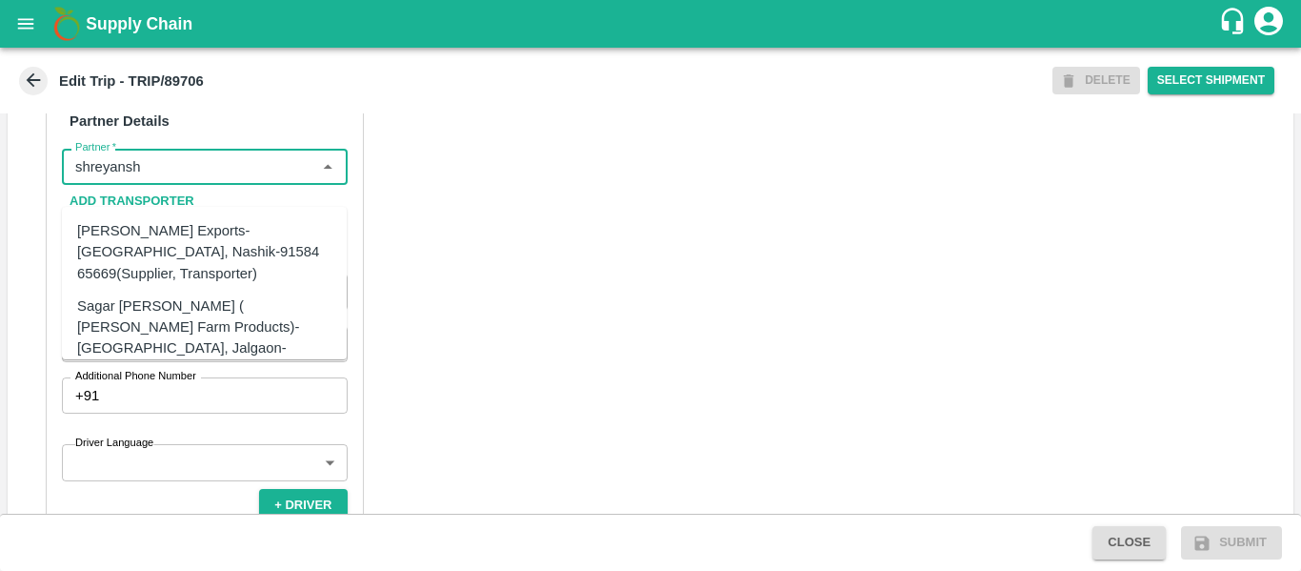
click at [188, 247] on div "[PERSON_NAME] Exports-[GEOGRAPHIC_DATA], Nashik-91584 65669(Supplier, Transport…" at bounding box center [204, 252] width 254 height 64
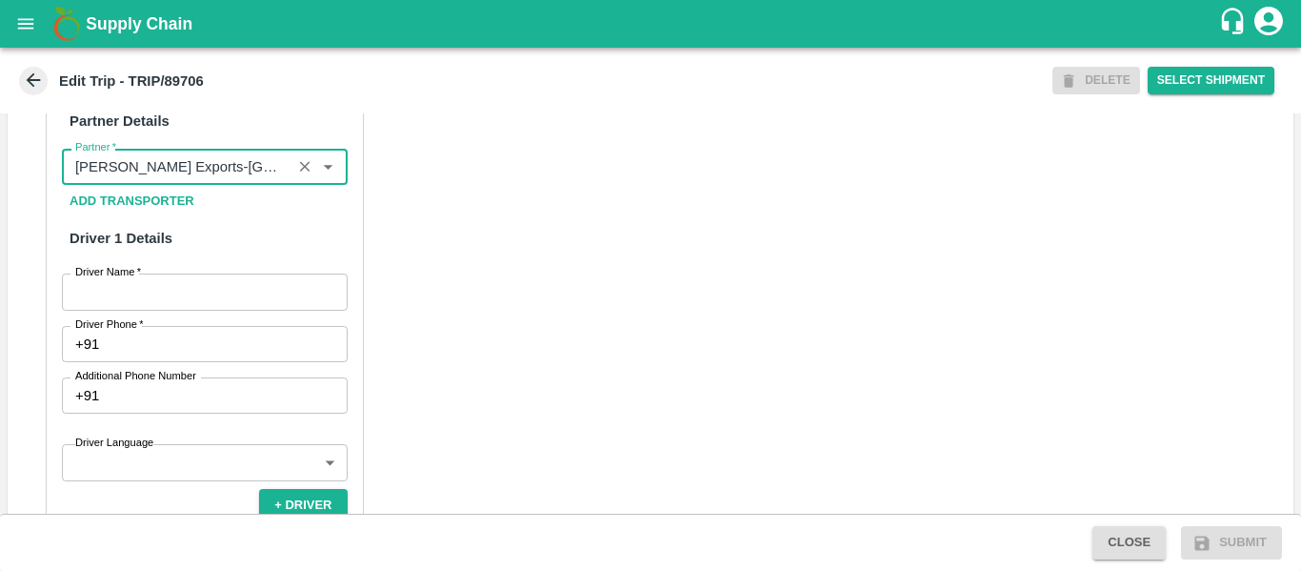
type input "[PERSON_NAME] Exports-[GEOGRAPHIC_DATA], Nashik-91584 65669(Supplier, Transport…"
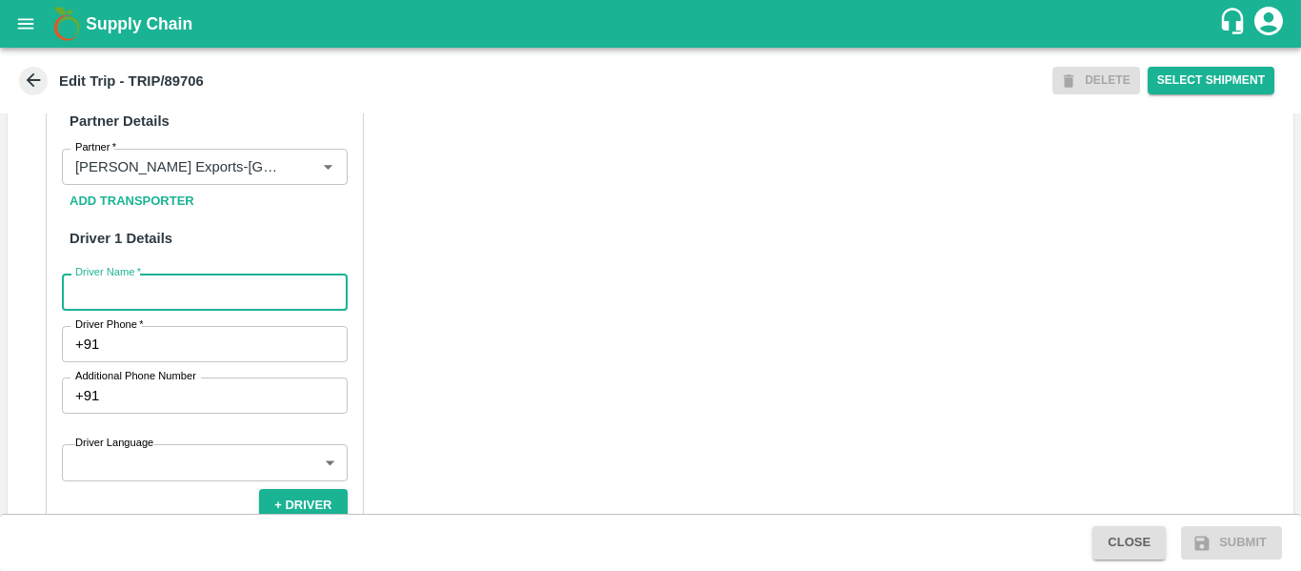
click at [184, 302] on input "Driver Name   *" at bounding box center [205, 291] width 286 height 36
type input "Sagar"
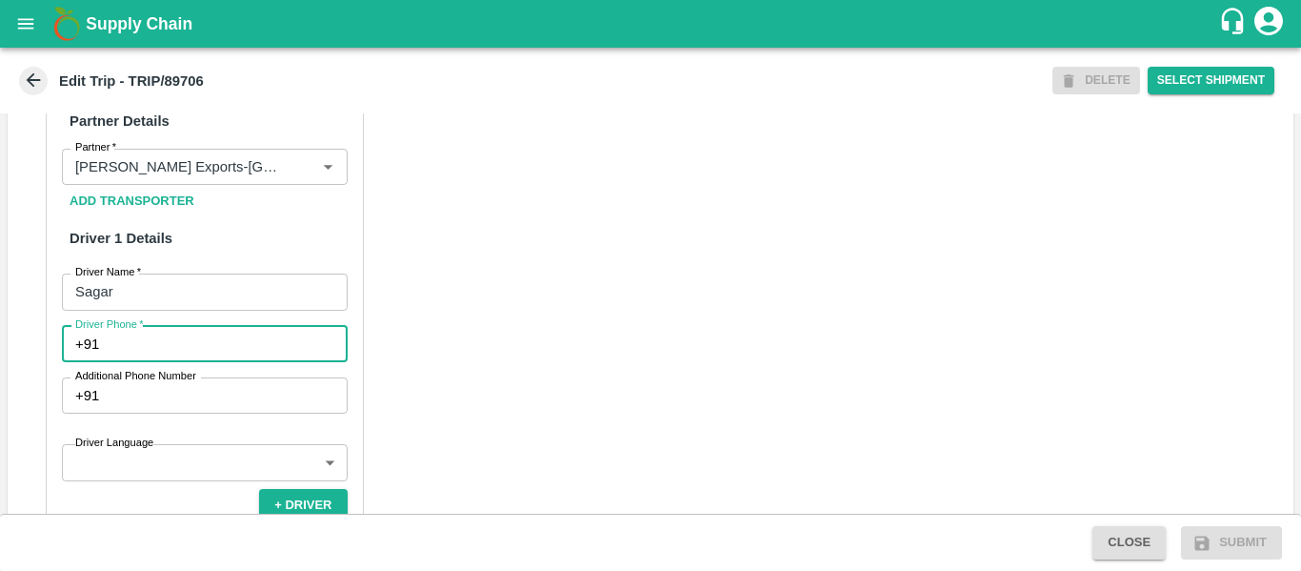
click at [188, 362] on input "Driver Phone   *" at bounding box center [227, 344] width 240 height 36
type input "9975745985"
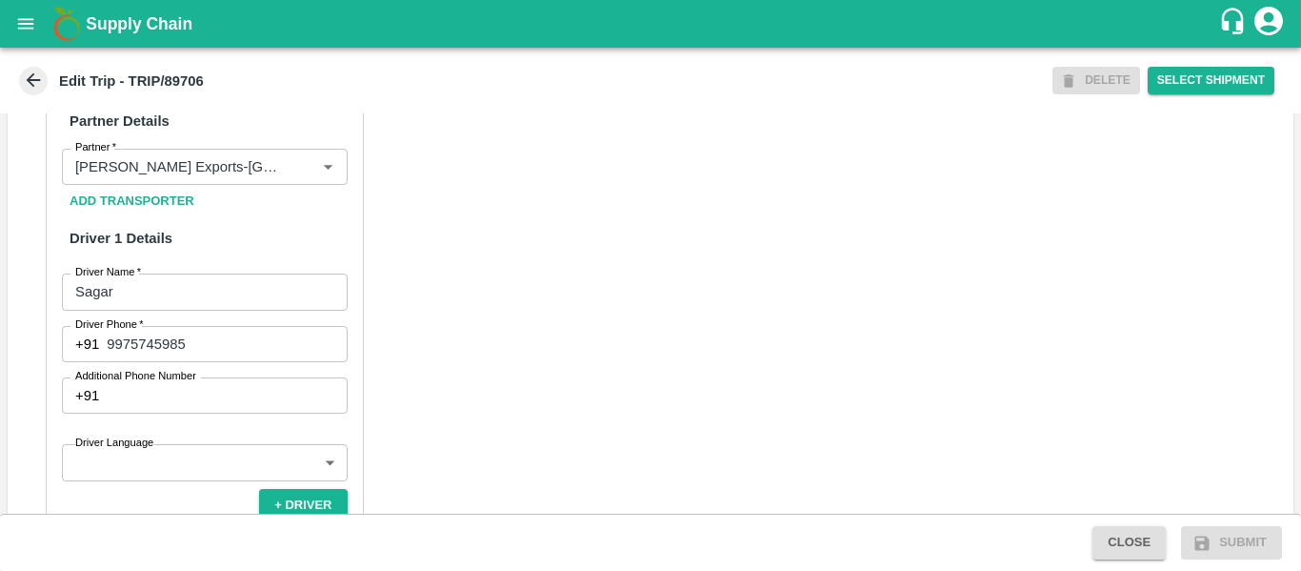
click at [586, 382] on div "Partner Details Partner   * Partner Add Transporter Driver 1 Details Driver Nam…" at bounding box center [651, 540] width 1286 height 957
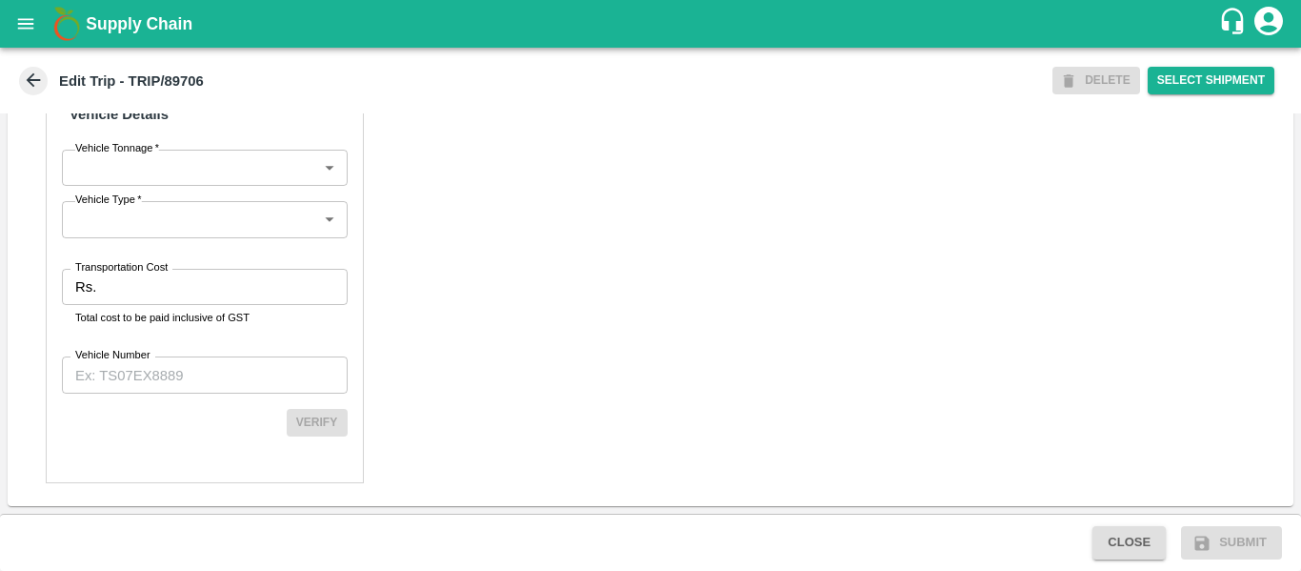
click at [170, 290] on input "Transportation Cost" at bounding box center [225, 287] width 243 height 36
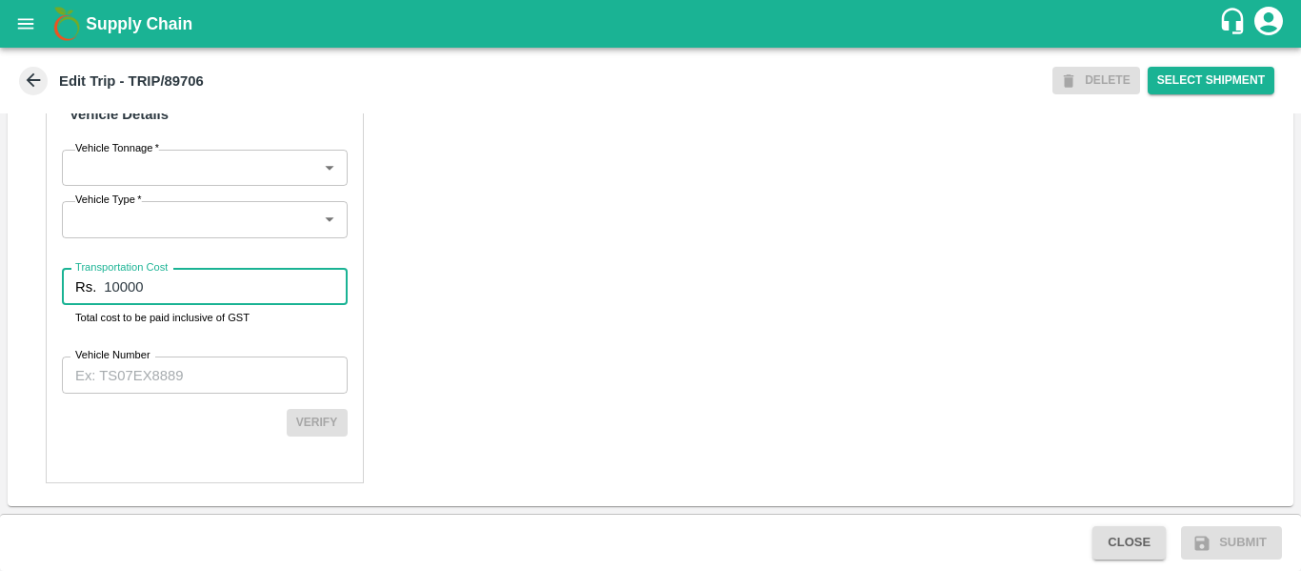
type input "10000"
click at [168, 403] on div "Partner Details Partner   * Partner Add Transporter Driver 1 Details Driver Nam…" at bounding box center [205, 27] width 318 height 911
click at [131, 367] on input "Vehicle Number" at bounding box center [205, 374] width 286 height 36
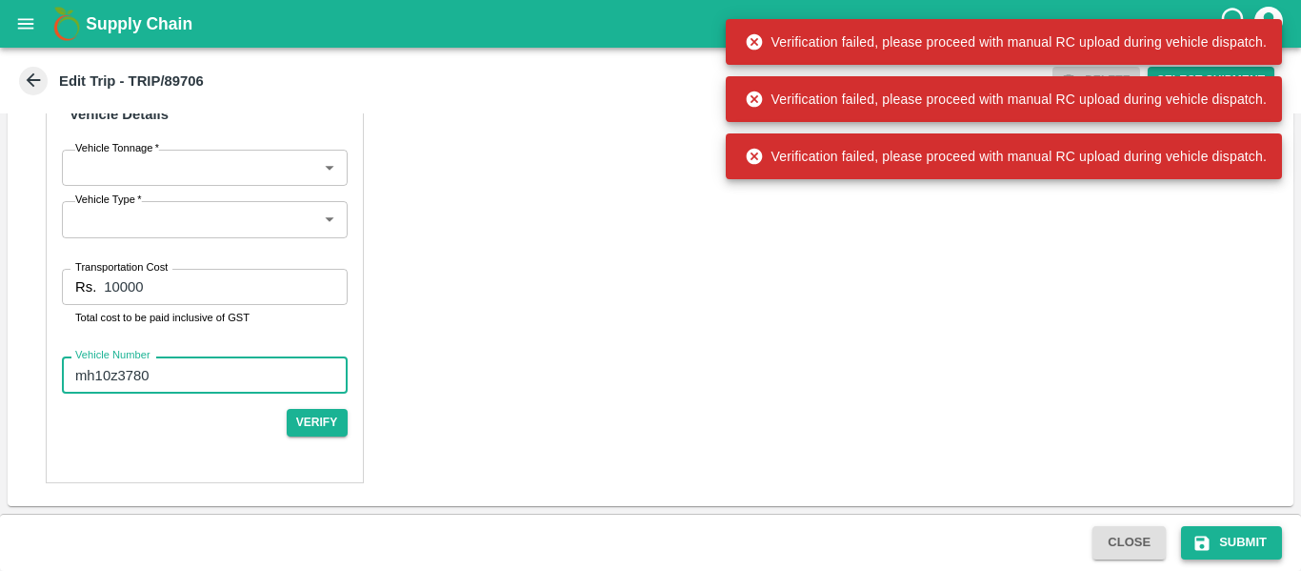
type input "mh10z3780"
click at [1207, 534] on icon "submit" at bounding box center [1202, 543] width 19 height 19
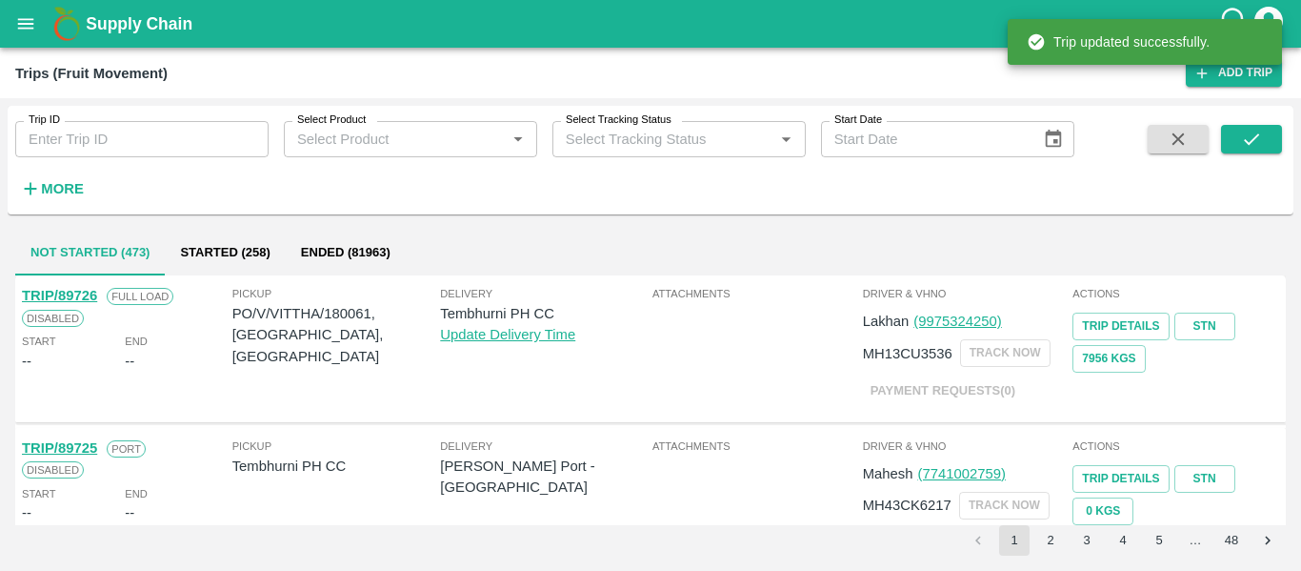
click at [155, 141] on input "Trip ID" at bounding box center [141, 139] width 253 height 36
paste input "89706"
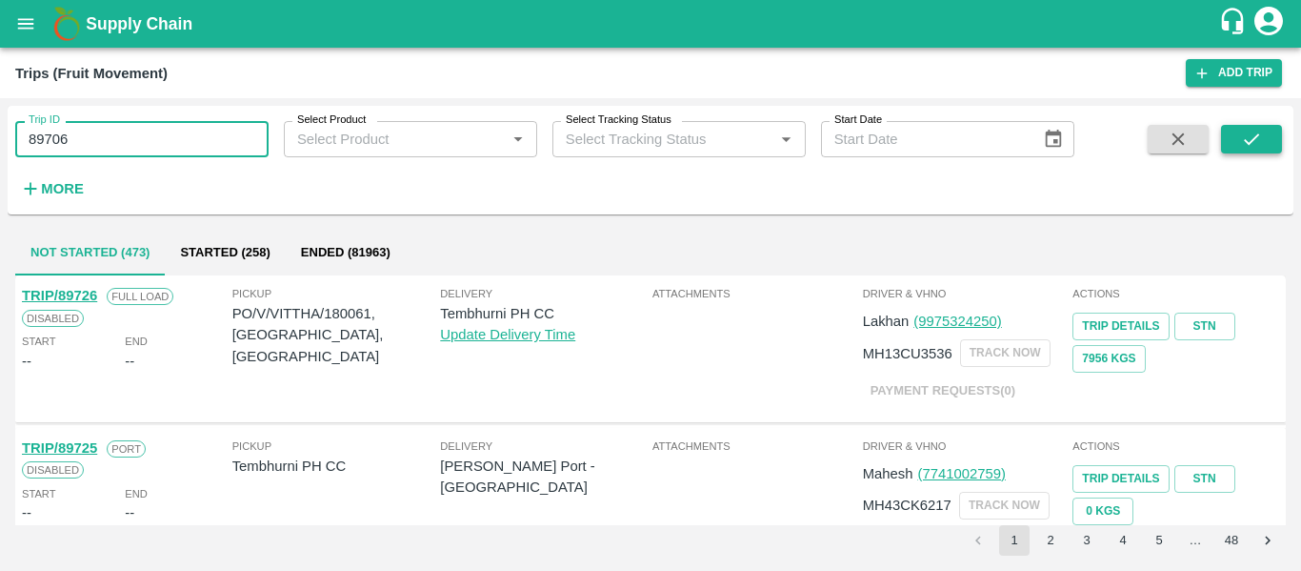
type input "89706"
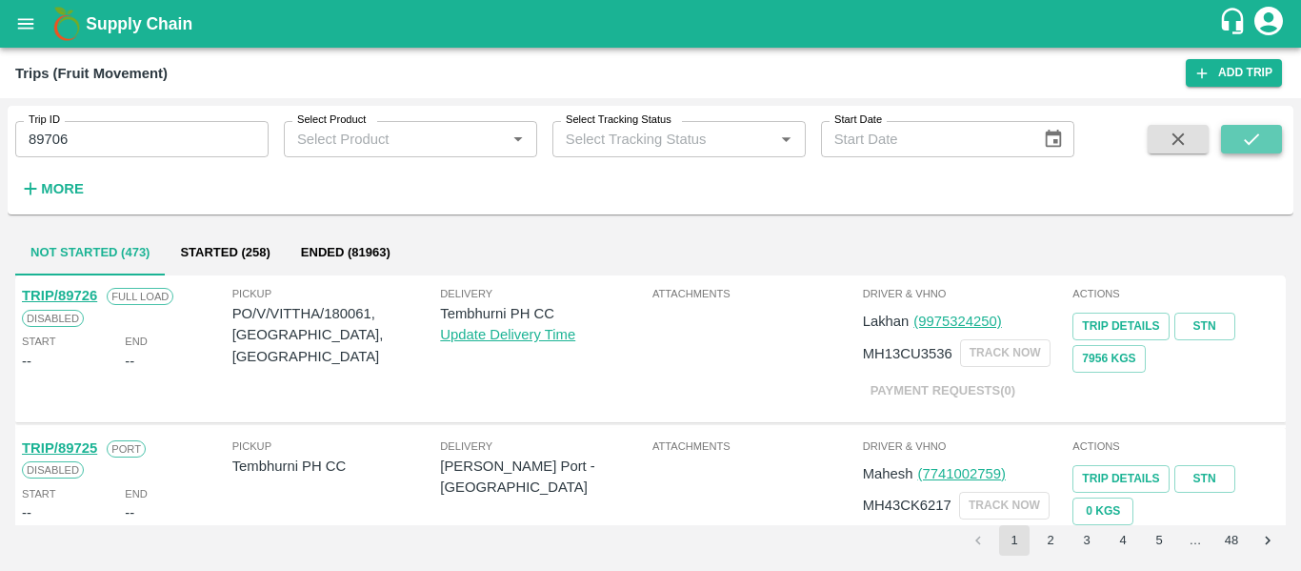
click at [1269, 132] on button "submit" at bounding box center [1251, 139] width 61 height 29
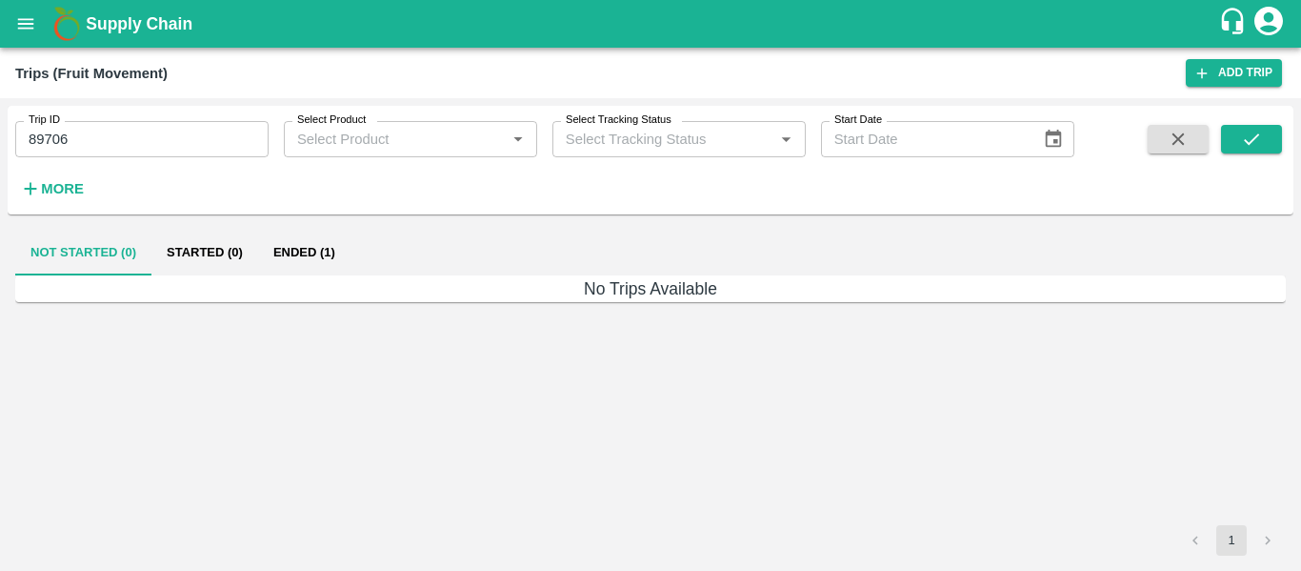
click at [319, 252] on button "Ended (1)" at bounding box center [304, 253] width 92 height 46
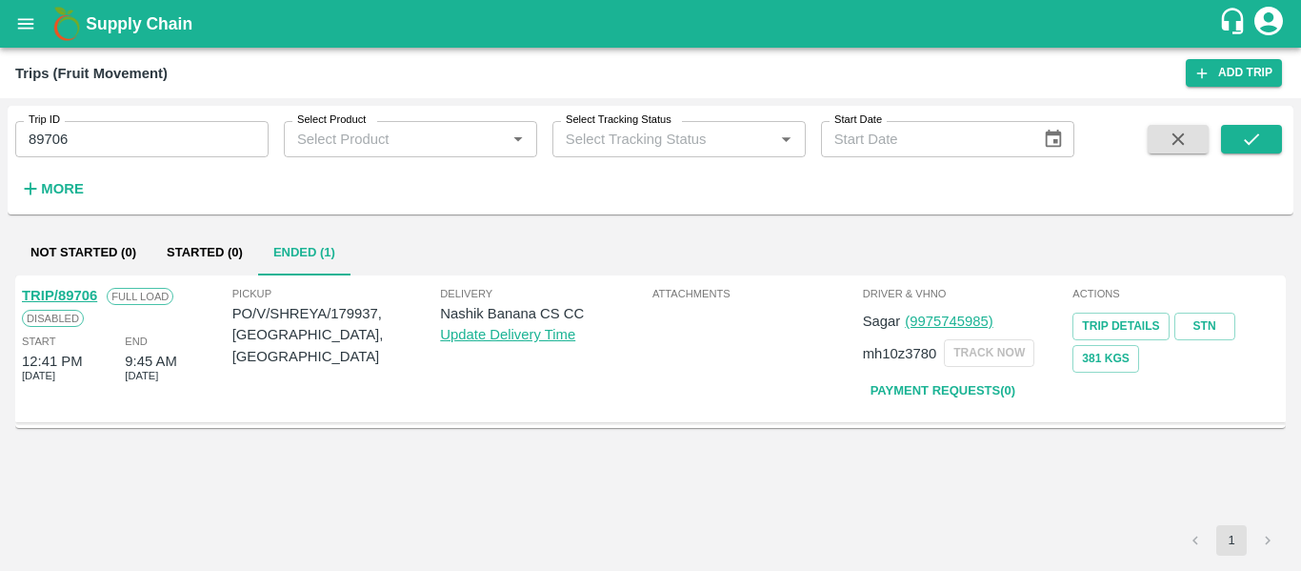
click at [70, 296] on link "TRIP/89706" at bounding box center [59, 295] width 75 height 15
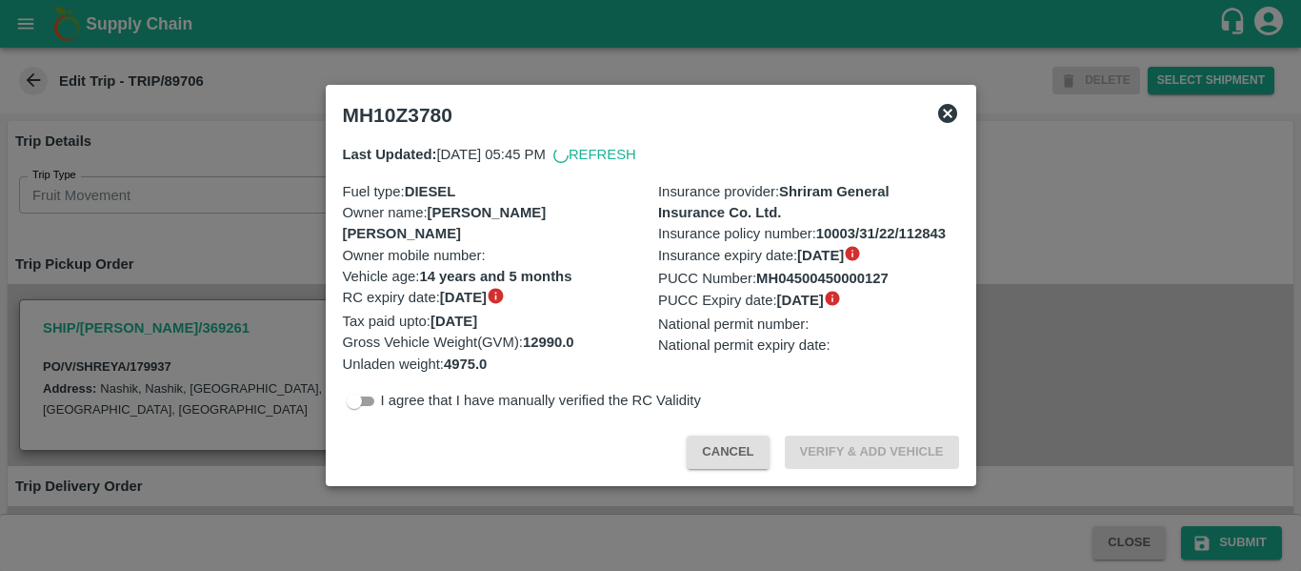
click at [545, 282] on b "14 years and 5 months" at bounding box center [495, 276] width 152 height 15
click at [248, 264] on div at bounding box center [650, 285] width 1301 height 571
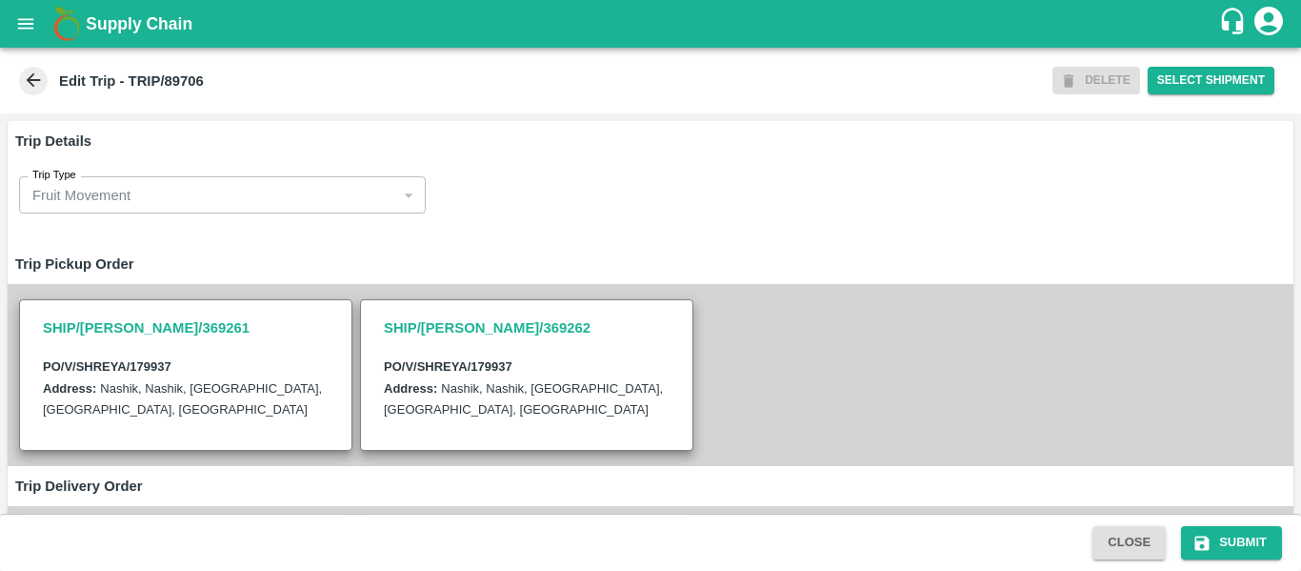
scroll to position [492, 0]
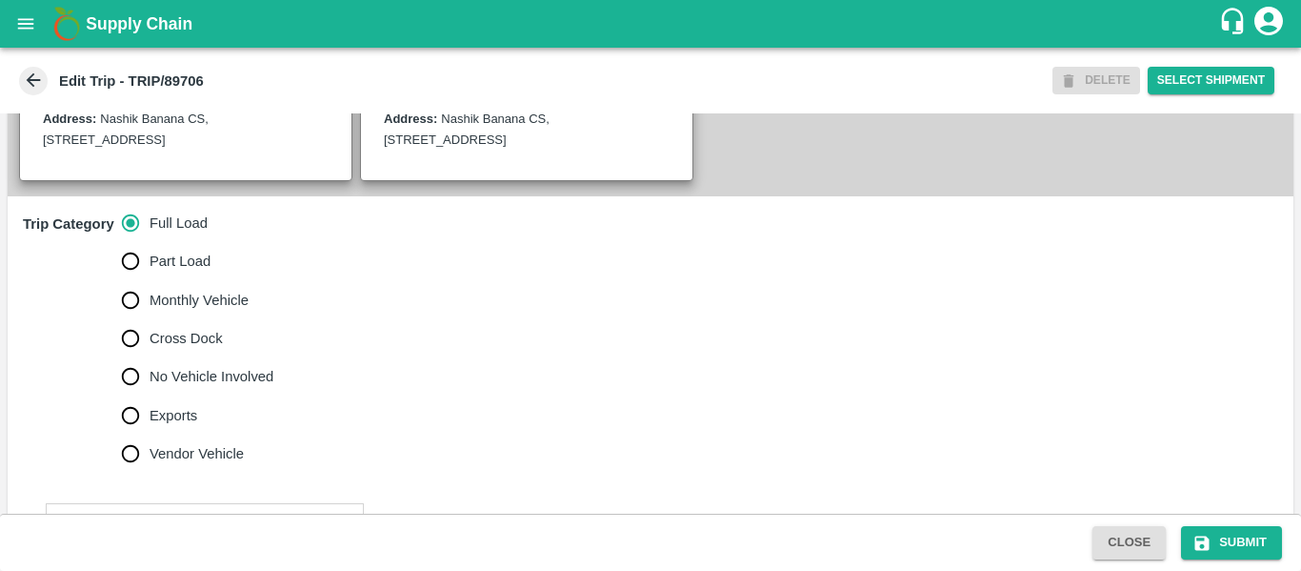
click at [214, 387] on span "No Vehicle Involved" at bounding box center [212, 376] width 124 height 21
click at [150, 395] on input "No Vehicle Involved" at bounding box center [130, 376] width 38 height 38
radio input "true"
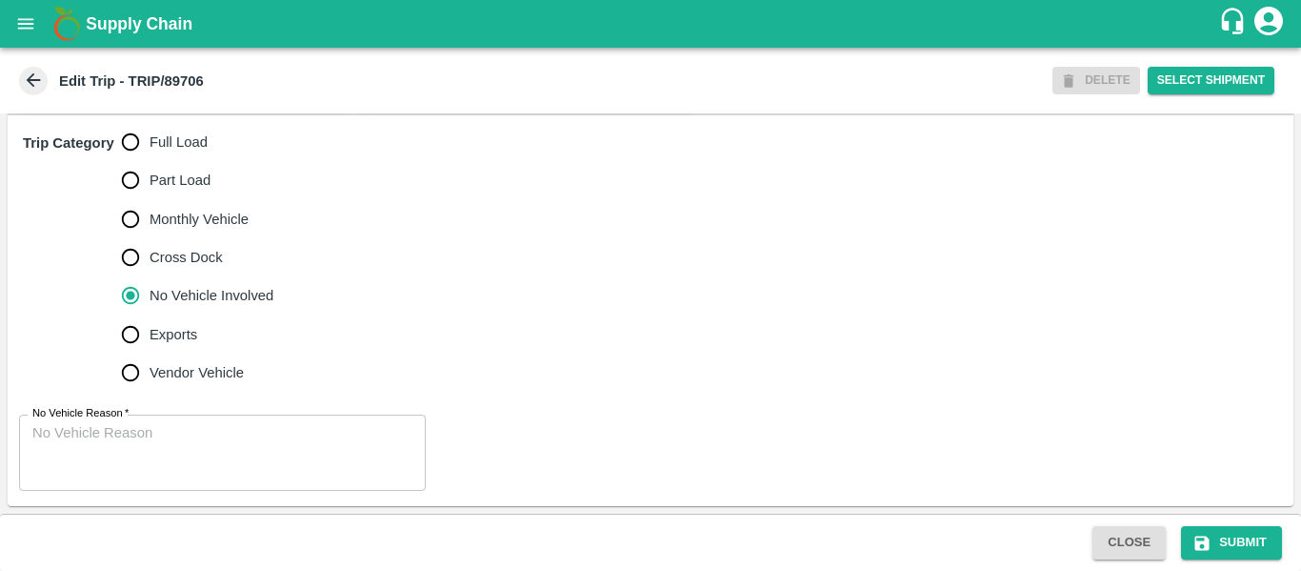
click at [223, 439] on textarea "No Vehicle Reason   *" at bounding box center [222, 453] width 380 height 60
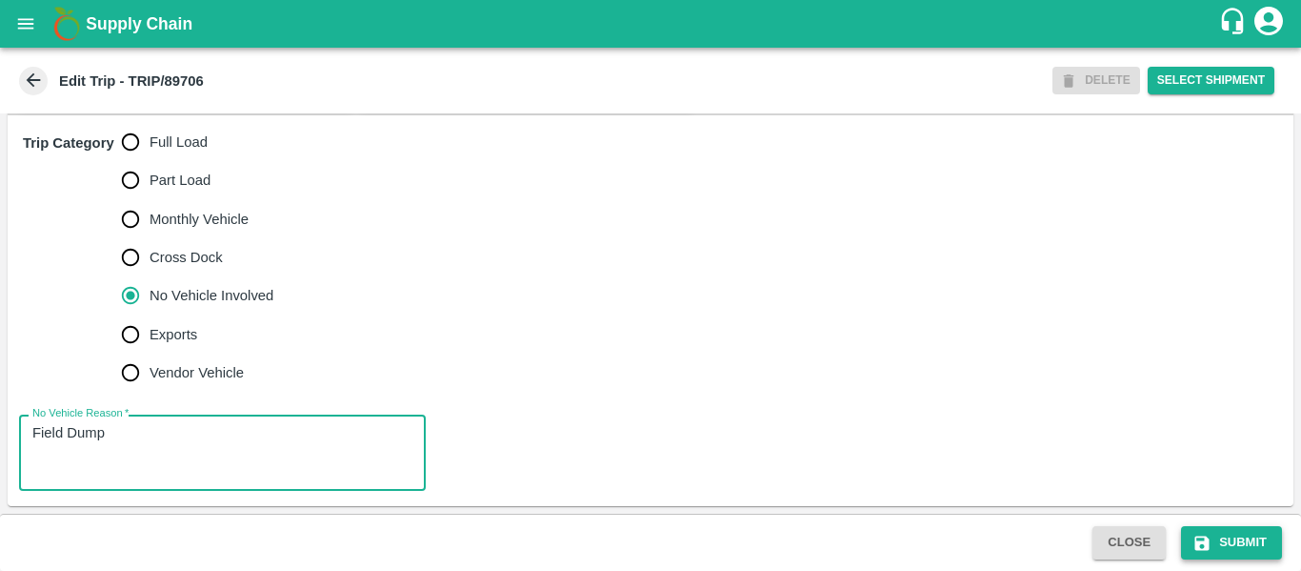
type textarea "Field Dump"
click at [1229, 542] on button "Submit" at bounding box center [1231, 542] width 101 height 33
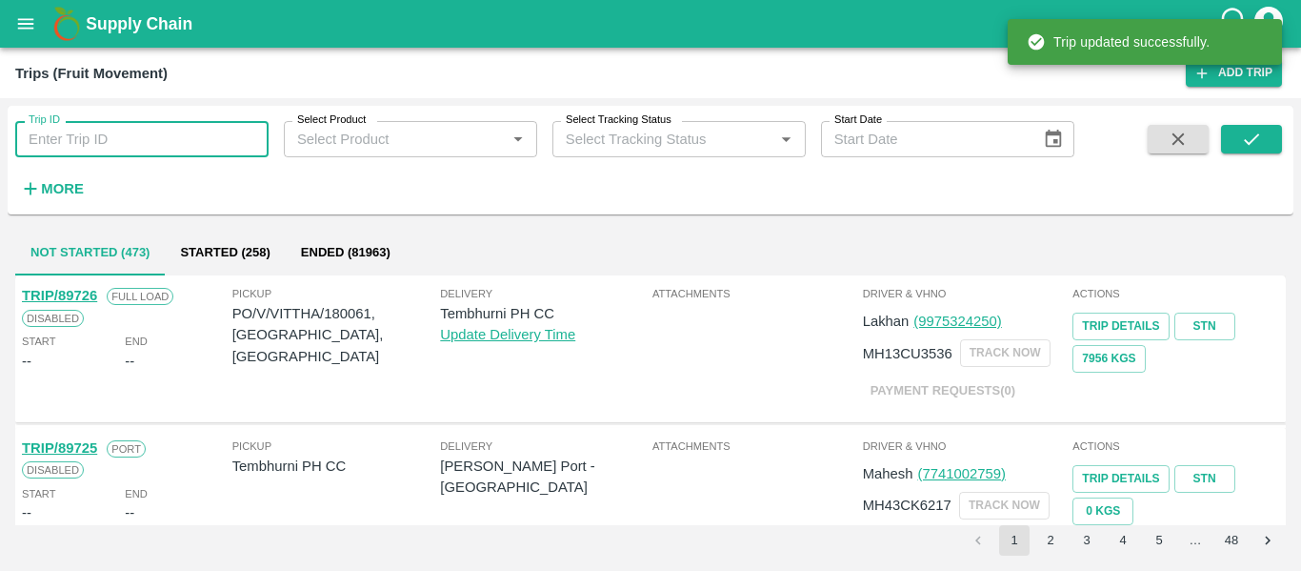
click at [138, 131] on input "Trip ID" at bounding box center [141, 139] width 253 height 36
paste input "89643"
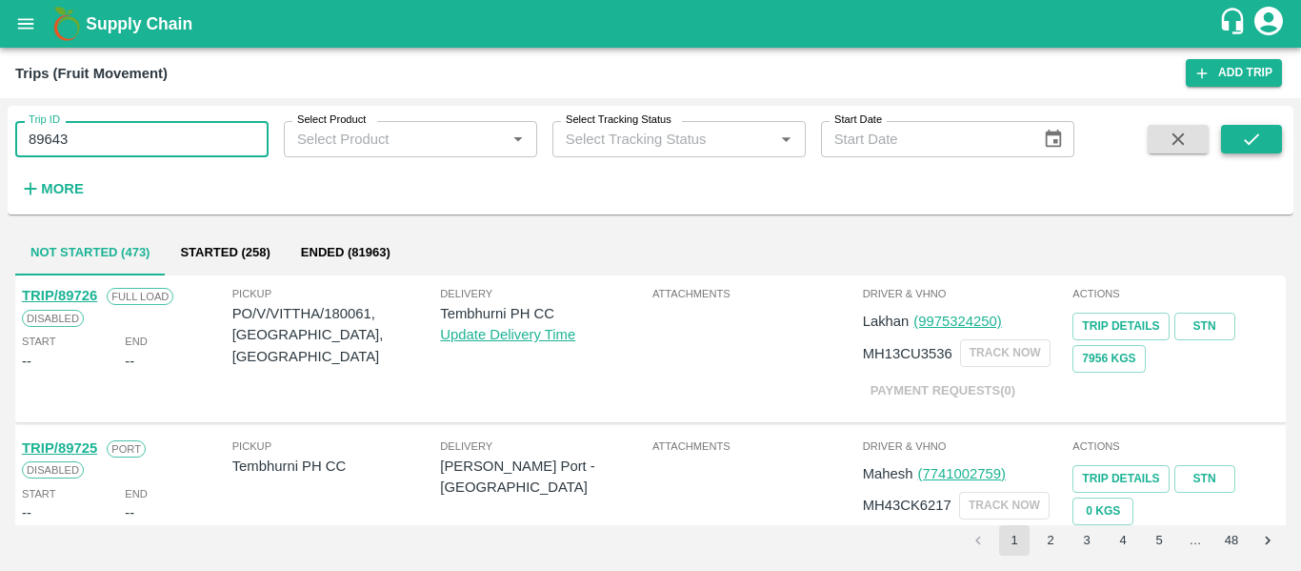
type input "89643"
click at [1249, 142] on icon "submit" at bounding box center [1251, 139] width 21 height 21
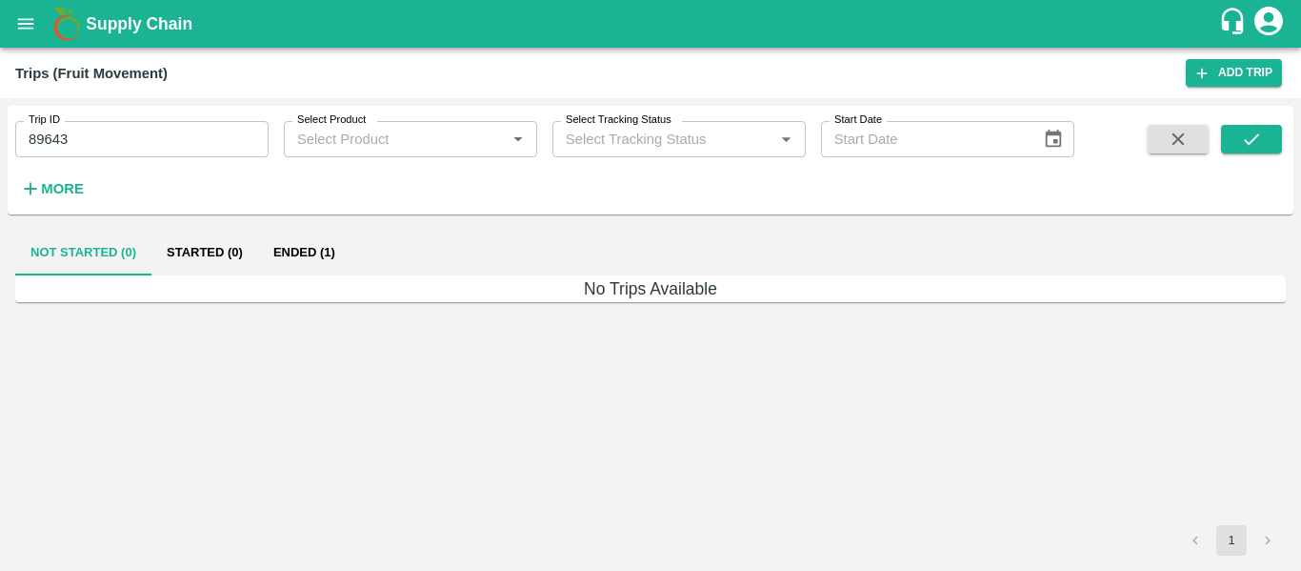
click at [286, 245] on button "Ended (1)" at bounding box center [304, 253] width 92 height 46
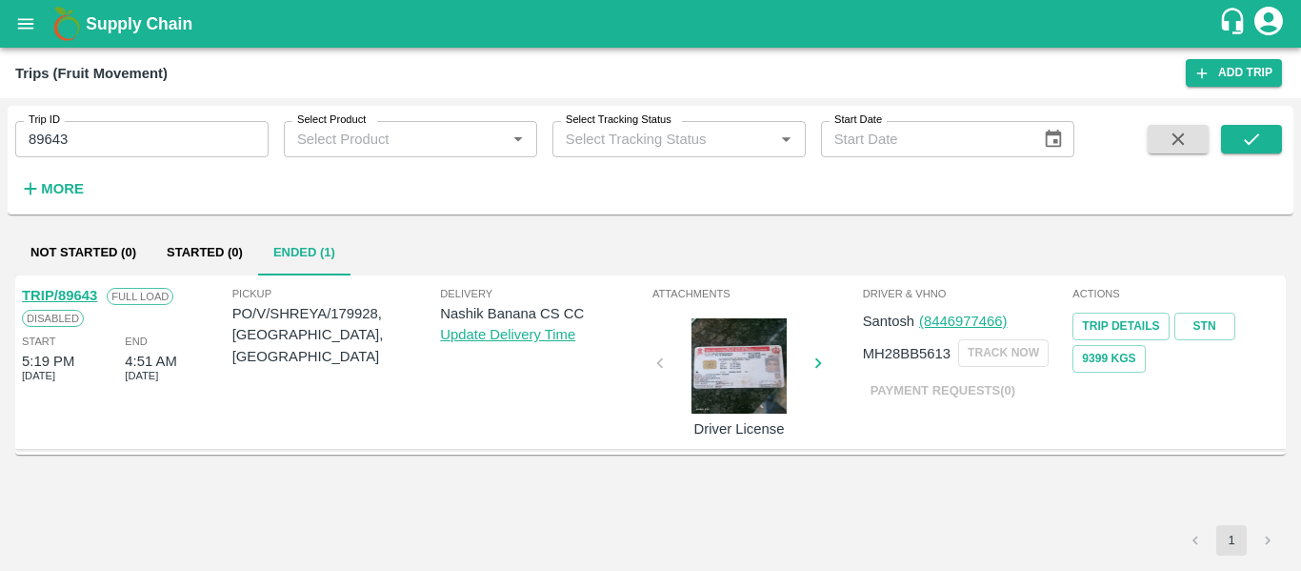
click at [71, 295] on link "TRIP/89643" at bounding box center [59, 295] width 75 height 15
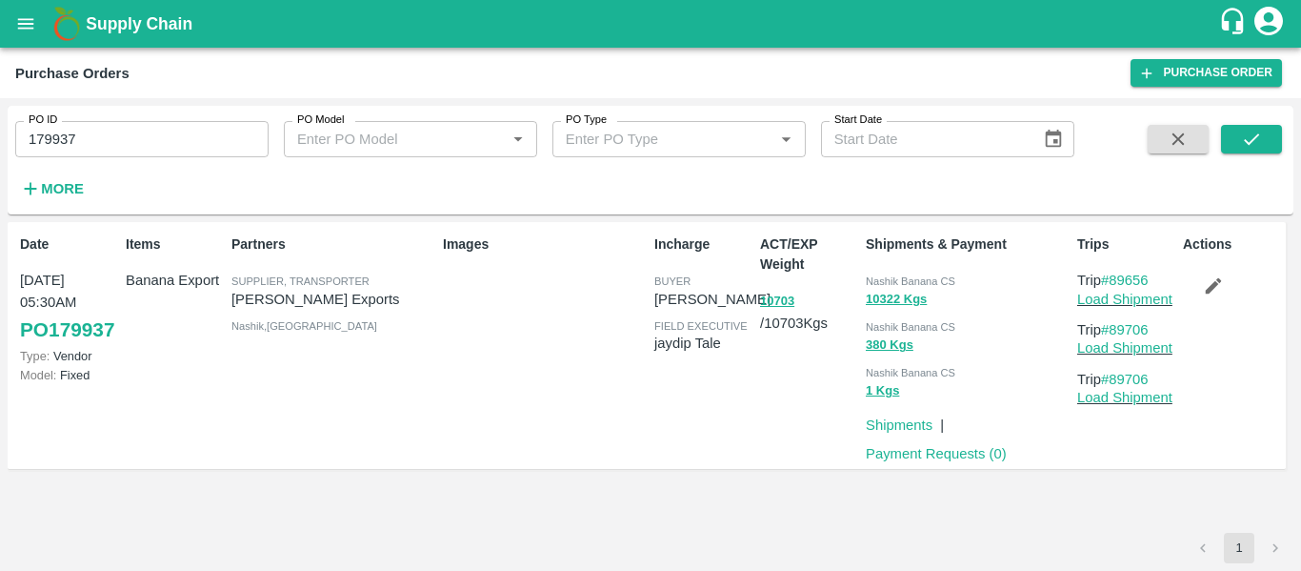
click at [137, 150] on input "179937" at bounding box center [141, 139] width 253 height 36
paste input "text"
type input "179928"
click at [1219, 131] on div at bounding box center [1230, 164] width 106 height 78
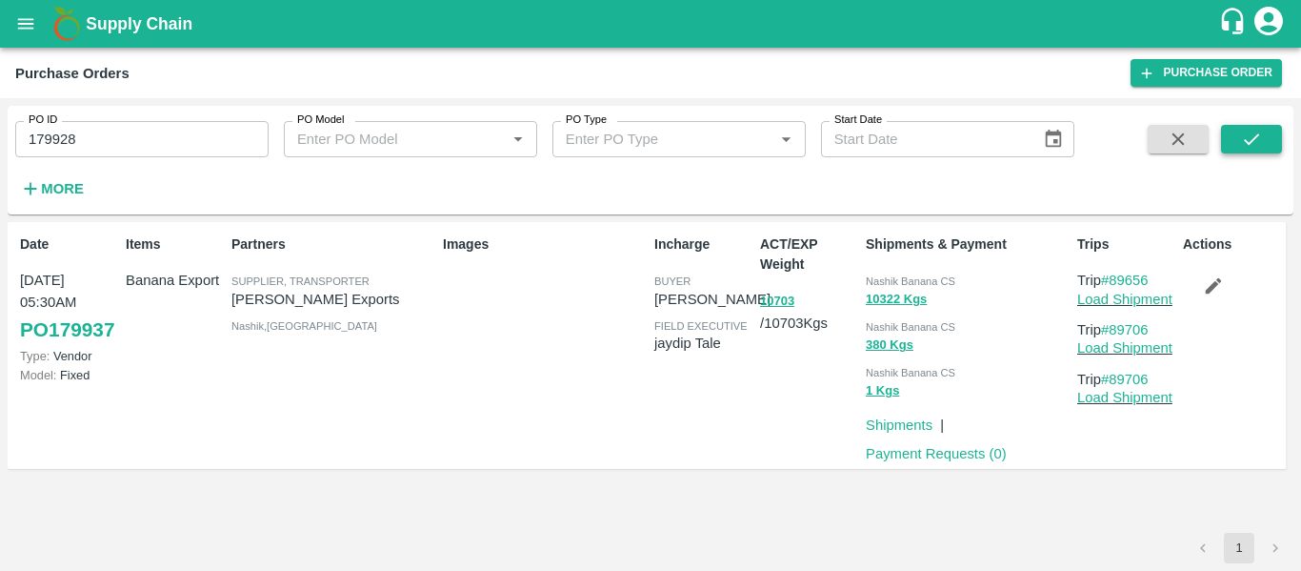
click at [1241, 139] on icon "submit" at bounding box center [1251, 139] width 21 height 21
click at [1199, 292] on button "button" at bounding box center [1213, 286] width 61 height 32
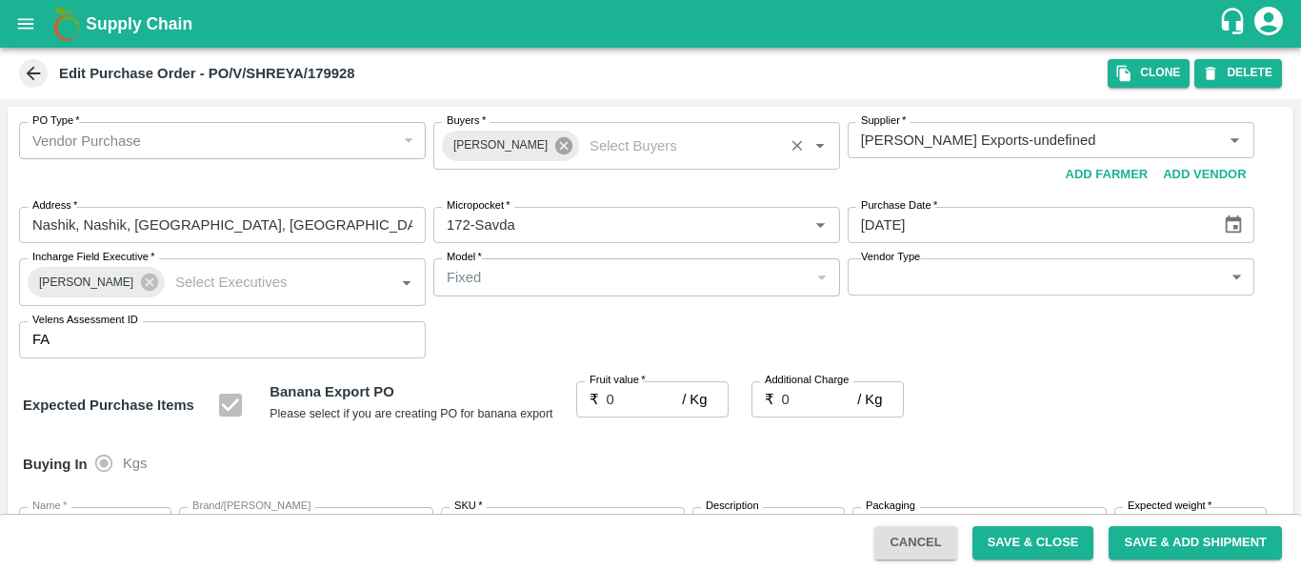
click at [555, 153] on icon at bounding box center [563, 145] width 17 height 17
click at [479, 151] on input "Buyers   *" at bounding box center [621, 140] width 364 height 25
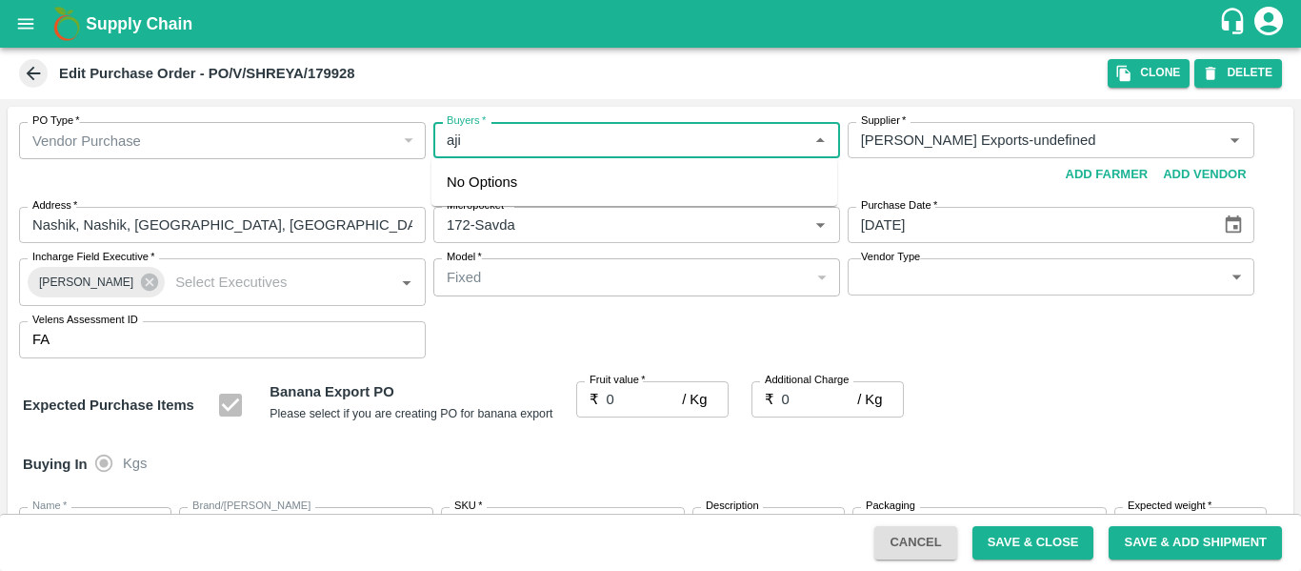
type input "ajit"
click at [498, 194] on div "Ajit Otari" at bounding box center [551, 190] width 116 height 21
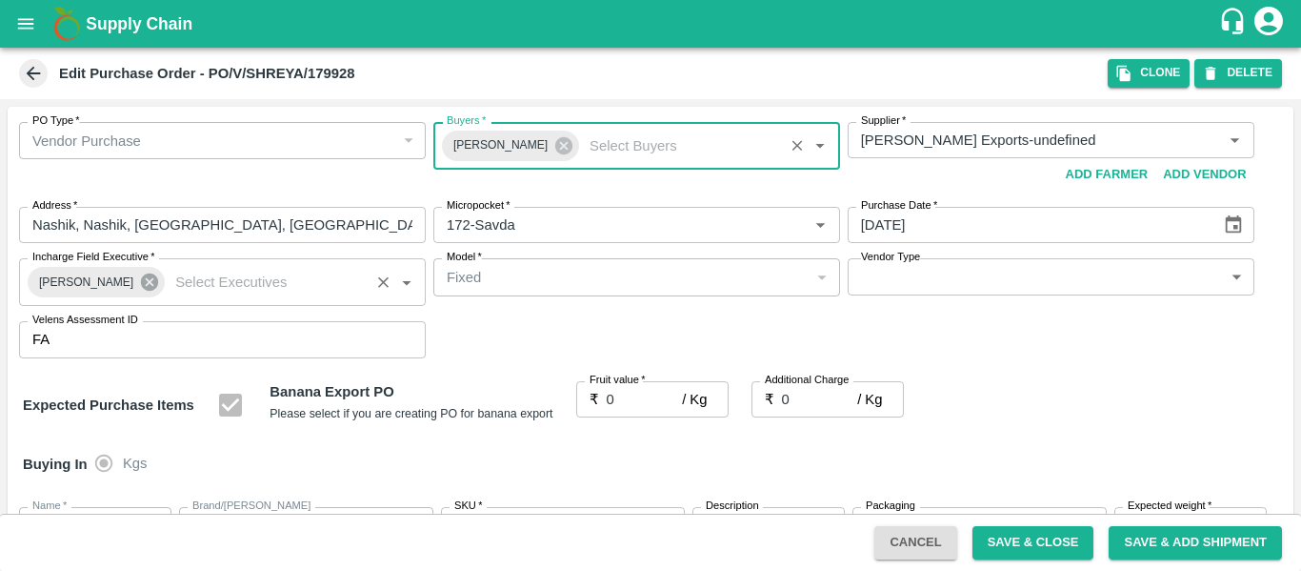
click at [141, 280] on icon at bounding box center [149, 281] width 17 height 17
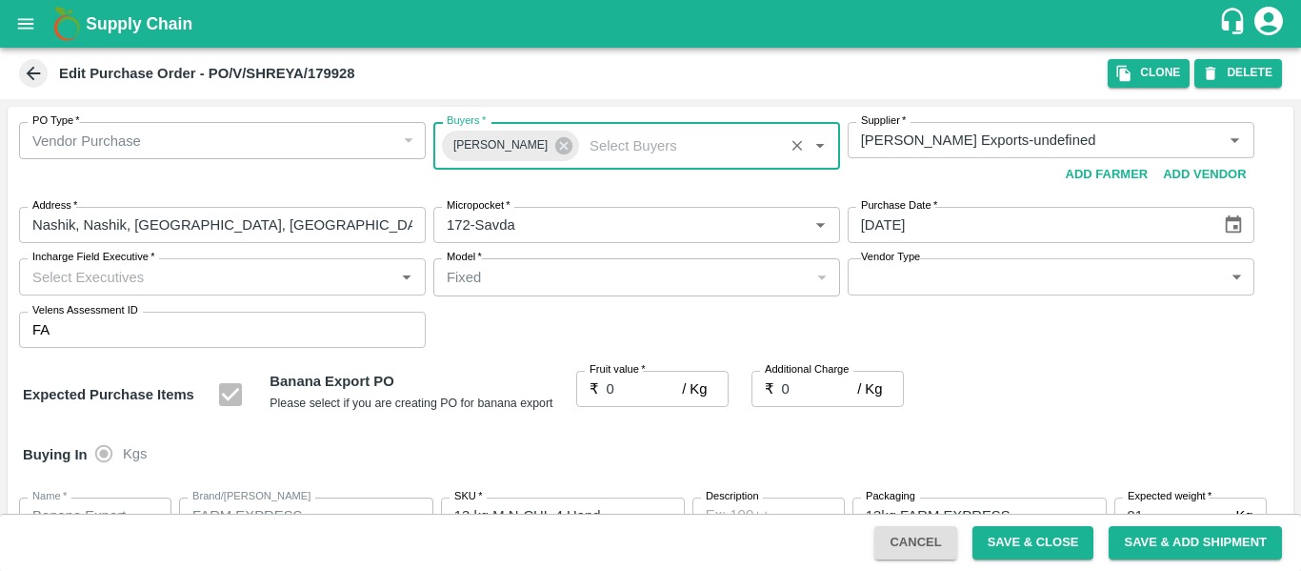
click at [86, 278] on input "Incharge Field Executive   *" at bounding box center [207, 276] width 364 height 25
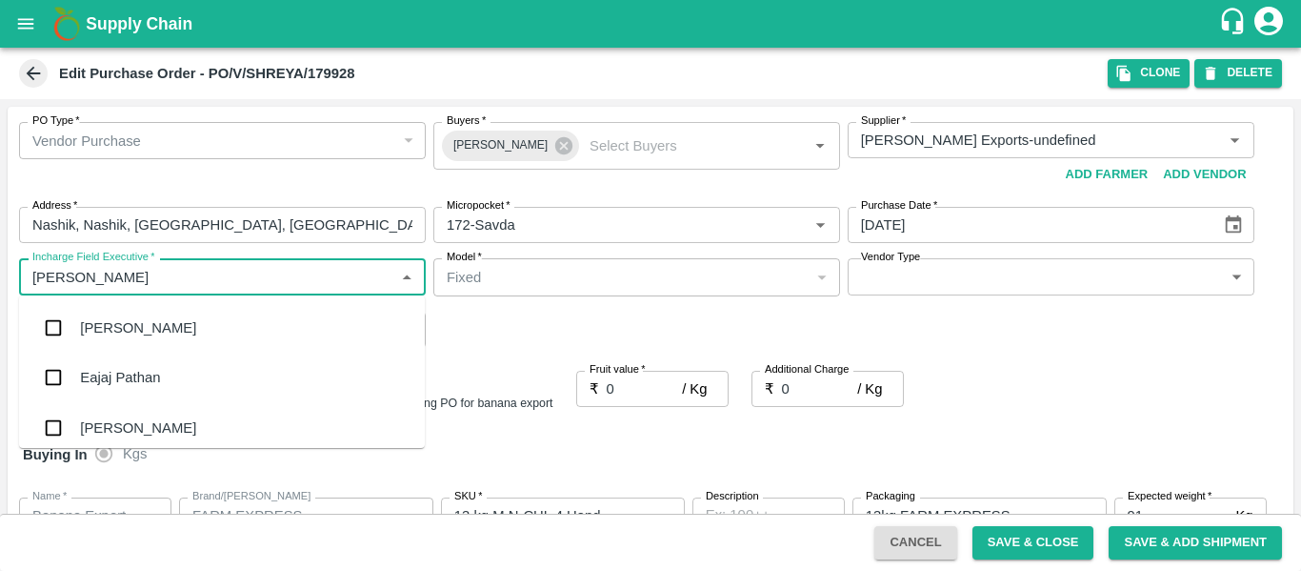
type input "jayd"
click at [101, 322] on div "jaydip Tale" at bounding box center [113, 327] width 67 height 21
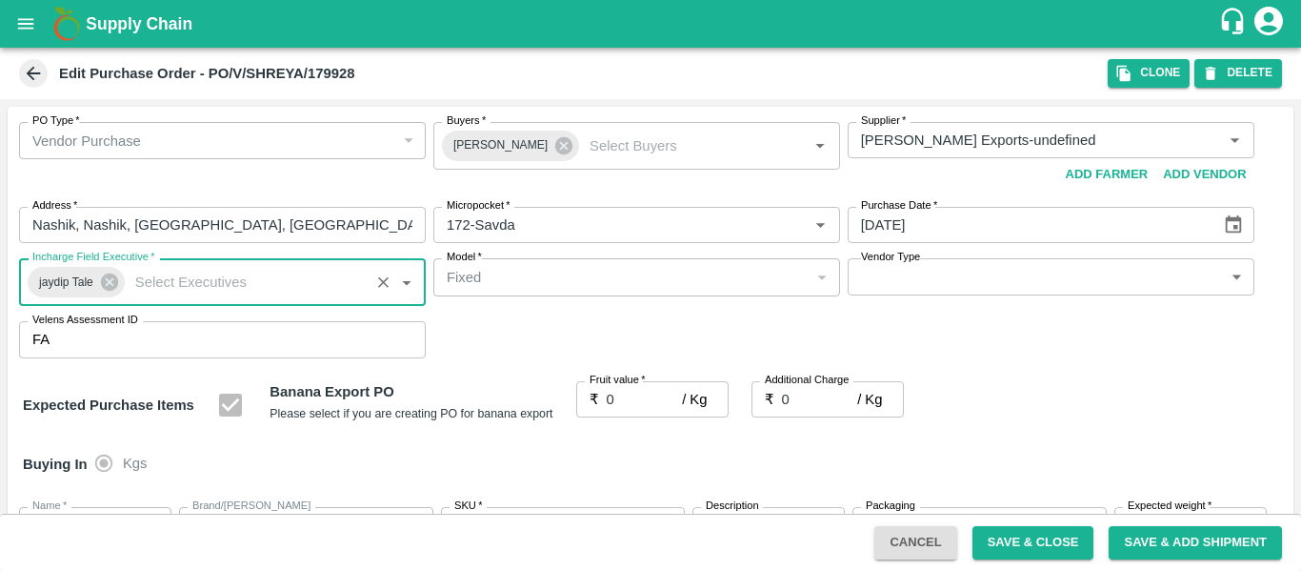
click at [623, 403] on input "0" at bounding box center [645, 399] width 76 height 36
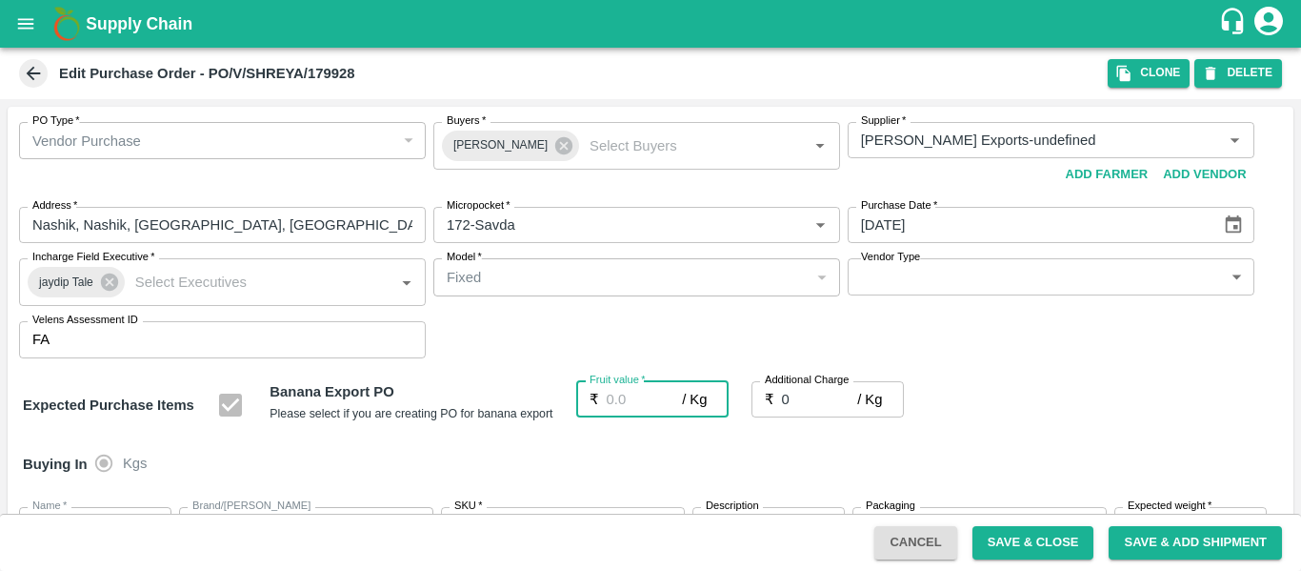
type input "1"
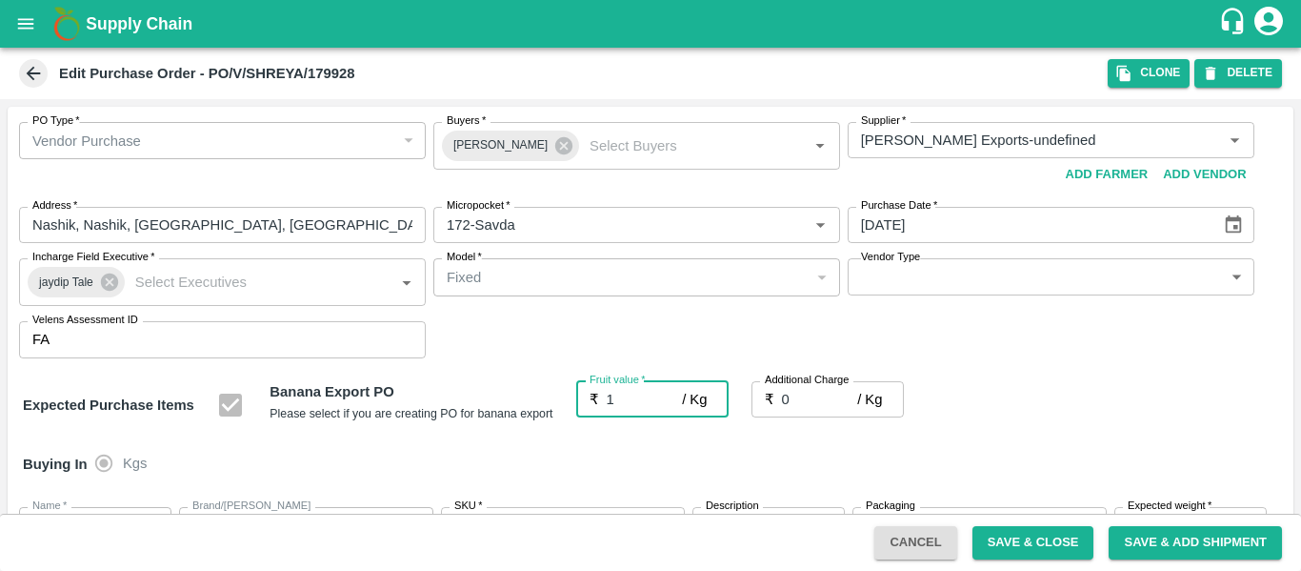
type input "1"
type input "18"
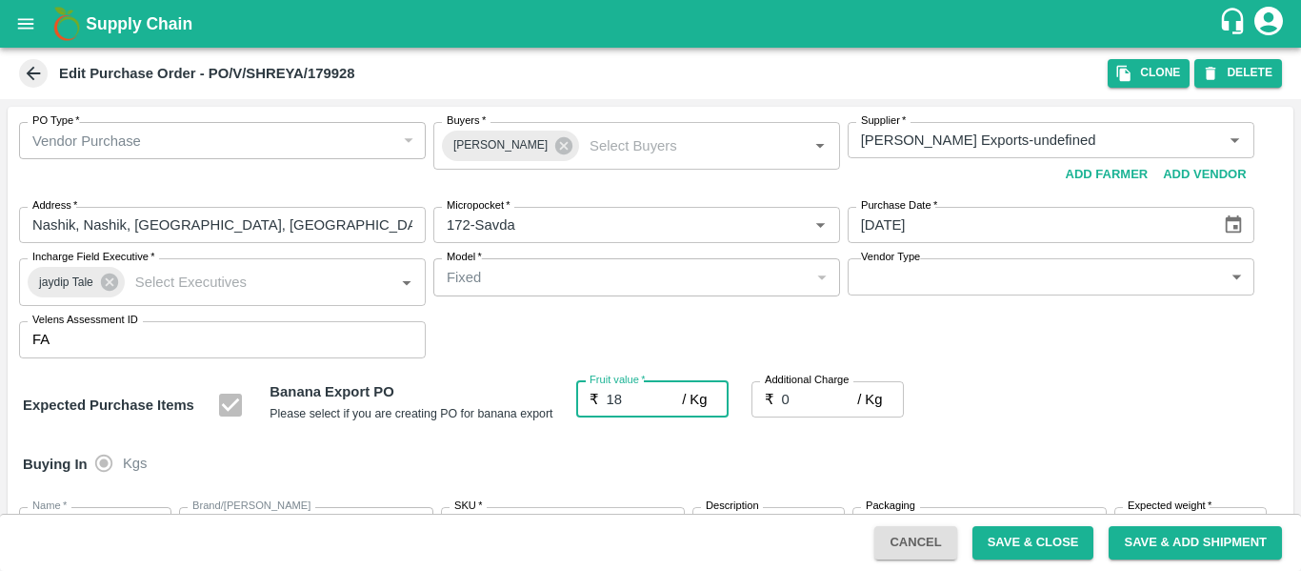
type input "18"
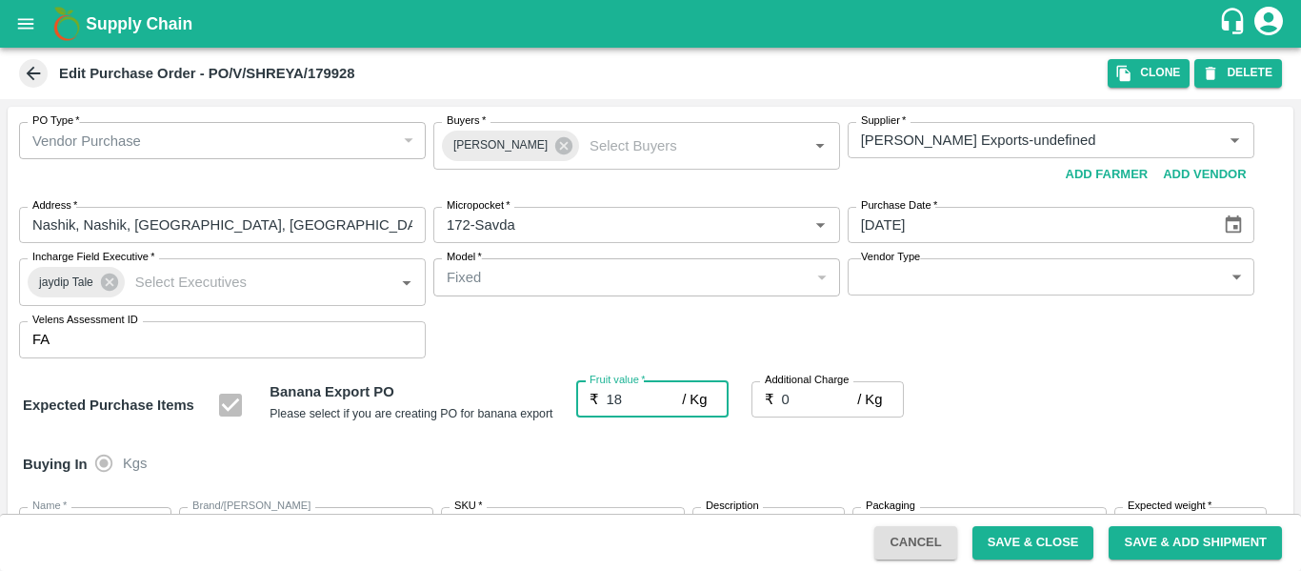
type input "18"
click at [801, 407] on input "0" at bounding box center [820, 399] width 76 height 36
type input "2"
type input "20"
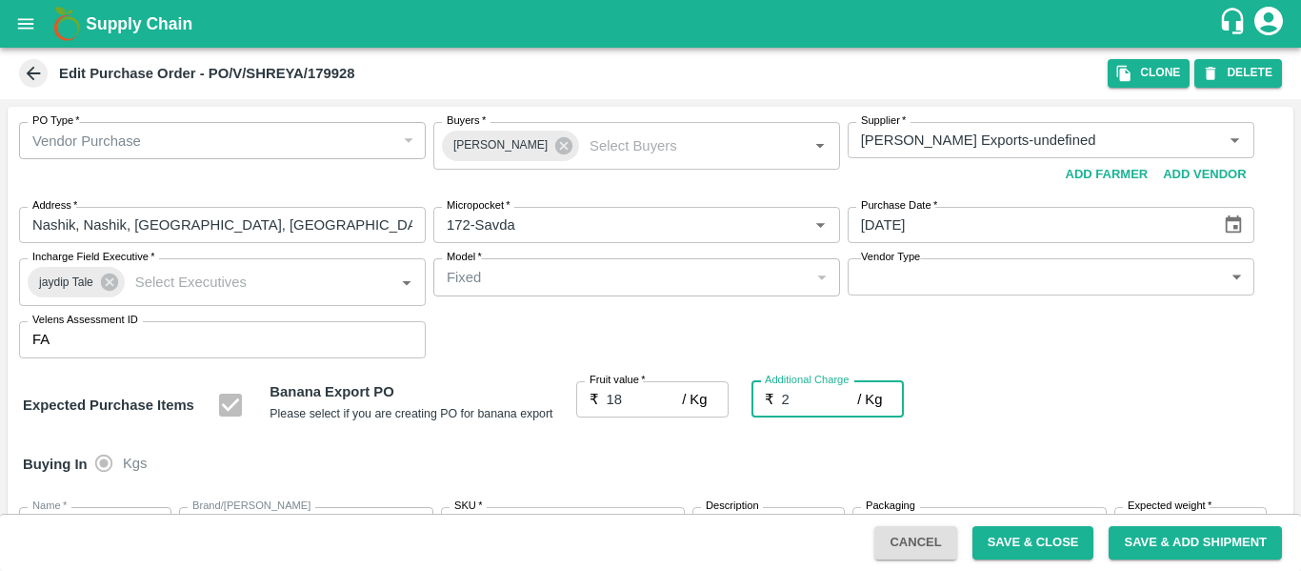
type input "20"
type input "2.7"
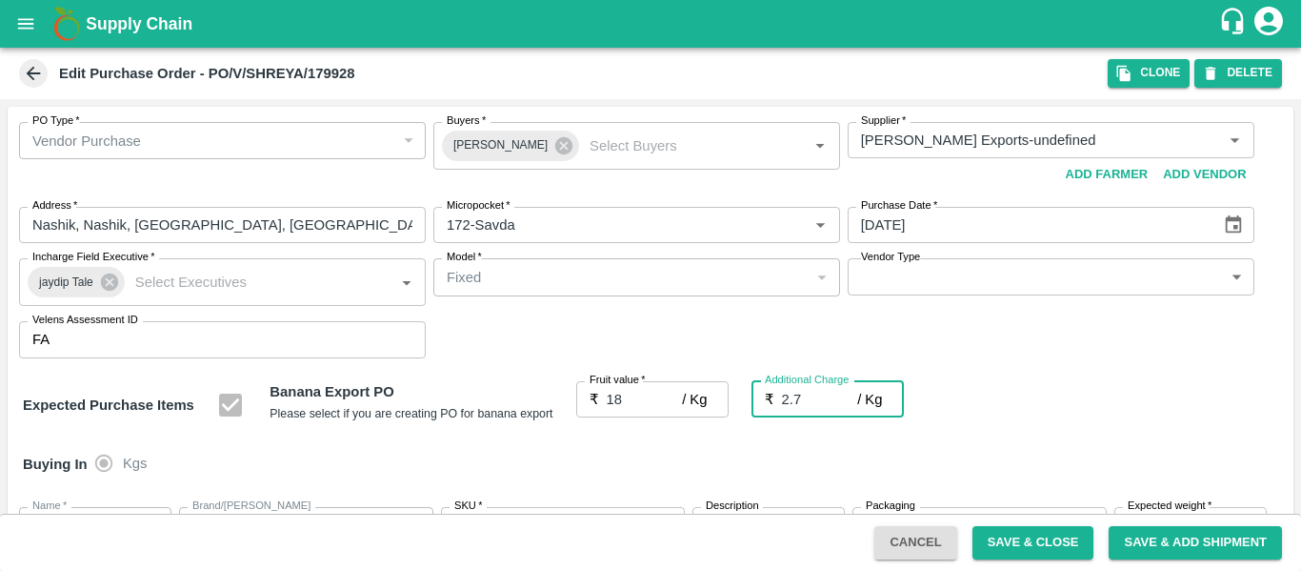
type input "20.7"
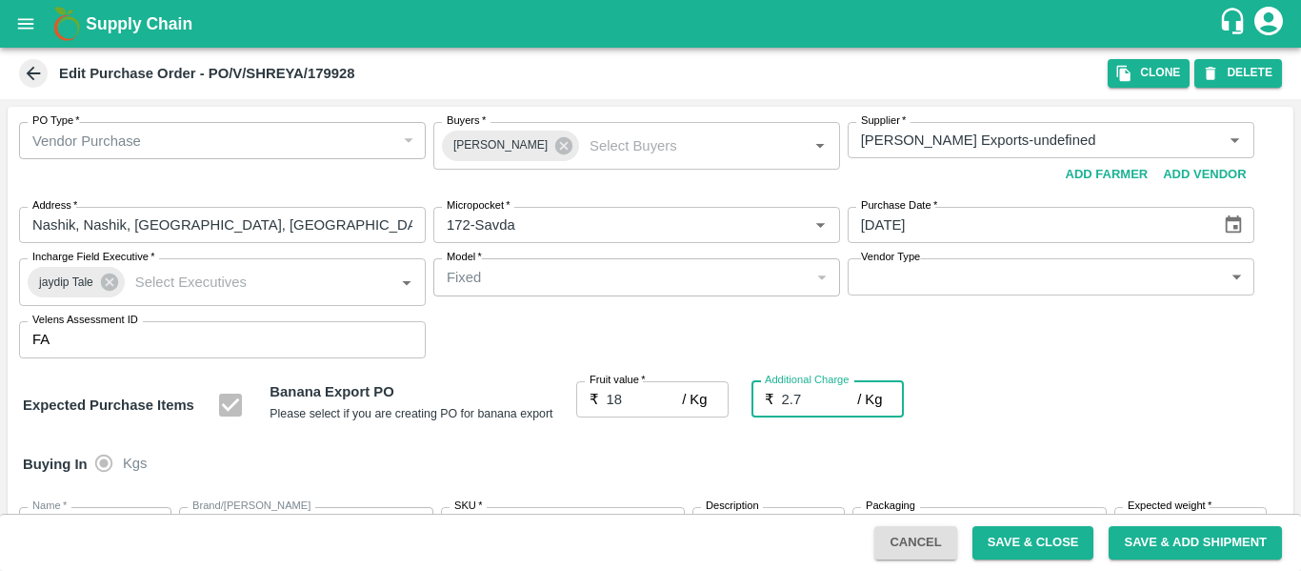
type input "2.75"
type input "20.75"
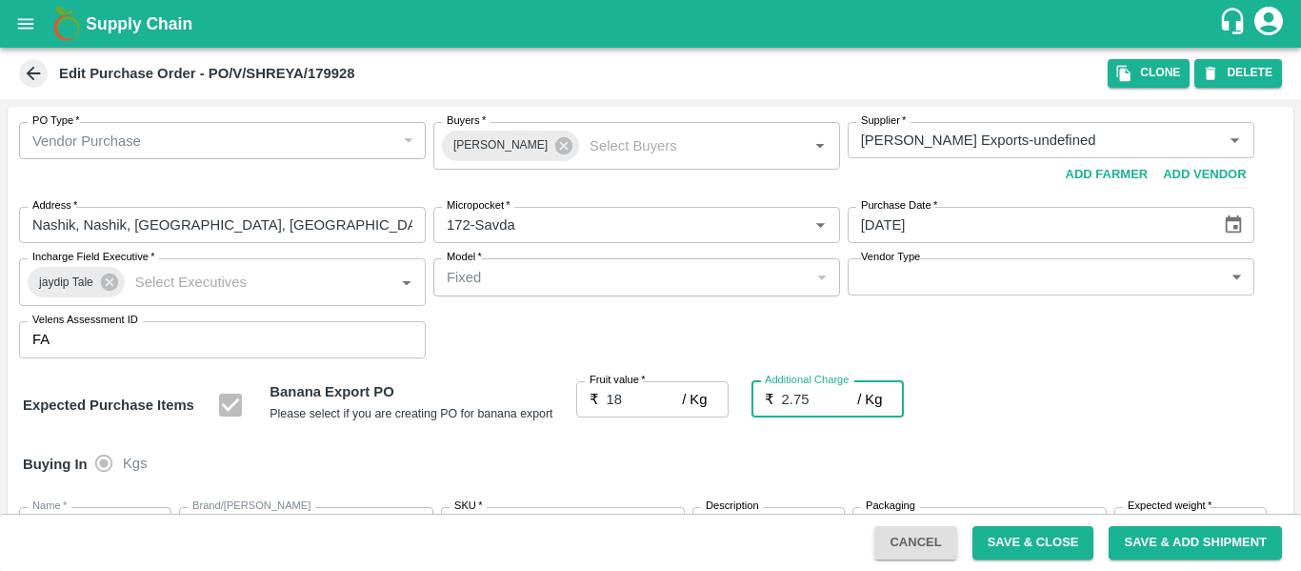
type input "20.75"
type input "2.75"
click at [990, 410] on div "Expected Purchase Items Banana Export PO Please select if you are creating PO f…" at bounding box center [651, 405] width 1256 height 49
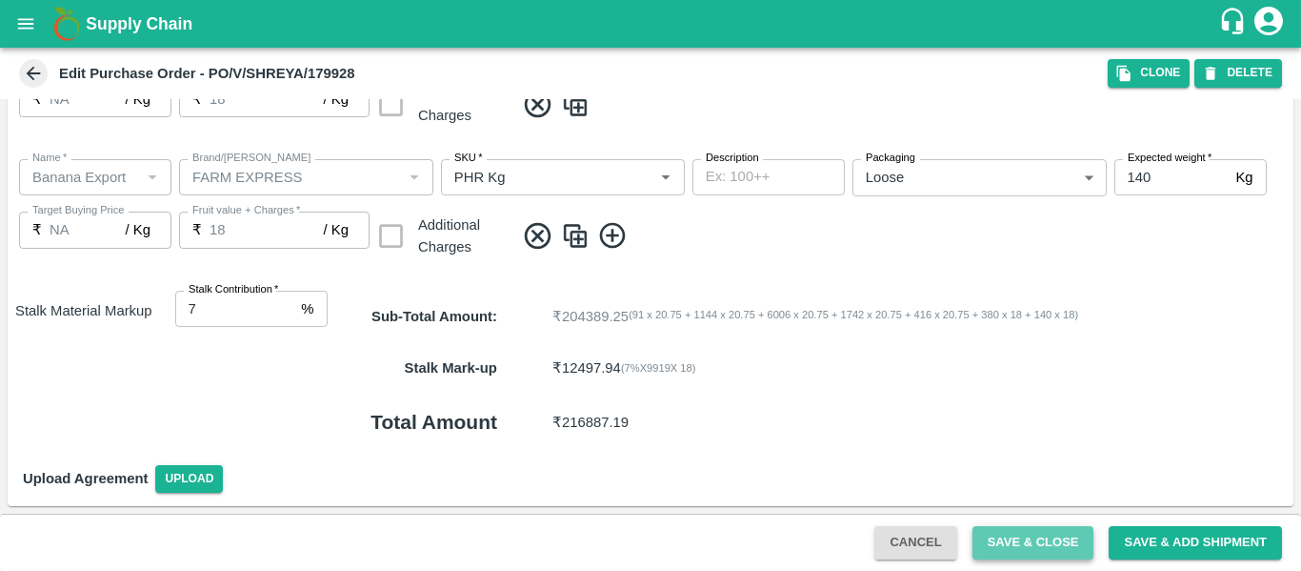
click at [1022, 540] on button "Save & Close" at bounding box center [1034, 542] width 122 height 33
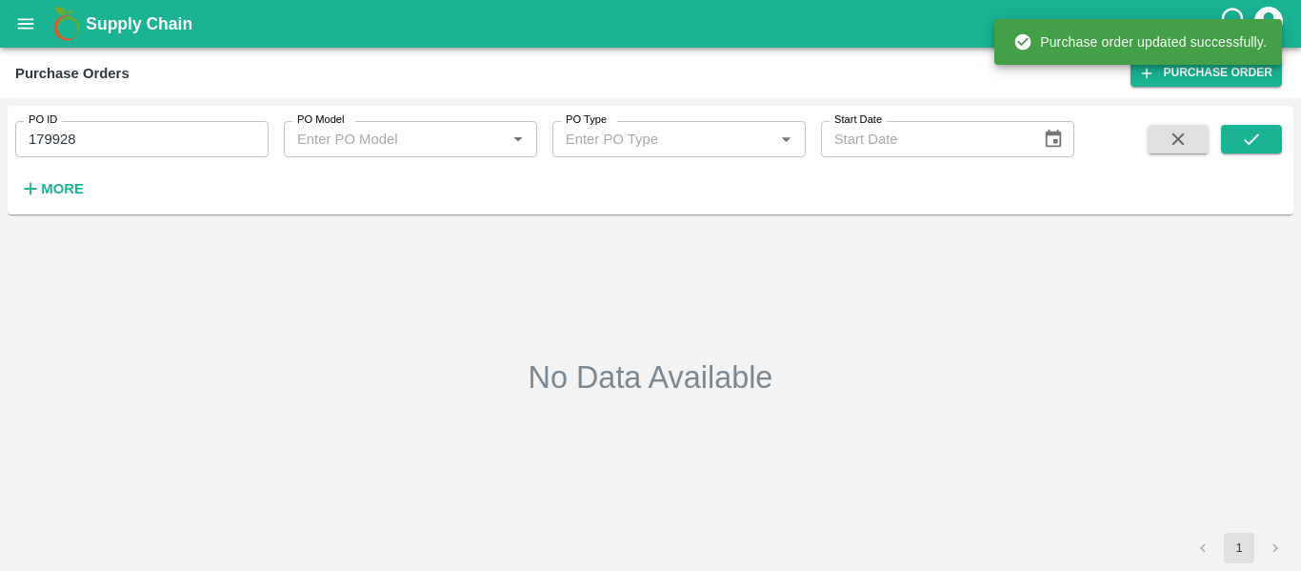
type input "179928"
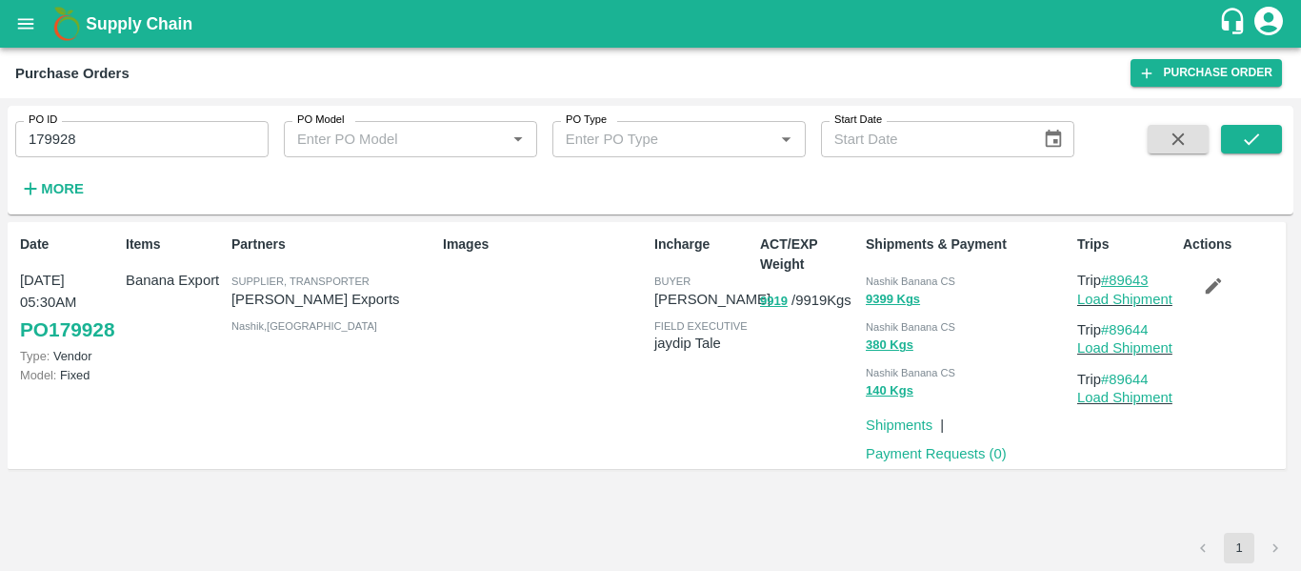
drag, startPoint x: 1166, startPoint y: 275, endPoint x: 1115, endPoint y: 277, distance: 51.5
click at [1115, 277] on p "Trip #89643" at bounding box center [1127, 280] width 98 height 21
copy link "89643"
click at [1122, 298] on link "Load Shipment" at bounding box center [1125, 299] width 95 height 15
drag, startPoint x: 1161, startPoint y: 325, endPoint x: 1116, endPoint y: 328, distance: 45.8
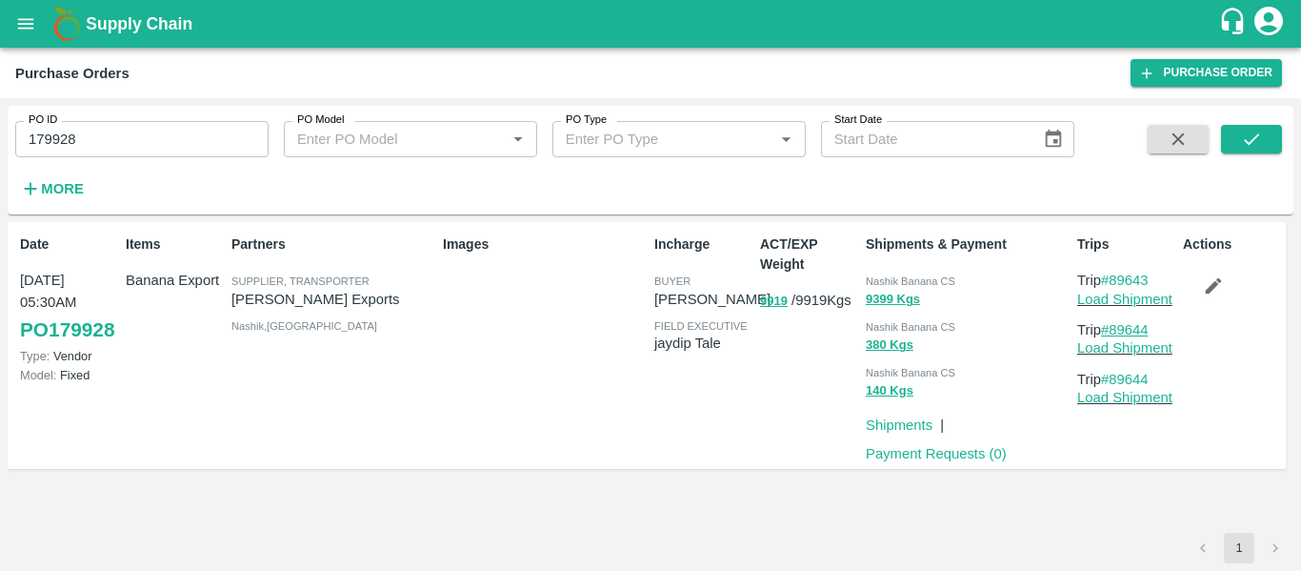
click at [1116, 328] on p "Trip #89644" at bounding box center [1127, 329] width 98 height 21
copy link "89644"
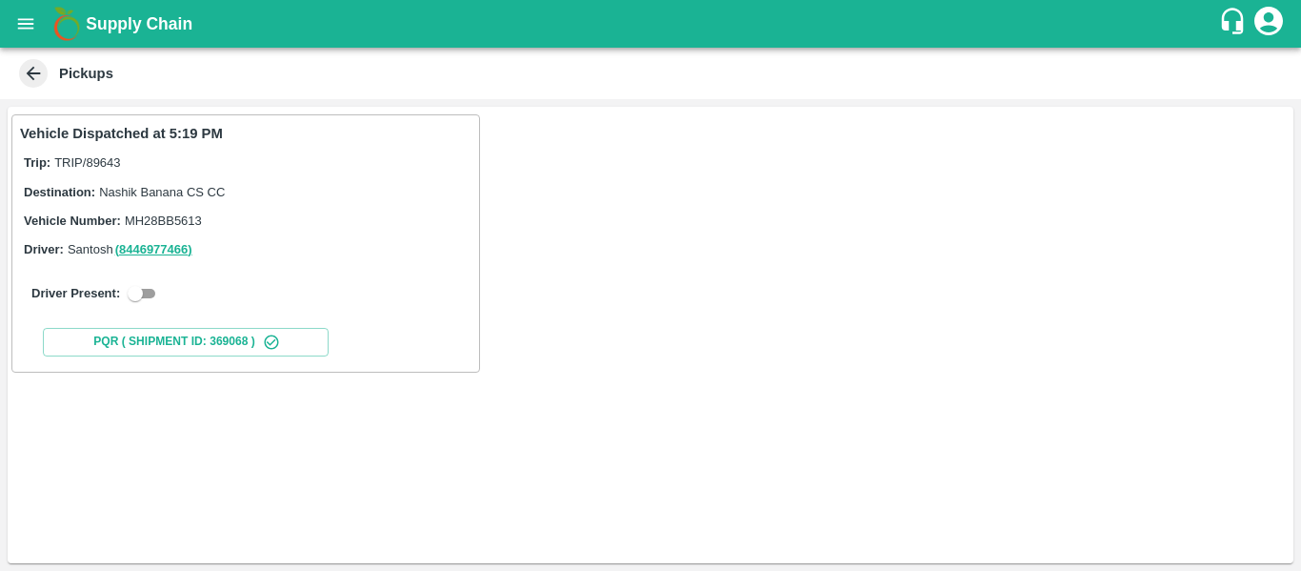
click at [155, 285] on input "checkbox" at bounding box center [135, 293] width 69 height 23
checkbox input "true"
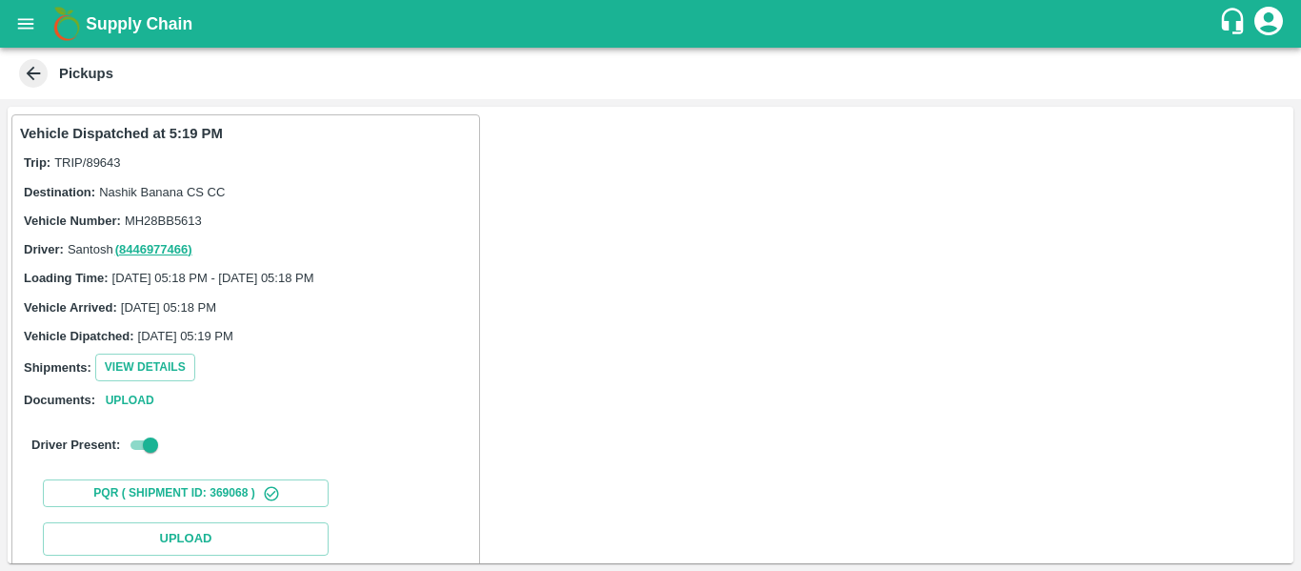
scroll to position [242, 0]
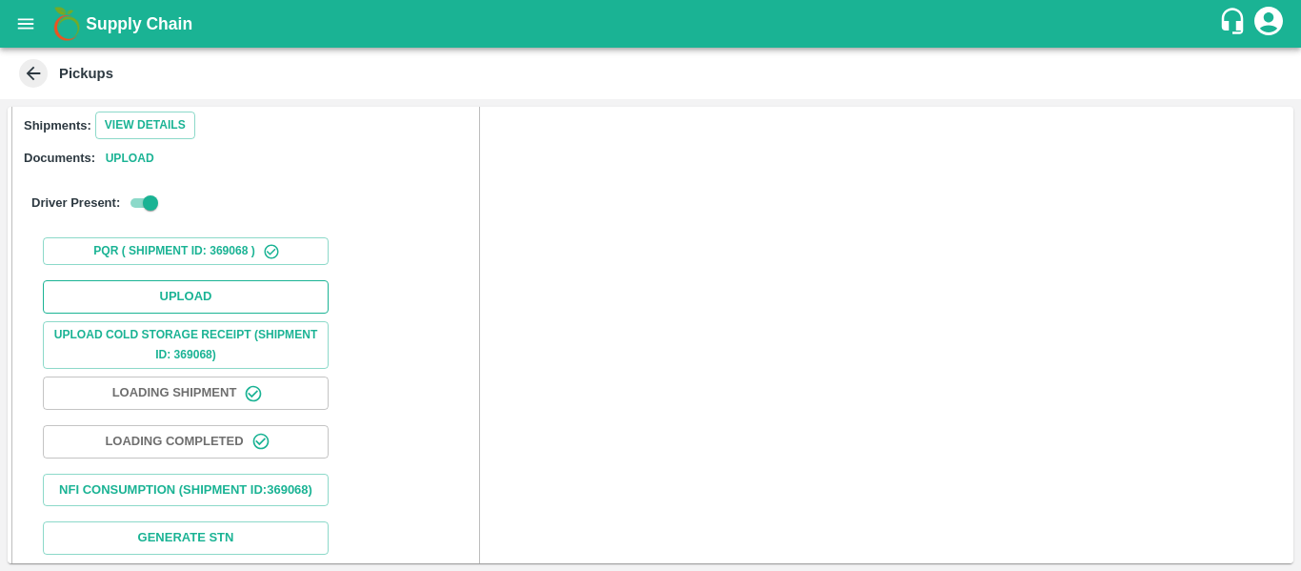
click at [200, 287] on button "Upload" at bounding box center [186, 296] width 286 height 33
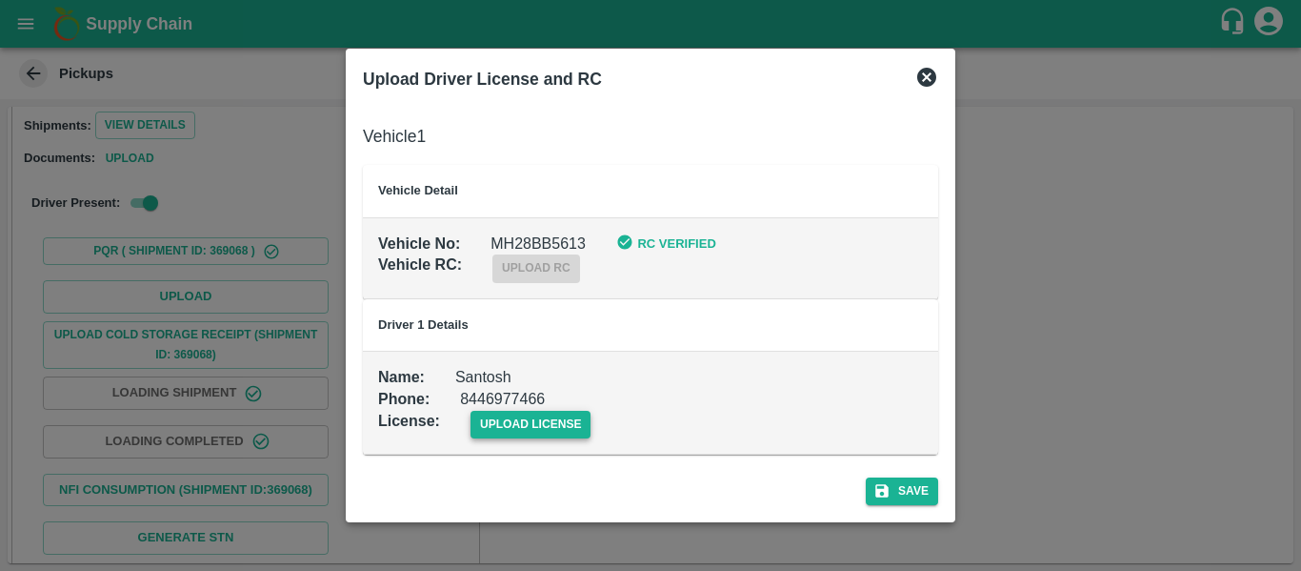
click at [504, 423] on span "upload license" at bounding box center [531, 425] width 121 height 28
click at [0, 0] on input "upload license" at bounding box center [0, 0] width 0 height 0
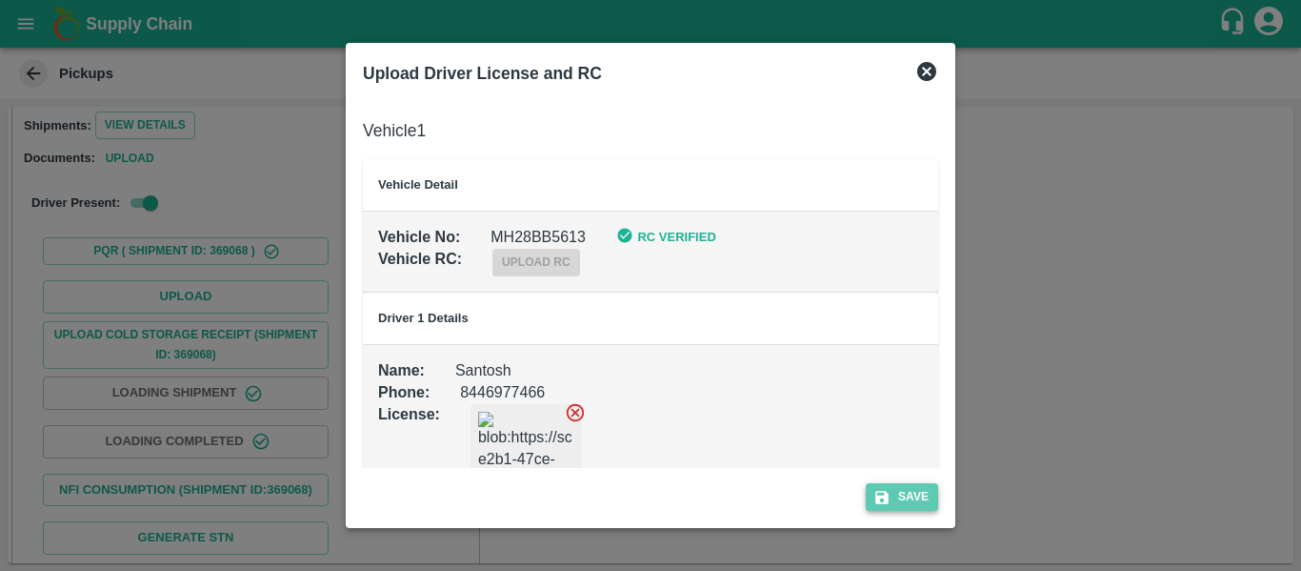
click at [917, 498] on button "Save" at bounding box center [902, 497] width 72 height 28
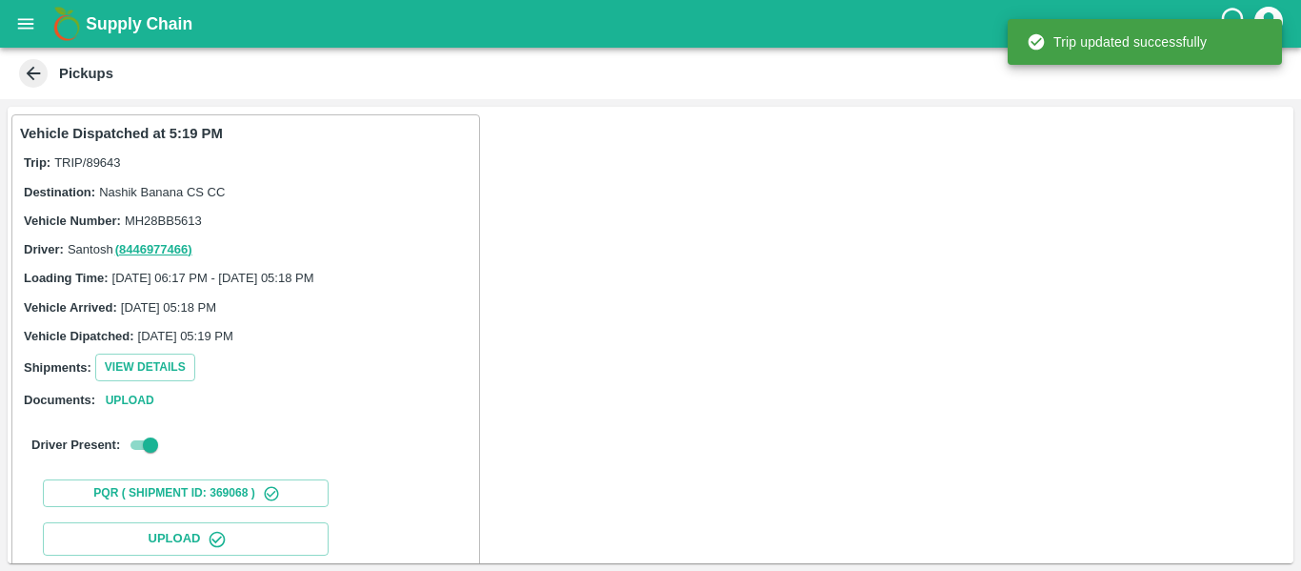
scroll to position [328, 0]
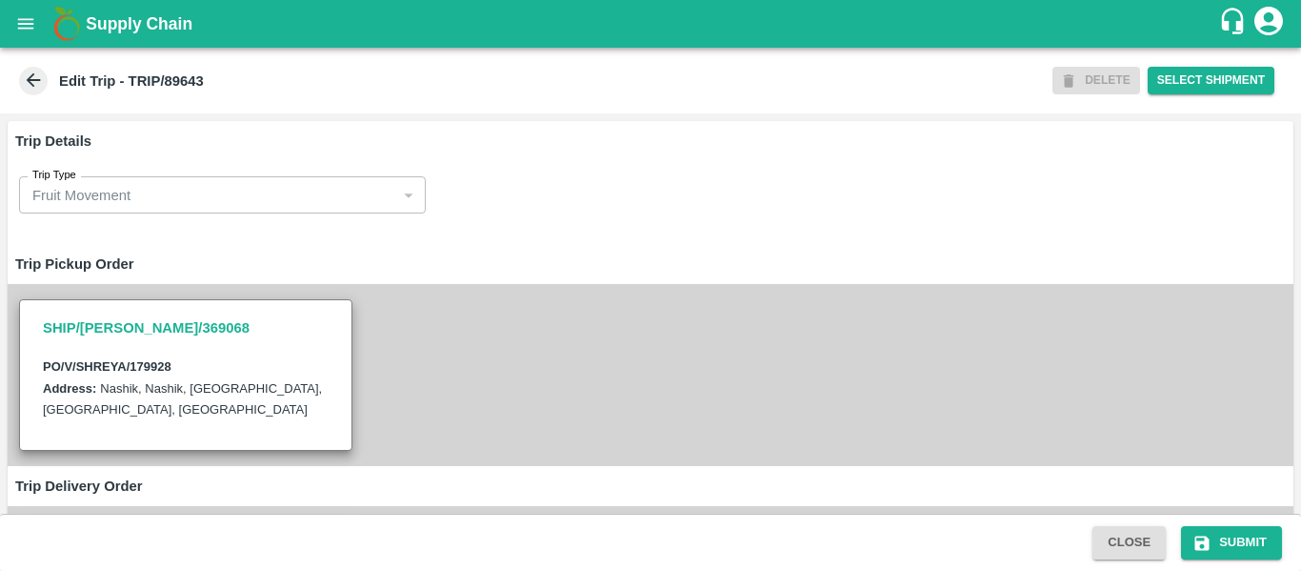
click at [449, 298] on div "SHIP/[PERSON_NAME]/369068 PO/V/SHREYA/179928 Address: [GEOGRAPHIC_DATA], [GEOGR…" at bounding box center [651, 375] width 1286 height 182
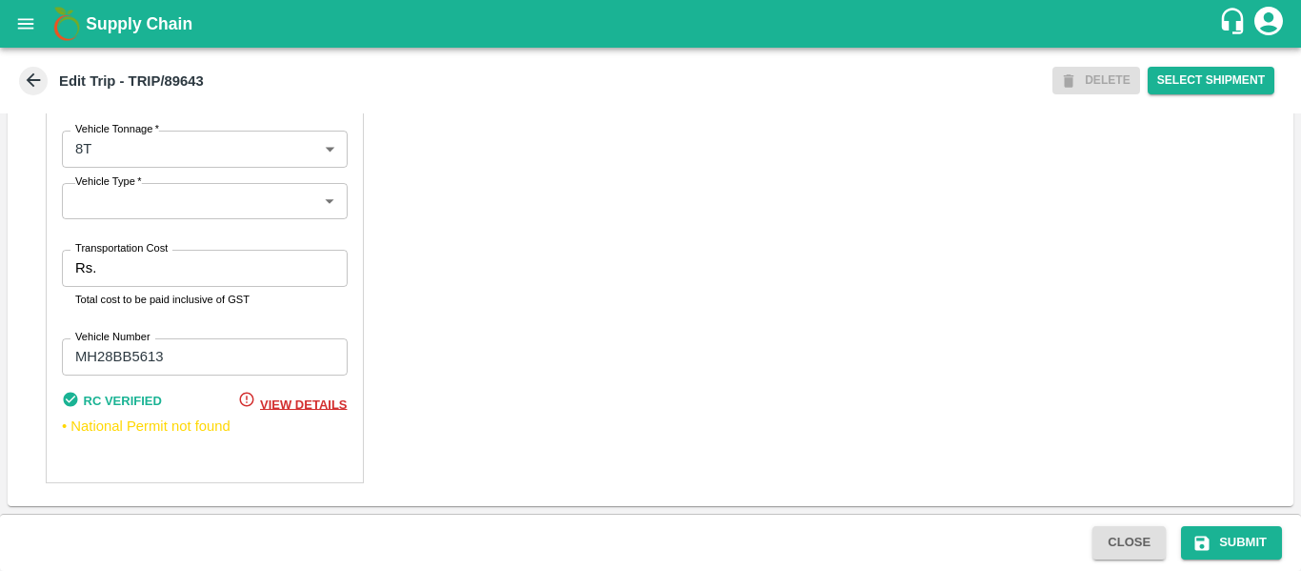
scroll to position [1453, 0]
click at [120, 278] on input "Transportation Cost" at bounding box center [225, 268] width 243 height 36
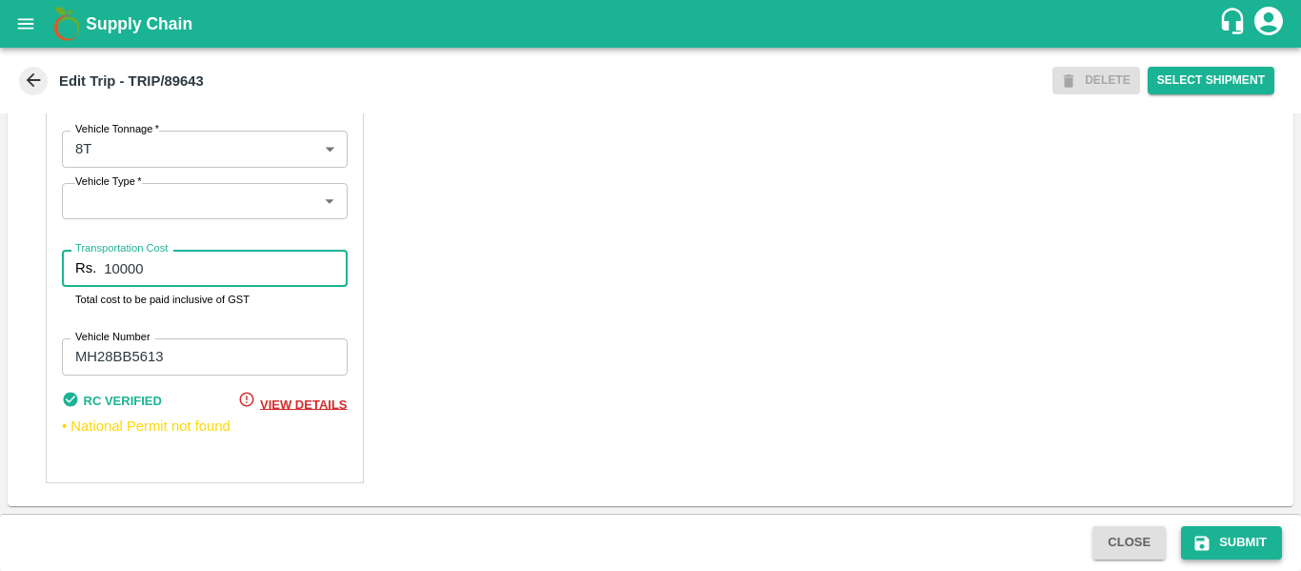
type input "10000"
click at [1227, 555] on button "Submit" at bounding box center [1231, 542] width 101 height 33
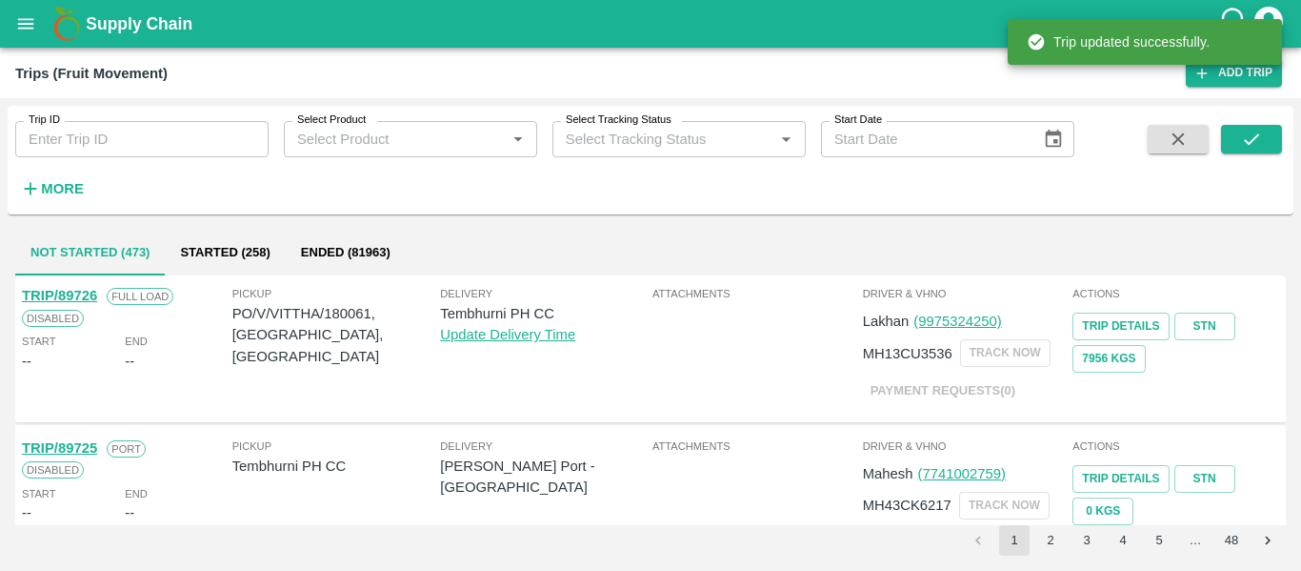
click at [145, 129] on input "Trip ID" at bounding box center [141, 139] width 253 height 36
paste input "89644"
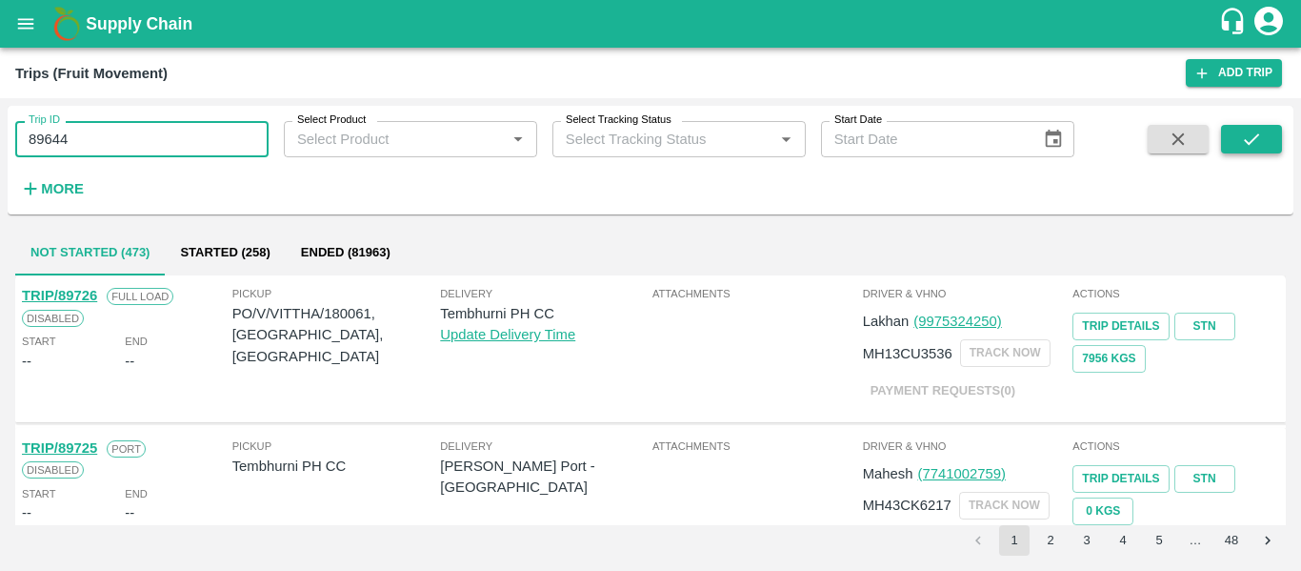
type input "89644"
click at [1248, 140] on icon "submit" at bounding box center [1251, 139] width 21 height 21
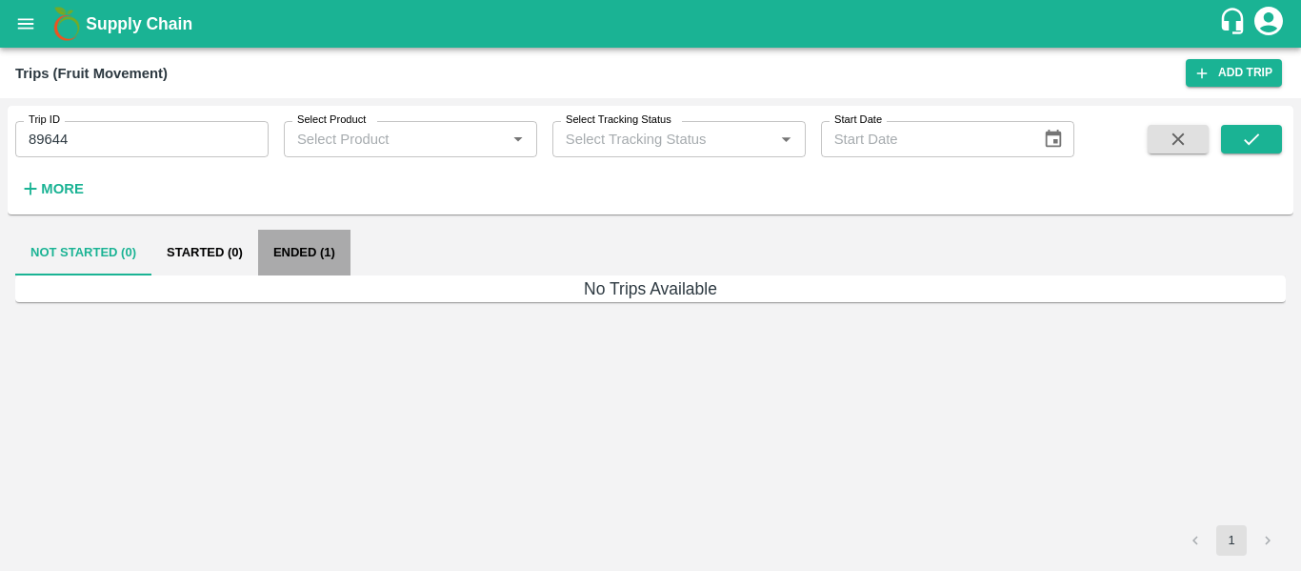
click at [307, 254] on button "Ended (1)" at bounding box center [304, 253] width 92 height 46
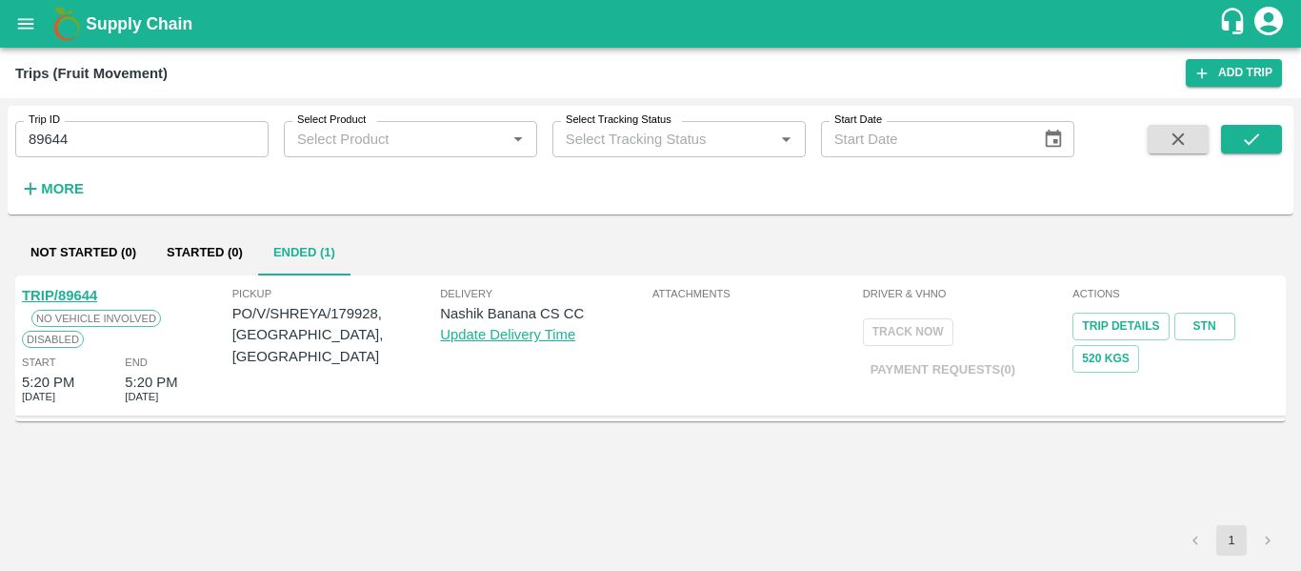
click at [66, 300] on link "TRIP/89644" at bounding box center [59, 295] width 75 height 15
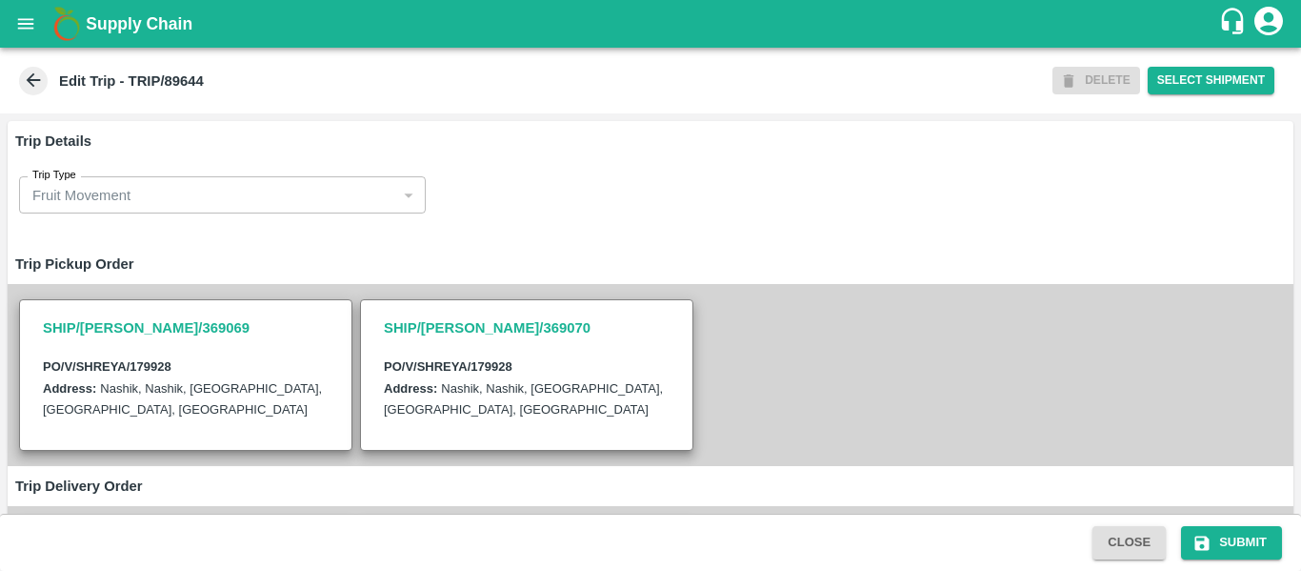
click at [603, 204] on div "Trip Type Fruit Movement 1 Trip Type" at bounding box center [651, 195] width 1286 height 68
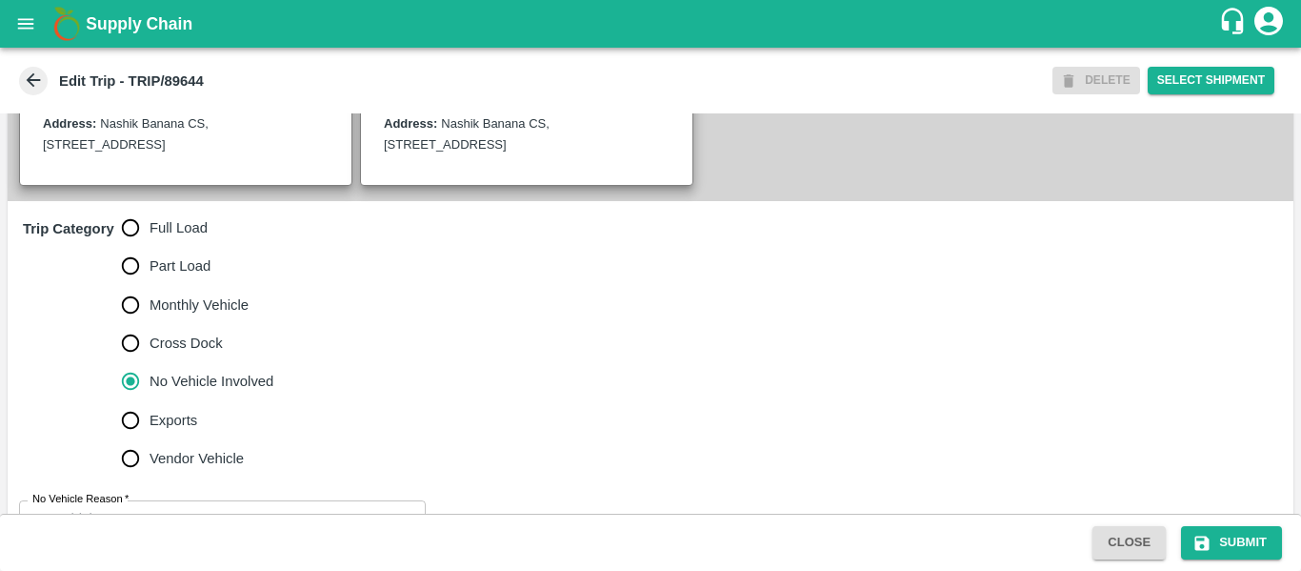
scroll to position [496, 0]
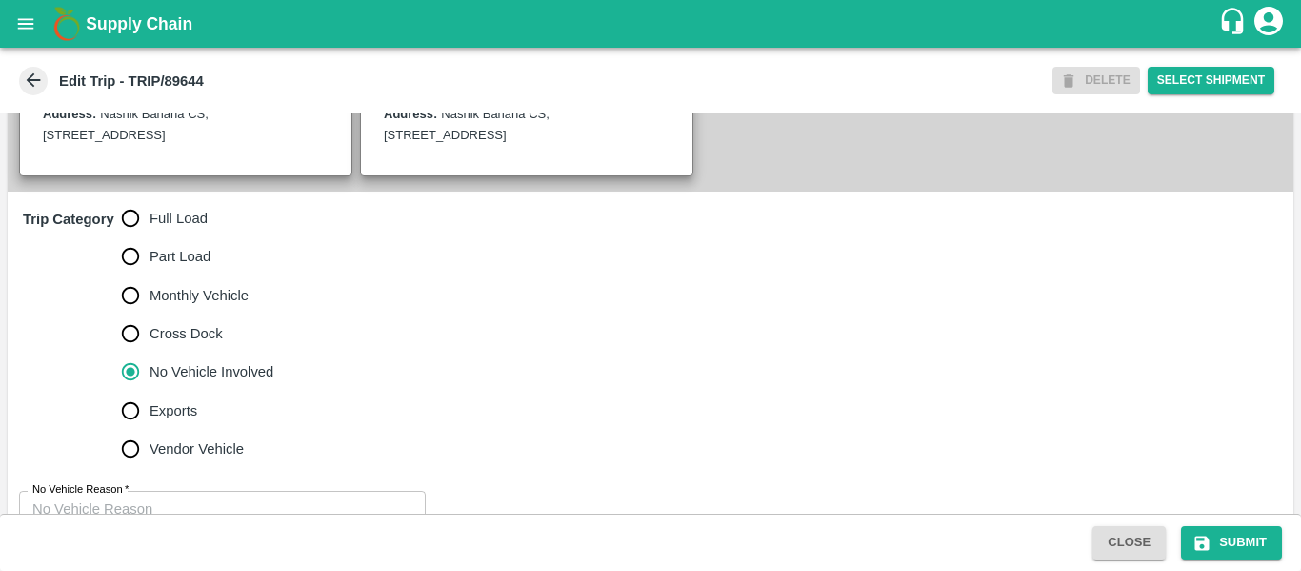
click at [146, 236] on input "Full Load" at bounding box center [130, 218] width 38 height 38
radio input "true"
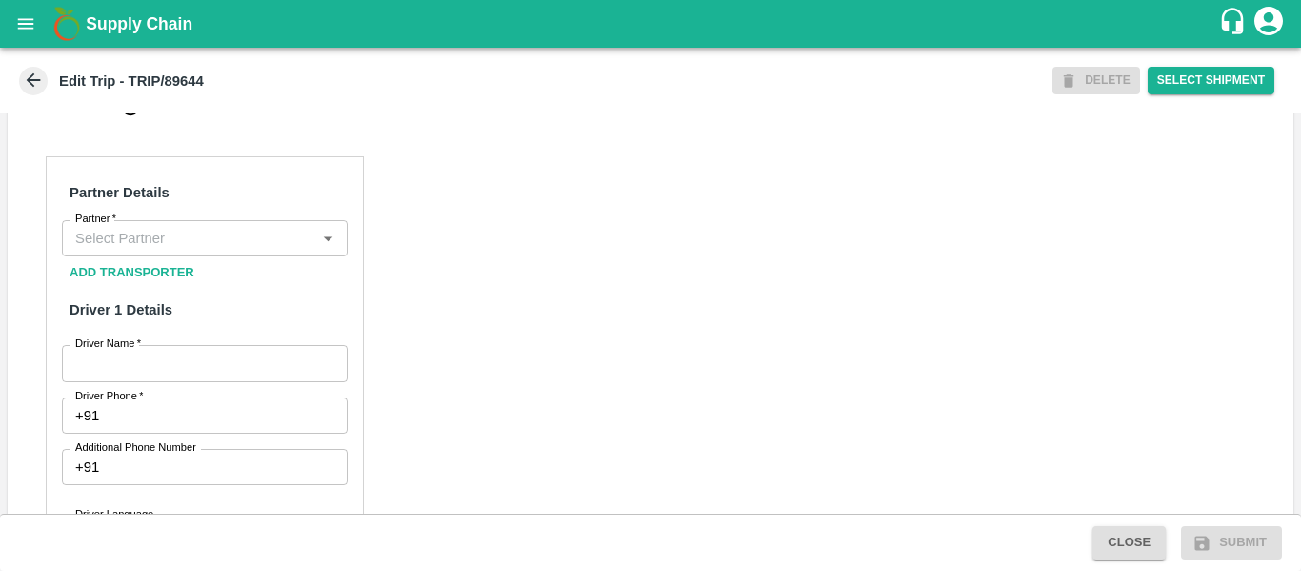
scroll to position [841, 0]
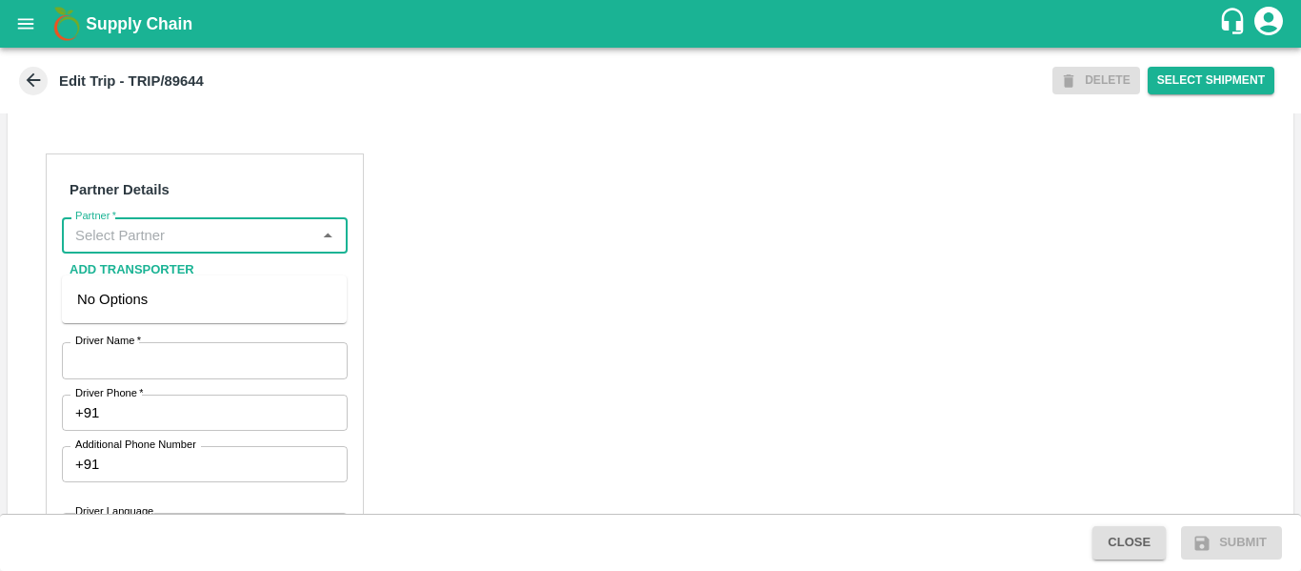
click at [121, 248] on input "Partner   *" at bounding box center [189, 235] width 243 height 25
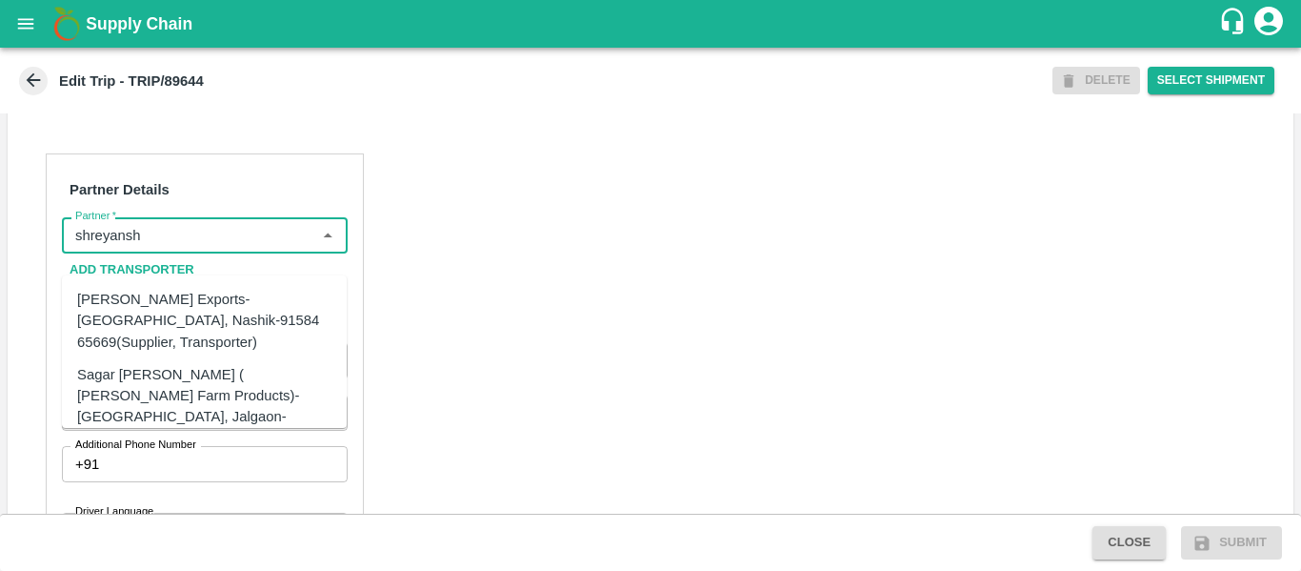
click at [170, 311] on div "[PERSON_NAME] Exports-[GEOGRAPHIC_DATA], Nashik-91584 65669(Supplier, Transport…" at bounding box center [204, 321] width 254 height 64
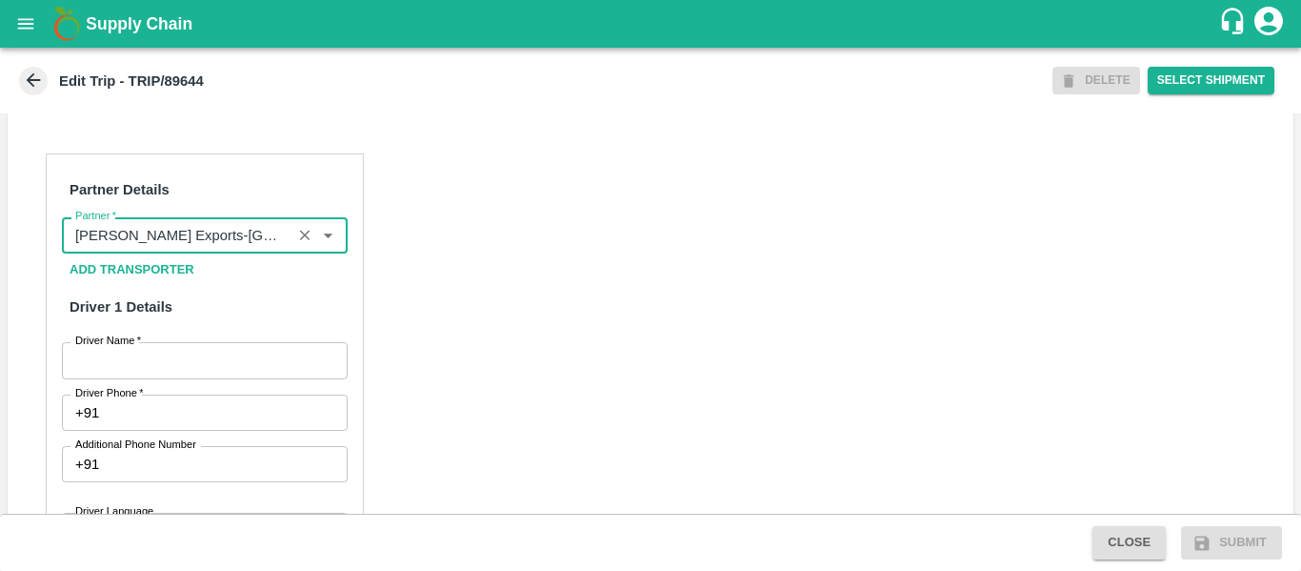
type input "[PERSON_NAME] Exports-[GEOGRAPHIC_DATA], Nashik-91584 65669(Supplier, Transport…"
click at [191, 364] on input "Driver Name   *" at bounding box center [205, 360] width 286 height 36
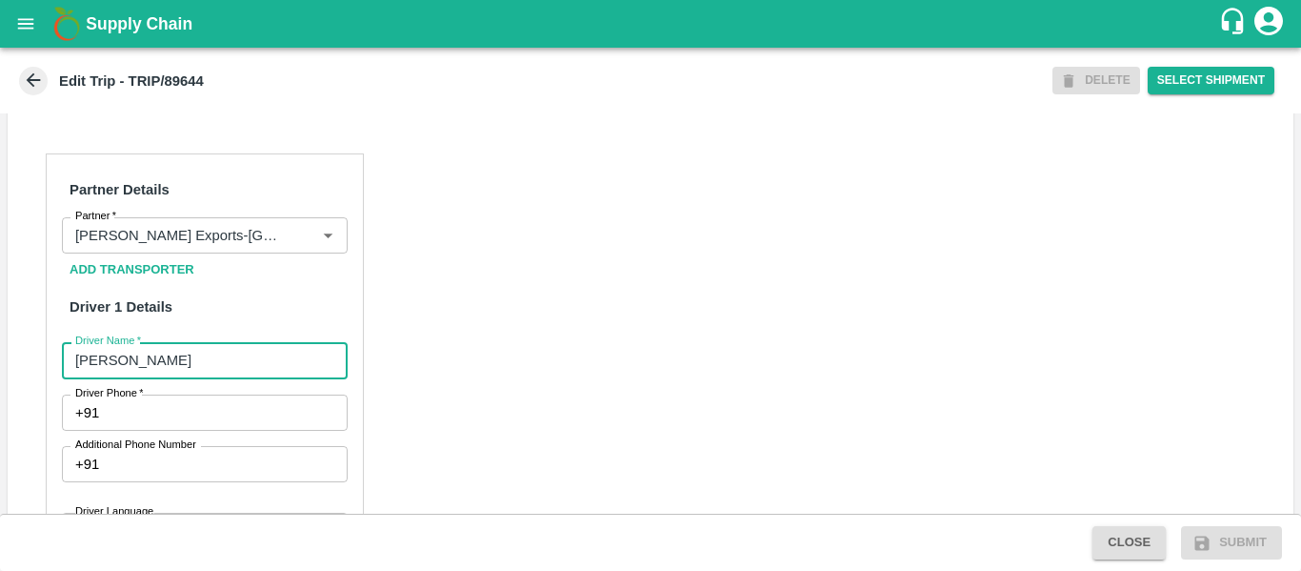
type input "[PERSON_NAME]"
click at [197, 431] on input "Driver Phone   *" at bounding box center [227, 412] width 240 height 36
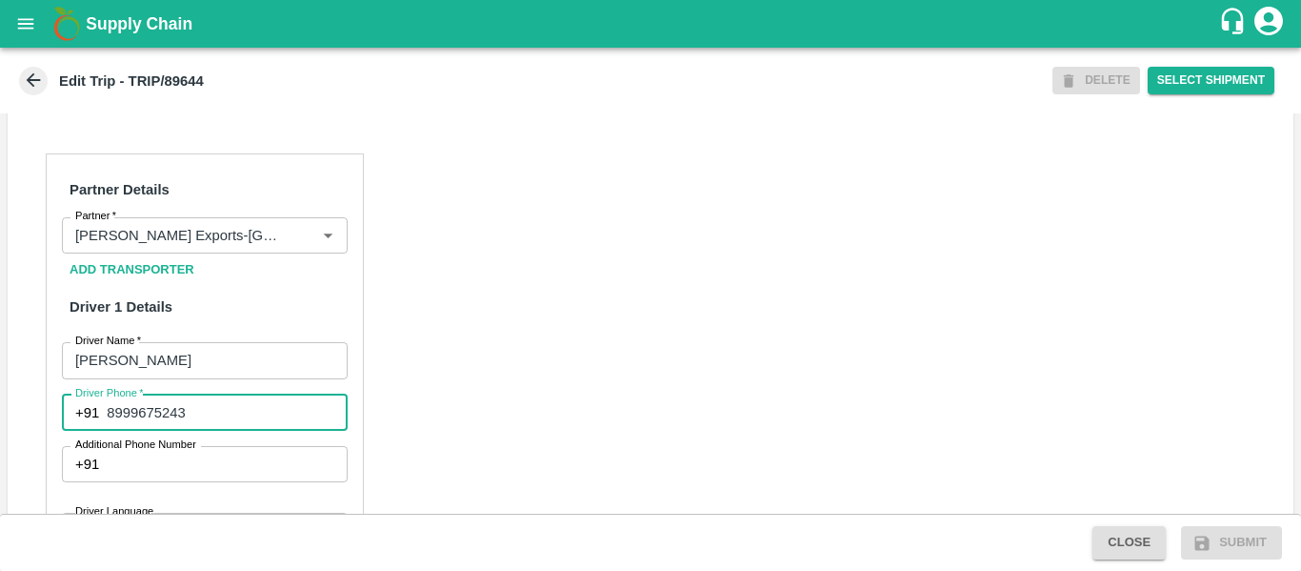
type input "8999675243"
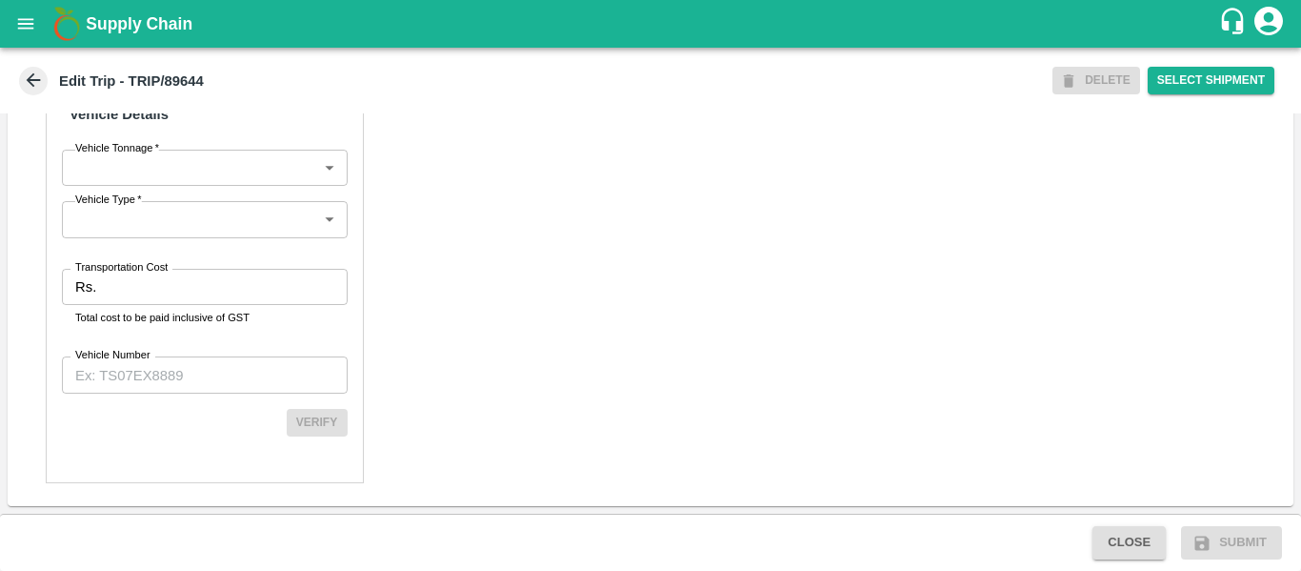
click at [163, 285] on input "Transportation Cost" at bounding box center [225, 287] width 243 height 36
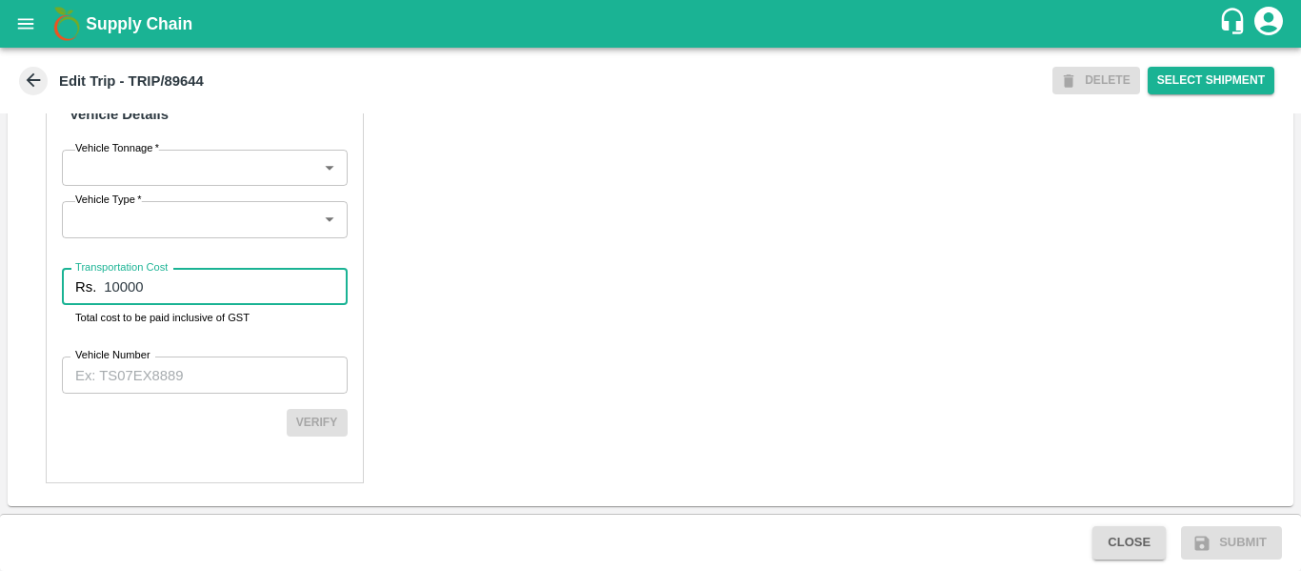
type input "10000"
click at [165, 362] on input "Vehicle Number" at bounding box center [205, 374] width 286 height 36
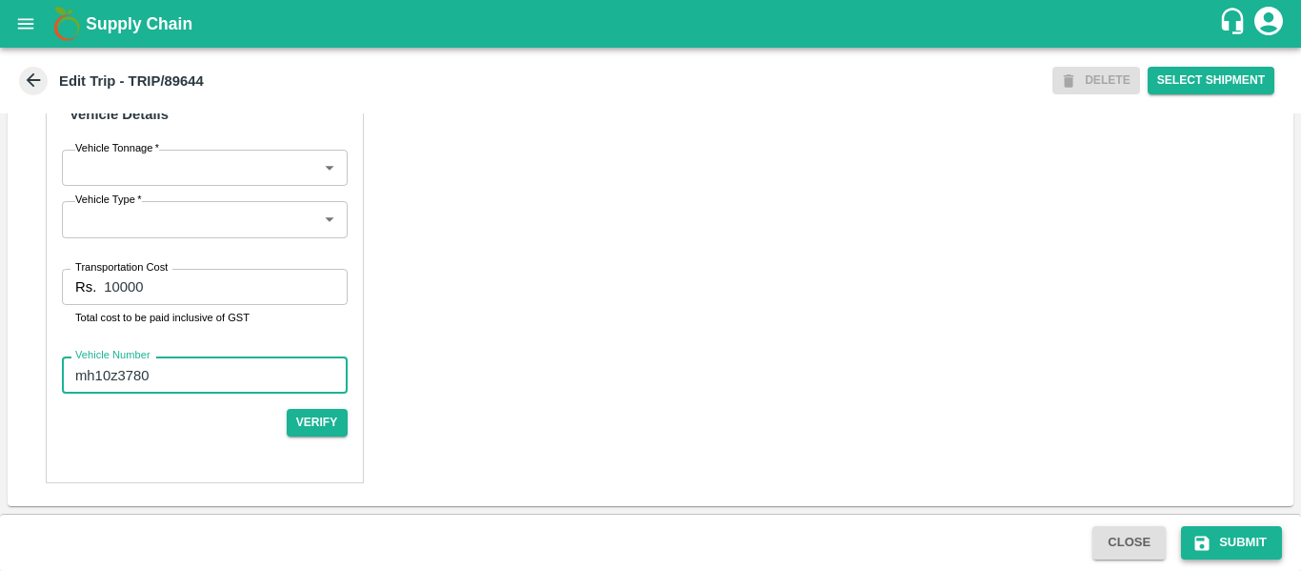
type input "mh10z3780"
click at [1218, 544] on button "Submit" at bounding box center [1231, 542] width 101 height 33
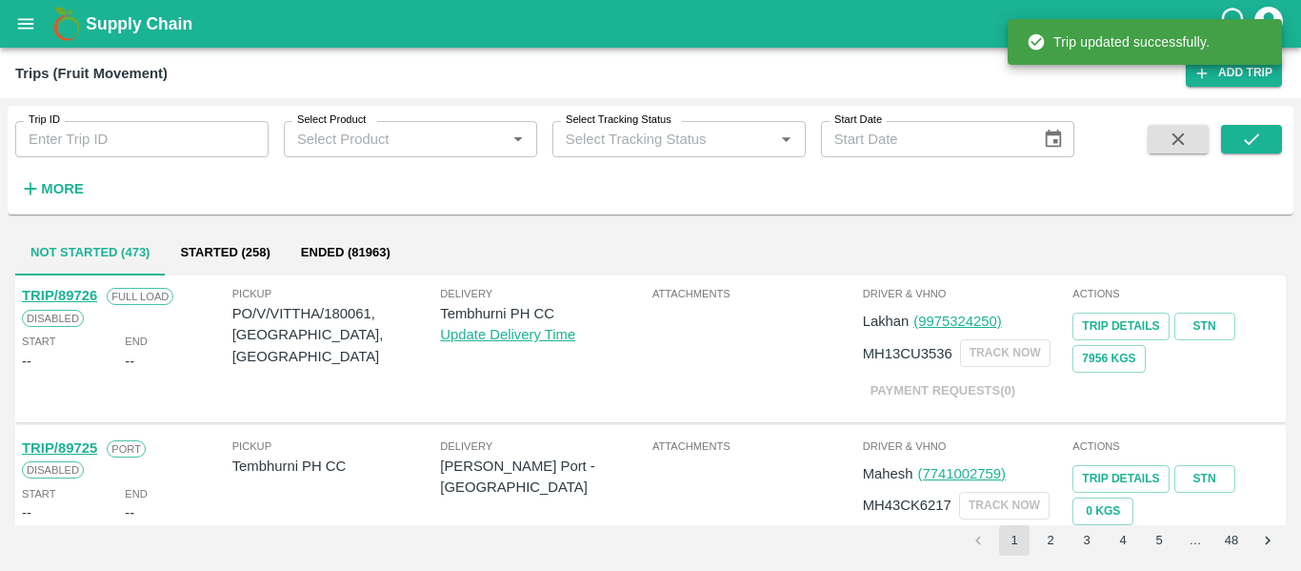
click at [378, 150] on input "Select Product" at bounding box center [395, 139] width 211 height 25
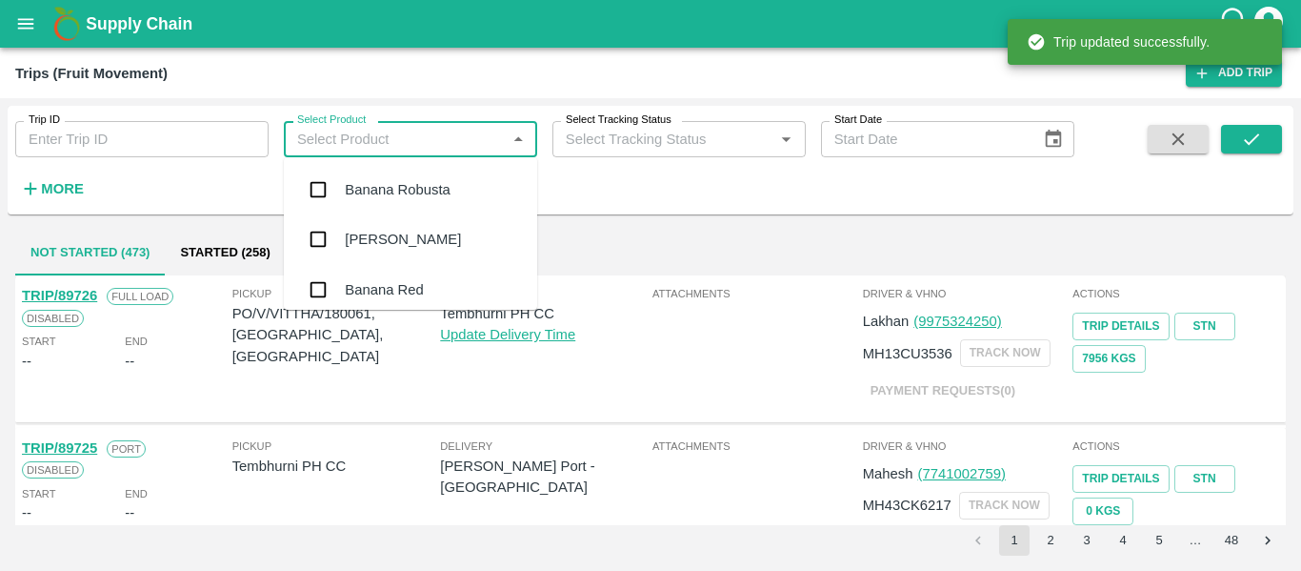
click at [128, 116] on div "Trip ID Trip ID" at bounding box center [134, 131] width 269 height 51
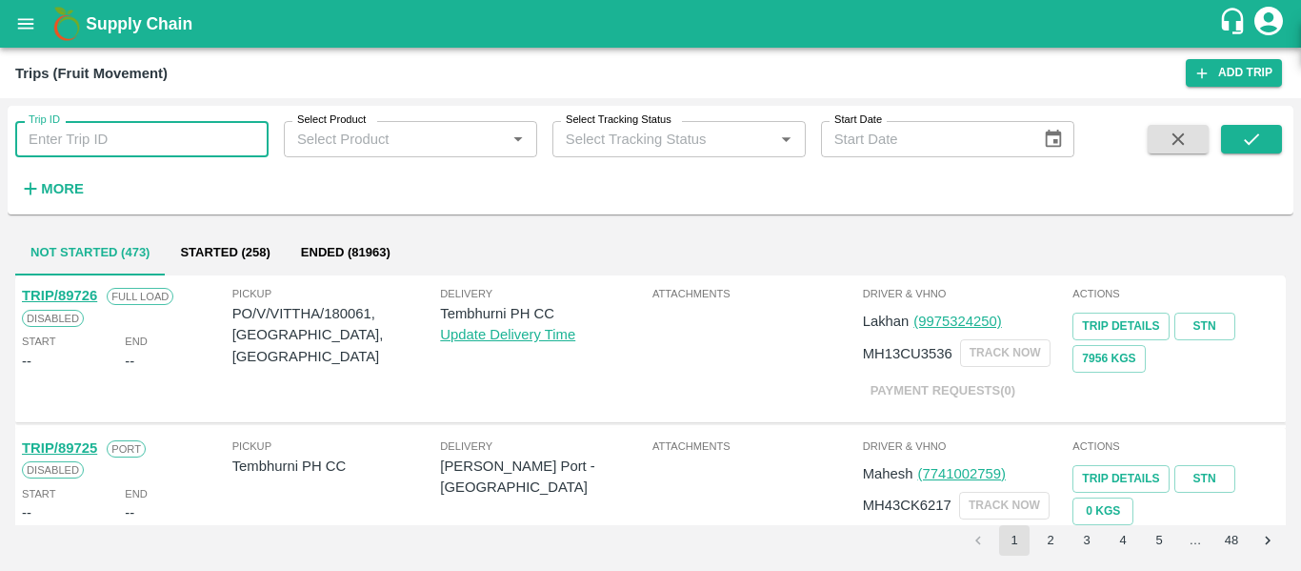
click at [131, 137] on input "Trip ID" at bounding box center [141, 139] width 253 height 36
paste input "89644"
type input "89644"
click at [1248, 147] on icon "submit" at bounding box center [1251, 139] width 21 height 21
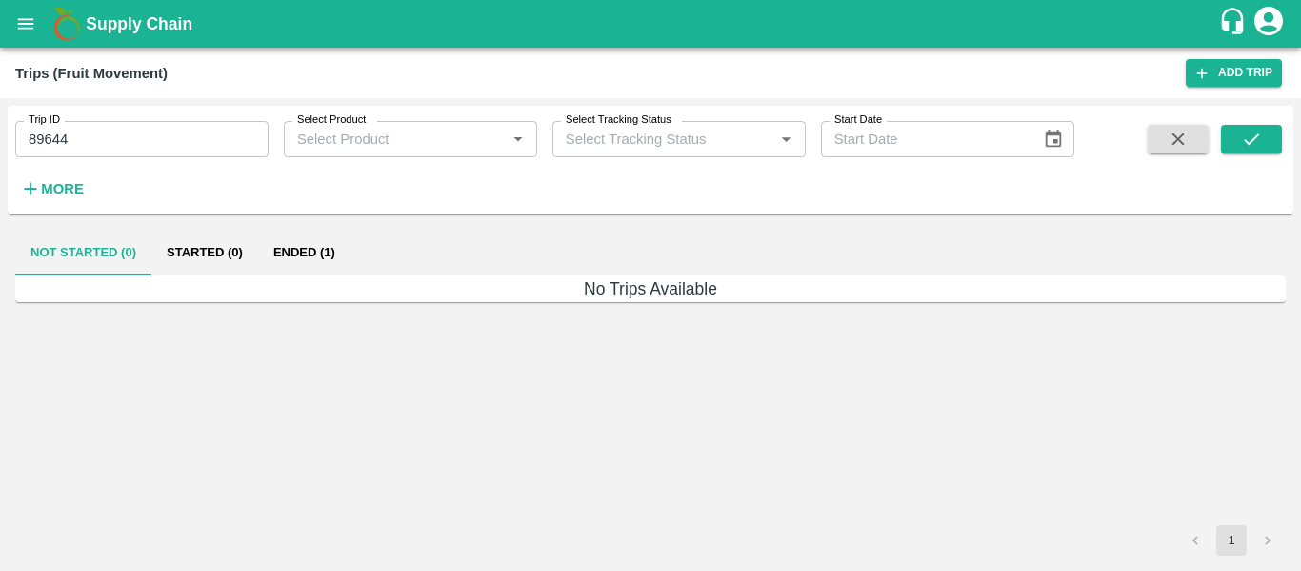
click at [338, 239] on button "Ended (1)" at bounding box center [304, 253] width 92 height 46
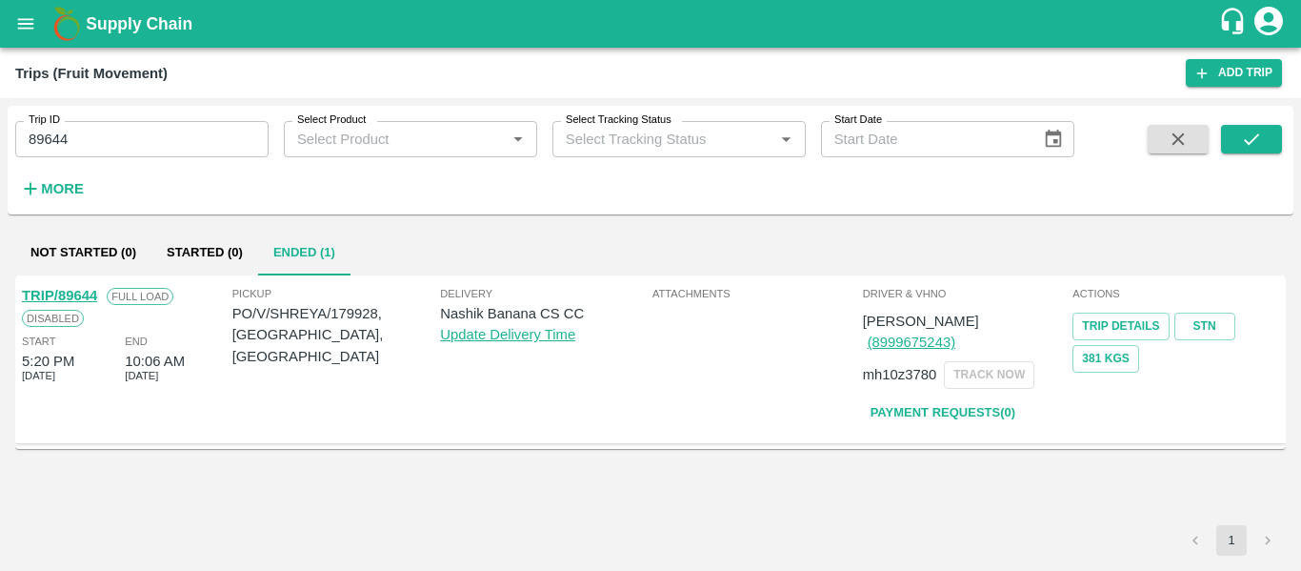
click at [71, 292] on link "TRIP/89644" at bounding box center [59, 295] width 75 height 15
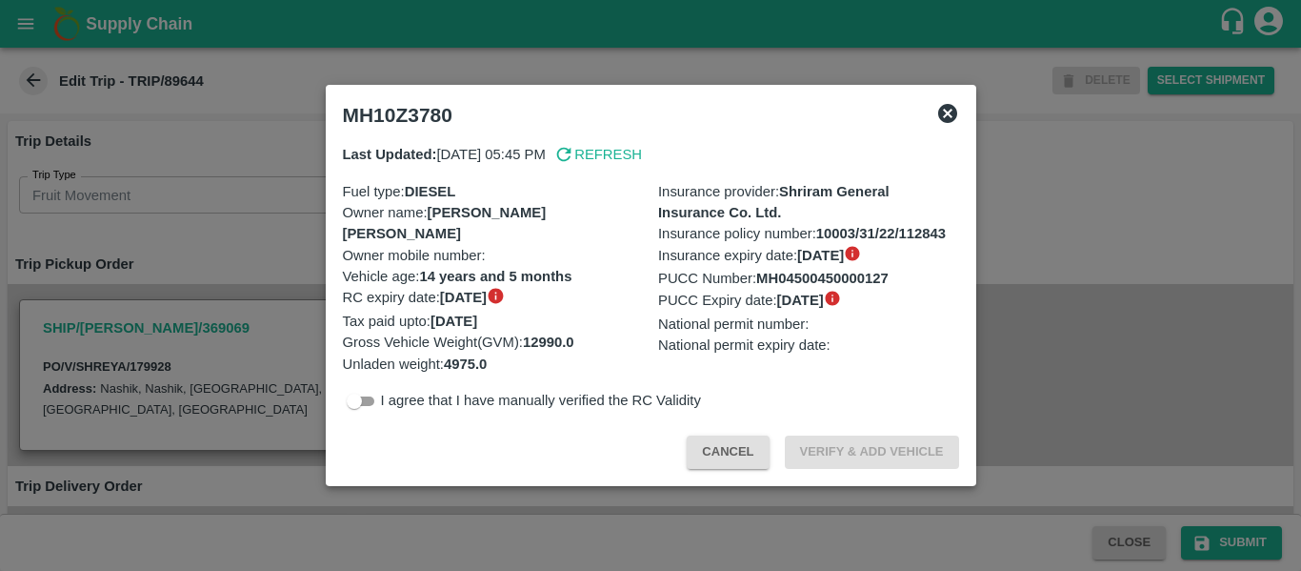
click at [207, 266] on div at bounding box center [650, 285] width 1301 height 571
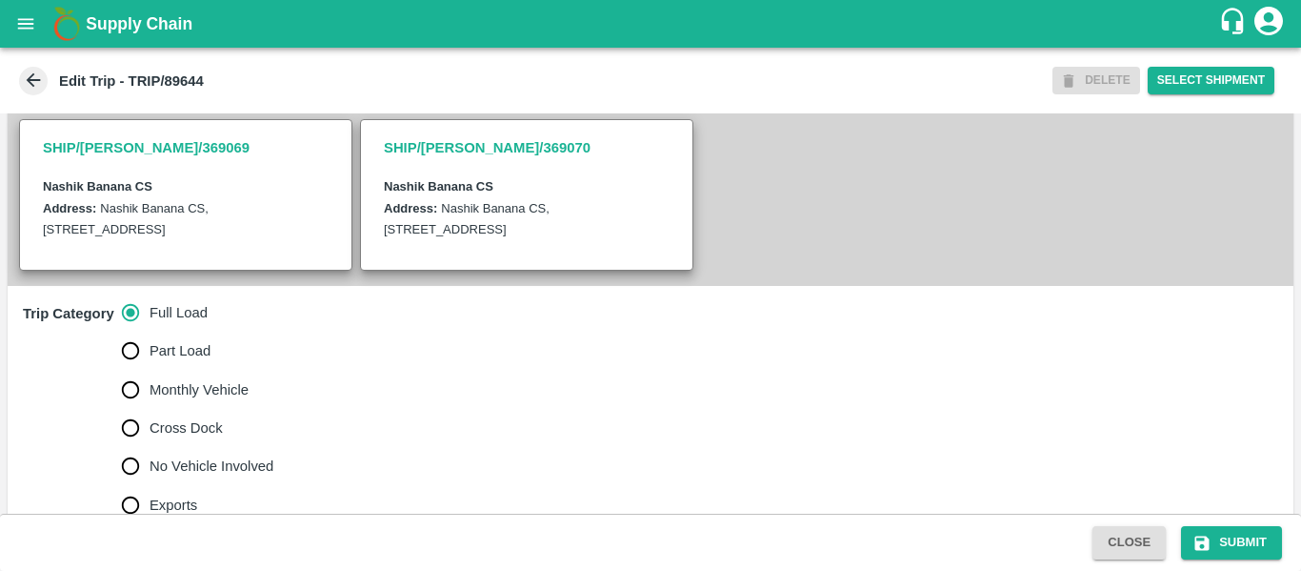
scroll to position [443, 0]
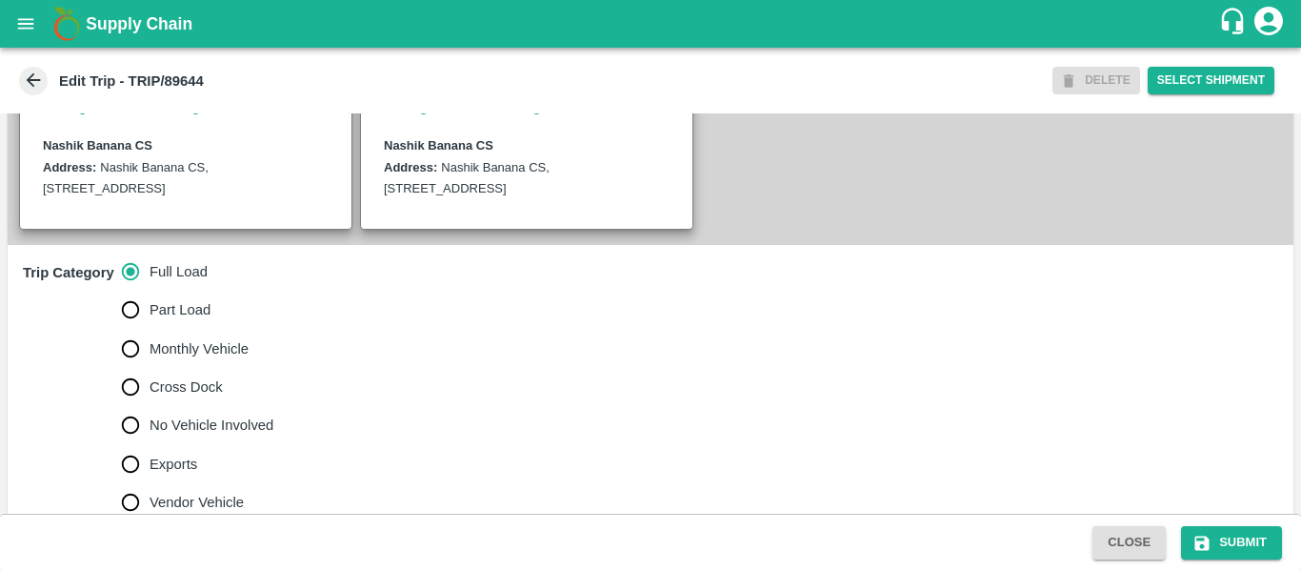
click at [187, 435] on span "No Vehicle Involved" at bounding box center [212, 424] width 124 height 21
click at [150, 444] on input "No Vehicle Involved" at bounding box center [130, 425] width 38 height 38
radio input "true"
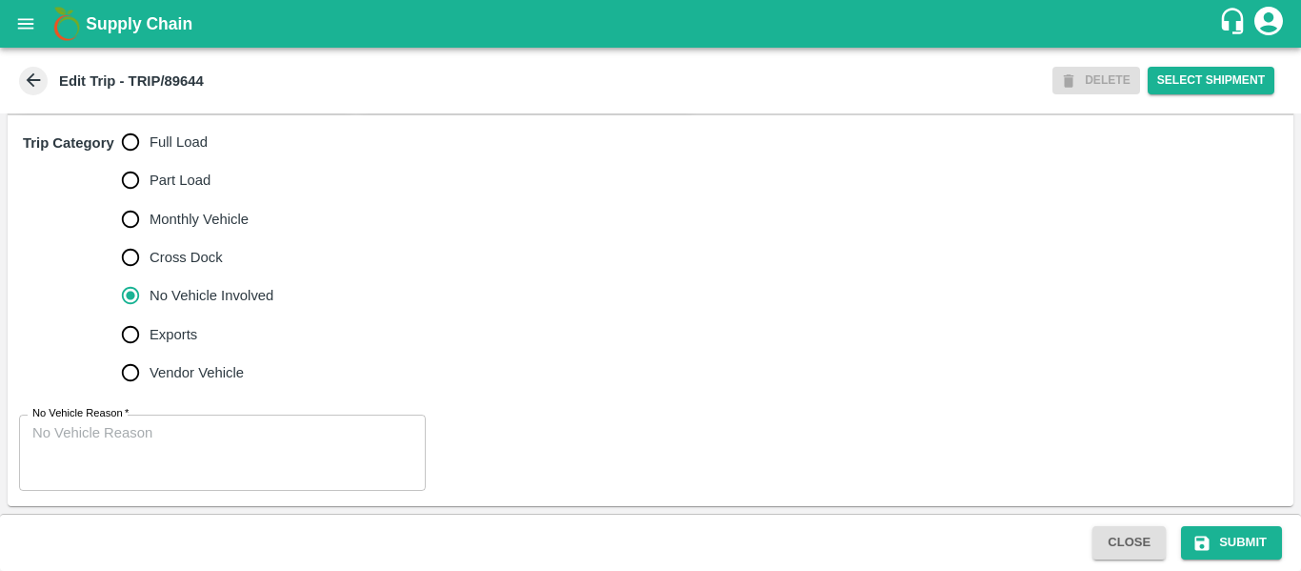
click at [223, 464] on textarea "No Vehicle Reason   *" at bounding box center [222, 453] width 380 height 60
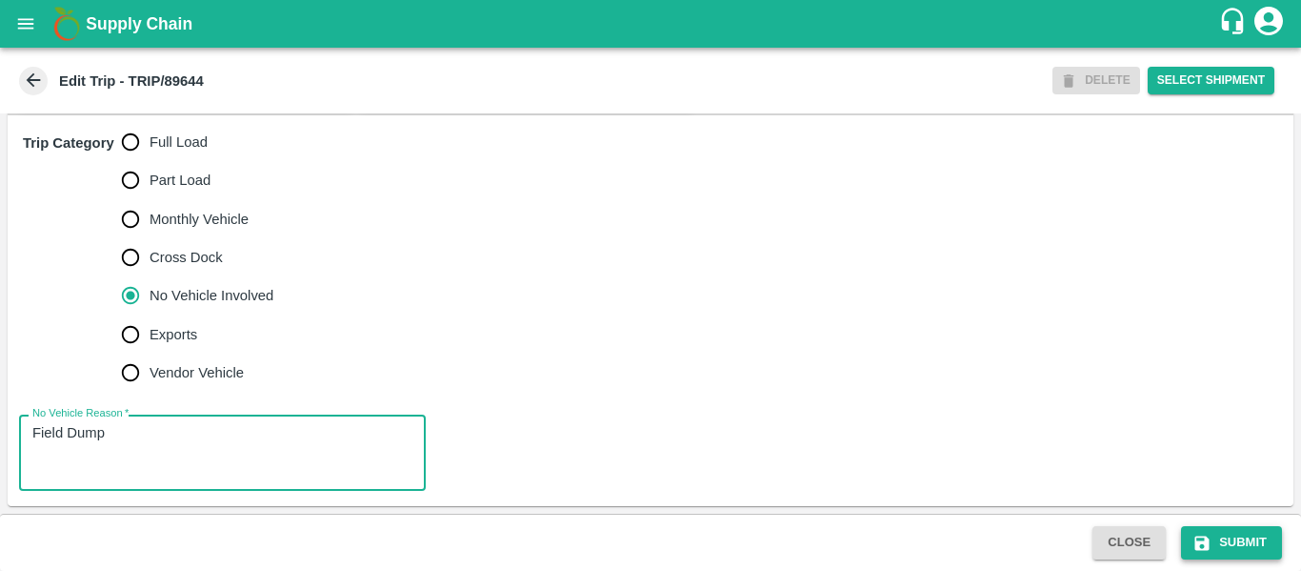
type textarea "Field Dump"
click at [1237, 540] on button "Submit" at bounding box center [1231, 542] width 101 height 33
